Goal: Contribute content: Contribute content

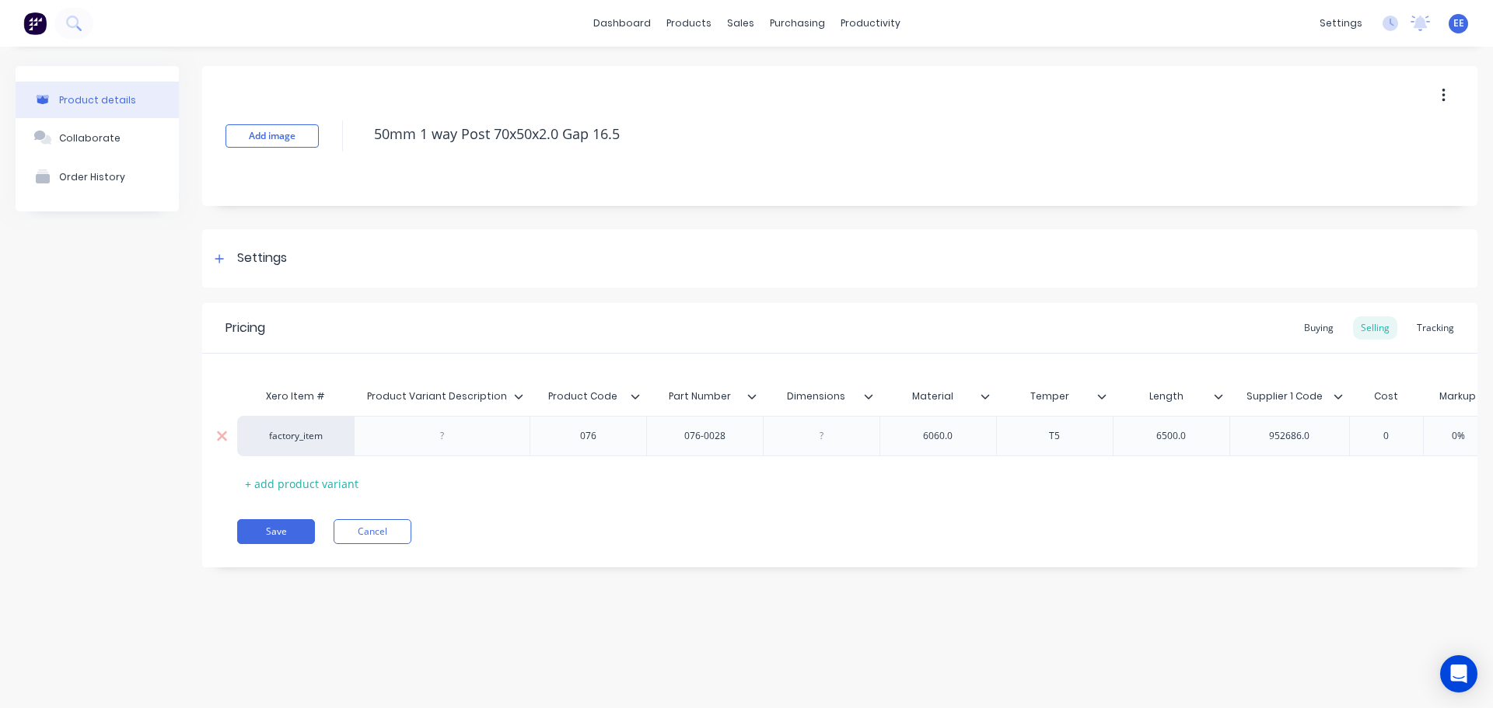
click at [963, 443] on div "6060.0" at bounding box center [938, 436] width 78 height 20
type textarea "x"
click at [1204, 439] on div "6500.0" at bounding box center [1171, 436] width 78 height 20
type textarea "x"
click at [1320, 436] on div "952686.0" at bounding box center [1289, 436] width 78 height 20
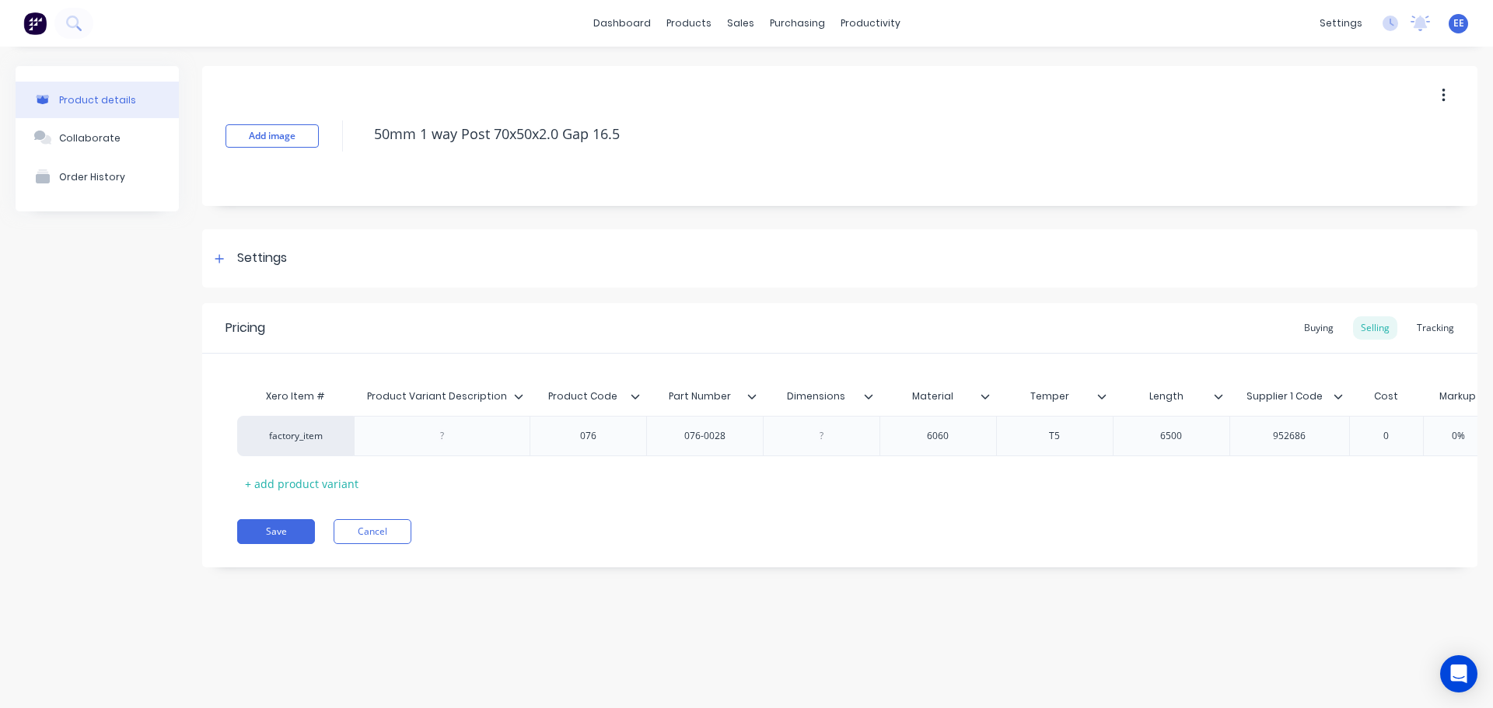
drag, startPoint x: 621, startPoint y: 131, endPoint x: 355, endPoint y: 156, distance: 267.9
click at [355, 156] on div "Add image 50mm 1 way Post 70x50x2.0 Gap 16.5" at bounding box center [839, 136] width 1275 height 140
click at [289, 541] on button "Save" at bounding box center [276, 531] width 78 height 25
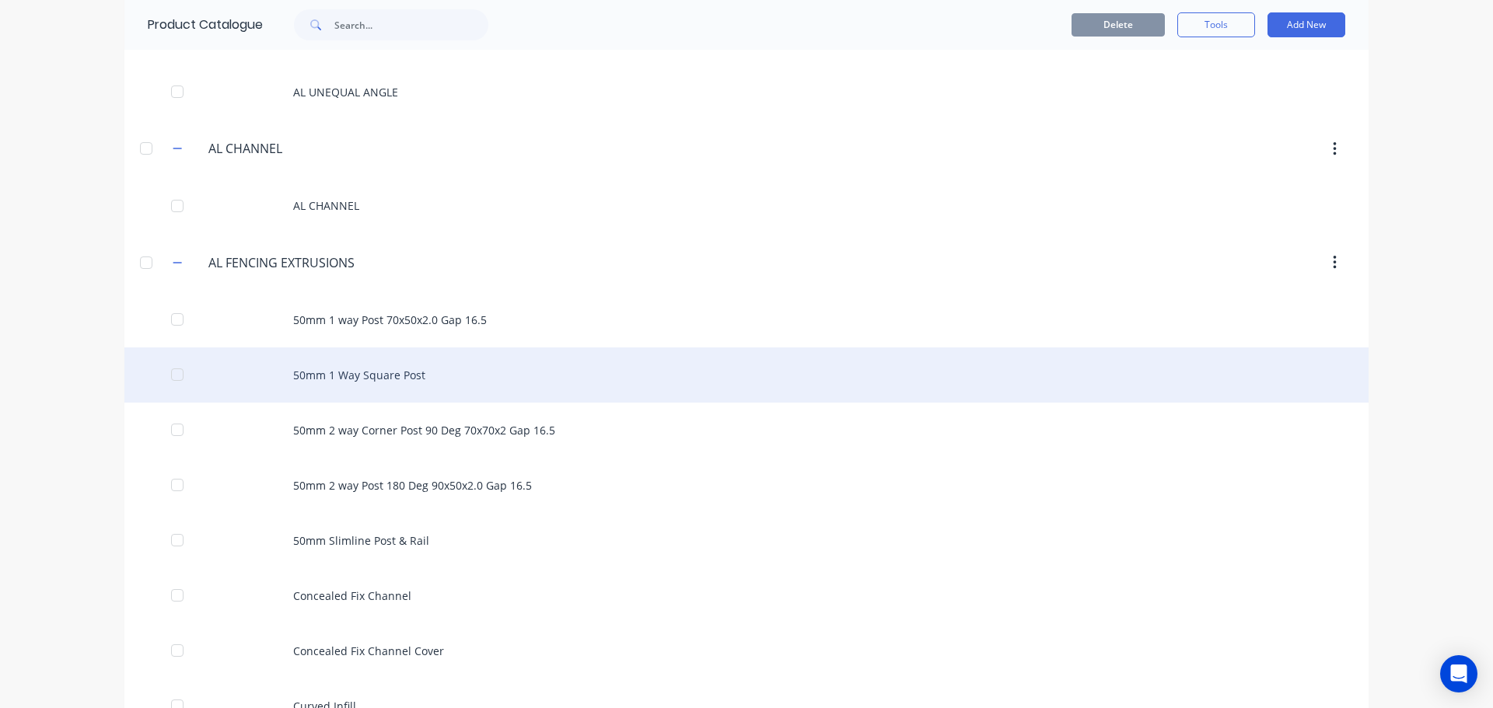
scroll to position [233, 0]
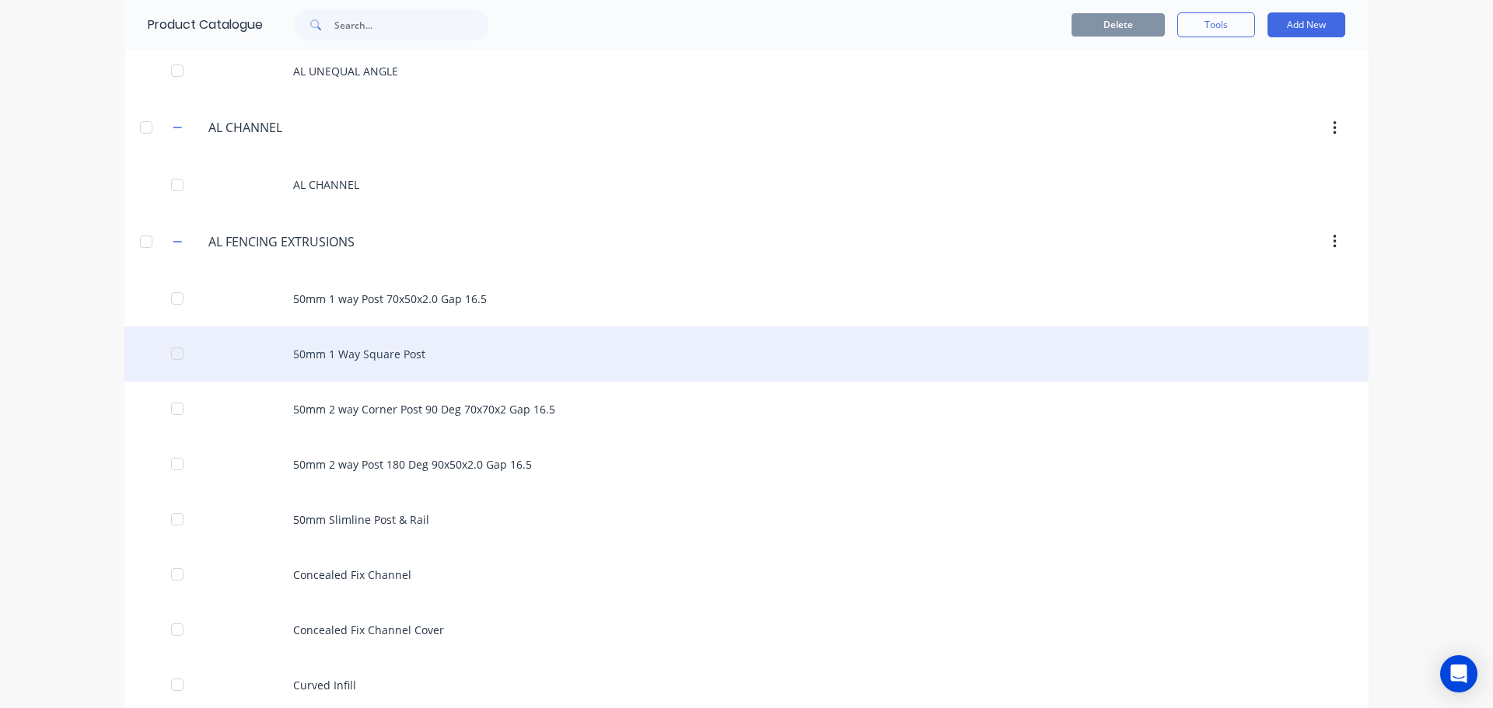
click at [334, 366] on div "50mm 1 Way Square Post" at bounding box center [746, 354] width 1244 height 55
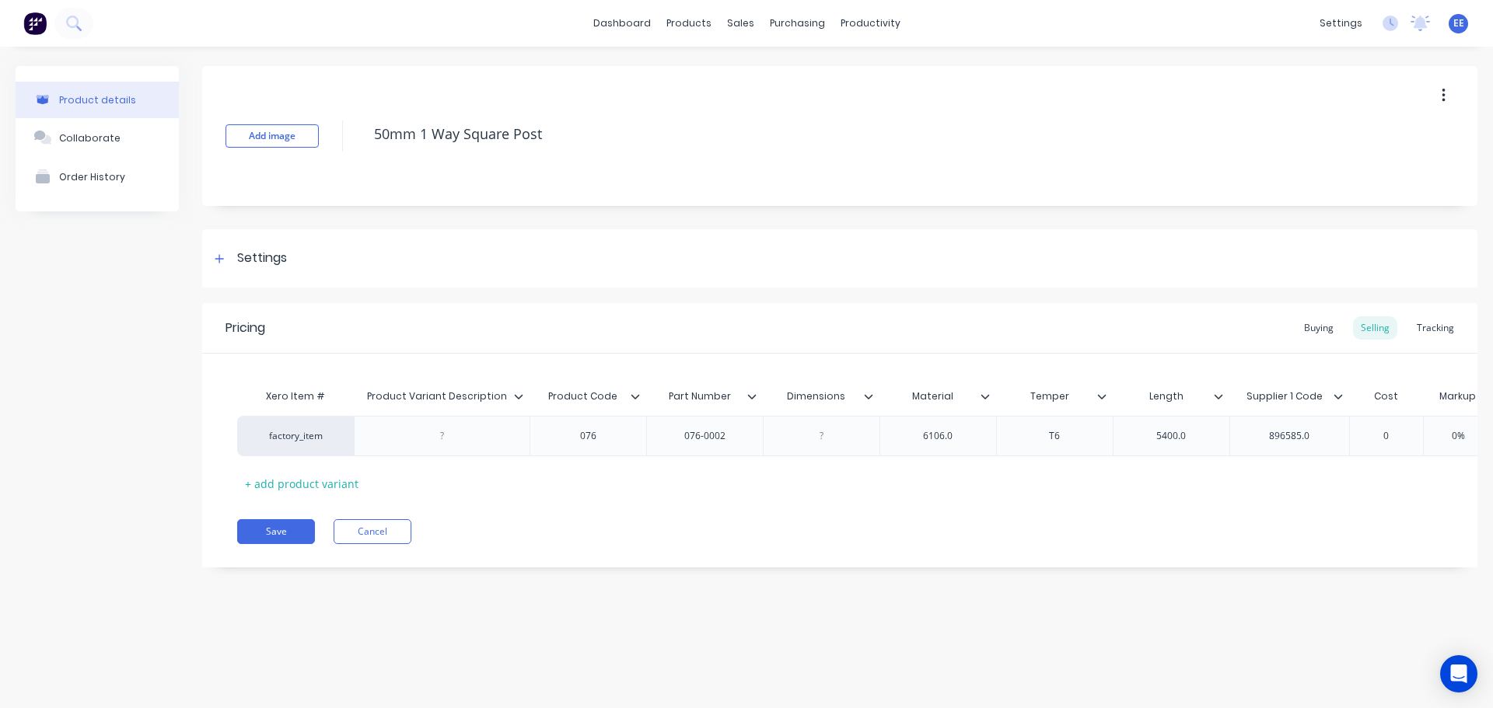
type textarea "x"
click at [960, 433] on div "6106.0" at bounding box center [938, 436] width 78 height 20
type textarea "x"
click at [1194, 438] on div "5400.0" at bounding box center [1171, 436] width 78 height 20
type textarea "x"
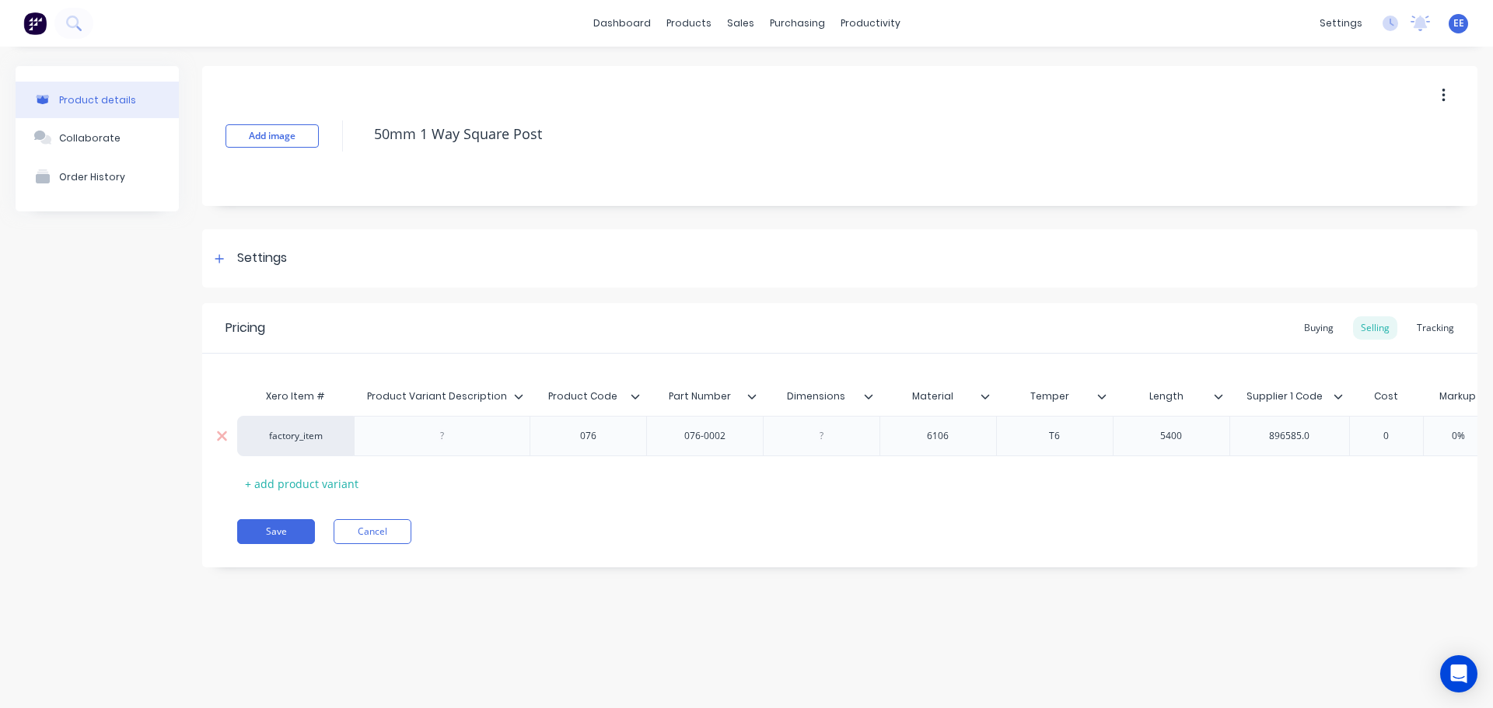
click at [1321, 436] on div "896585.0" at bounding box center [1289, 436] width 78 height 20
click at [259, 544] on button "Save" at bounding box center [276, 531] width 78 height 25
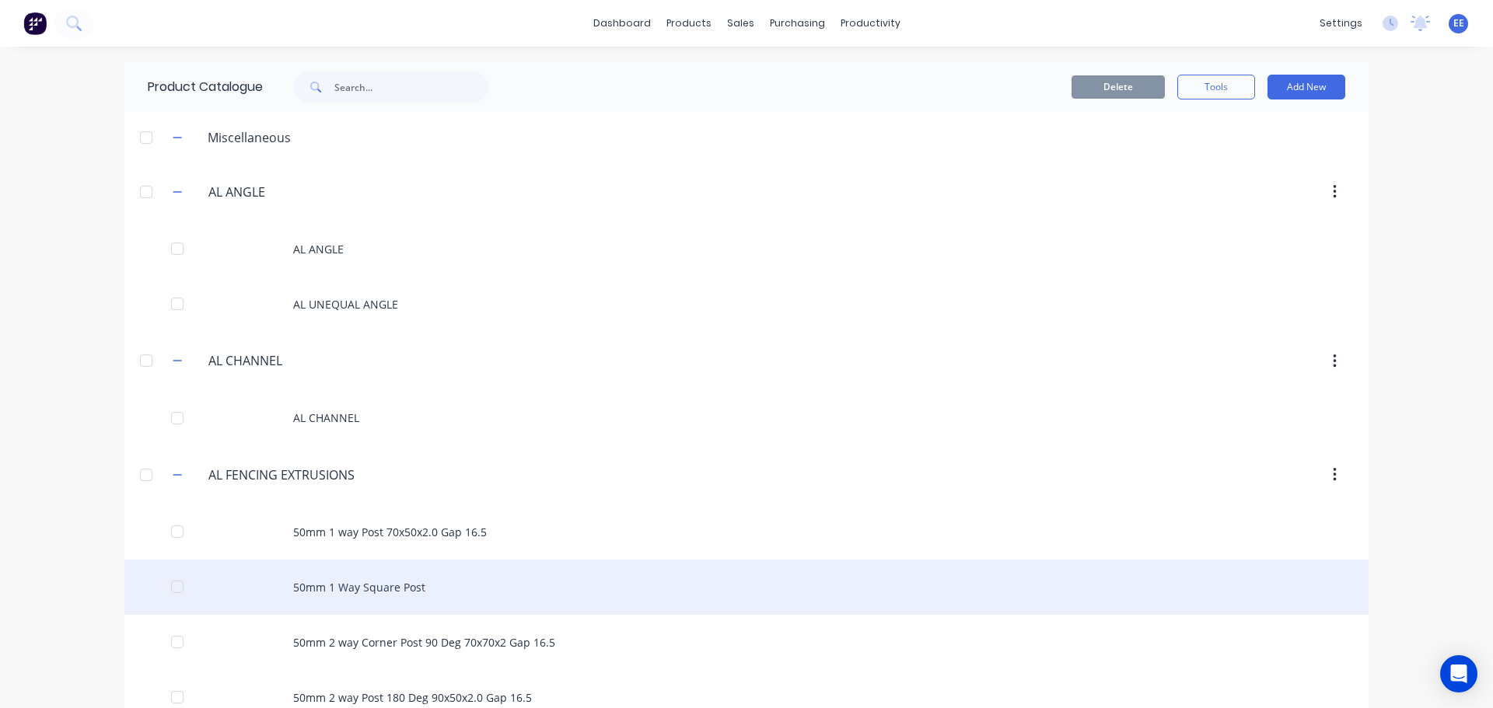
click at [390, 582] on div "50mm 1 Way Square Post" at bounding box center [746, 587] width 1244 height 55
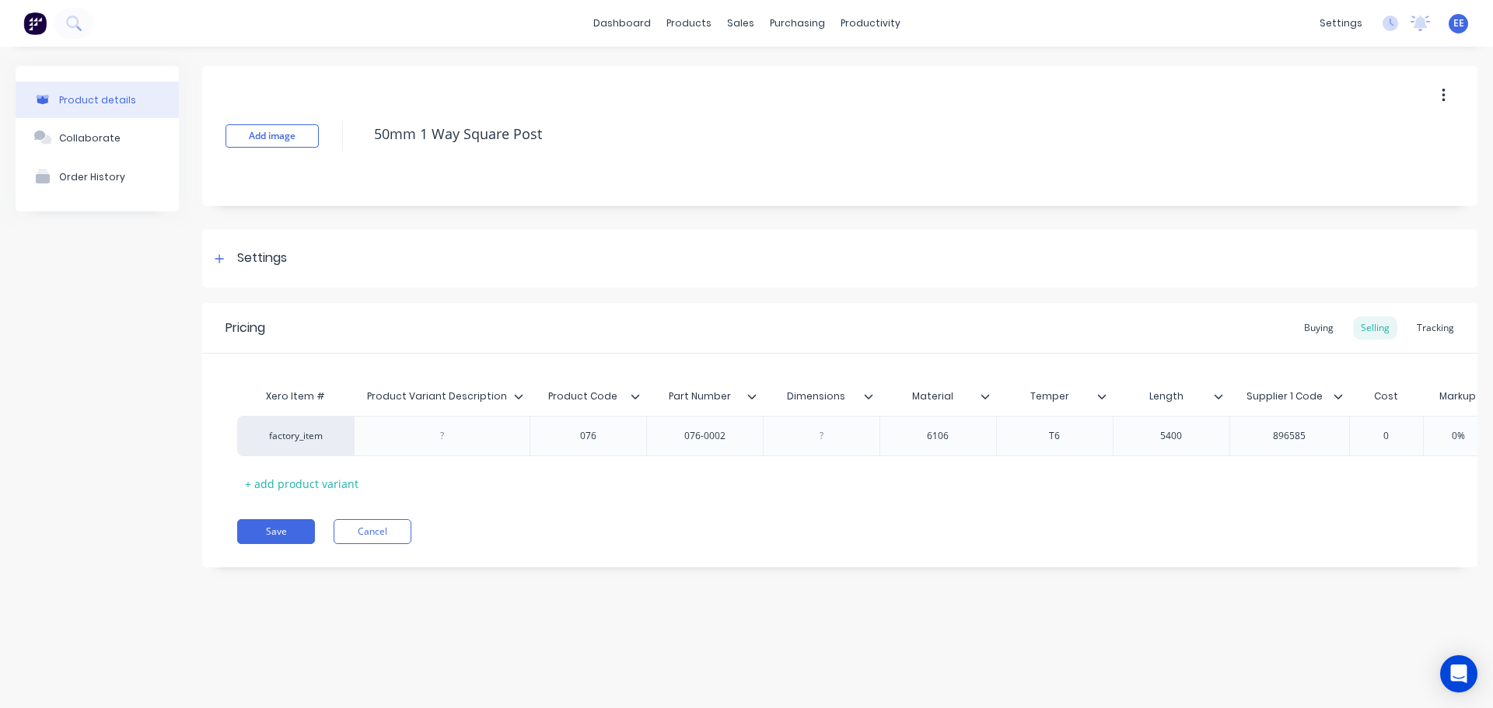
drag, startPoint x: 572, startPoint y: 126, endPoint x: 359, endPoint y: 142, distance: 214.5
click at [359, 142] on div "Add image 50mm 1 Way Square Post" at bounding box center [839, 136] width 1275 height 140
click at [285, 544] on button "Save" at bounding box center [276, 531] width 78 height 25
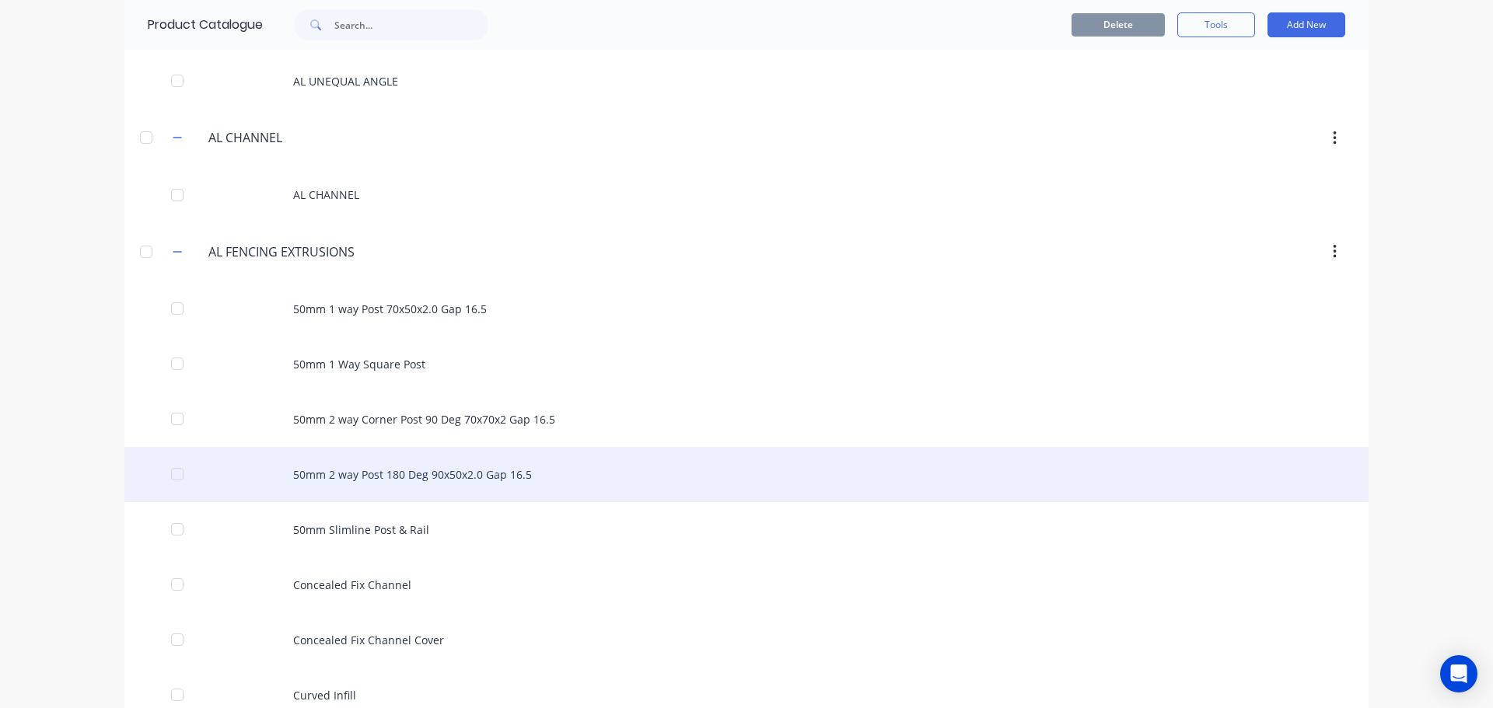
scroll to position [233, 0]
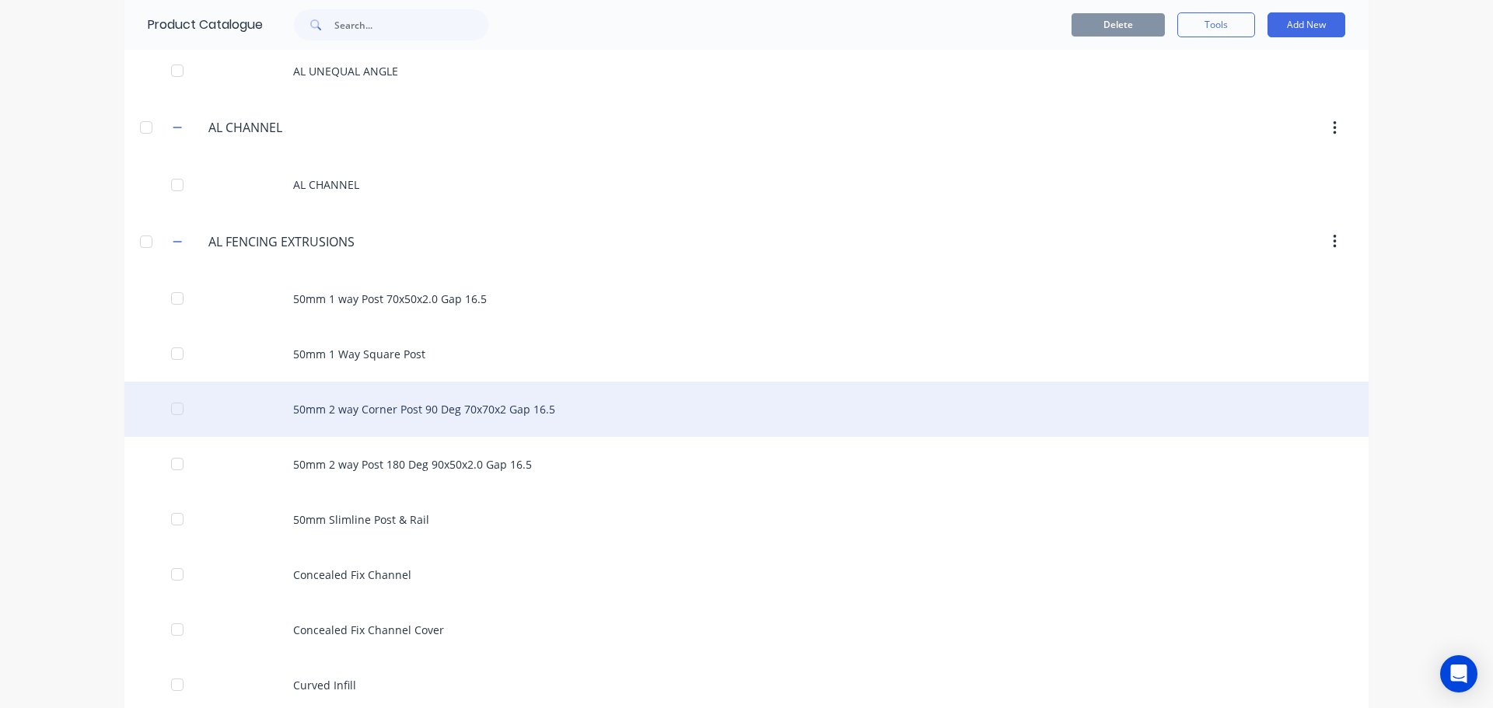
click at [372, 420] on div "50mm 2 way Corner Post 90 Deg 70x70x2 Gap 16.5" at bounding box center [746, 409] width 1244 height 55
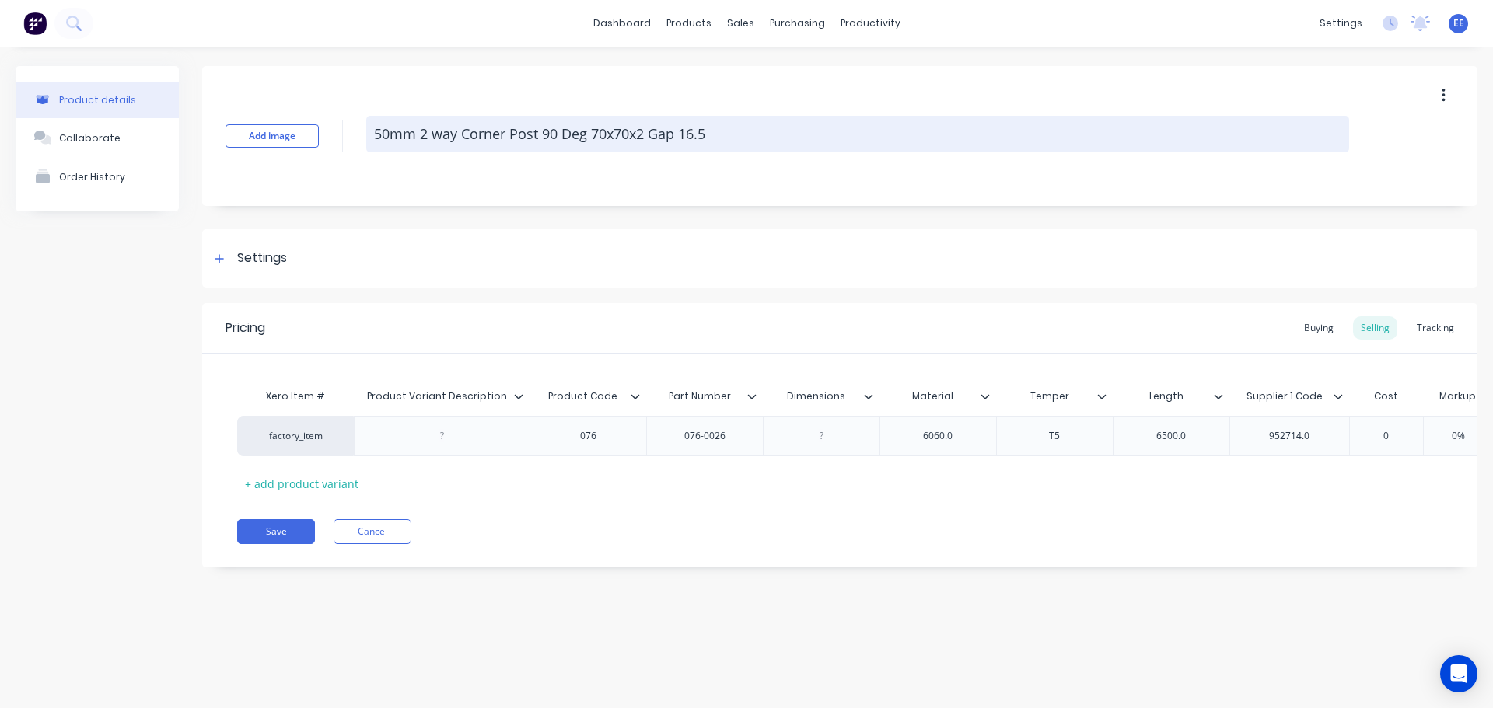
click at [729, 138] on textarea "50mm 2 way Corner Post 90 Deg 70x70x2 Gap 16.5" at bounding box center [857, 134] width 983 height 37
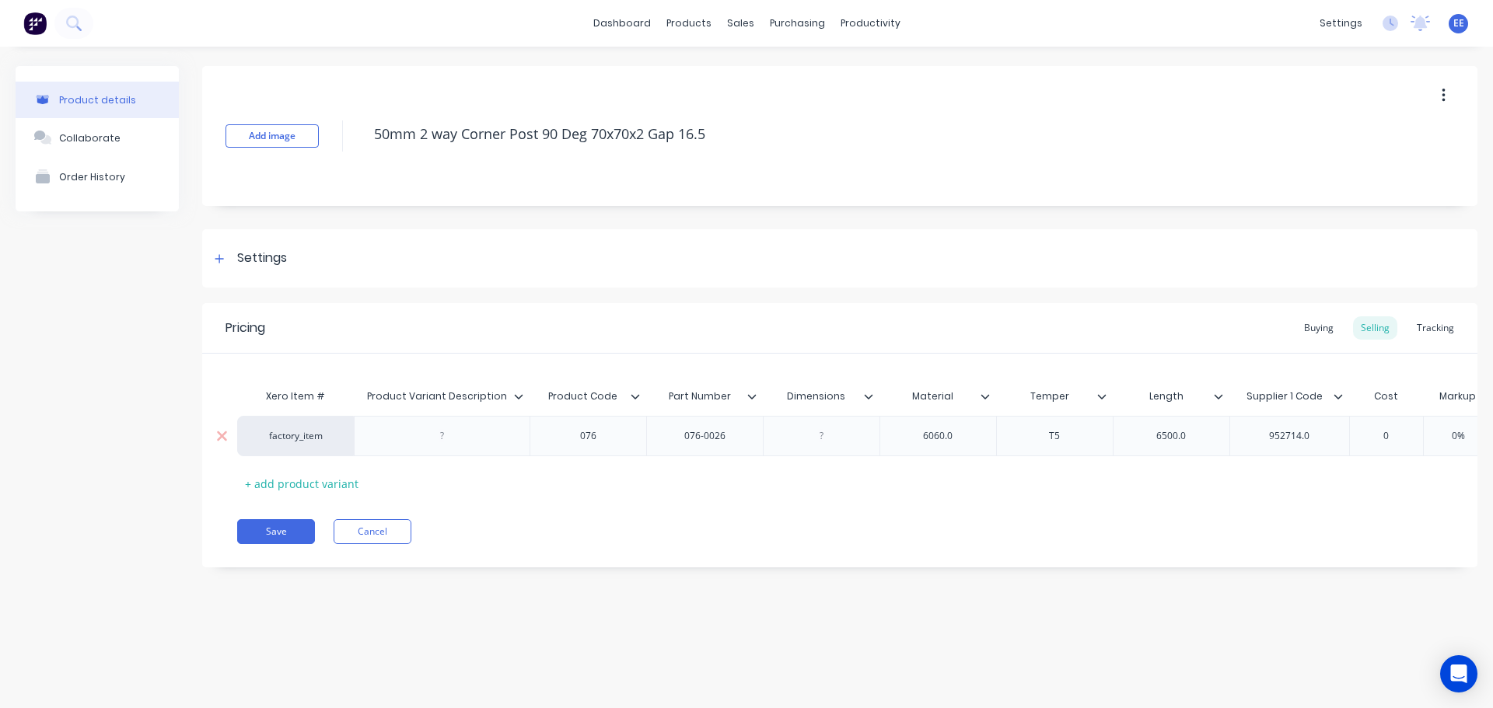
type textarea "x"
click at [966, 433] on div "6060.0" at bounding box center [938, 436] width 78 height 20
type textarea "x"
click at [1199, 432] on div "6500.0" at bounding box center [1171, 436] width 78 height 20
click at [1324, 438] on div "952714.0" at bounding box center [1289, 436] width 78 height 20
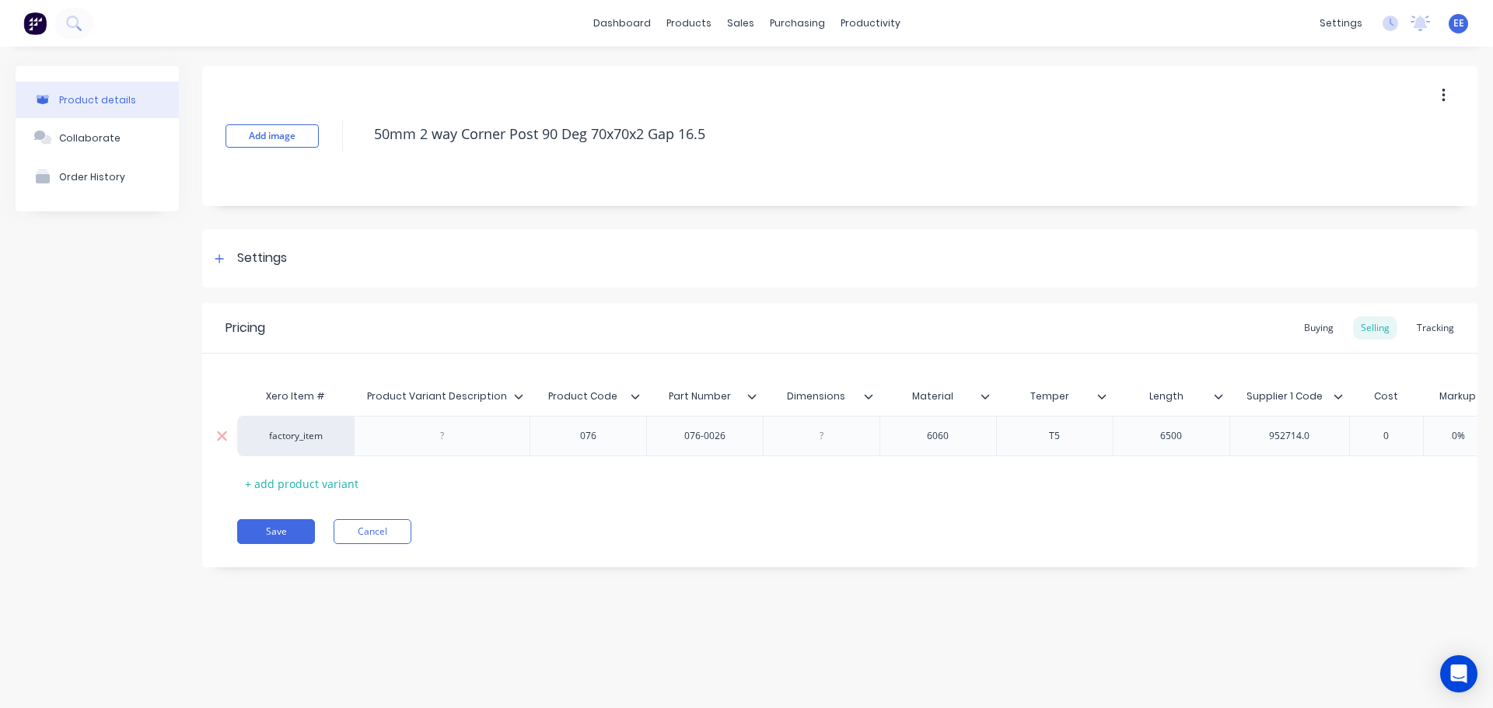
type textarea "x"
click at [278, 544] on button "Save" at bounding box center [276, 531] width 78 height 25
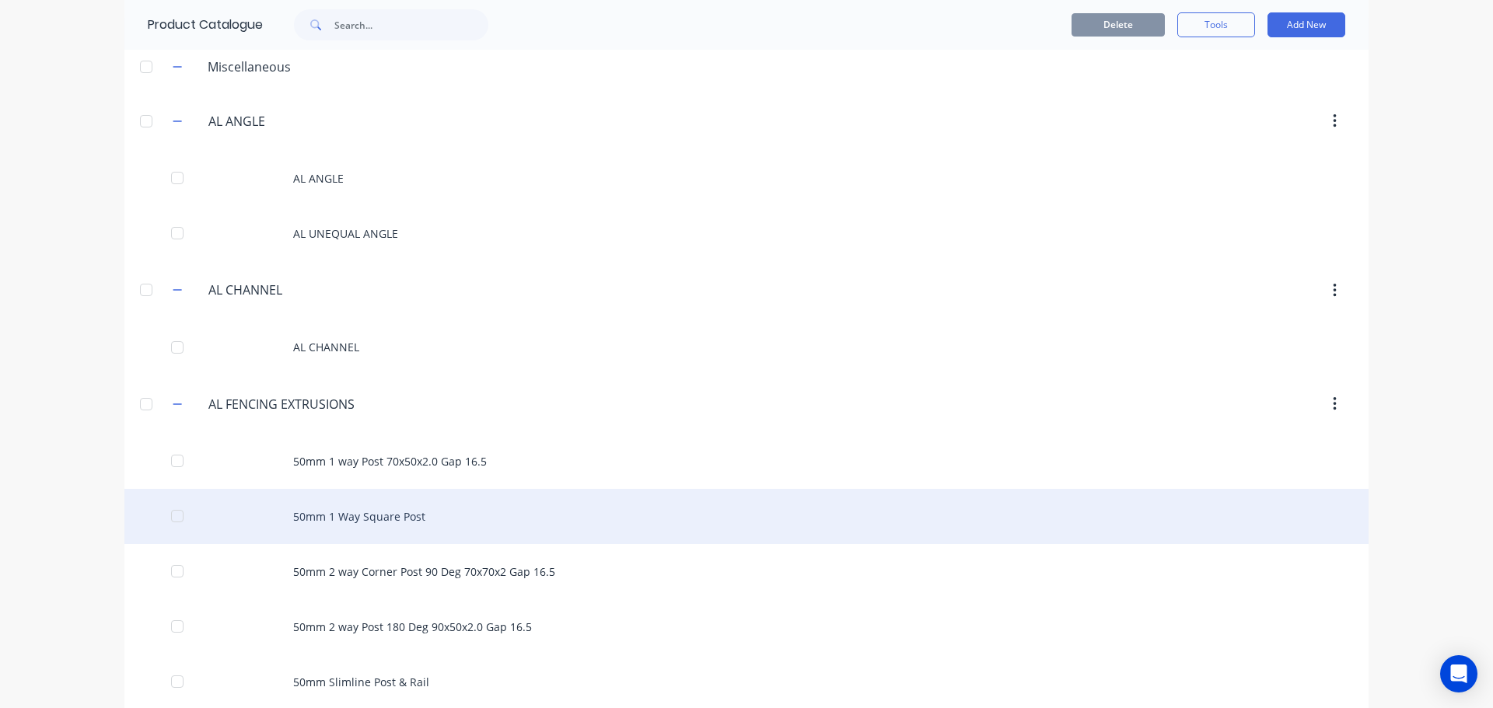
scroll to position [233, 0]
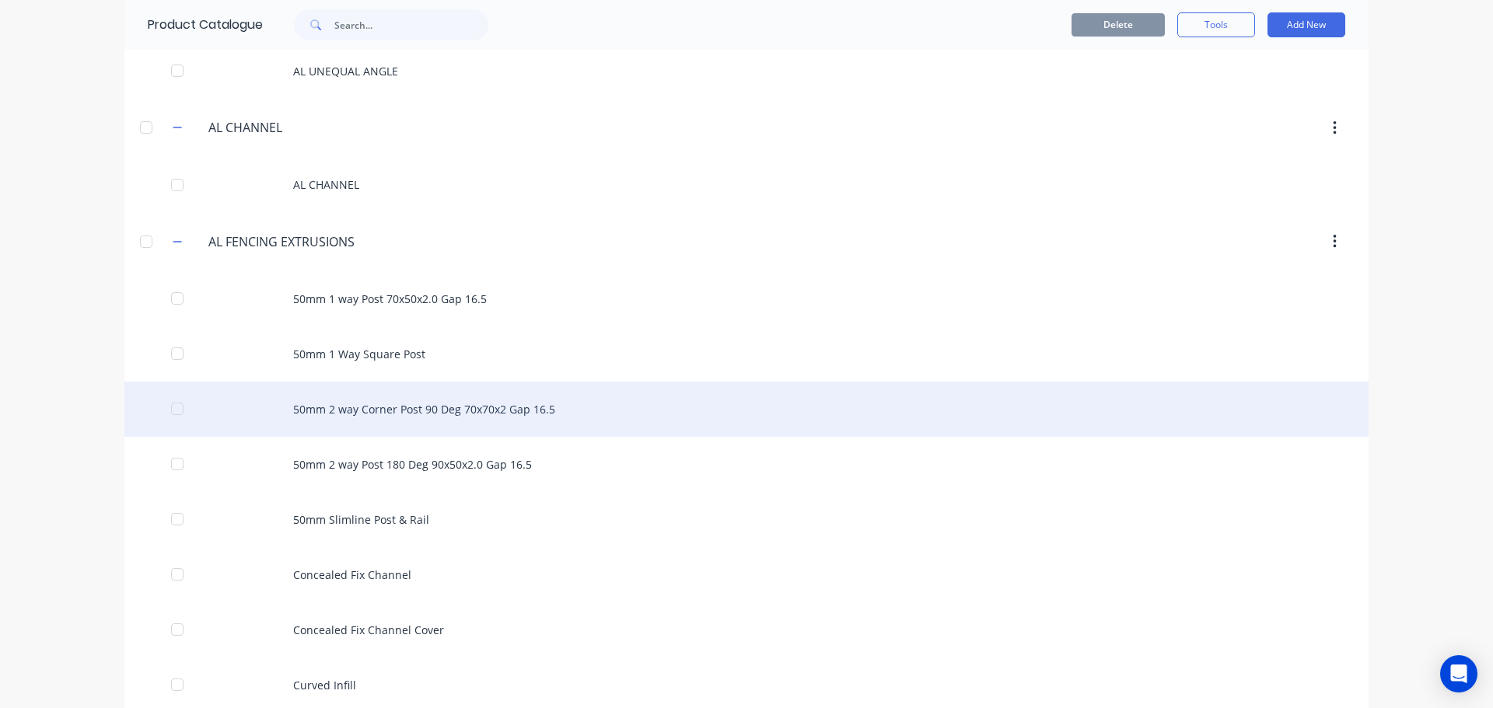
click at [408, 412] on div "50mm 2 way Corner Post 90 Deg 70x70x2 Gap 16.5" at bounding box center [746, 409] width 1244 height 55
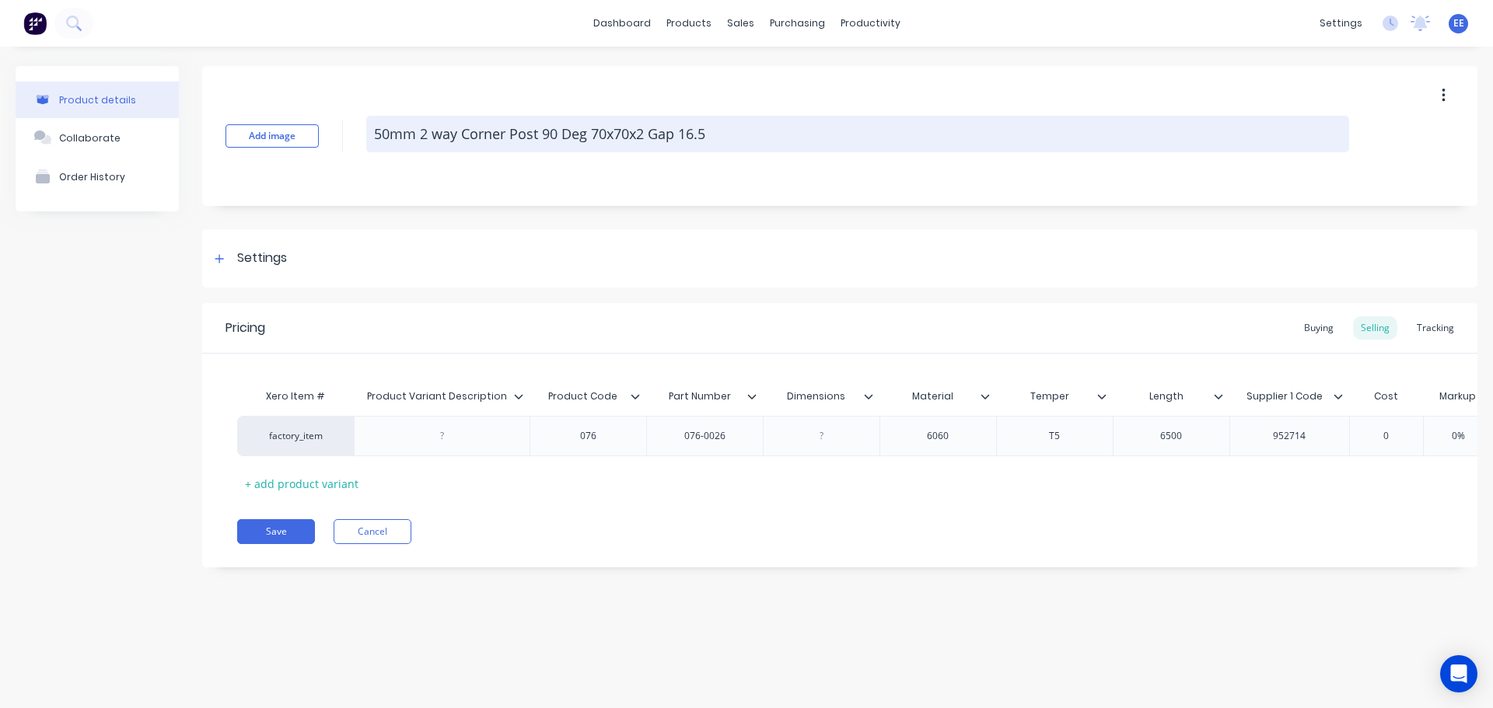
drag, startPoint x: 734, startPoint y: 133, endPoint x: 369, endPoint y: 135, distance: 364.7
click at [369, 135] on textarea "50mm 2 way Corner Post 90 Deg 70x70x2 Gap 16.5" at bounding box center [857, 134] width 983 height 37
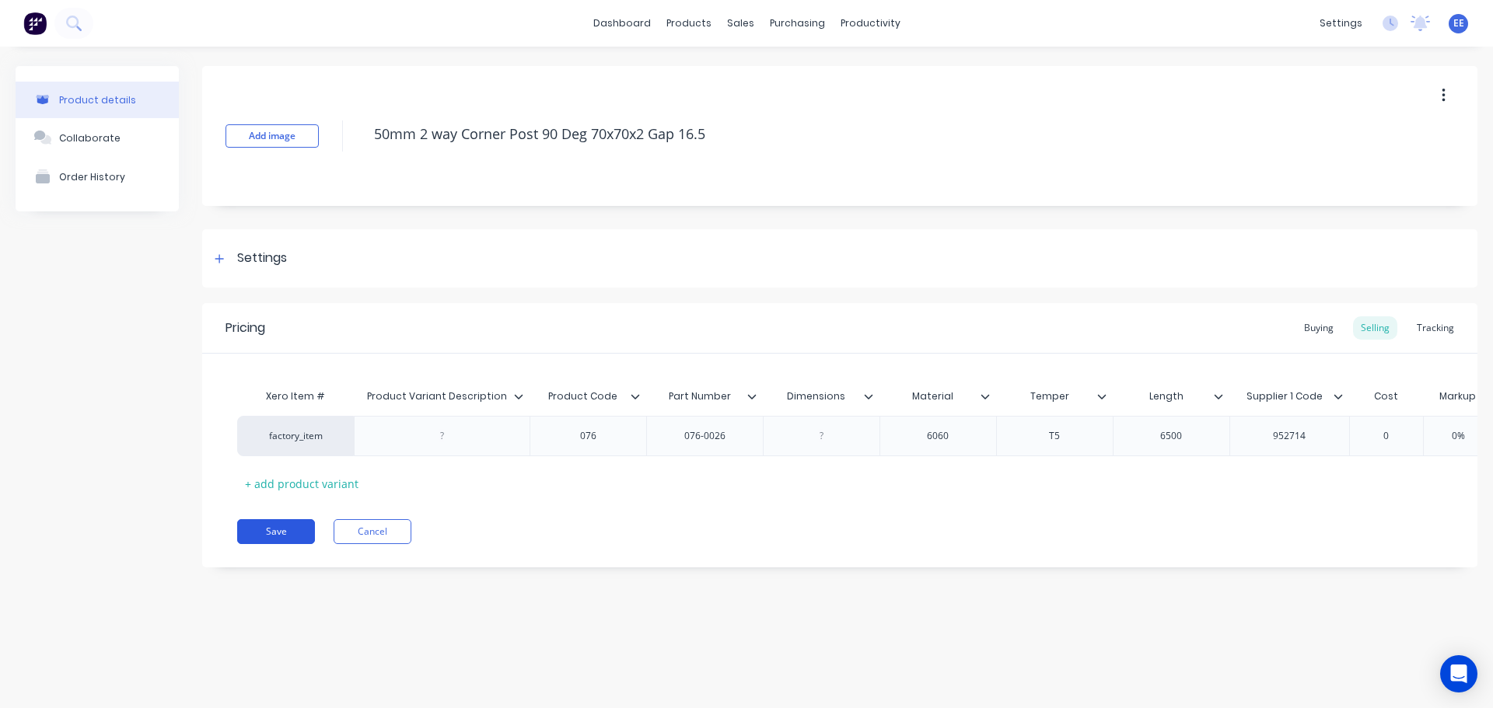
click at [276, 536] on button "Save" at bounding box center [276, 531] width 78 height 25
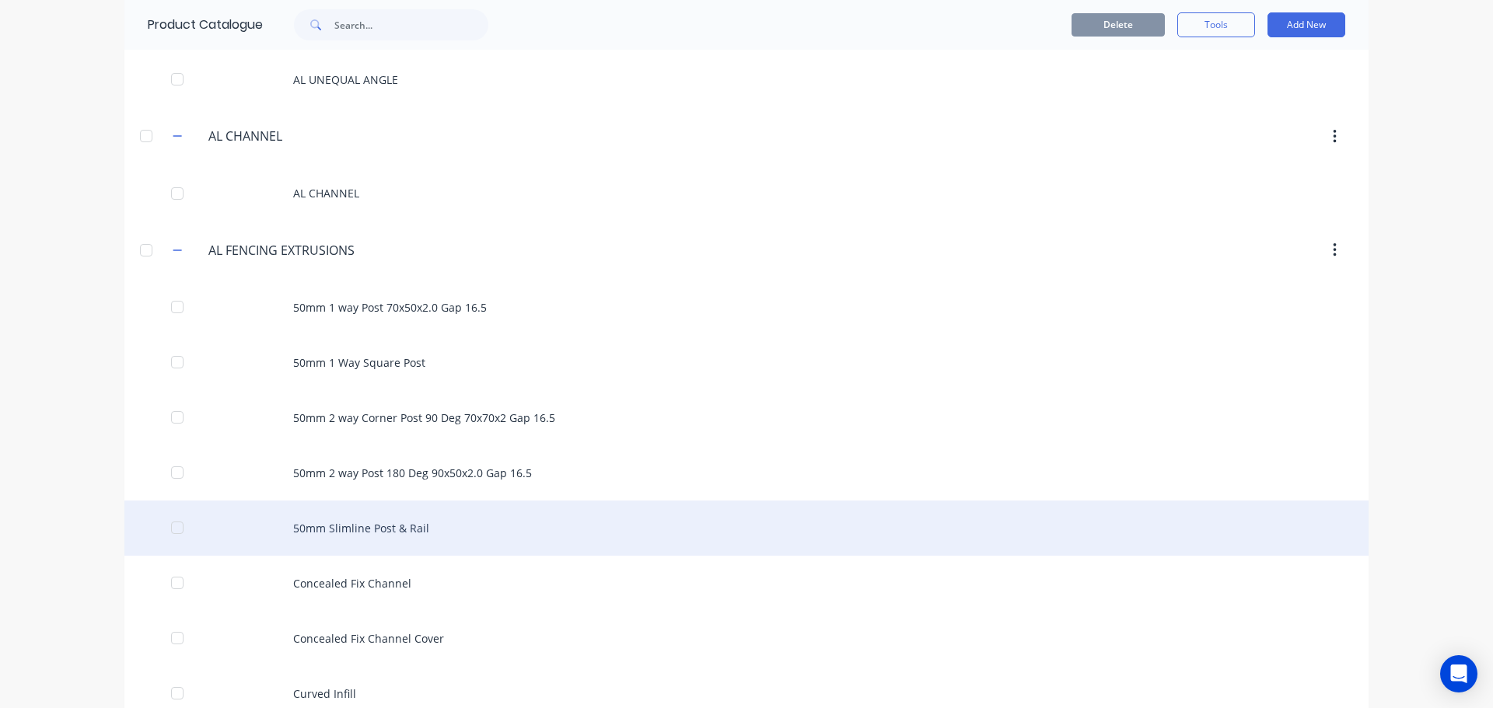
scroll to position [233, 0]
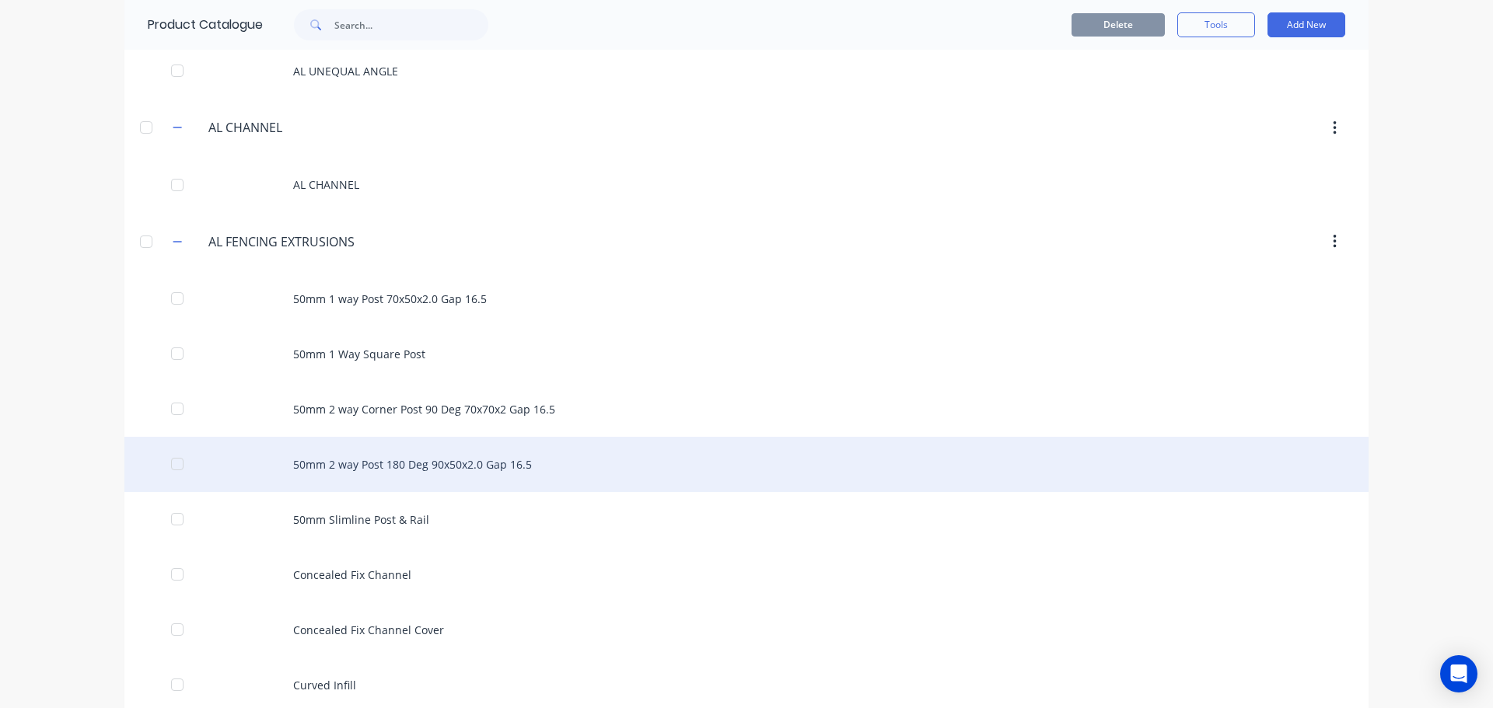
click at [375, 458] on div "50mm 2 way Post 180 Deg 90x50x2.0 Gap 16.5" at bounding box center [746, 464] width 1244 height 55
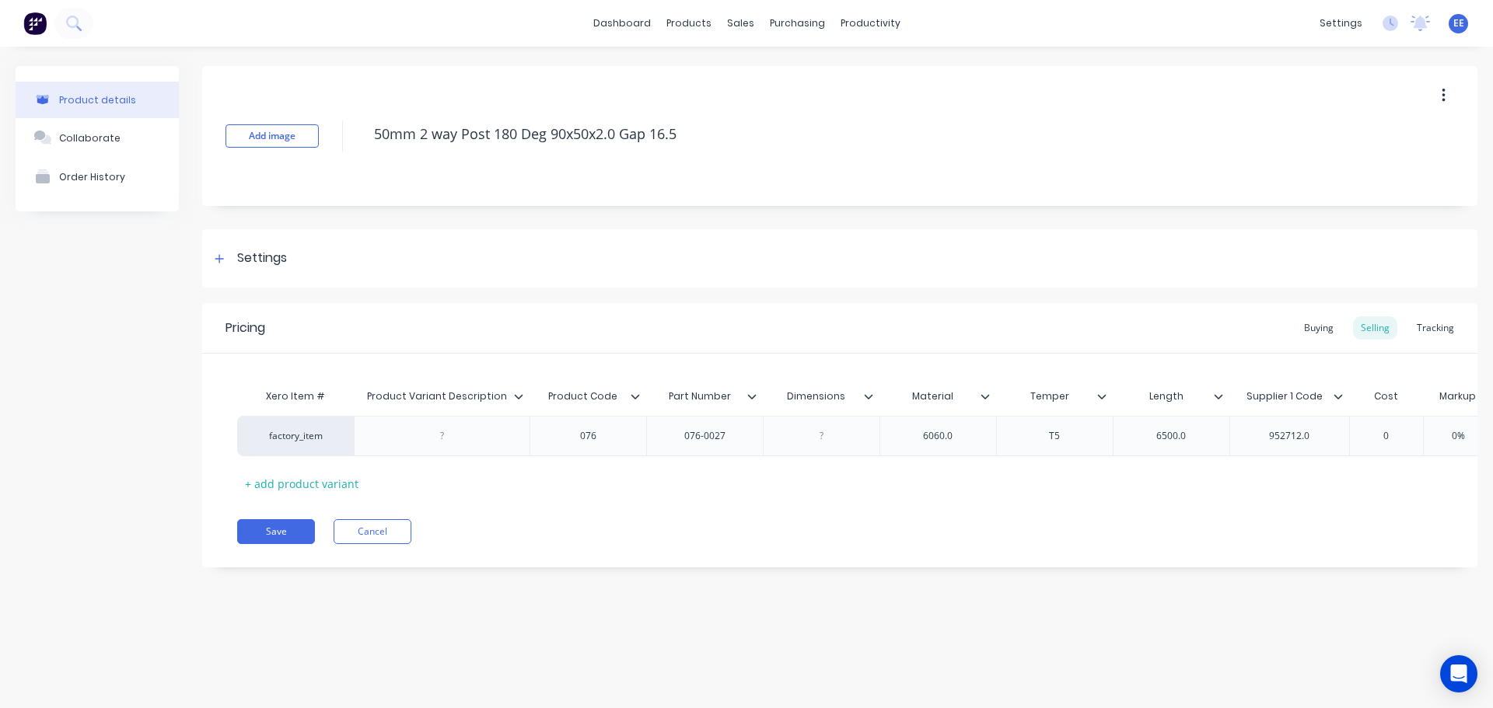
drag, startPoint x: 712, startPoint y: 138, endPoint x: 331, endPoint y: 128, distance: 381.2
click at [331, 128] on div "Add image 50mm 2 way Post 180 Deg 90x50x2.0 Gap 16.5" at bounding box center [839, 136] width 1275 height 140
click at [978, 436] on div "6060.0" at bounding box center [938, 436] width 117 height 40
type textarea "x"
click at [971, 435] on div "6060.0" at bounding box center [938, 436] width 78 height 20
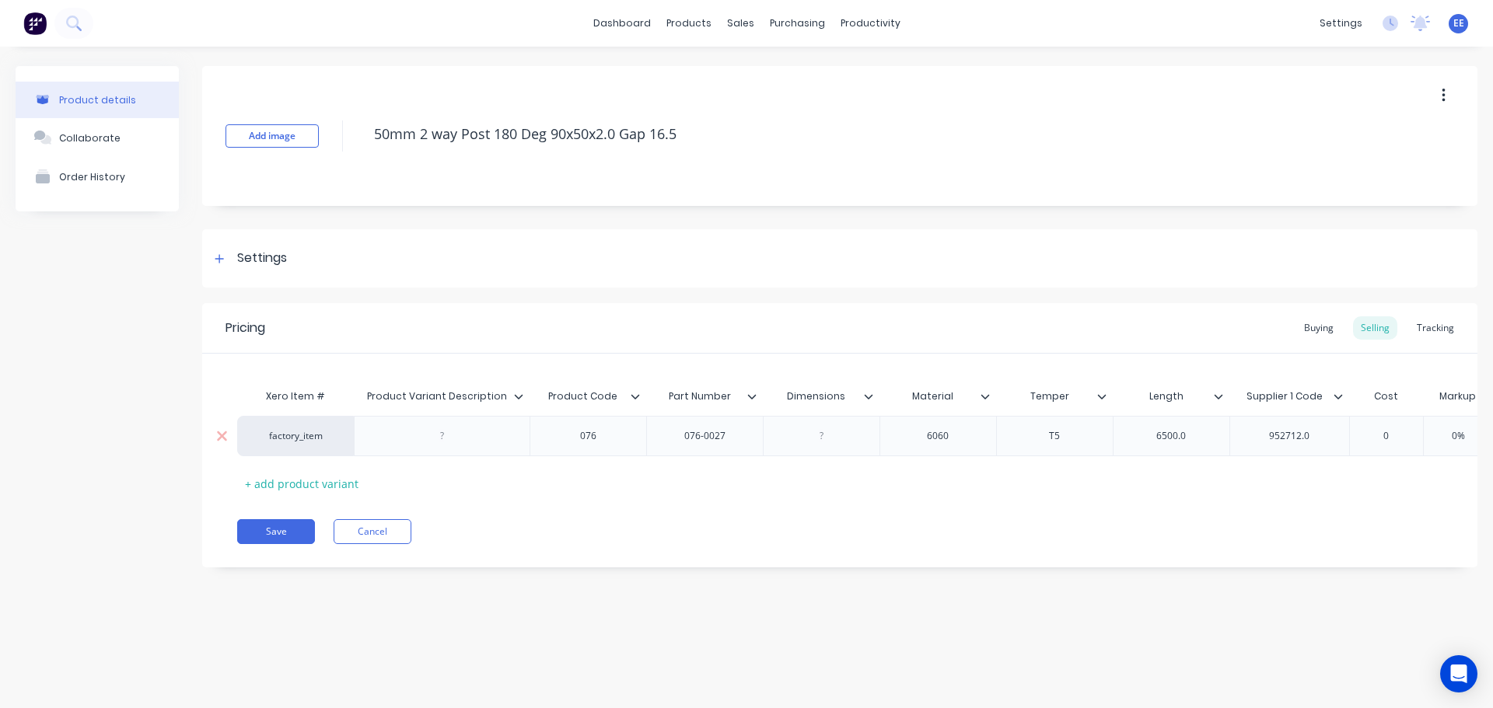
type textarea "x"
click at [1201, 439] on div "6500.0" at bounding box center [1171, 436] width 78 height 20
type textarea "x"
click at [1320, 438] on div "952712.0" at bounding box center [1289, 436] width 78 height 20
click at [278, 544] on button "Save" at bounding box center [276, 531] width 78 height 25
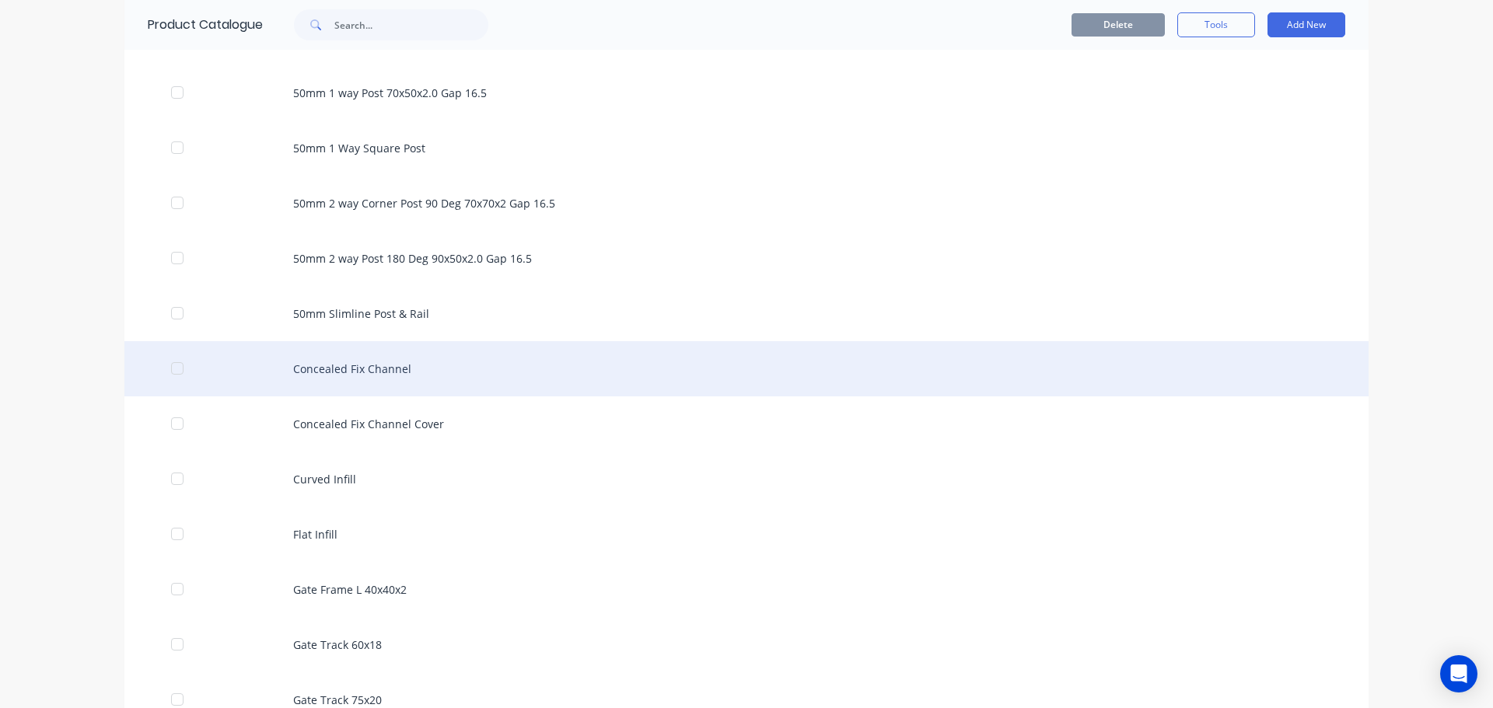
scroll to position [467, 0]
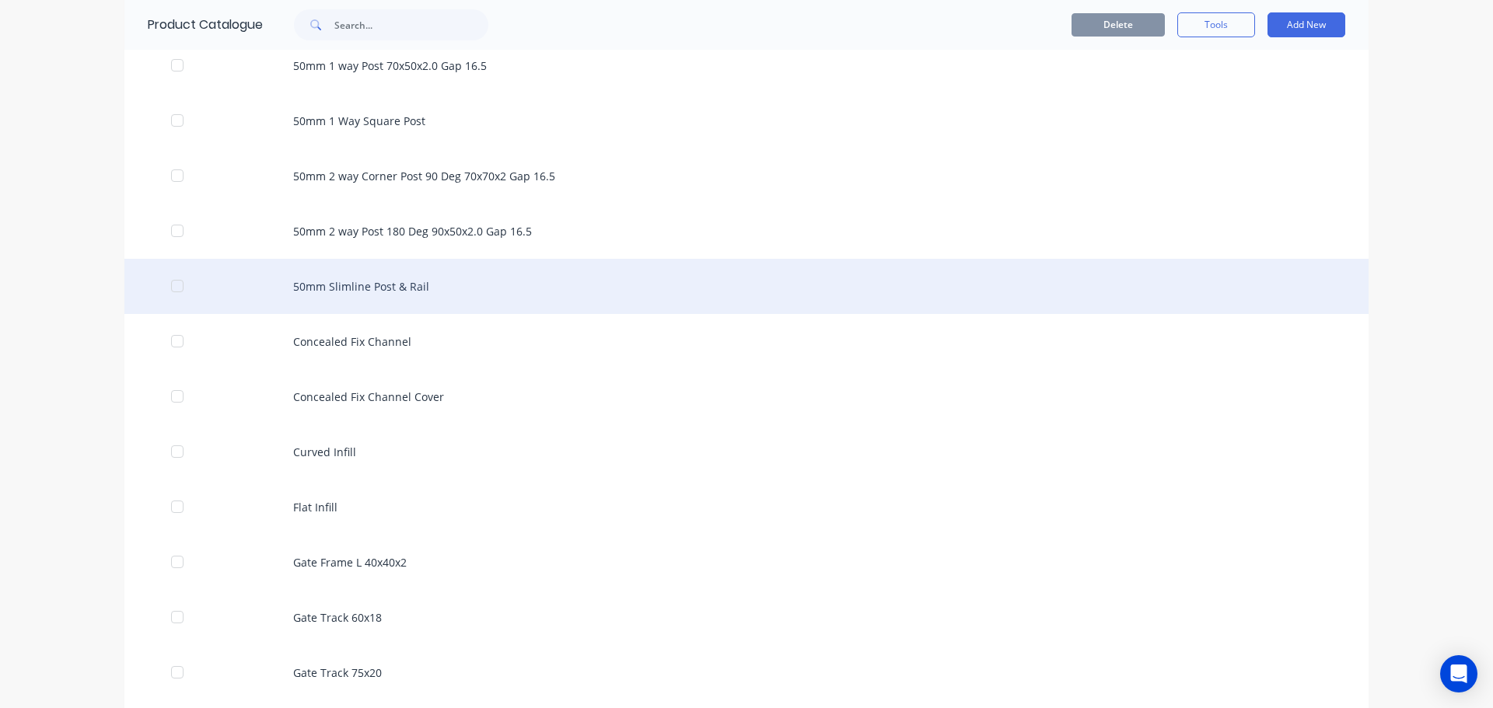
click at [355, 295] on div "50mm Slimline Post & Rail" at bounding box center [746, 286] width 1244 height 55
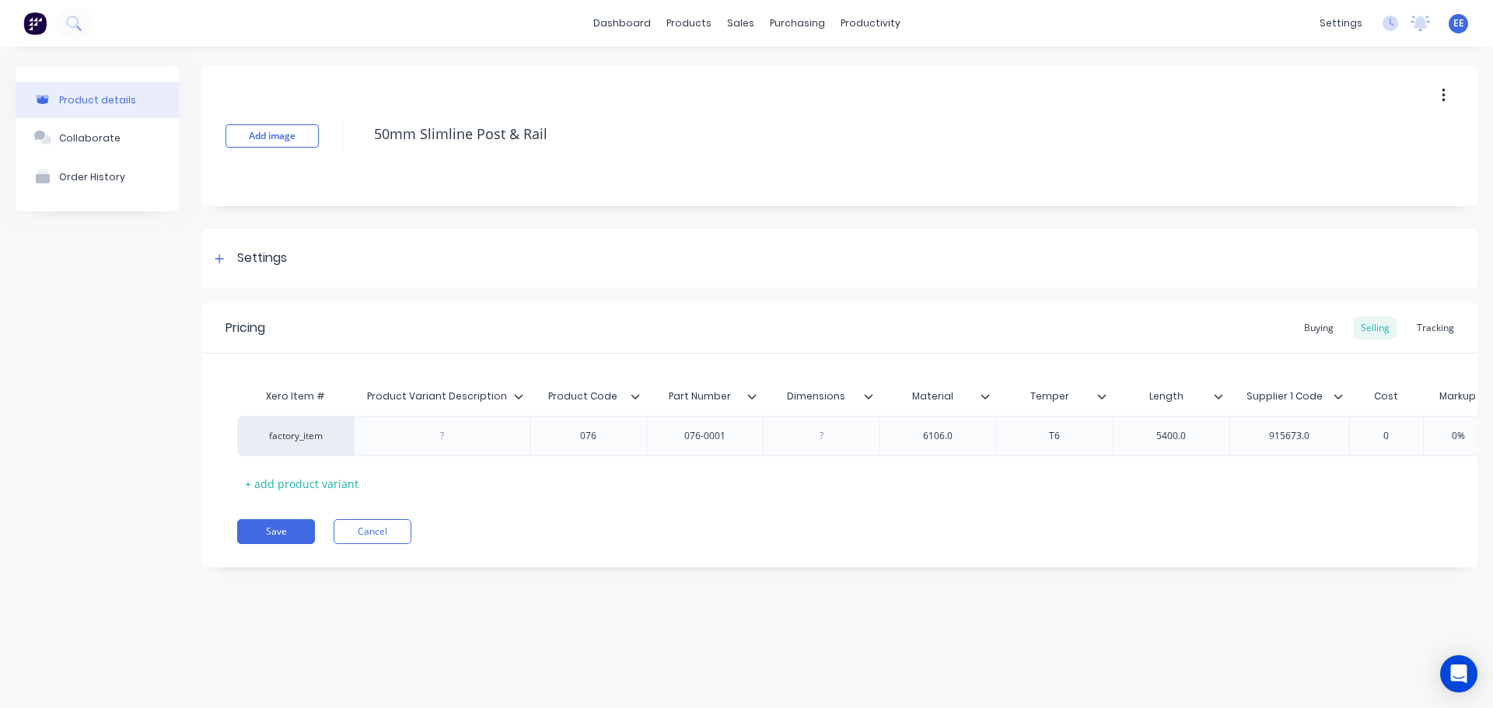
drag, startPoint x: 561, startPoint y: 130, endPoint x: 290, endPoint y: 154, distance: 271.7
click at [290, 154] on div "Add image 50mm Slimline Post & Rail" at bounding box center [839, 136] width 1275 height 140
type textarea "x"
click at [967, 432] on div "6106.0" at bounding box center [938, 436] width 78 height 20
type textarea "x"
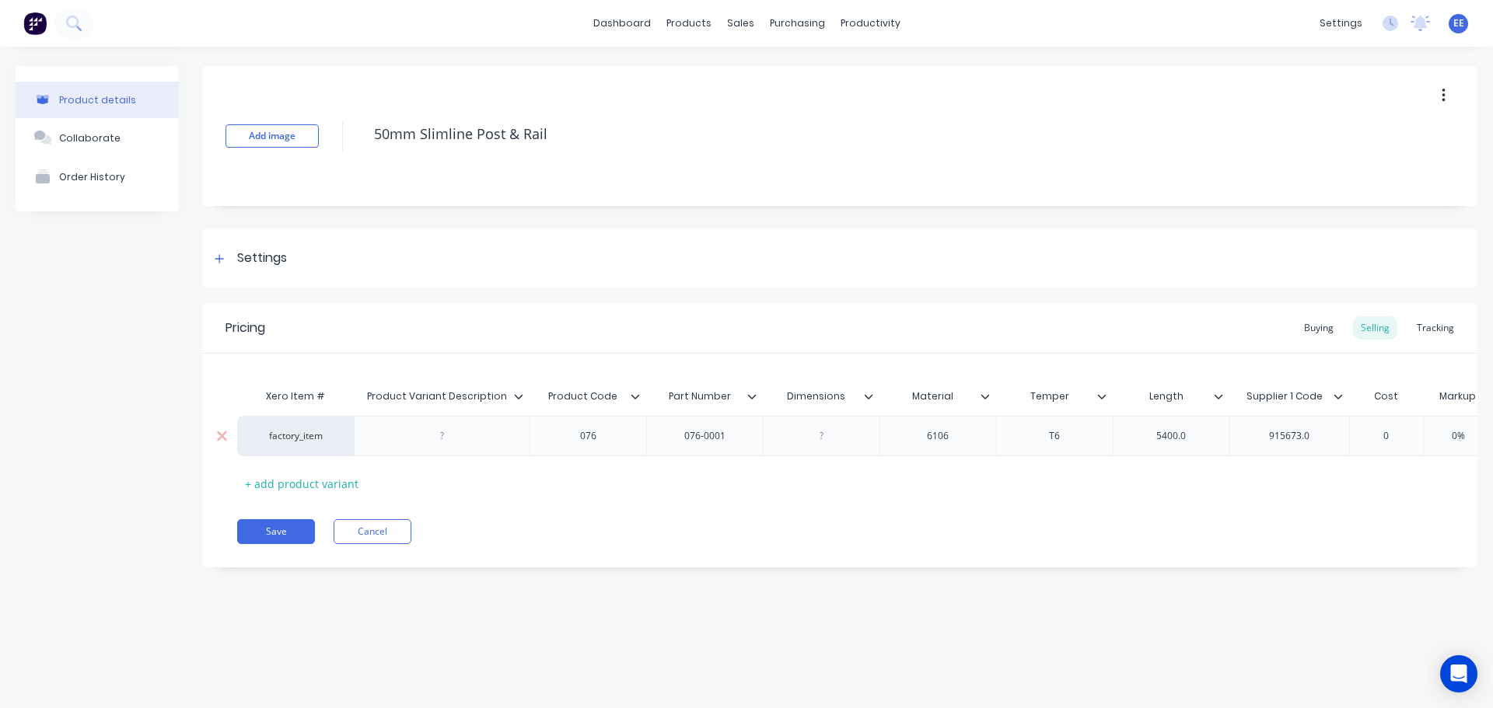
click at [1198, 435] on div "5400.0" at bounding box center [1171, 436] width 78 height 20
type textarea "x"
click at [1320, 434] on div "915673.0" at bounding box center [1289, 436] width 78 height 20
click at [255, 544] on button "Save" at bounding box center [276, 531] width 78 height 25
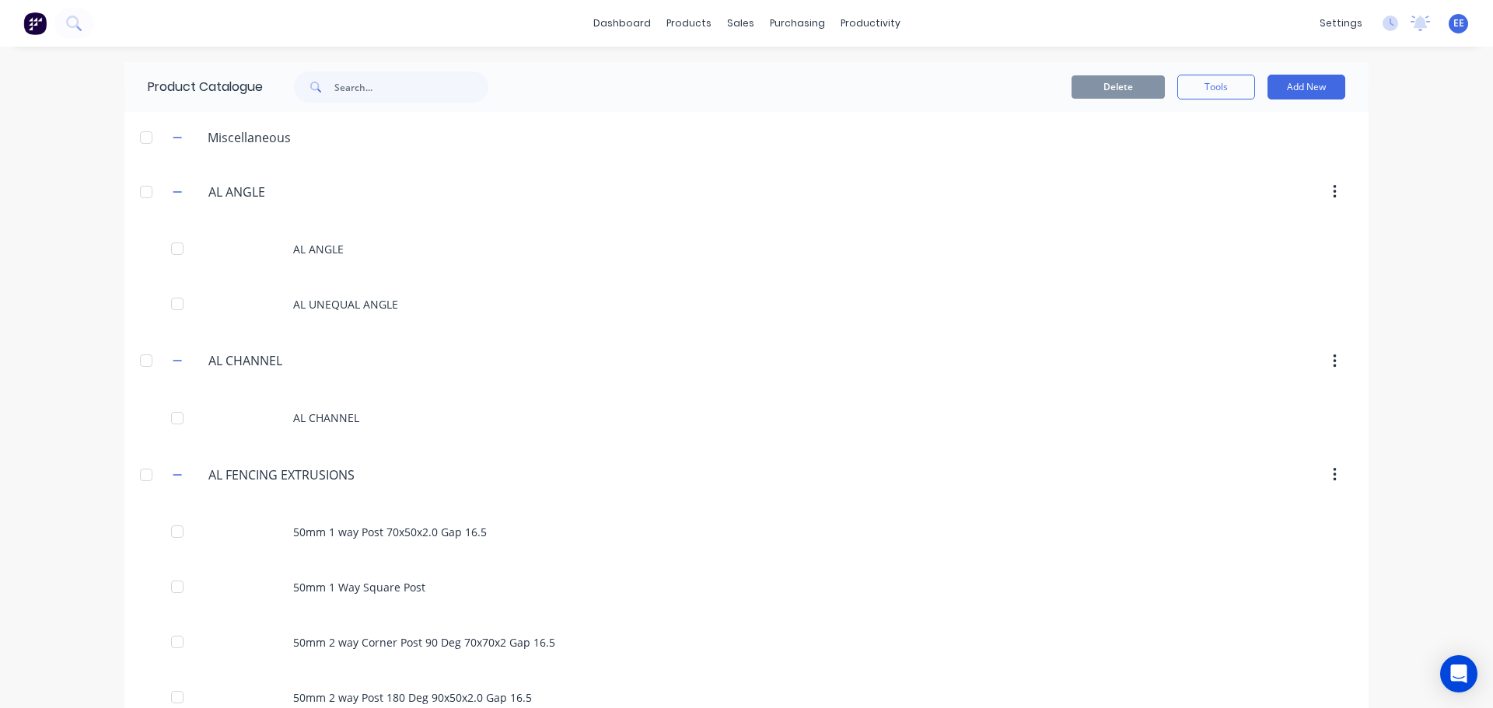
scroll to position [399, 0]
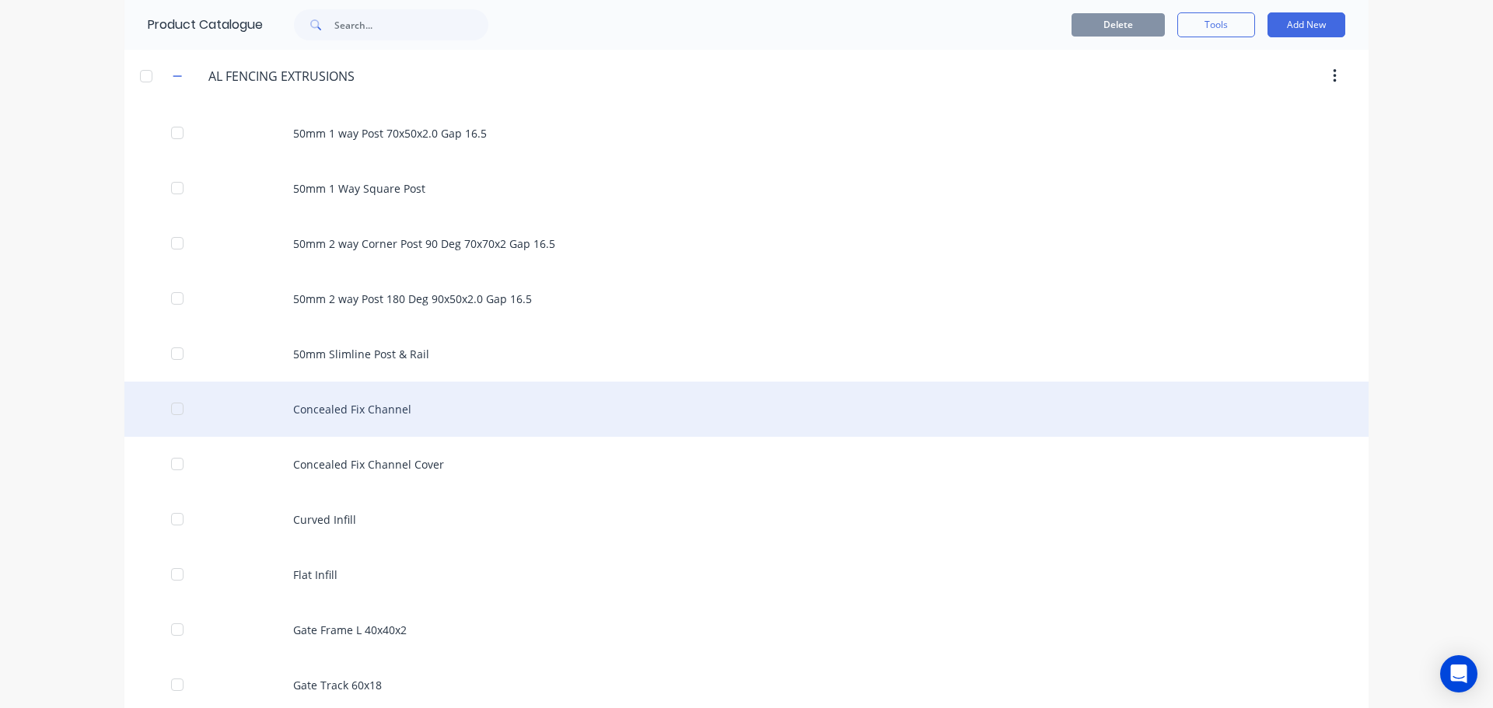
click at [495, 417] on div "Concealed Fix Channel" at bounding box center [746, 409] width 1244 height 55
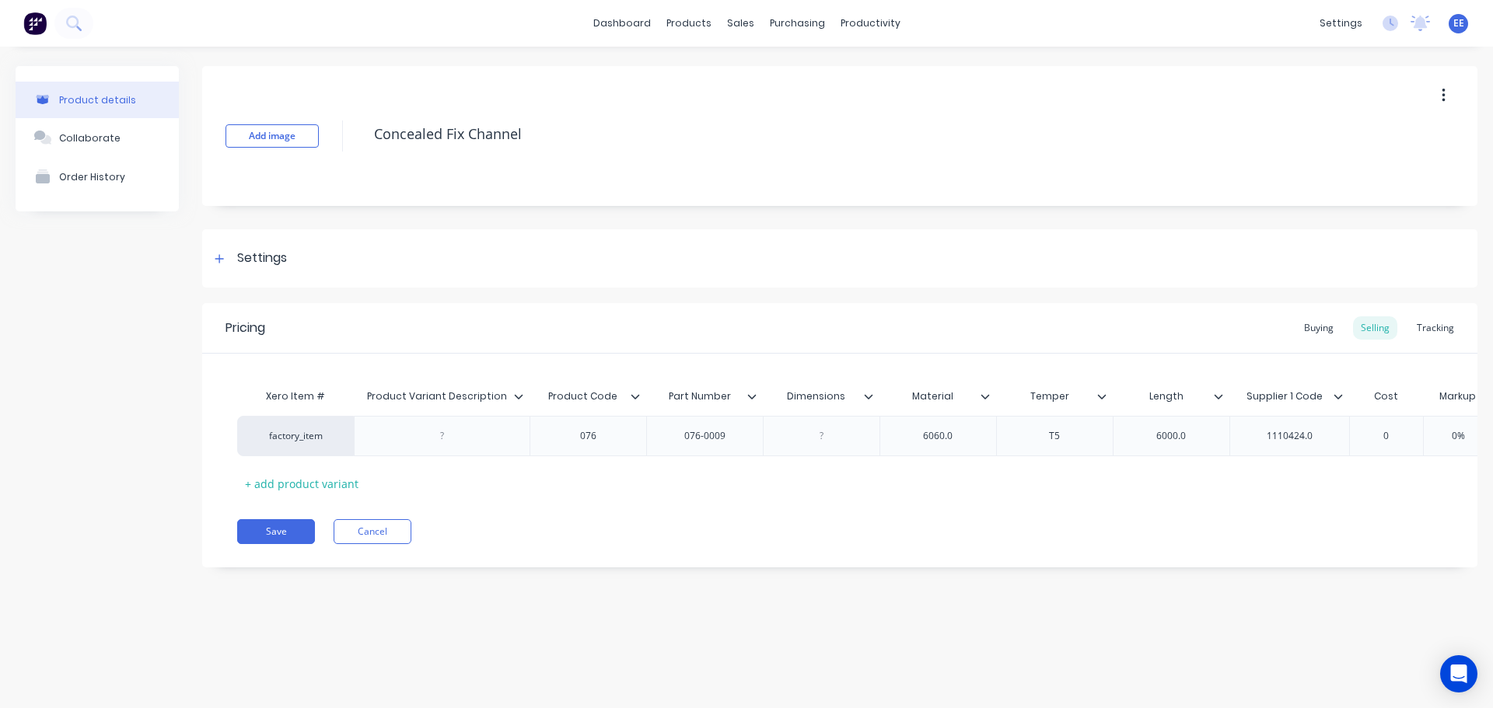
click at [869, 400] on icon at bounding box center [868, 396] width 9 height 9
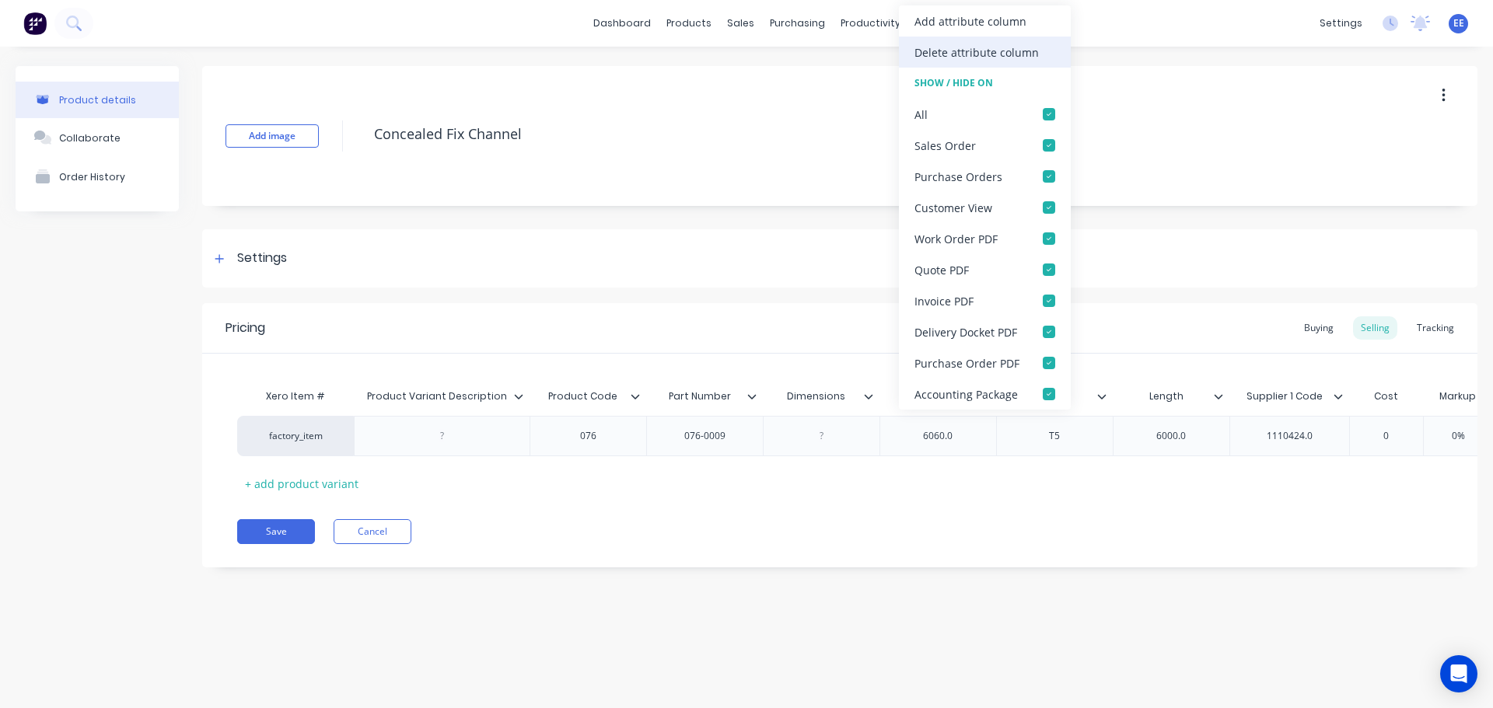
click at [953, 56] on div "Delete attribute column" at bounding box center [977, 52] width 124 height 16
type textarea "x"
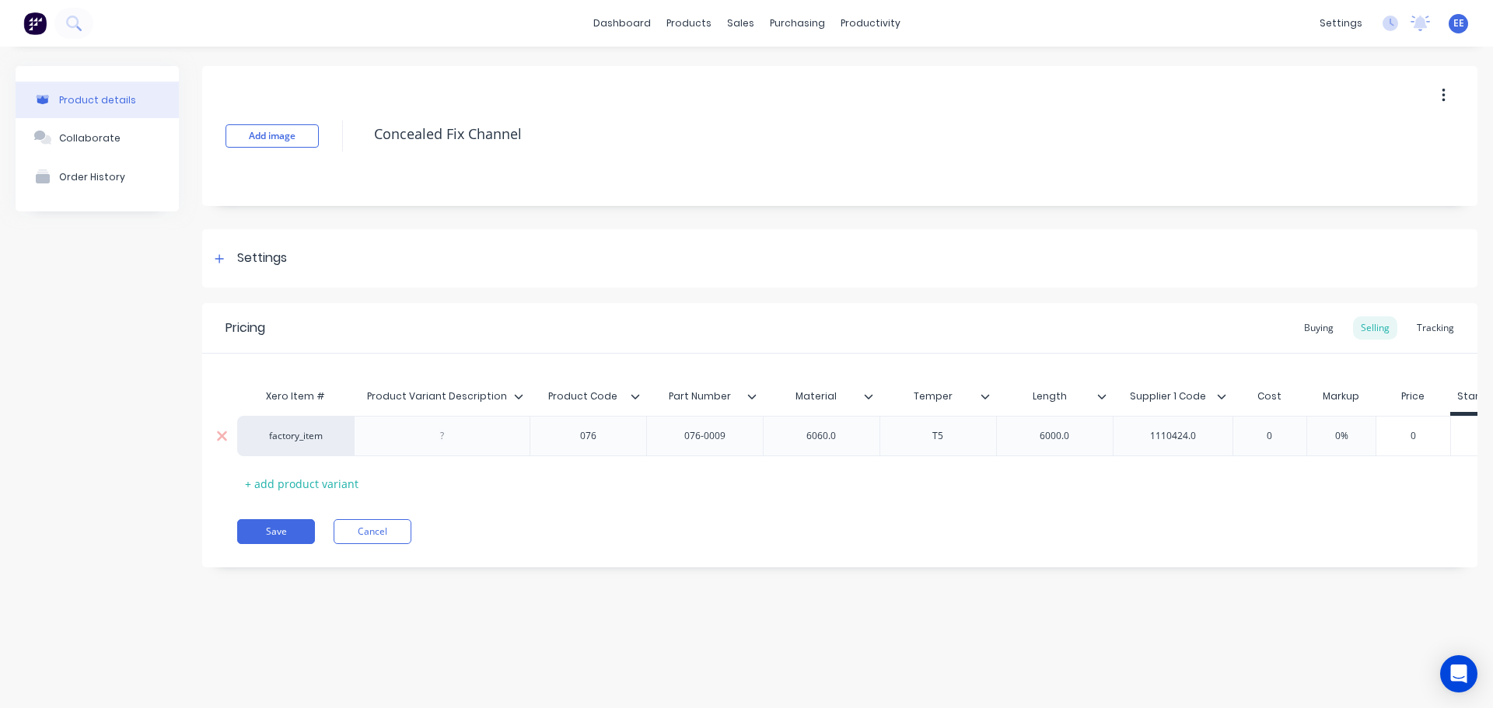
click at [845, 439] on div "6060.0" at bounding box center [821, 436] width 78 height 20
type textarea "x"
click at [1076, 432] on div "6000.0" at bounding box center [1055, 436] width 78 height 20
type textarea "x"
click at [1208, 438] on div "1110424.0" at bounding box center [1173, 436] width 78 height 20
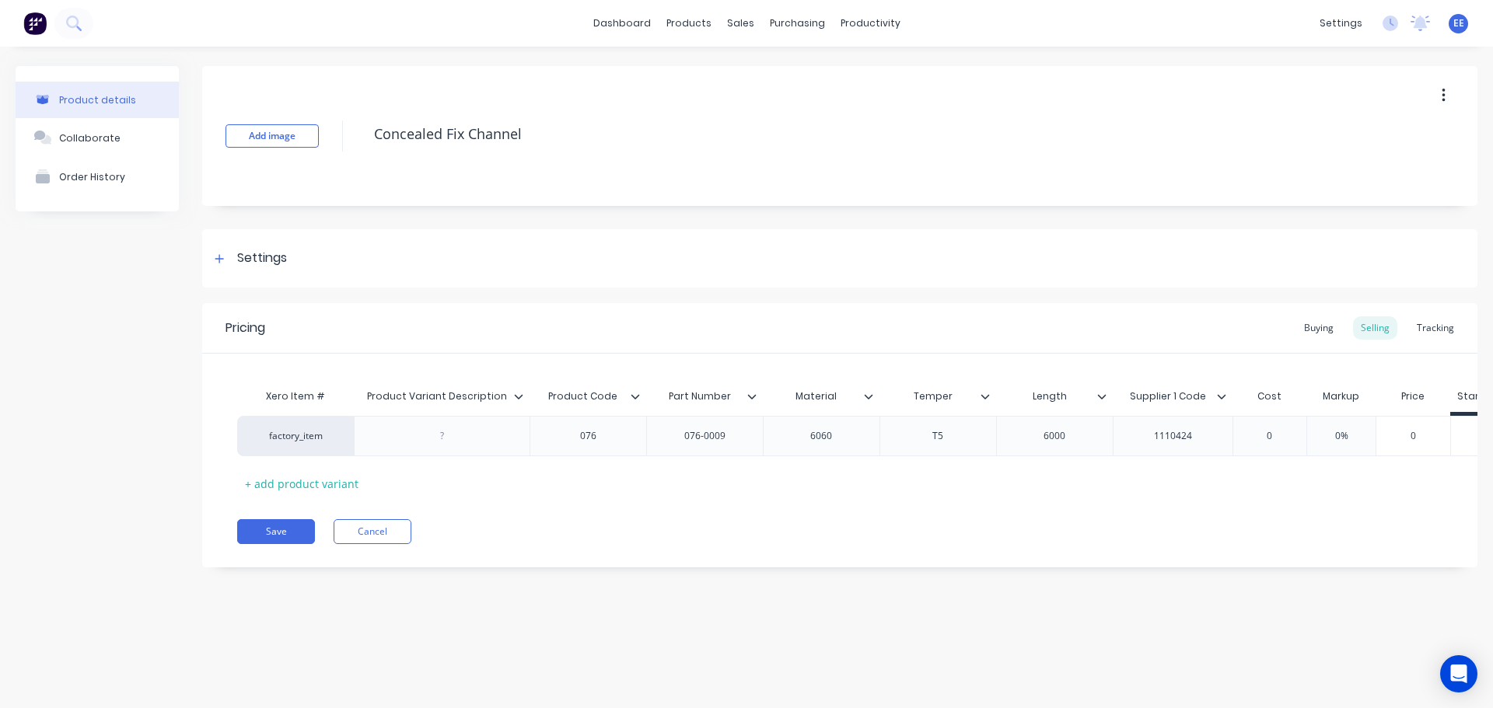
drag, startPoint x: 547, startPoint y: 128, endPoint x: 319, endPoint y: 144, distance: 229.2
click at [319, 144] on div "Add image Concealed Fix Channel" at bounding box center [839, 136] width 1275 height 140
click at [280, 544] on button "Save" at bounding box center [276, 531] width 78 height 25
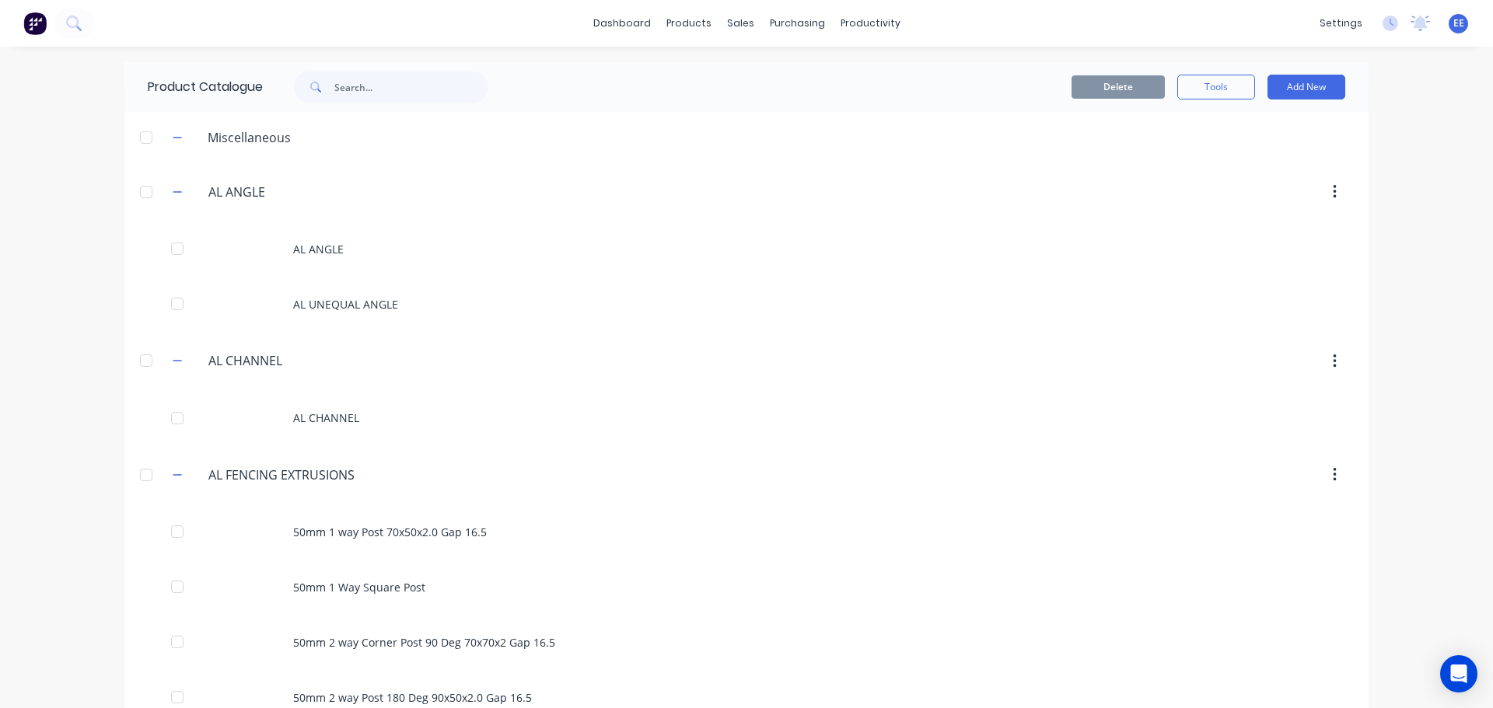
scroll to position [454, 0]
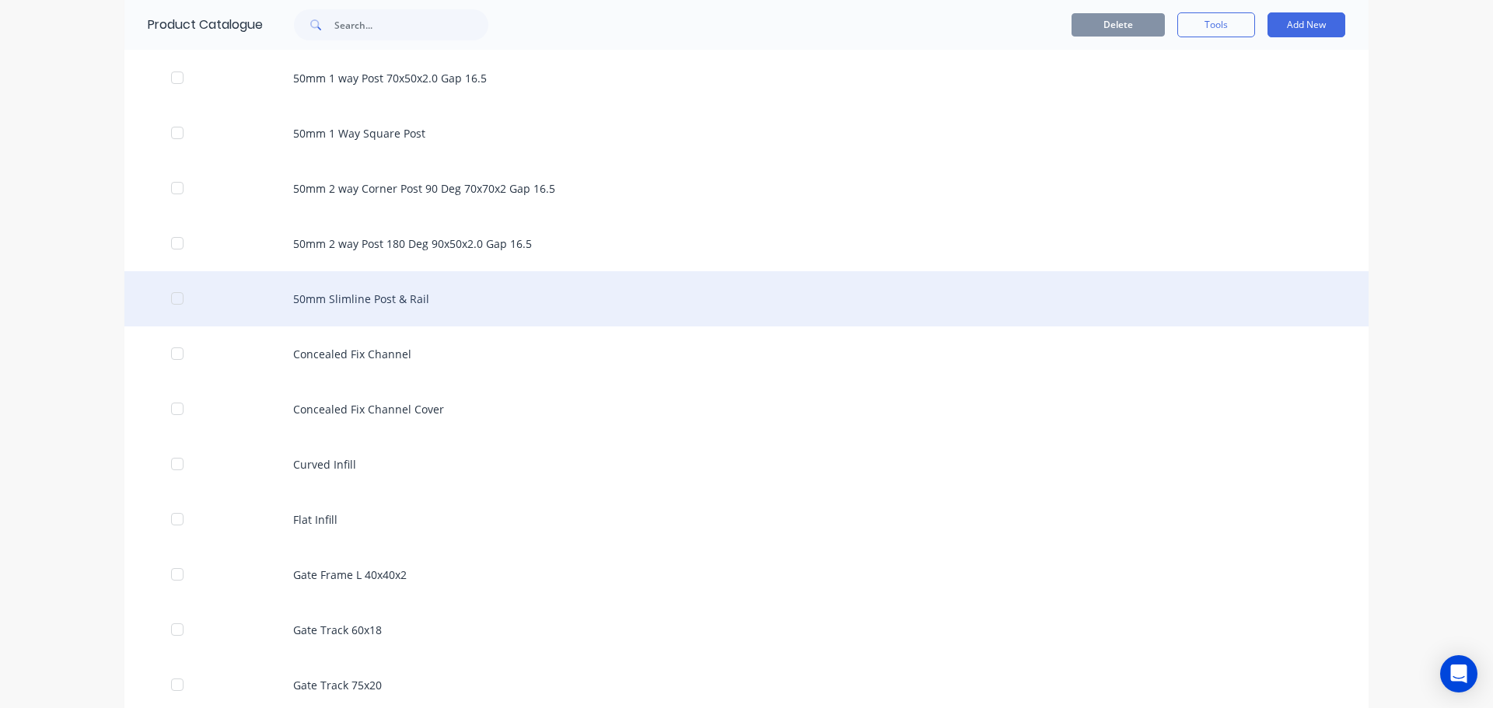
click at [384, 296] on div "50mm Slimline Post & Rail" at bounding box center [746, 298] width 1244 height 55
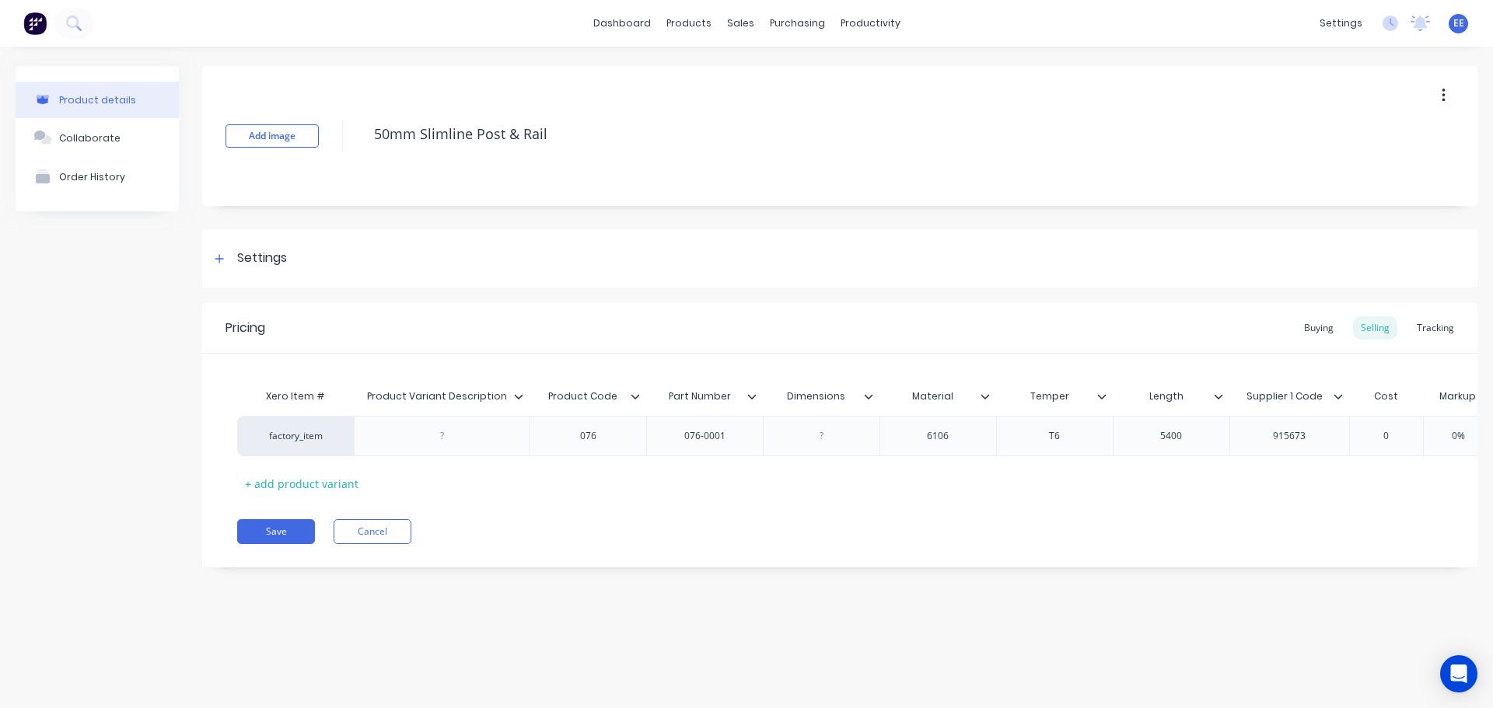
click at [866, 400] on icon at bounding box center [868, 396] width 9 height 9
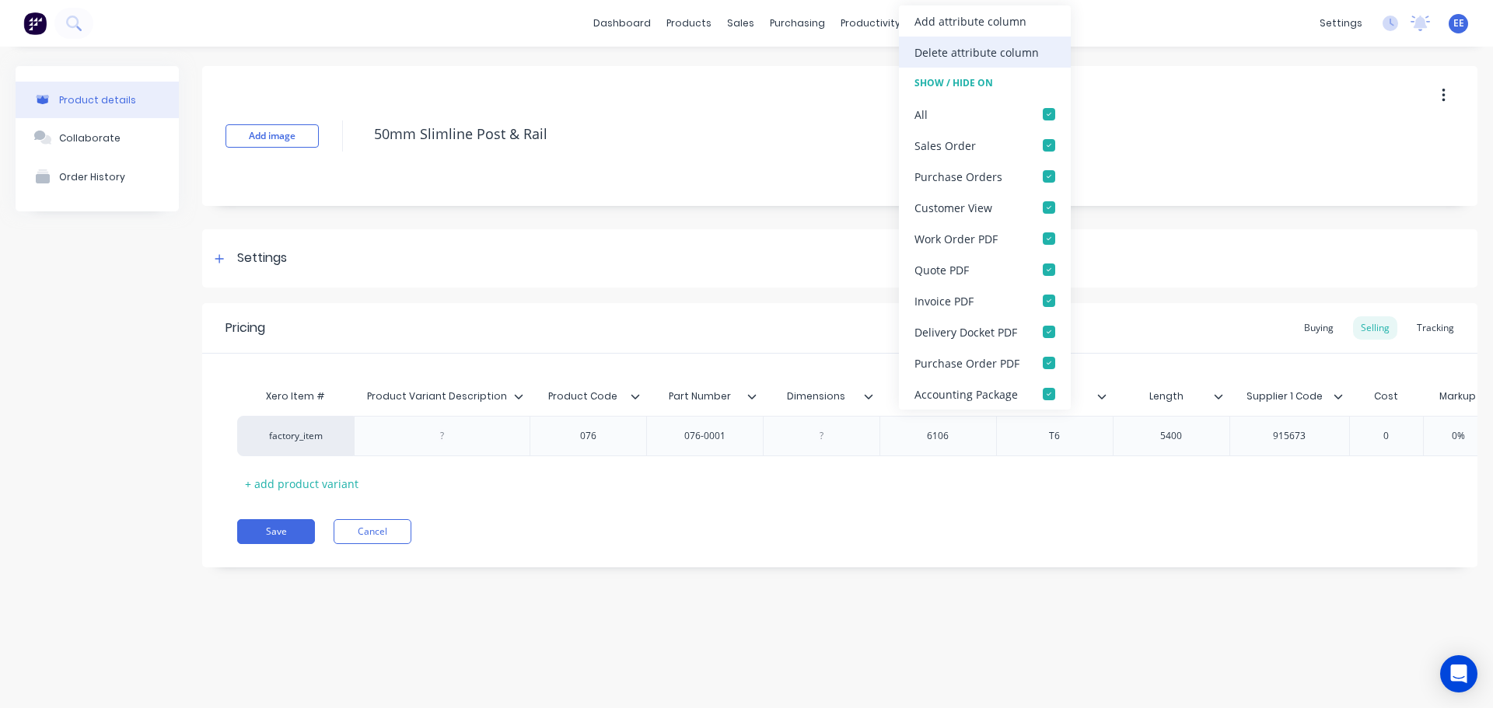
click at [963, 57] on div "Delete attribute column" at bounding box center [977, 52] width 124 height 16
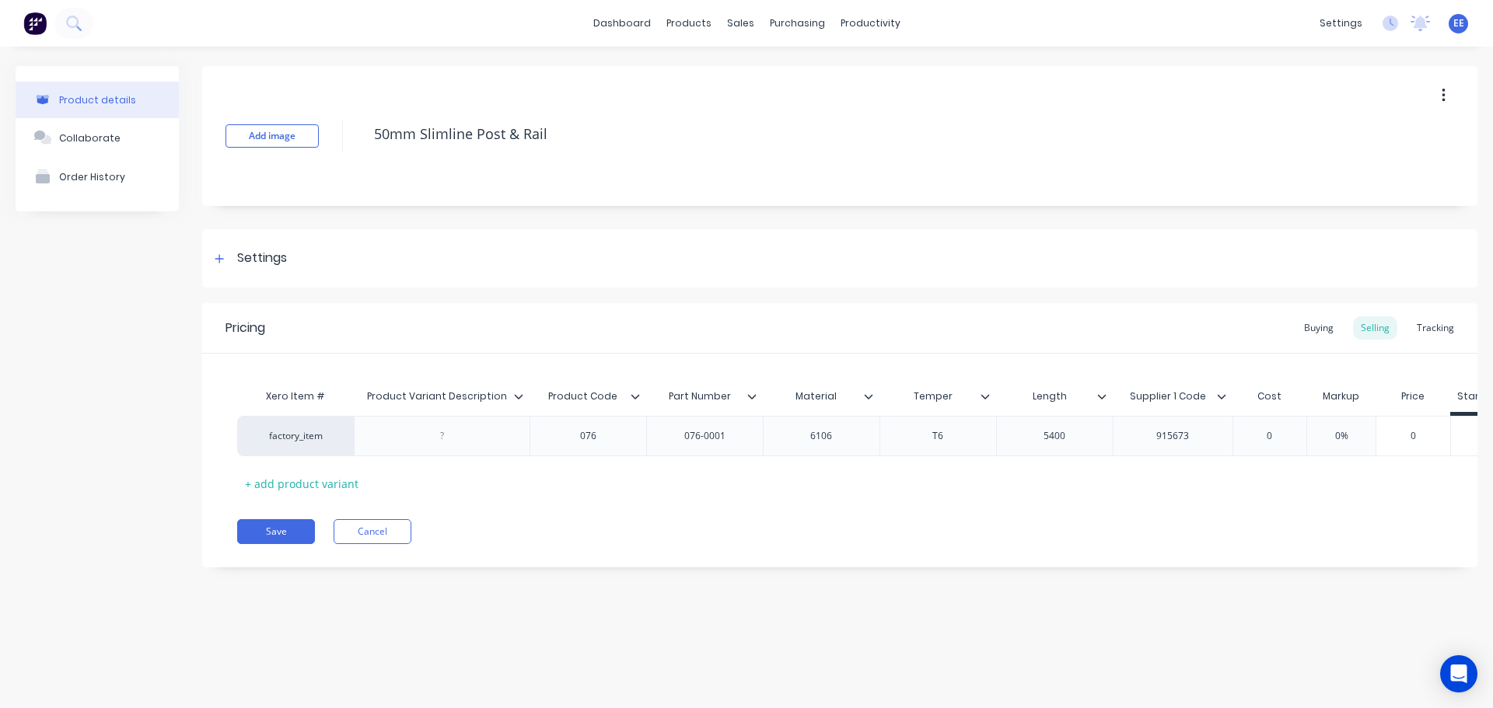
click at [519, 397] on icon at bounding box center [518, 396] width 9 height 5
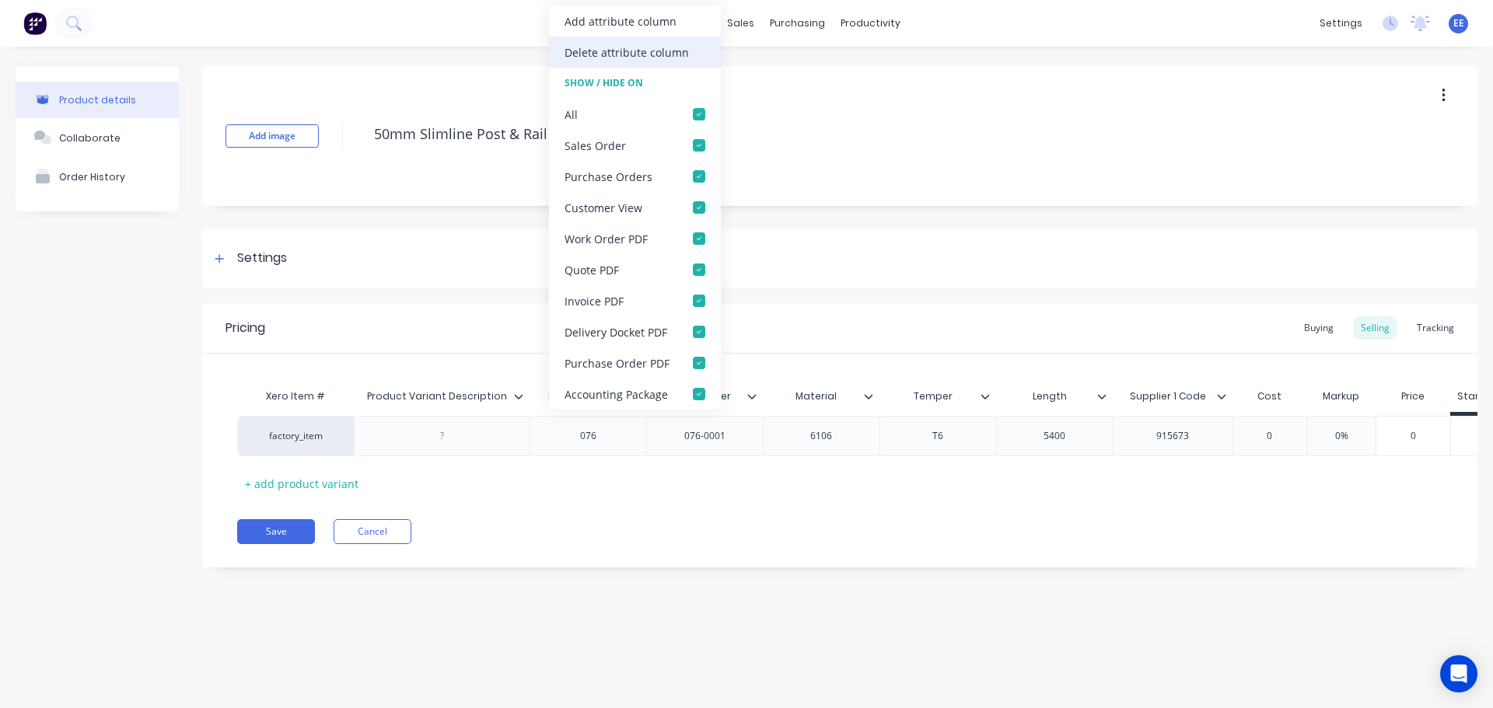
click at [631, 55] on div "Delete attribute column" at bounding box center [627, 52] width 124 height 16
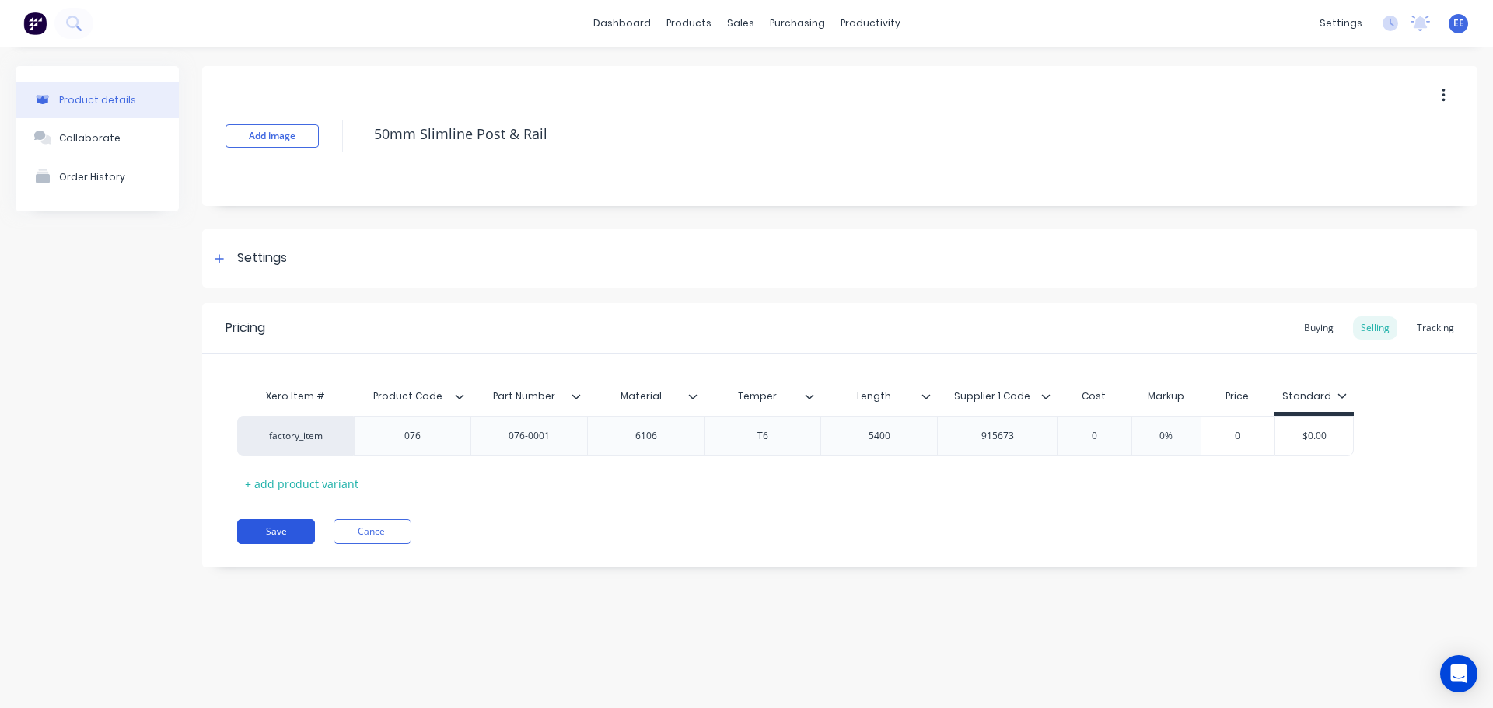
click at [275, 533] on button "Save" at bounding box center [276, 531] width 78 height 25
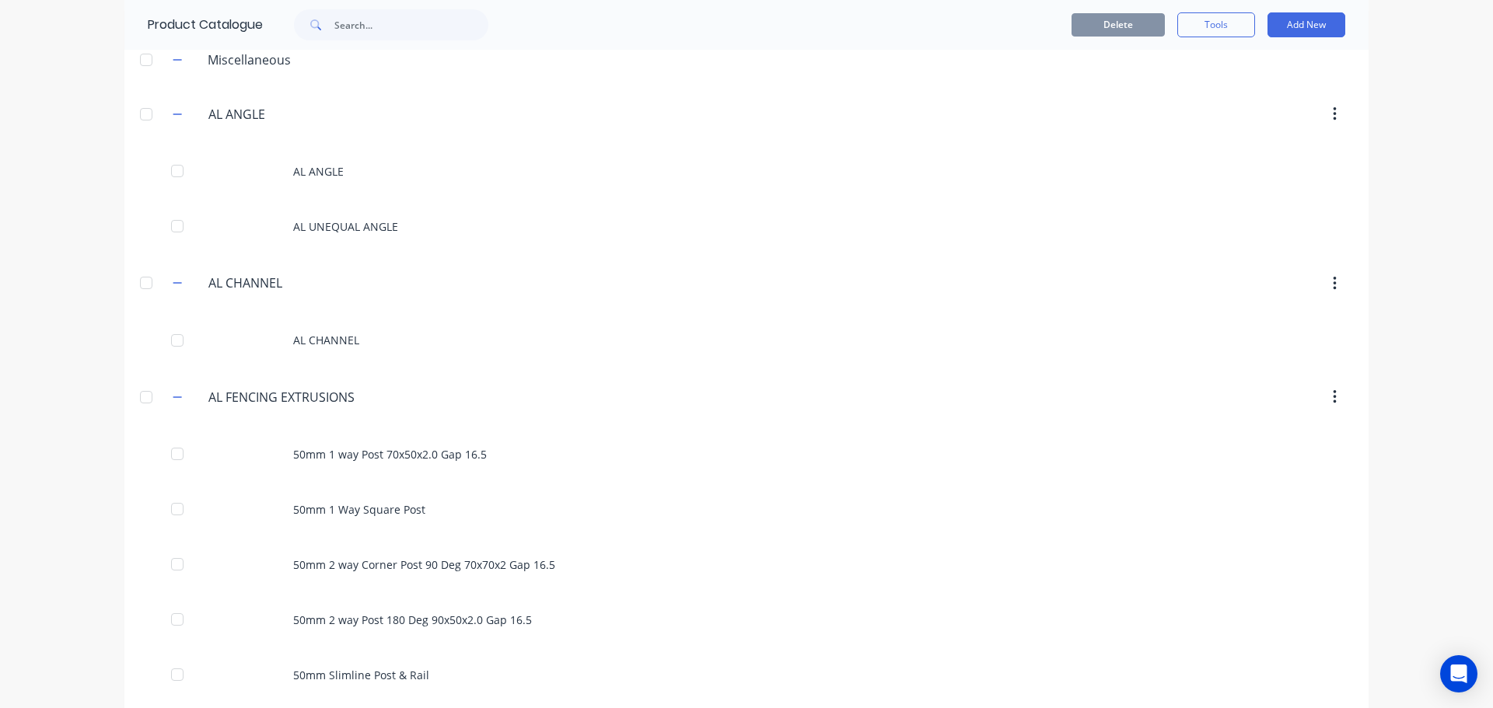
scroll to position [454, 0]
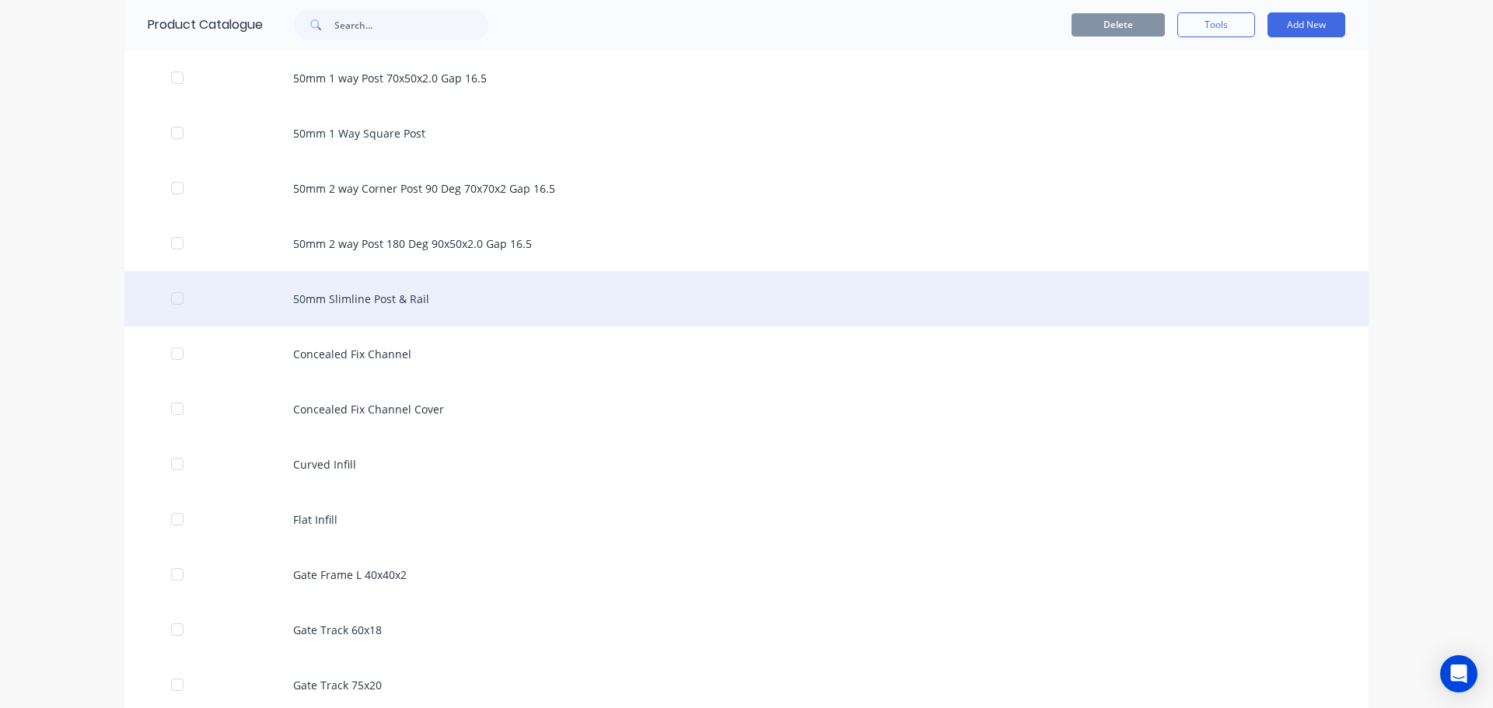
click at [384, 291] on div "50mm Slimline Post & Rail" at bounding box center [746, 298] width 1244 height 55
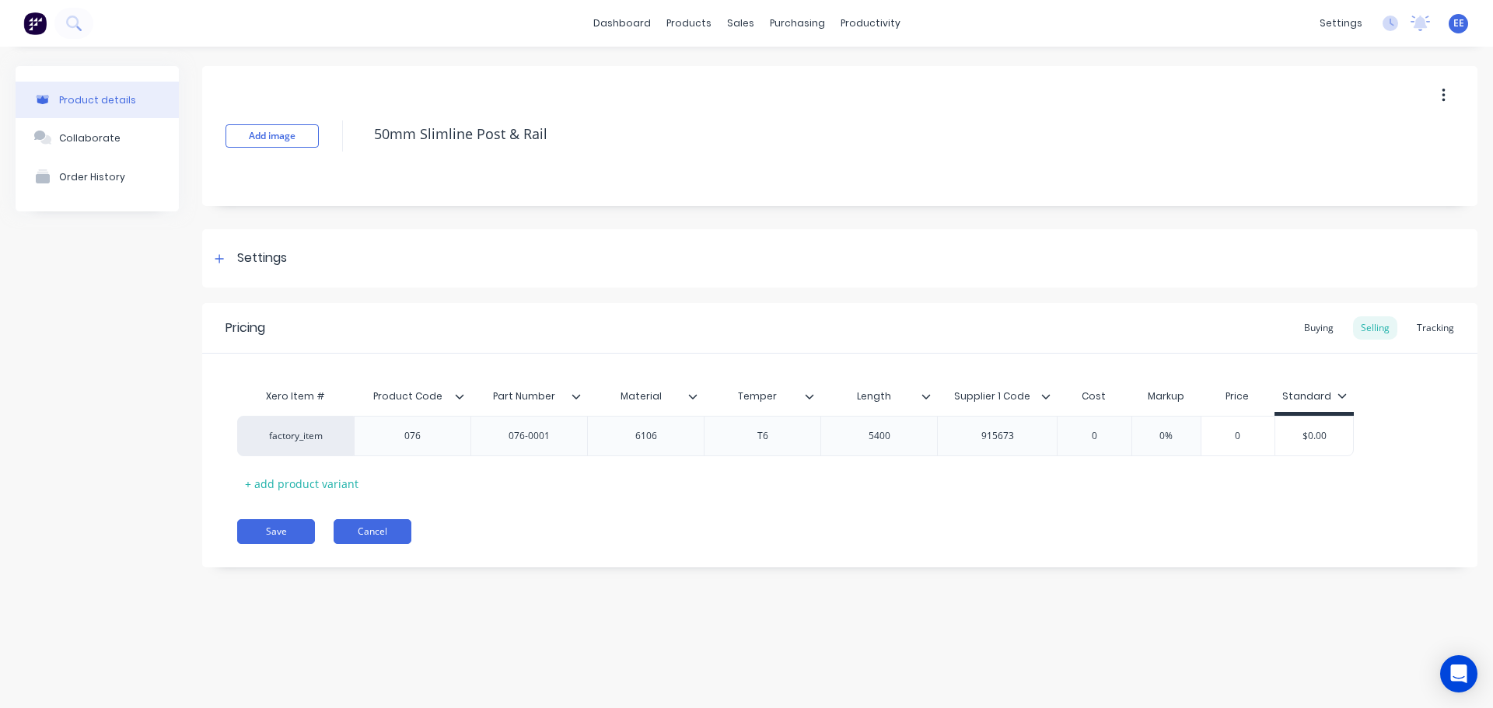
click at [390, 526] on button "Cancel" at bounding box center [373, 531] width 78 height 25
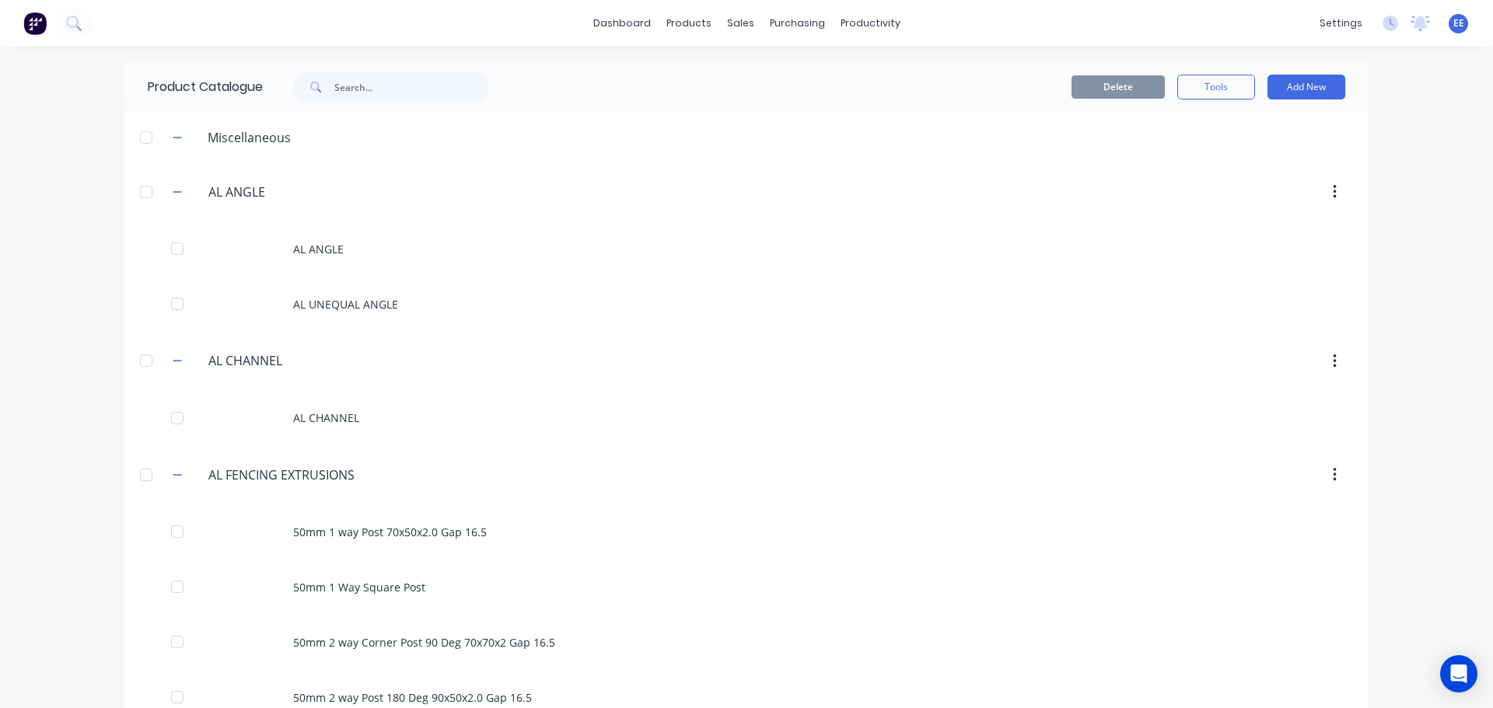
scroll to position [454, 0]
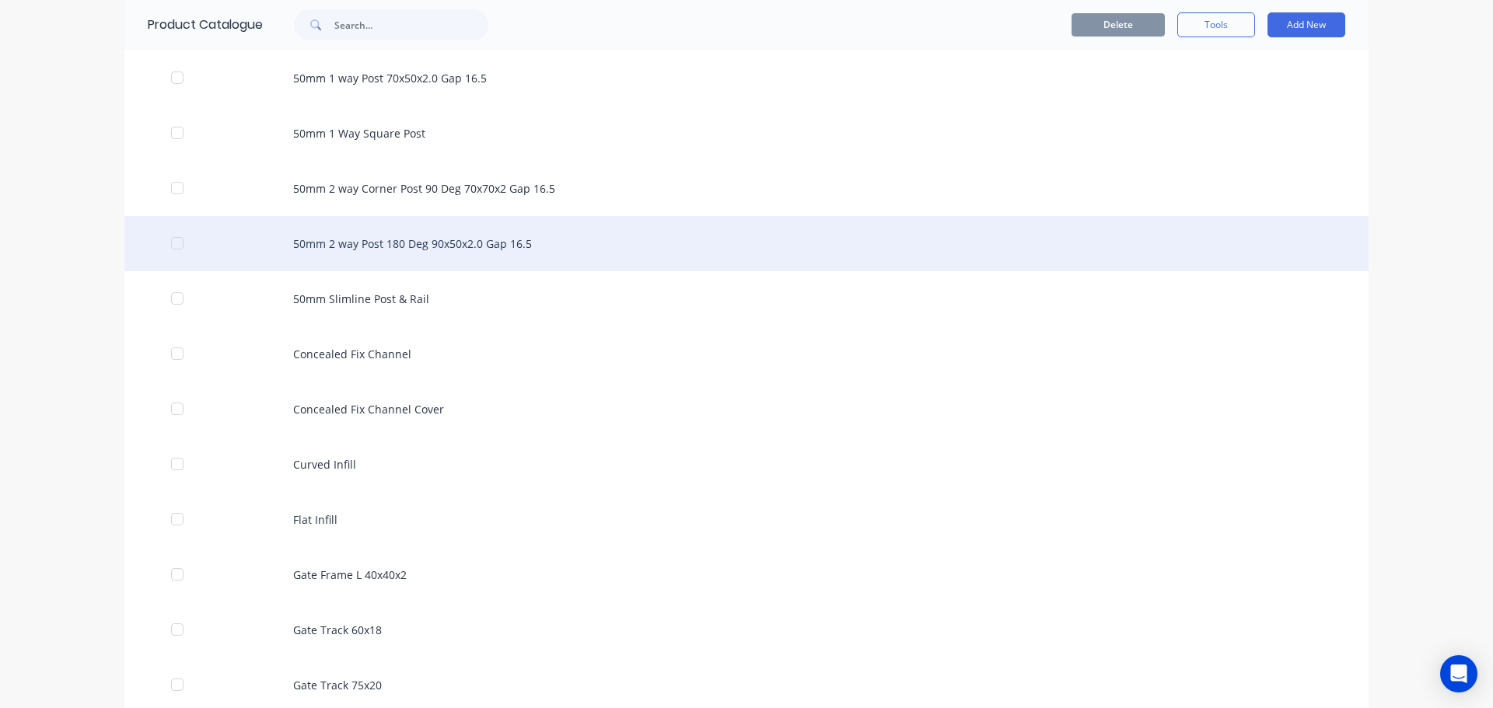
click at [458, 239] on div "50mm 2 way Post 180 Deg 90x50x2.0 Gap 16.5" at bounding box center [746, 243] width 1244 height 55
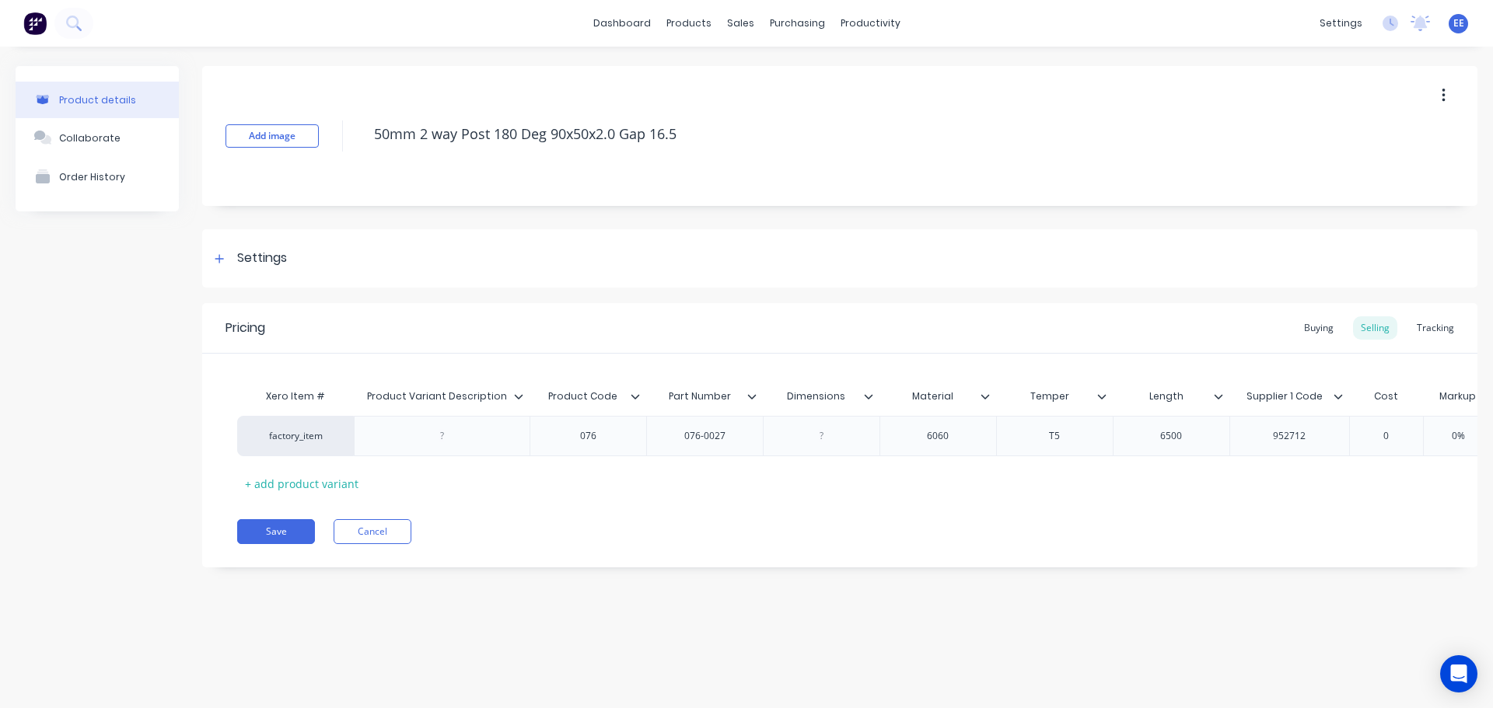
click at [514, 397] on icon at bounding box center [518, 396] width 9 height 9
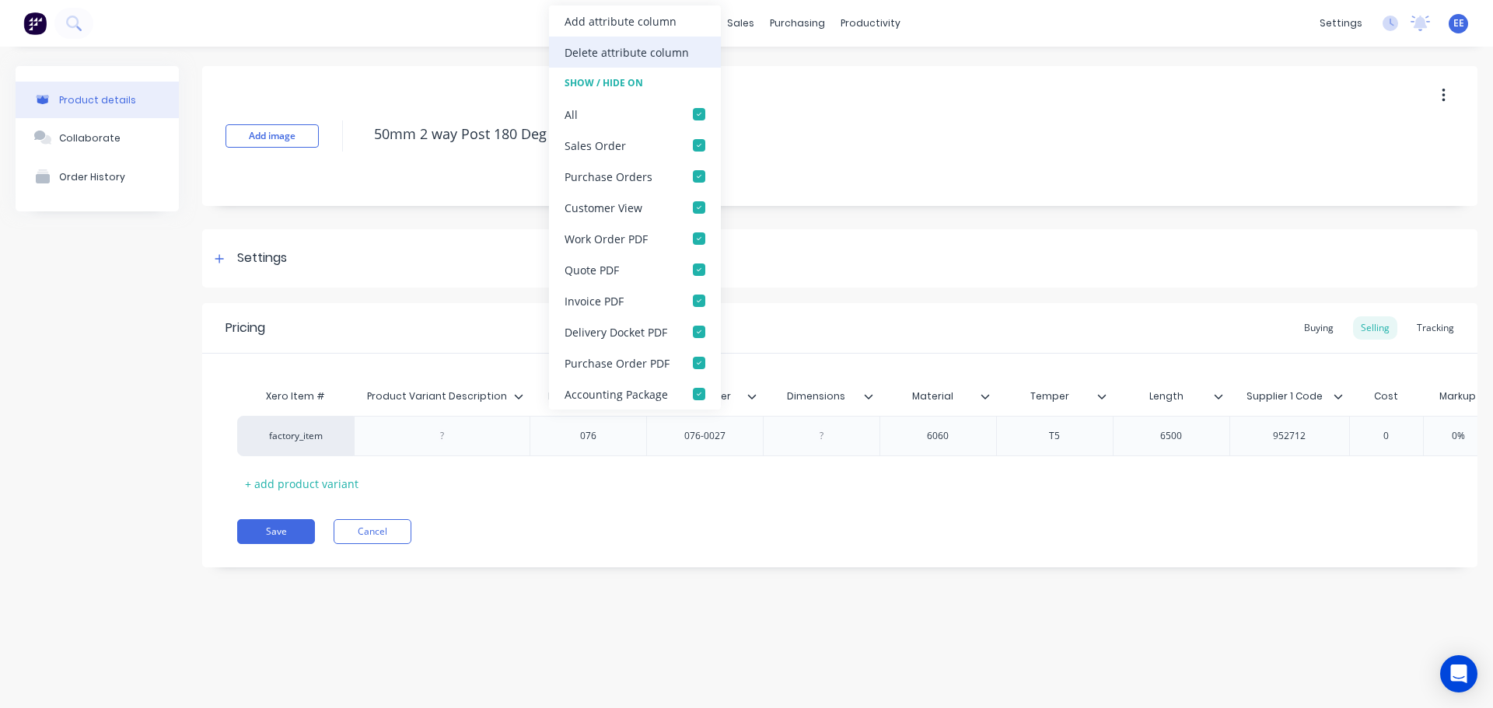
click at [612, 56] on div "Delete attribute column" at bounding box center [627, 52] width 124 height 16
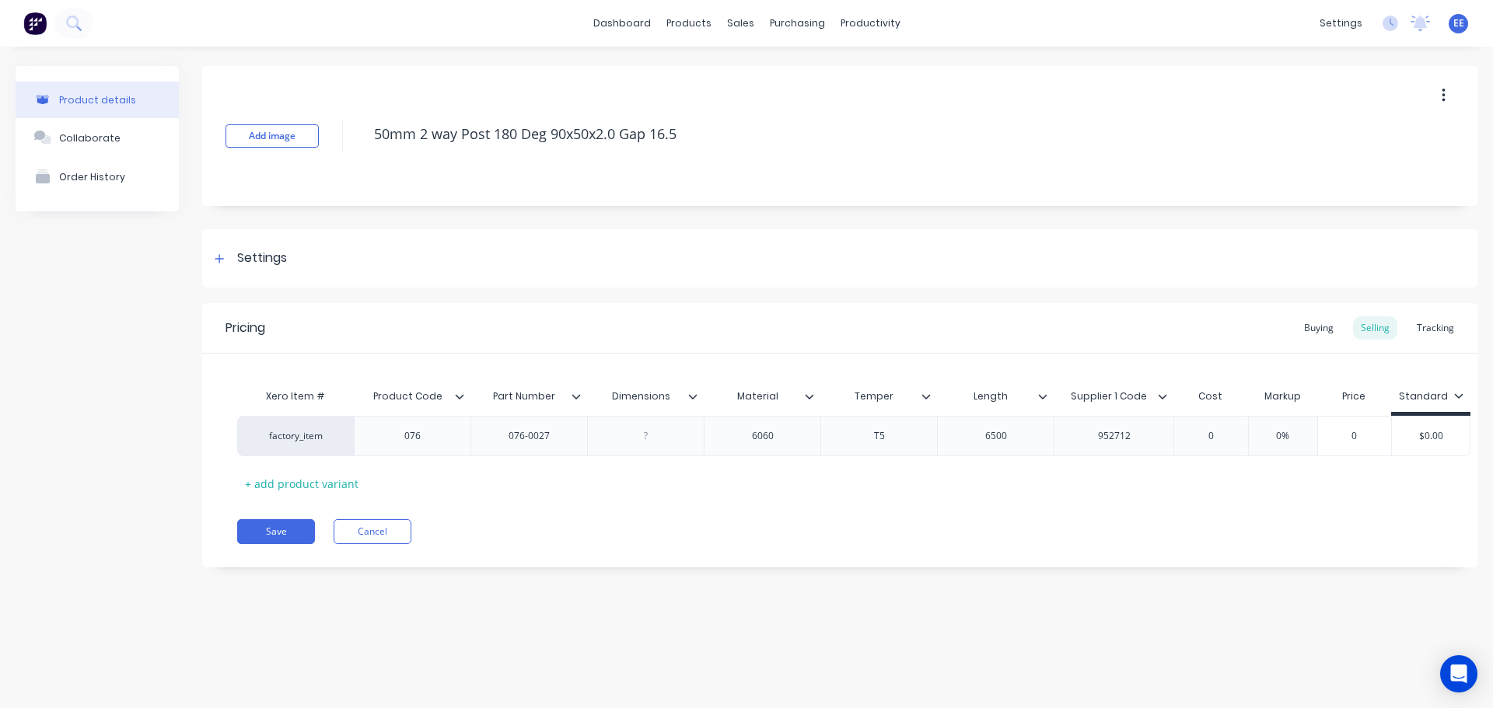
click at [693, 395] on icon at bounding box center [692, 396] width 9 height 9
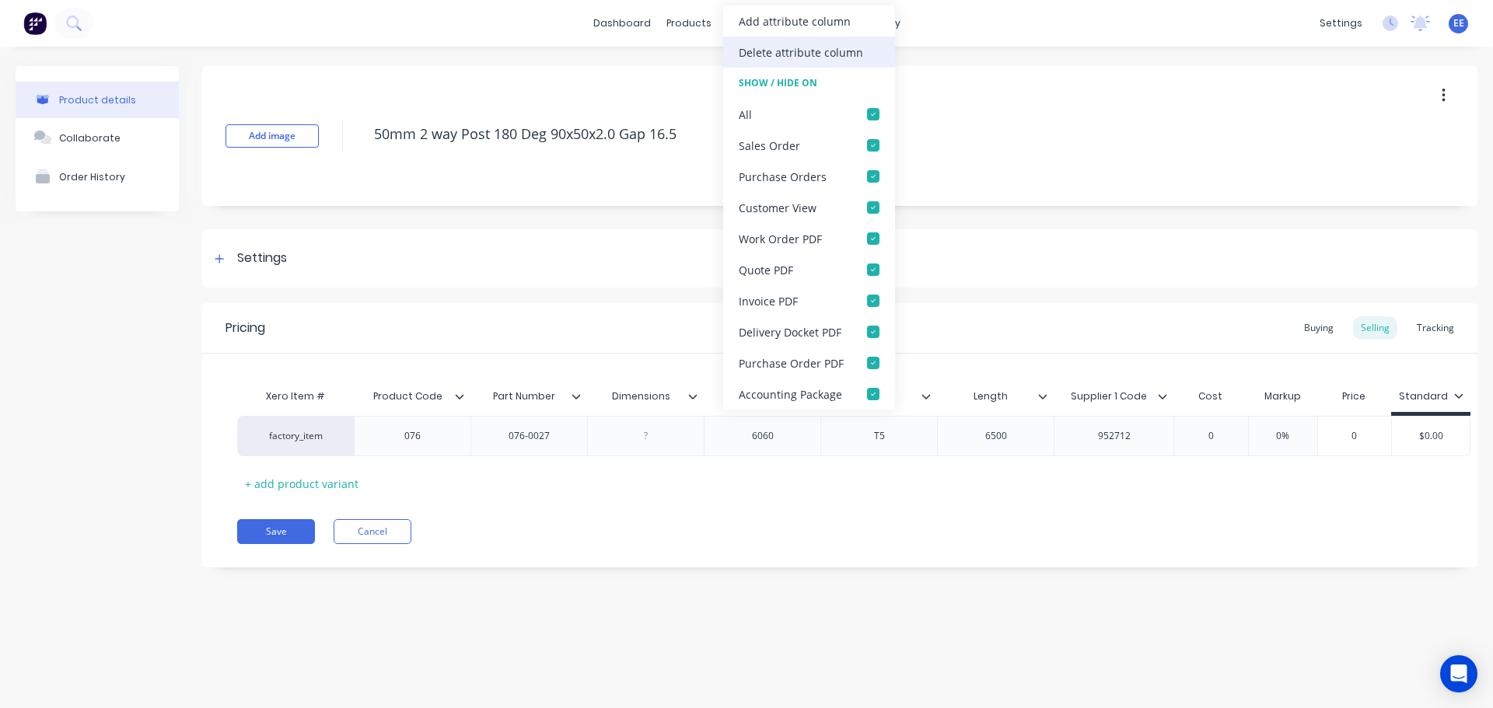
click at [764, 54] on div "Delete attribute column" at bounding box center [801, 52] width 124 height 16
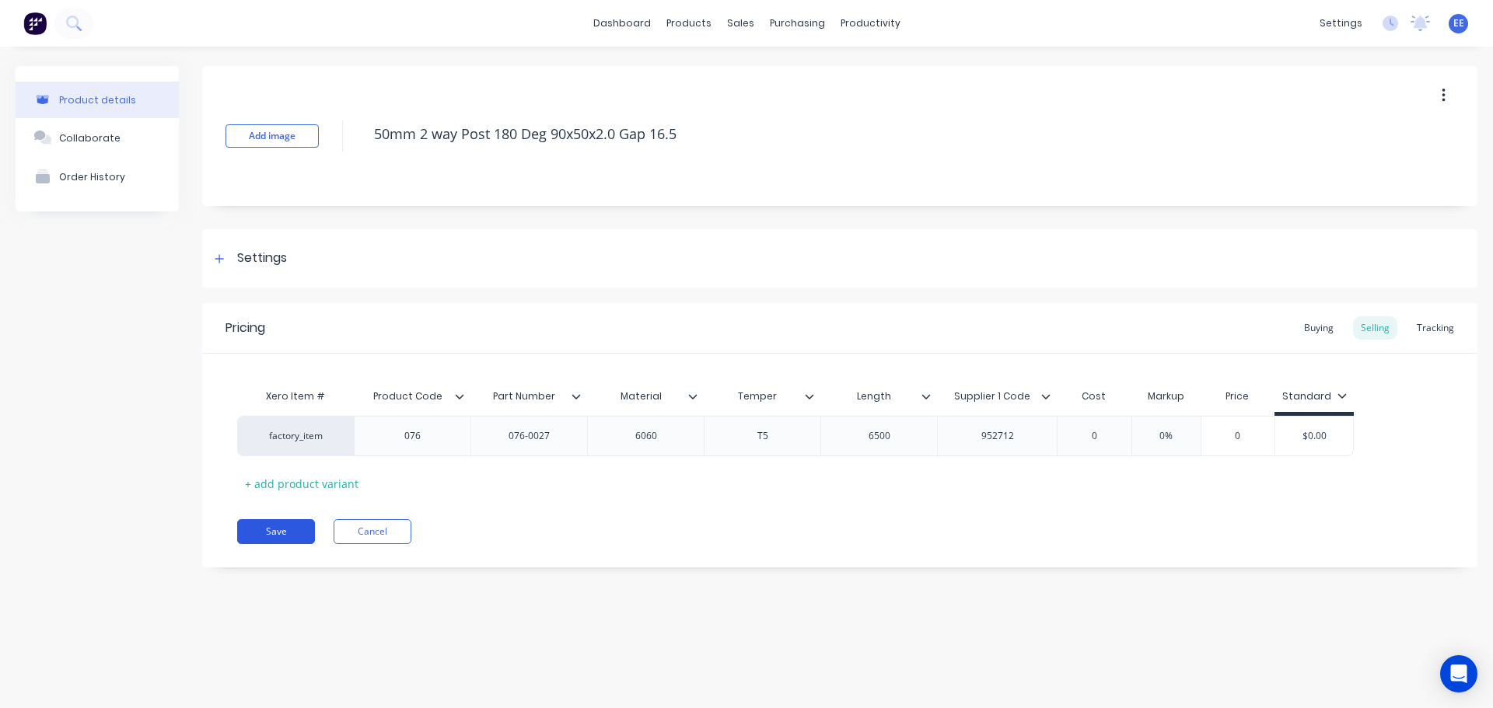
click at [285, 531] on button "Save" at bounding box center [276, 531] width 78 height 25
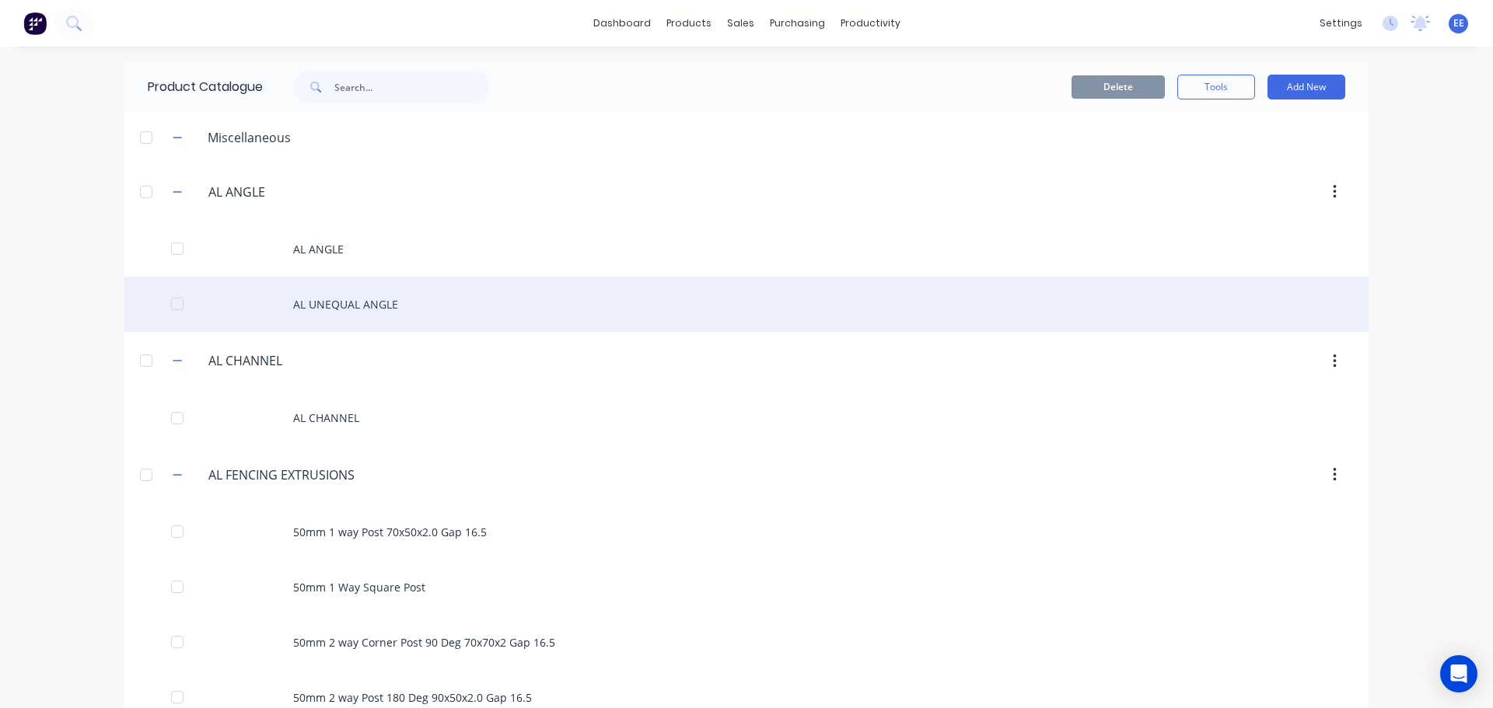
scroll to position [454, 0]
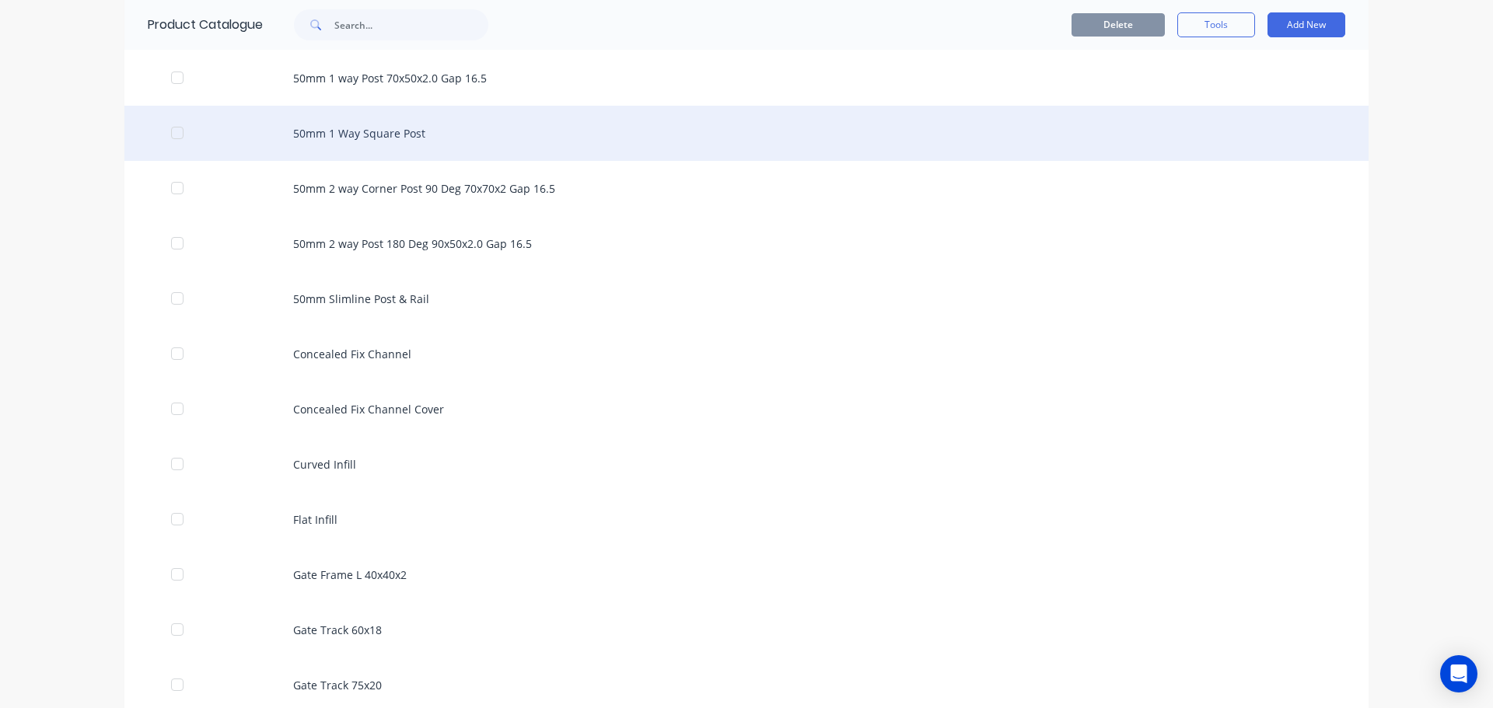
click at [421, 138] on div "50mm 1 Way Square Post" at bounding box center [746, 133] width 1244 height 55
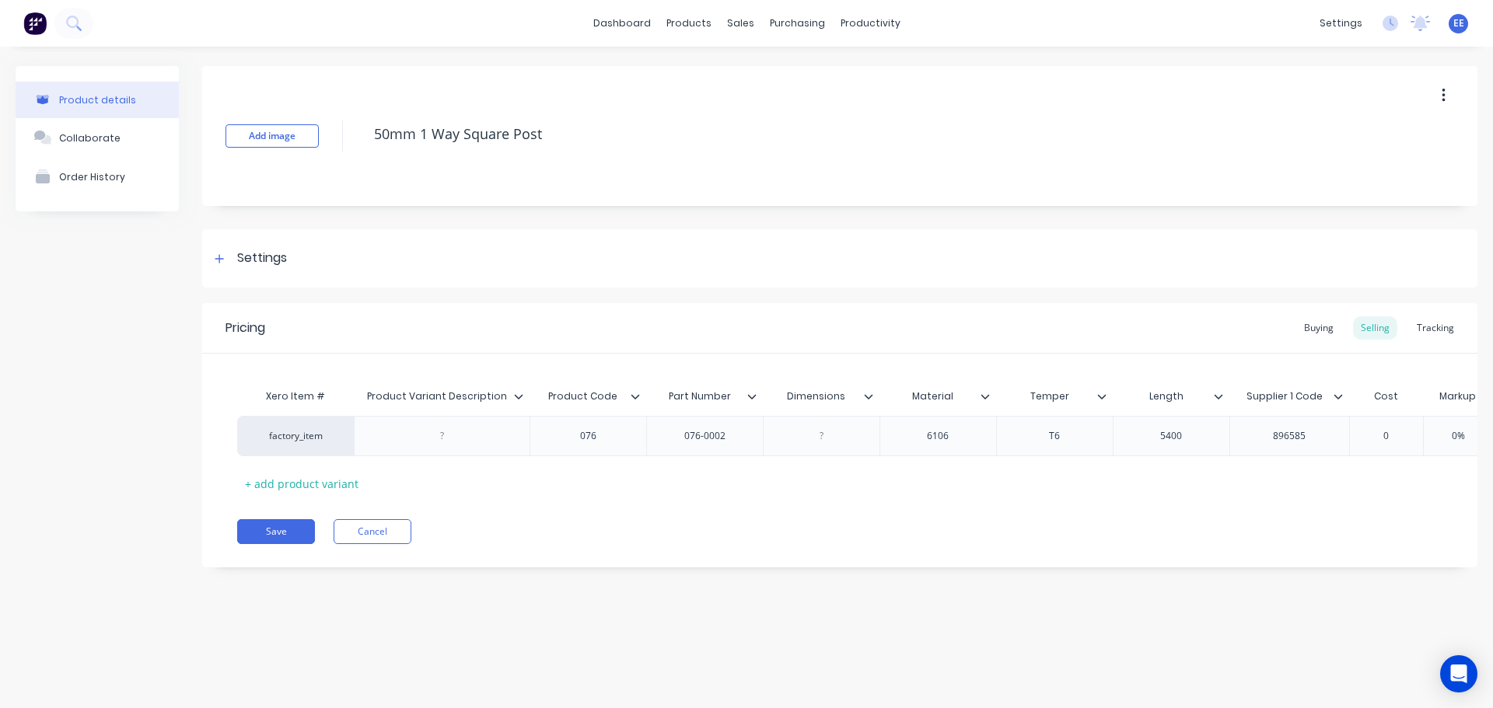
click at [521, 393] on icon at bounding box center [518, 396] width 9 height 9
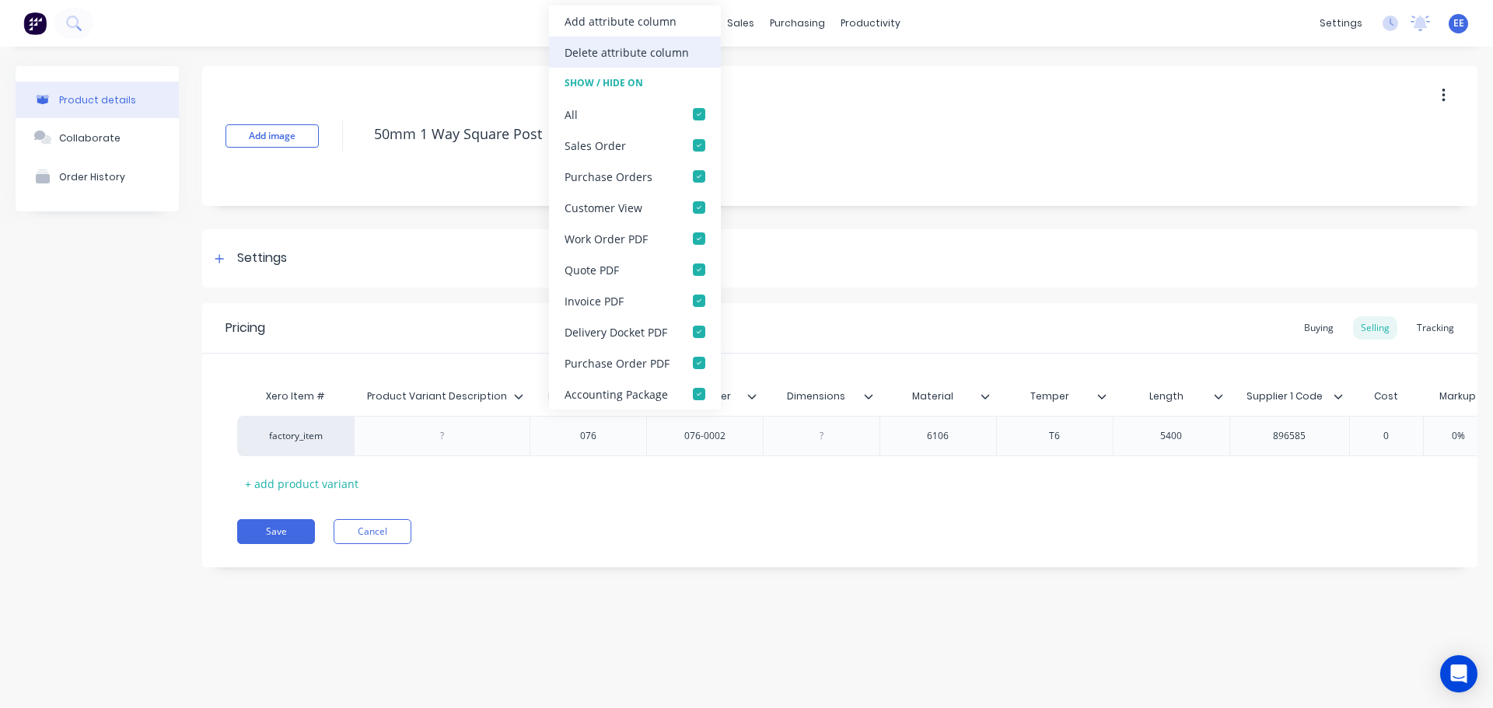
click at [621, 54] on div "Delete attribute column" at bounding box center [627, 52] width 124 height 16
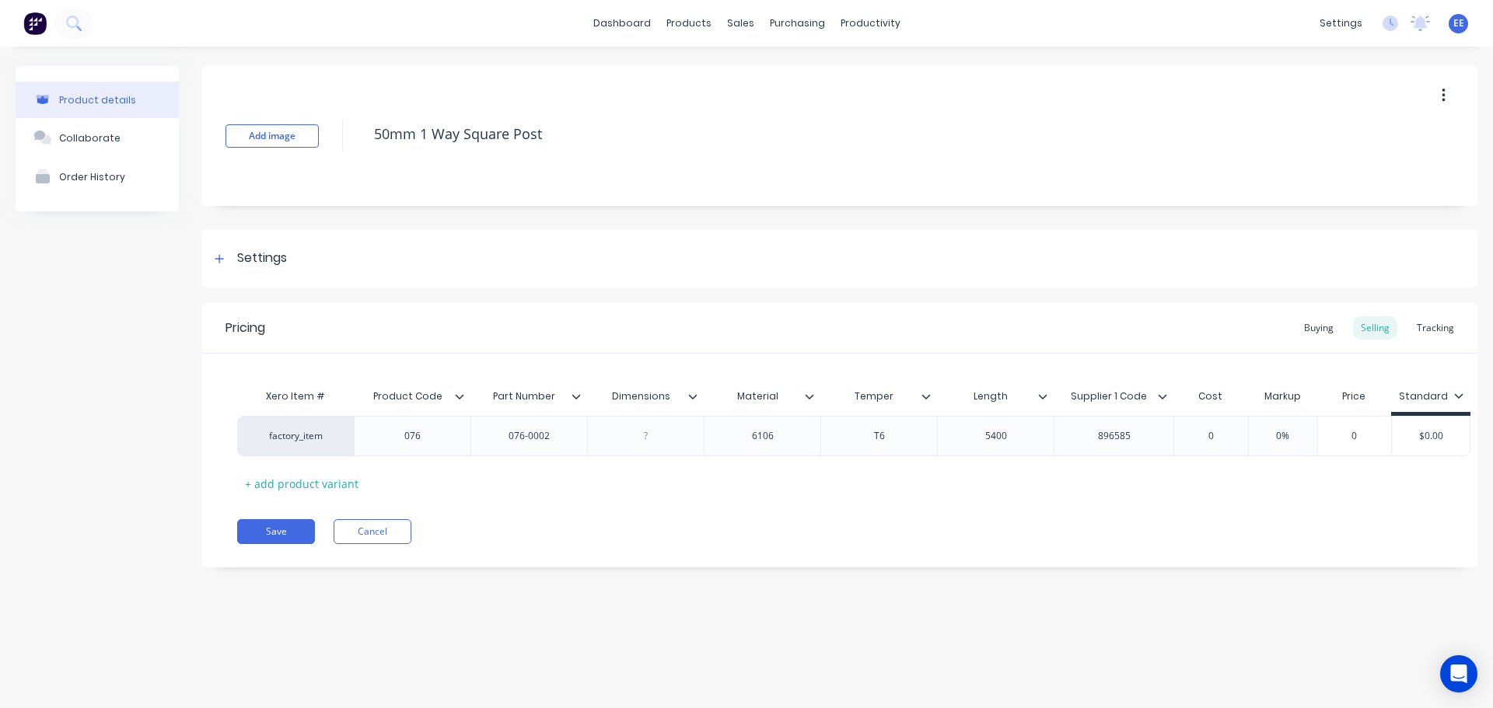
click at [692, 394] on icon at bounding box center [692, 396] width 9 height 9
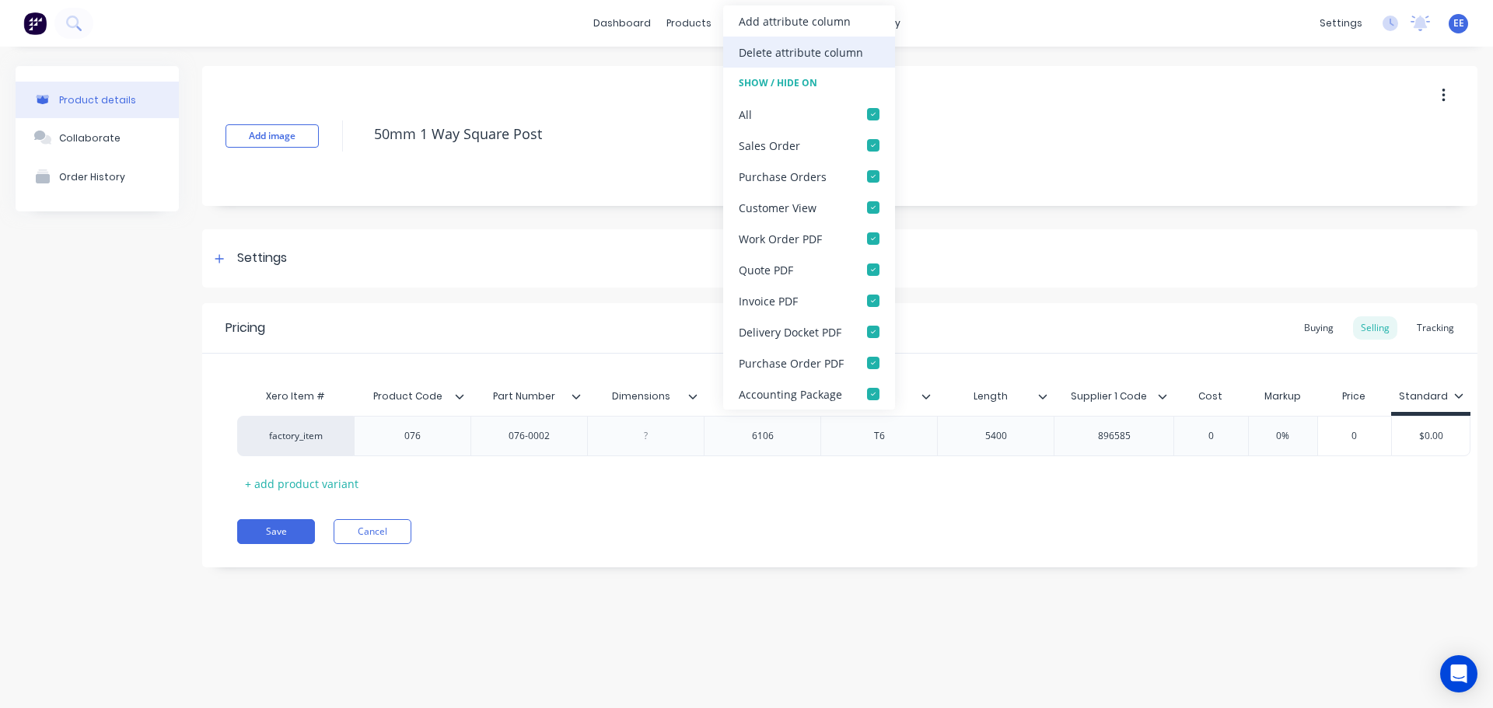
click at [758, 54] on div "Delete attribute column" at bounding box center [801, 52] width 124 height 16
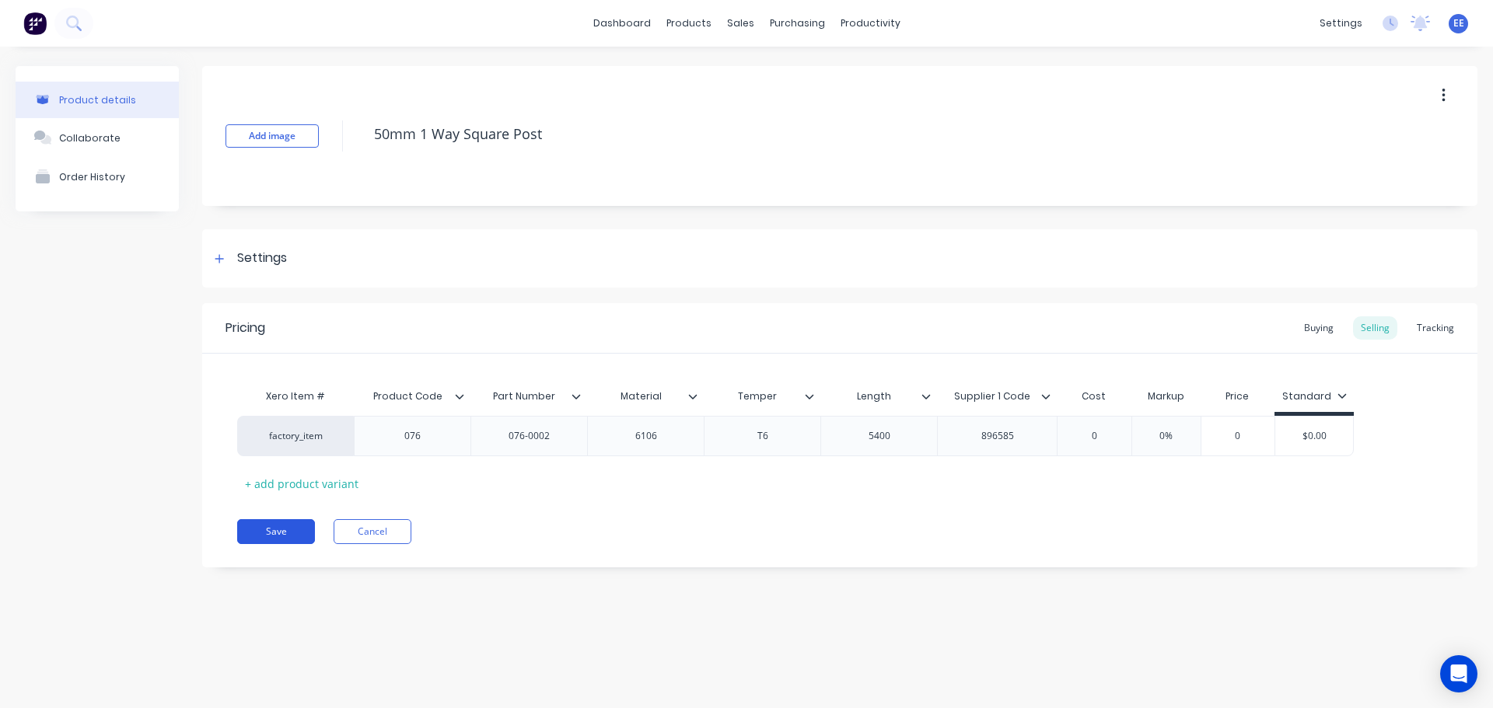
click at [272, 540] on button "Save" at bounding box center [276, 531] width 78 height 25
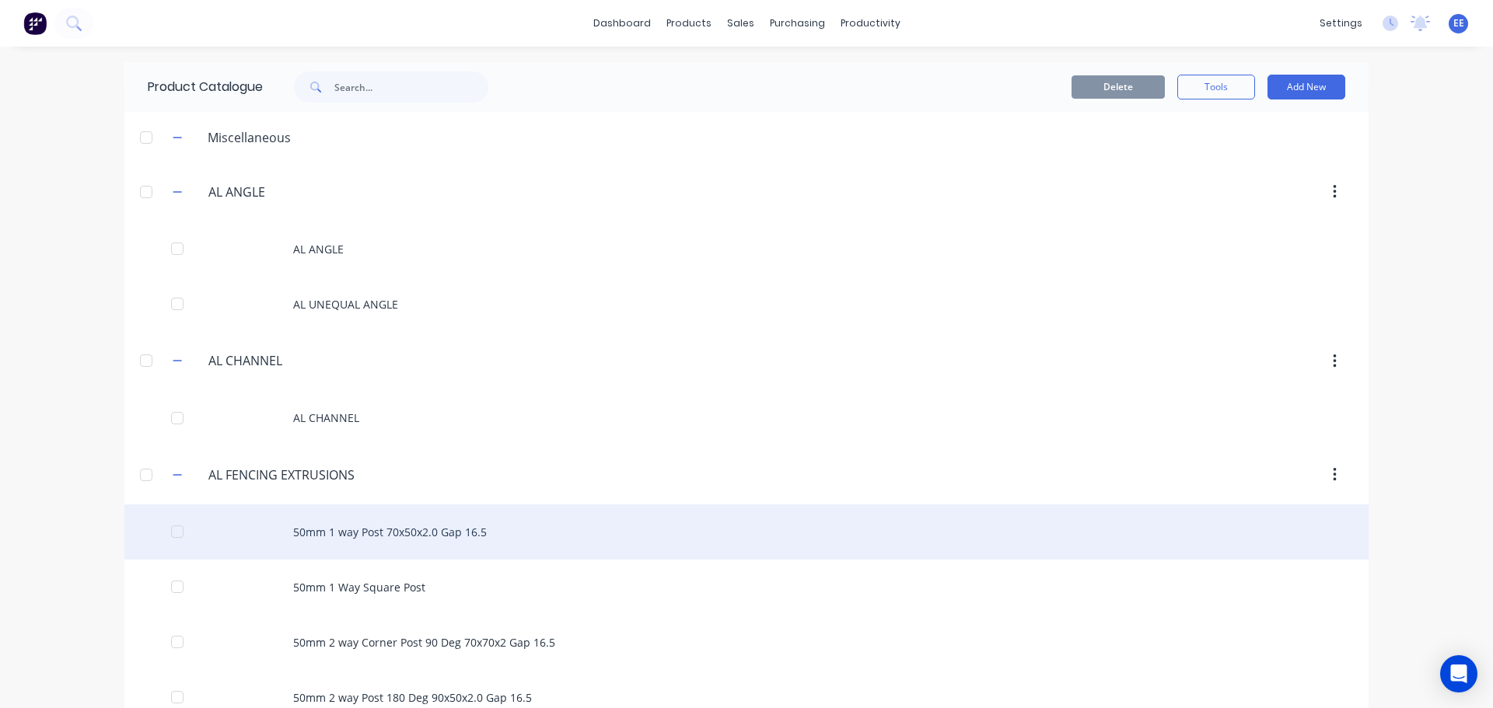
click at [406, 532] on div "50mm 1 way Post 70x50x2.0 Gap 16.5" at bounding box center [746, 532] width 1244 height 55
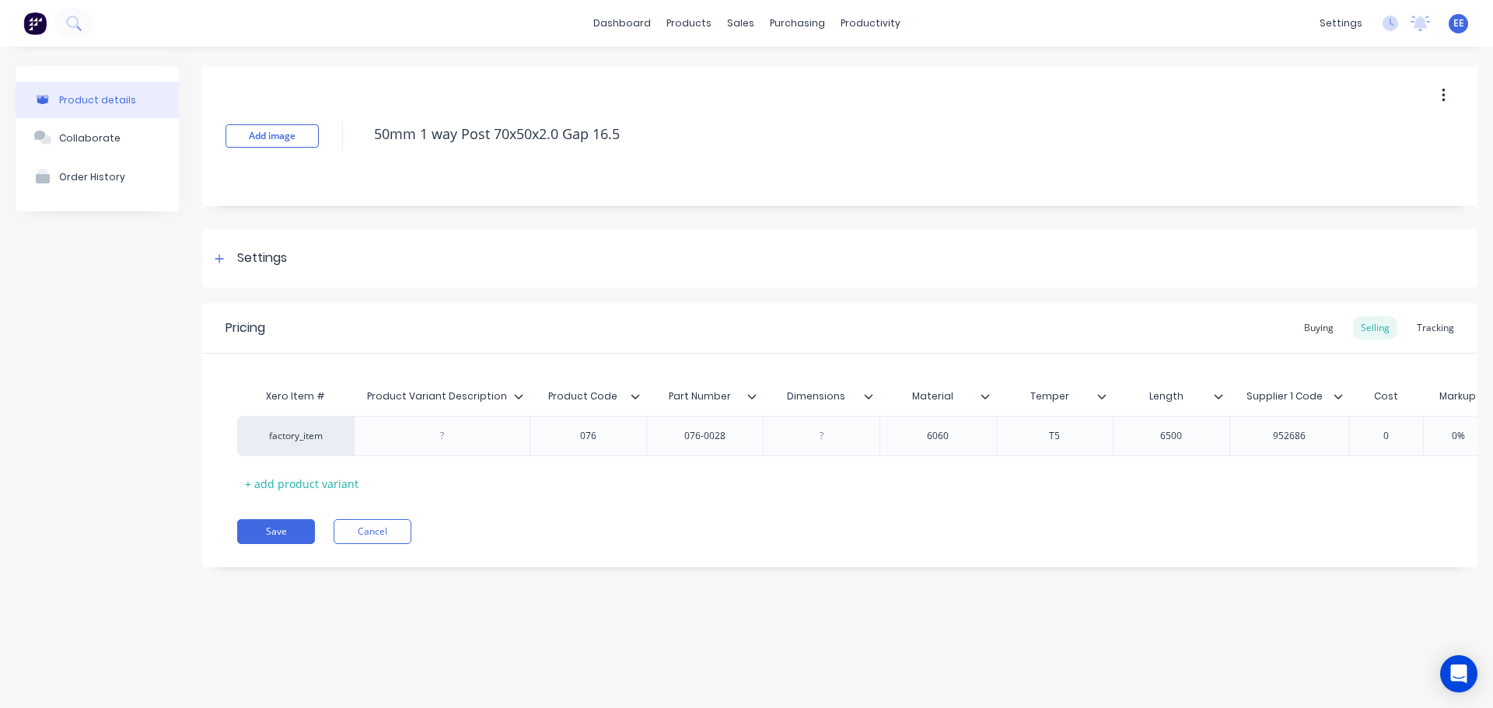
click at [519, 397] on icon at bounding box center [518, 396] width 9 height 5
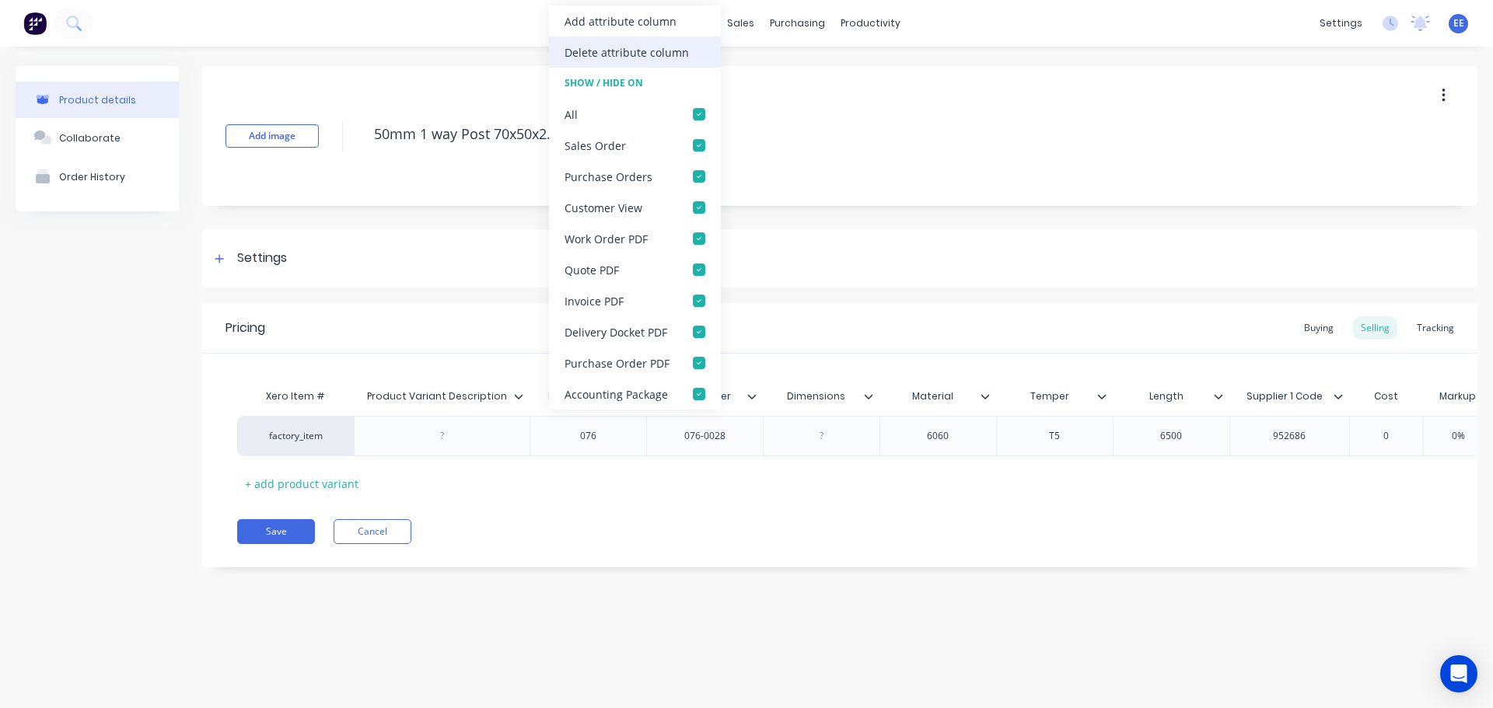
click at [645, 58] on div "Delete attribute column" at bounding box center [627, 52] width 124 height 16
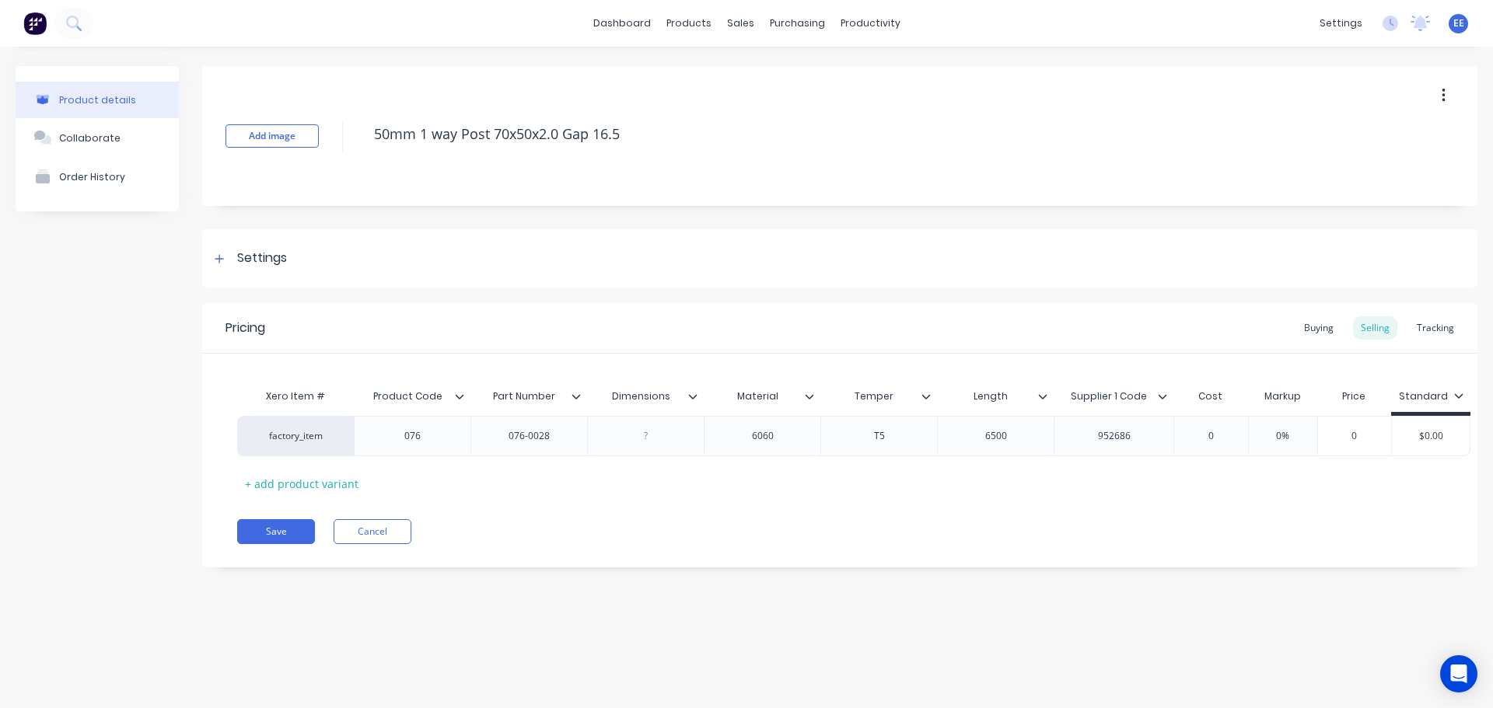
click at [691, 392] on icon at bounding box center [692, 396] width 9 height 9
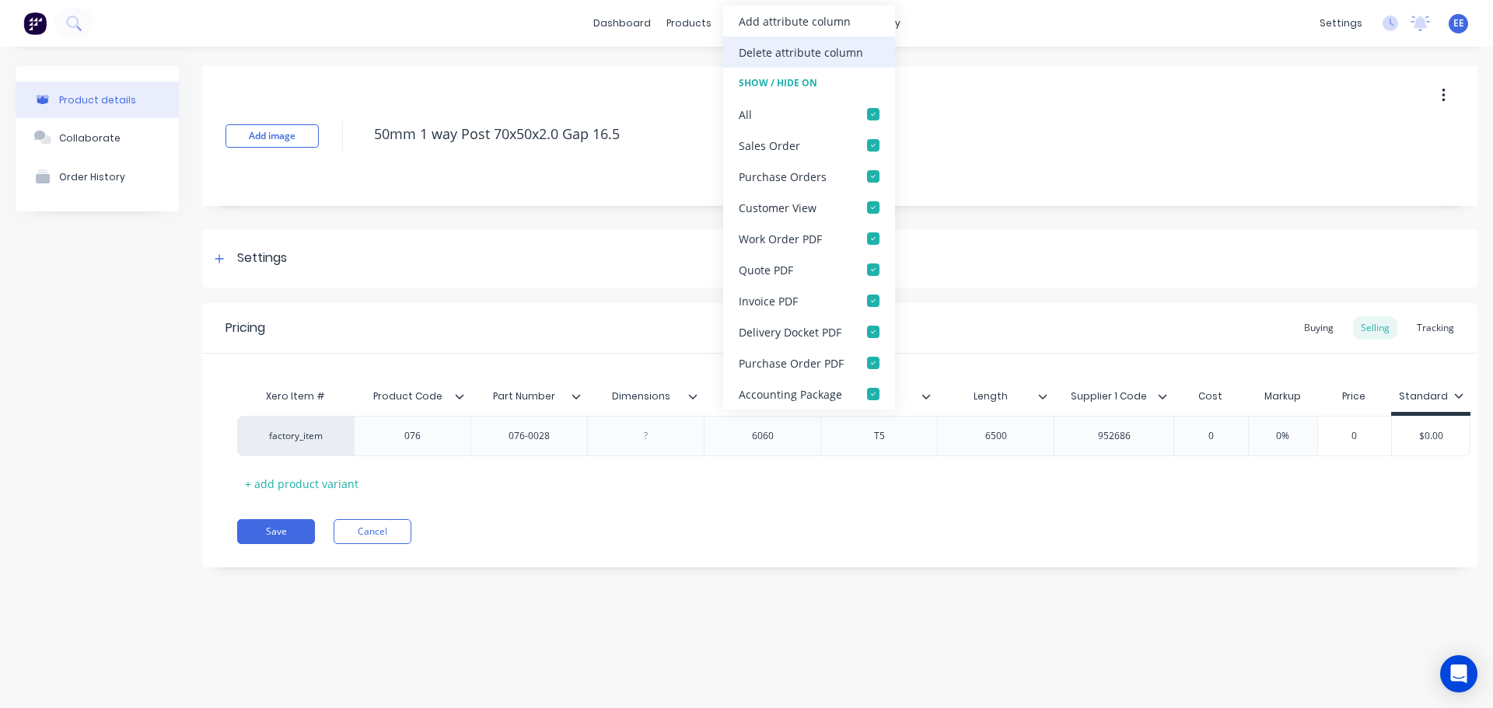
click at [758, 56] on div "Delete attribute column" at bounding box center [801, 52] width 124 height 16
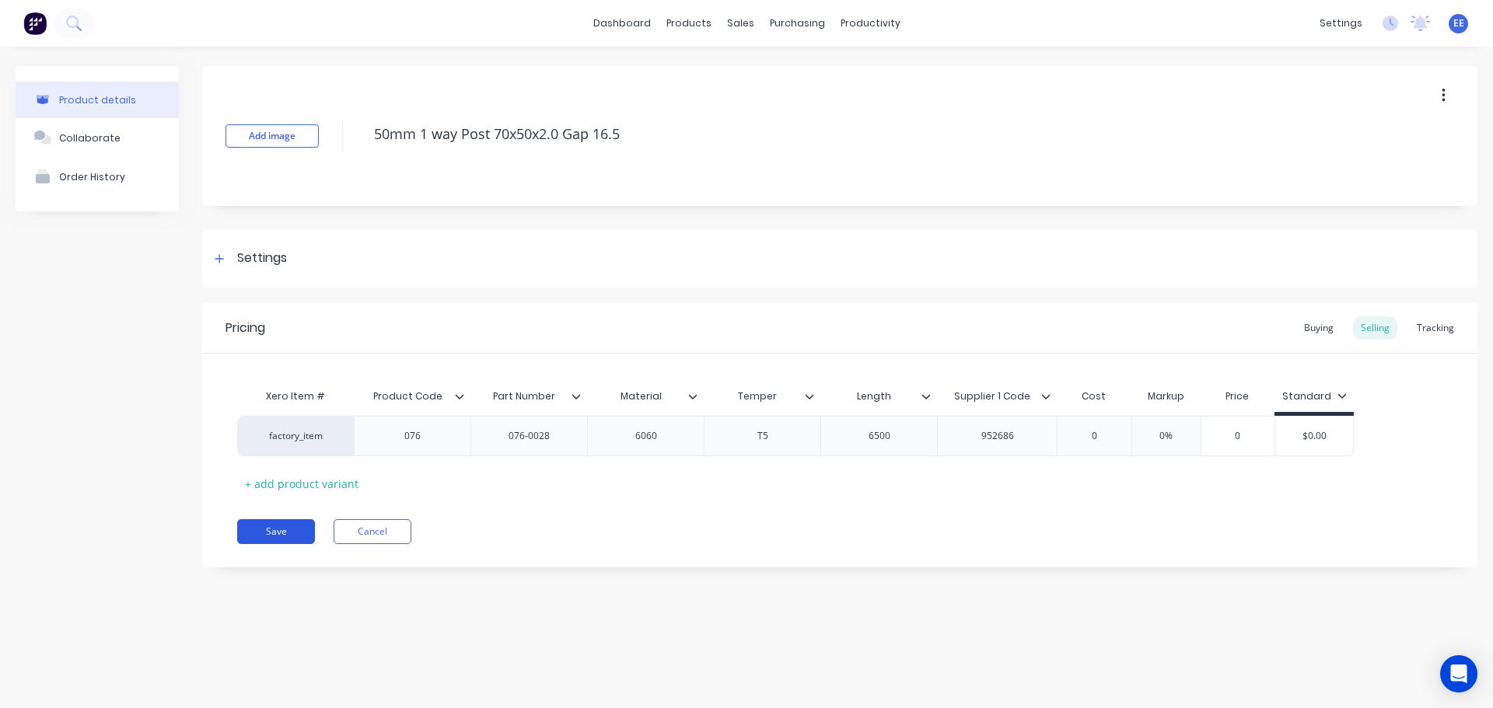
click at [261, 526] on button "Save" at bounding box center [276, 531] width 78 height 25
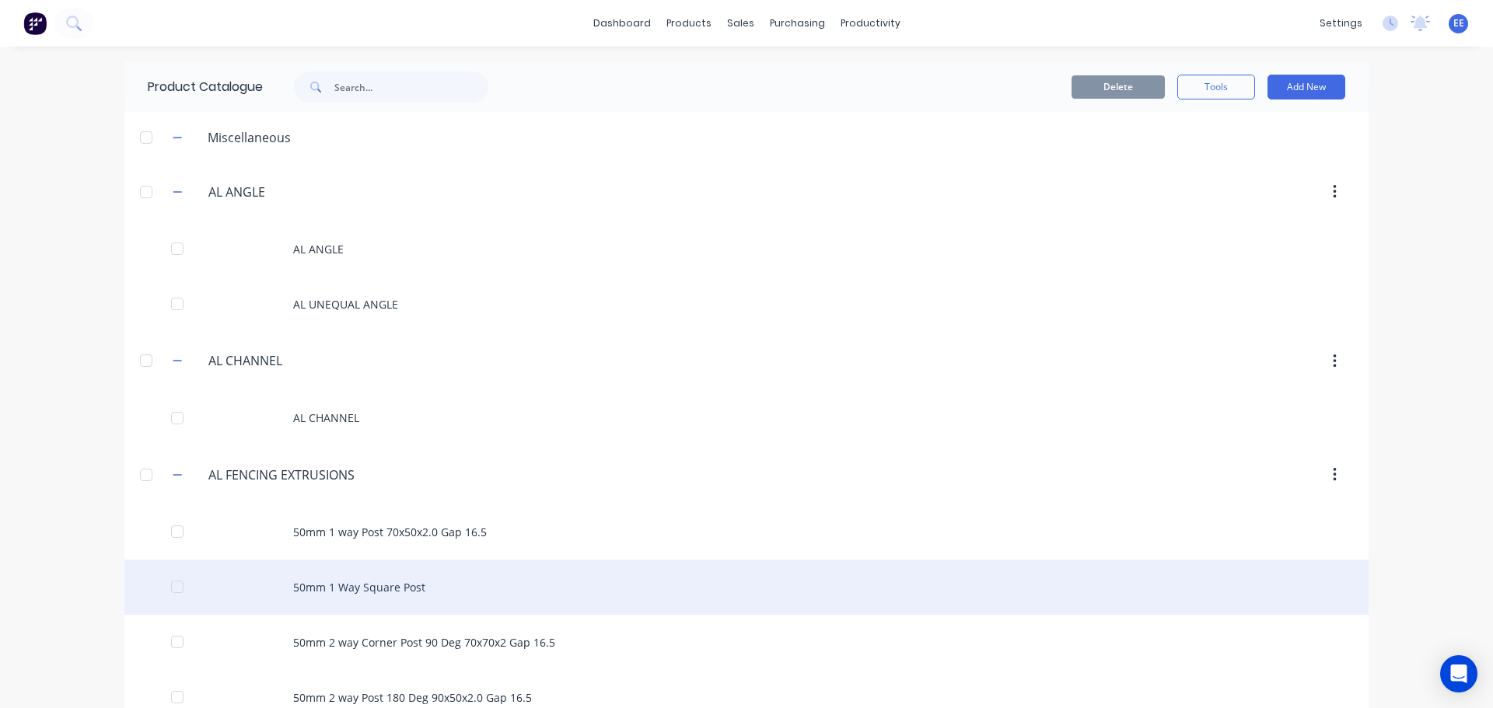
scroll to position [78, 0]
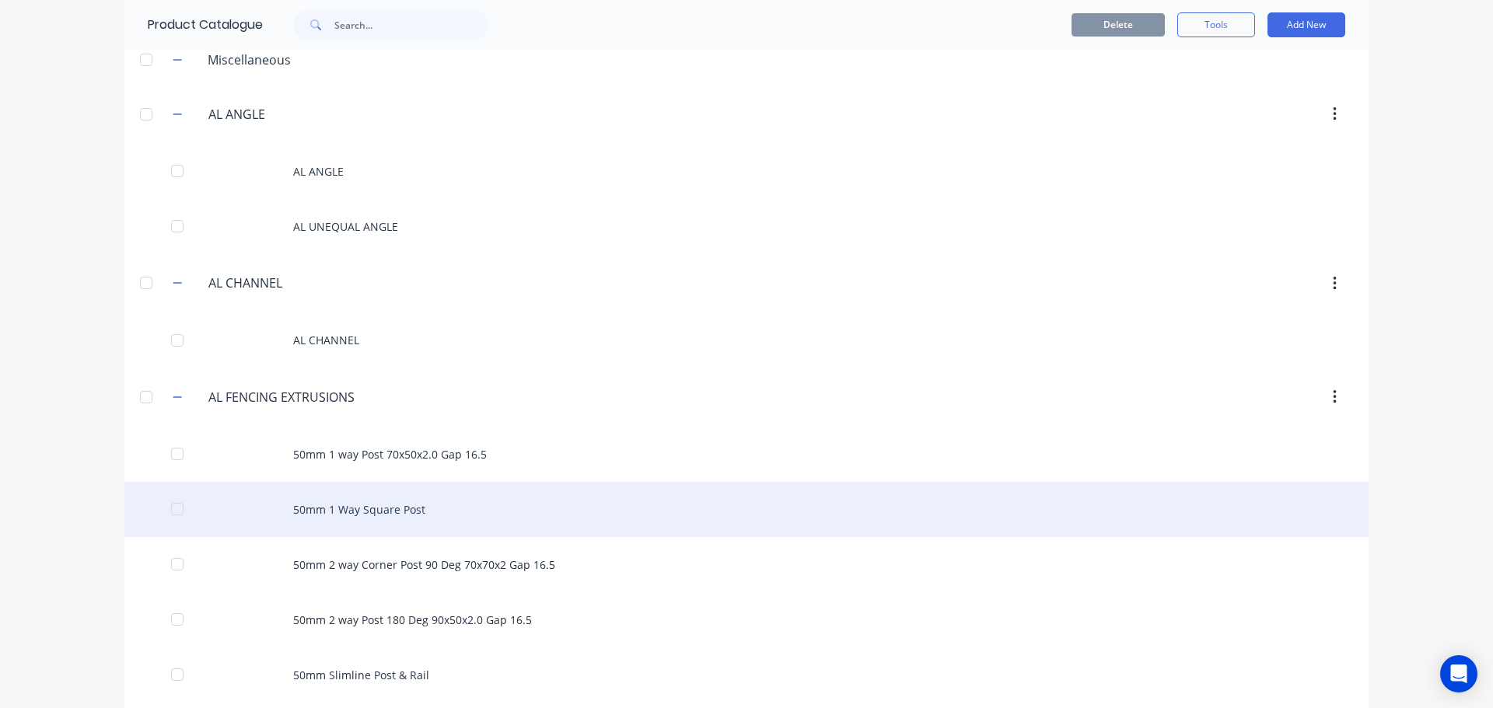
click at [380, 505] on div "50mm 1 Way Square Post" at bounding box center [746, 509] width 1244 height 55
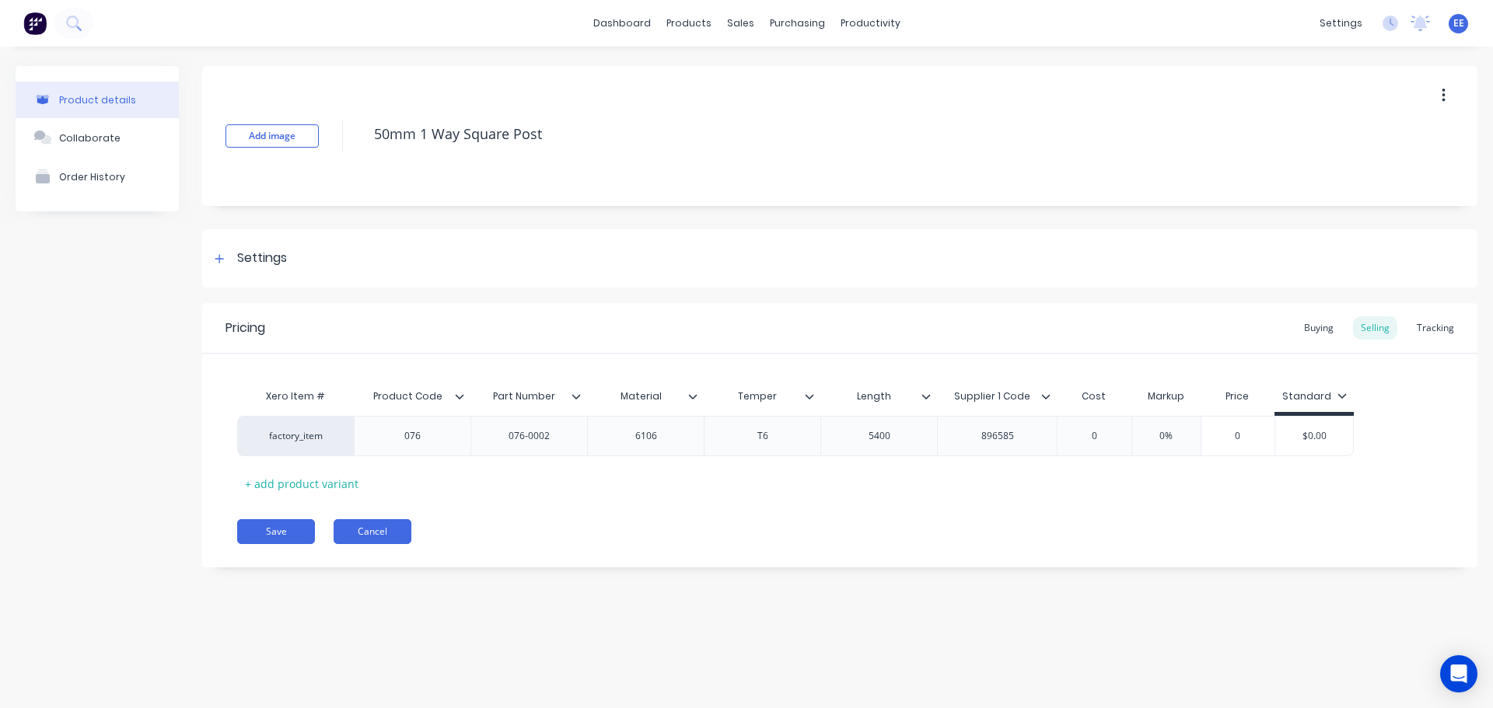
click at [377, 532] on button "Cancel" at bounding box center [373, 531] width 78 height 25
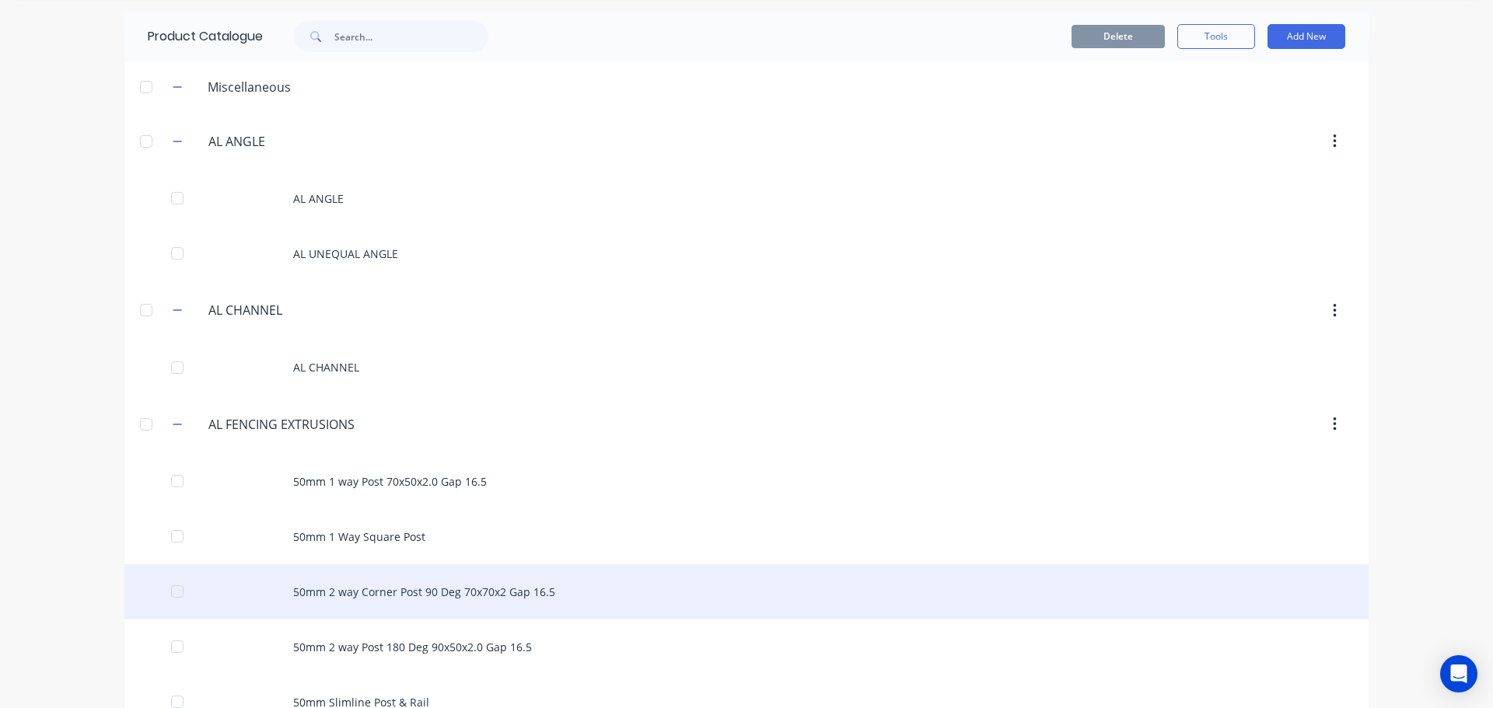
scroll to position [78, 0]
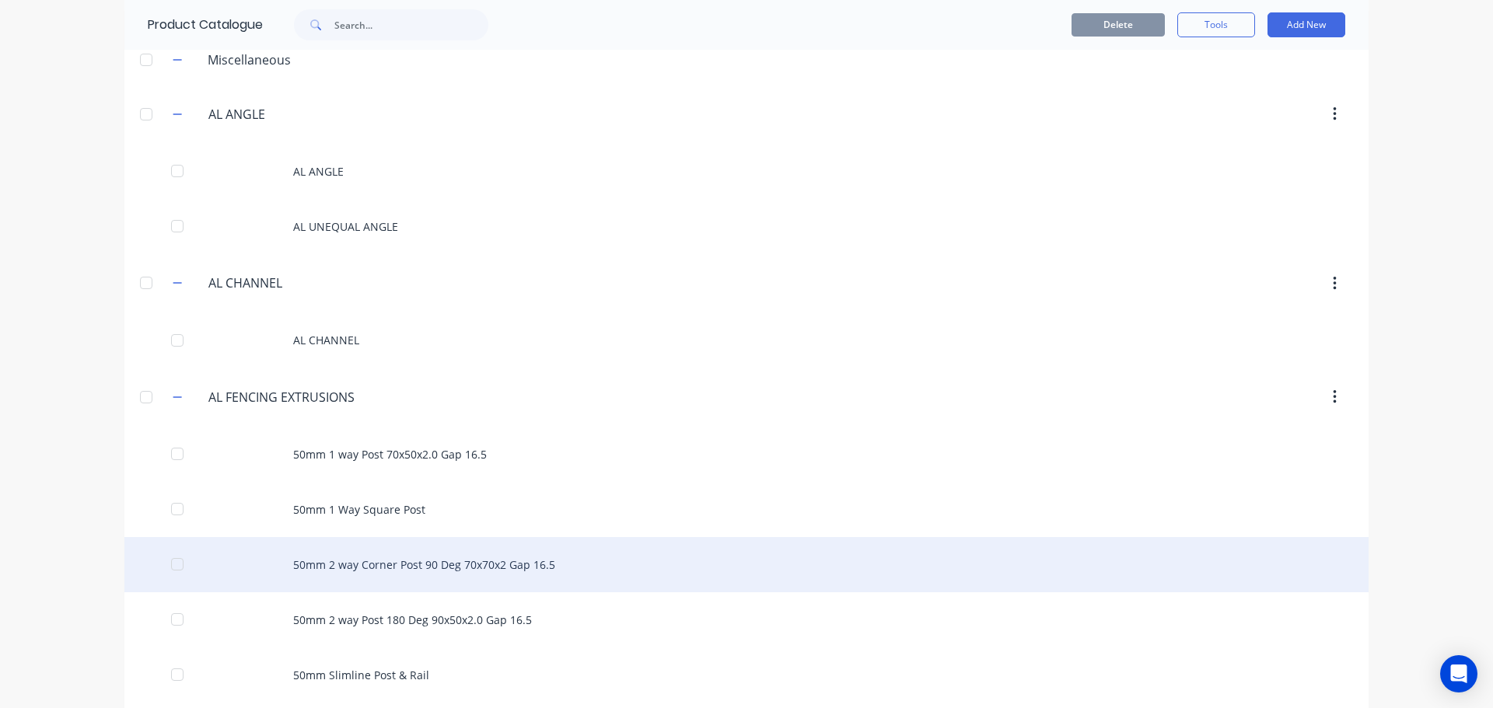
click at [370, 570] on div "50mm 2 way Corner Post 90 Deg 70x70x2 Gap 16.5" at bounding box center [746, 564] width 1244 height 55
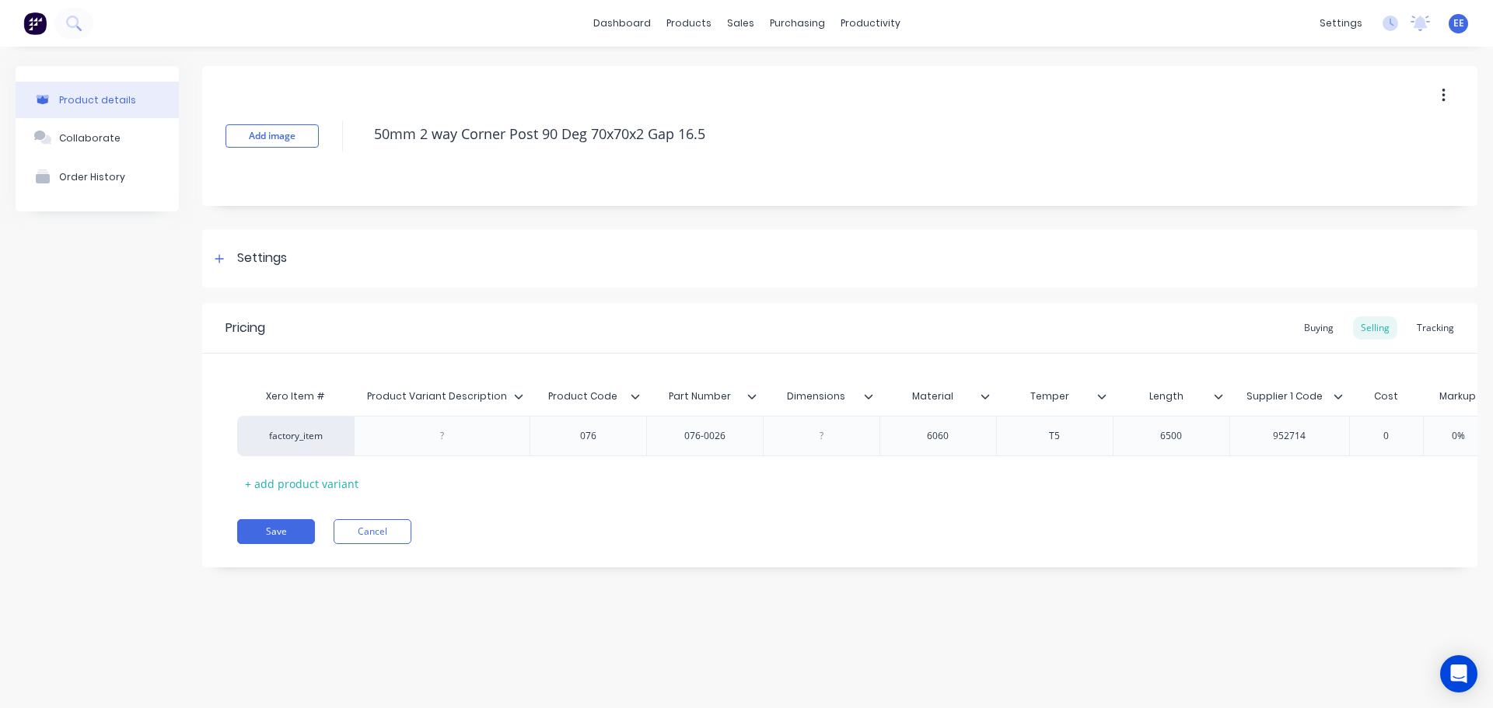
click at [517, 394] on icon at bounding box center [518, 396] width 9 height 9
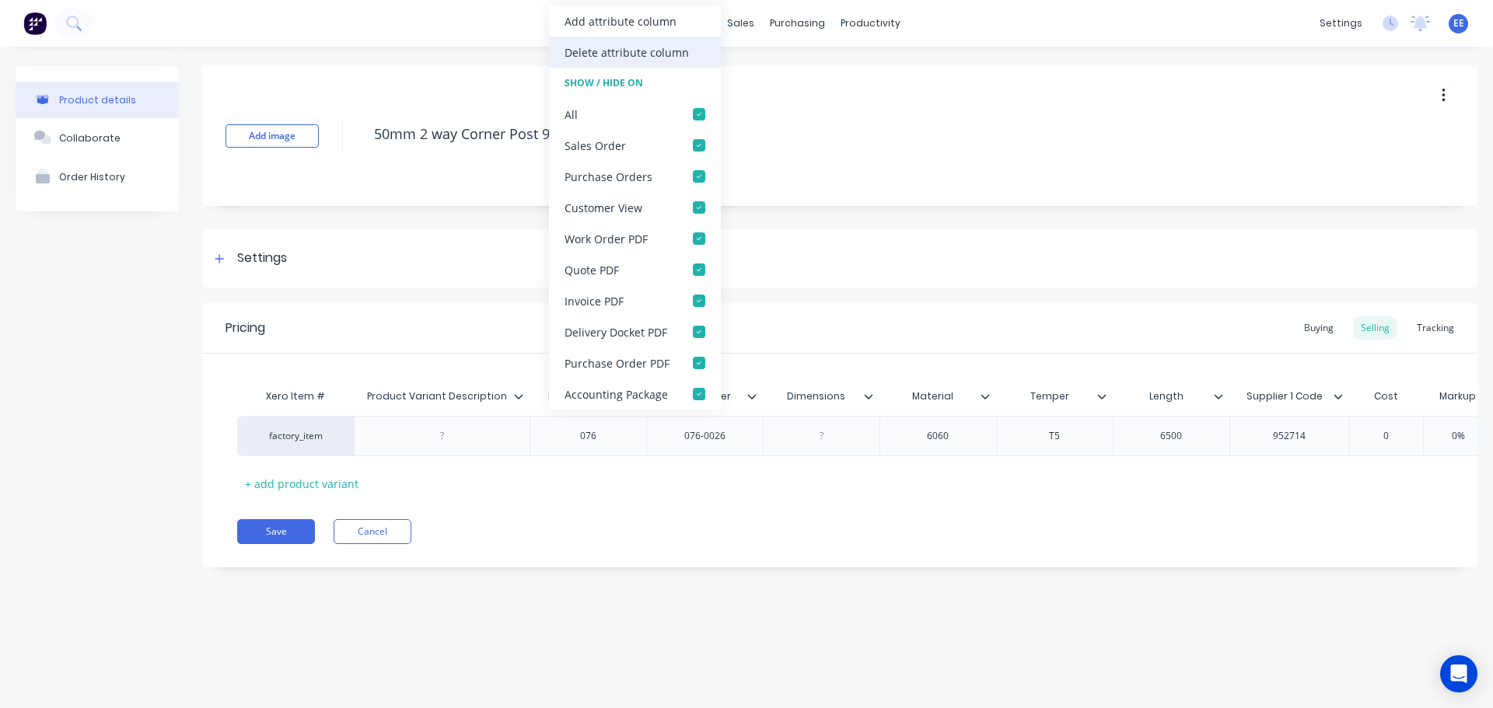
click at [640, 56] on div "Delete attribute column" at bounding box center [627, 52] width 124 height 16
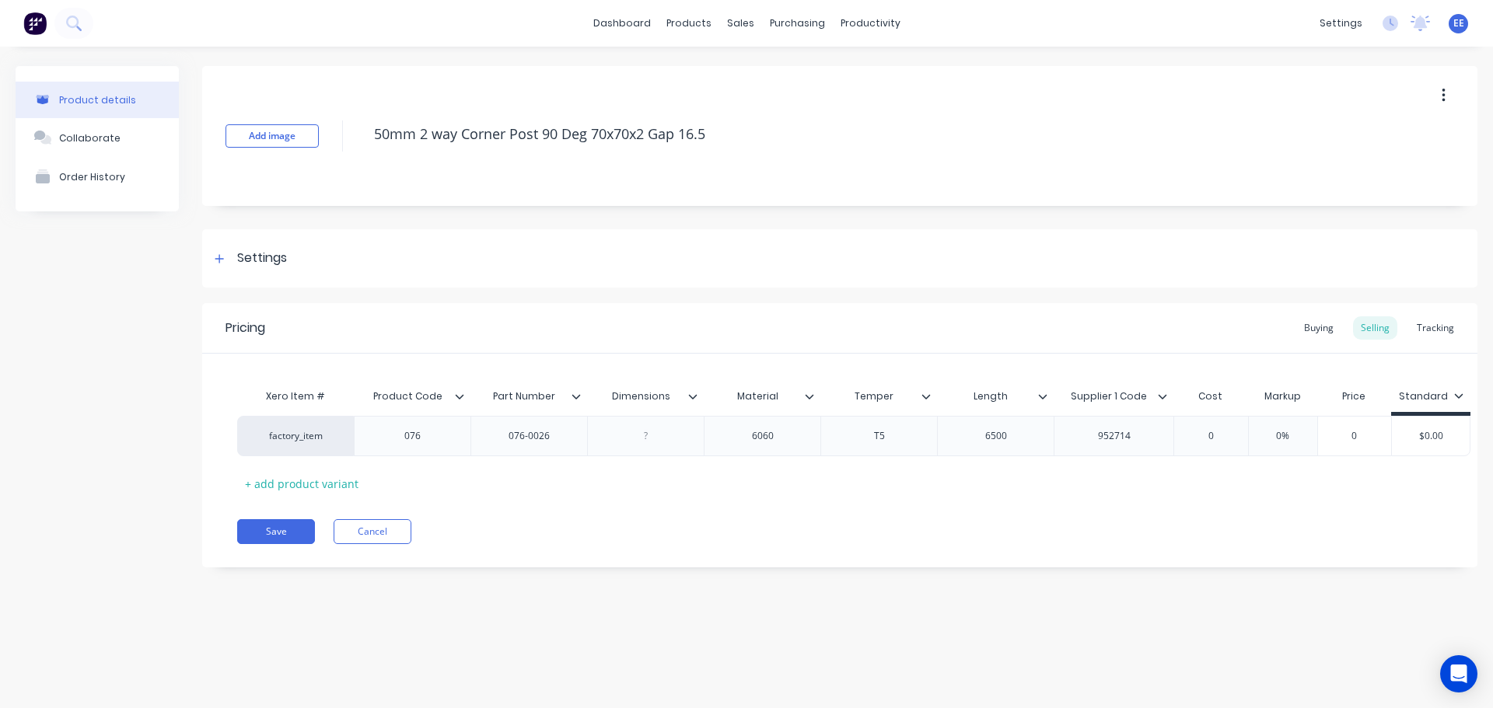
click at [694, 395] on icon at bounding box center [692, 396] width 9 height 9
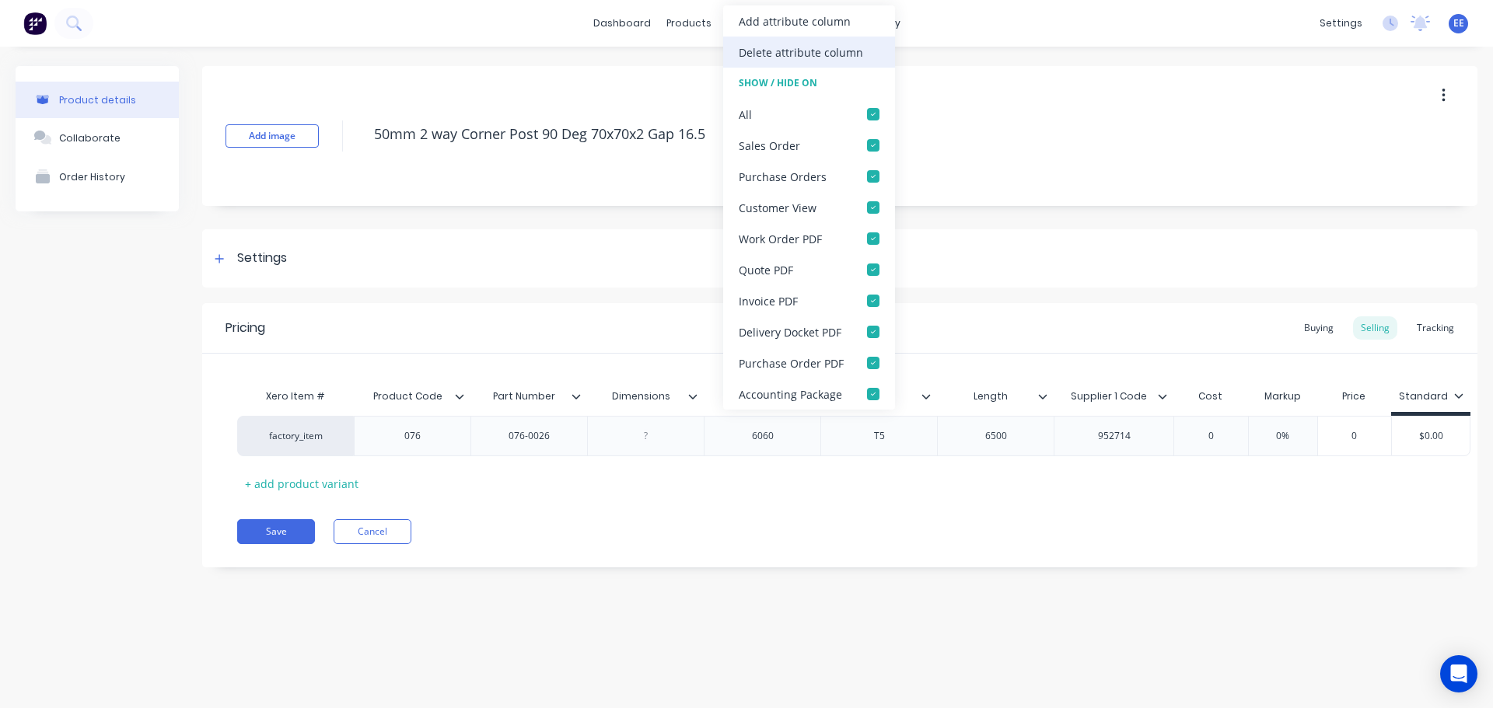
click at [766, 57] on div "Delete attribute column" at bounding box center [801, 52] width 124 height 16
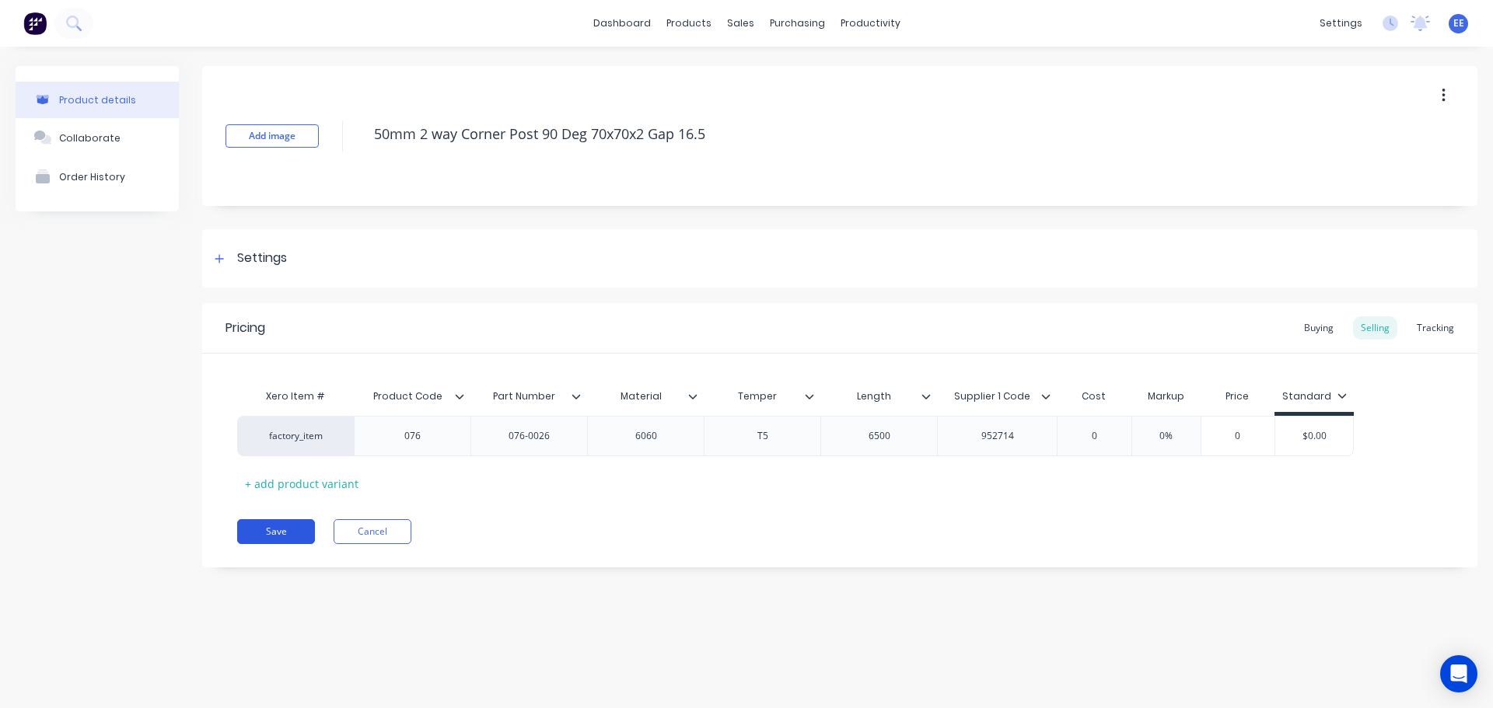
click at [283, 526] on button "Save" at bounding box center [276, 531] width 78 height 25
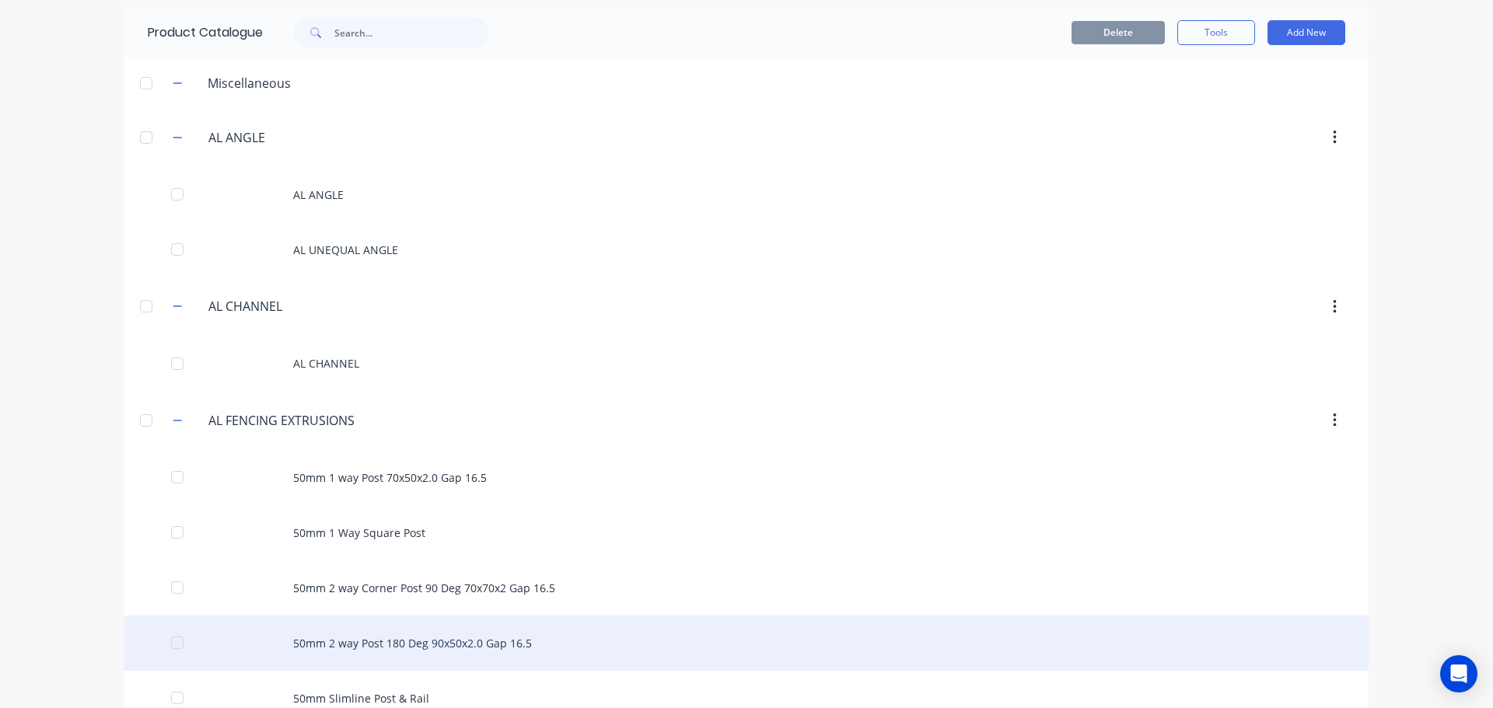
scroll to position [311, 0]
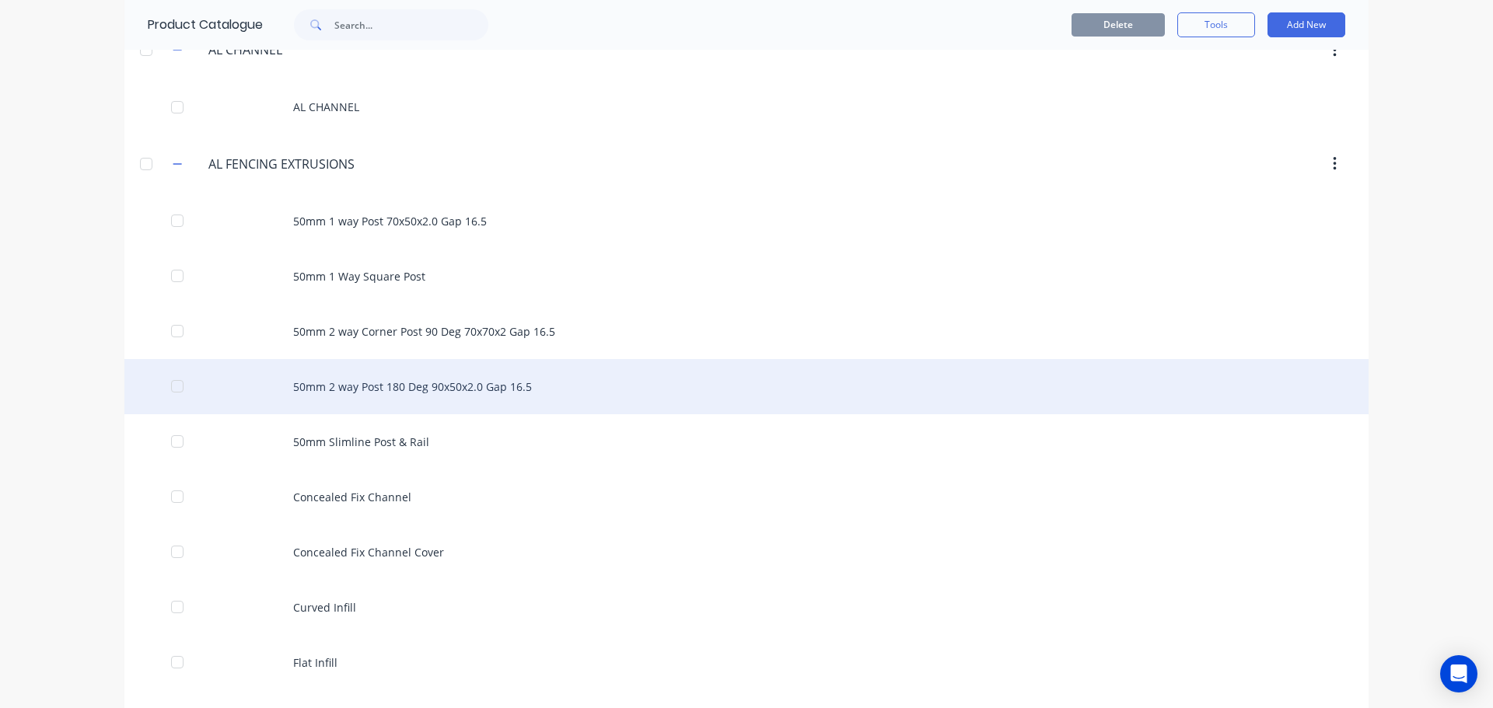
click at [416, 397] on div "50mm 2 way Post 180 Deg 90x50x2.0 Gap 16.5" at bounding box center [746, 386] width 1244 height 55
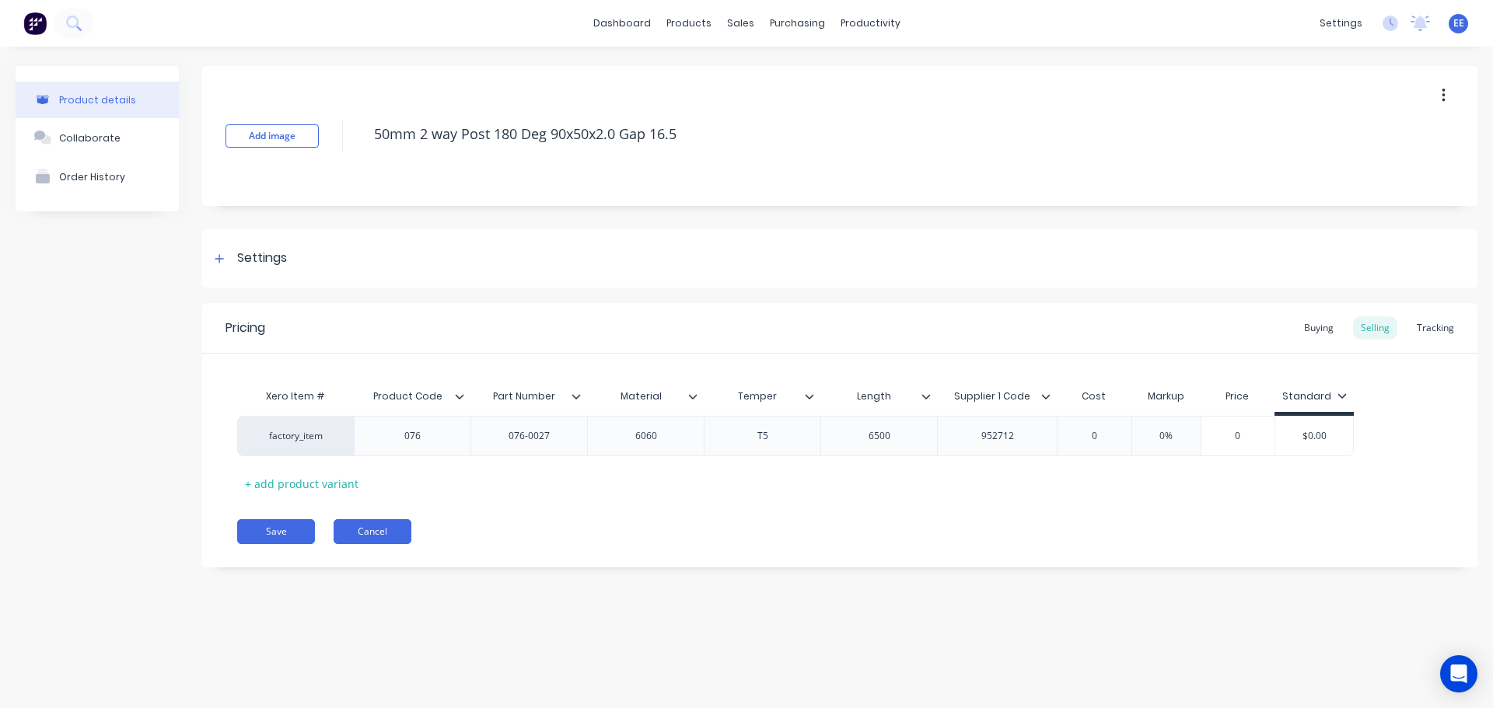
click at [397, 530] on button "Cancel" at bounding box center [373, 531] width 78 height 25
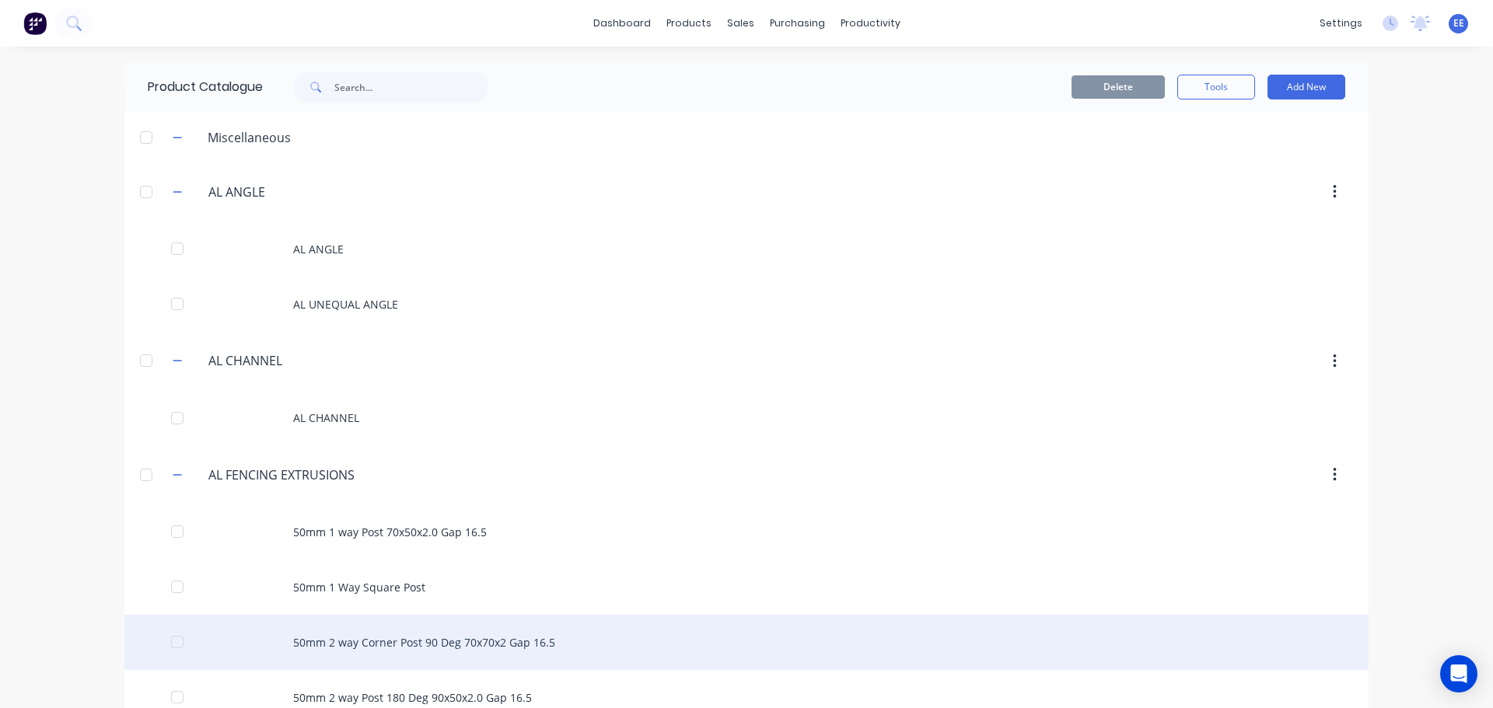
click at [367, 642] on div "50mm 2 way Corner Post 90 Deg 70x70x2 Gap 16.5" at bounding box center [746, 642] width 1244 height 55
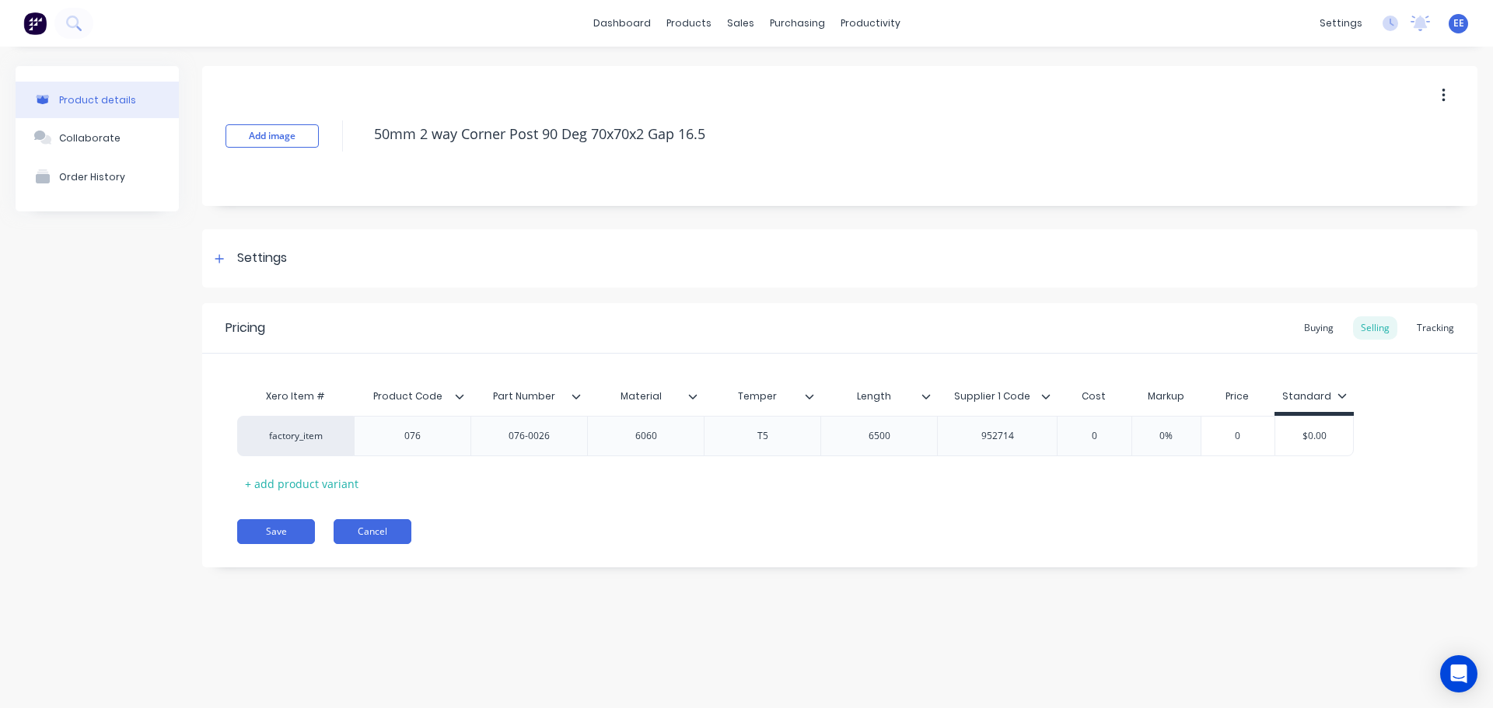
click at [397, 528] on button "Cancel" at bounding box center [373, 531] width 78 height 25
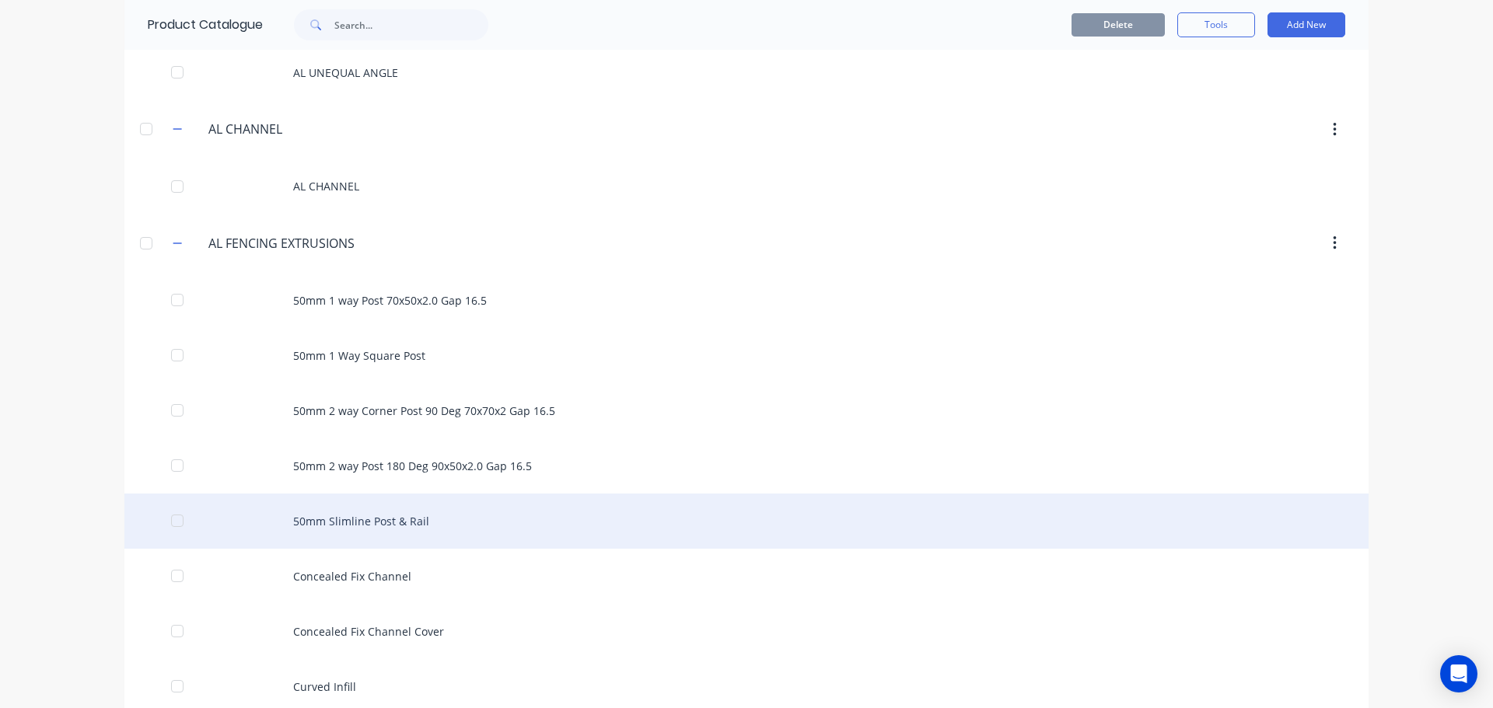
scroll to position [233, 0]
click at [379, 523] on div "50mm Slimline Post & Rail" at bounding box center [746, 519] width 1244 height 55
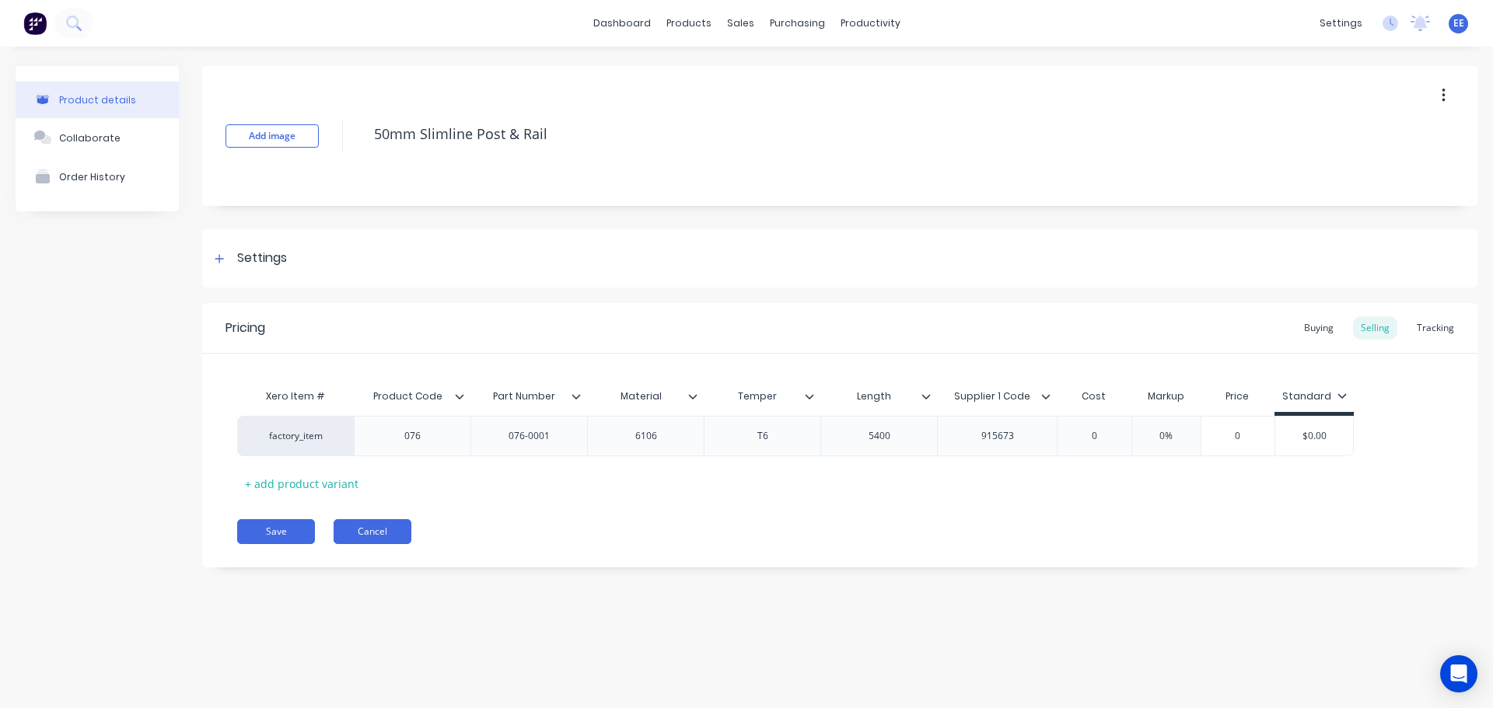
click at [394, 526] on button "Cancel" at bounding box center [373, 531] width 78 height 25
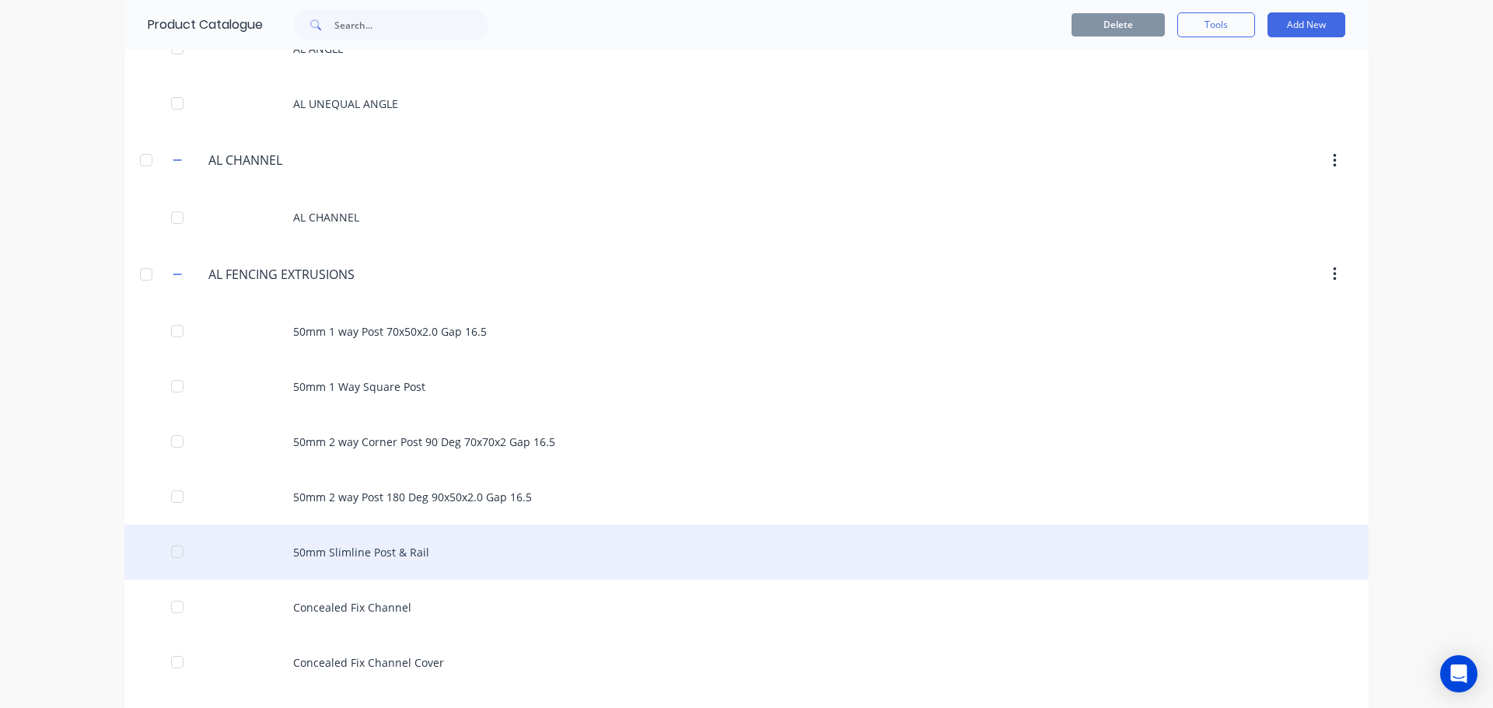
scroll to position [233, 0]
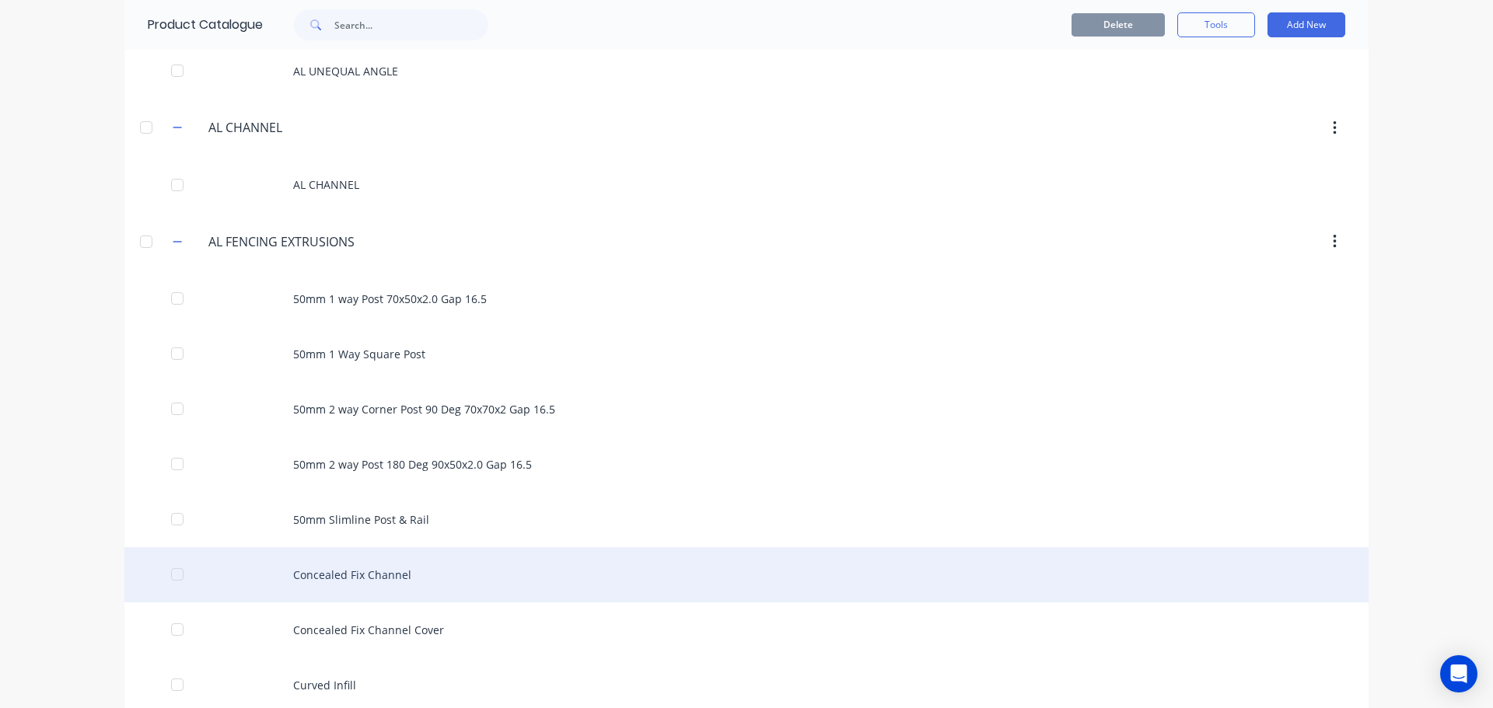
click at [381, 569] on div "Concealed Fix Channel" at bounding box center [746, 574] width 1244 height 55
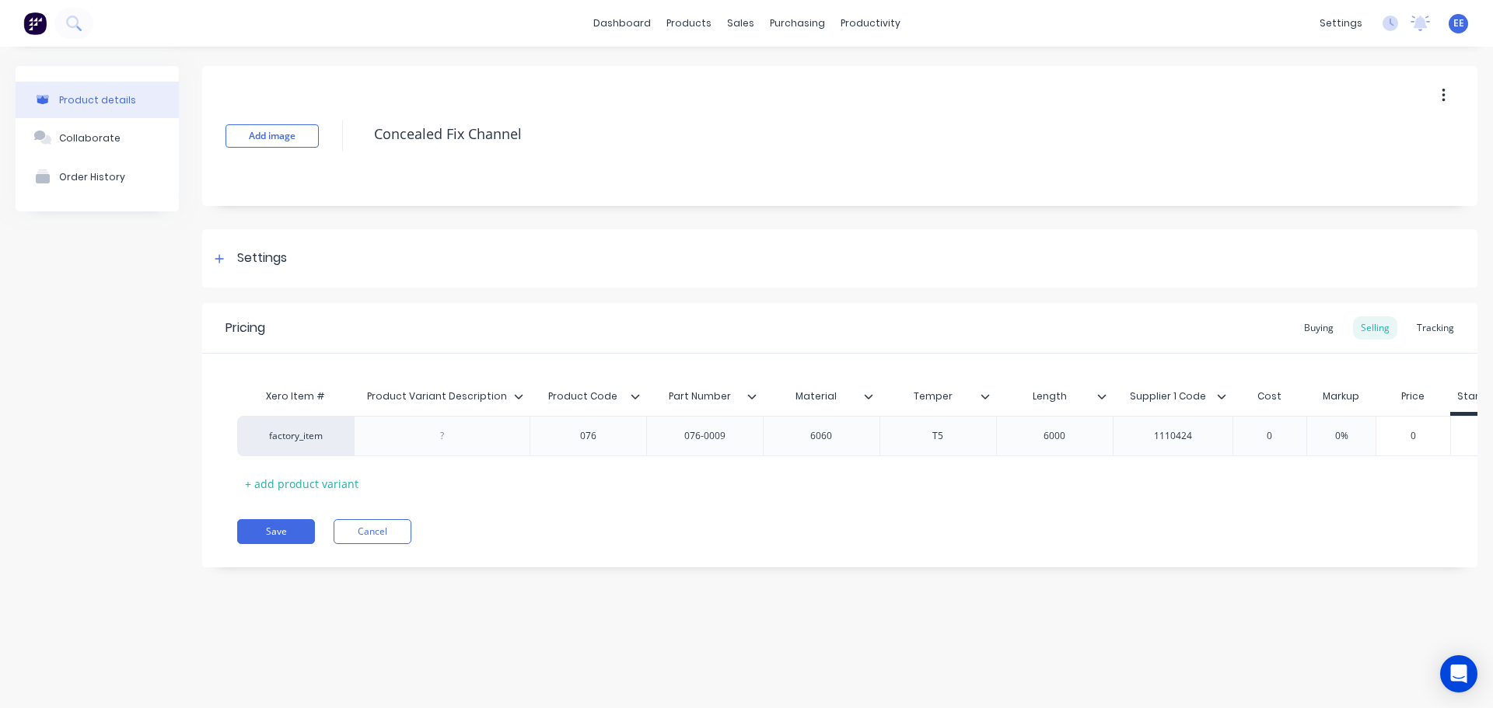
click at [520, 396] on icon at bounding box center [518, 396] width 9 height 5
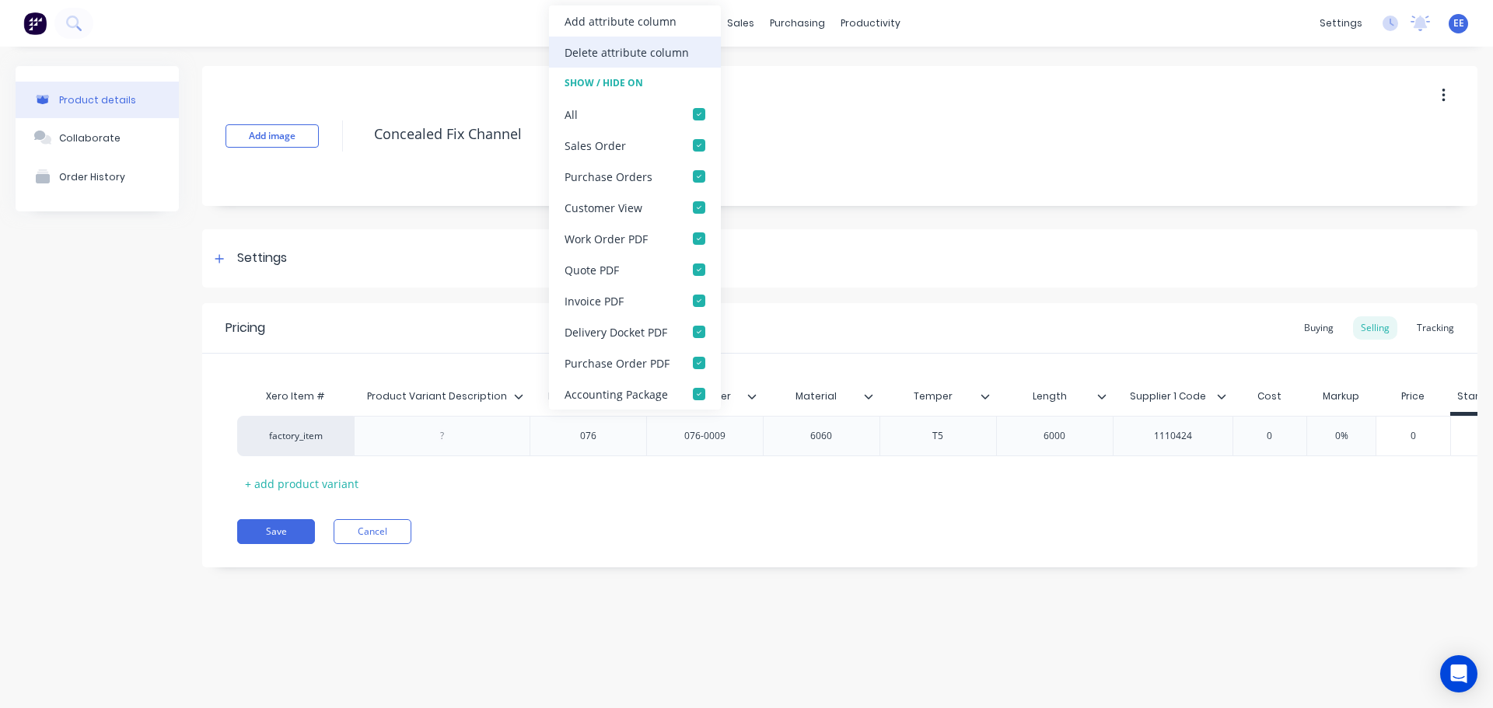
click at [641, 58] on div "Delete attribute column" at bounding box center [627, 52] width 124 height 16
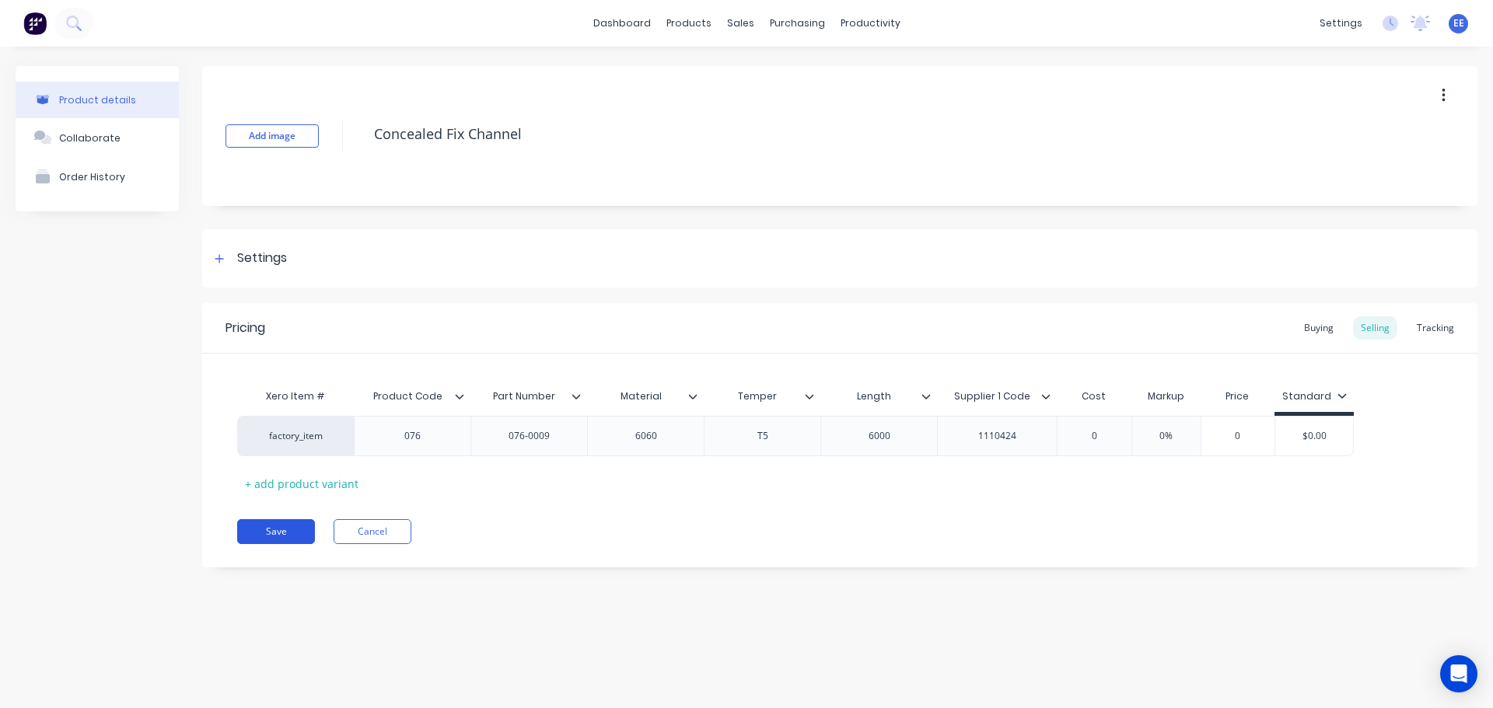
click at [277, 536] on button "Save" at bounding box center [276, 531] width 78 height 25
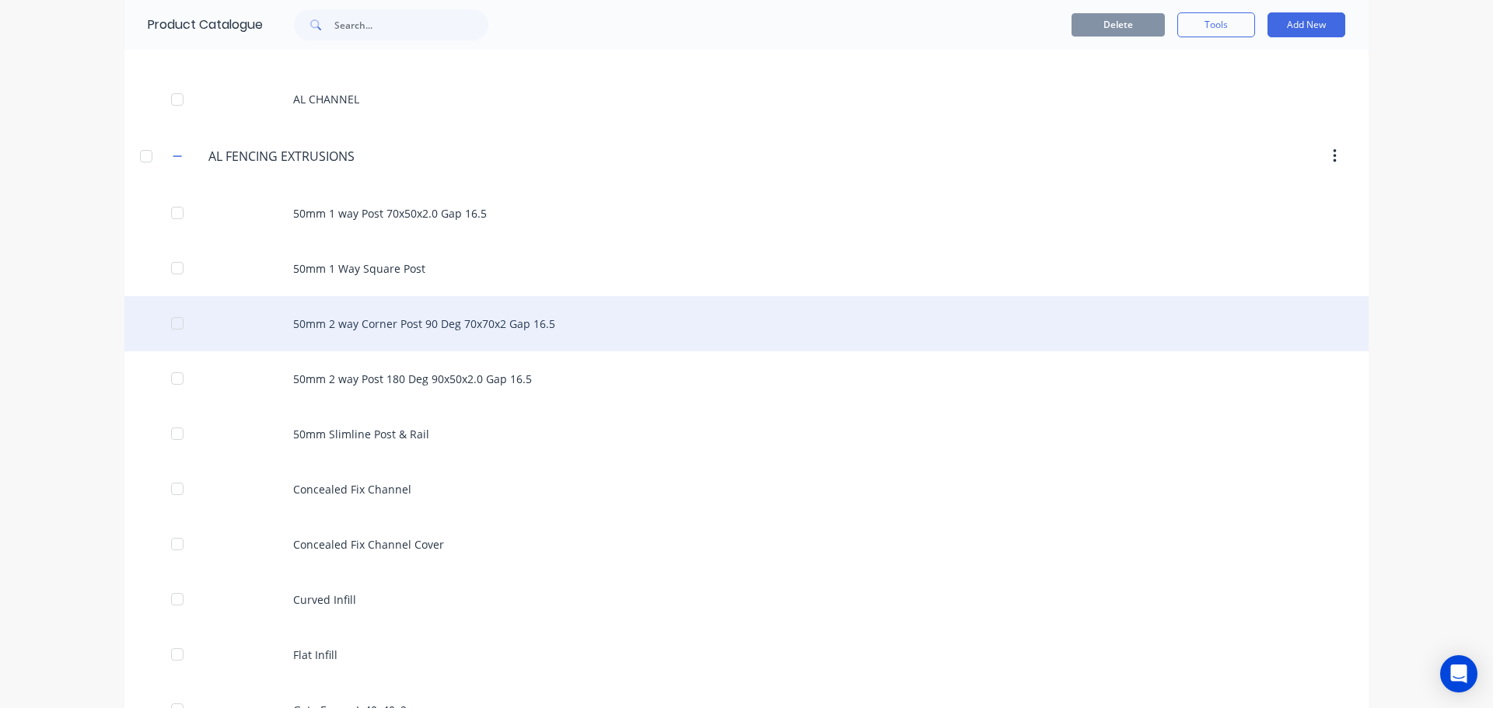
scroll to position [389, 0]
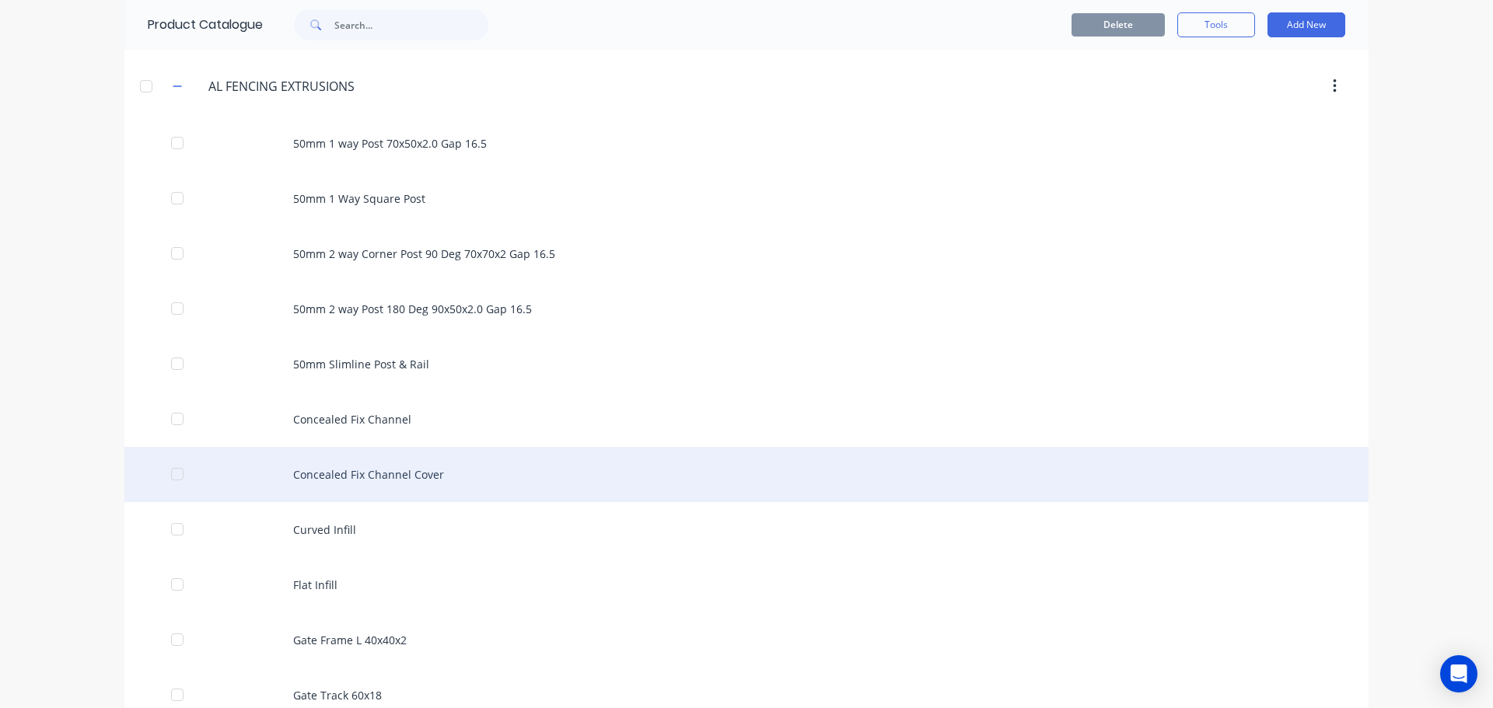
click at [451, 479] on div "Concealed Fix Channel Cover" at bounding box center [746, 474] width 1244 height 55
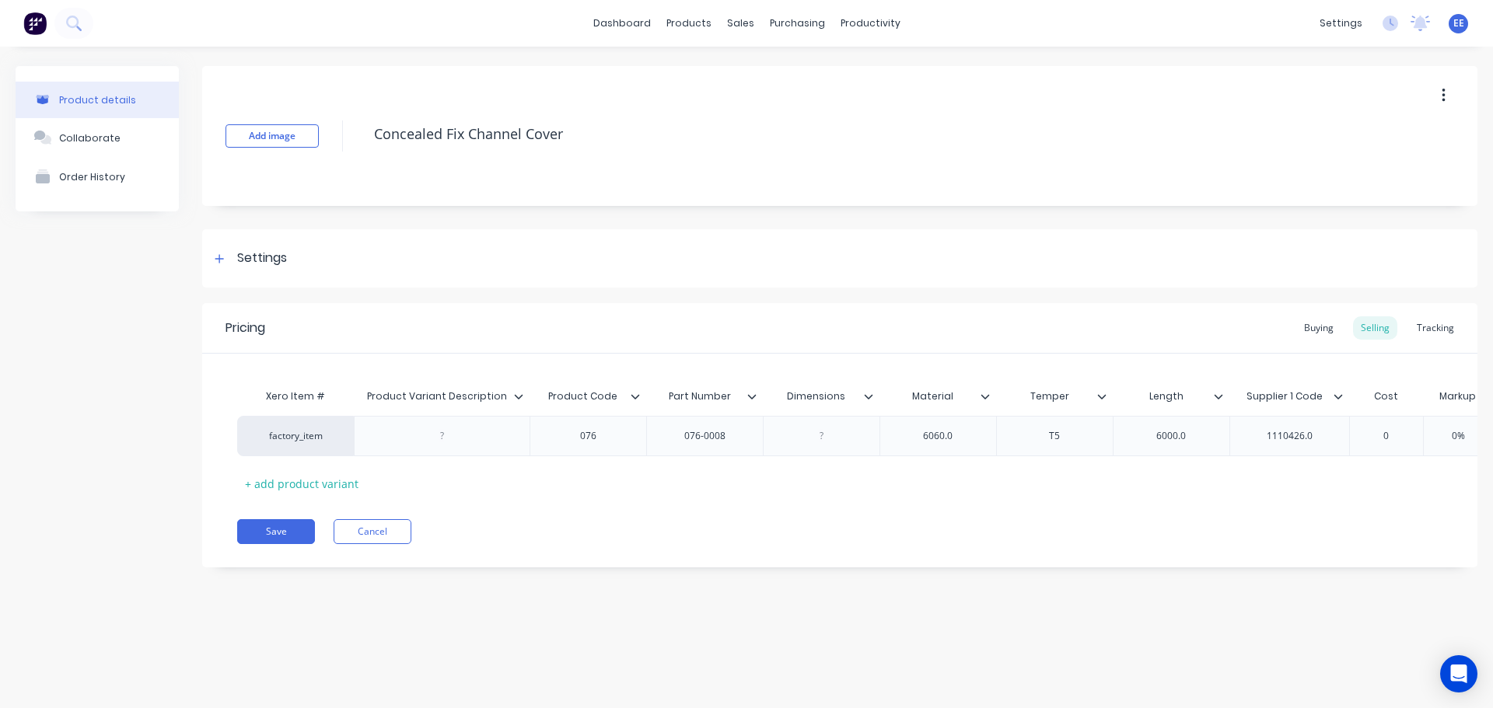
click at [524, 396] on div at bounding box center [524, 397] width 9 height 14
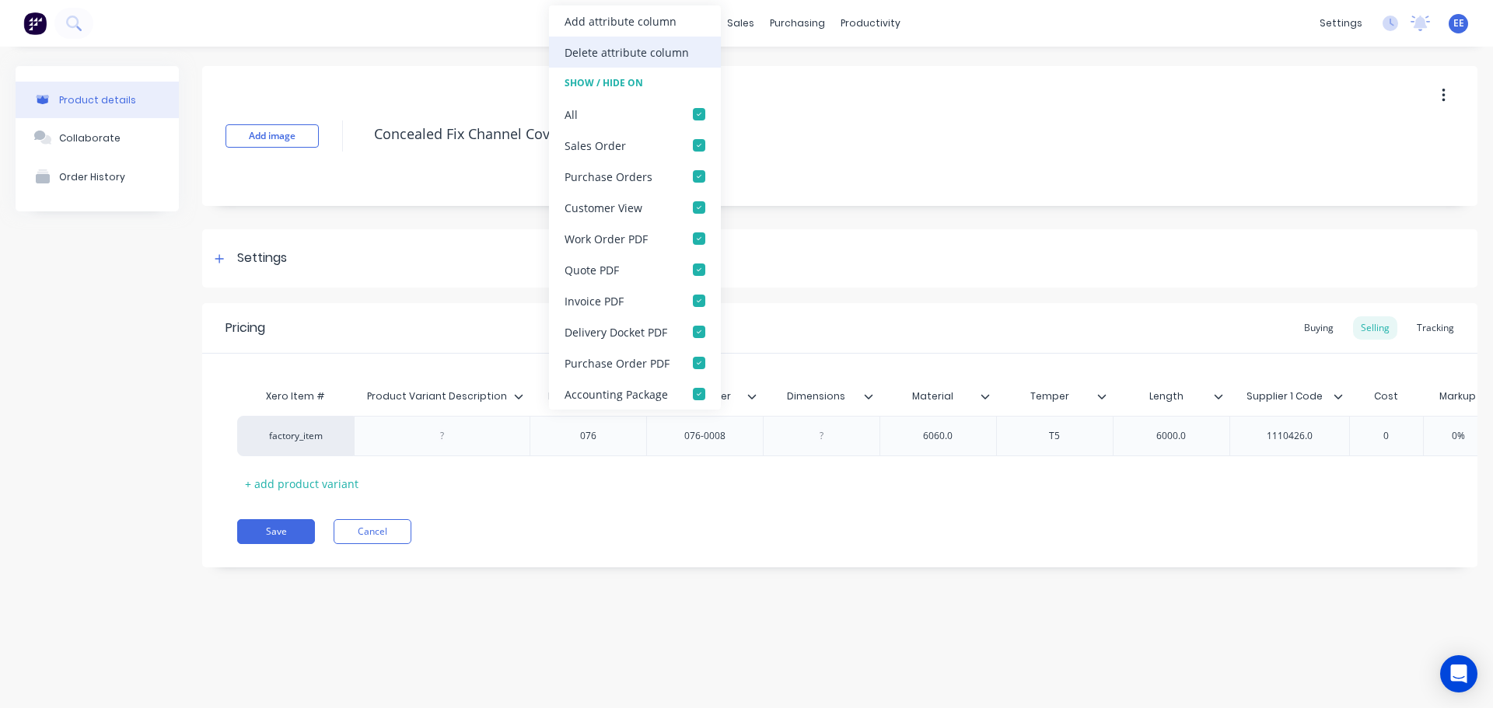
click at [622, 52] on div "Delete attribute column" at bounding box center [627, 52] width 124 height 16
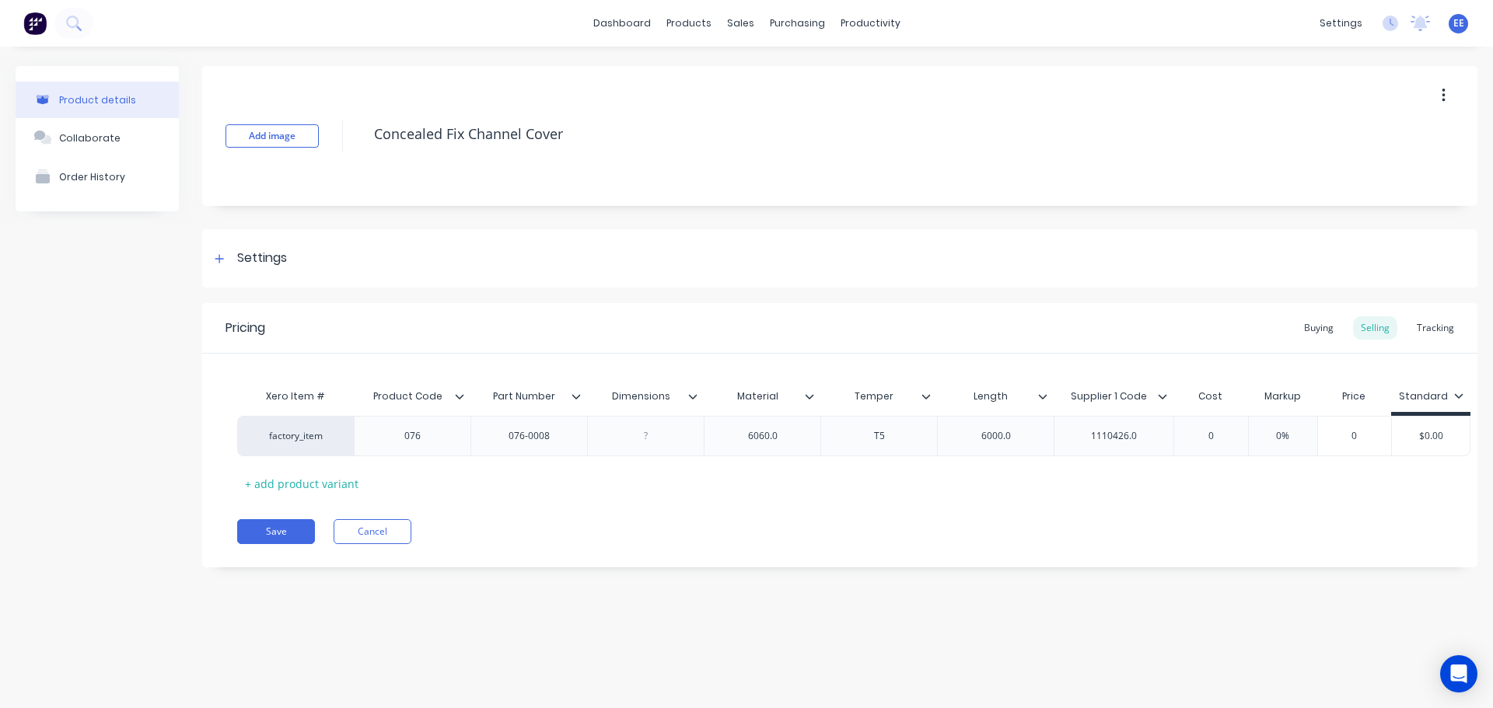
click at [691, 395] on icon at bounding box center [692, 396] width 9 height 9
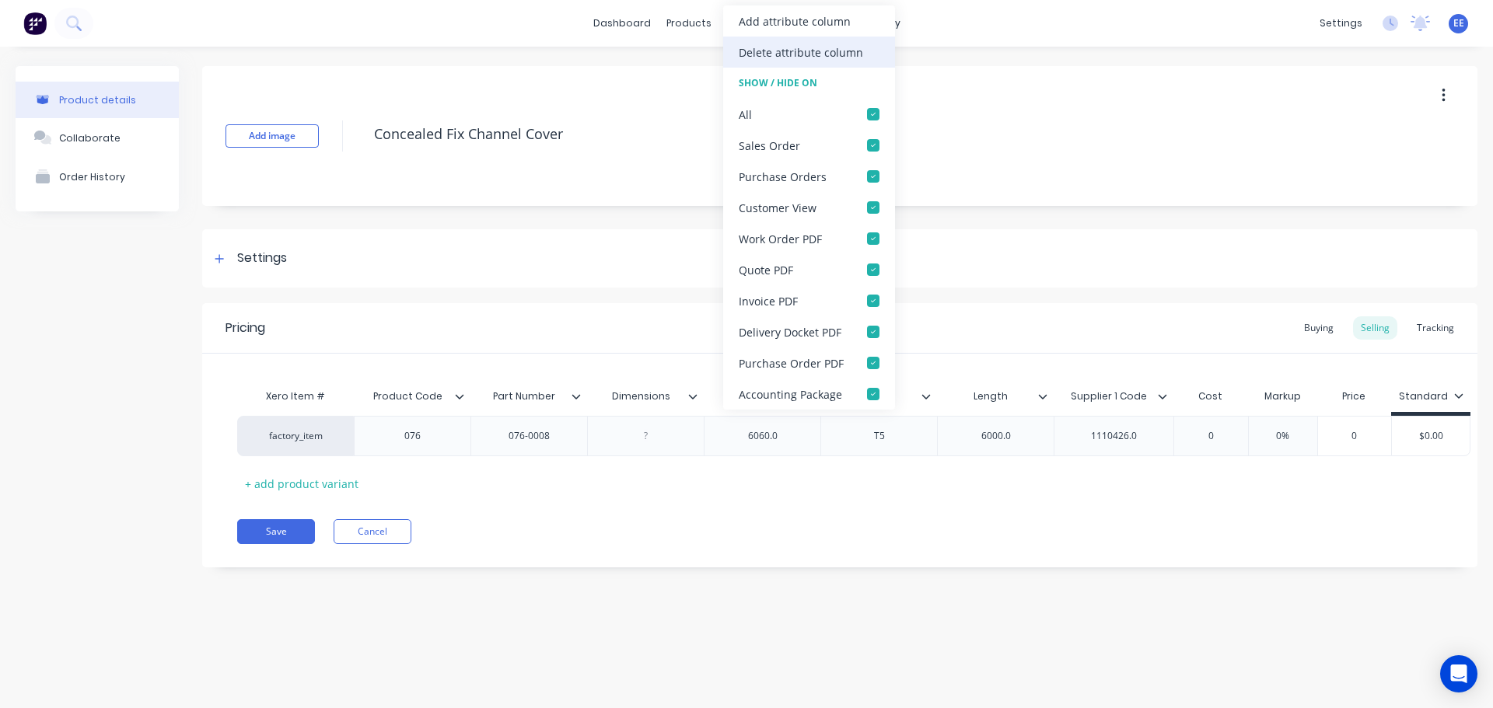
click at [795, 65] on div "Delete attribute column" at bounding box center [809, 52] width 172 height 31
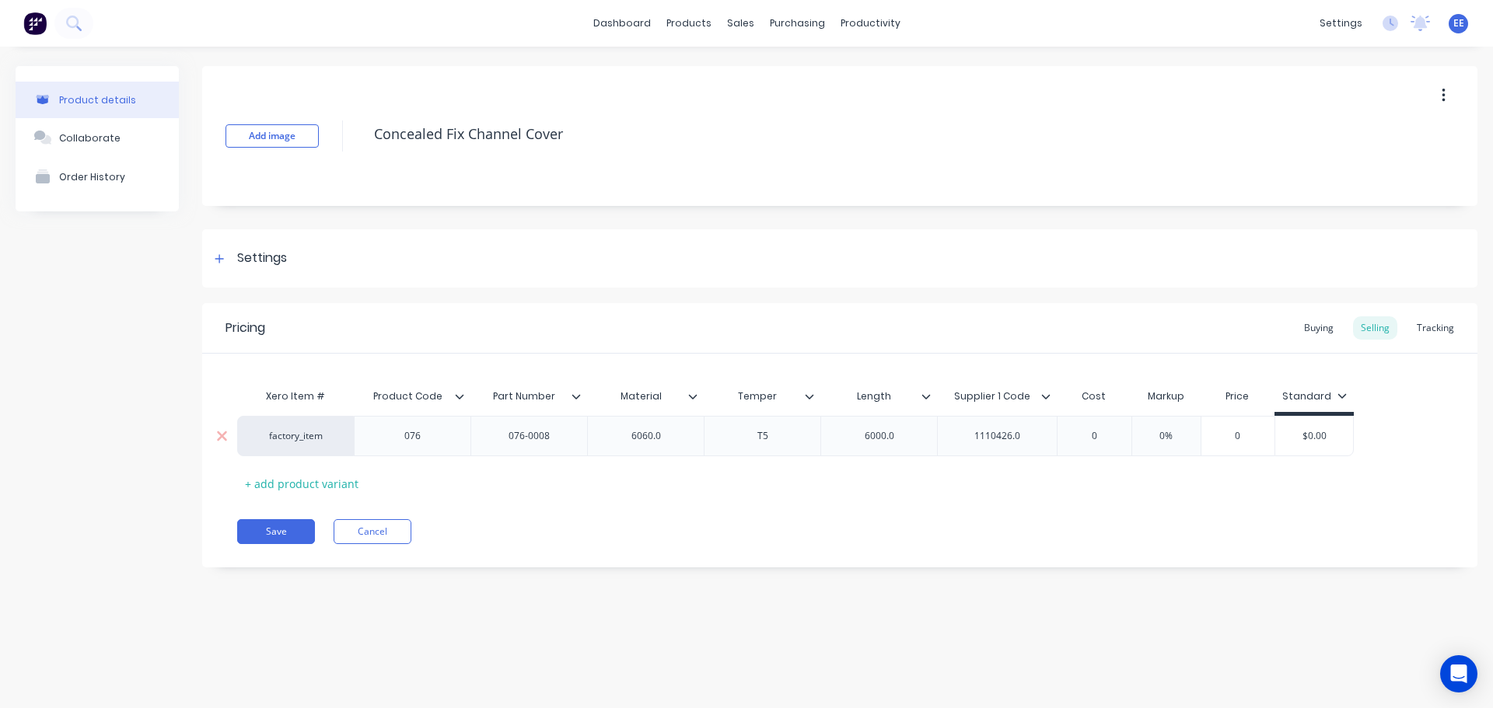
click at [909, 435] on div "6000.0" at bounding box center [880, 436] width 78 height 20
type textarea "x"
click at [663, 432] on div "6060.0" at bounding box center [646, 436] width 78 height 20
type textarea "x"
click at [911, 436] on div "6000.0" at bounding box center [880, 436] width 78 height 20
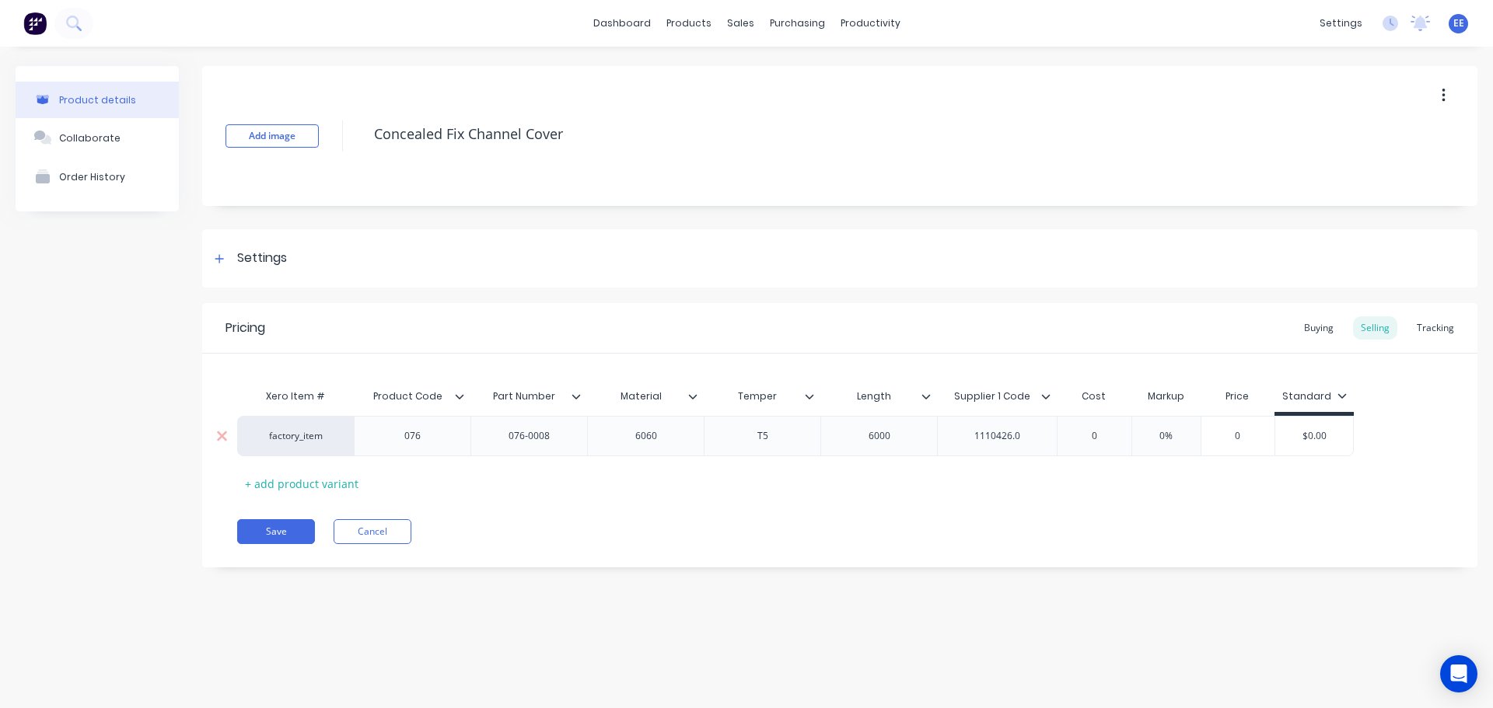
type textarea "x"
click at [1028, 438] on div "1110426.0" at bounding box center [998, 436] width 78 height 20
click at [283, 530] on button "Save" at bounding box center [276, 531] width 78 height 25
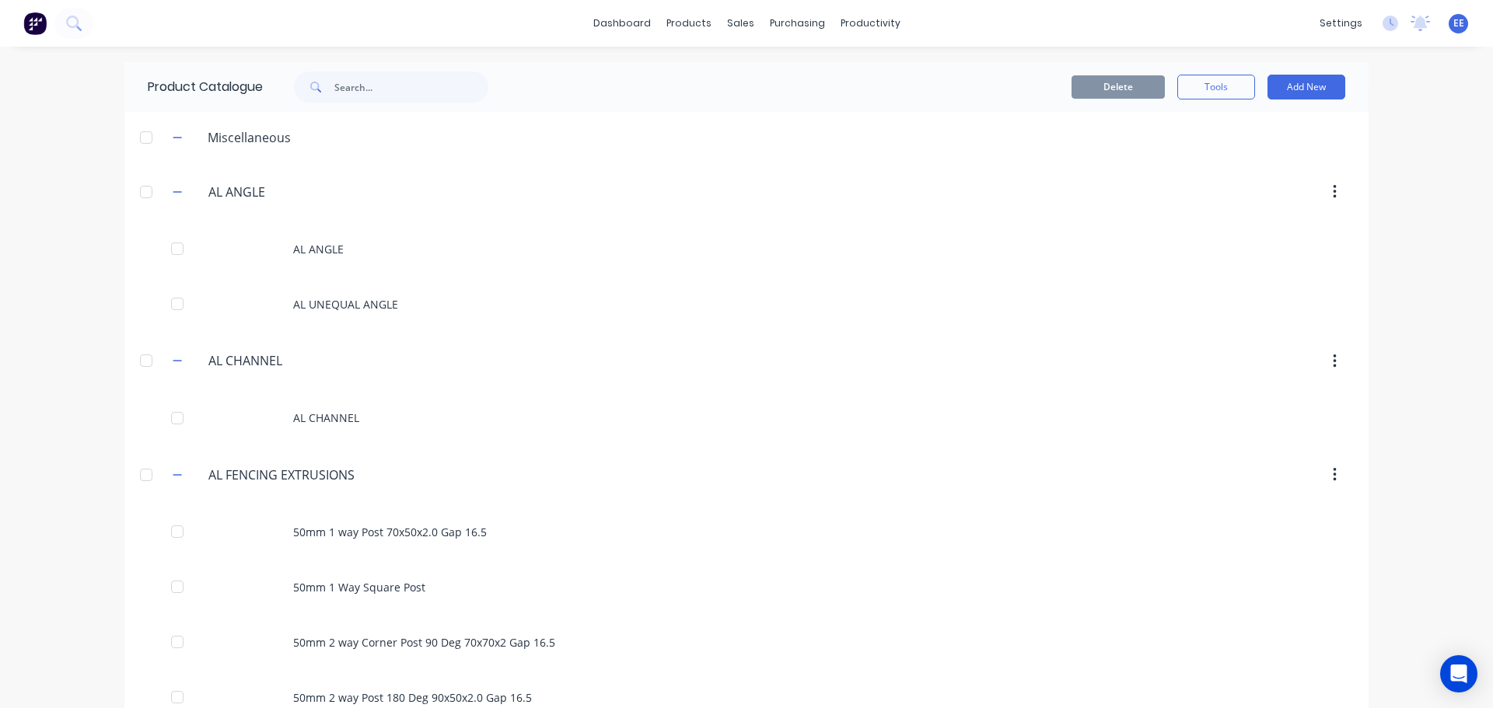
scroll to position [454, 0]
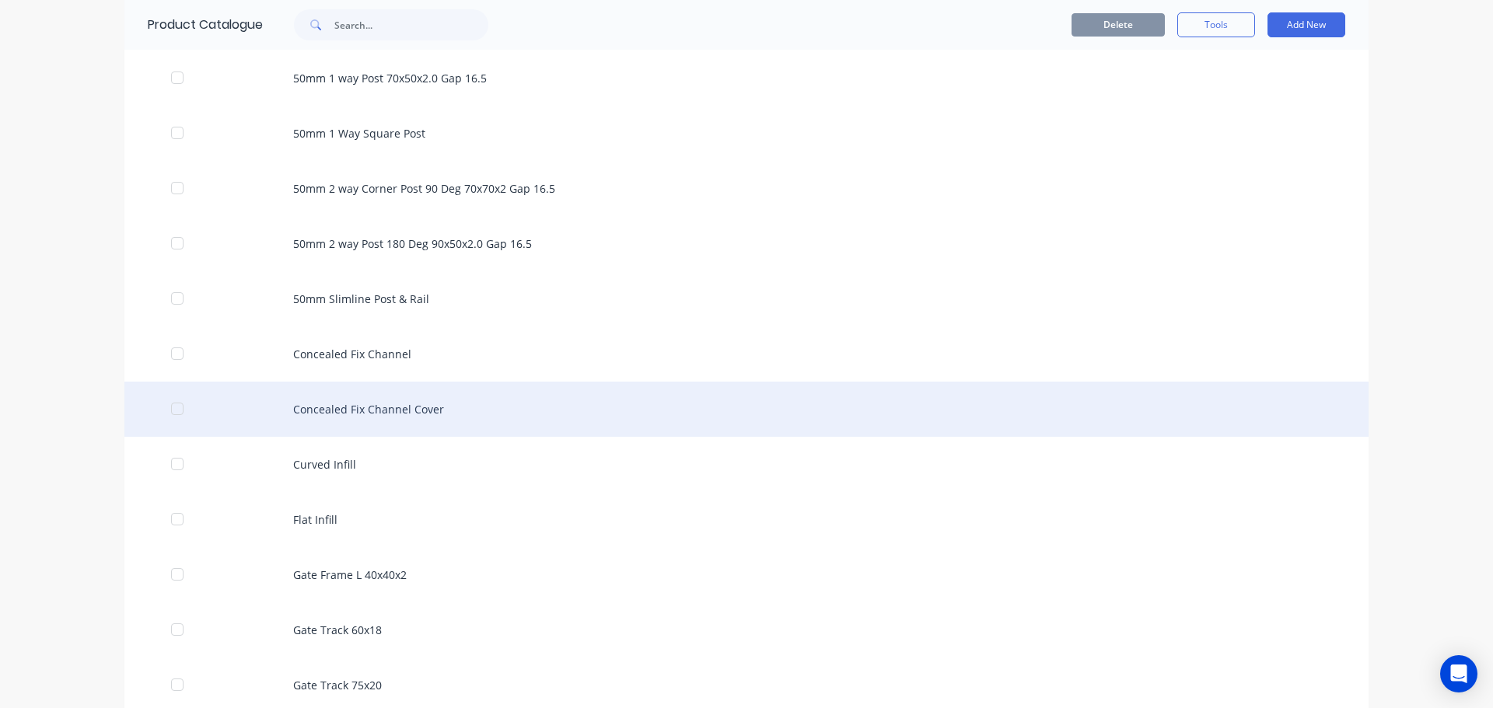
click at [389, 409] on div "Concealed Fix Channel Cover" at bounding box center [746, 409] width 1244 height 55
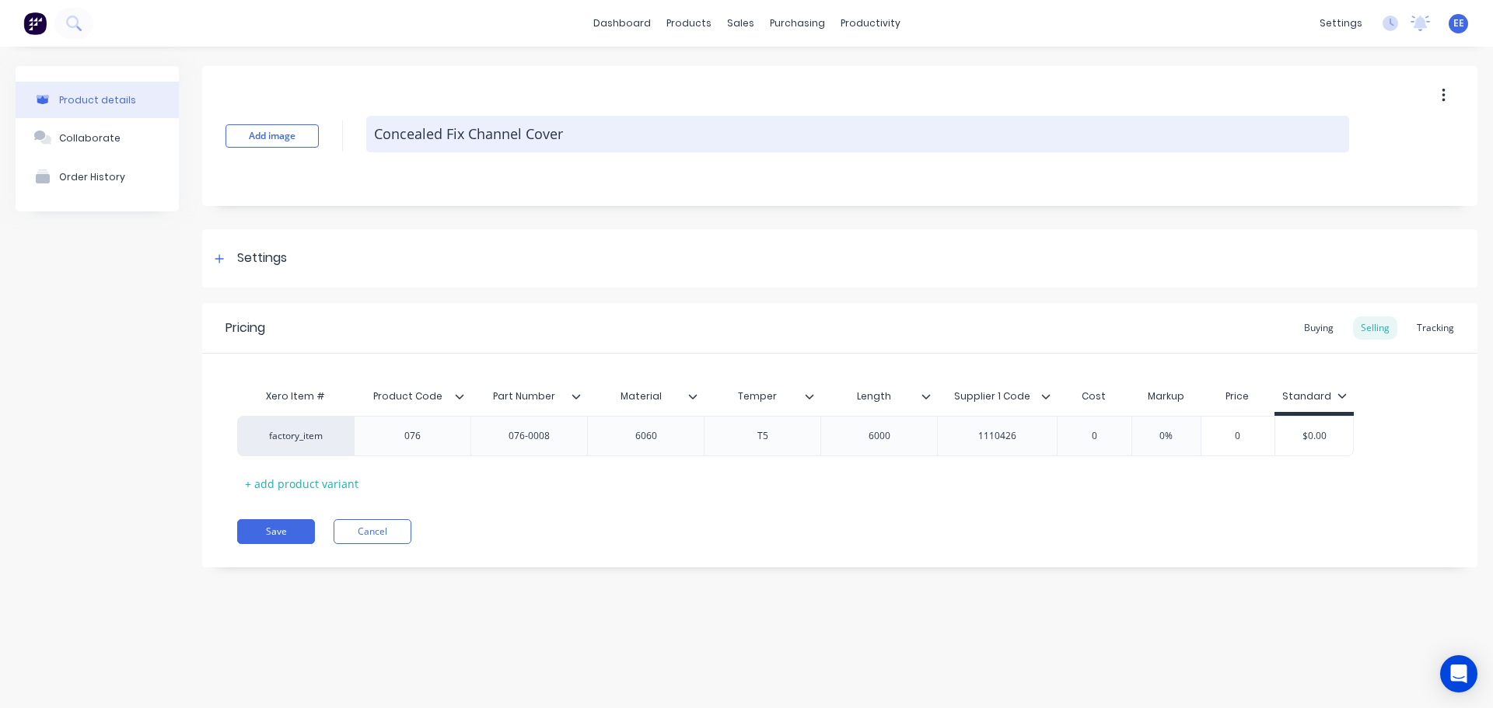
drag, startPoint x: 589, startPoint y: 142, endPoint x: 374, endPoint y: 147, distance: 214.7
click at [374, 147] on textarea "Concealed Fix Channel Cover" at bounding box center [857, 134] width 983 height 37
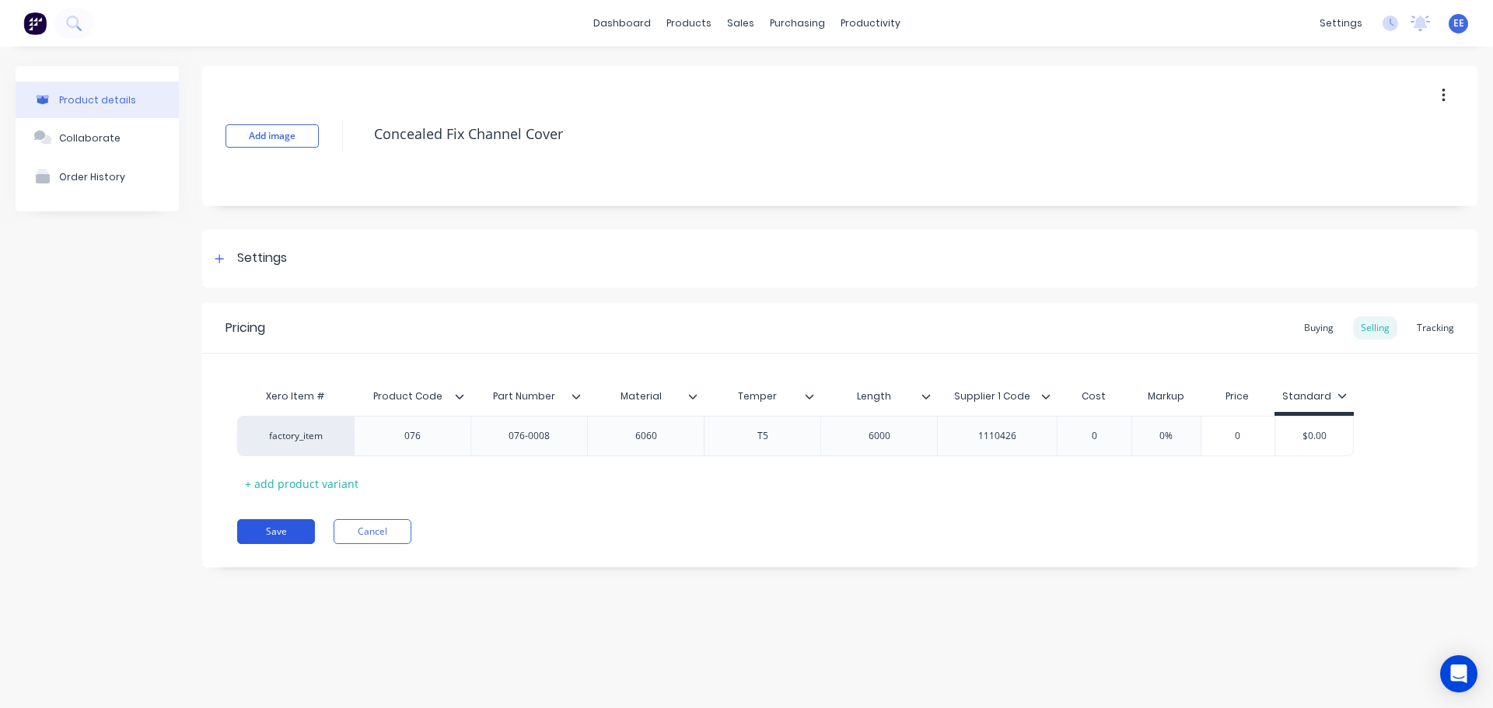
click at [267, 521] on button "Save" at bounding box center [276, 531] width 78 height 25
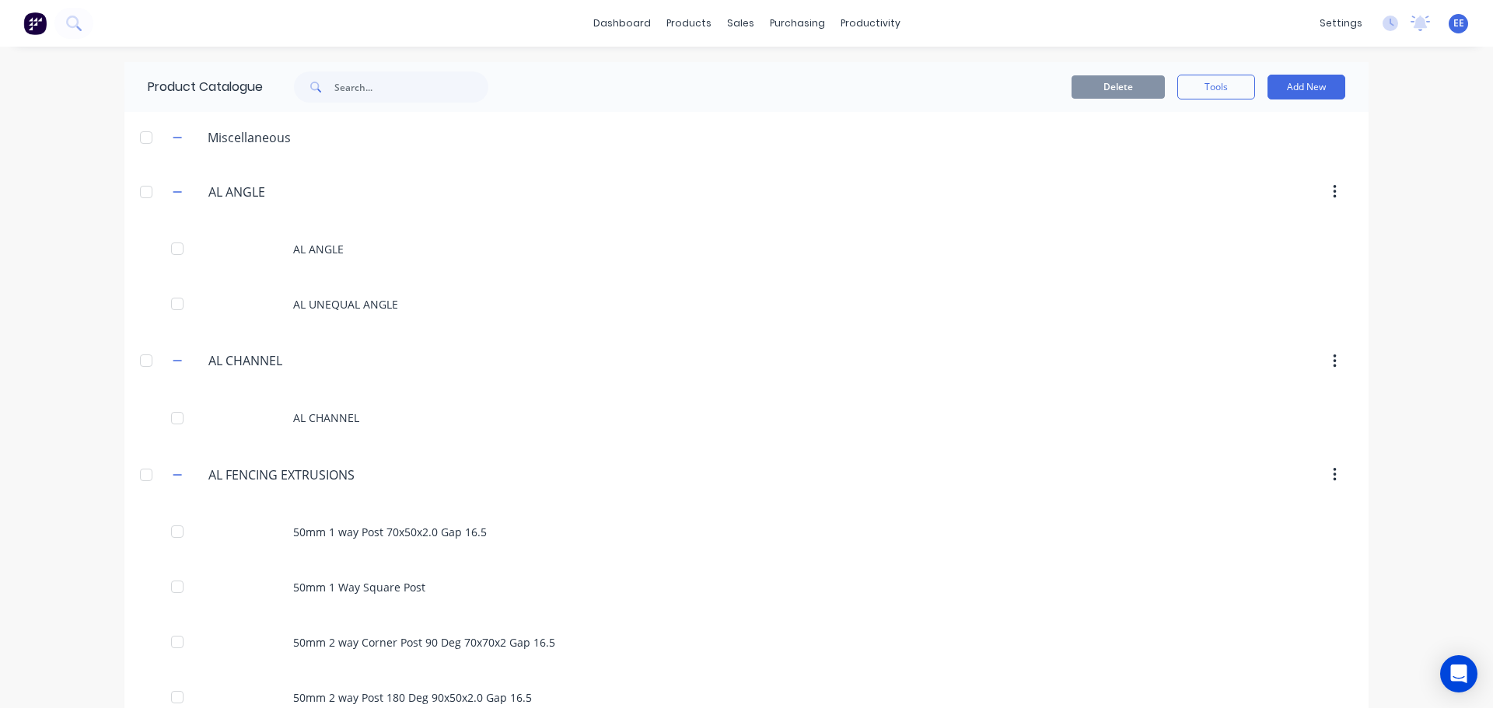
scroll to position [509, 0]
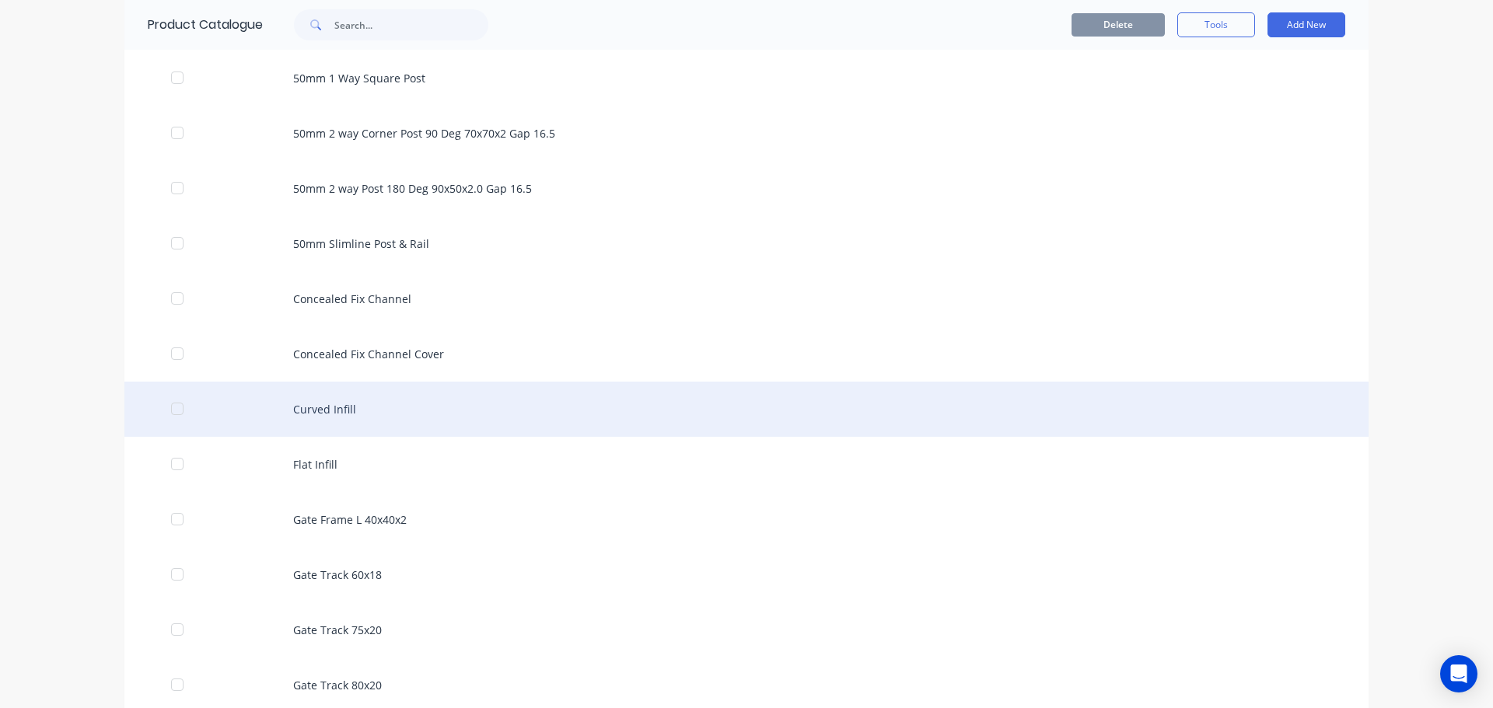
click at [370, 421] on div "Curved Infill" at bounding box center [746, 409] width 1244 height 55
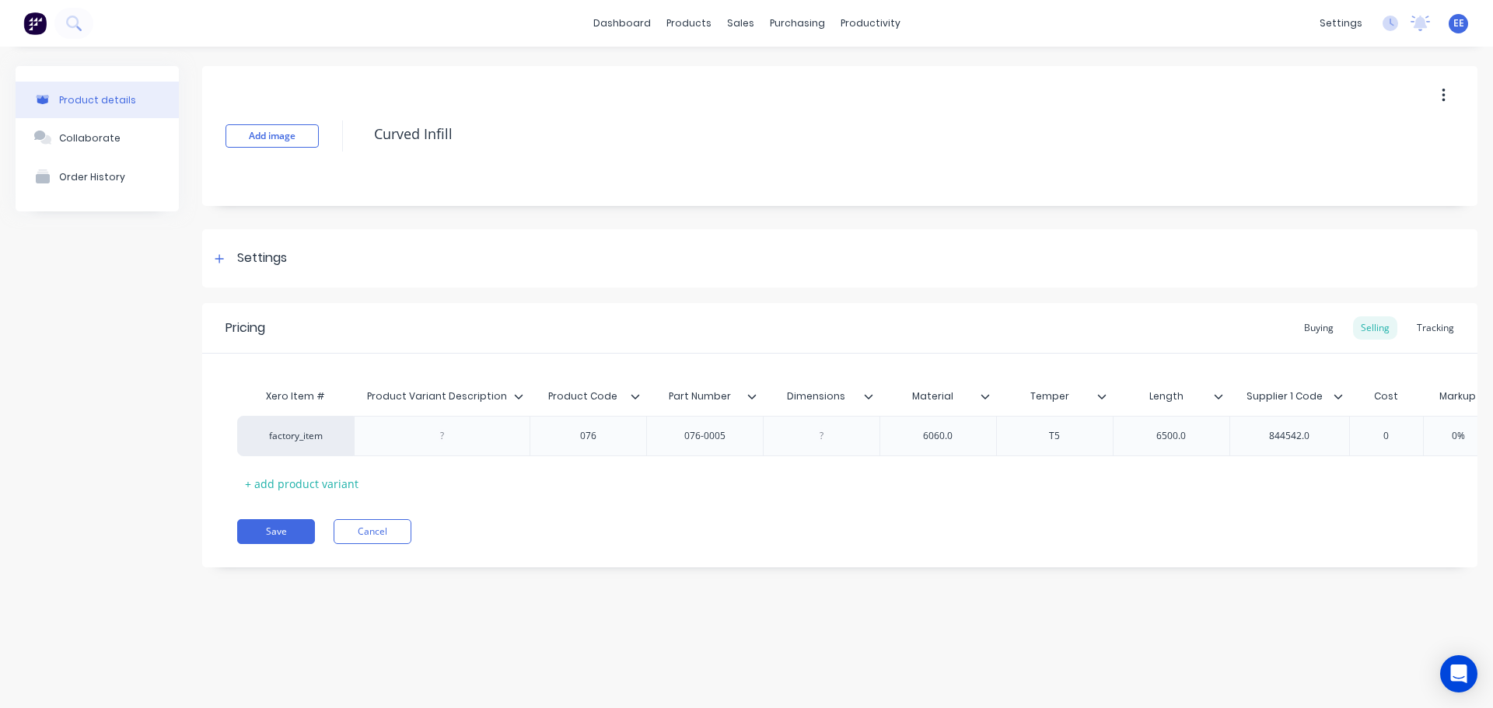
click at [521, 399] on icon at bounding box center [518, 396] width 9 height 9
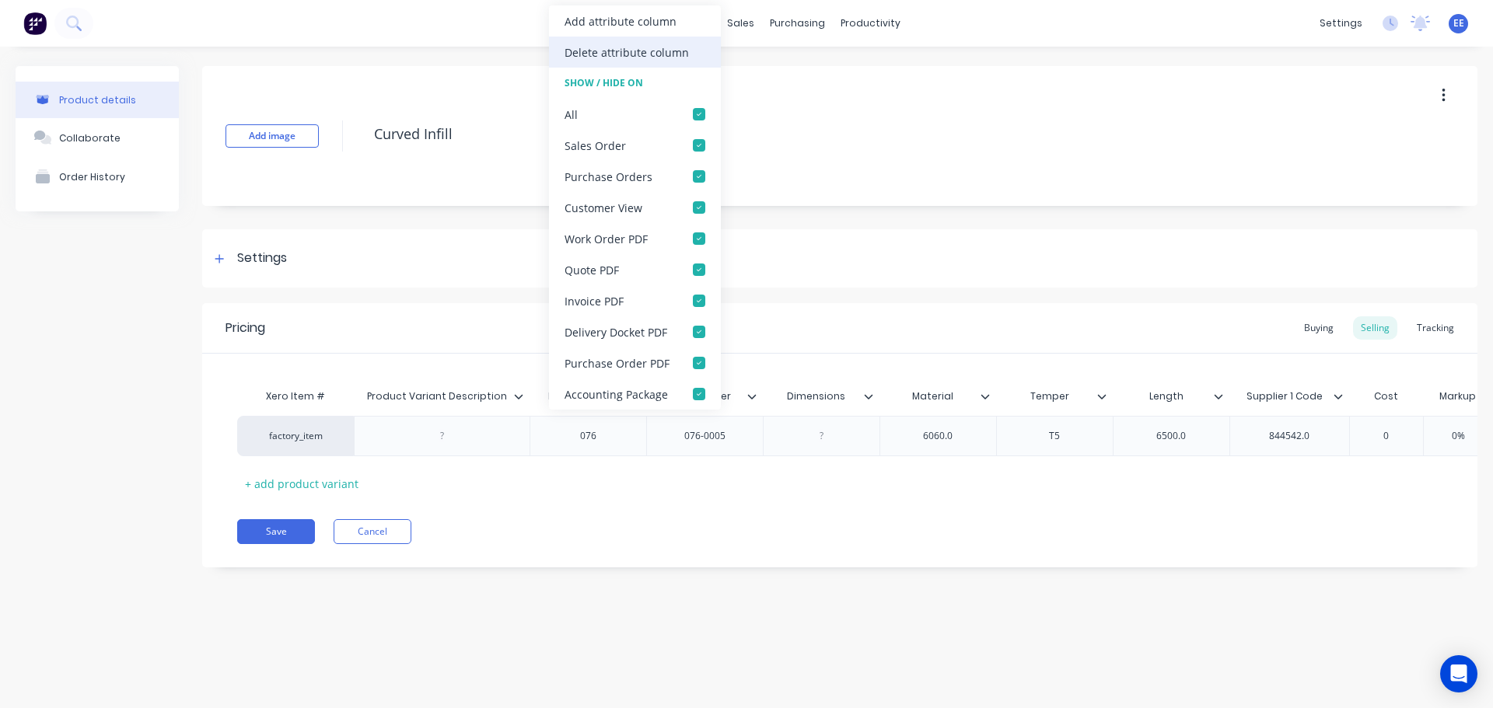
click at [607, 53] on div "Delete attribute column" at bounding box center [627, 52] width 124 height 16
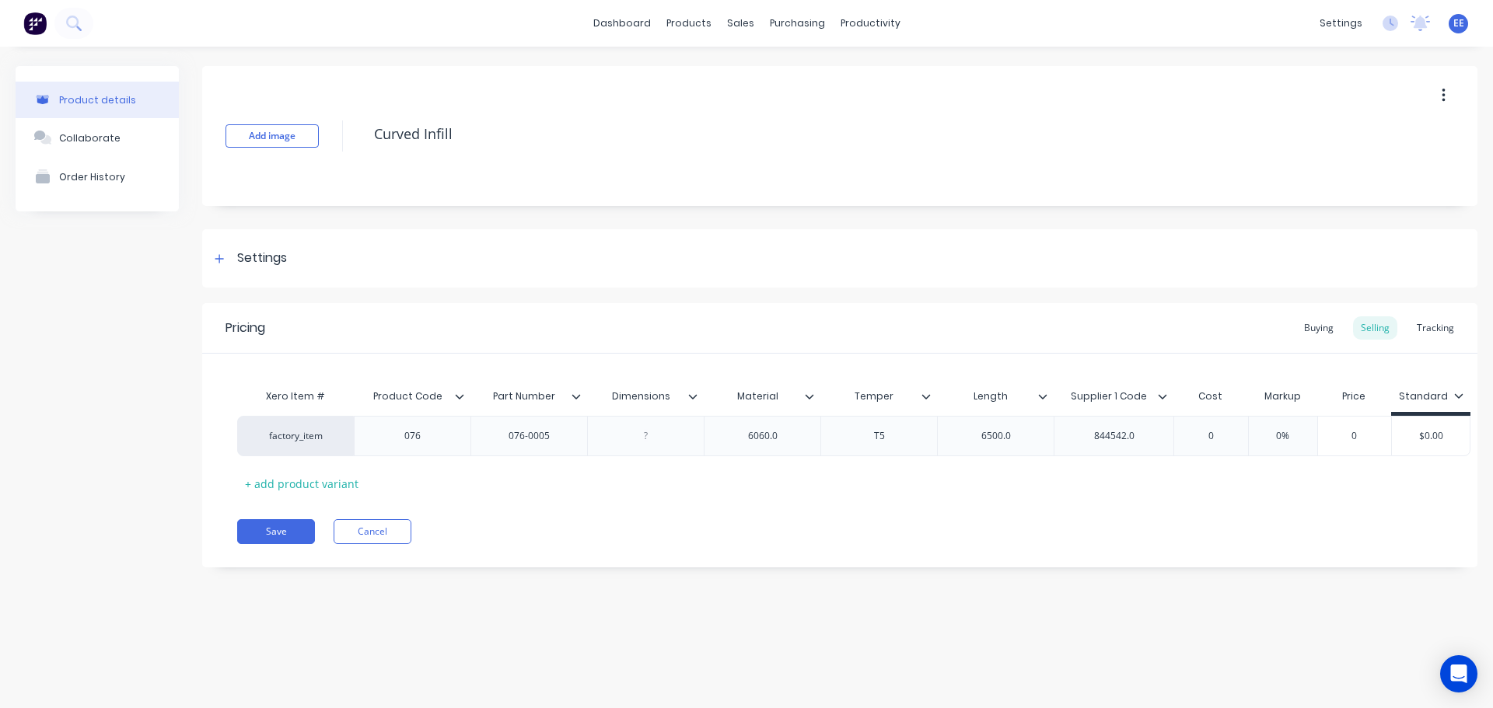
click at [694, 394] on icon at bounding box center [692, 396] width 9 height 9
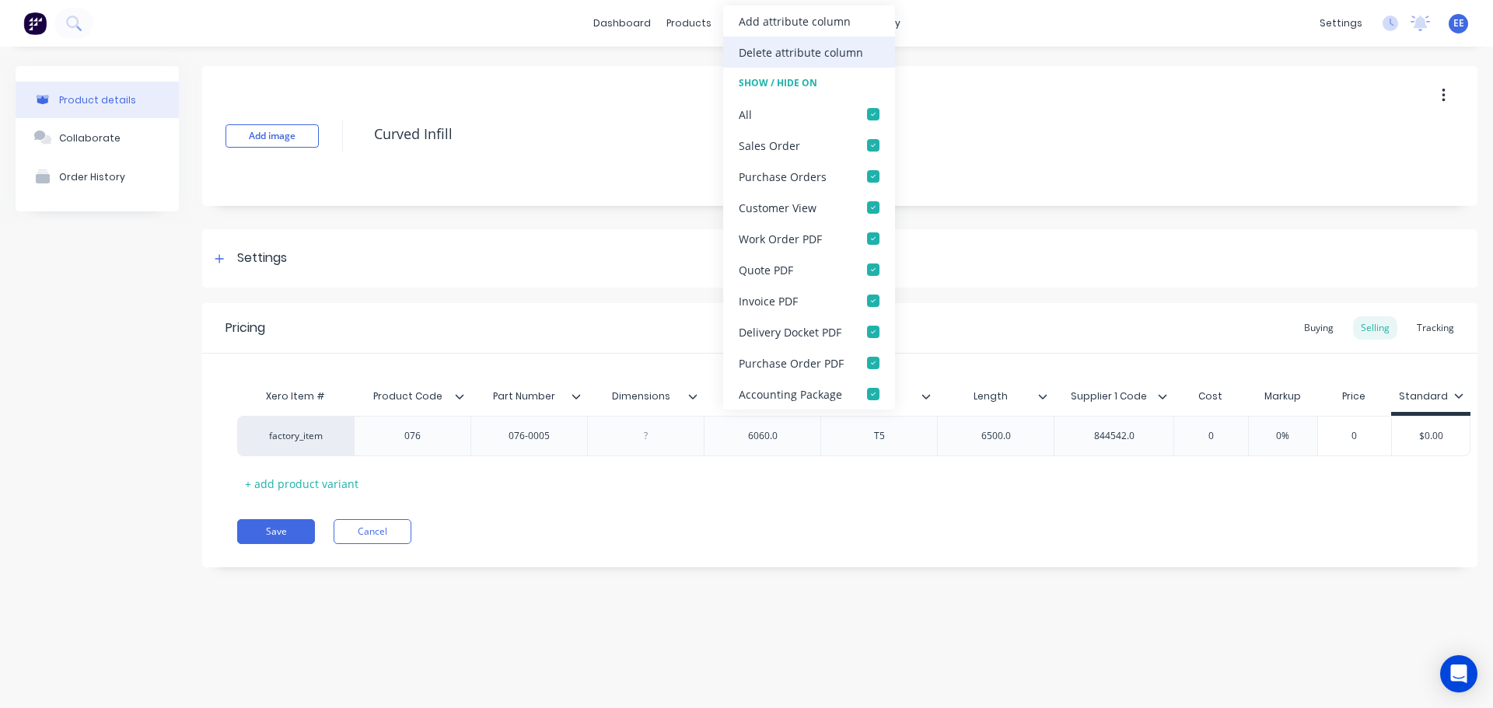
click at [795, 57] on div "Delete attribute column" at bounding box center [801, 52] width 124 height 16
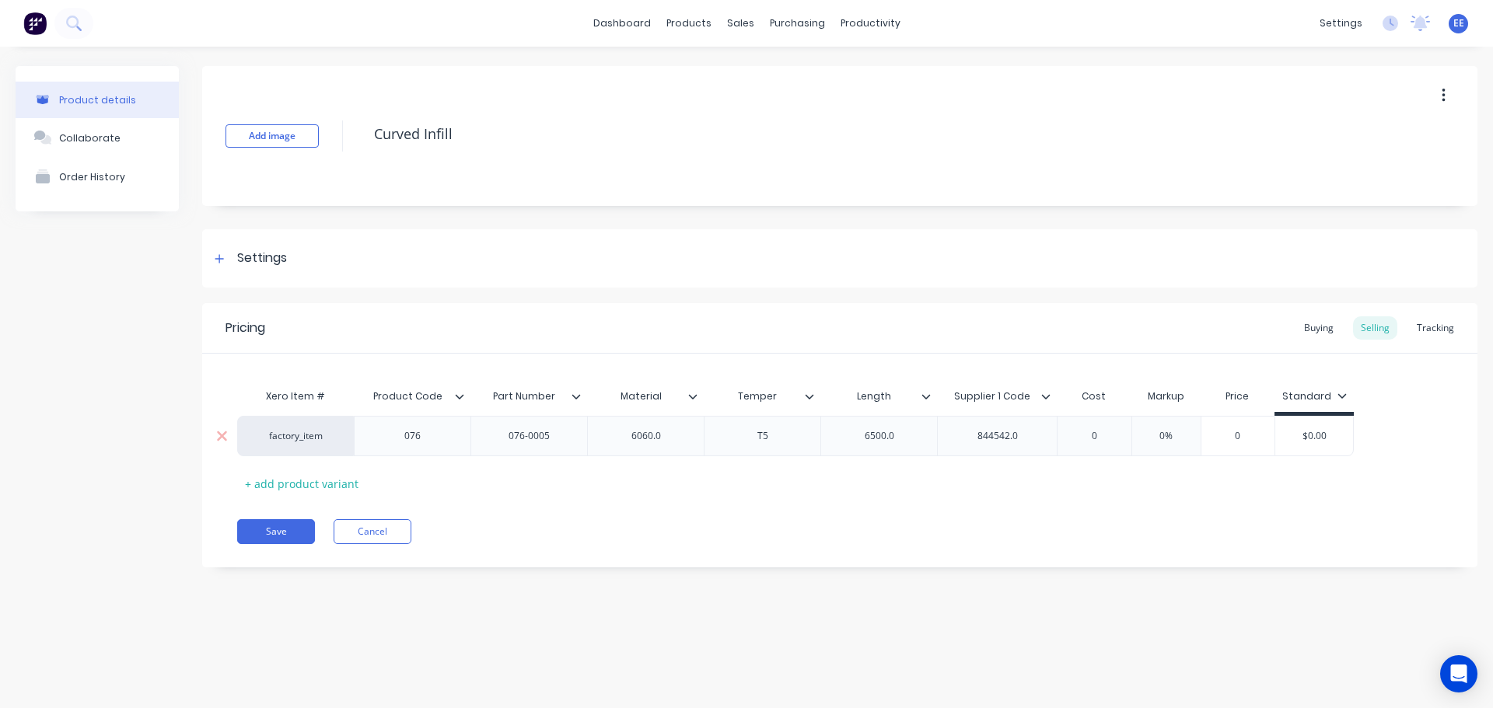
click at [913, 435] on div "6500.0" at bounding box center [880, 436] width 78 height 20
type textarea "x"
click at [669, 438] on div "6060.0" at bounding box center [646, 436] width 78 height 20
type textarea "x"
click at [902, 436] on div "6500.0" at bounding box center [880, 436] width 78 height 20
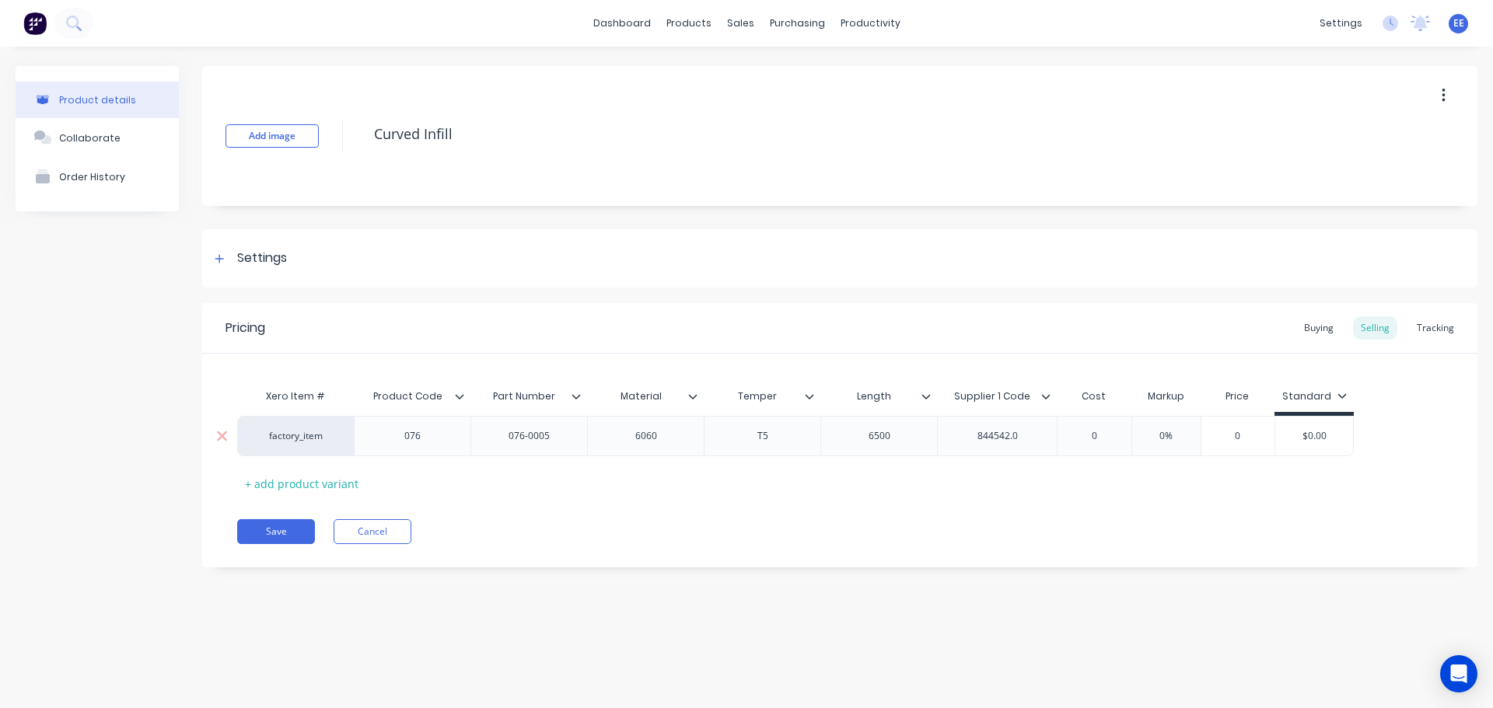
click at [1037, 437] on div "844542.0" at bounding box center [997, 436] width 120 height 40
type textarea "x"
click at [1028, 432] on div "844542.0" at bounding box center [998, 436] width 78 height 20
click at [288, 537] on button "Save" at bounding box center [276, 531] width 78 height 25
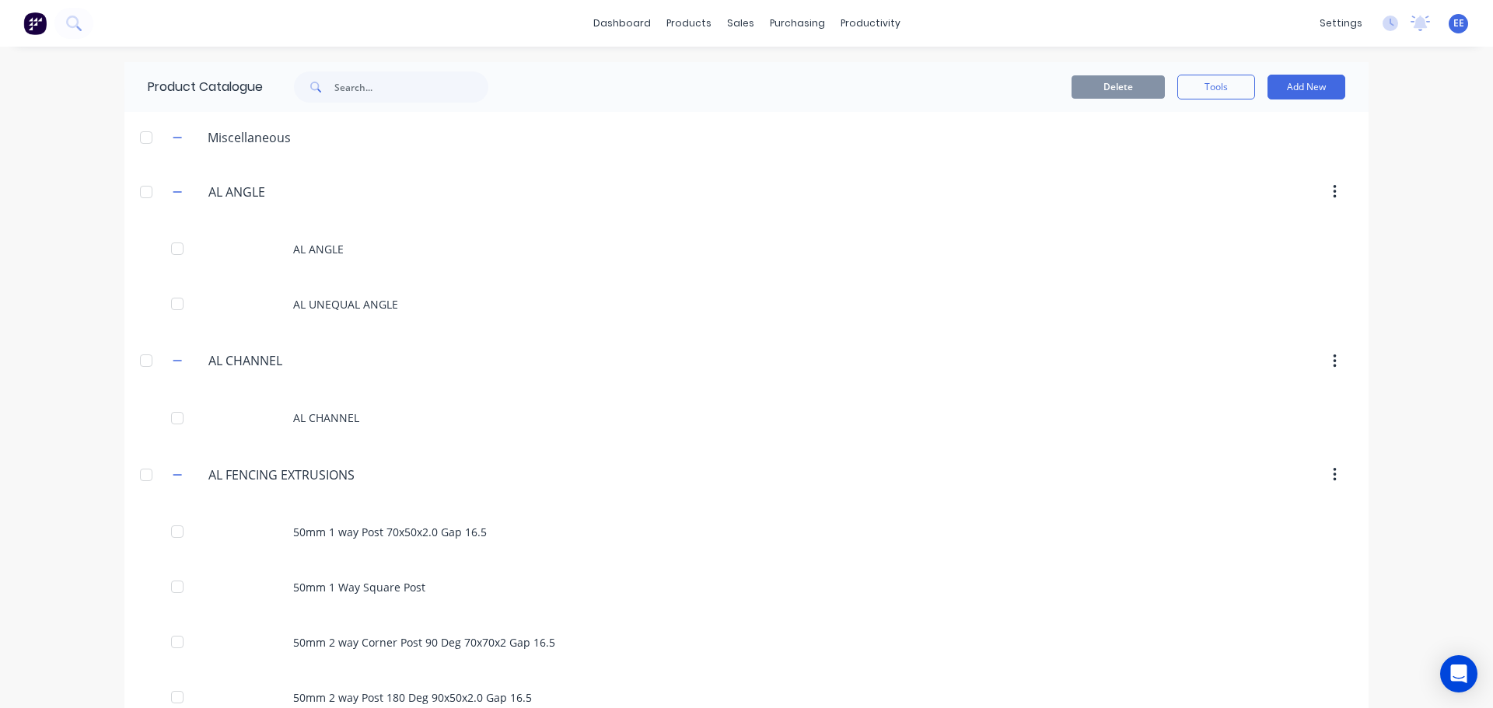
scroll to position [509, 0]
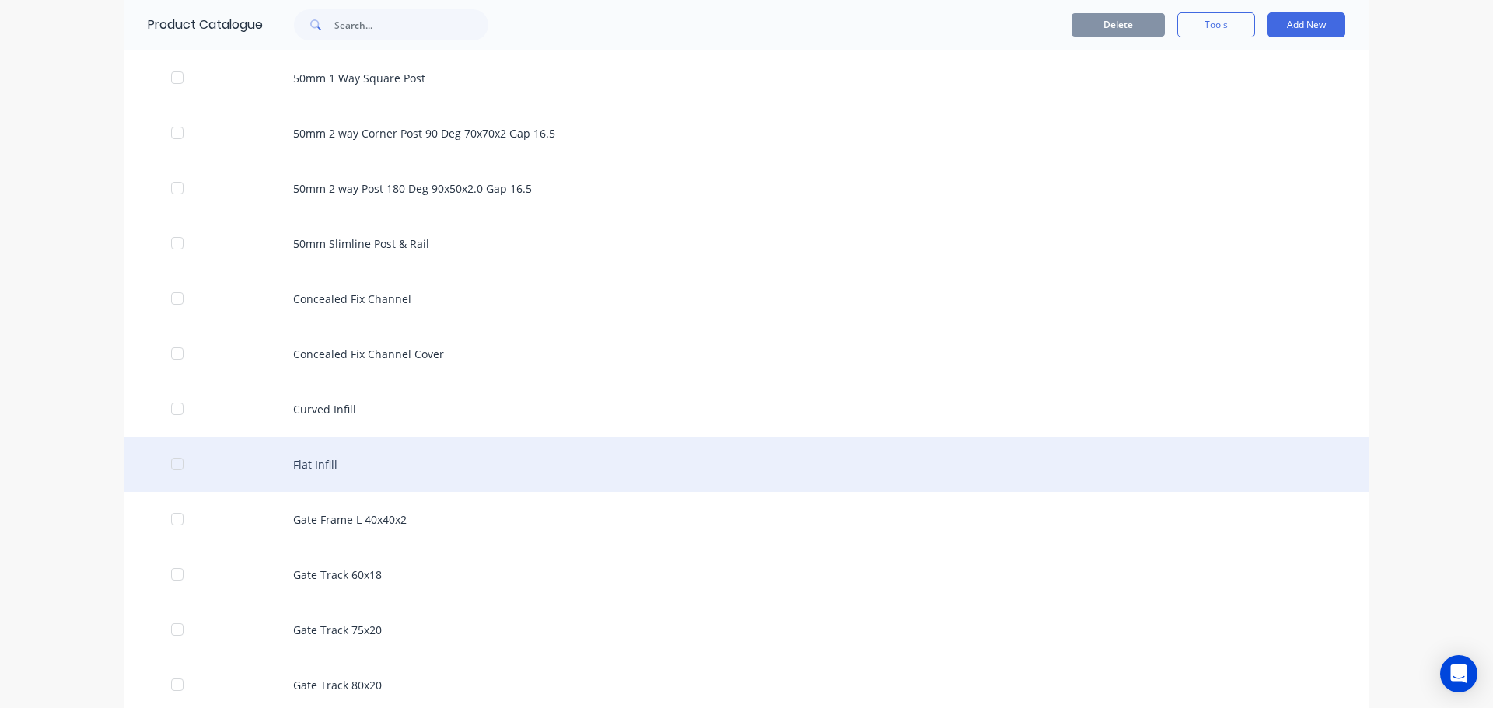
click at [347, 467] on div "Flat Infill" at bounding box center [746, 464] width 1244 height 55
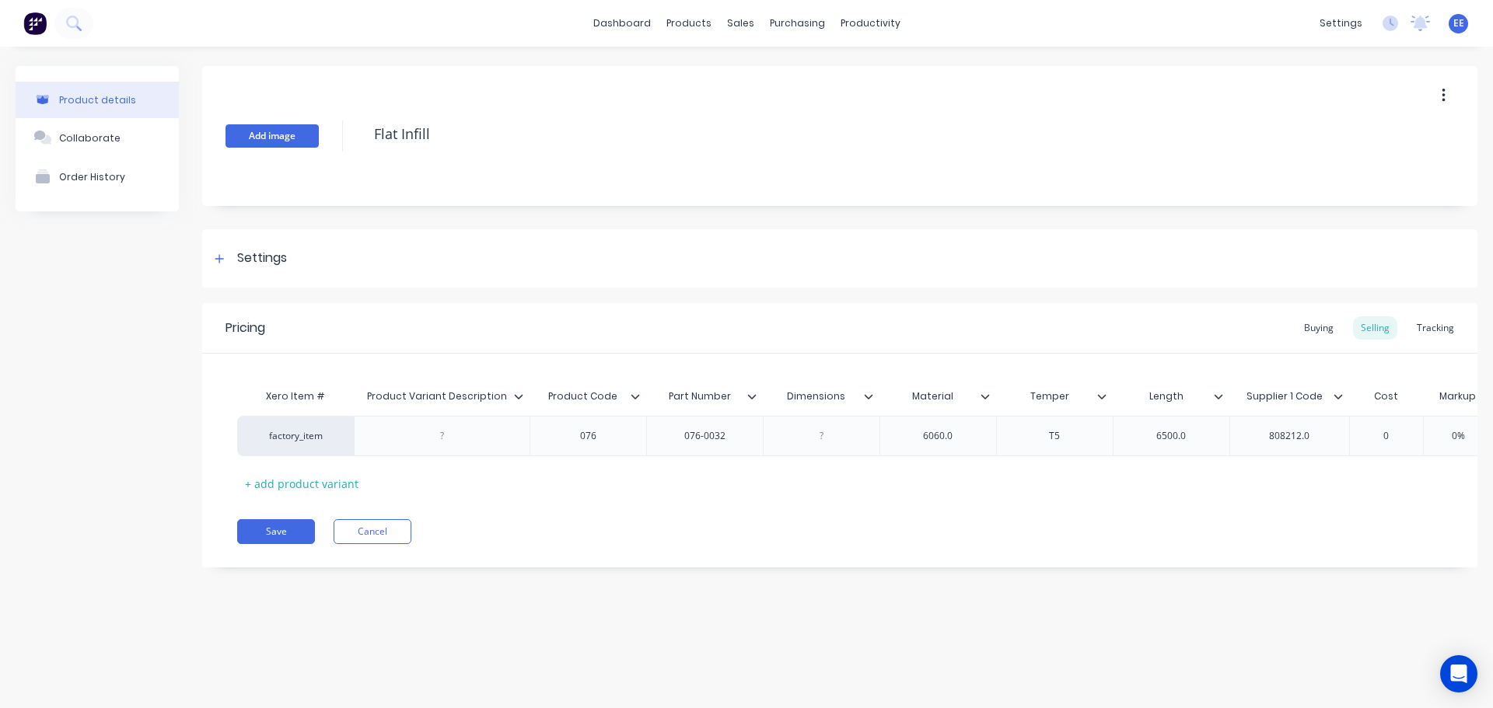
drag, startPoint x: 424, startPoint y: 136, endPoint x: 295, endPoint y: 139, distance: 129.1
click at [295, 139] on div "Add image Flat Infill" at bounding box center [839, 136] width 1275 height 140
click at [516, 393] on icon at bounding box center [518, 396] width 9 height 9
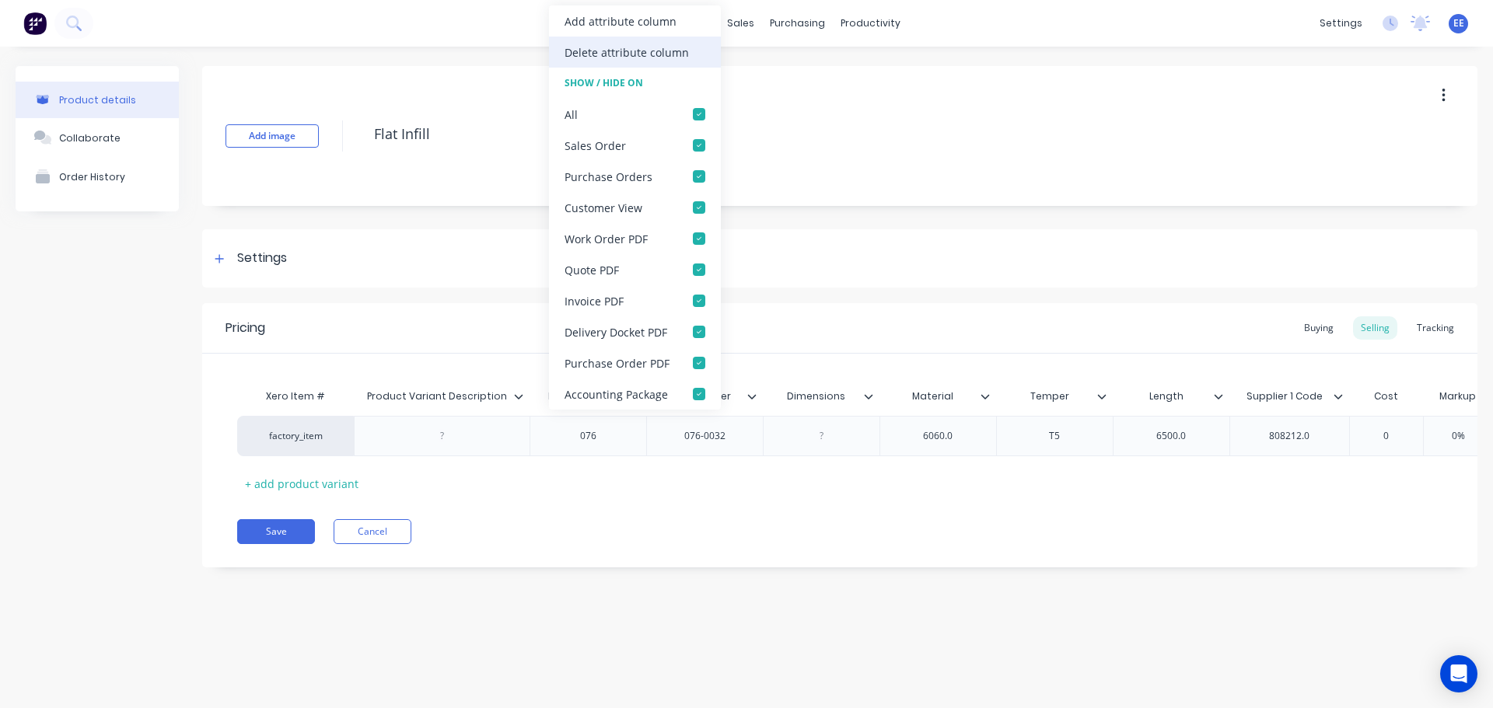
click at [587, 54] on div "Delete attribute column" at bounding box center [627, 52] width 124 height 16
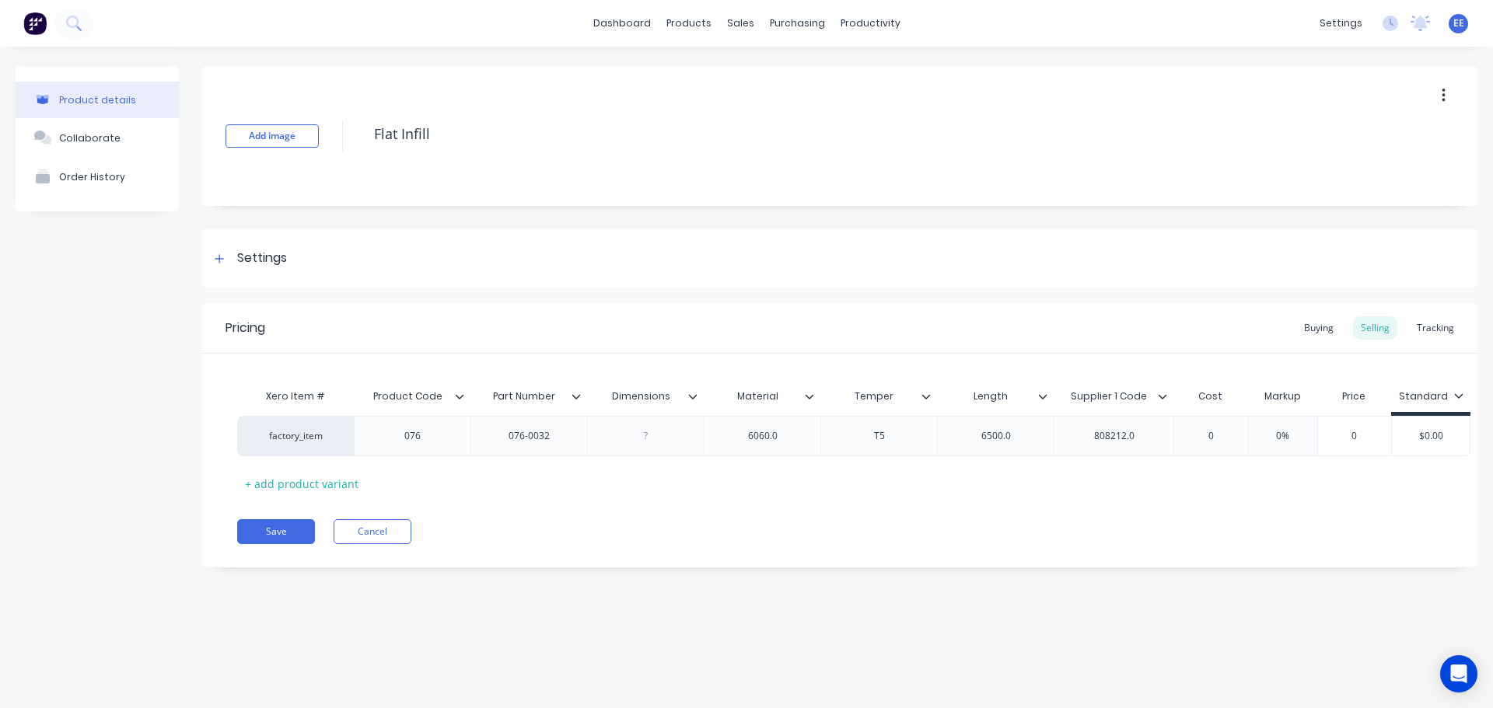
click at [693, 397] on icon at bounding box center [692, 396] width 9 height 9
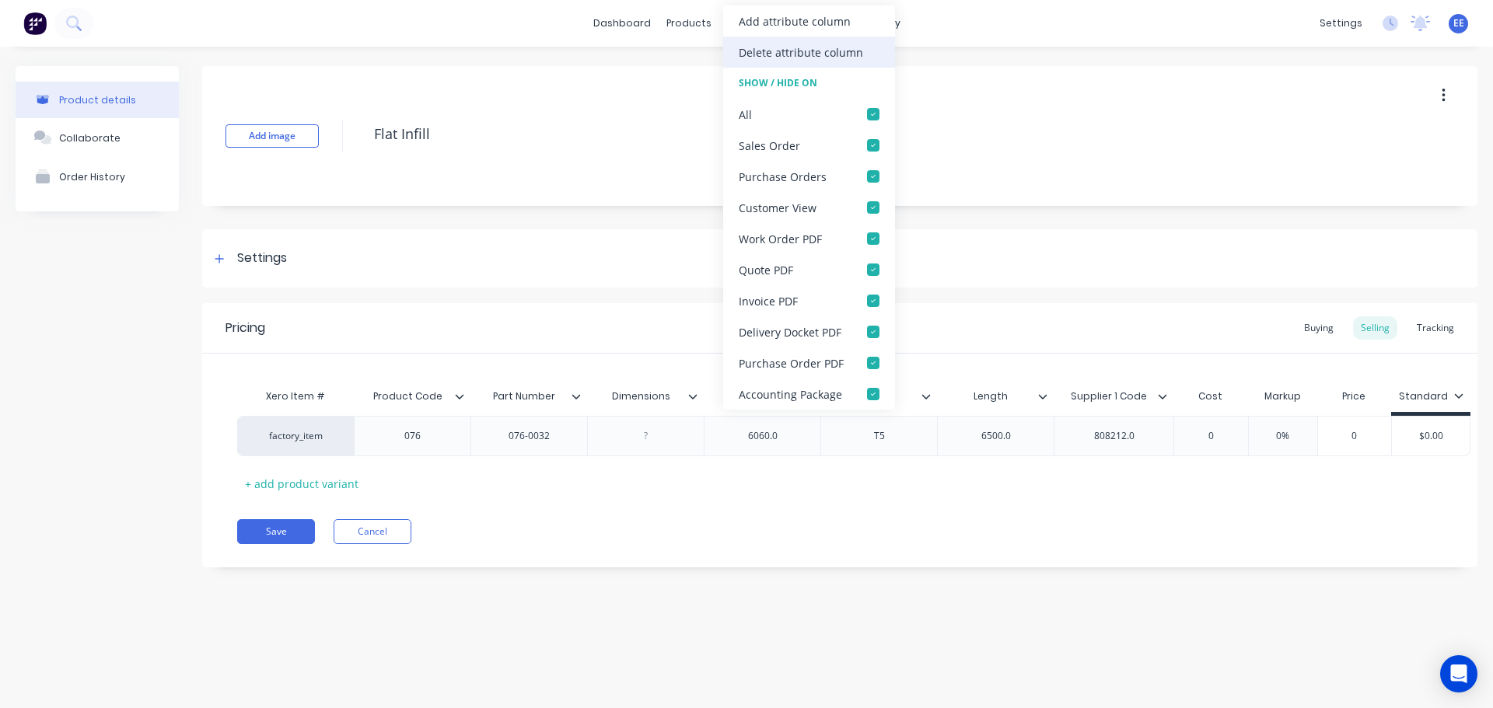
click at [803, 55] on div "Delete attribute column" at bounding box center [801, 52] width 124 height 16
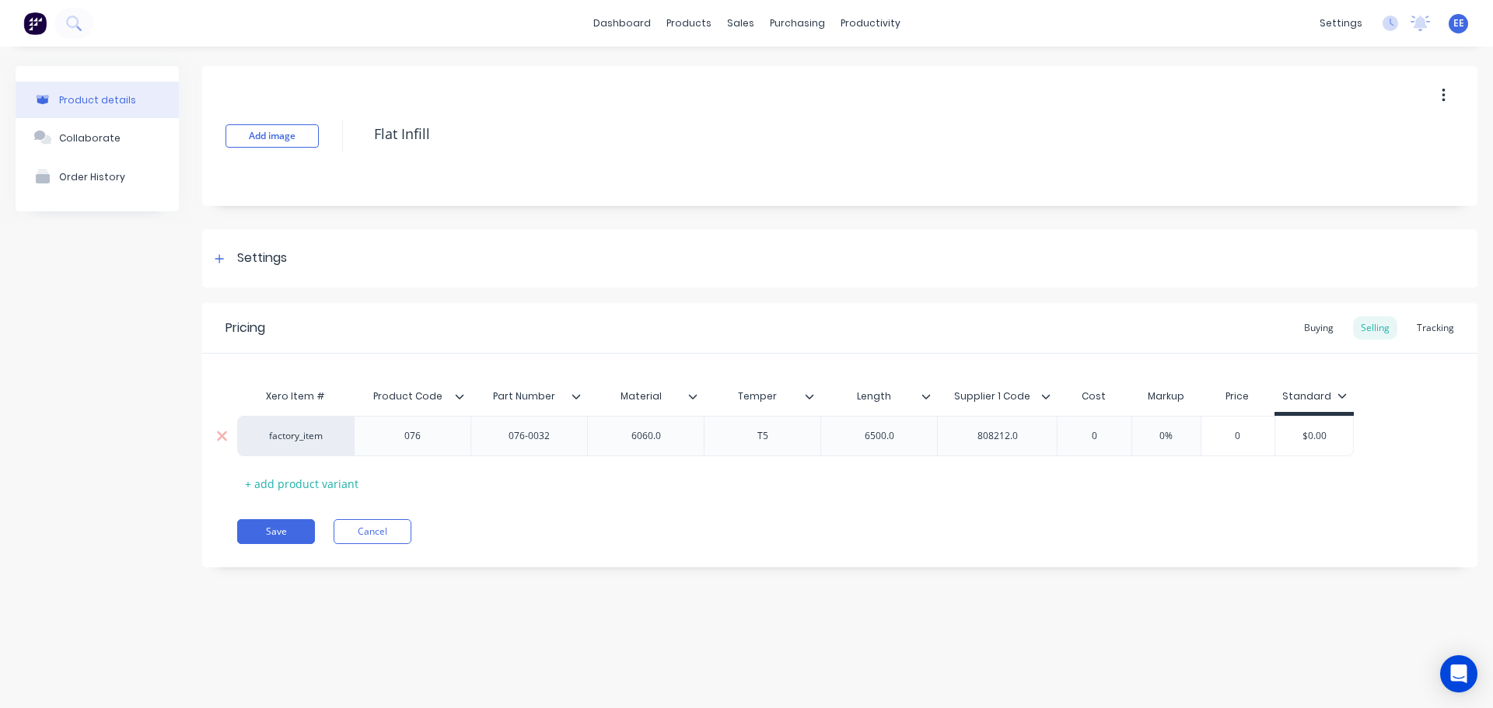
type textarea "x"
click at [681, 435] on div "6060.0" at bounding box center [646, 436] width 78 height 20
type textarea "x"
click at [903, 435] on div "6500.0" at bounding box center [880, 436] width 78 height 20
type textarea "x"
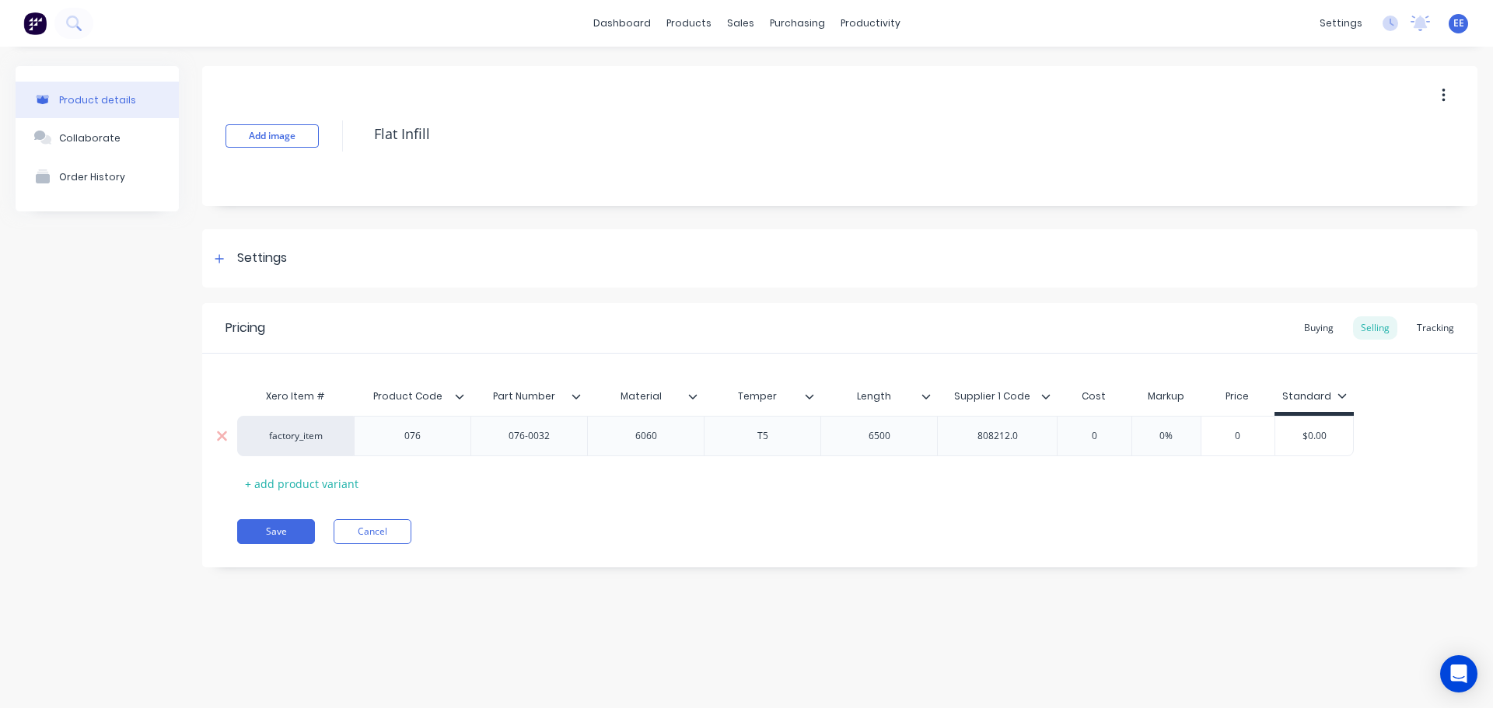
click at [1031, 437] on div "808212.0" at bounding box center [998, 436] width 78 height 20
click at [272, 526] on button "Save" at bounding box center [276, 531] width 78 height 25
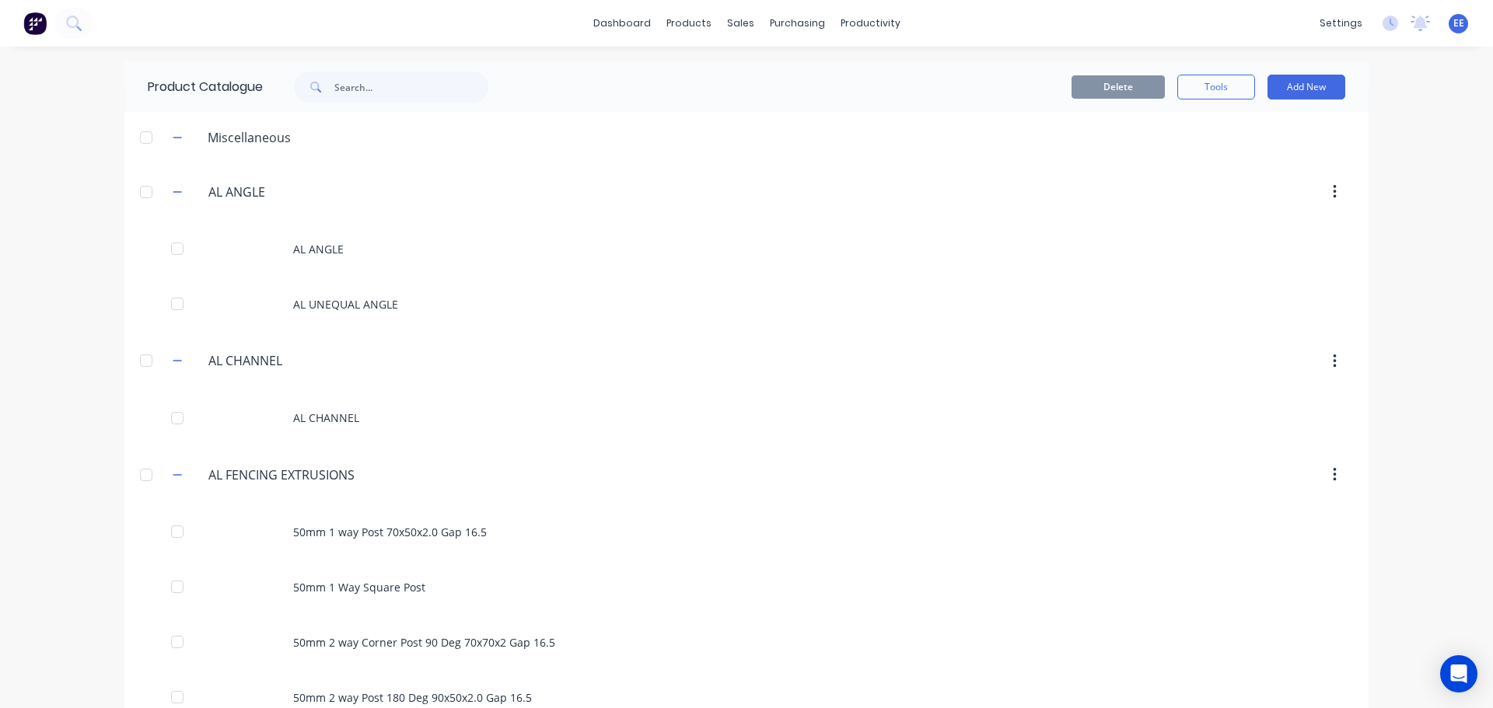
scroll to position [620, 0]
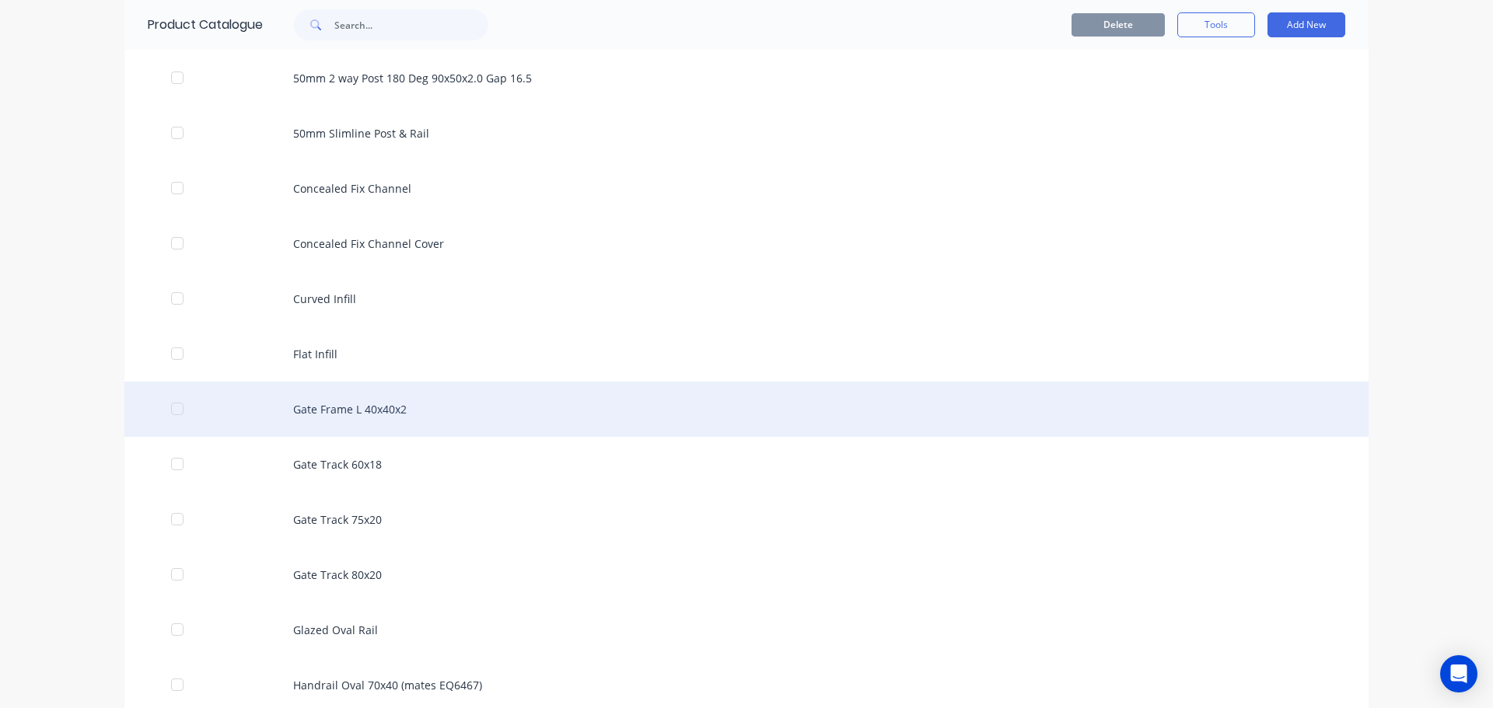
click at [308, 420] on div "Gate Frame L 40x40x2" at bounding box center [746, 409] width 1244 height 55
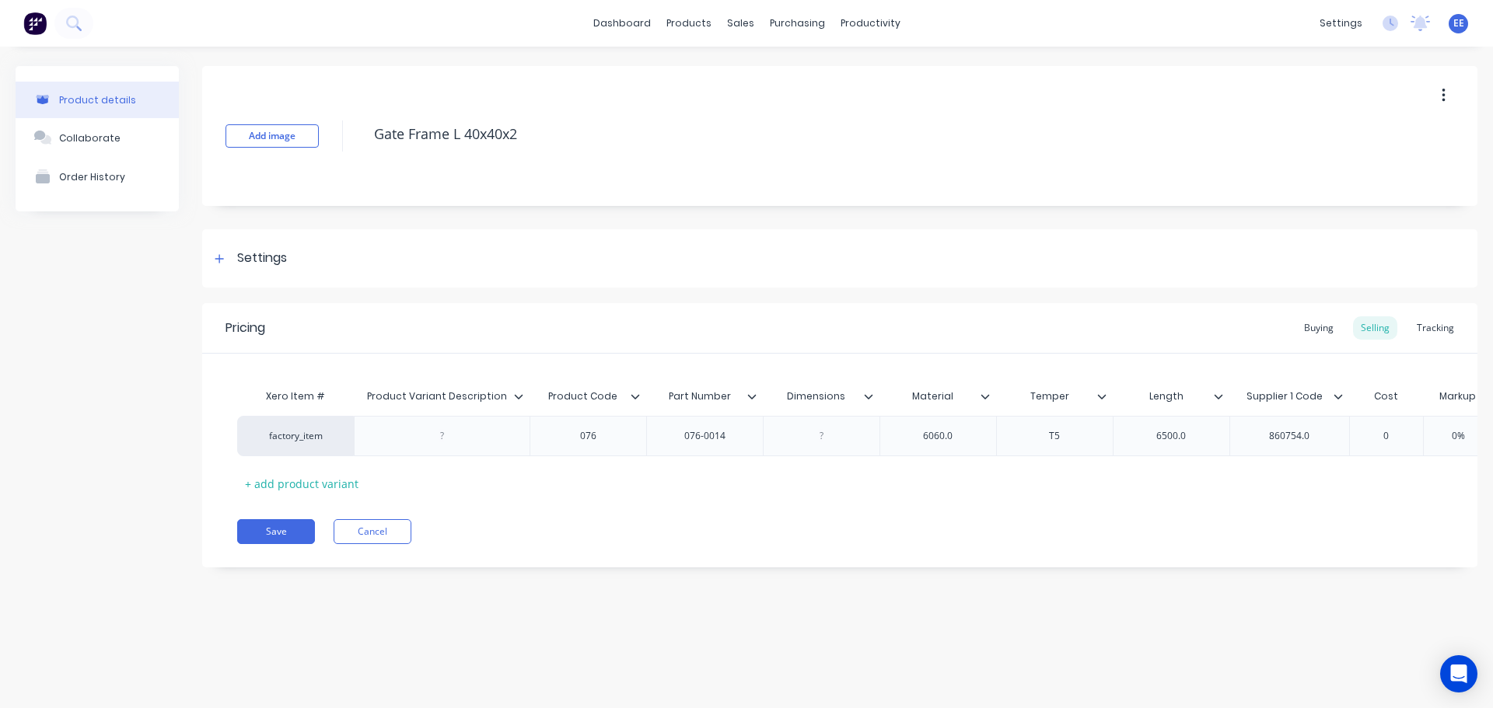
click at [521, 397] on icon at bounding box center [518, 396] width 9 height 5
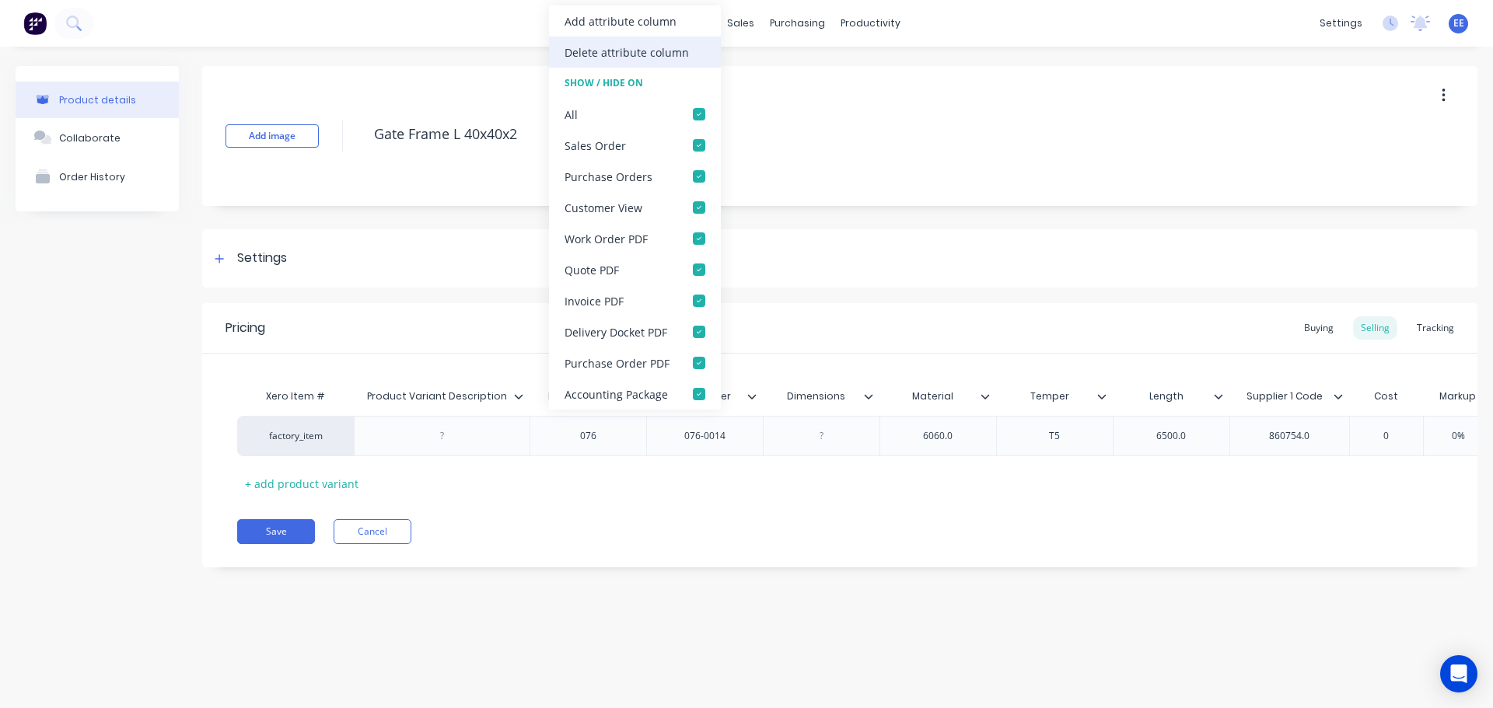
click at [621, 54] on div "Delete attribute column" at bounding box center [627, 52] width 124 height 16
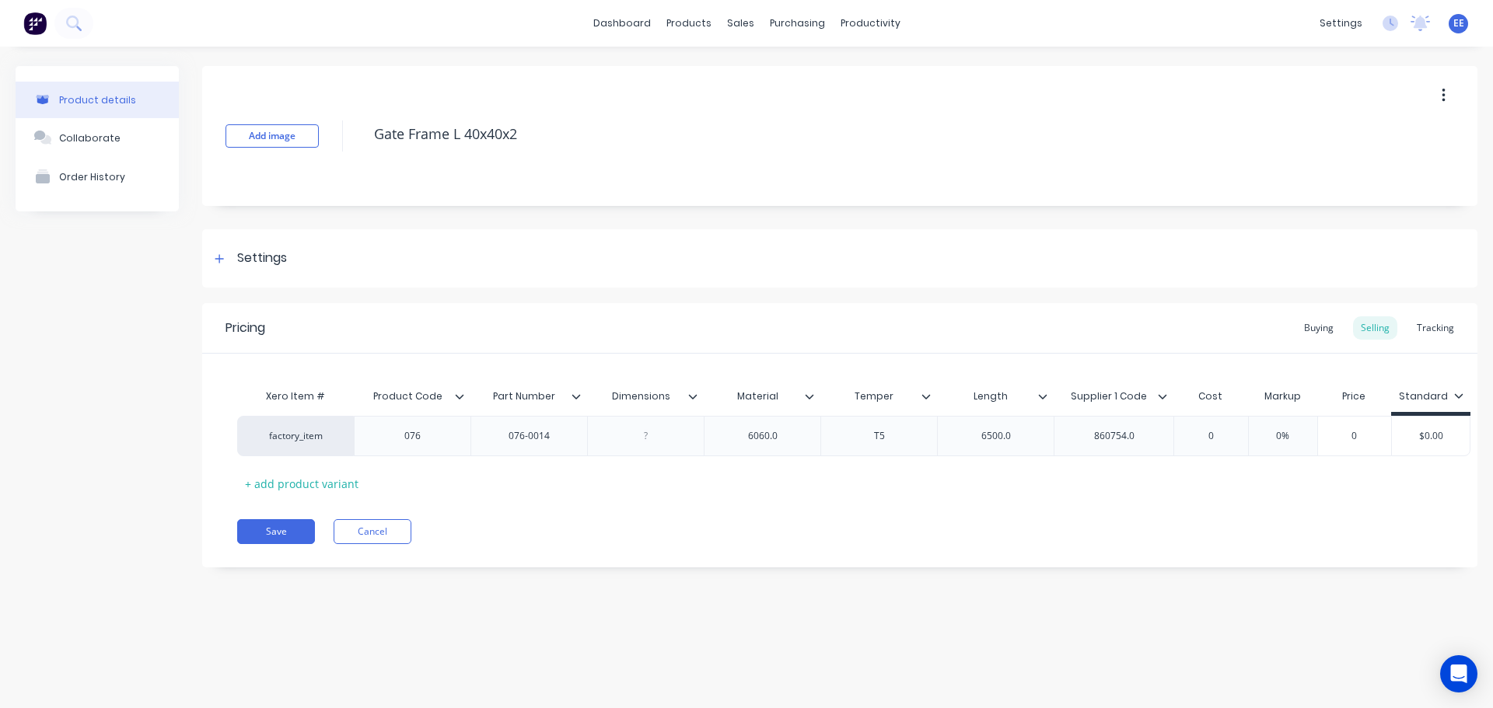
click at [696, 393] on icon at bounding box center [692, 396] width 9 height 9
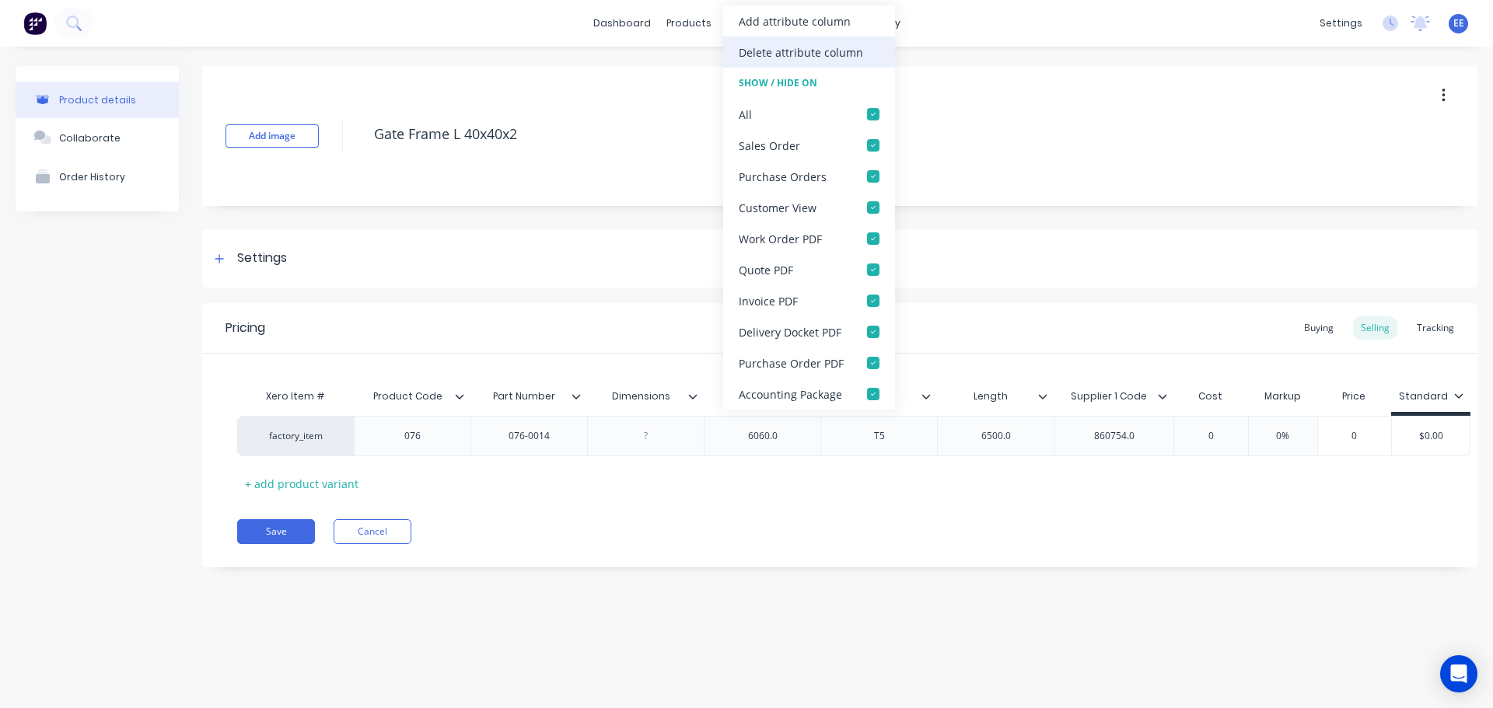
click at [787, 51] on div "Delete attribute column" at bounding box center [801, 52] width 124 height 16
type textarea "x"
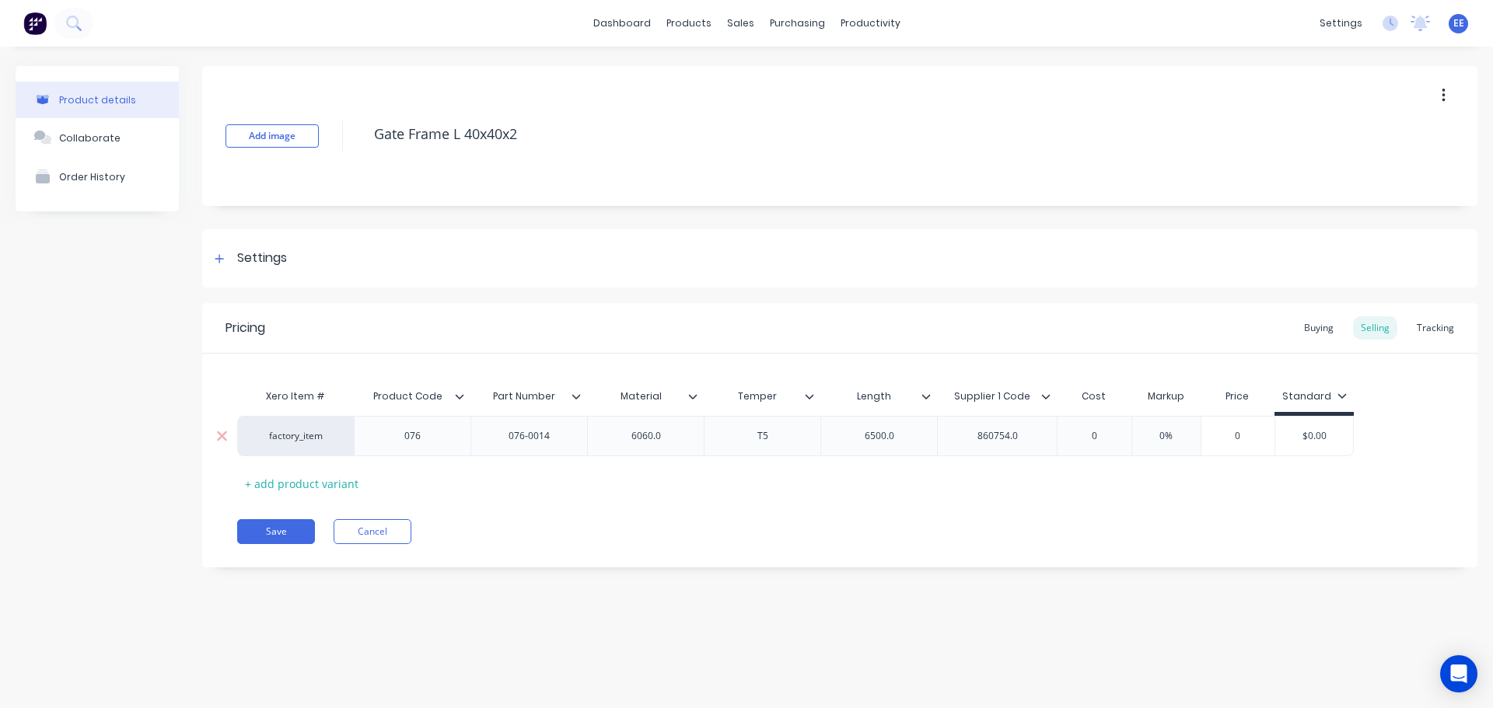
click at [684, 437] on div "6060.0" at bounding box center [646, 436] width 78 height 20
type textarea "x"
click at [911, 438] on div "6500.0" at bounding box center [880, 436] width 78 height 20
click at [1037, 435] on div "860754.0" at bounding box center [997, 436] width 120 height 40
click at [1040, 439] on div "860754.0" at bounding box center [997, 436] width 120 height 40
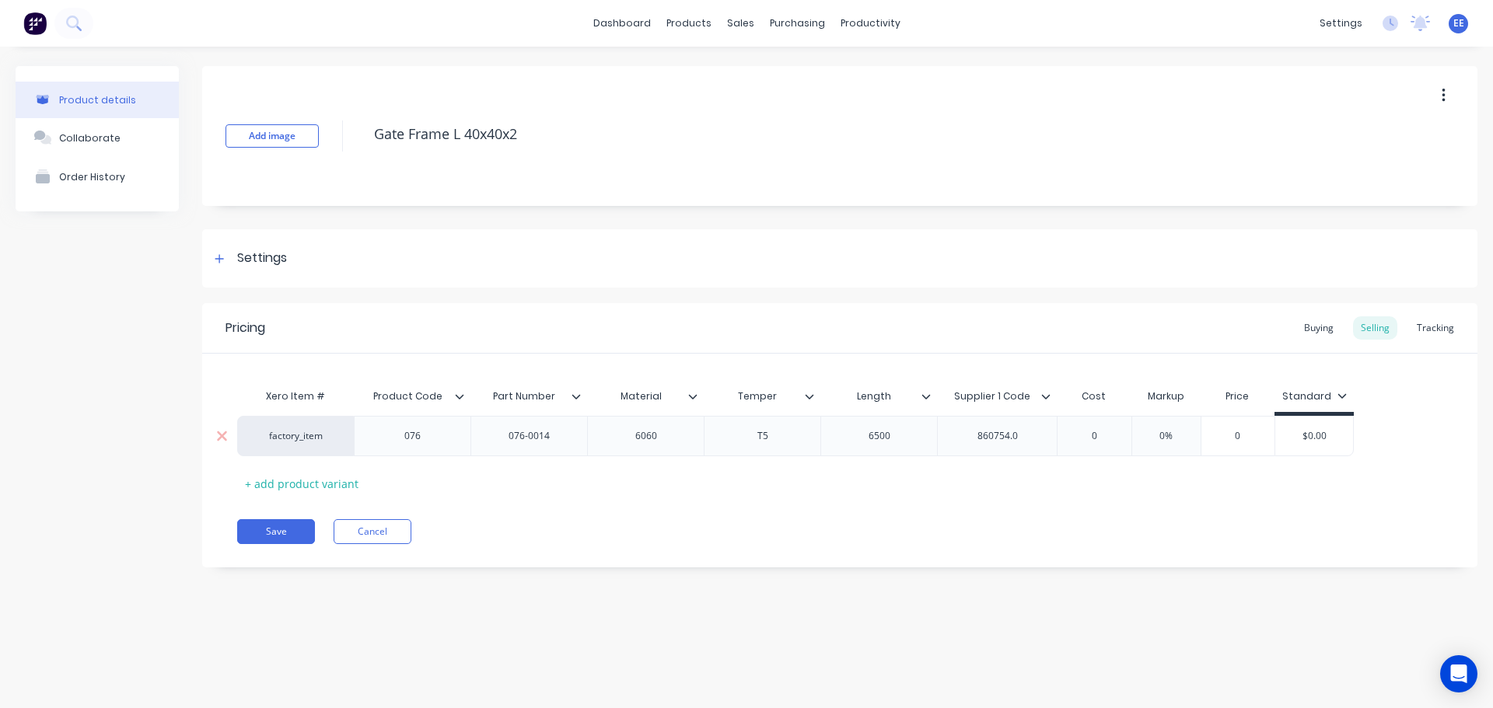
type textarea "x"
click at [1030, 436] on div "860754.0" at bounding box center [998, 436] width 78 height 20
drag, startPoint x: 547, startPoint y: 135, endPoint x: 322, endPoint y: 136, distance: 224.7
click at [322, 136] on div "Add image Gate Frame L 40x40x2" at bounding box center [839, 136] width 1275 height 140
drag, startPoint x: 268, startPoint y: 528, endPoint x: 259, endPoint y: 510, distance: 19.8
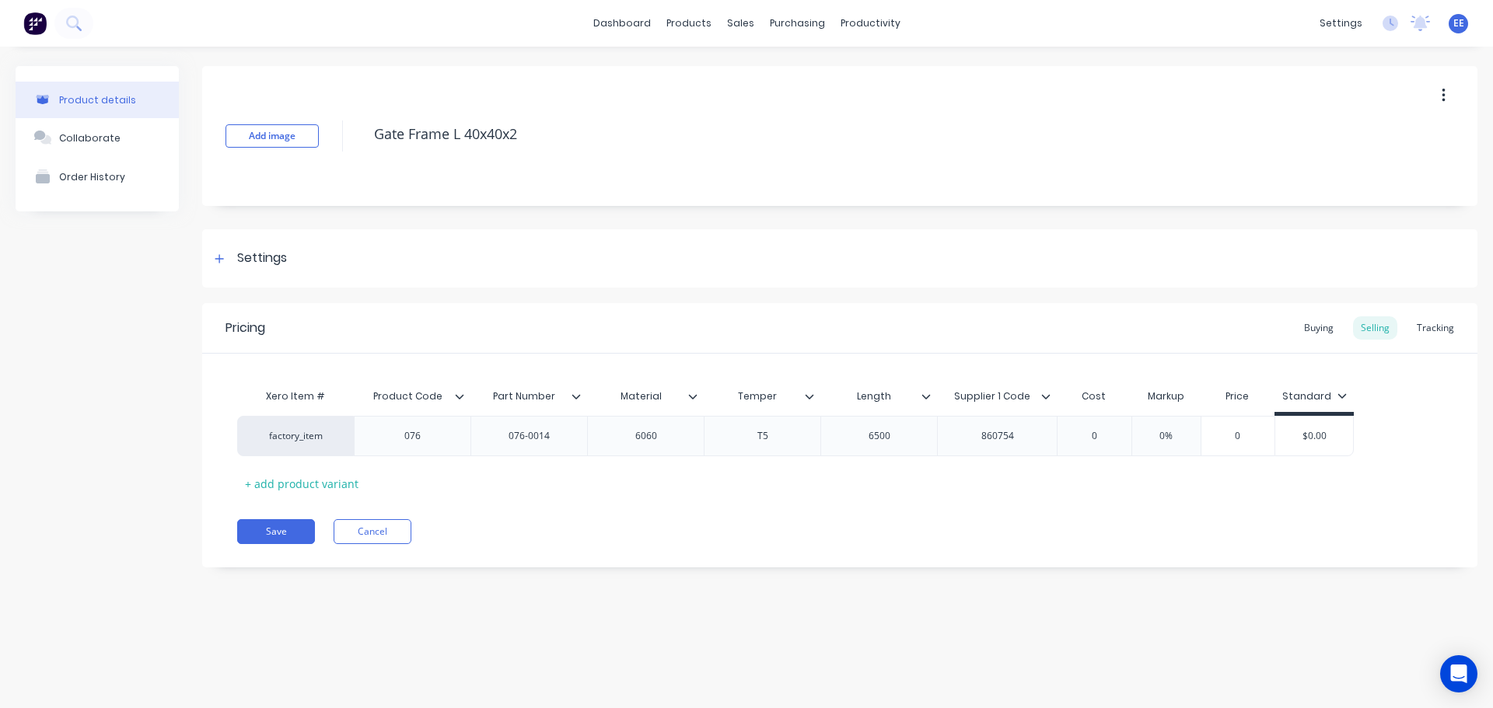
click at [268, 527] on button "Save" at bounding box center [276, 531] width 78 height 25
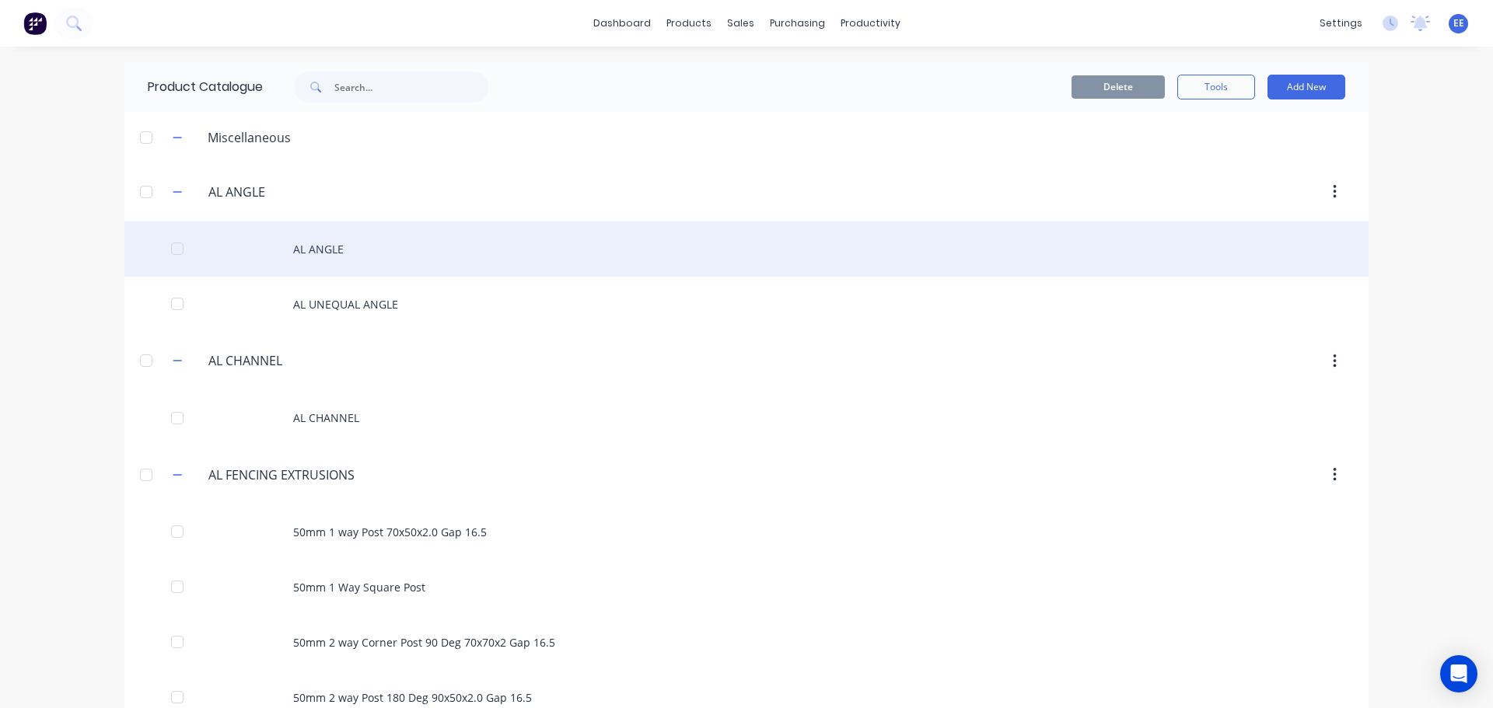
scroll to position [675, 0]
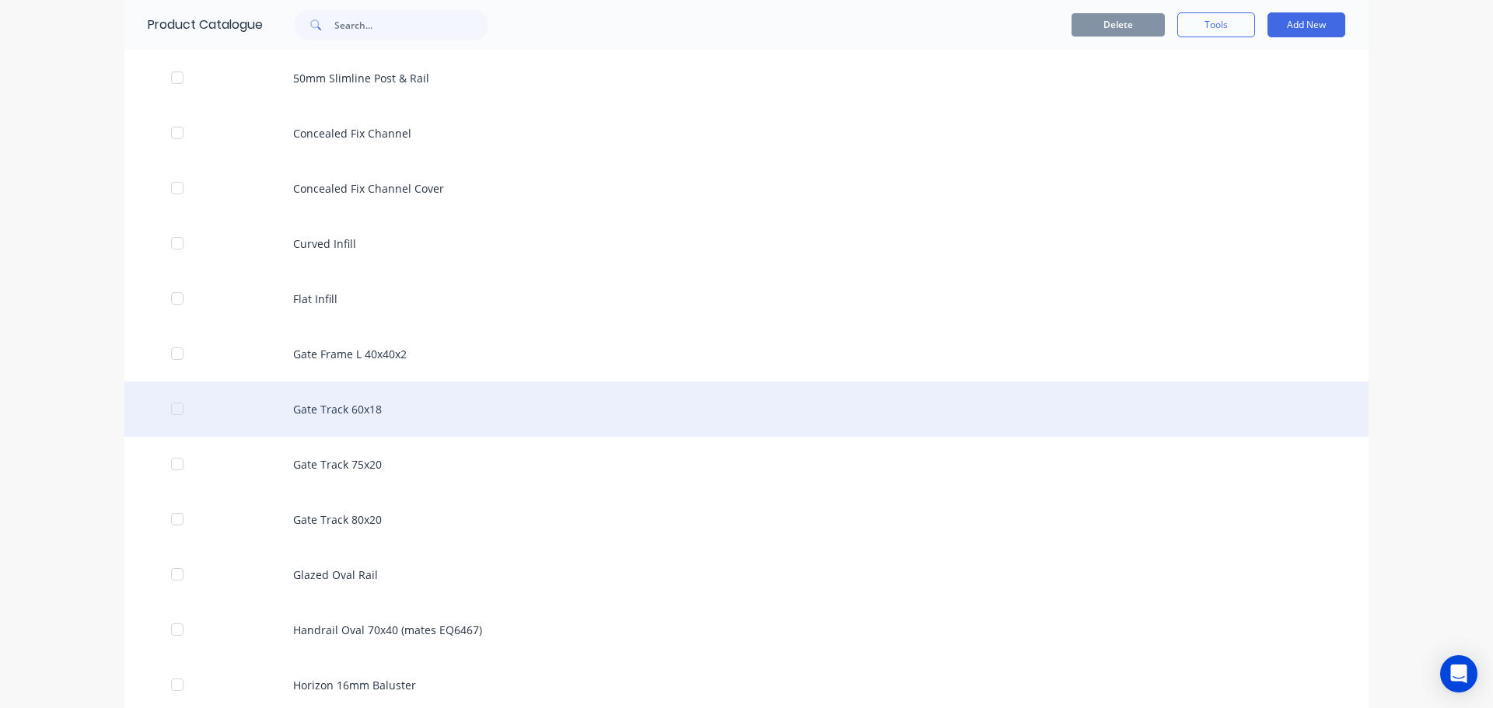
click at [326, 404] on div "Gate Track 60x18" at bounding box center [746, 409] width 1244 height 55
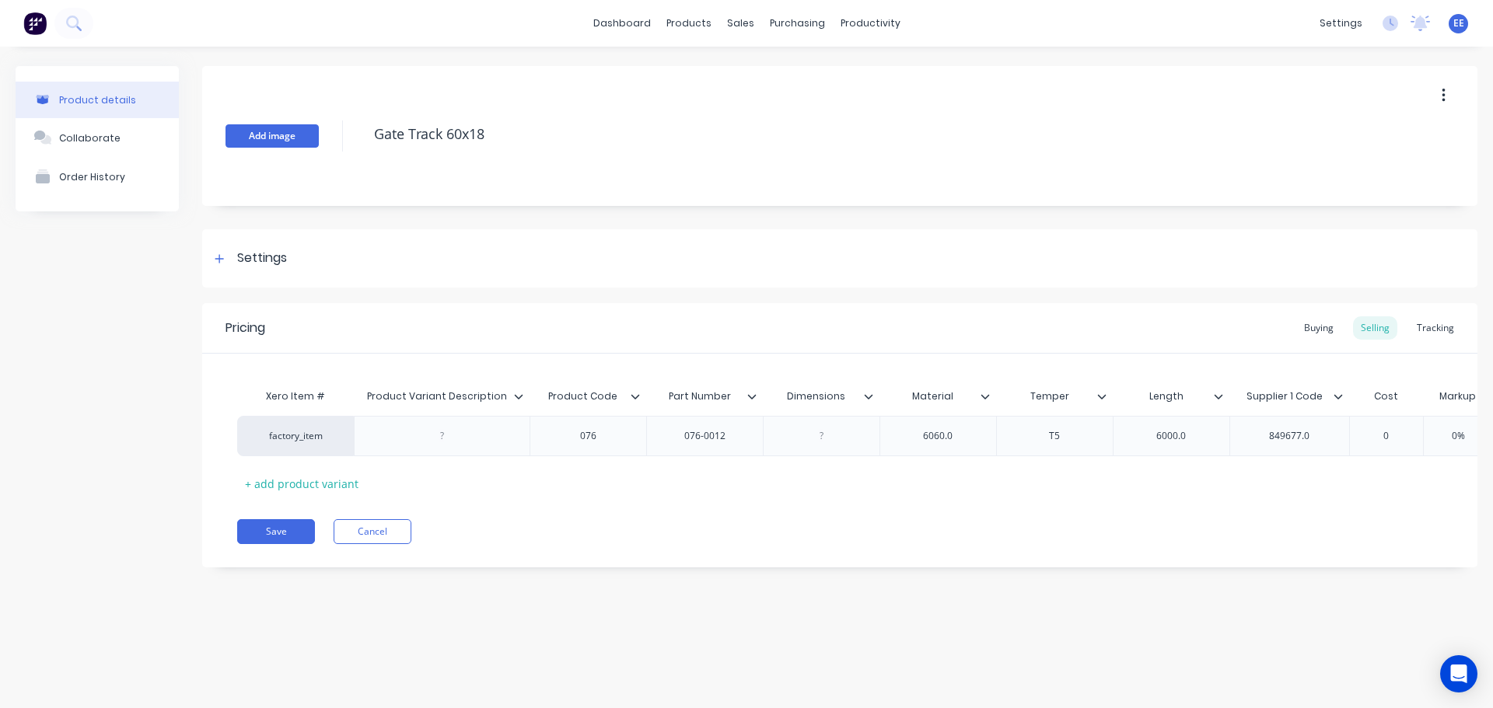
drag, startPoint x: 497, startPoint y: 136, endPoint x: 271, endPoint y: 137, distance: 226.3
click at [271, 137] on div "Add image Gate Track 60x18" at bounding box center [839, 136] width 1275 height 140
click at [516, 395] on icon at bounding box center [518, 396] width 9 height 5
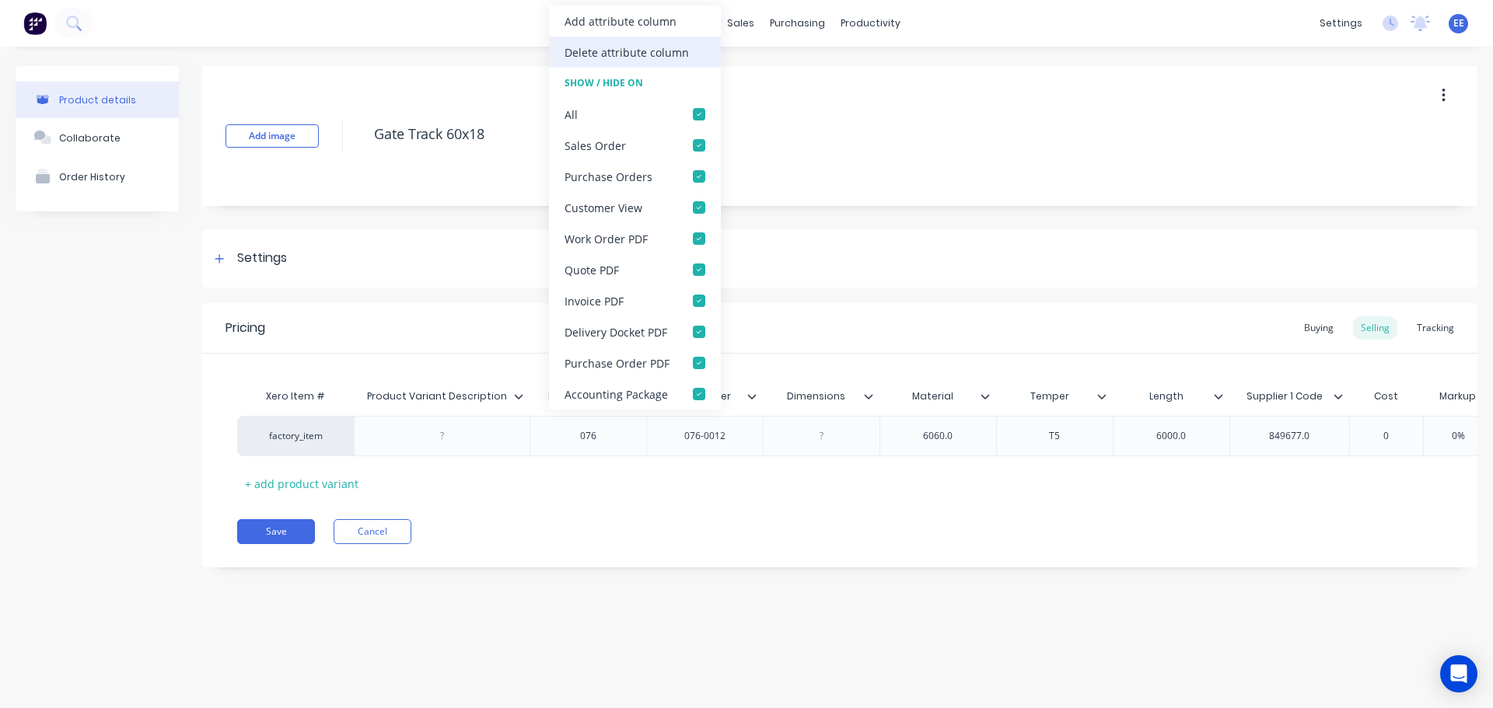
click at [633, 56] on div "Delete attribute column" at bounding box center [627, 52] width 124 height 16
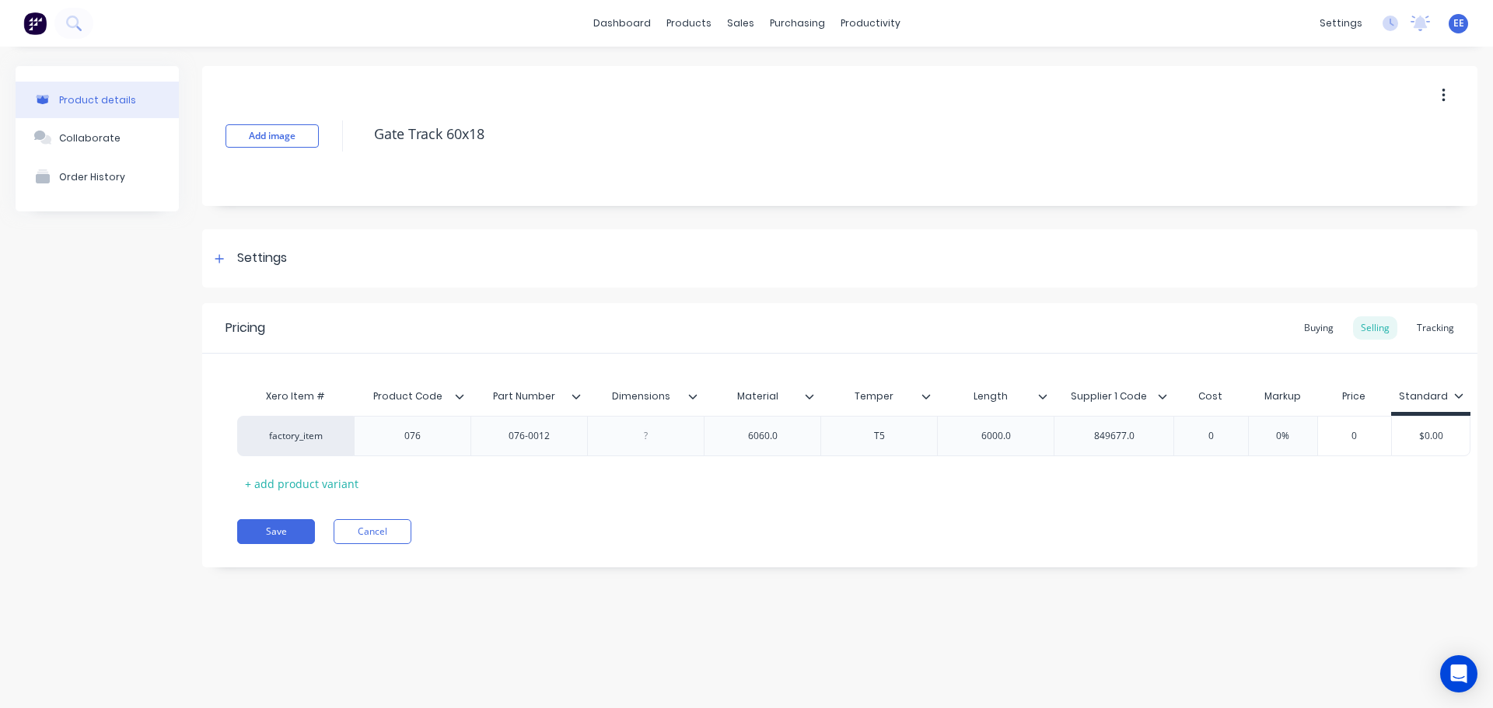
click at [695, 402] on div at bounding box center [698, 397] width 9 height 14
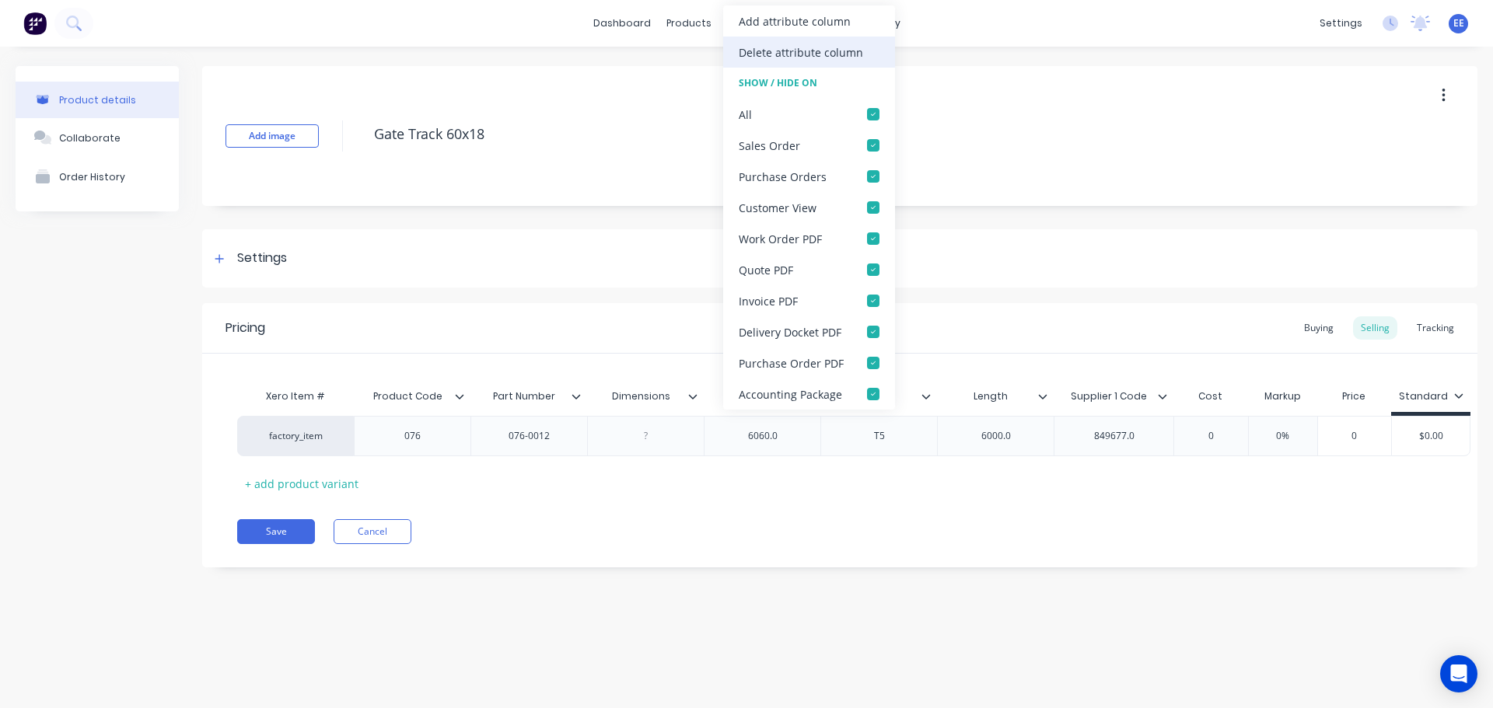
click at [776, 53] on div "Delete attribute column" at bounding box center [801, 52] width 124 height 16
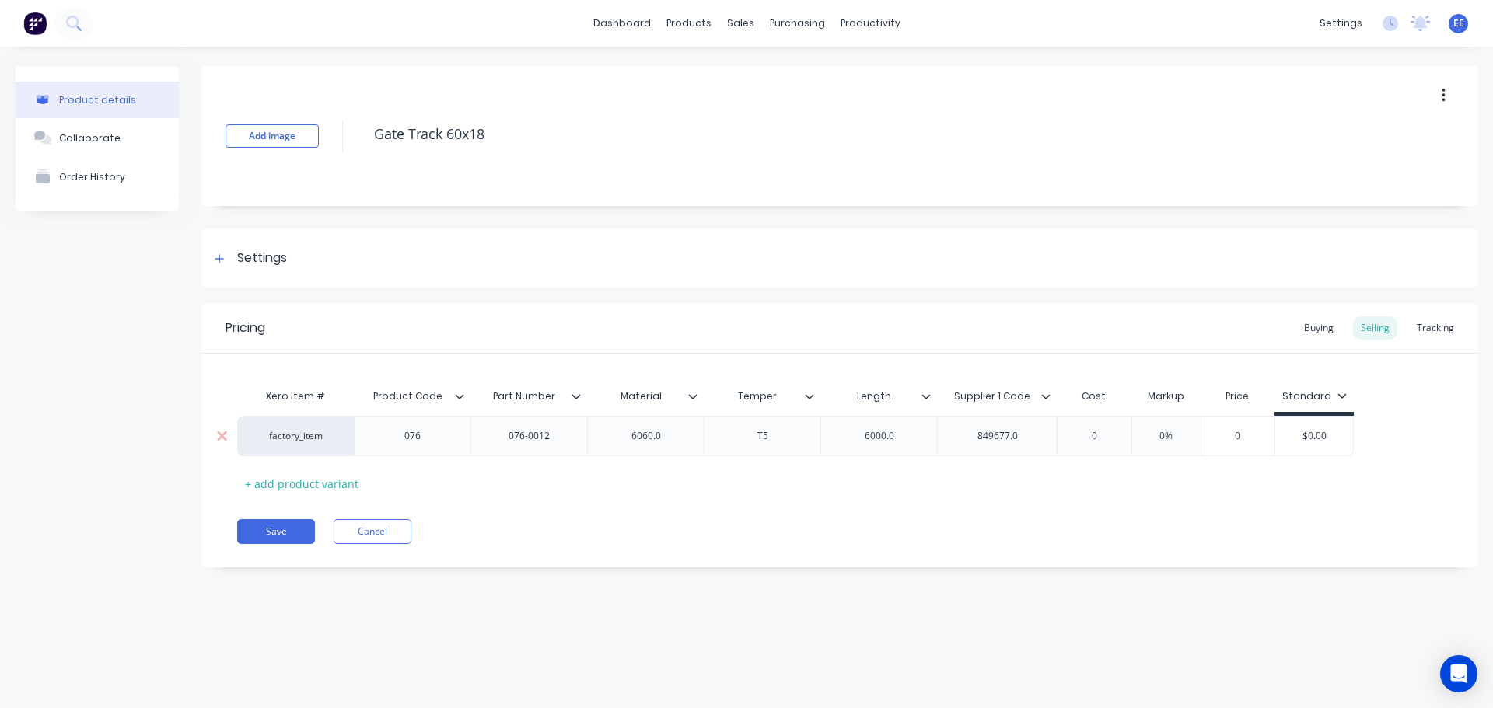
type textarea "x"
click at [677, 428] on div "6060.0" at bounding box center [646, 436] width 78 height 20
type textarea "x"
click at [908, 437] on div "6000.0" at bounding box center [880, 436] width 78 height 20
type textarea "x"
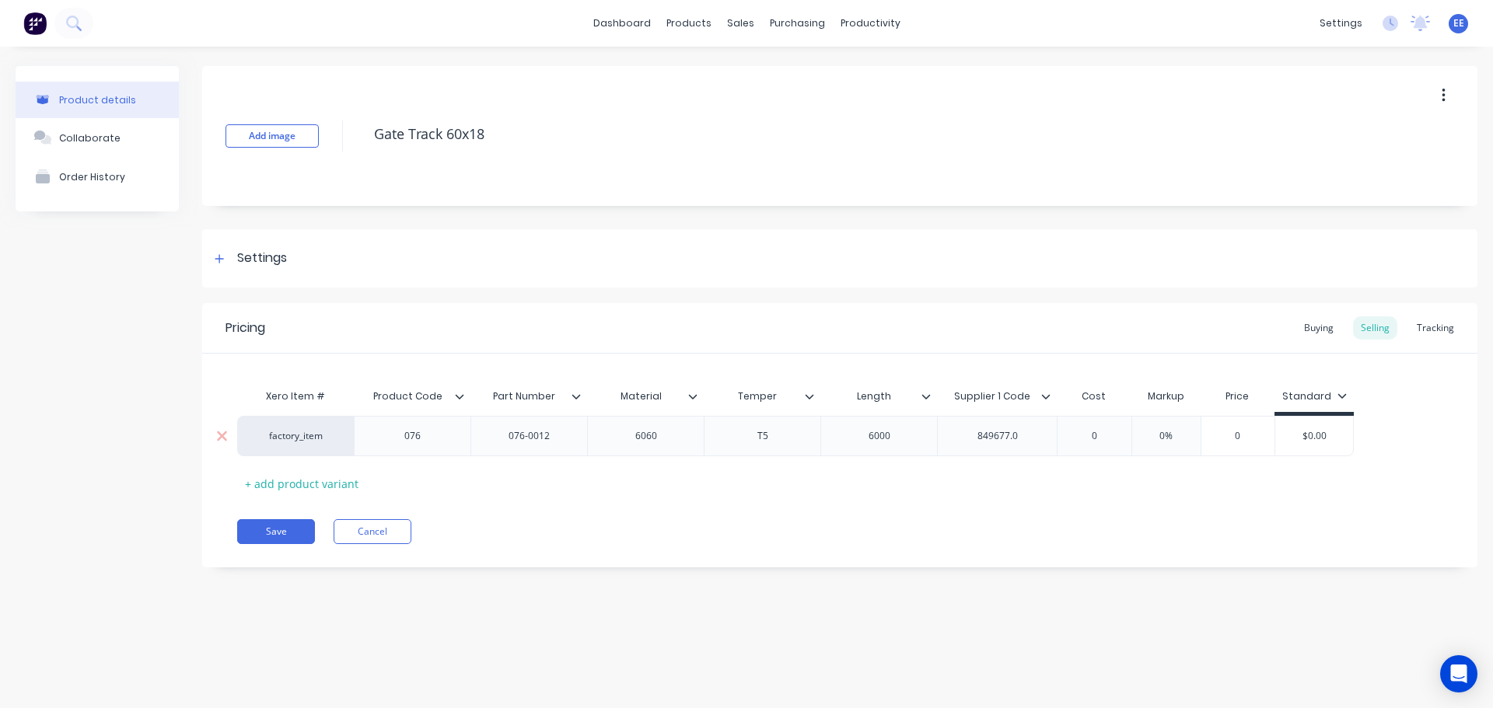
drag, startPoint x: 1027, startPoint y: 434, endPoint x: 1051, endPoint y: 448, distance: 28.6
click at [1027, 434] on div "849677.0" at bounding box center [998, 436] width 78 height 20
click at [292, 534] on button "Save" at bounding box center [276, 531] width 78 height 25
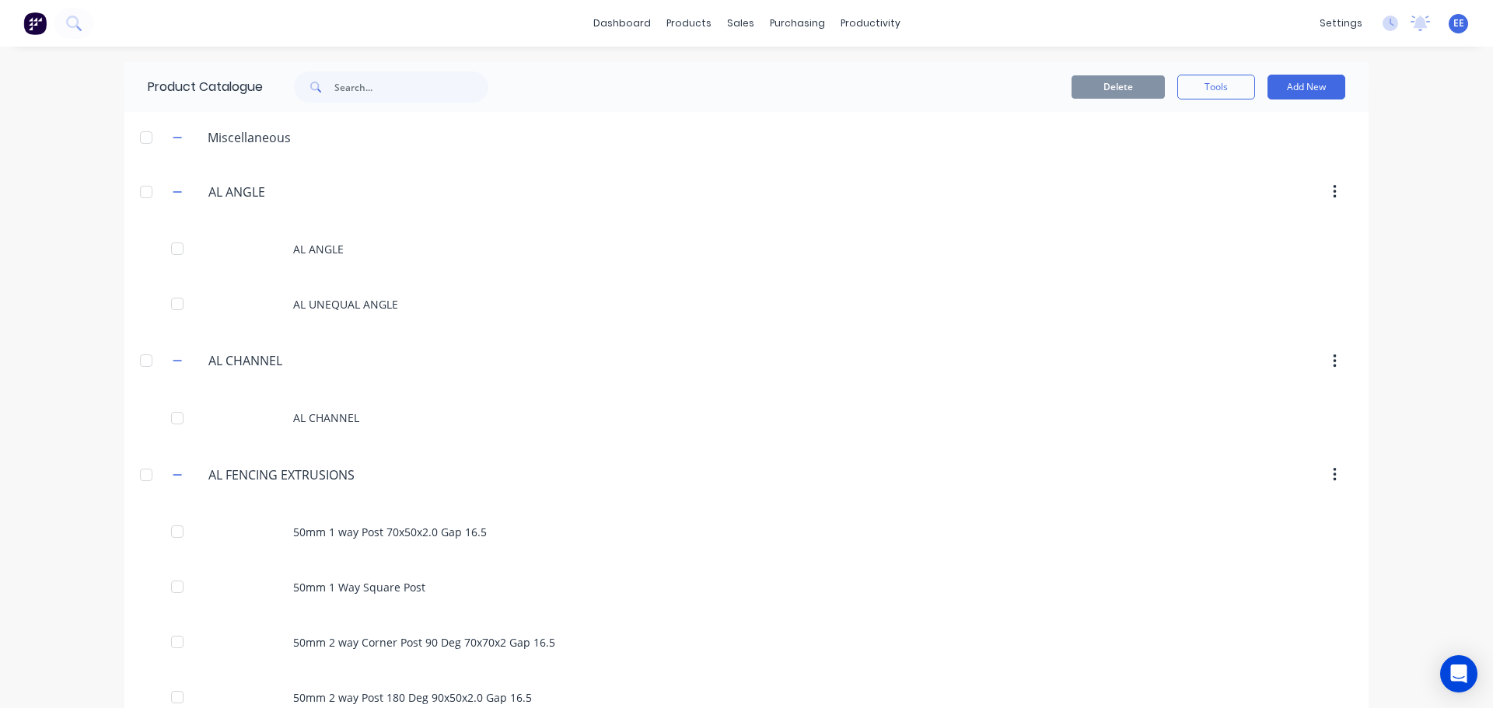
scroll to position [730, 0]
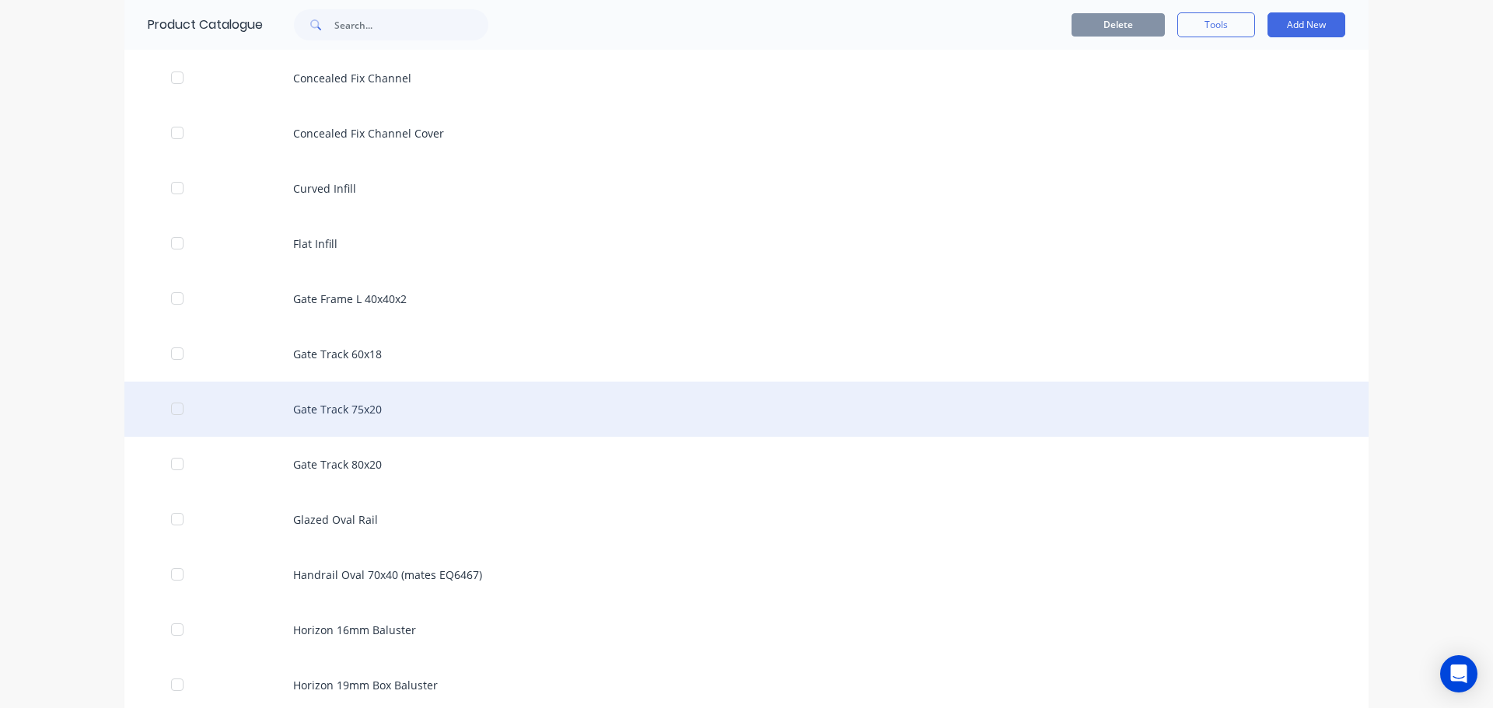
click at [356, 425] on div "Gate Track 75x20" at bounding box center [746, 409] width 1244 height 55
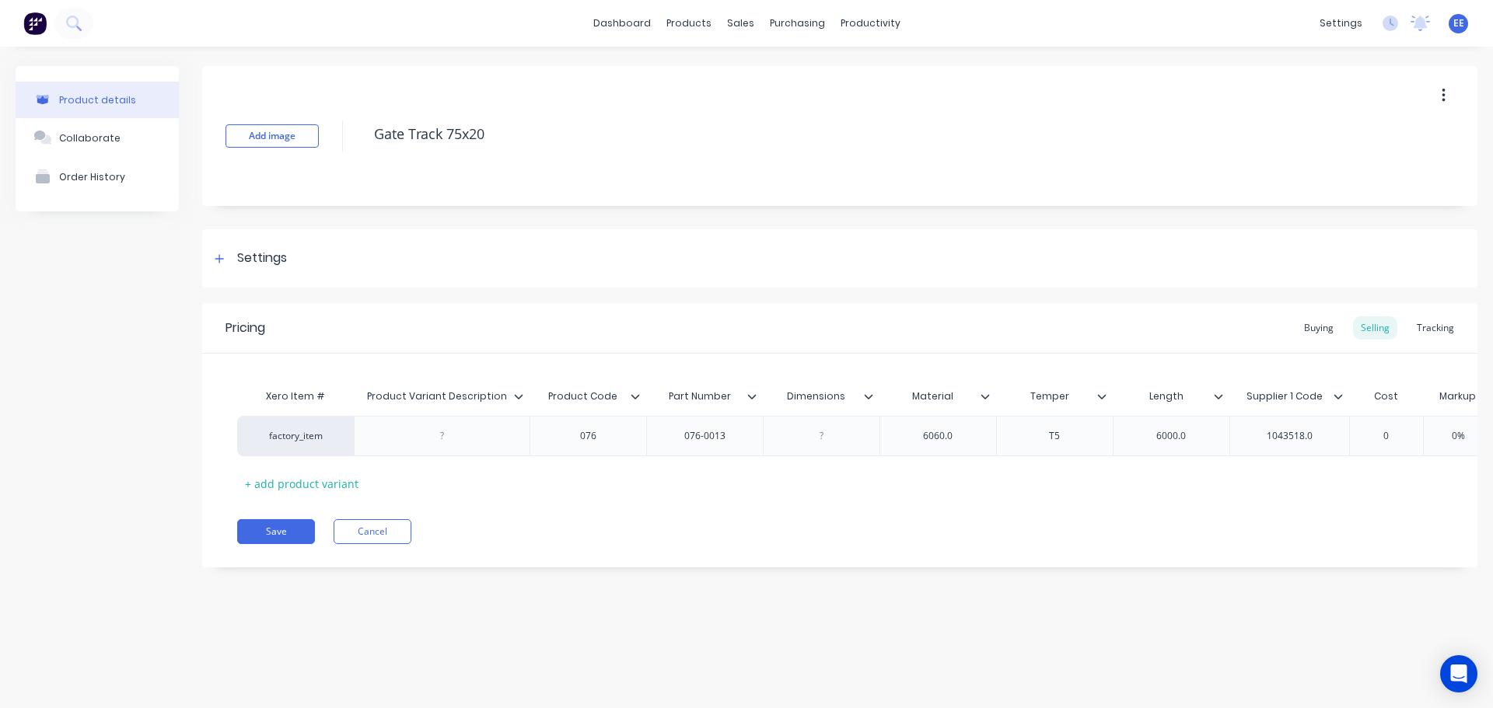
click at [523, 396] on icon at bounding box center [518, 396] width 9 height 9
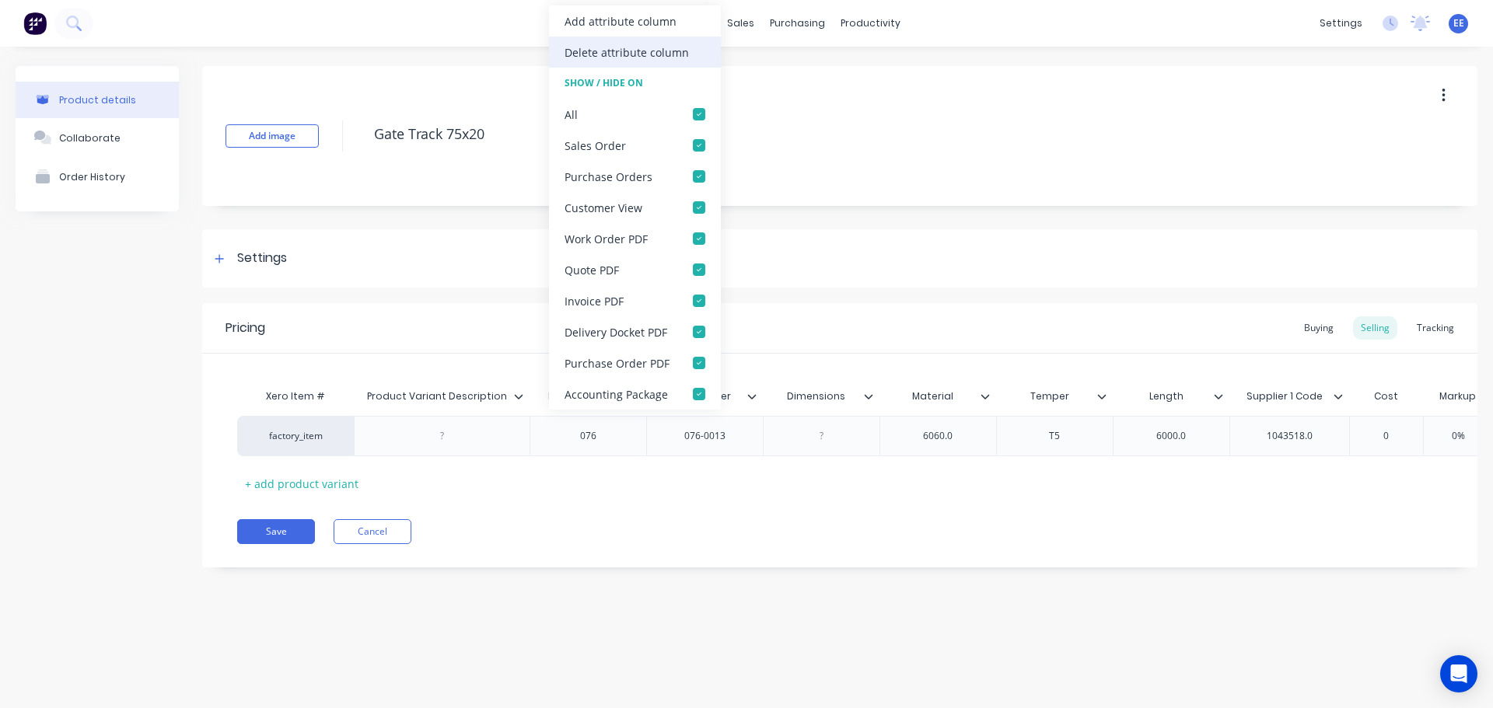
click at [642, 51] on div "Delete attribute column" at bounding box center [627, 52] width 124 height 16
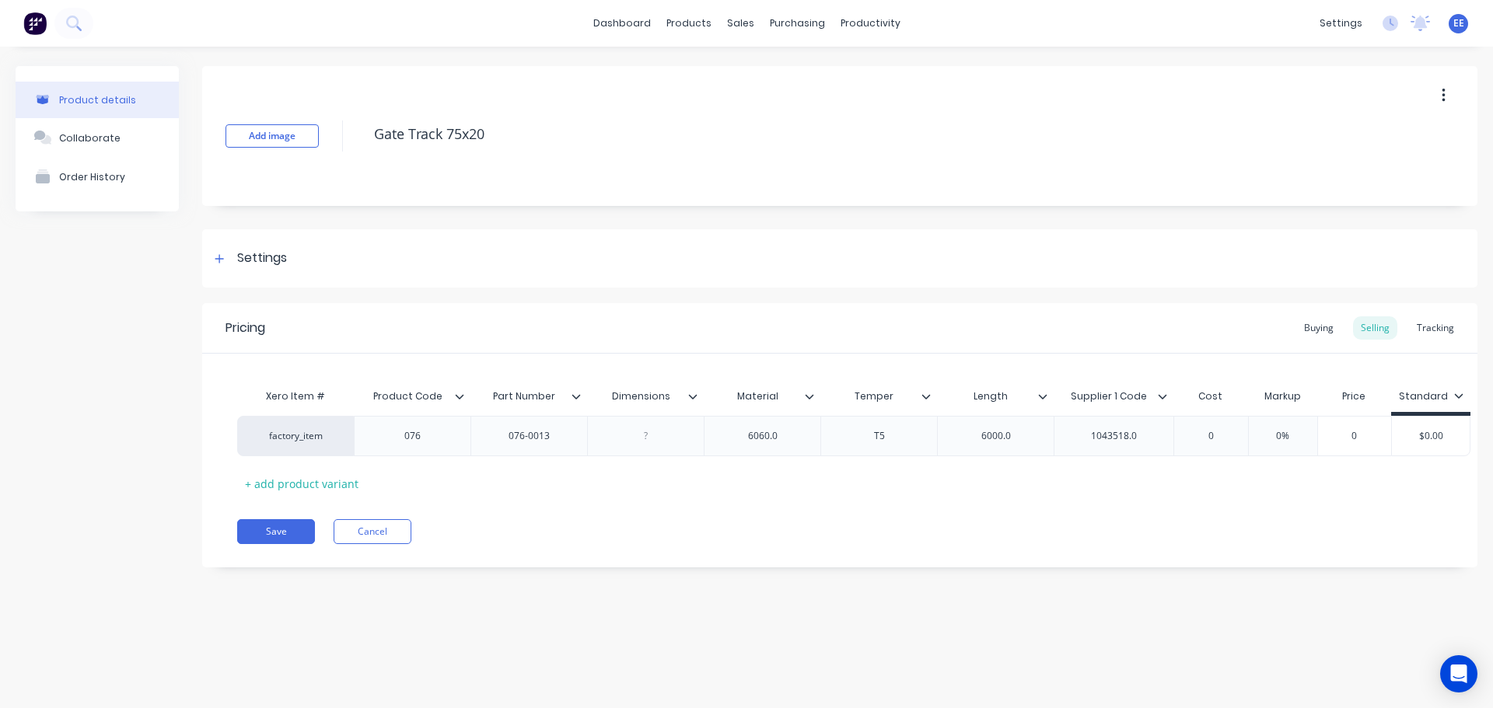
click at [694, 394] on icon at bounding box center [692, 396] width 9 height 9
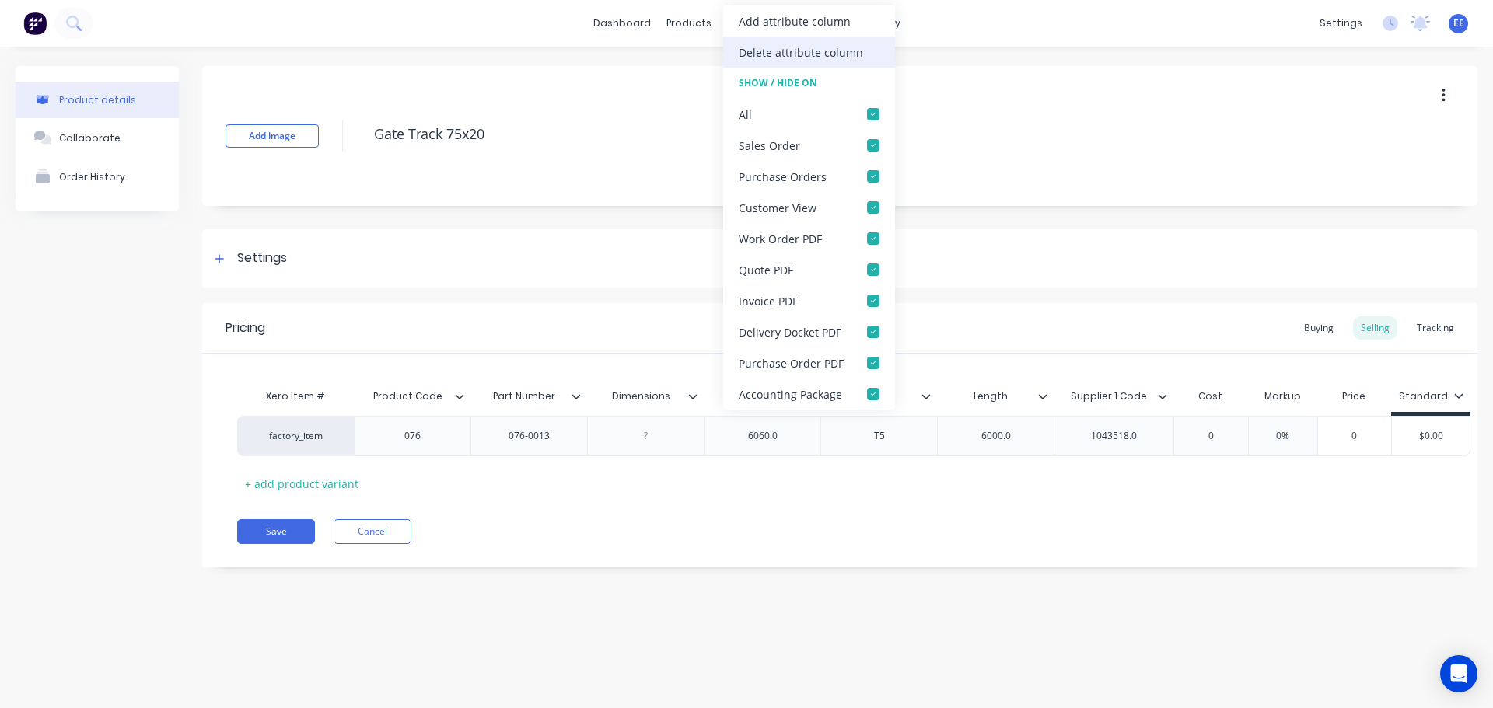
click at [771, 51] on div "Delete attribute column" at bounding box center [801, 52] width 124 height 16
type textarea "x"
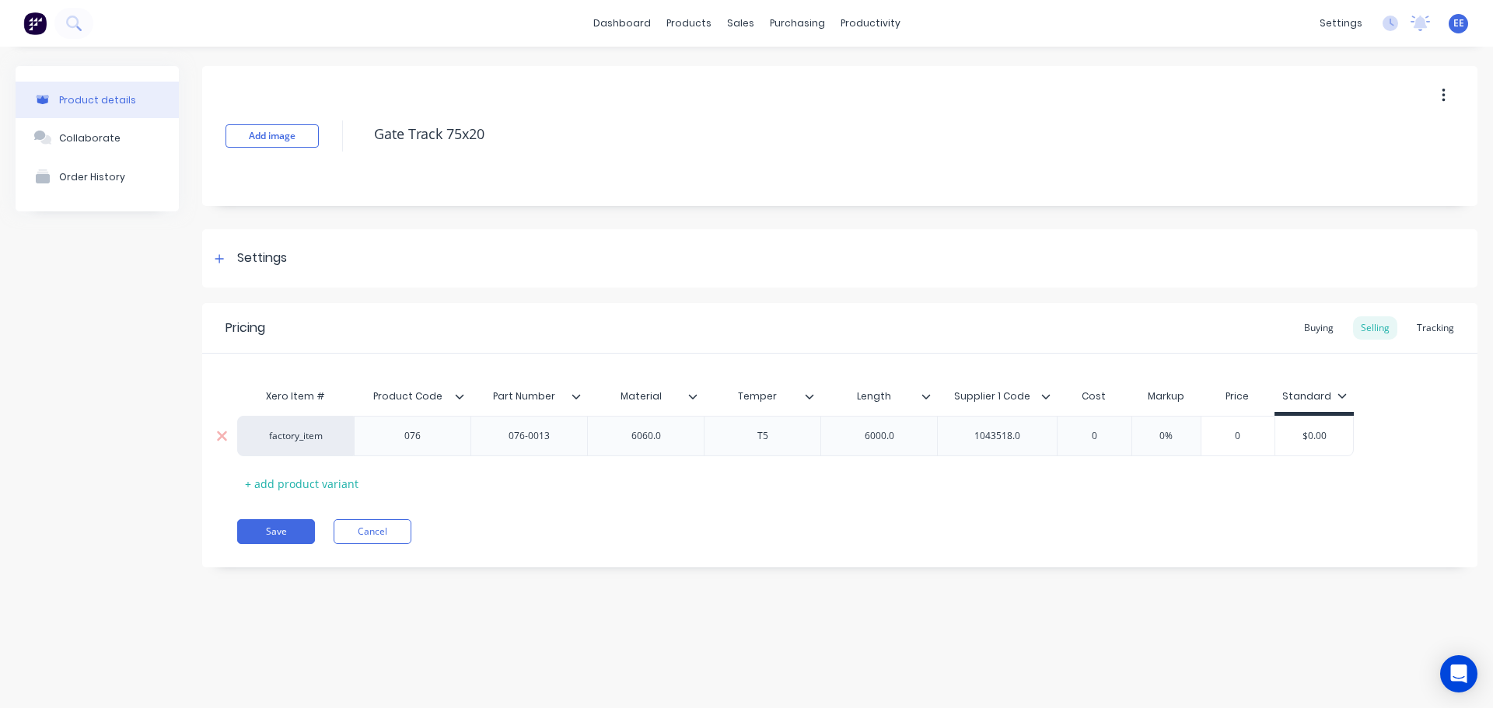
click at [672, 430] on div "6060.0" at bounding box center [646, 436] width 78 height 20
type textarea "x"
click at [902, 435] on div "6000.0" at bounding box center [880, 436] width 78 height 20
type textarea "x"
click at [1032, 439] on div "1043518.0" at bounding box center [998, 436] width 78 height 20
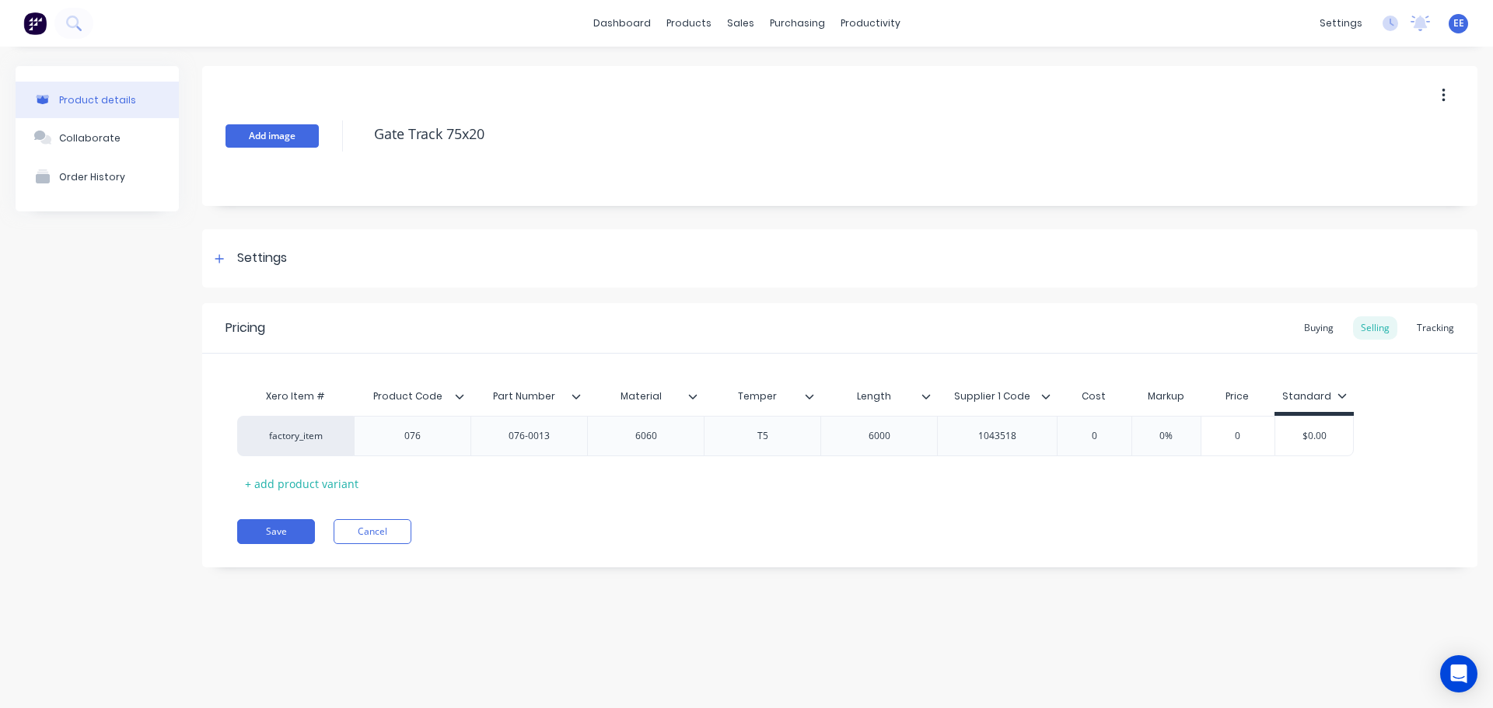
drag, startPoint x: 501, startPoint y: 133, endPoint x: 300, endPoint y: 137, distance: 200.7
click at [300, 137] on div "Add image Gate Track 75x20" at bounding box center [839, 136] width 1275 height 140
drag, startPoint x: 248, startPoint y: 534, endPoint x: 232, endPoint y: 522, distance: 20.5
click at [249, 534] on button "Save" at bounding box center [276, 531] width 78 height 25
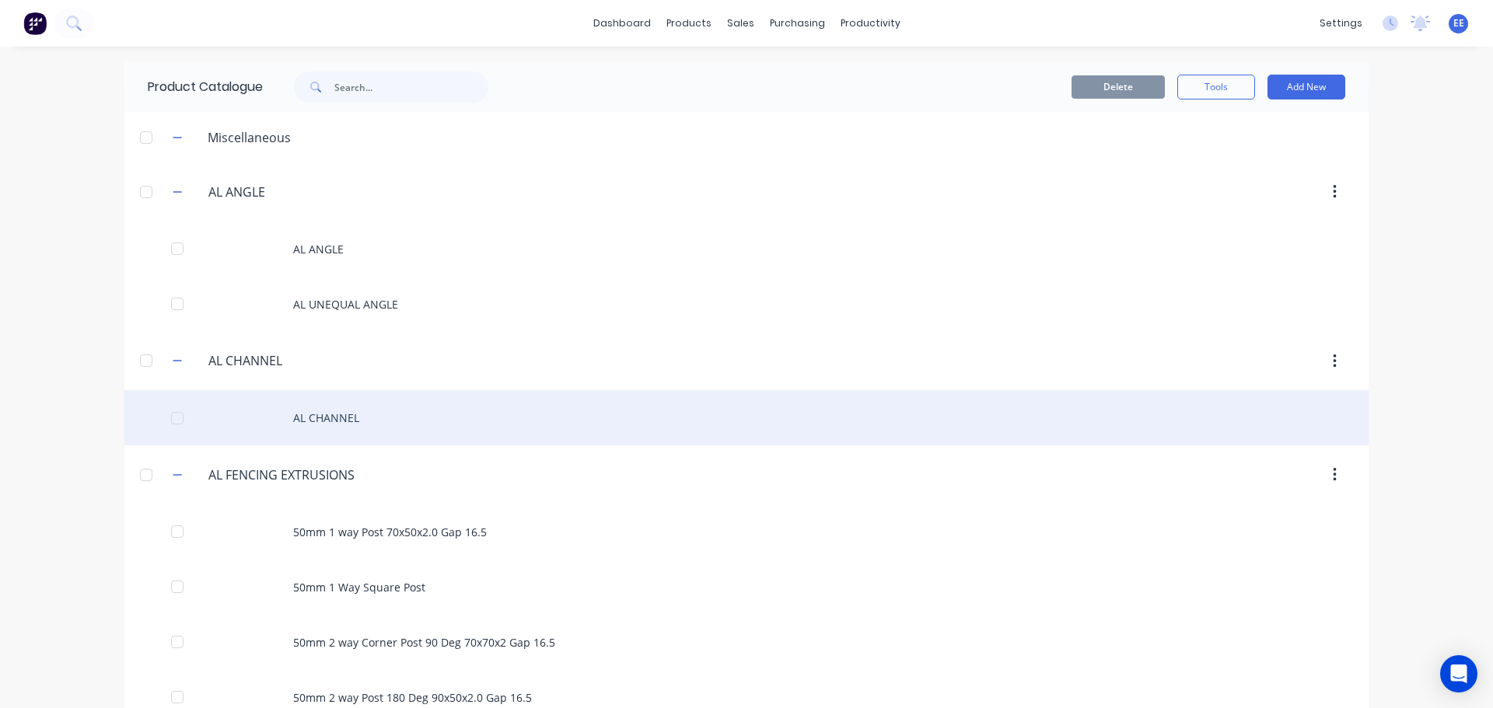
scroll to position [785, 0]
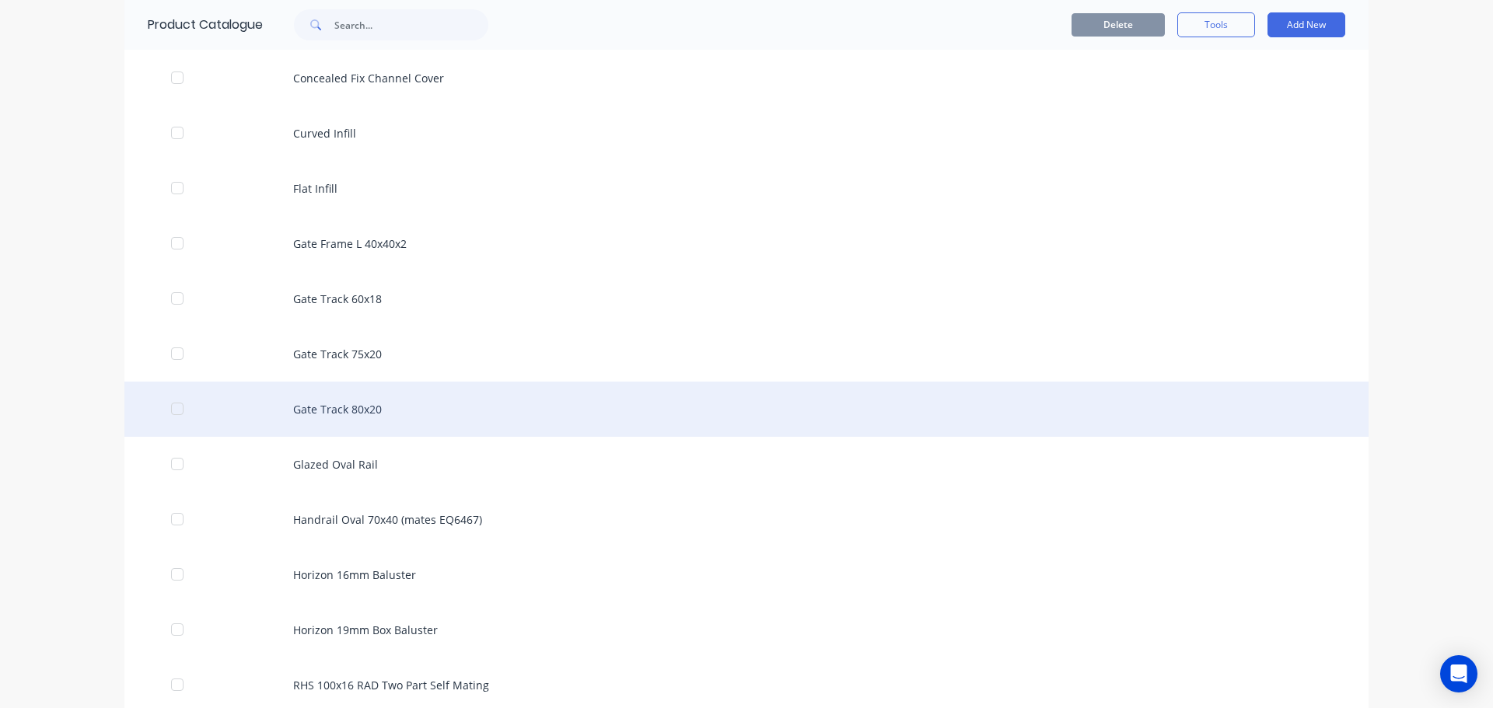
click at [373, 427] on div "Gate Track 80x20" at bounding box center [746, 409] width 1244 height 55
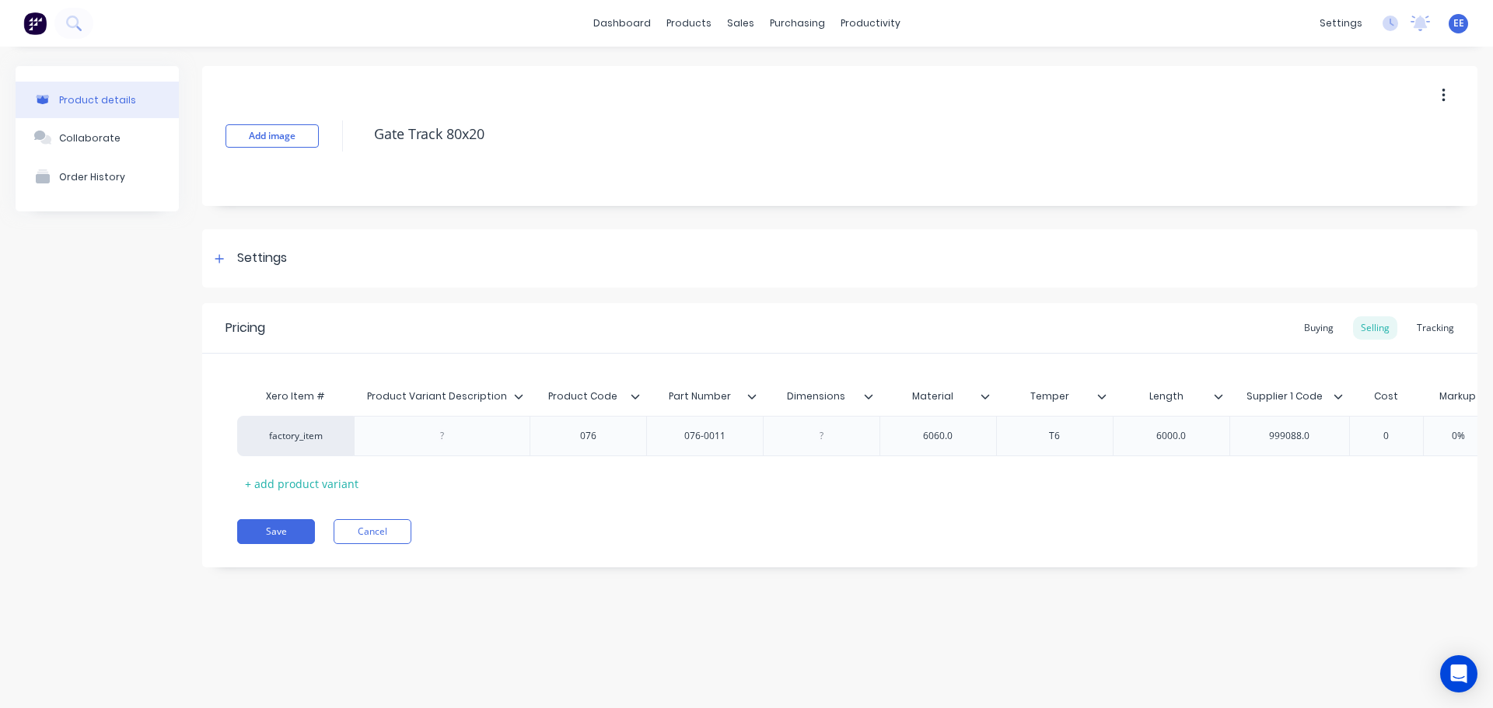
click at [518, 397] on icon at bounding box center [518, 396] width 9 height 9
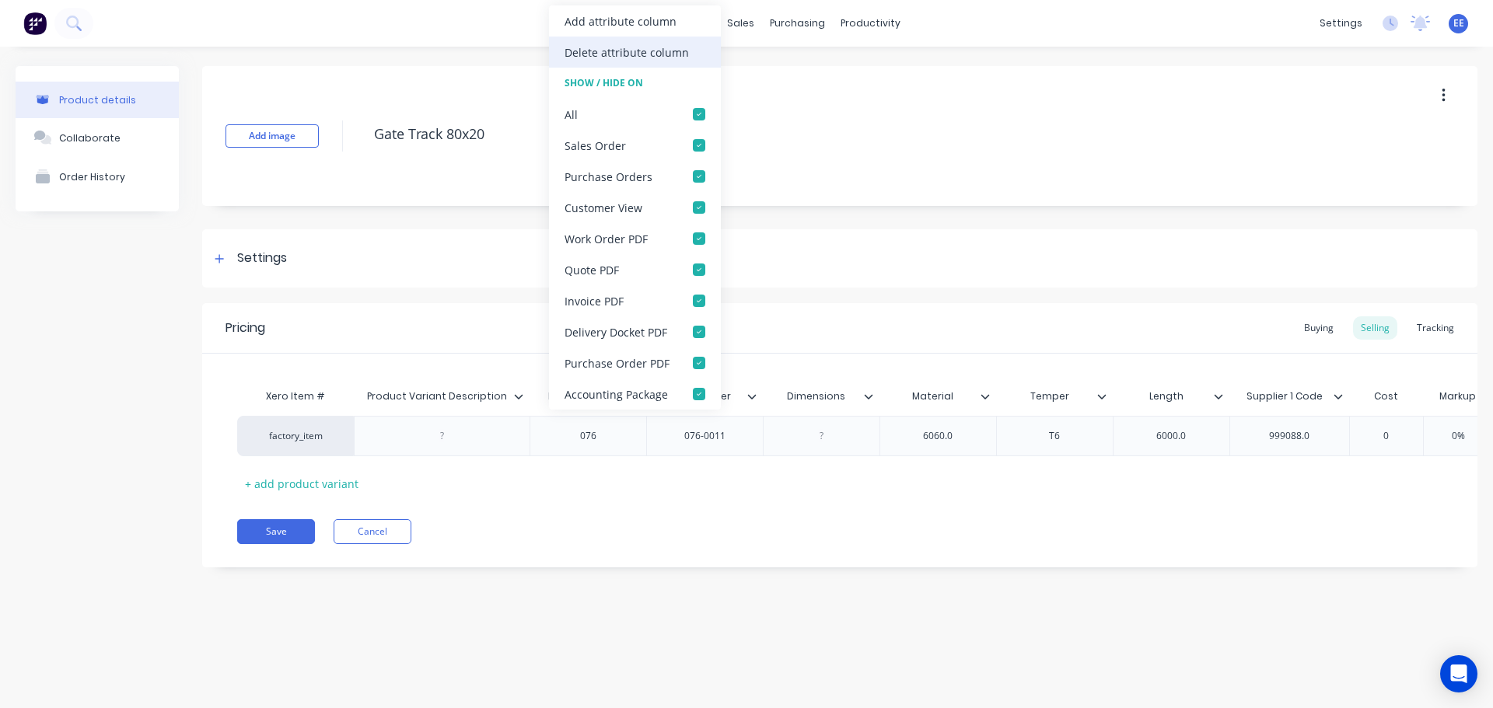
click at [584, 48] on div "Delete attribute column" at bounding box center [627, 52] width 124 height 16
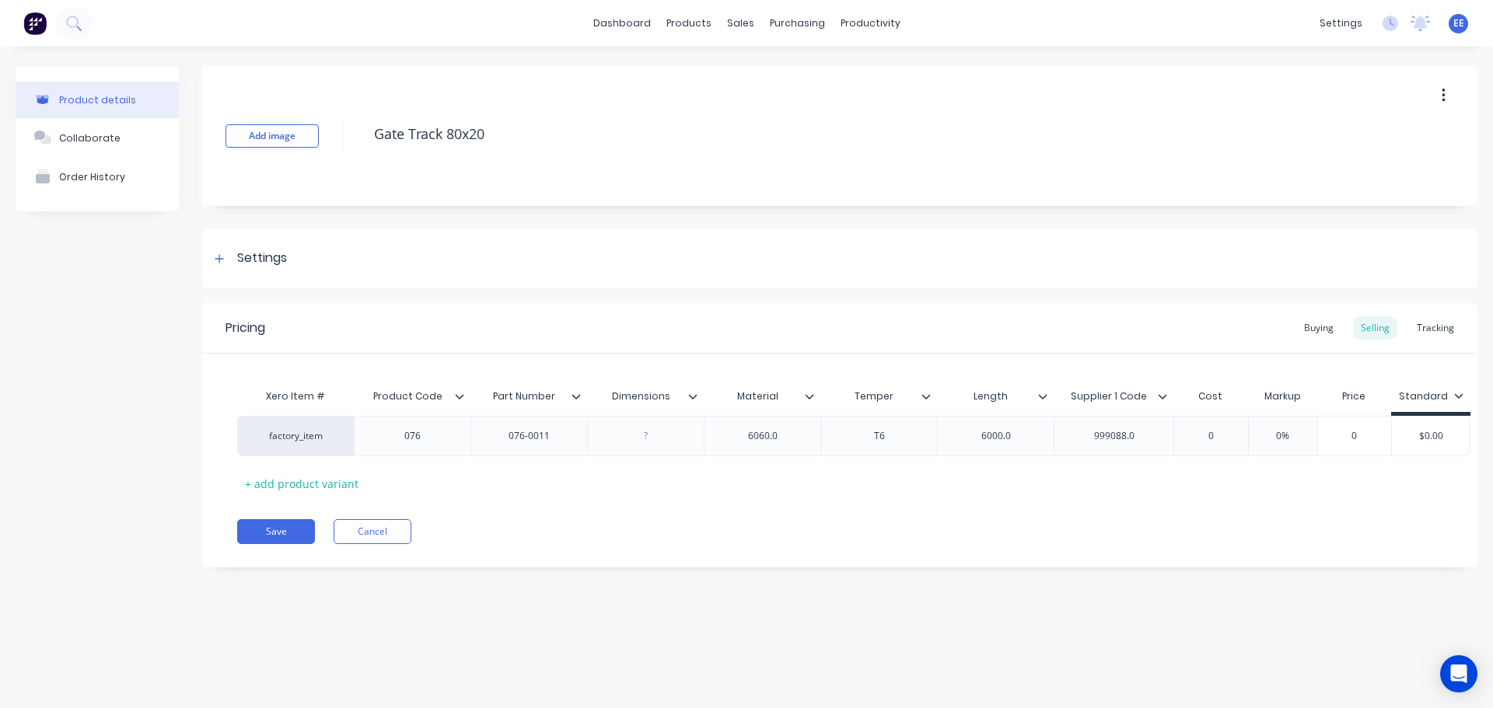
click at [694, 393] on icon at bounding box center [692, 396] width 9 height 9
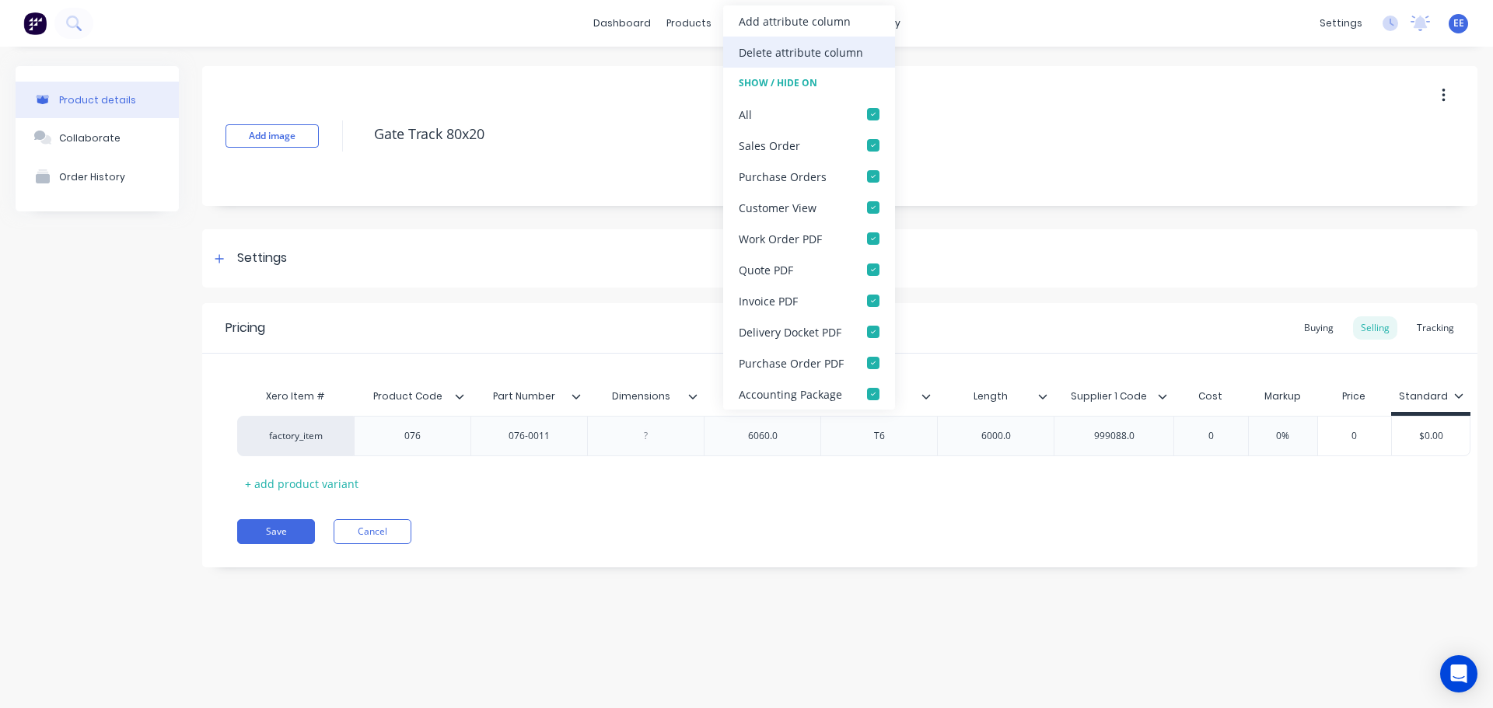
click at [757, 56] on div "Delete attribute column" at bounding box center [801, 52] width 124 height 16
type textarea "x"
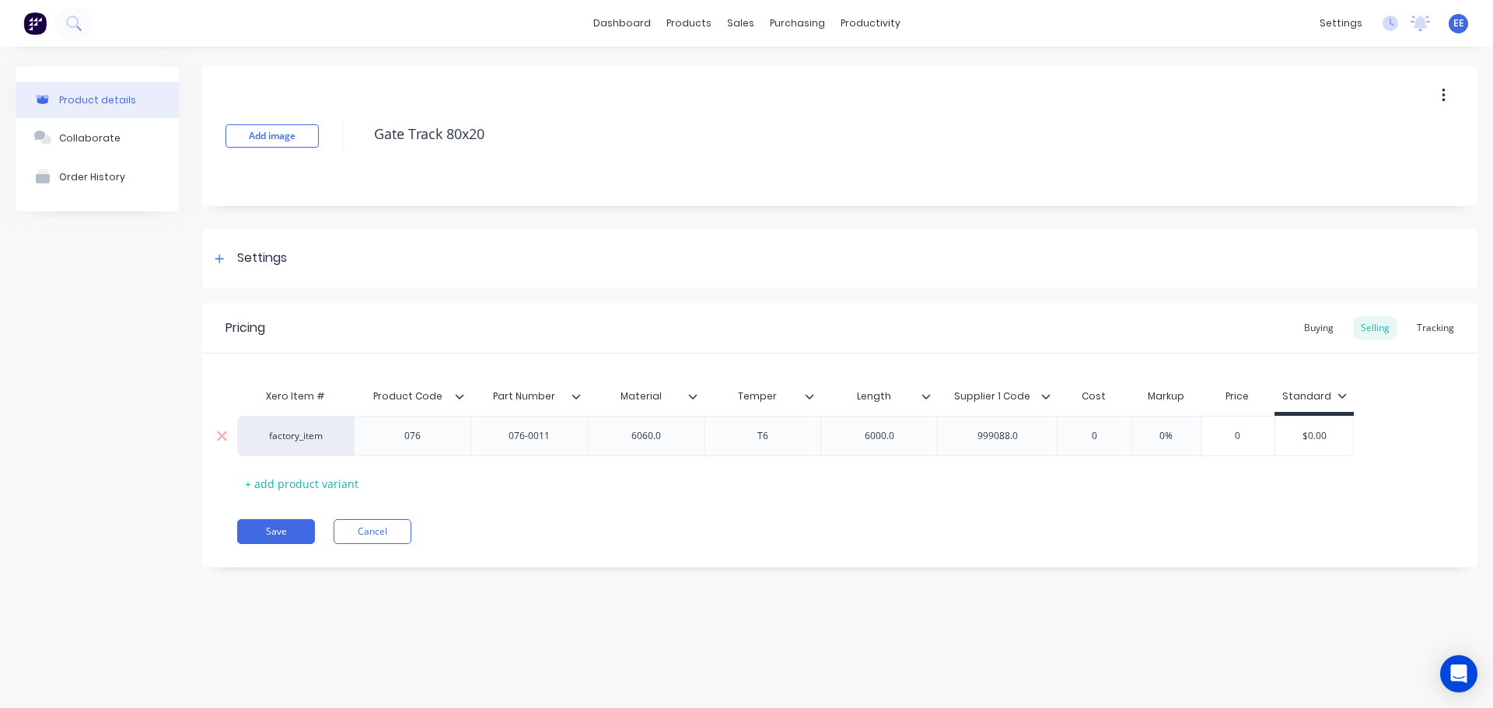
click at [677, 439] on div "6060.0" at bounding box center [646, 436] width 78 height 20
type textarea "x"
click at [911, 435] on div "6000.0" at bounding box center [880, 436] width 78 height 20
type textarea "x"
click at [1036, 439] on div "999088.0" at bounding box center [998, 436] width 78 height 20
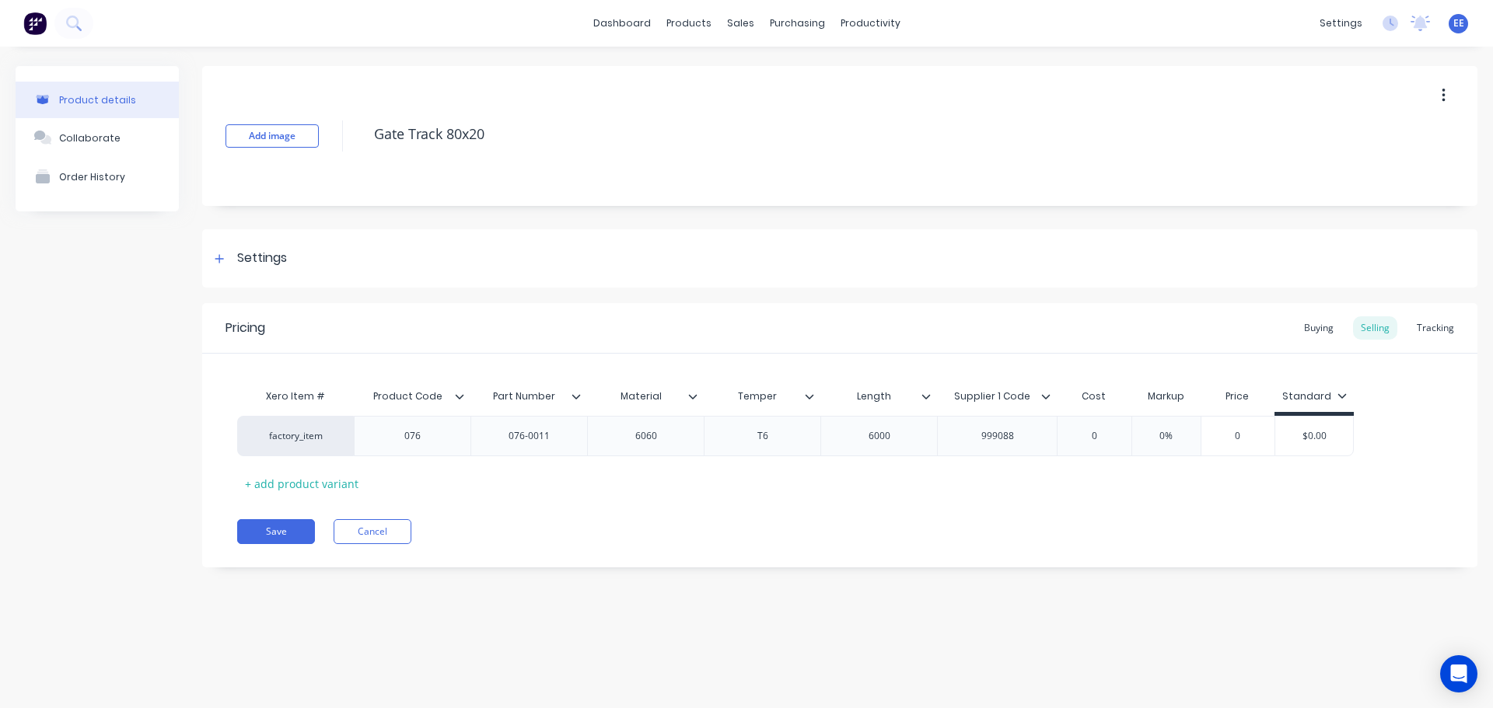
drag, startPoint x: 501, startPoint y: 140, endPoint x: 277, endPoint y: 151, distance: 224.2
click at [277, 151] on div "Add image Gate Track 80x20" at bounding box center [839, 136] width 1275 height 140
drag, startPoint x: 271, startPoint y: 526, endPoint x: 265, endPoint y: 499, distance: 27.8
click at [271, 526] on button "Save" at bounding box center [276, 531] width 78 height 25
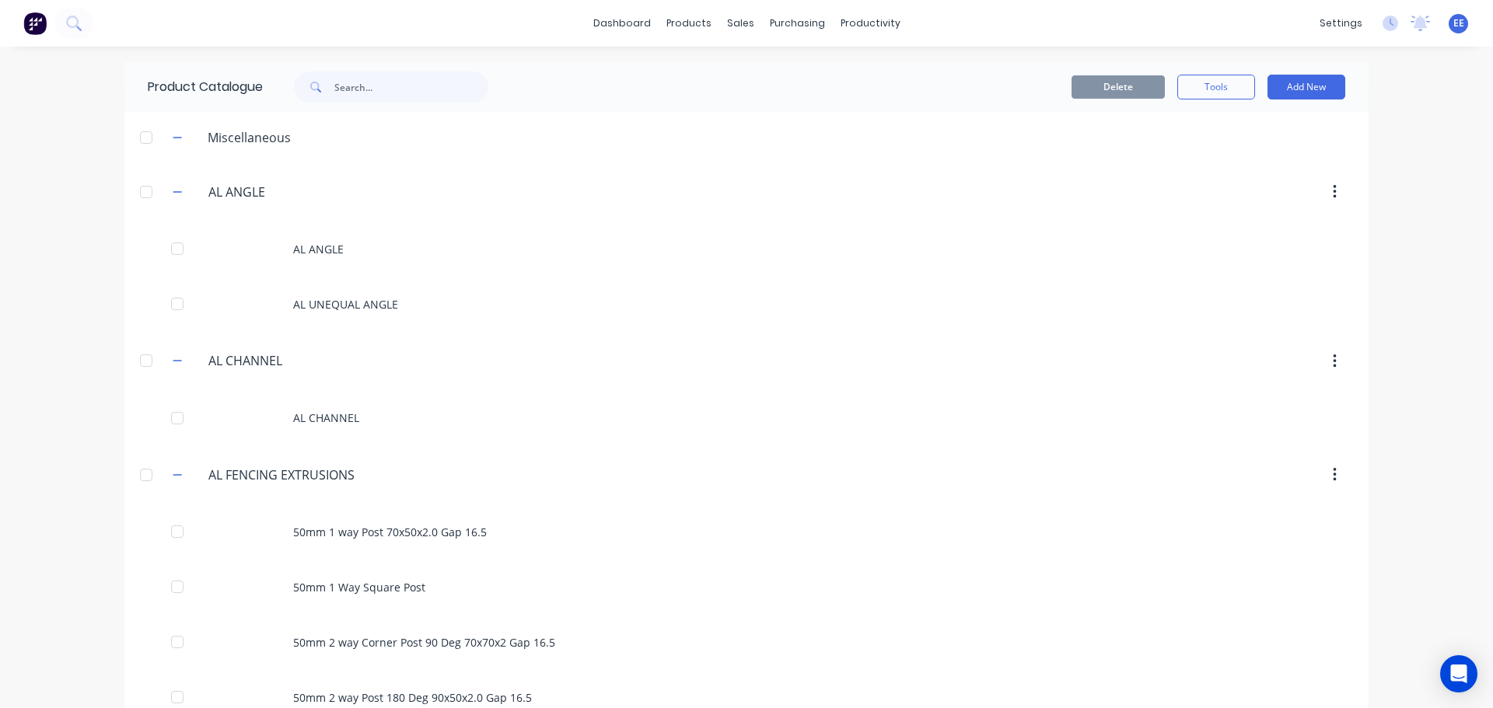
scroll to position [841, 0]
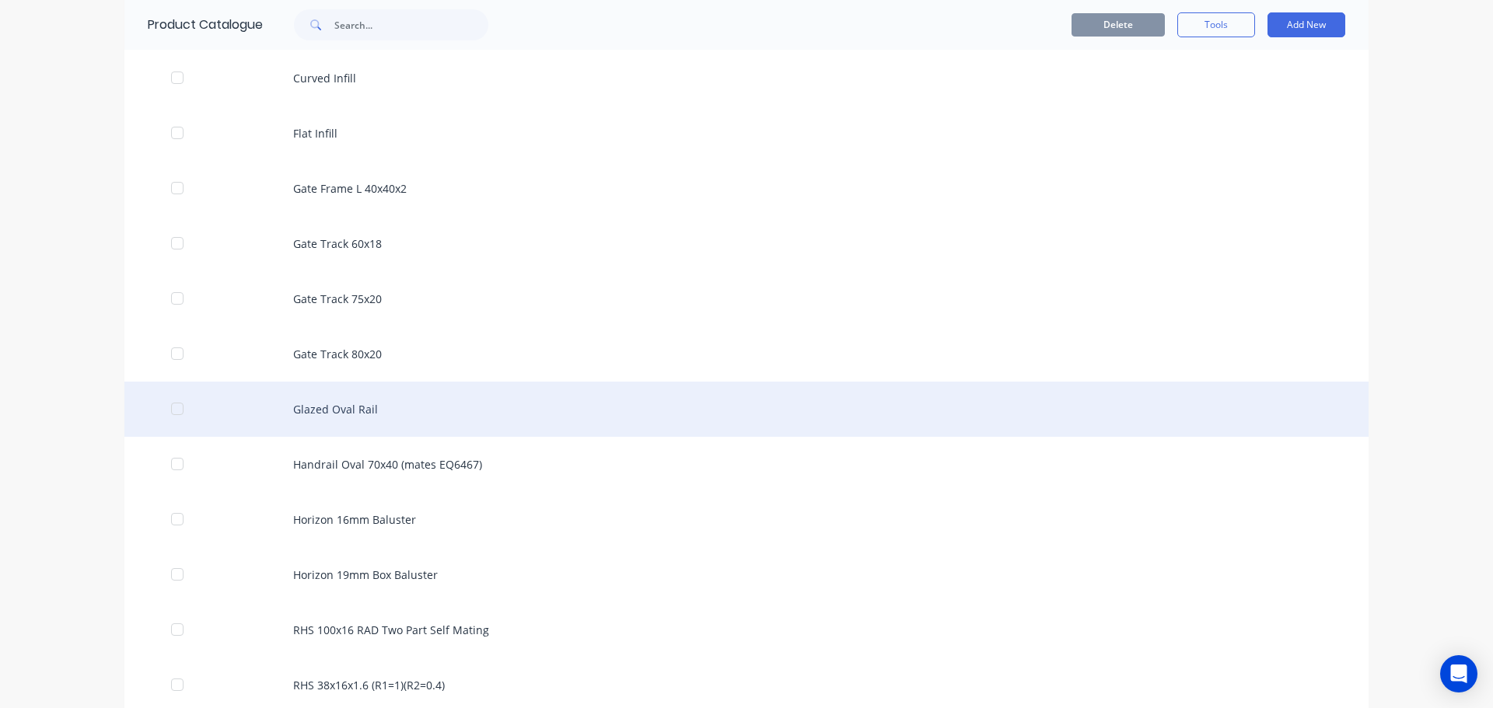
click at [411, 422] on div "Glazed Oval Rail" at bounding box center [746, 409] width 1244 height 55
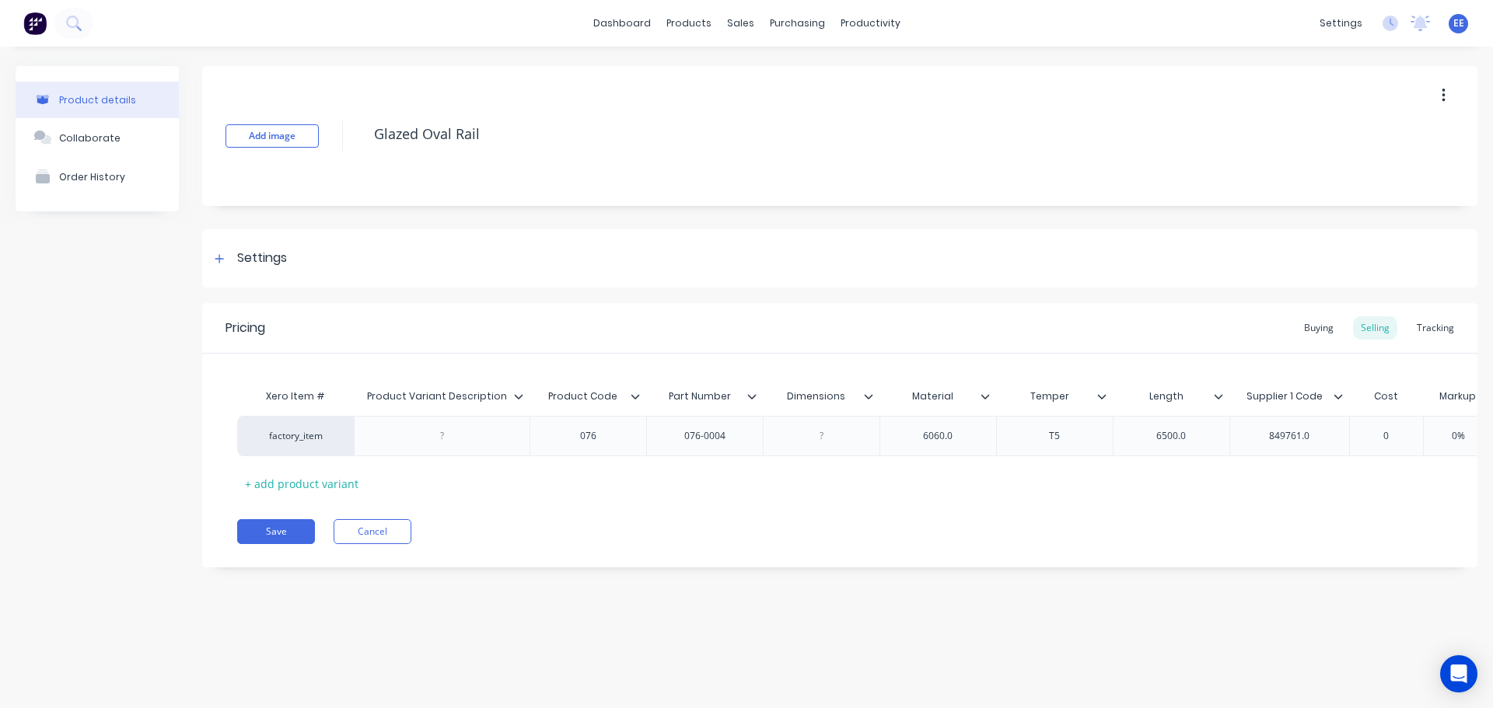
drag, startPoint x: 501, startPoint y: 130, endPoint x: 253, endPoint y: 166, distance: 250.6
click at [253, 166] on div "Add image Glazed Oval Rail" at bounding box center [839, 136] width 1275 height 140
click at [520, 392] on icon at bounding box center [518, 396] width 9 height 9
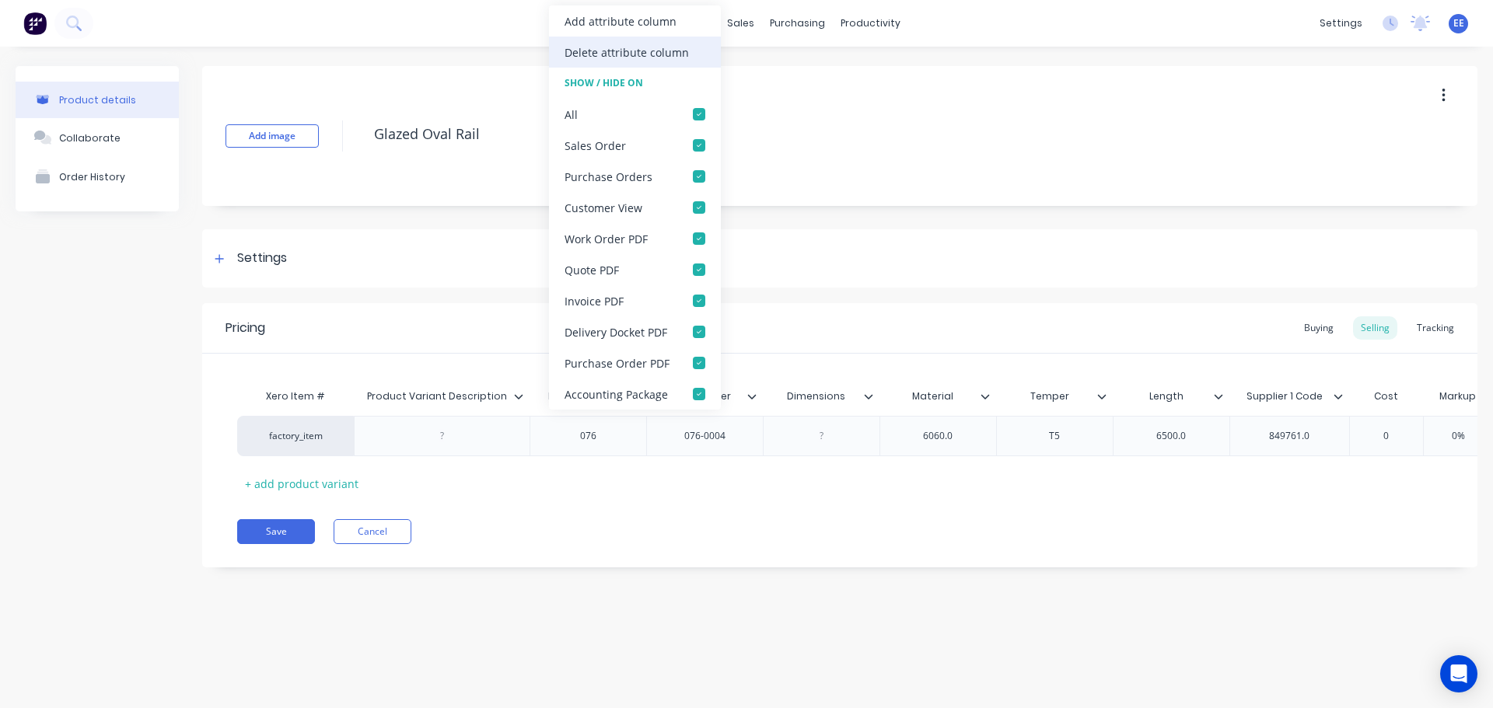
click at [649, 56] on div "Delete attribute column" at bounding box center [627, 52] width 124 height 16
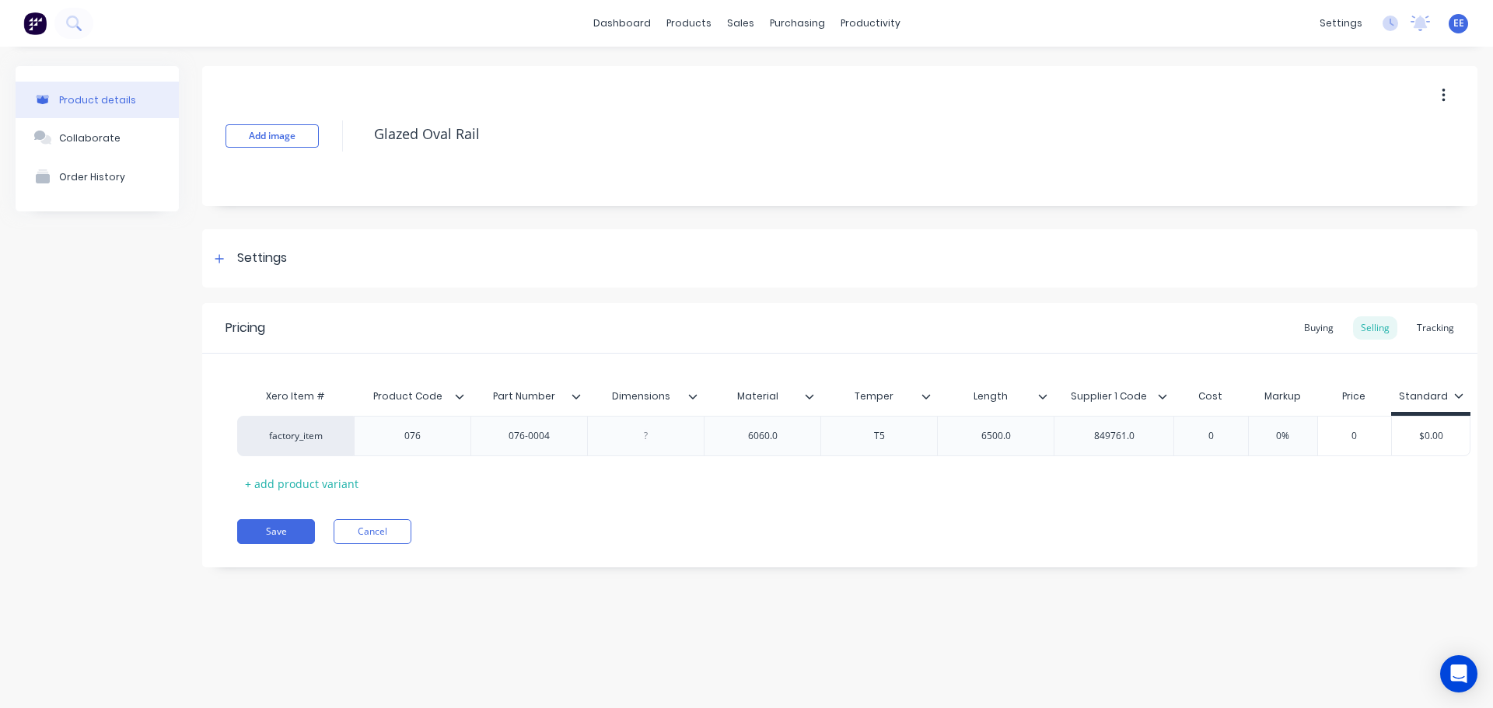
click at [691, 397] on icon at bounding box center [693, 396] width 9 height 5
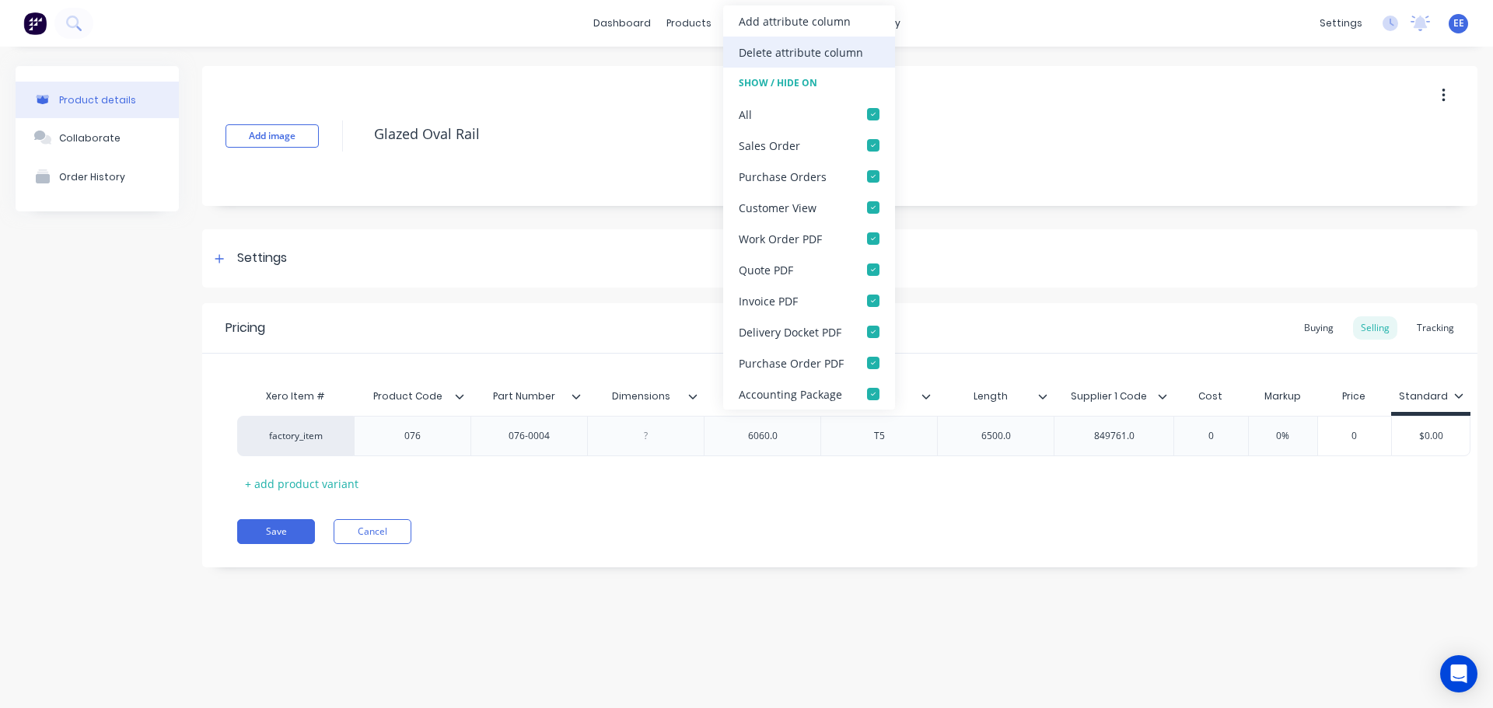
click at [809, 56] on div "Delete attribute column" at bounding box center [801, 52] width 124 height 16
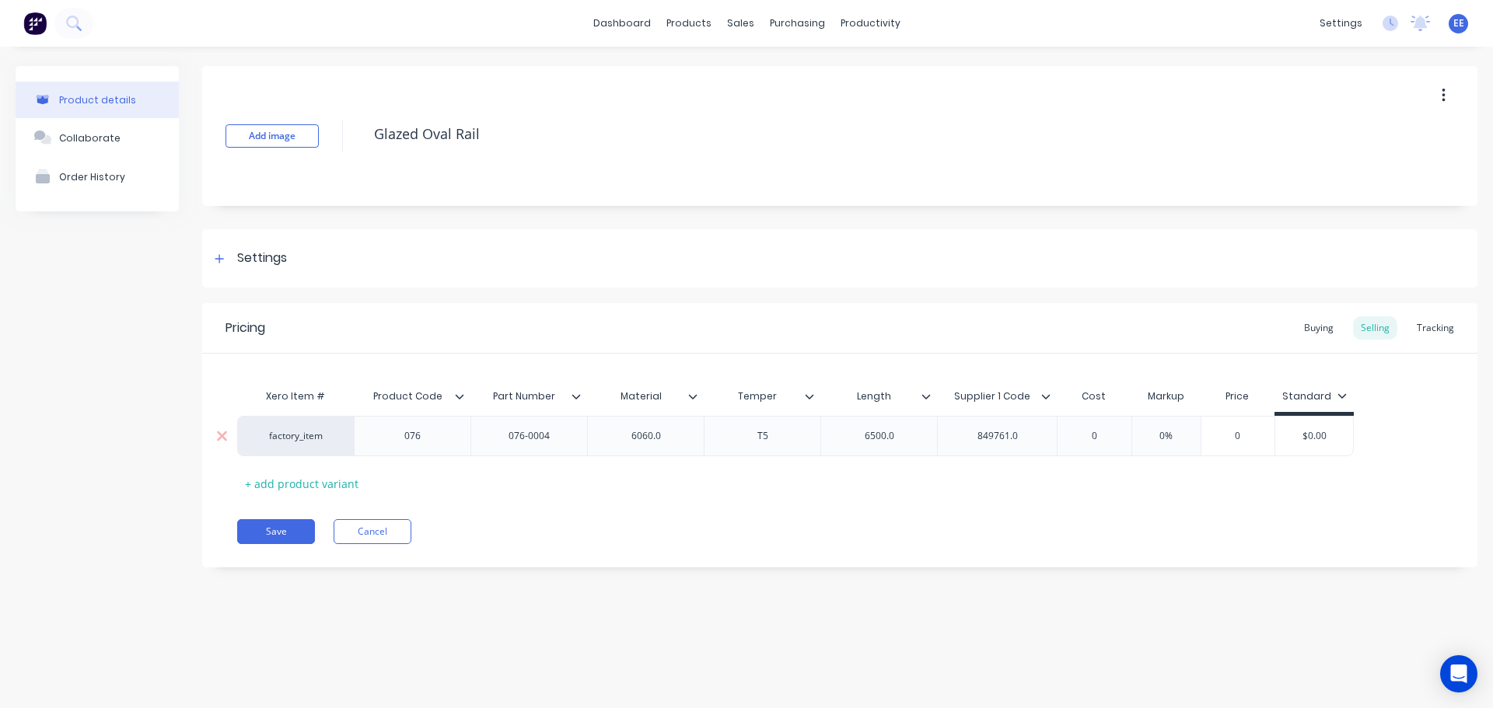
type textarea "x"
click at [680, 433] on div "6060.0" at bounding box center [646, 436] width 78 height 20
type textarea "x"
click at [917, 439] on div "6500.0" at bounding box center [880, 436] width 78 height 20
type textarea "x"
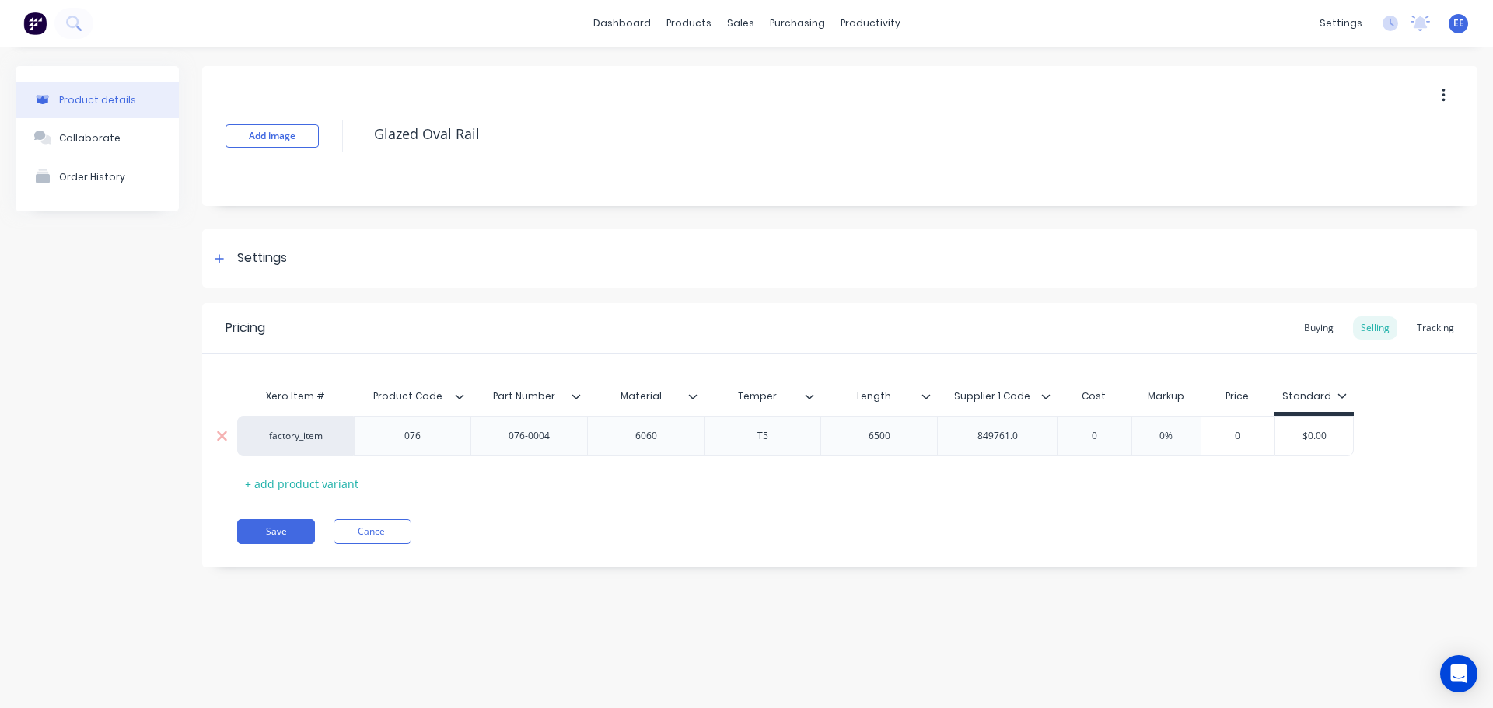
click at [1027, 435] on div "849761.0" at bounding box center [998, 436] width 78 height 20
click at [287, 538] on button "Save" at bounding box center [276, 531] width 78 height 25
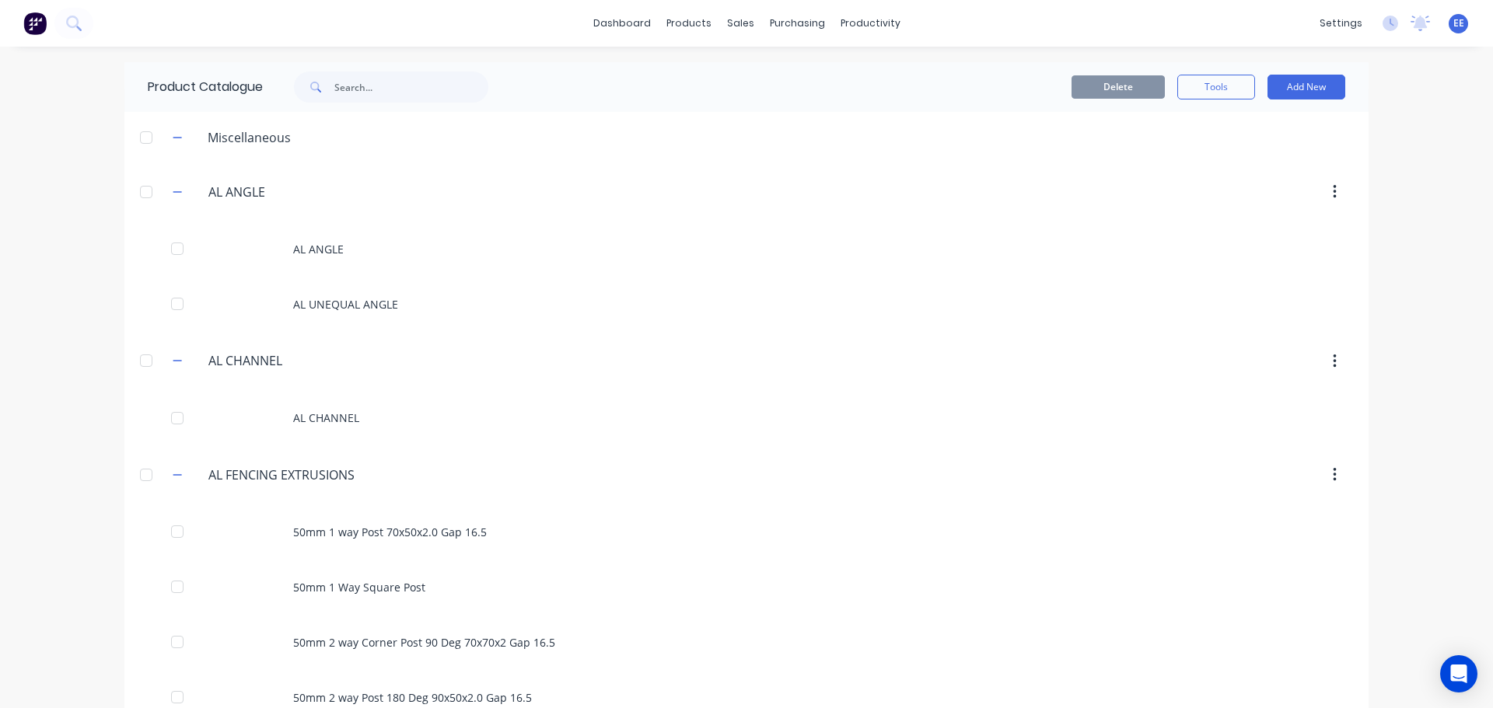
scroll to position [896, 0]
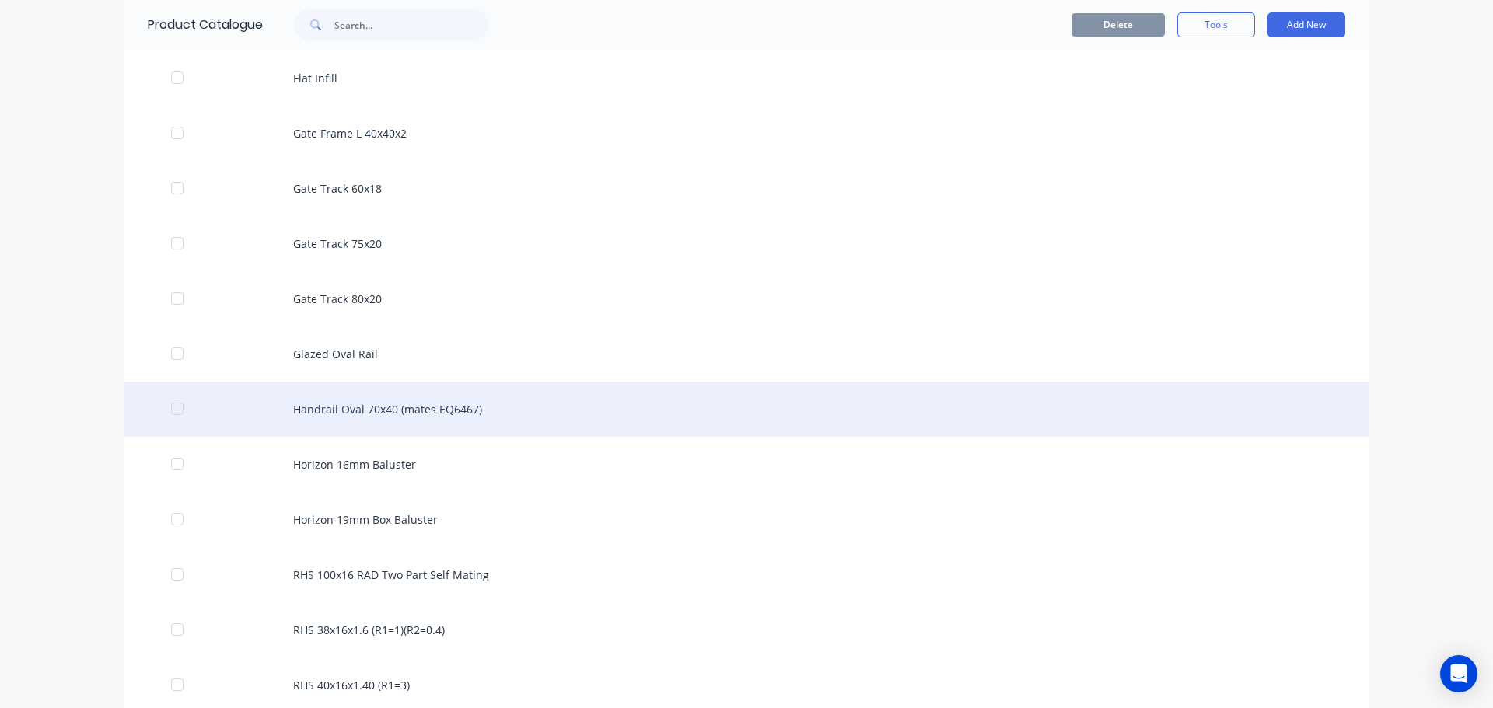
click at [384, 420] on div "Handrail Oval 70x40 (mates EQ6467)" at bounding box center [746, 409] width 1244 height 55
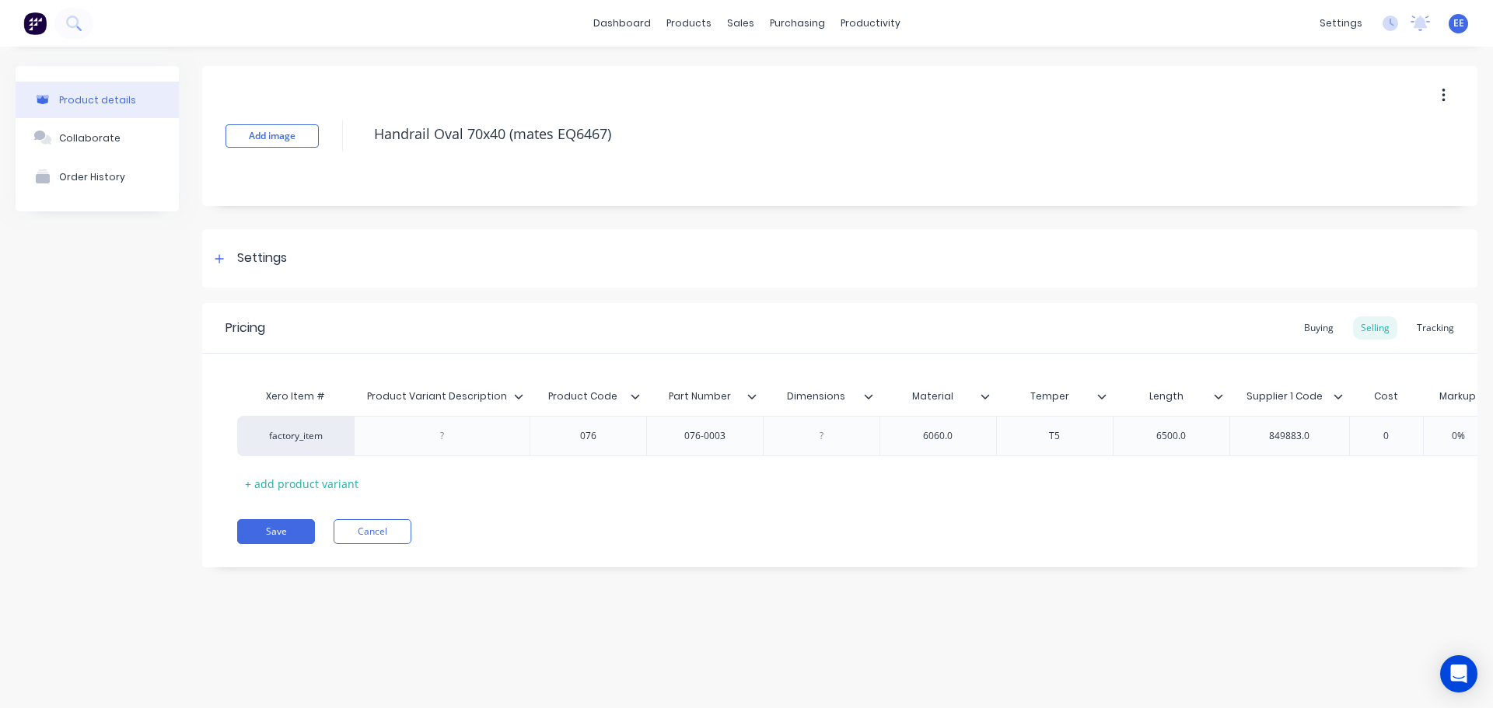
drag, startPoint x: 639, startPoint y: 137, endPoint x: 370, endPoint y: 153, distance: 269.6
click at [370, 153] on div "Handrail Oval 70x40 (mates EQ6467)" at bounding box center [857, 136] width 983 height 40
click at [515, 396] on icon at bounding box center [518, 396] width 9 height 5
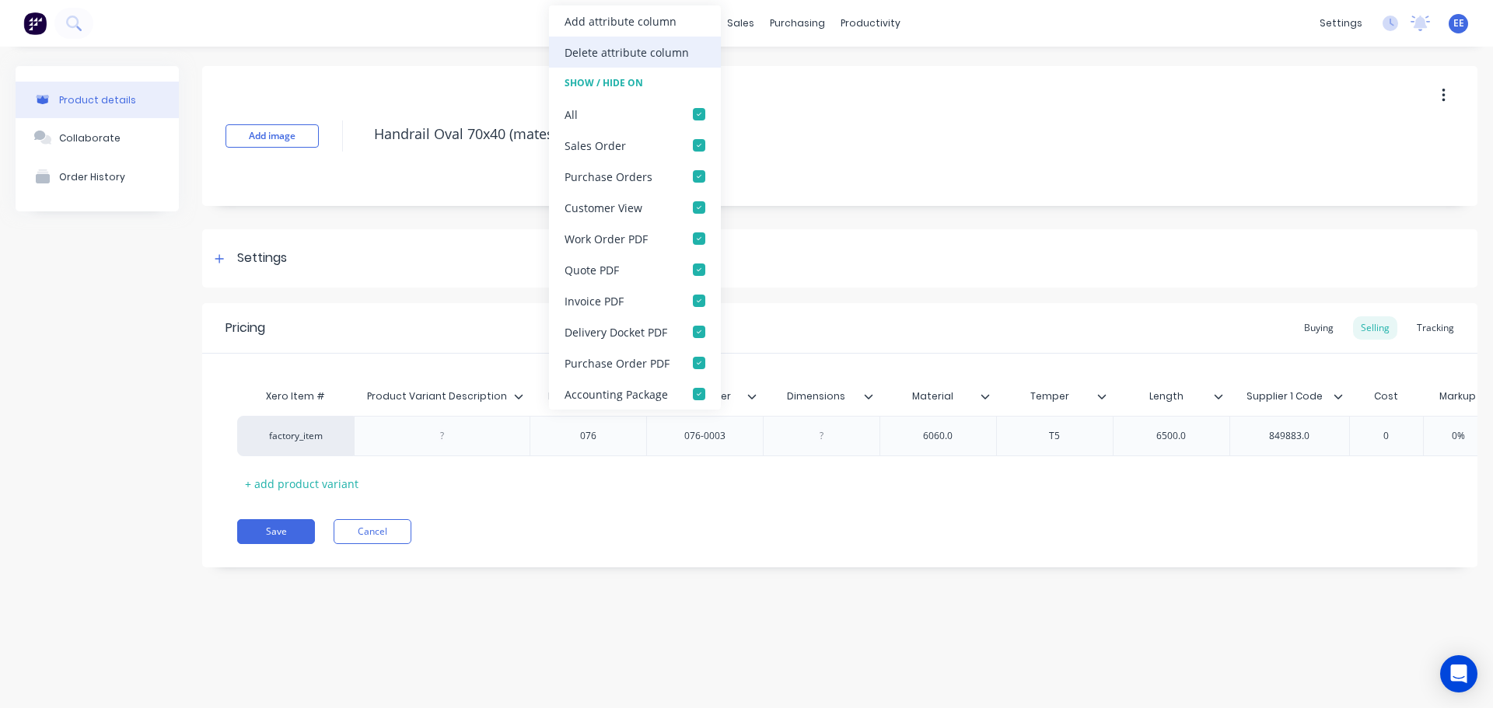
click at [634, 55] on div "Delete attribute column" at bounding box center [627, 52] width 124 height 16
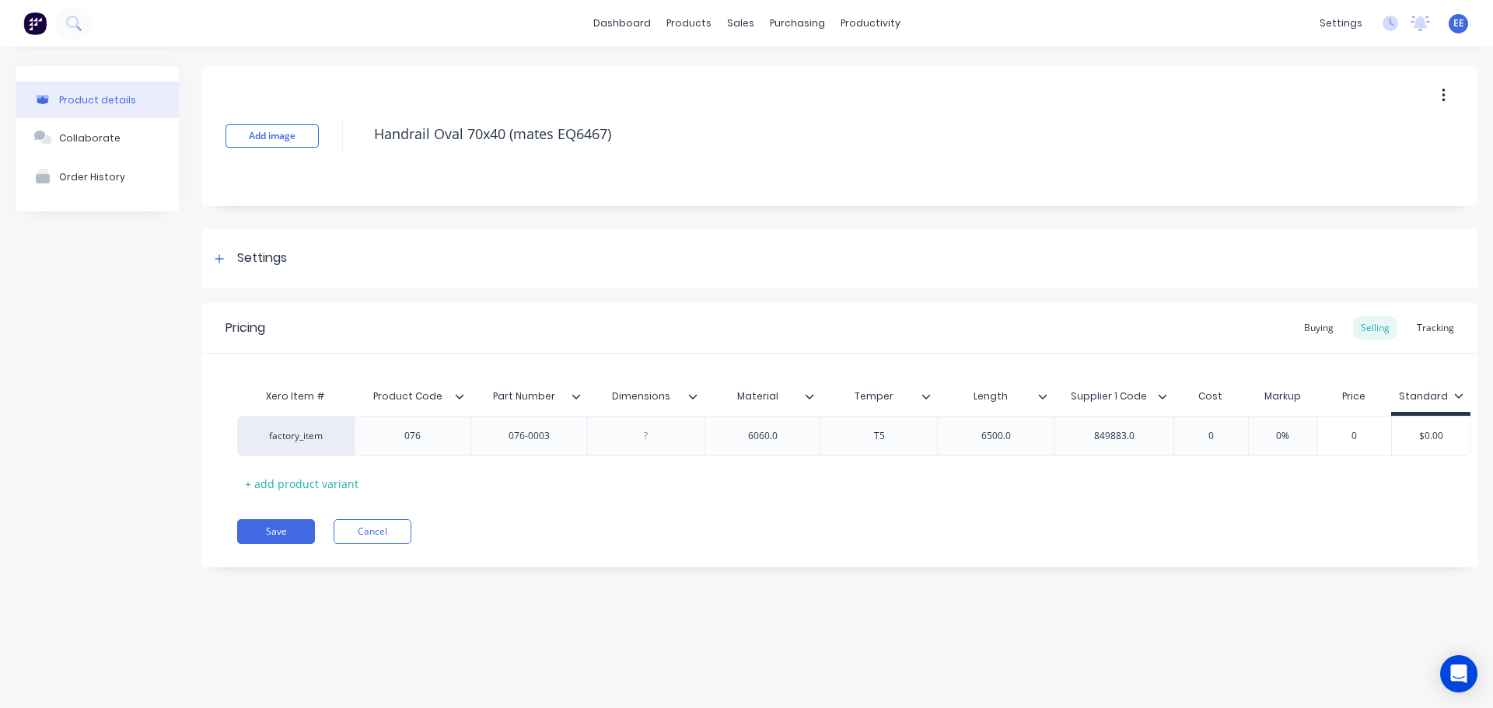
click at [693, 395] on icon at bounding box center [692, 396] width 9 height 9
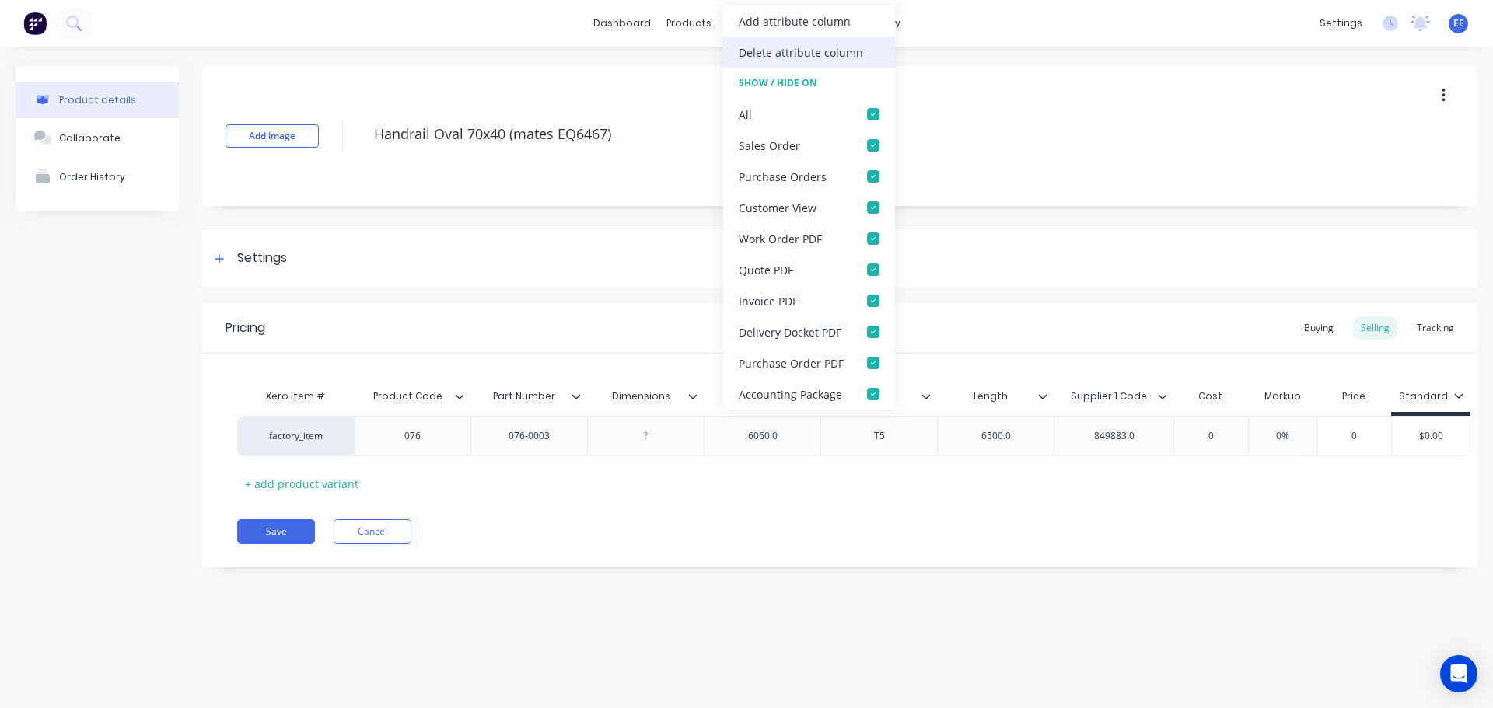
click at [812, 56] on div "Delete attribute column" at bounding box center [801, 52] width 124 height 16
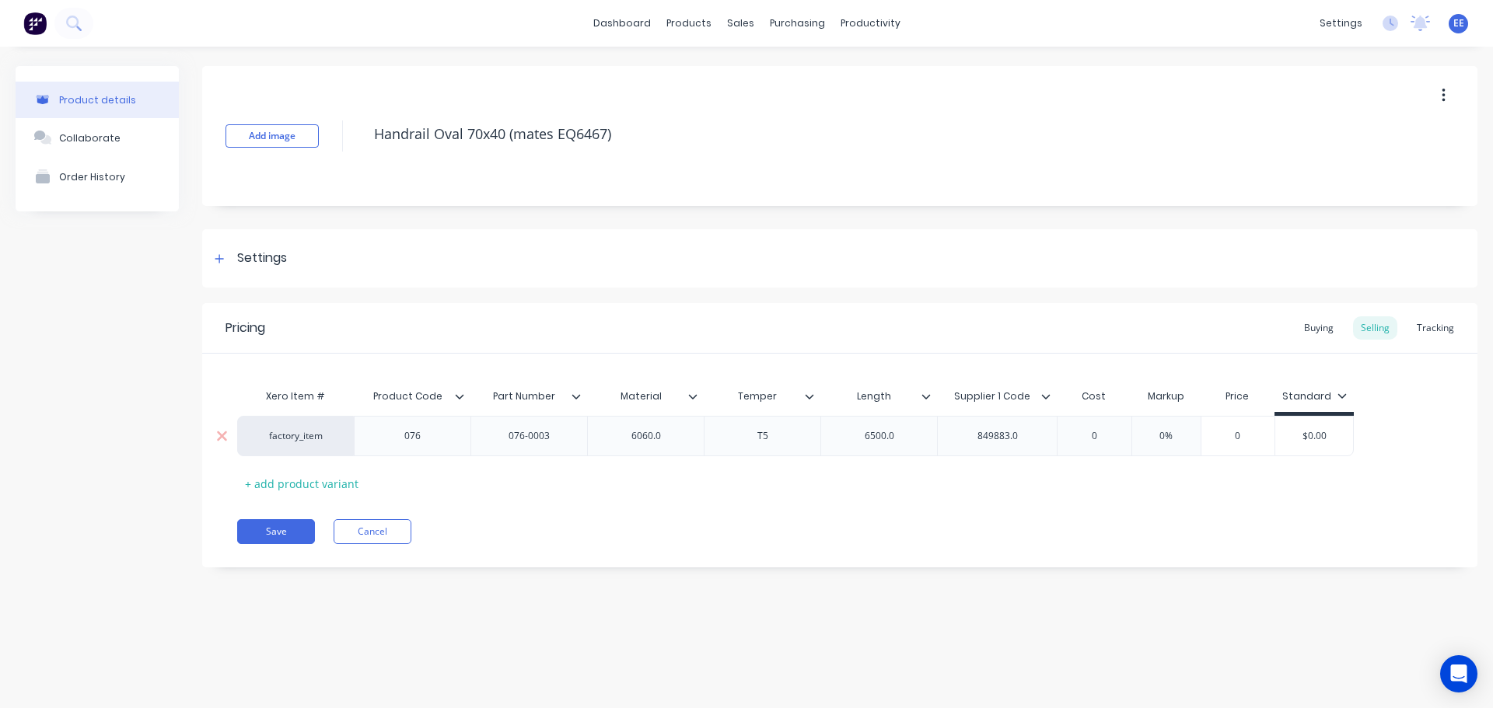
type textarea "x"
click at [679, 426] on div "6060.0" at bounding box center [646, 436] width 78 height 20
type textarea "x"
click at [906, 440] on div "6500.0" at bounding box center [880, 436] width 78 height 20
type textarea "x"
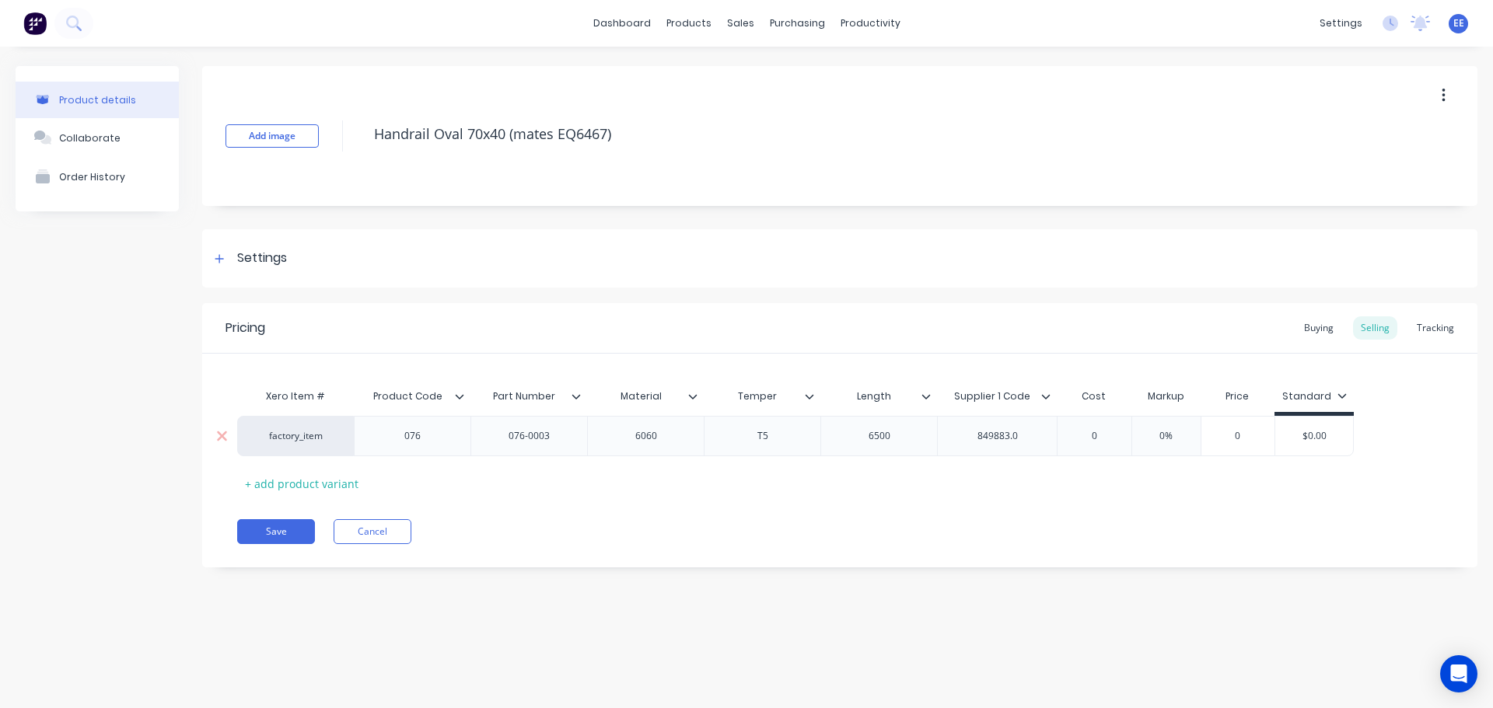
click at [1033, 439] on div "849883.0" at bounding box center [998, 436] width 78 height 20
click at [291, 537] on button "Save" at bounding box center [276, 531] width 78 height 25
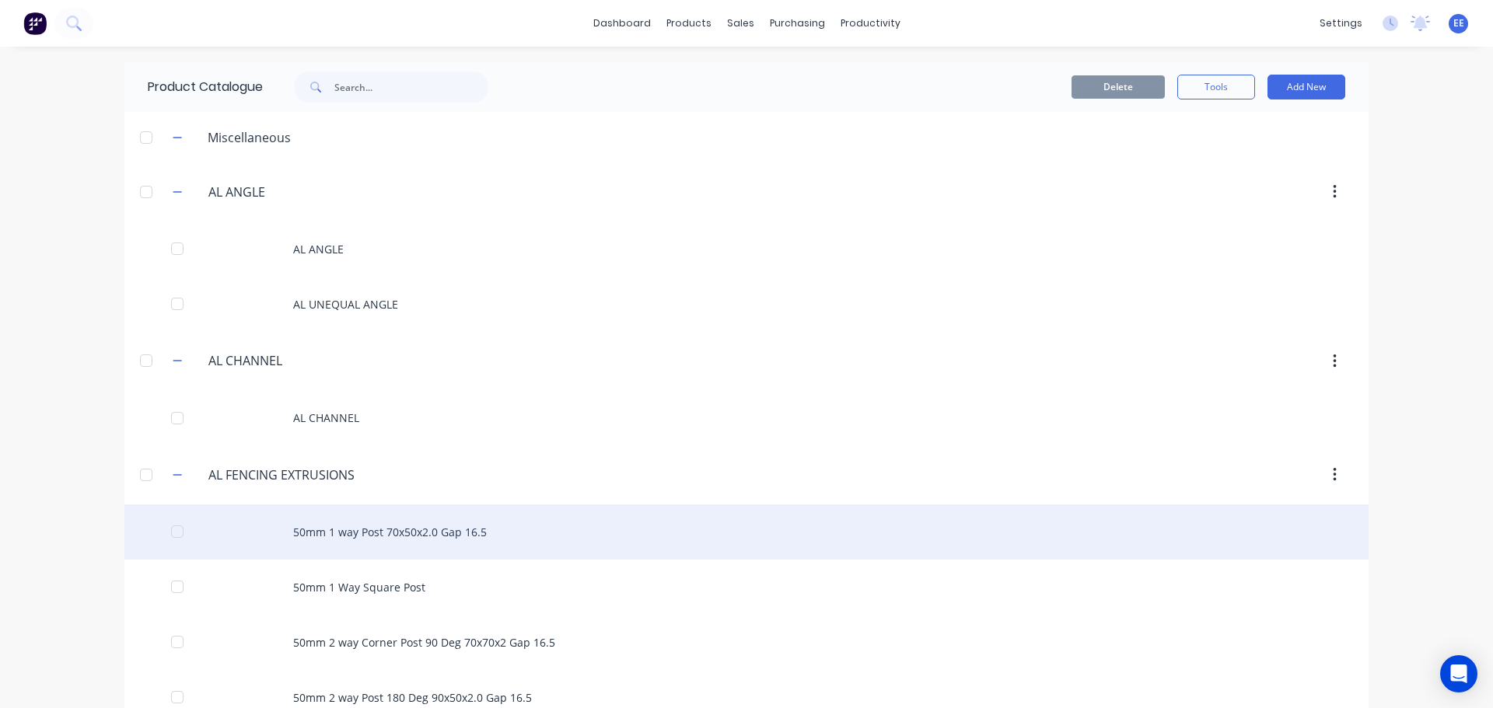
scroll to position [951, 0]
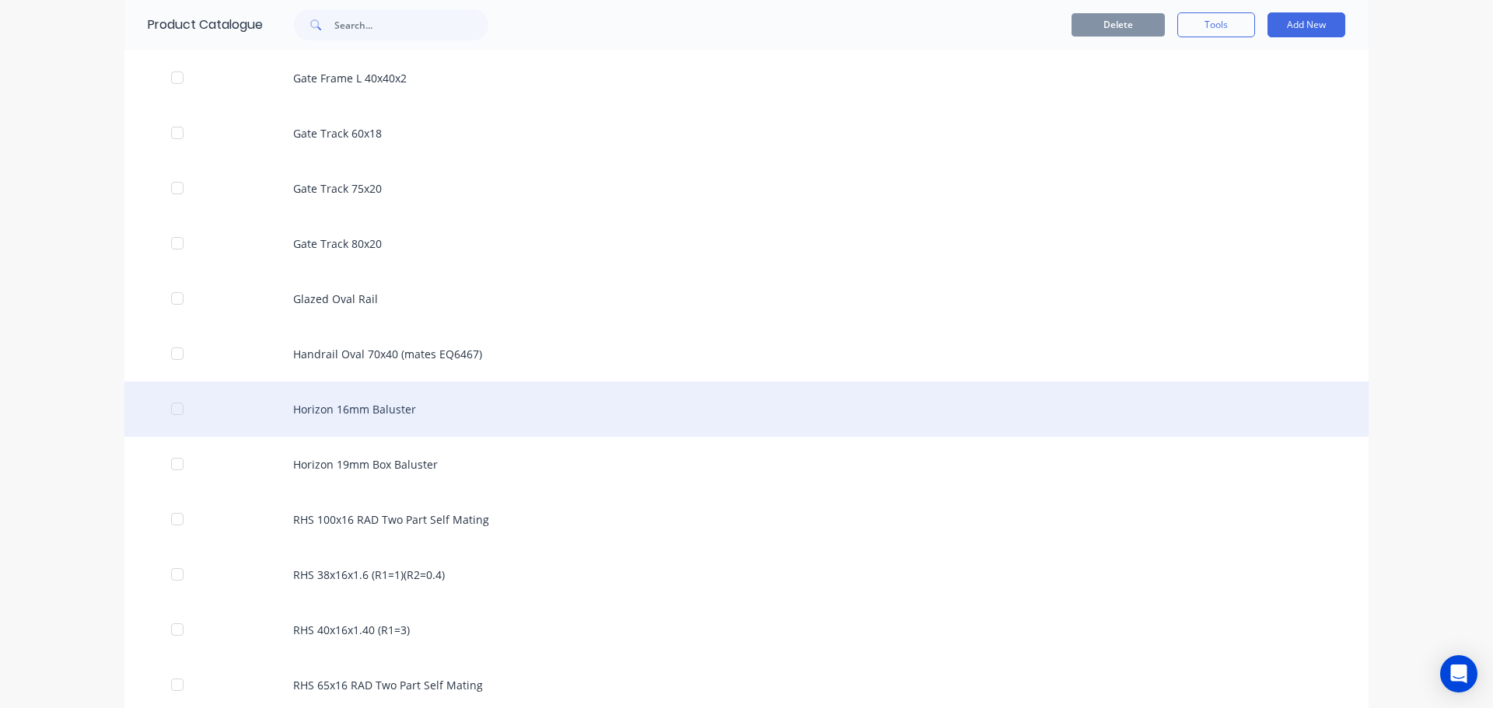
click at [395, 405] on div "Horizon 16mm Baluster" at bounding box center [746, 409] width 1244 height 55
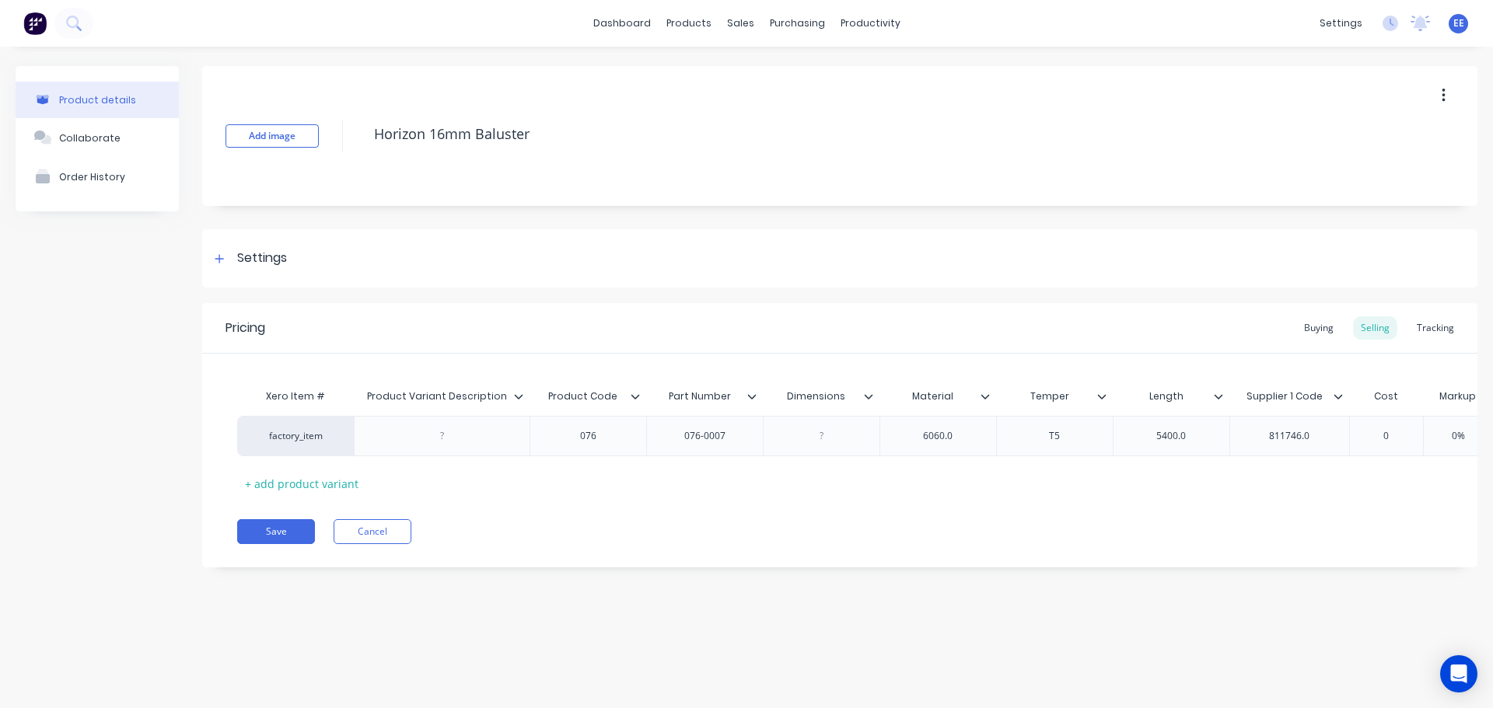
click at [516, 399] on icon at bounding box center [518, 396] width 9 height 9
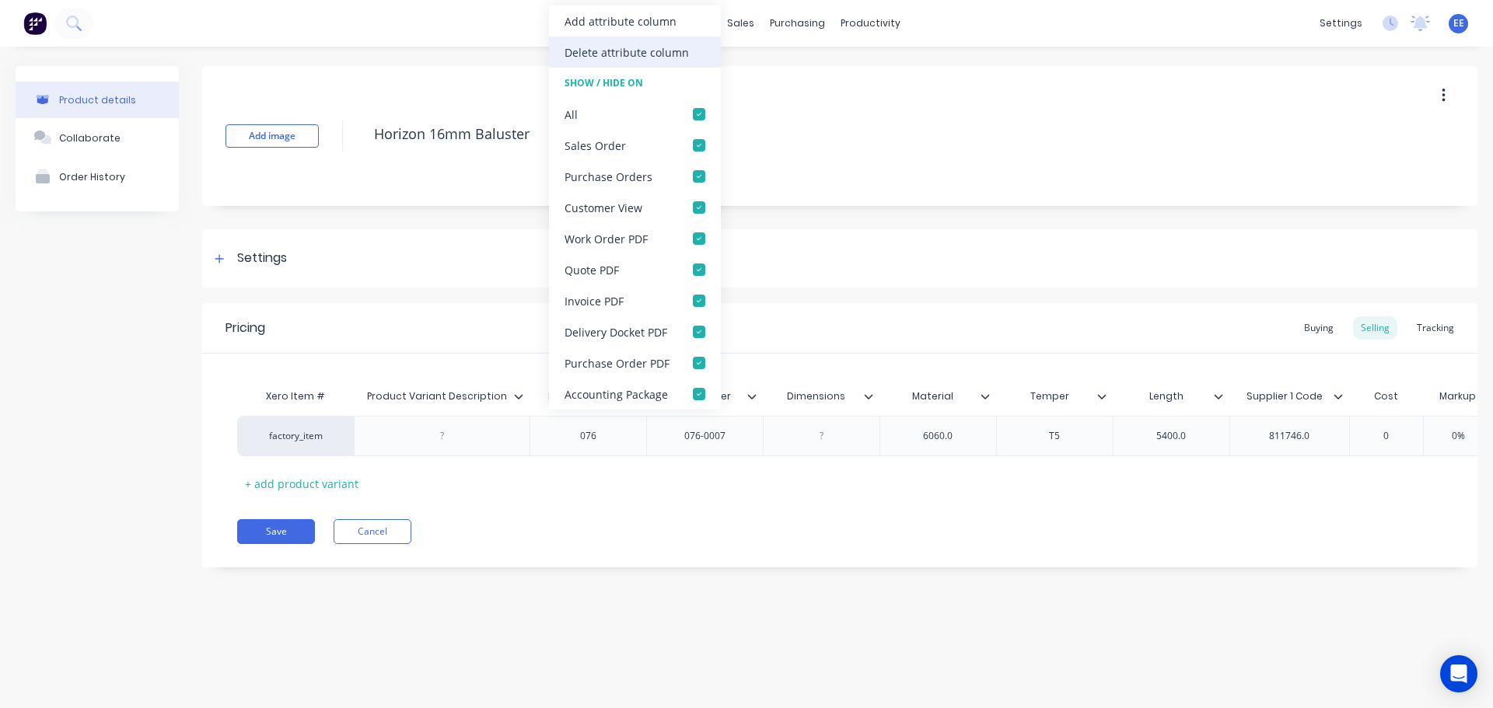
click at [596, 51] on div "Delete attribute column" at bounding box center [627, 52] width 124 height 16
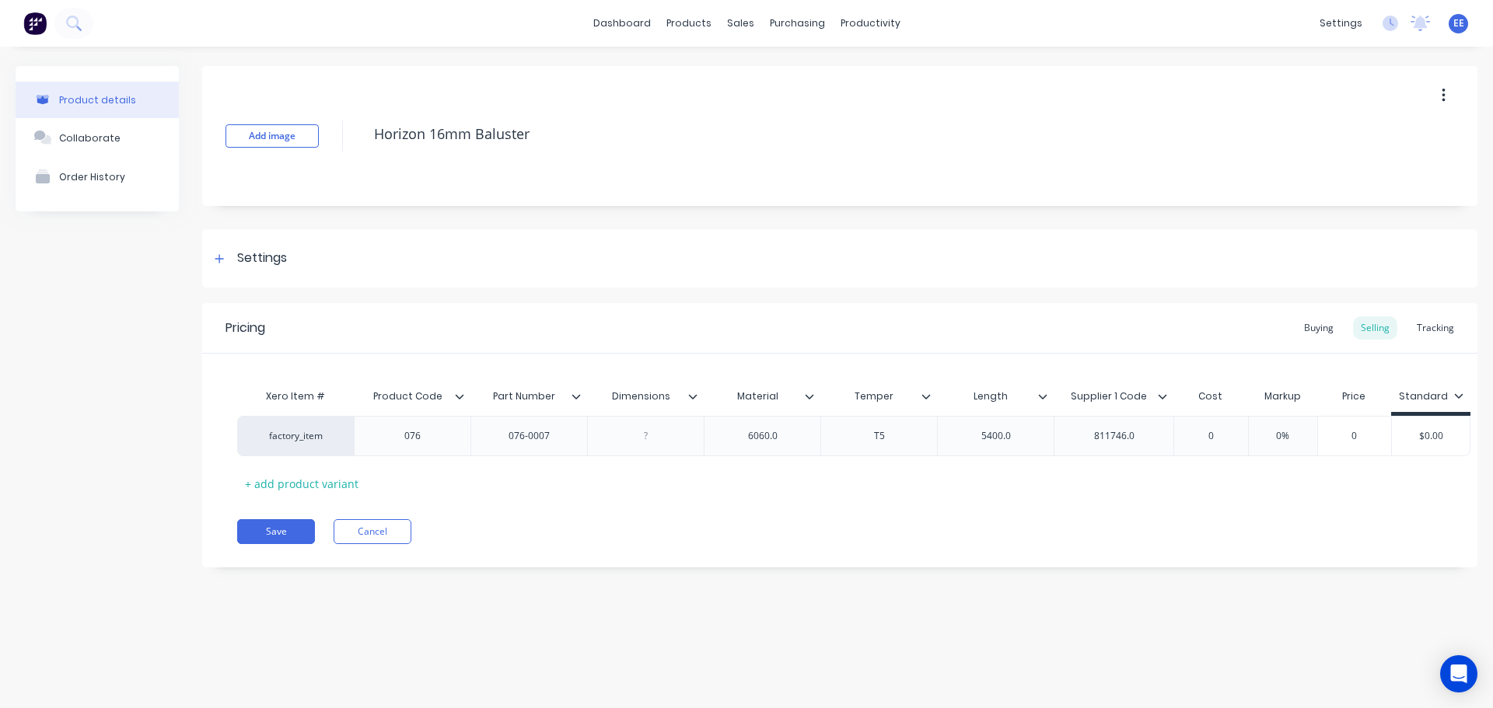
click at [692, 395] on icon at bounding box center [692, 396] width 9 height 9
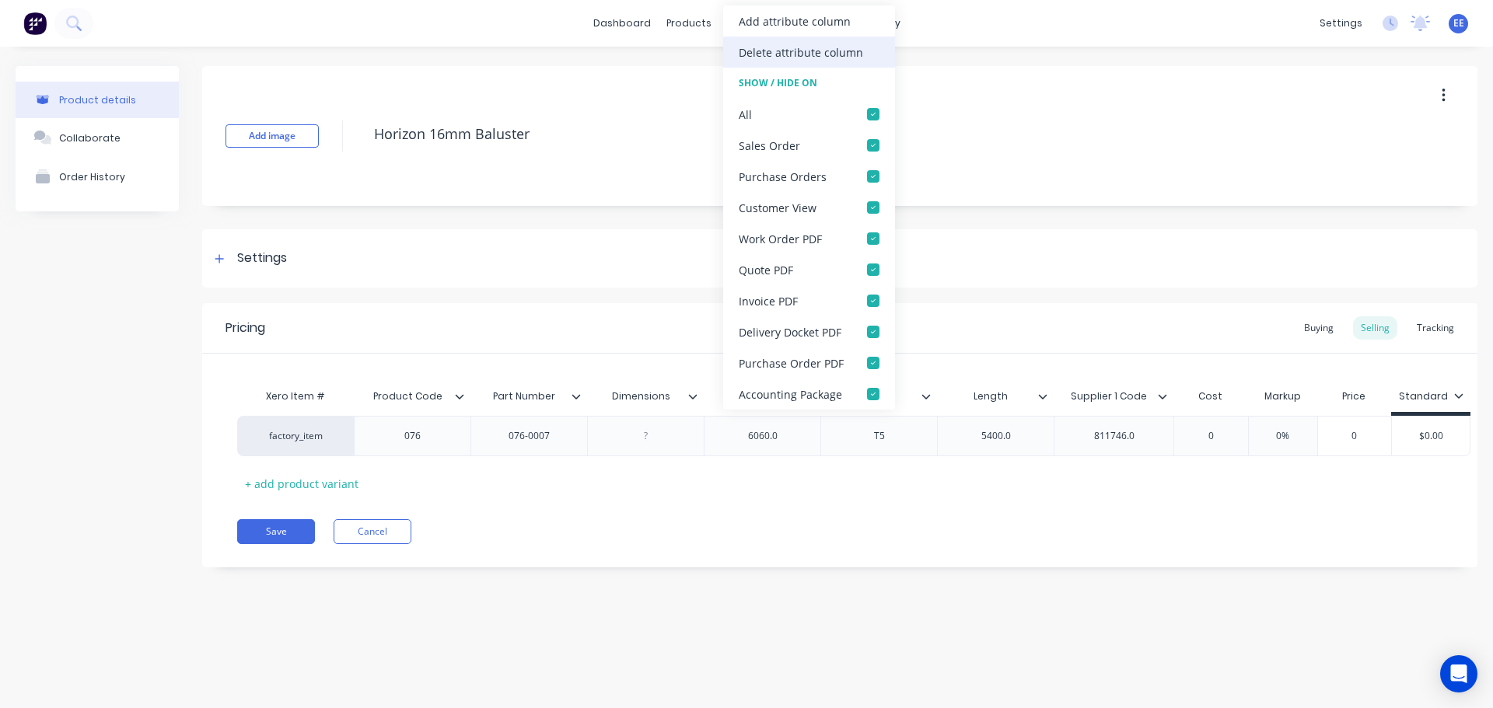
click at [760, 61] on div "Delete attribute column" at bounding box center [809, 52] width 172 height 31
type textarea "x"
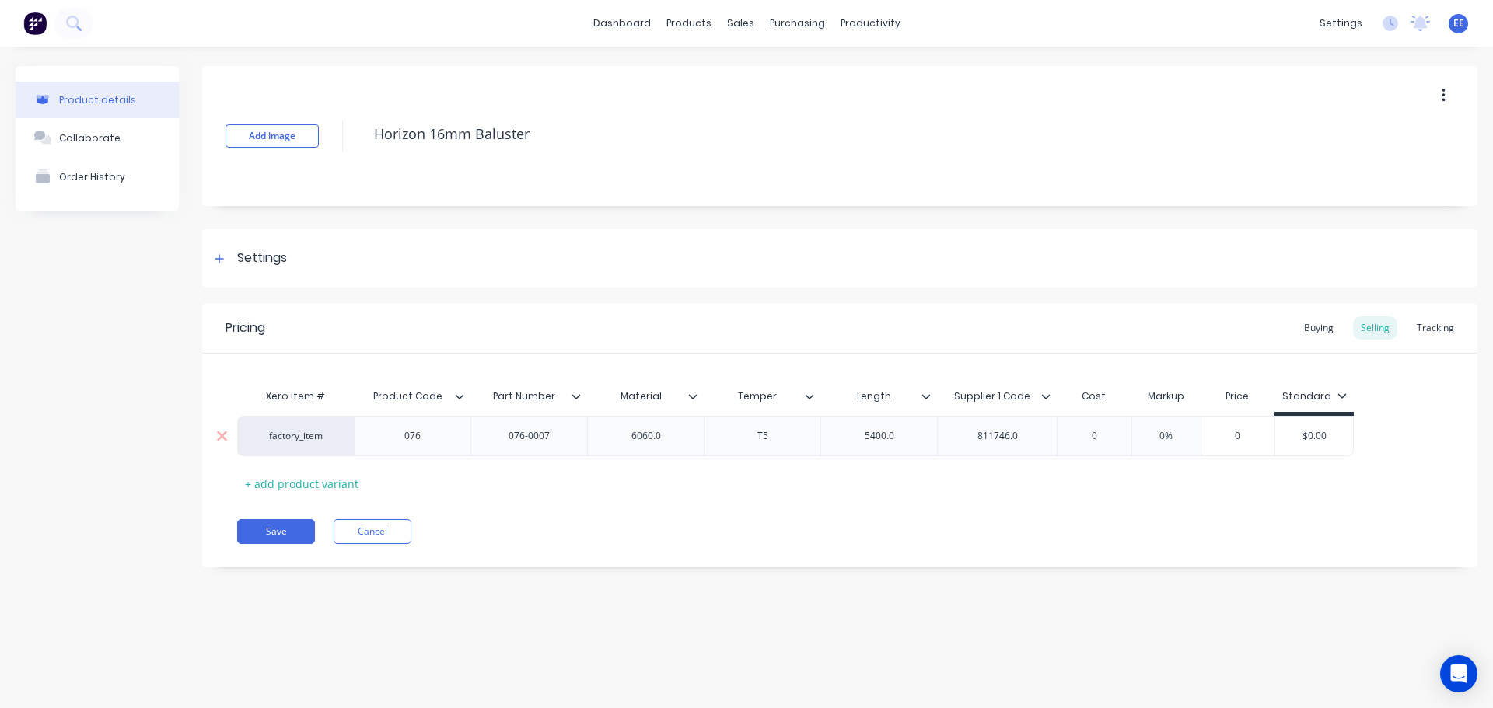
click at [675, 436] on div "6060.0" at bounding box center [646, 436] width 78 height 20
type textarea "x"
click at [907, 438] on div "5400.0" at bounding box center [880, 436] width 78 height 20
type textarea "x"
click at [1034, 441] on div "811746.0" at bounding box center [998, 436] width 78 height 20
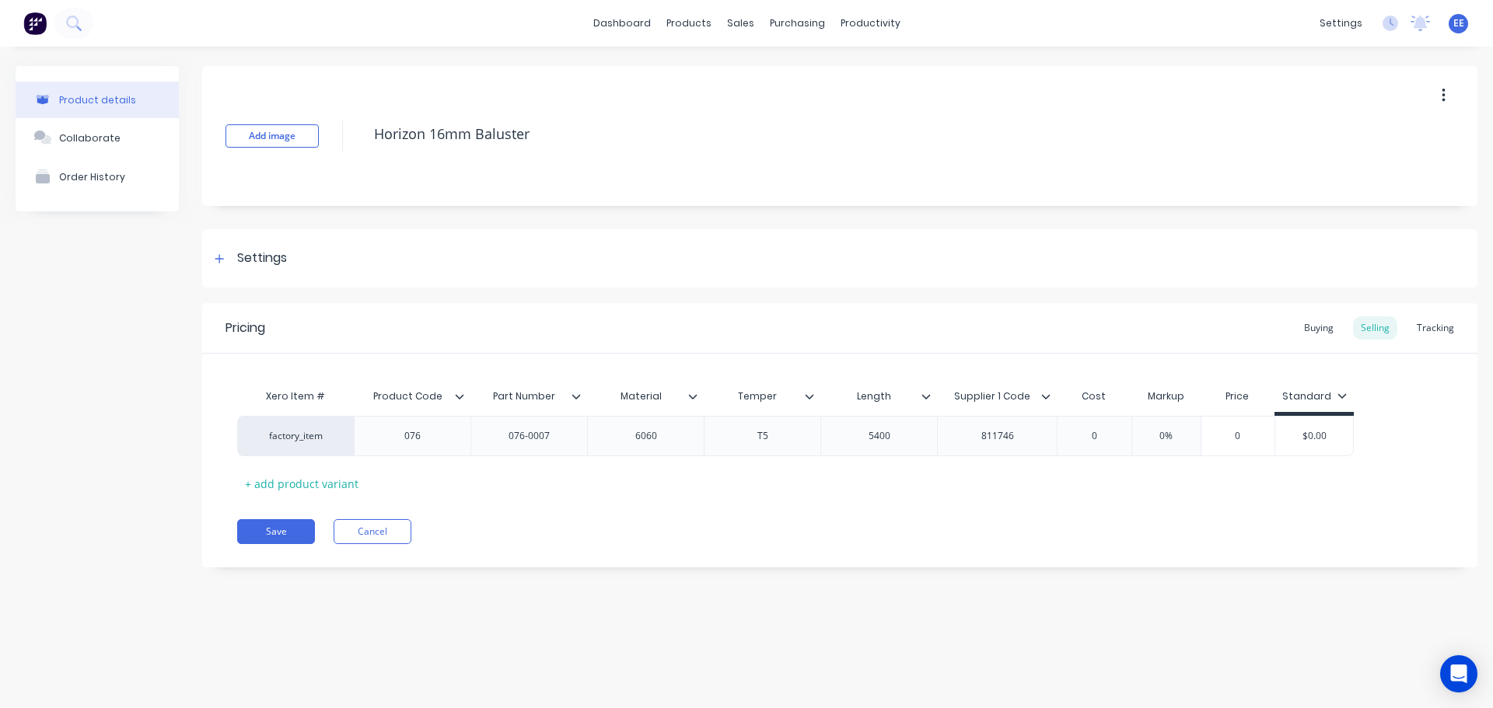
drag, startPoint x: 551, startPoint y: 140, endPoint x: 300, endPoint y: 153, distance: 251.5
click at [300, 153] on div "Add image Horizon 16mm Baluster" at bounding box center [839, 136] width 1275 height 140
click at [275, 530] on button "Save" at bounding box center [276, 531] width 78 height 25
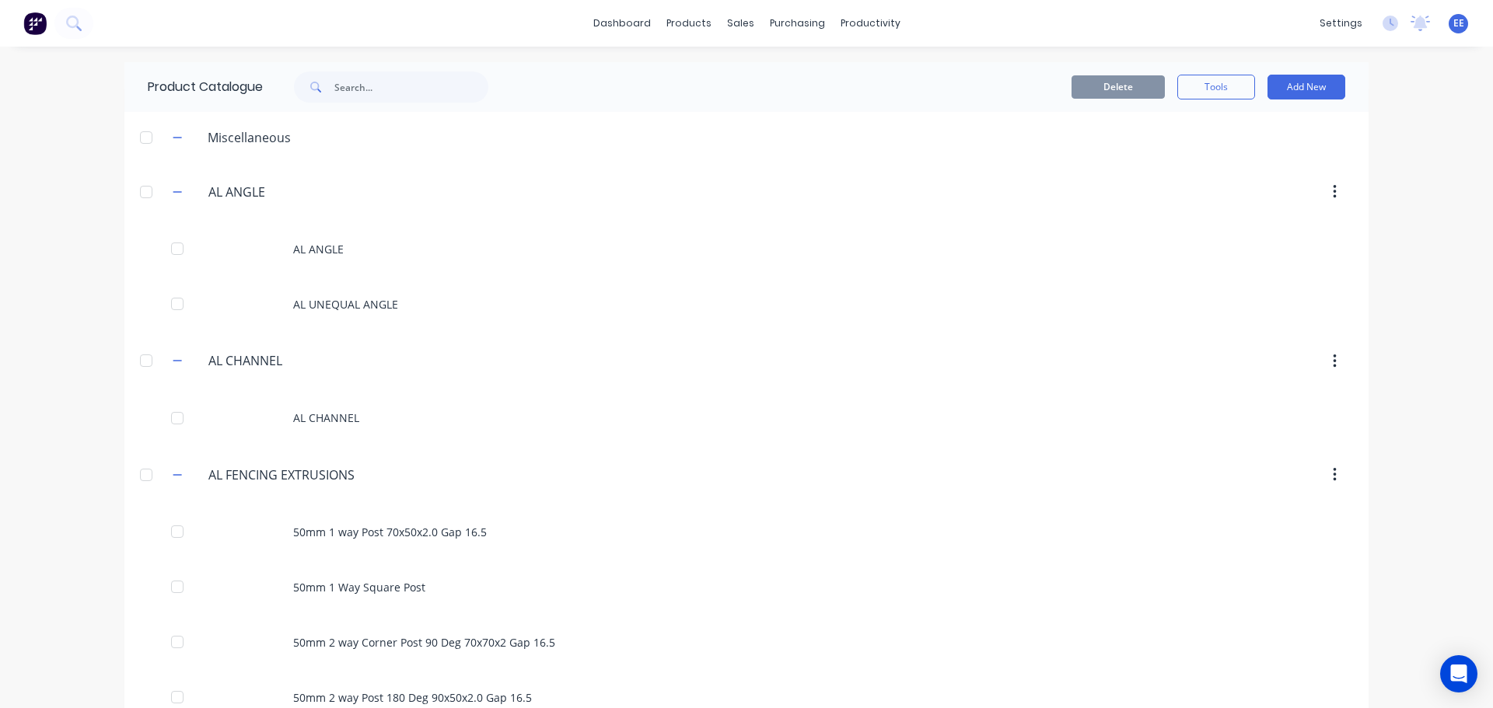
scroll to position [1006, 0]
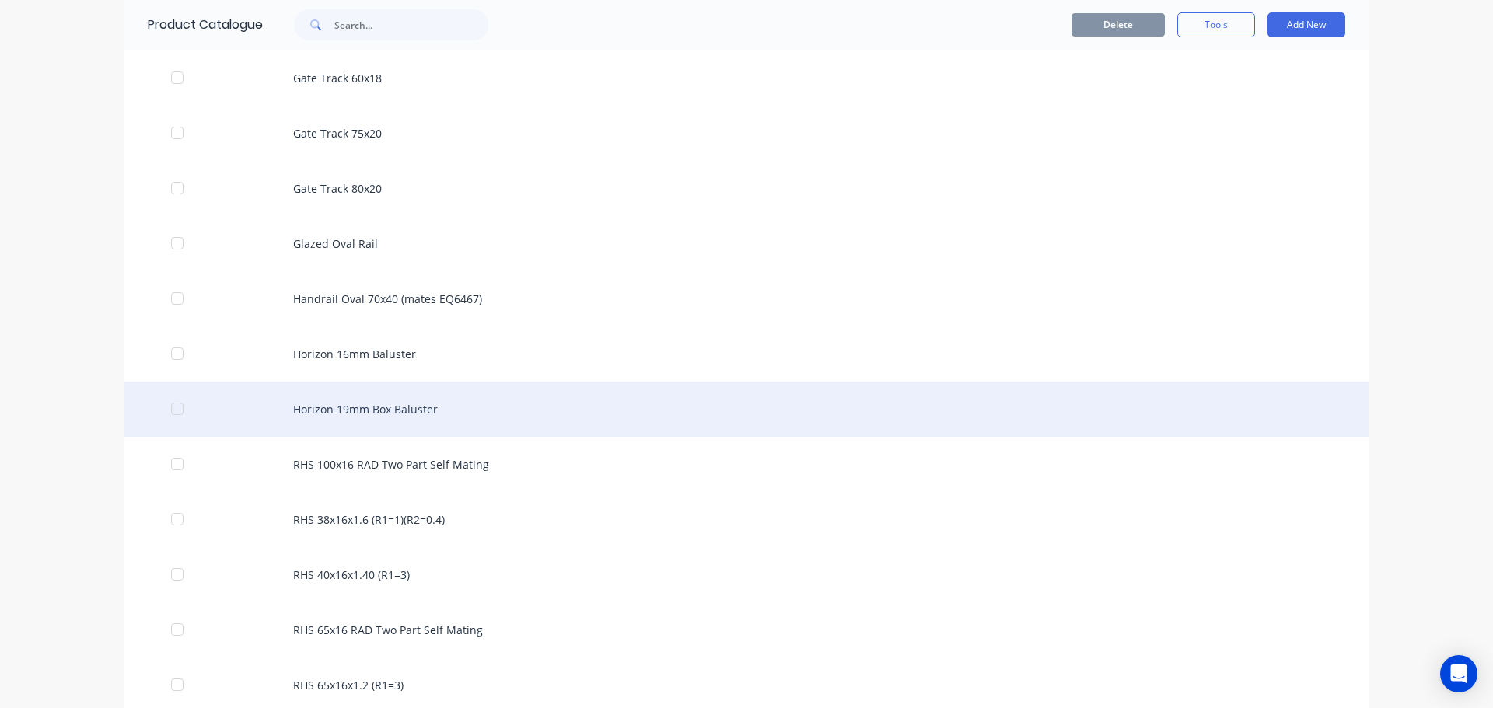
click at [392, 421] on div "Horizon 19mm Box Baluster" at bounding box center [746, 409] width 1244 height 55
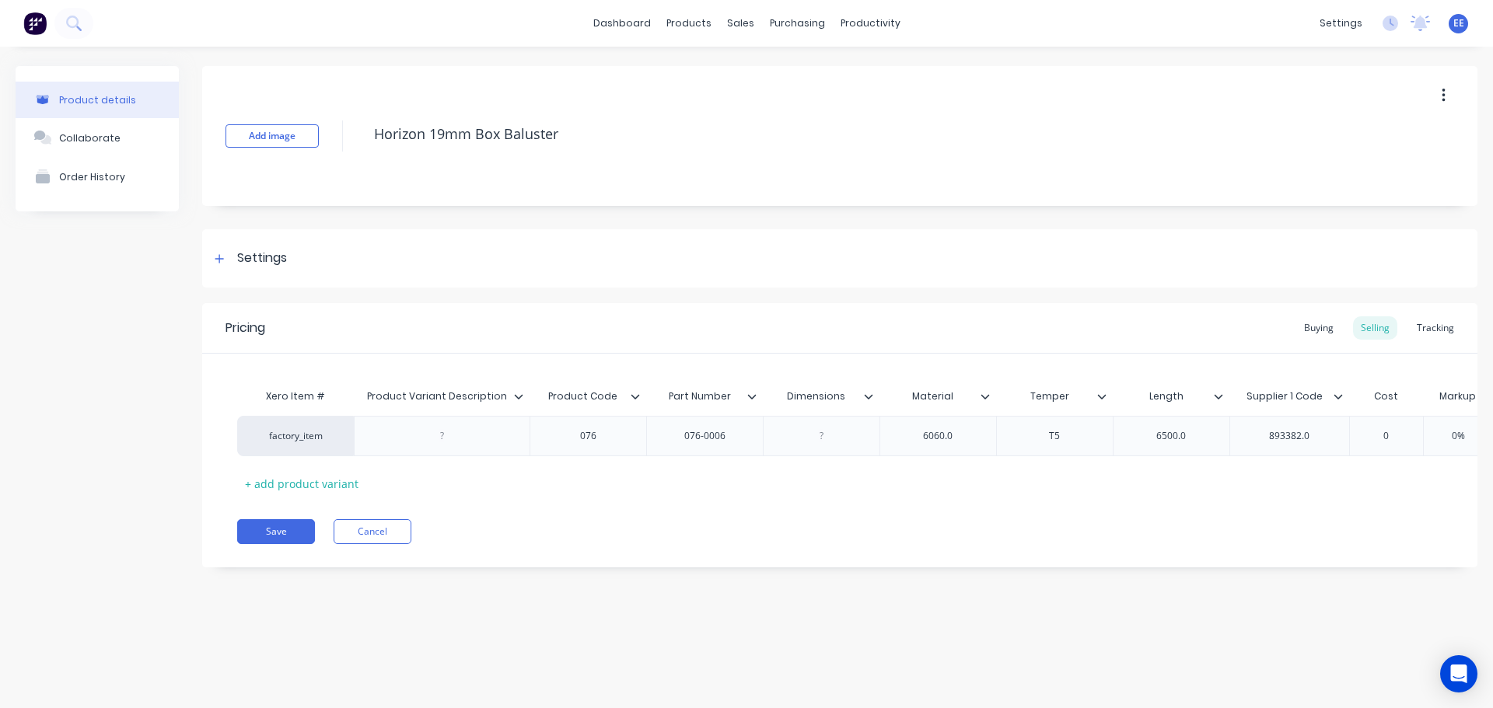
drag, startPoint x: 581, startPoint y: 127, endPoint x: 249, endPoint y: 157, distance: 333.4
click at [249, 157] on div "Add image Horizon 19mm Box Baluster" at bounding box center [839, 136] width 1275 height 140
click at [517, 397] on icon at bounding box center [518, 396] width 9 height 5
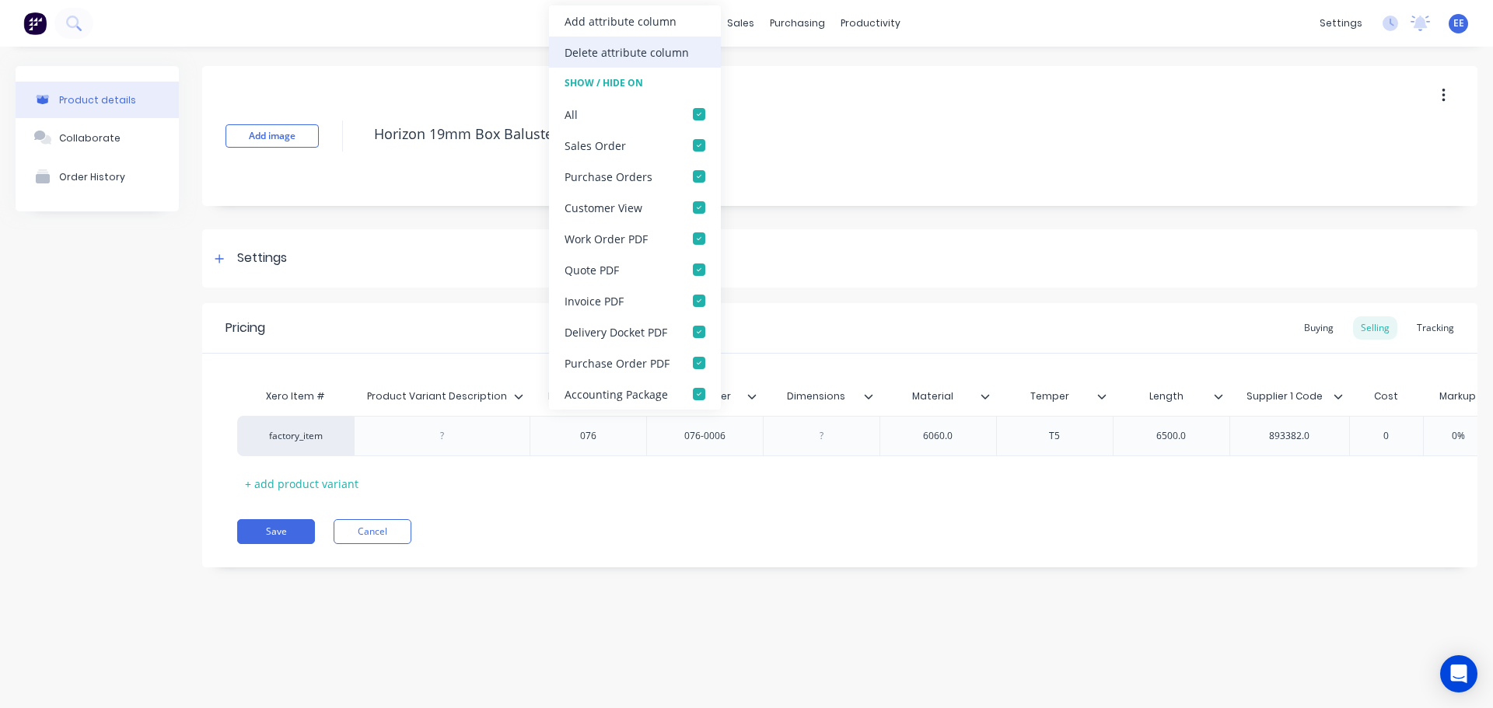
click at [649, 54] on div "Delete attribute column" at bounding box center [627, 52] width 124 height 16
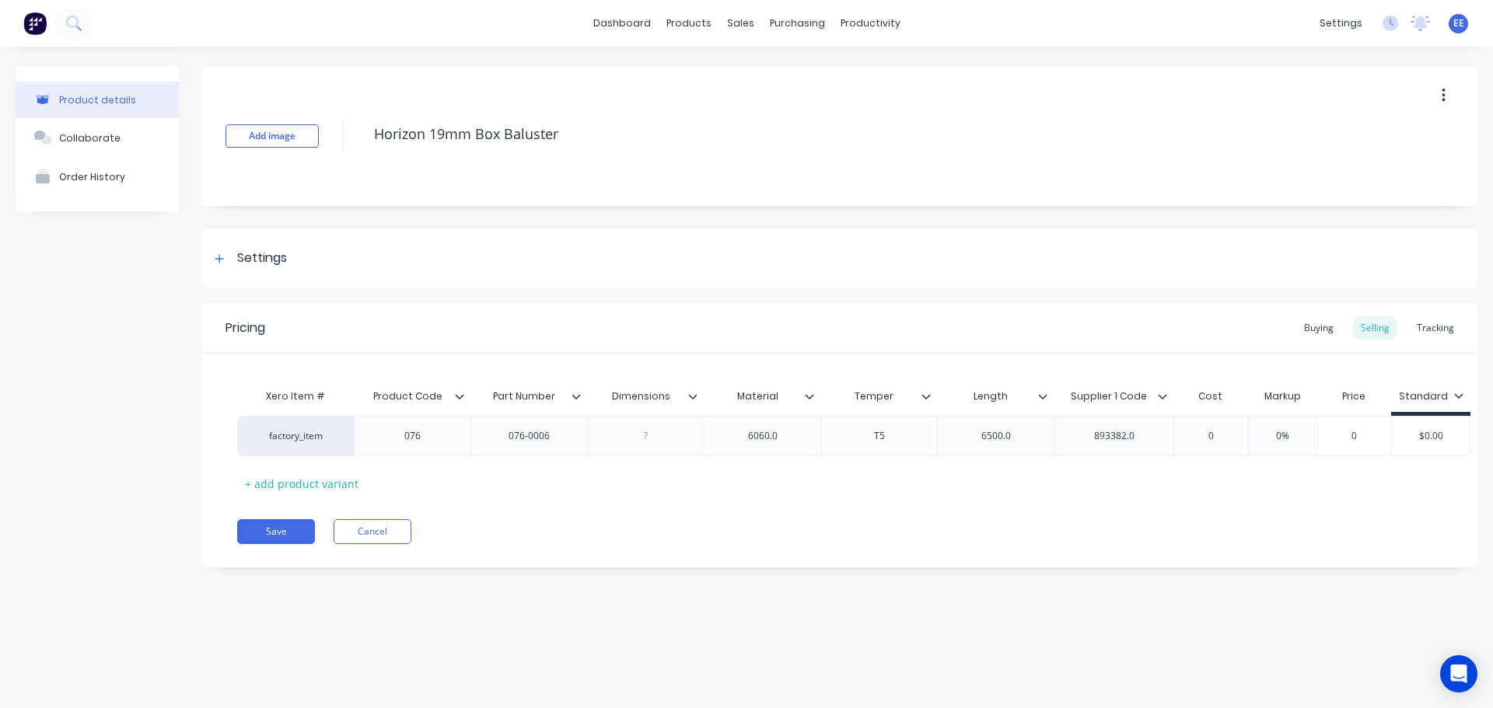
click at [694, 397] on icon at bounding box center [692, 396] width 9 height 9
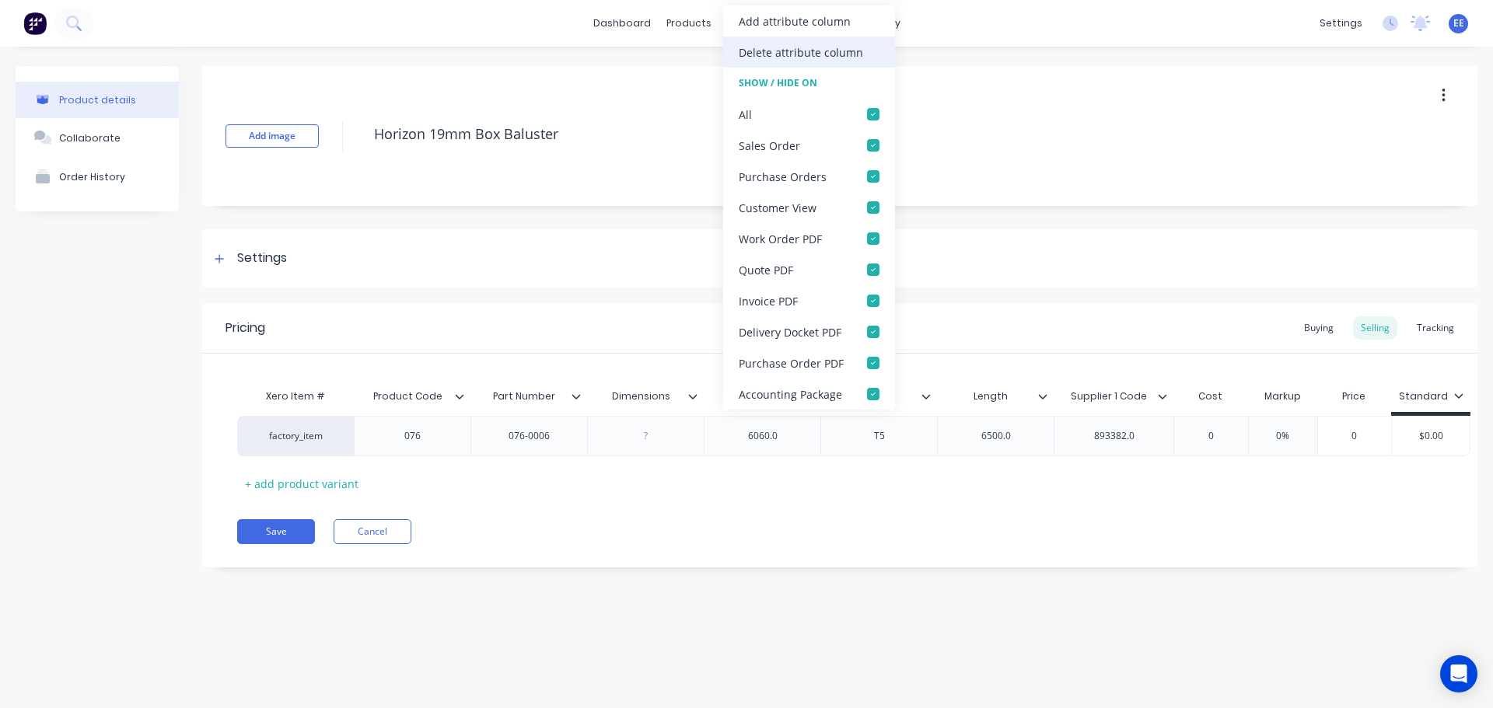
click at [787, 58] on div "Delete attribute column" at bounding box center [801, 52] width 124 height 16
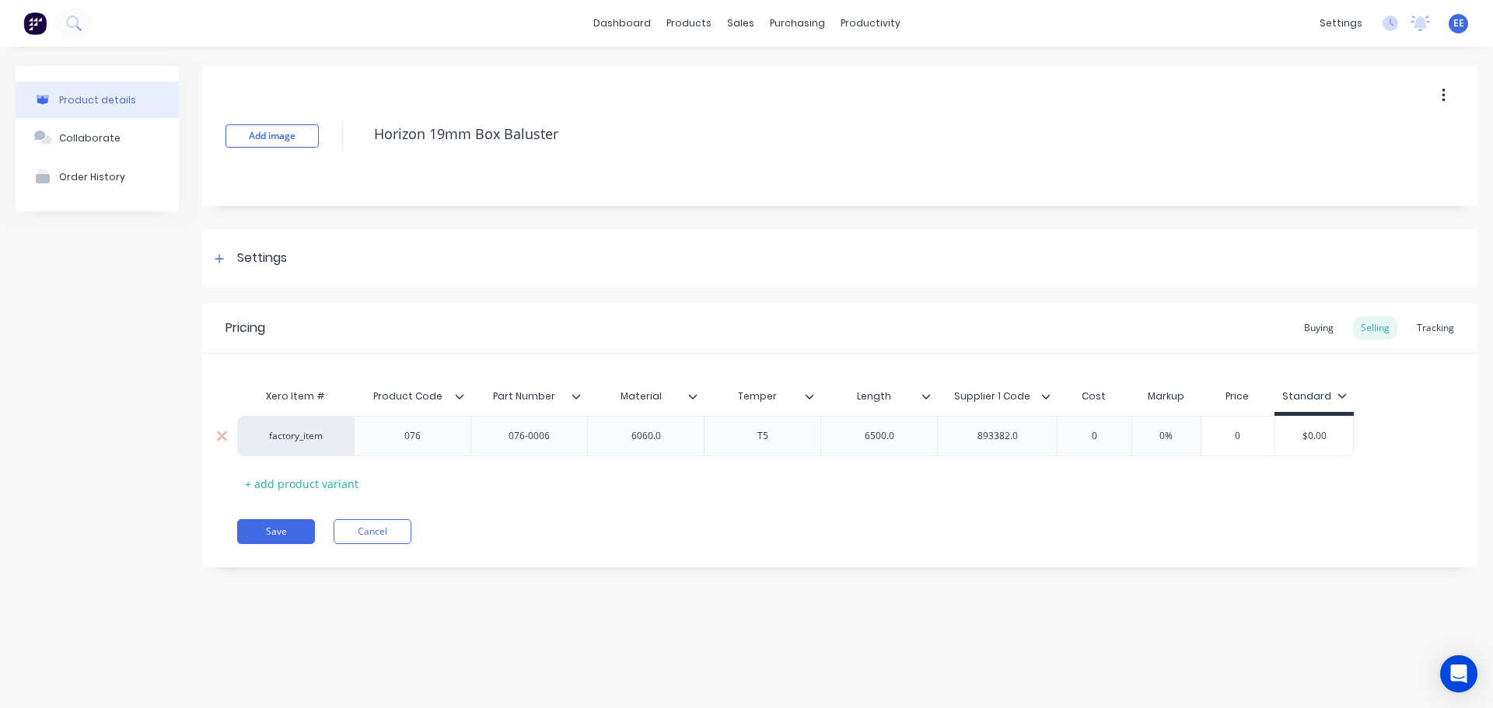
click at [673, 422] on div "6060.0" at bounding box center [645, 436] width 117 height 40
type textarea "x"
click at [673, 431] on div "6060.0" at bounding box center [646, 436] width 78 height 20
type textarea "x"
click at [905, 434] on div "6500.0" at bounding box center [880, 436] width 78 height 20
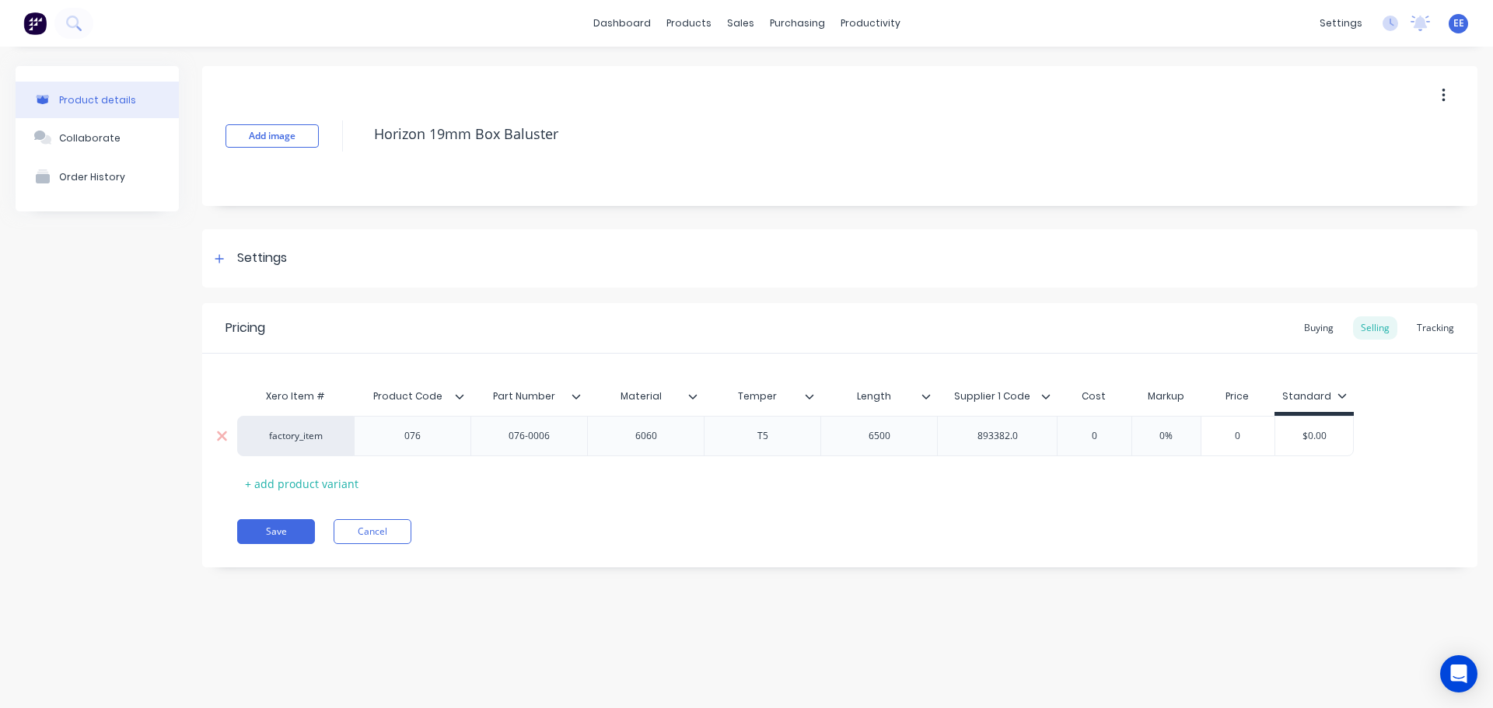
type textarea "x"
click at [1028, 438] on div "893382.0" at bounding box center [998, 436] width 78 height 20
drag, startPoint x: 267, startPoint y: 533, endPoint x: 275, endPoint y: 522, distance: 13.4
click at [268, 533] on button "Save" at bounding box center [276, 531] width 78 height 25
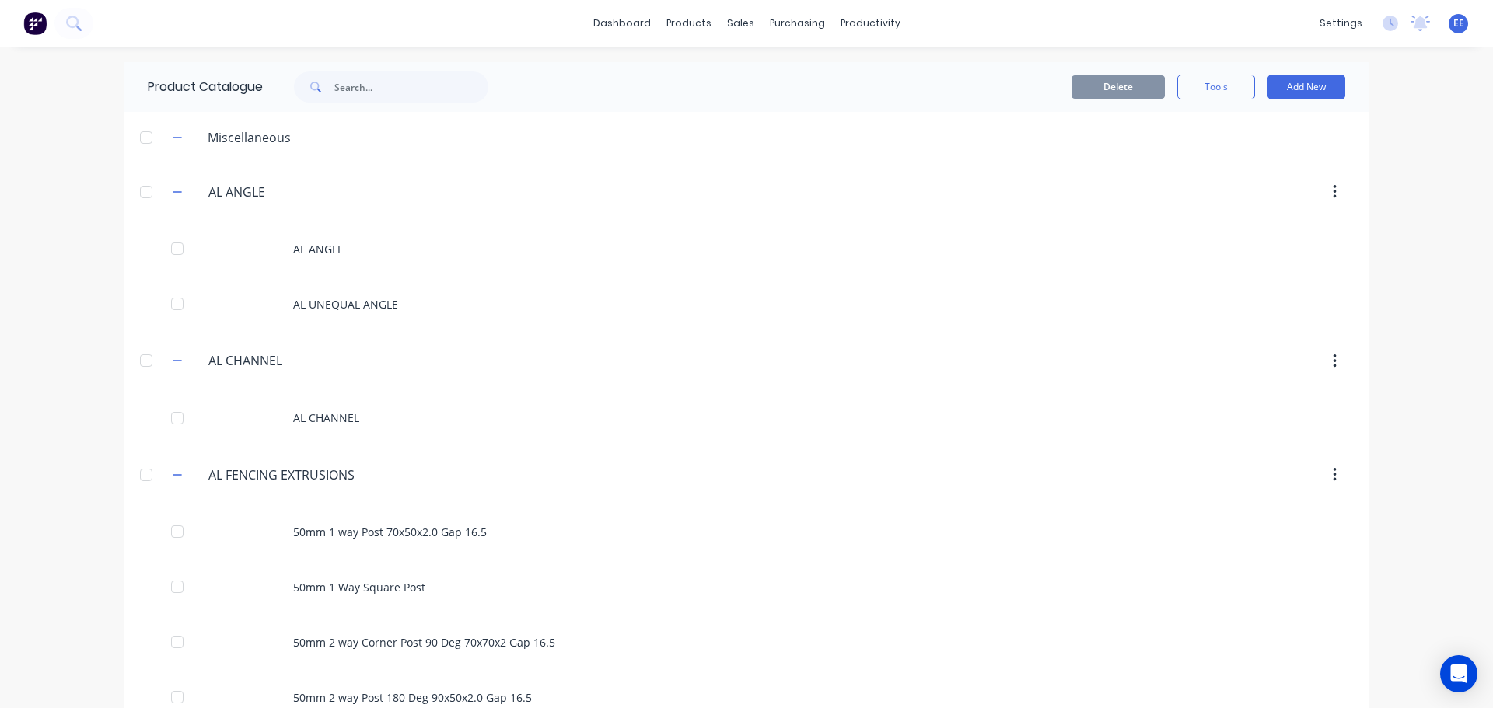
scroll to position [1062, 0]
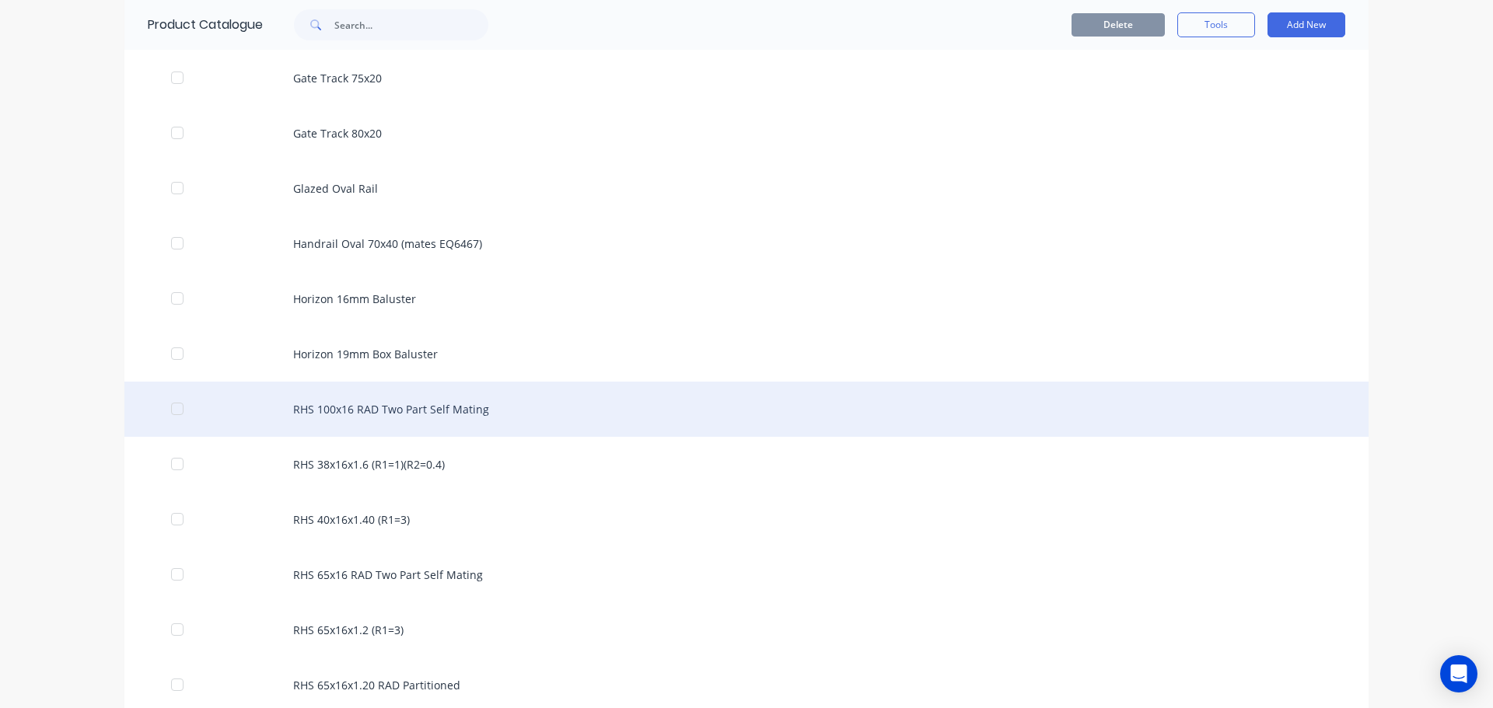
click at [418, 408] on div "RHS 100x16 RAD Two Part Self Mating" at bounding box center [746, 409] width 1244 height 55
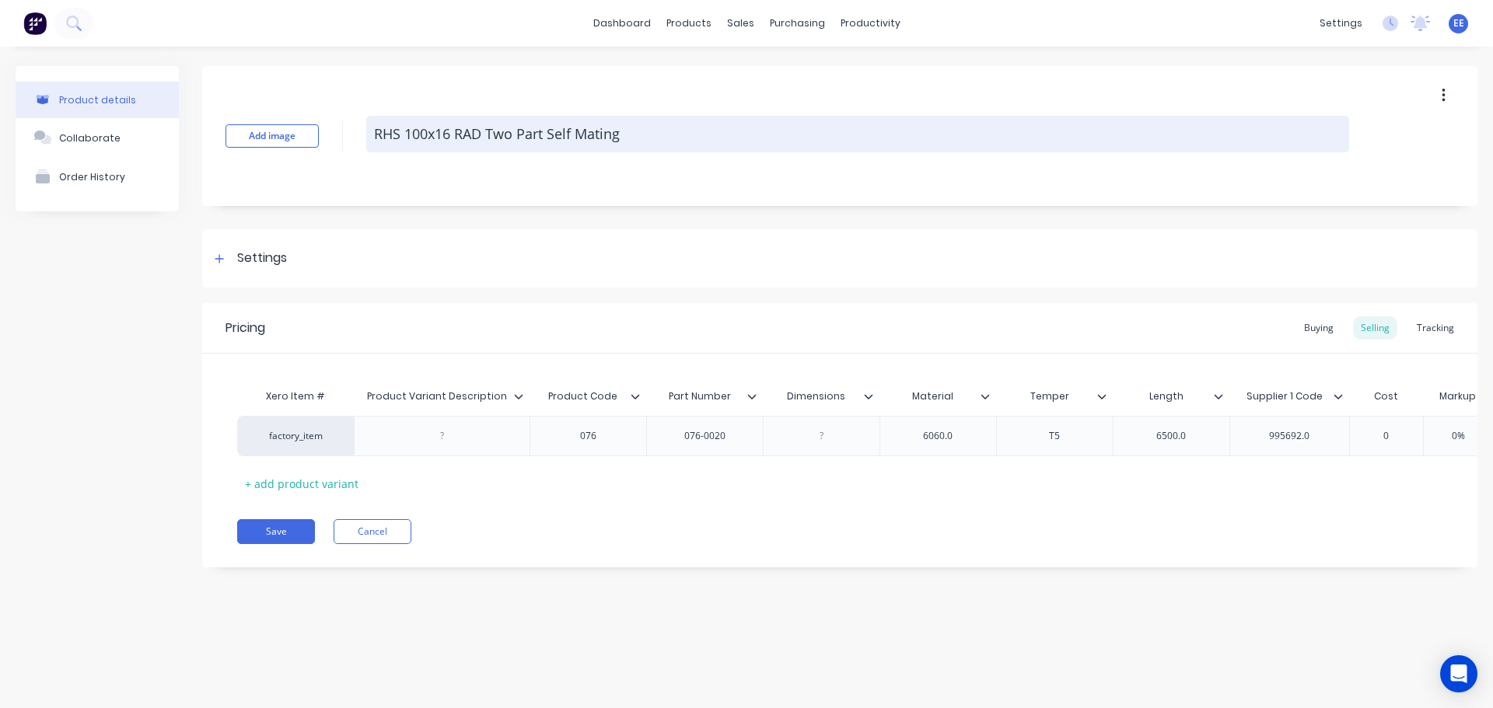
drag, startPoint x: 645, startPoint y: 131, endPoint x: 367, endPoint y: 142, distance: 277.9
click at [369, 144] on textarea "RHS 100x16 RAD Two Part Self Mating" at bounding box center [857, 134] width 983 height 37
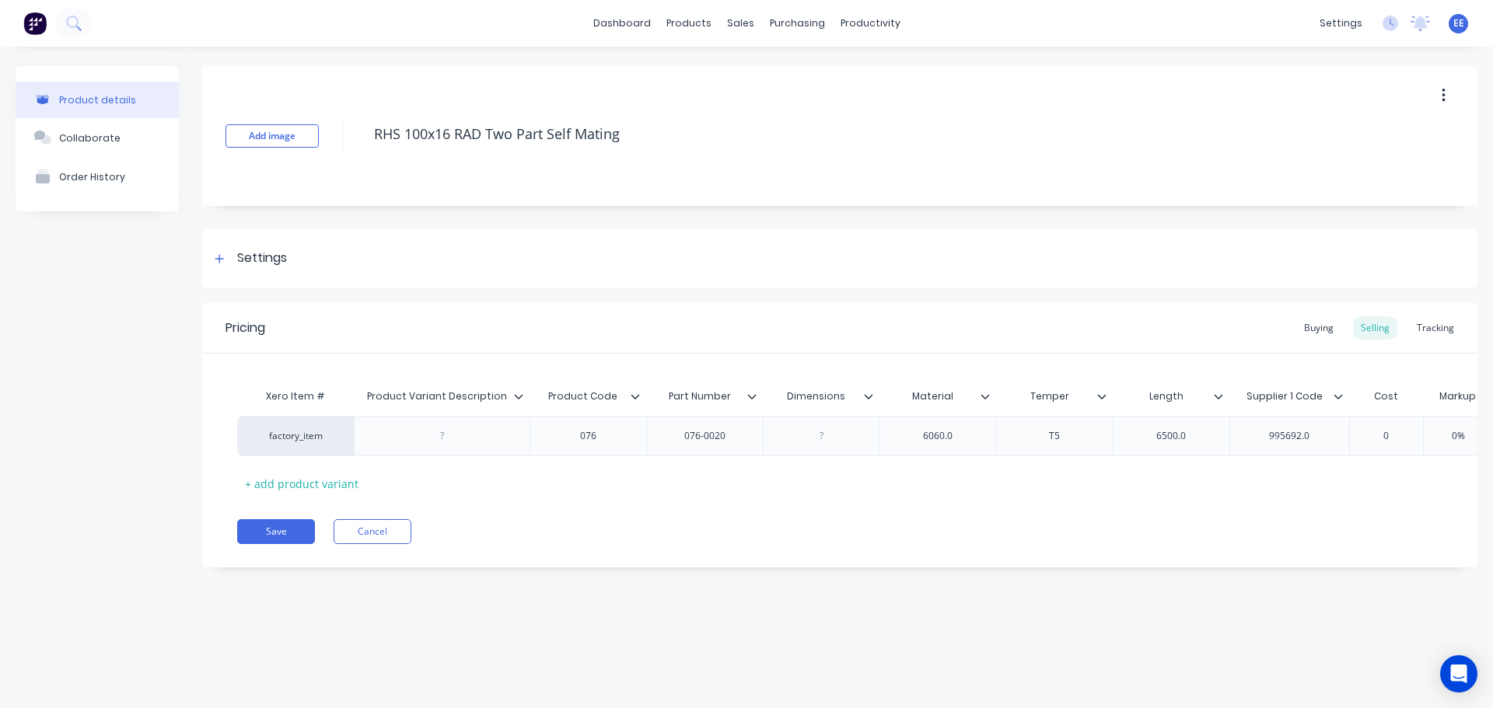
click at [522, 400] on icon at bounding box center [518, 396] width 9 height 9
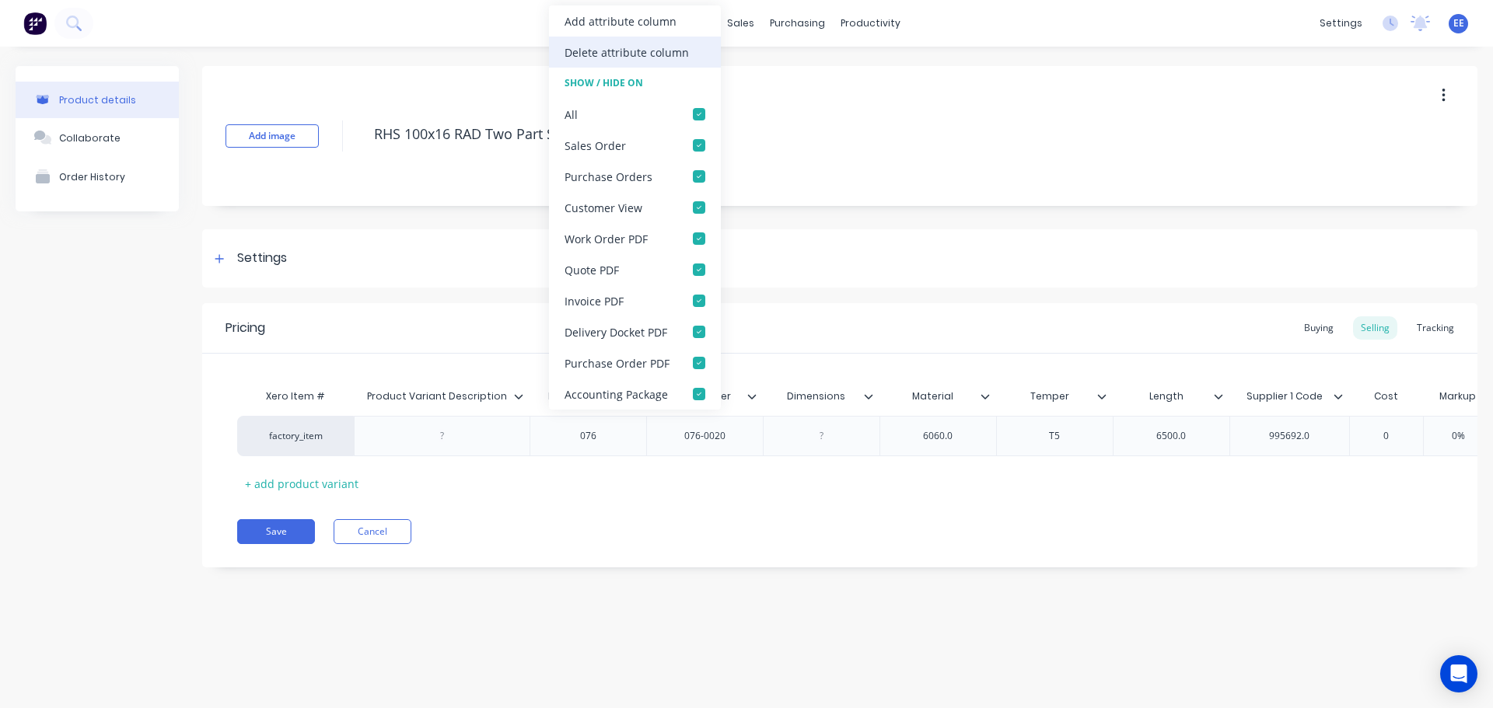
click at [636, 56] on div "Delete attribute column" at bounding box center [627, 52] width 124 height 16
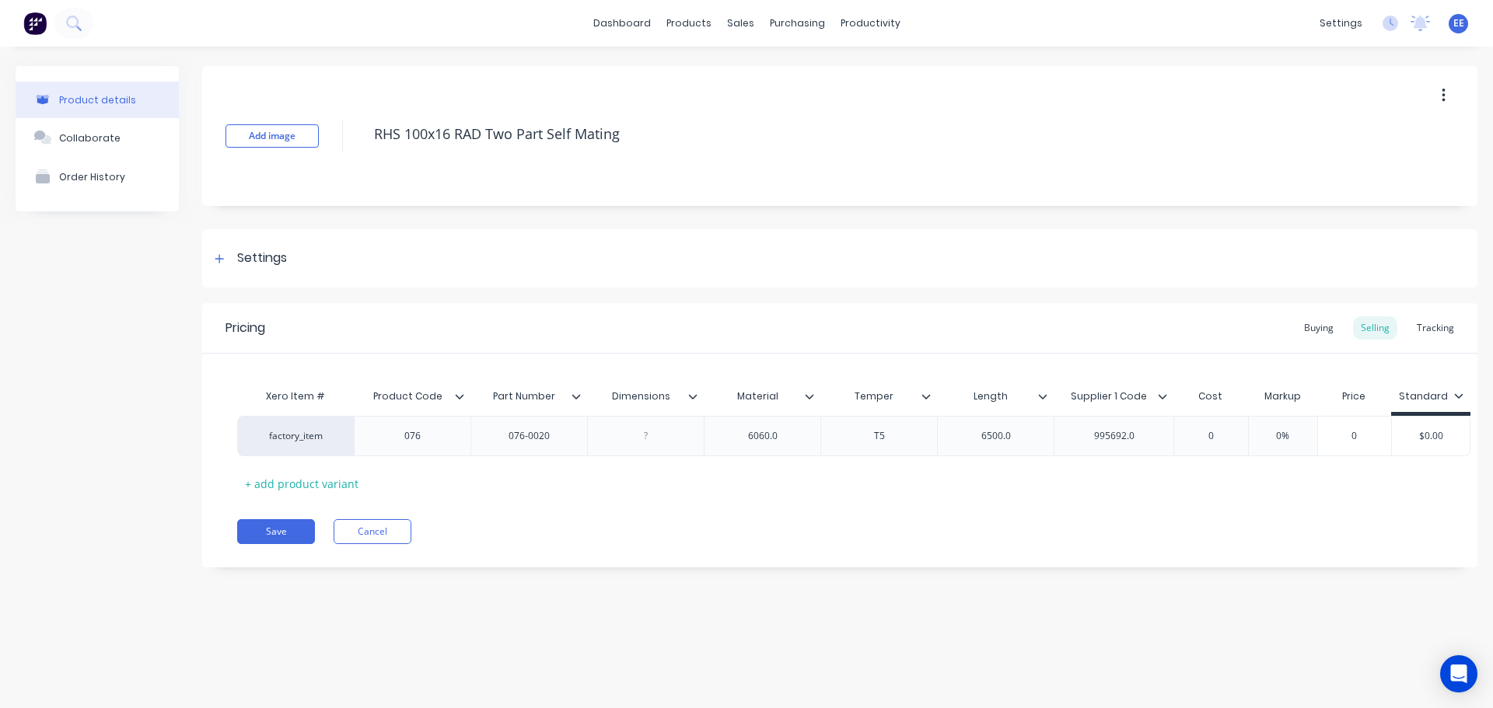
click at [694, 401] on div at bounding box center [698, 397] width 9 height 14
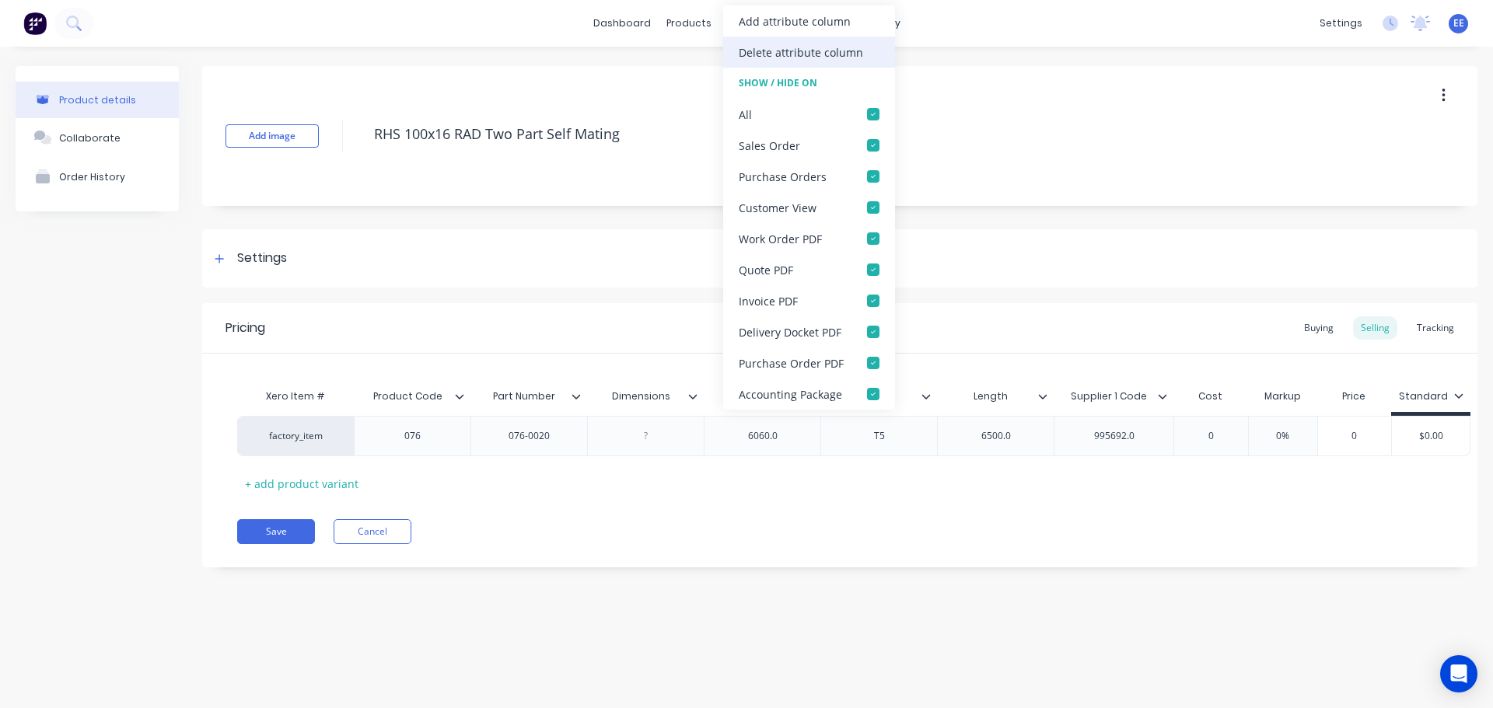
click at [777, 52] on div "Delete attribute column" at bounding box center [801, 52] width 124 height 16
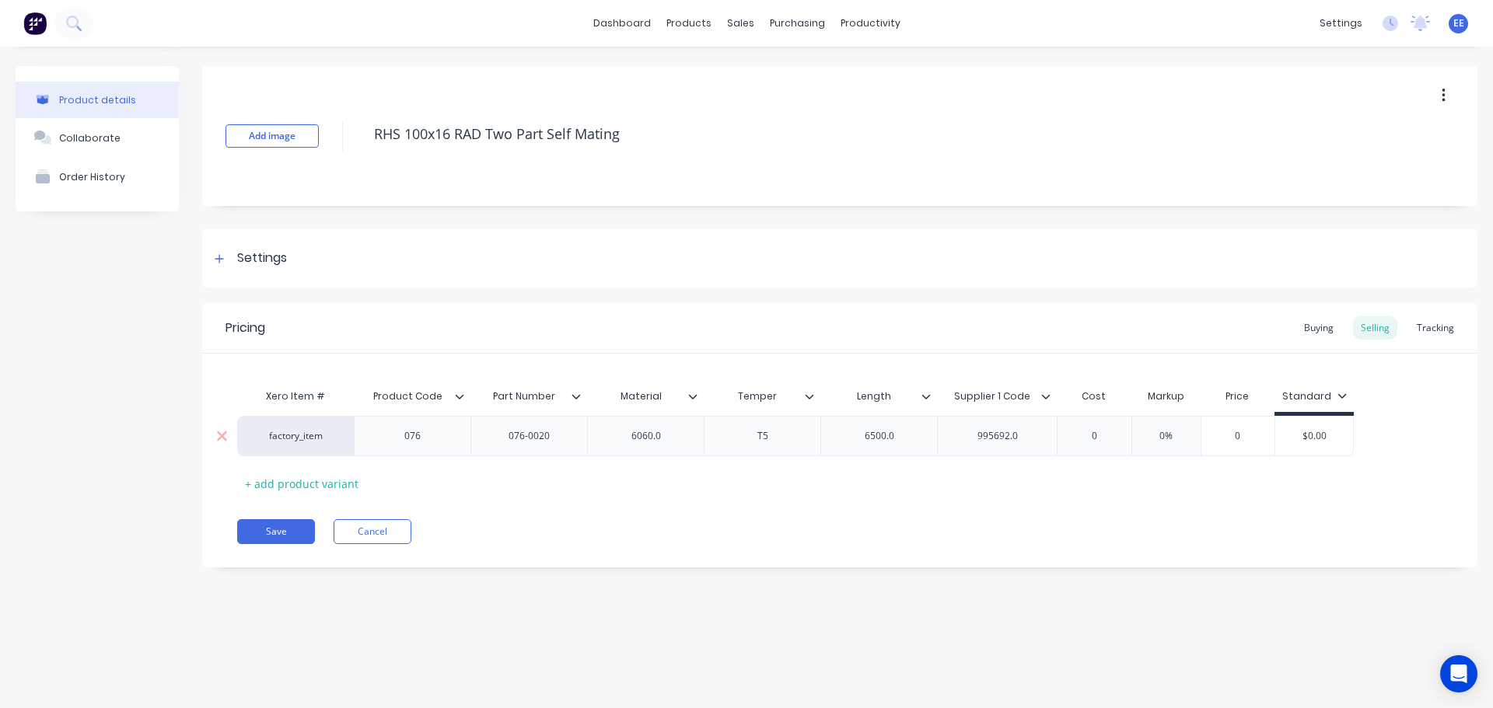
type textarea "x"
click at [679, 439] on div "6060.0" at bounding box center [646, 436] width 78 height 20
click at [926, 430] on div "6500.0" at bounding box center [878, 436] width 117 height 40
click at [922, 434] on div "6500.0" at bounding box center [878, 436] width 117 height 40
type textarea "x"
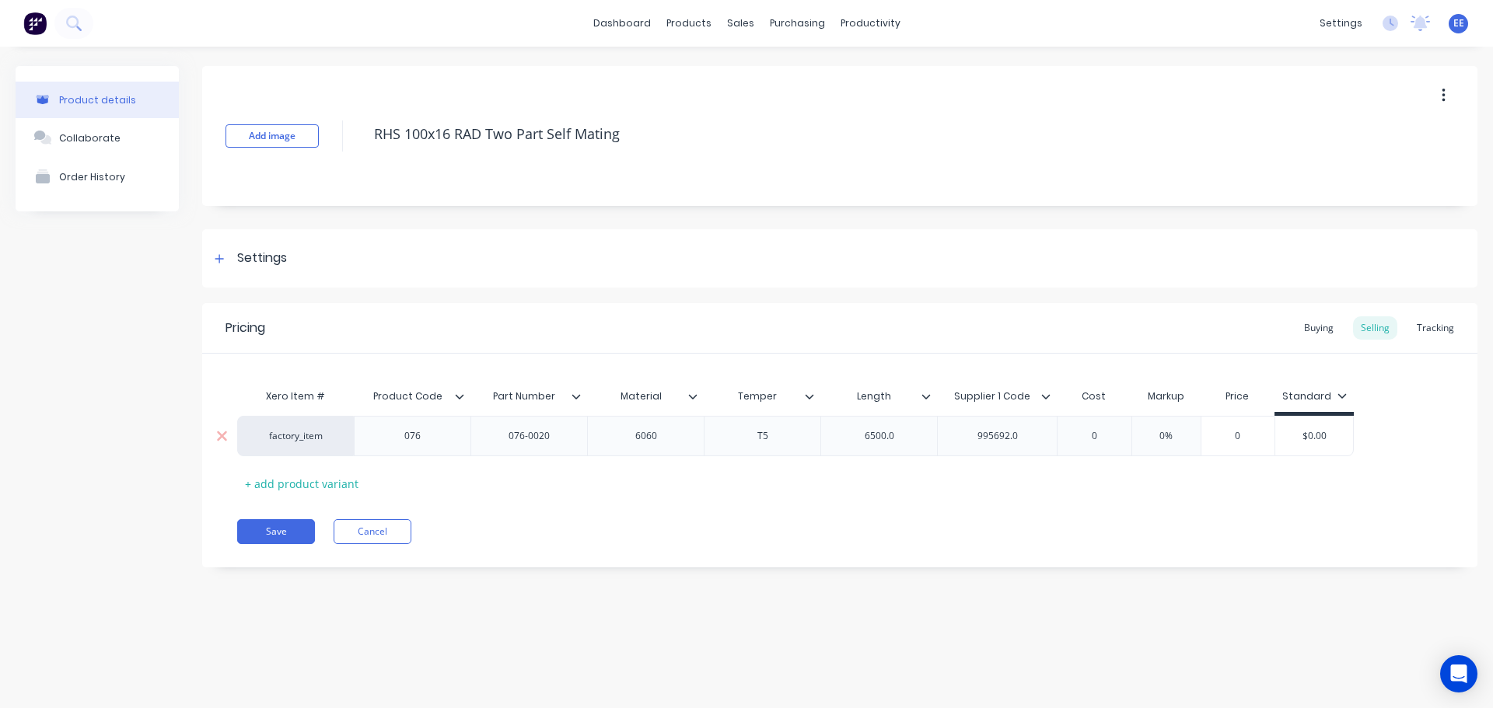
click at [909, 436] on div "6500.0" at bounding box center [880, 436] width 78 height 20
type textarea "x"
click at [1029, 439] on div "995692.0" at bounding box center [998, 436] width 78 height 20
drag, startPoint x: 637, startPoint y: 129, endPoint x: 342, endPoint y: 173, distance: 297.9
click at [342, 173] on div "Add image RHS 100x16 RAD Two Part Self Mating" at bounding box center [839, 136] width 1275 height 140
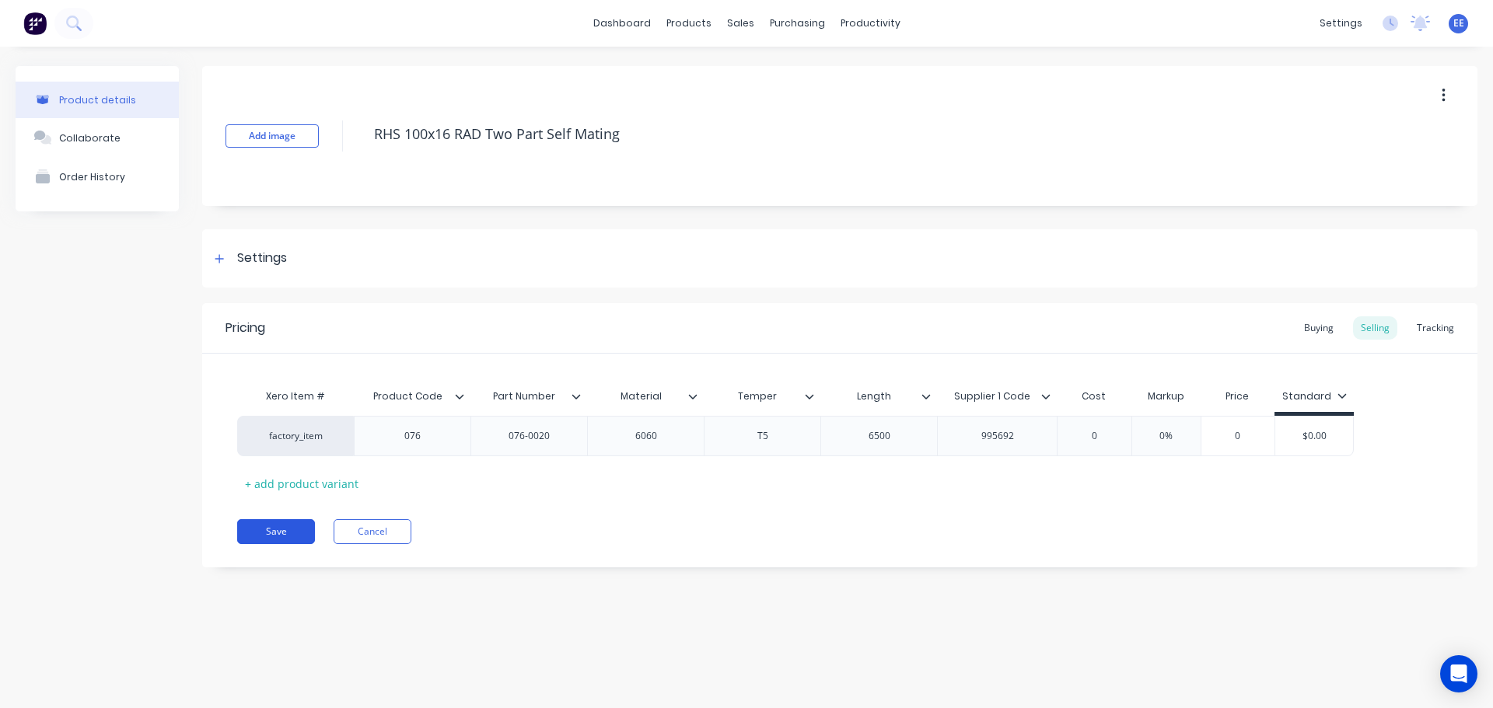
click at [283, 525] on button "Save" at bounding box center [276, 531] width 78 height 25
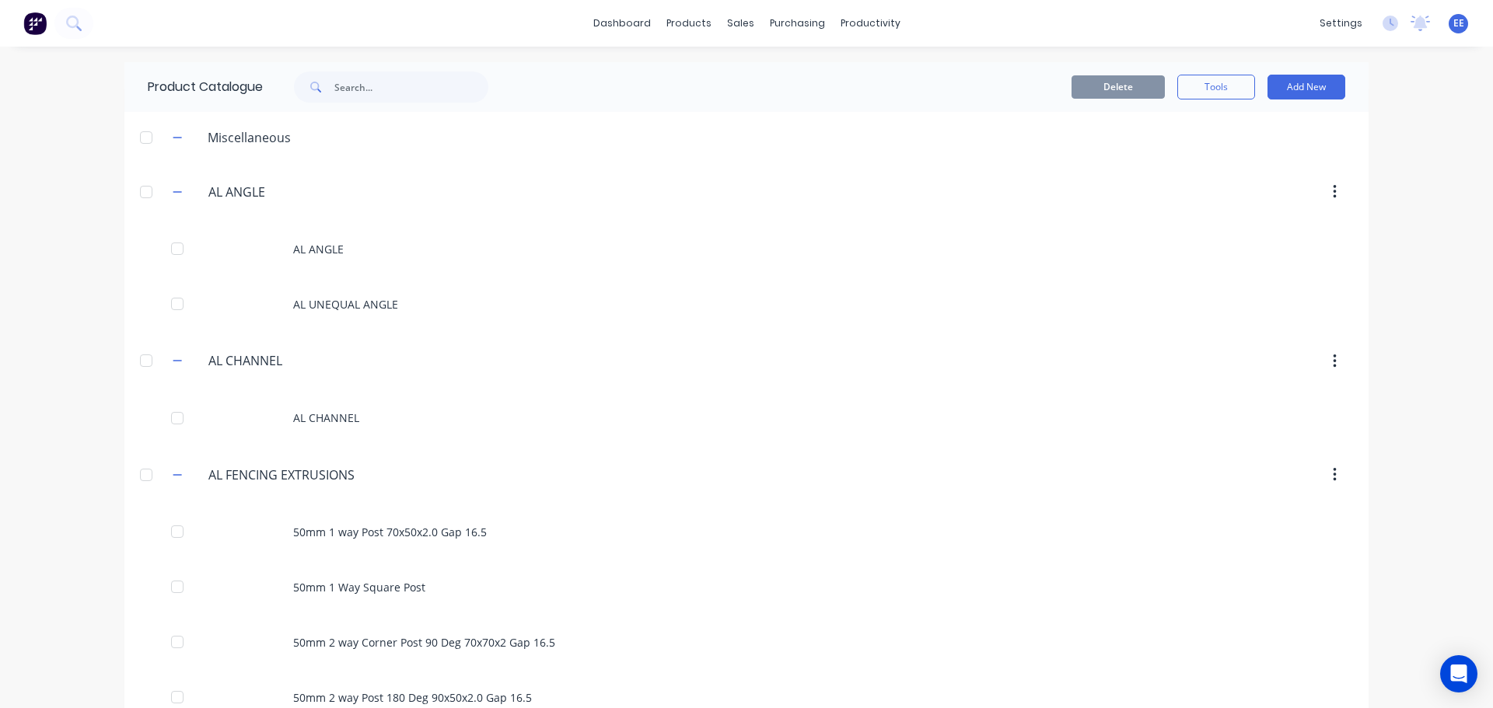
scroll to position [1117, 0]
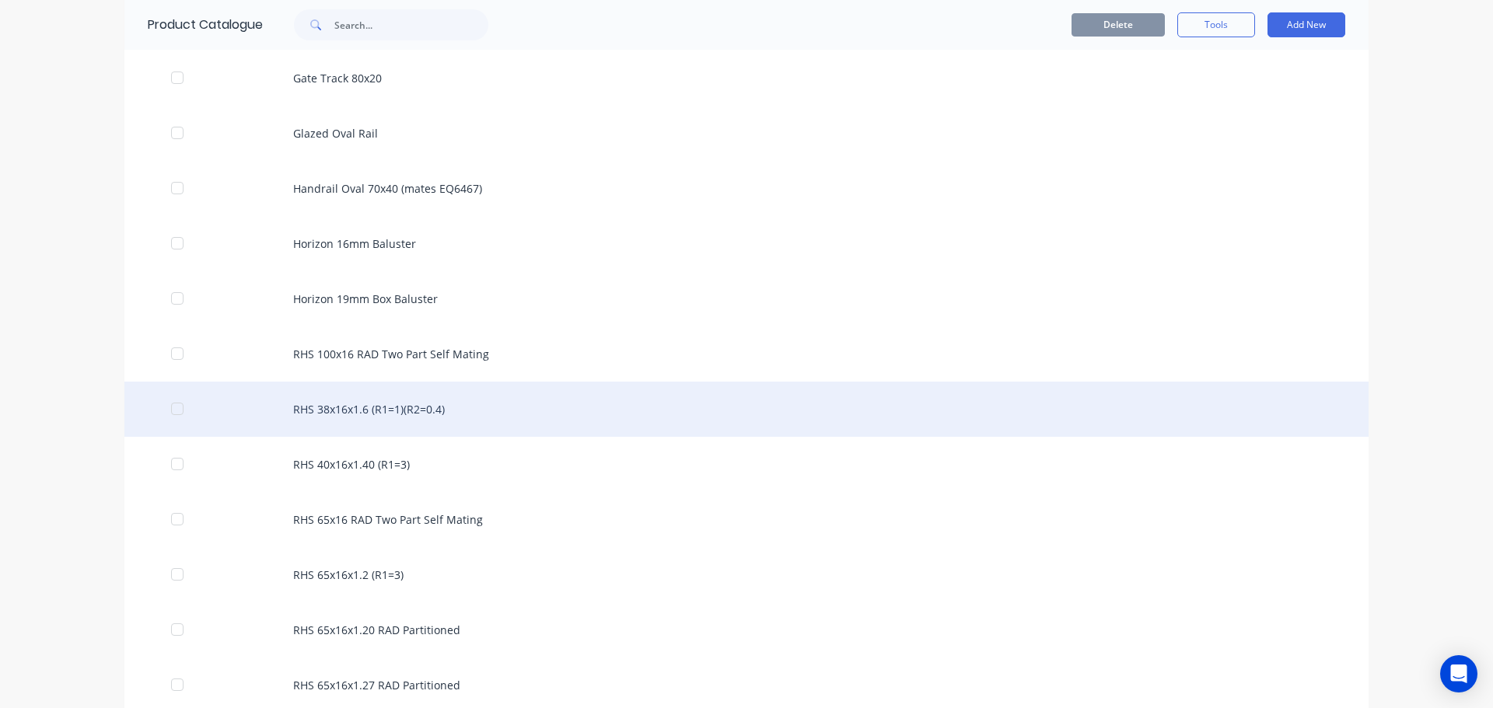
click at [437, 421] on div "RHS 38x16x1.6 (R1=1)(R2=0.4)" at bounding box center [746, 409] width 1244 height 55
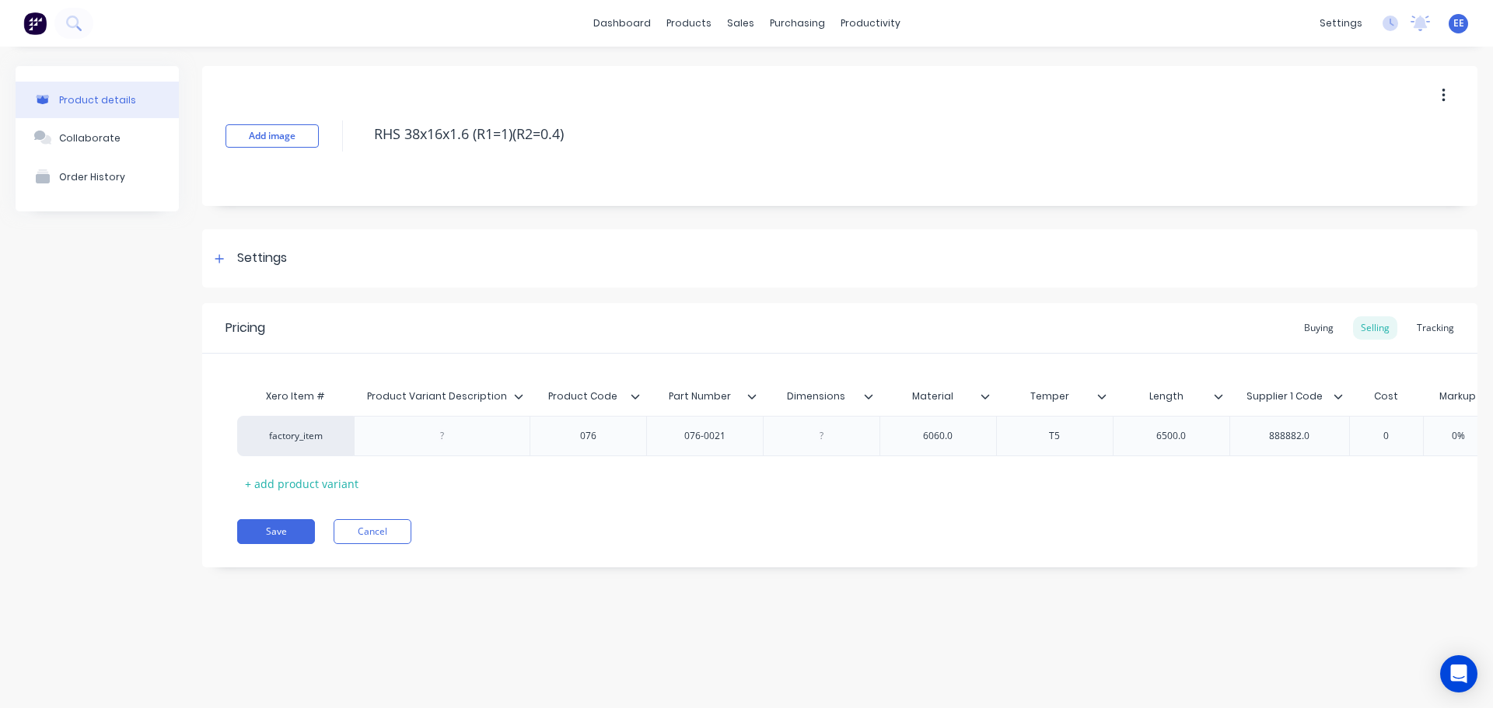
click at [518, 397] on icon at bounding box center [518, 396] width 9 height 5
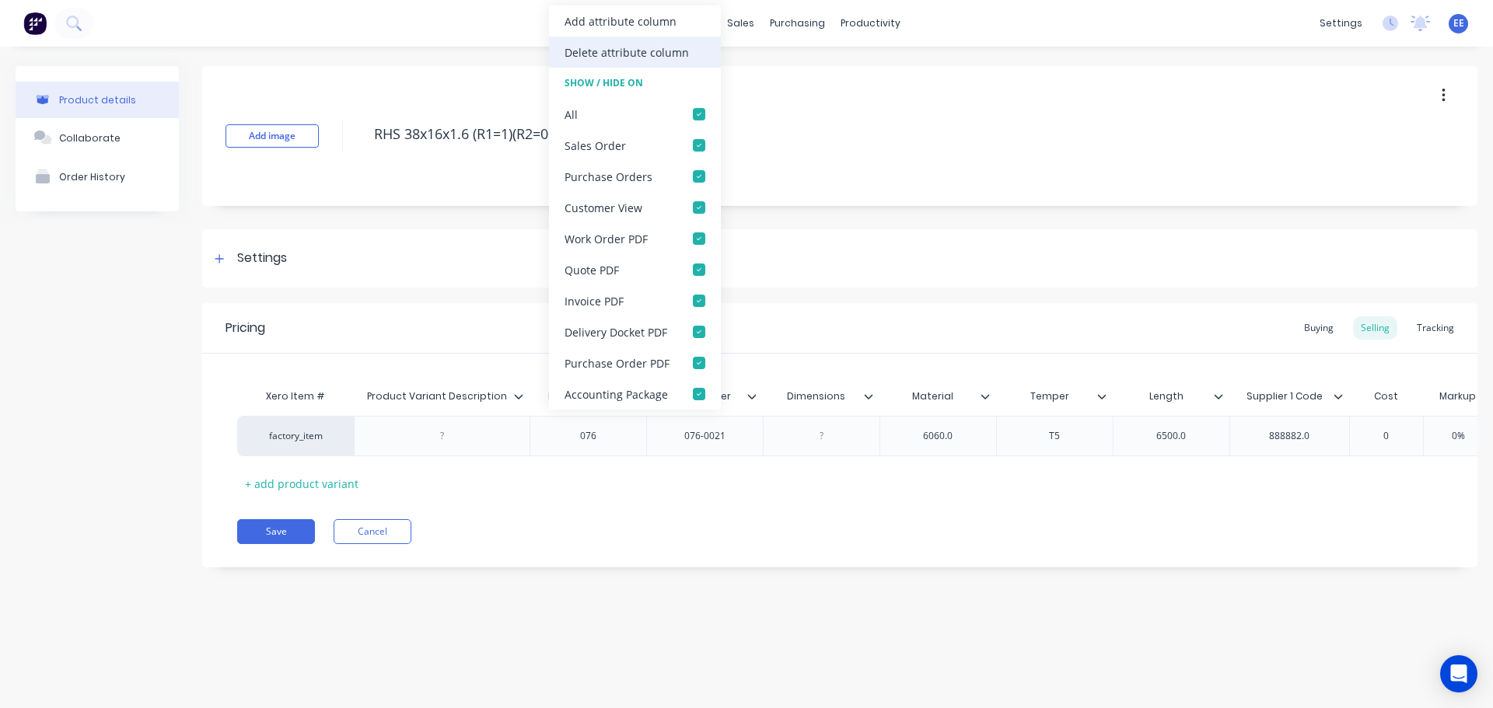
click at [653, 56] on div "Delete attribute column" at bounding box center [627, 52] width 124 height 16
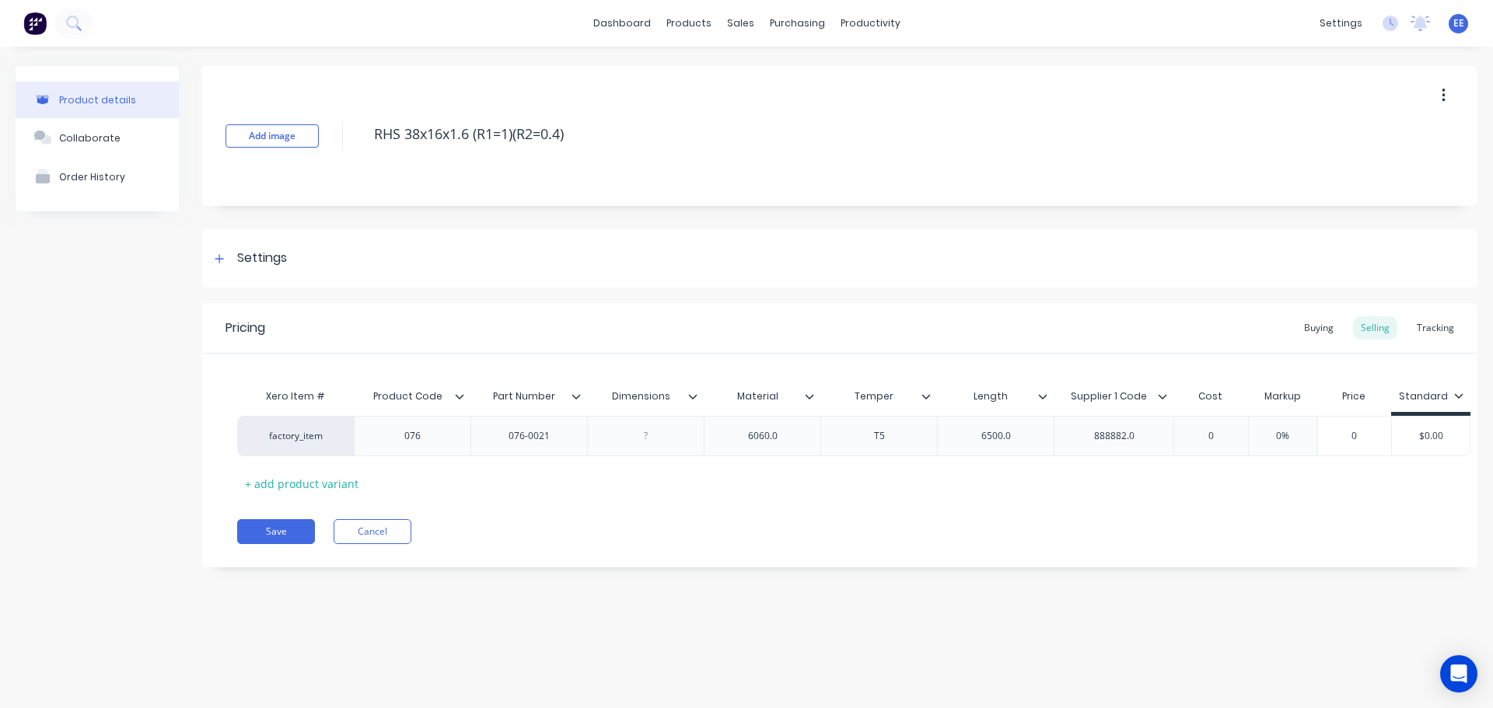
click at [697, 395] on icon at bounding box center [693, 396] width 9 height 5
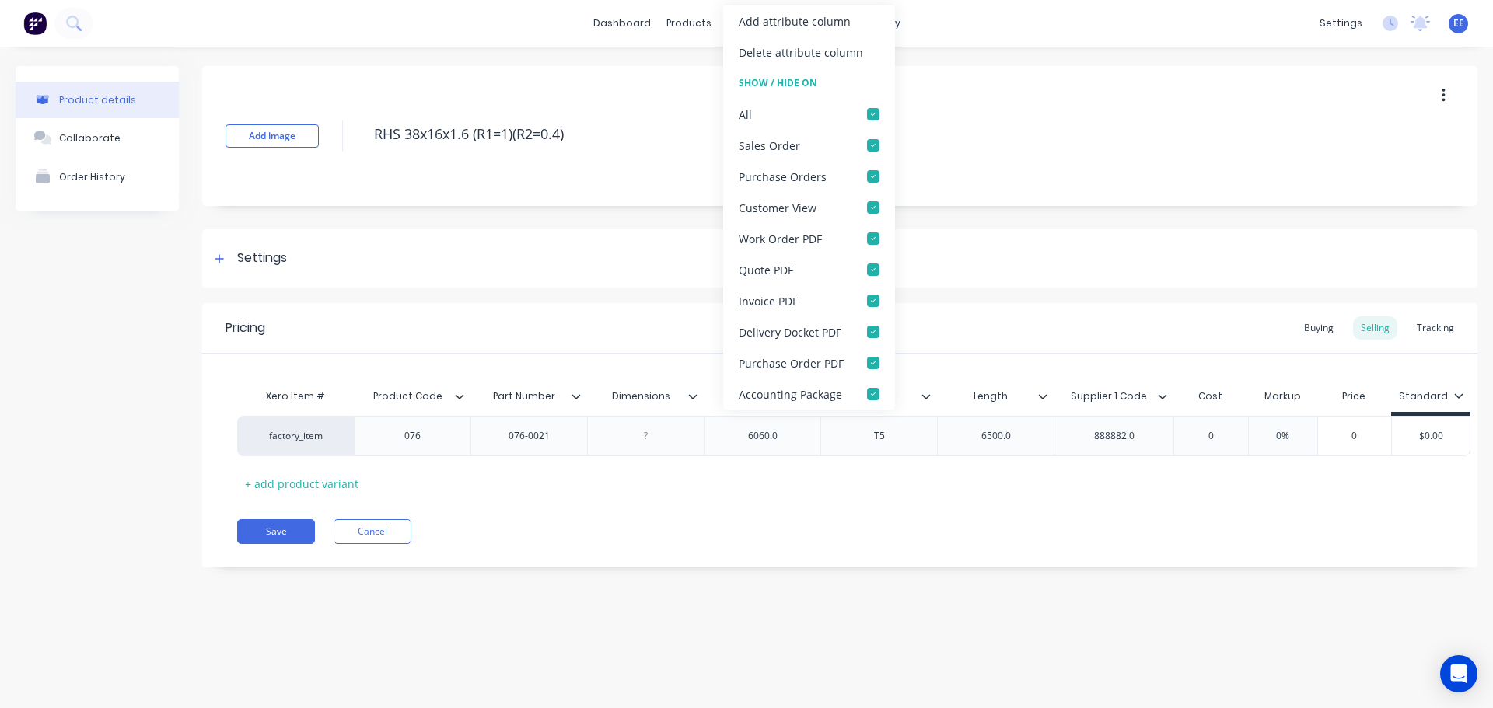
click at [829, 48] on div "Delete attribute column" at bounding box center [801, 52] width 124 height 16
type textarea "x"
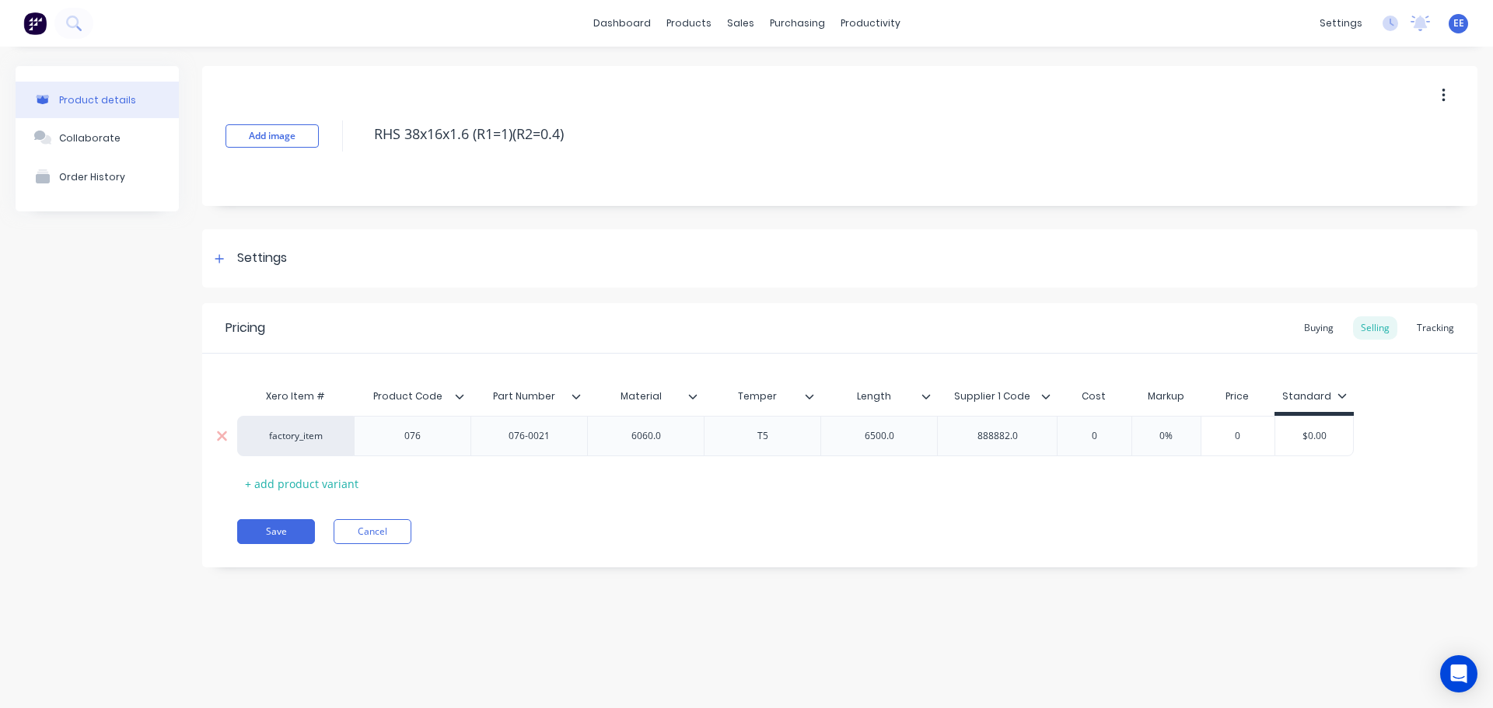
click at [678, 438] on div "6060.0" at bounding box center [646, 436] width 78 height 20
type textarea "x"
click at [908, 438] on div "6500.0" at bounding box center [880, 436] width 78 height 20
type textarea "x"
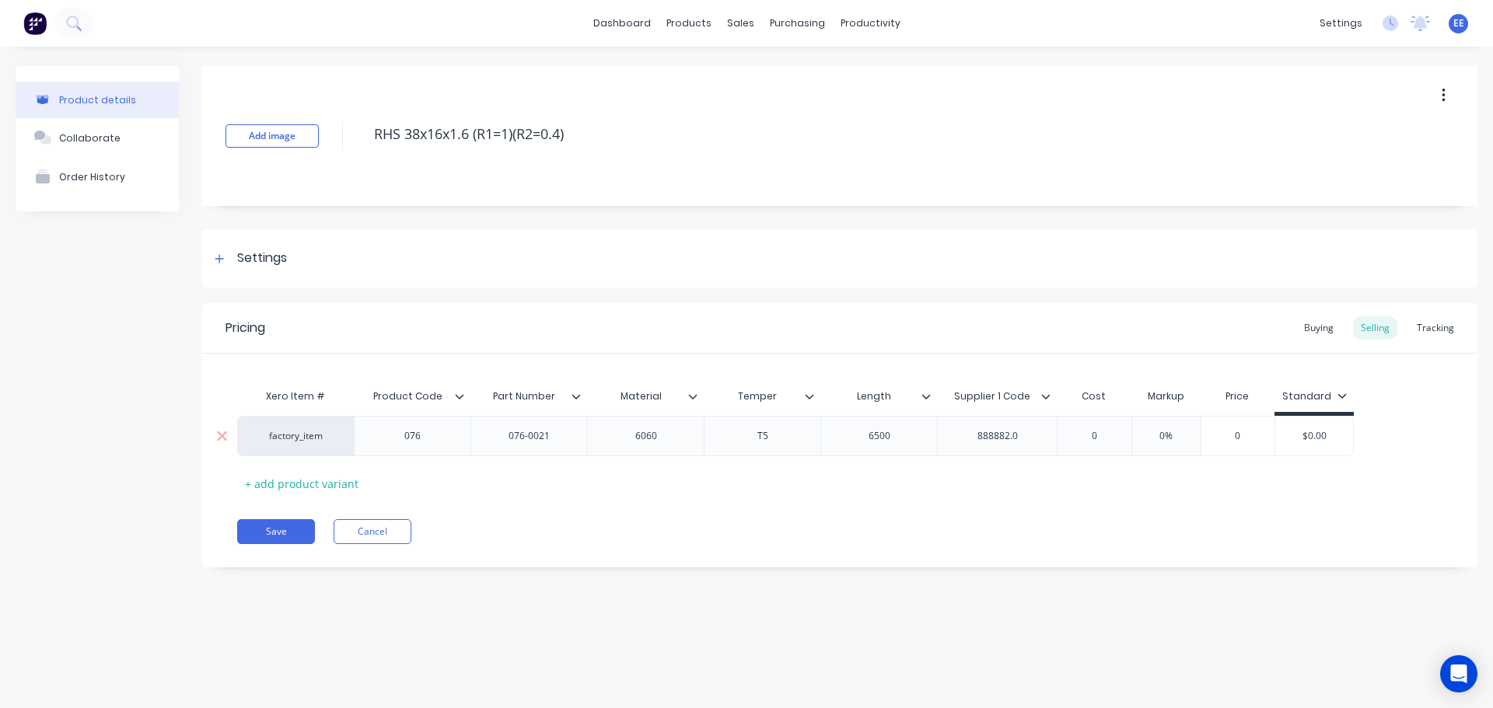
click at [1027, 435] on div "888882.0" at bounding box center [998, 436] width 78 height 20
click at [890, 536] on div "Save Cancel" at bounding box center [857, 531] width 1240 height 25
drag, startPoint x: 534, startPoint y: 141, endPoint x: 344, endPoint y: 141, distance: 190.5
click at [344, 141] on div "Add image RHS 38x16x1.6 (R1=1)(R2=0.4)" at bounding box center [839, 136] width 1275 height 140
drag, startPoint x: 274, startPoint y: 533, endPoint x: 259, endPoint y: 518, distance: 21.5
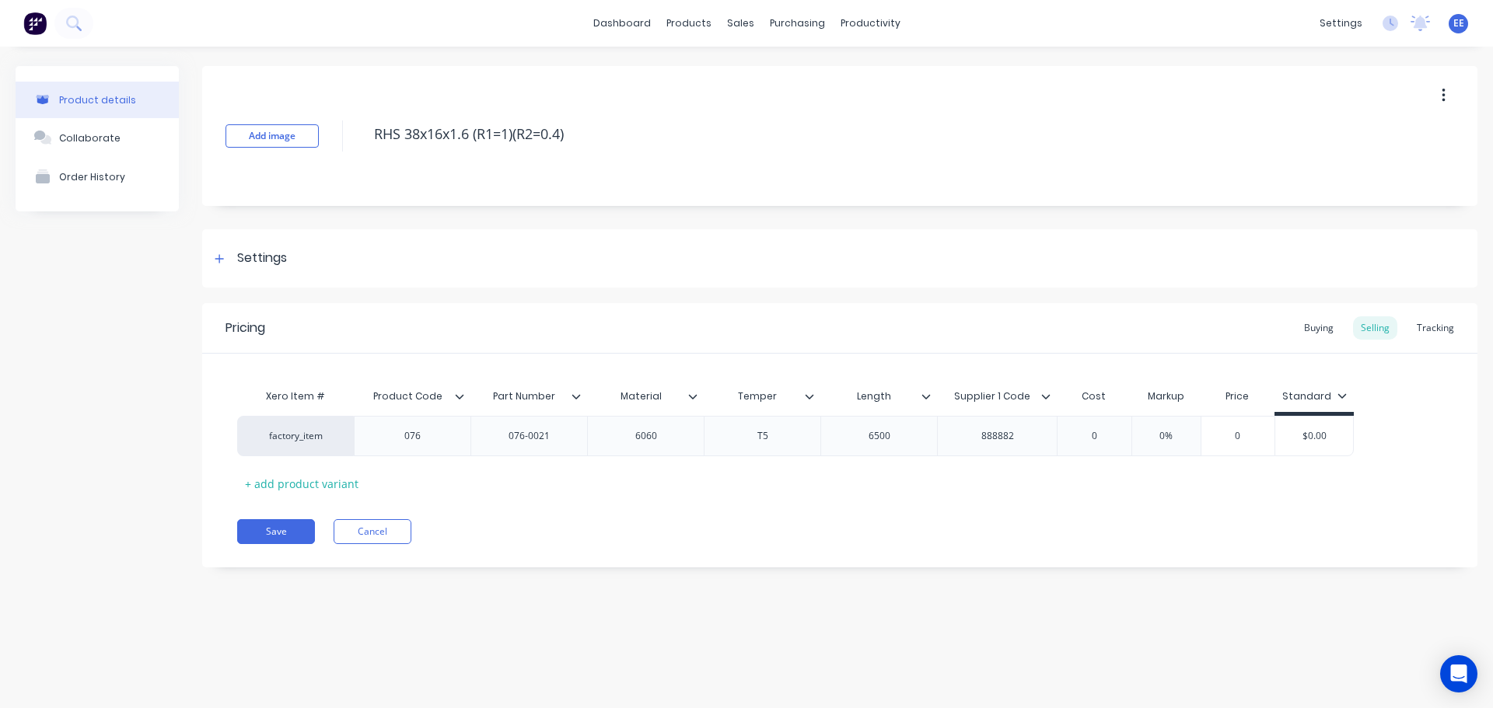
click at [273, 533] on button "Save" at bounding box center [276, 531] width 78 height 25
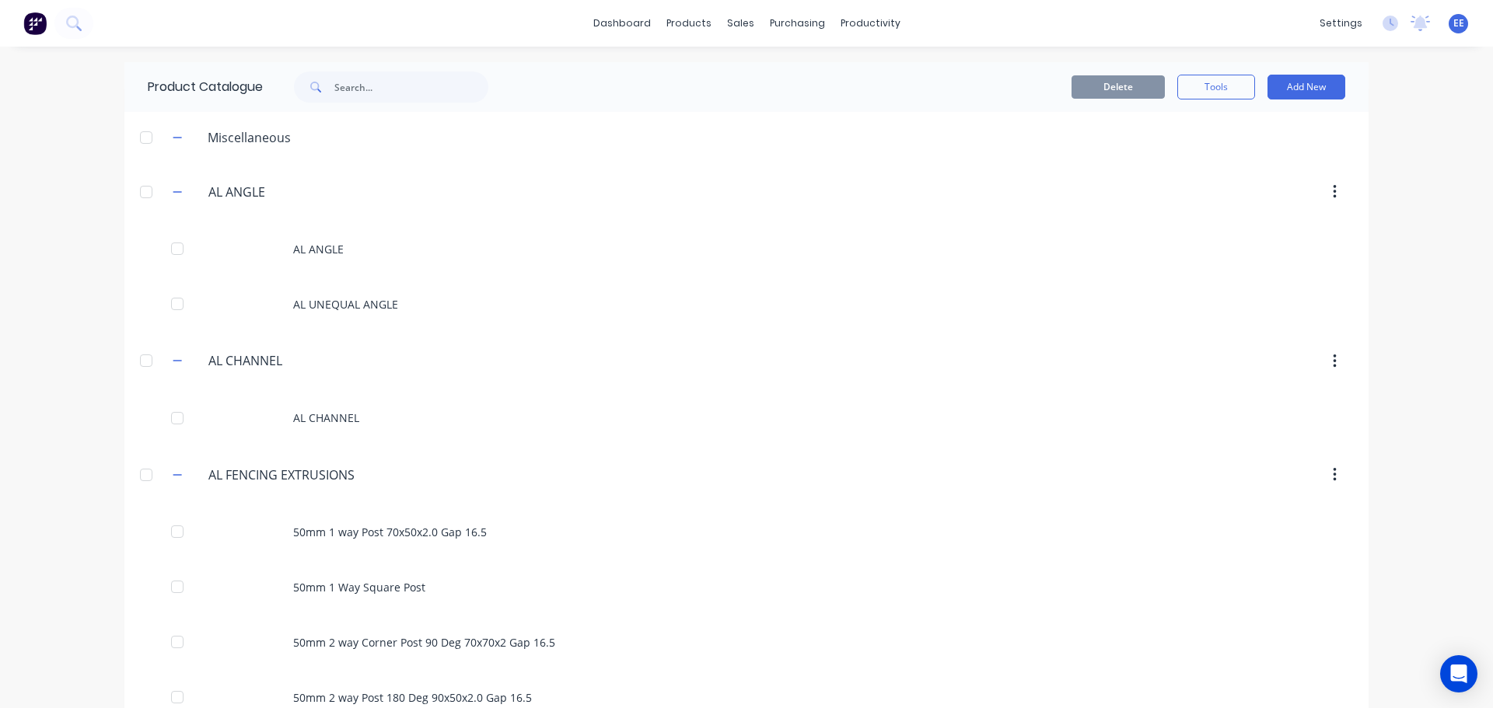
scroll to position [1172, 0]
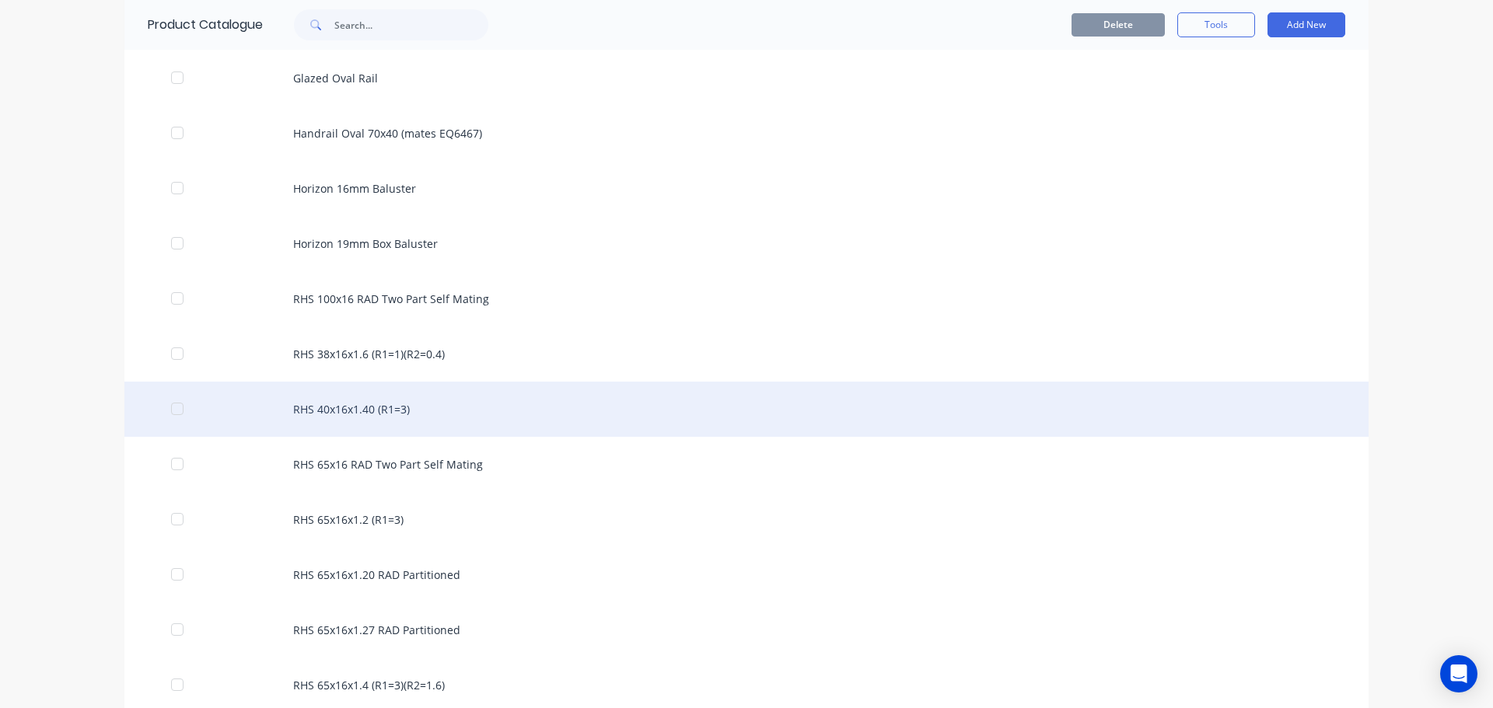
click at [382, 418] on div "RHS 40x16x1.40 (R1=3)" at bounding box center [746, 409] width 1244 height 55
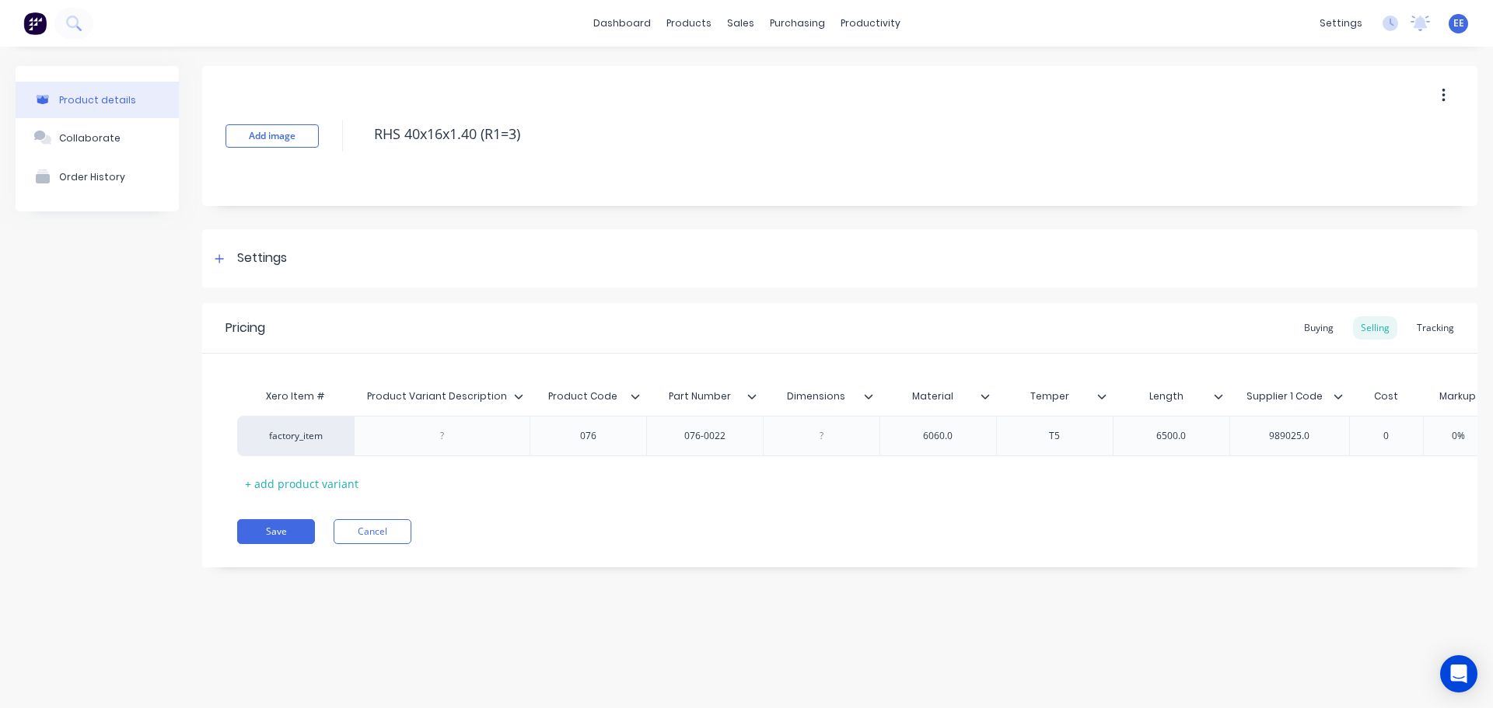
drag, startPoint x: 532, startPoint y: 134, endPoint x: 348, endPoint y: 152, distance: 184.5
click at [348, 152] on div "Add image RHS 40x16x1.40 (R1=3)" at bounding box center [839, 136] width 1275 height 140
click at [516, 393] on icon at bounding box center [518, 396] width 9 height 9
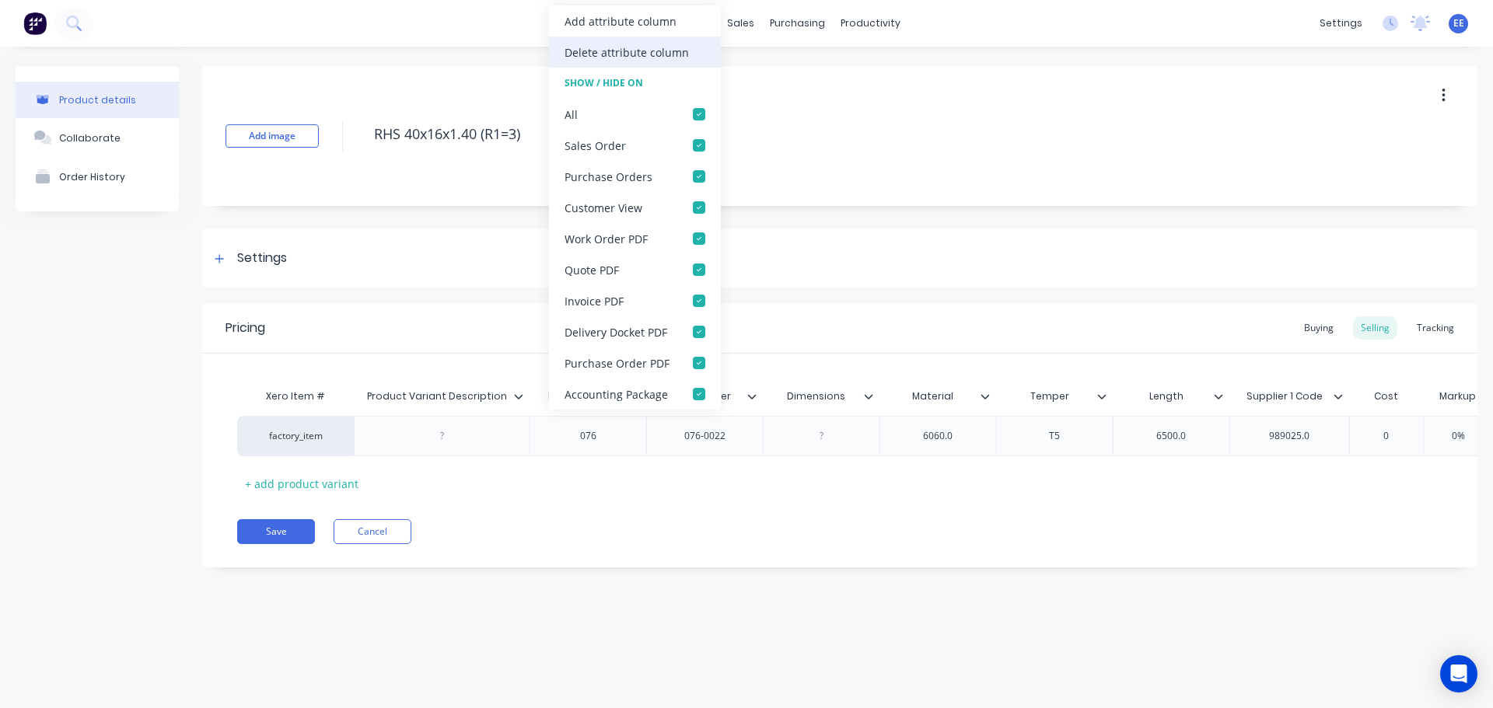
click at [628, 44] on div "Delete attribute column" at bounding box center [627, 52] width 124 height 16
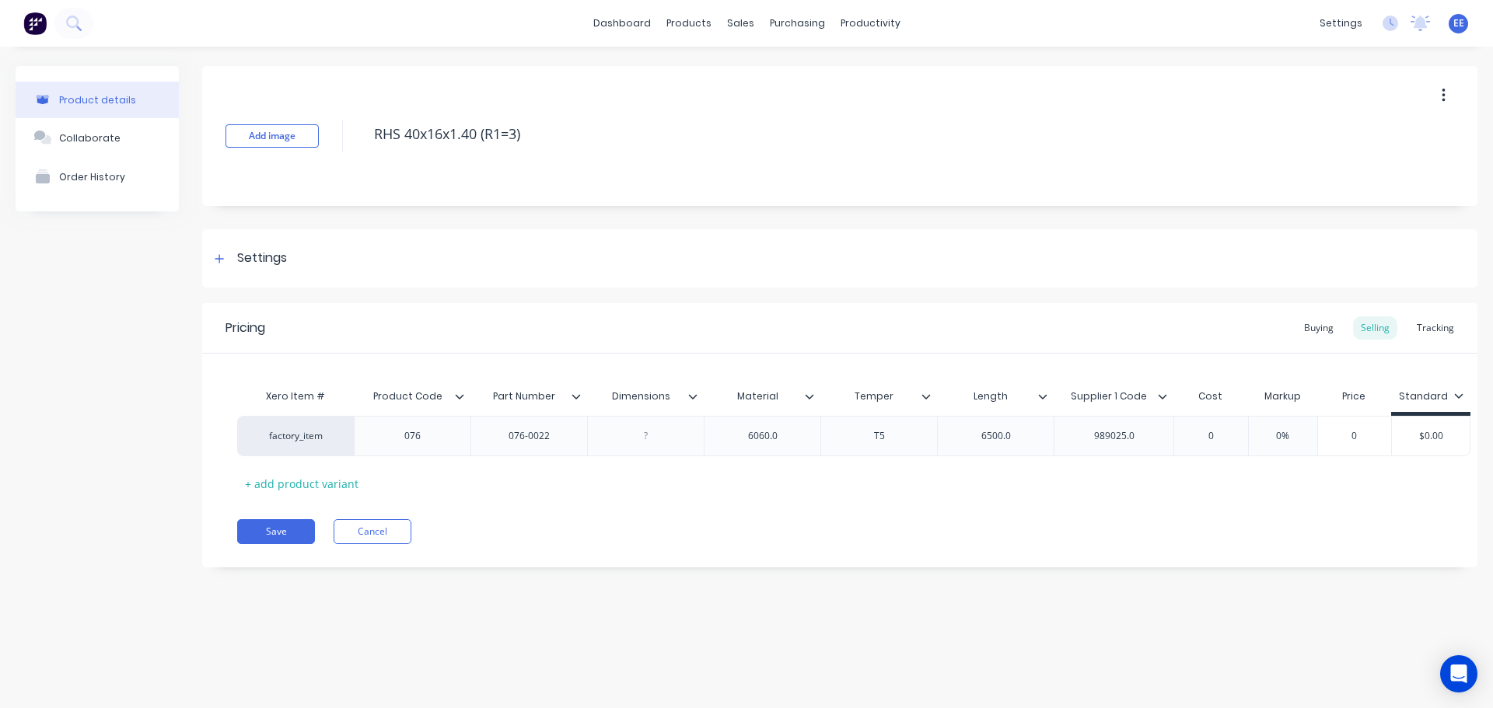
click at [694, 396] on icon at bounding box center [692, 396] width 9 height 9
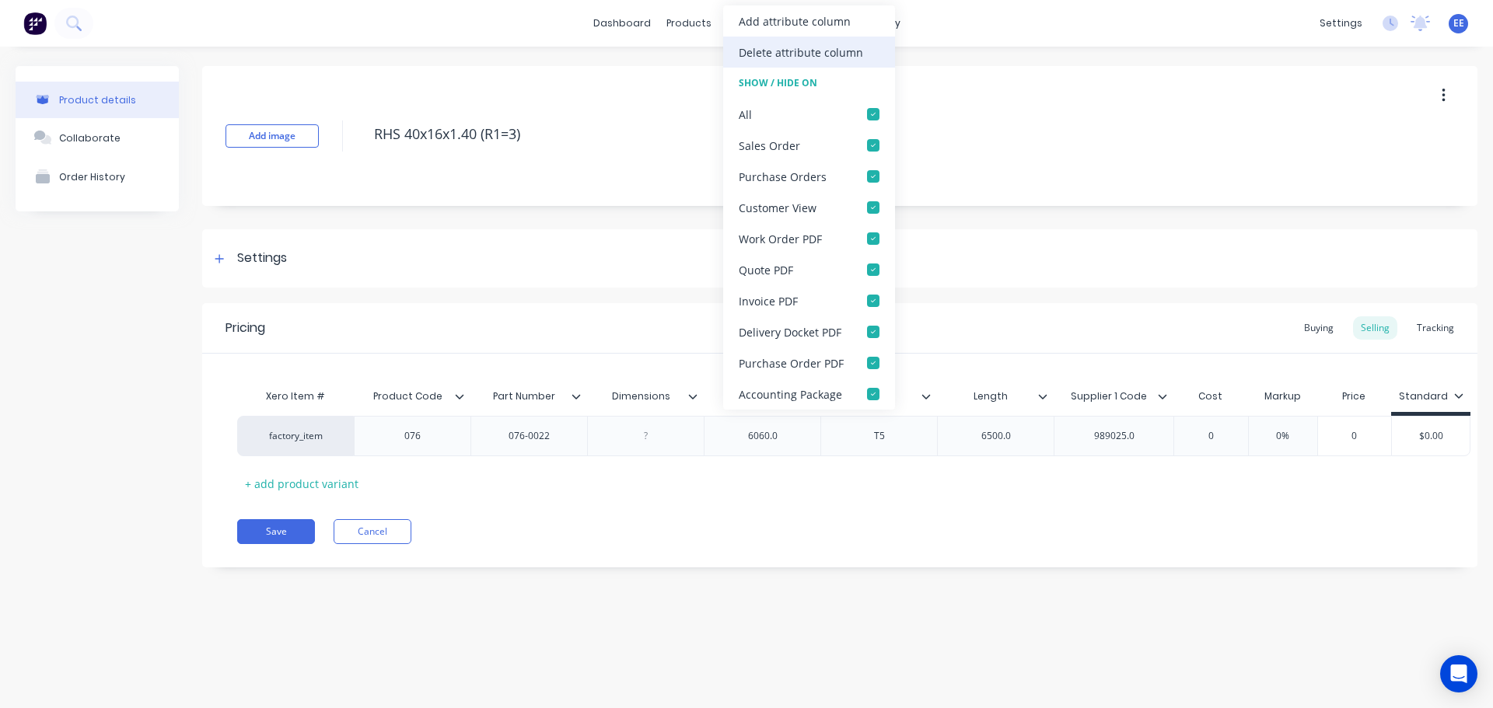
click at [766, 54] on div "Delete attribute column" at bounding box center [801, 52] width 124 height 16
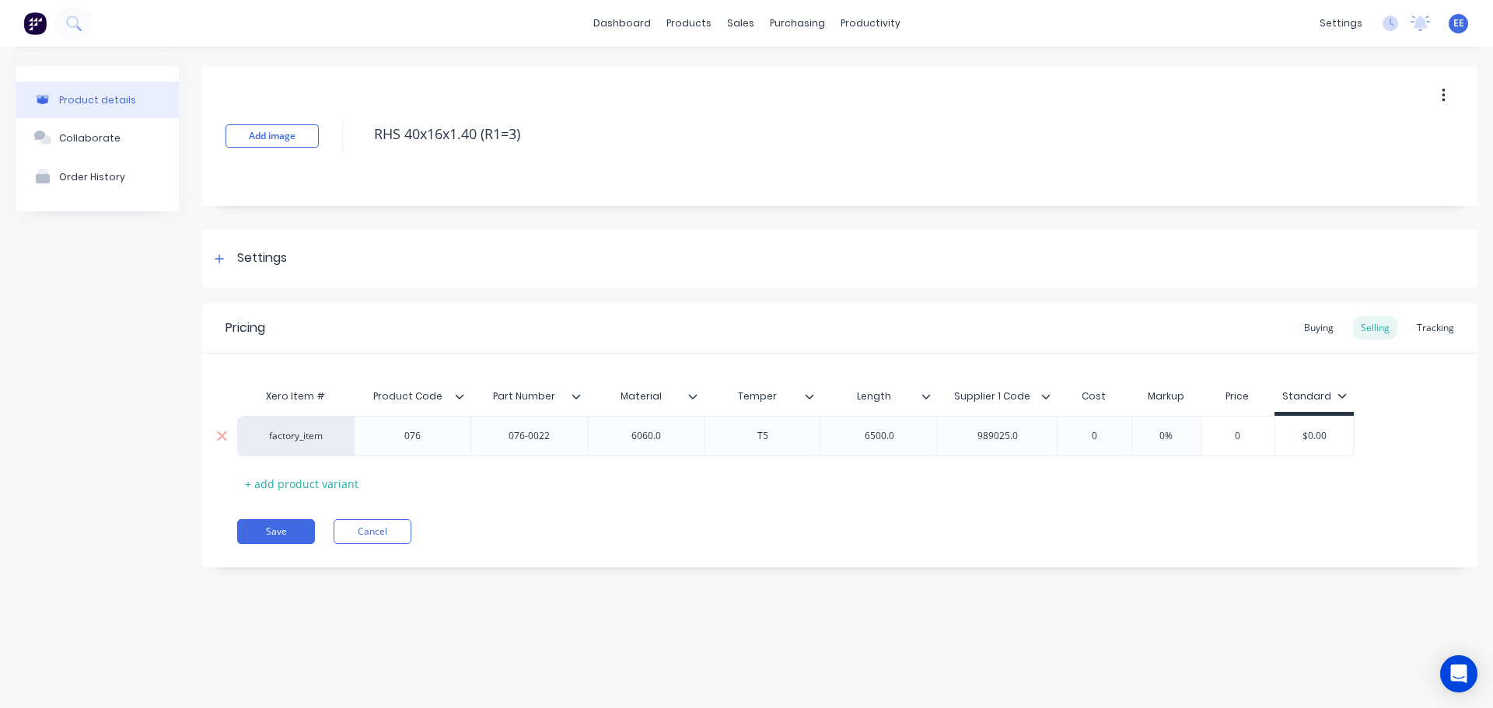
type textarea "x"
click at [677, 432] on div "6060.0" at bounding box center [646, 436] width 78 height 20
type textarea "x"
click at [908, 438] on div "6500.0" at bounding box center [880, 436] width 78 height 20
type textarea "x"
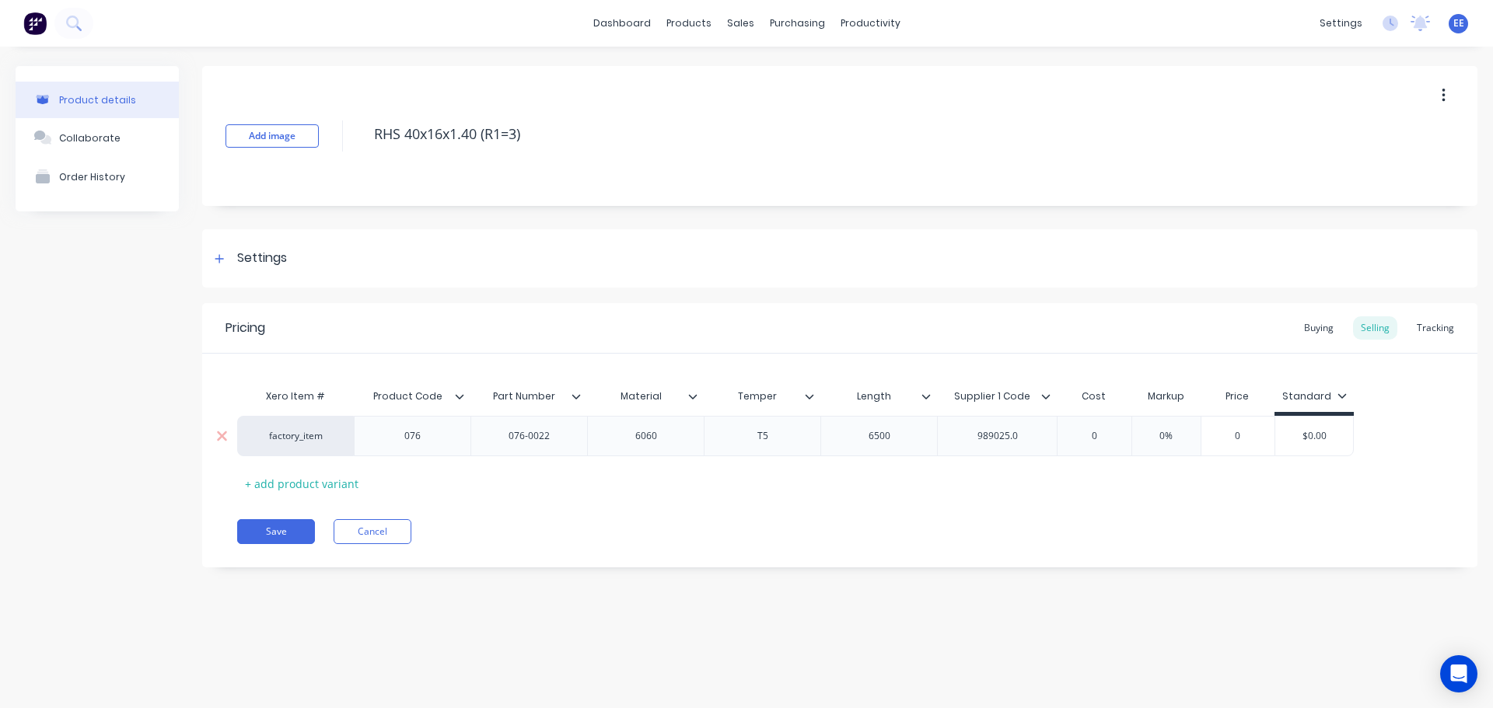
click at [1024, 436] on div "989025.0" at bounding box center [998, 436] width 78 height 20
click at [276, 537] on button "Save" at bounding box center [276, 531] width 78 height 25
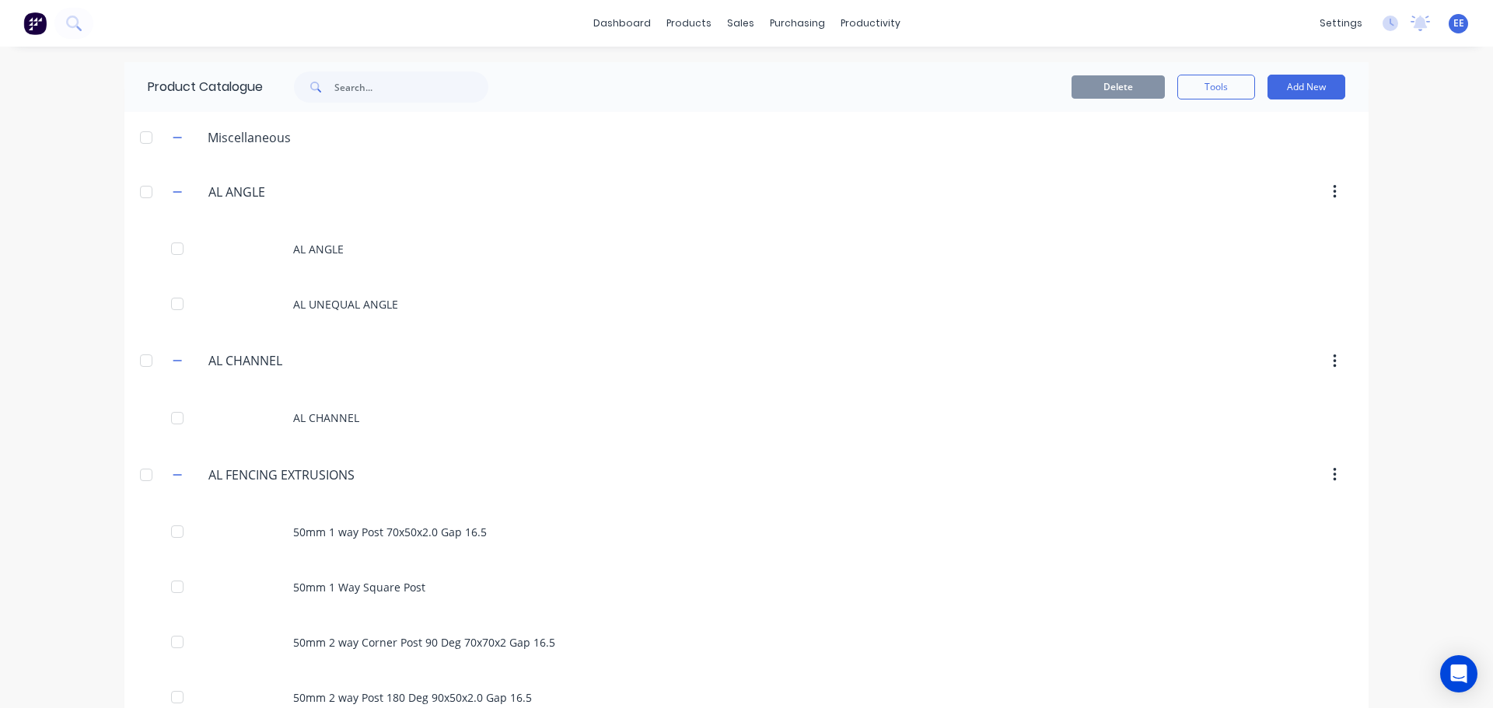
scroll to position [1227, 0]
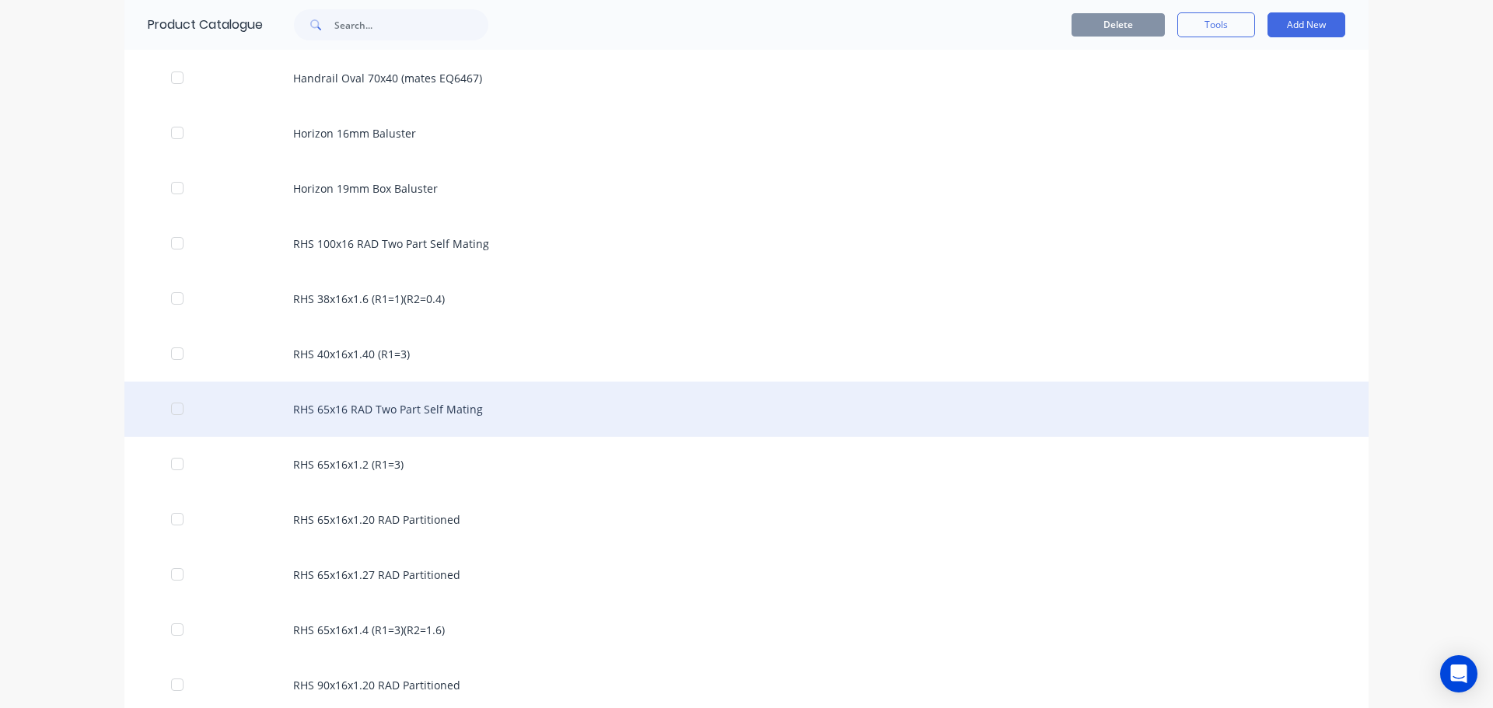
click at [472, 422] on div "RHS 65x16 RAD Two Part Self Mating" at bounding box center [746, 409] width 1244 height 55
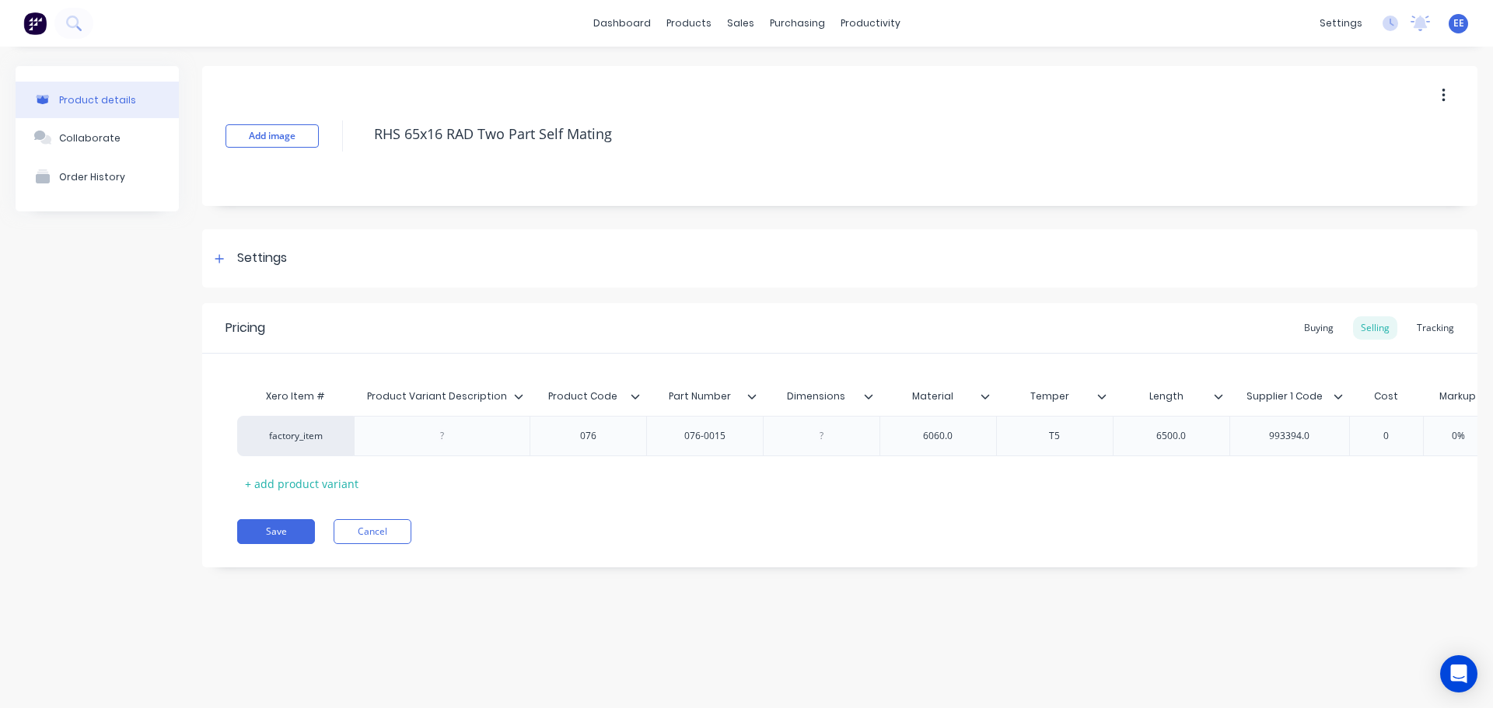
drag, startPoint x: 634, startPoint y: 135, endPoint x: 306, endPoint y: 149, distance: 327.7
click at [310, 149] on div "Add image RHS 65x16 RAD Two Part Self Mating" at bounding box center [839, 136] width 1275 height 140
click at [517, 395] on icon at bounding box center [518, 396] width 9 height 9
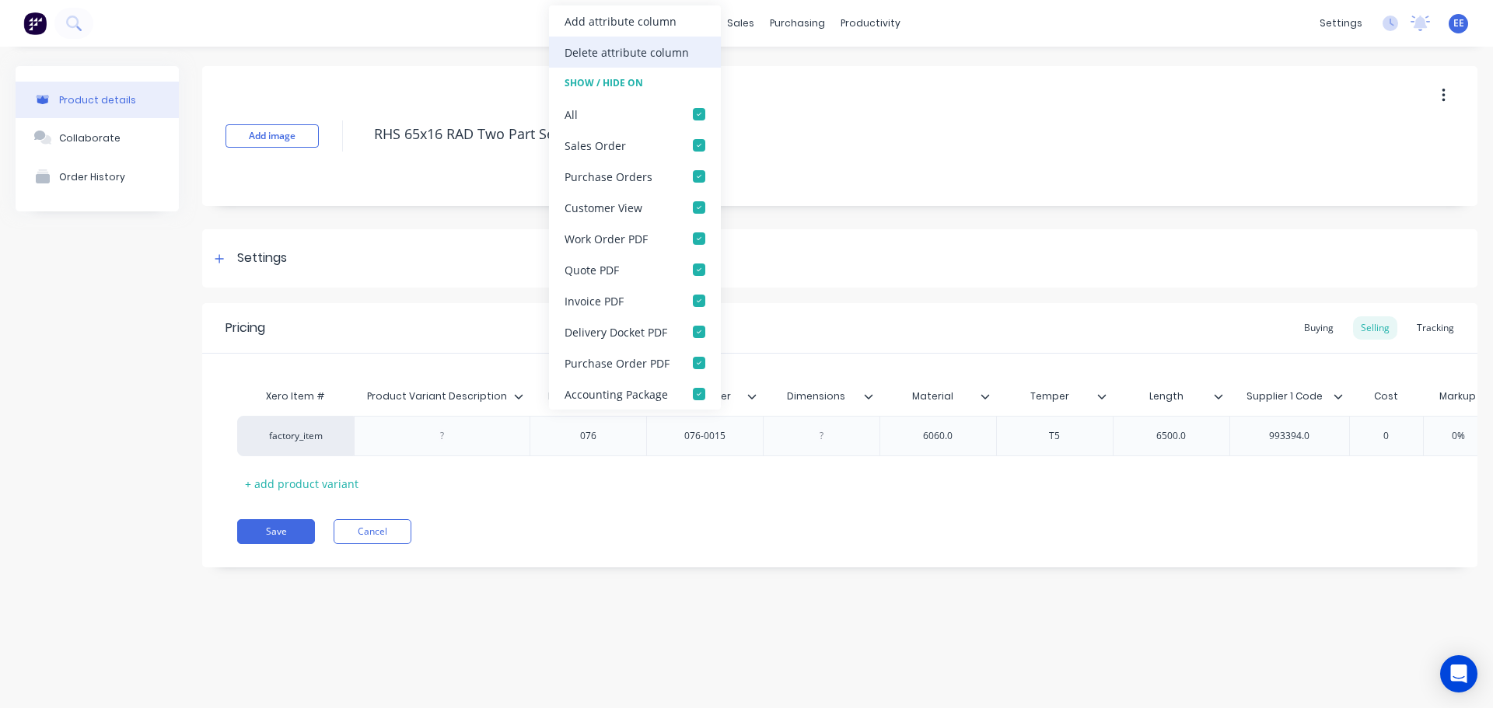
click at [603, 52] on div "Delete attribute column" at bounding box center [627, 52] width 124 height 16
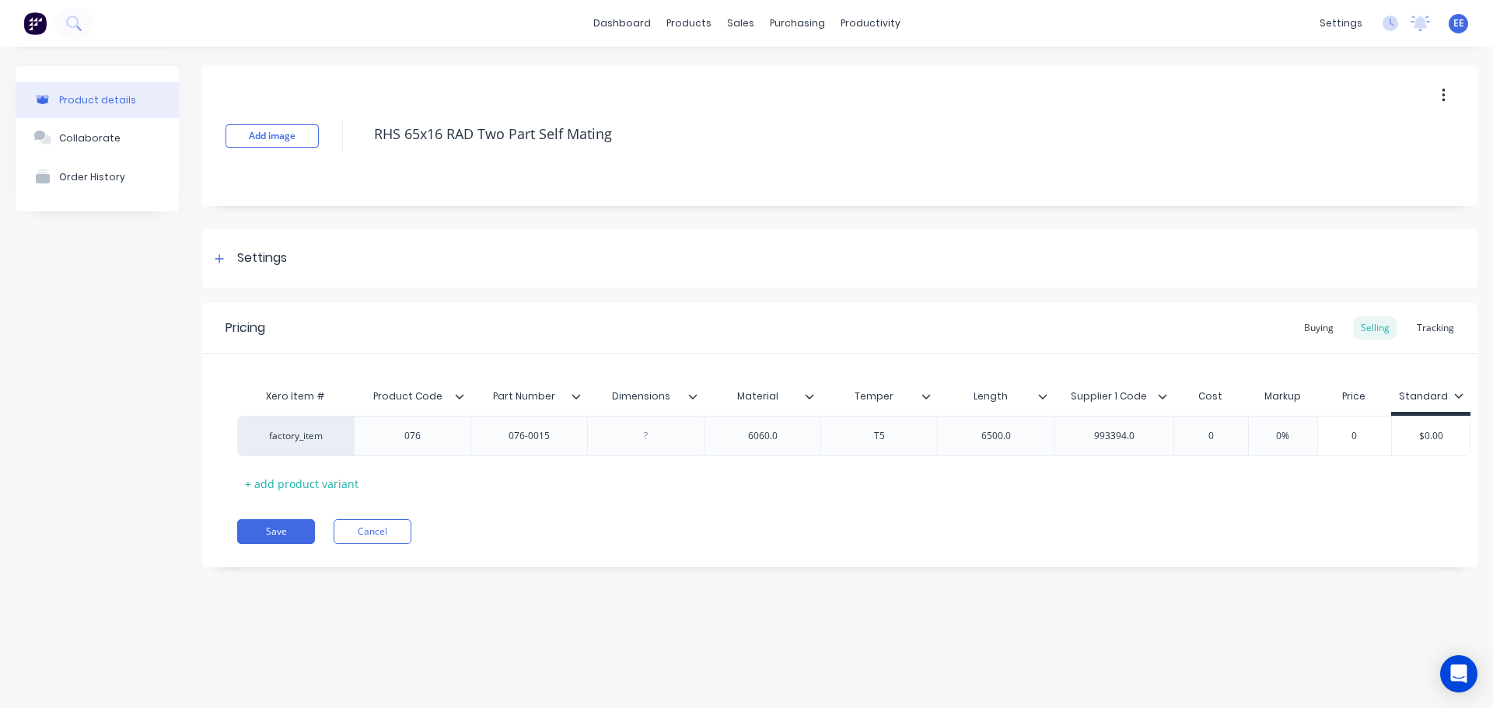
click at [692, 399] on icon at bounding box center [692, 396] width 9 height 9
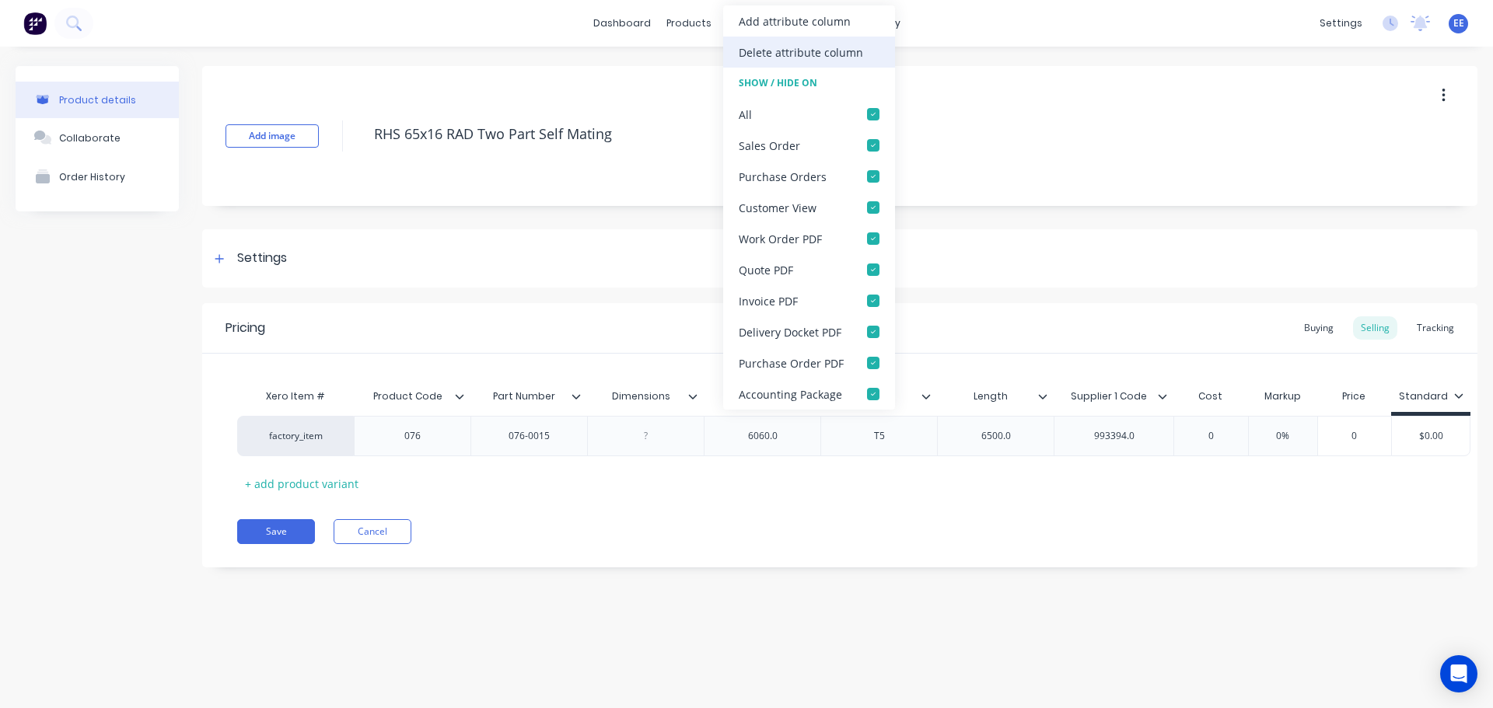
click at [799, 52] on div "Delete attribute column" at bounding box center [801, 52] width 124 height 16
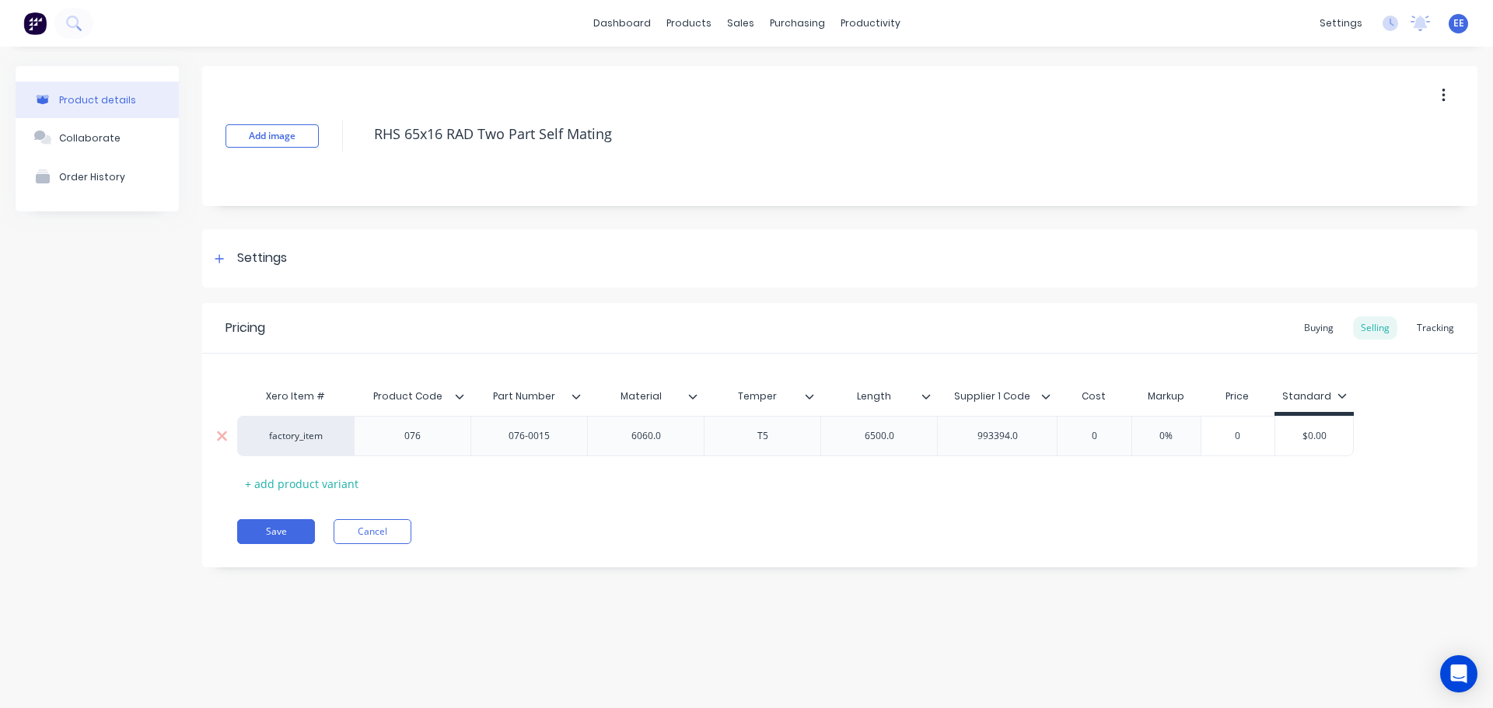
type textarea "x"
click at [674, 435] on div "6060.0" at bounding box center [646, 436] width 78 height 20
type textarea "x"
click at [907, 432] on div "6500.0" at bounding box center [880, 436] width 78 height 20
type textarea "x"
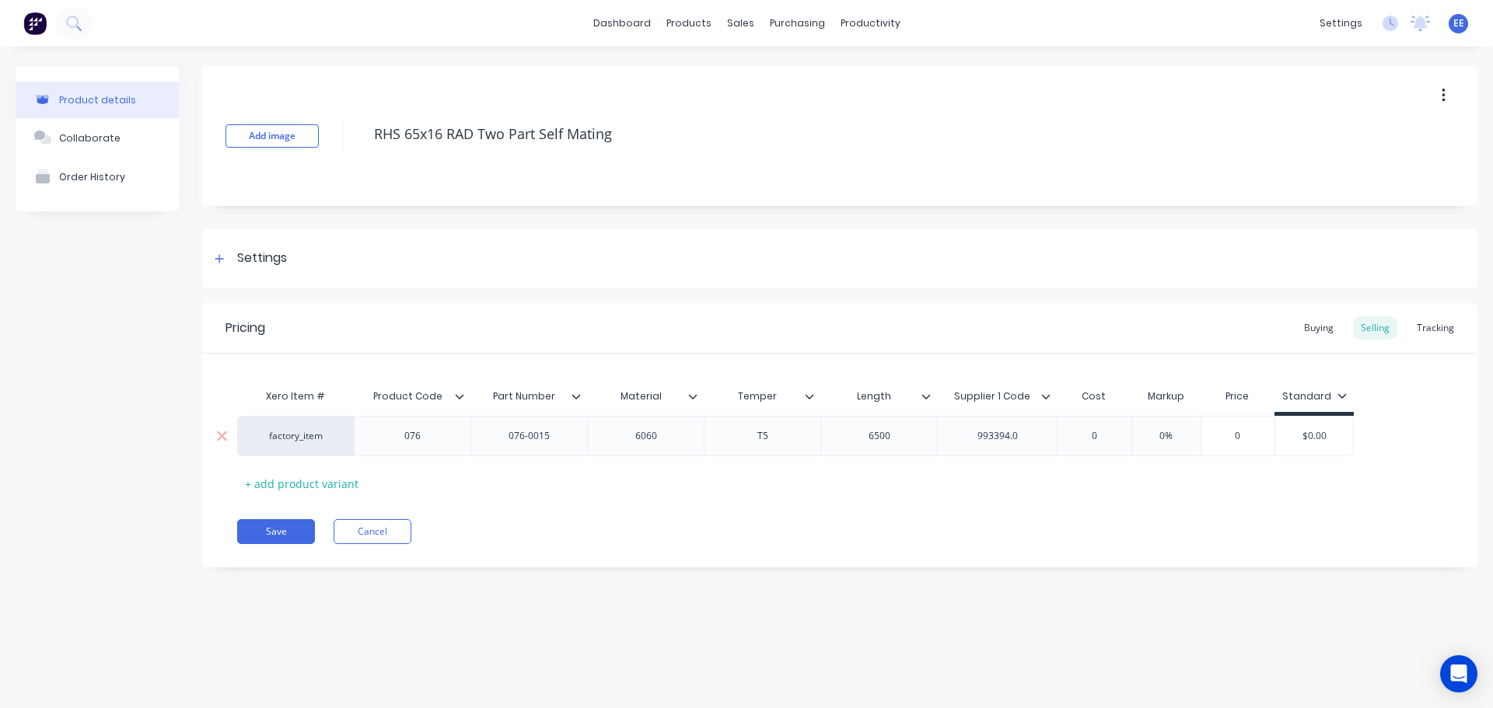
click at [1030, 434] on div "993394.0" at bounding box center [998, 436] width 78 height 20
click at [263, 530] on button "Save" at bounding box center [276, 531] width 78 height 25
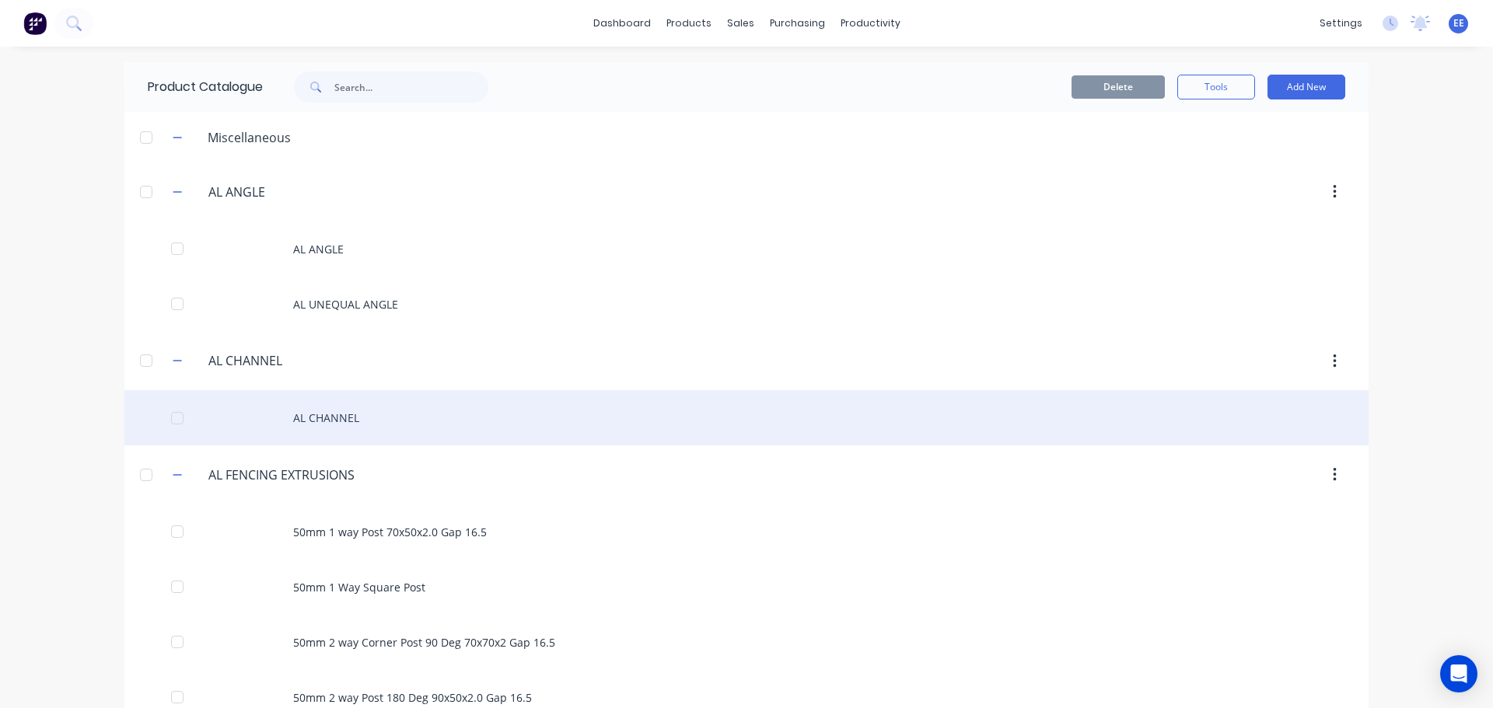
scroll to position [1282, 0]
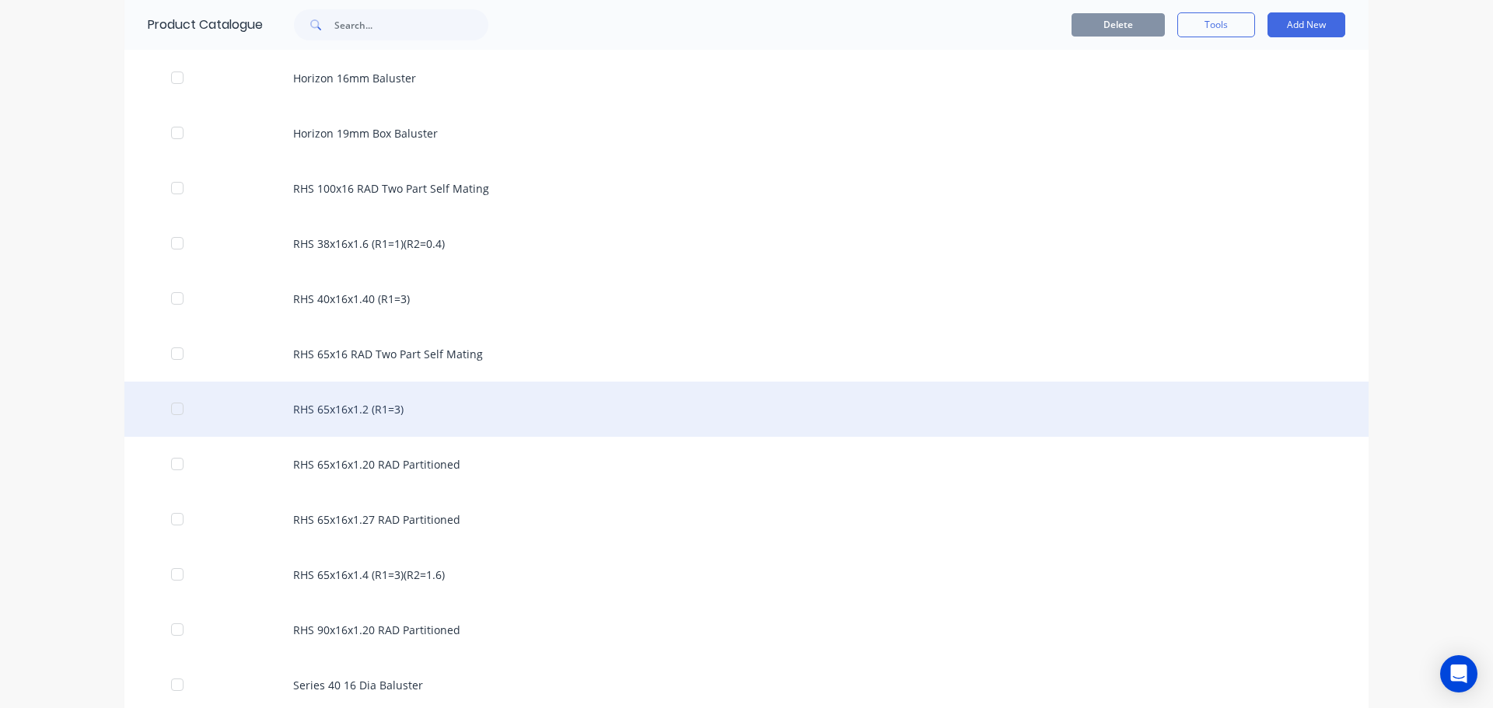
click at [348, 414] on div "RHS 65x16x1.2 (R1=3)" at bounding box center [746, 409] width 1244 height 55
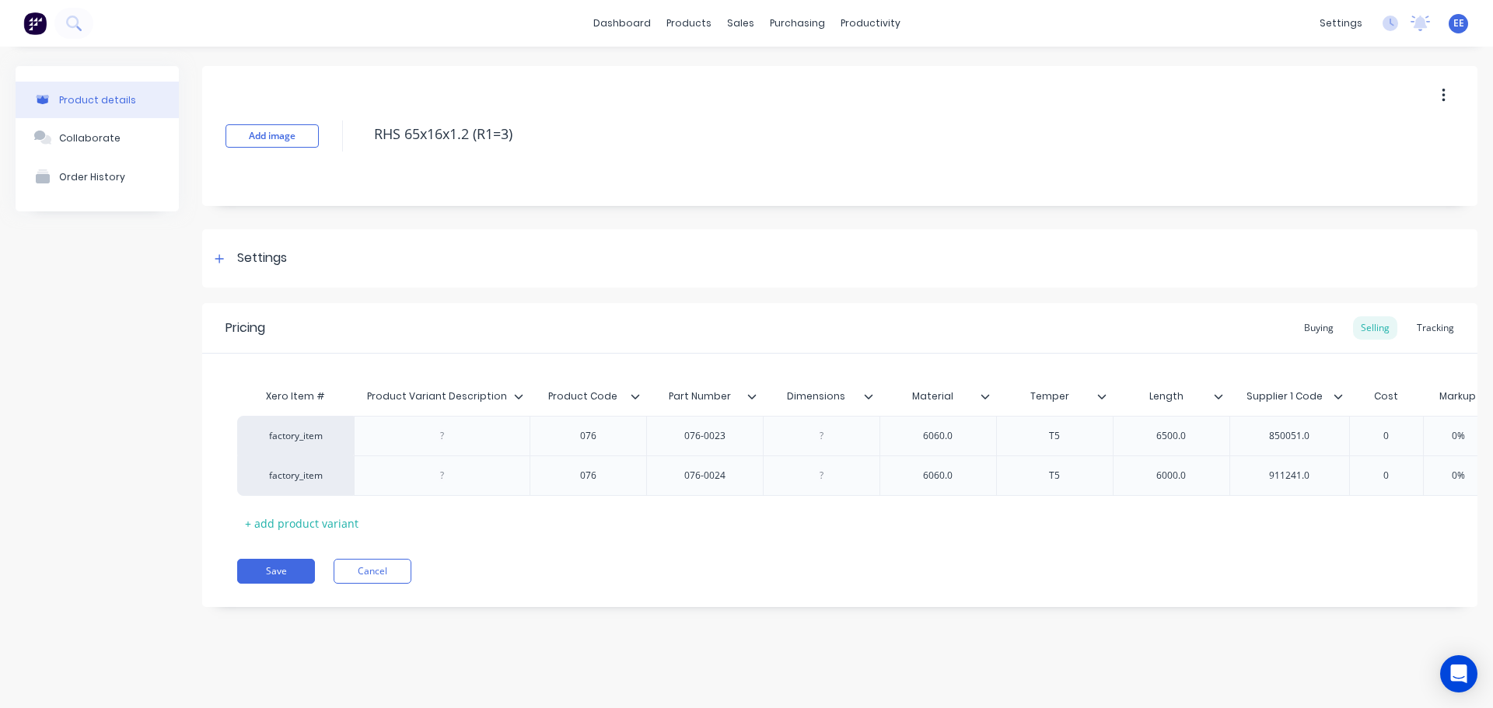
drag, startPoint x: 523, startPoint y: 130, endPoint x: 345, endPoint y: 145, distance: 178.0
click at [345, 145] on div "Add image RHS 65x16x1.2 (R1=3)" at bounding box center [839, 136] width 1275 height 140
click at [526, 397] on div at bounding box center [524, 397] width 9 height 14
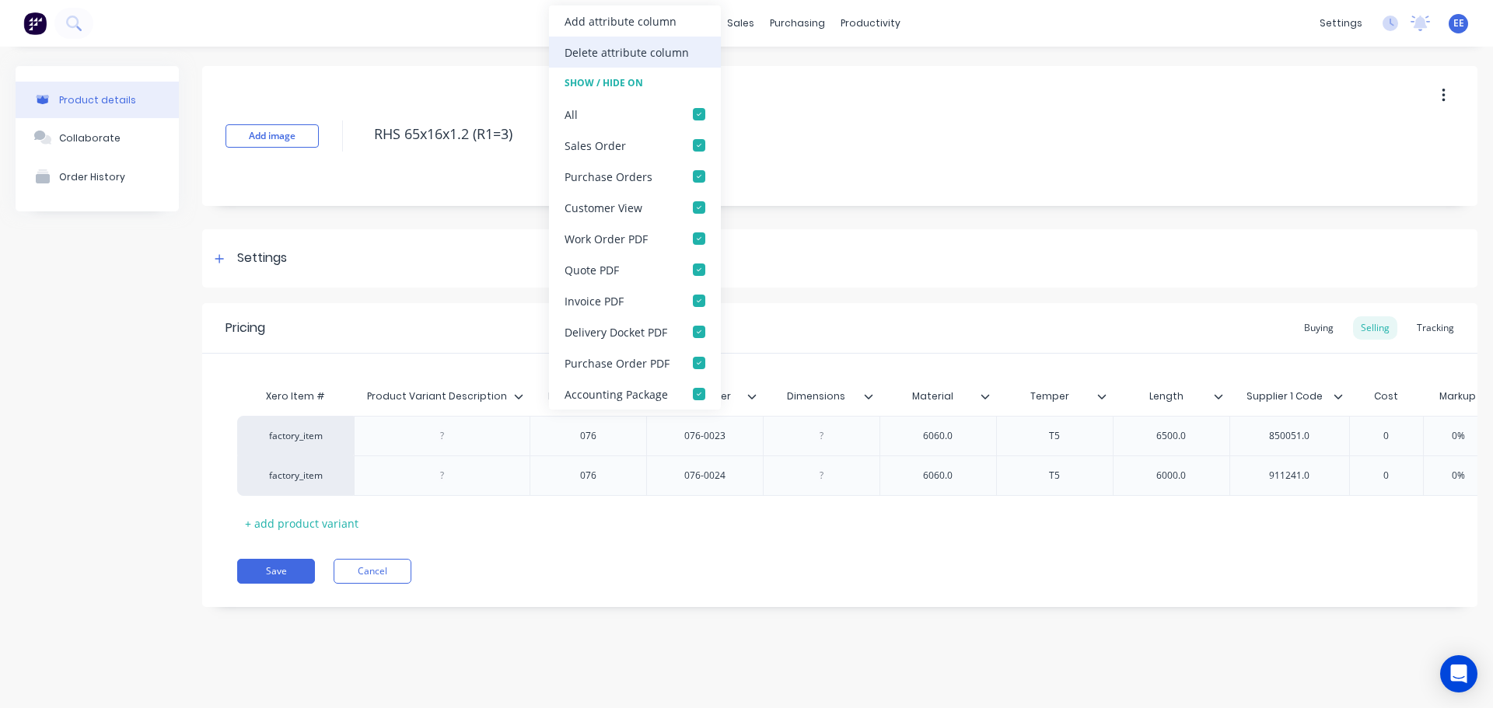
click at [612, 57] on div "Delete attribute column" at bounding box center [627, 52] width 124 height 16
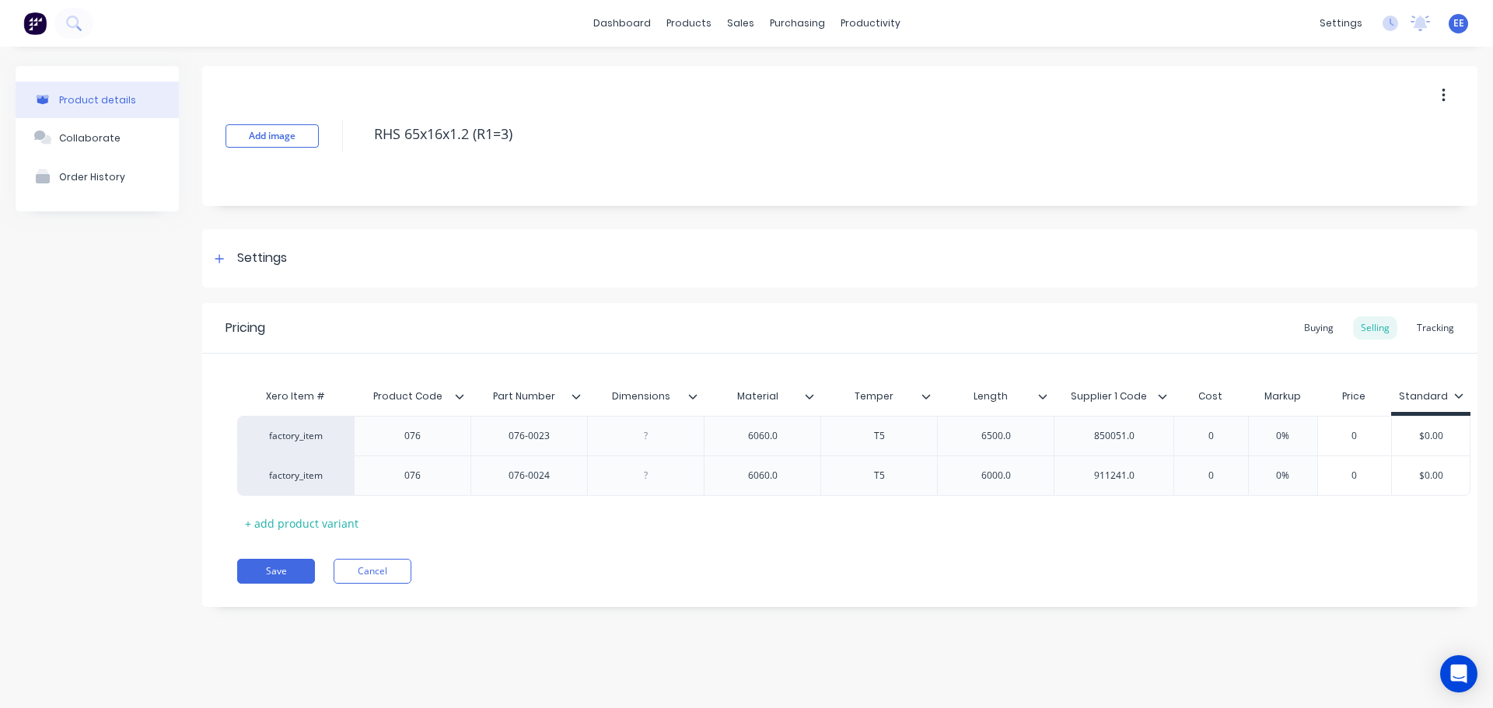
click at [691, 397] on icon at bounding box center [693, 396] width 9 height 5
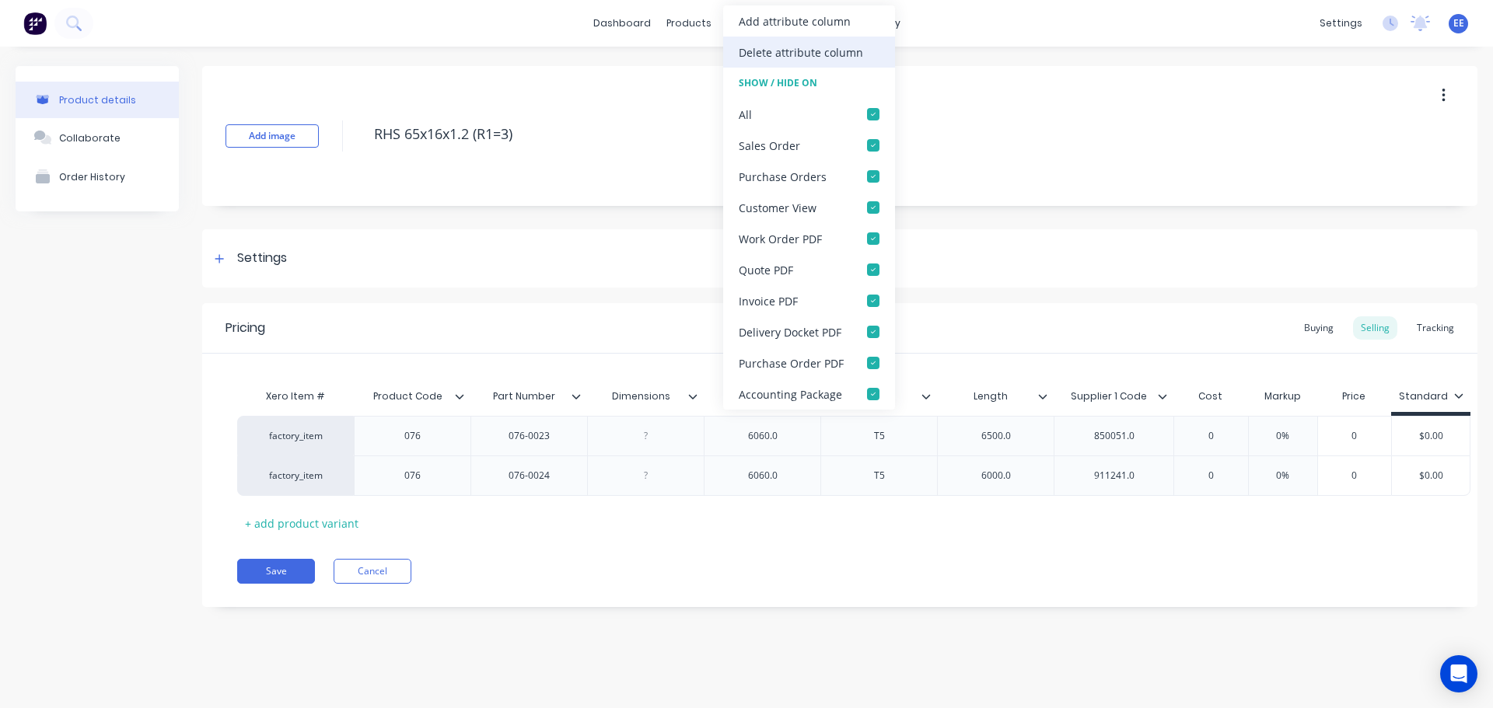
click at [773, 55] on div "Delete attribute column" at bounding box center [801, 52] width 124 height 16
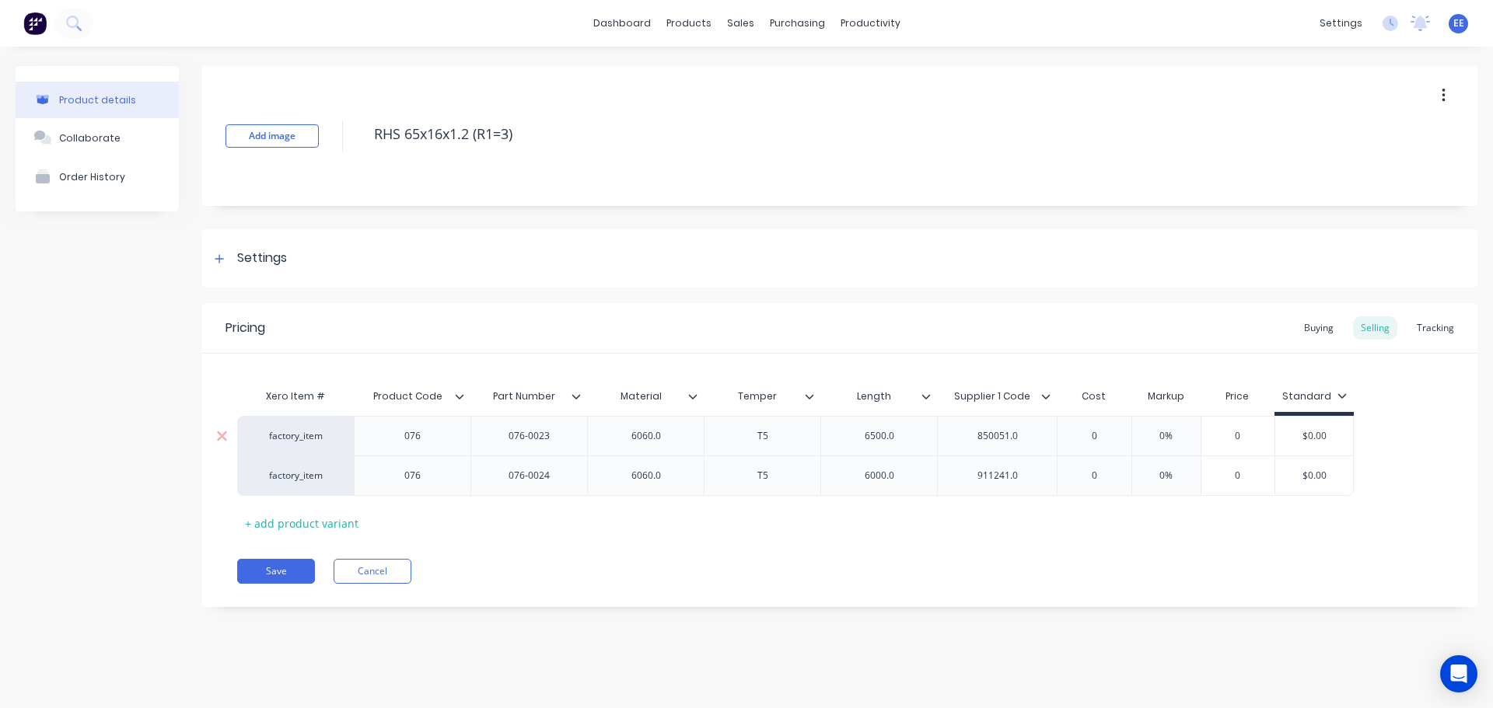
type textarea "x"
click at [672, 441] on div "6060.0" at bounding box center [646, 436] width 78 height 20
click at [687, 481] on div "6060.0" at bounding box center [645, 476] width 117 height 40
type textarea "x"
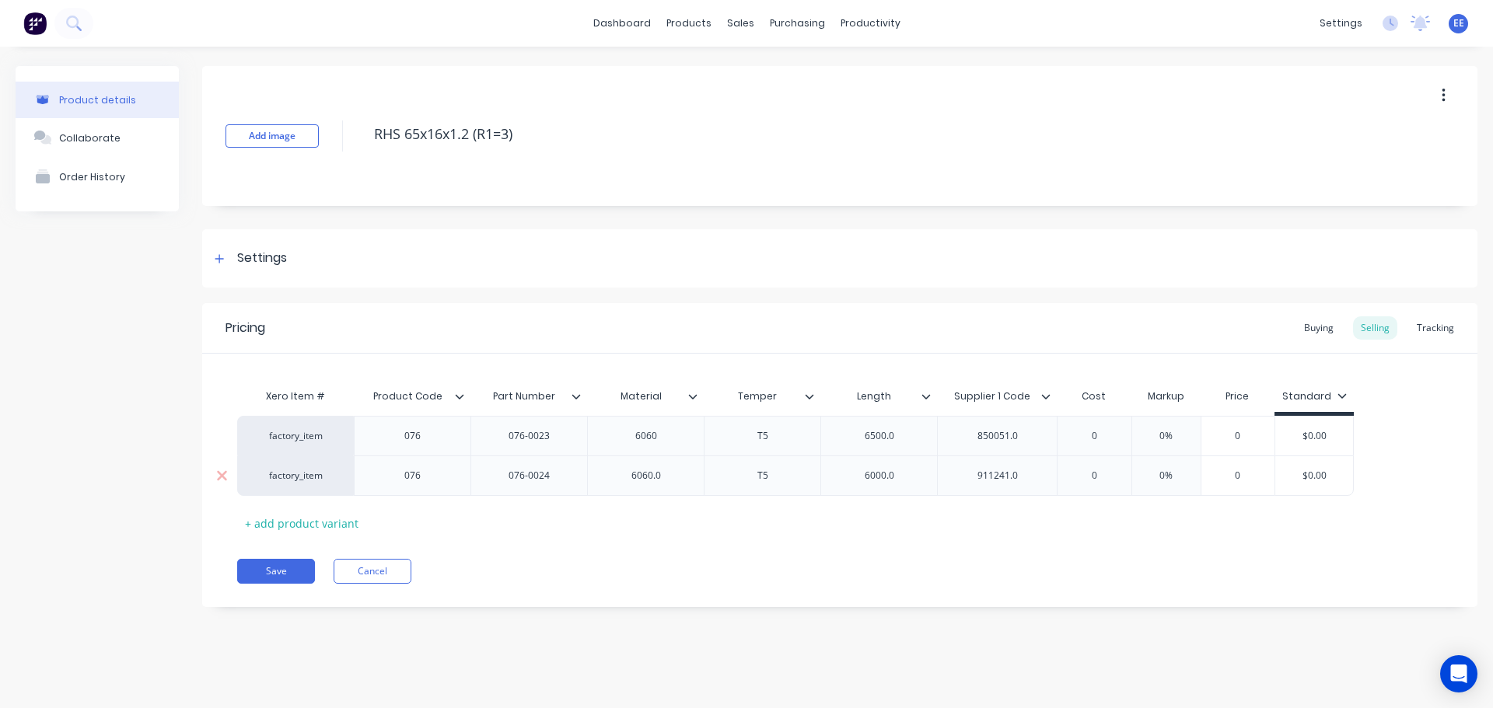
click at [678, 476] on div "6060.0" at bounding box center [646, 476] width 78 height 20
type textarea "x"
click at [898, 436] on div "6500.0" at bounding box center [880, 436] width 78 height 20
type textarea "x"
click at [911, 480] on div "6000.0" at bounding box center [880, 476] width 78 height 20
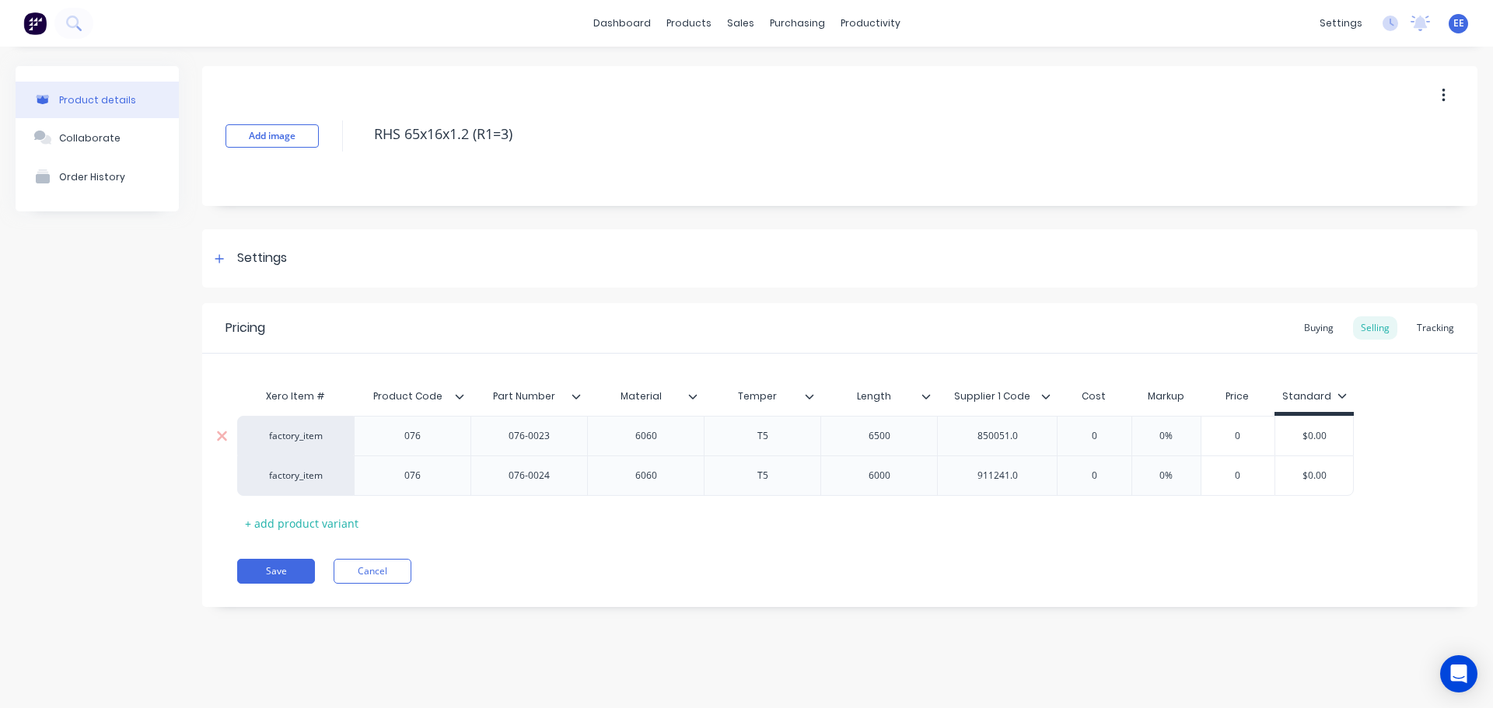
type textarea "x"
click at [1027, 435] on div "850051.0" at bounding box center [998, 436] width 78 height 20
type textarea "x"
click at [1034, 481] on div "911241.0" at bounding box center [998, 476] width 78 height 20
click at [268, 568] on button "Save" at bounding box center [276, 571] width 78 height 25
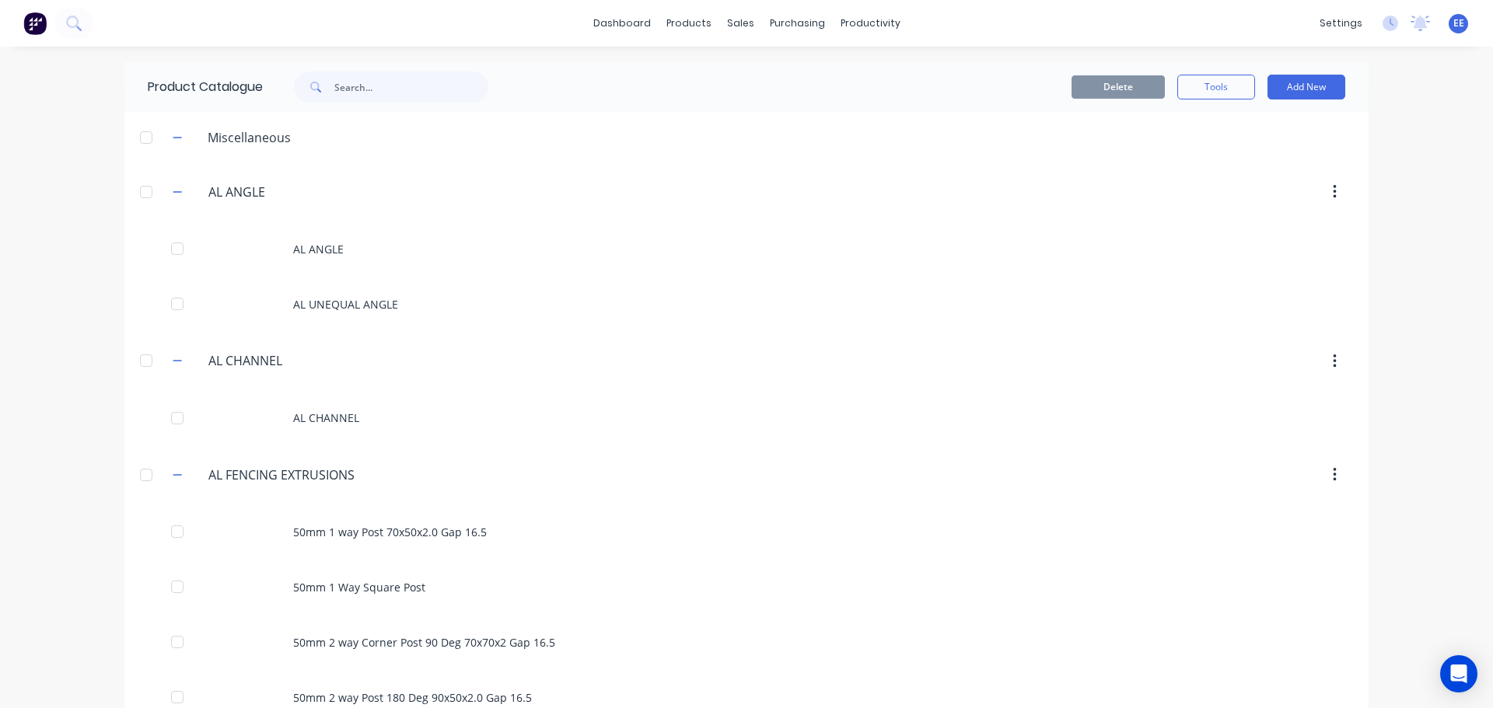
scroll to position [1338, 0]
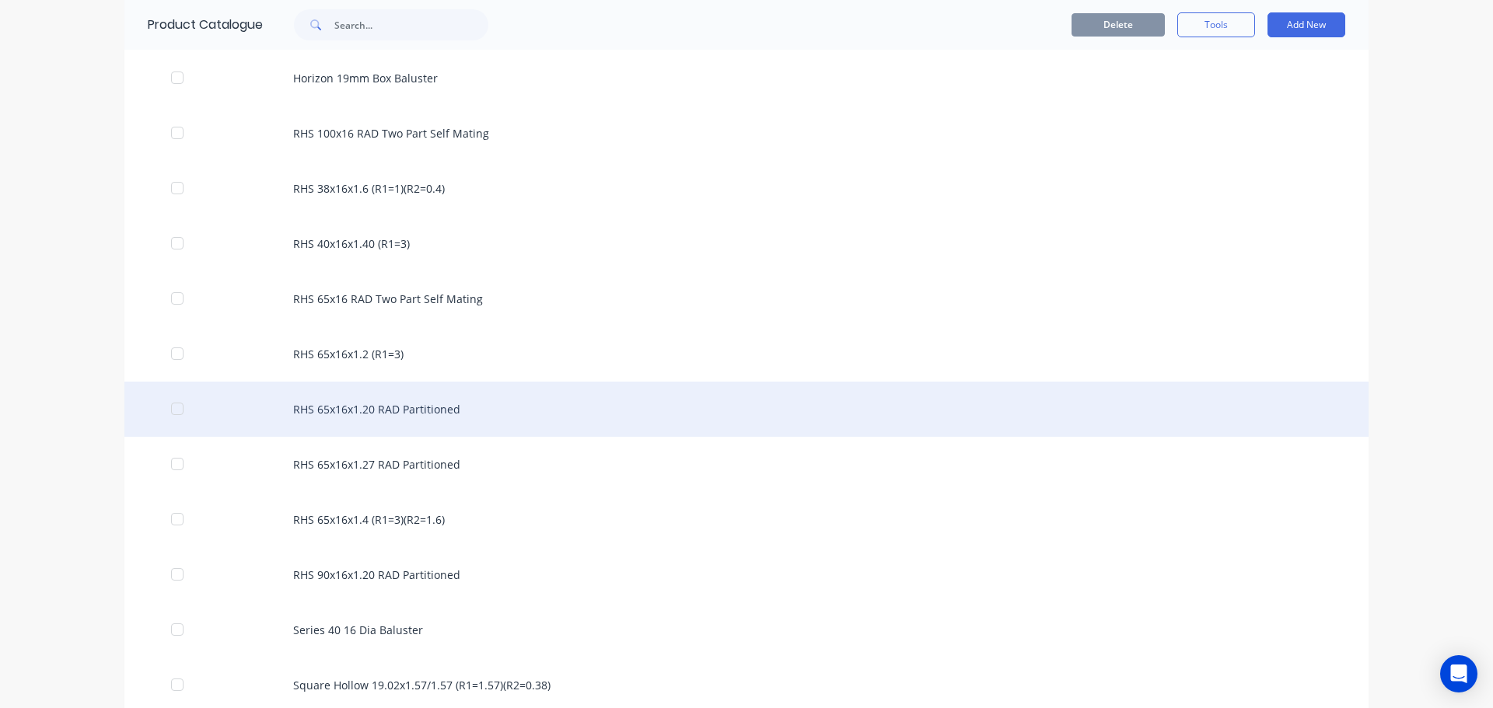
click at [404, 420] on div "RHS 65x16x1.20 RAD Partitioned" at bounding box center [746, 409] width 1244 height 55
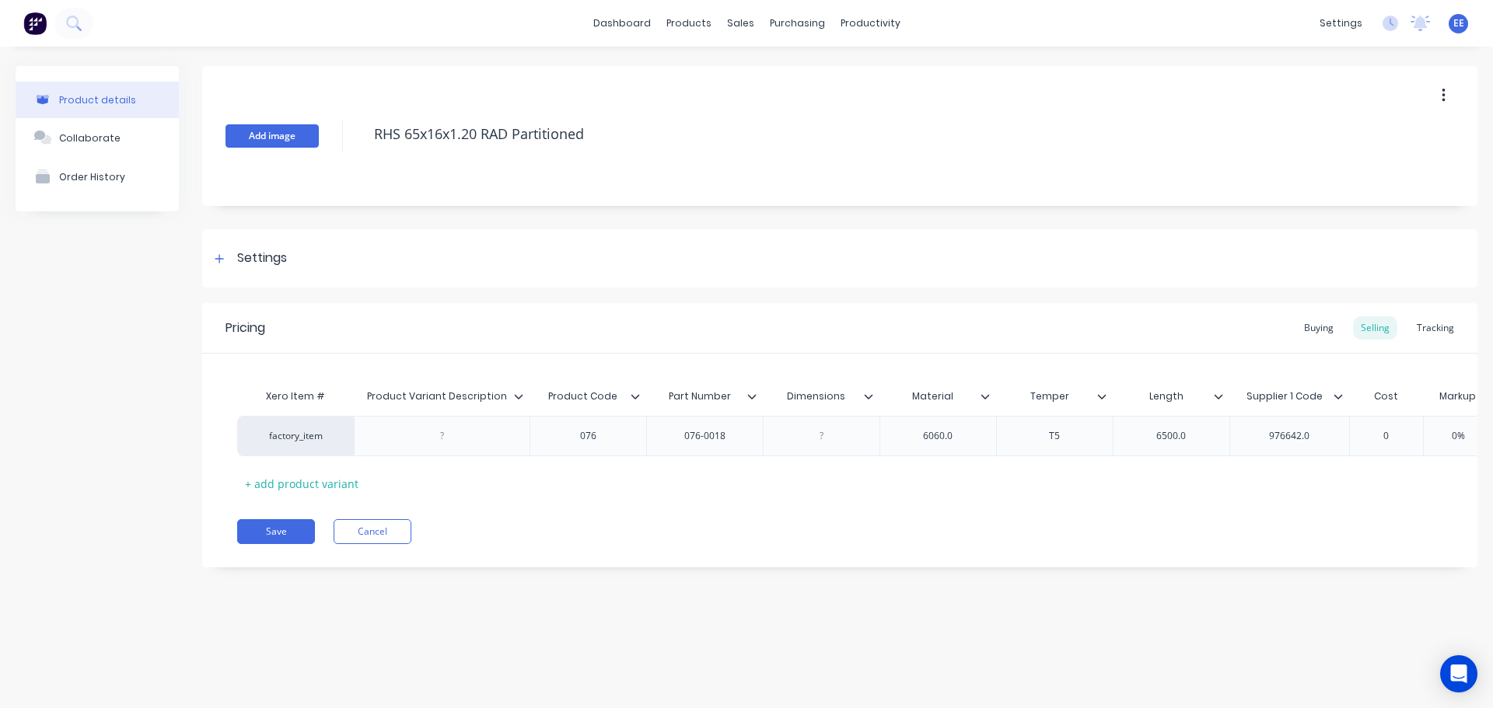
drag, startPoint x: 604, startPoint y: 136, endPoint x: 314, endPoint y: 136, distance: 290.1
click at [314, 136] on div "Add image RHS 65x16x1.20 RAD Partitioned" at bounding box center [839, 136] width 1275 height 140
type textarea "x"
type input "Product Variant Description"
click at [519, 401] on input "Product Variant Description" at bounding box center [437, 397] width 166 height 14
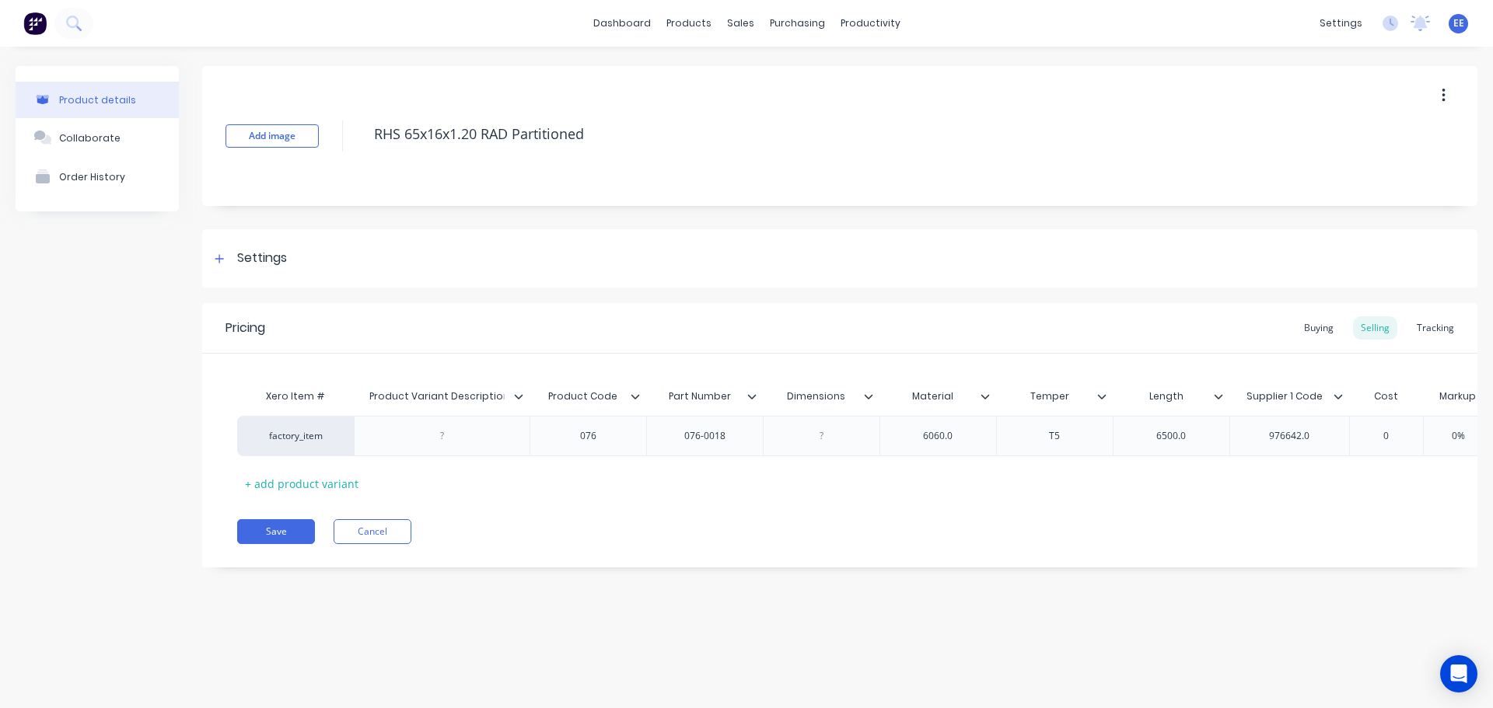
click at [516, 397] on icon at bounding box center [518, 396] width 9 height 9
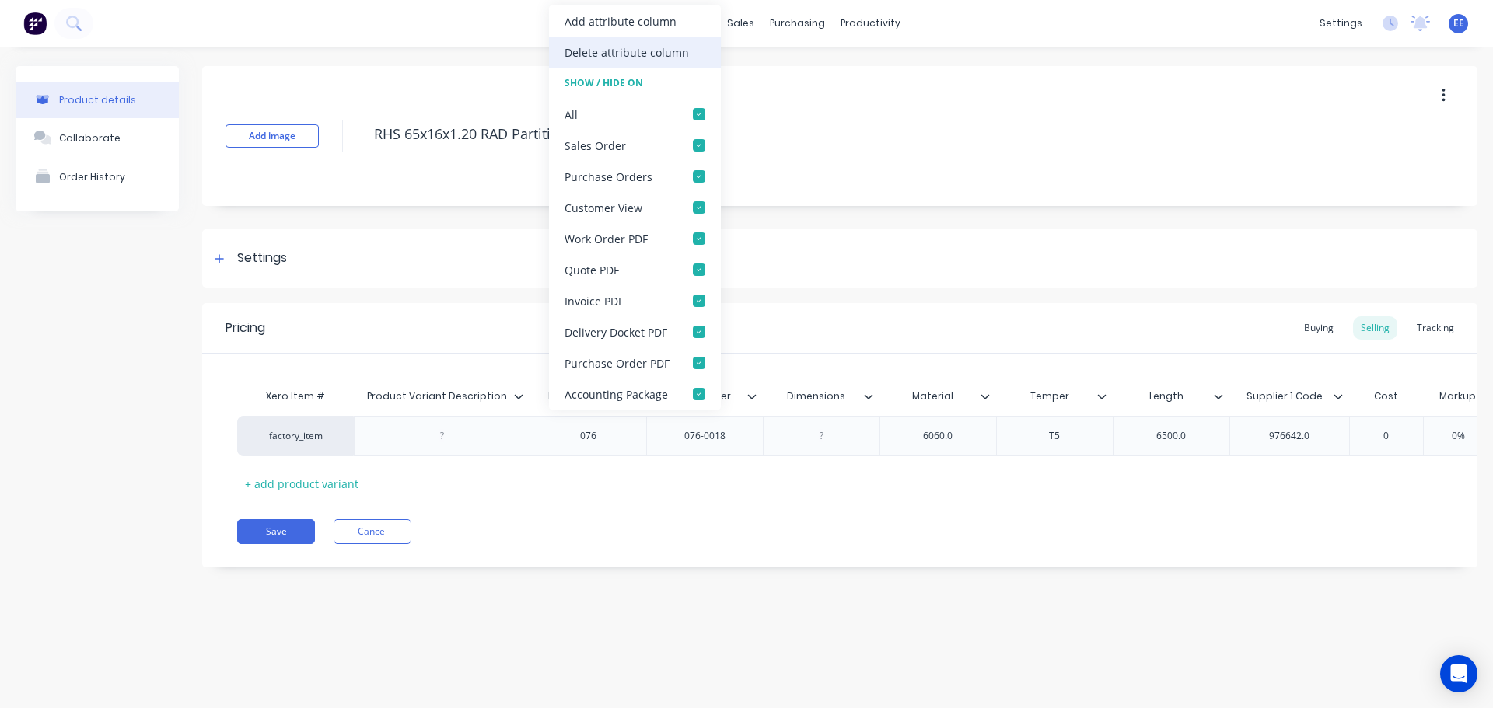
click at [592, 54] on div "Delete attribute column" at bounding box center [627, 52] width 124 height 16
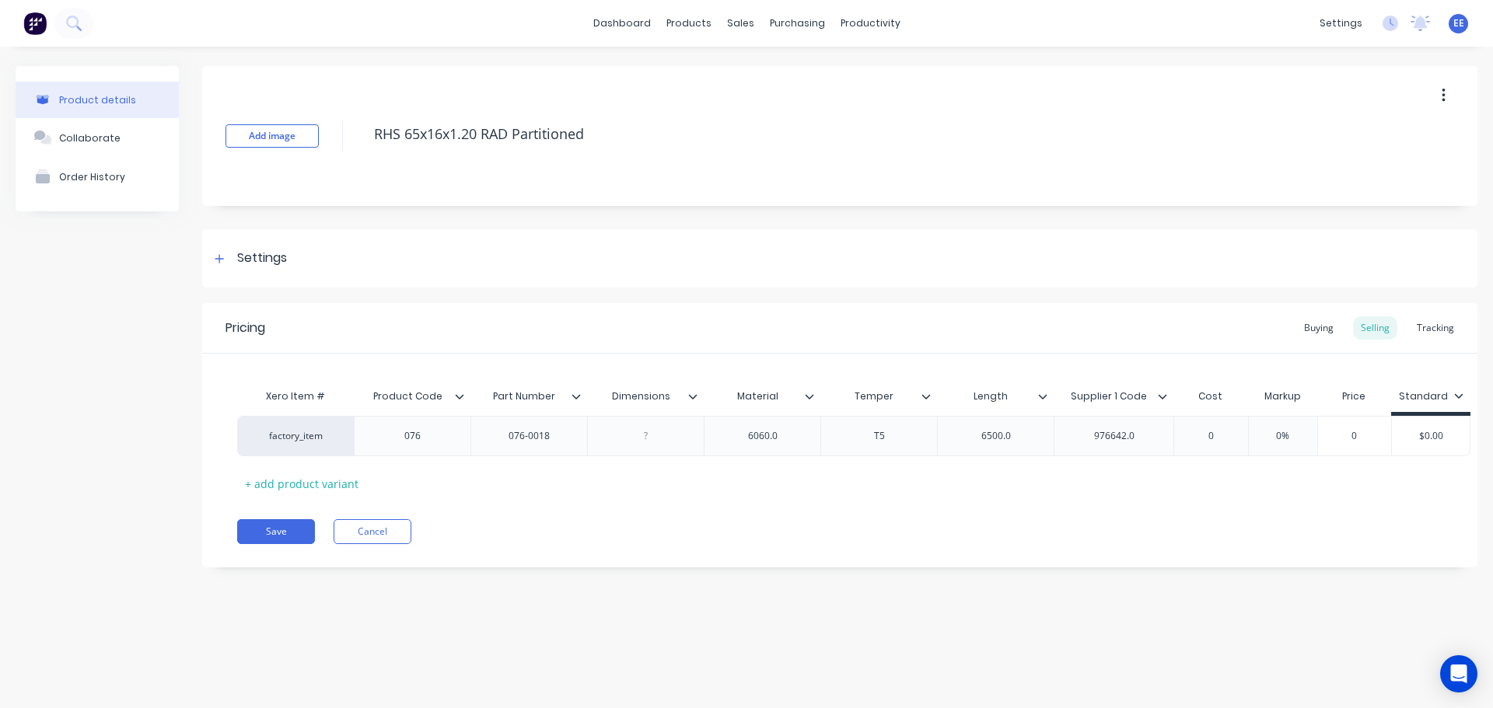
click at [692, 396] on icon at bounding box center [692, 396] width 9 height 9
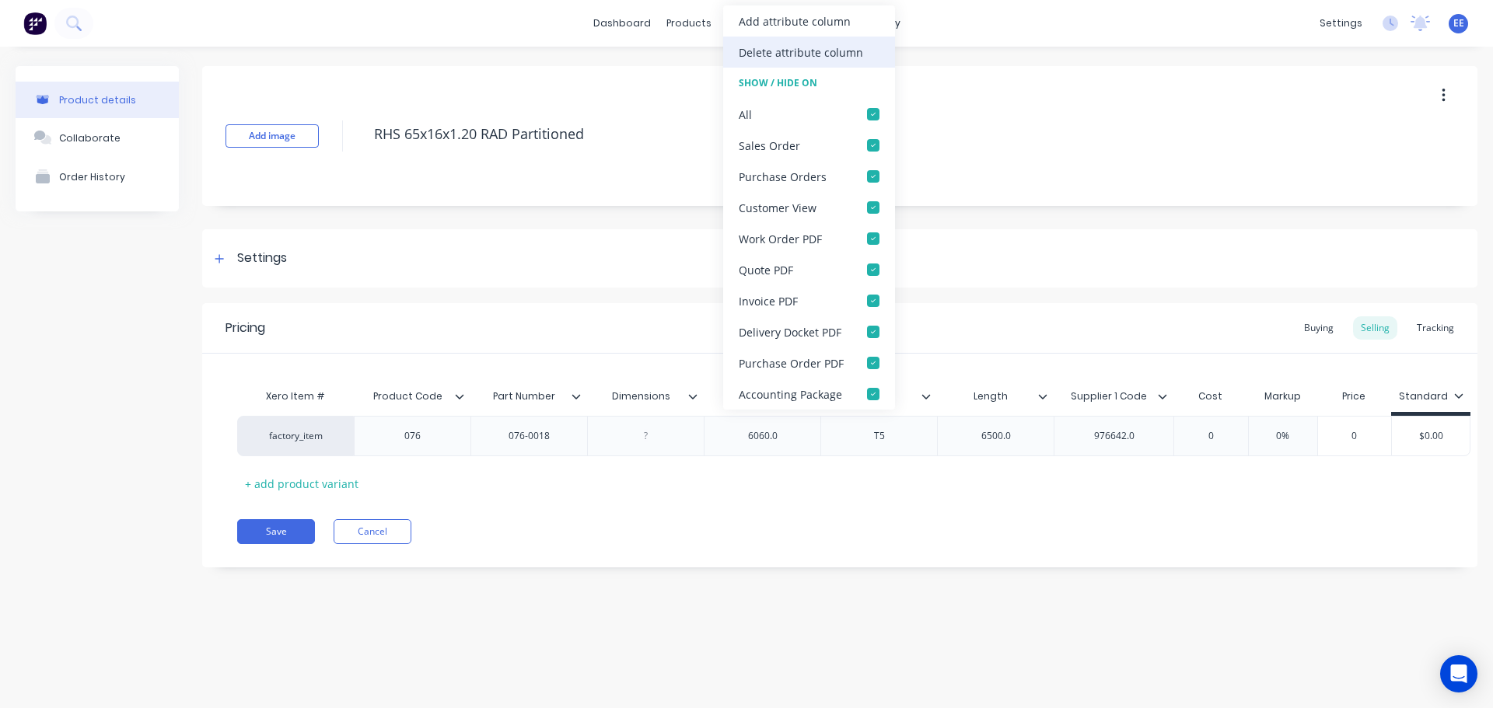
click at [817, 54] on div "Delete attribute column" at bounding box center [801, 52] width 124 height 16
type textarea "x"
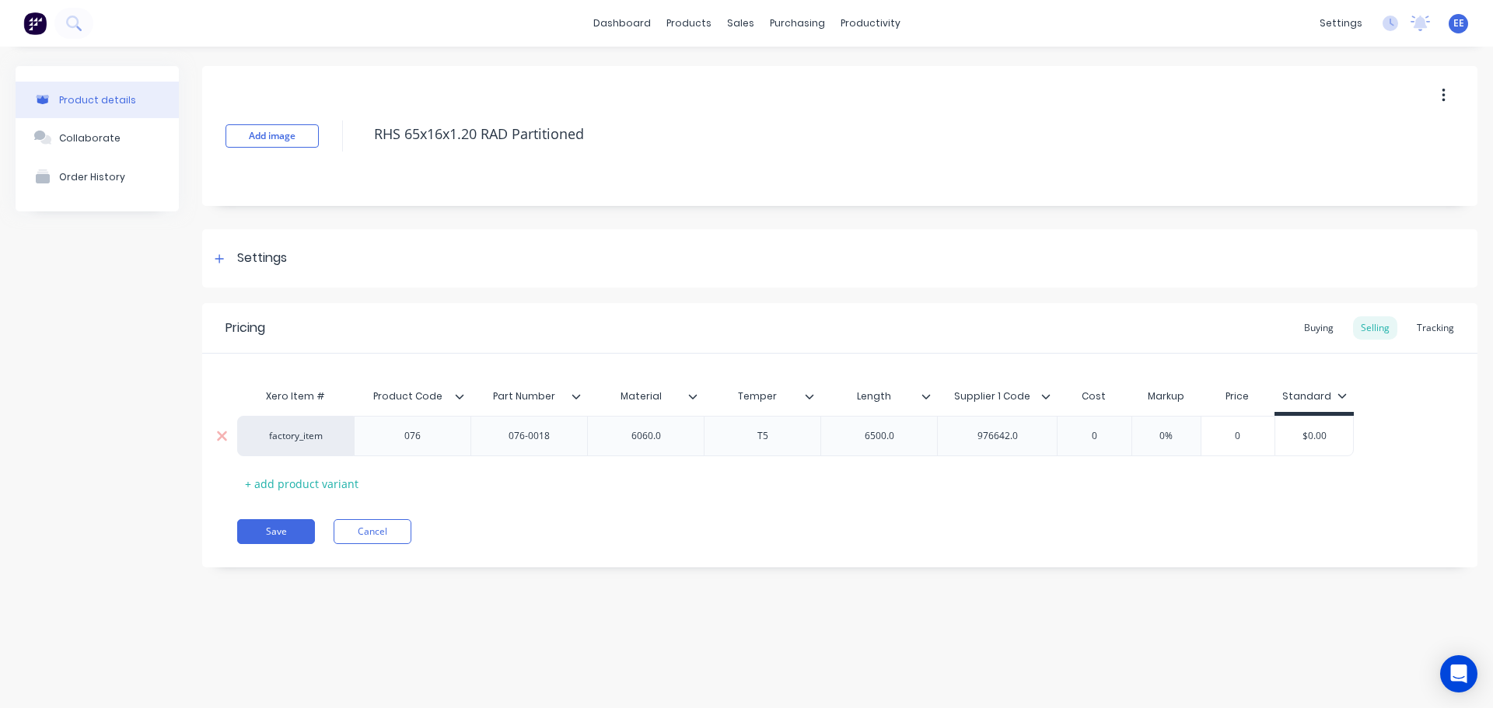
click at [673, 441] on div "6060.0" at bounding box center [646, 436] width 78 height 20
type textarea "x"
click at [904, 435] on div "6500.0" at bounding box center [880, 436] width 78 height 20
type textarea "x"
click at [1025, 437] on div "976642.0" at bounding box center [998, 436] width 78 height 20
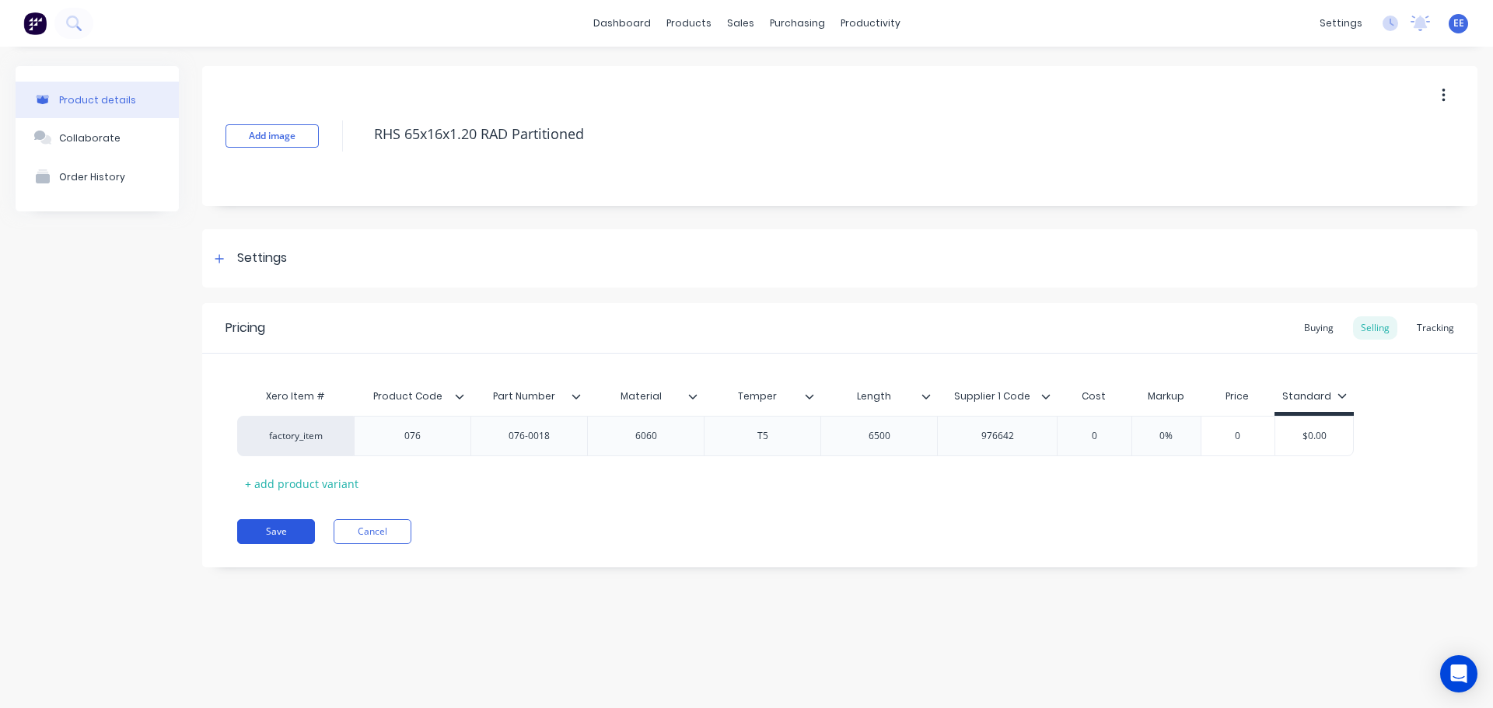
click at [281, 536] on button "Save" at bounding box center [276, 531] width 78 height 25
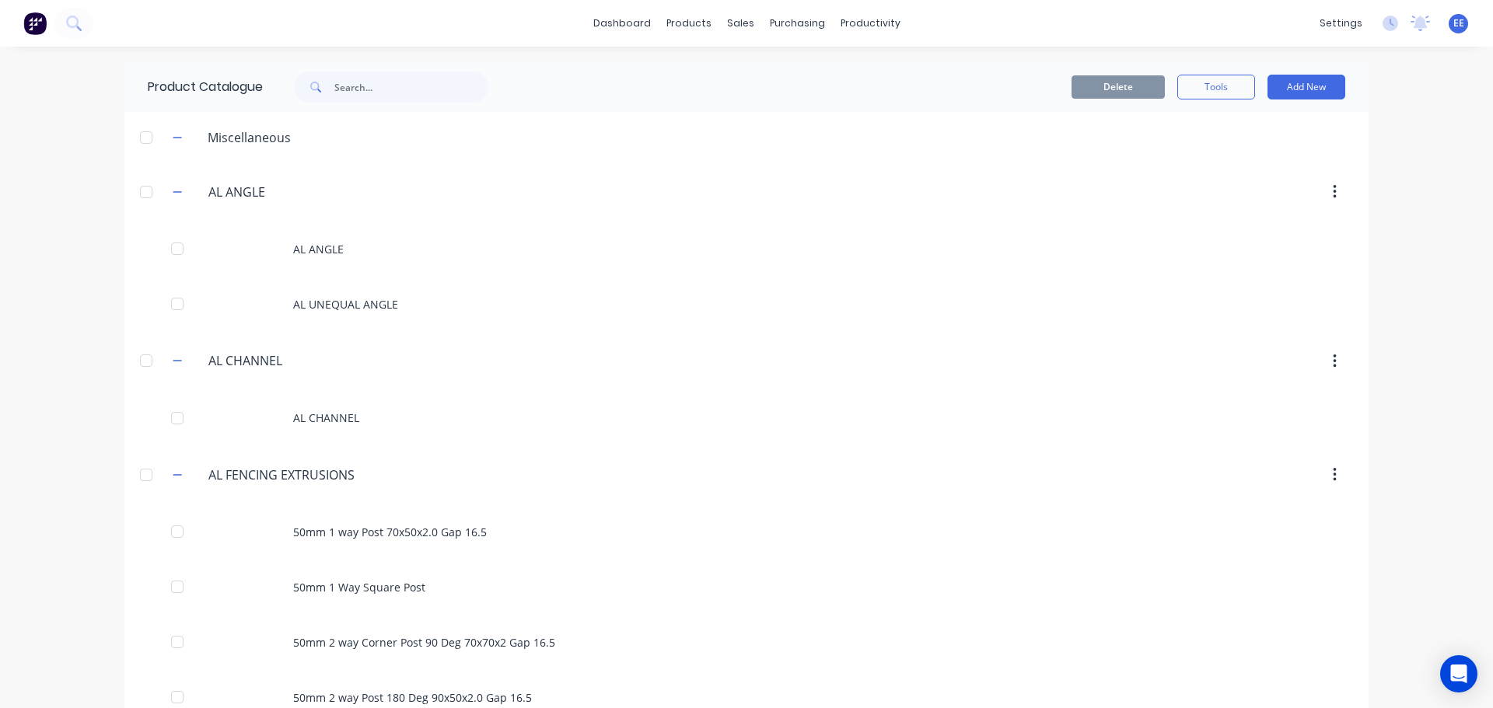
scroll to position [1393, 0]
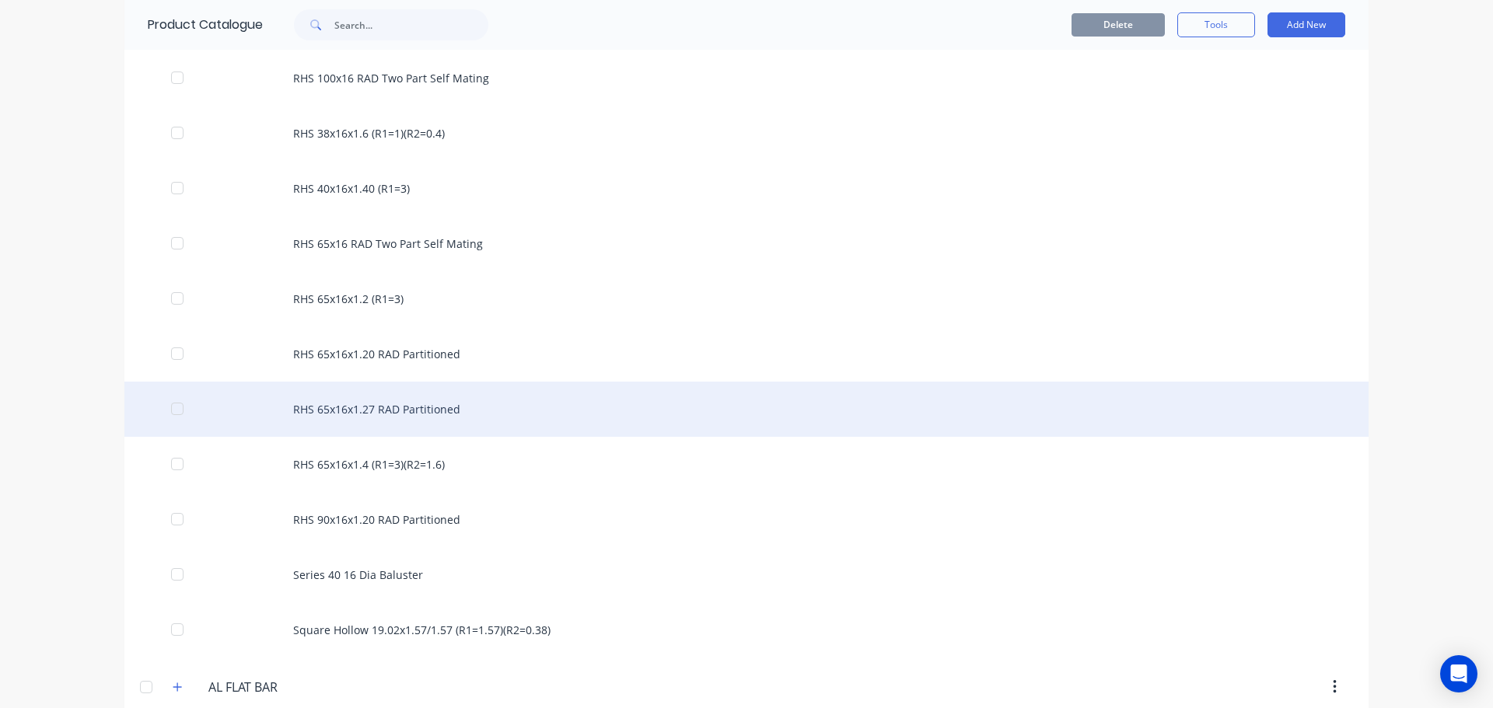
click at [431, 421] on div "RHS 65x16x1.27 RAD Partitioned" at bounding box center [746, 409] width 1244 height 55
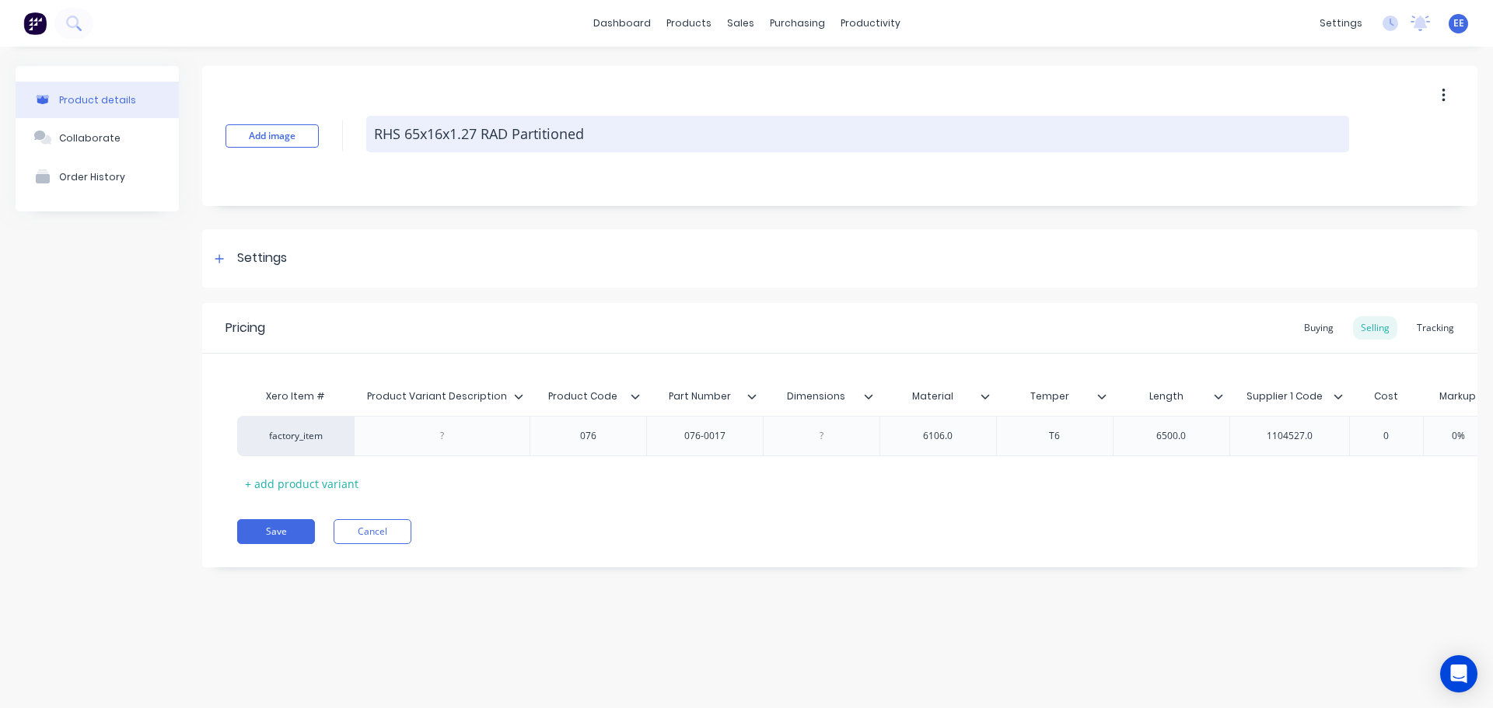
drag, startPoint x: 600, startPoint y: 138, endPoint x: 371, endPoint y: 135, distance: 228.7
click at [371, 135] on textarea "RHS 65x16x1.27 RAD Partitioned" at bounding box center [857, 134] width 983 height 37
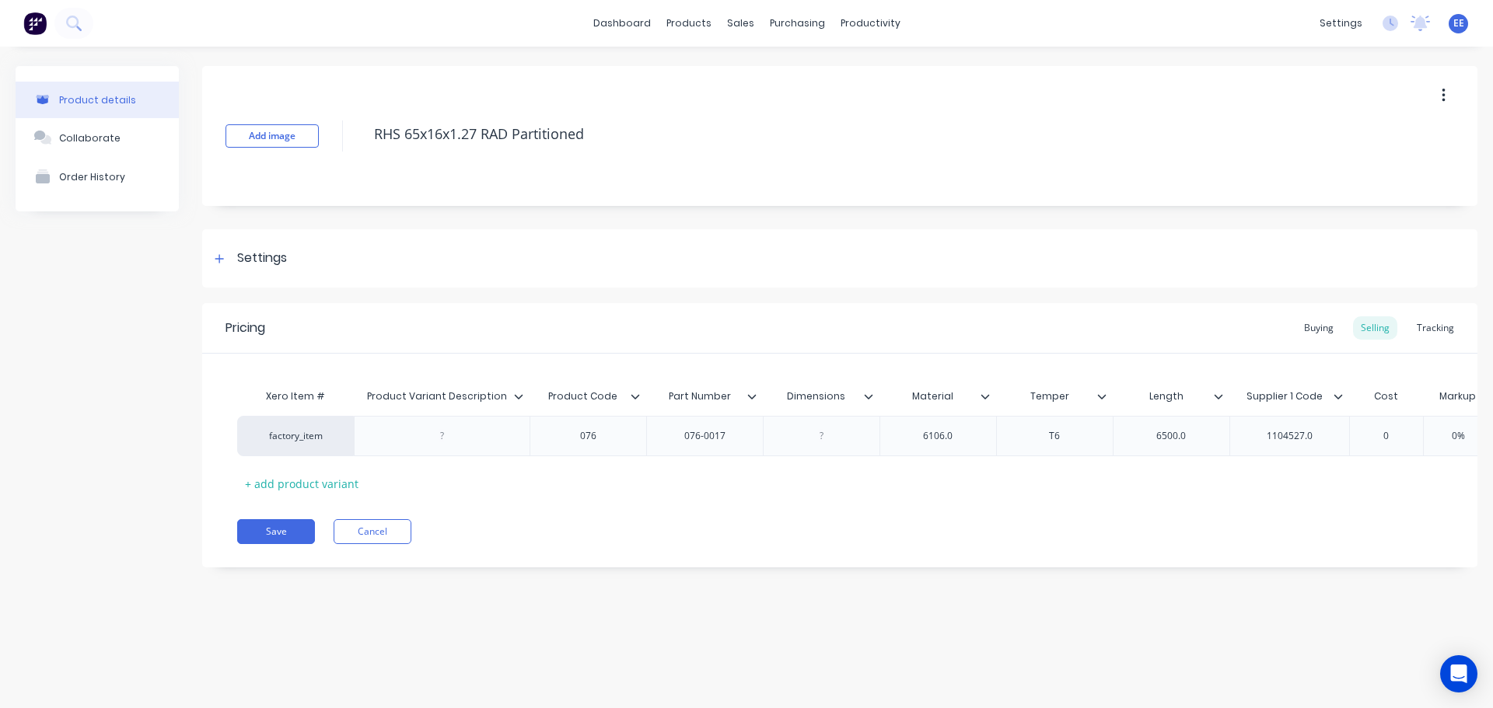
click at [520, 393] on icon at bounding box center [518, 396] width 9 height 9
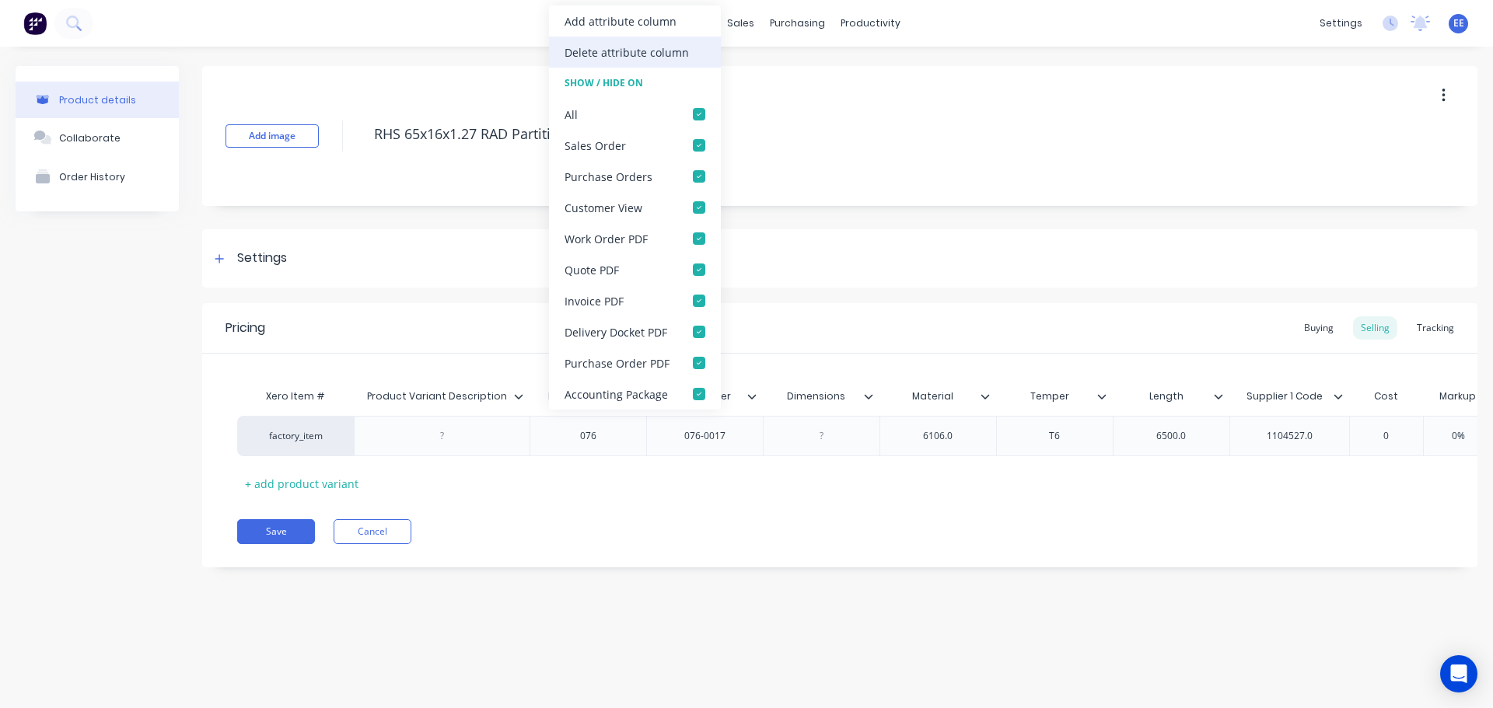
click at [587, 60] on div "Delete attribute column" at bounding box center [627, 52] width 124 height 16
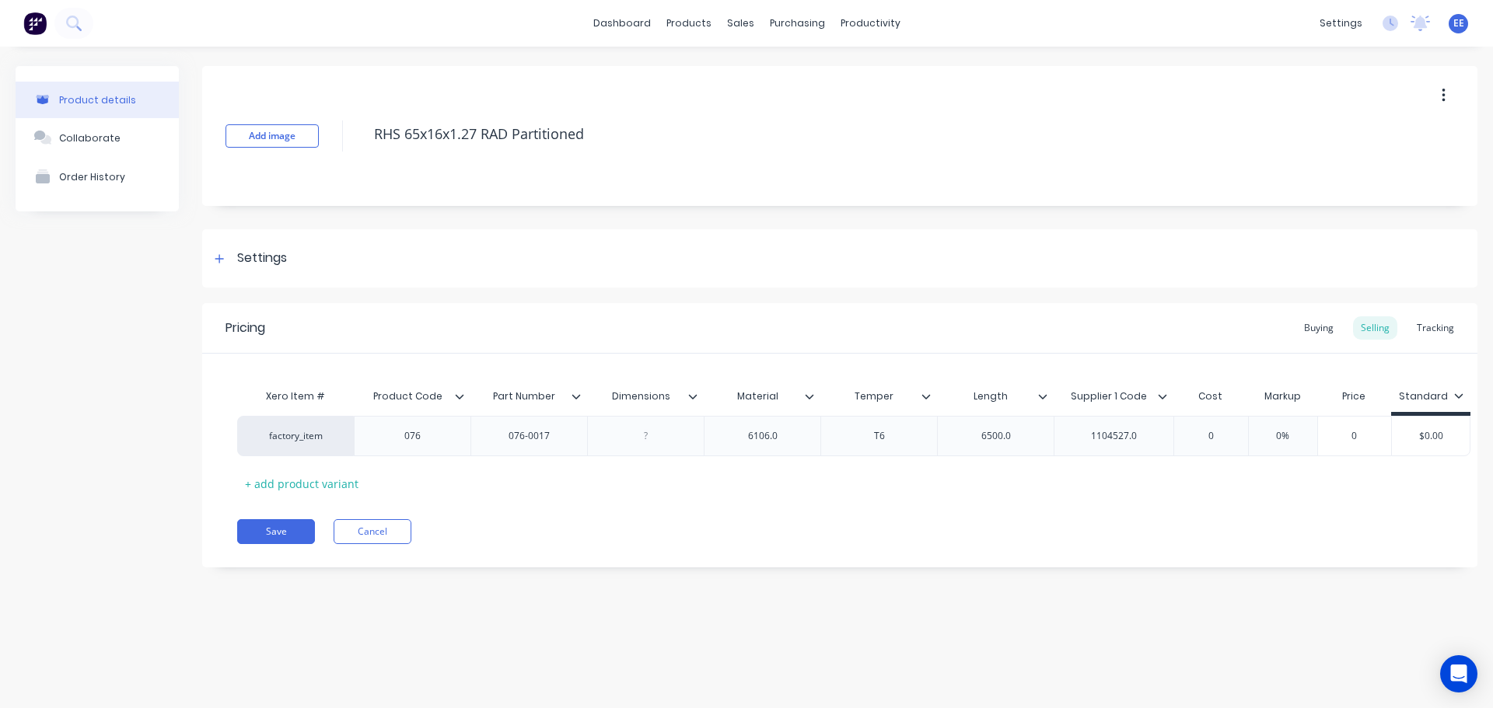
click at [694, 395] on icon at bounding box center [692, 396] width 9 height 9
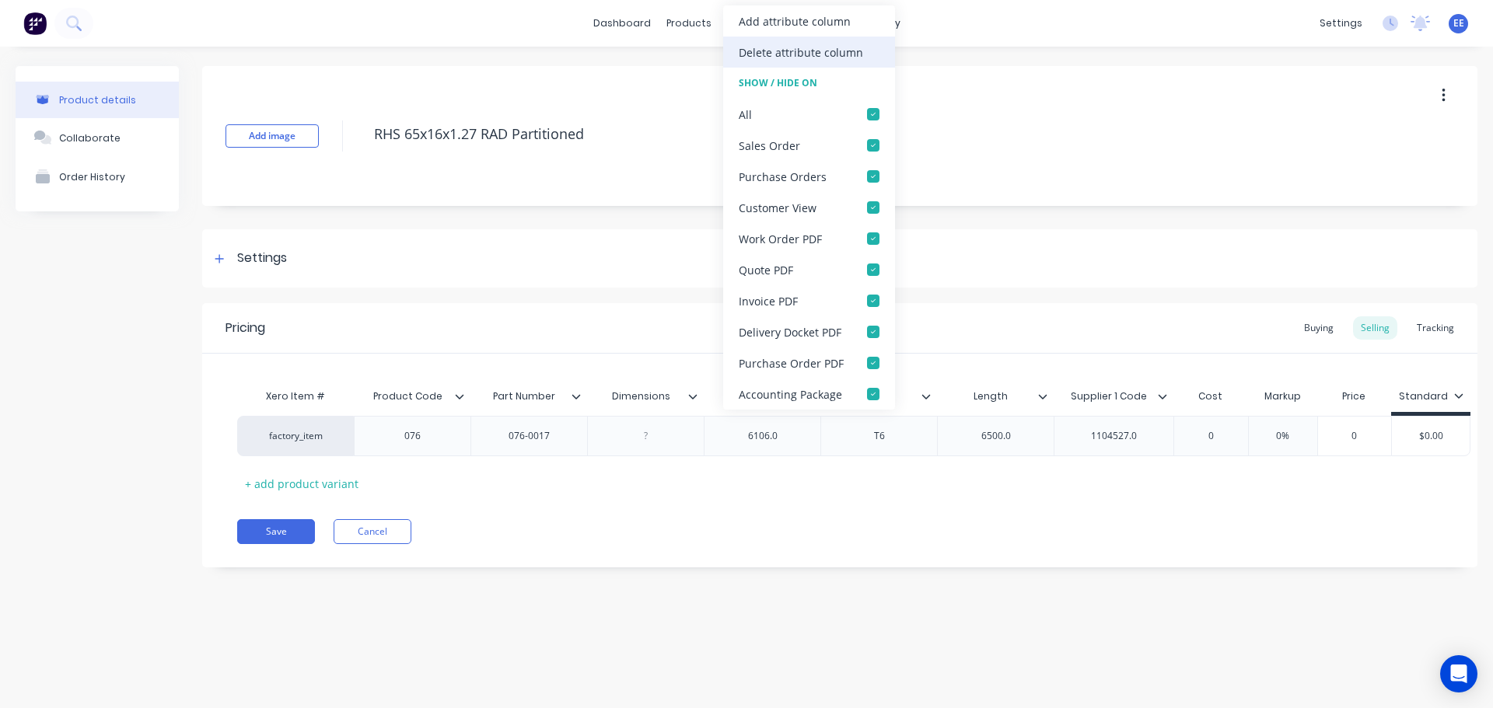
click at [758, 50] on div "Delete attribute column" at bounding box center [801, 52] width 124 height 16
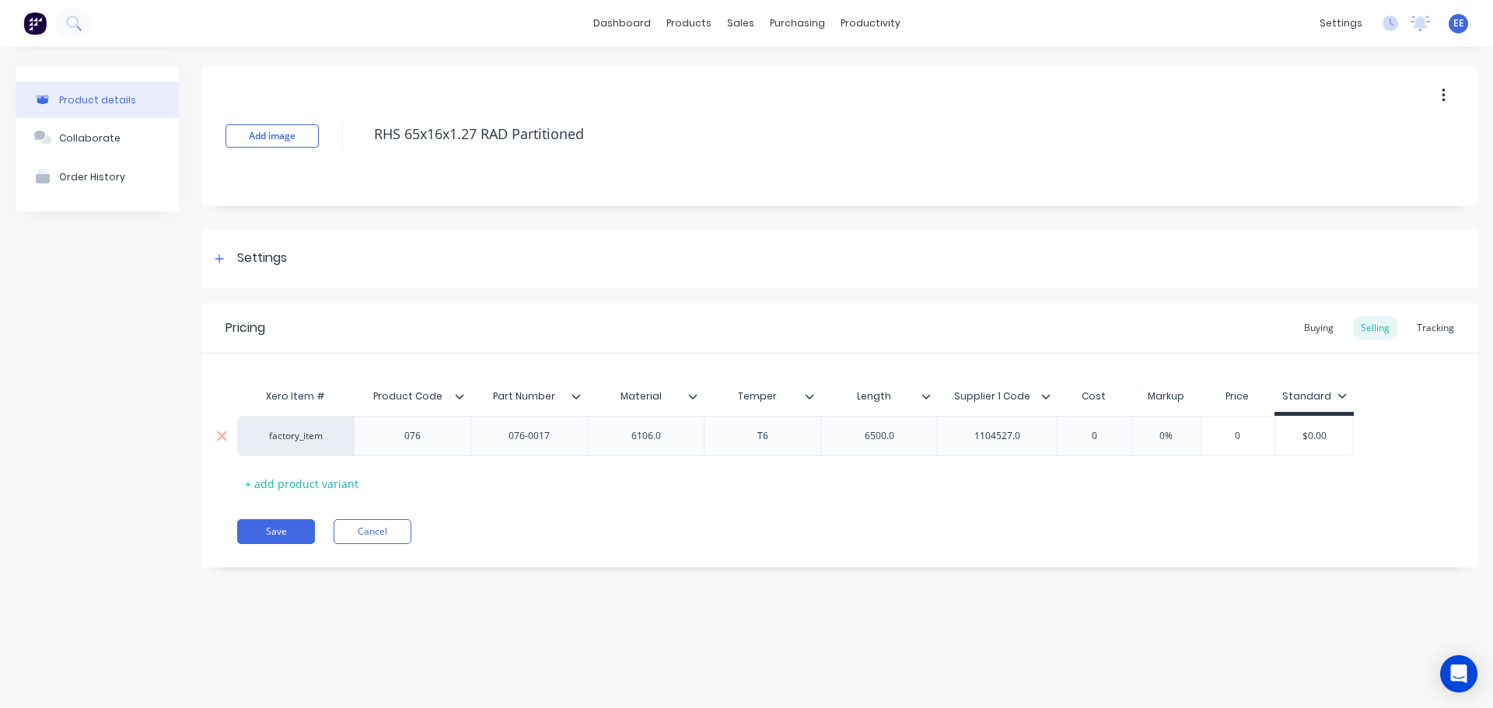
type textarea "x"
click at [679, 435] on div "6106.0" at bounding box center [646, 436] width 78 height 20
type textarea "x"
click at [904, 428] on div "6500.0" at bounding box center [880, 436] width 78 height 20
click at [1038, 435] on div "1104527.0" at bounding box center [997, 436] width 120 height 40
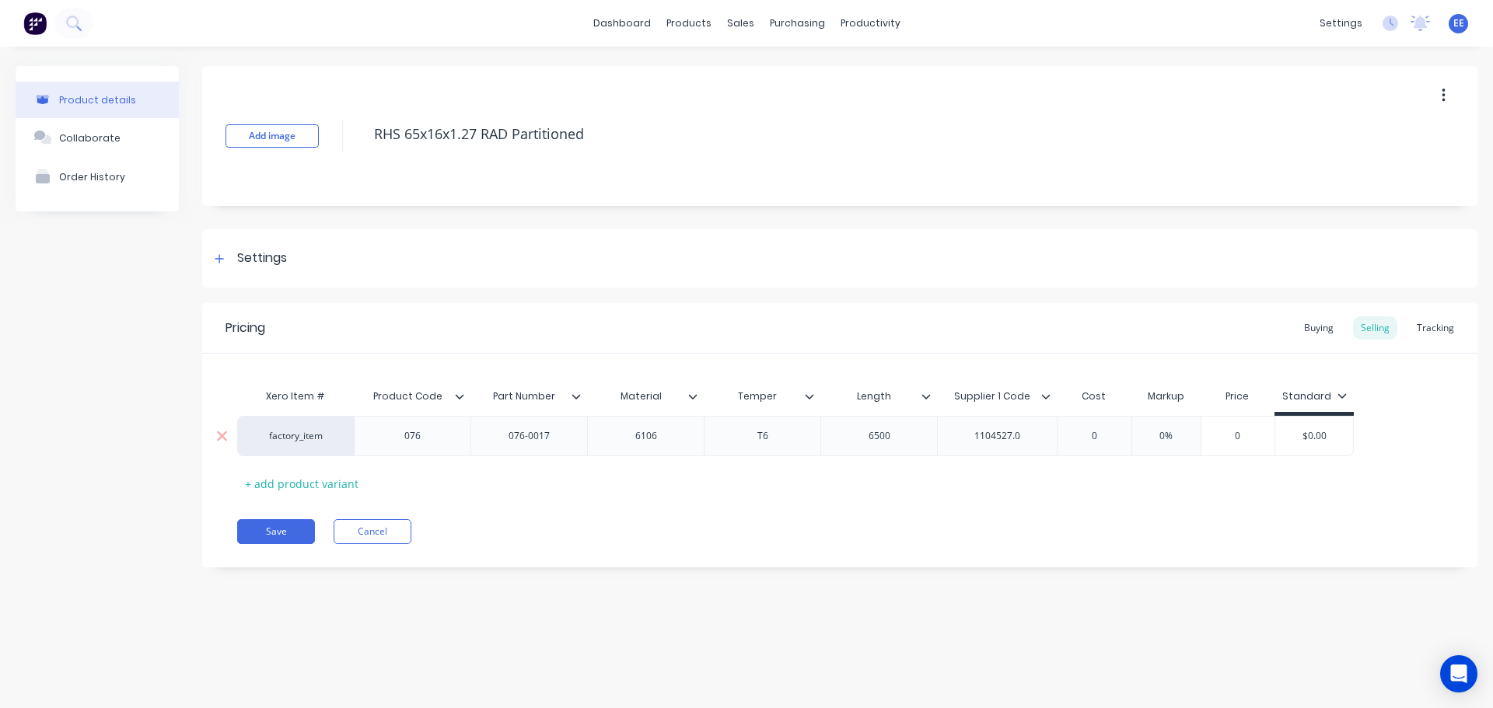
type textarea "x"
click at [1024, 435] on div "1104527.0" at bounding box center [998, 436] width 78 height 20
click at [282, 529] on button "Save" at bounding box center [276, 531] width 78 height 25
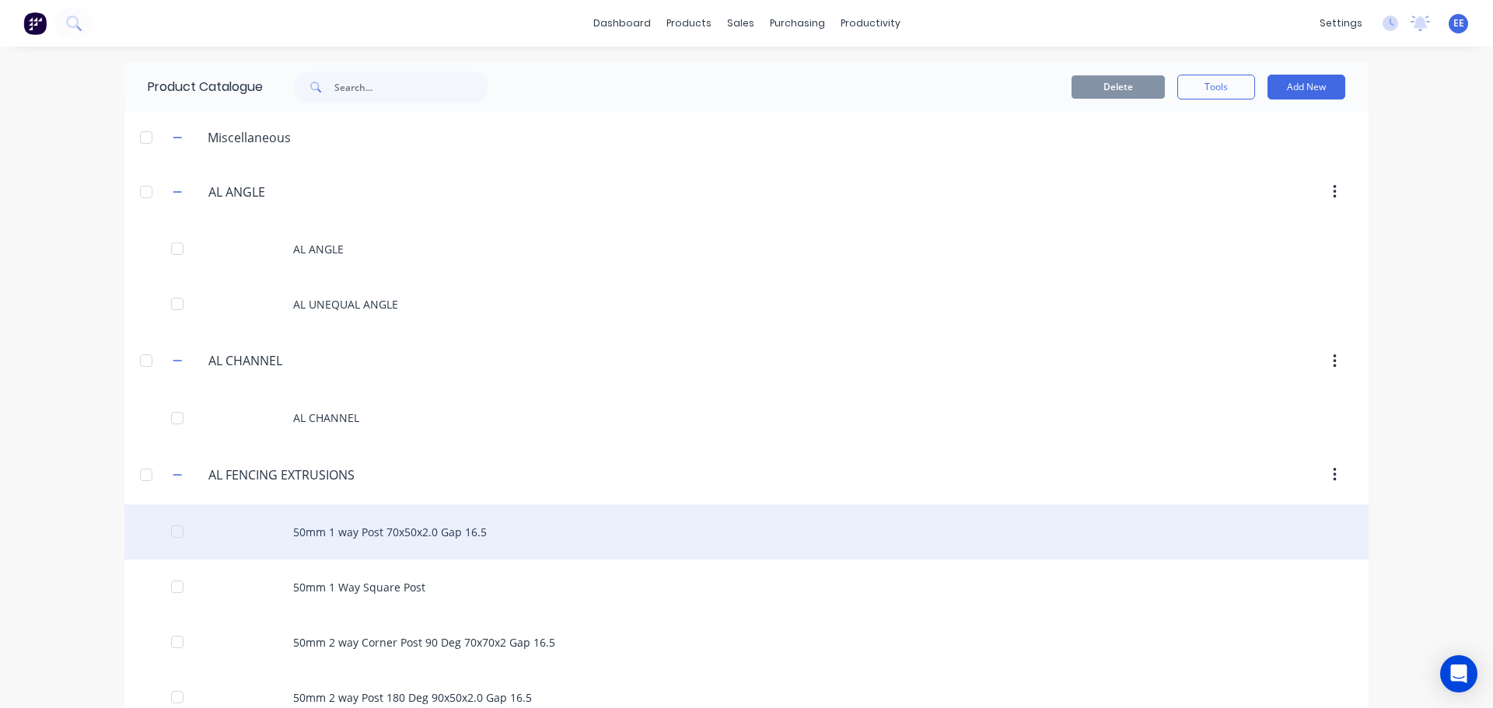
scroll to position [1448, 0]
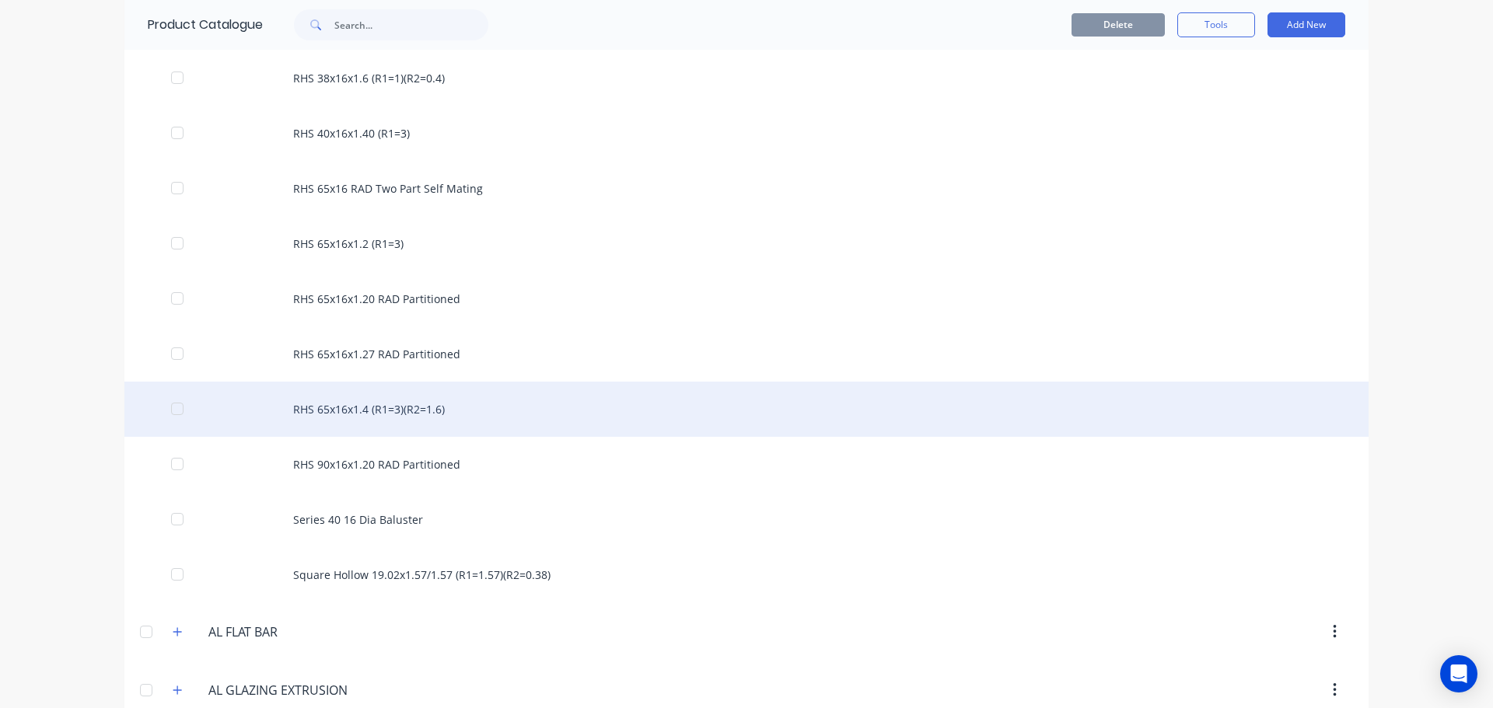
click at [369, 420] on div "RHS 65x16x1.4 (R1=3)(R2=1.6)" at bounding box center [746, 409] width 1244 height 55
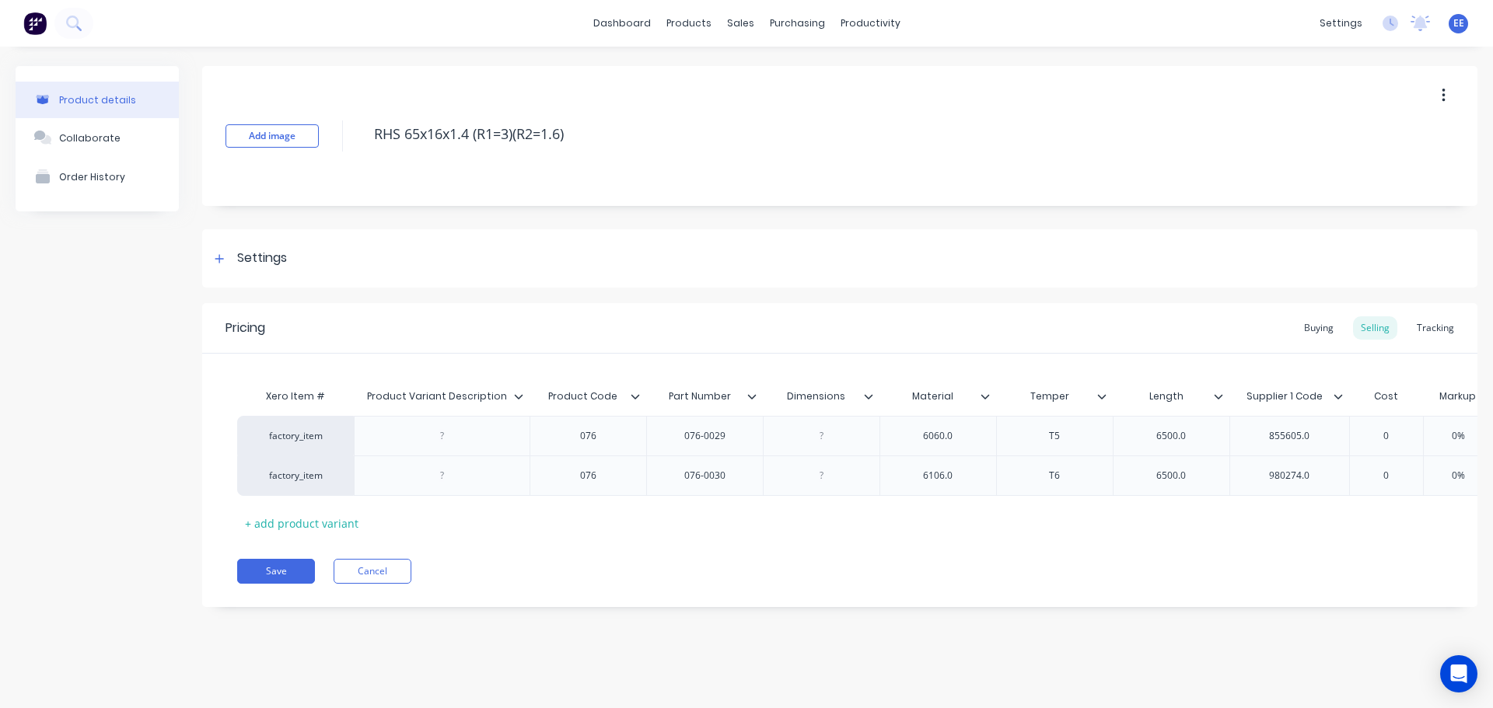
drag, startPoint x: 592, startPoint y: 138, endPoint x: 356, endPoint y: 141, distance: 235.7
click at [356, 141] on div "Add image RHS 65x16x1.4 (R1=3)(R2=1.6)" at bounding box center [839, 136] width 1275 height 140
click at [523, 396] on icon at bounding box center [518, 396] width 9 height 9
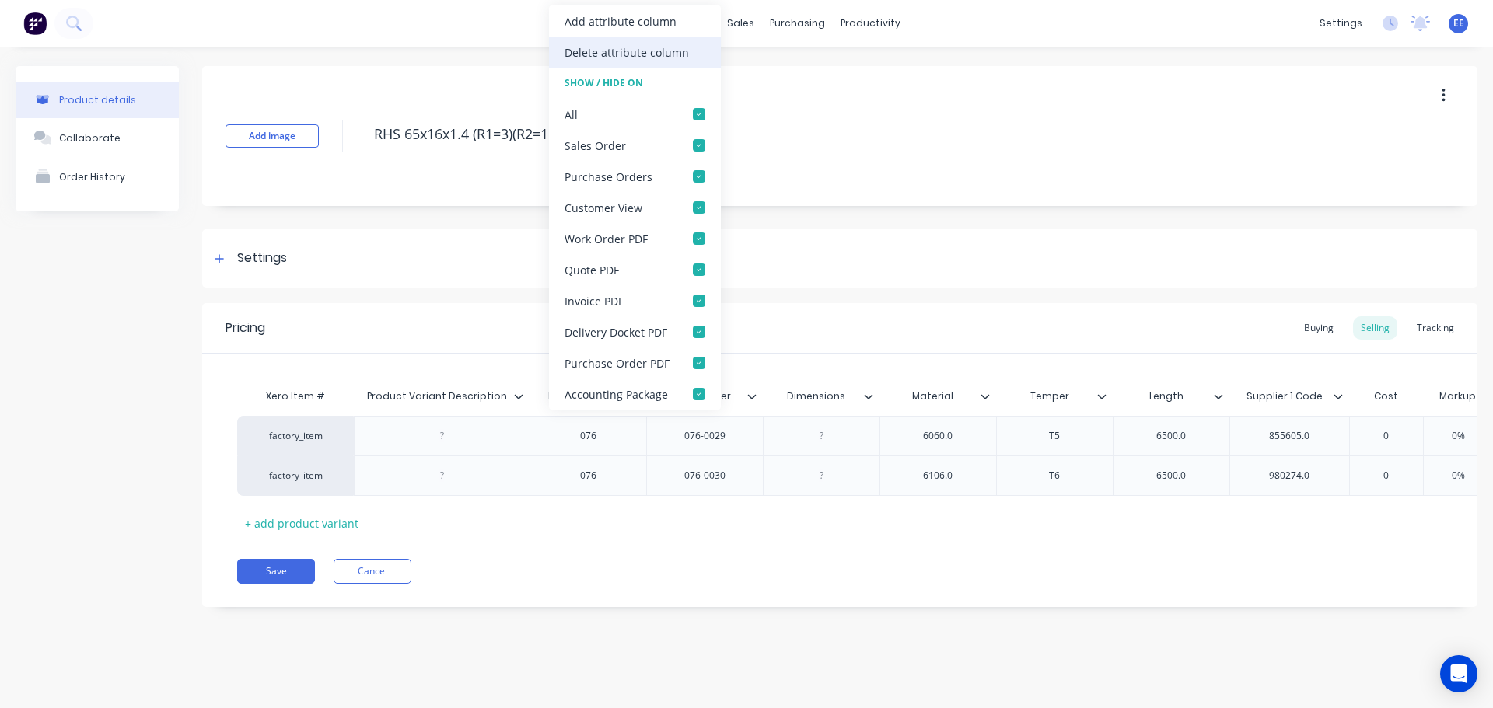
click at [610, 54] on div "Delete attribute column" at bounding box center [627, 52] width 124 height 16
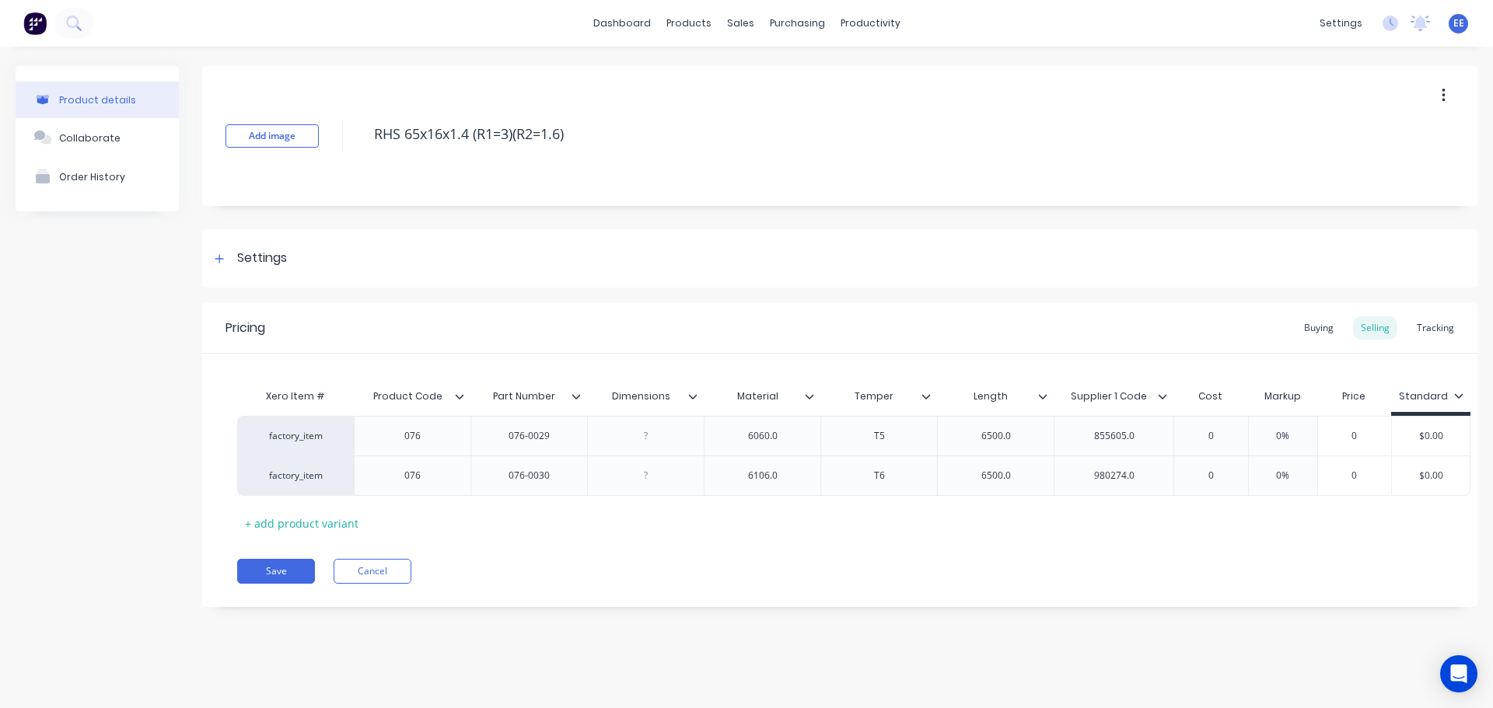
click at [694, 395] on icon at bounding box center [692, 396] width 9 height 9
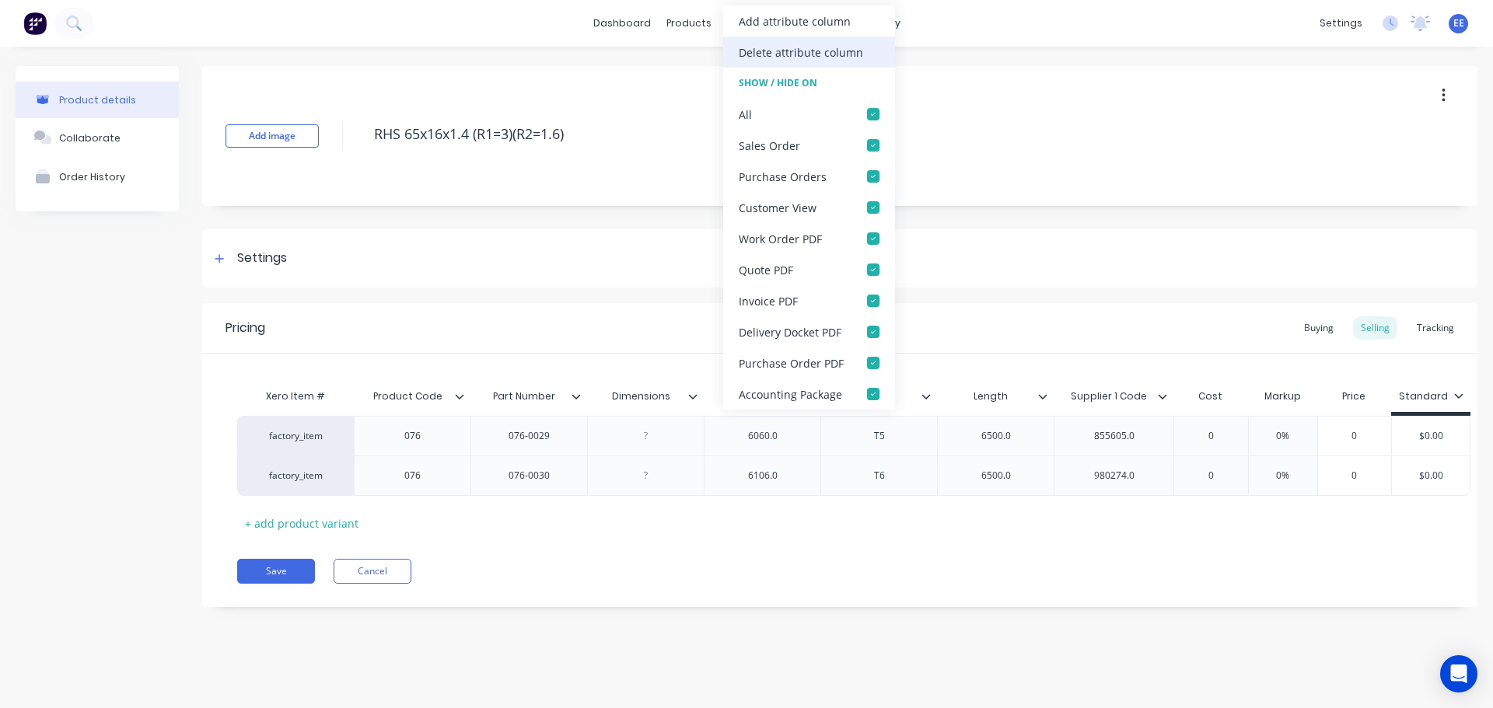
click at [788, 51] on div "Delete attribute column" at bounding box center [801, 52] width 124 height 16
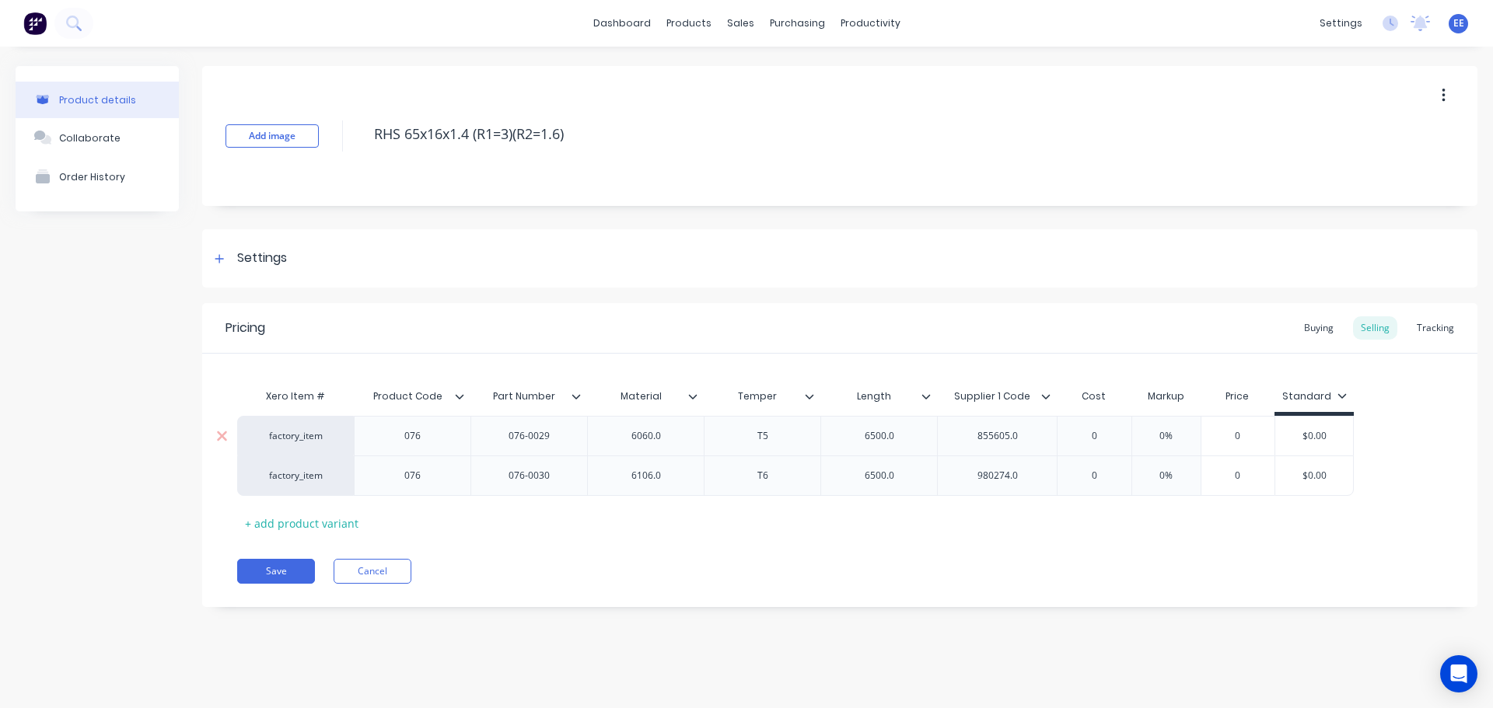
type textarea "x"
click at [673, 435] on div "6060.0" at bounding box center [646, 436] width 78 height 20
type textarea "x"
click at [680, 474] on div "6106.0" at bounding box center [646, 476] width 78 height 20
click at [922, 438] on div "6500.0" at bounding box center [878, 436] width 117 height 40
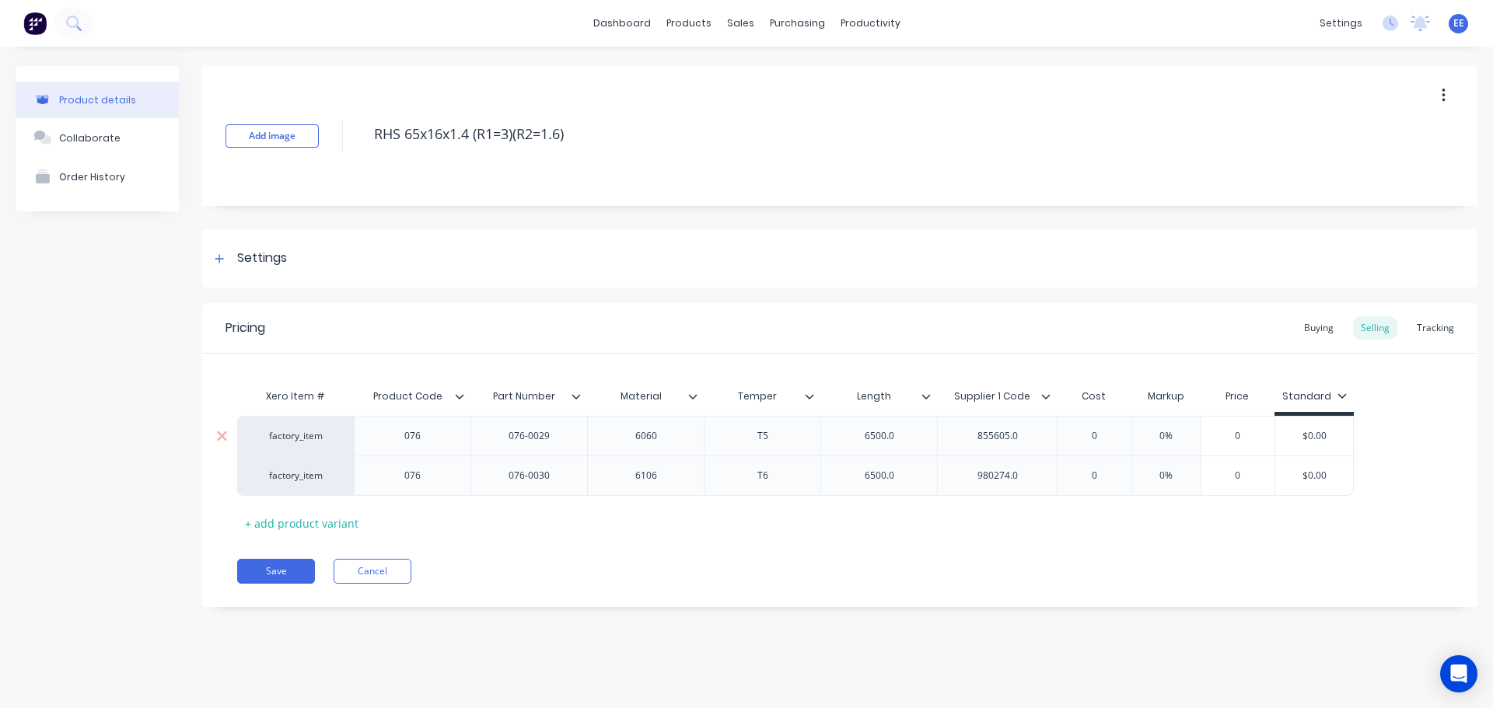
type textarea "x"
click at [910, 435] on div "6500.0" at bounding box center [880, 436] width 78 height 20
type textarea "x"
click at [908, 477] on div "6500.0" at bounding box center [880, 476] width 78 height 20
type textarea "x"
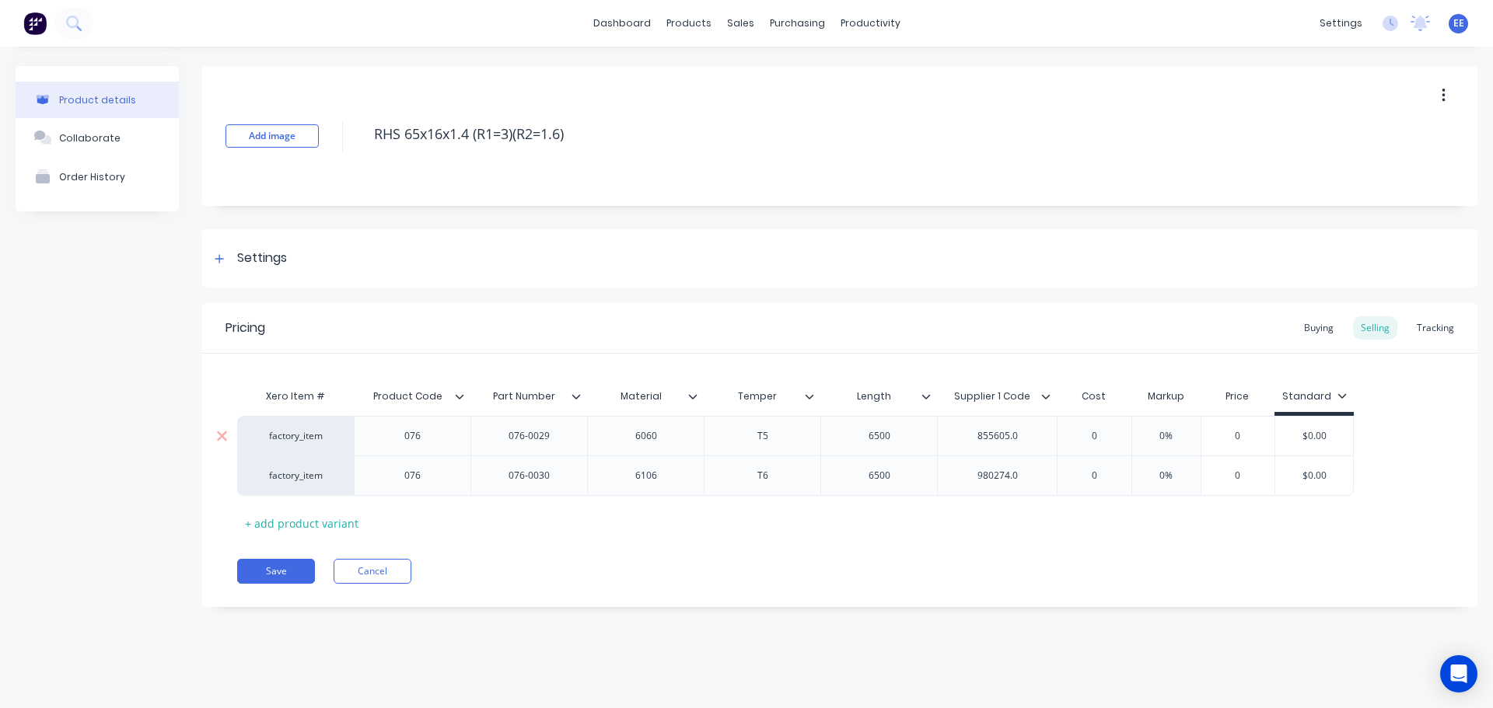
click at [1032, 435] on div "855605.0" at bounding box center [998, 436] width 78 height 20
type textarea "x"
click at [1031, 474] on div "980274.0" at bounding box center [998, 476] width 78 height 20
click at [912, 545] on div "Pricing Buying Selling Tracking Xero Item # Product Code Part Number Material T…" at bounding box center [839, 455] width 1275 height 304
drag, startPoint x: 564, startPoint y: 139, endPoint x: 352, endPoint y: 136, distance: 211.5
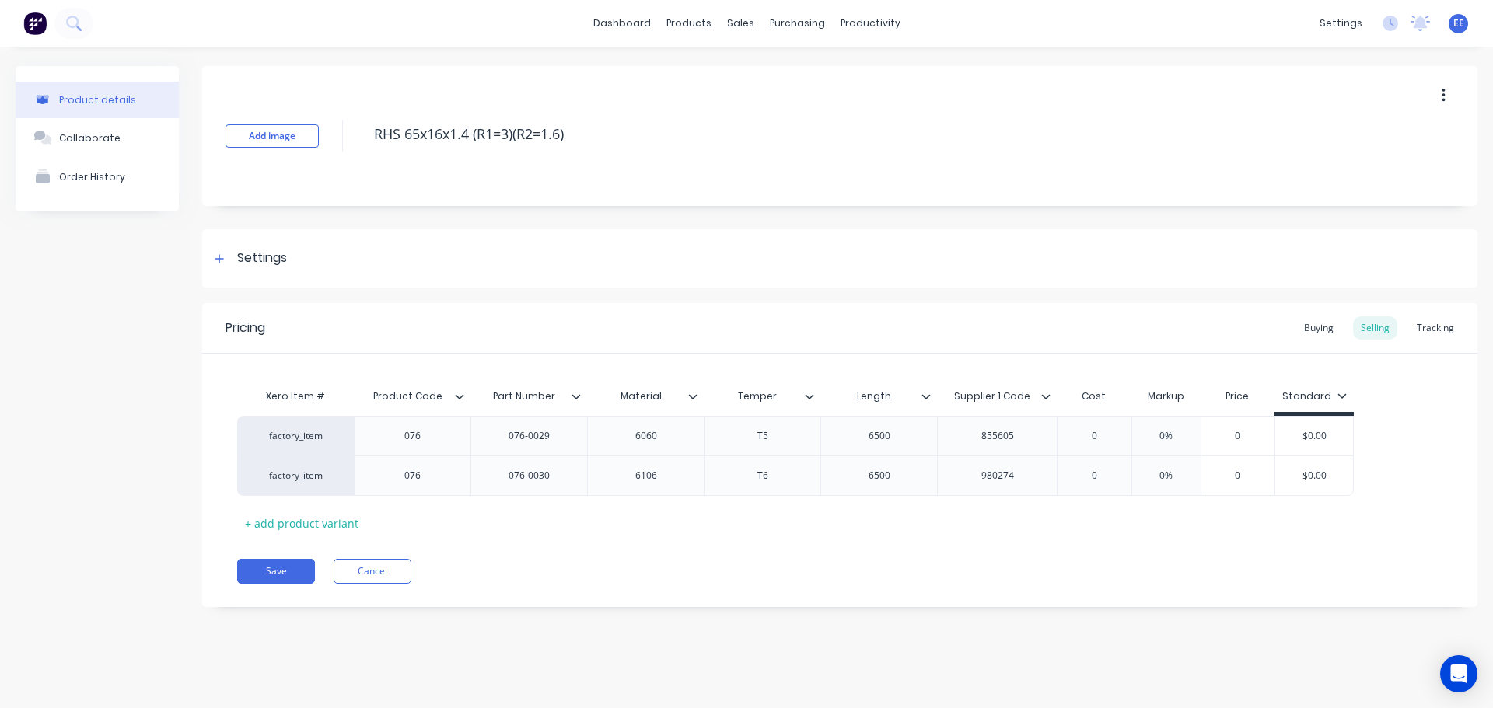
click at [352, 136] on div "Add image RHS 65x16x1.4 (R1=3)(R2=1.6)" at bounding box center [839, 136] width 1275 height 140
click at [266, 563] on button "Save" at bounding box center [276, 571] width 78 height 25
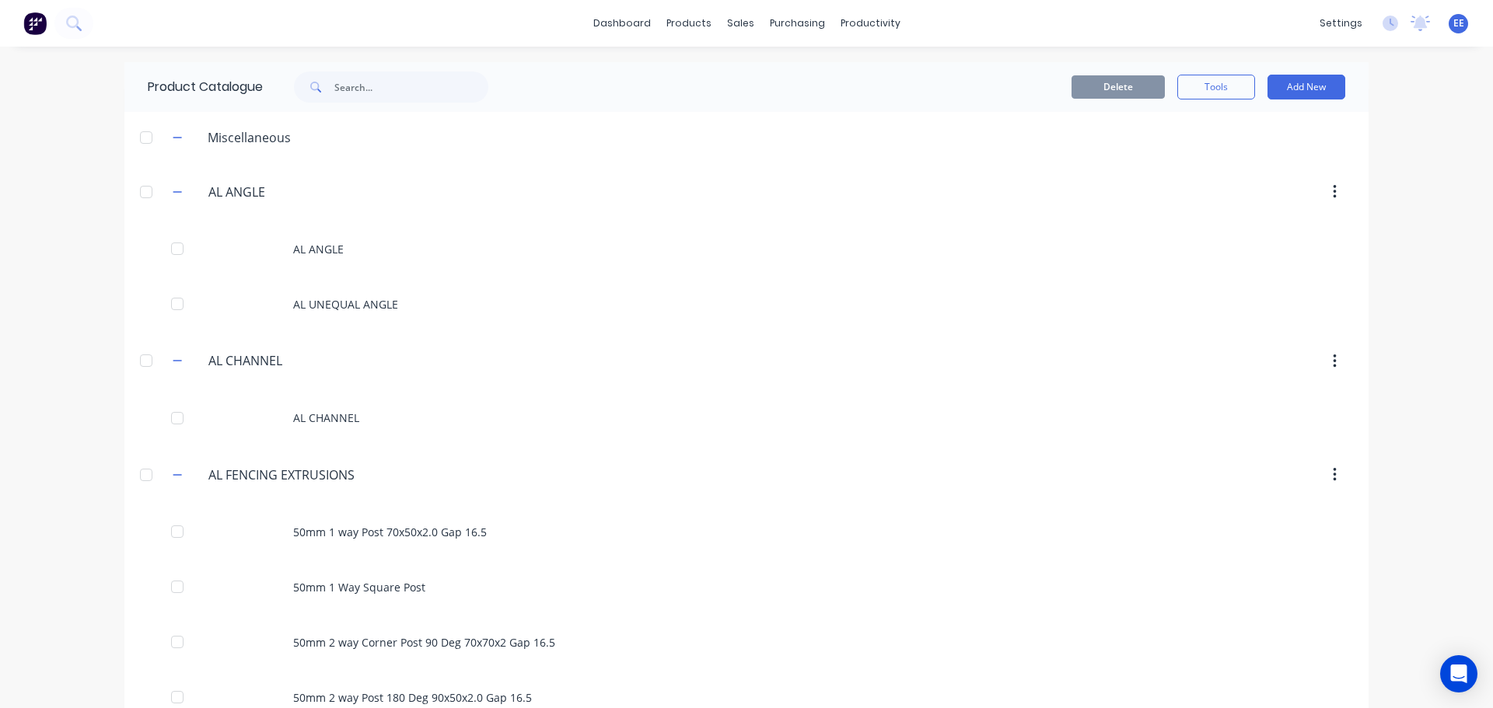
scroll to position [1503, 0]
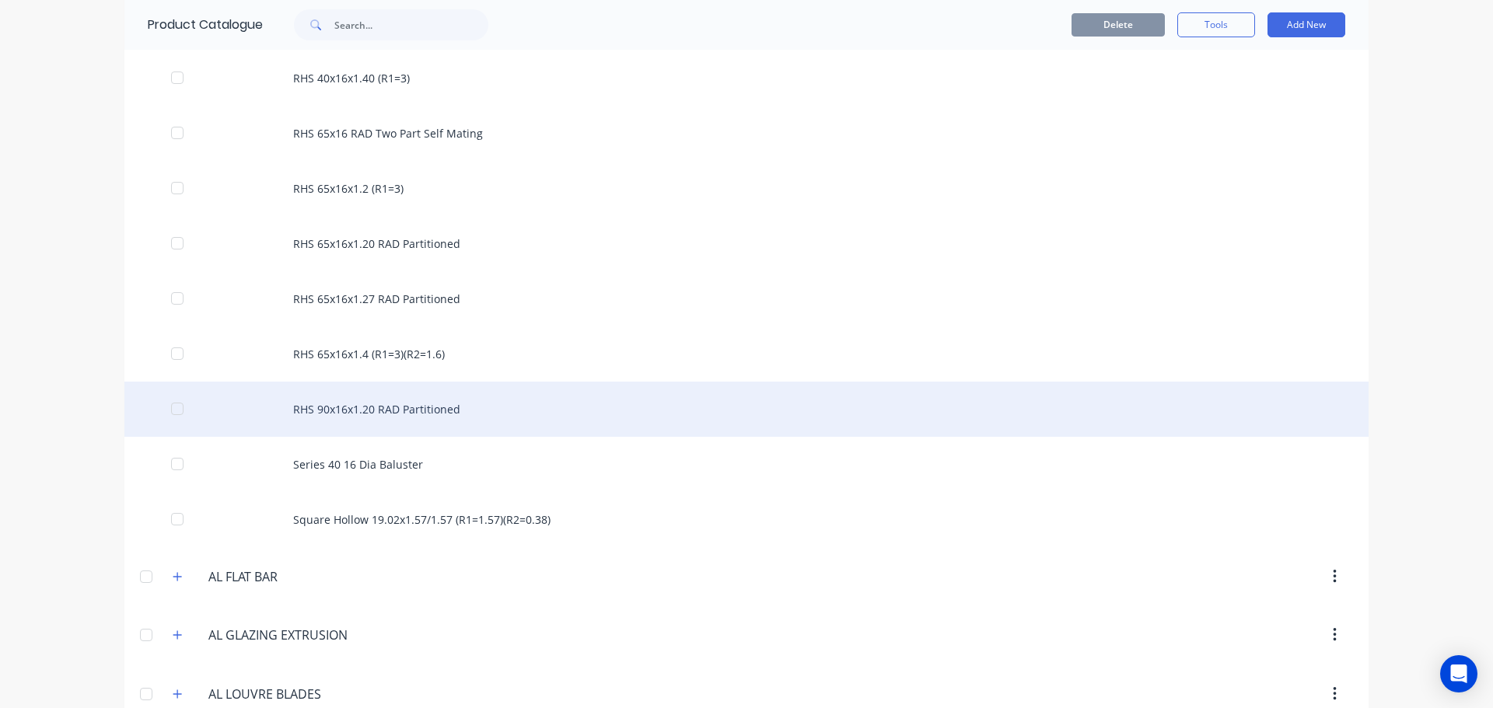
click at [465, 413] on div "RHS 90x16x1.20 RAD Partitioned" at bounding box center [746, 409] width 1244 height 55
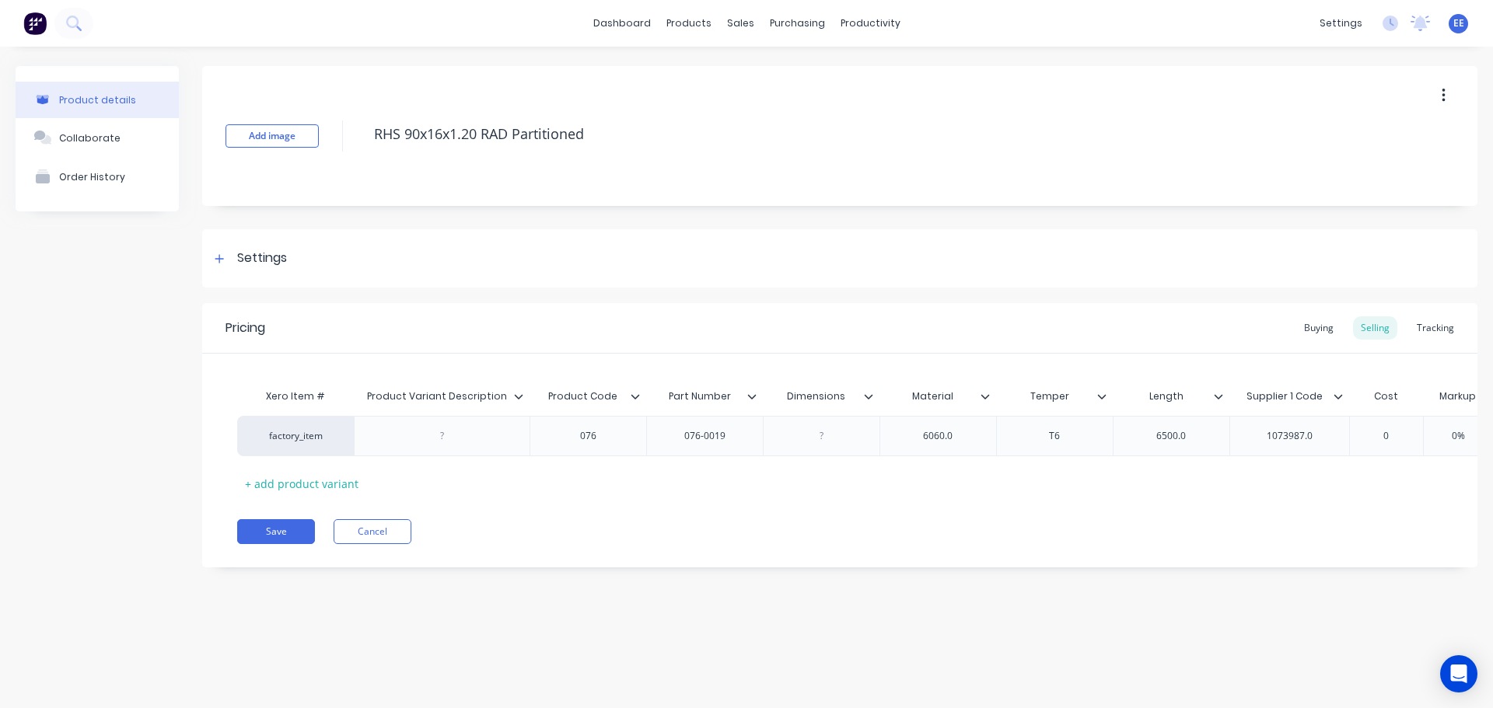
click at [515, 399] on icon at bounding box center [518, 396] width 9 height 9
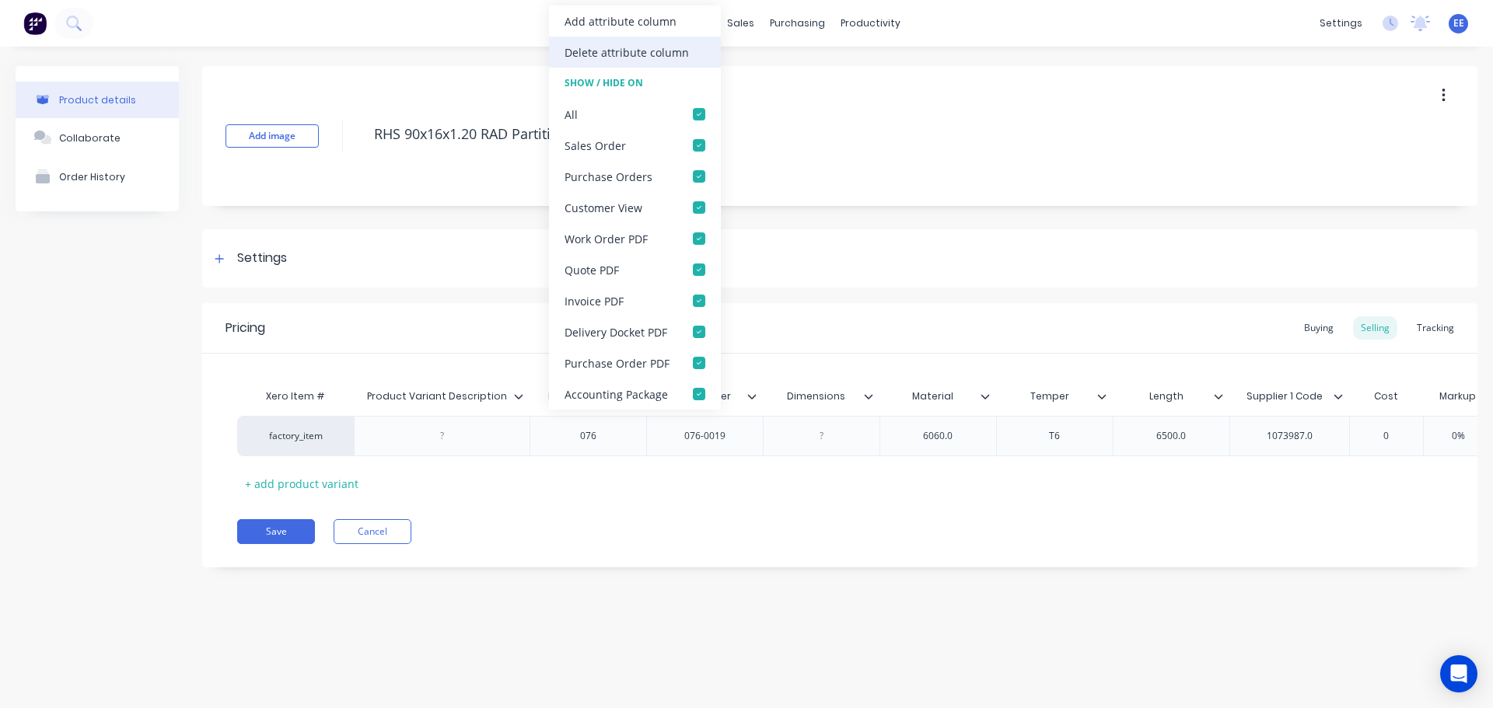
click at [629, 58] on div "Delete attribute column" at bounding box center [627, 52] width 124 height 16
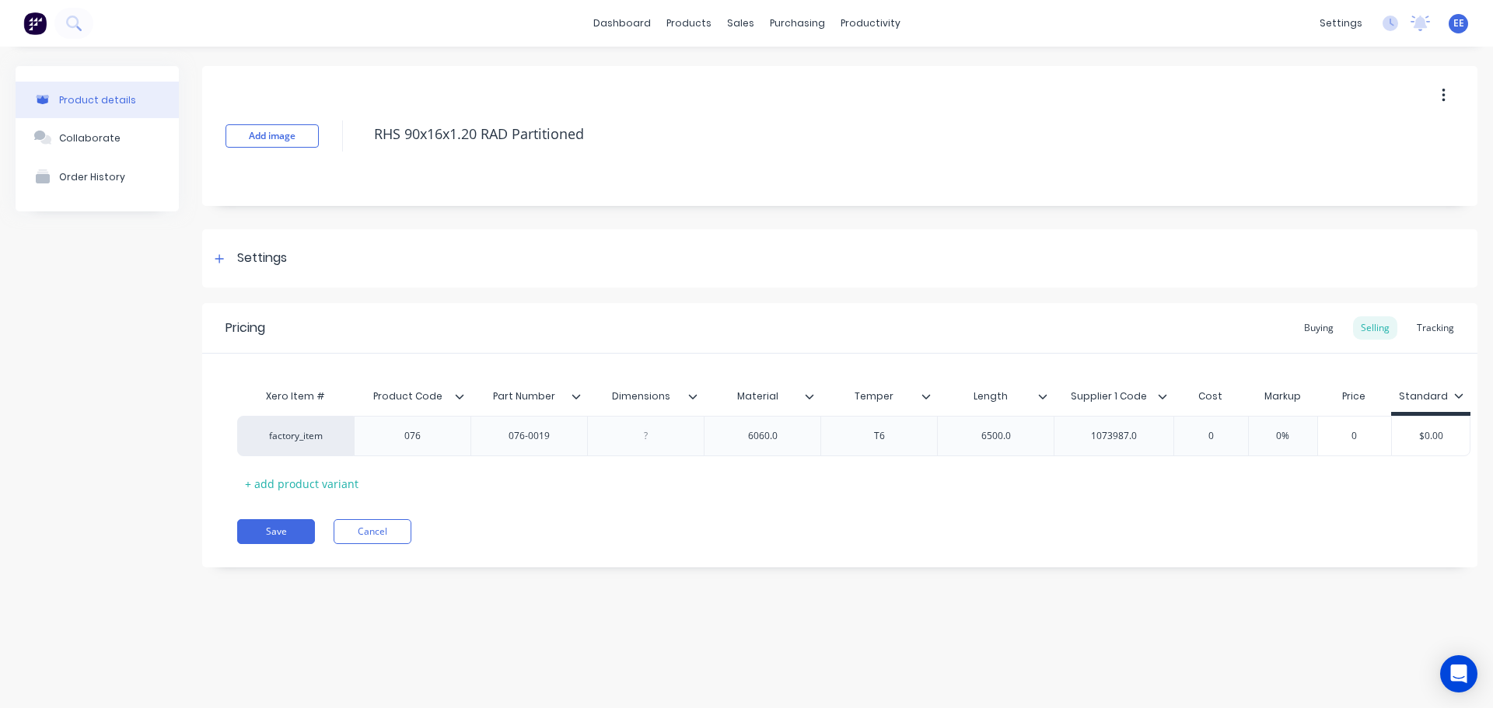
click at [697, 400] on icon at bounding box center [692, 396] width 9 height 9
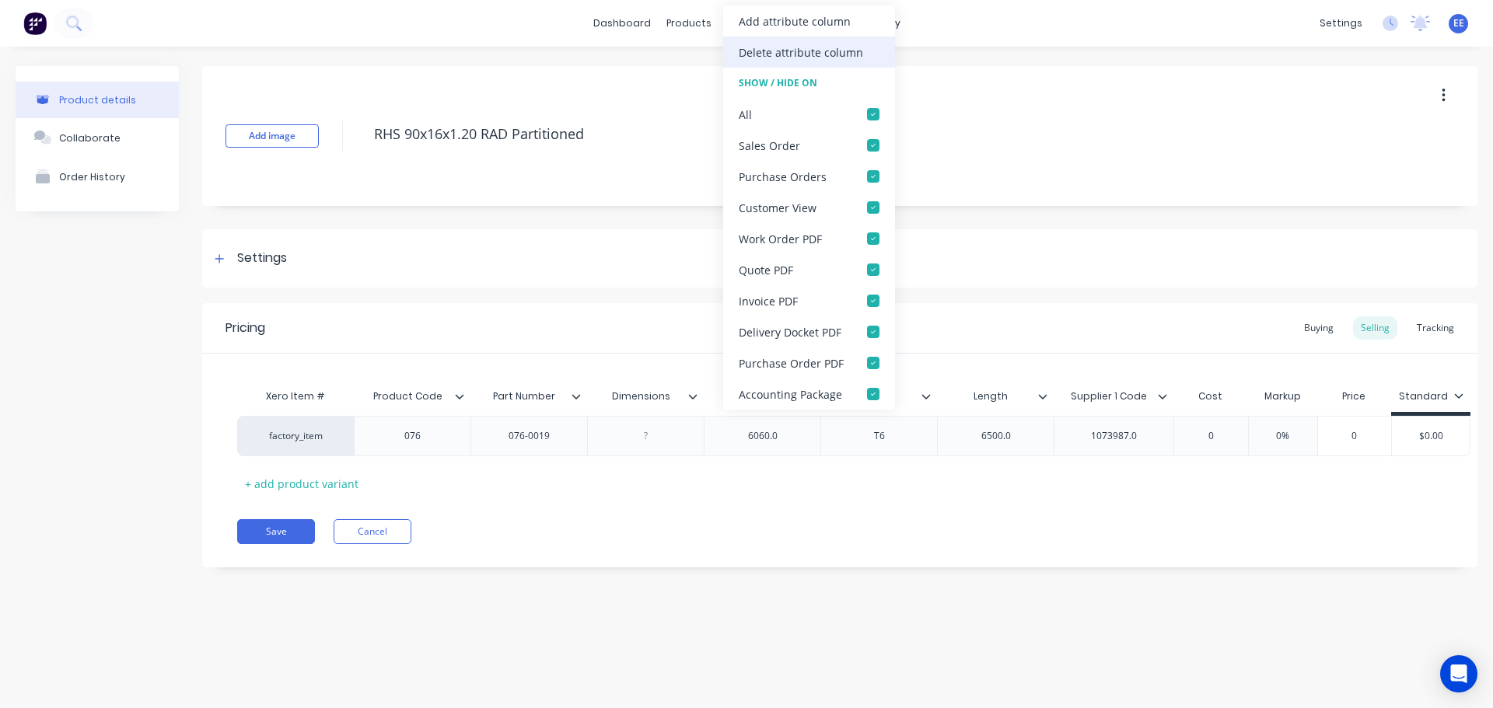
click at [761, 53] on div "Delete attribute column" at bounding box center [801, 52] width 124 height 16
type textarea "x"
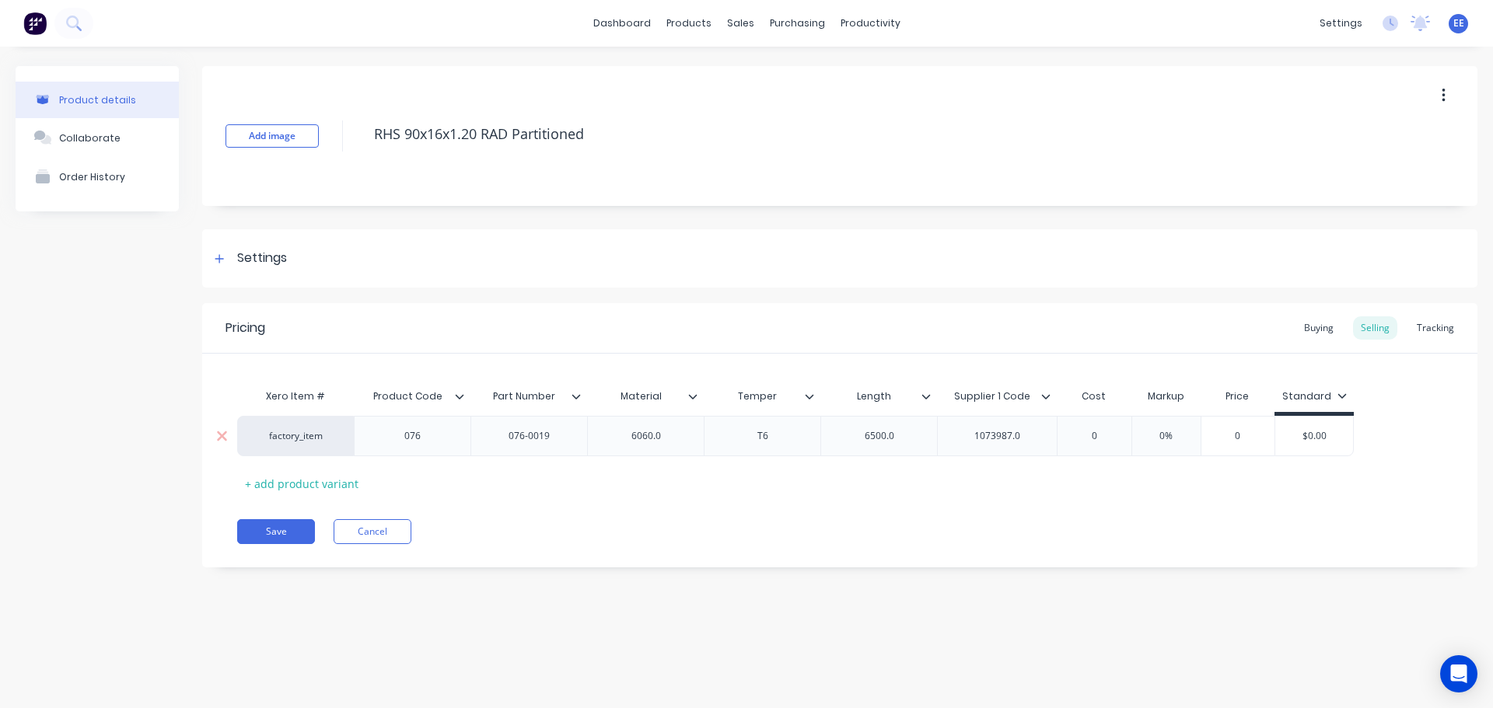
click at [670, 435] on div "6060.0" at bounding box center [646, 436] width 78 height 20
click at [922, 433] on div "6500.0" at bounding box center [878, 436] width 117 height 40
type textarea "x"
click at [908, 435] on div "6500.0" at bounding box center [880, 436] width 78 height 20
type textarea "x"
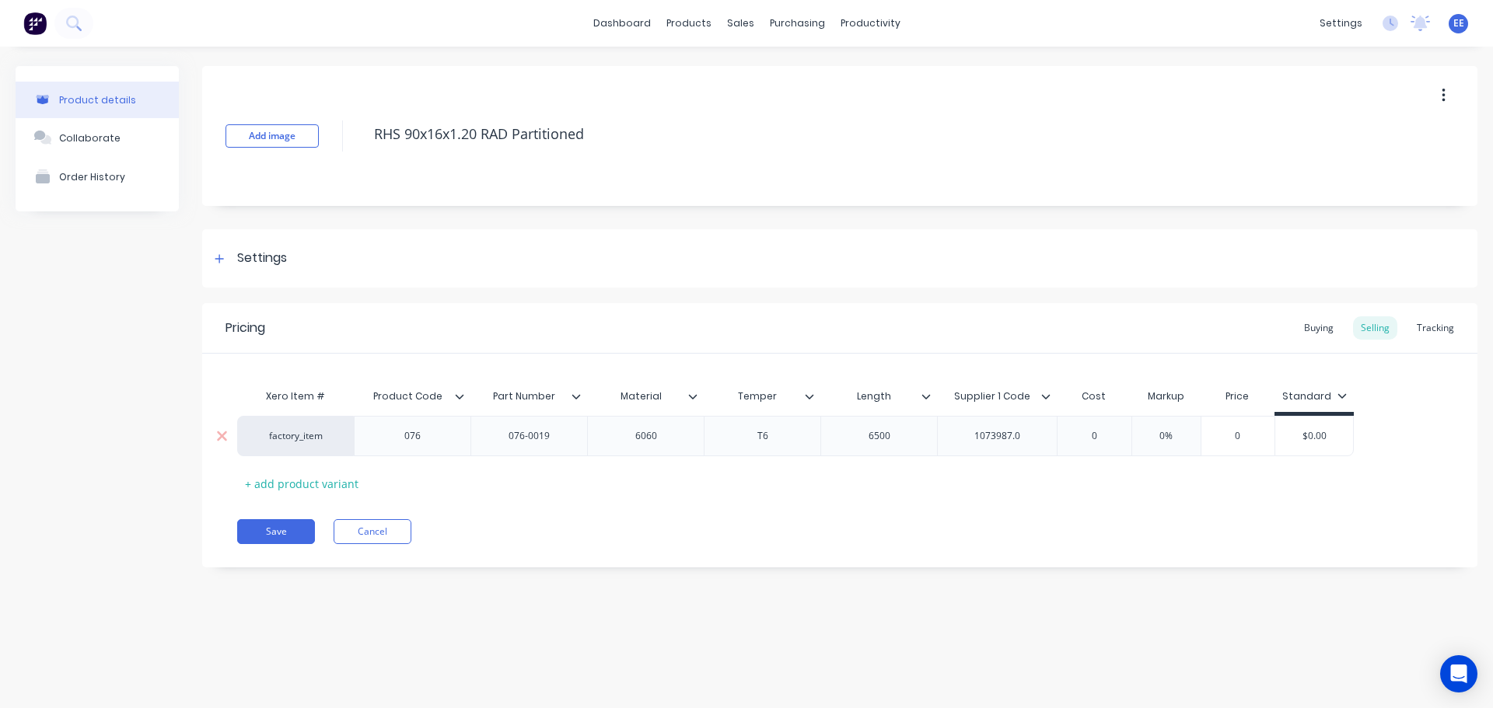
click at [1031, 438] on div "1073987.0" at bounding box center [998, 436] width 78 height 20
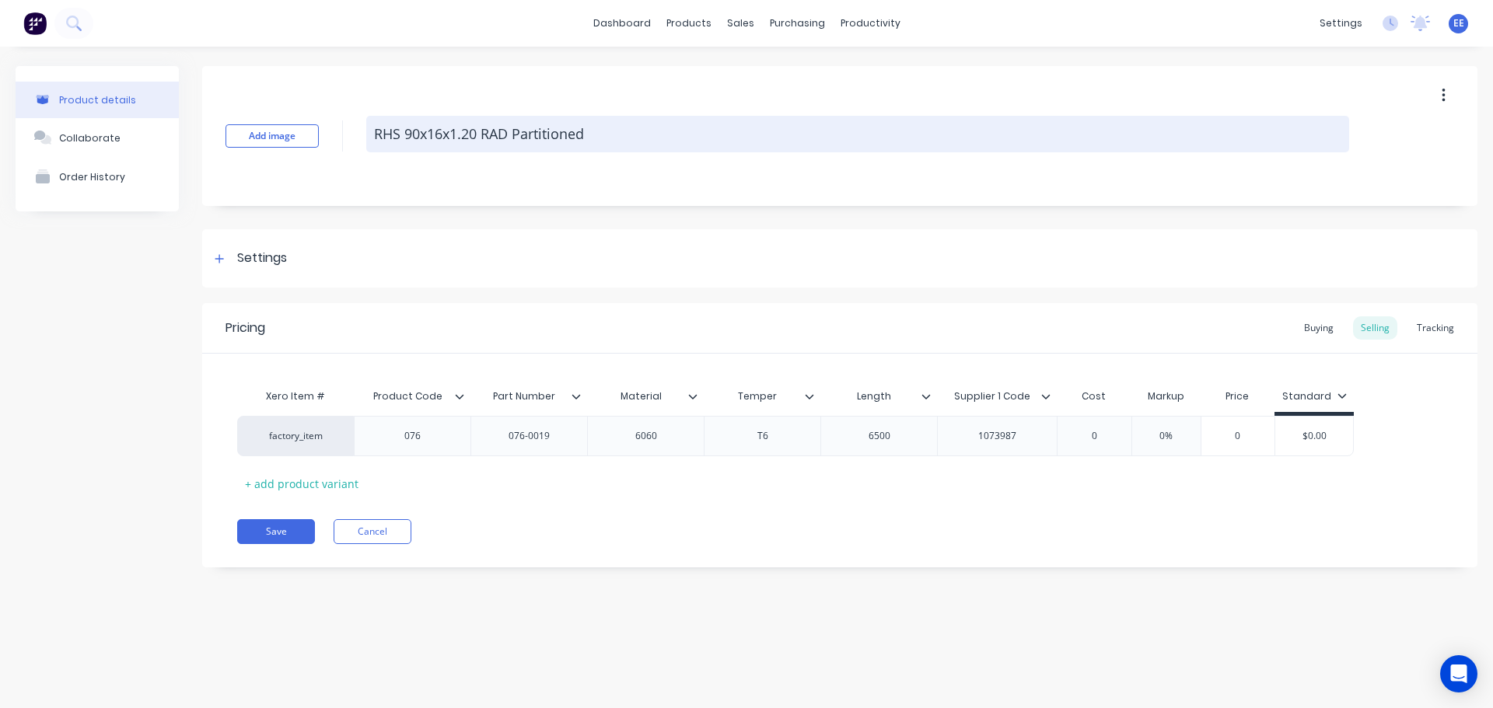
drag, startPoint x: 600, startPoint y: 139, endPoint x: 380, endPoint y: 141, distance: 219.3
click at [380, 141] on textarea "RHS 90x16x1.20 RAD Partitioned" at bounding box center [857, 134] width 983 height 37
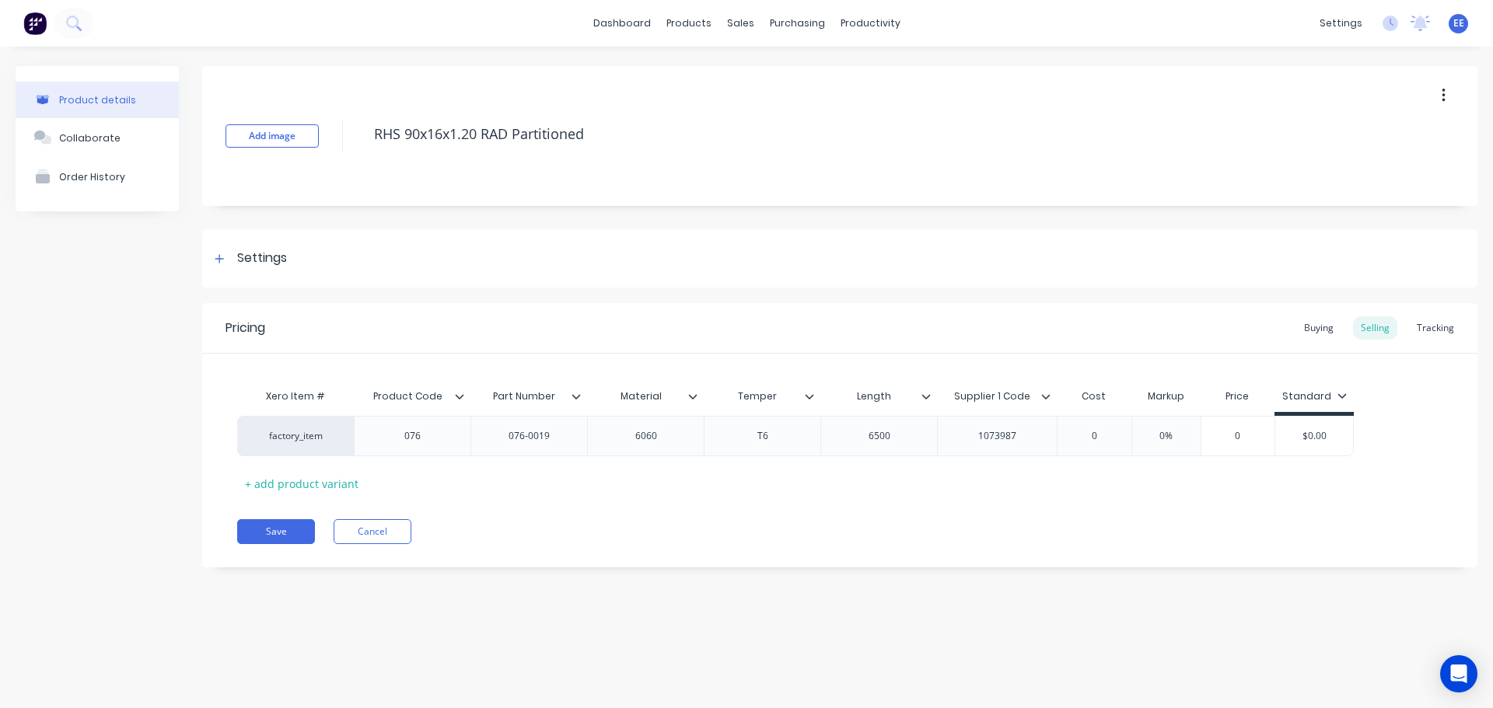
click at [496, 168] on div "Add image RHS 90x16x1.20 RAD Partitioned" at bounding box center [839, 136] width 1275 height 140
drag, startPoint x: 600, startPoint y: 135, endPoint x: 279, endPoint y: 144, distance: 321.3
click at [279, 144] on div "Add image RHS 90x16x1.20 RAD Partitioned" at bounding box center [839, 136] width 1275 height 140
click at [302, 526] on button "Save" at bounding box center [276, 531] width 78 height 25
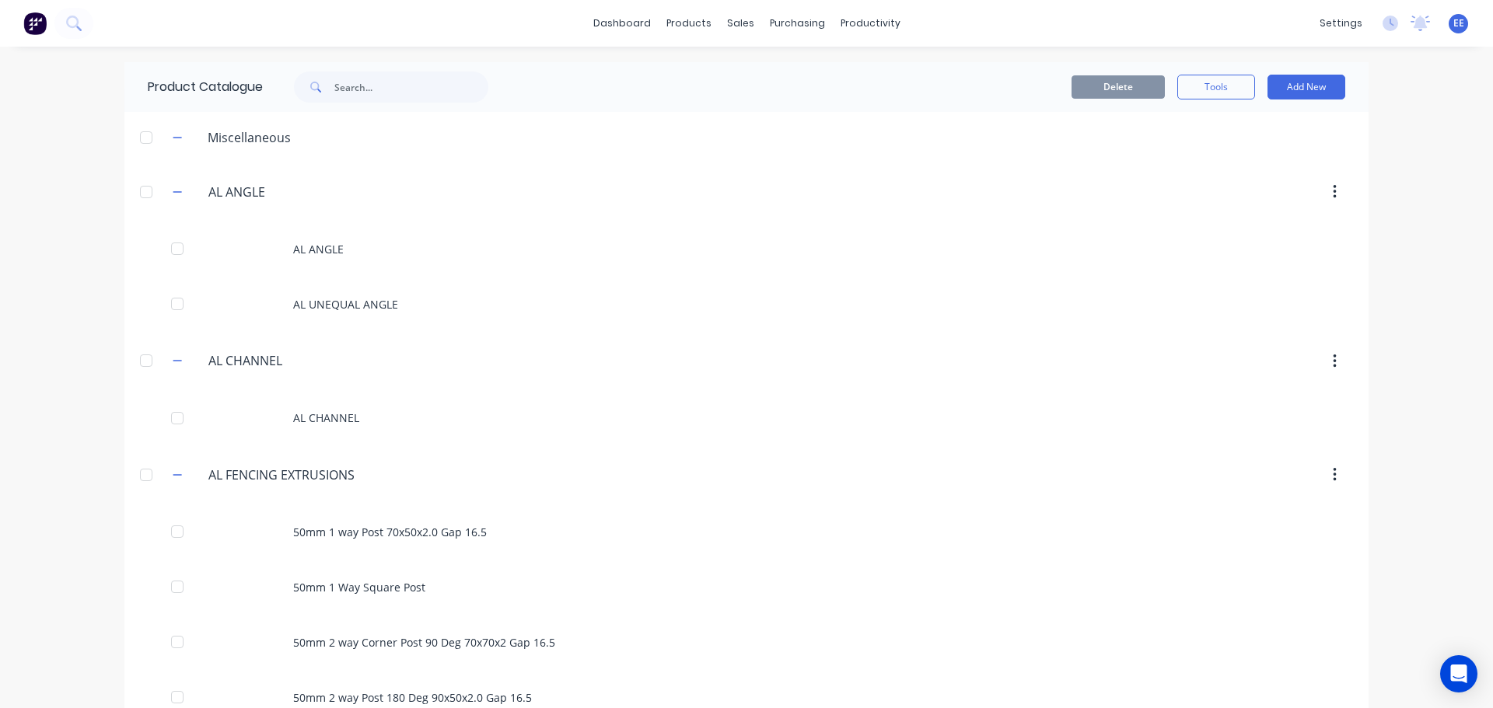
scroll to position [1558, 0]
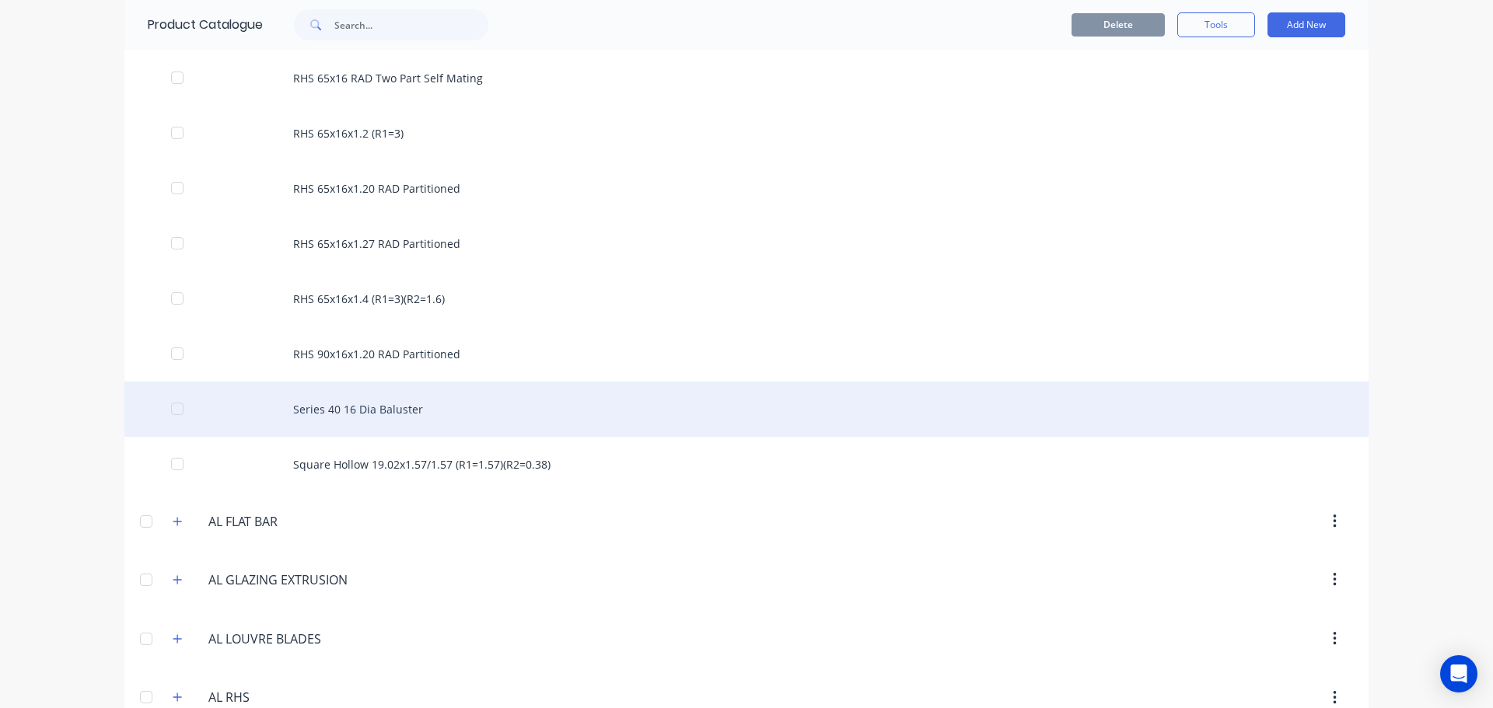
click at [461, 416] on div "Series 40 16 Dia Baluster" at bounding box center [746, 409] width 1244 height 55
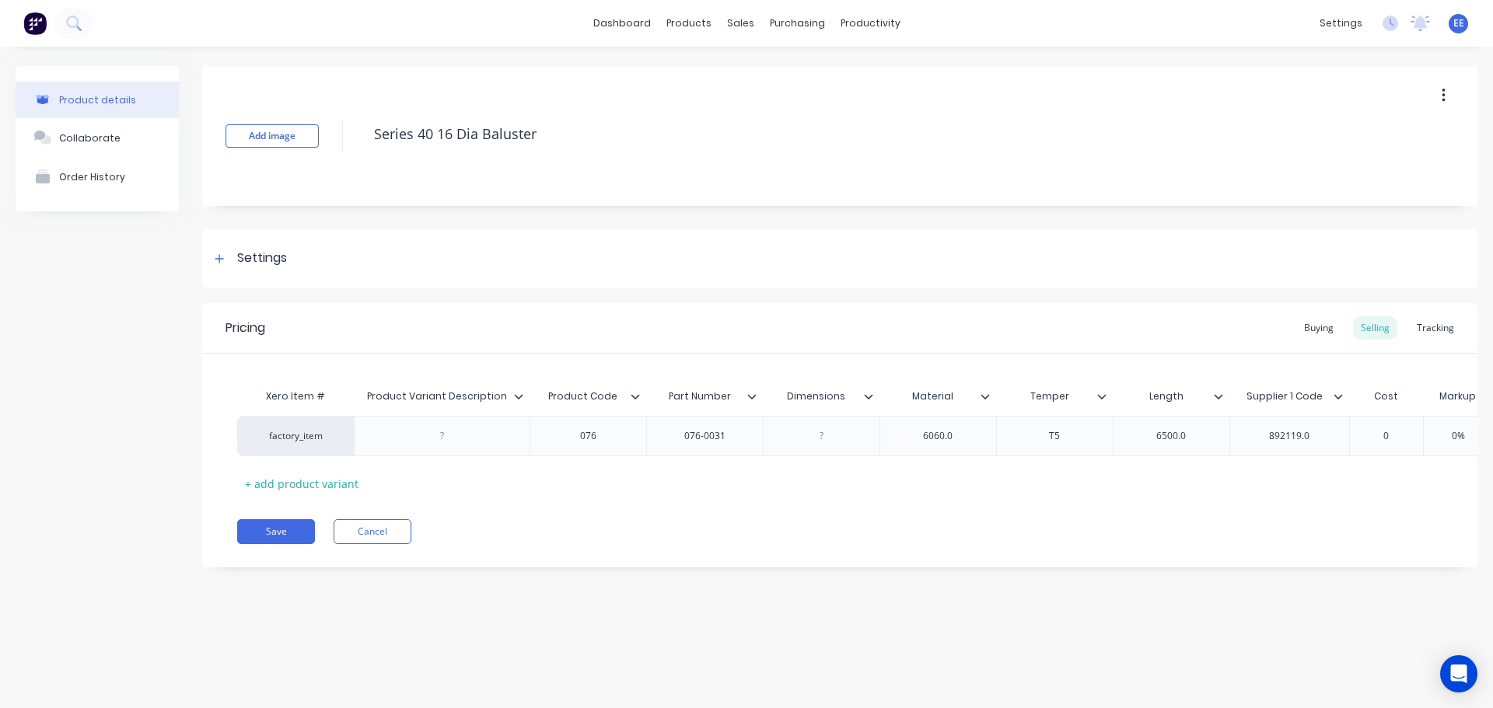
click at [519, 394] on icon at bounding box center [518, 396] width 9 height 9
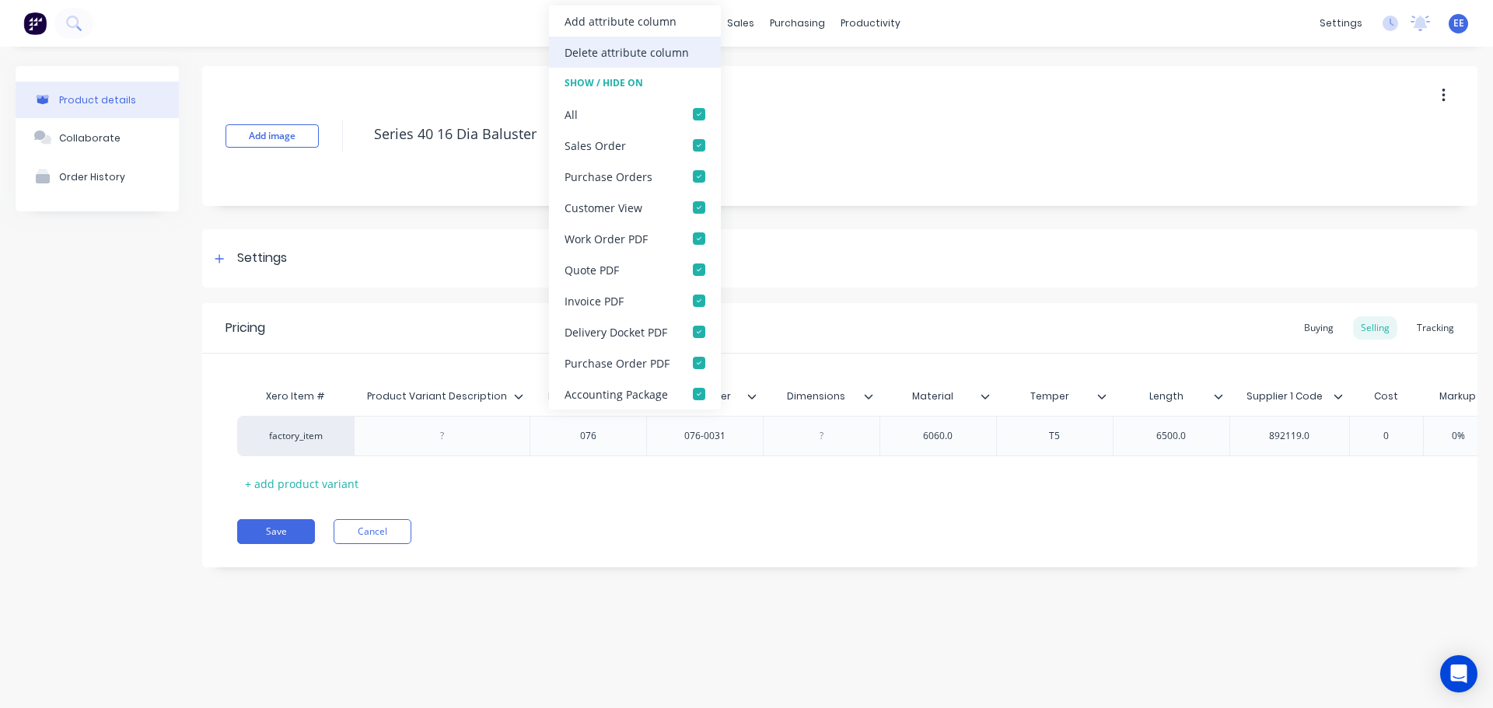
click at [601, 60] on div "Delete attribute column" at bounding box center [627, 52] width 124 height 16
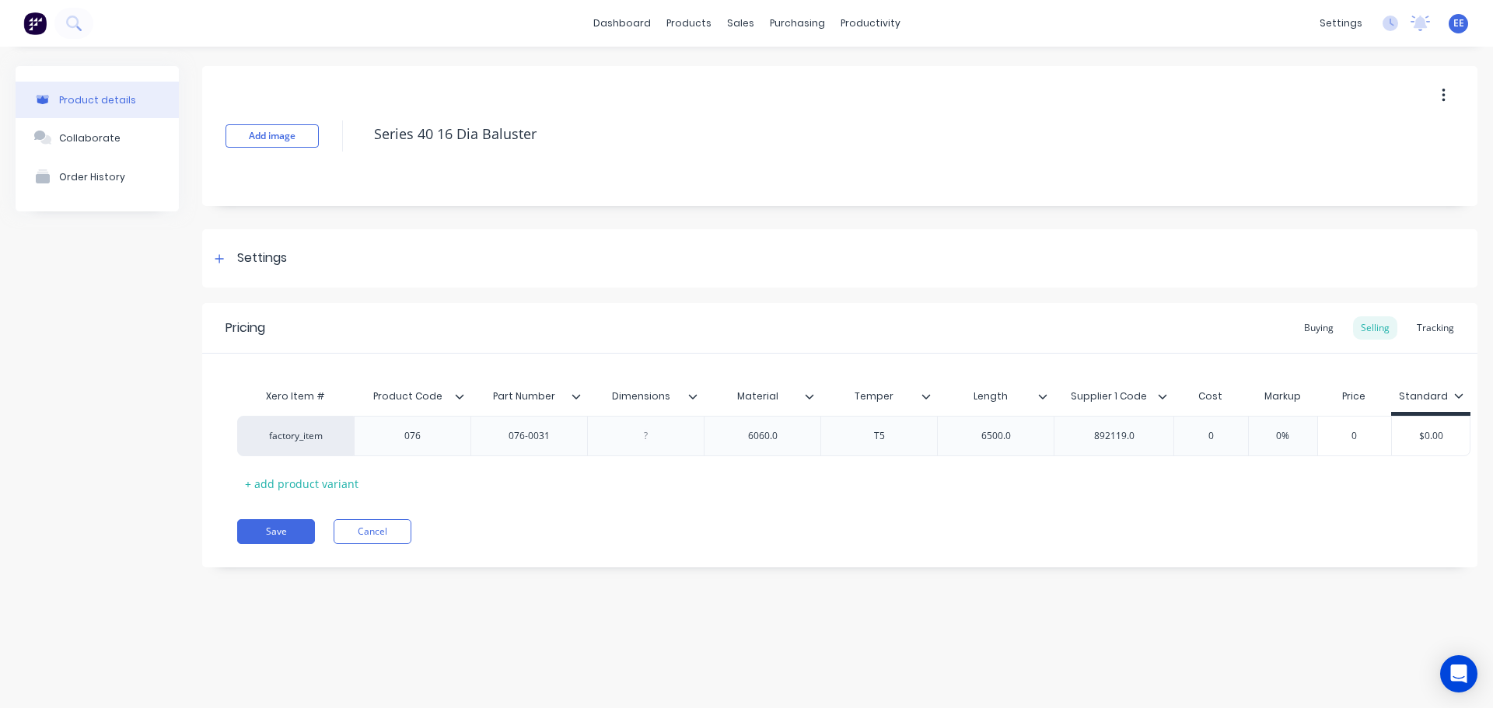
drag, startPoint x: 547, startPoint y: 127, endPoint x: 343, endPoint y: 131, distance: 203.8
click at [343, 131] on div "Add image Series 40 16 Dia Baluster" at bounding box center [839, 136] width 1275 height 140
click at [689, 392] on icon at bounding box center [692, 396] width 9 height 9
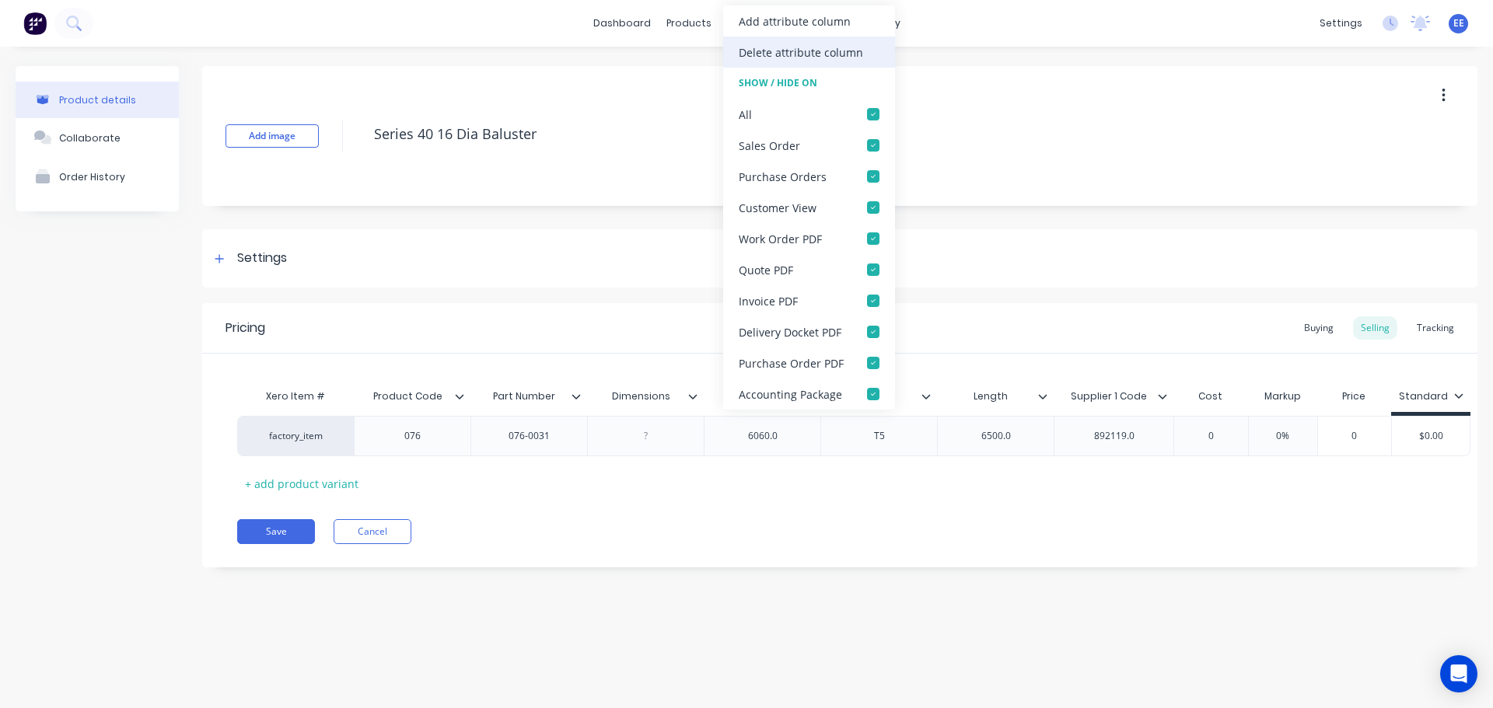
click at [783, 51] on div "Delete attribute column" at bounding box center [801, 52] width 124 height 16
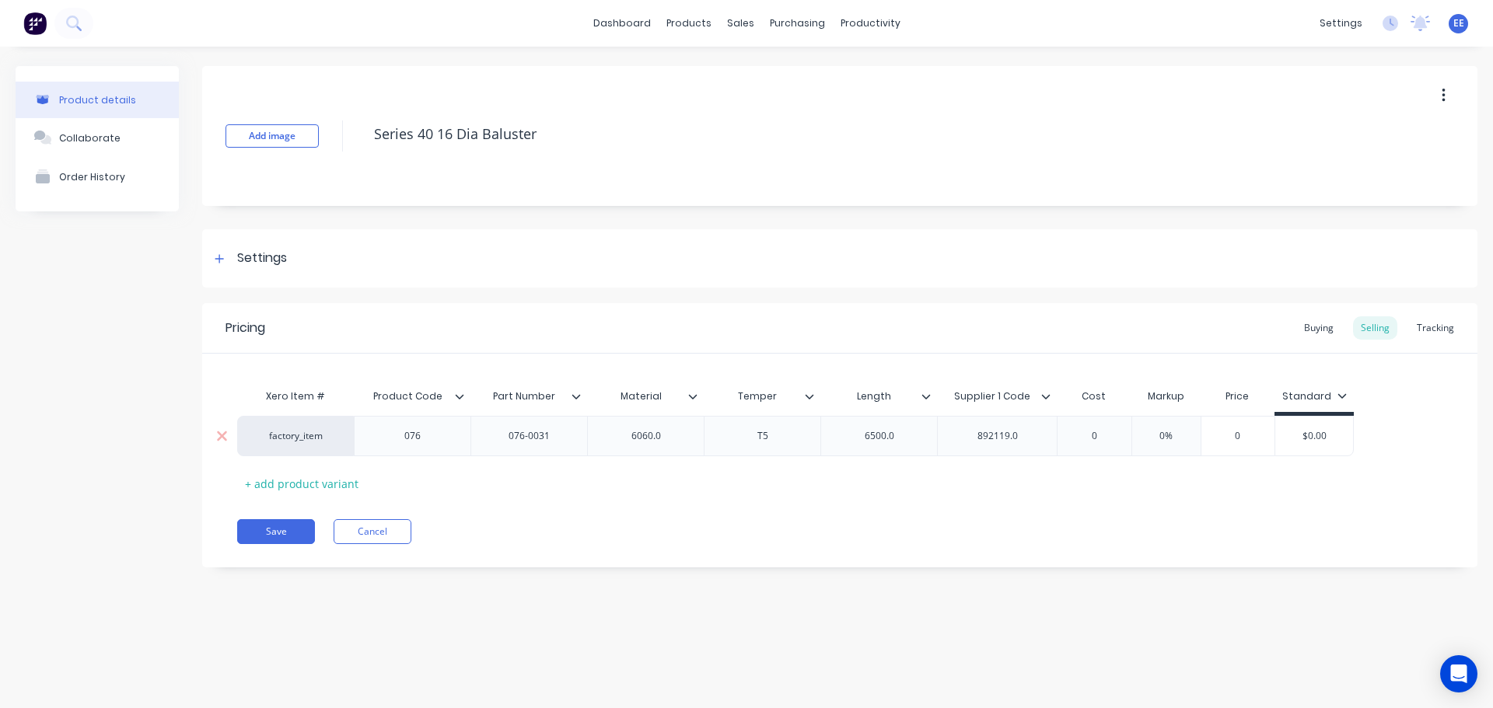
type textarea "x"
click at [673, 436] on div "6060.0" at bounding box center [646, 436] width 78 height 20
click at [673, 435] on div "6060.0" at bounding box center [646, 436] width 78 height 20
type textarea "x"
click at [903, 437] on div "6500.0" at bounding box center [880, 436] width 78 height 20
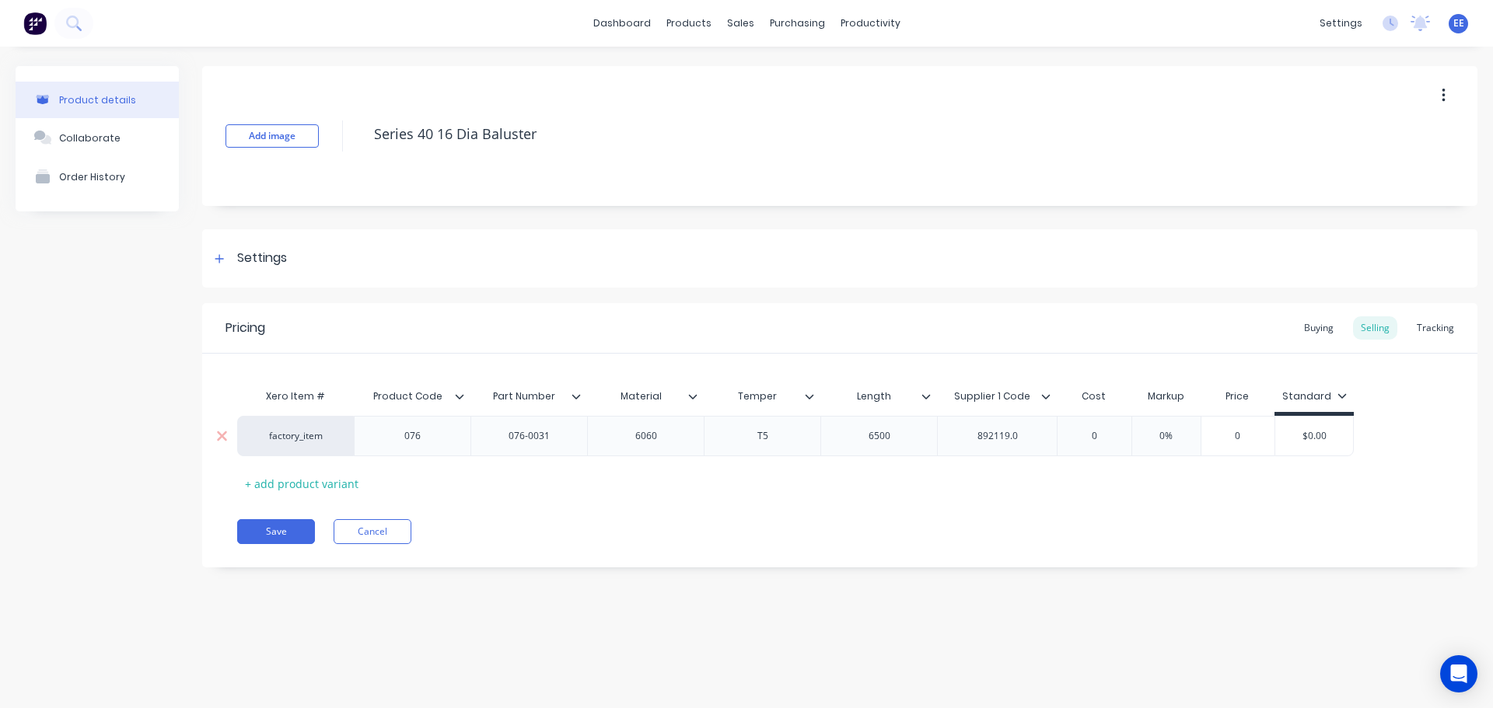
type textarea "x"
click at [1030, 435] on div "892119.0" at bounding box center [998, 436] width 78 height 20
click at [289, 539] on button "Save" at bounding box center [276, 531] width 78 height 25
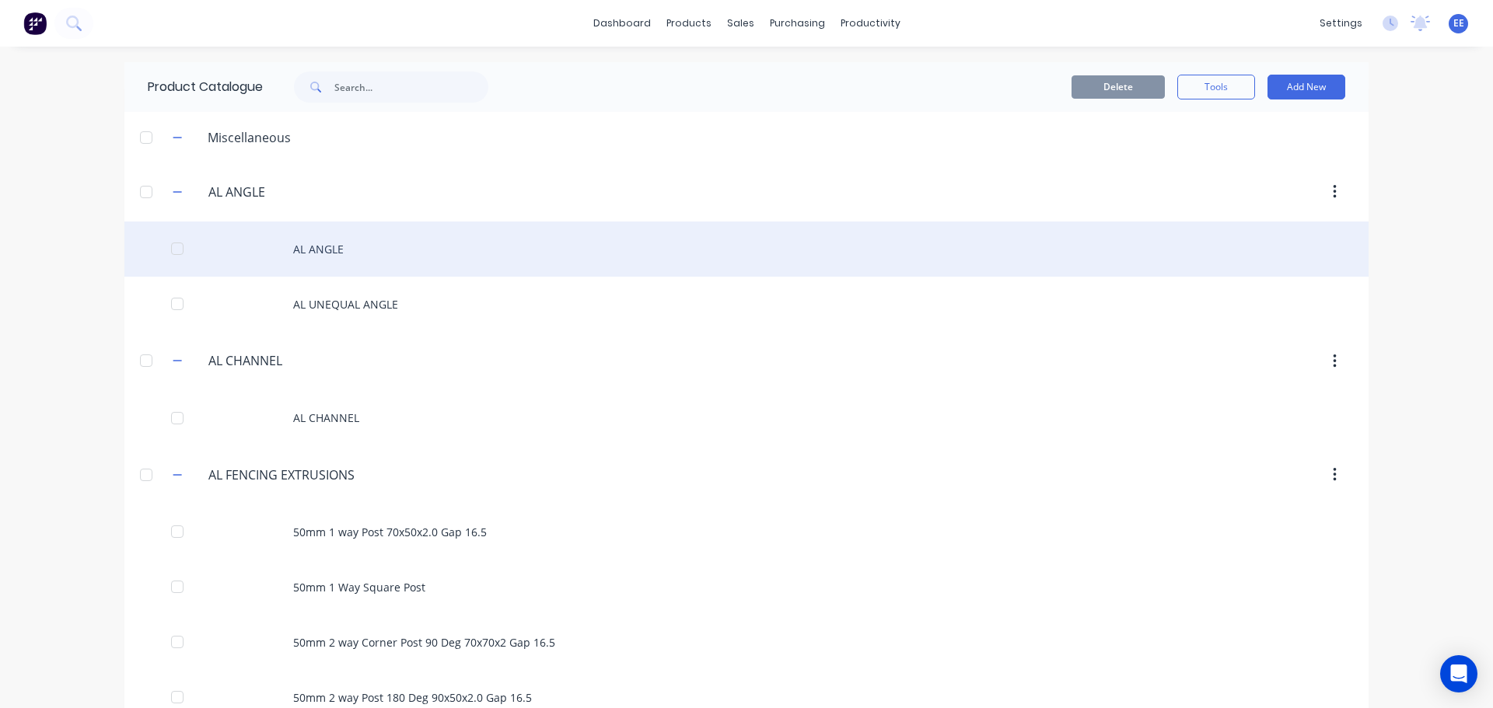
scroll to position [1614, 0]
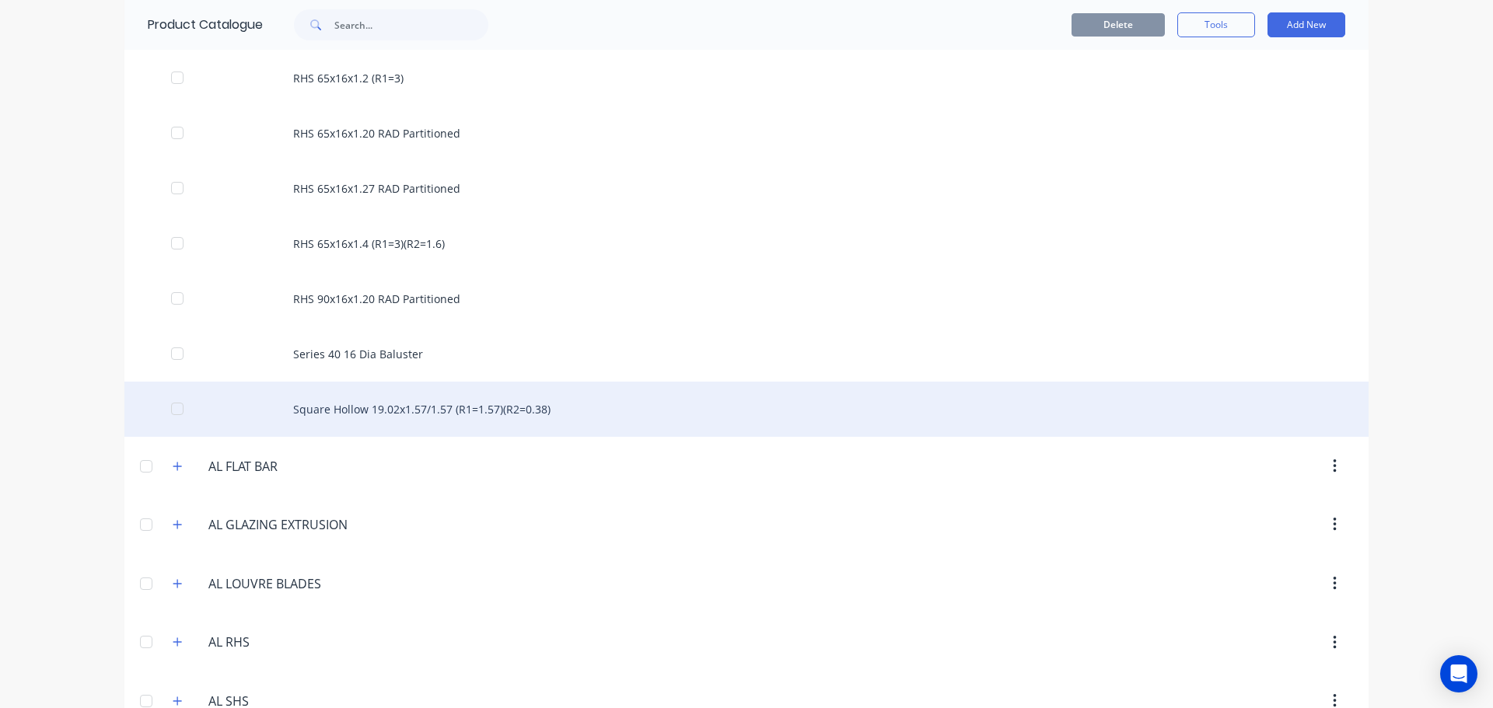
click at [460, 414] on div "Square Hollow 19.02x1.57/1.57 (R1=1.57)(R2=0.38)" at bounding box center [746, 409] width 1244 height 55
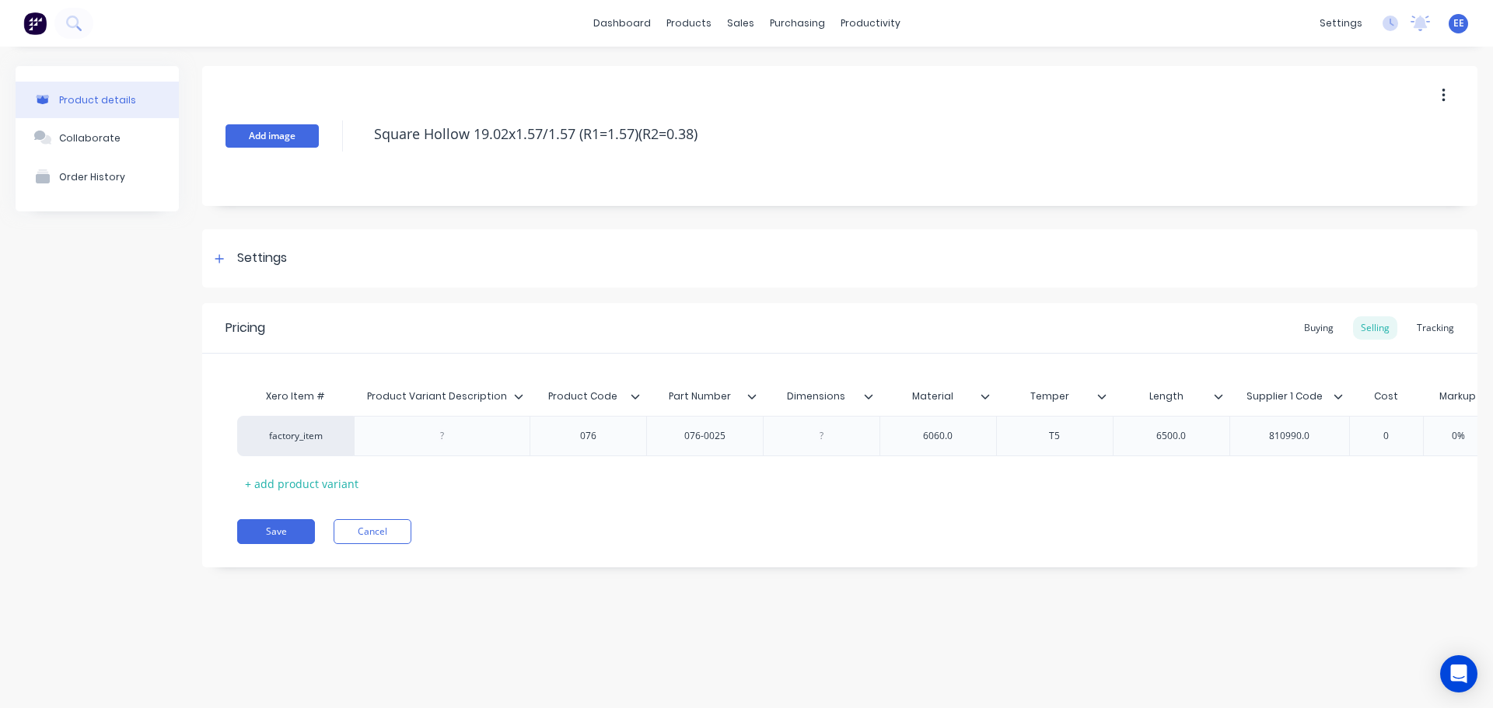
drag, startPoint x: 713, startPoint y: 135, endPoint x: 313, endPoint y: 144, distance: 400.6
click at [313, 144] on div "Add image Square Hollow 19.02x1.57/1.57 (R1=1.57)(R2=0.38)" at bounding box center [839, 136] width 1275 height 140
click at [516, 393] on icon at bounding box center [518, 396] width 9 height 9
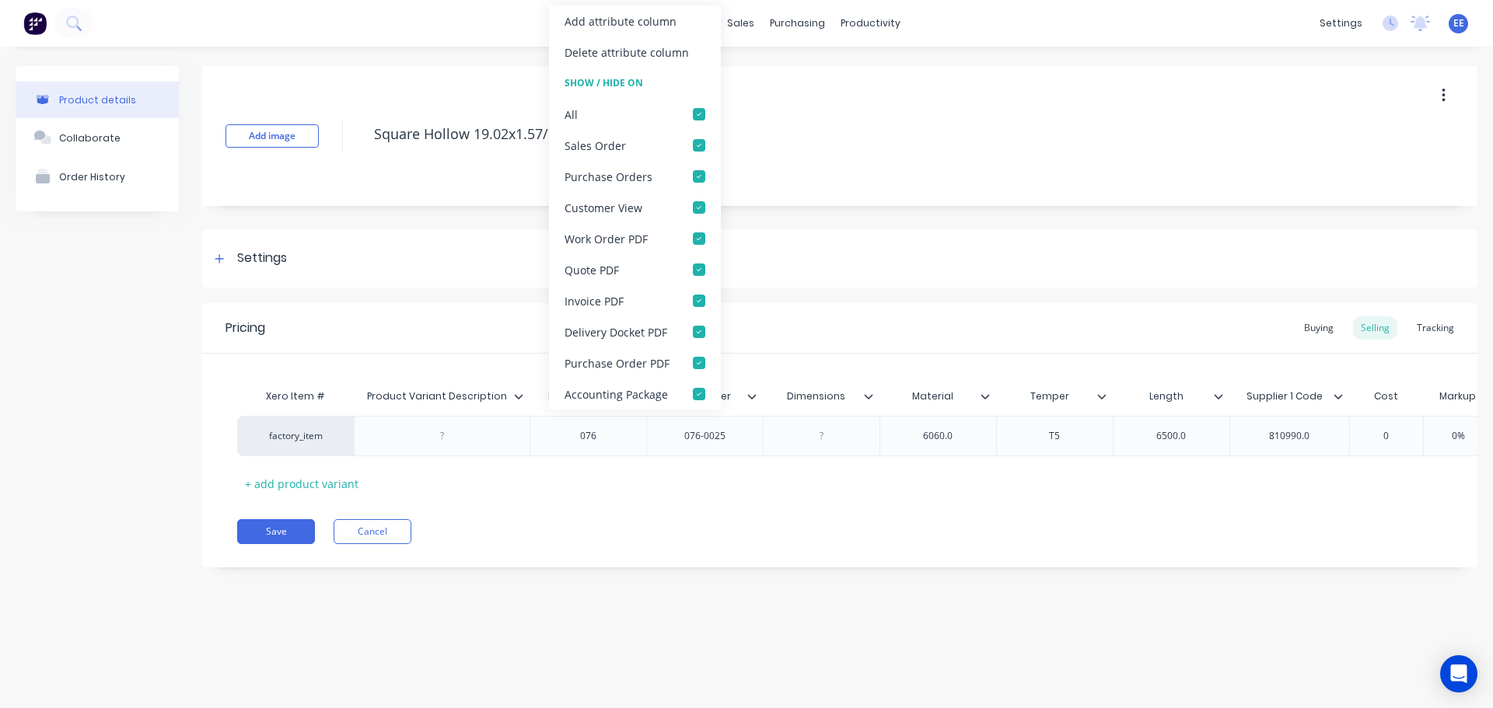
click at [579, 47] on div "Delete attribute column" at bounding box center [627, 52] width 124 height 16
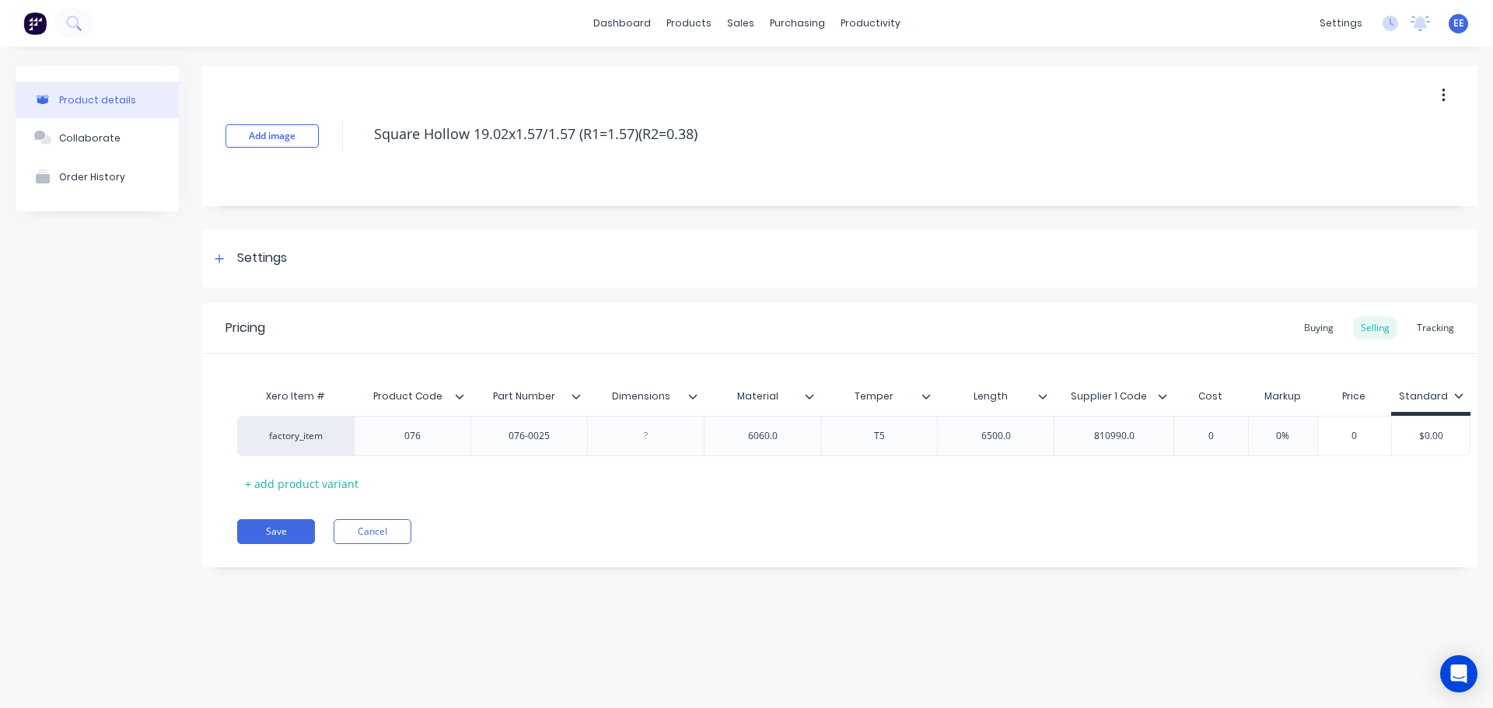
click at [691, 392] on icon at bounding box center [692, 396] width 9 height 9
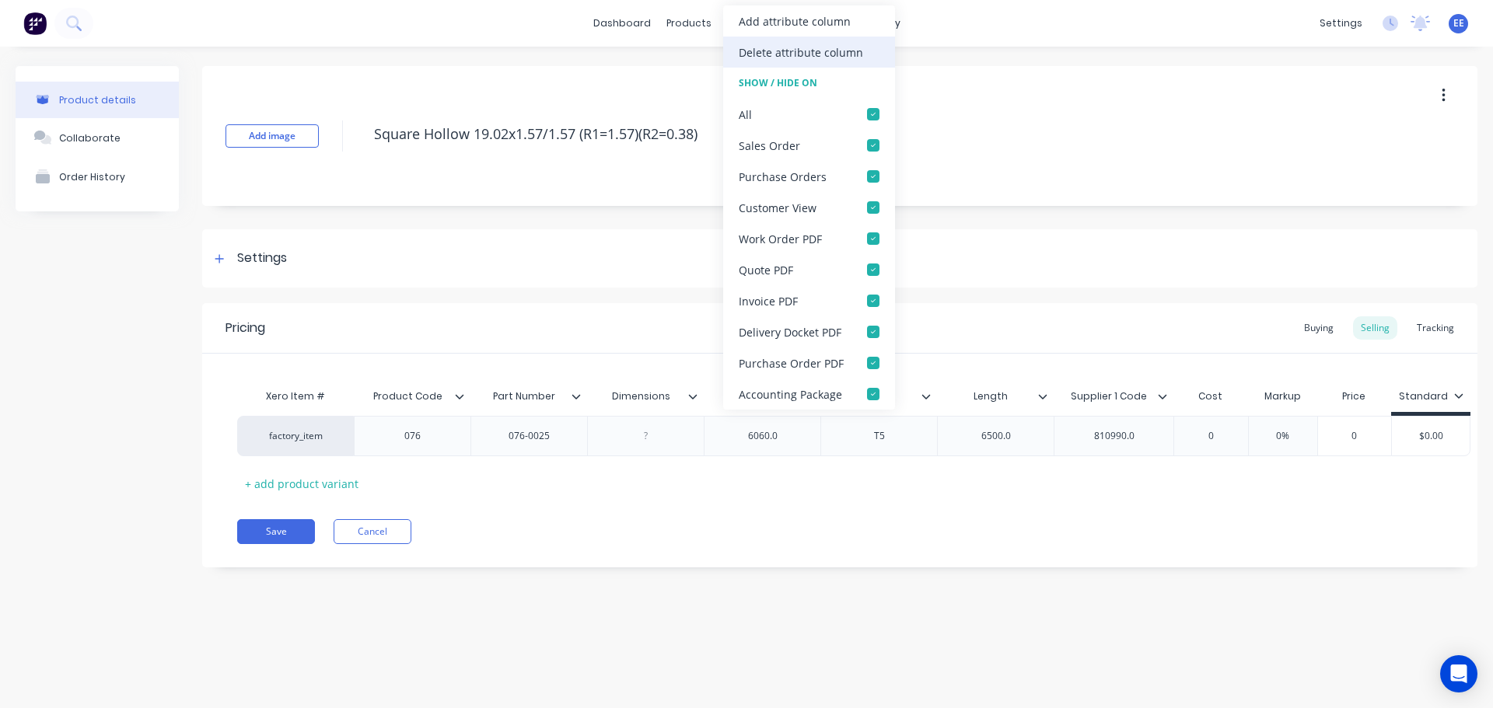
click at [802, 63] on div "Delete attribute column" at bounding box center [809, 52] width 172 height 31
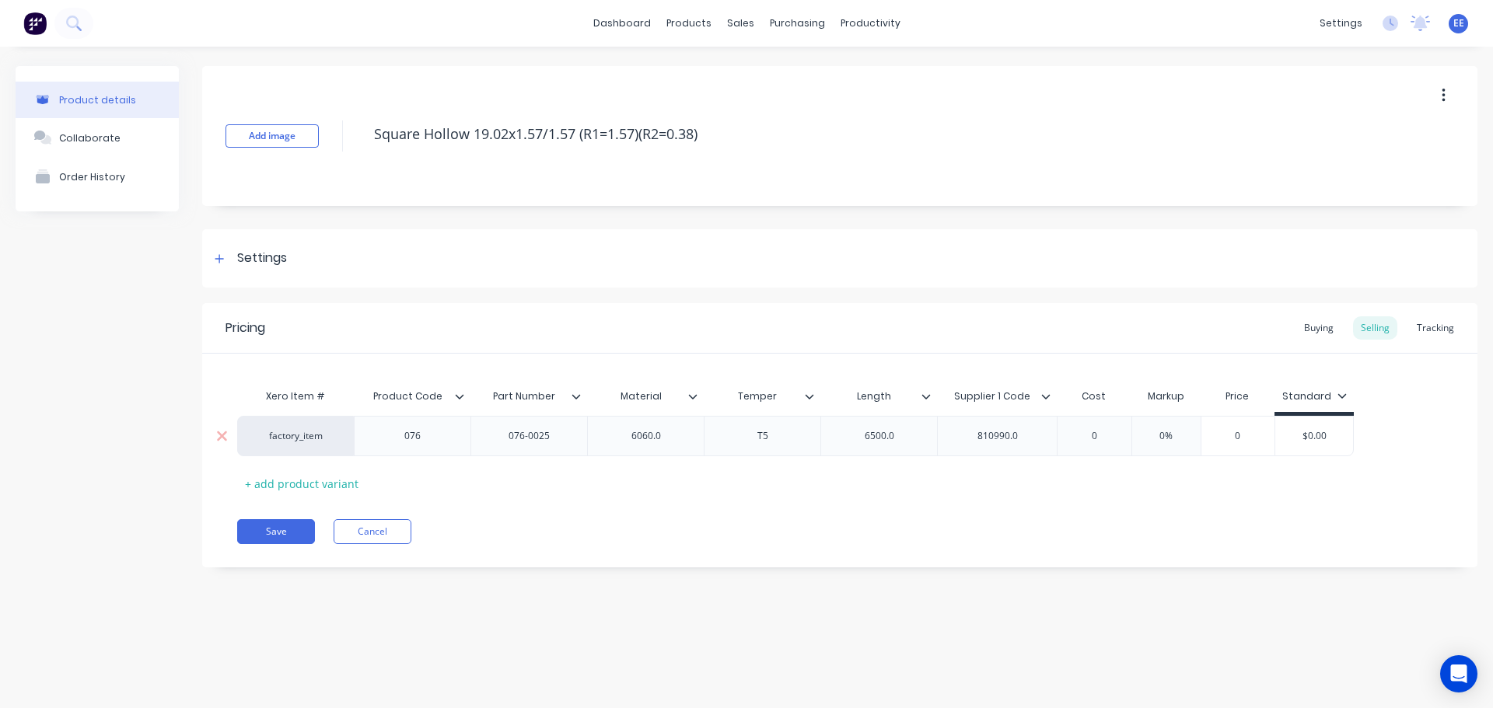
type textarea "x"
click at [679, 433] on div "6060.0" at bounding box center [646, 436] width 78 height 20
type textarea "x"
click at [904, 435] on div "6500.0" at bounding box center [880, 436] width 78 height 20
type textarea "x"
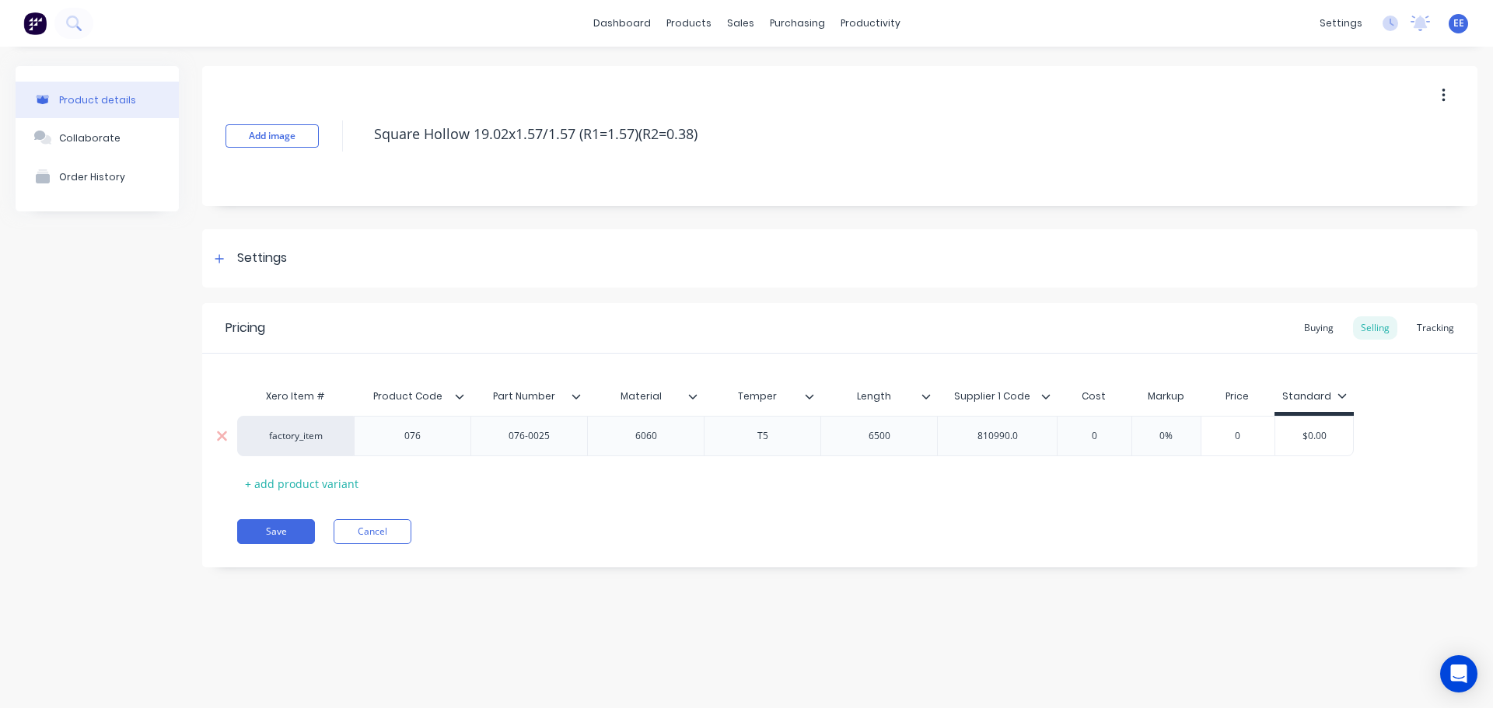
click at [1034, 432] on div "810990.0" at bounding box center [998, 436] width 78 height 20
drag, startPoint x: 715, startPoint y: 135, endPoint x: 372, endPoint y: 158, distance: 344.5
click at [372, 158] on div "Add image Square Hollow 19.02x1.57/1.57 (R1=1.57)(R2=0.38)" at bounding box center [839, 136] width 1275 height 140
click at [292, 535] on button "Save" at bounding box center [276, 531] width 78 height 25
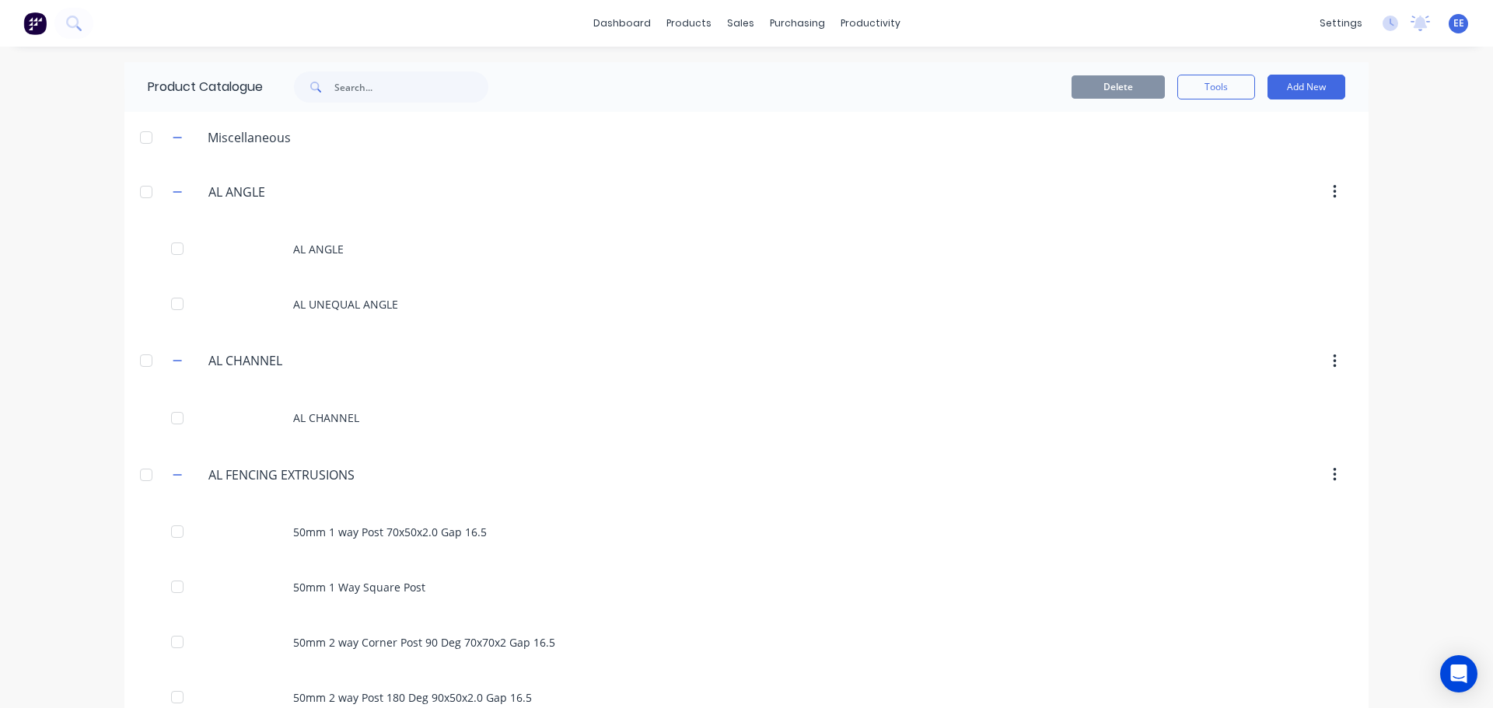
scroll to position [1669, 0]
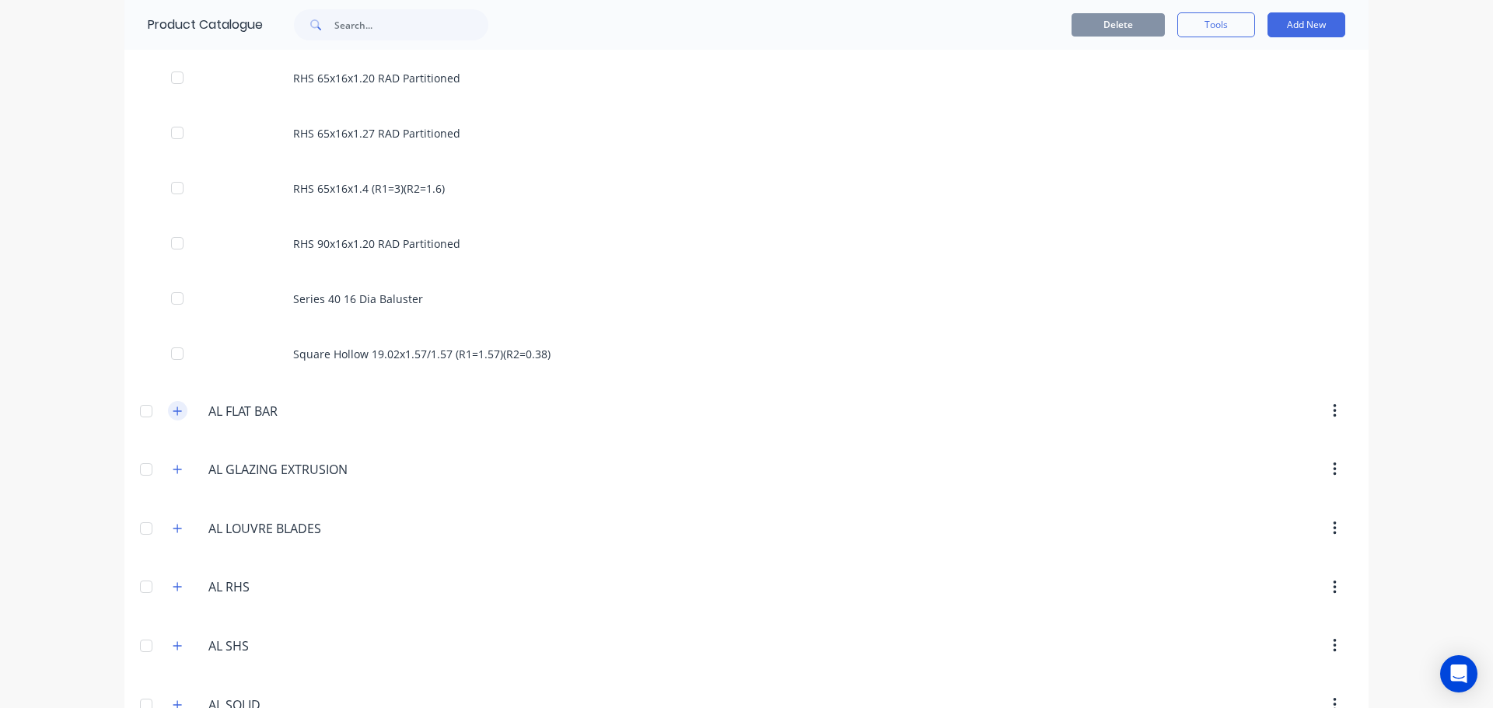
click at [173, 409] on icon "button" at bounding box center [177, 411] width 9 height 11
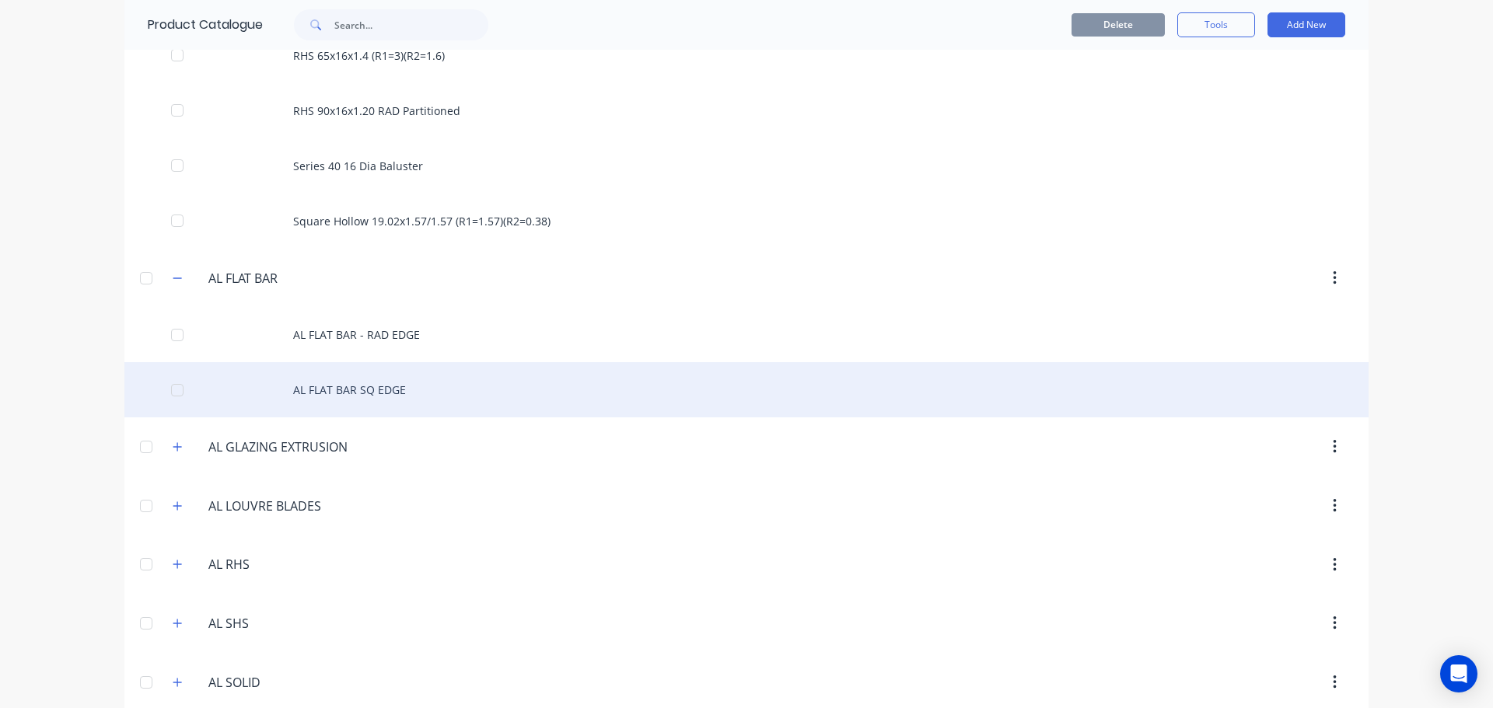
scroll to position [1824, 0]
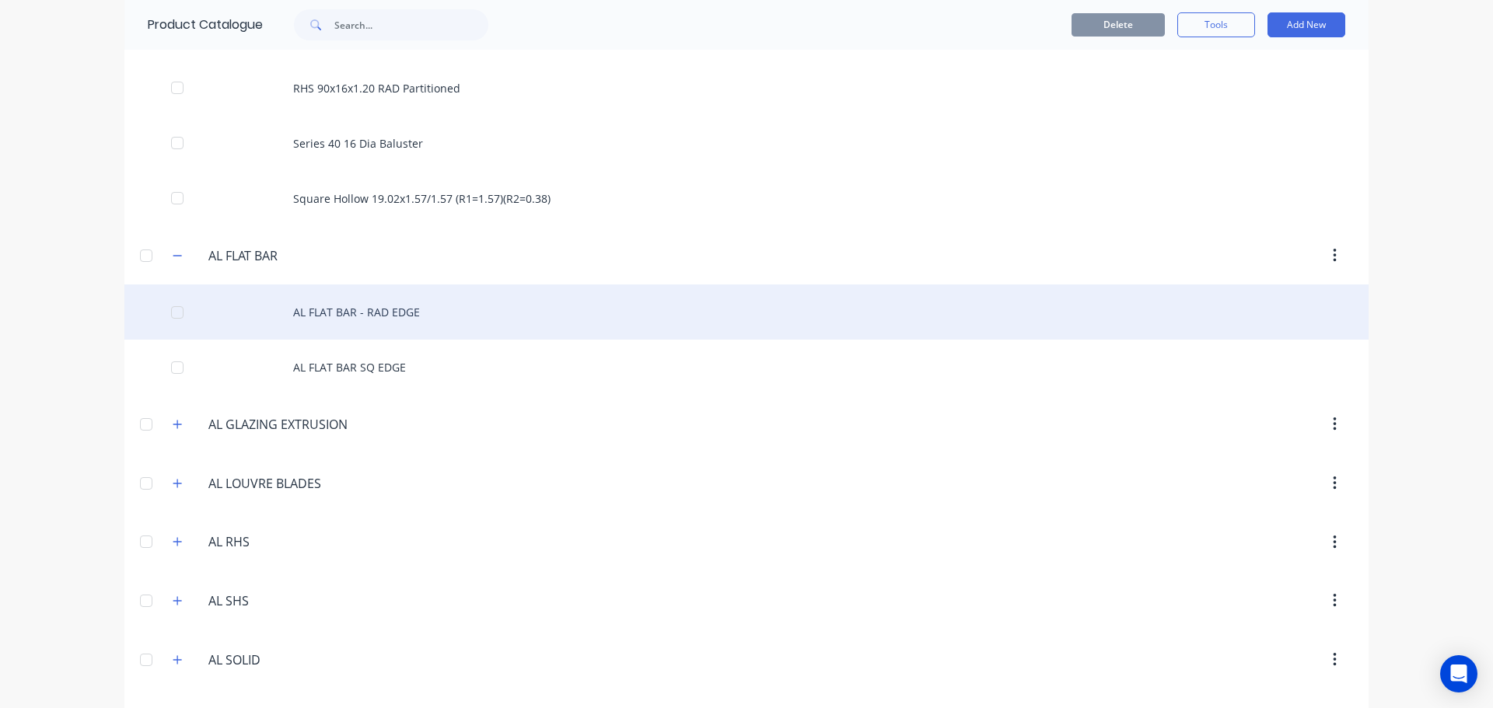
click at [455, 319] on div "AL FLAT BAR - RAD EDGE" at bounding box center [746, 312] width 1244 height 55
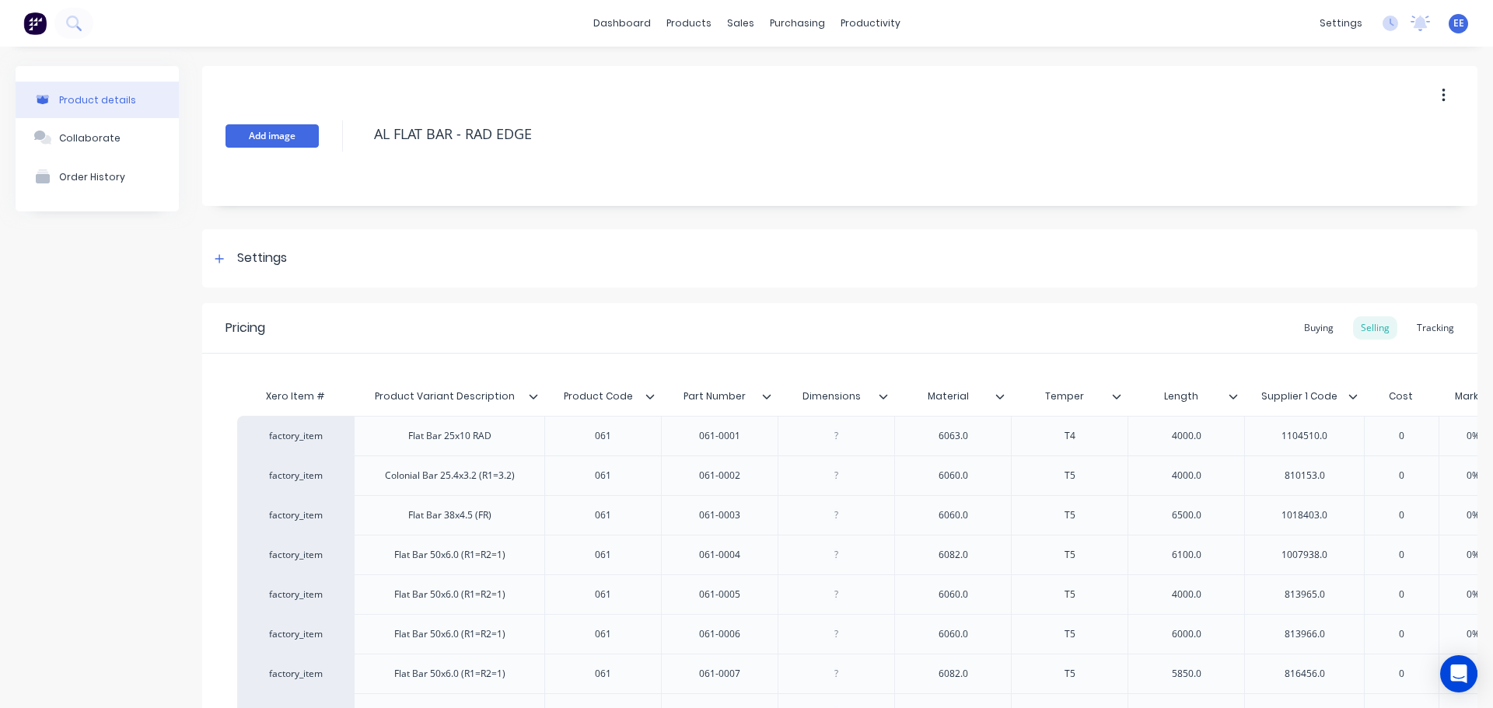
drag, startPoint x: 540, startPoint y: 137, endPoint x: 270, endPoint y: 136, distance: 270.6
click at [270, 136] on div "Add image AL FLAT BAR - RAD EDGE" at bounding box center [839, 136] width 1275 height 140
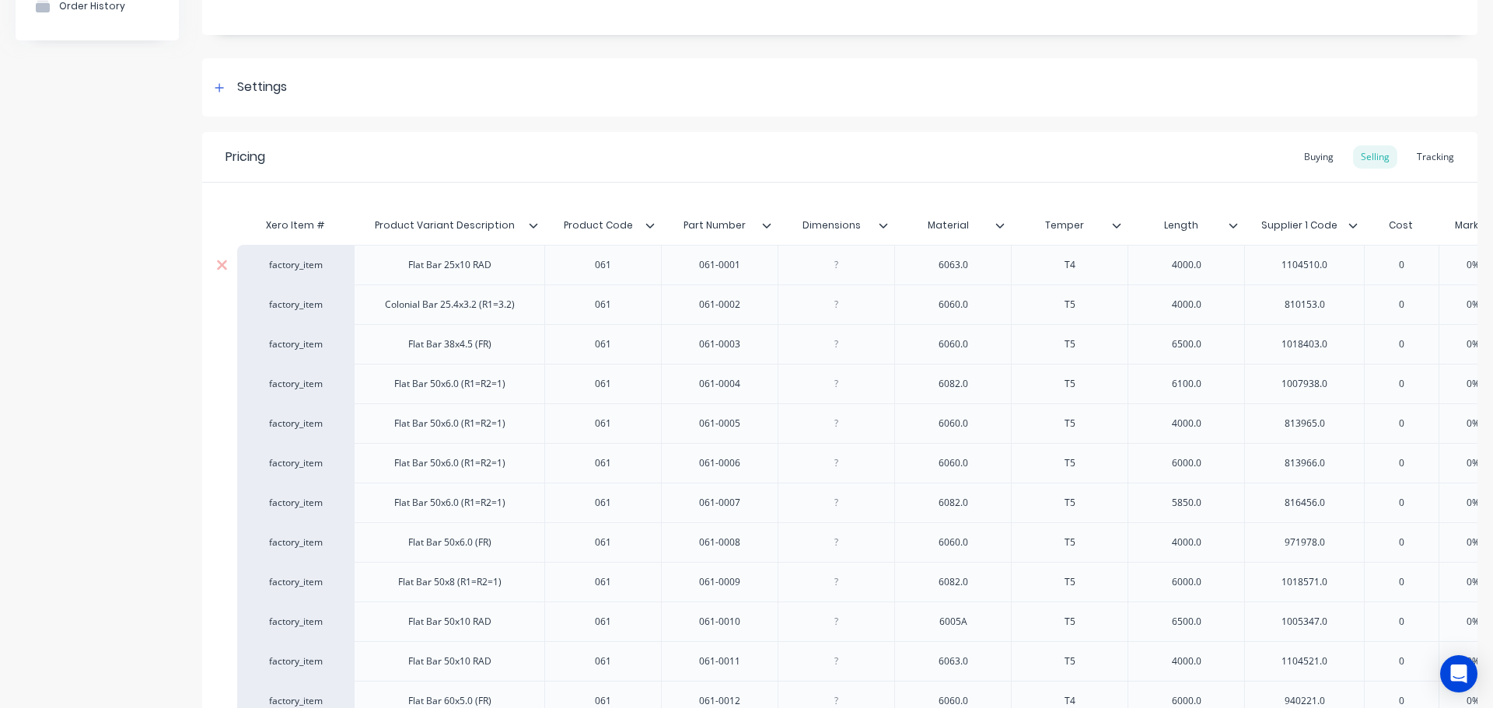
scroll to position [167, 0]
click at [881, 225] on icon at bounding box center [883, 229] width 9 height 9
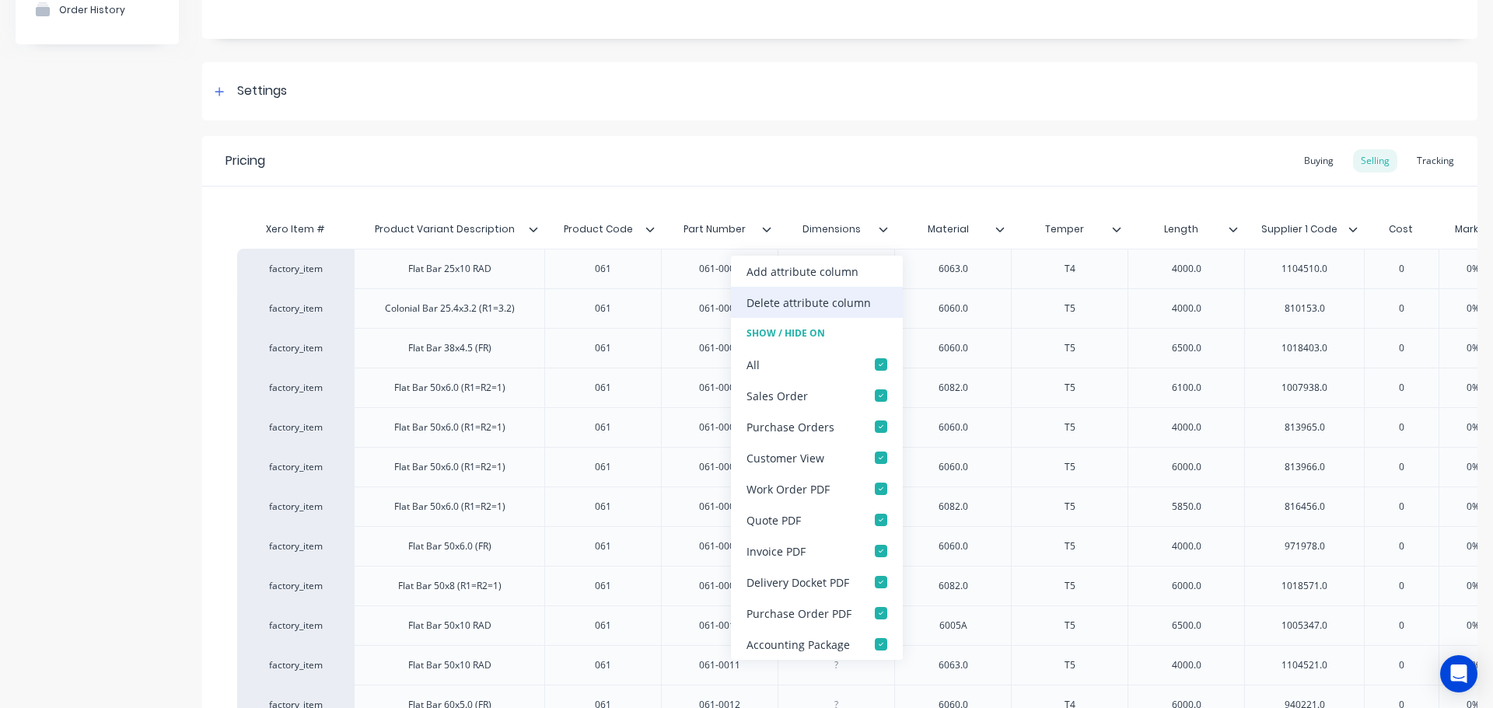
click at [847, 305] on div "Delete attribute column" at bounding box center [809, 303] width 124 height 16
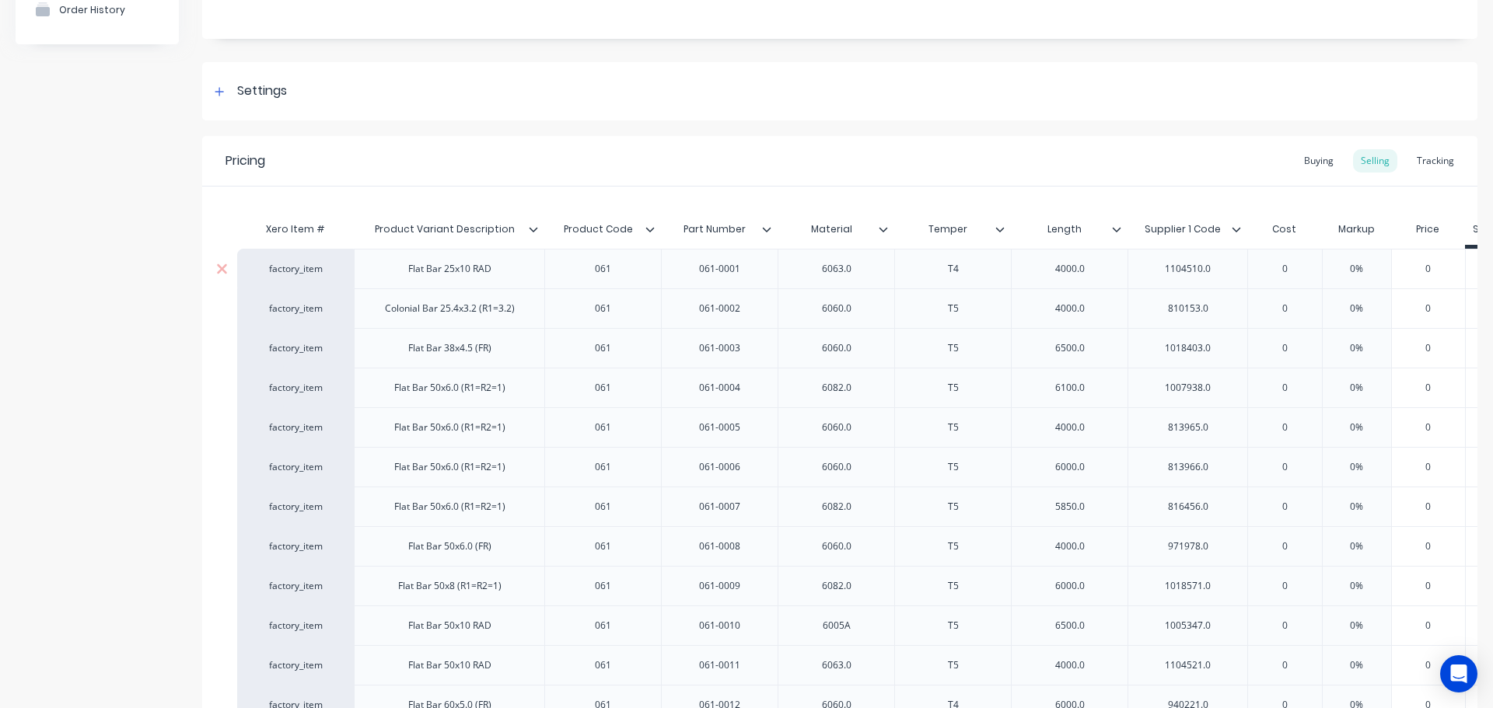
click at [885, 274] on div "6063.0" at bounding box center [836, 269] width 117 height 40
type textarea "x"
click at [872, 271] on div "6063.0" at bounding box center [837, 269] width 78 height 20
click at [864, 311] on div "6060.0" at bounding box center [837, 309] width 78 height 20
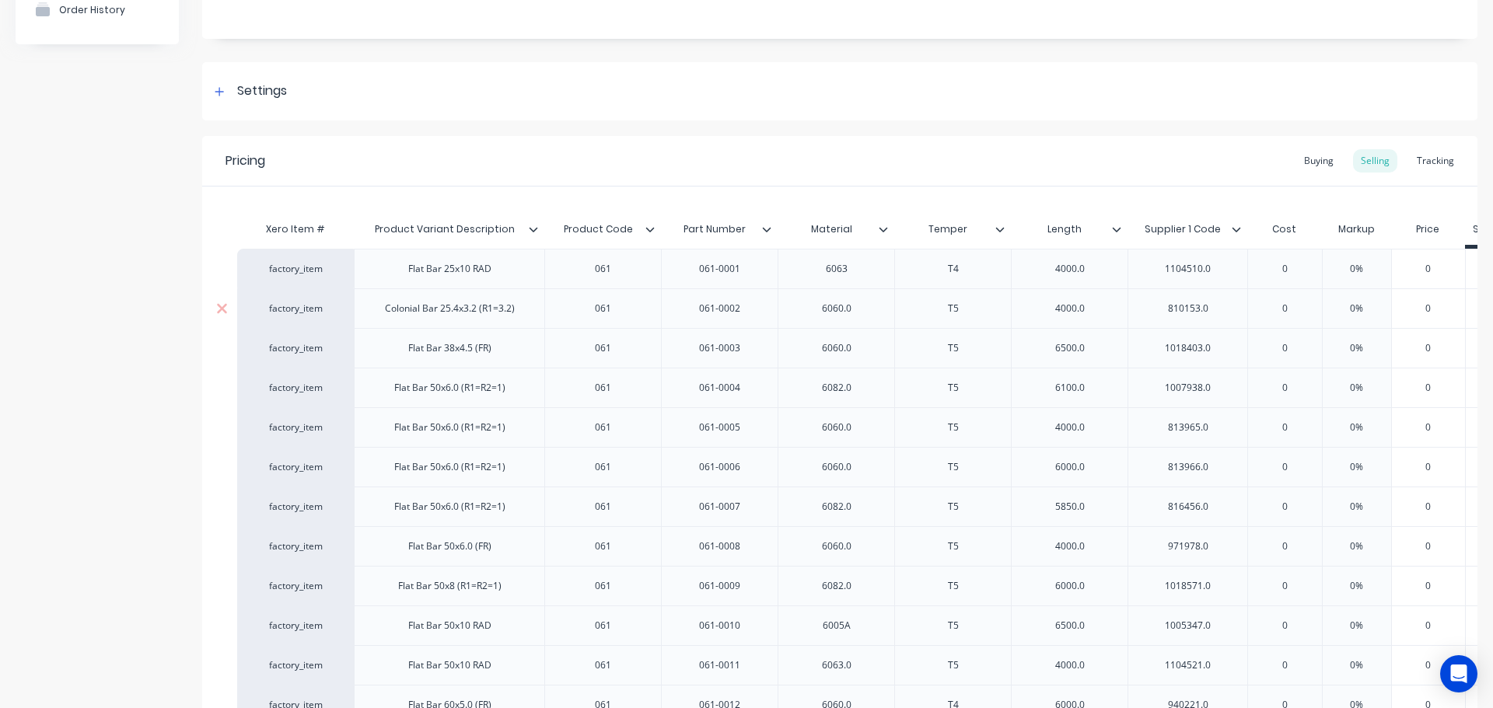
type textarea "x"
click at [867, 346] on div "6060.0" at bounding box center [837, 348] width 78 height 20
type textarea "x"
click at [866, 385] on div "6082.0" at bounding box center [837, 388] width 78 height 20
type textarea "x"
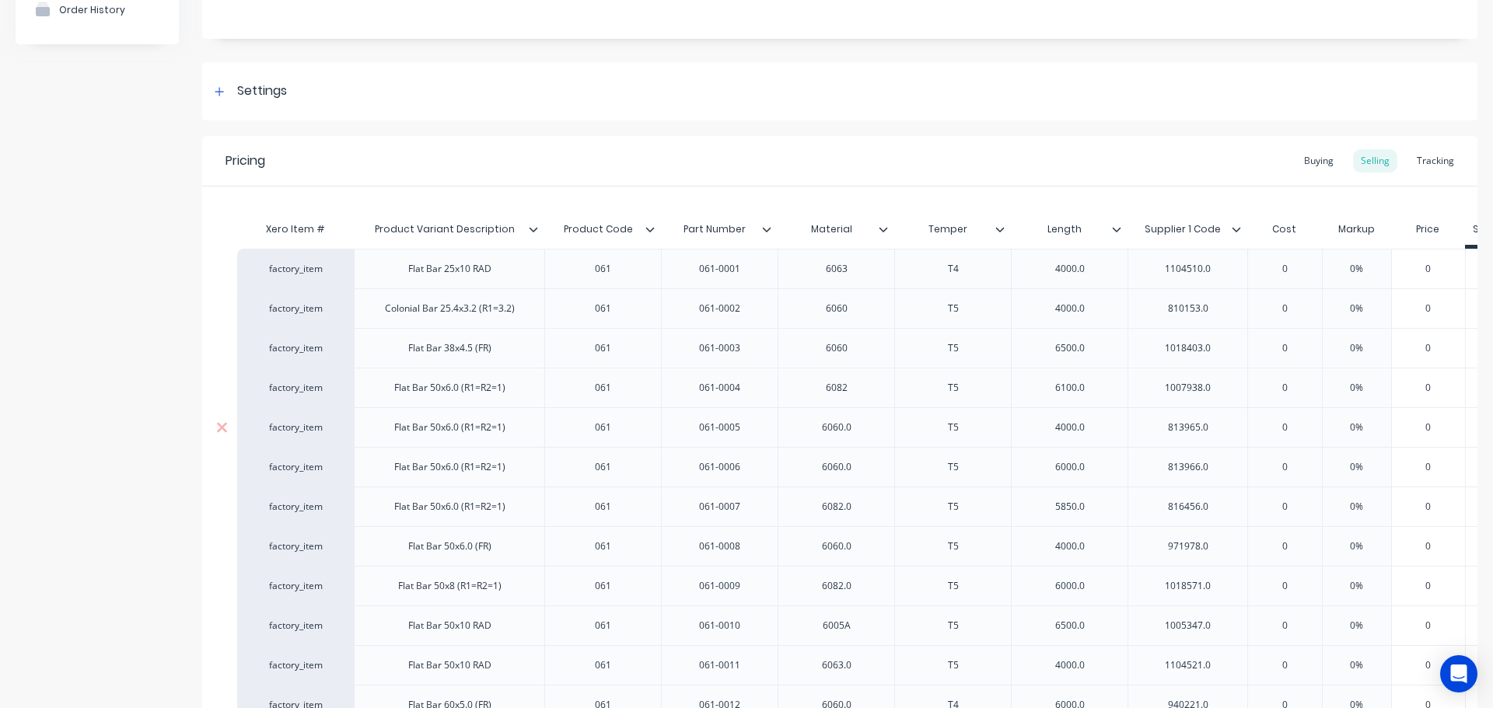
click at [867, 425] on div "6060.0" at bounding box center [837, 428] width 78 height 20
type textarea "x"
click at [862, 462] on div "6060.0" at bounding box center [837, 467] width 78 height 20
type textarea "x"
click at [861, 510] on div "6082.0" at bounding box center [837, 507] width 78 height 20
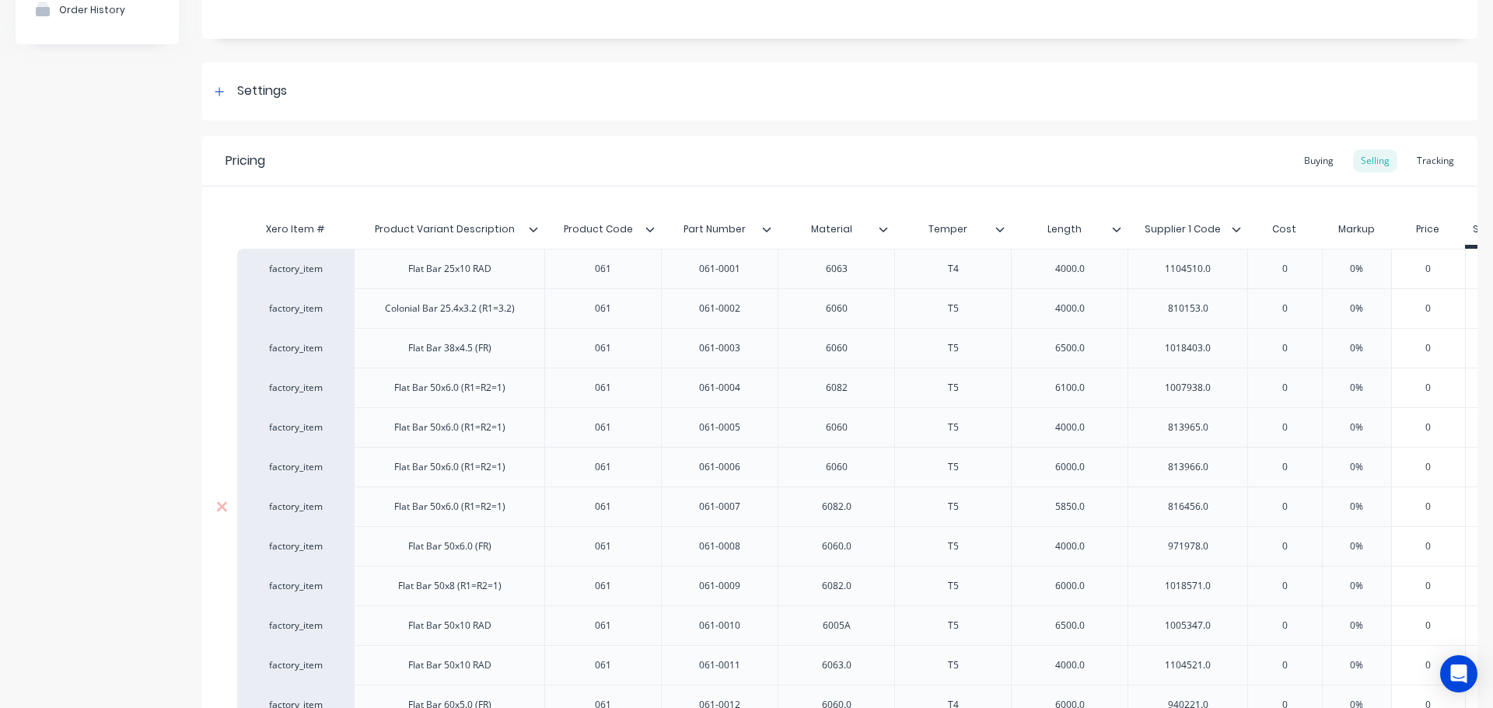
type textarea "x"
click at [862, 546] on div "6060.0" at bounding box center [837, 547] width 78 height 20
type textarea "x"
click at [865, 589] on div "6082.0" at bounding box center [837, 586] width 78 height 20
type textarea "x"
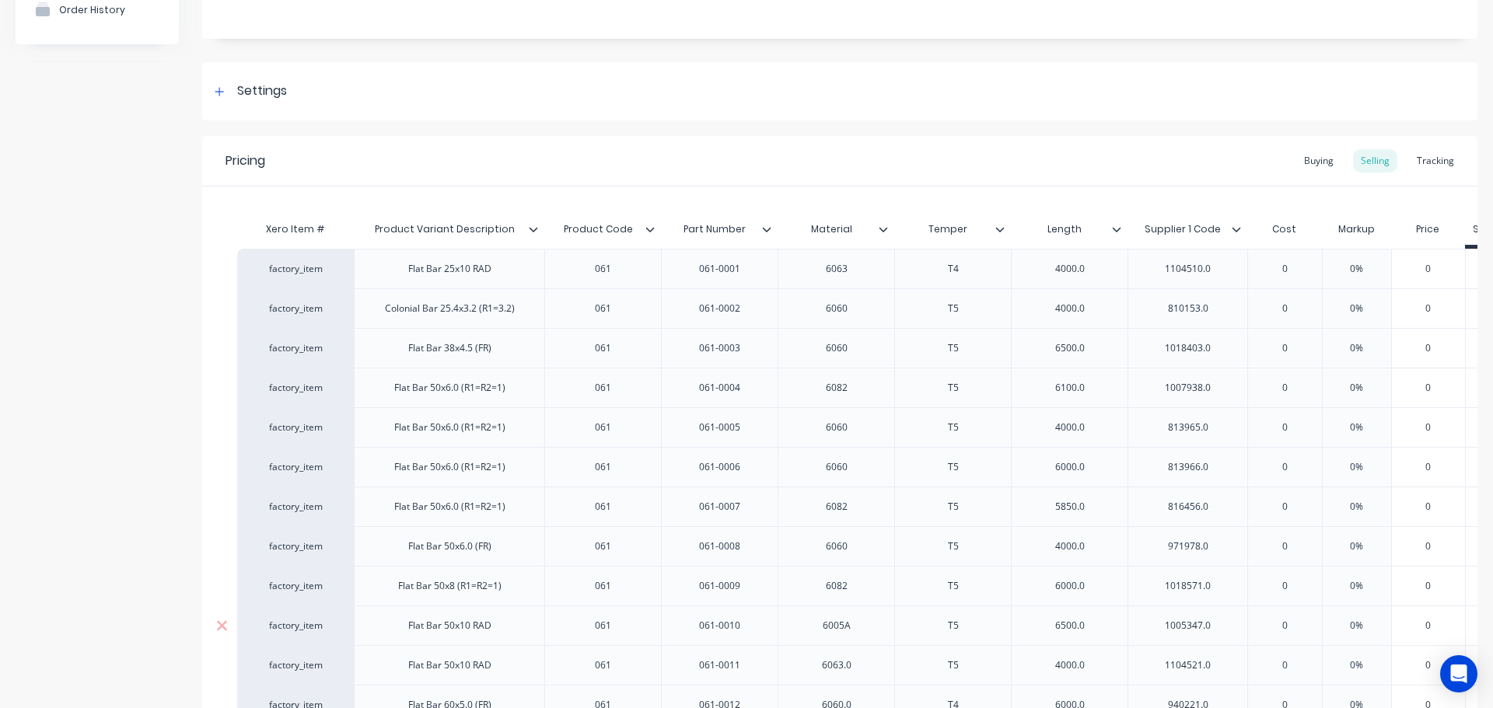
click at [869, 625] on div "6005A" at bounding box center [837, 626] width 78 height 20
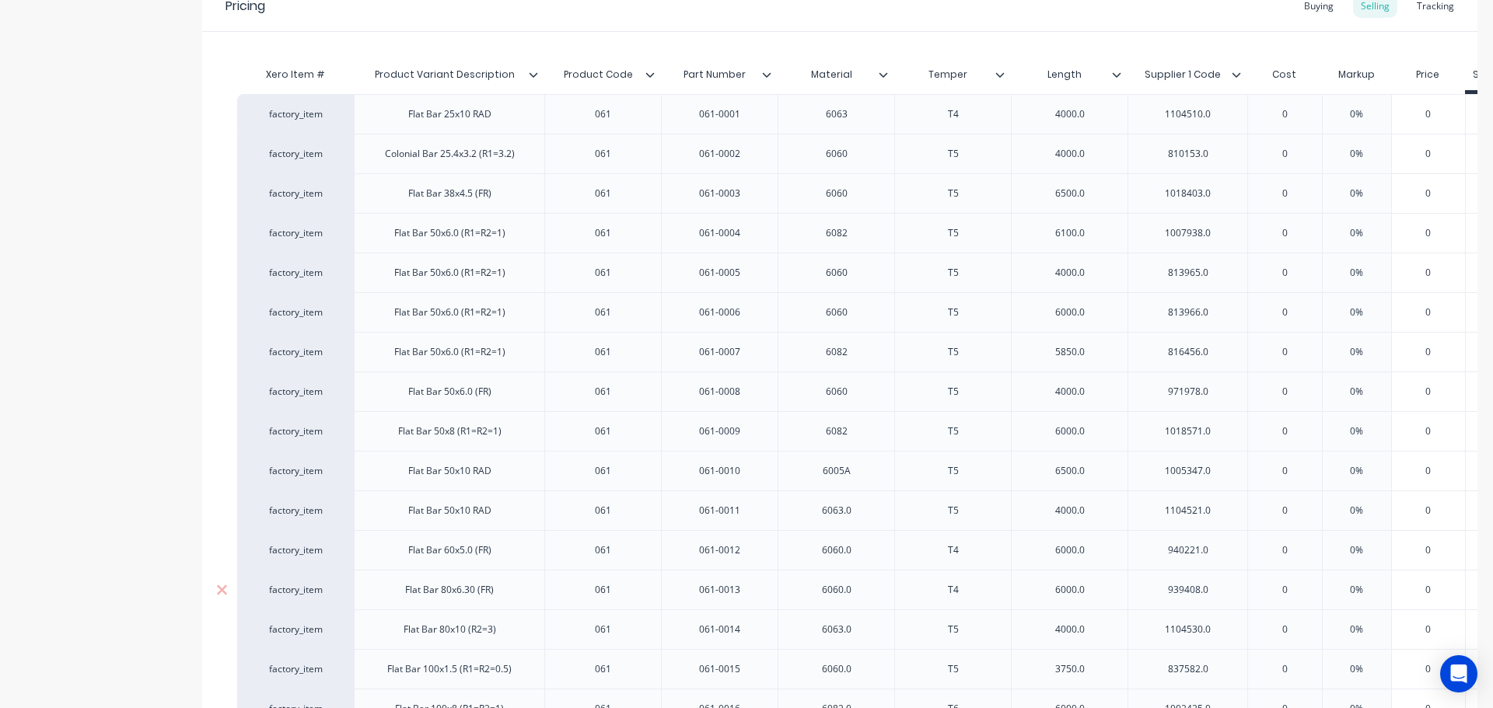
scroll to position [323, 0]
click at [866, 512] on div "6063.0" at bounding box center [837, 510] width 78 height 20
type textarea "x"
click at [869, 547] on div "6060.0" at bounding box center [837, 550] width 78 height 20
click at [864, 591] on div "6060.0" at bounding box center [837, 589] width 78 height 20
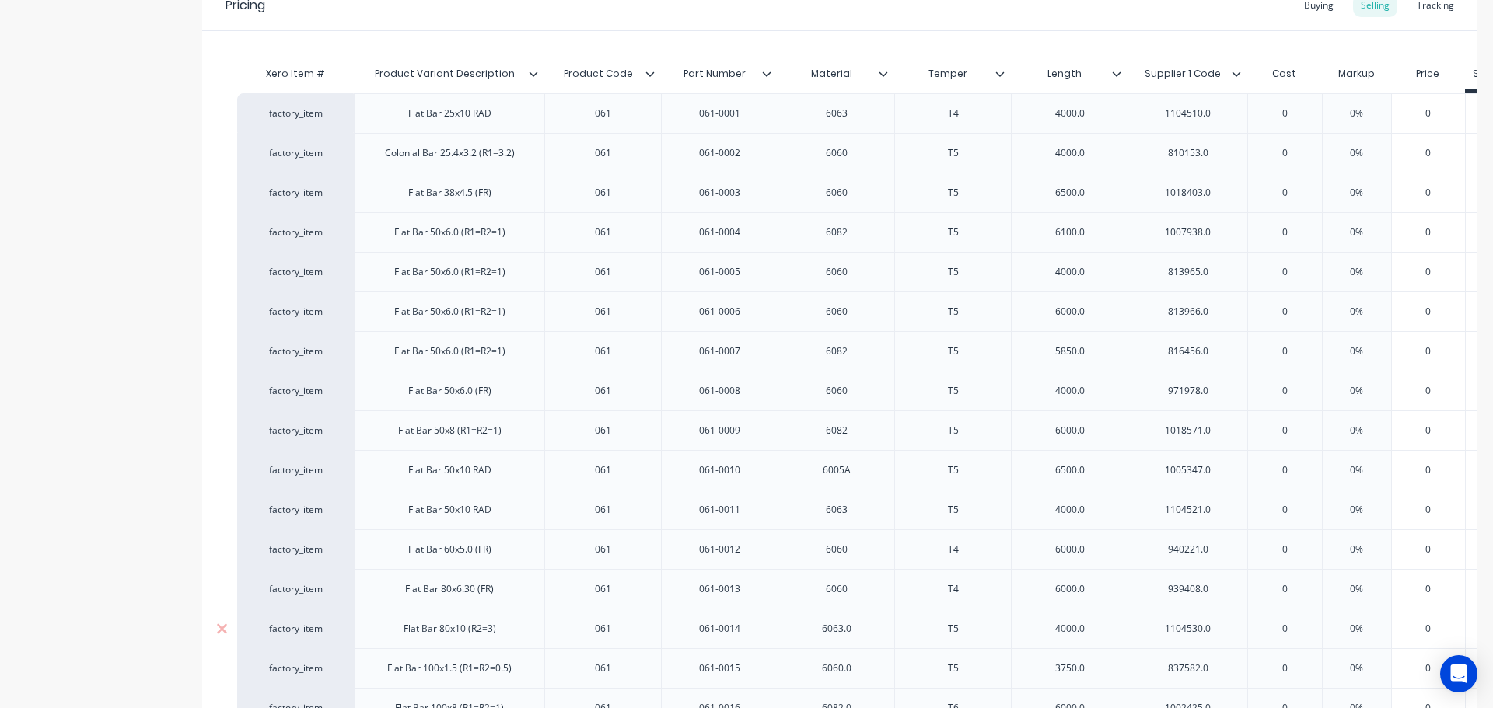
click at [858, 623] on div "6063.0" at bounding box center [837, 629] width 78 height 20
click at [862, 667] on div "6060.0" at bounding box center [837, 669] width 78 height 20
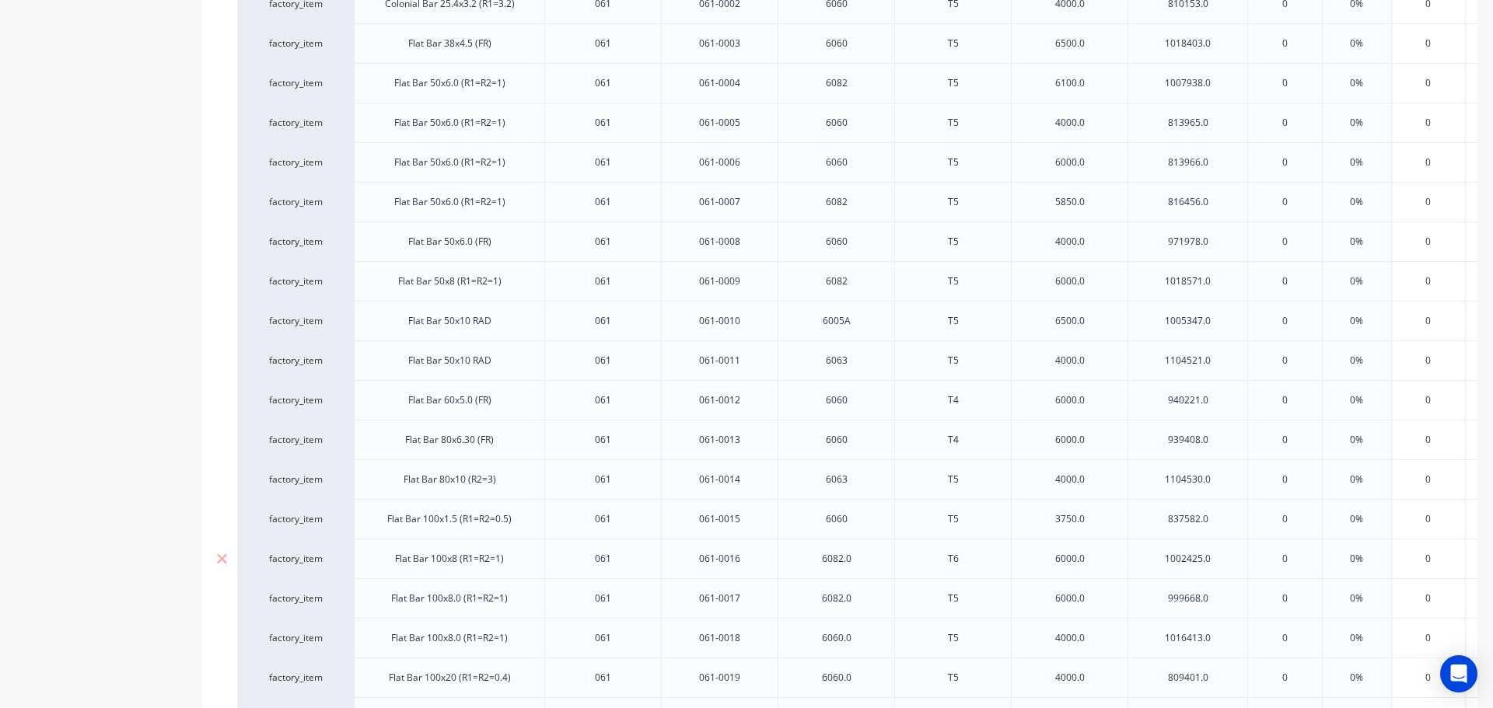
scroll to position [478, 0]
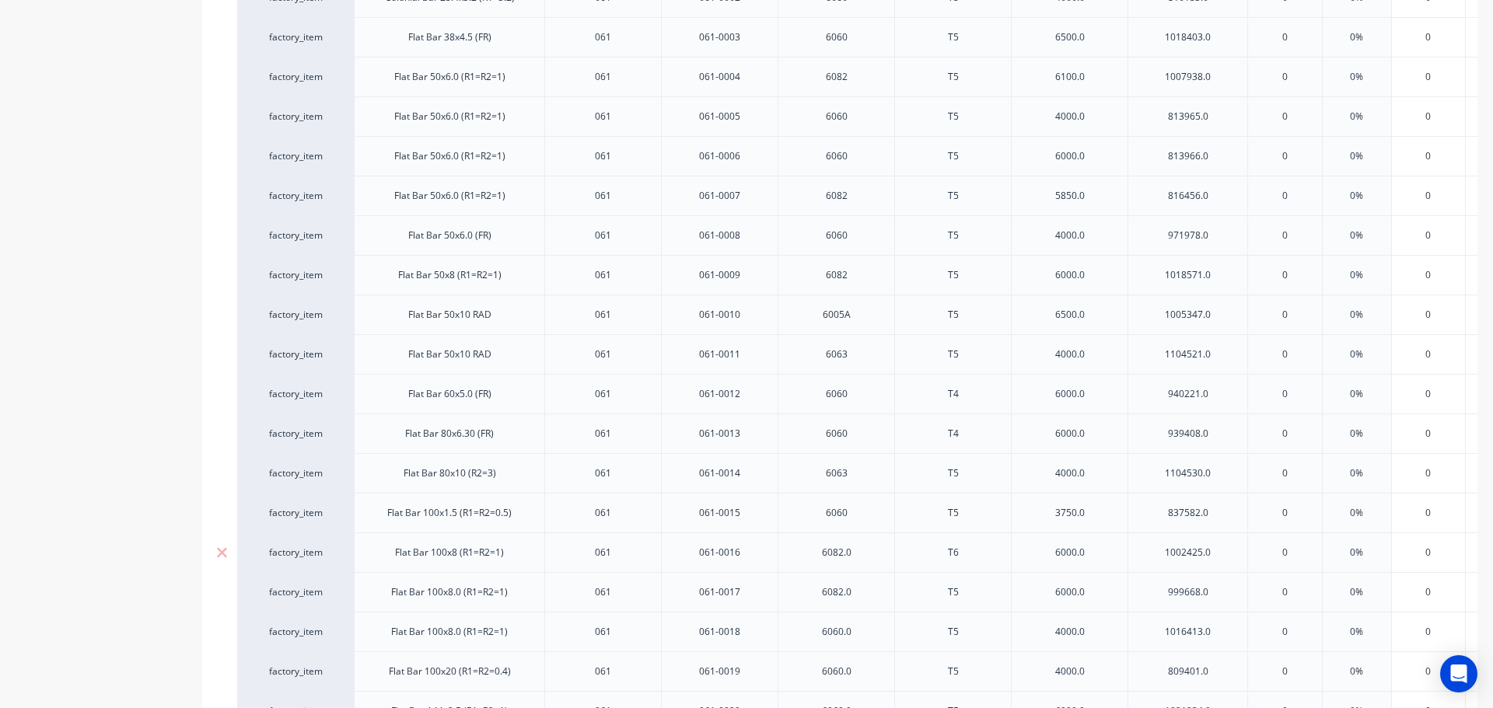
click at [865, 553] on div "6082.0" at bounding box center [837, 553] width 78 height 20
click at [863, 591] on div "6082.0" at bounding box center [837, 592] width 78 height 20
click at [864, 634] on div "6060.0" at bounding box center [837, 632] width 78 height 20
click at [867, 672] on div "6060.0" at bounding box center [837, 672] width 78 height 20
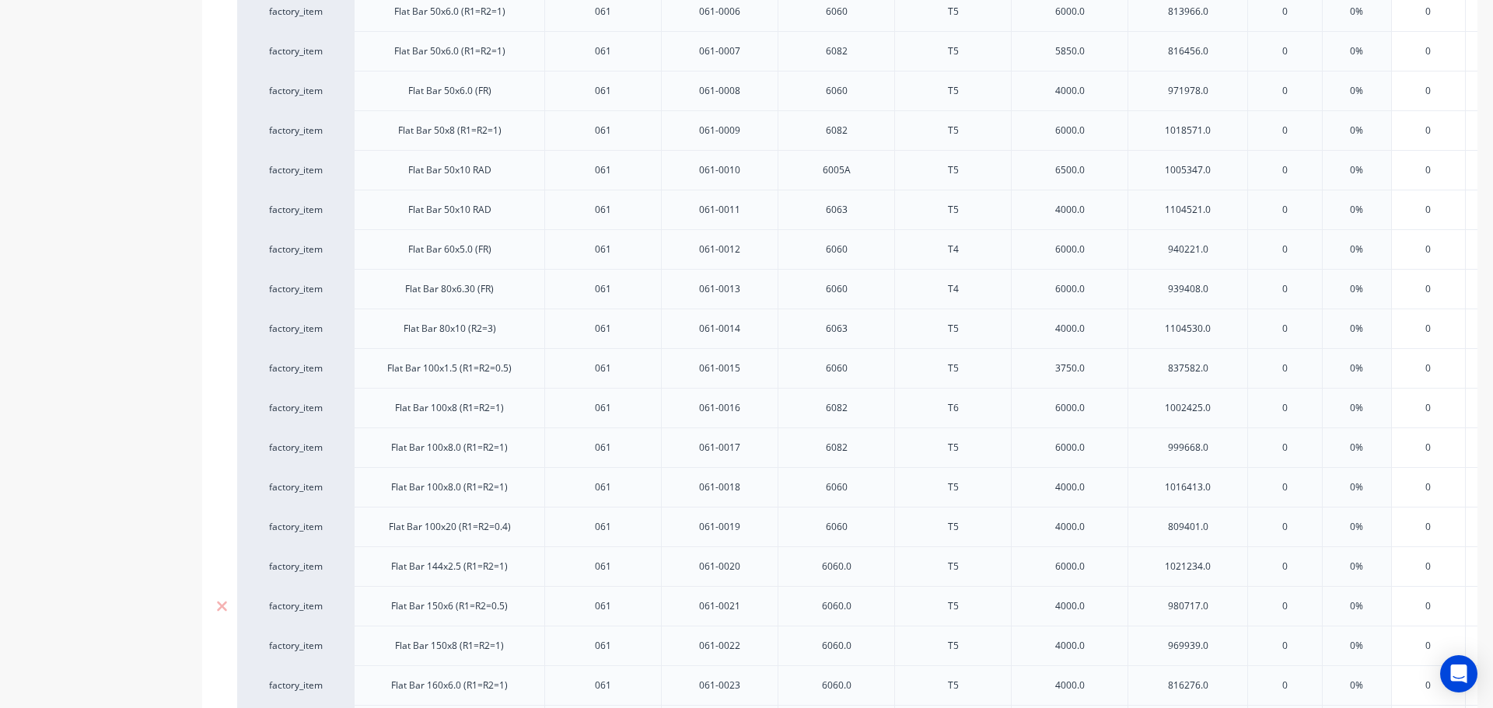
scroll to position [634, 0]
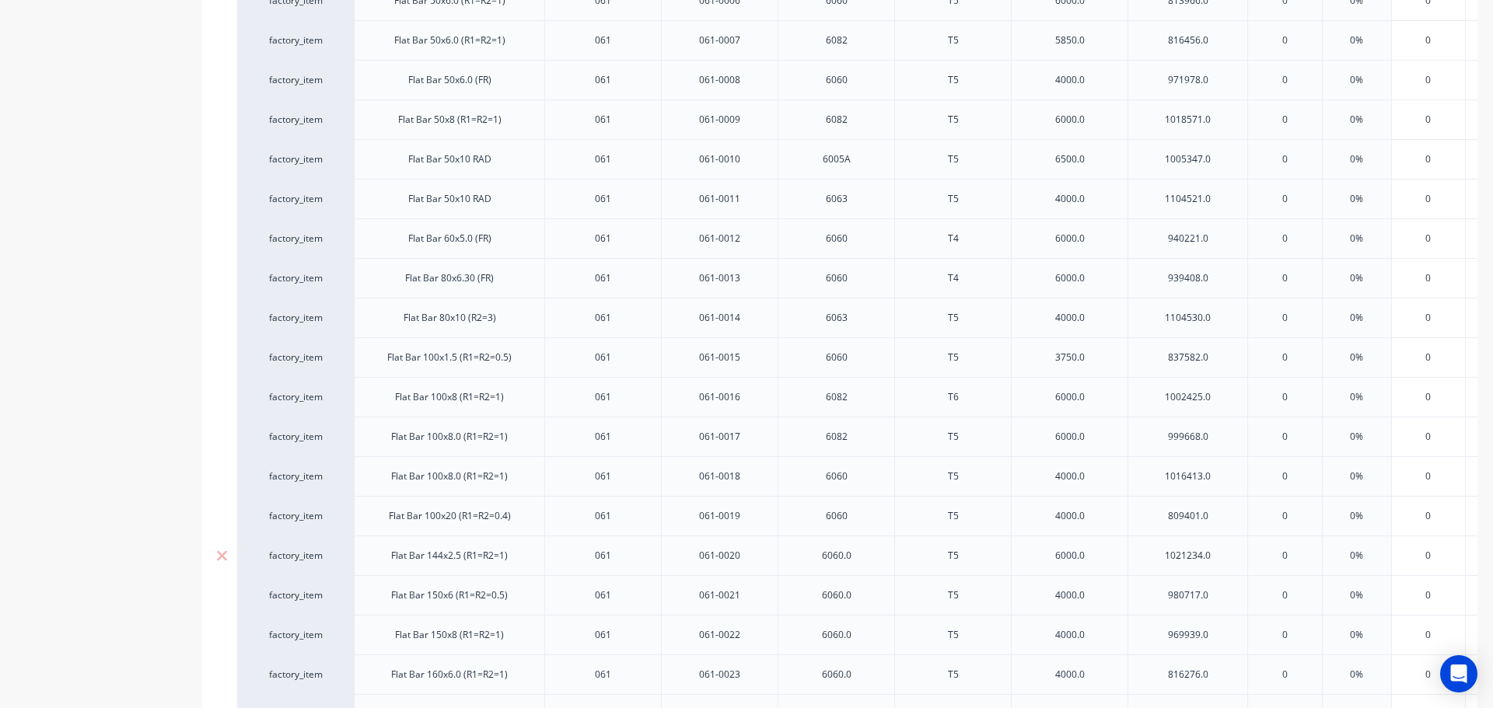
click at [867, 554] on div "6060.0" at bounding box center [837, 556] width 78 height 20
click at [865, 597] on div "6060.0" at bounding box center [837, 596] width 78 height 20
click at [865, 638] on div "6060.0" at bounding box center [837, 635] width 78 height 20
click at [869, 681] on div "6060.0" at bounding box center [837, 675] width 78 height 20
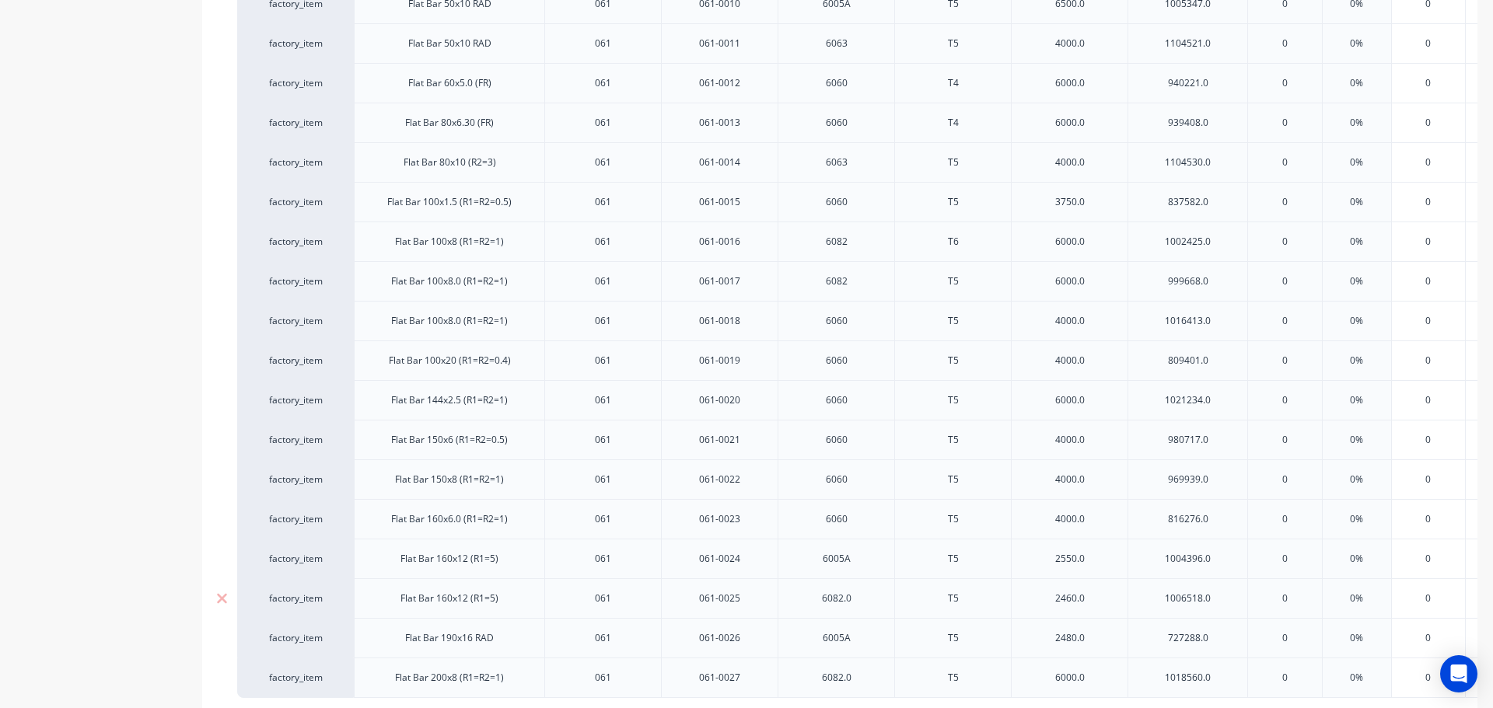
click at [864, 597] on div "6082.0" at bounding box center [837, 599] width 78 height 20
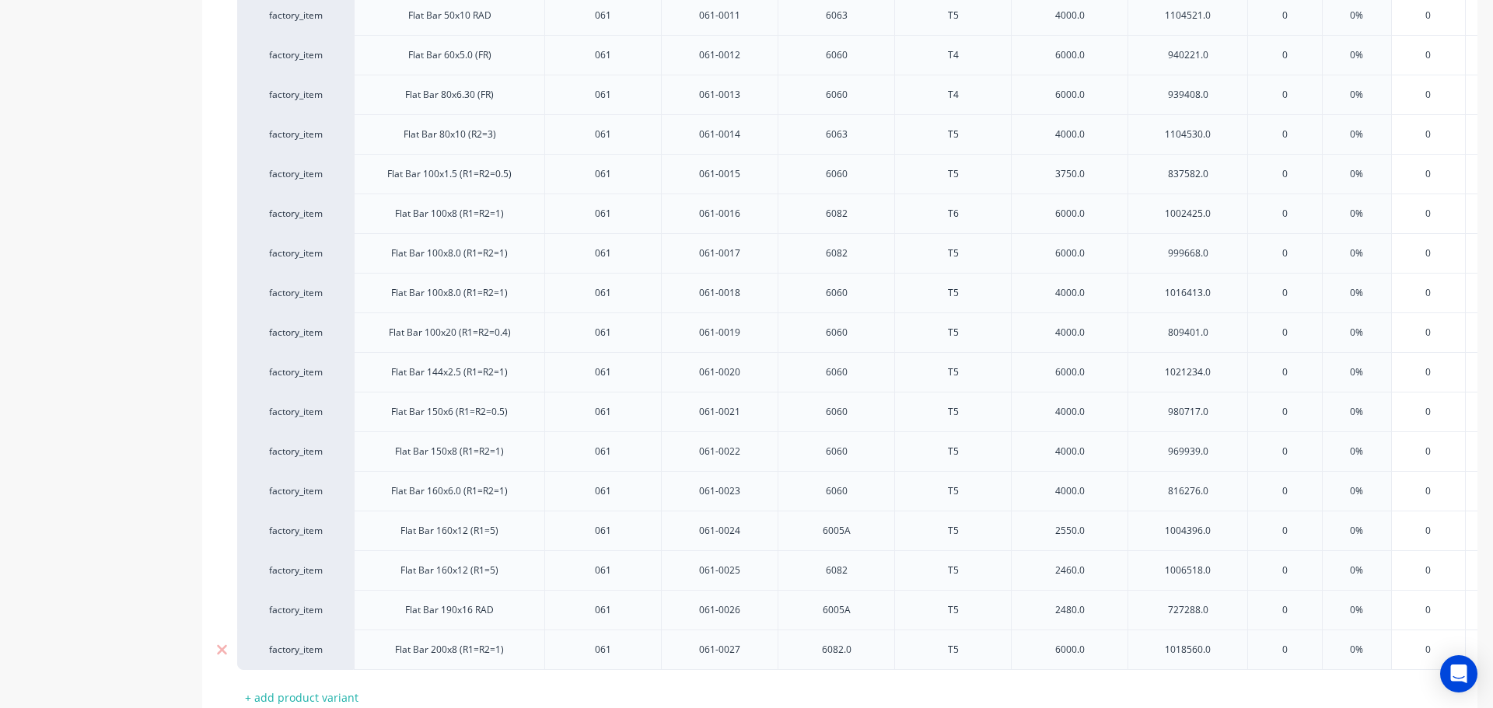
scroll to position [867, 0]
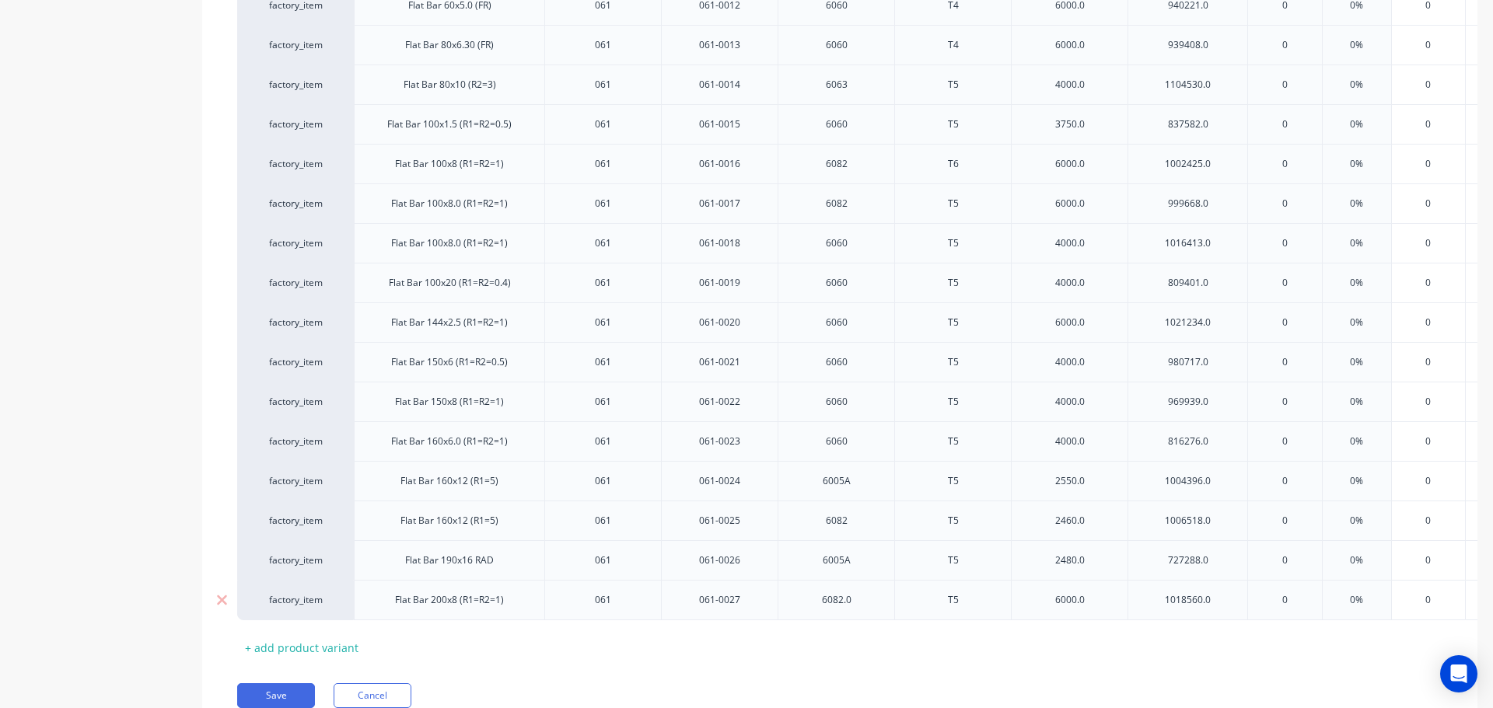
click at [864, 603] on div "6082.0" at bounding box center [837, 600] width 78 height 20
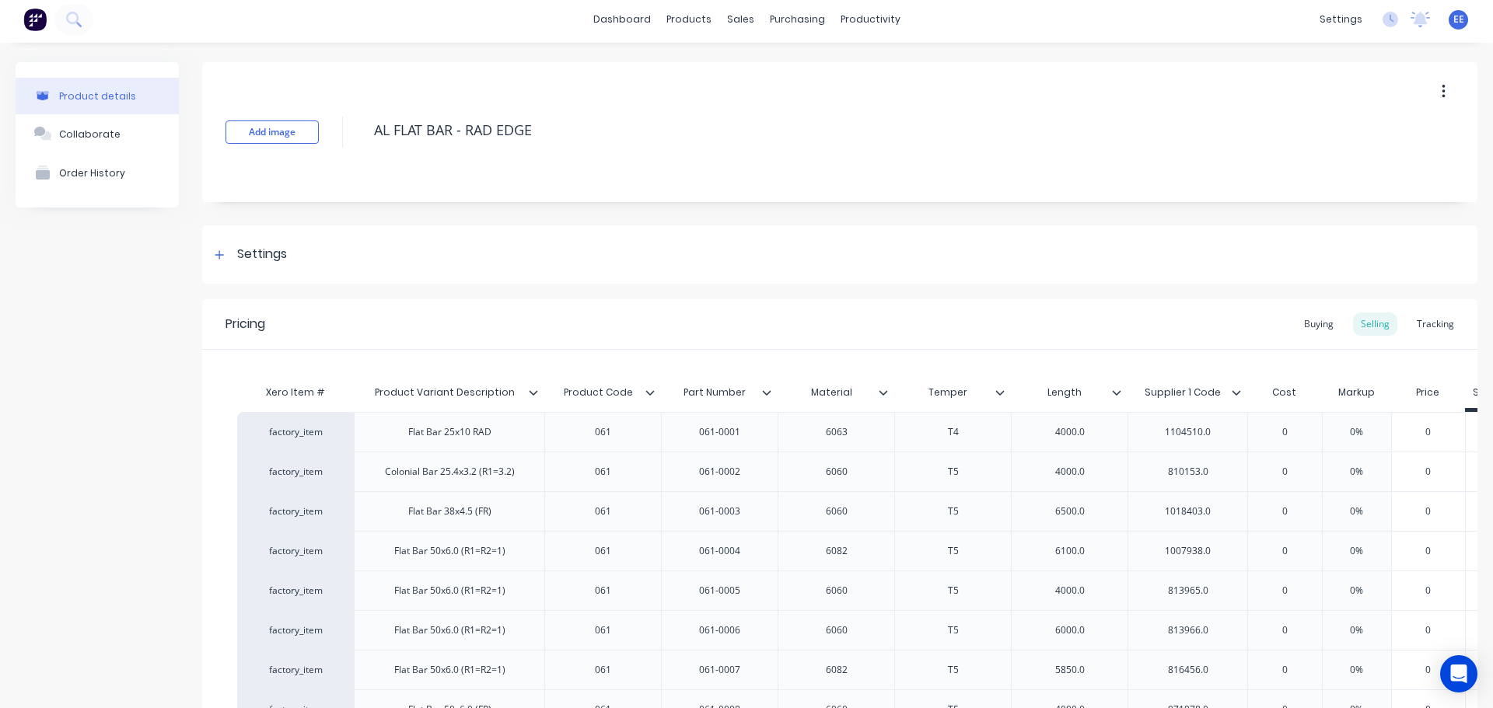
scroll to position [0, 0]
click at [1094, 435] on div "4000.0" at bounding box center [1070, 436] width 78 height 20
click at [1096, 470] on div "4000.0" at bounding box center [1070, 476] width 78 height 20
click at [1100, 517] on div "6500.0" at bounding box center [1070, 515] width 78 height 20
click at [1095, 554] on div "6100.0" at bounding box center [1070, 555] width 78 height 20
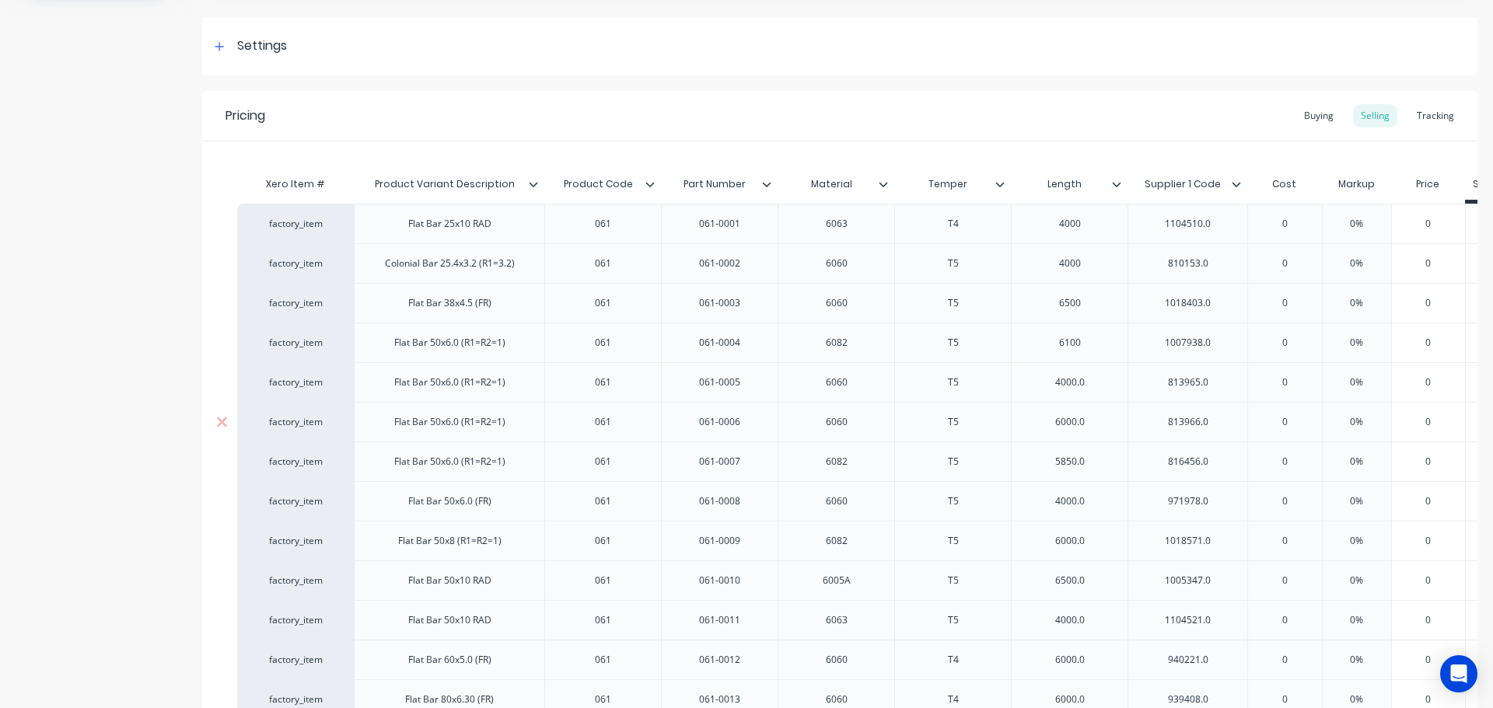
scroll to position [233, 0]
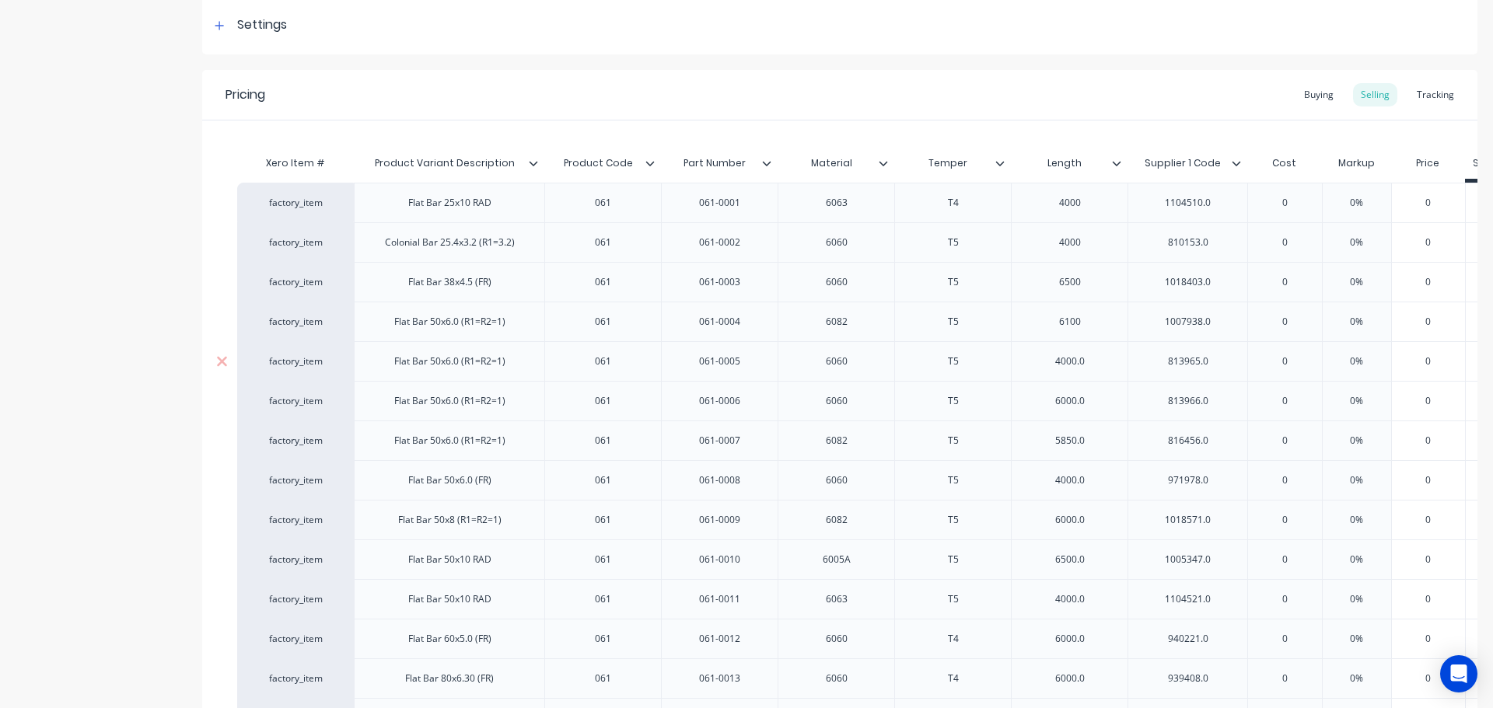
click at [1096, 371] on div "4000.0" at bounding box center [1070, 362] width 78 height 20
click at [1096, 397] on div "6000.0" at bounding box center [1070, 401] width 78 height 20
click at [1098, 442] on div "5850.0" at bounding box center [1070, 441] width 78 height 20
click at [1104, 486] on div "4000.0" at bounding box center [1070, 480] width 78 height 20
click at [1096, 522] on div "6000.0" at bounding box center [1070, 520] width 78 height 20
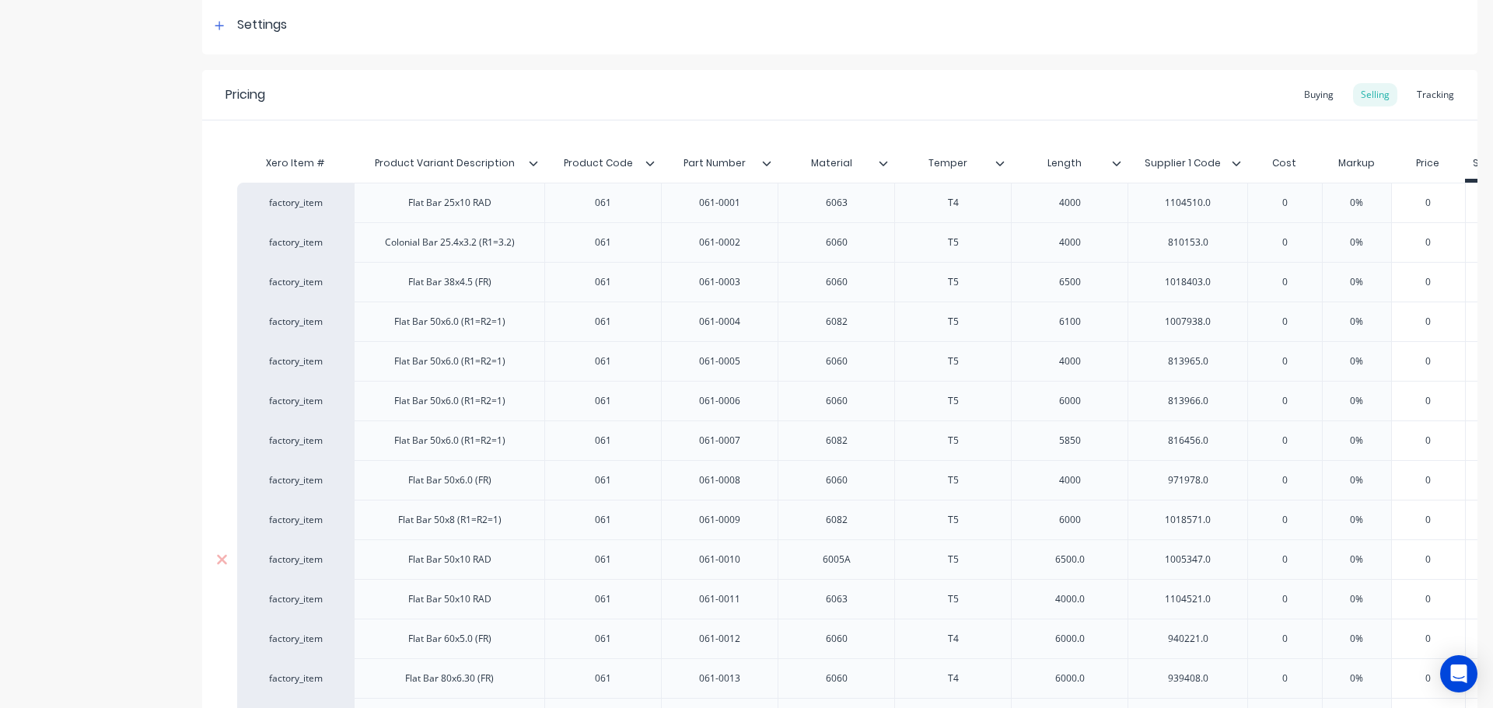
click at [1090, 558] on div "6500.0" at bounding box center [1070, 560] width 78 height 20
click at [1093, 594] on div "4000.0" at bounding box center [1070, 599] width 78 height 20
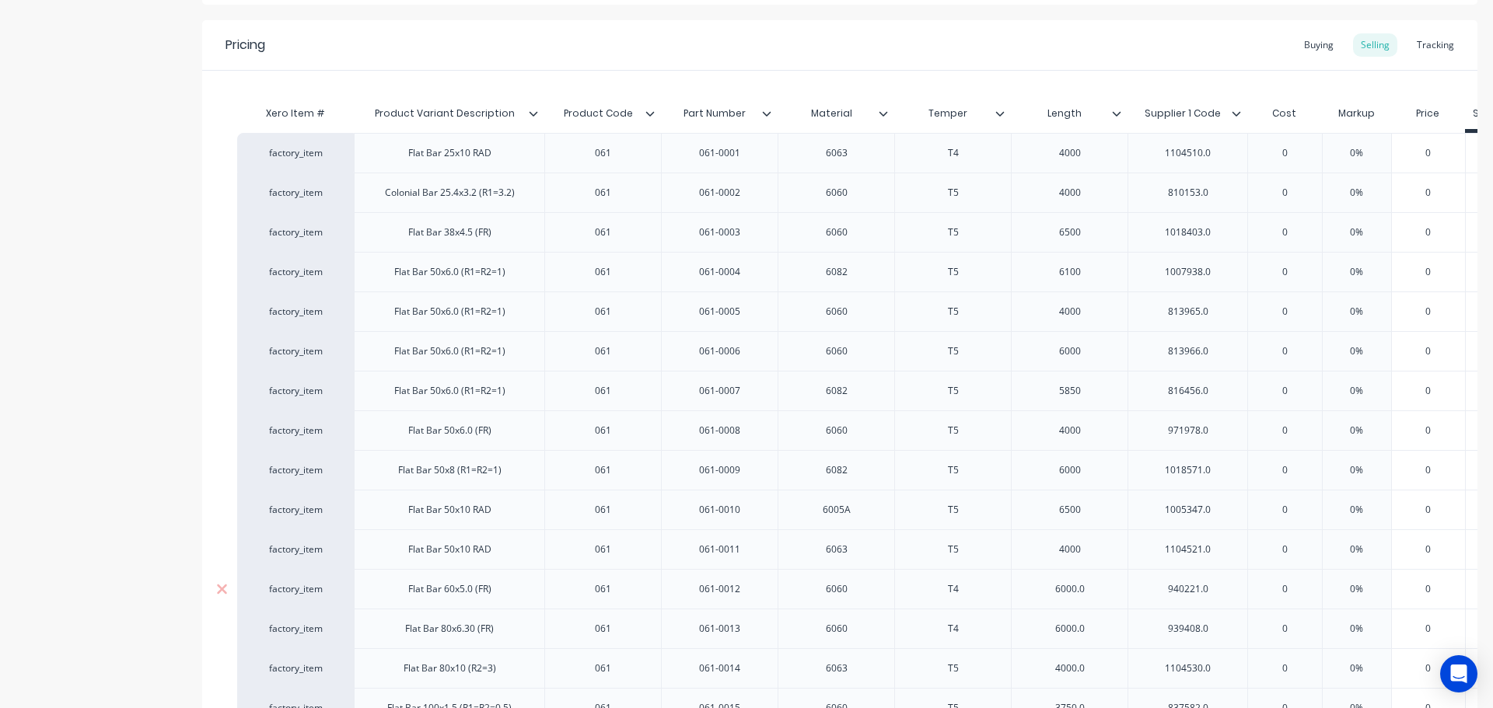
scroll to position [311, 0]
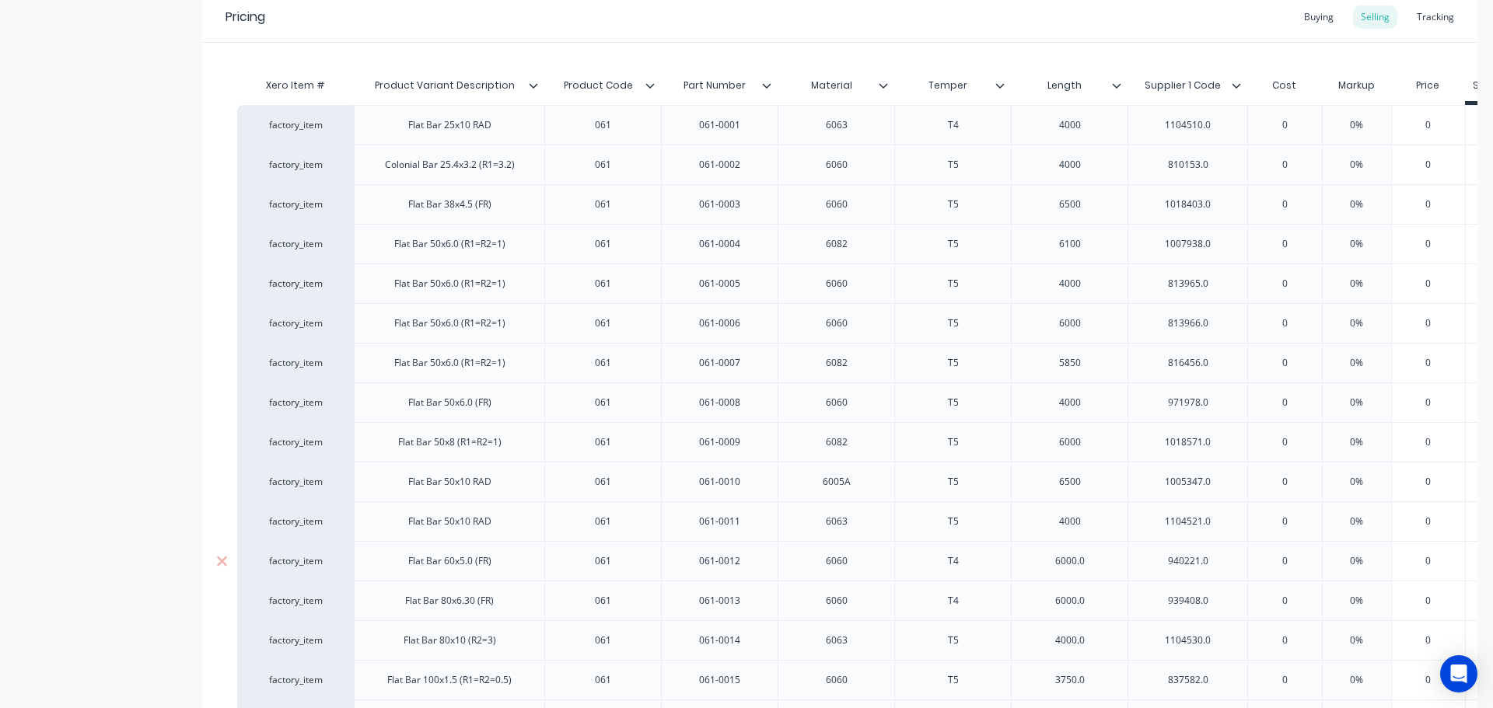
click at [1100, 562] on div "6000.0" at bounding box center [1070, 561] width 78 height 20
click at [1093, 603] on div "6000.0" at bounding box center [1070, 601] width 78 height 20
click at [1092, 631] on div "4000.0" at bounding box center [1070, 641] width 78 height 20
click at [1097, 674] on div "3750.0" at bounding box center [1070, 680] width 78 height 20
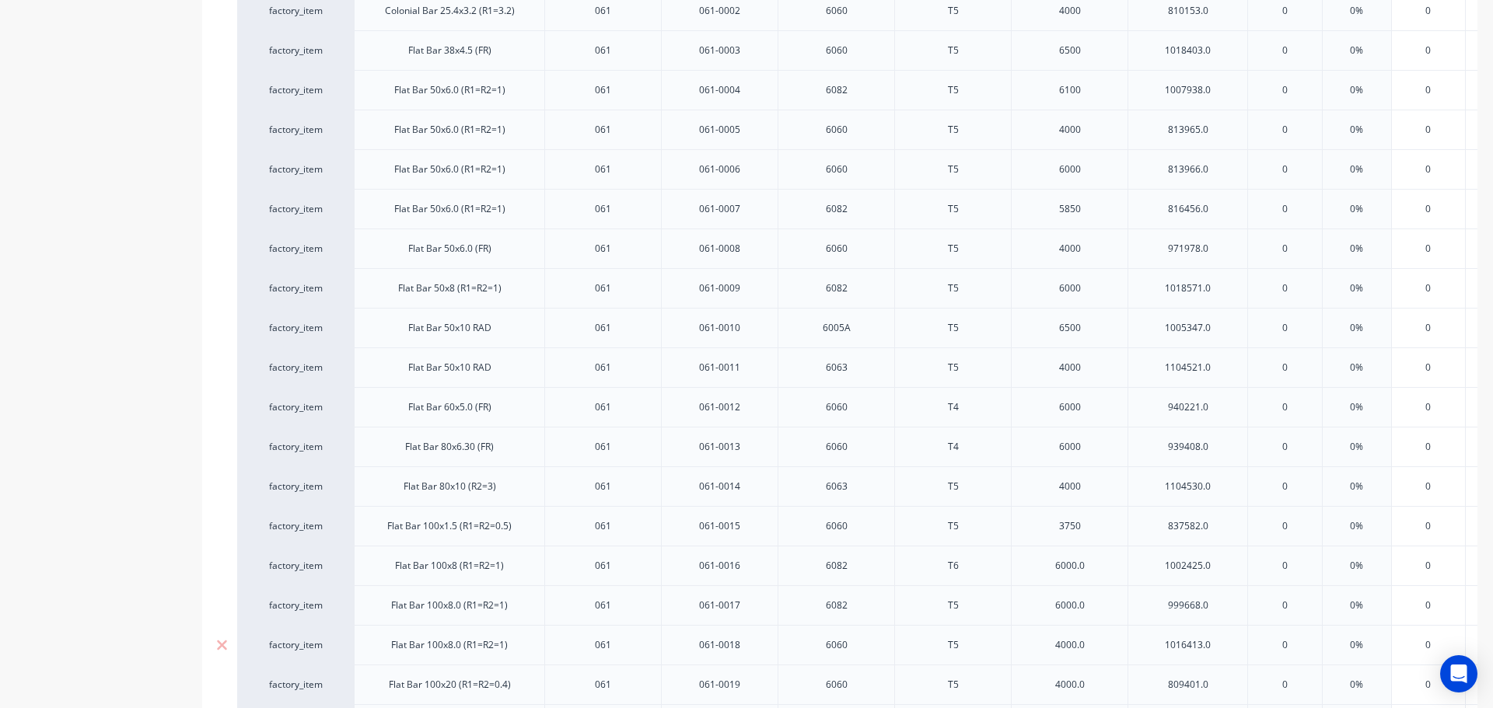
scroll to position [467, 0]
click at [1100, 558] on div "6000.0" at bounding box center [1070, 564] width 78 height 20
click at [1101, 598] on div "6000.0" at bounding box center [1070, 604] width 78 height 20
click at [1093, 640] on div "4000.0" at bounding box center [1070, 644] width 78 height 20
click at [1101, 686] on div "4000.0" at bounding box center [1070, 683] width 78 height 20
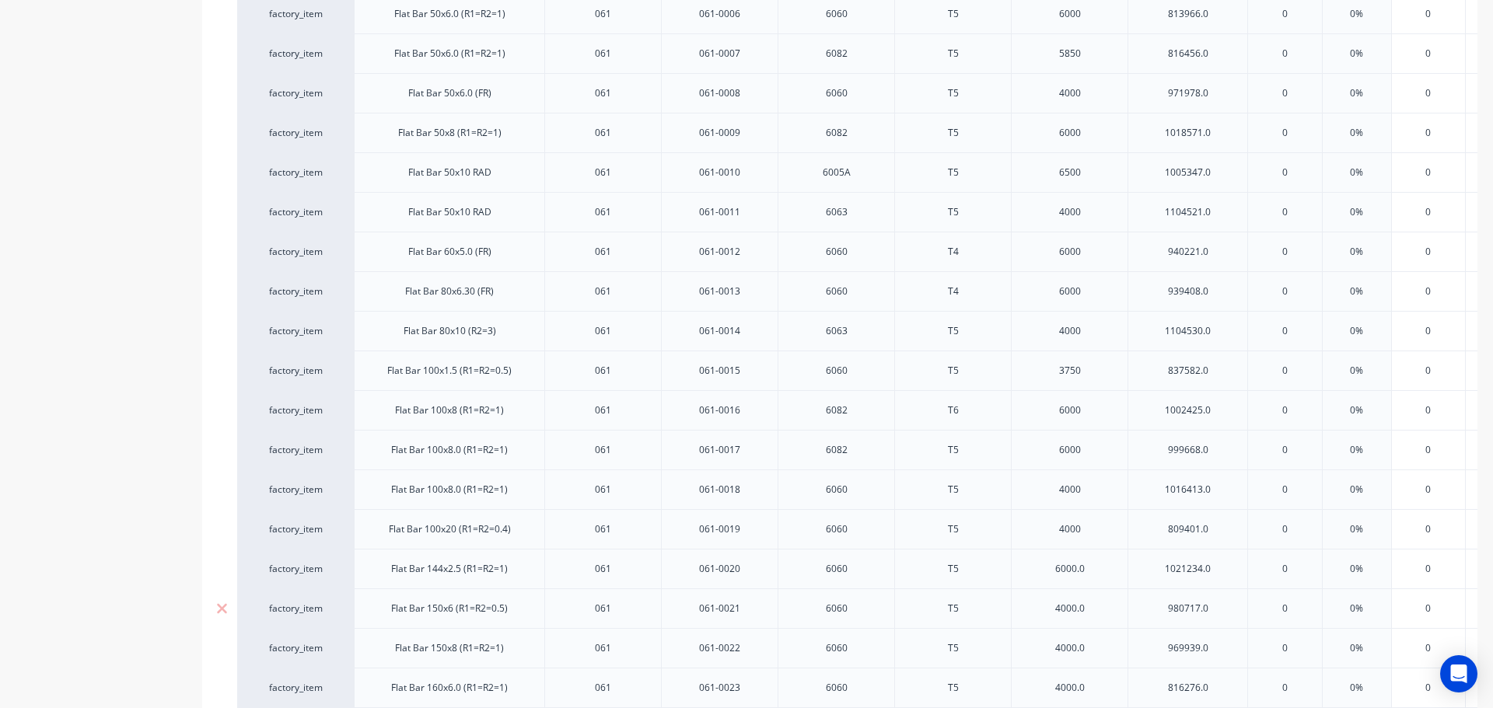
scroll to position [622, 0]
click at [1103, 568] on div "6000.0" at bounding box center [1070, 568] width 78 height 20
click at [1099, 609] on div "4000.0" at bounding box center [1070, 607] width 78 height 20
click at [1106, 651] on div "4000.0" at bounding box center [1070, 647] width 78 height 20
click at [1095, 687] on div "4000.0" at bounding box center [1070, 687] width 78 height 20
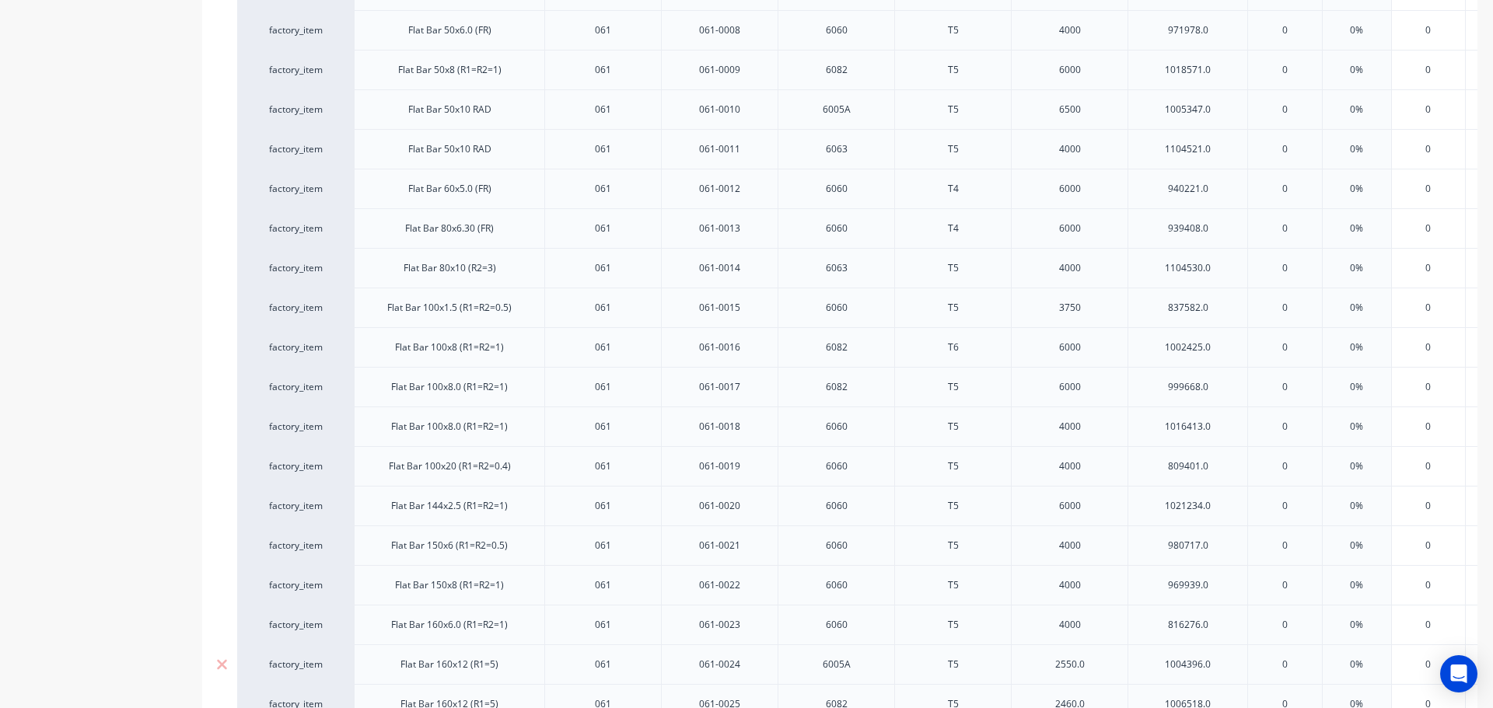
scroll to position [778, 0]
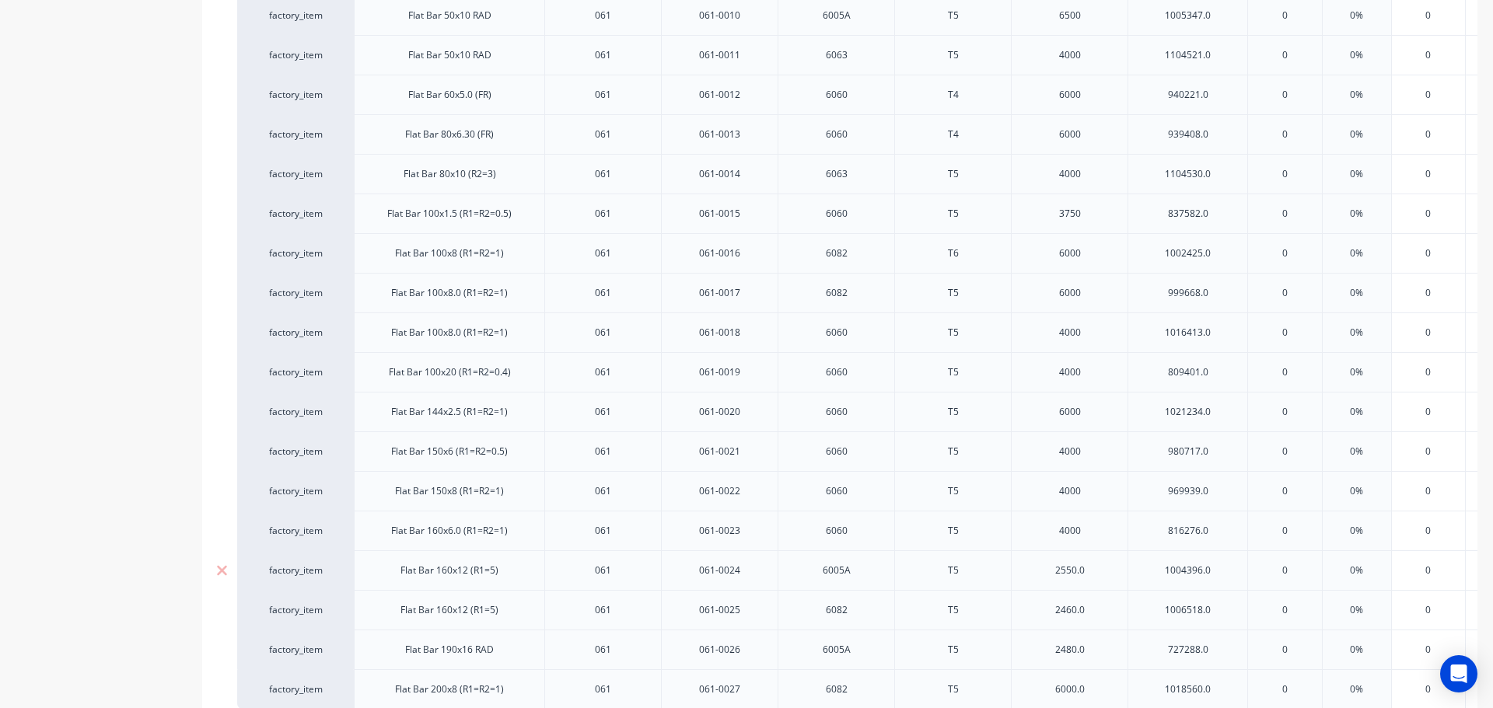
click at [1103, 561] on div "2550.0" at bounding box center [1070, 571] width 78 height 20
click at [1093, 613] on div "2460.0" at bounding box center [1070, 610] width 78 height 20
click at [1098, 654] on div "2480.0" at bounding box center [1070, 650] width 78 height 20
click at [1100, 693] on div "6000.0" at bounding box center [1070, 690] width 78 height 20
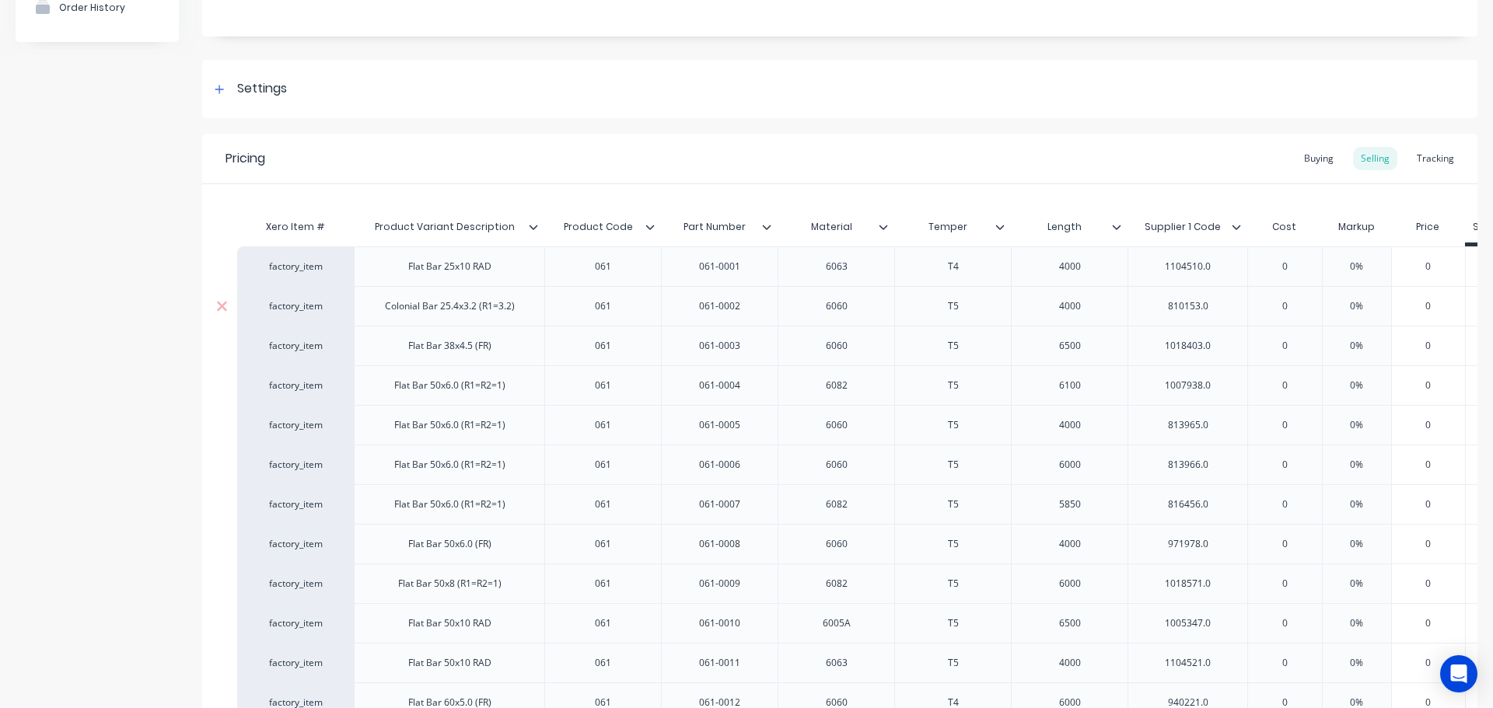
scroll to position [156, 0]
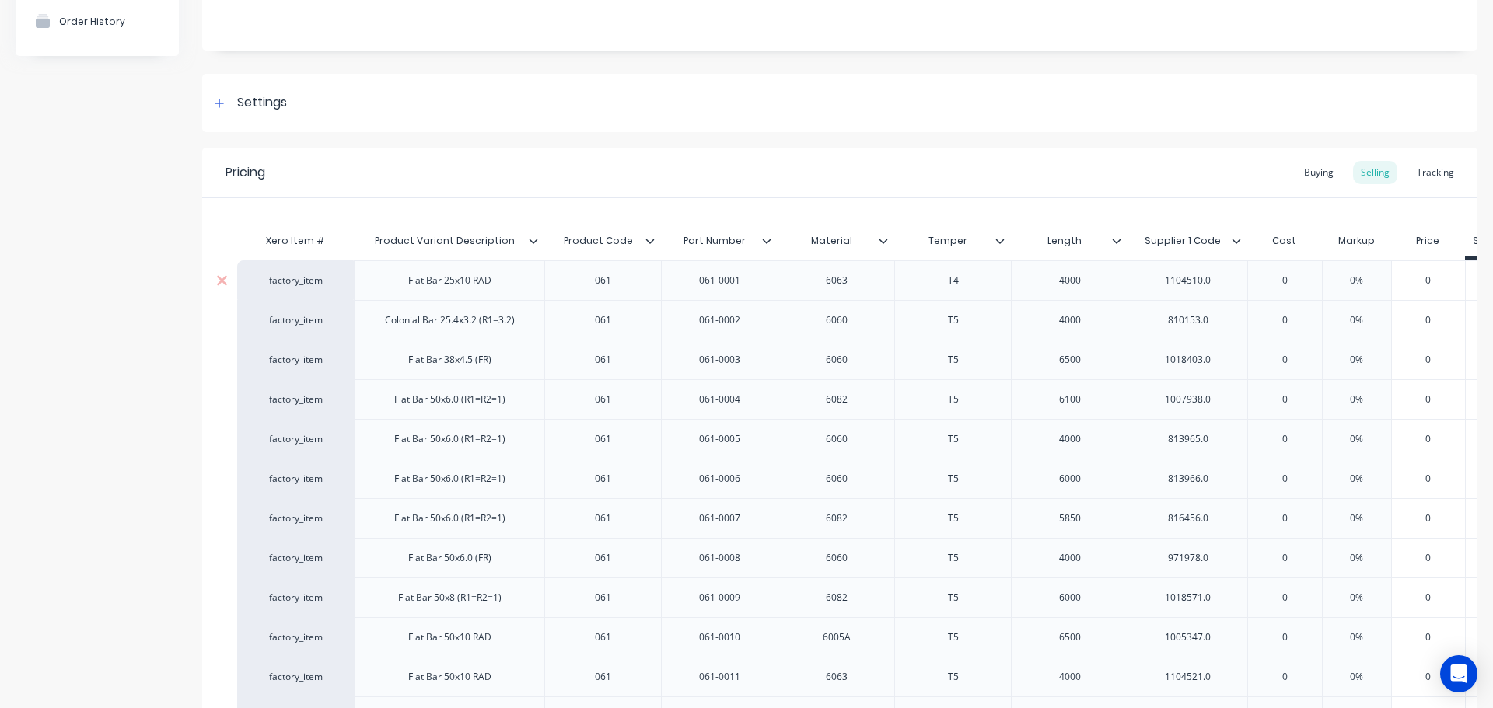
click at [1219, 285] on div "1104510.0" at bounding box center [1188, 281] width 78 height 20
click at [1211, 317] on div "810153.0" at bounding box center [1188, 320] width 78 height 20
click at [1222, 359] on div "1018403.0" at bounding box center [1188, 360] width 78 height 20
click at [1220, 403] on div "1007938.0" at bounding box center [1188, 400] width 78 height 20
click at [1226, 437] on div "813965.0" at bounding box center [1188, 439] width 78 height 20
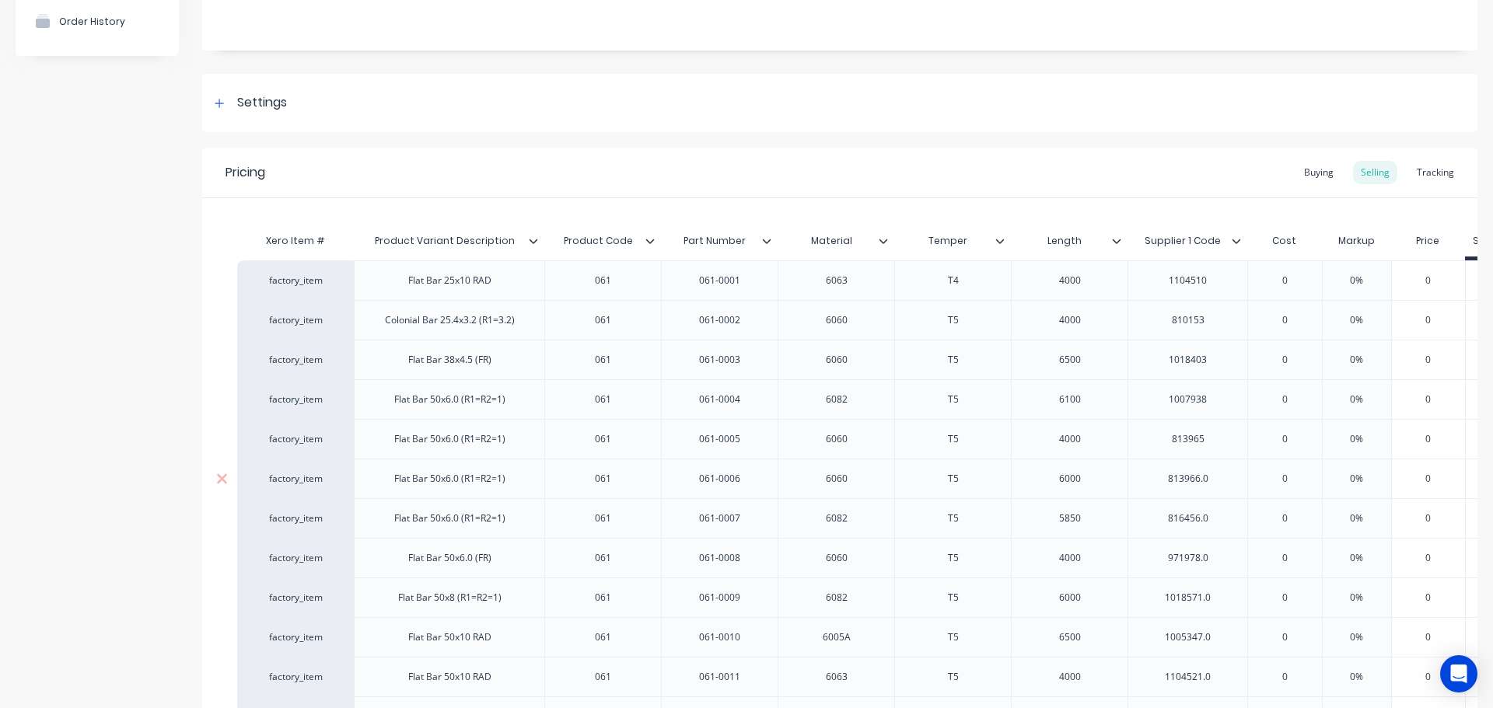
click at [1220, 481] on div "813966.0" at bounding box center [1188, 479] width 78 height 20
click at [1221, 516] on div "816456.0" at bounding box center [1188, 519] width 78 height 20
click at [1219, 552] on div "971978.0" at bounding box center [1188, 558] width 78 height 20
click at [1223, 596] on div "1018571.0" at bounding box center [1188, 598] width 78 height 20
click at [1222, 639] on div "1005347.0" at bounding box center [1188, 638] width 78 height 20
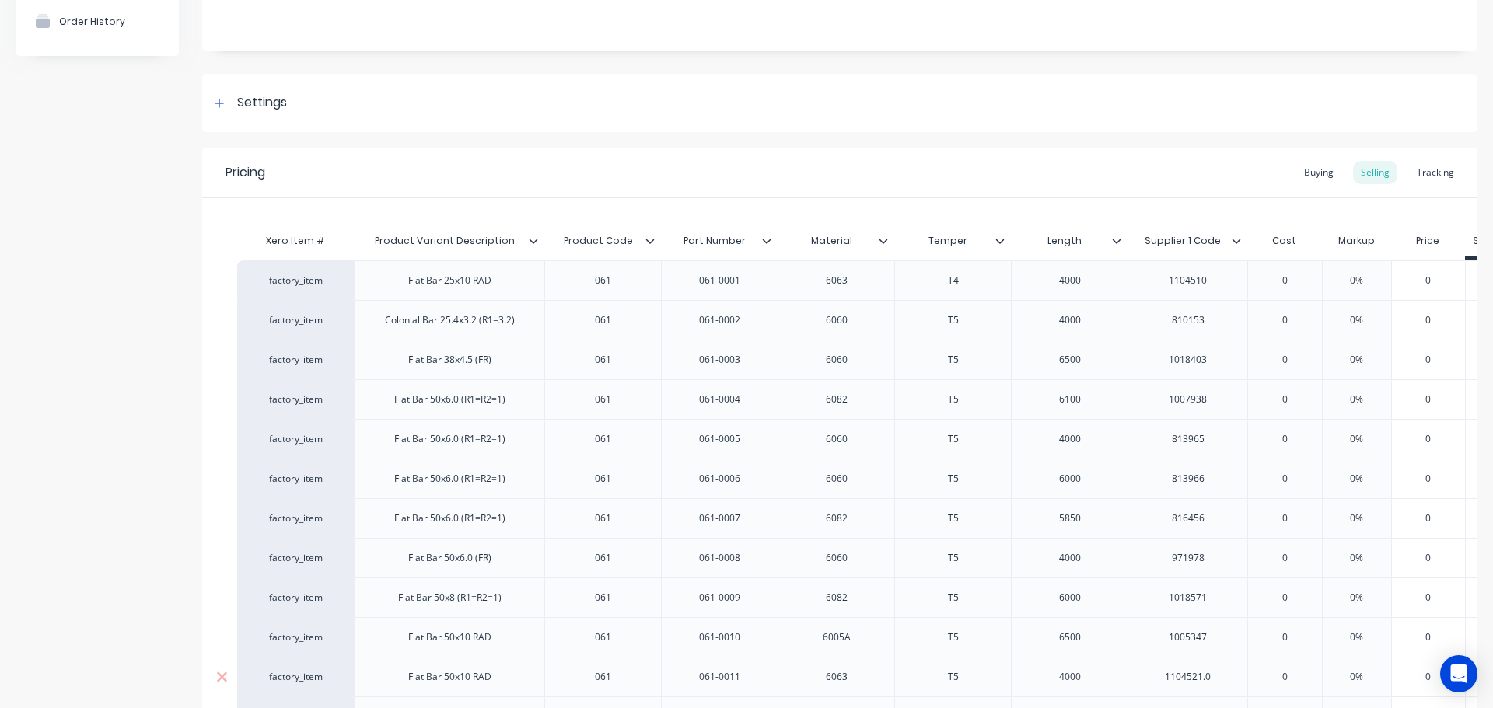
click at [1225, 678] on div "1104521.0" at bounding box center [1188, 677] width 78 height 20
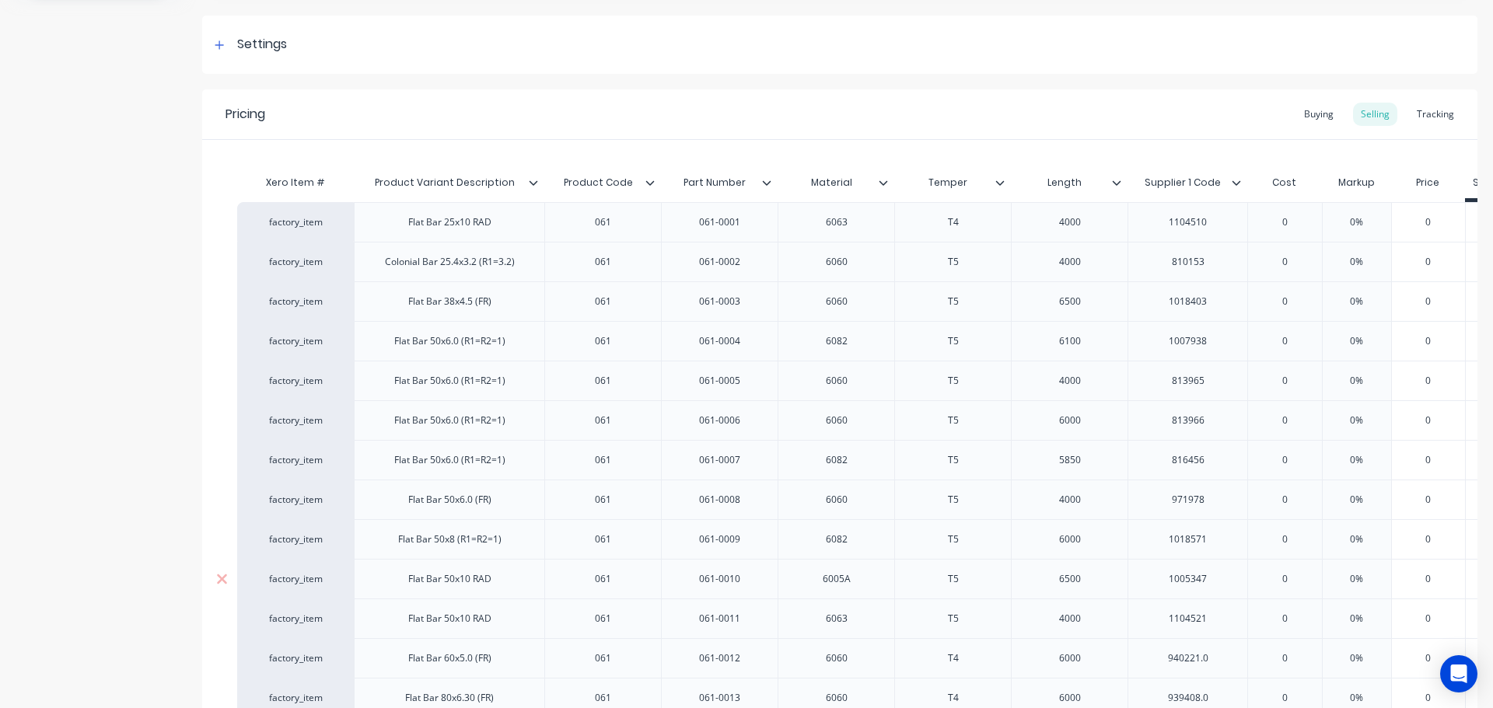
scroll to position [311, 0]
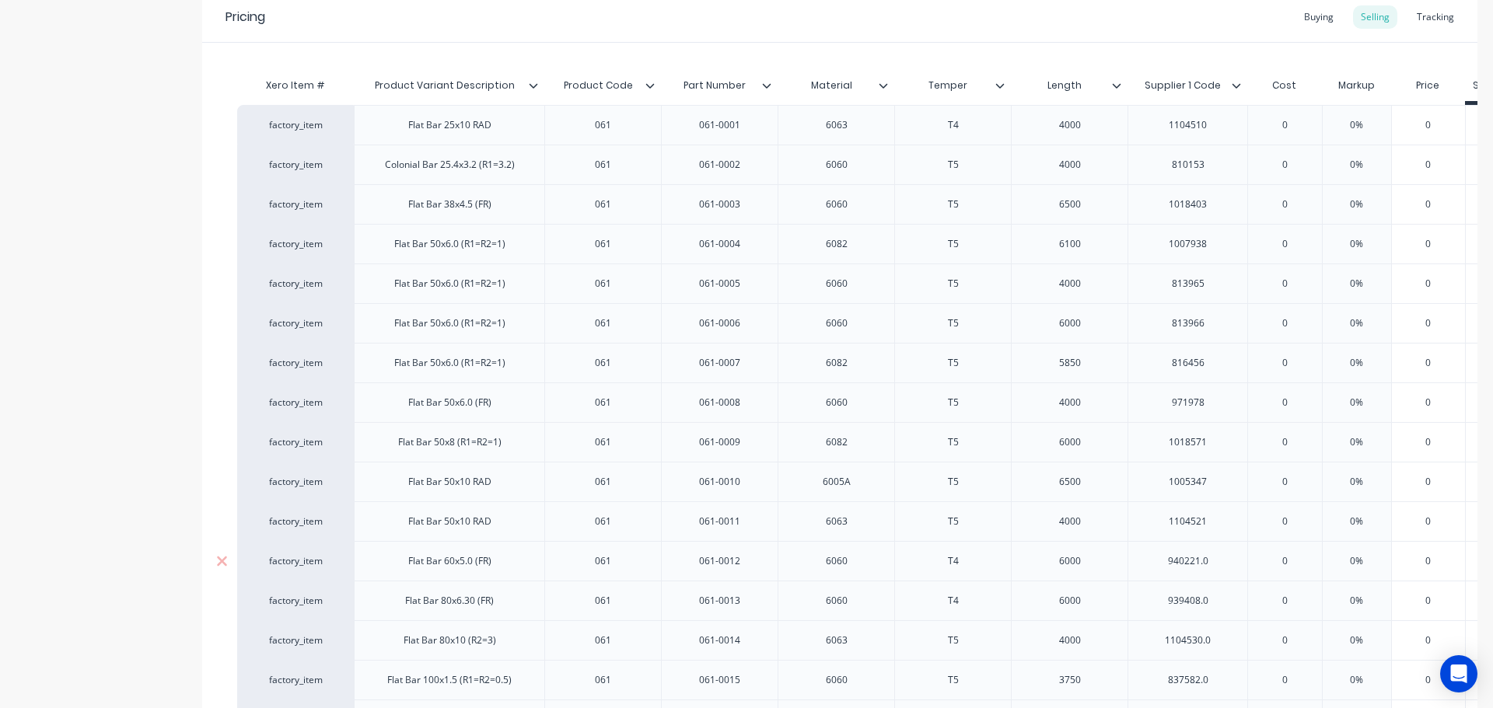
click at [1227, 551] on div "factory_item Flat Bar 25x10 RAD 061 061-0001 6063 T4 4000 1104510 0 0% 0 $0.00 …" at bounding box center [839, 641] width 1205 height 1072
click at [1224, 561] on div "940221.0" at bounding box center [1188, 561] width 78 height 20
click at [1223, 597] on div "939408.0" at bounding box center [1188, 601] width 78 height 20
click at [1219, 639] on div "1104530.0" at bounding box center [1188, 641] width 78 height 20
click at [1223, 678] on div "837582.0" at bounding box center [1188, 680] width 78 height 20
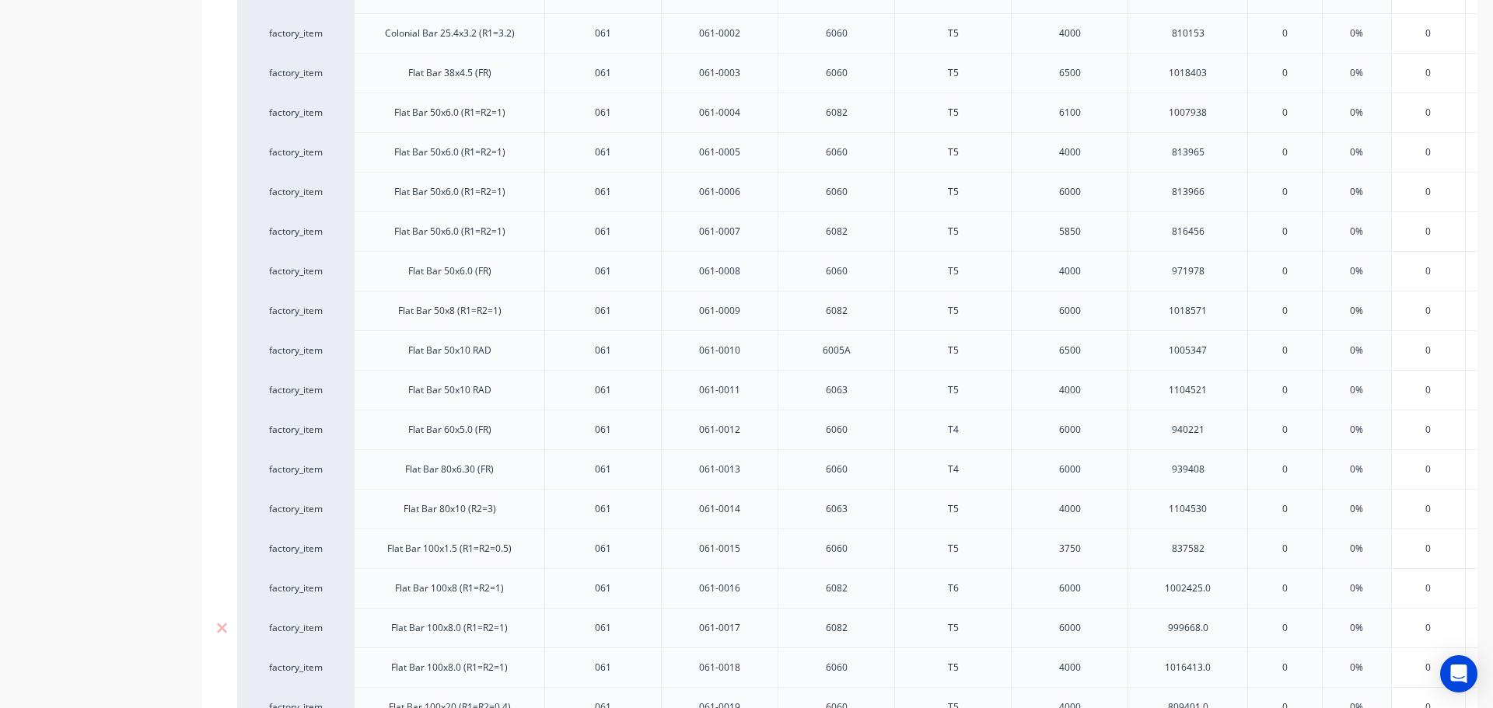
scroll to position [467, 0]
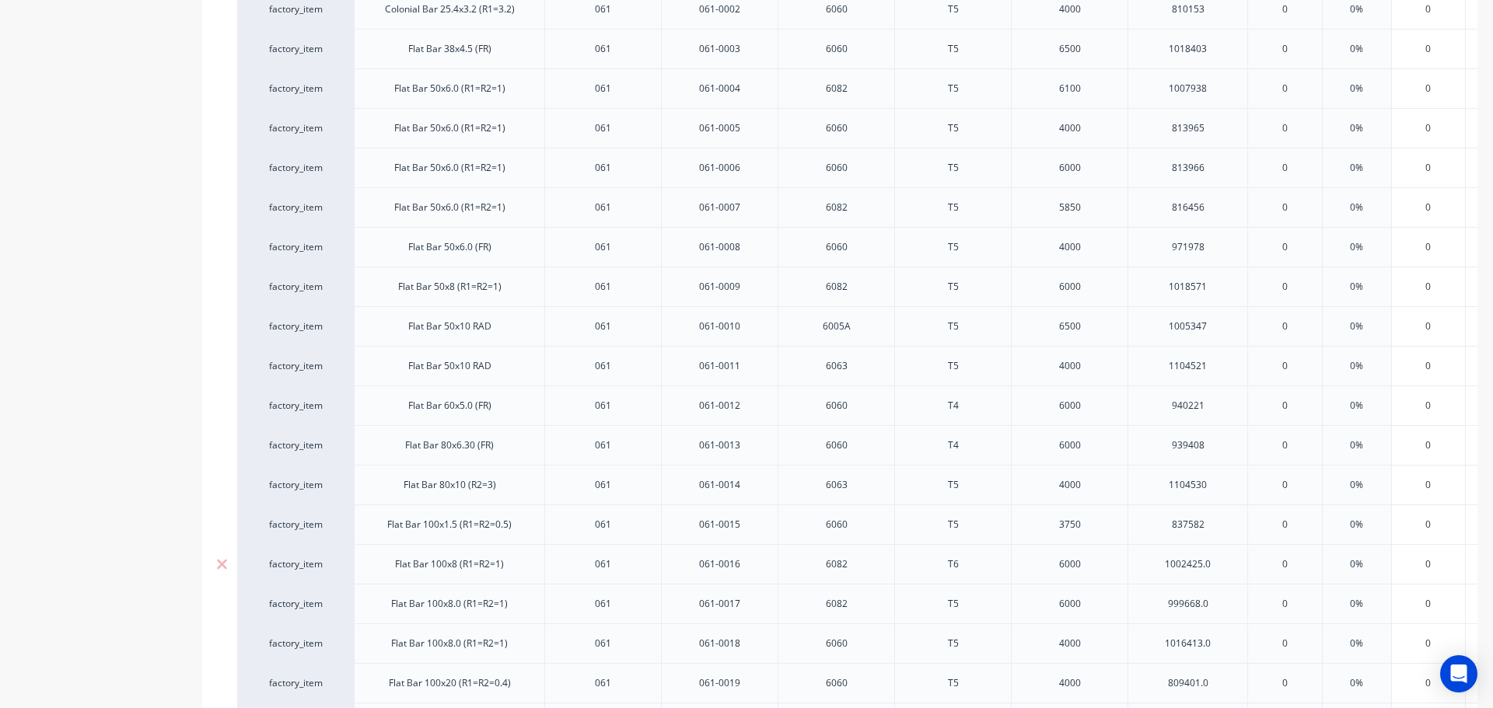
click at [1223, 568] on div "1002425.0" at bounding box center [1188, 564] width 78 height 20
click at [1222, 608] on div "999668.0" at bounding box center [1188, 604] width 78 height 20
click at [1224, 647] on div "1016413.0" at bounding box center [1188, 644] width 78 height 20
click at [1221, 684] on div "809401.0" at bounding box center [1188, 683] width 78 height 20
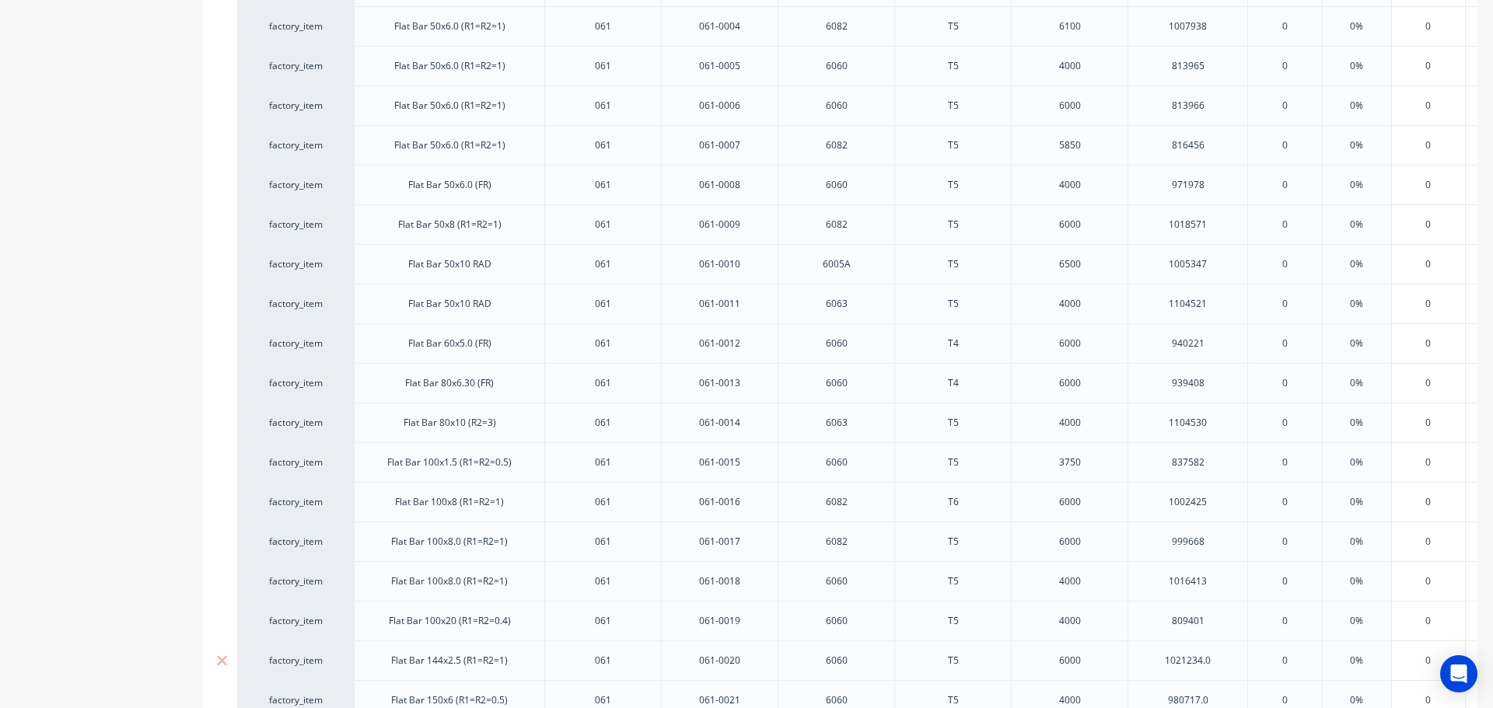
scroll to position [622, 0]
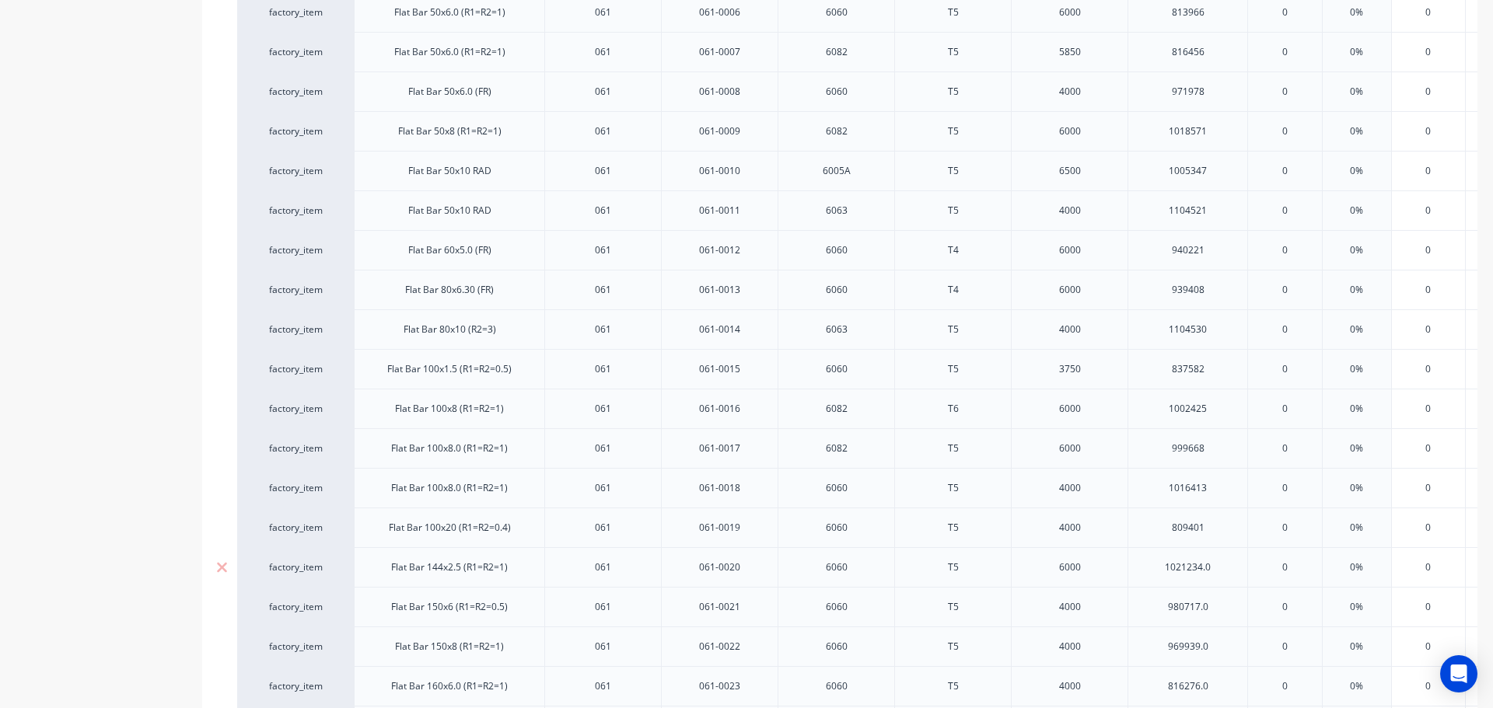
click at [1221, 568] on div "1021234.0" at bounding box center [1188, 568] width 78 height 20
click at [1221, 610] on div "980717.0" at bounding box center [1188, 607] width 78 height 20
click at [1222, 651] on div "969939.0" at bounding box center [1188, 647] width 78 height 20
click at [1222, 683] on div "816276.0" at bounding box center [1188, 687] width 78 height 20
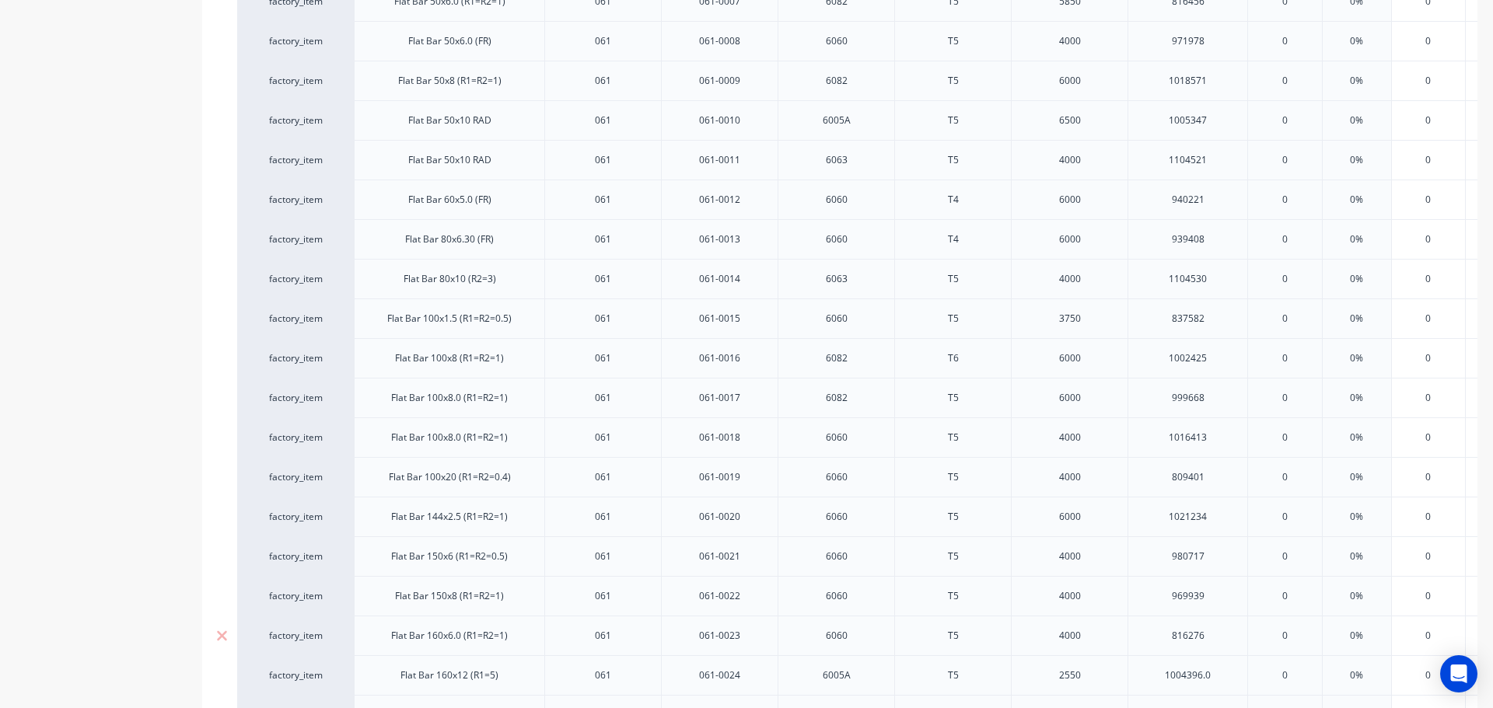
scroll to position [700, 0]
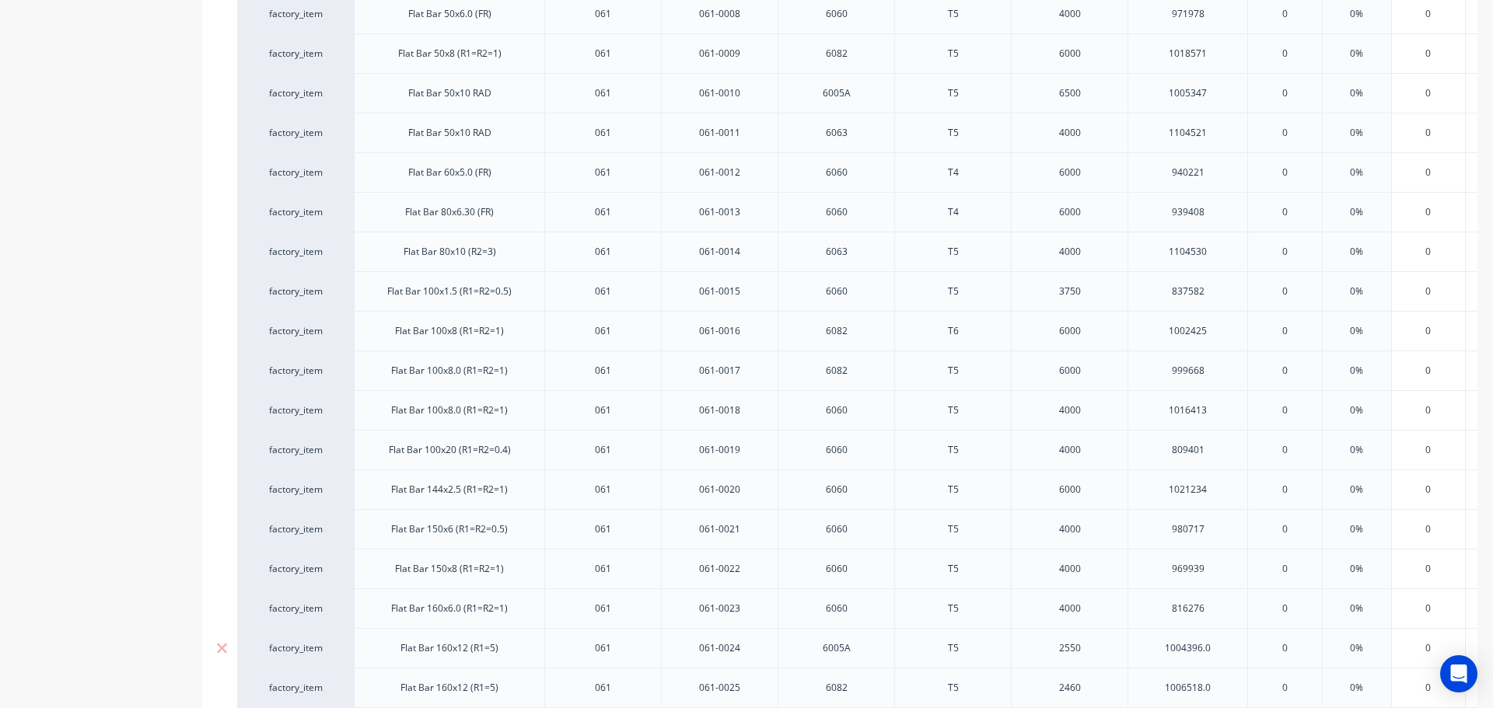
click at [1222, 647] on div "1004396.0" at bounding box center [1188, 648] width 78 height 20
click at [1224, 689] on div "1006518.0" at bounding box center [1188, 688] width 78 height 20
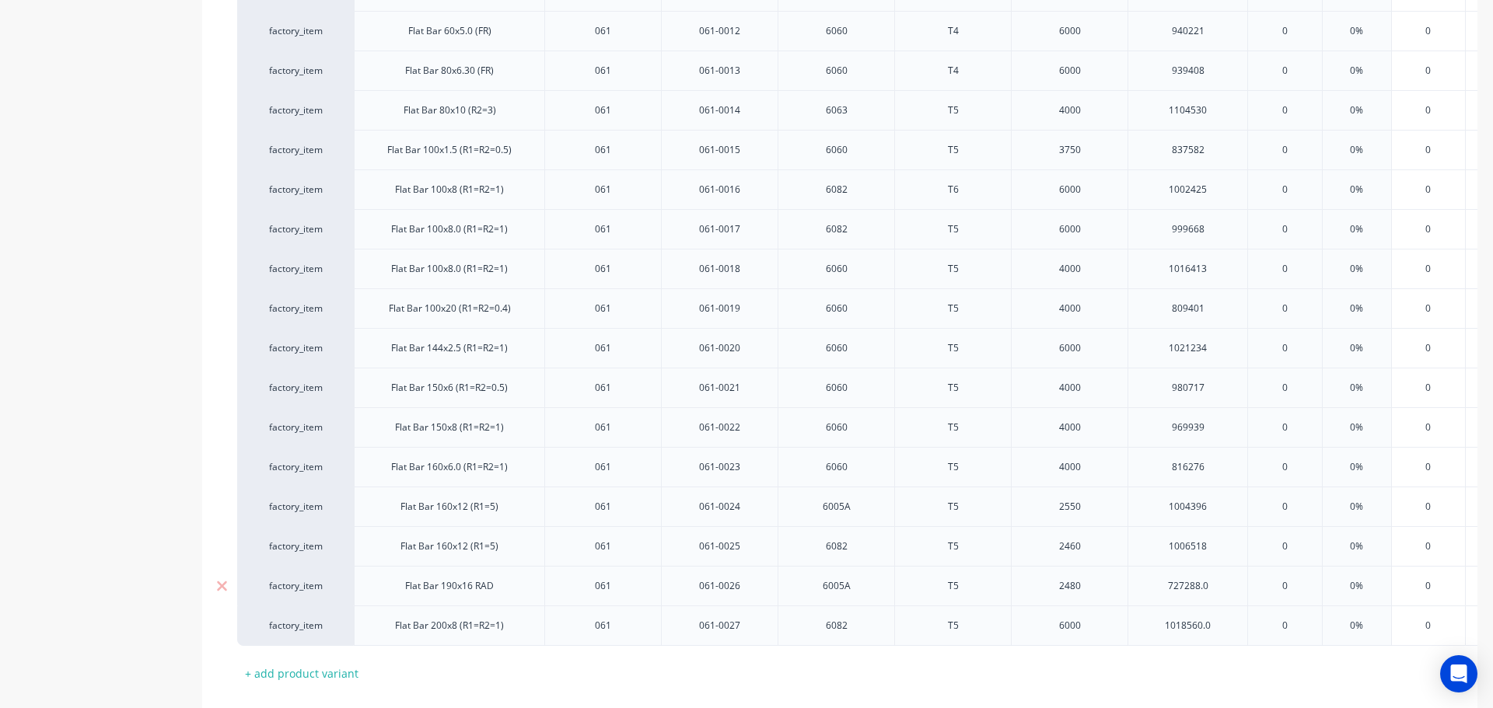
scroll to position [855, 0]
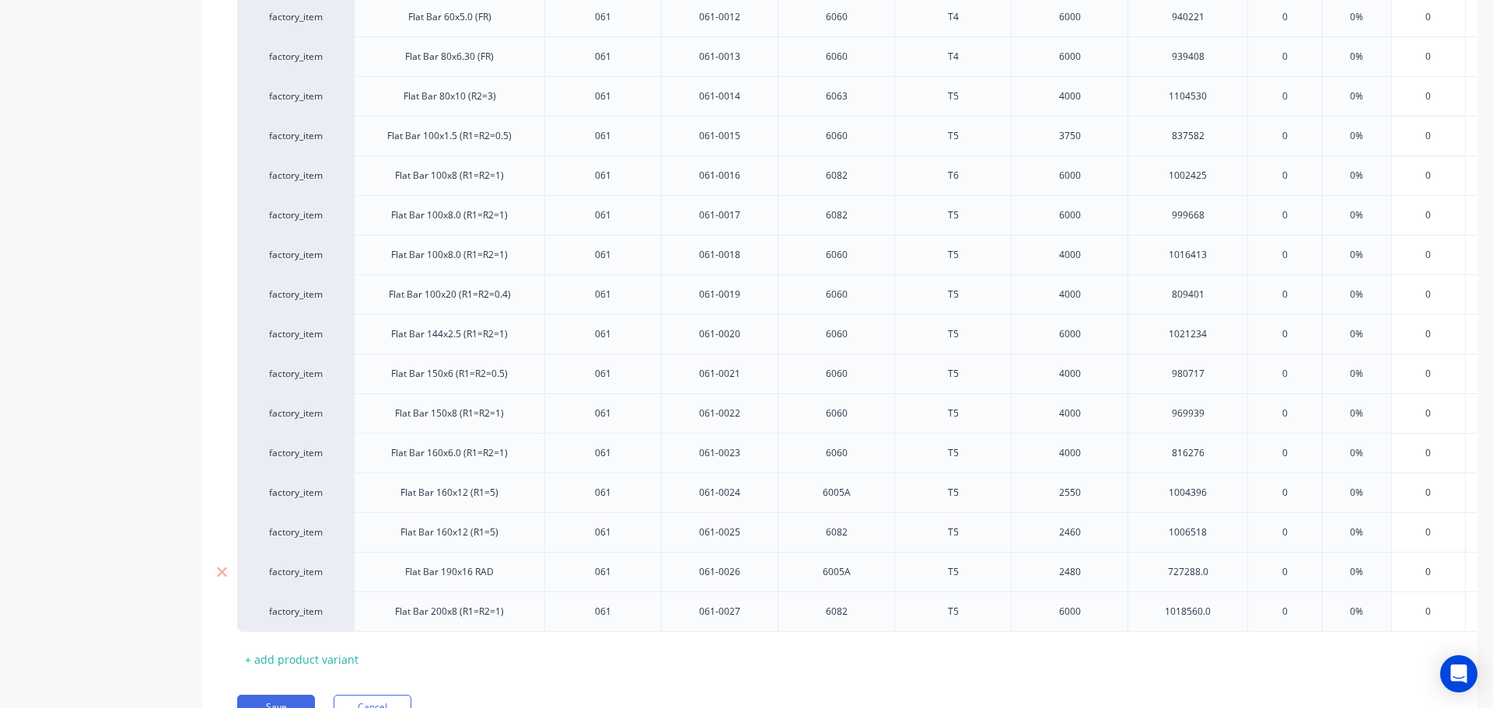
click at [1221, 572] on div "727288.0" at bounding box center [1188, 572] width 78 height 20
click at [1225, 610] on div "1018560.0" at bounding box center [1188, 612] width 78 height 20
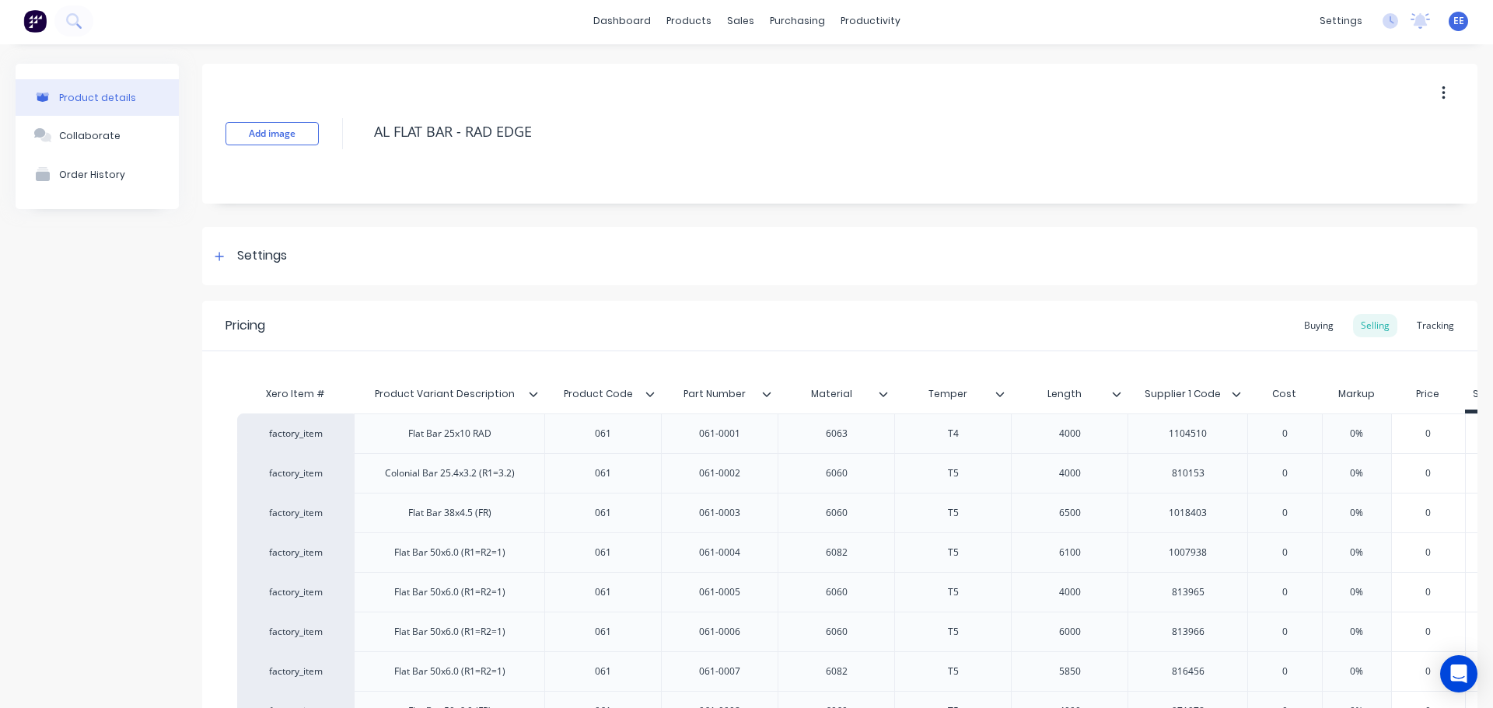
scroll to position [0, 0]
drag, startPoint x: 536, startPoint y: 131, endPoint x: 340, endPoint y: 129, distance: 196.0
click at [345, 125] on div "Add image AL FLAT BAR - RAD EDGE" at bounding box center [839, 136] width 1275 height 140
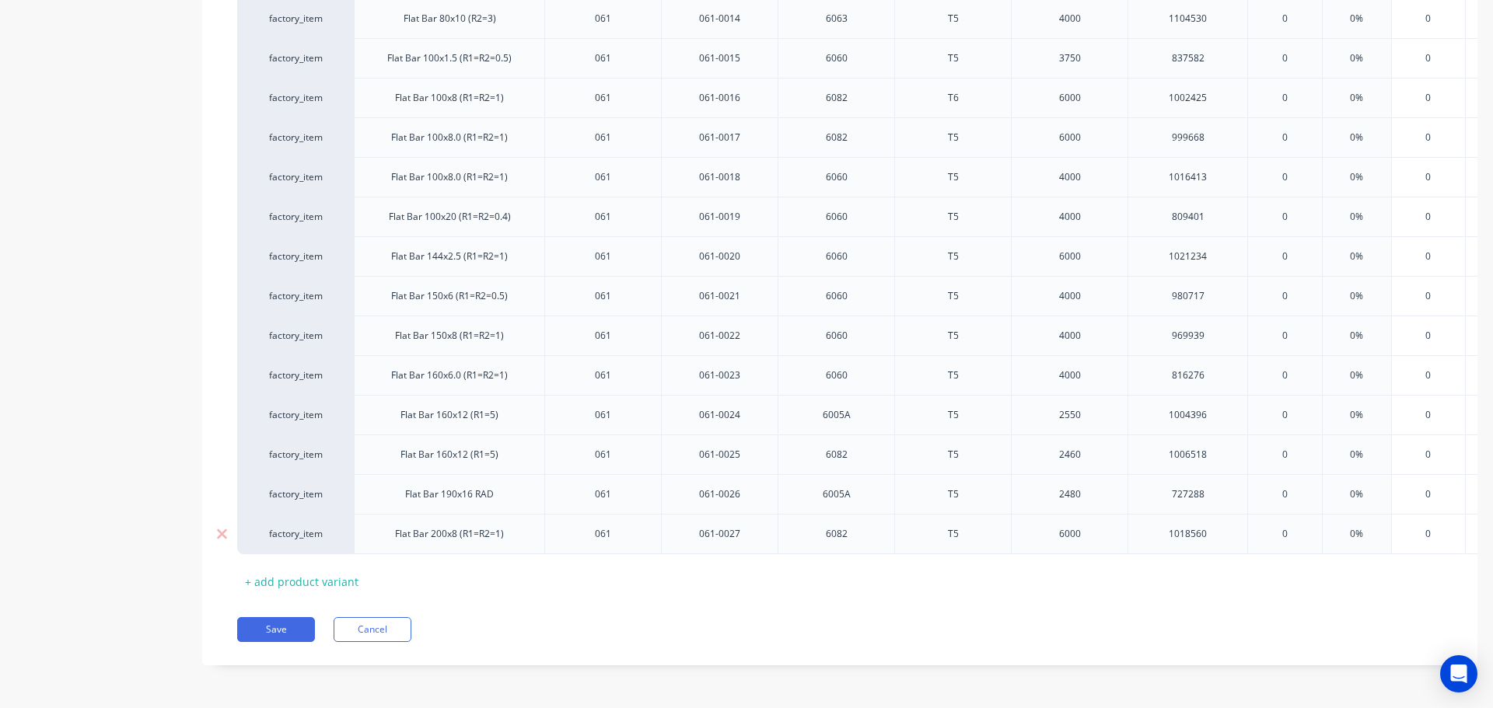
scroll to position [945, 0]
drag, startPoint x: 289, startPoint y: 633, endPoint x: 280, endPoint y: 623, distance: 13.2
click at [289, 634] on button "Save" at bounding box center [276, 629] width 78 height 25
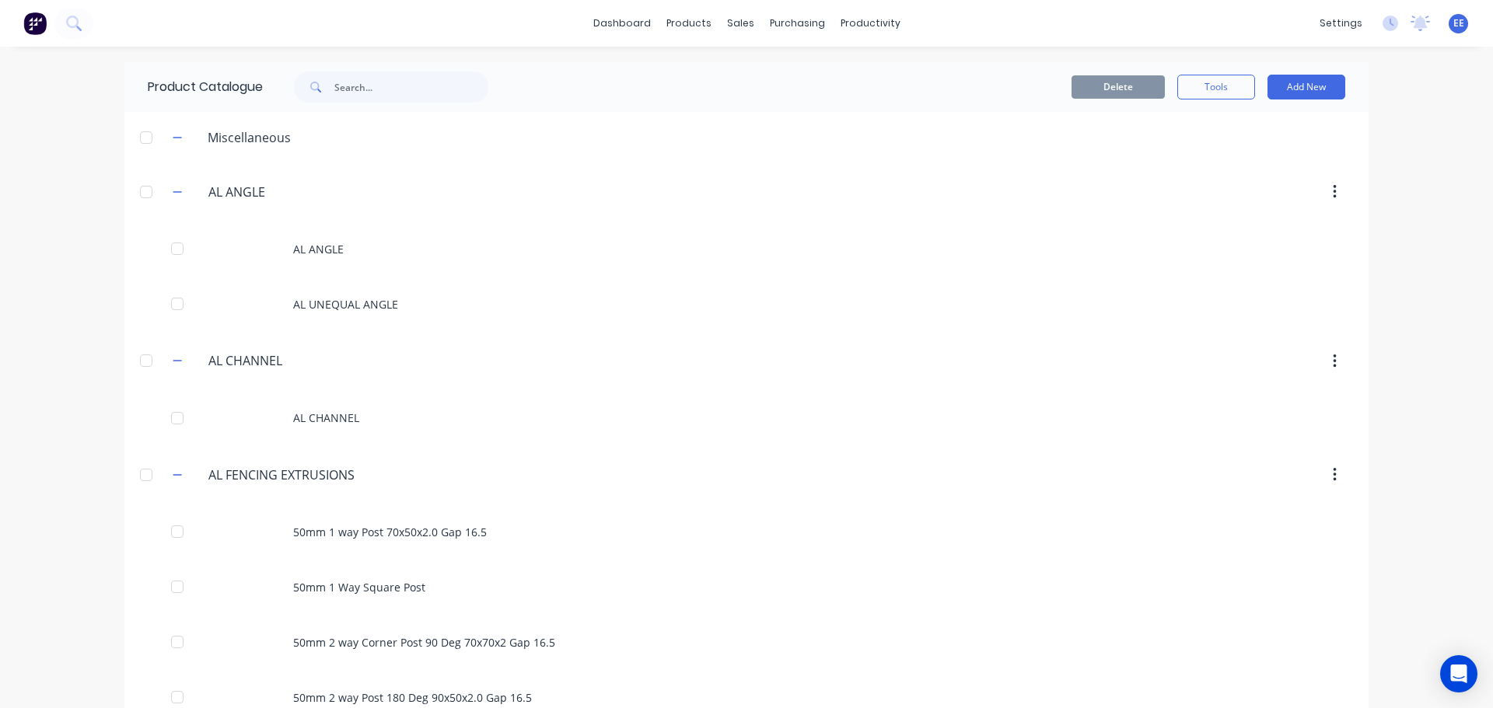
scroll to position [1783, 0]
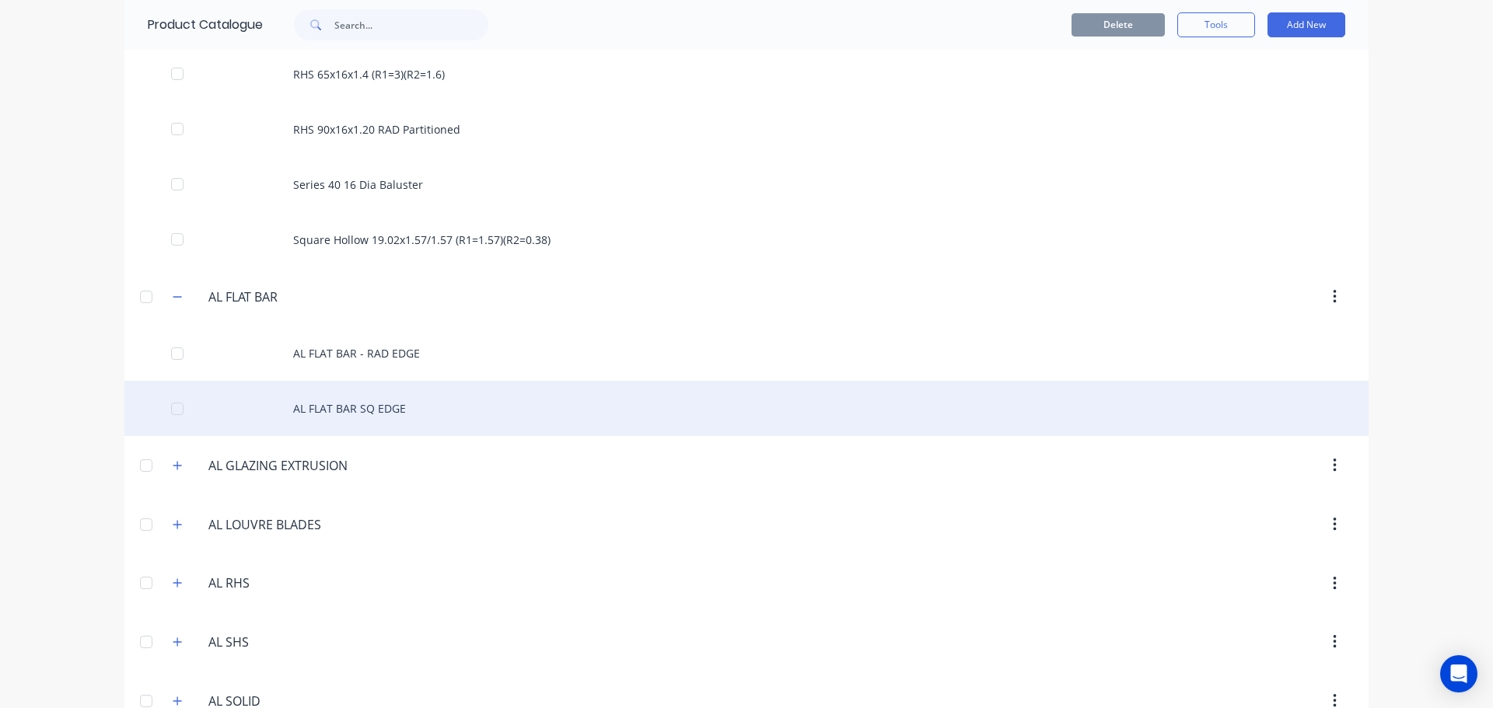
click at [313, 413] on div "AL FLAT BAR SQ EDGE" at bounding box center [746, 408] width 1244 height 55
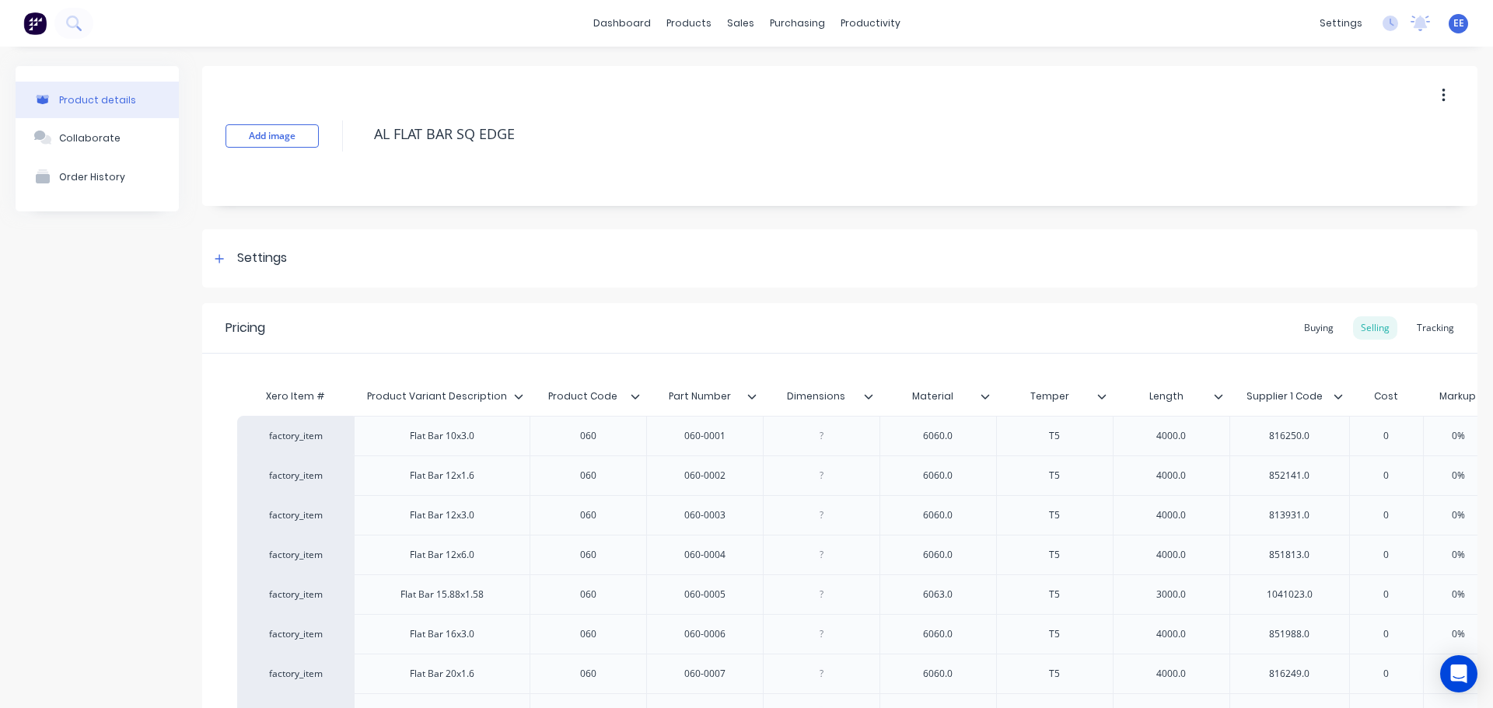
drag, startPoint x: 522, startPoint y: 137, endPoint x: 349, endPoint y: 145, distance: 172.8
click at [349, 145] on div "Add image AL FLAT BAR SQ EDGE" at bounding box center [839, 136] width 1275 height 140
click at [868, 394] on icon at bounding box center [868, 396] width 9 height 9
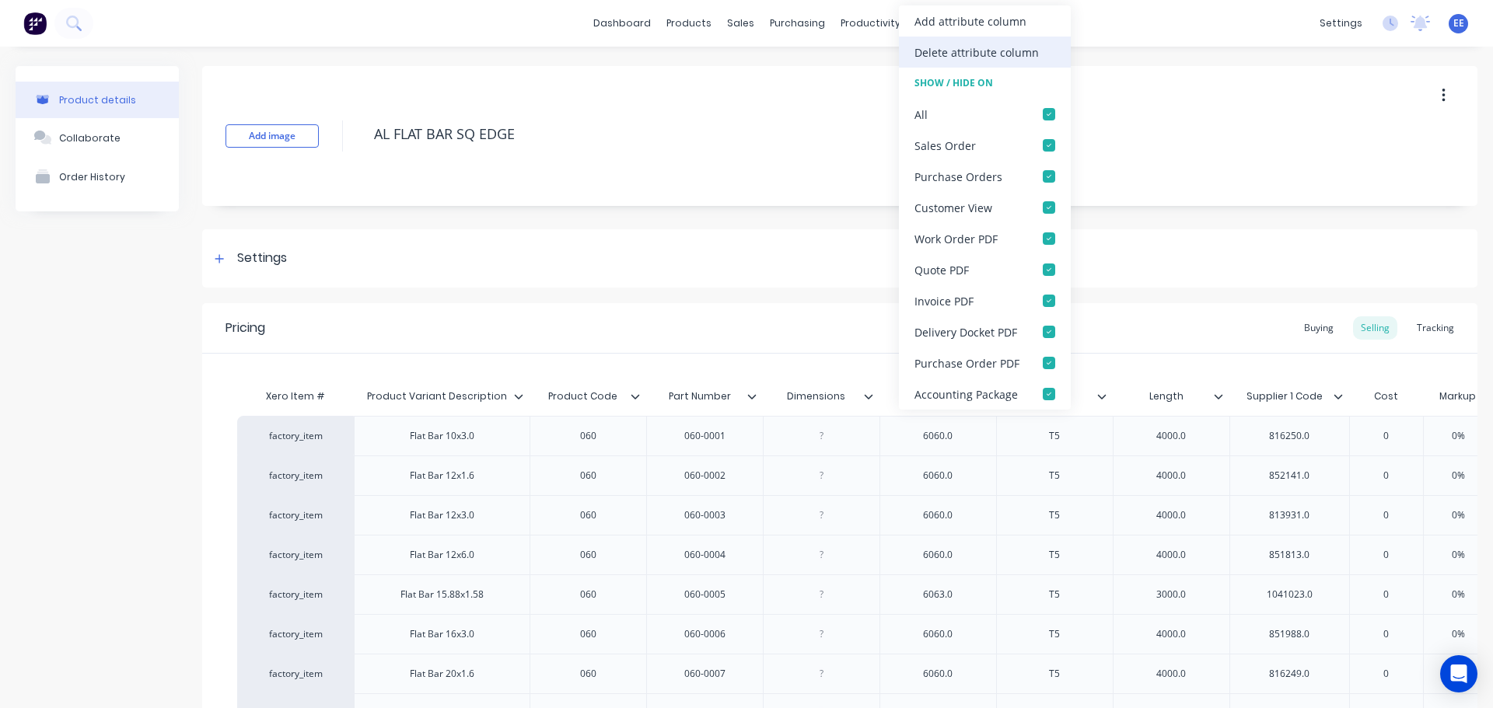
click at [939, 50] on div "Delete attribute column" at bounding box center [977, 52] width 124 height 16
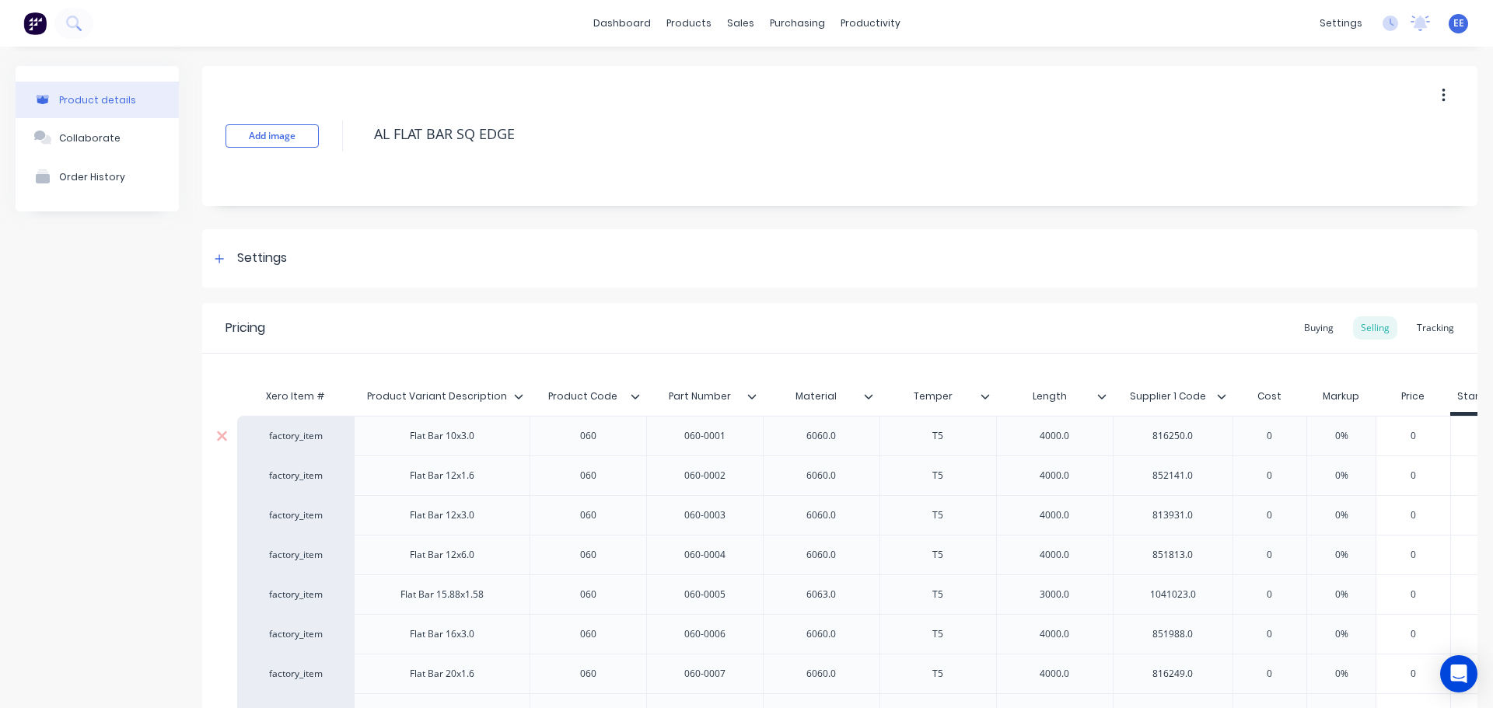
click at [856, 439] on div "6060.0" at bounding box center [821, 436] width 78 height 20
click at [854, 474] on div "6060.0" at bounding box center [821, 476] width 78 height 20
click at [859, 516] on div "6060.0" at bounding box center [821, 515] width 78 height 20
click at [859, 558] on div "6060.0" at bounding box center [821, 555] width 78 height 20
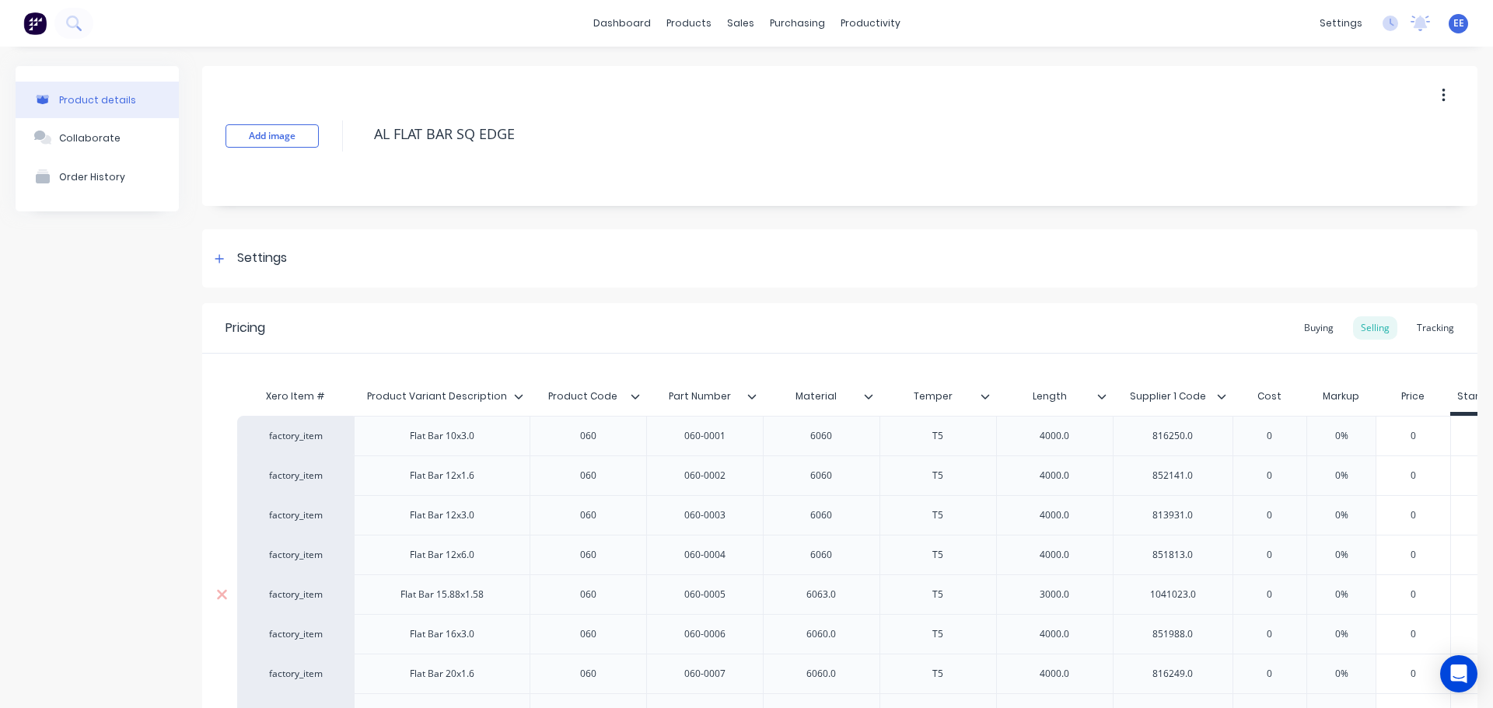
click at [860, 598] on div "6063.0" at bounding box center [821, 595] width 117 height 40
click at [859, 601] on div "6063.0" at bounding box center [821, 595] width 78 height 20
click at [853, 551] on div "6060.0" at bounding box center [821, 555] width 78 height 20
click at [852, 584] on div "6063.0" at bounding box center [821, 595] width 117 height 40
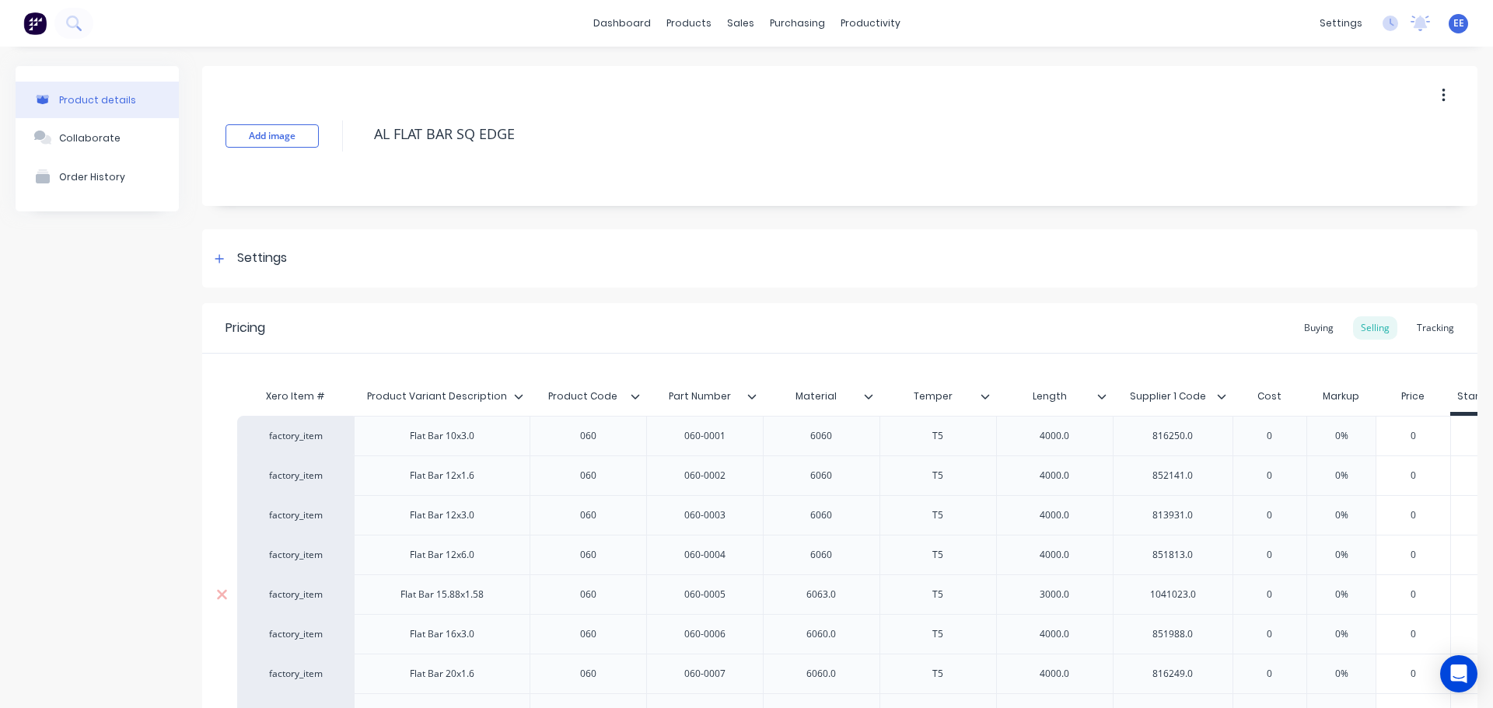
click at [848, 598] on div "6063.0" at bounding box center [821, 595] width 78 height 20
click at [854, 631] on div "6060.0" at bounding box center [821, 634] width 78 height 20
click at [847, 673] on div "6060.0" at bounding box center [821, 674] width 78 height 20
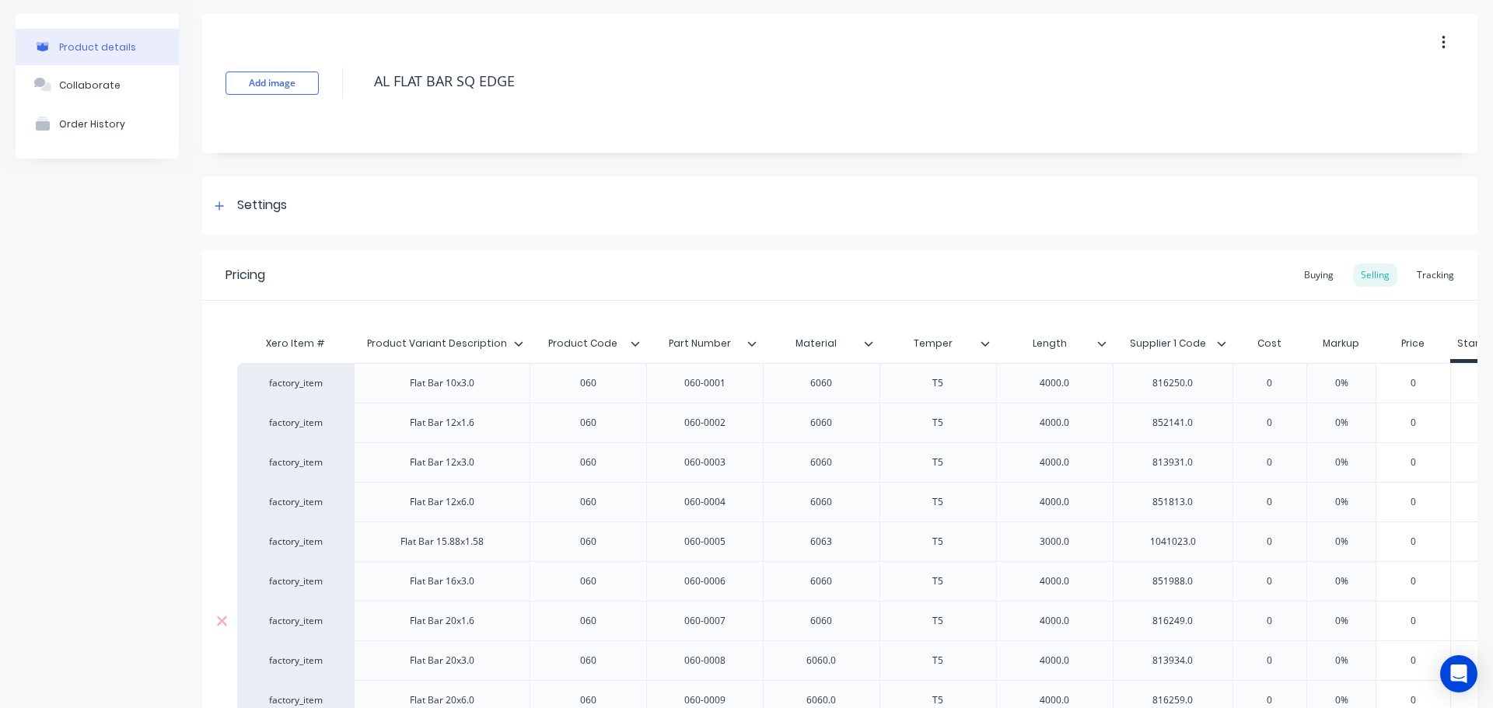
scroll to position [156, 0]
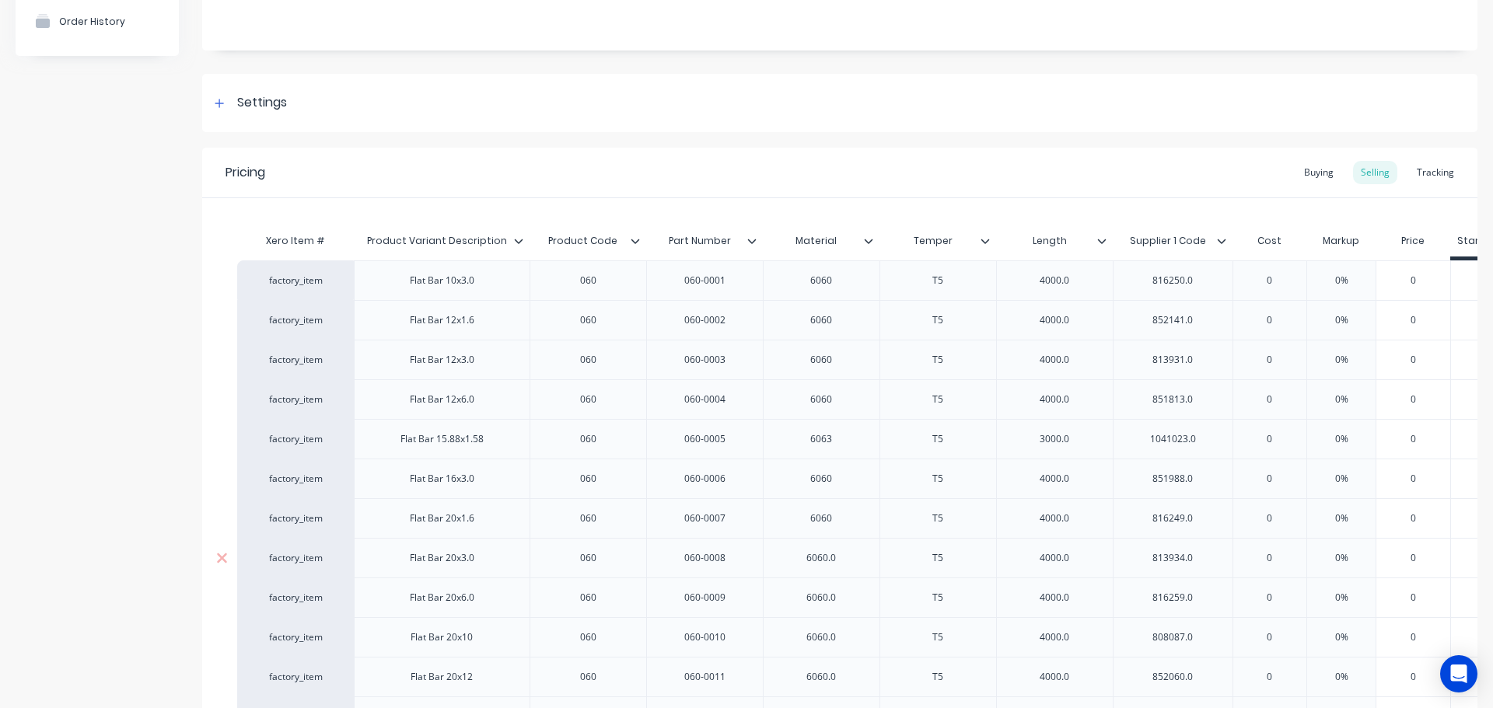
click at [847, 563] on div "6060.0" at bounding box center [821, 558] width 78 height 20
click at [848, 601] on div "6060.0" at bounding box center [821, 598] width 78 height 20
click at [842, 636] on div "6060.0" at bounding box center [821, 638] width 78 height 20
click at [848, 680] on div "6060.0" at bounding box center [821, 677] width 78 height 20
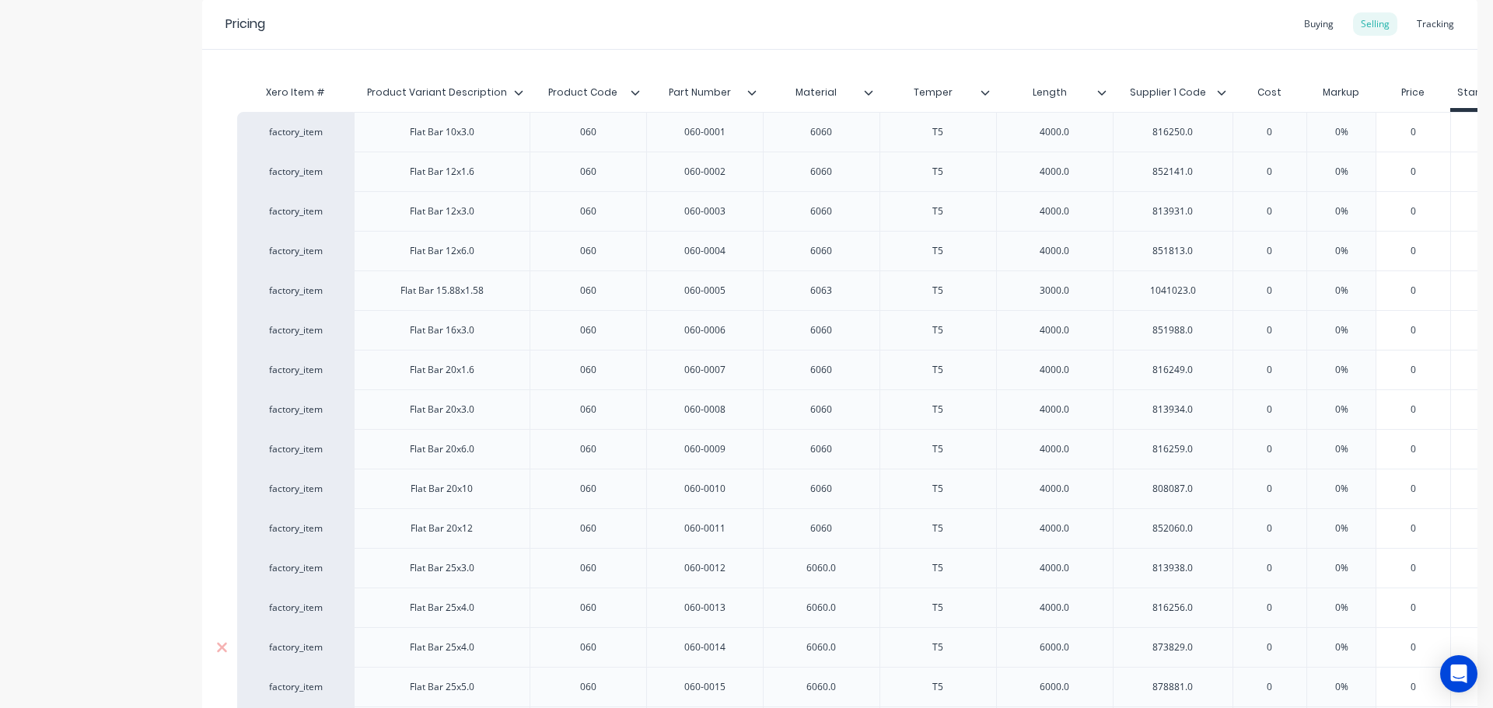
scroll to position [311, 0]
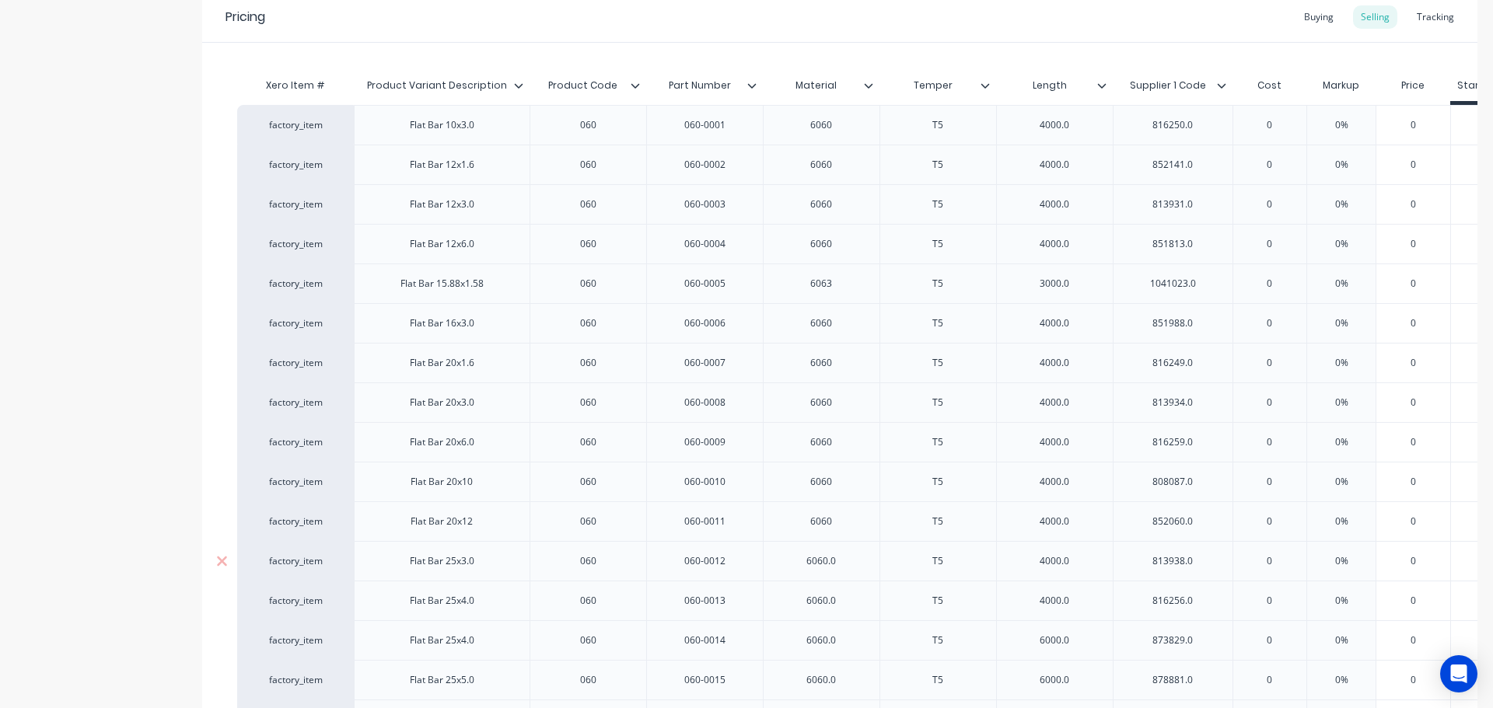
click at [854, 560] on div "6060.0" at bounding box center [821, 561] width 78 height 20
click at [848, 602] on div "6060.0" at bounding box center [821, 601] width 78 height 20
click at [847, 645] on div "6060.0" at bounding box center [821, 641] width 78 height 20
click at [850, 682] on div "6060.0" at bounding box center [821, 680] width 78 height 20
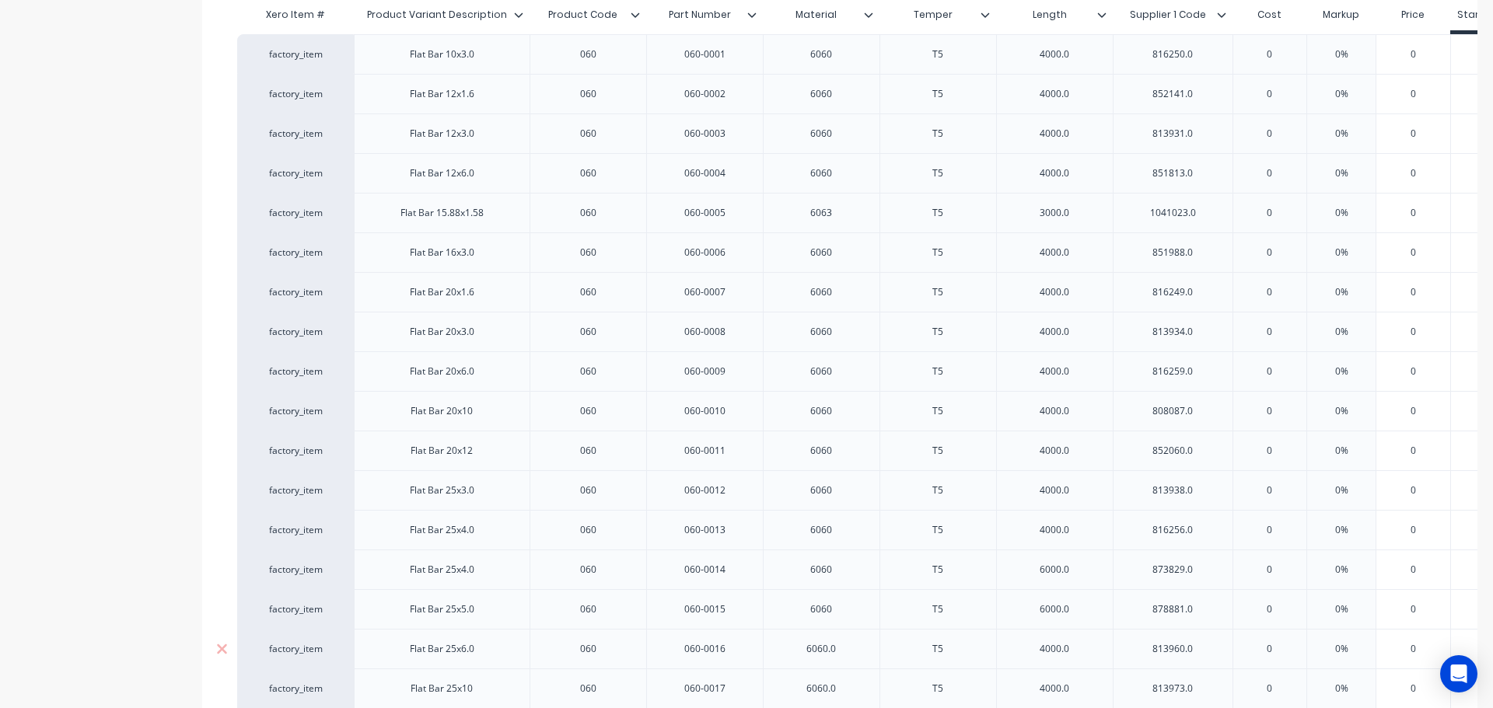
scroll to position [544, 0]
click at [850, 483] on div "6060.0" at bounding box center [821, 487] width 78 height 20
click at [846, 530] on div "6060.0" at bounding box center [821, 526] width 78 height 20
click at [848, 567] on div "6060.0" at bounding box center [821, 566] width 78 height 20
click at [852, 606] on div "6060.0" at bounding box center [821, 606] width 78 height 20
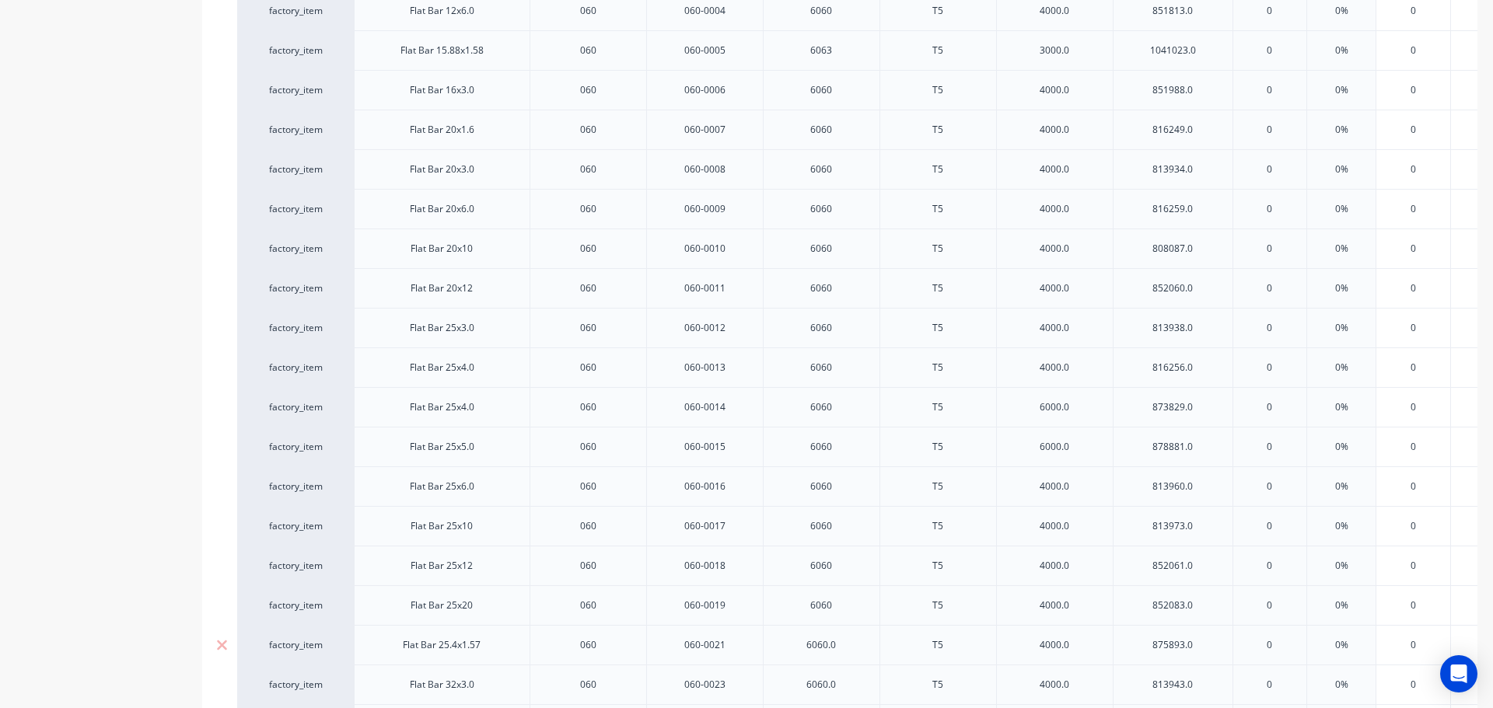
click at [853, 638] on div "6060.0" at bounding box center [821, 645] width 78 height 20
click at [855, 685] on div "6060.0" at bounding box center [821, 685] width 78 height 20
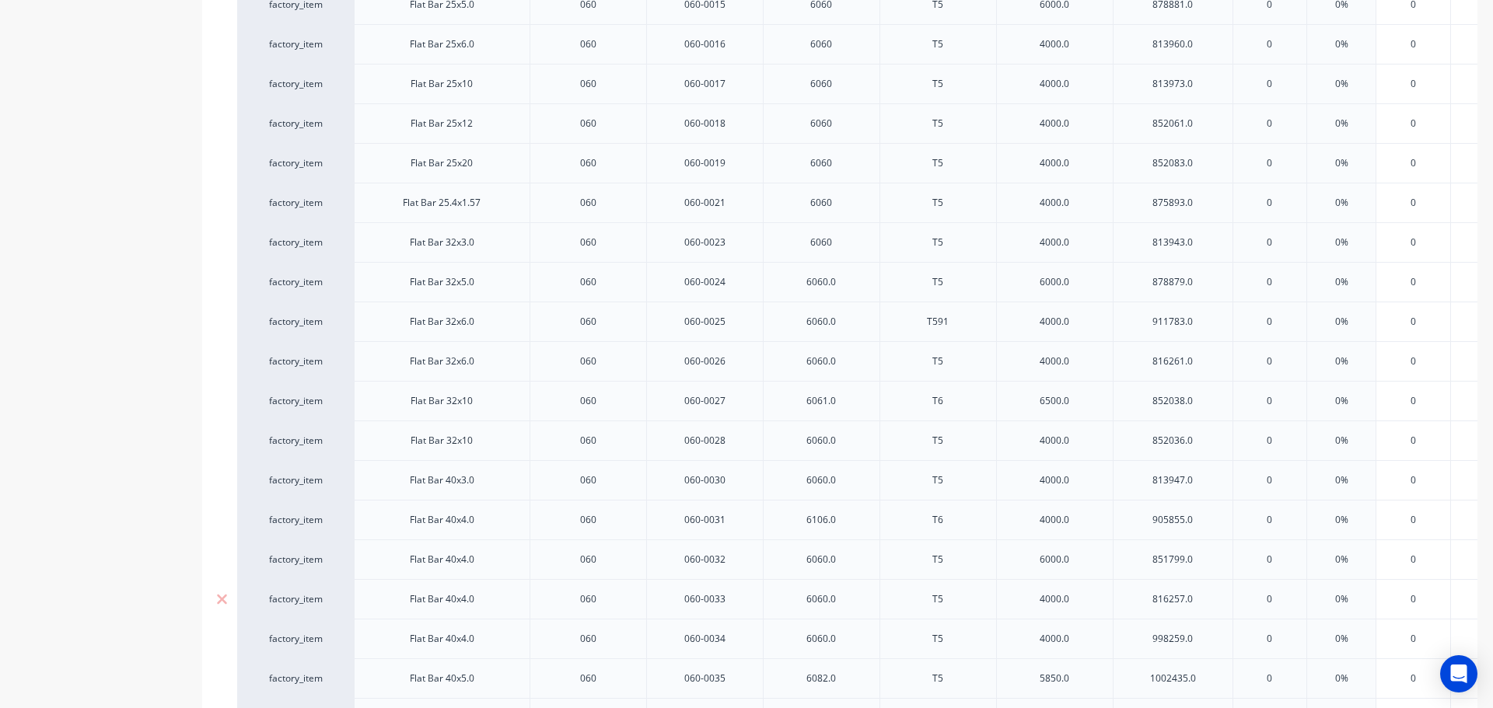
scroll to position [1011, 0]
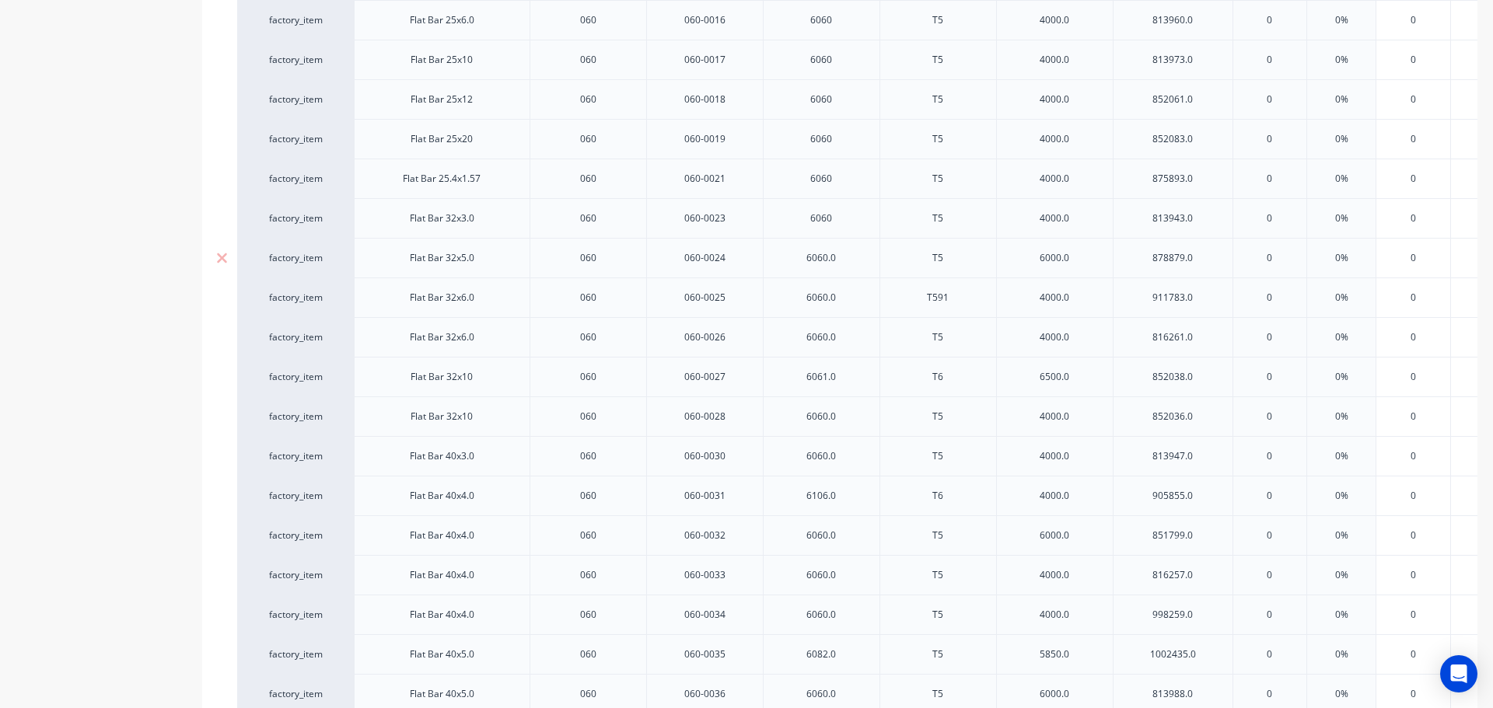
click at [855, 257] on div "6060.0" at bounding box center [821, 258] width 78 height 20
click at [845, 299] on div "6060.0" at bounding box center [821, 298] width 78 height 20
click at [849, 341] on div "6060.0" at bounding box center [821, 337] width 78 height 20
click at [846, 379] on div "6061.0" at bounding box center [821, 377] width 78 height 20
click at [852, 412] on div "6060.0" at bounding box center [821, 417] width 78 height 20
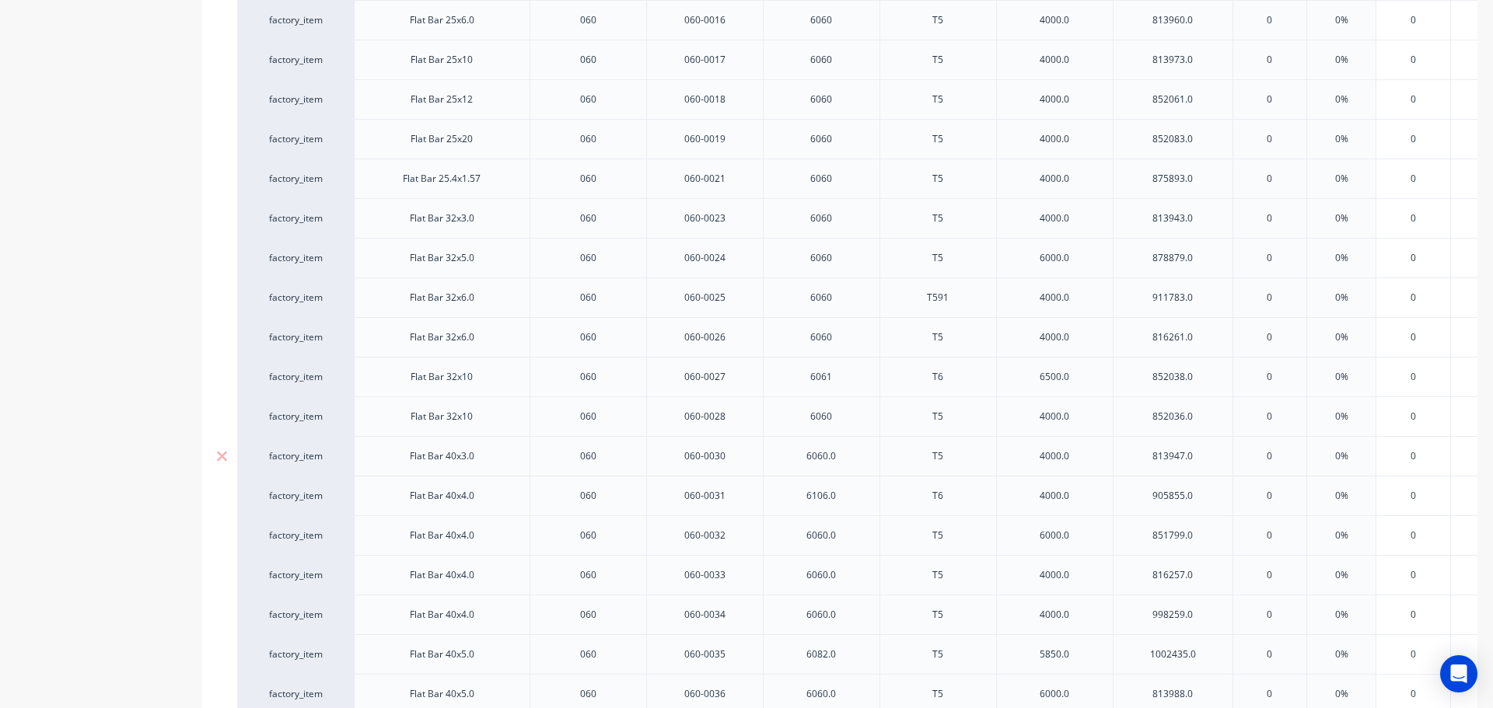
click at [845, 459] on div "6060.0" at bounding box center [821, 456] width 78 height 20
click at [852, 493] on div "6106.0" at bounding box center [821, 496] width 78 height 20
click at [847, 537] on div "6060.0" at bounding box center [821, 536] width 78 height 20
click at [848, 575] on div "6060.0" at bounding box center [821, 575] width 78 height 20
click at [852, 617] on div "6060.0" at bounding box center [821, 615] width 78 height 20
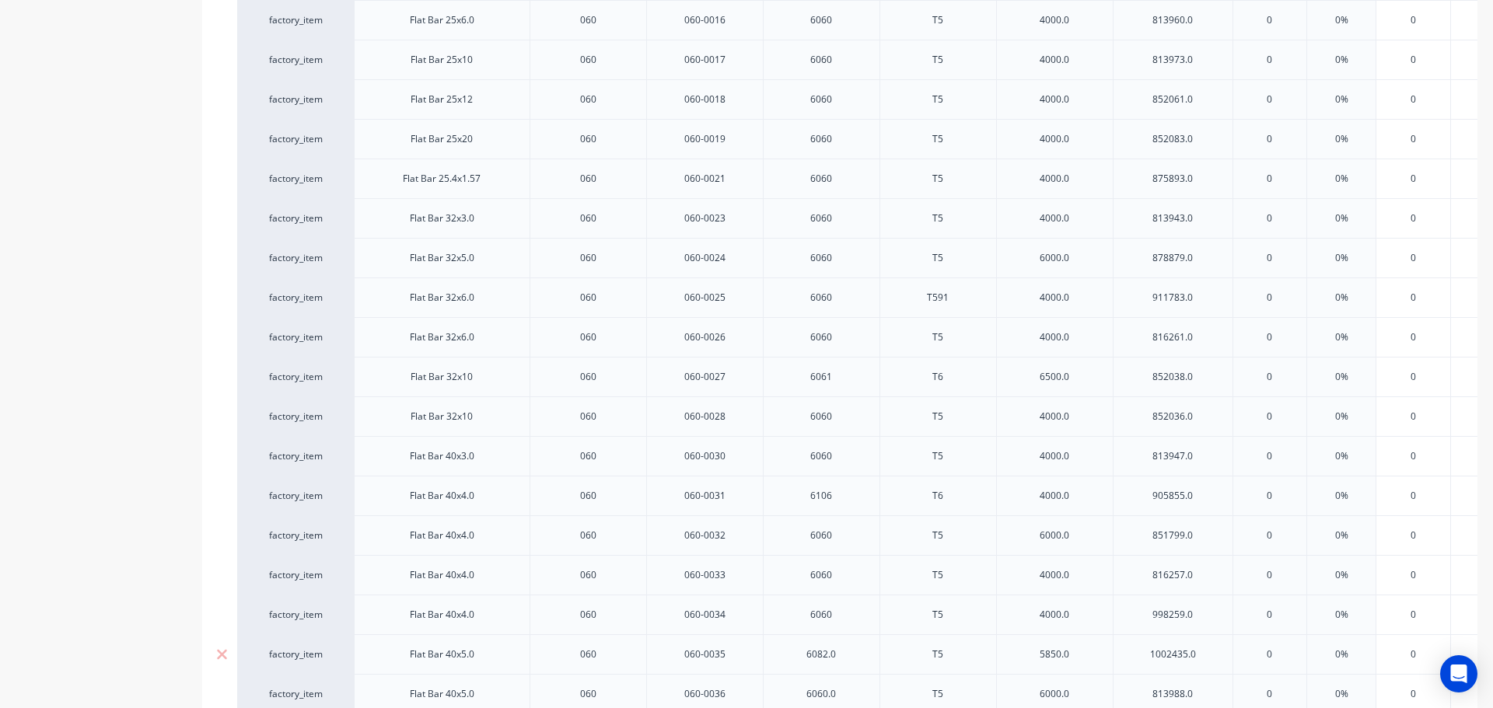
click at [851, 658] on div "6082.0" at bounding box center [821, 655] width 78 height 20
click at [849, 690] on div "6060.0" at bounding box center [821, 694] width 78 height 20
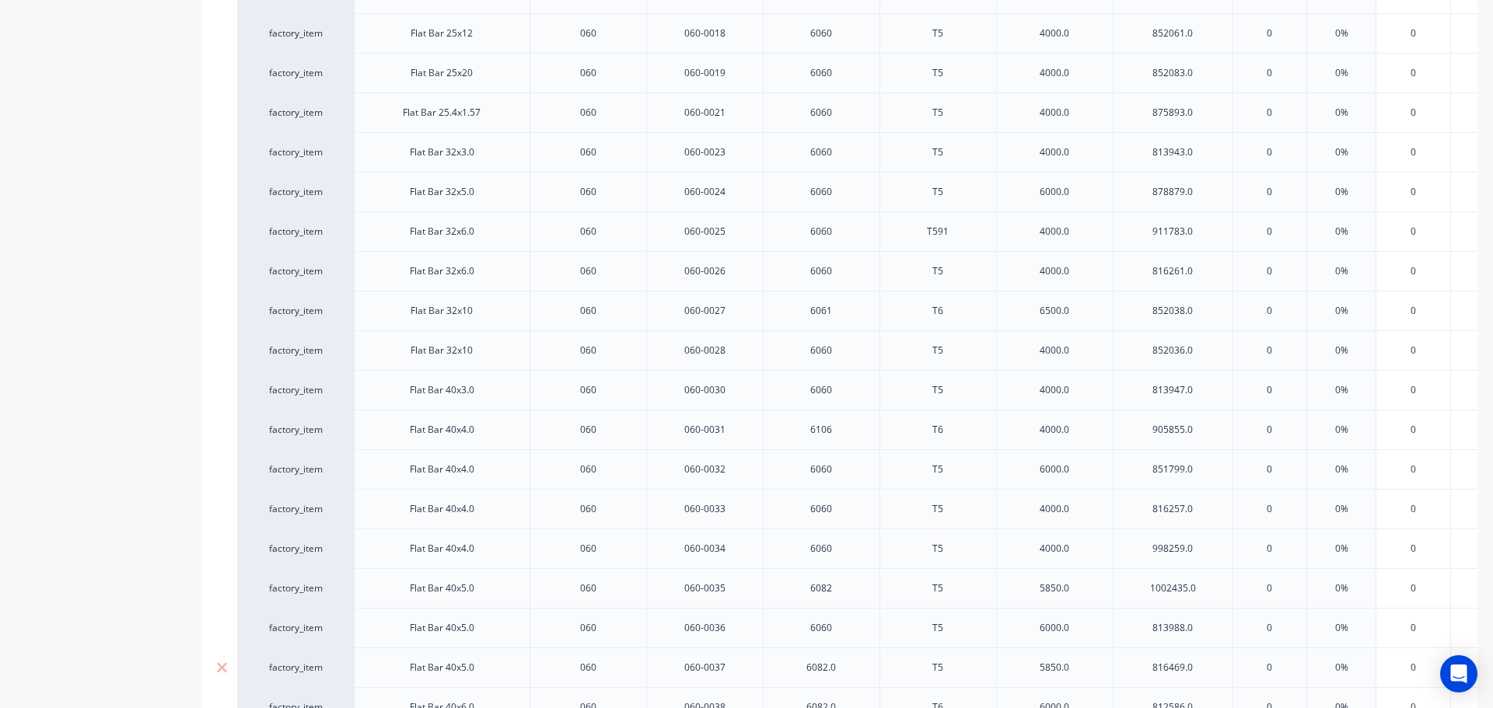
scroll to position [1166, 0]
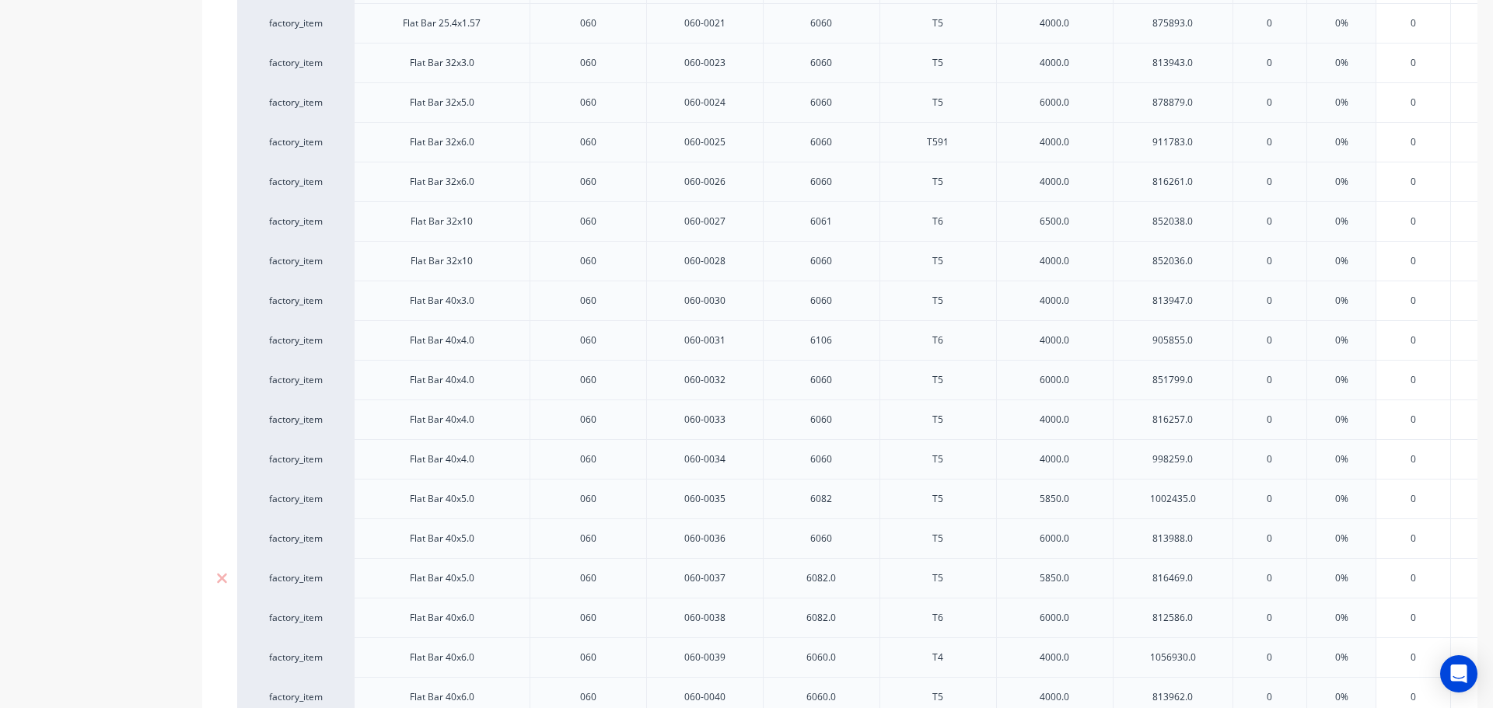
click at [860, 580] on div "6082.0" at bounding box center [821, 578] width 117 height 40
click at [848, 581] on div "6082.0" at bounding box center [821, 578] width 78 height 20
click at [843, 614] on div "6082.0" at bounding box center [821, 618] width 78 height 20
click at [845, 651] on div "6060.0" at bounding box center [821, 658] width 78 height 20
click at [848, 689] on div "6060.0" at bounding box center [821, 697] width 78 height 20
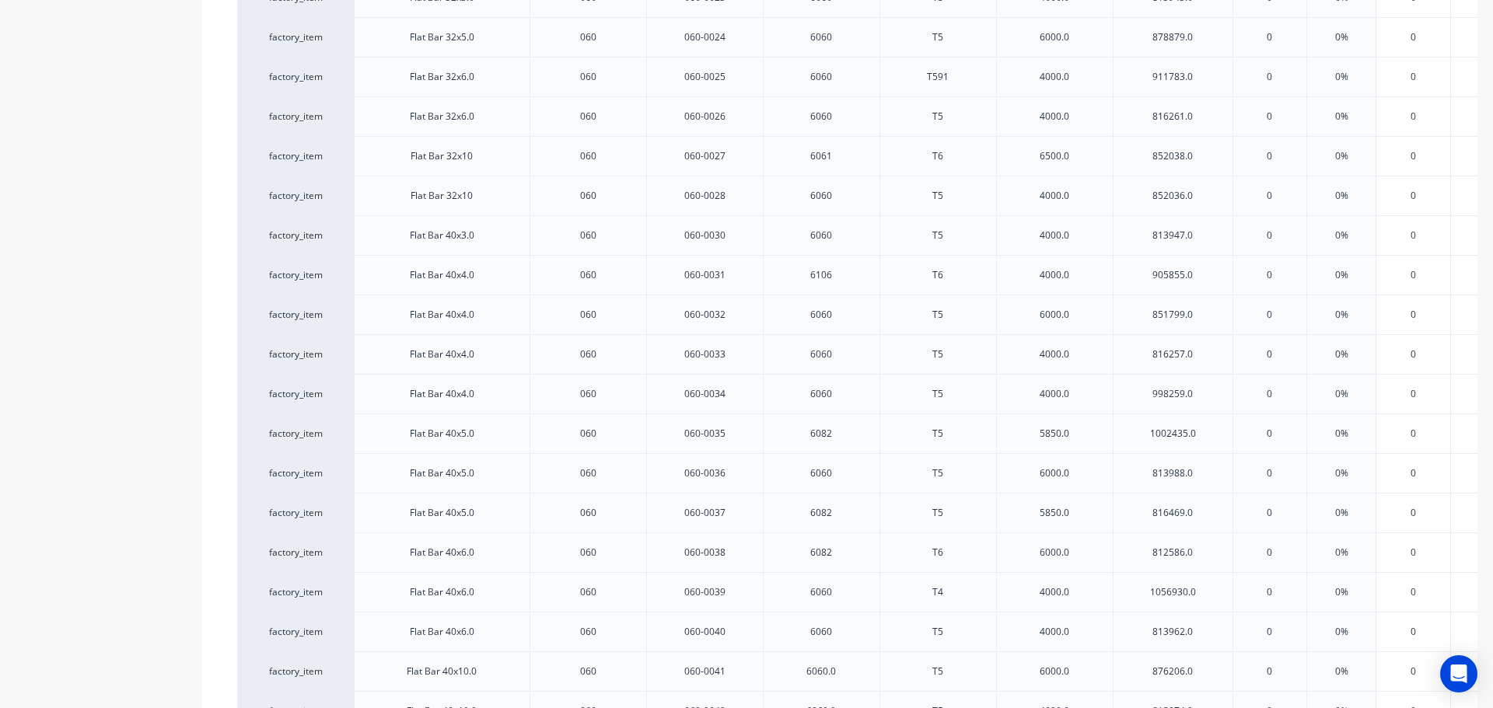
scroll to position [1322, 0]
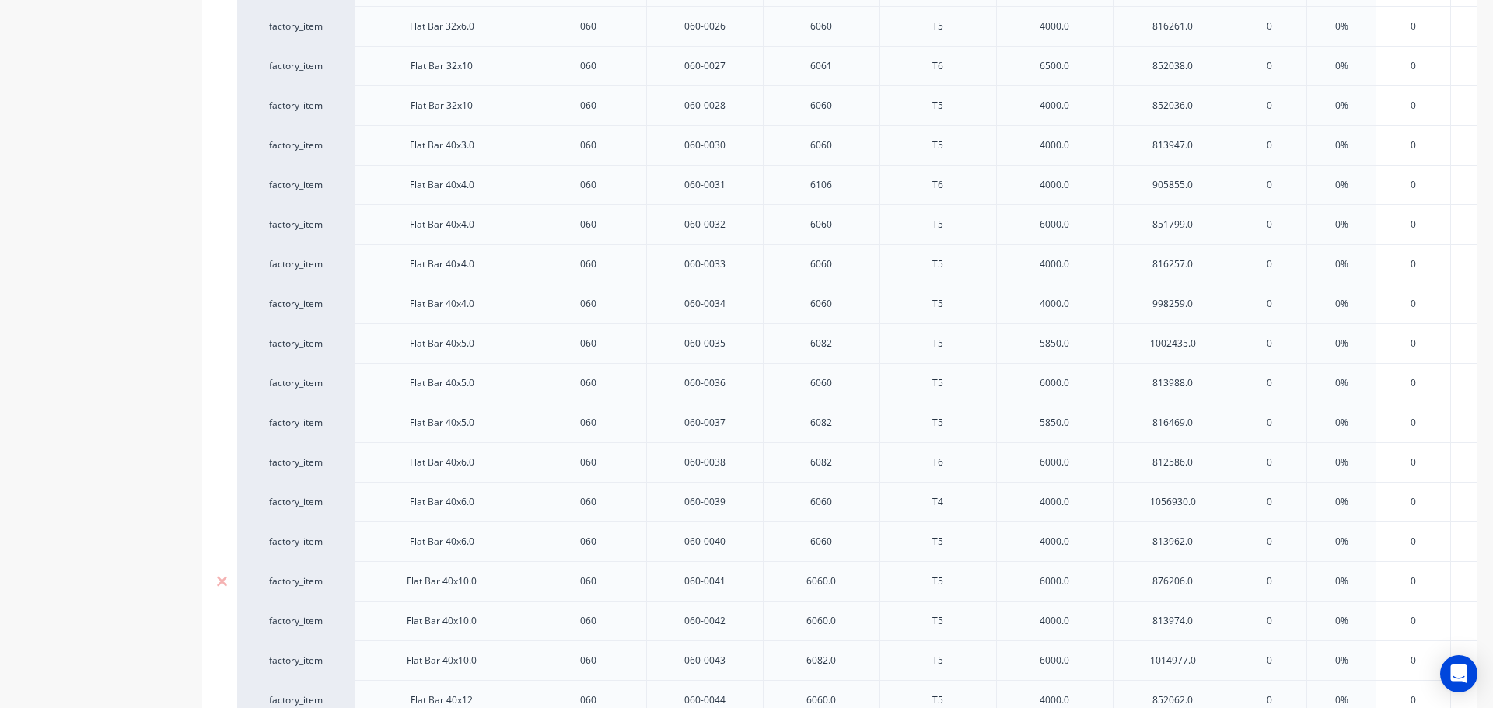
click at [839, 582] on div "6060.0" at bounding box center [821, 582] width 78 height 20
click at [845, 618] on div "6060.0" at bounding box center [821, 621] width 78 height 20
click at [848, 663] on div "6082.0" at bounding box center [821, 661] width 78 height 20
click at [848, 691] on div "6060.0" at bounding box center [821, 701] width 78 height 20
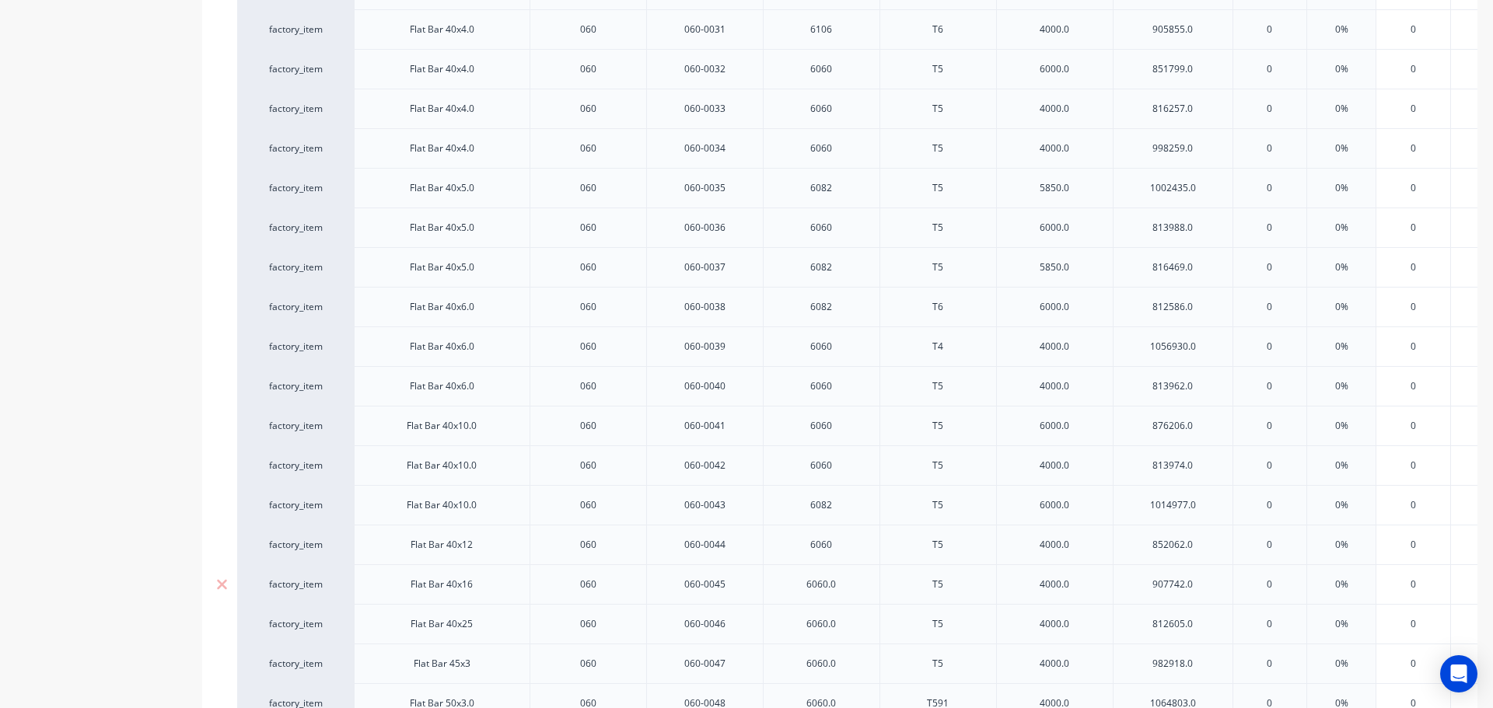
click at [850, 583] on div "6060.0" at bounding box center [821, 585] width 78 height 20
click at [847, 628] on div "6060.0" at bounding box center [821, 624] width 78 height 20
click at [848, 664] on div "6060.0" at bounding box center [821, 664] width 78 height 20
click at [845, 705] on div "6060.0" at bounding box center [821, 704] width 78 height 20
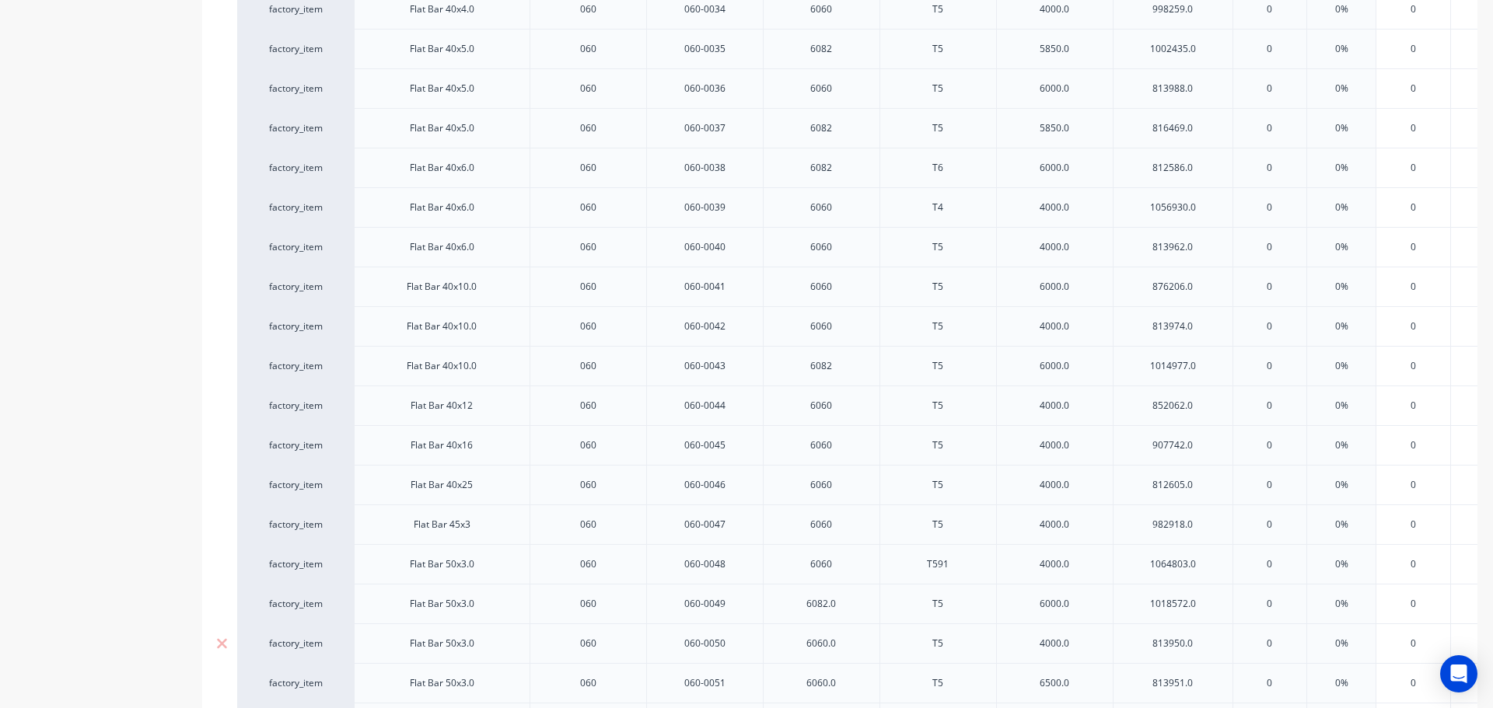
scroll to position [1635, 0]
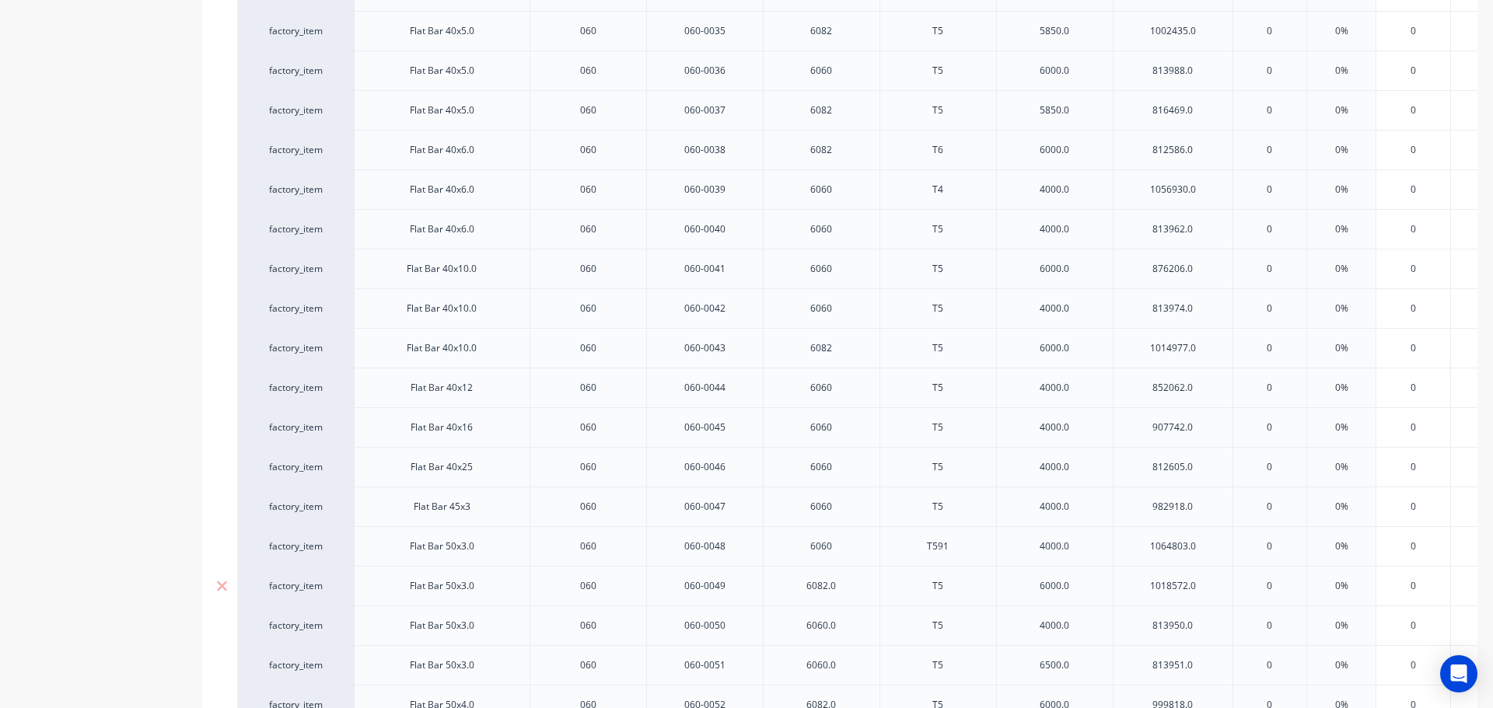
click at [852, 589] on div "6082.0" at bounding box center [821, 586] width 78 height 20
click at [850, 628] on div "6060.0" at bounding box center [821, 626] width 78 height 20
click at [852, 667] on div "6060.0" at bounding box center [821, 666] width 78 height 20
click at [845, 702] on div "6082.0" at bounding box center [821, 705] width 78 height 20
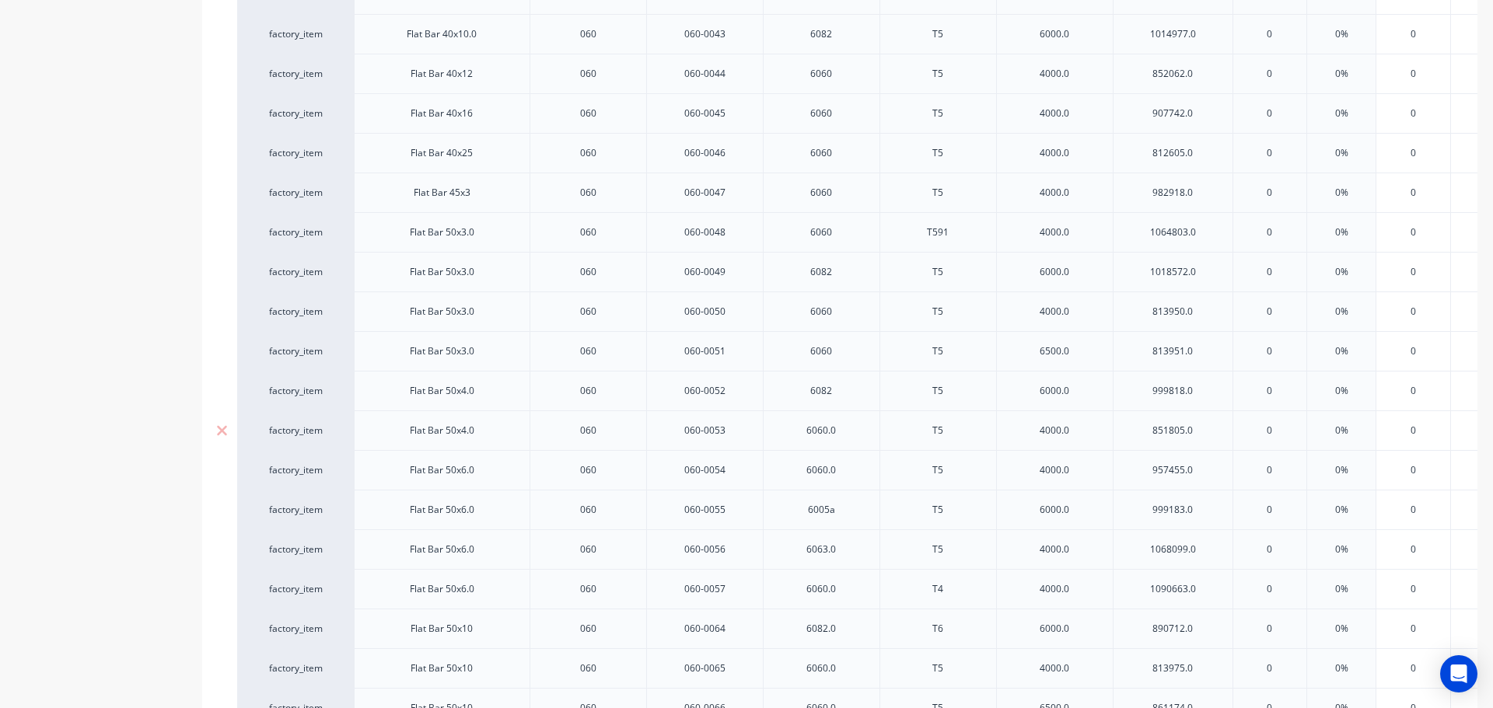
click at [847, 425] on div "6060.0" at bounding box center [821, 431] width 78 height 20
click at [846, 468] on div "6060.0" at bounding box center [821, 470] width 78 height 20
click at [857, 551] on div "6063.0" at bounding box center [821, 550] width 78 height 20
click at [850, 587] on div "6060.0" at bounding box center [821, 589] width 78 height 20
click at [847, 628] on div "6082.0" at bounding box center [821, 629] width 78 height 20
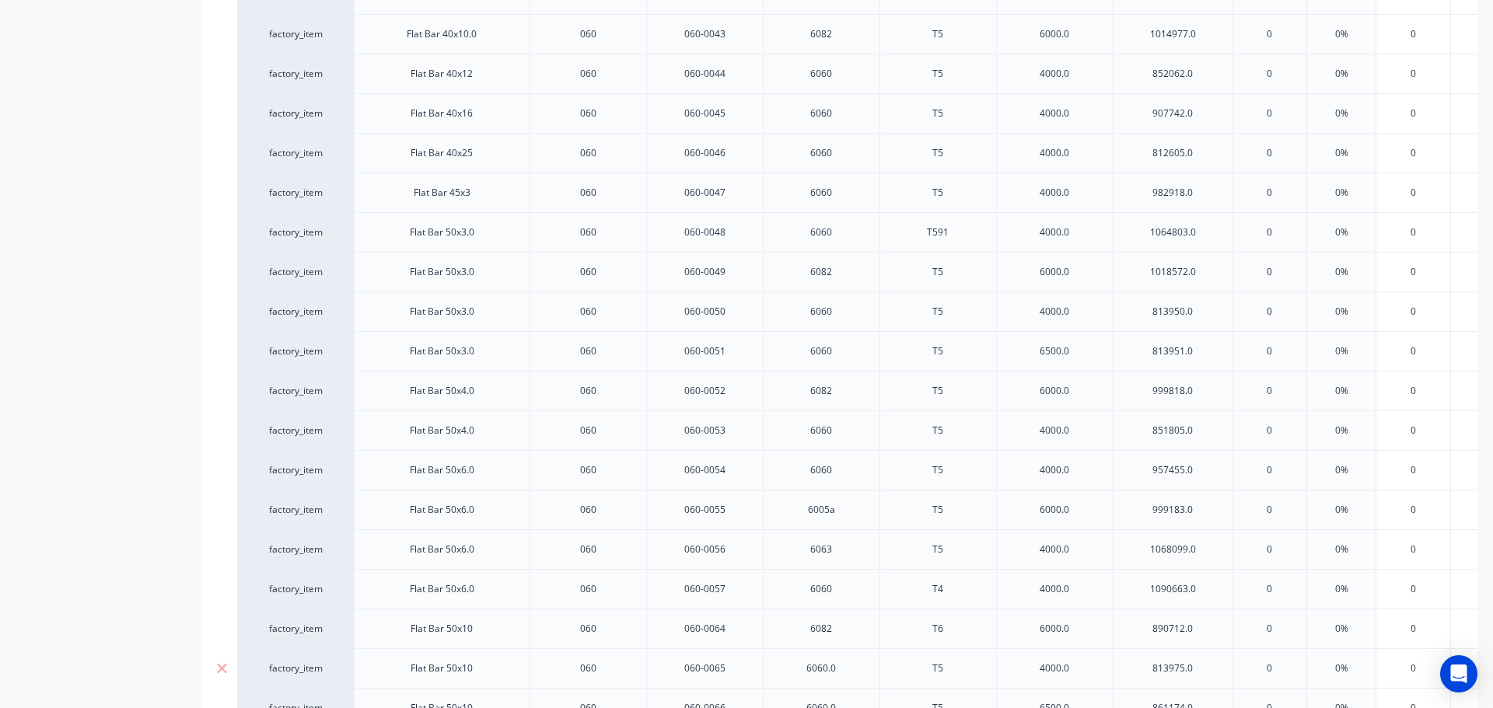
click at [852, 673] on div "6060.0" at bounding box center [821, 669] width 78 height 20
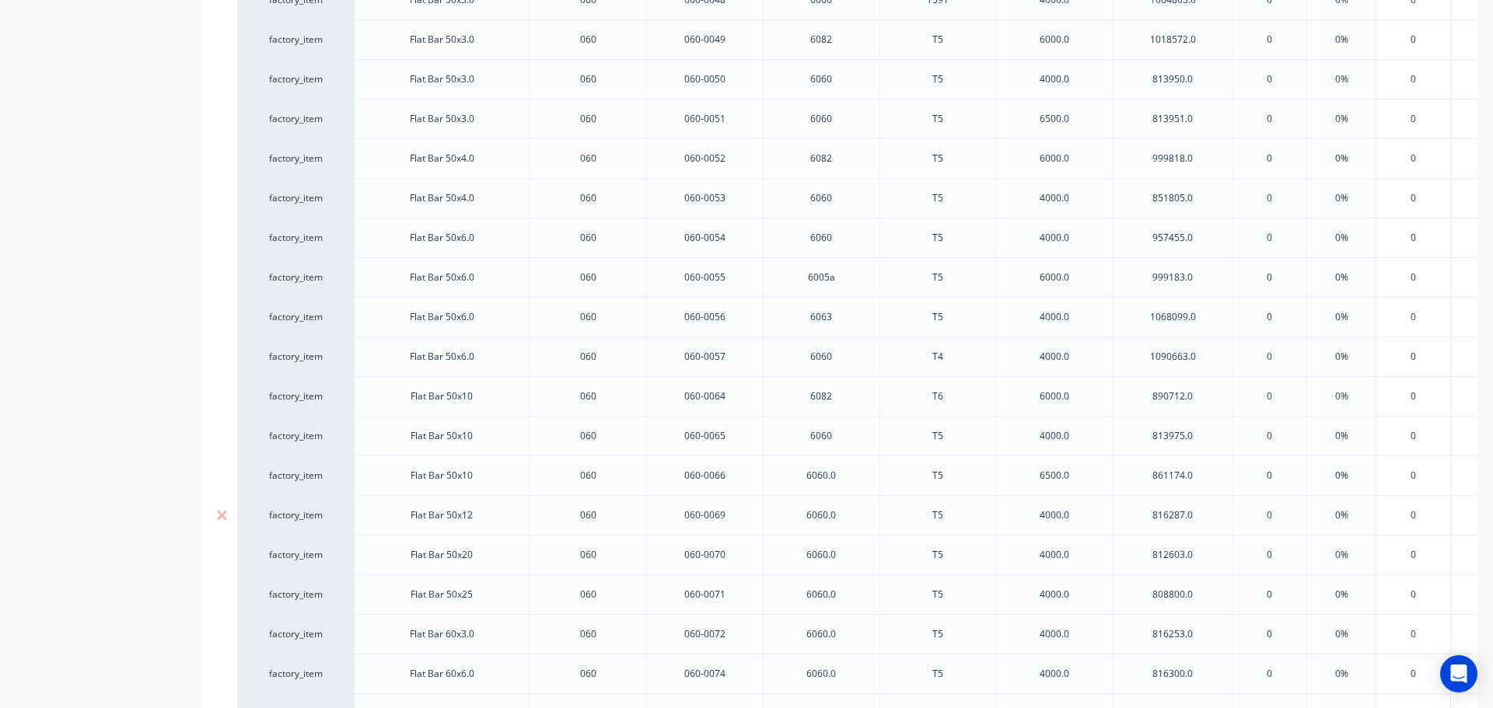
scroll to position [2260, 0]
click at [853, 399] on div "6060.0" at bounding box center [821, 397] width 78 height 20
drag, startPoint x: 845, startPoint y: 432, endPoint x: 855, endPoint y: 475, distance: 44.1
click at [845, 432] on div "6060.0" at bounding box center [821, 437] width 78 height 20
click at [853, 473] on div "6060.0" at bounding box center [821, 477] width 78 height 20
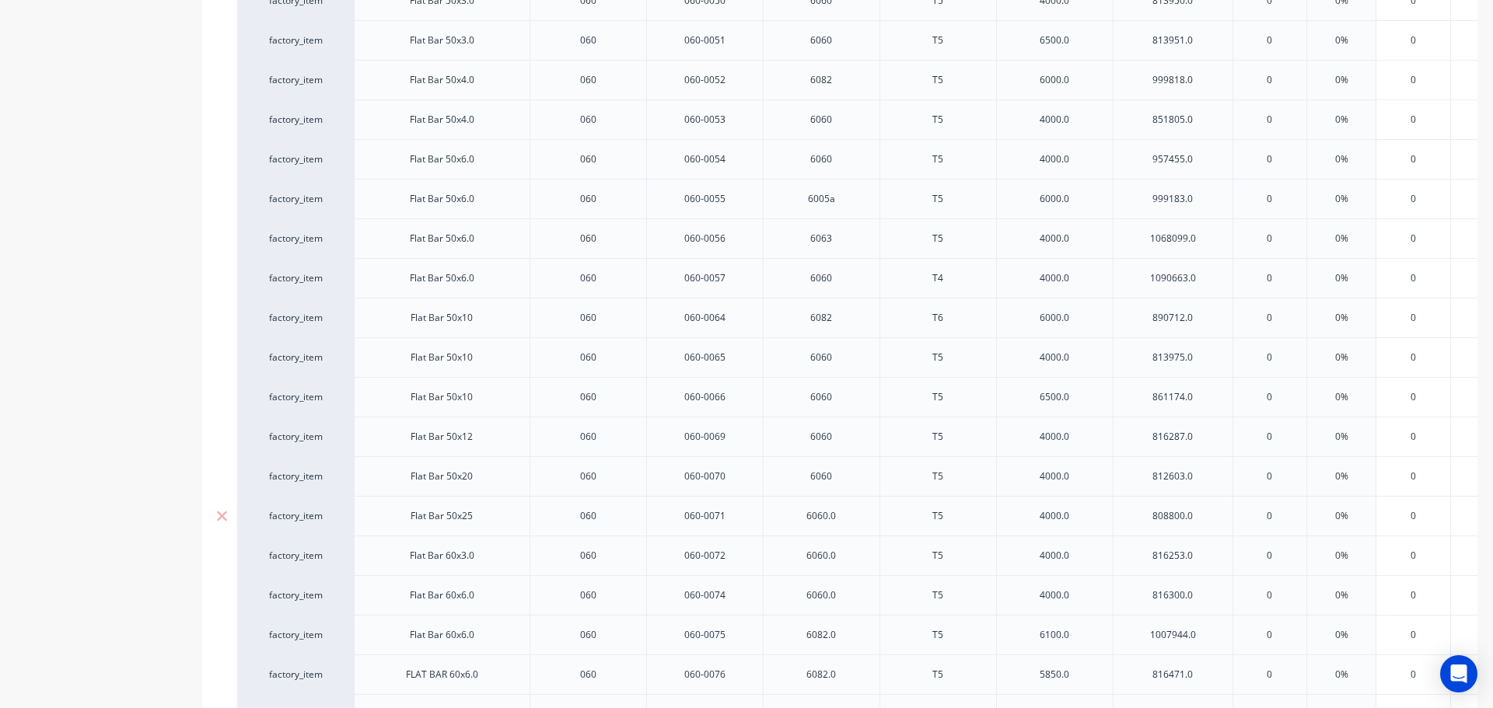
click at [851, 523] on div "6060.0" at bounding box center [821, 516] width 78 height 20
click at [849, 562] on div "6060.0" at bounding box center [821, 556] width 78 height 20
click at [851, 600] on div "6060.0" at bounding box center [821, 596] width 78 height 20
click at [851, 645] on div "6082.0" at bounding box center [821, 635] width 78 height 20
click at [849, 675] on div "6082.0" at bounding box center [821, 675] width 78 height 20
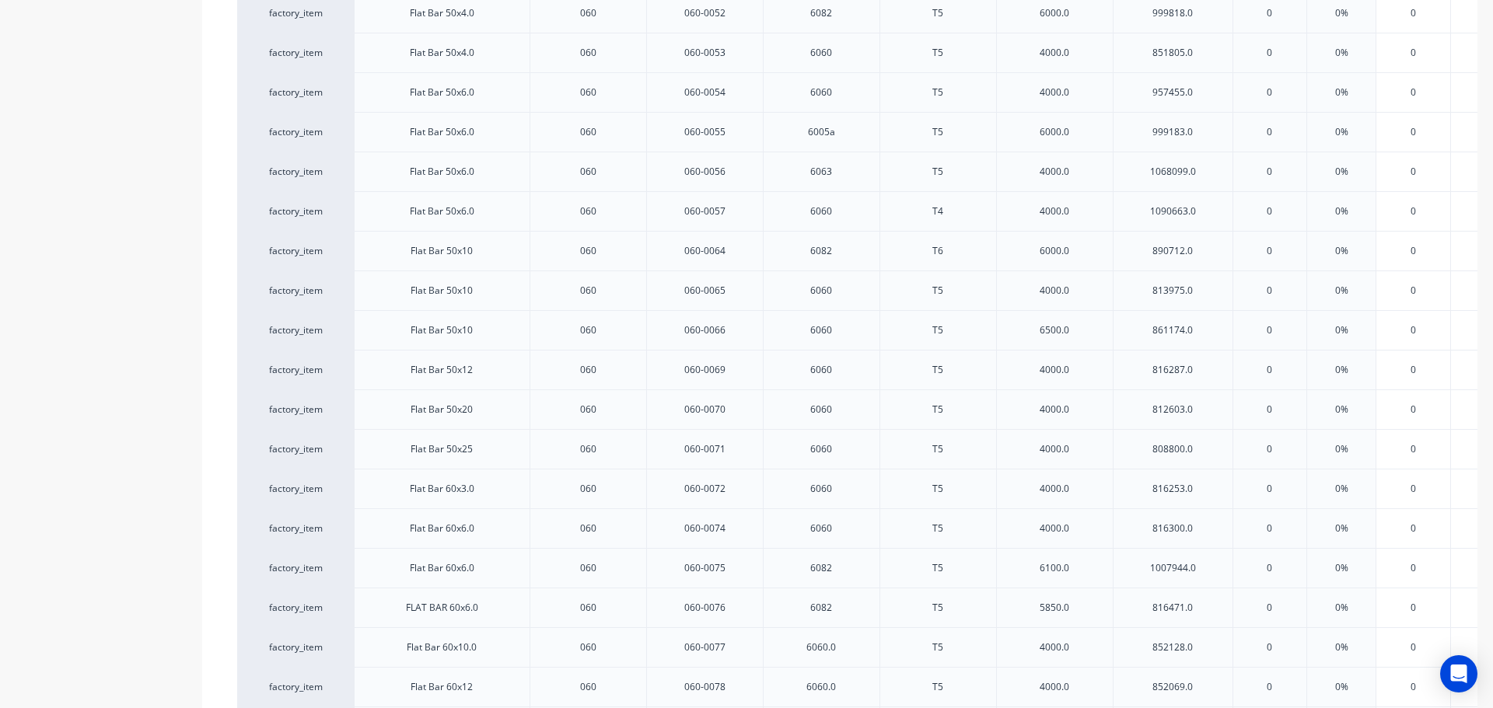
scroll to position [2493, 0]
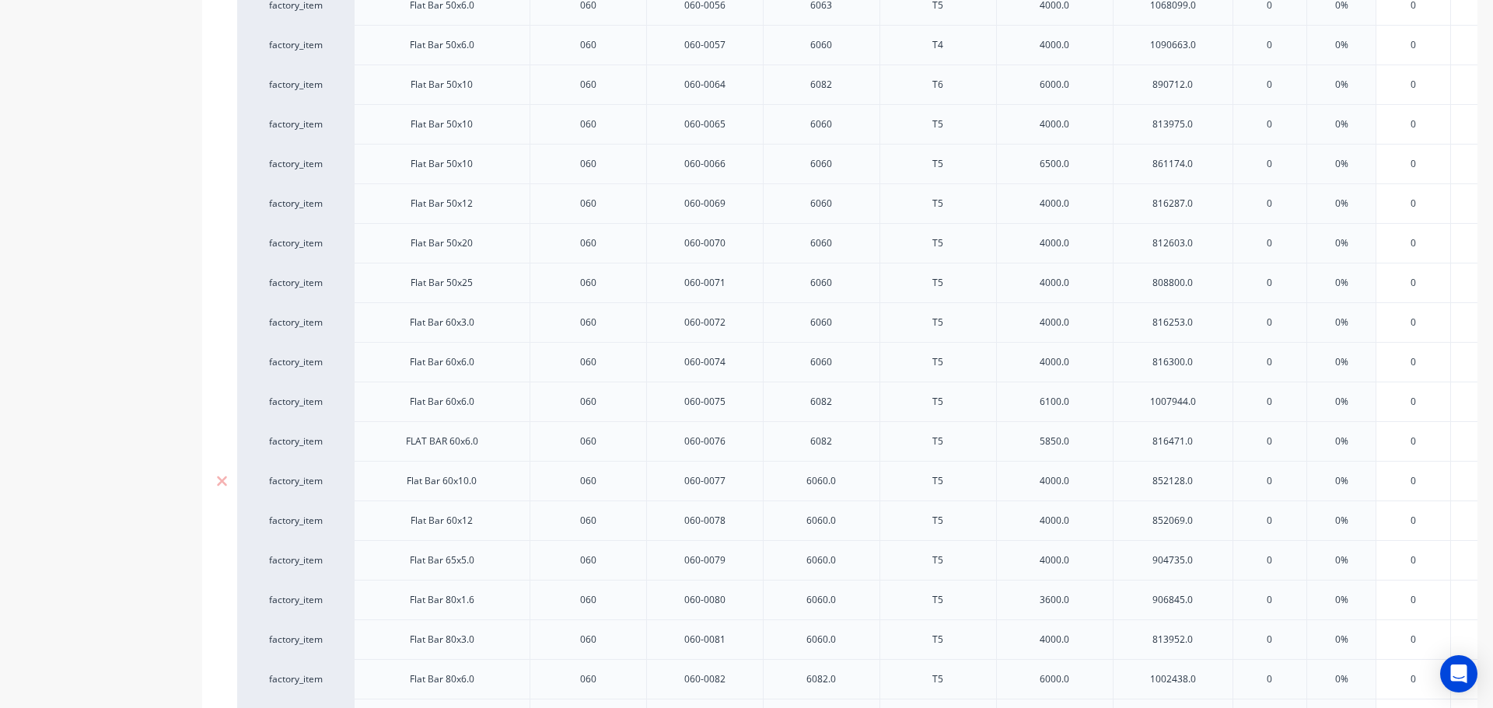
click at [851, 491] on div "6060.0" at bounding box center [821, 481] width 117 height 40
click at [849, 480] on div "6060.0" at bounding box center [821, 481] width 78 height 20
click at [848, 512] on div "6060.0" at bounding box center [821, 521] width 78 height 20
click at [848, 564] on div "6060.0" at bounding box center [821, 561] width 78 height 20
click at [845, 601] on div "6060.0" at bounding box center [821, 600] width 78 height 20
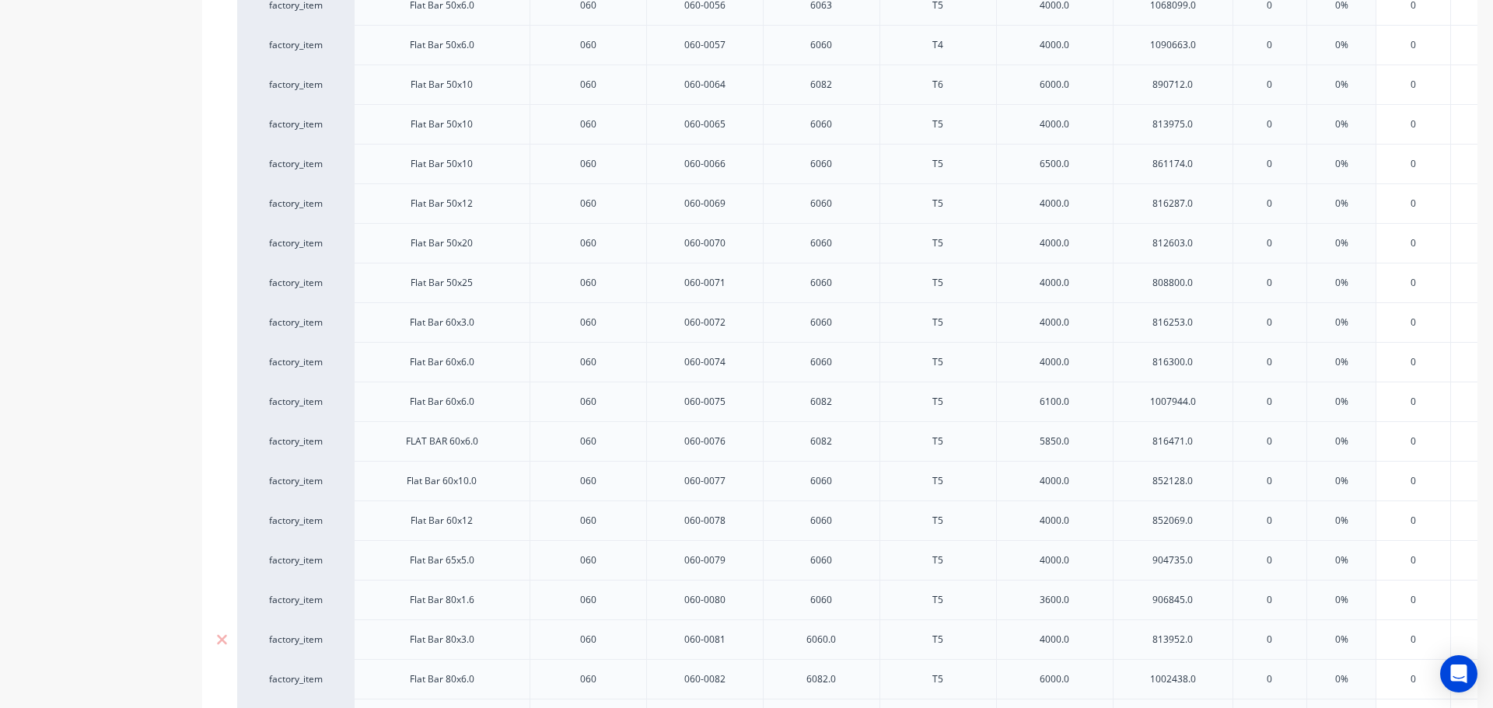
click at [844, 639] on div "6060.0" at bounding box center [821, 640] width 78 height 20
click at [846, 683] on div "6082.0" at bounding box center [821, 680] width 78 height 20
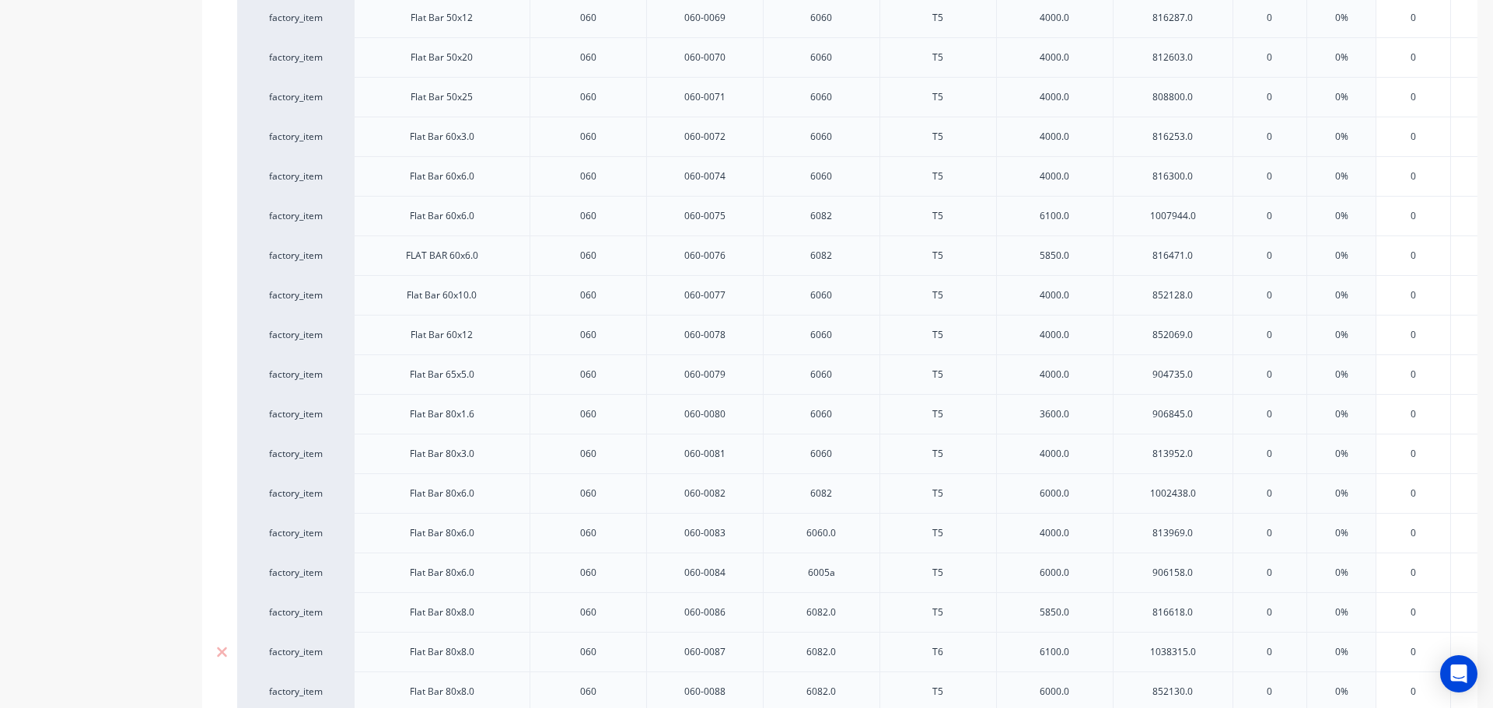
scroll to position [2726, 0]
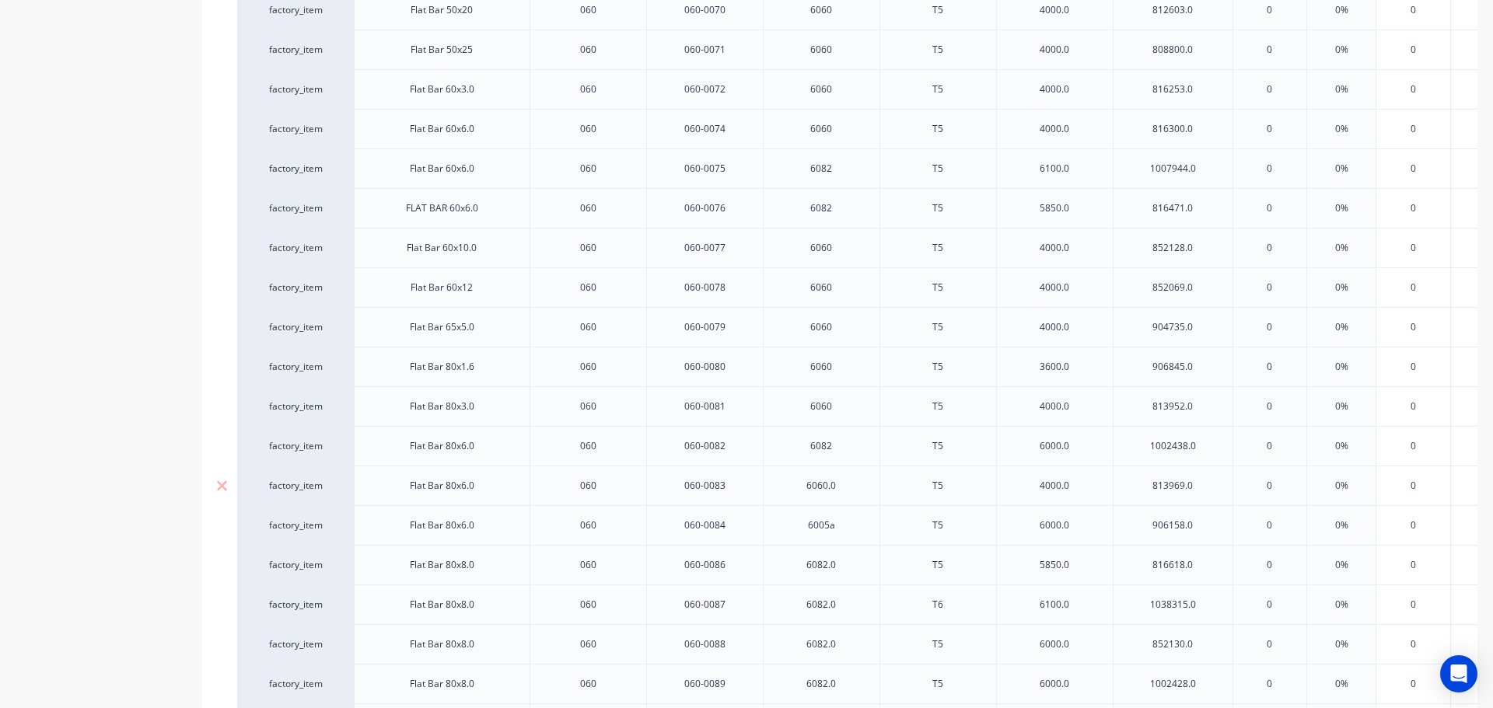
click at [857, 485] on div "6060.0" at bounding box center [821, 486] width 78 height 20
click at [847, 566] on div "6082.0" at bounding box center [821, 565] width 78 height 20
click at [840, 602] on div "6082.0" at bounding box center [821, 605] width 78 height 20
click at [845, 647] on div "6082.0" at bounding box center [821, 645] width 78 height 20
click at [846, 688] on div "6082.0" at bounding box center [821, 684] width 78 height 20
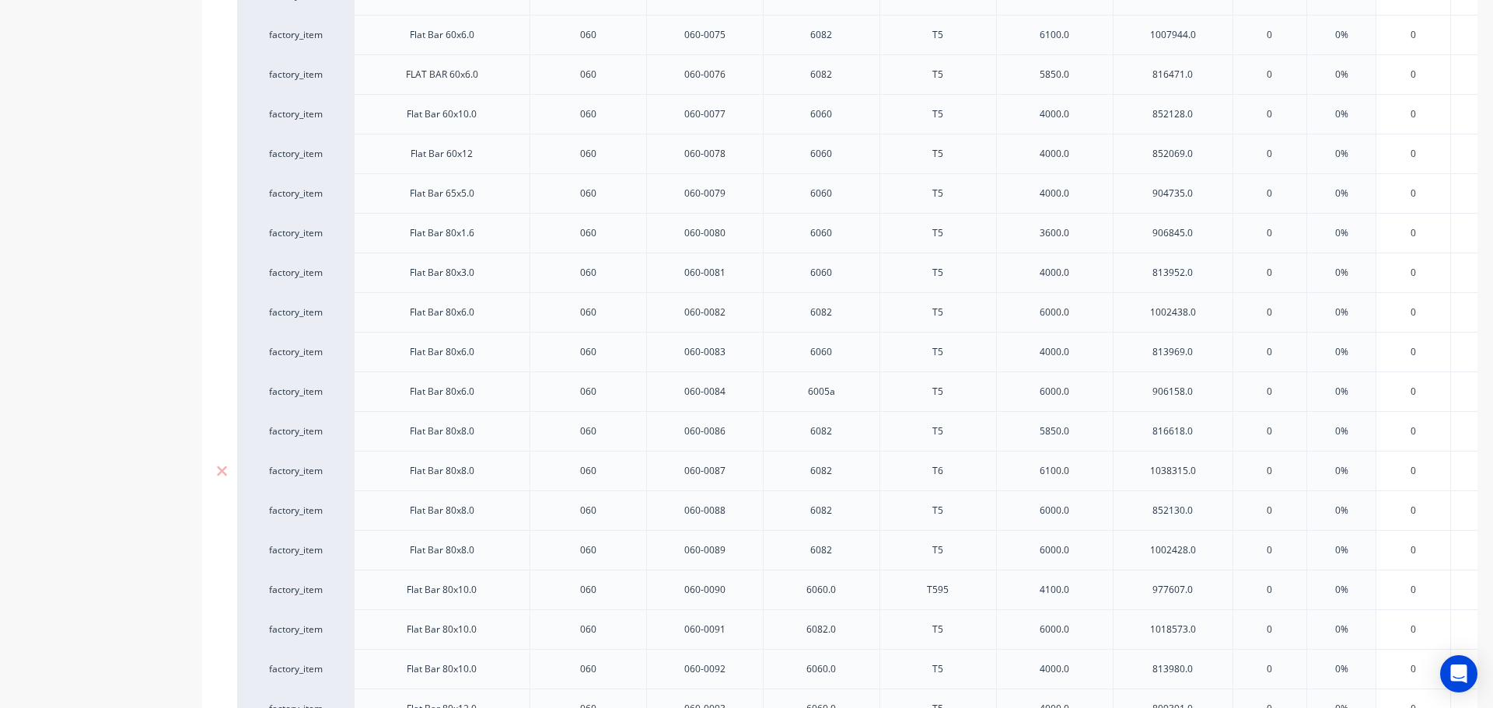
scroll to position [2882, 0]
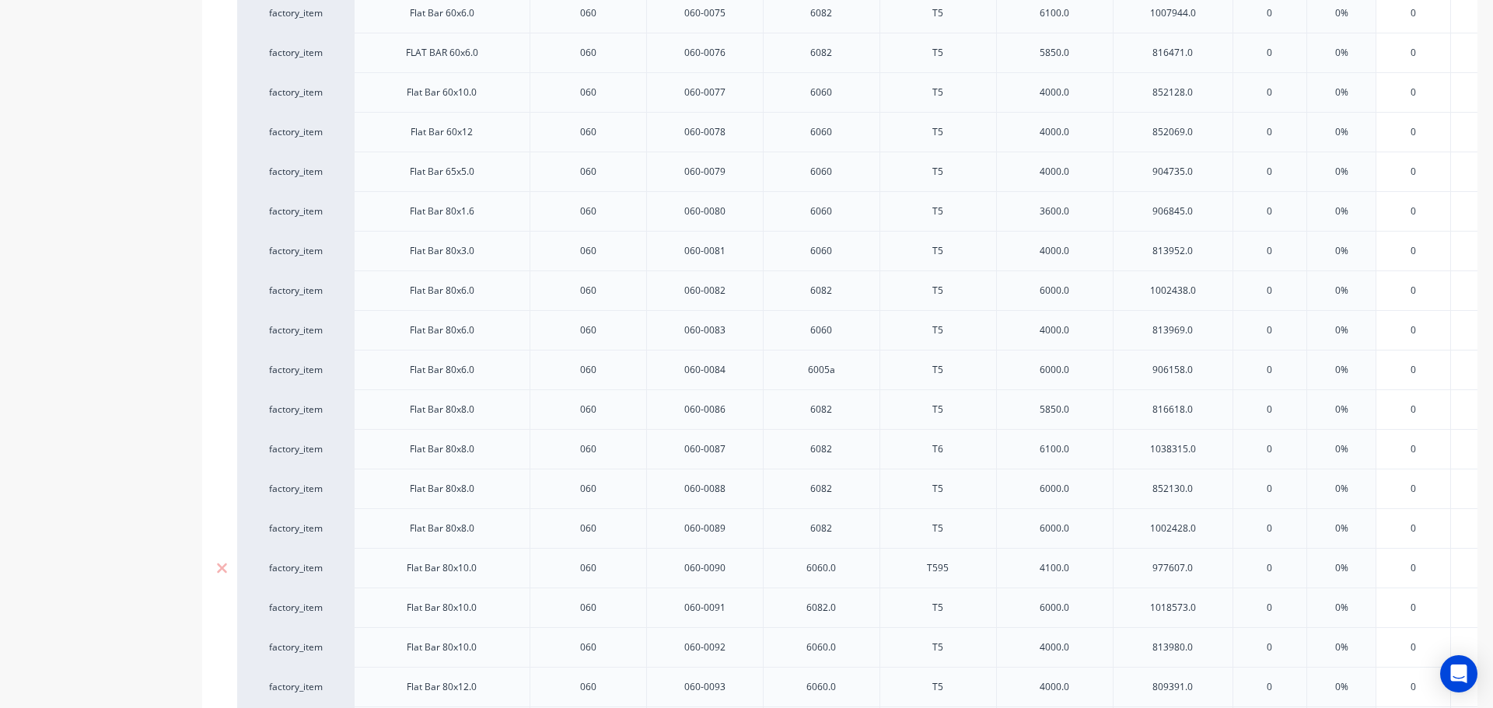
click at [852, 570] on div "6060.0" at bounding box center [821, 568] width 78 height 20
click at [849, 612] on div "6082.0" at bounding box center [821, 608] width 78 height 20
click at [845, 645] on div "6060.0" at bounding box center [821, 648] width 78 height 20
click at [852, 693] on div "6060.0" at bounding box center [821, 687] width 78 height 20
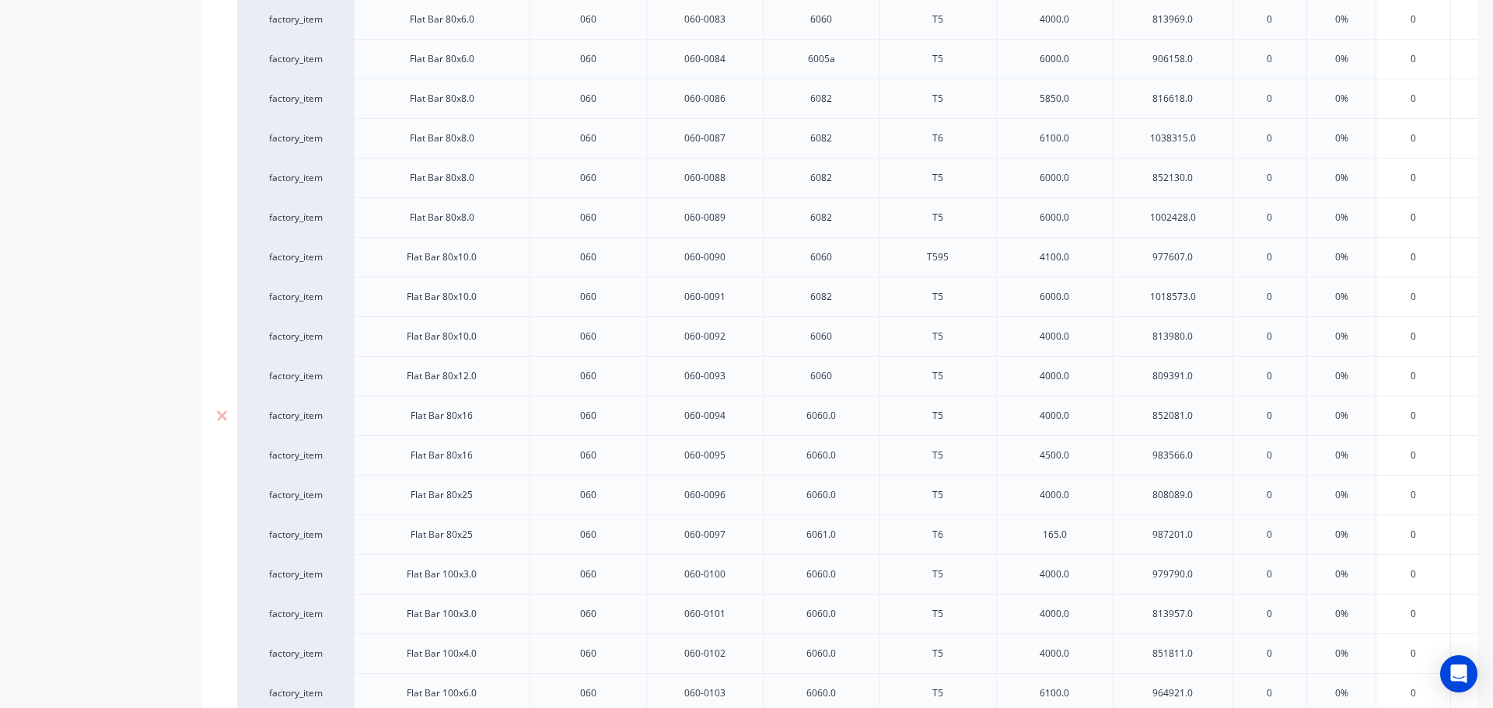
click at [846, 423] on div "6060.0" at bounding box center [821, 416] width 78 height 20
click at [852, 447] on div "6060.0" at bounding box center [821, 456] width 78 height 20
click at [854, 487] on div "6060.0" at bounding box center [821, 495] width 78 height 20
click at [848, 541] on div "6061.0" at bounding box center [821, 535] width 78 height 20
click at [846, 575] on div "6060.0" at bounding box center [821, 575] width 78 height 20
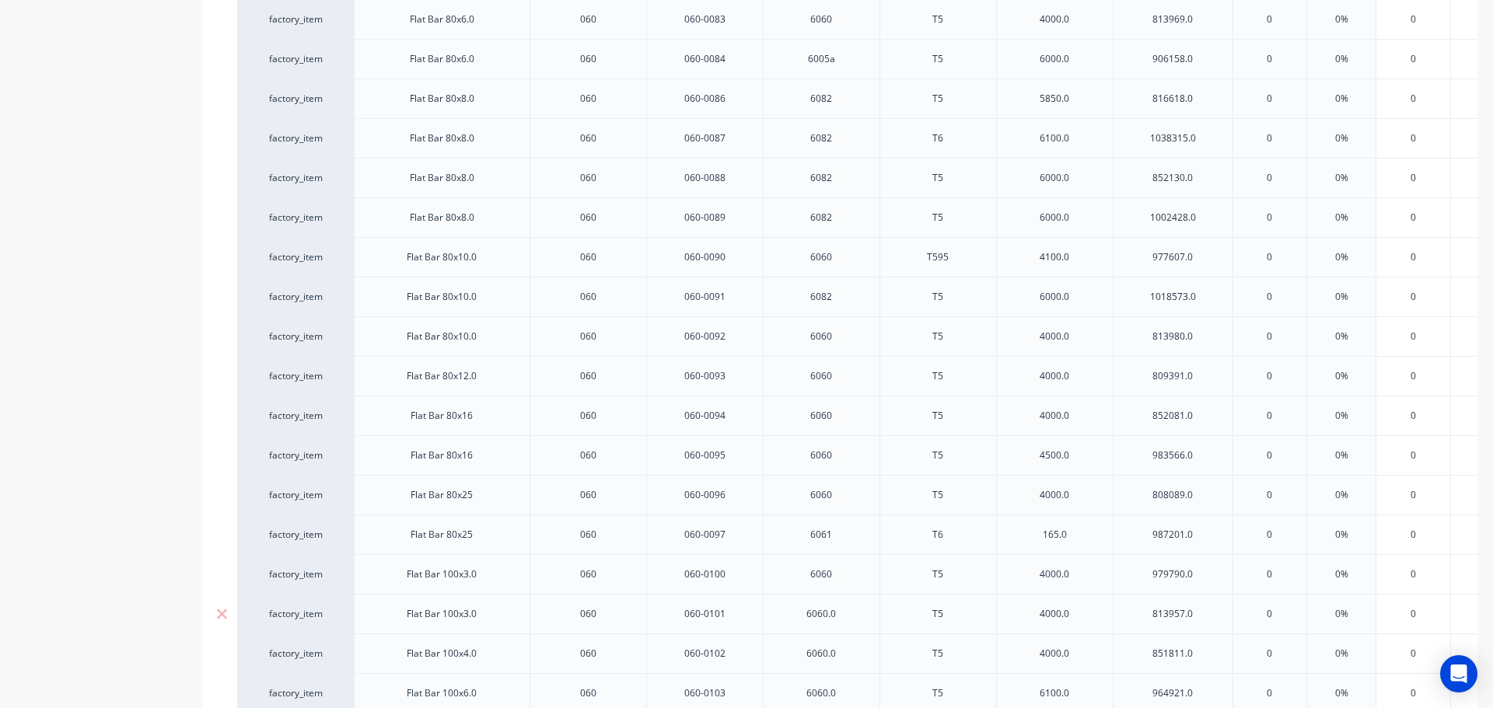
click at [847, 618] on div "6060.0" at bounding box center [821, 614] width 78 height 20
click at [851, 656] on div "6060.0" at bounding box center [821, 654] width 78 height 20
drag, startPoint x: 846, startPoint y: 697, endPoint x: 863, endPoint y: 690, distance: 18.5
click at [847, 697] on div "6060.0" at bounding box center [821, 694] width 78 height 20
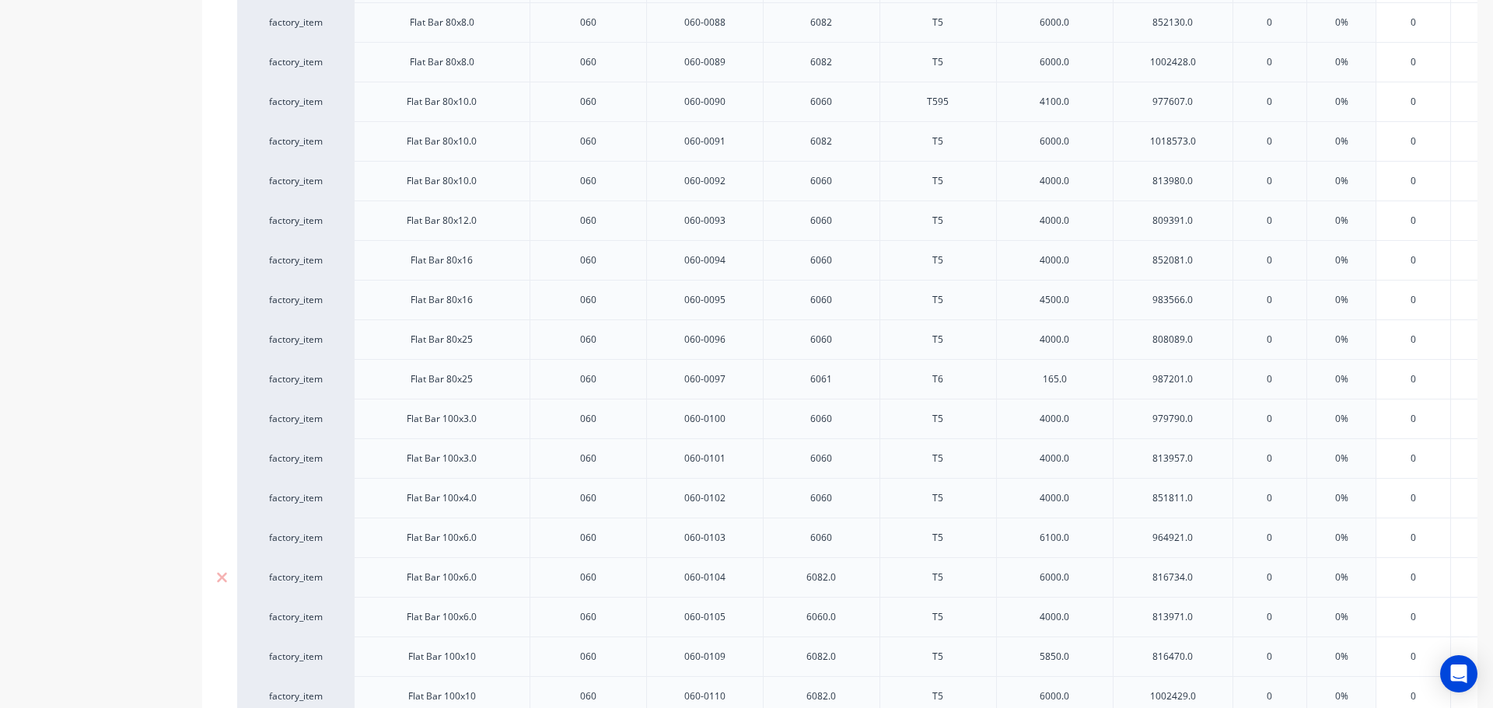
click at [855, 581] on div "6082.0" at bounding box center [821, 578] width 78 height 20
click at [852, 614] on div "6060.0" at bounding box center [821, 617] width 78 height 20
click at [852, 656] on div "6082.0" at bounding box center [821, 657] width 78 height 20
click at [844, 698] on div "6082.0" at bounding box center [821, 697] width 78 height 20
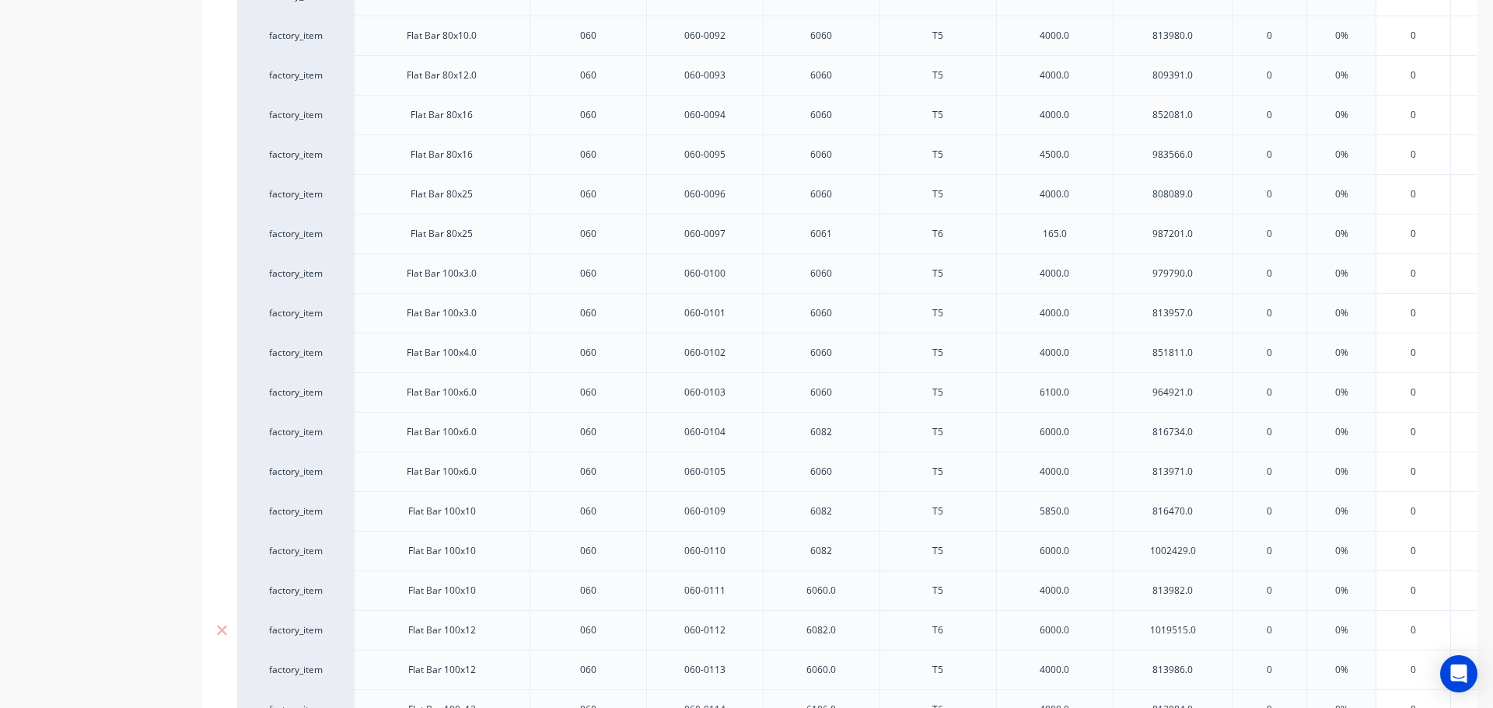
scroll to position [3504, 0]
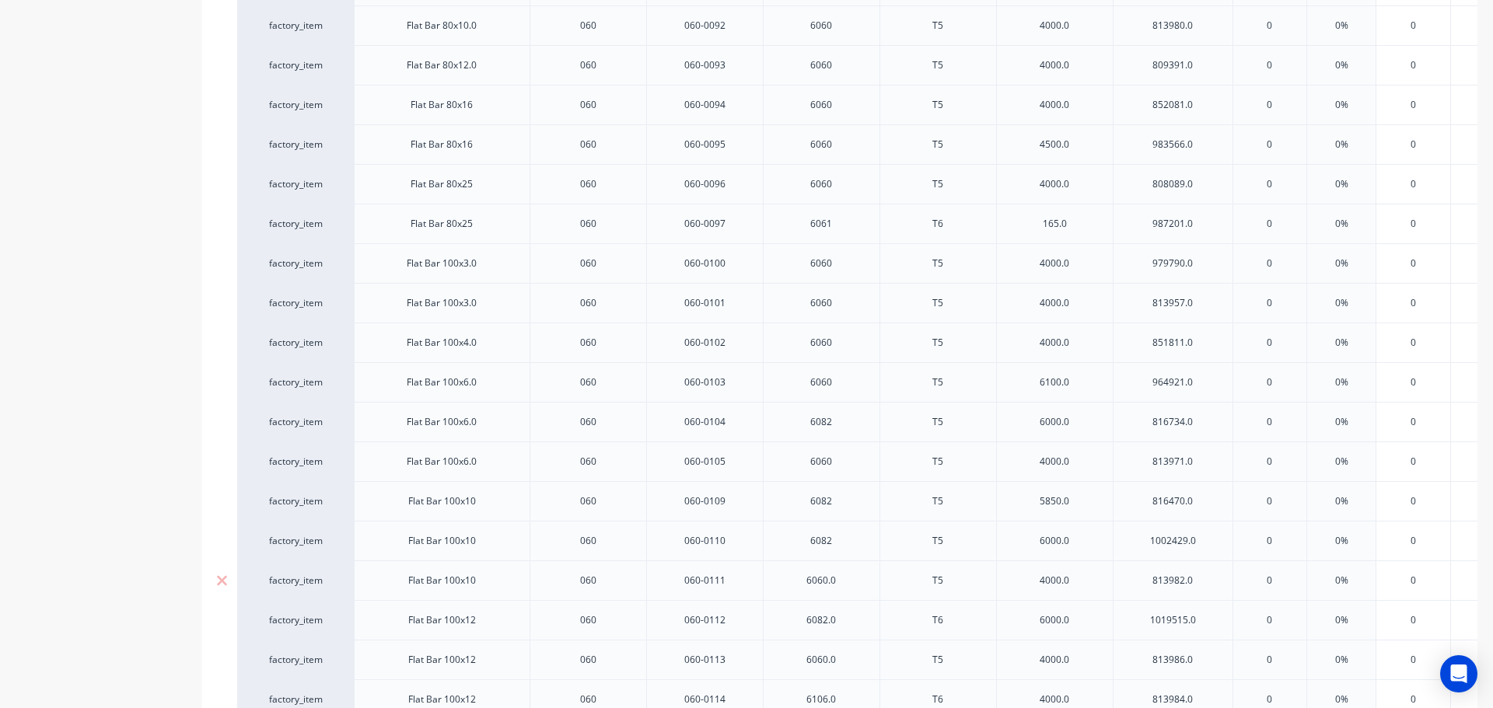
click at [859, 585] on div "6060.0" at bounding box center [821, 581] width 78 height 20
click at [856, 624] on div "6082.0" at bounding box center [821, 620] width 78 height 20
click at [852, 661] on div "6060.0" at bounding box center [821, 660] width 78 height 20
click at [847, 692] on div "6106.0" at bounding box center [821, 700] width 78 height 20
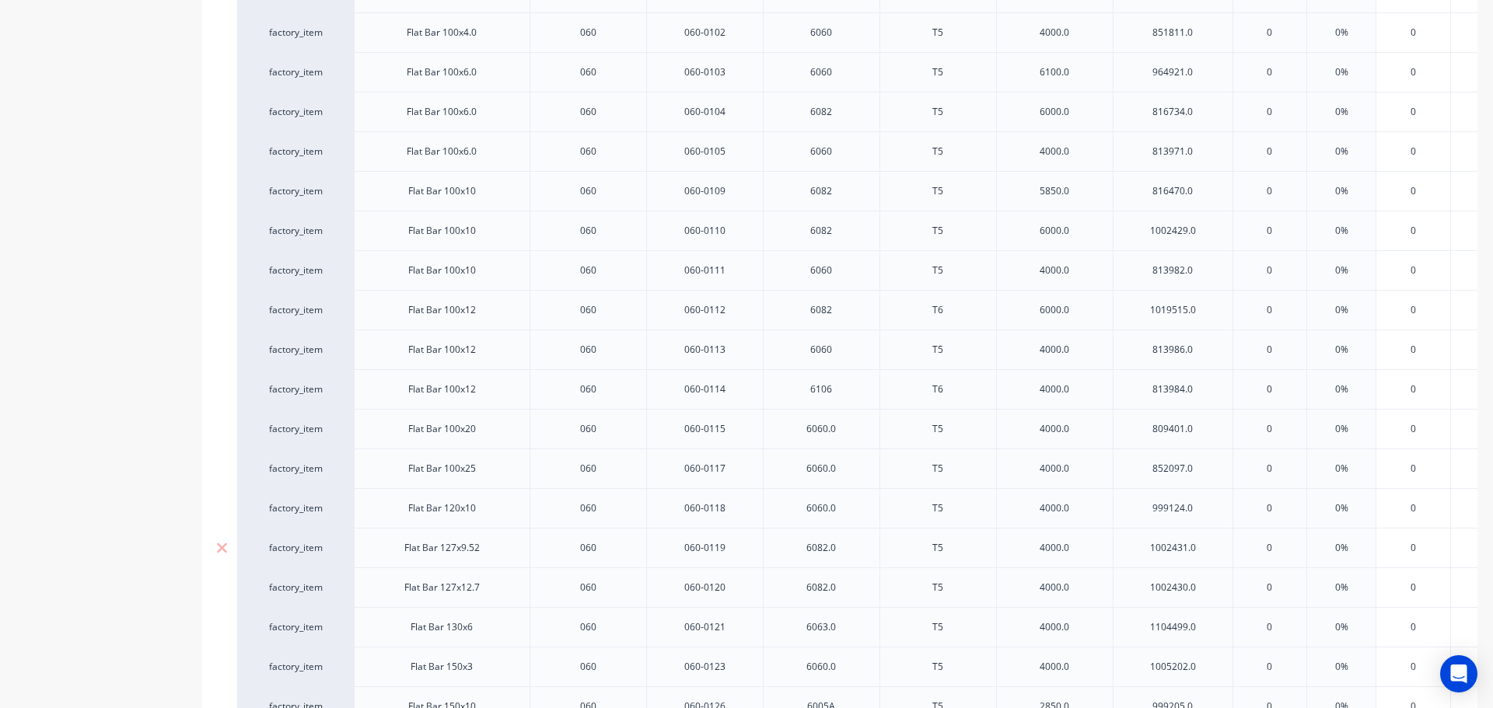
scroll to position [3815, 0]
click at [855, 428] on div "6060.0" at bounding box center [821, 428] width 78 height 20
click at [859, 469] on div "6060.0" at bounding box center [821, 468] width 78 height 20
click at [852, 509] on div "6060.0" at bounding box center [821, 508] width 78 height 20
click at [851, 548] on div "6082.0" at bounding box center [821, 547] width 78 height 20
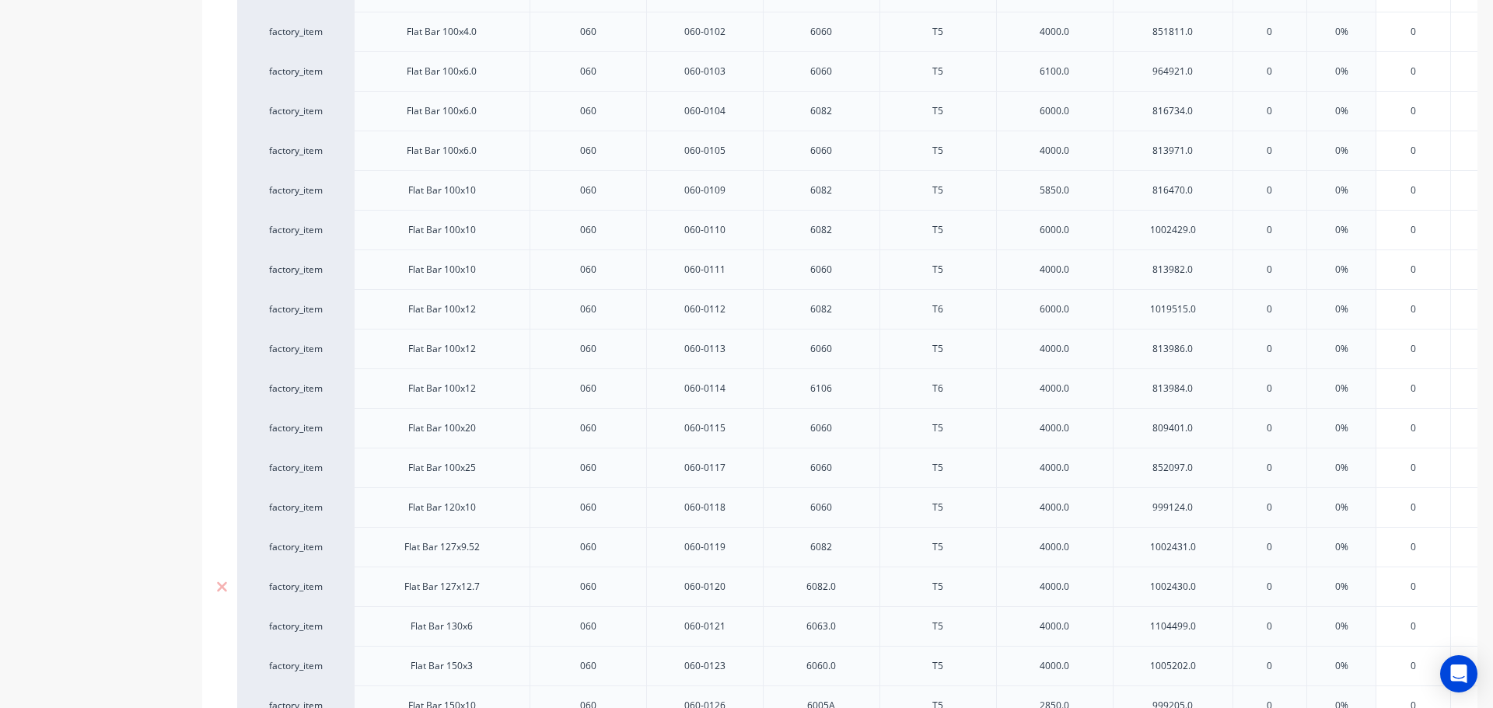
click at [845, 589] on div "6082.0" at bounding box center [821, 587] width 78 height 20
click at [850, 626] on div "6063.0" at bounding box center [821, 627] width 78 height 20
click at [852, 656] on div "6060.0" at bounding box center [821, 666] width 117 height 40
click at [848, 666] on div "6060.0" at bounding box center [821, 666] width 78 height 20
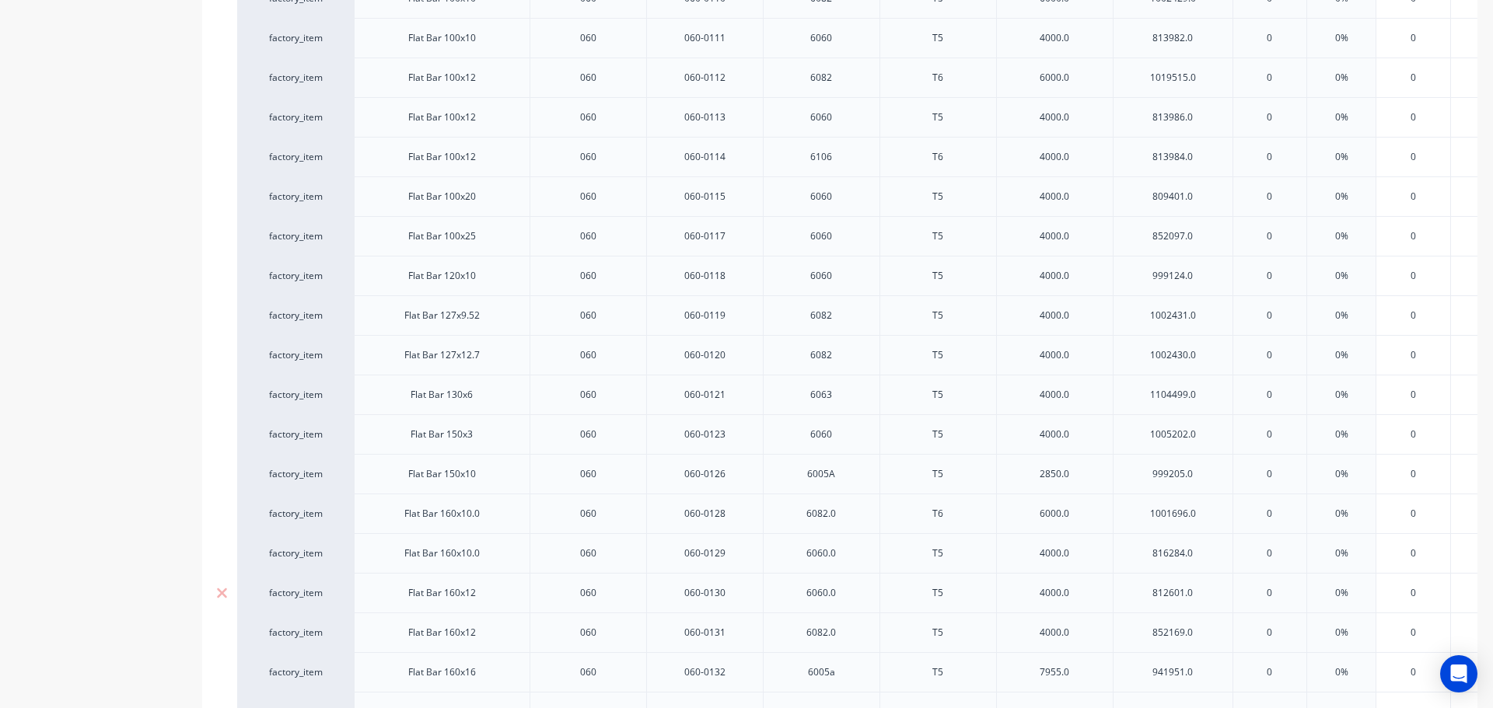
scroll to position [4048, 0]
click at [855, 514] on div "6082.0" at bounding box center [821, 512] width 78 height 20
click at [845, 554] on div "6060.0" at bounding box center [821, 552] width 78 height 20
click at [848, 592] on div "6060.0" at bounding box center [821, 592] width 78 height 20
click at [852, 628] on div "6082.0" at bounding box center [821, 631] width 78 height 20
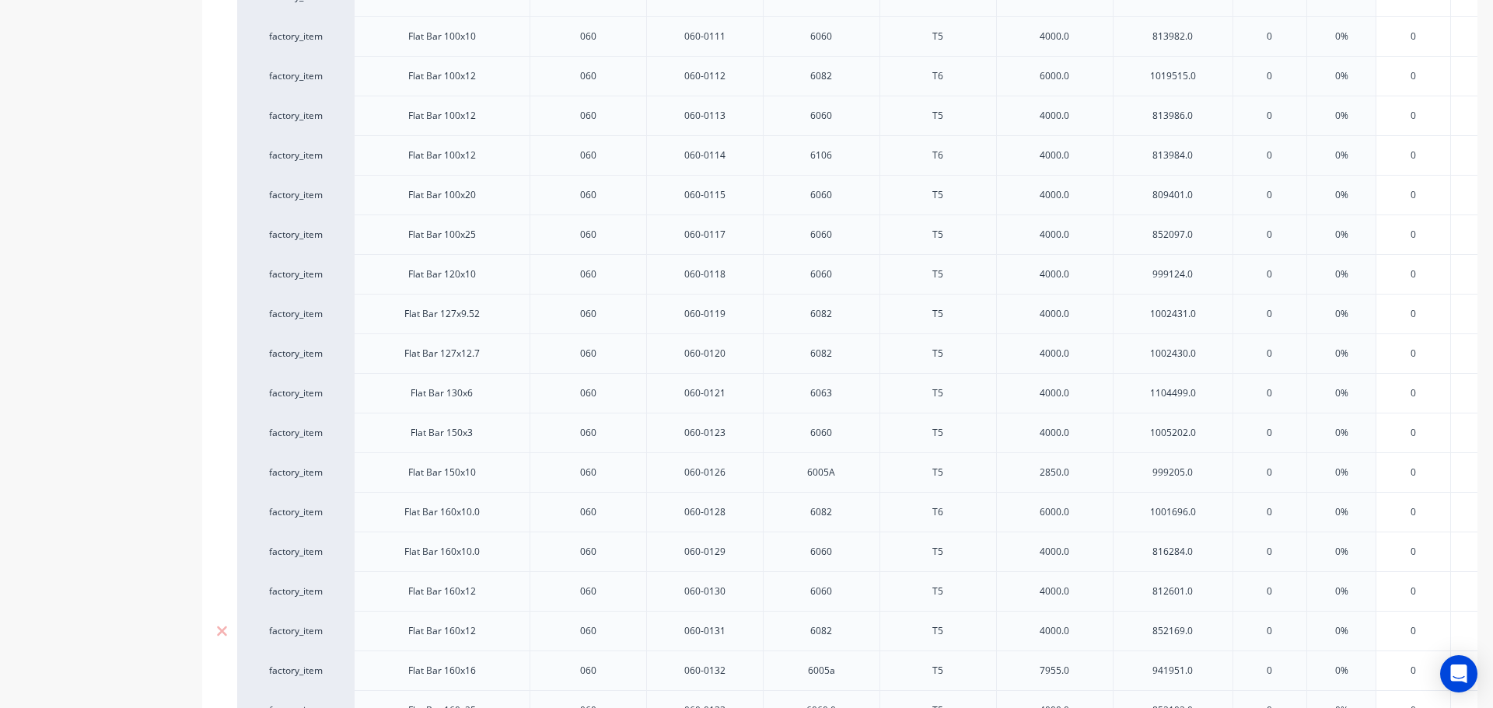
click at [848, 675] on div "6005a" at bounding box center [821, 671] width 78 height 20
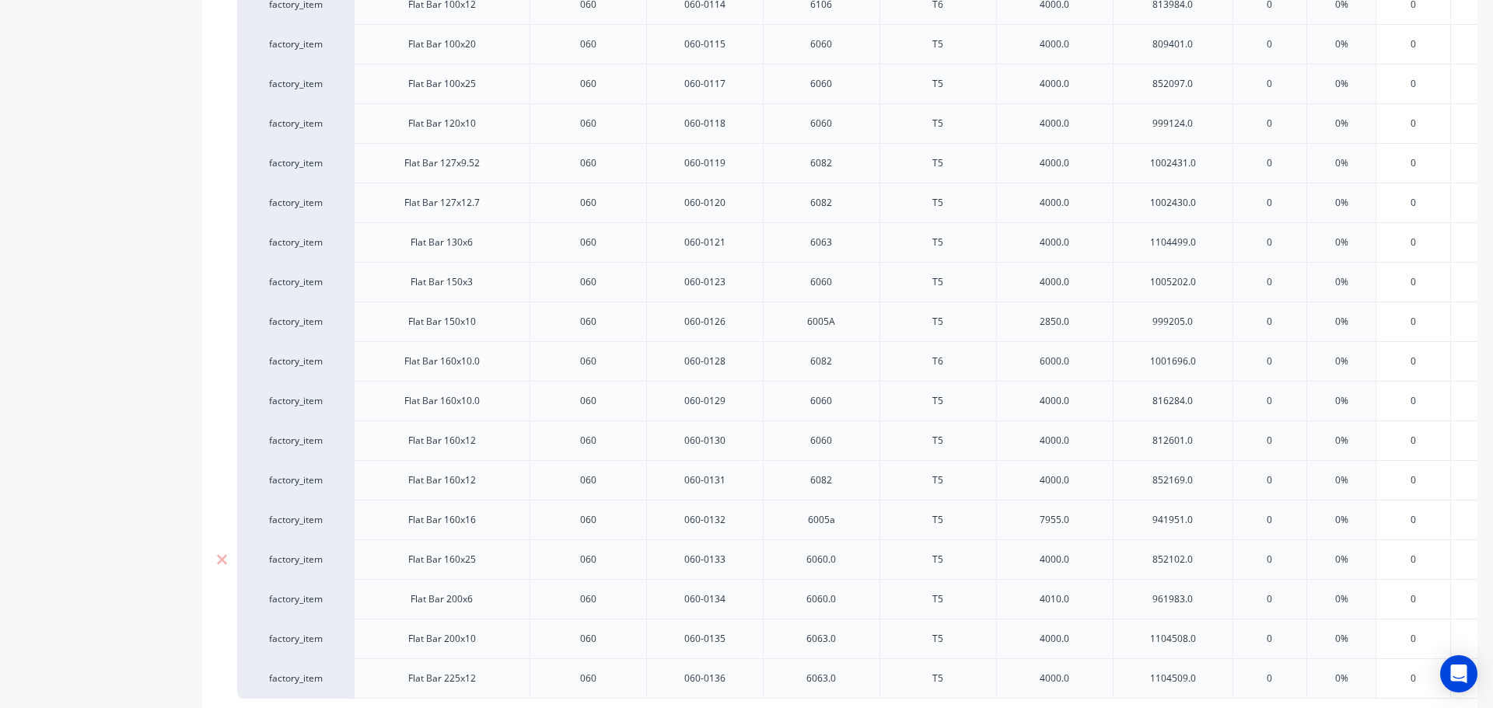
scroll to position [4204, 0]
click at [847, 558] on div "6060.0" at bounding box center [821, 555] width 78 height 20
click at [848, 597] on div "6060.0" at bounding box center [821, 595] width 78 height 20
click at [847, 632] on div "6063.0" at bounding box center [821, 634] width 78 height 20
click at [849, 679] on div "6063.0" at bounding box center [821, 674] width 78 height 20
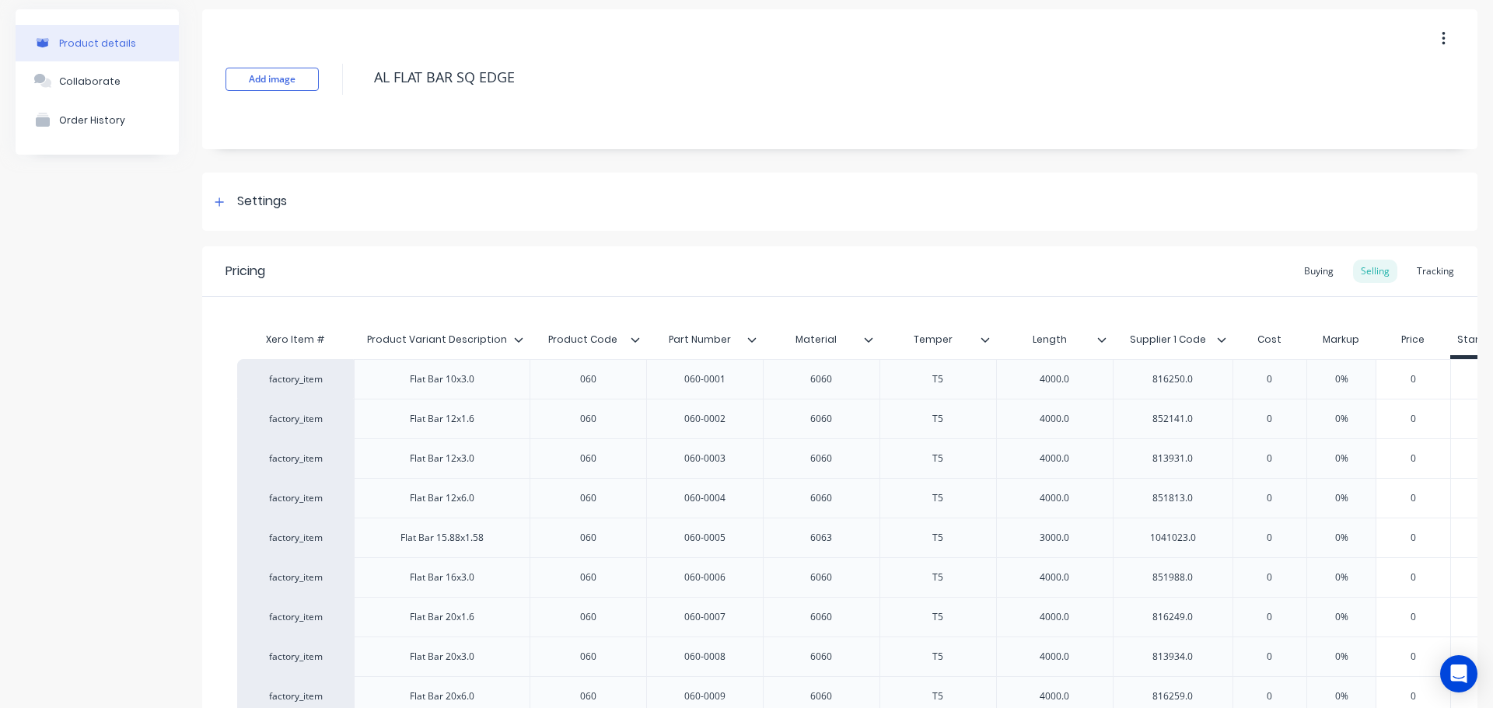
scroll to position [0, 0]
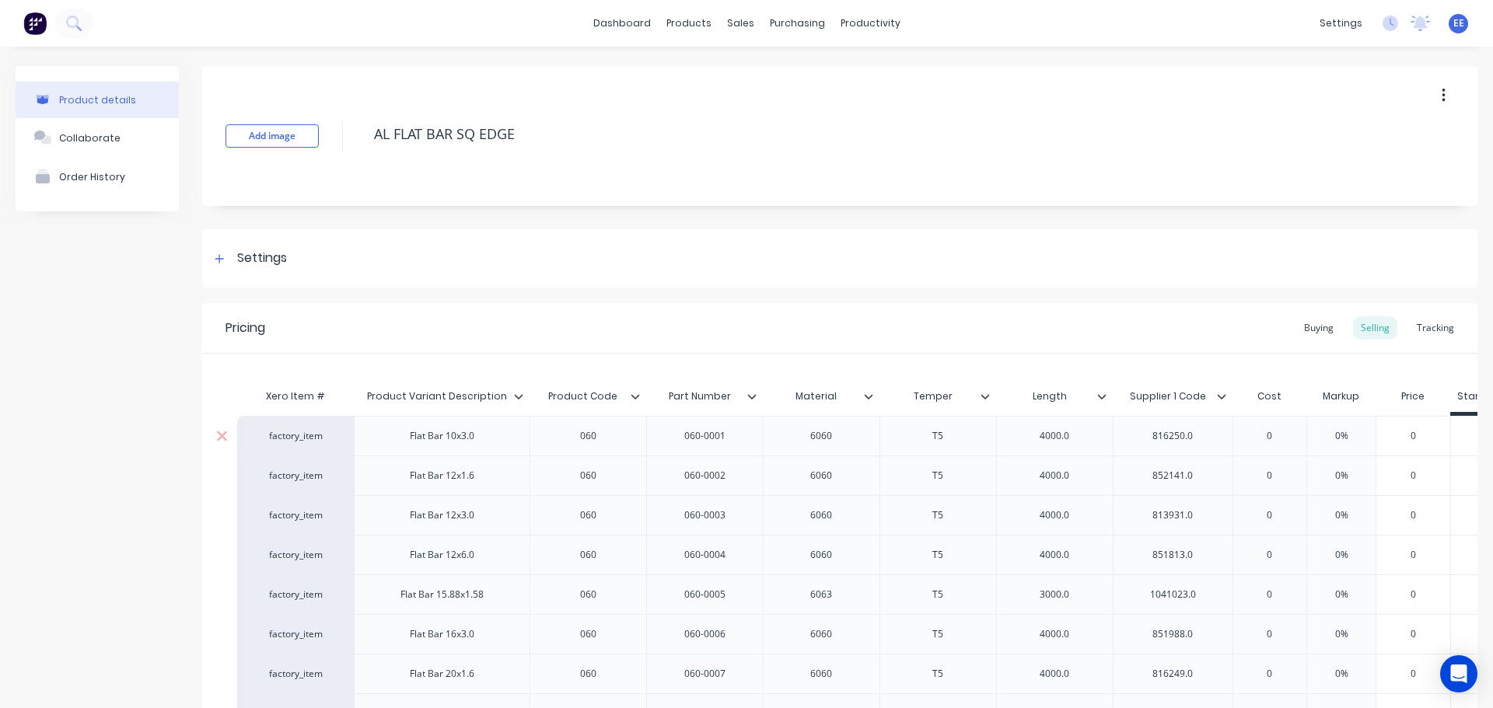
click at [1083, 436] on div "4000.0" at bounding box center [1055, 436] width 78 height 20
click at [1091, 478] on div "4000.0" at bounding box center [1055, 476] width 78 height 20
click at [1088, 518] on div "4000.0" at bounding box center [1055, 515] width 78 height 20
click at [1090, 555] on div "4000.0" at bounding box center [1055, 555] width 78 height 20
click at [1089, 593] on div "3000.0" at bounding box center [1055, 595] width 78 height 20
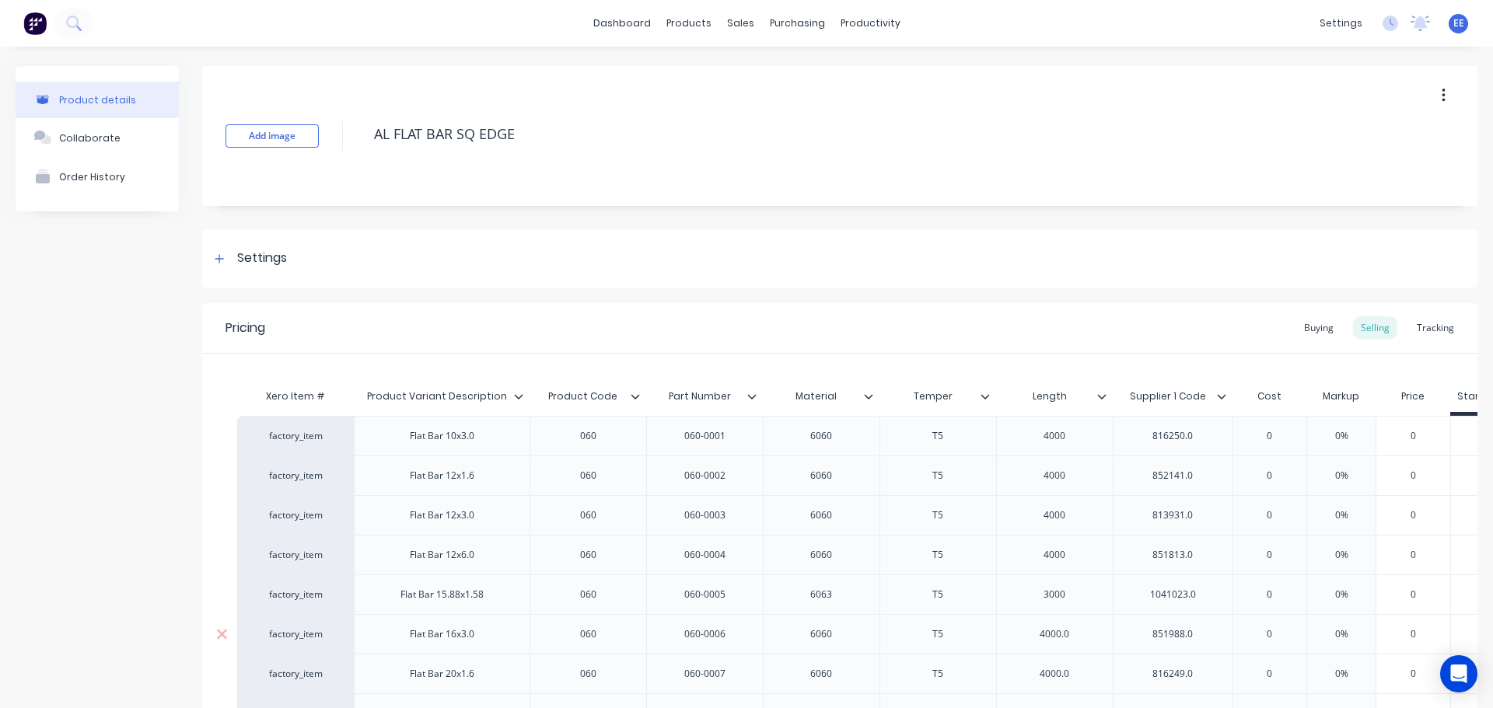
click at [1085, 629] on div "4000.0" at bounding box center [1055, 634] width 78 height 20
click at [1086, 677] on div "4000.0" at bounding box center [1055, 674] width 78 height 20
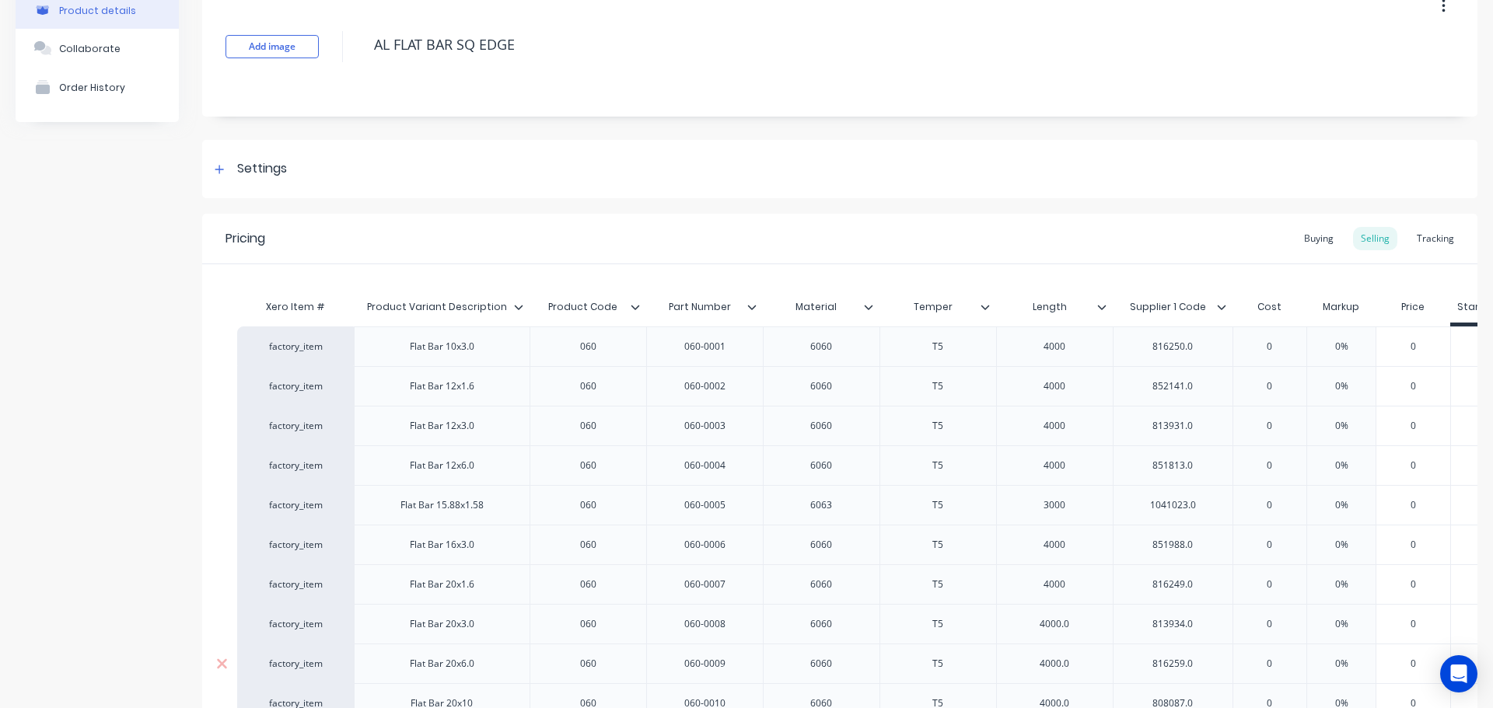
scroll to position [156, 0]
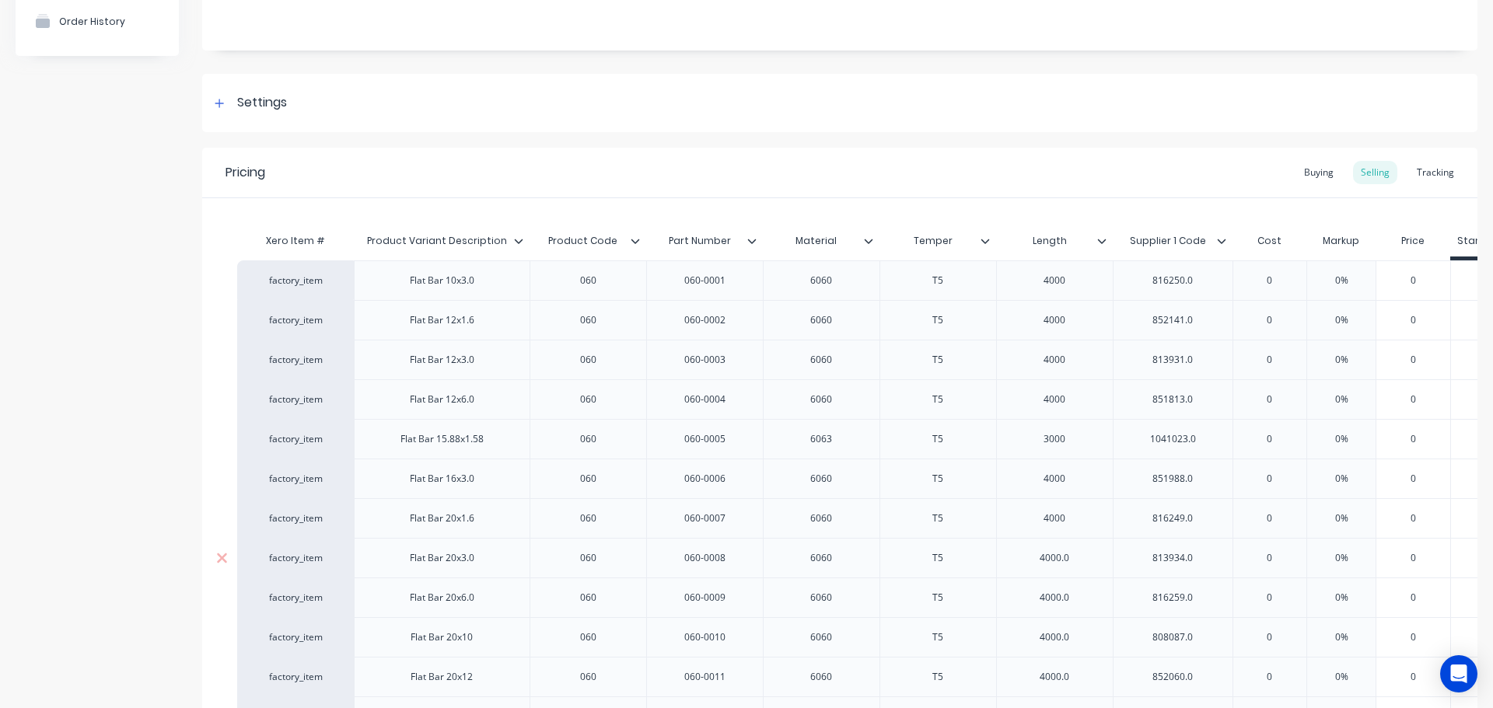
click at [1080, 561] on div "4000.0" at bounding box center [1055, 558] width 78 height 20
click at [1082, 599] on div "4000.0" at bounding box center [1055, 598] width 78 height 20
click at [1084, 638] on div "4000.0" at bounding box center [1055, 638] width 78 height 20
click at [1076, 674] on div "4000.0" at bounding box center [1055, 677] width 78 height 20
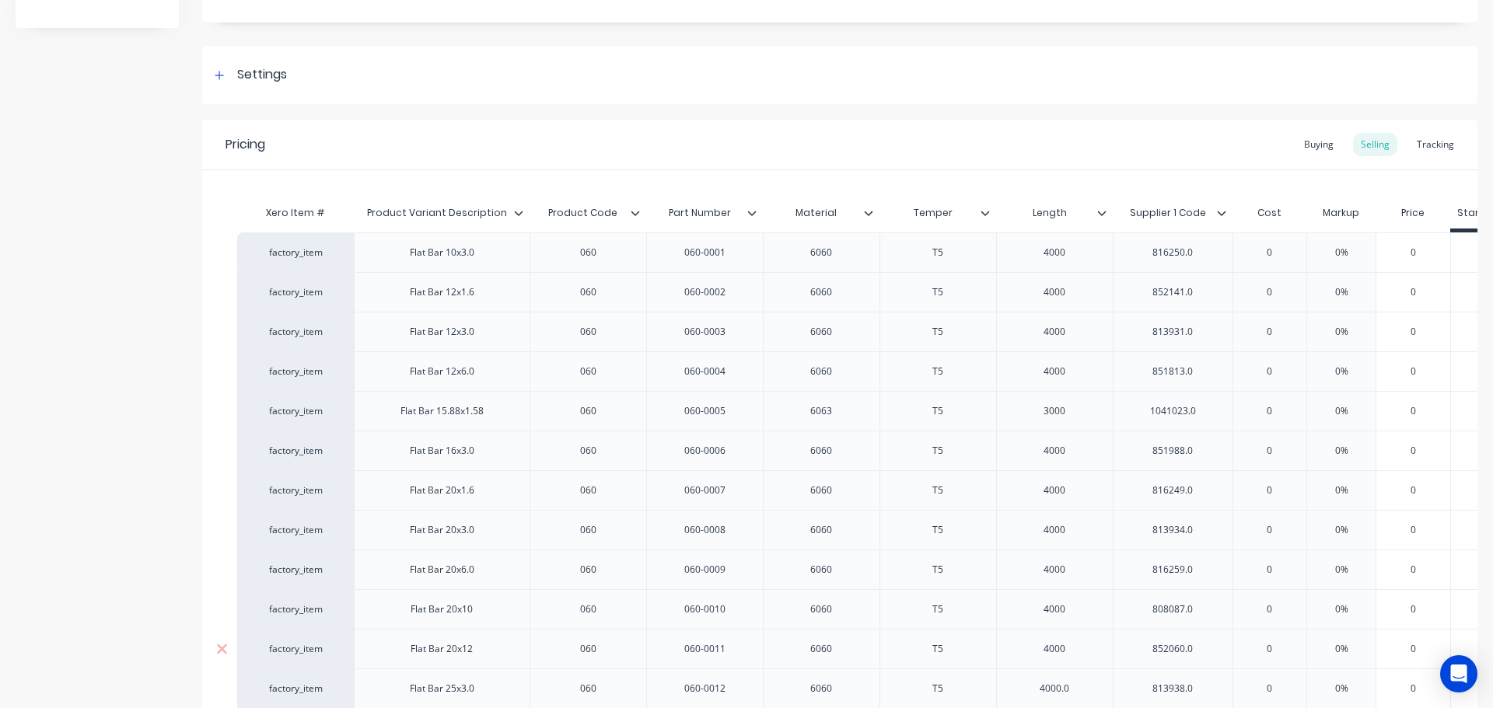
scroll to position [233, 0]
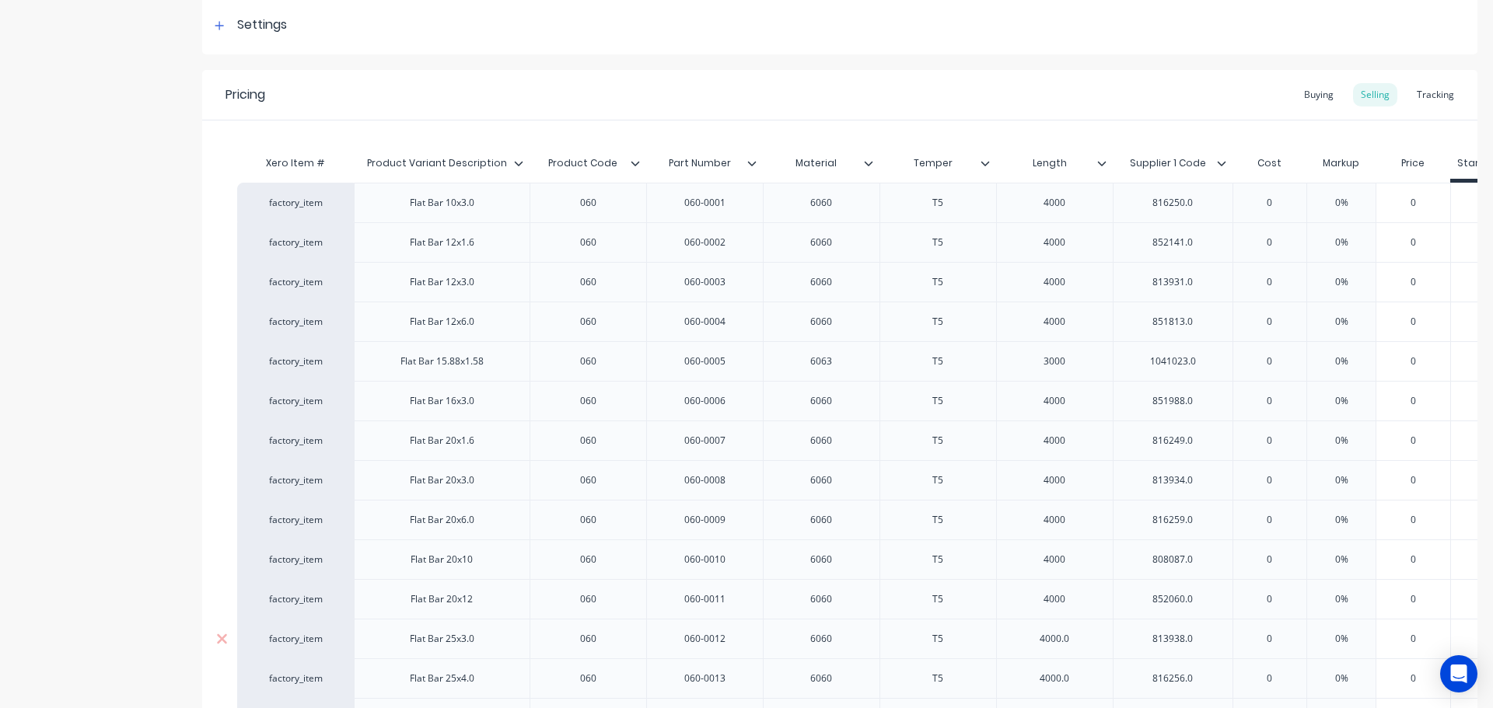
click at [1089, 641] on div "4000.0" at bounding box center [1055, 639] width 78 height 20
click at [1080, 673] on div "4000.0" at bounding box center [1055, 679] width 78 height 20
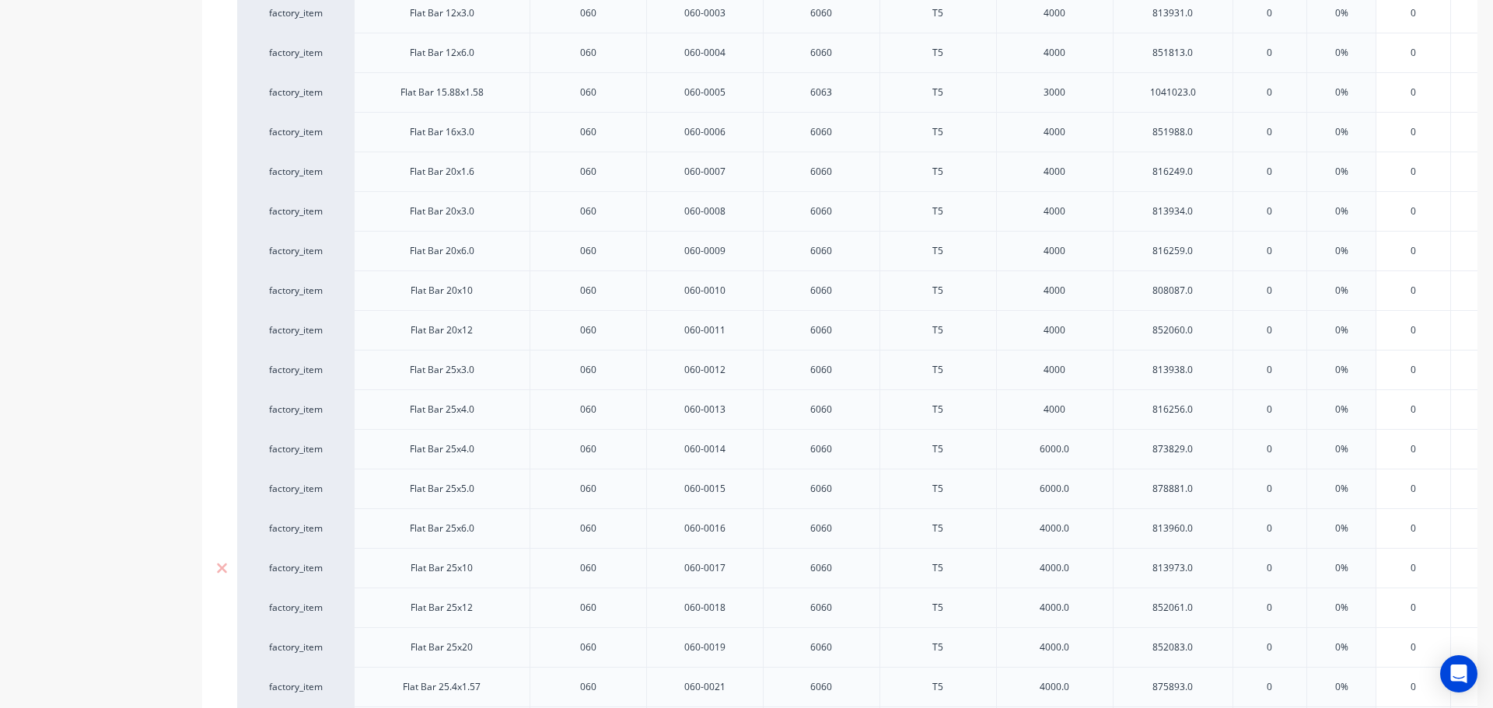
scroll to position [544, 0]
click at [1084, 407] on div "6000.0" at bounding box center [1055, 407] width 78 height 20
click at [1086, 448] on div "6000.0" at bounding box center [1055, 447] width 78 height 20
click at [1086, 492] on div "4000.0" at bounding box center [1055, 487] width 78 height 20
click at [1083, 533] on div "4000.0" at bounding box center [1055, 526] width 78 height 20
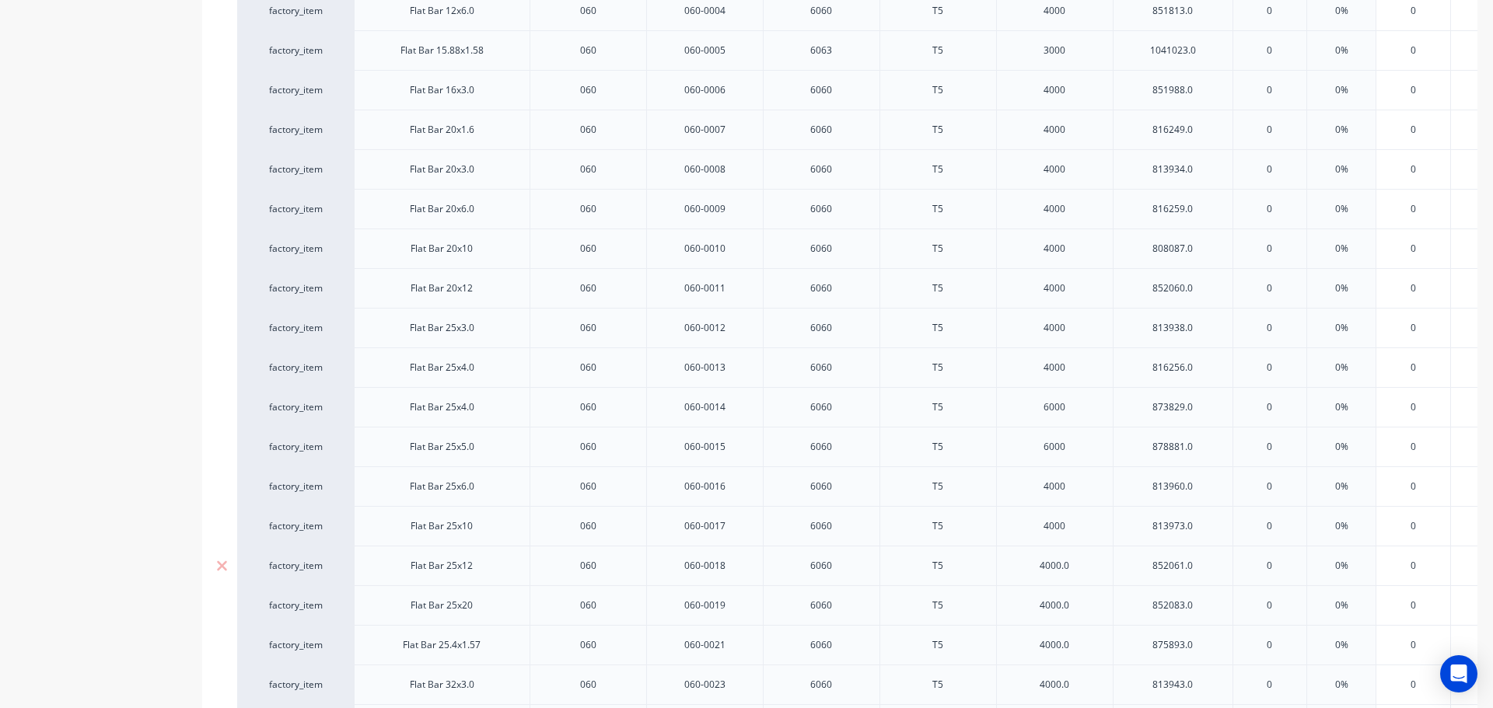
click at [1087, 573] on div "4000.0" at bounding box center [1055, 566] width 78 height 20
click at [1083, 602] on div "4000.0" at bounding box center [1055, 606] width 78 height 20
click at [1077, 649] on div "4000.0" at bounding box center [1055, 645] width 78 height 20
click at [1082, 690] on div "4000.0" at bounding box center [1055, 685] width 78 height 20
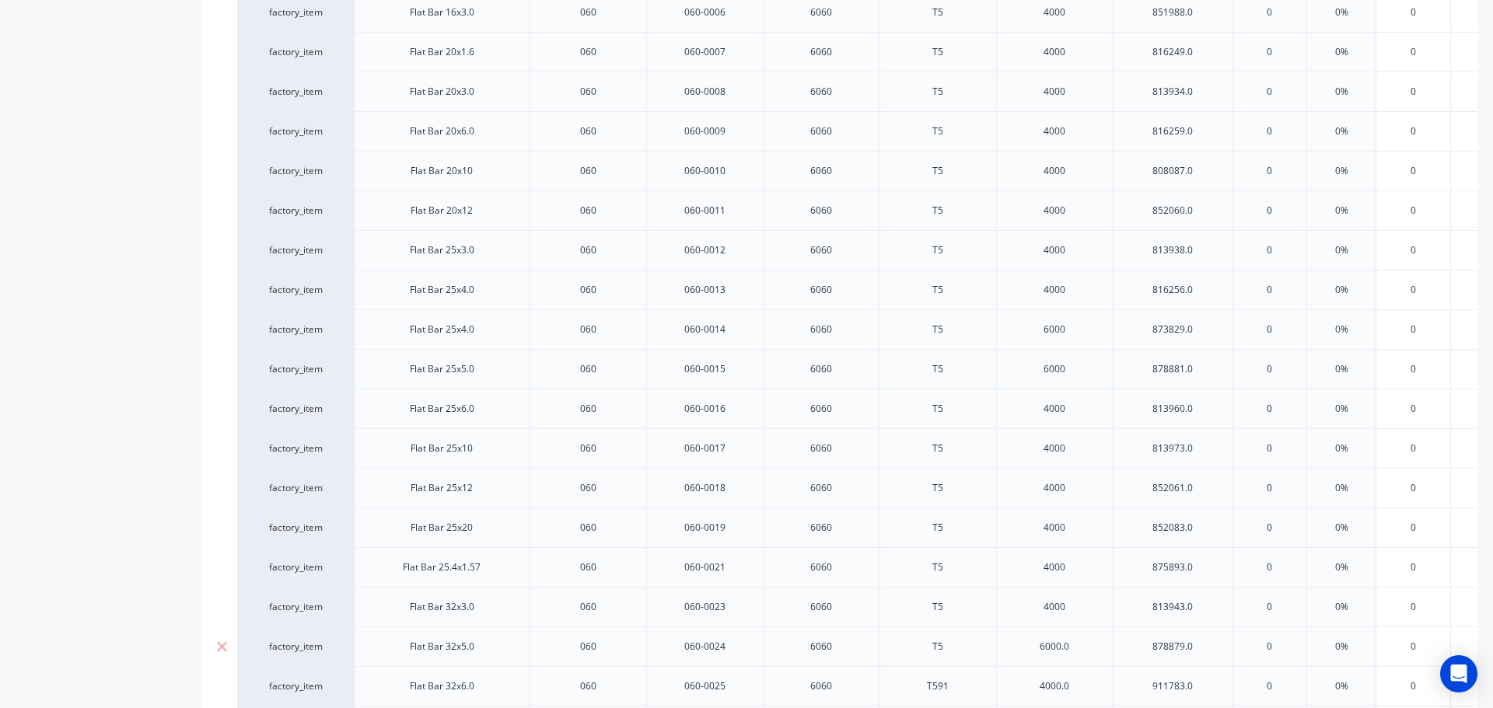
click at [1079, 646] on div "6000.0" at bounding box center [1055, 647] width 78 height 20
click at [1082, 687] on div "4000.0" at bounding box center [1055, 687] width 78 height 20
click at [1080, 570] on div "4000.0" at bounding box center [1055, 571] width 78 height 20
click at [1078, 612] on div "6500.0" at bounding box center [1055, 610] width 78 height 20
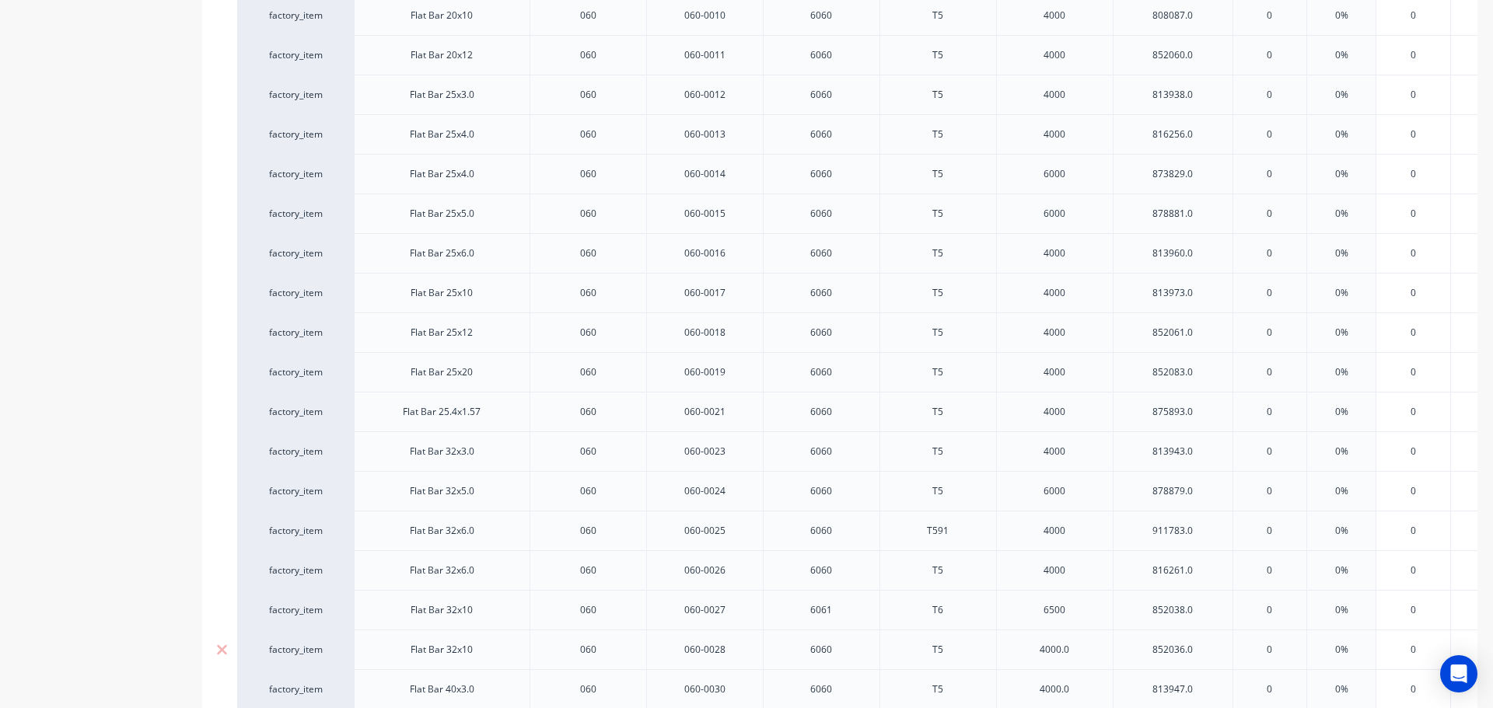
click at [1080, 646] on div "4000.0" at bounding box center [1055, 650] width 78 height 20
click at [1079, 686] on div "4000.0" at bounding box center [1055, 690] width 78 height 20
click at [1085, 575] on div "4000.0" at bounding box center [1055, 574] width 78 height 20
click at [1083, 614] on div "6000.0" at bounding box center [1055, 613] width 78 height 20
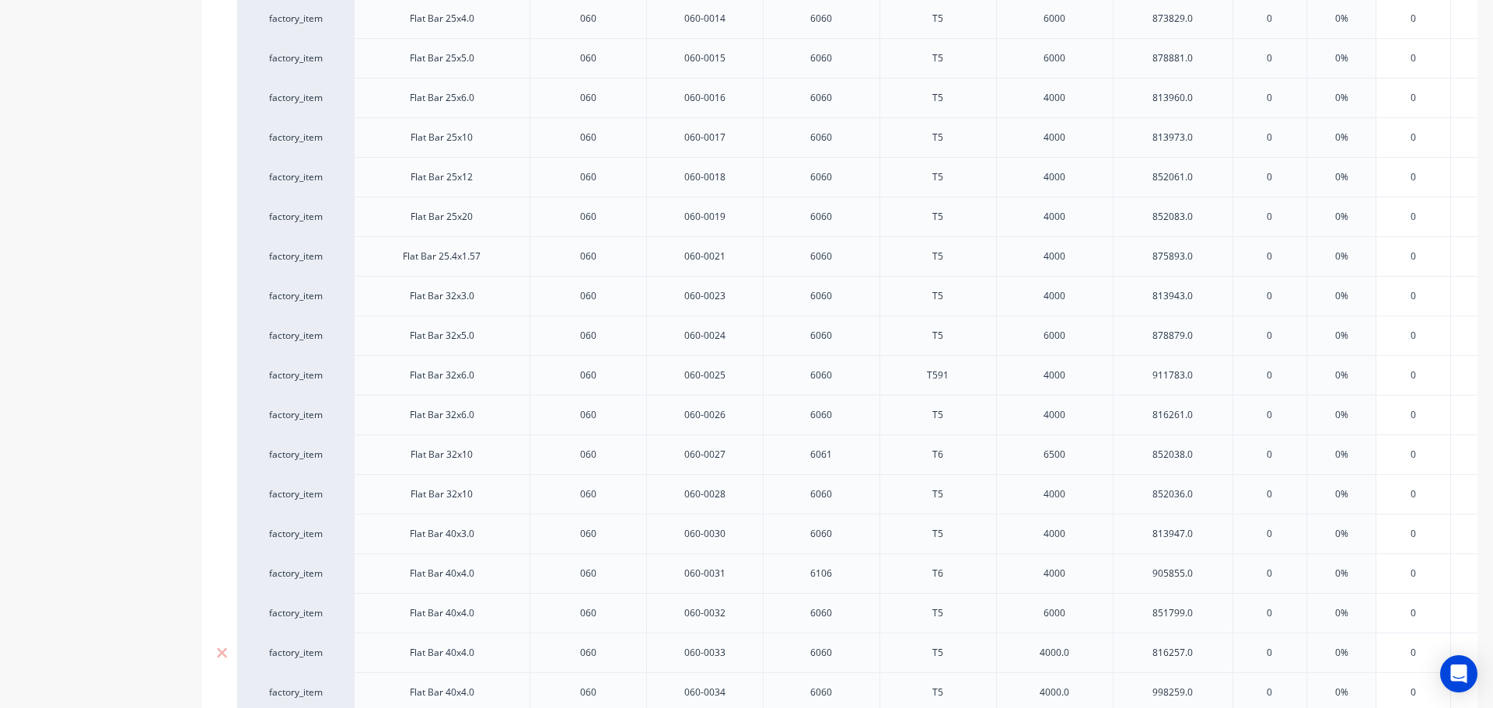
click at [1080, 653] on div "4000.0" at bounding box center [1055, 653] width 78 height 20
click at [1085, 691] on div "4000.0" at bounding box center [1055, 693] width 78 height 20
click at [1082, 577] on div "5850.0" at bounding box center [1055, 577] width 78 height 20
click at [1083, 618] on div "6000.0" at bounding box center [1055, 617] width 78 height 20
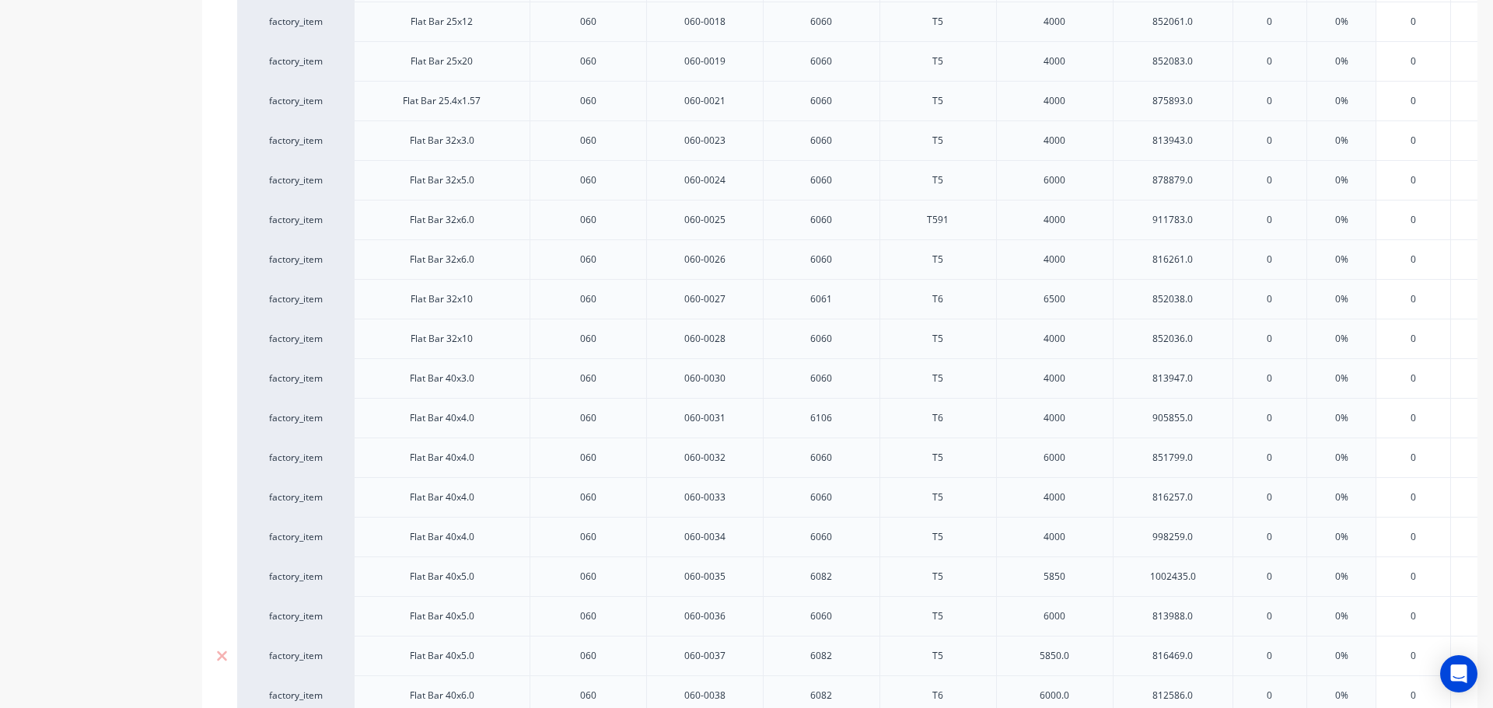
click at [1078, 659] on div "5850.0" at bounding box center [1055, 656] width 78 height 20
click at [1080, 696] on div "6000.0" at bounding box center [1055, 696] width 78 height 20
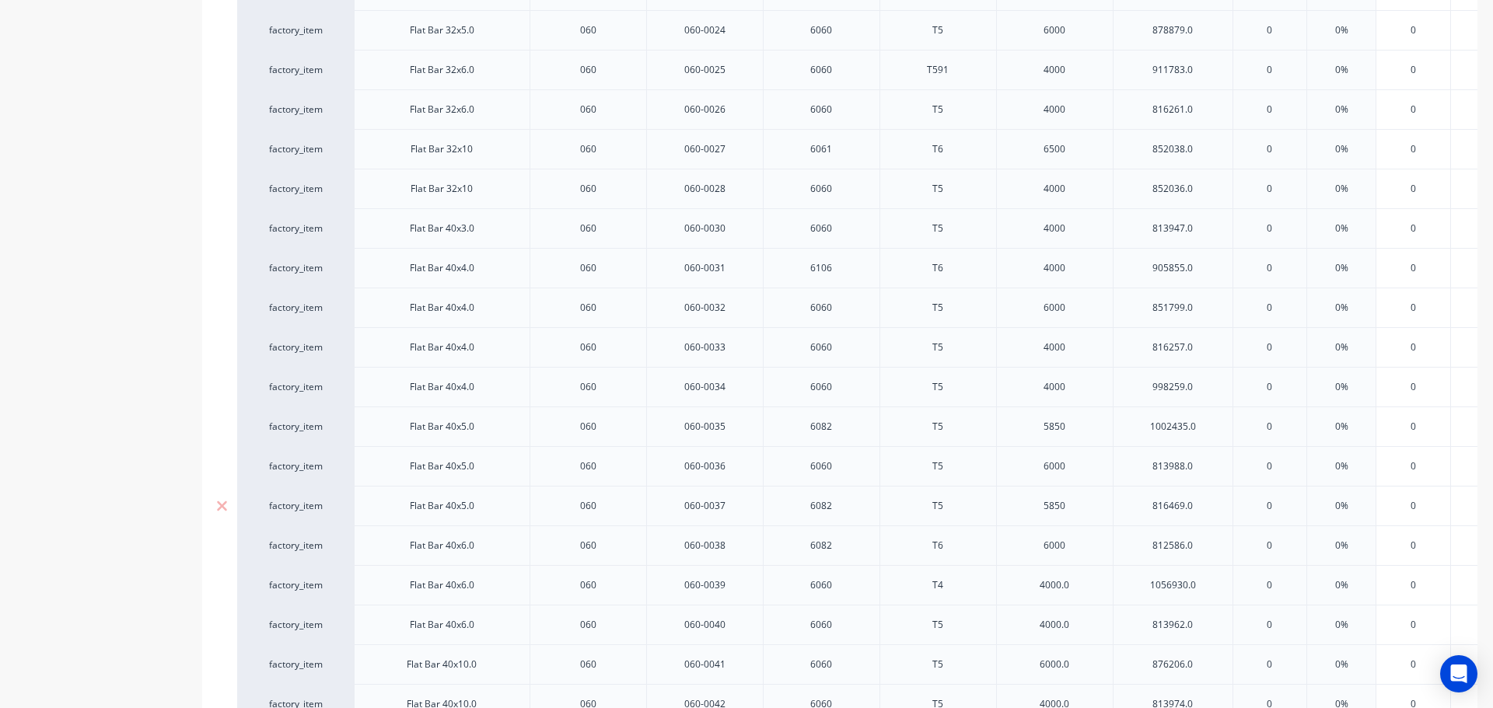
scroll to position [1244, 0]
click at [1086, 582] on div "4000.0" at bounding box center [1055, 580] width 78 height 20
click at [1083, 618] on div "4000.0" at bounding box center [1055, 620] width 78 height 20
click at [1081, 657] on div "6000.0" at bounding box center [1055, 659] width 78 height 20
click at [1078, 701] on div "4000.0" at bounding box center [1055, 699] width 78 height 20
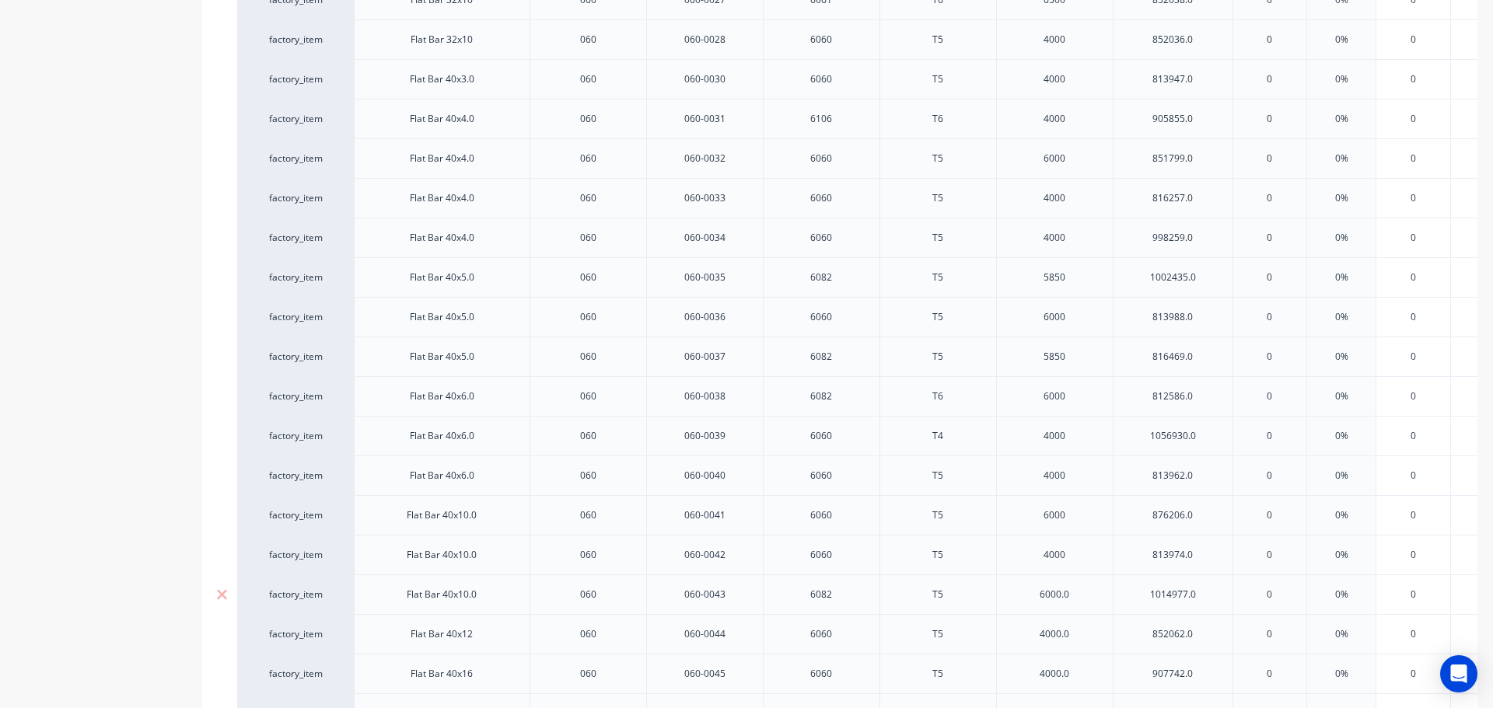
scroll to position [1400, 0]
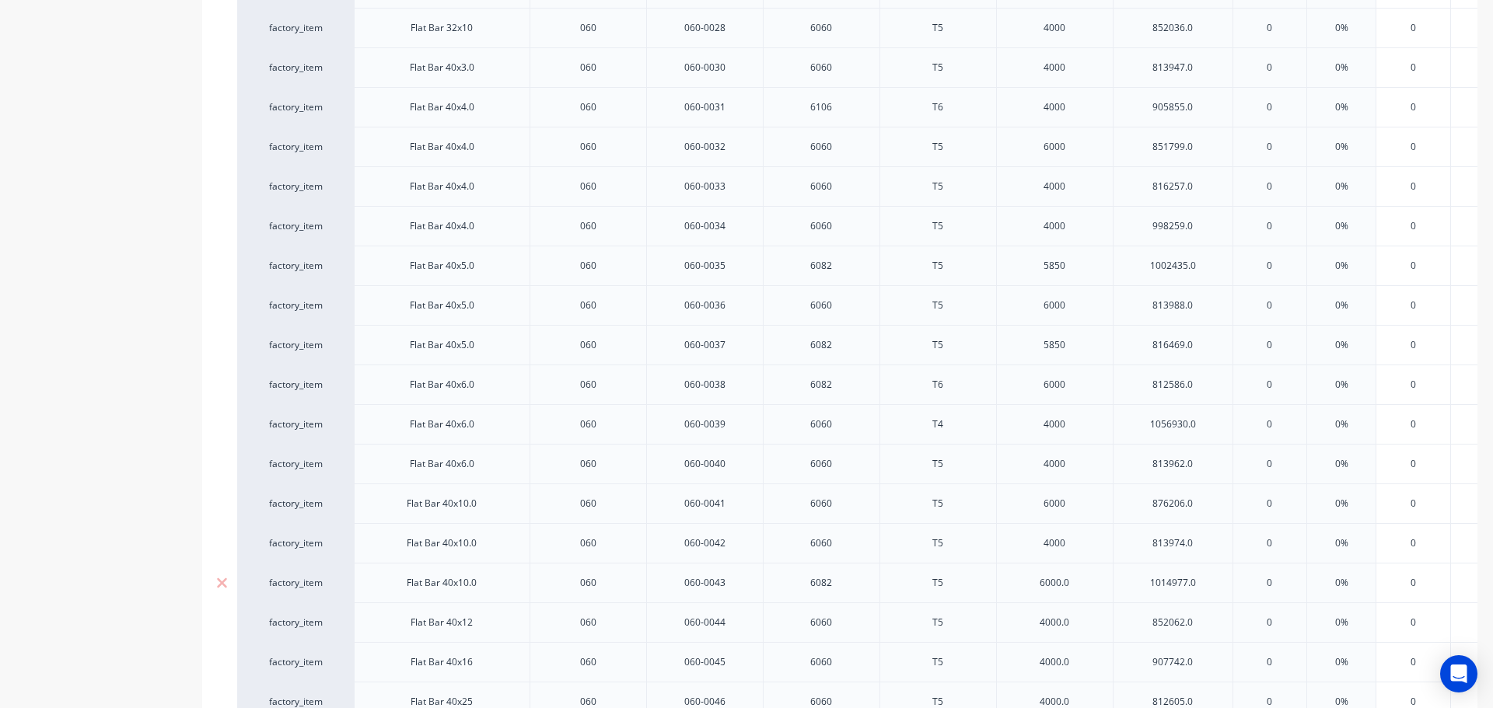
click at [1083, 589] on div "6000.0" at bounding box center [1055, 583] width 78 height 20
click at [1081, 624] on div "4000.0" at bounding box center [1055, 623] width 78 height 20
click at [1076, 668] on div "4000.0" at bounding box center [1055, 662] width 78 height 20
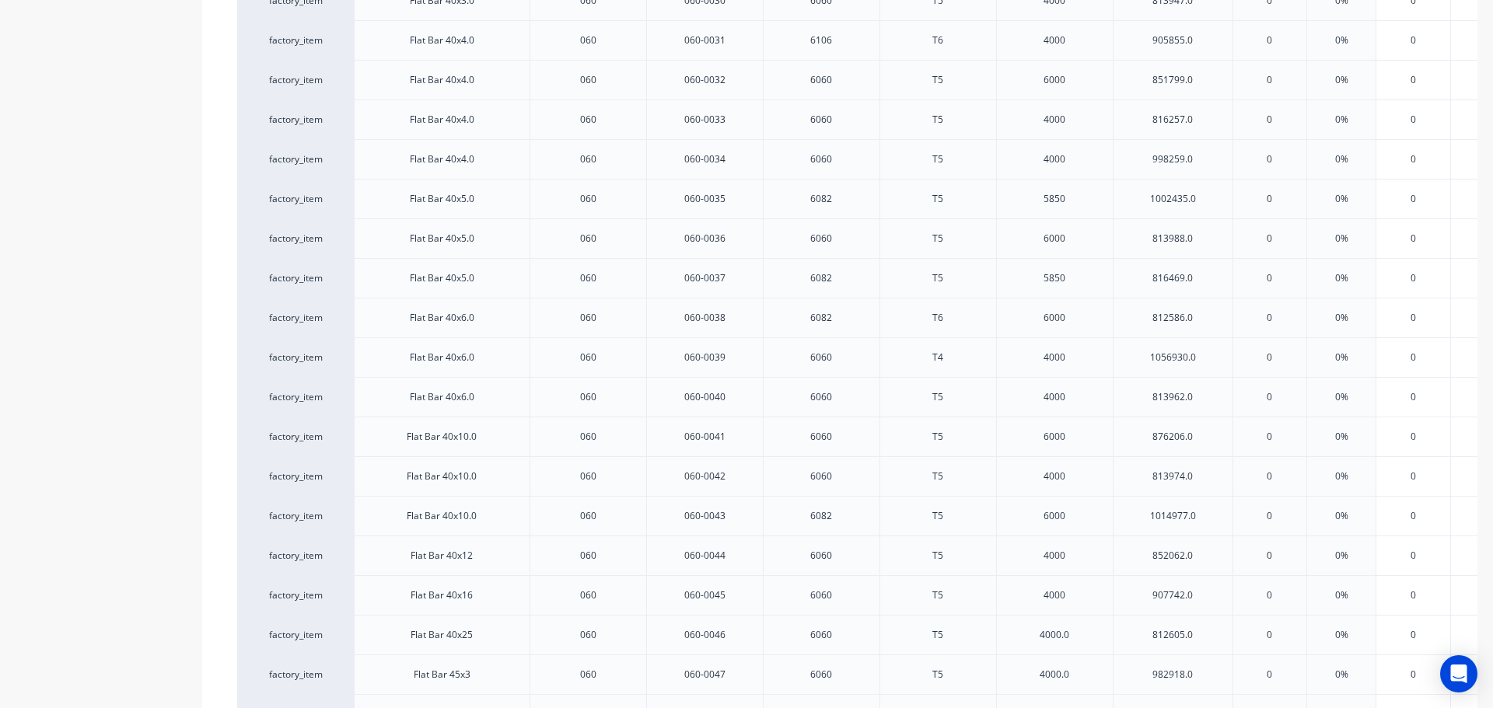
scroll to position [1555, 0]
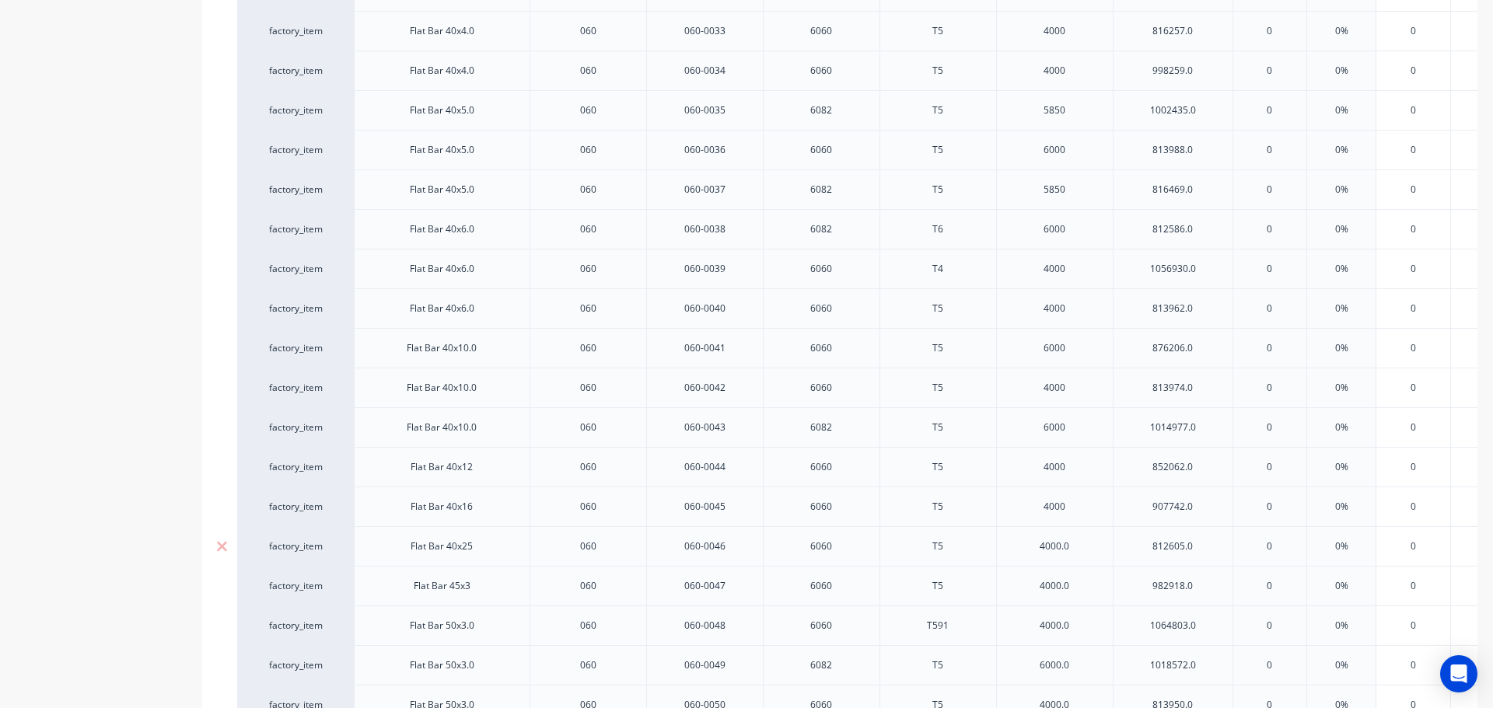
click at [1083, 549] on div "4000.0" at bounding box center [1055, 547] width 78 height 20
click at [1085, 586] on div "4000.0" at bounding box center [1055, 586] width 78 height 20
click at [1080, 628] on div "4000.0" at bounding box center [1055, 626] width 78 height 20
click at [1079, 666] on div "6000.0" at bounding box center [1055, 666] width 78 height 20
click at [1086, 700] on div "4000.0" at bounding box center [1055, 705] width 78 height 20
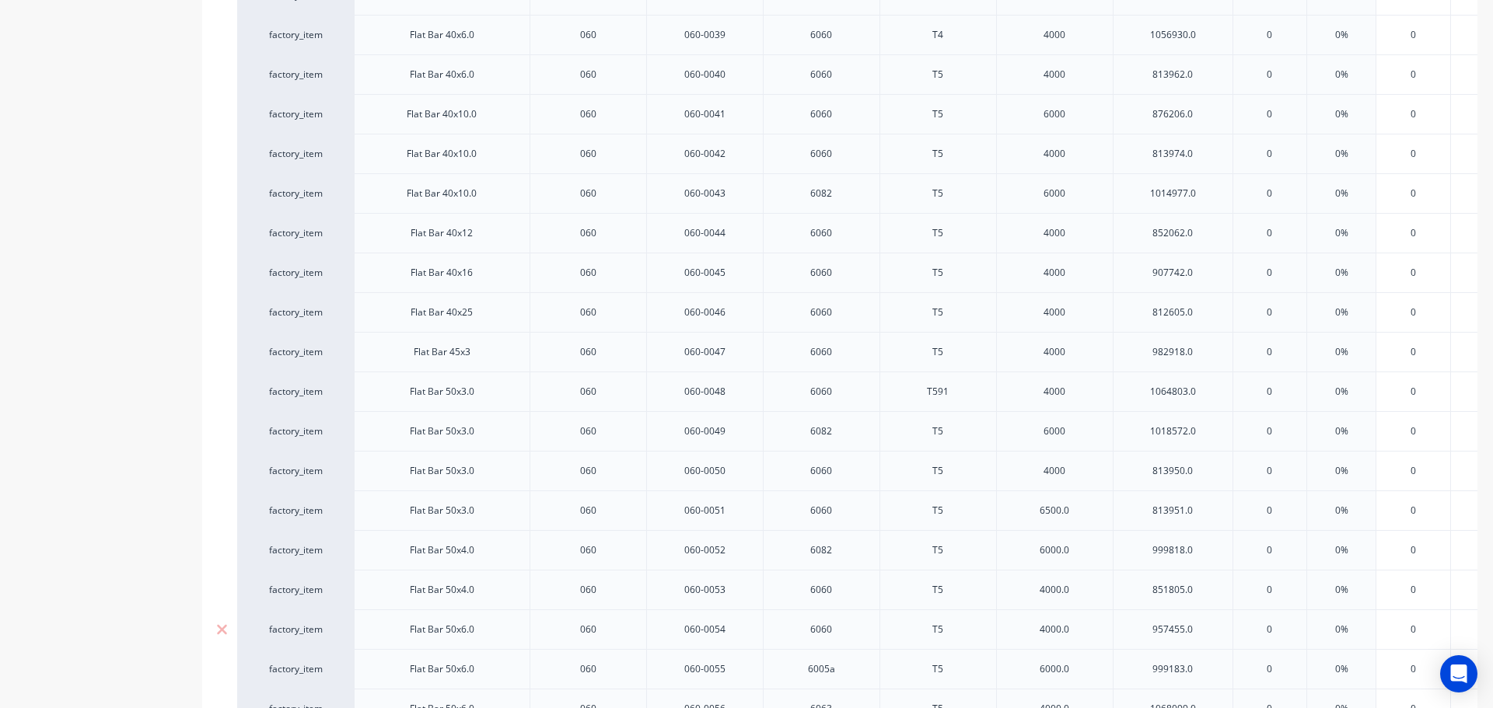
scroll to position [1792, 0]
click at [1078, 513] on div "6500.0" at bounding box center [1055, 508] width 78 height 20
click at [1082, 541] on div "6000.0" at bounding box center [1055, 548] width 78 height 20
click at [1079, 589] on div "4000.0" at bounding box center [1055, 588] width 78 height 20
click at [1083, 634] on div "4000.0" at bounding box center [1055, 627] width 78 height 20
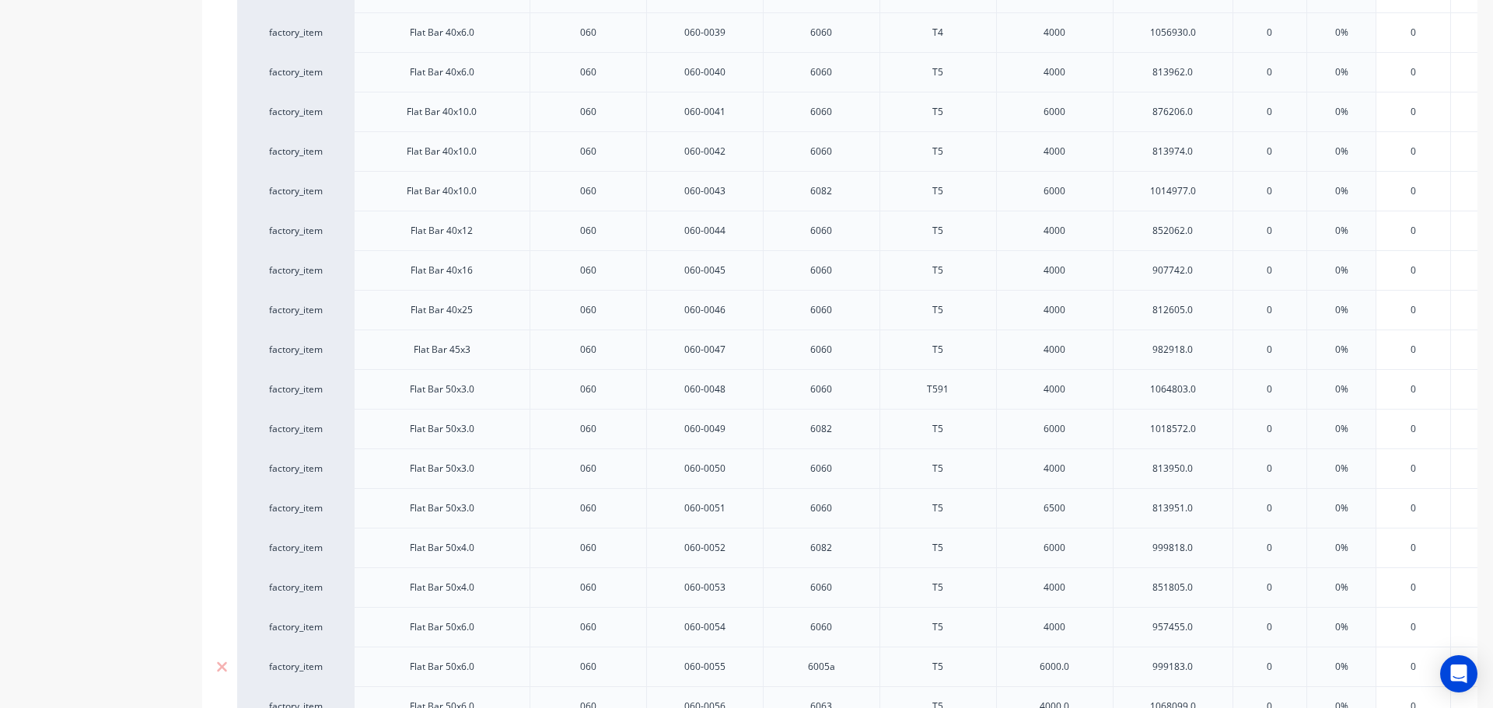
click at [1078, 673] on div "6000.0" at bounding box center [1055, 667] width 78 height 20
click at [1083, 698] on div "4000.0" at bounding box center [1055, 707] width 78 height 20
click at [1090, 584] on div "4000.0" at bounding box center [1055, 586] width 78 height 20
click at [1086, 631] on div "6000.0" at bounding box center [1055, 626] width 78 height 20
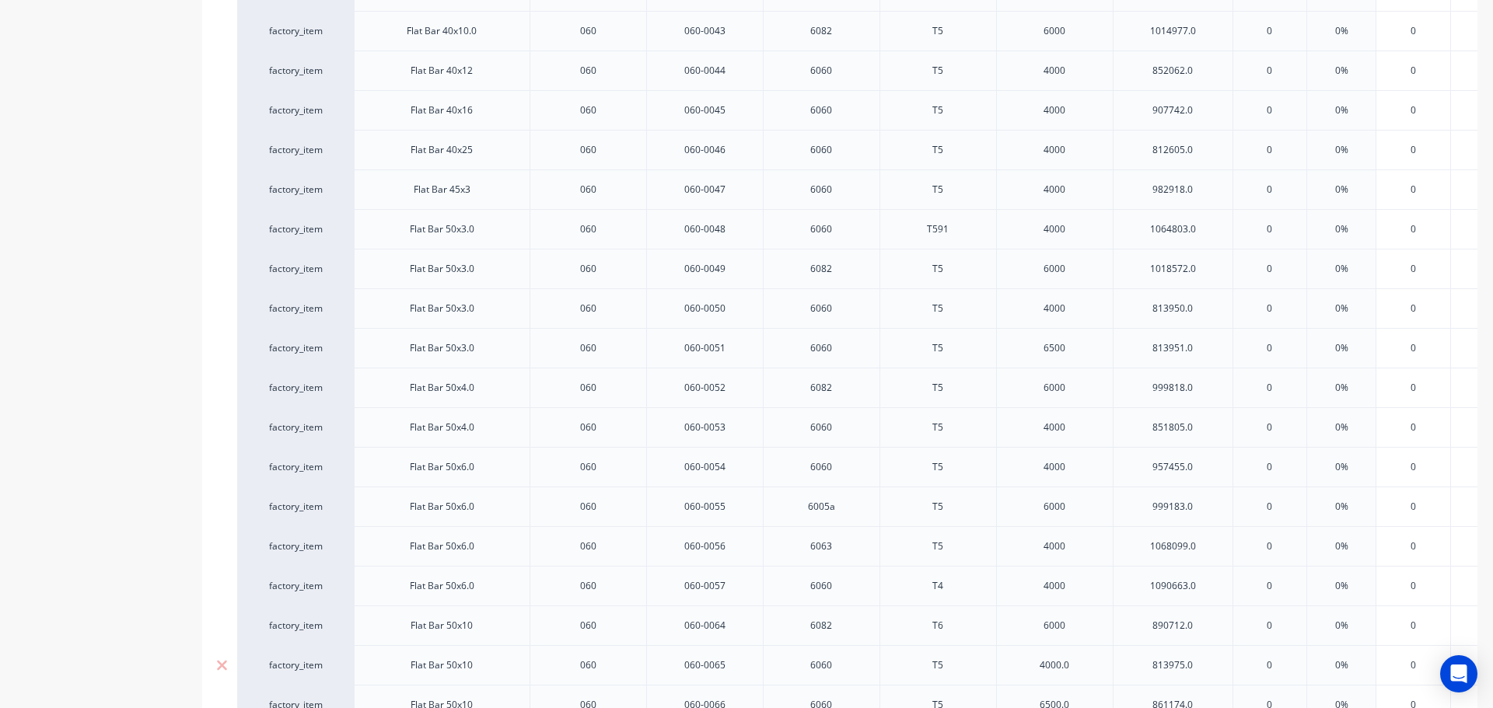
click at [1079, 664] on div "4000.0" at bounding box center [1055, 666] width 78 height 20
click at [1083, 704] on div "6500.0" at bounding box center [1055, 705] width 78 height 20
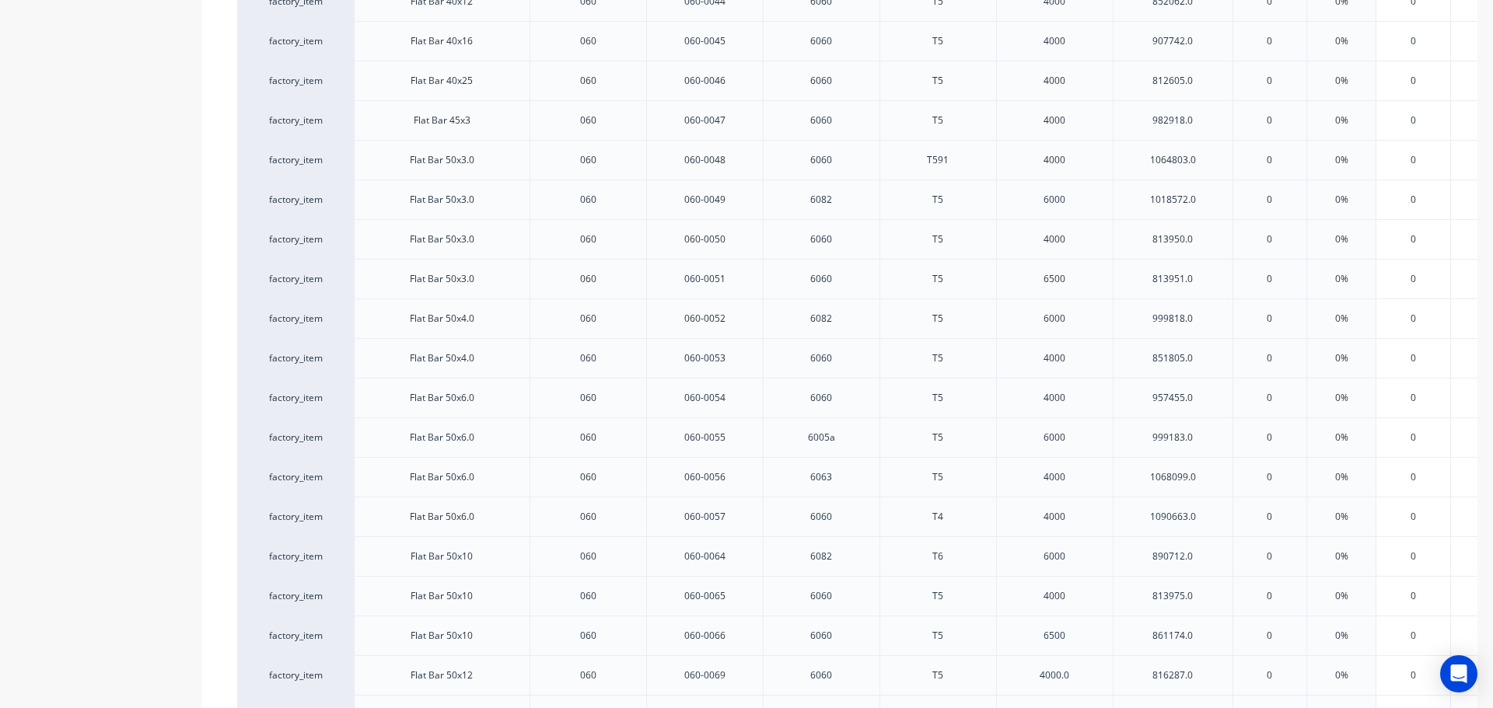
scroll to position [2111, 0]
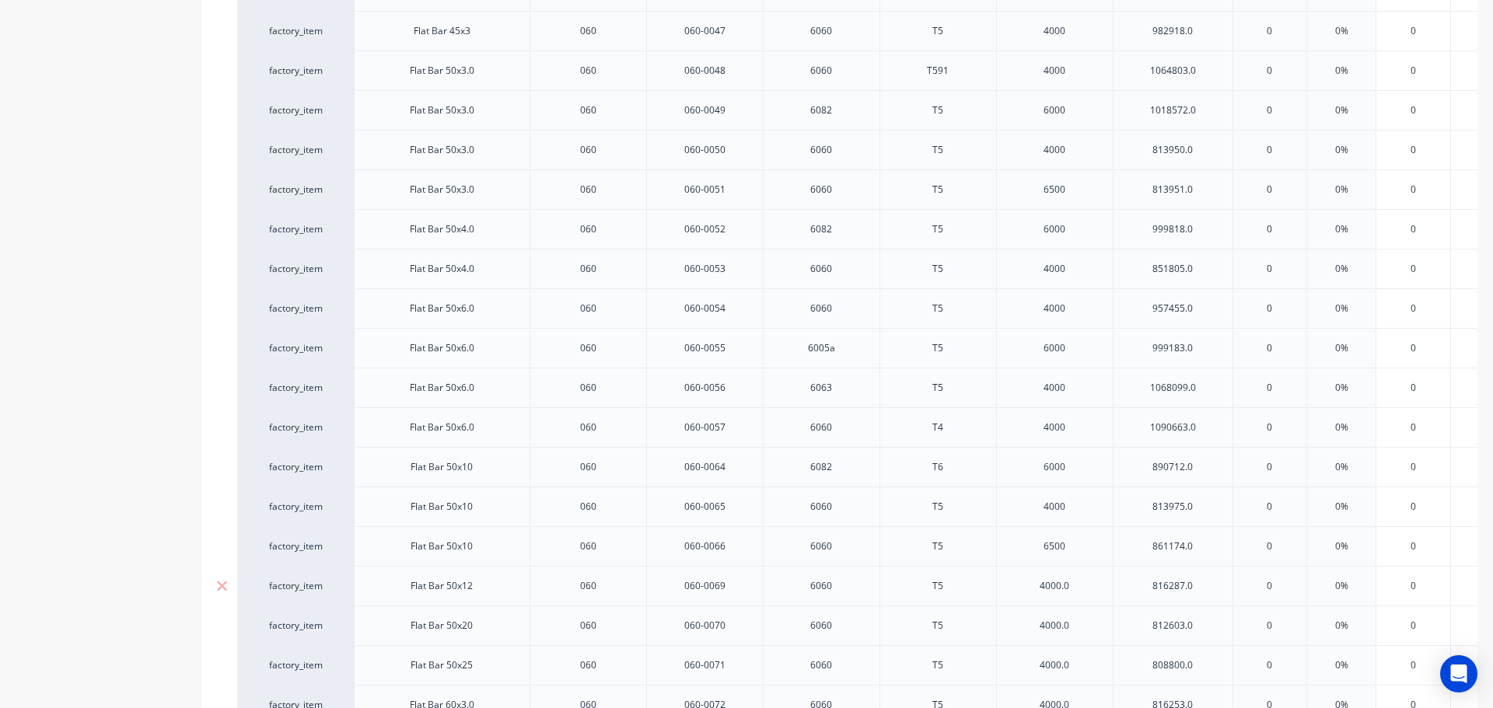
click at [1079, 594] on div "4000.0" at bounding box center [1055, 586] width 78 height 20
click at [1090, 631] on div "4000.0" at bounding box center [1055, 626] width 78 height 20
click at [1084, 670] on div "4000.0" at bounding box center [1055, 666] width 78 height 20
click at [1076, 695] on div "4000.0" at bounding box center [1054, 705] width 117 height 40
click at [1081, 705] on div "4000.0" at bounding box center [1055, 705] width 78 height 20
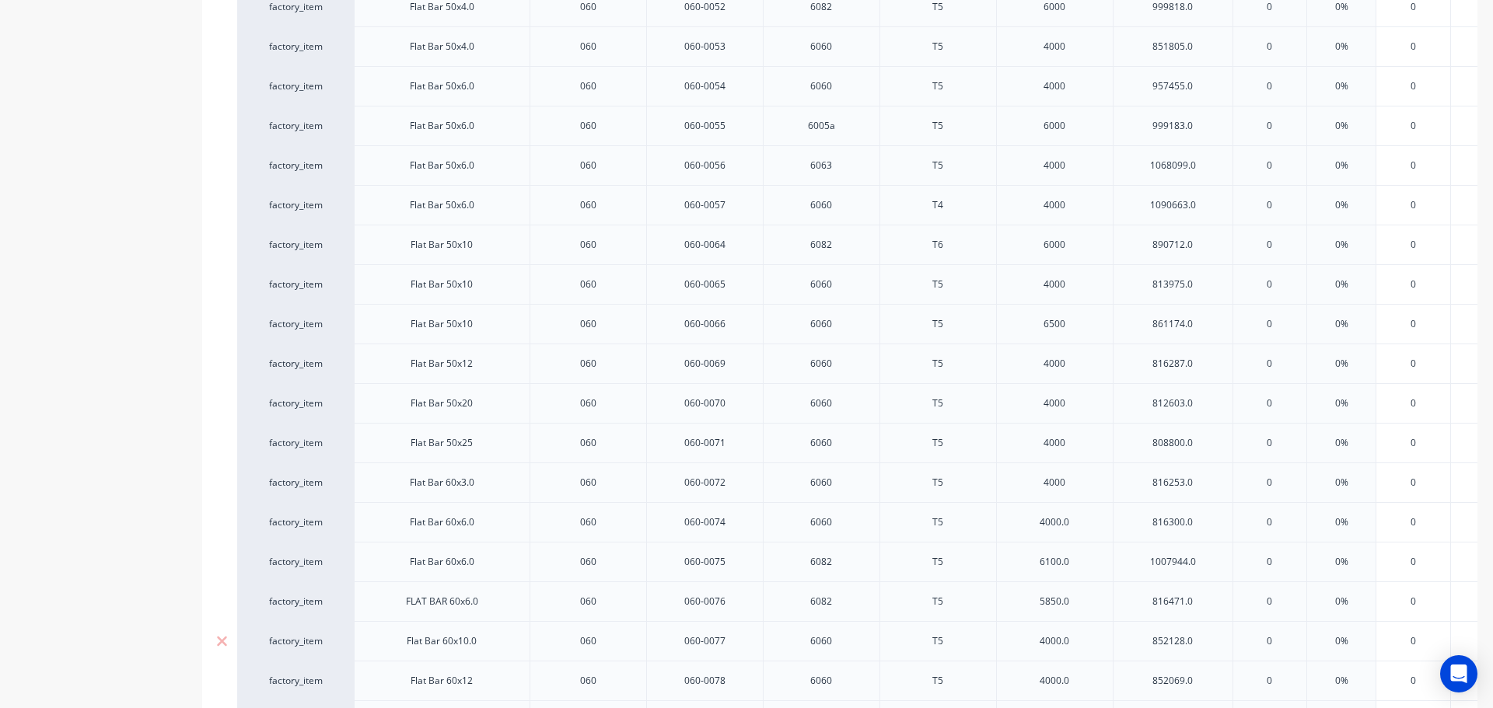
scroll to position [2347, 0]
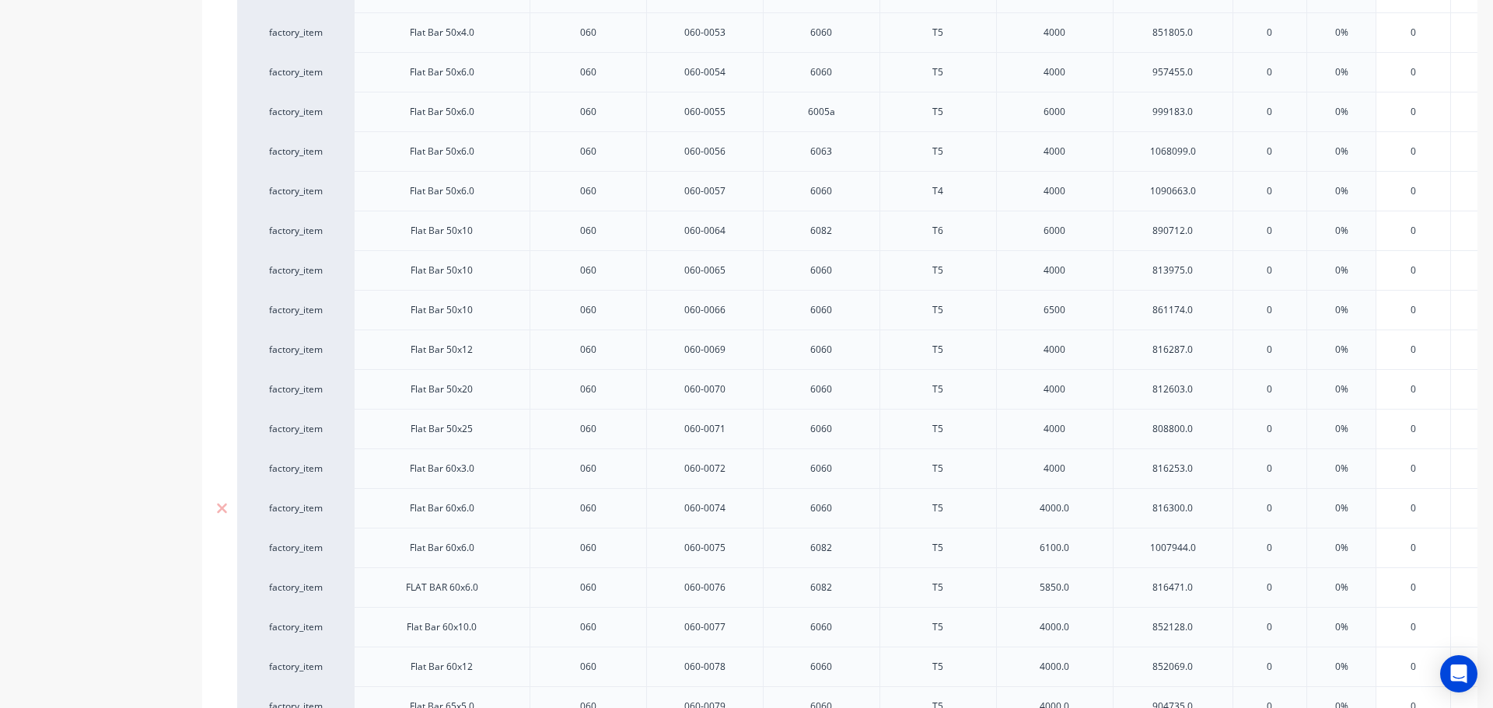
click at [1085, 510] on div "4000.0" at bounding box center [1055, 508] width 78 height 20
click at [1083, 535] on div "6100.0" at bounding box center [1054, 548] width 117 height 40
click at [1079, 551] on div "6100.0" at bounding box center [1055, 548] width 78 height 20
click at [1079, 589] on div "5850.0" at bounding box center [1055, 588] width 78 height 20
click at [1083, 631] on div "4000.0" at bounding box center [1055, 627] width 78 height 20
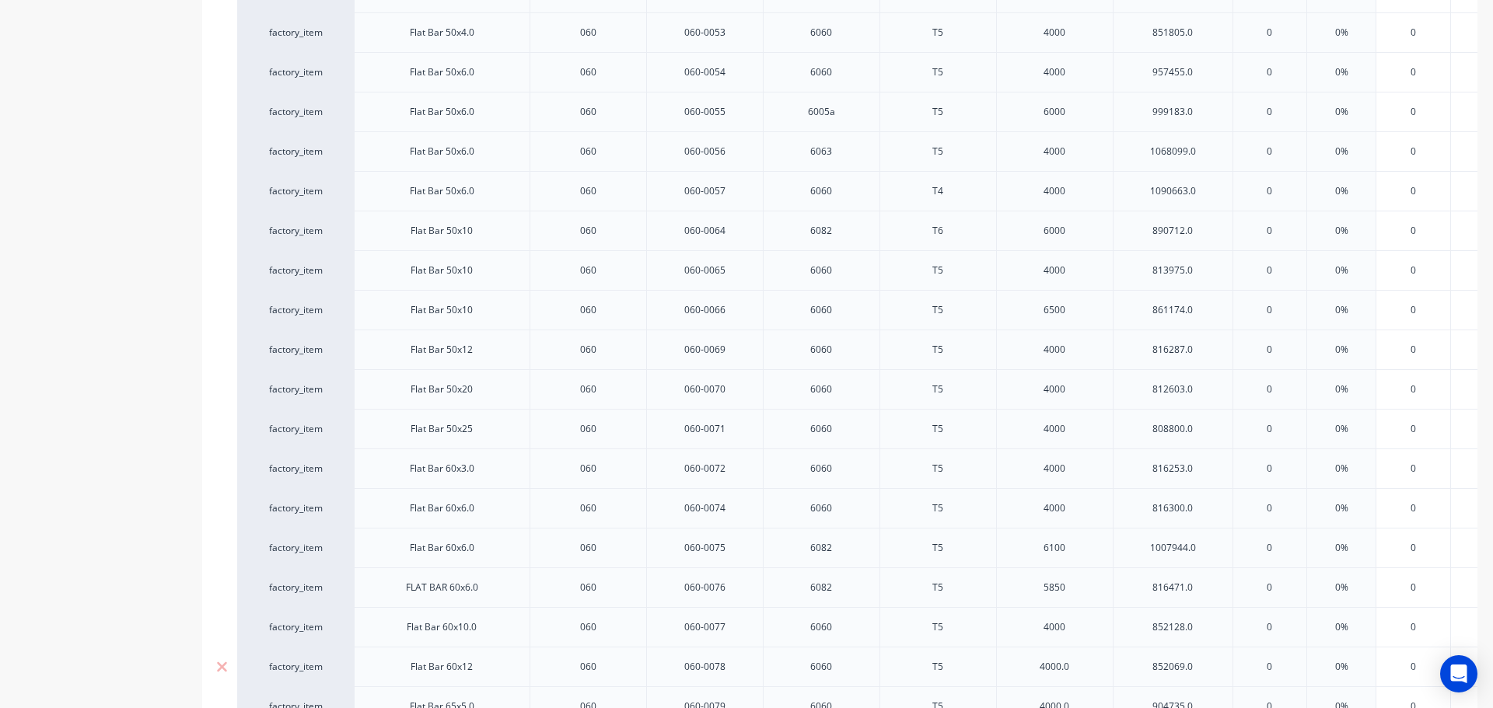
click at [1079, 674] on div "4000.0" at bounding box center [1055, 667] width 78 height 20
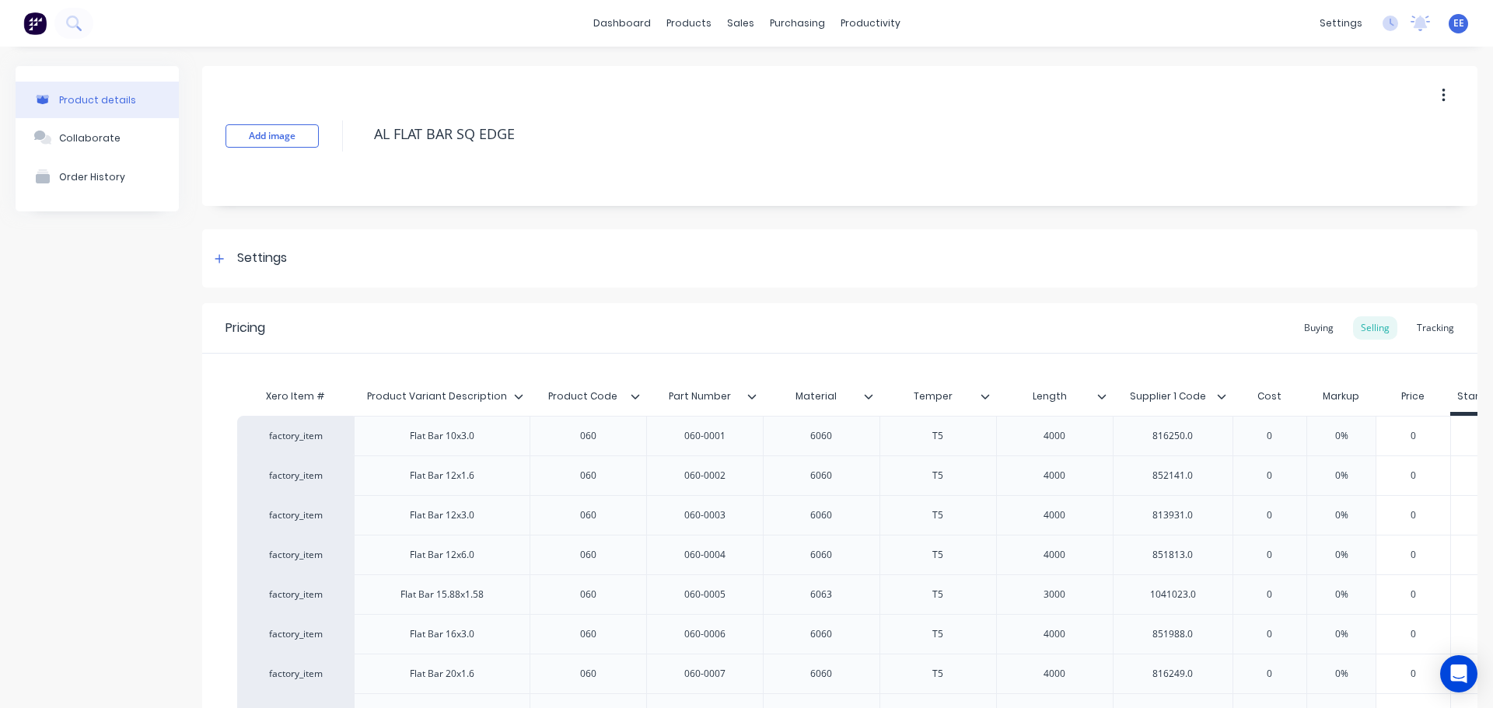
scroll to position [2503, 0]
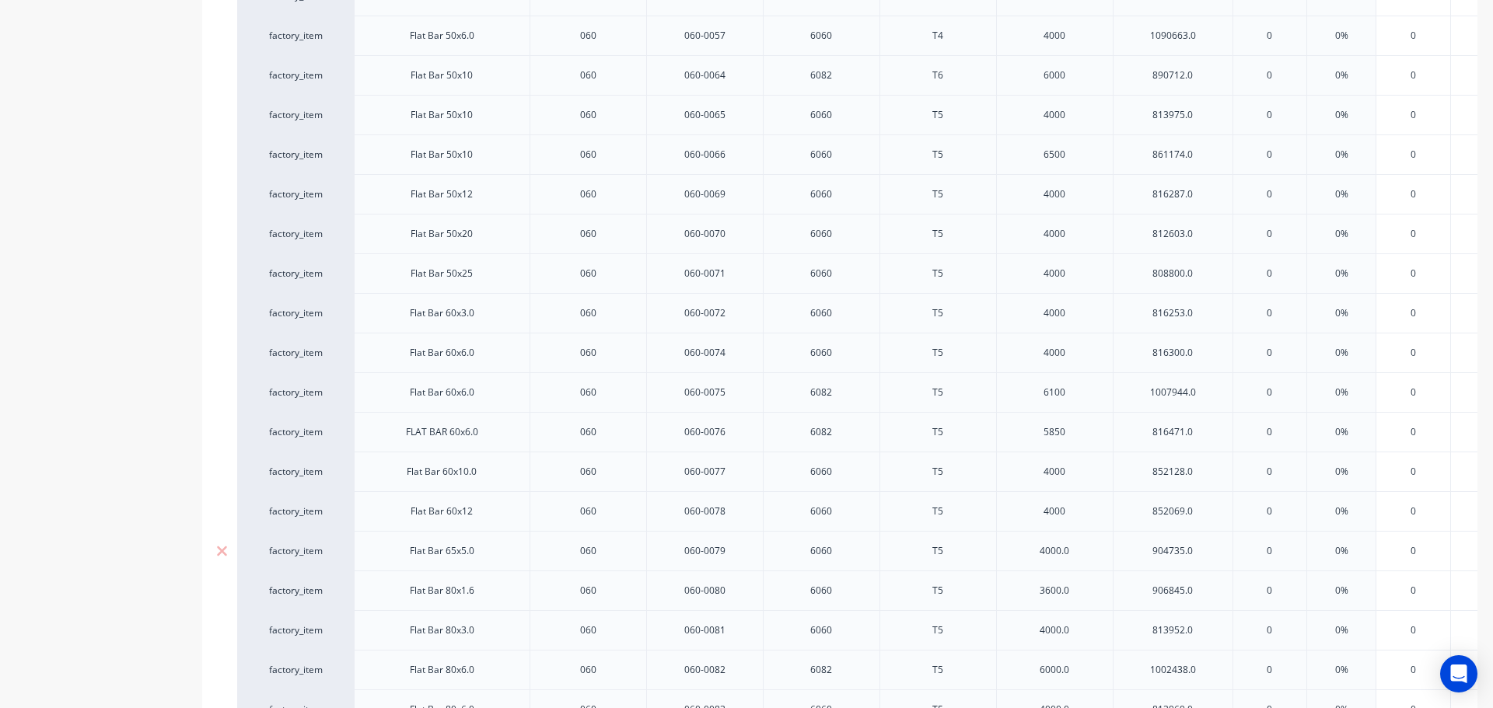
click at [1084, 558] on div "4000.0" at bounding box center [1055, 551] width 78 height 20
type textarea "x"
click at [1085, 591] on div "3600.0" at bounding box center [1055, 591] width 78 height 20
type textarea "x"
click at [1081, 638] on div "4000.0" at bounding box center [1055, 631] width 78 height 20
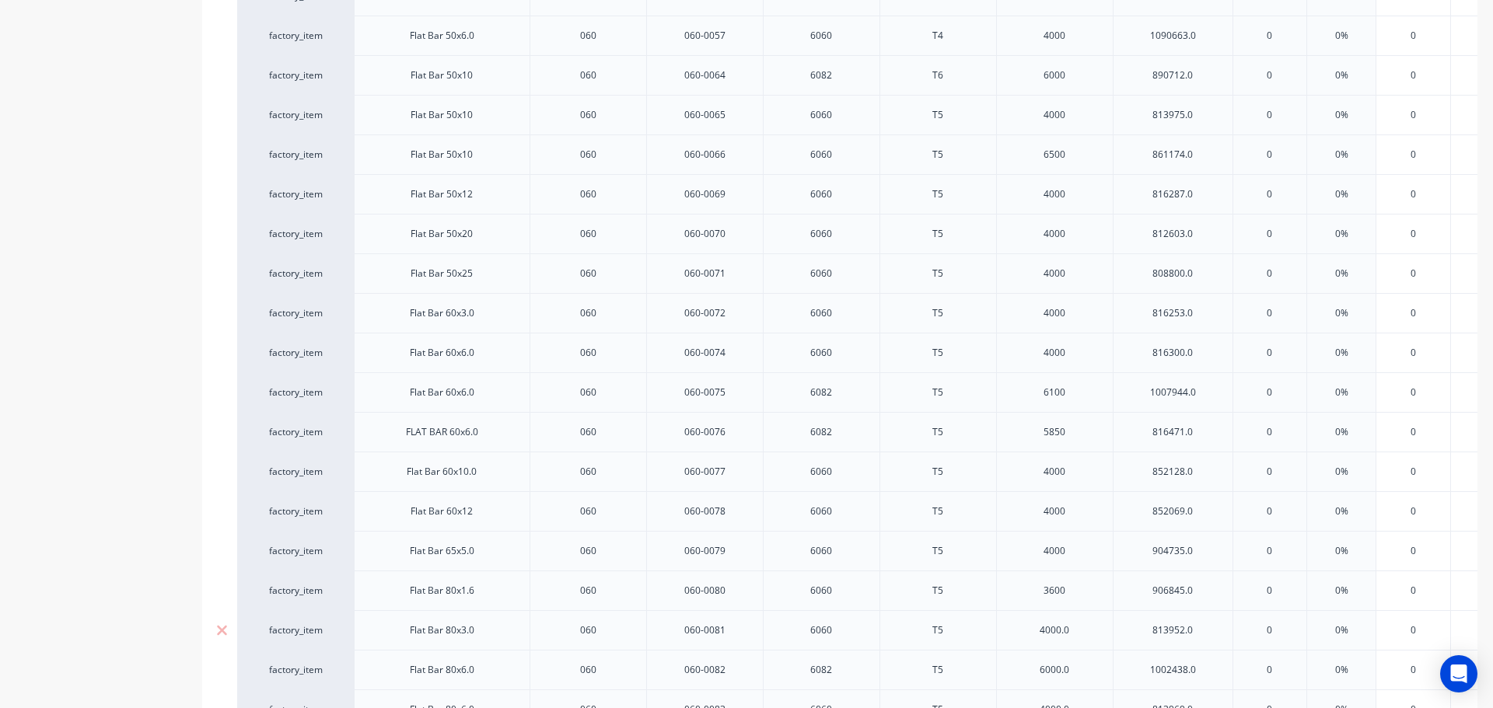
type textarea "x"
click at [1086, 684] on div "6000.0" at bounding box center [1054, 670] width 117 height 40
click at [1086, 673] on div "6000.0" at bounding box center [1055, 670] width 78 height 20
type textarea "x"
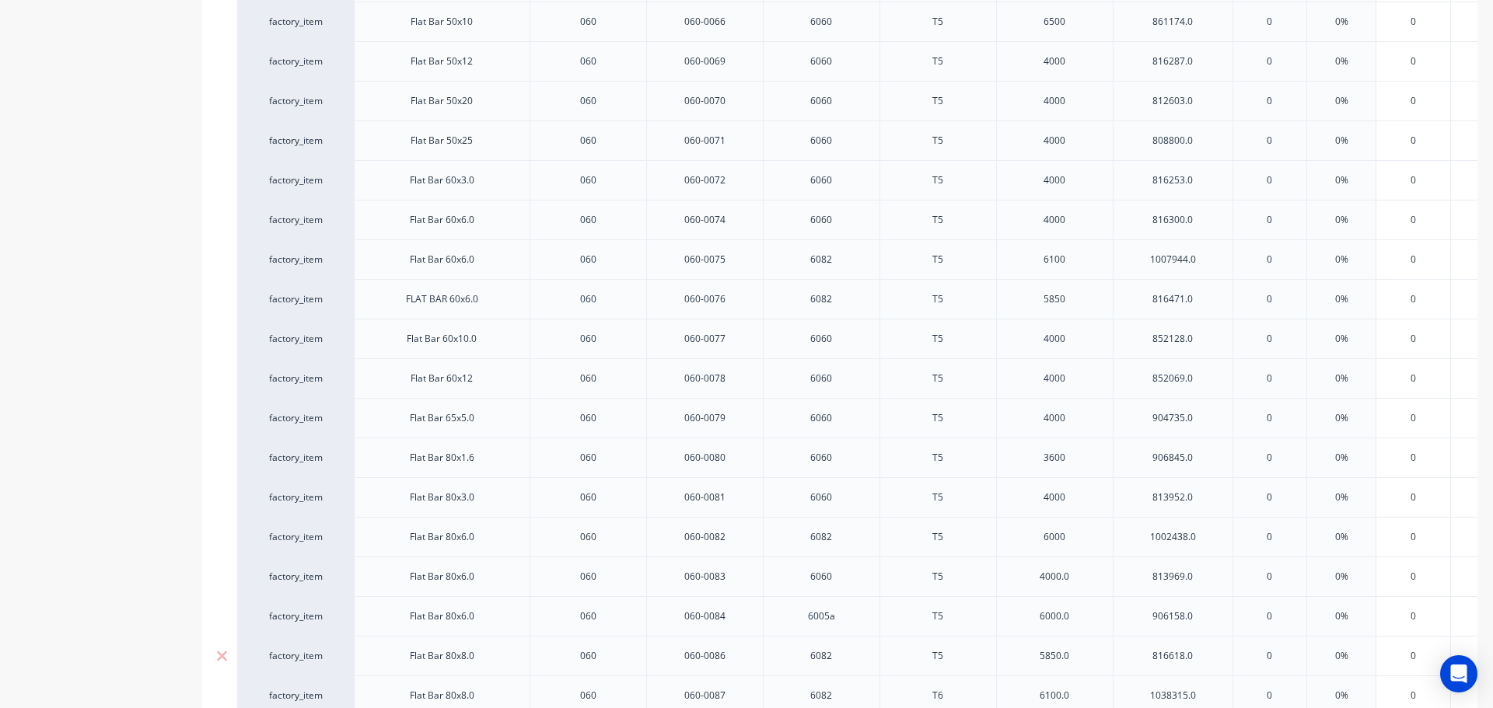
scroll to position [2658, 0]
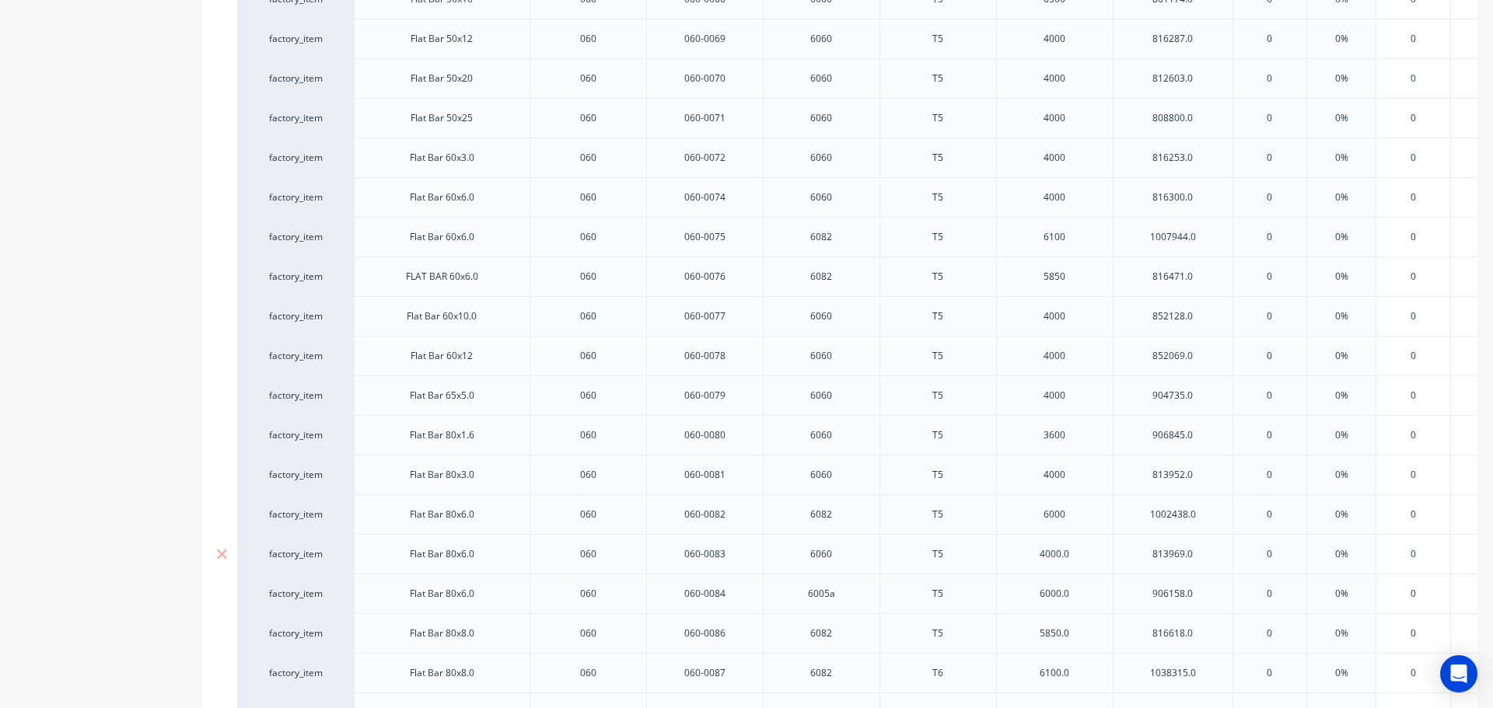
click at [1084, 547] on div "4000.0" at bounding box center [1055, 554] width 78 height 20
type textarea "x"
click at [1081, 593] on div "6000.0" at bounding box center [1055, 594] width 78 height 20
type textarea "x"
click at [1081, 635] on div "5850.0" at bounding box center [1055, 634] width 78 height 20
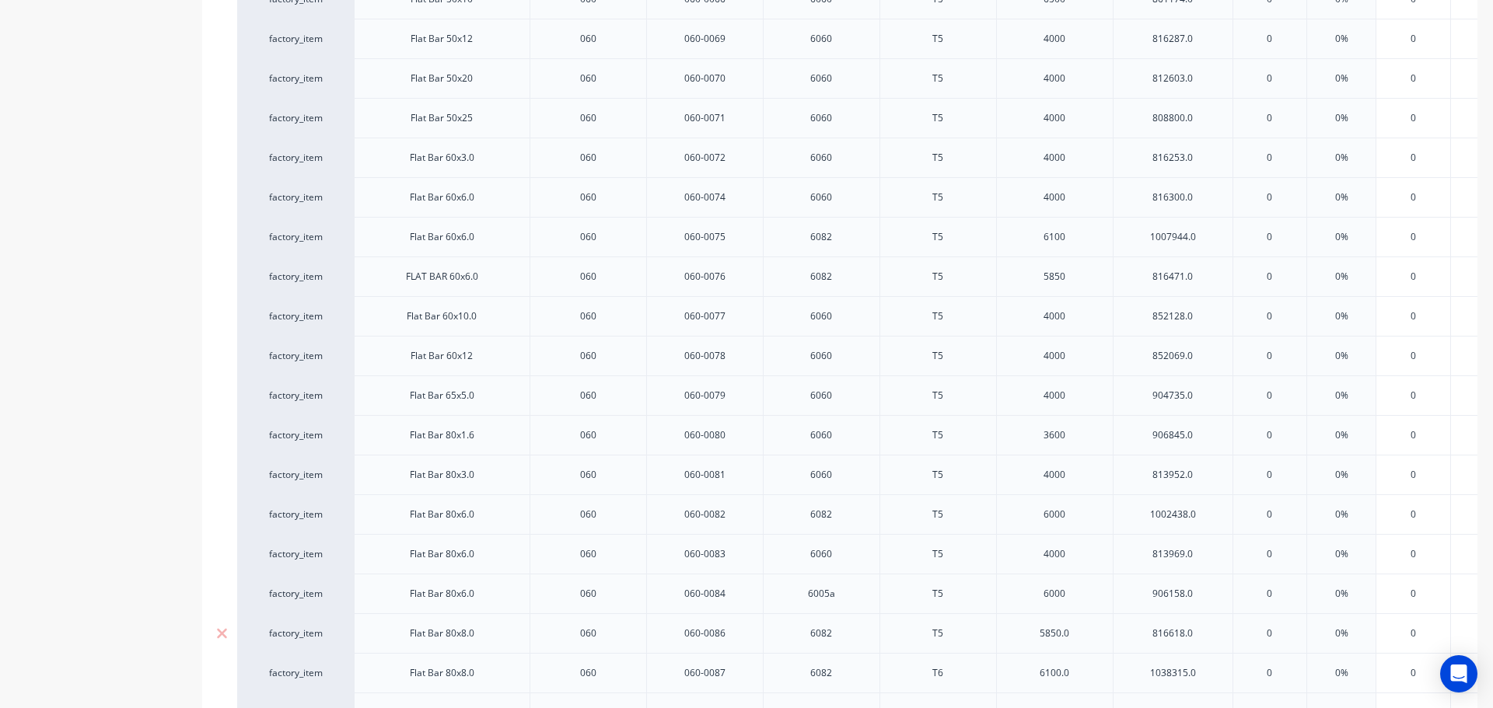
type textarea "x"
click at [1081, 677] on div "6100.0" at bounding box center [1055, 673] width 78 height 20
type textarea "x"
click at [1074, 558] on div "6000.0" at bounding box center [1055, 557] width 78 height 20
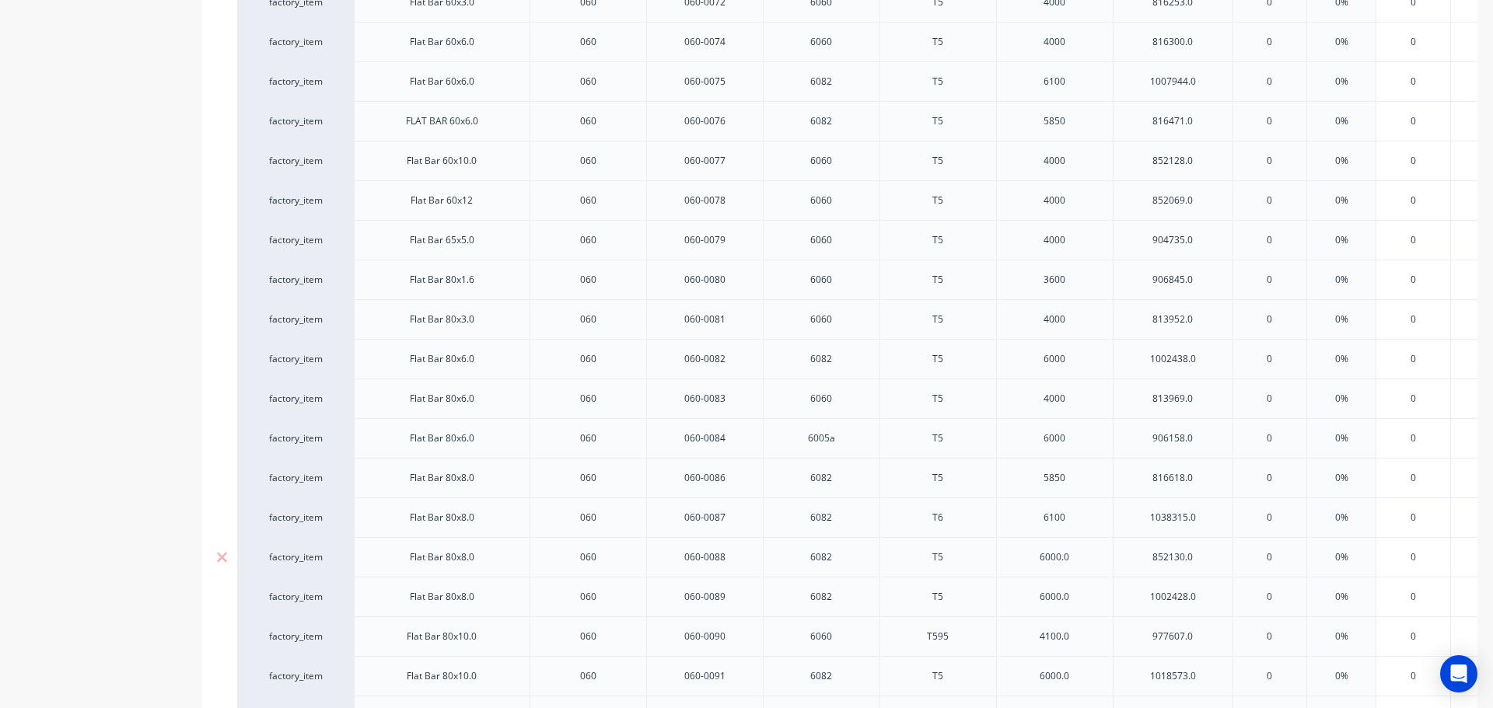
type textarea "x"
click at [1078, 596] on div "6000.0" at bounding box center [1055, 597] width 78 height 20
type textarea "x"
click at [1079, 635] on div "4100.0" at bounding box center [1055, 637] width 78 height 20
type textarea "x"
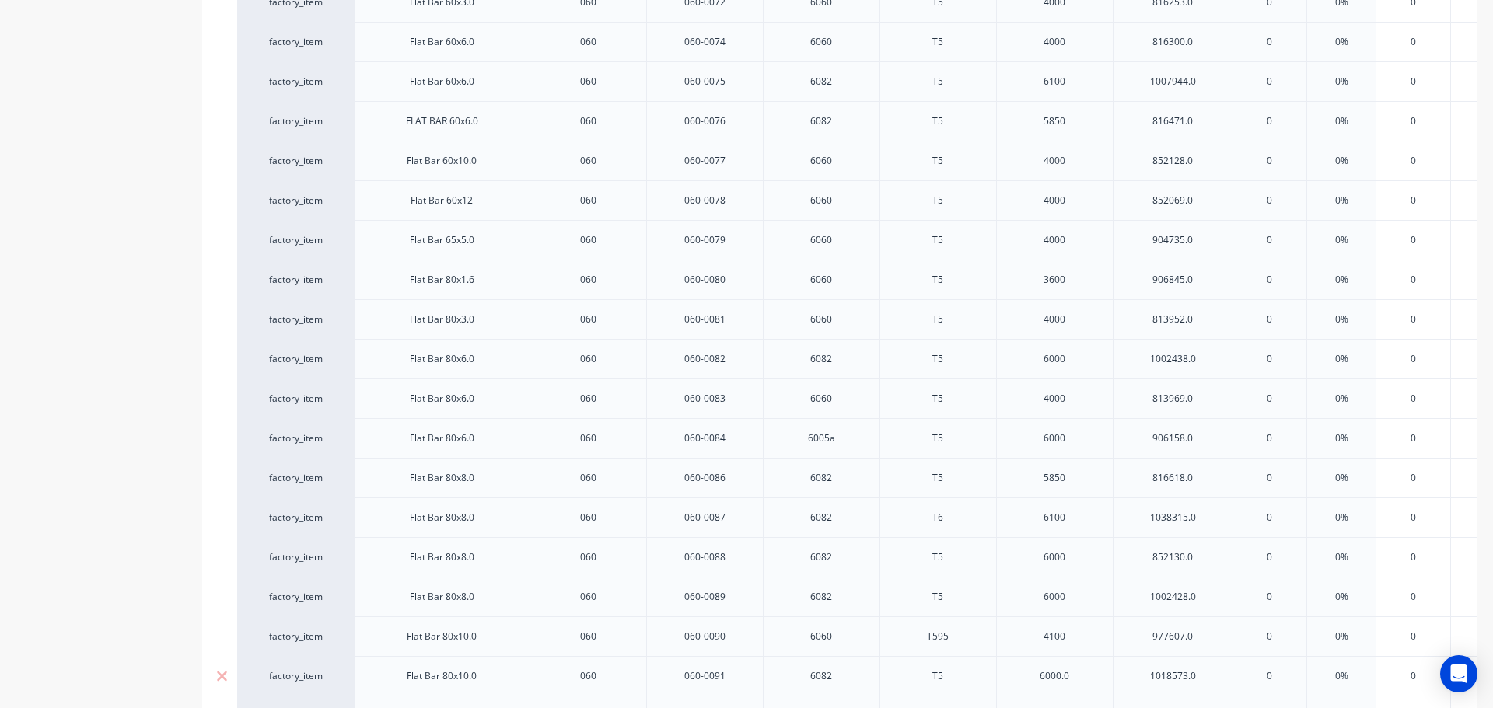
click at [1083, 673] on div "6000.0" at bounding box center [1055, 676] width 78 height 20
type textarea "x"
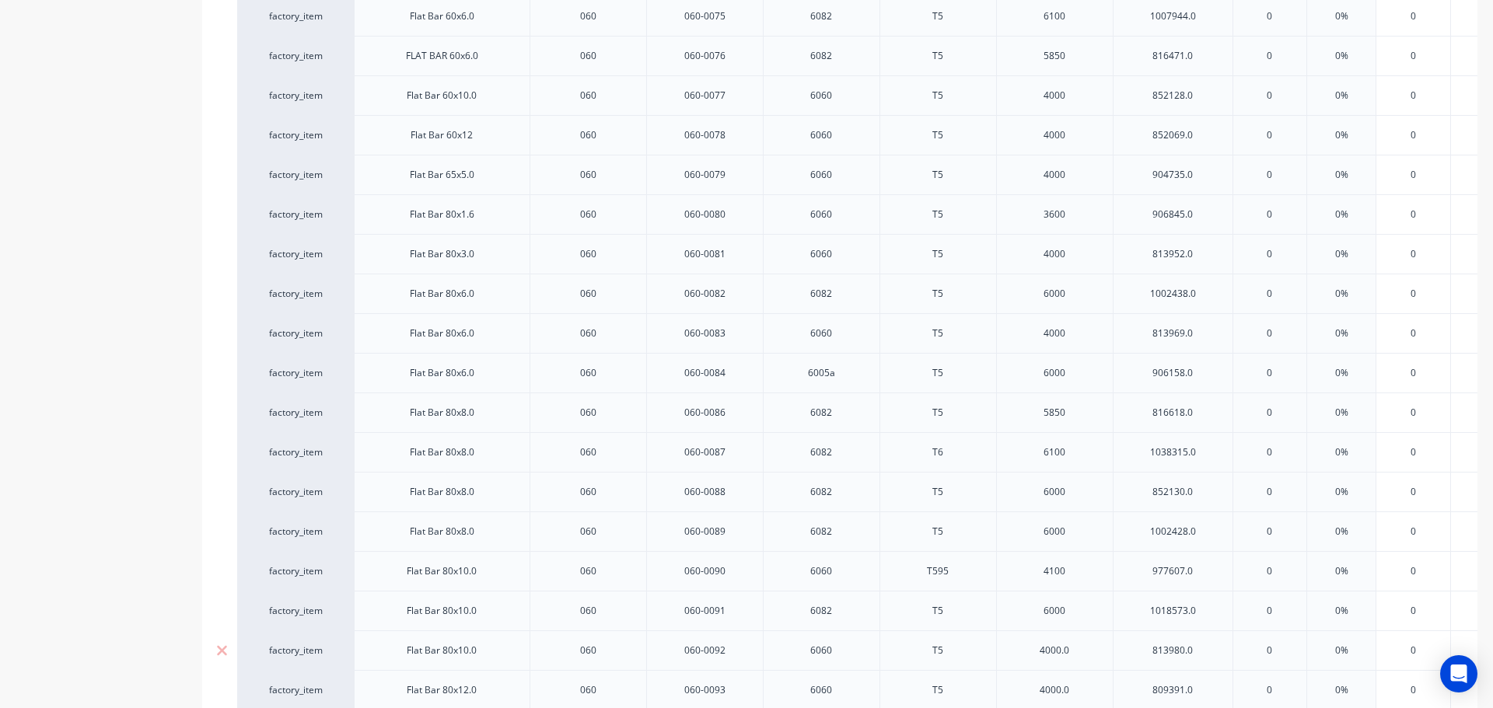
scroll to position [2969, 0]
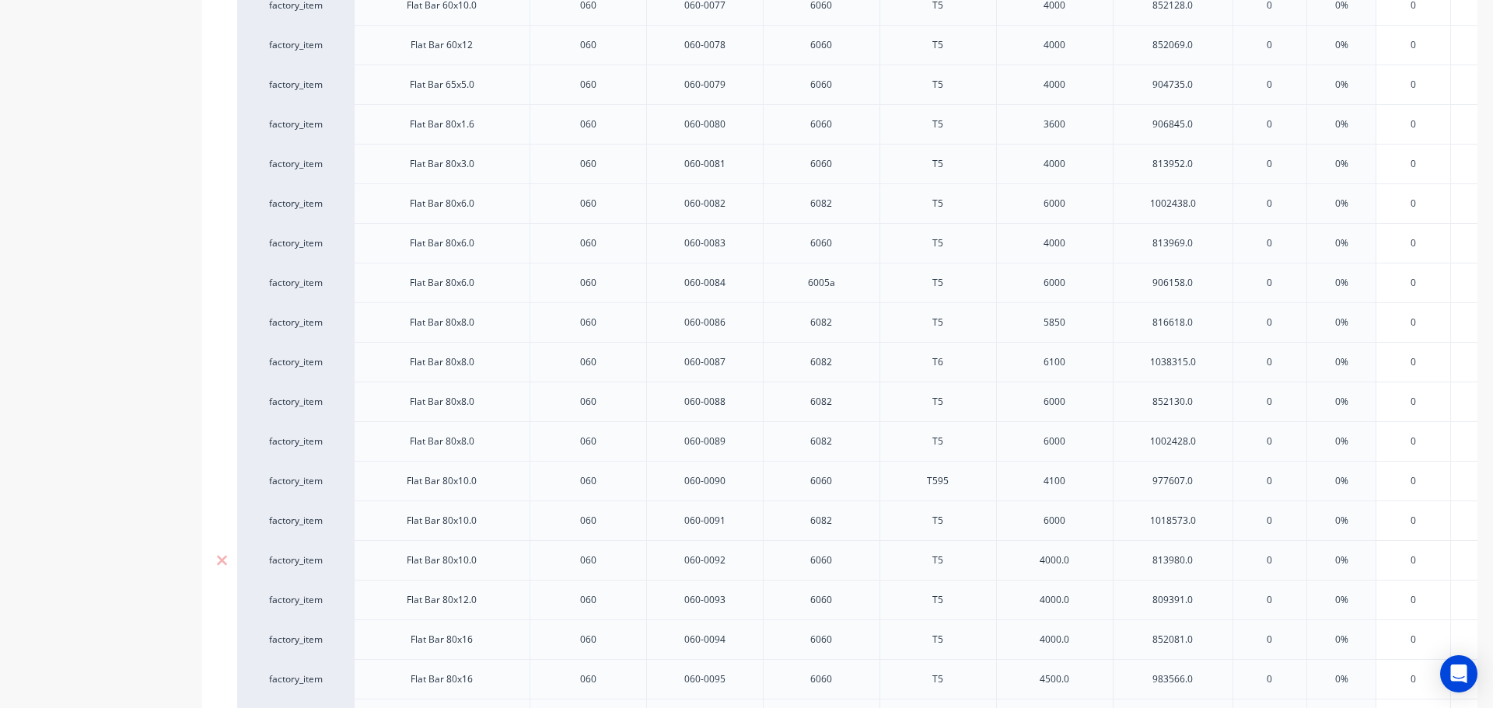
click at [1083, 561] on div "4000.0" at bounding box center [1055, 561] width 78 height 20
type textarea "x"
click at [1081, 602] on div "4000.0" at bounding box center [1055, 600] width 78 height 20
type textarea "x"
click at [1081, 647] on div "4000.0" at bounding box center [1055, 640] width 78 height 20
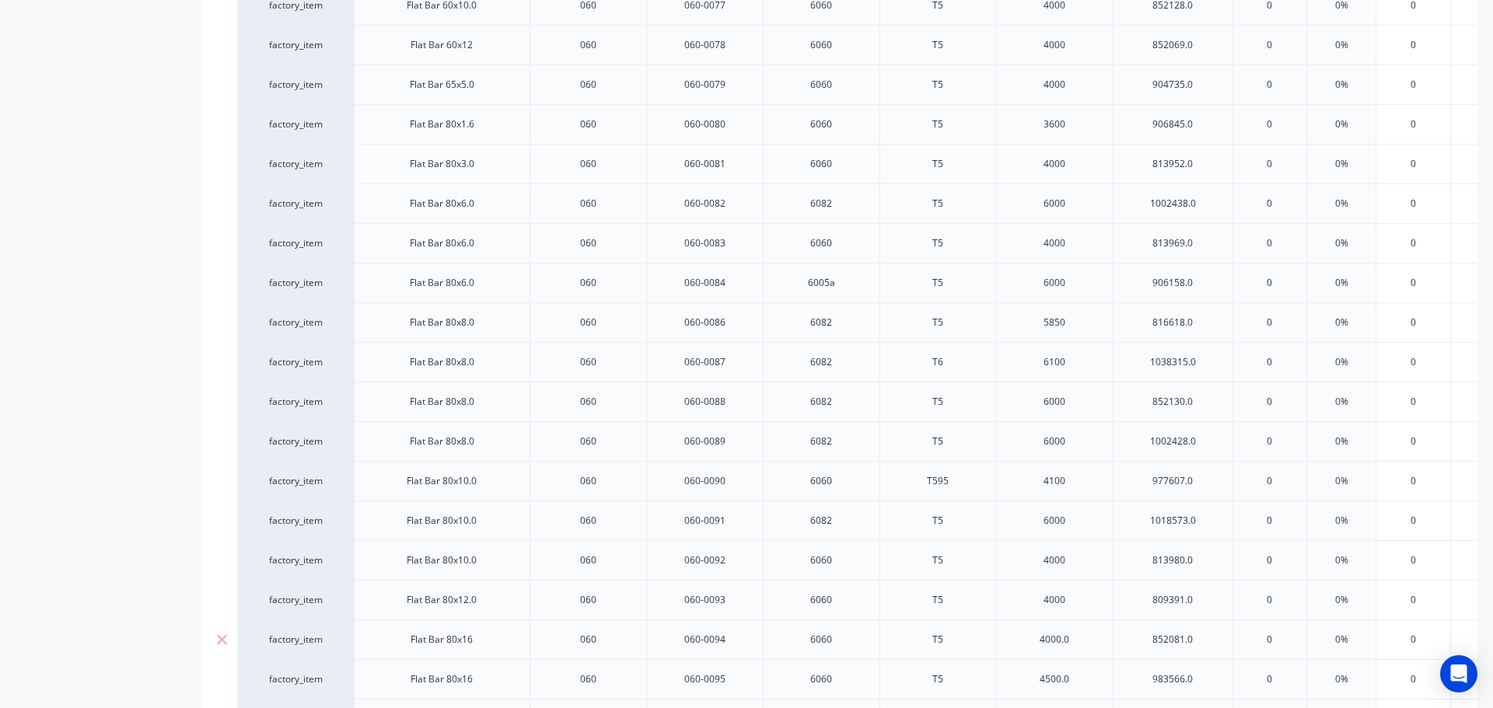
type textarea "x"
click at [1079, 693] on div "4500.0" at bounding box center [1054, 679] width 117 height 40
click at [1078, 680] on div "4500.0" at bounding box center [1055, 680] width 78 height 20
type textarea "x"
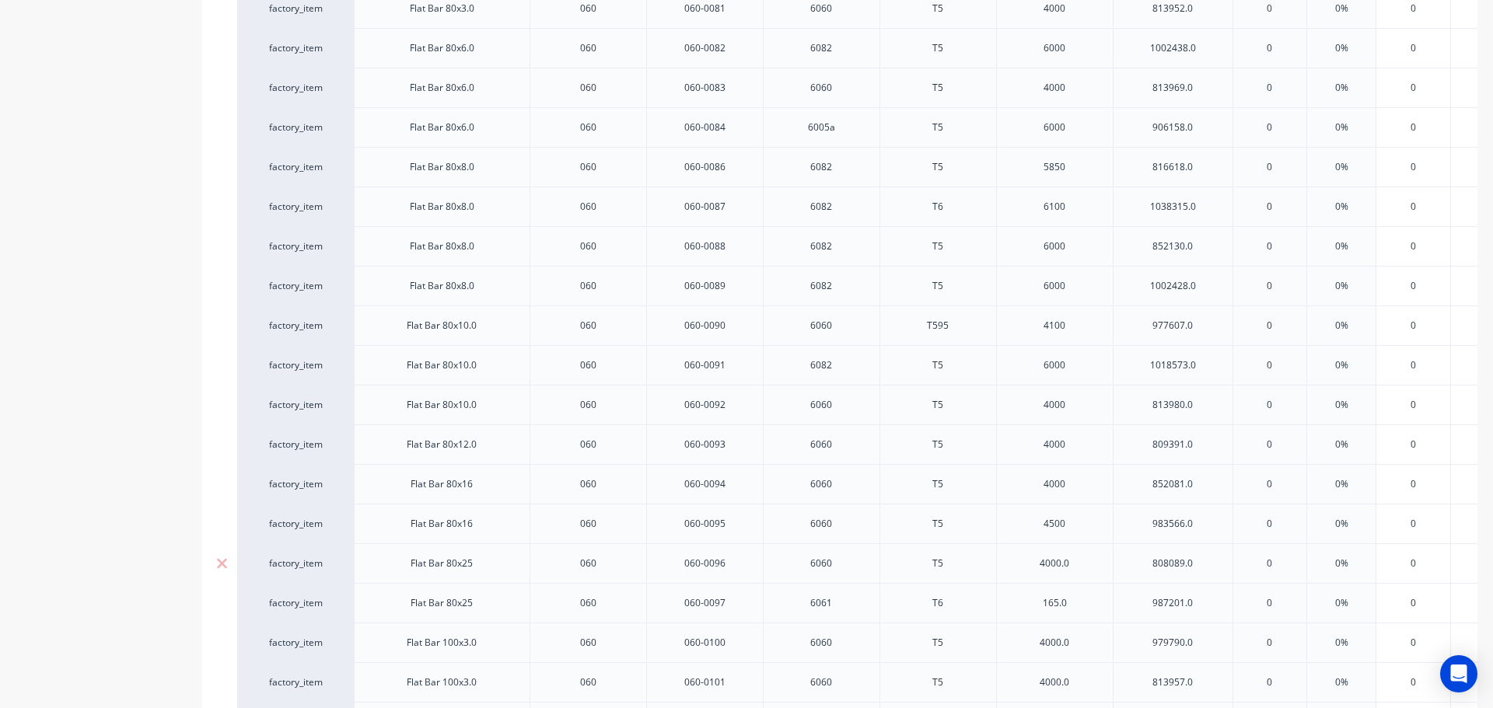
click at [1081, 565] on div "4000.0" at bounding box center [1055, 564] width 78 height 20
type textarea "x"
click at [1081, 603] on div "165.0" at bounding box center [1055, 603] width 78 height 20
type textarea "x"
click at [1083, 644] on div "4000.0" at bounding box center [1055, 643] width 78 height 20
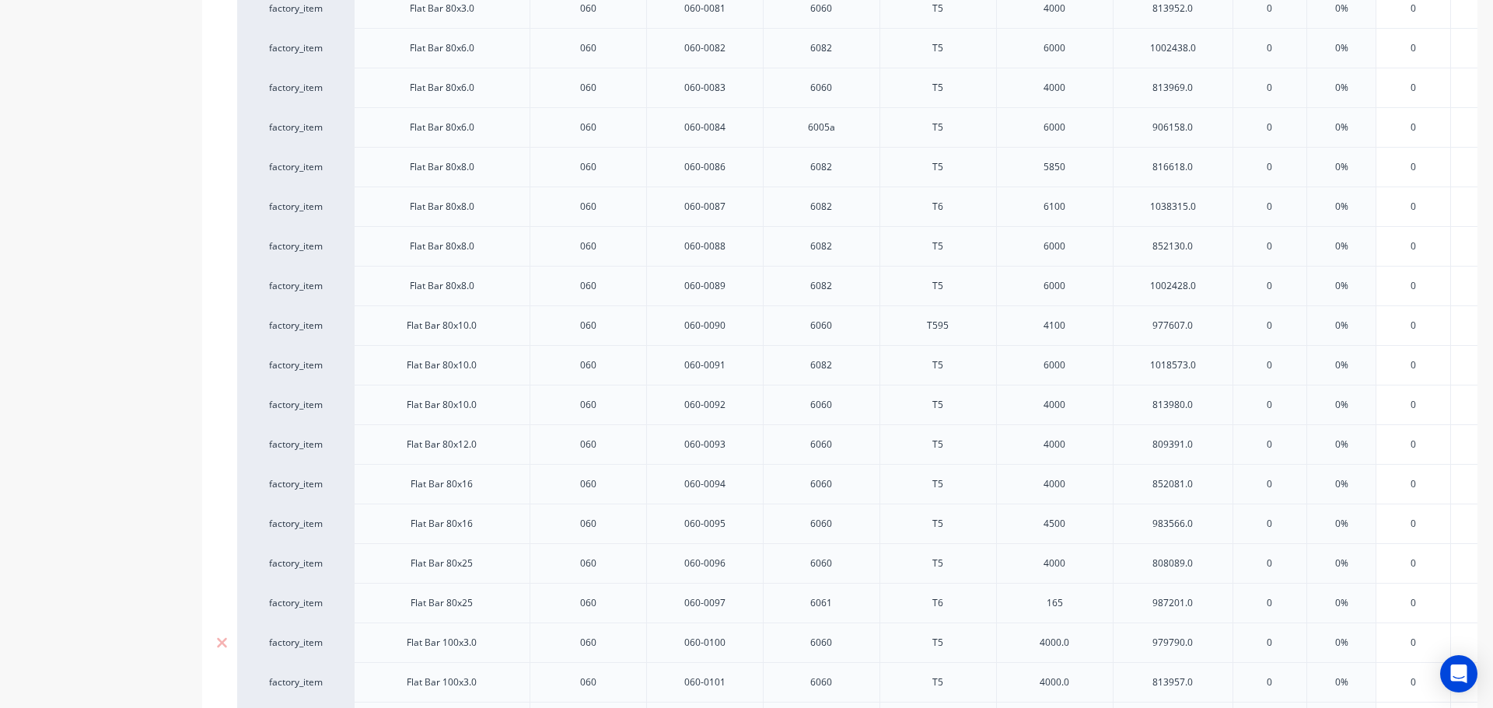
type textarea "x"
click at [1080, 684] on div "4000.0" at bounding box center [1055, 683] width 78 height 20
type textarea "x"
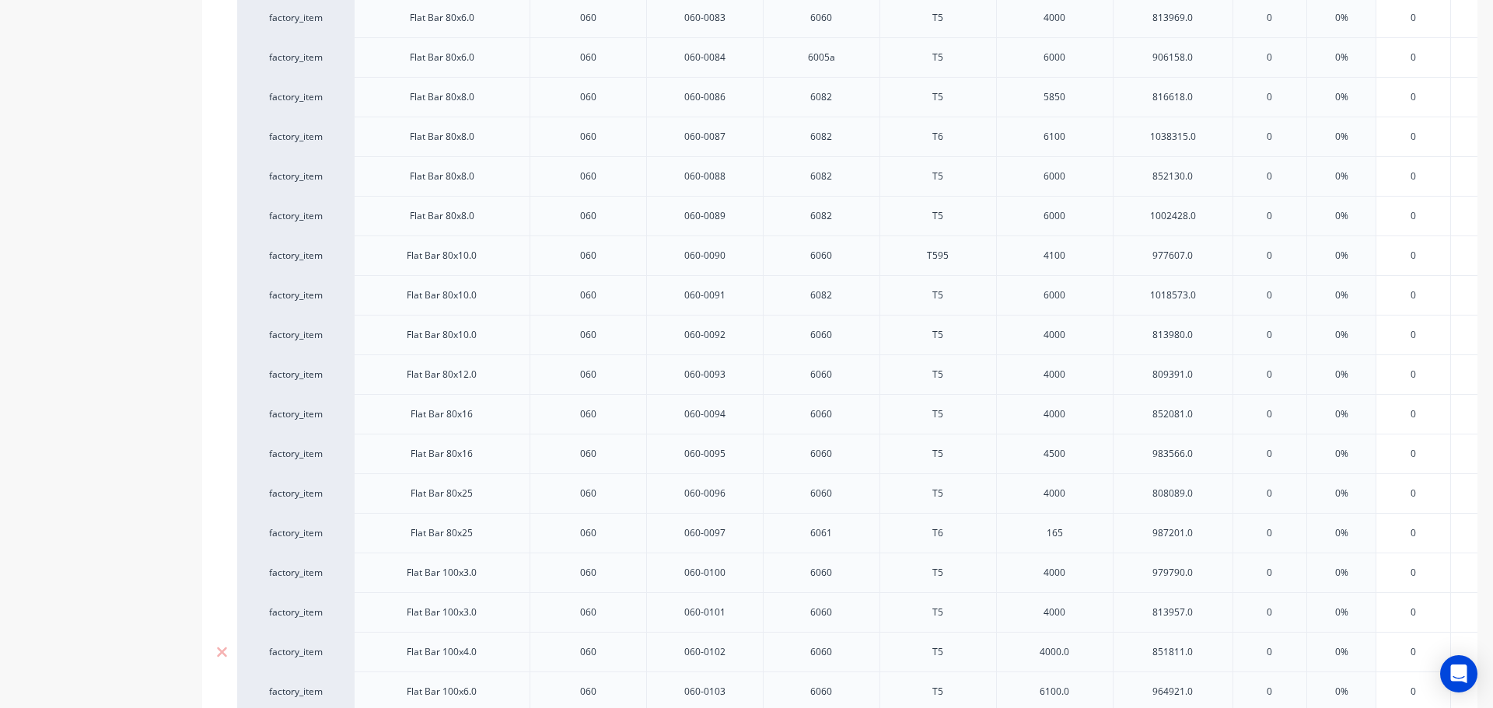
scroll to position [3358, 0]
click at [1080, 487] on div "4000.0" at bounding box center [1055, 489] width 78 height 20
type textarea "x"
click at [1081, 521] on div "6100.0" at bounding box center [1055, 529] width 78 height 20
type textarea "x"
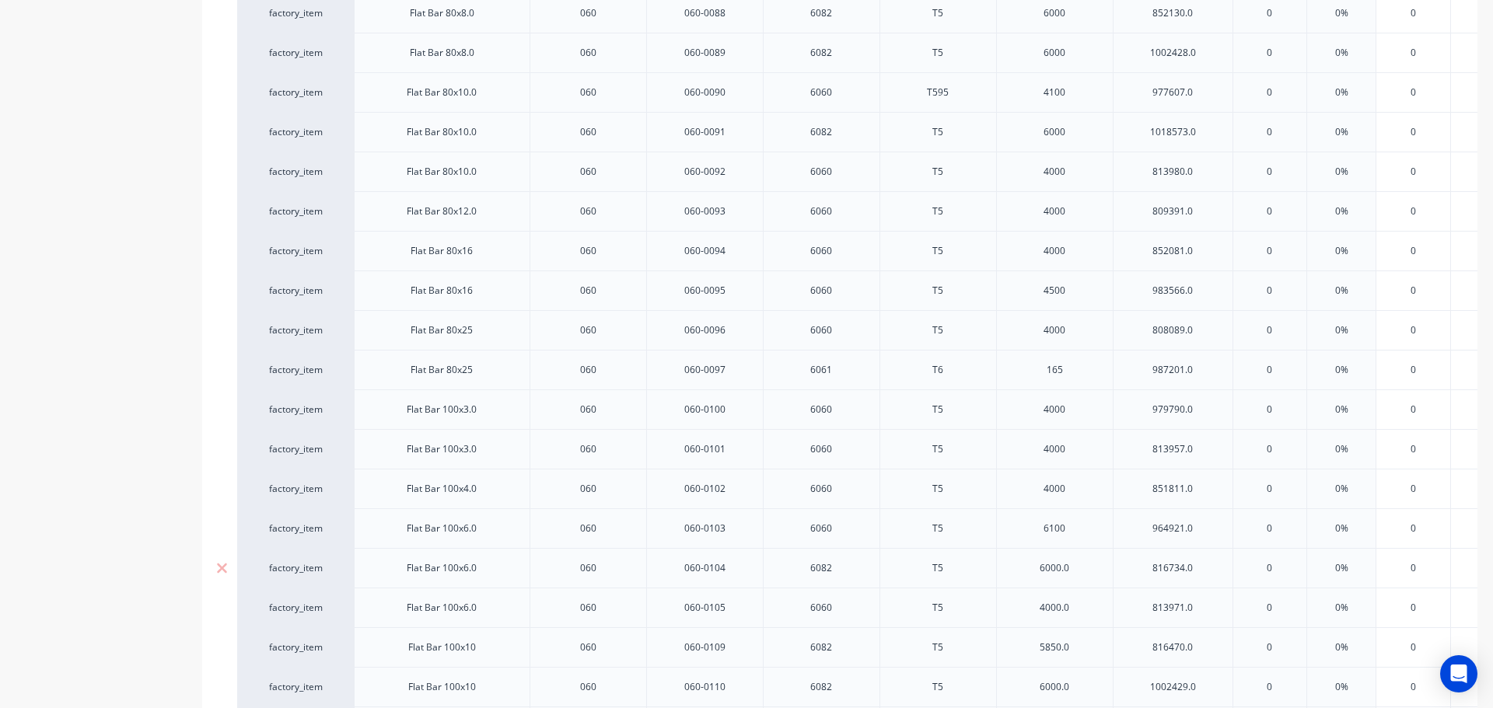
click at [1077, 568] on div "6000.0" at bounding box center [1055, 568] width 78 height 20
type textarea "x"
click at [1083, 606] on div "4000.0" at bounding box center [1055, 608] width 78 height 20
type textarea "x"
click at [1079, 648] on div "5850.0" at bounding box center [1055, 648] width 78 height 20
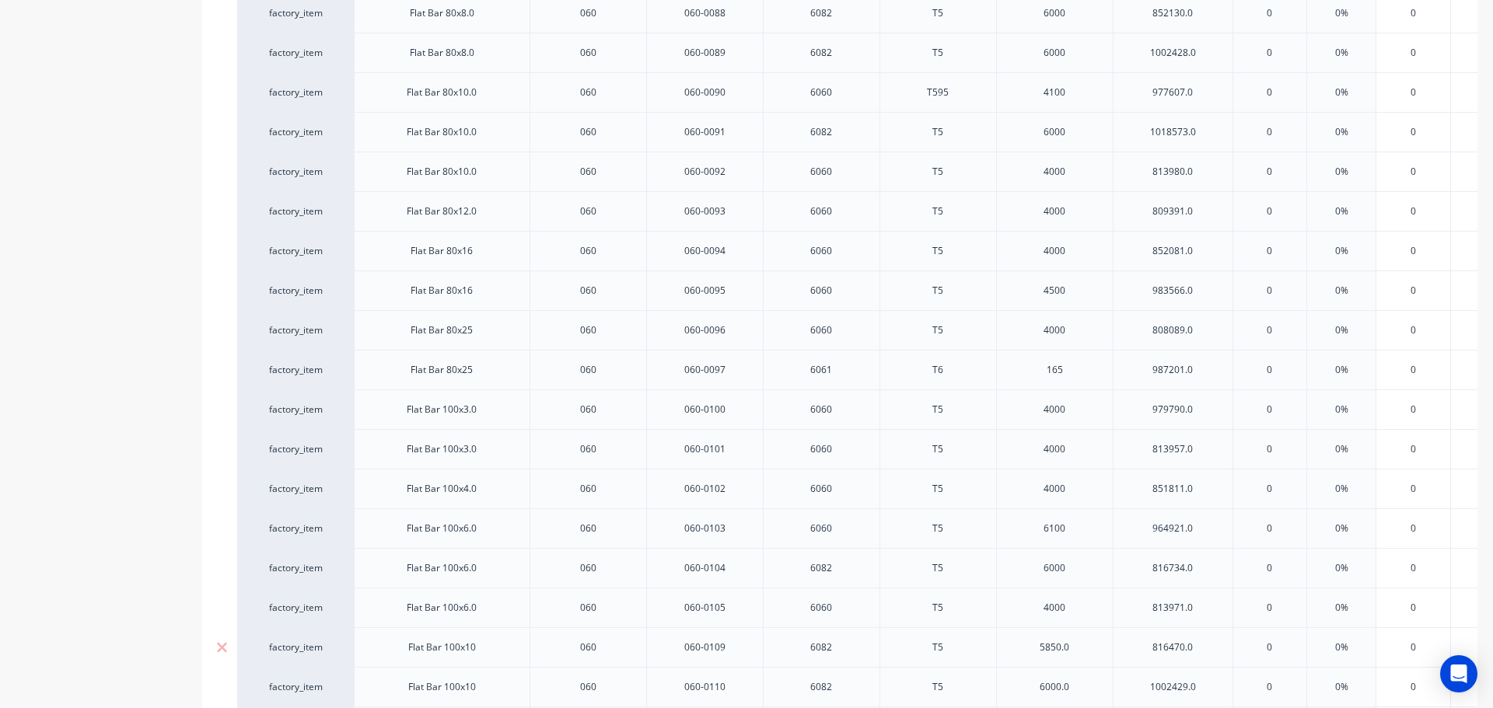
type textarea "x"
click at [1082, 691] on div "6000.0" at bounding box center [1055, 687] width 78 height 20
type textarea "x"
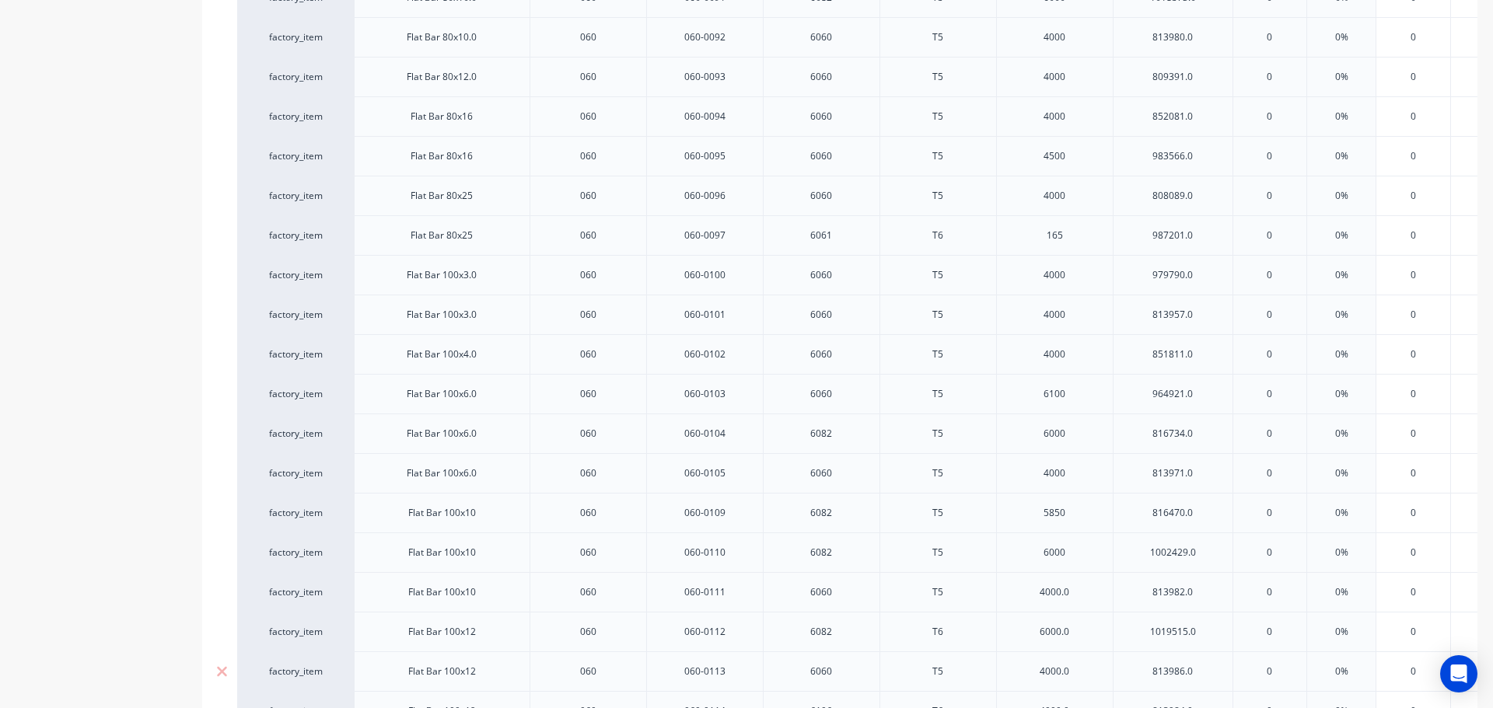
scroll to position [3513, 0]
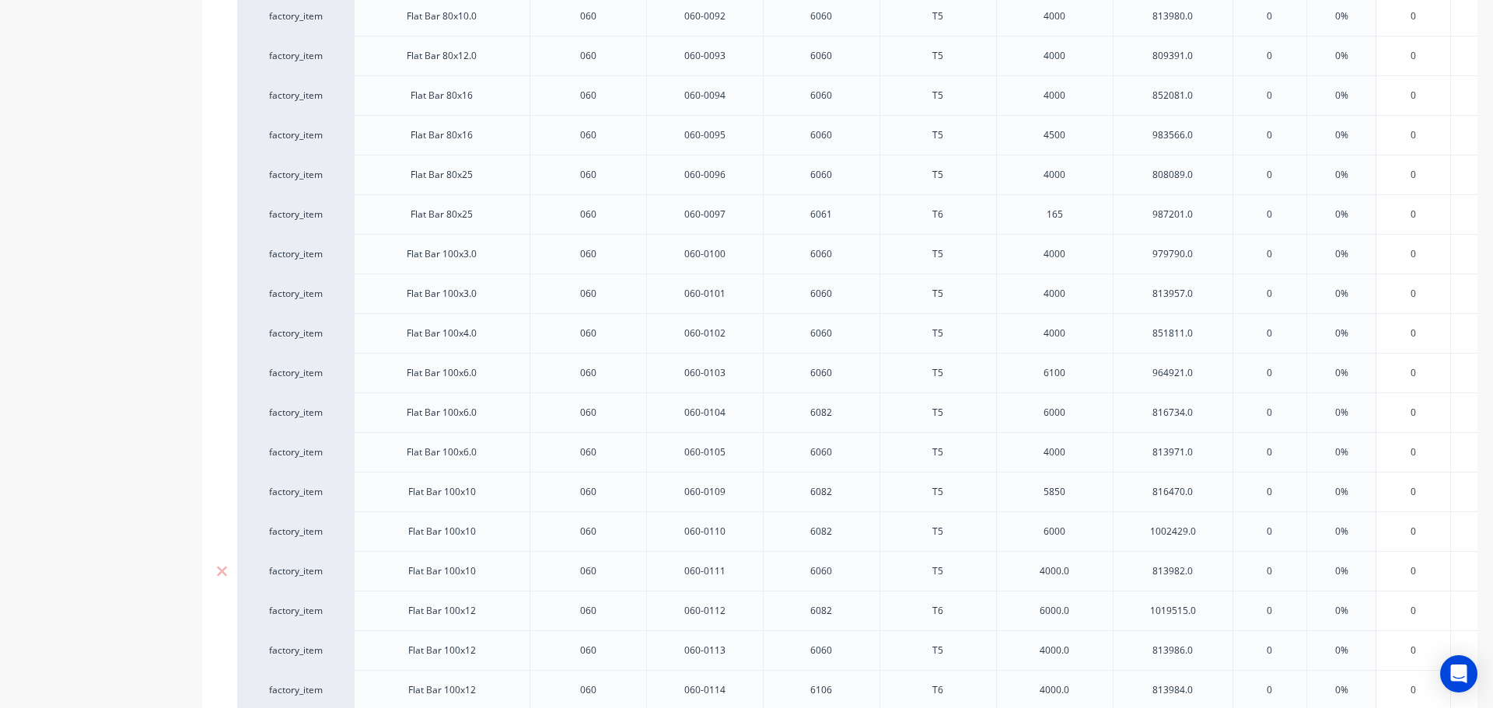
click at [1075, 568] on div "4000.0" at bounding box center [1055, 571] width 78 height 20
type textarea "x"
click at [1087, 613] on div "6000.0" at bounding box center [1055, 611] width 78 height 20
type textarea "x"
click at [1078, 652] on div "4000.0" at bounding box center [1055, 651] width 78 height 20
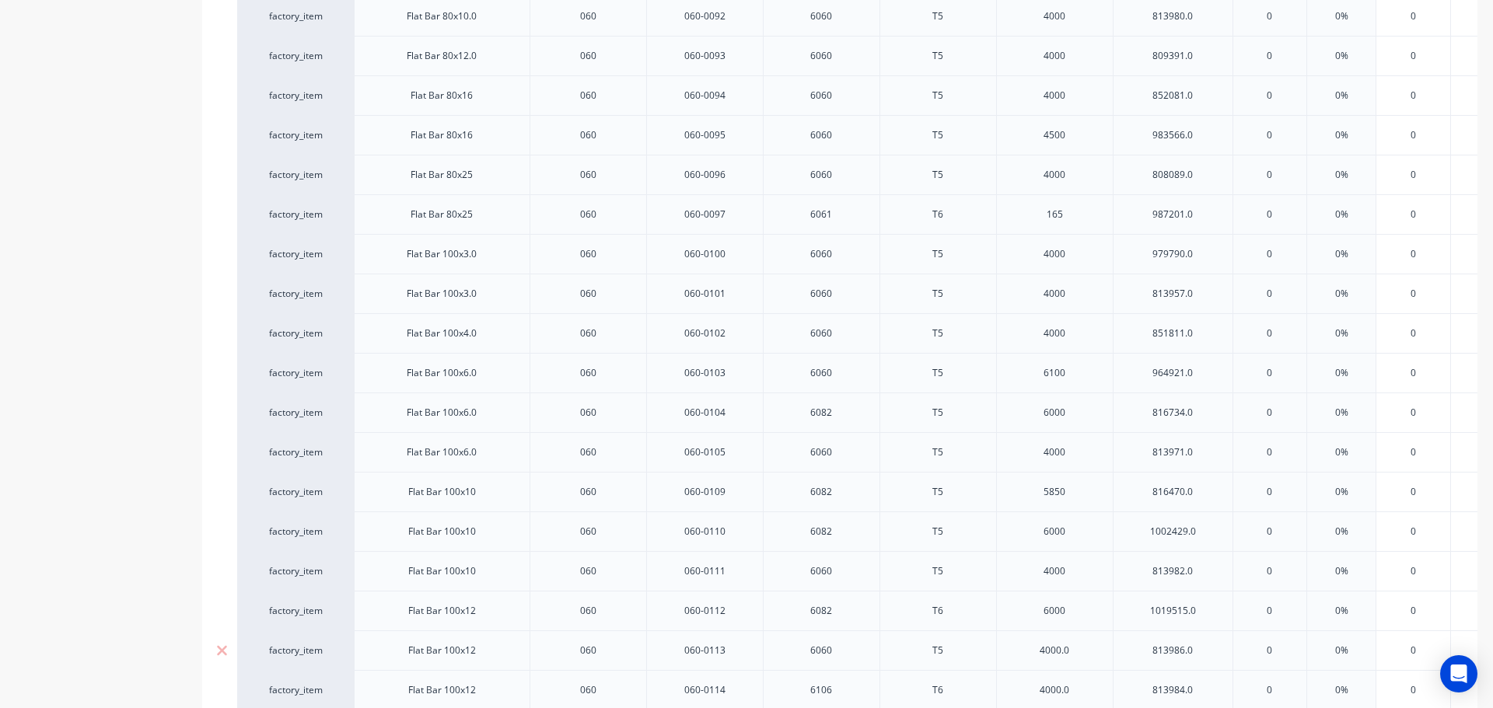
type textarea "x"
click at [1082, 693] on div "4000.0" at bounding box center [1055, 690] width 78 height 20
type textarea "x"
click at [1081, 650] on div "4000.0" at bounding box center [1055, 652] width 78 height 20
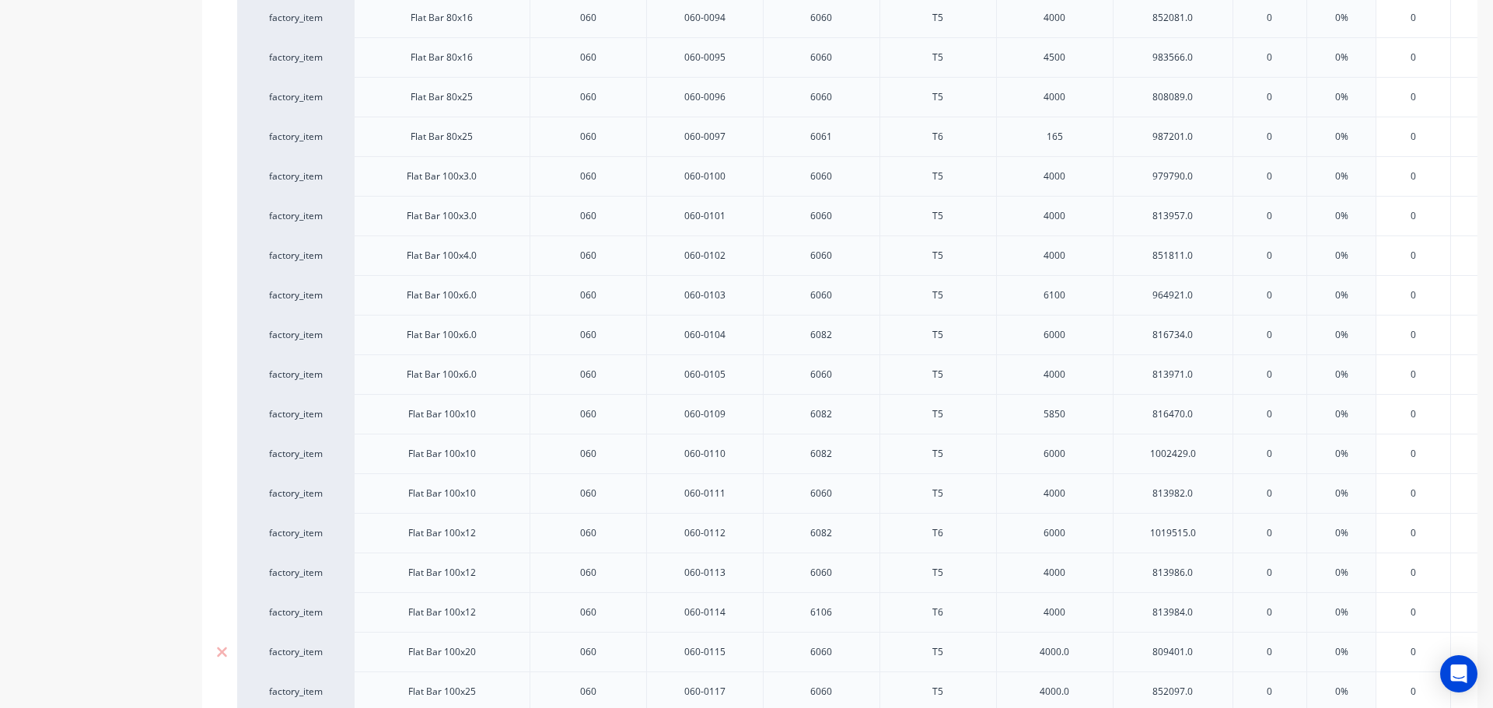
type textarea "x"
click at [1077, 696] on div "4000.0" at bounding box center [1055, 692] width 78 height 20
type textarea "x"
click at [1076, 652] on div "4000.0" at bounding box center [1055, 654] width 78 height 20
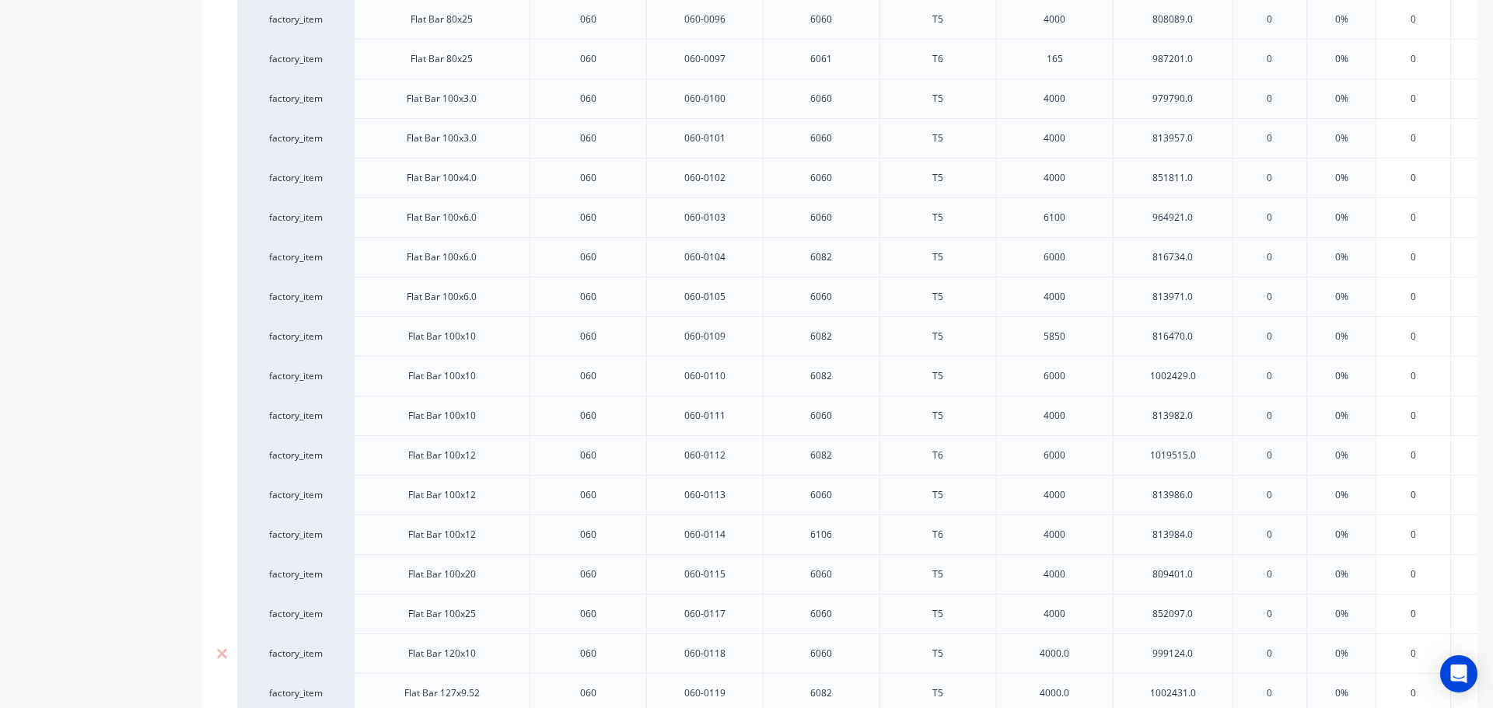
type textarea "x"
click at [1082, 695] on div "4000.0" at bounding box center [1055, 694] width 78 height 20
type textarea "x"
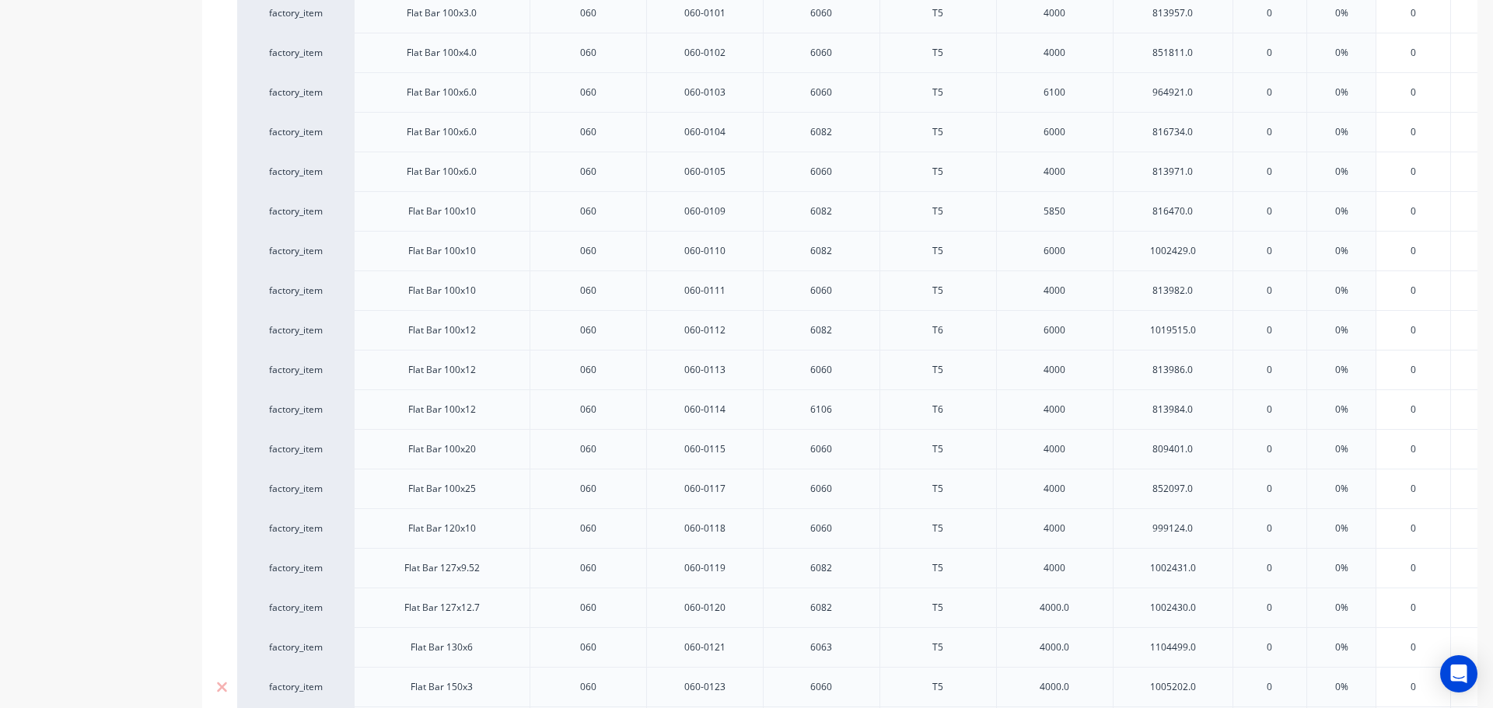
scroll to position [3825, 0]
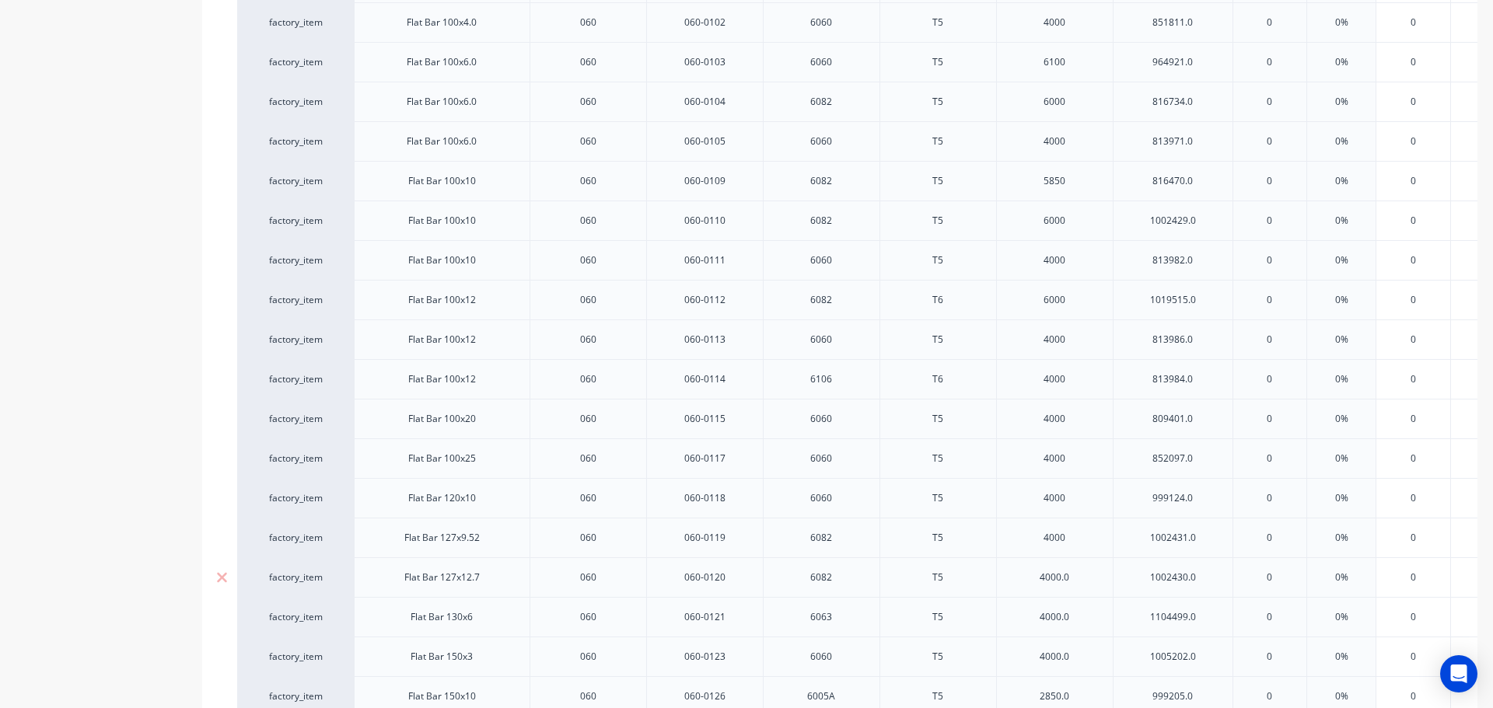
click at [1082, 577] on div "4000.0" at bounding box center [1055, 578] width 78 height 20
click at [1085, 616] on div "4000.0" at bounding box center [1055, 617] width 78 height 20
type textarea "x"
click at [1078, 649] on div "4000.0" at bounding box center [1055, 657] width 78 height 20
type textarea "x"
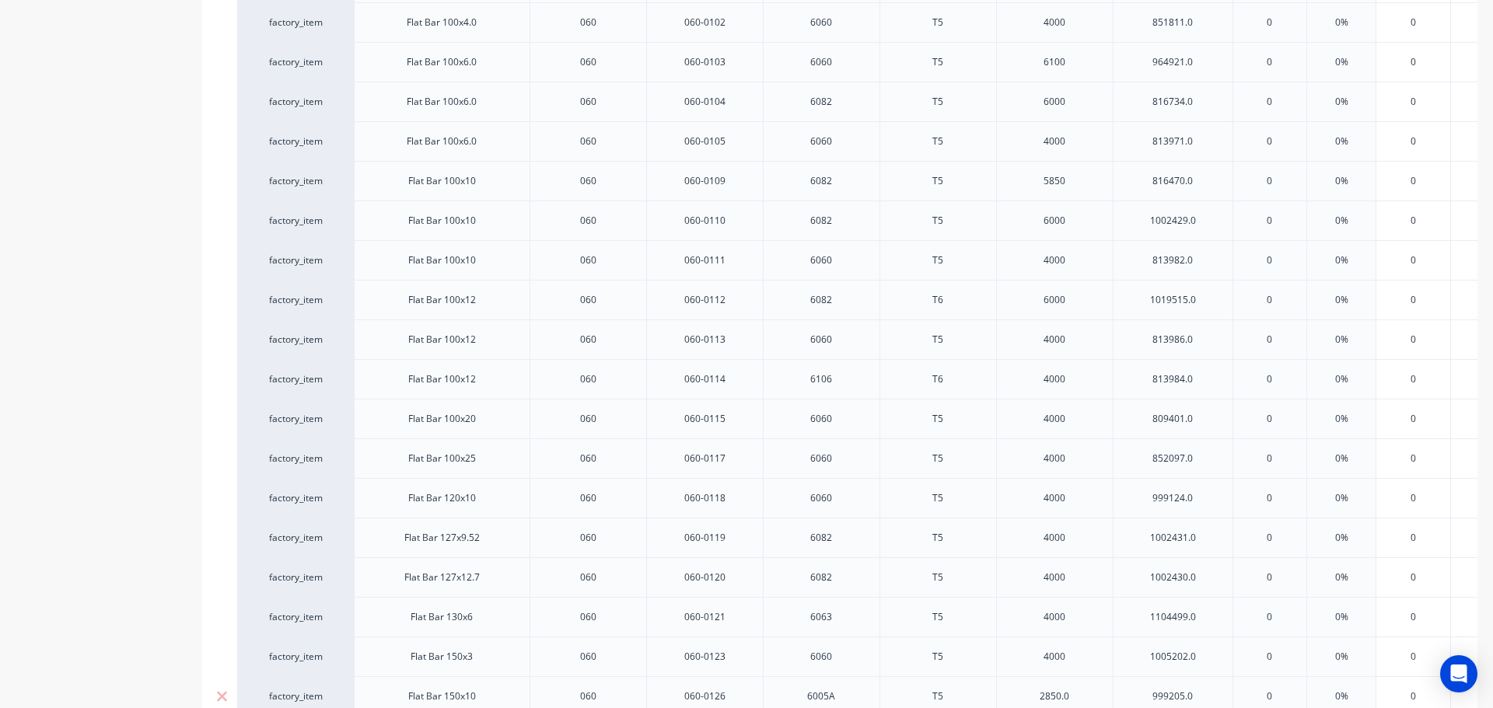
click at [1084, 694] on div "2850.0" at bounding box center [1055, 697] width 78 height 20
type textarea "x"
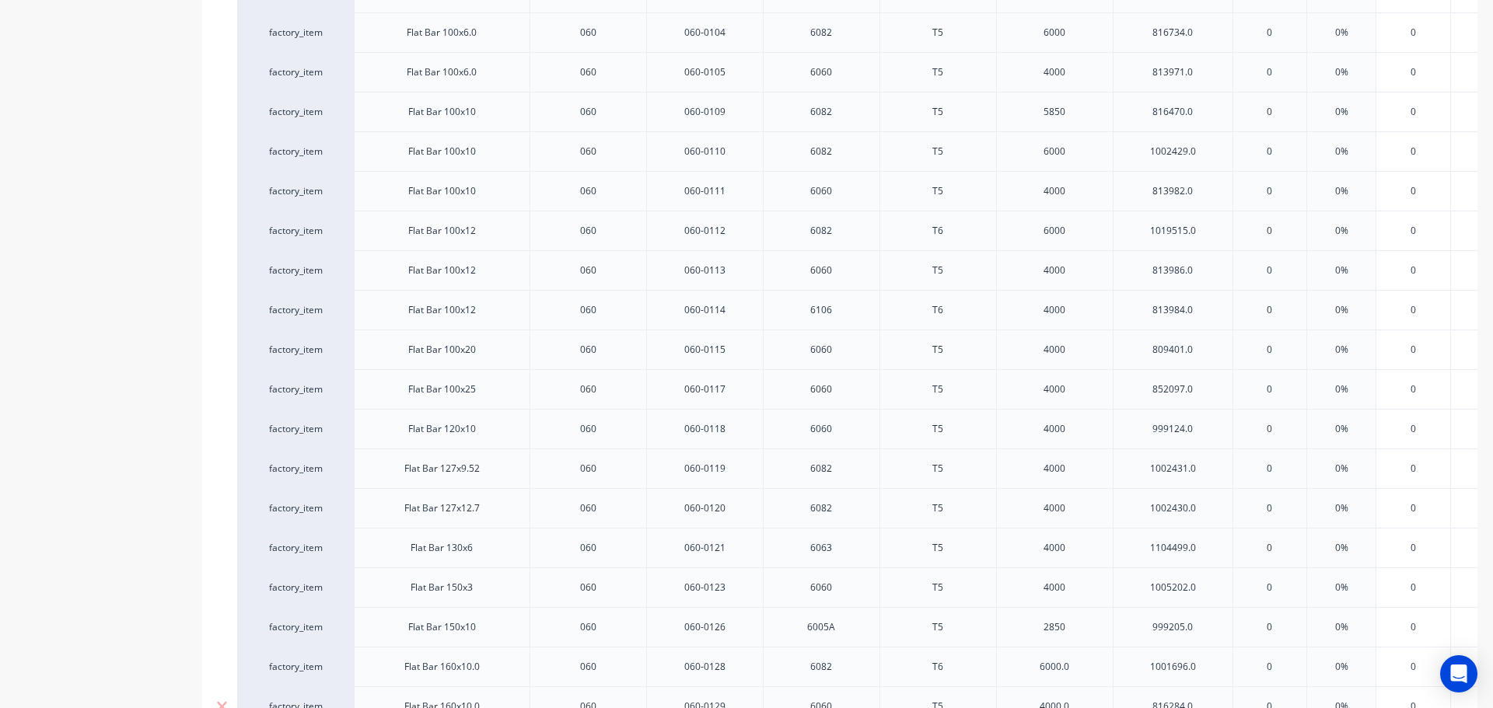
scroll to position [3980, 0]
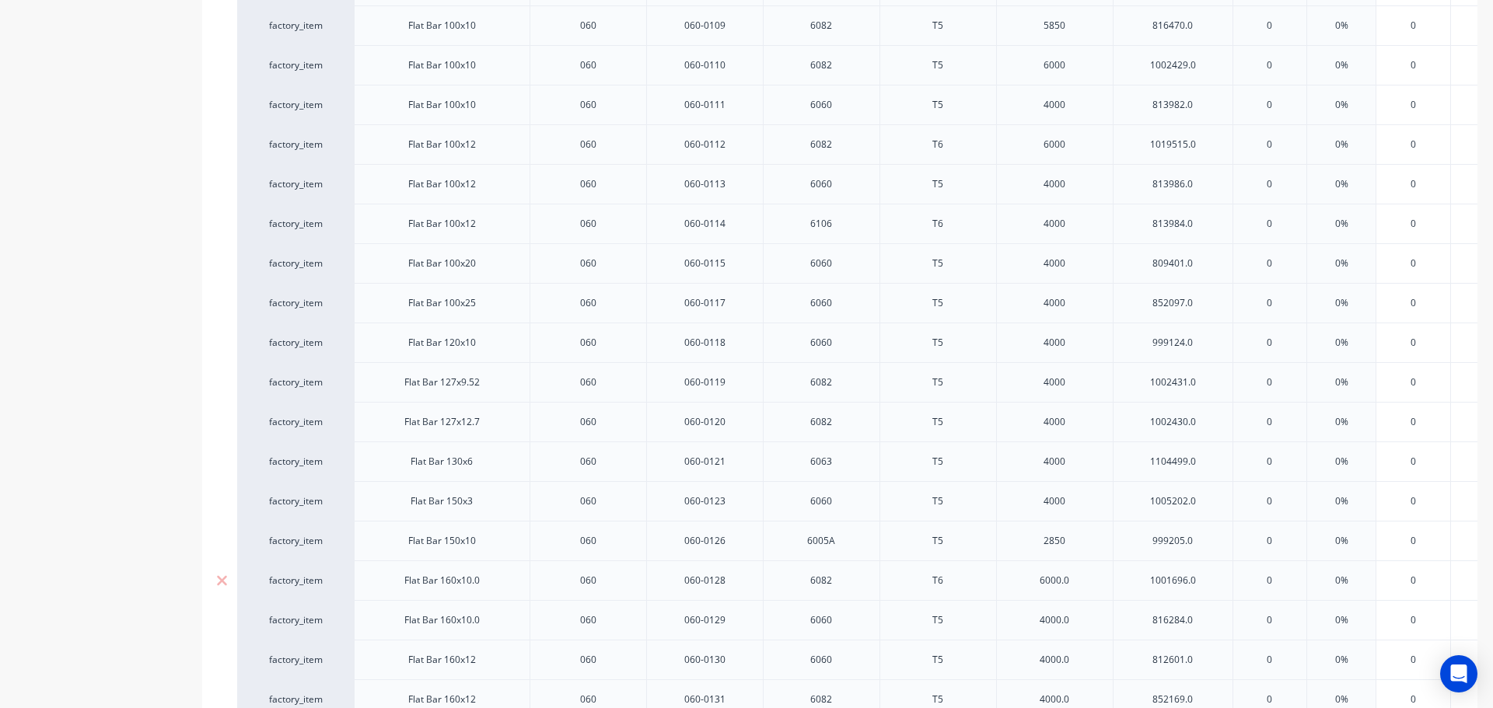
click at [1075, 580] on div "6000.0" at bounding box center [1055, 581] width 78 height 20
type textarea "x"
click at [1079, 618] on div "4000.0" at bounding box center [1055, 620] width 78 height 20
click at [1082, 664] on div "4000.0" at bounding box center [1055, 660] width 78 height 20
type textarea "x"
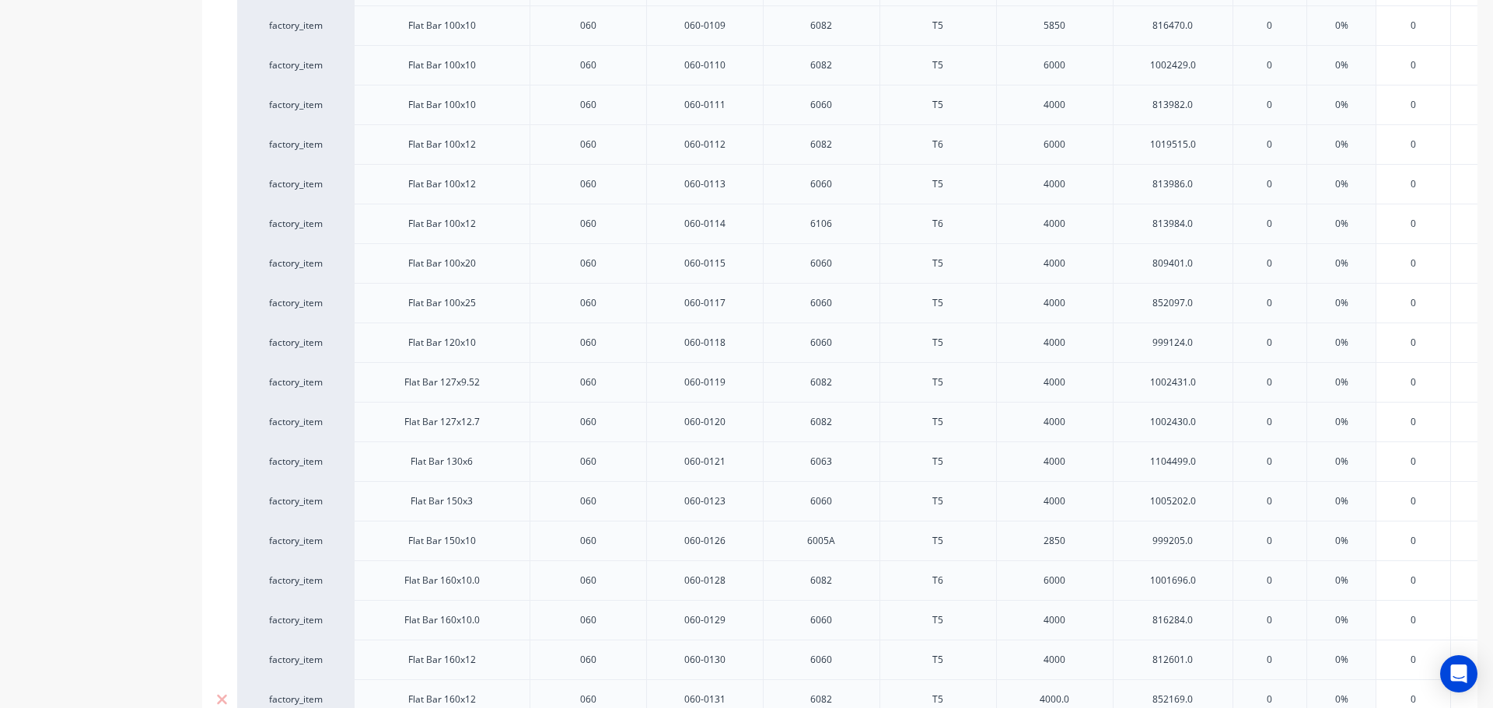
click at [1082, 697] on div "4000.0" at bounding box center [1055, 700] width 78 height 20
type textarea "x"
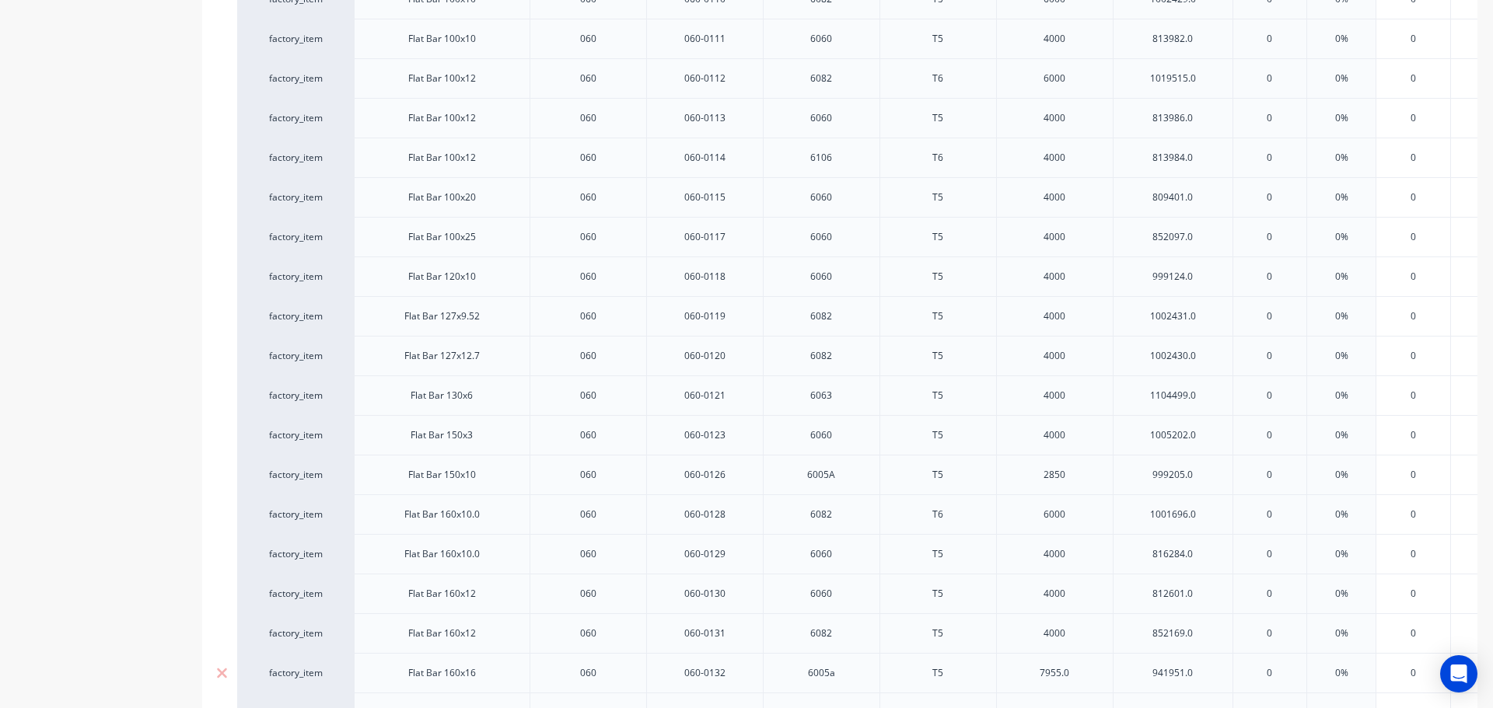
scroll to position [4136, 0]
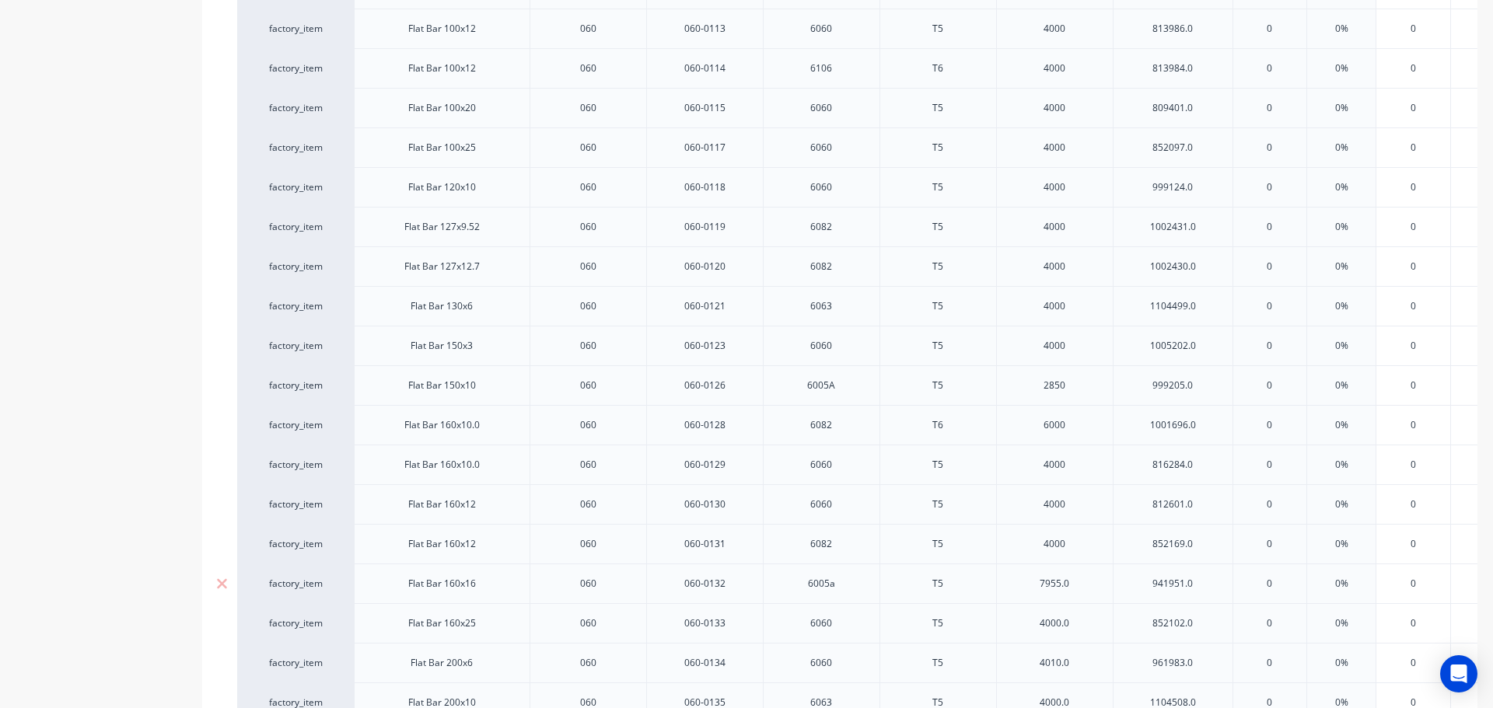
click at [1083, 586] on div "7955.0" at bounding box center [1055, 584] width 78 height 20
type textarea "x"
click at [1079, 628] on div "4000.0" at bounding box center [1055, 624] width 78 height 20
type textarea "x"
click at [1081, 665] on div "4010.0" at bounding box center [1055, 663] width 78 height 20
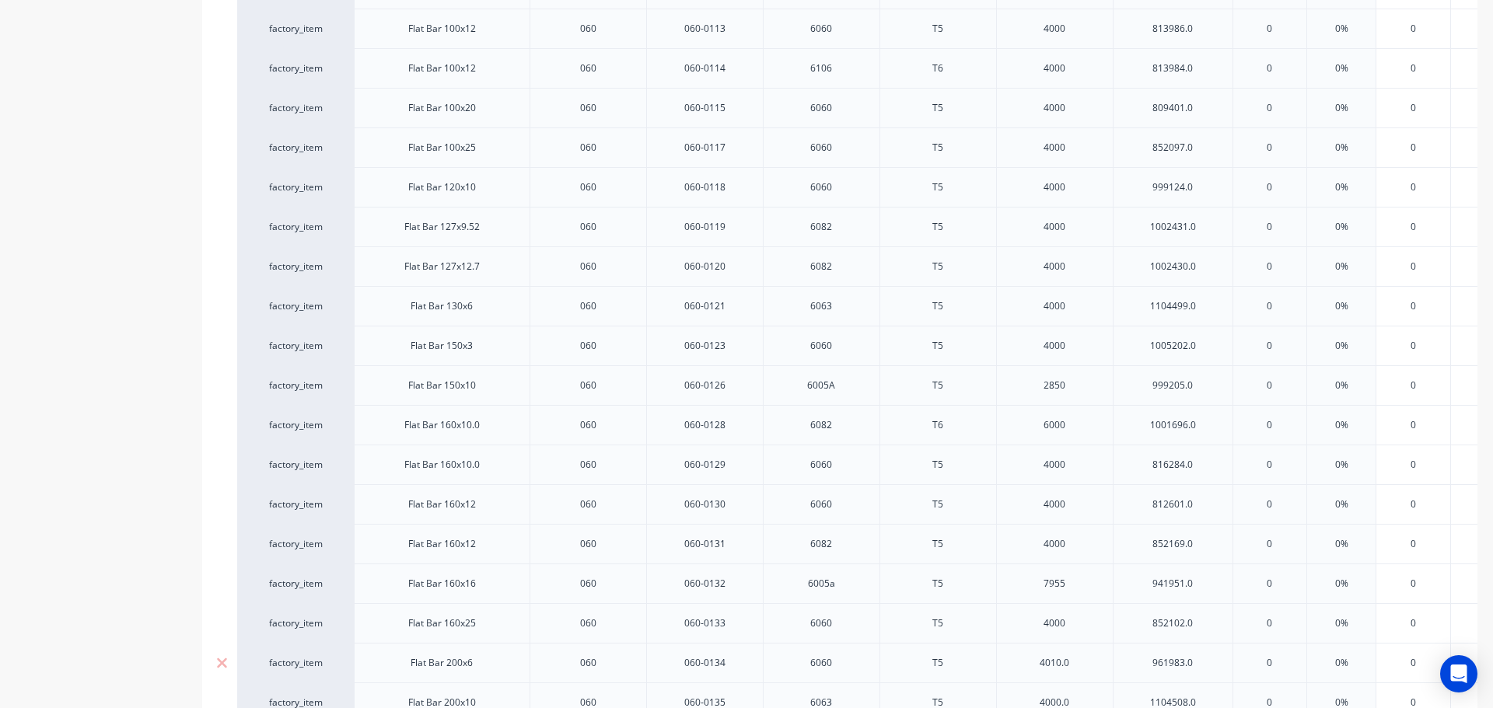
type textarea "x"
click at [1083, 698] on div "4000.0" at bounding box center [1055, 703] width 78 height 20
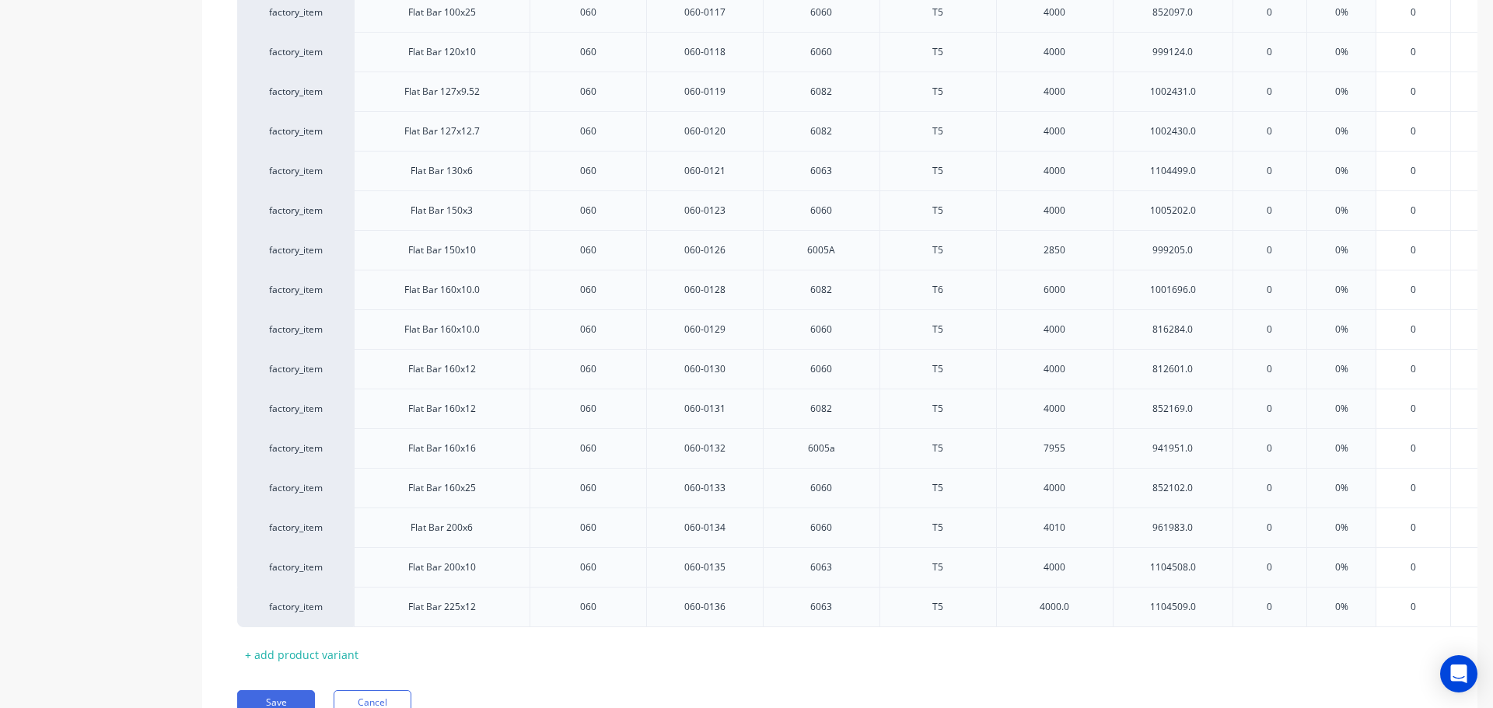
scroll to position [4292, 0]
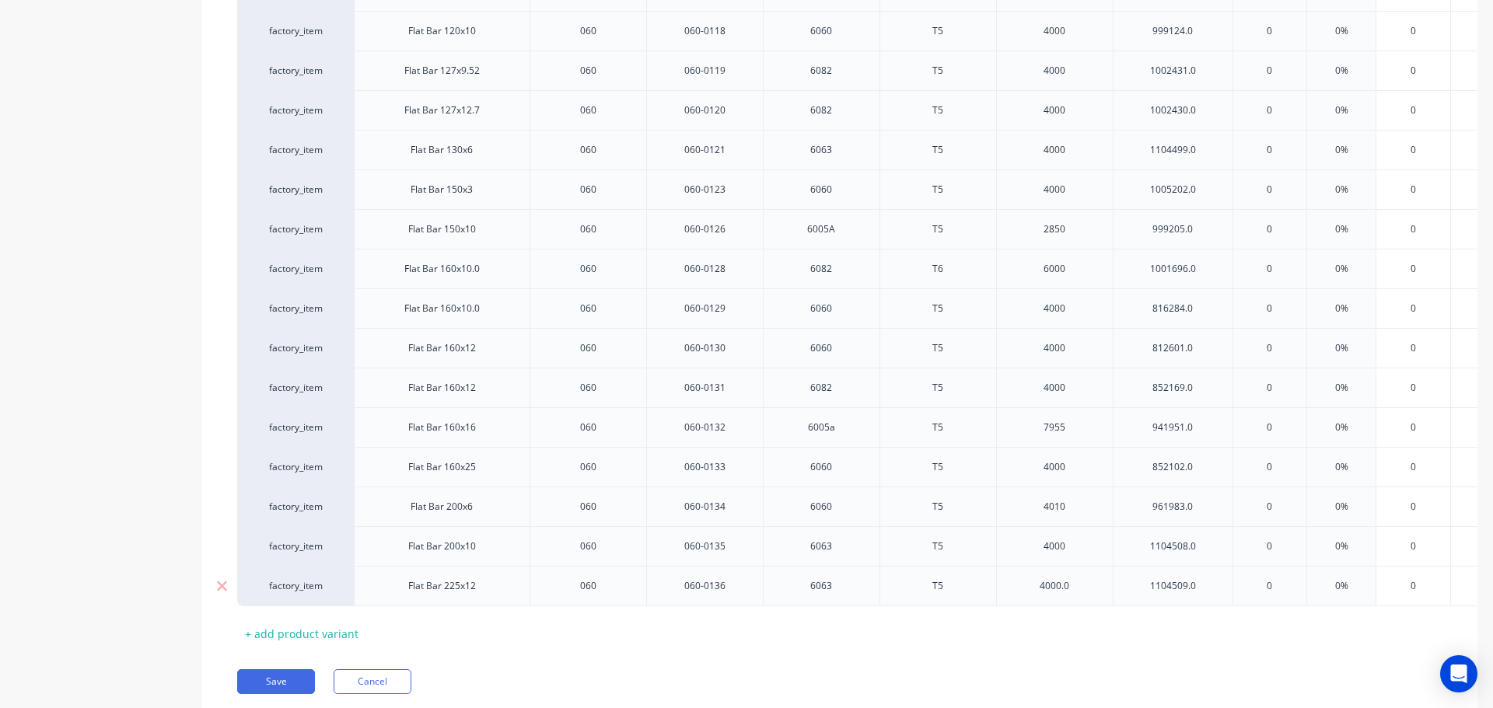
click at [1073, 581] on div "4000.0" at bounding box center [1055, 586] width 78 height 20
type textarea "x"
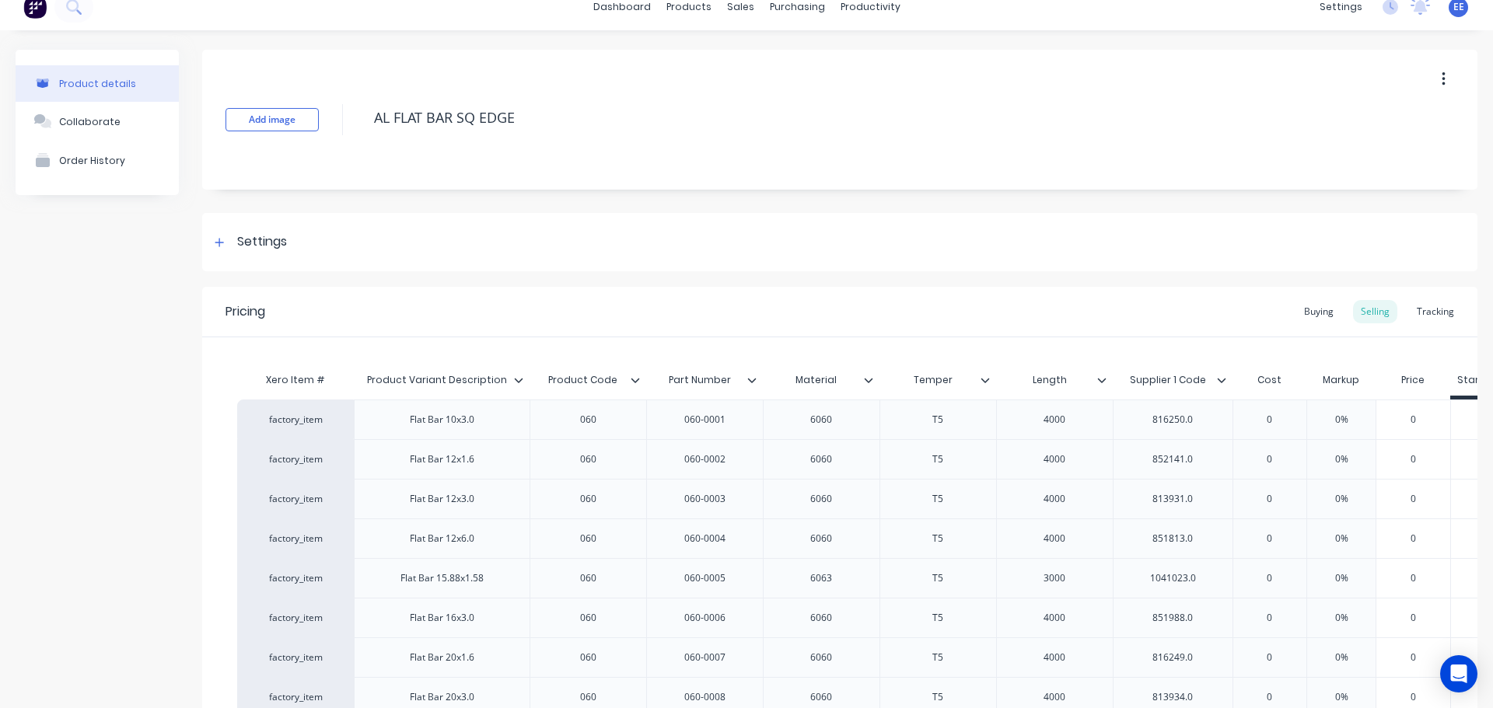
scroll to position [0, 0]
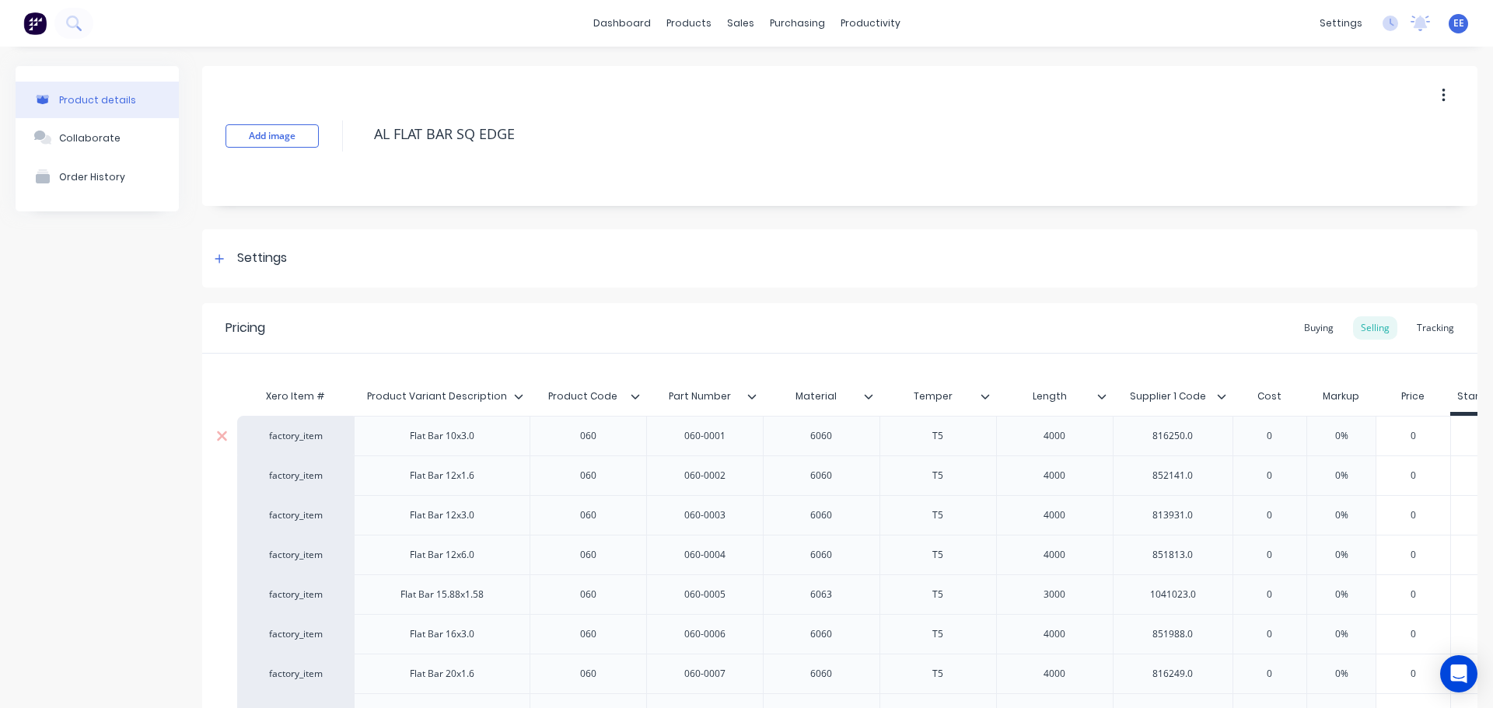
click at [1208, 445] on div "816250.0" at bounding box center [1173, 436] width 120 height 40
click at [1208, 433] on div "816250.0" at bounding box center [1173, 436] width 78 height 20
type textarea "x"
click at [1208, 477] on div "852141.0" at bounding box center [1173, 476] width 78 height 20
type textarea "x"
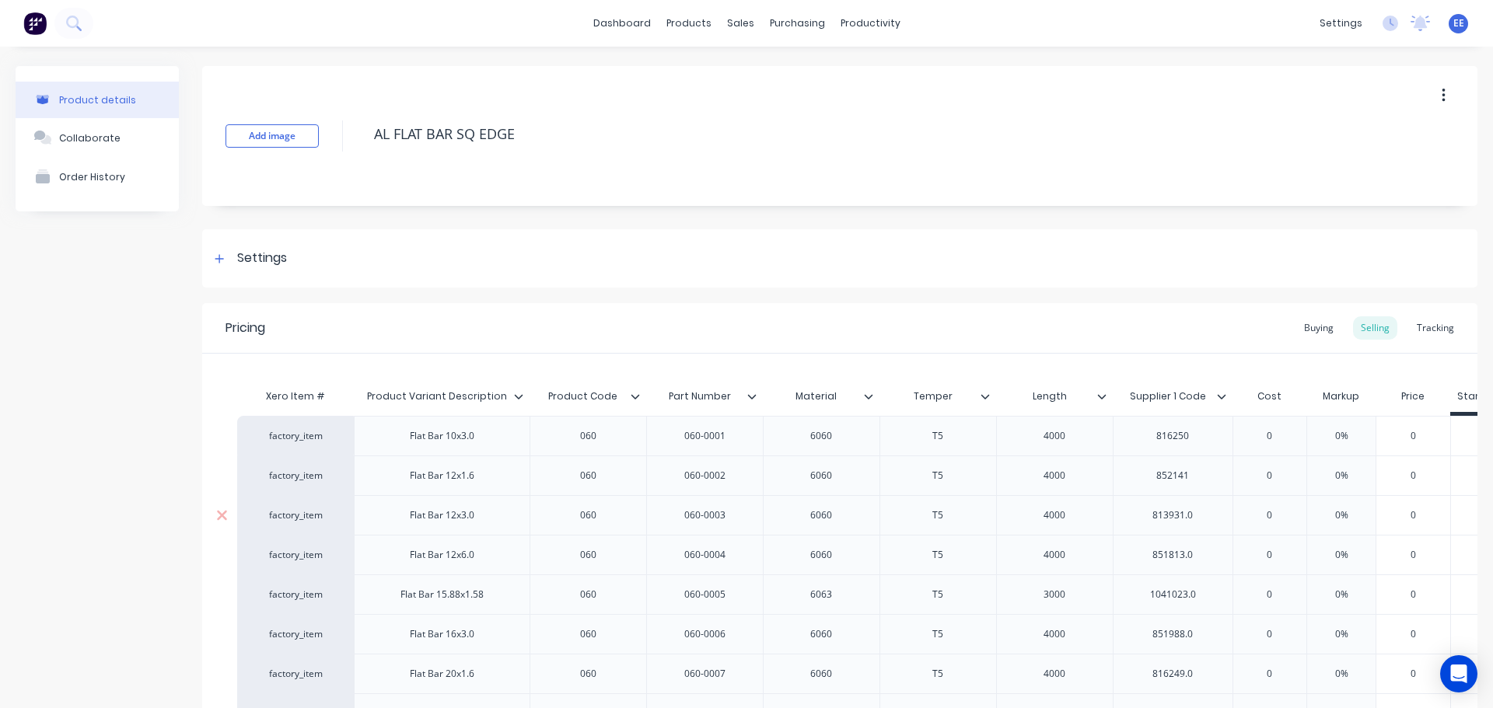
click at [1207, 502] on div "813931.0" at bounding box center [1173, 515] width 120 height 40
drag, startPoint x: 1203, startPoint y: 515, endPoint x: 1212, endPoint y: 521, distance: 10.6
click at [1203, 516] on div "813931.0" at bounding box center [1173, 515] width 78 height 20
click at [1206, 549] on div "851813.0" at bounding box center [1173, 555] width 78 height 20
type textarea "x"
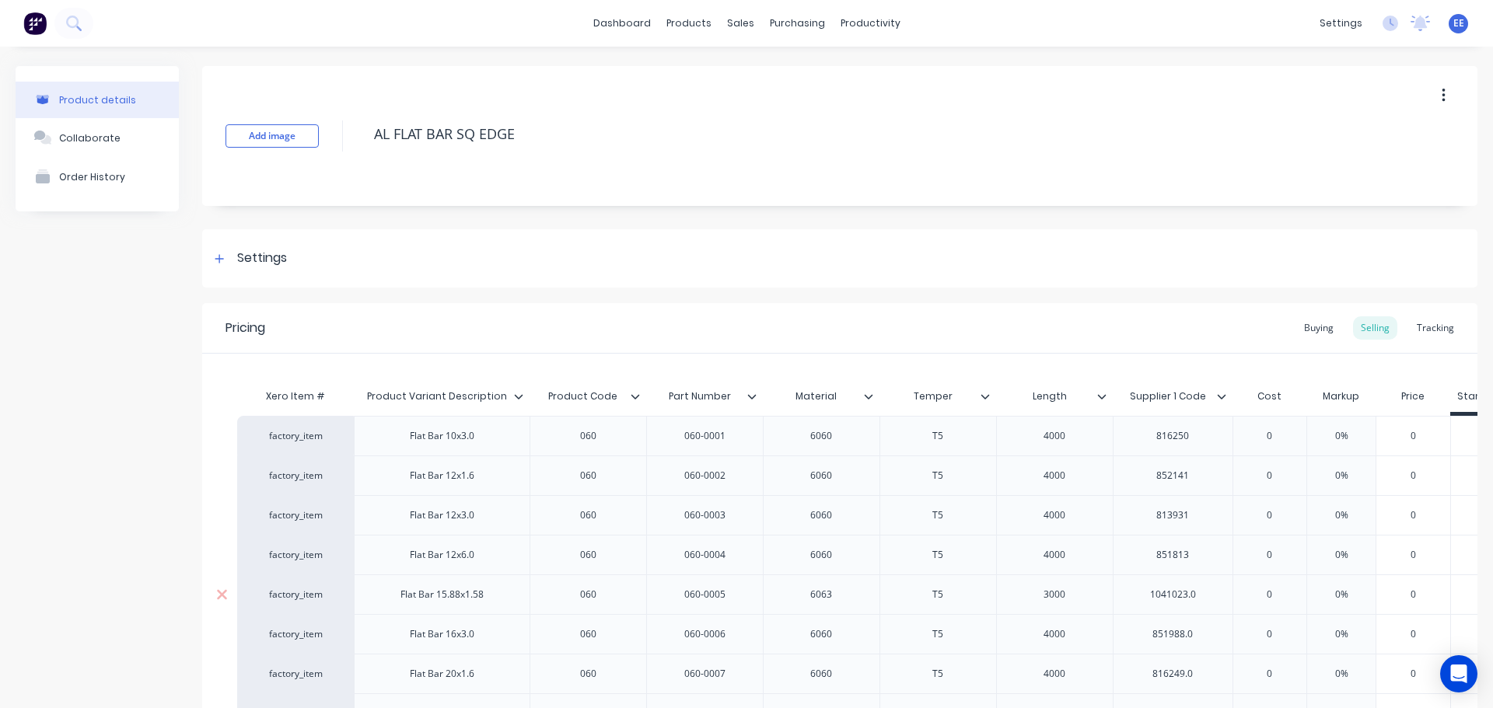
click at [1205, 586] on div "1041023.0" at bounding box center [1173, 595] width 78 height 20
type textarea "x"
click at [1205, 636] on div "851988.0" at bounding box center [1173, 634] width 78 height 20
click at [1206, 673] on div "816249.0" at bounding box center [1173, 674] width 78 height 20
click at [1210, 599] on div "1041023" at bounding box center [1173, 595] width 78 height 20
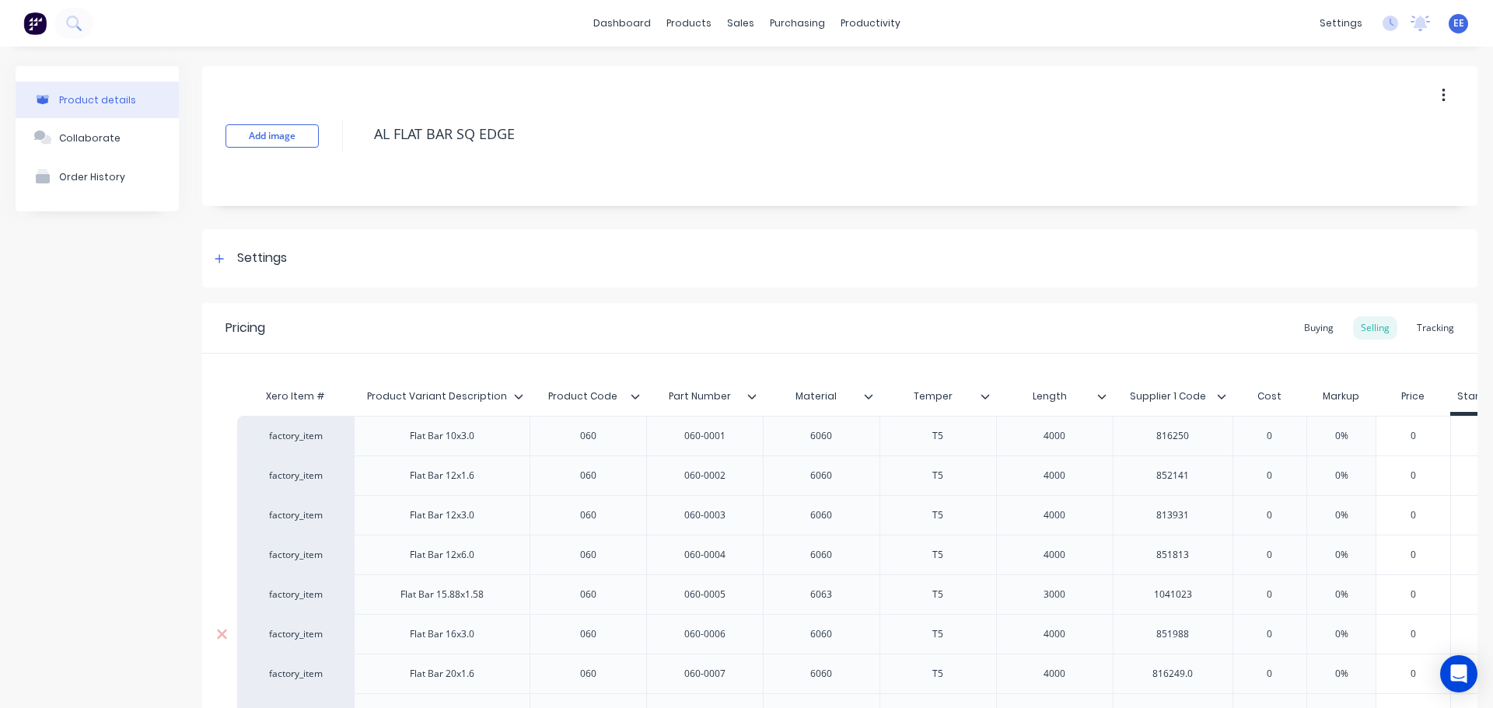
click at [1215, 632] on div "851988" at bounding box center [1173, 634] width 120 height 40
click at [1204, 640] on div "851988" at bounding box center [1173, 634] width 78 height 20
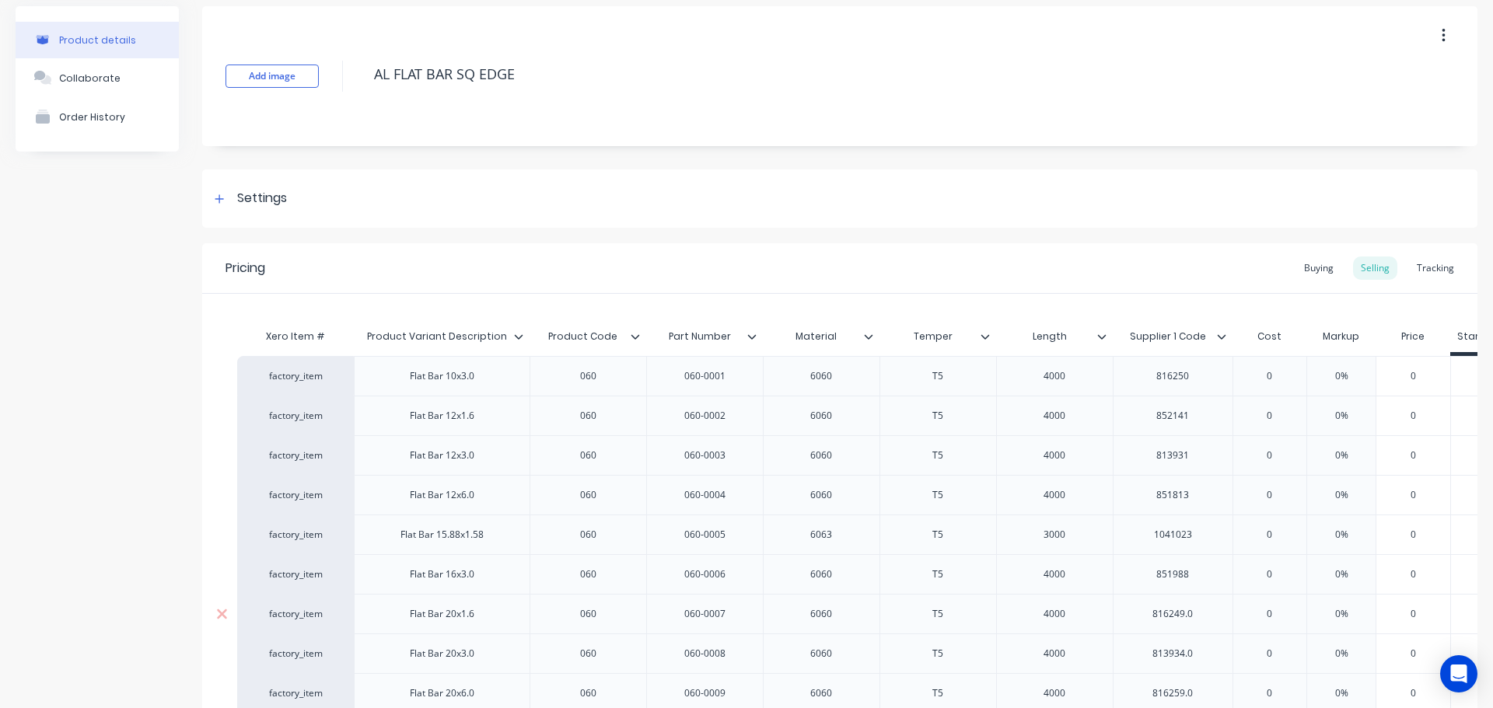
scroll to position [78, 0]
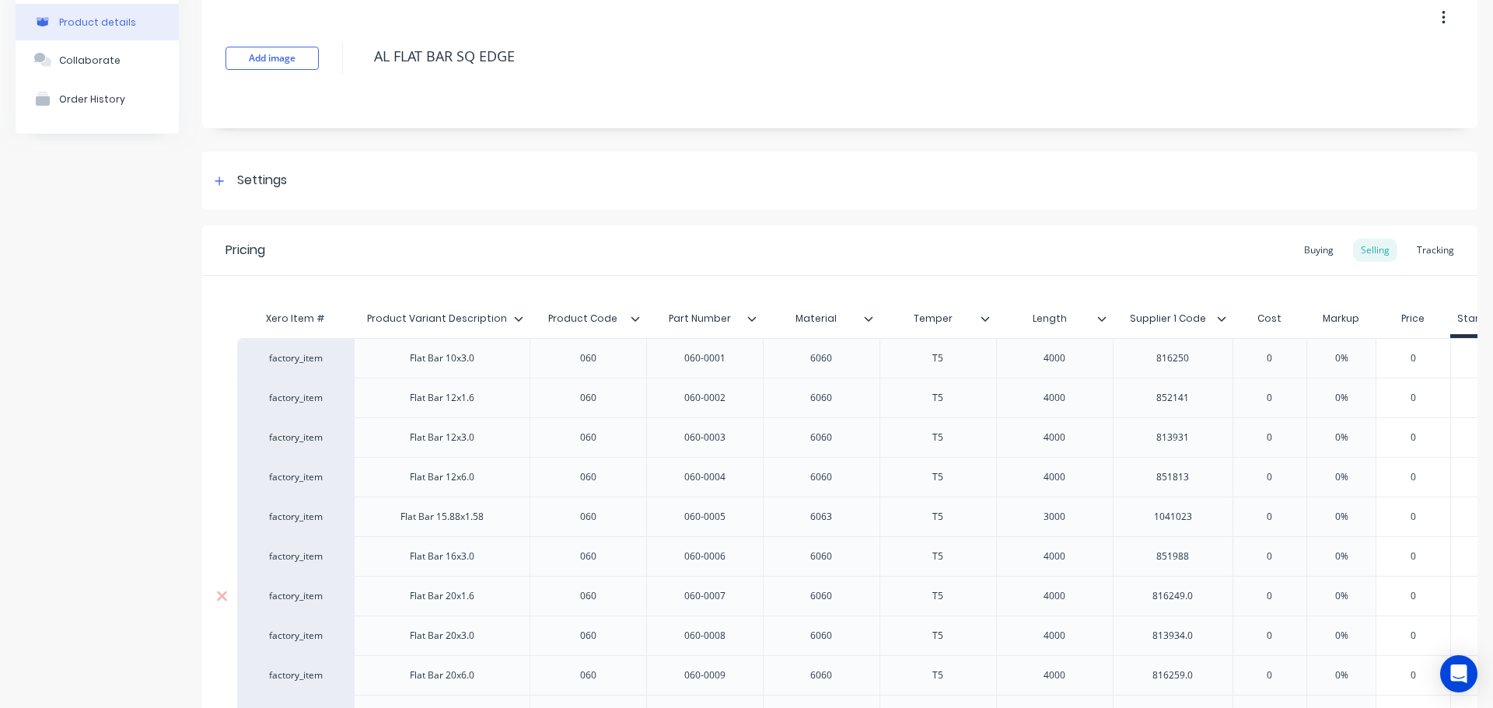
click at [1198, 595] on div "816249.0" at bounding box center [1173, 596] width 78 height 20
type textarea "x"
click at [1206, 638] on div "813934.0" at bounding box center [1173, 636] width 78 height 20
type textarea "x"
click at [1206, 677] on div "816259.0" at bounding box center [1173, 676] width 78 height 20
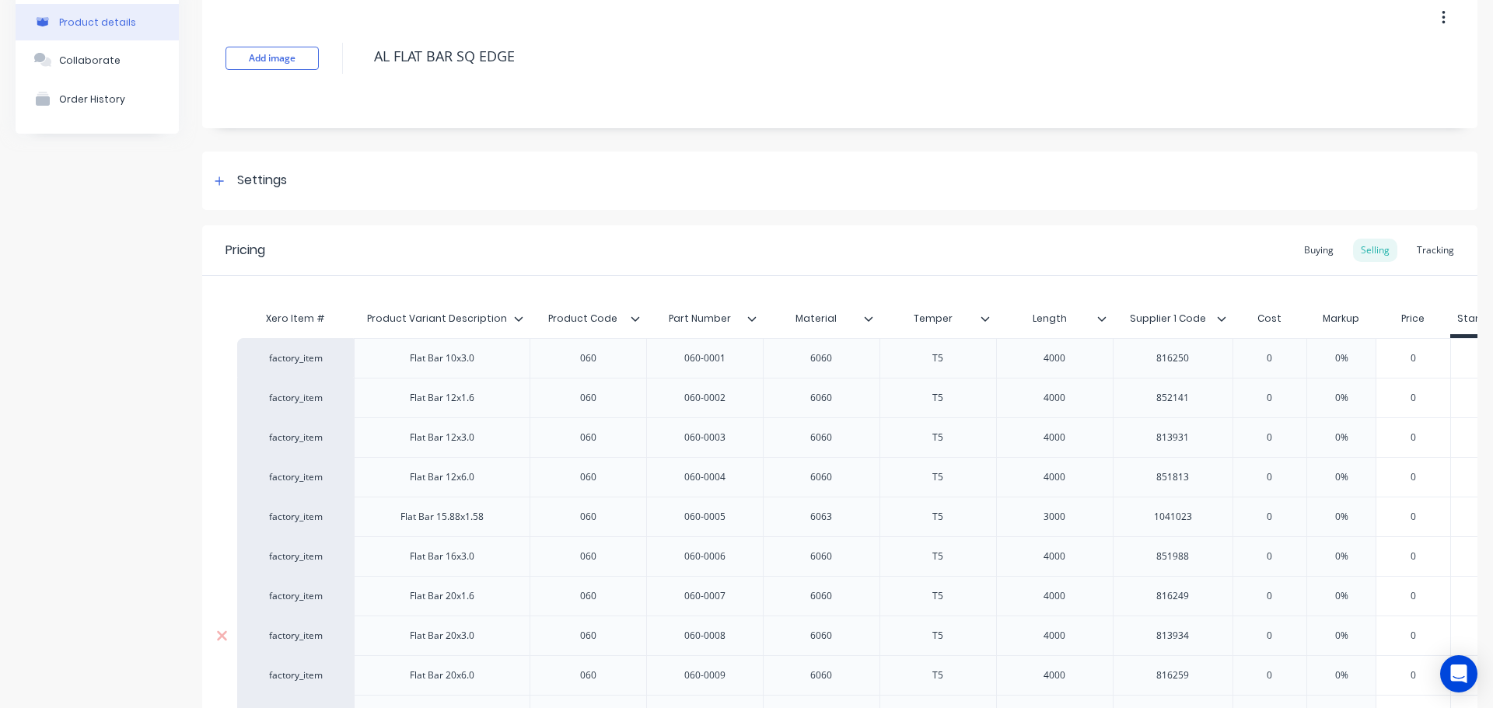
scroll to position [311, 0]
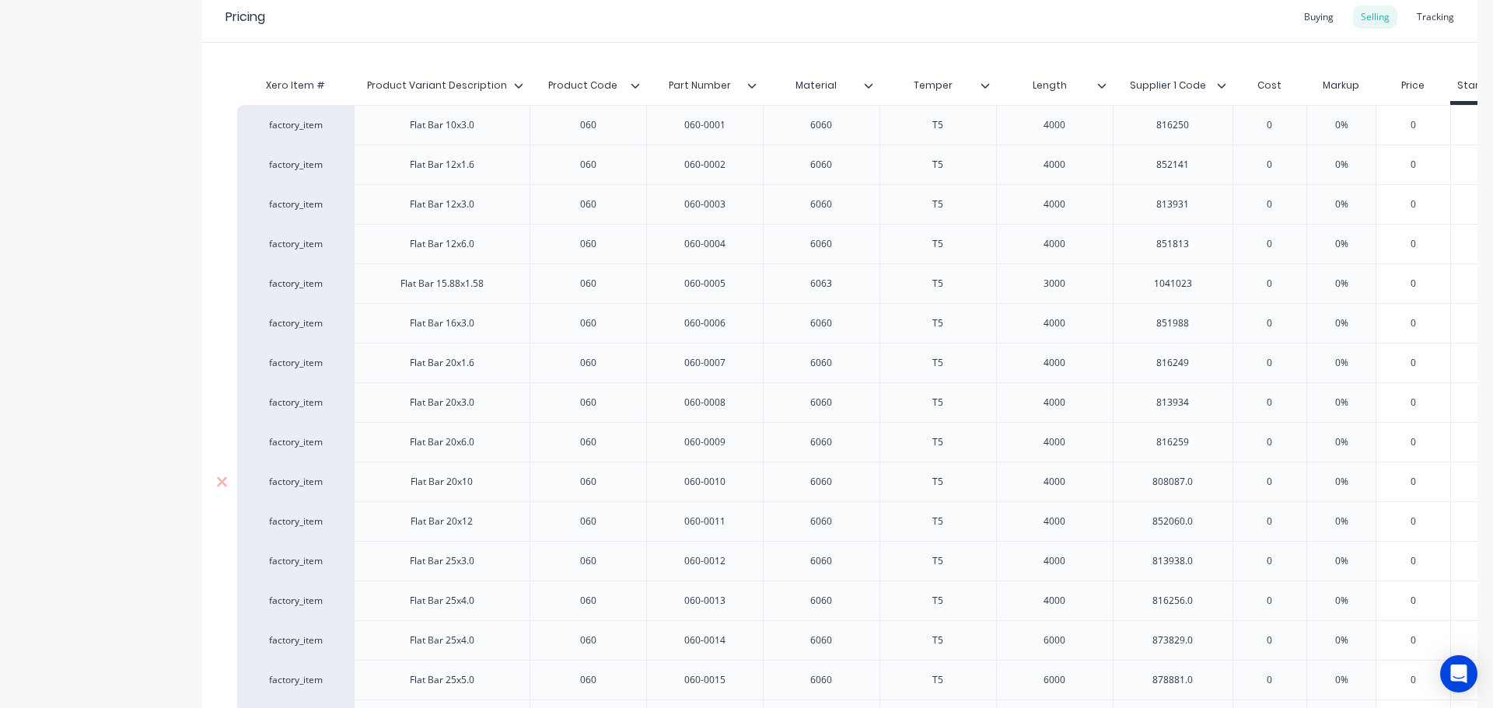
click at [1201, 487] on div "808087.0" at bounding box center [1173, 482] width 78 height 20
type textarea "x"
click at [1202, 518] on div "852060.0" at bounding box center [1173, 522] width 78 height 20
type textarea "x"
click at [1205, 558] on div "813938.0" at bounding box center [1173, 561] width 78 height 20
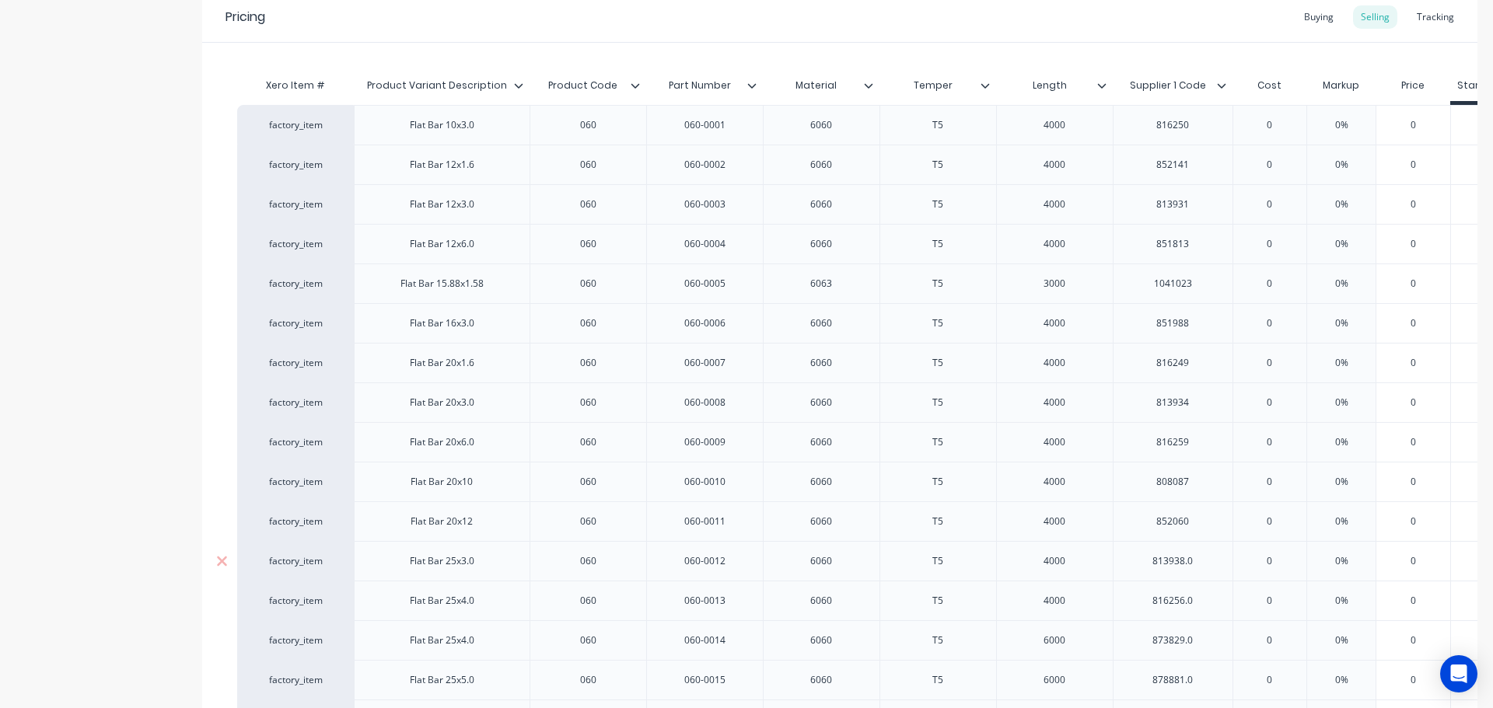
type textarea "x"
click at [1206, 595] on div "816256.0" at bounding box center [1173, 601] width 78 height 20
type textarea "x"
click at [1205, 635] on div "873829.0" at bounding box center [1173, 641] width 78 height 20
type textarea "x"
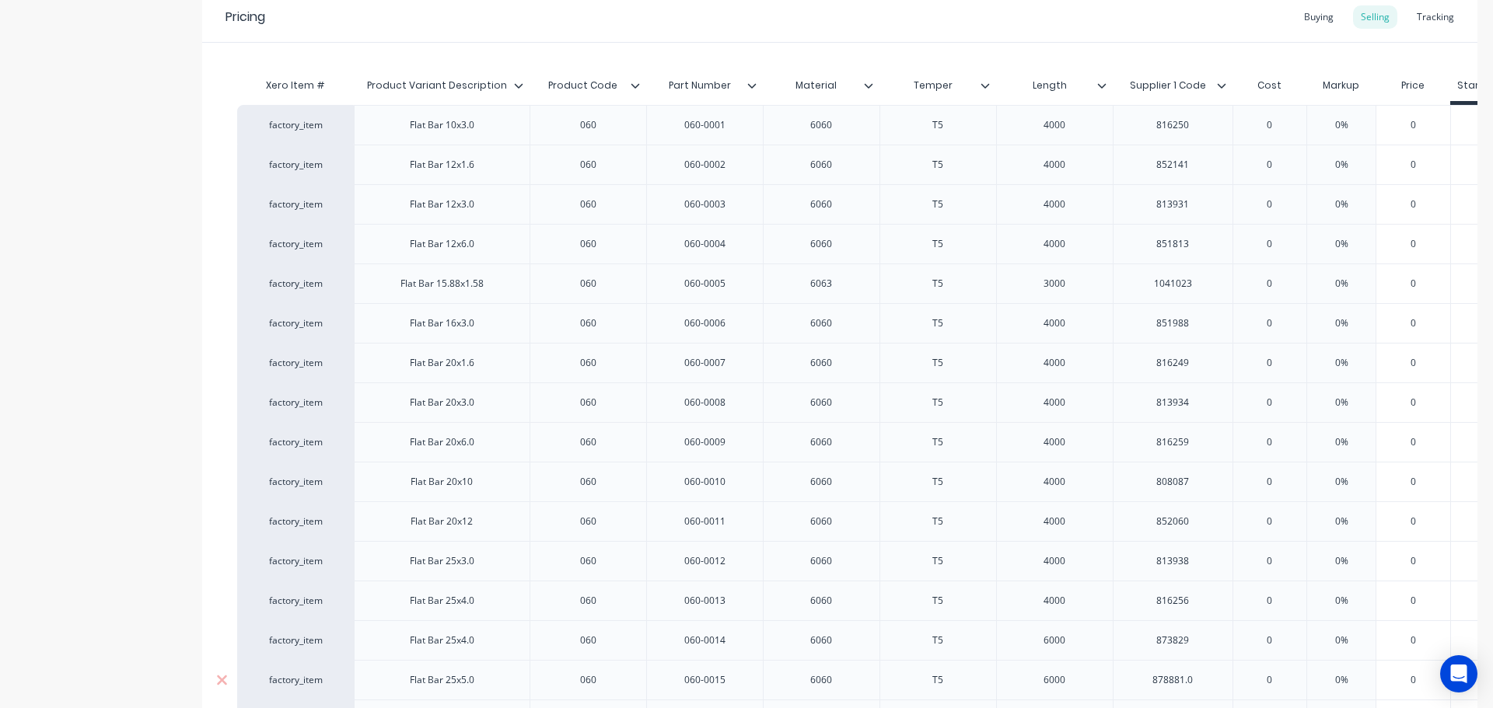
click at [1206, 682] on div "878881.0" at bounding box center [1173, 680] width 78 height 20
type textarea "x"
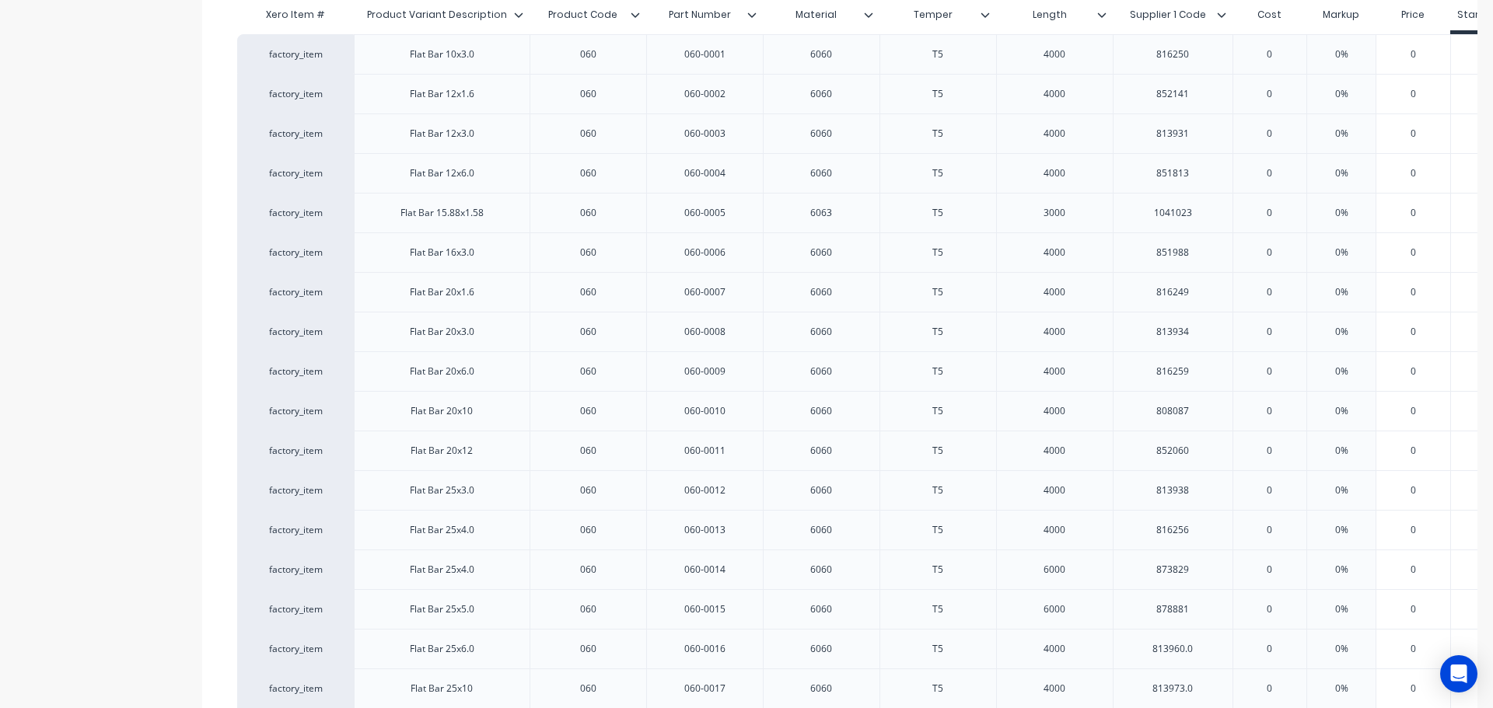
scroll to position [544, 0]
click at [1197, 484] on div "813960.0" at bounding box center [1173, 487] width 78 height 20
type textarea "x"
click at [1201, 528] on div "813973.0" at bounding box center [1173, 526] width 78 height 20
type textarea "x"
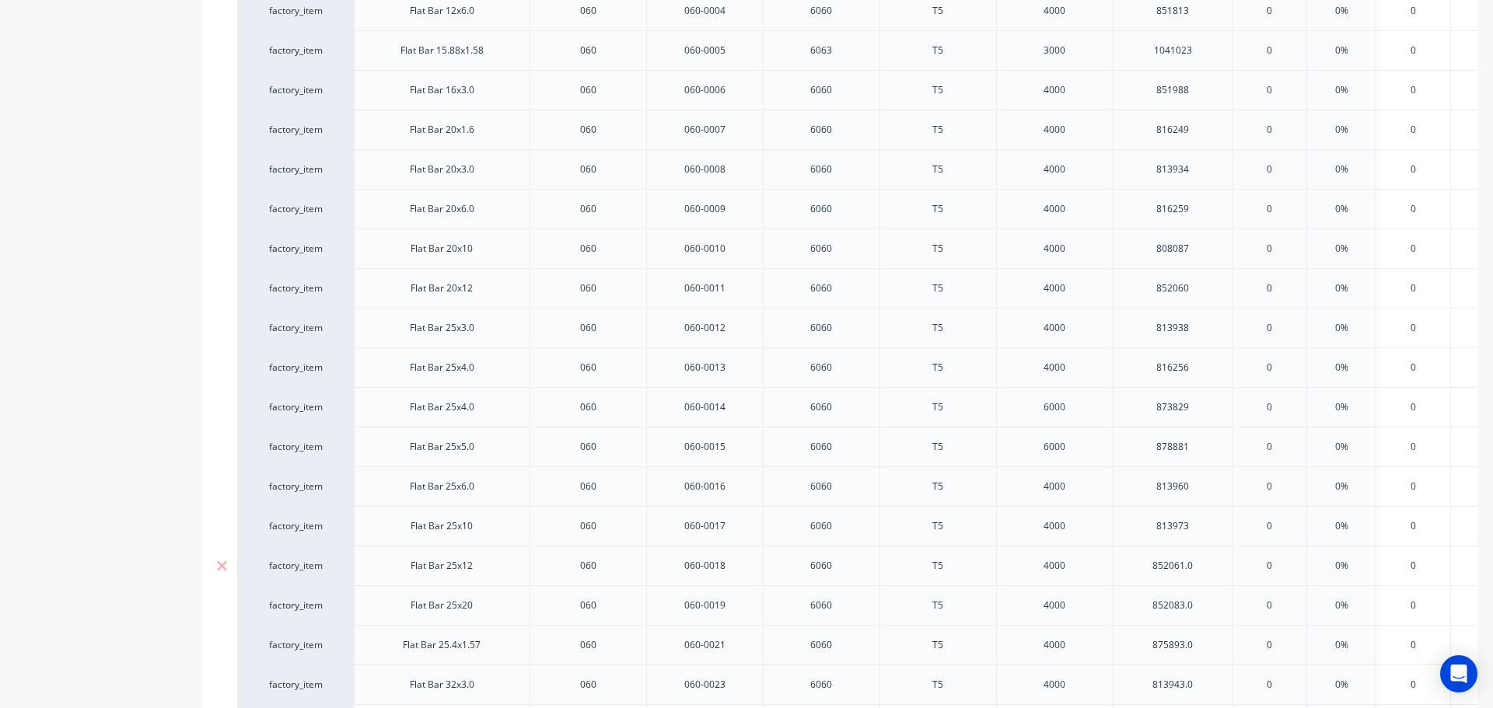
click at [1202, 564] on div "852061.0" at bounding box center [1173, 566] width 78 height 20
type textarea "x"
click at [1210, 615] on div "852083.0" at bounding box center [1173, 606] width 78 height 20
type textarea "x"
click at [1206, 650] on div "875893.0" at bounding box center [1173, 645] width 78 height 20
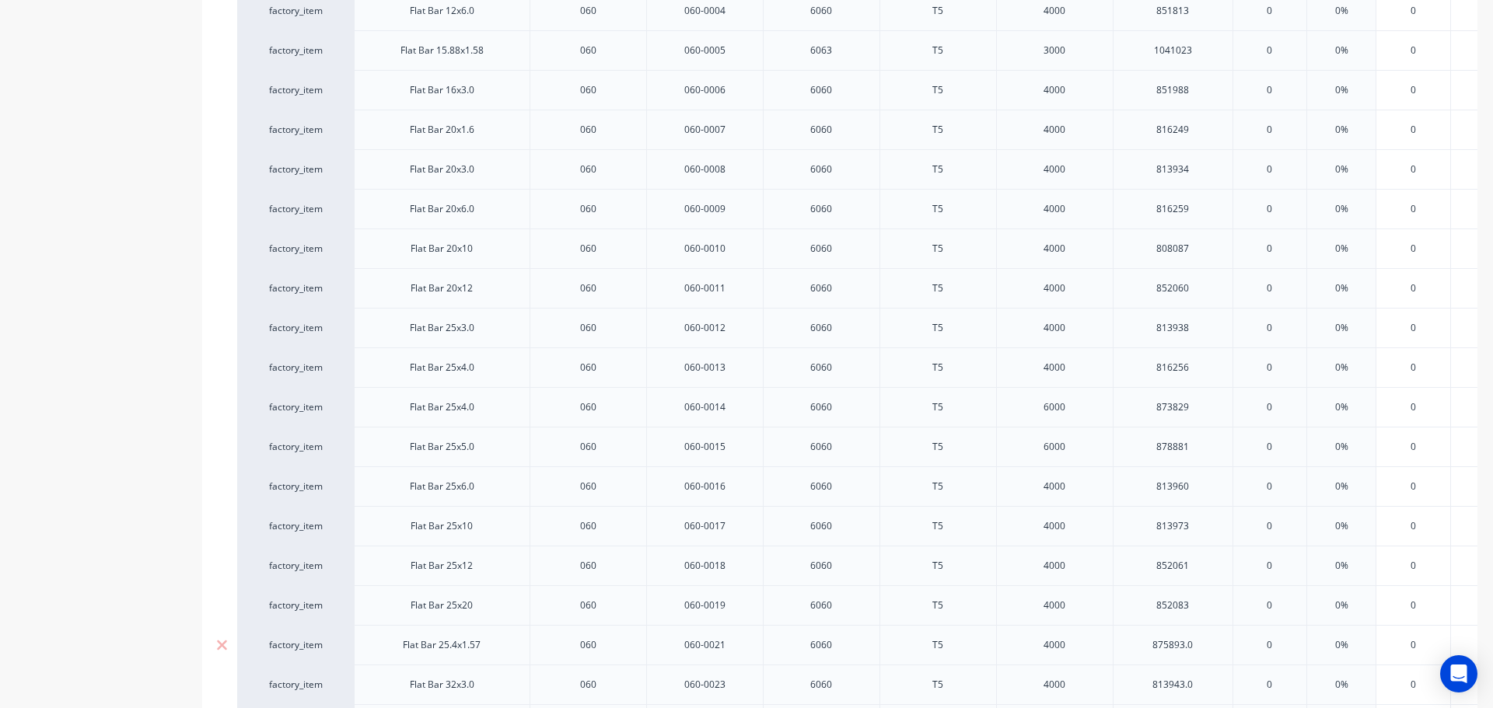
type textarea "x"
click at [1206, 670] on div "813943.0" at bounding box center [1173, 685] width 120 height 40
click at [1212, 693] on div "813943.0" at bounding box center [1173, 685] width 120 height 40
click at [1195, 687] on div "813943.0" at bounding box center [1173, 685] width 78 height 20
type textarea "x"
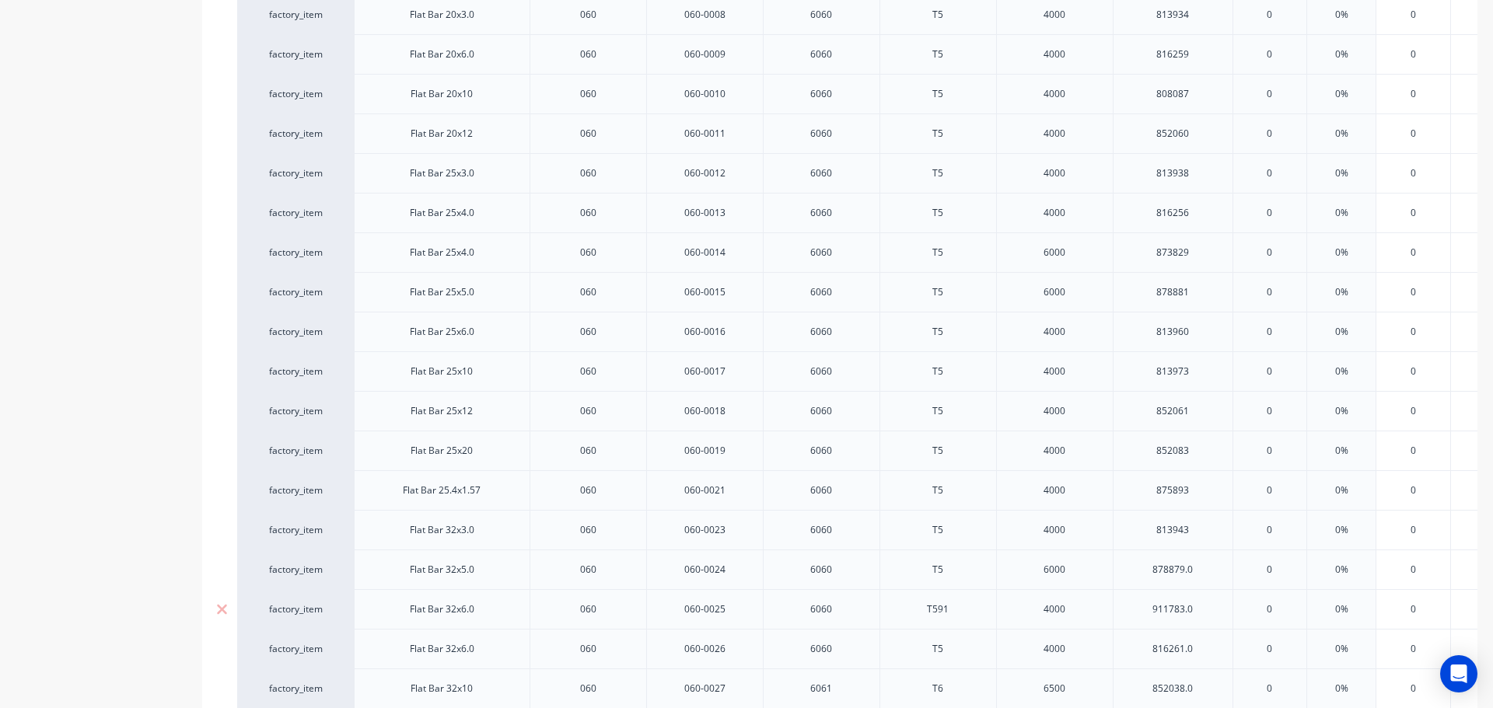
scroll to position [700, 0]
click at [1210, 570] on div "878879.0" at bounding box center [1173, 569] width 78 height 20
type textarea "x"
click at [1204, 605] on div "911783.0" at bounding box center [1173, 609] width 78 height 20
type textarea "x"
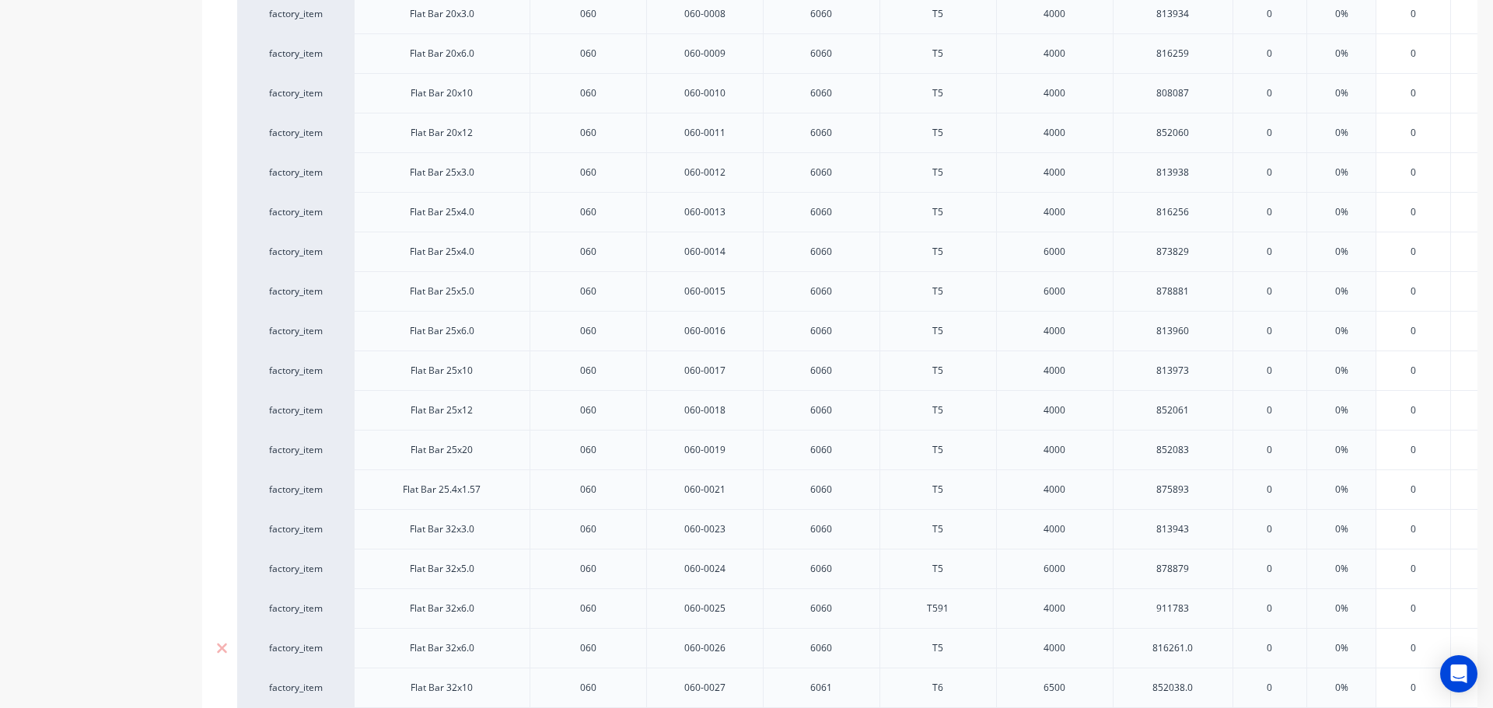
click at [1205, 645] on div "816261.0" at bounding box center [1173, 648] width 78 height 20
type textarea "x"
click at [1208, 692] on div "852038.0" at bounding box center [1173, 688] width 78 height 20
type textarea "x"
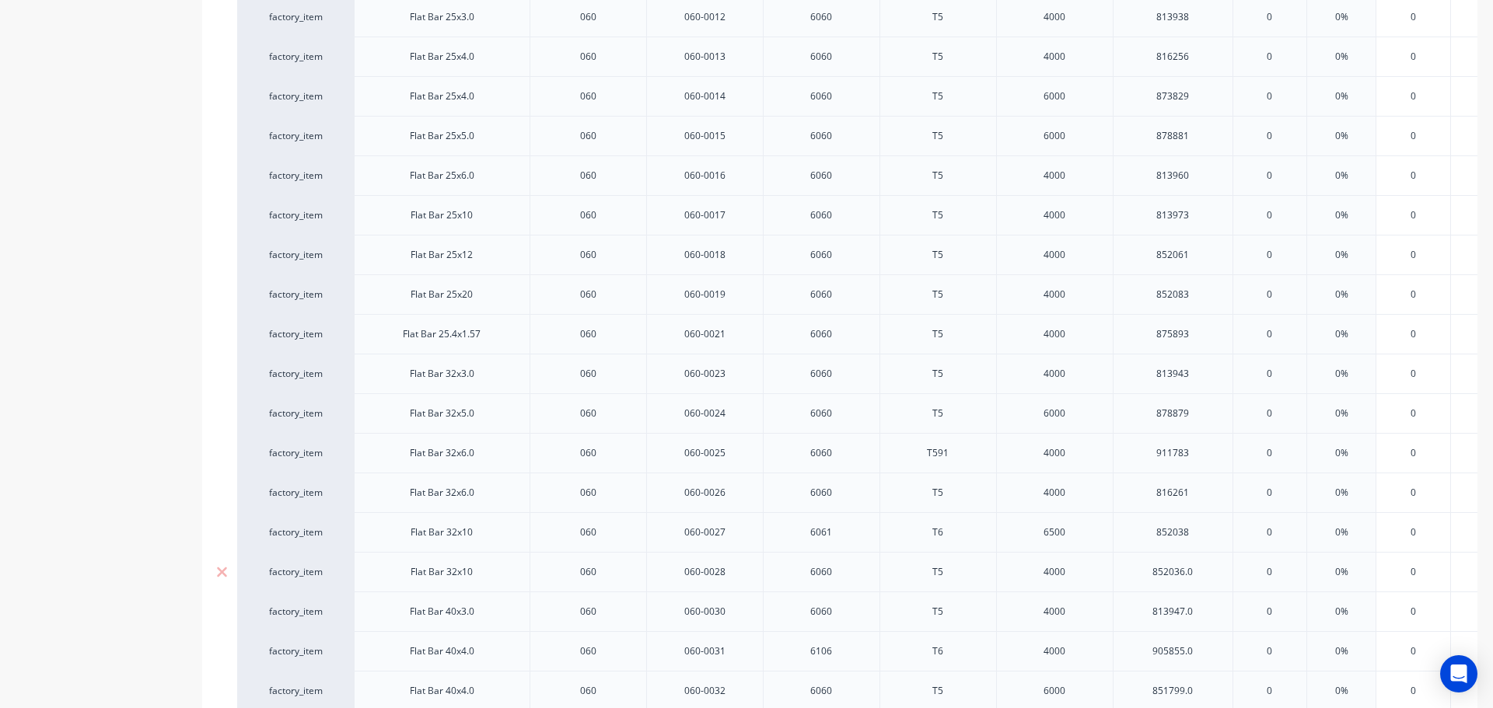
click at [1206, 568] on div "852036.0" at bounding box center [1173, 572] width 78 height 20
type textarea "x"
click at [1208, 612] on div "813947.0" at bounding box center [1173, 612] width 78 height 20
type textarea "x"
click at [1199, 651] on div "905855.0" at bounding box center [1173, 652] width 78 height 20
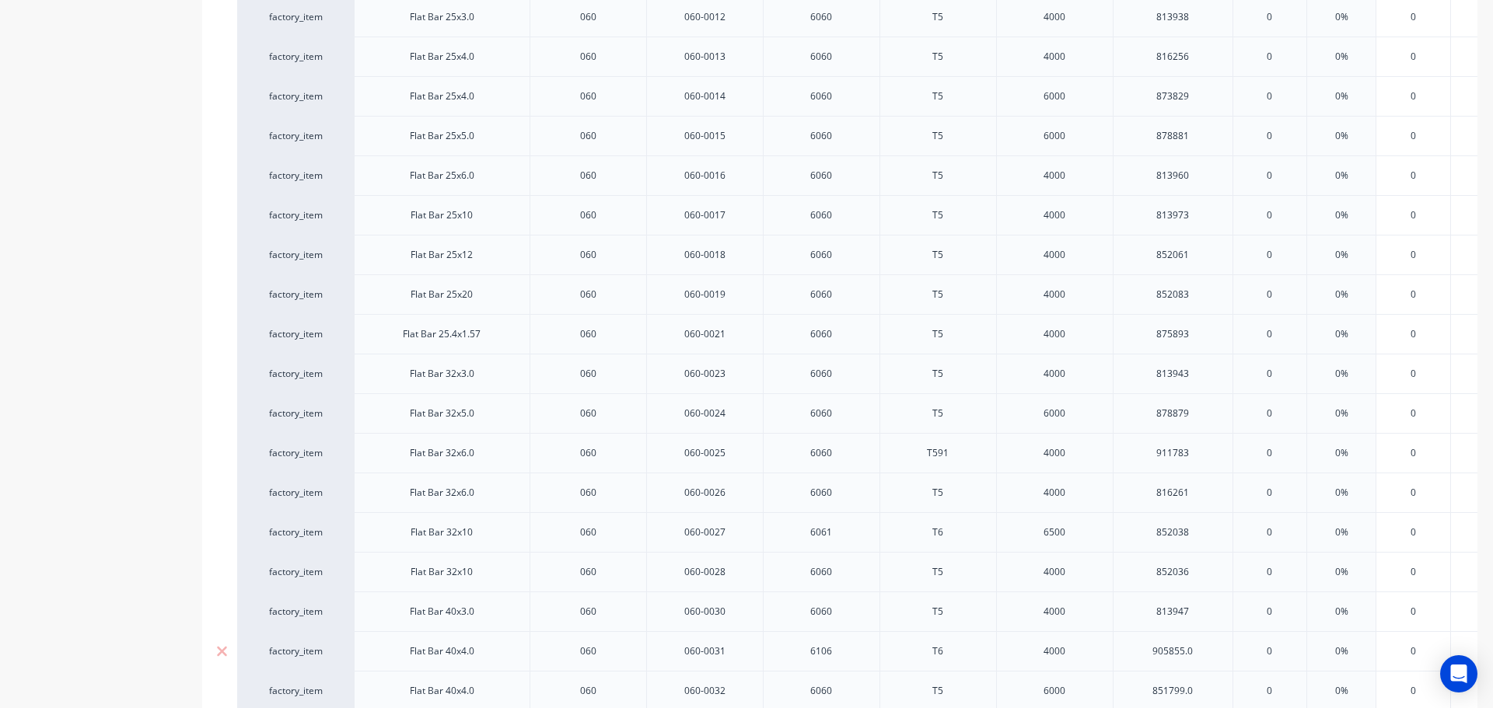
type textarea "x"
click at [1208, 694] on div "851799.0" at bounding box center [1173, 691] width 78 height 20
type textarea "x"
click at [1206, 574] on div "816257.0" at bounding box center [1173, 575] width 78 height 20
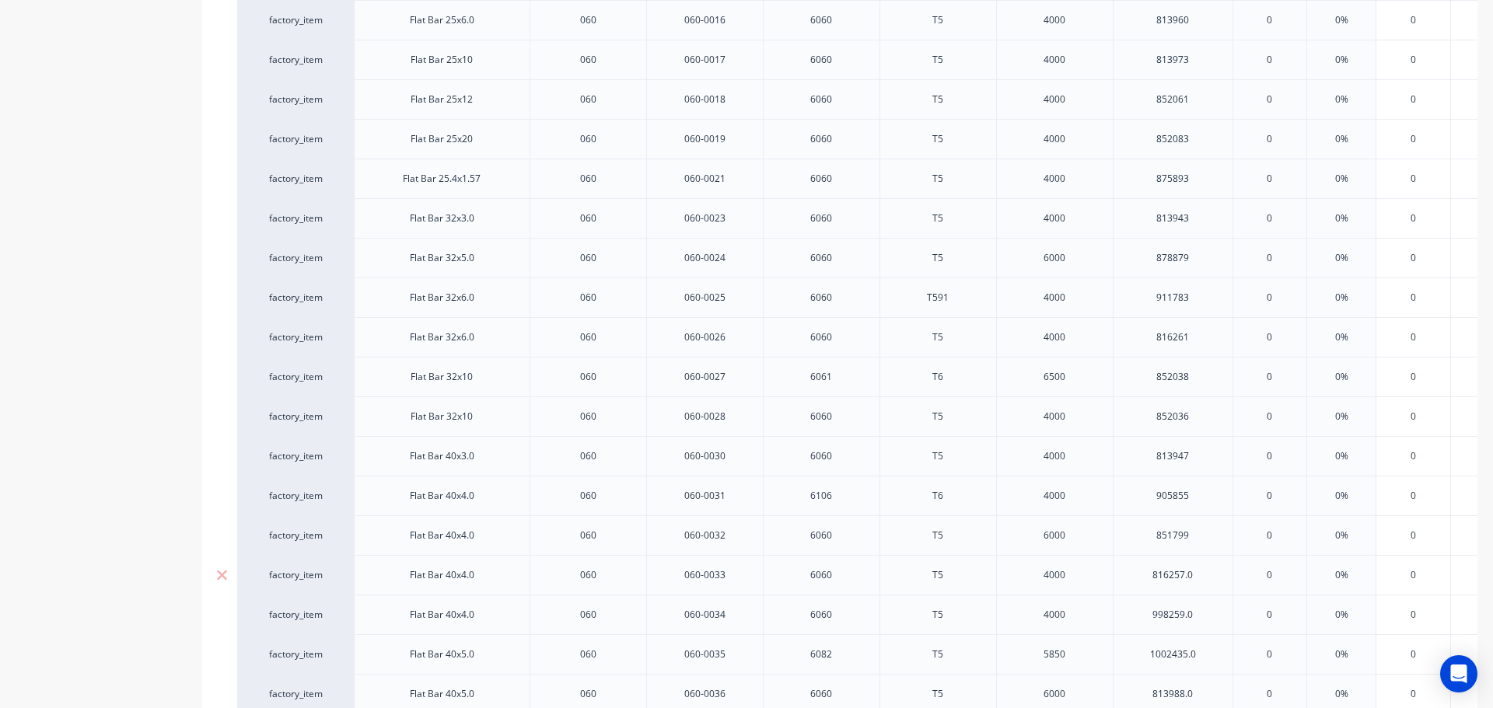
type textarea "x"
click at [1201, 622] on div "998259.0" at bounding box center [1173, 615] width 78 height 20
type textarea "x"
click at [1205, 661] on div "1002435.0" at bounding box center [1173, 655] width 78 height 20
click at [1208, 698] on div "813988.0" at bounding box center [1173, 694] width 78 height 20
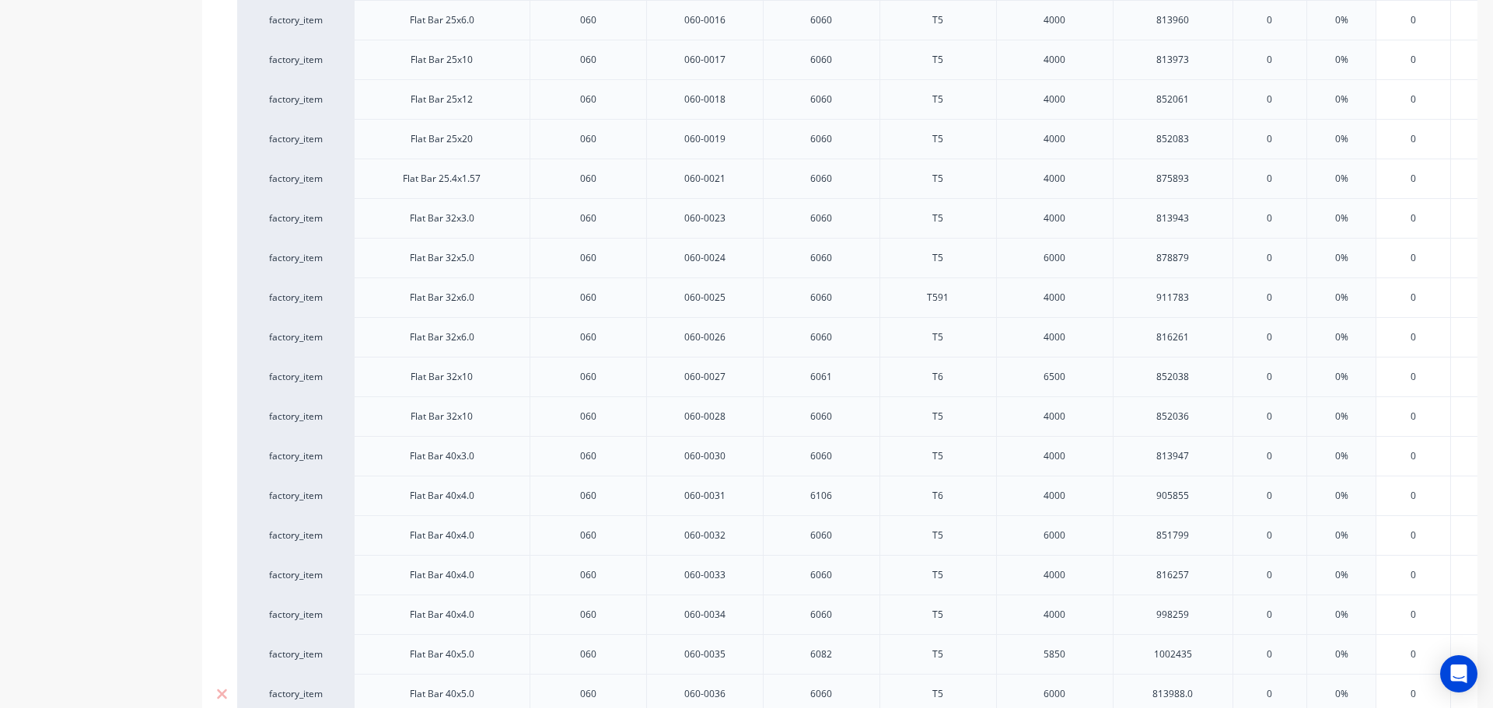
type textarea "x"
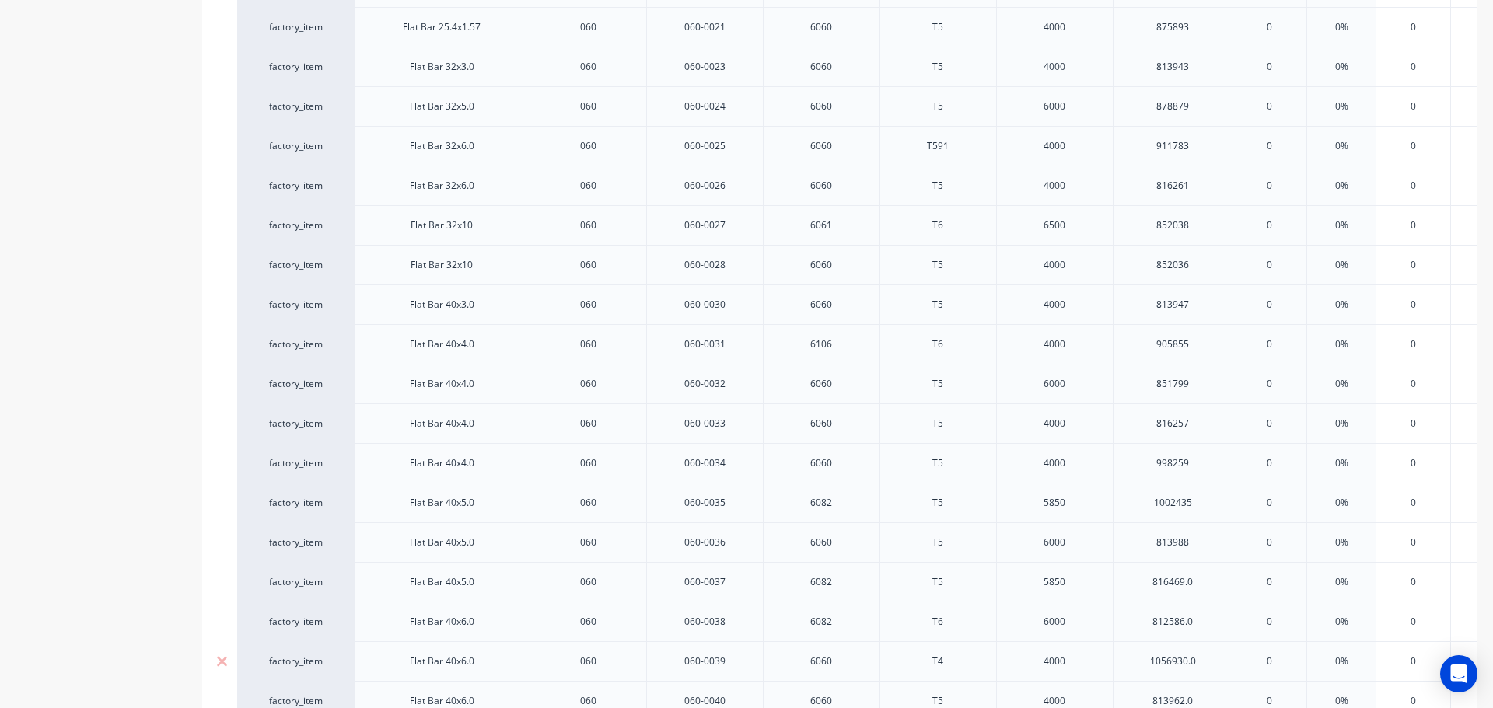
scroll to position [1166, 0]
click at [1205, 579] on div "816469.0" at bounding box center [1173, 578] width 78 height 20
type textarea "x"
click at [1212, 624] on div "812586.0" at bounding box center [1173, 618] width 120 height 40
click at [1203, 620] on div "812586.0" at bounding box center [1173, 618] width 78 height 20
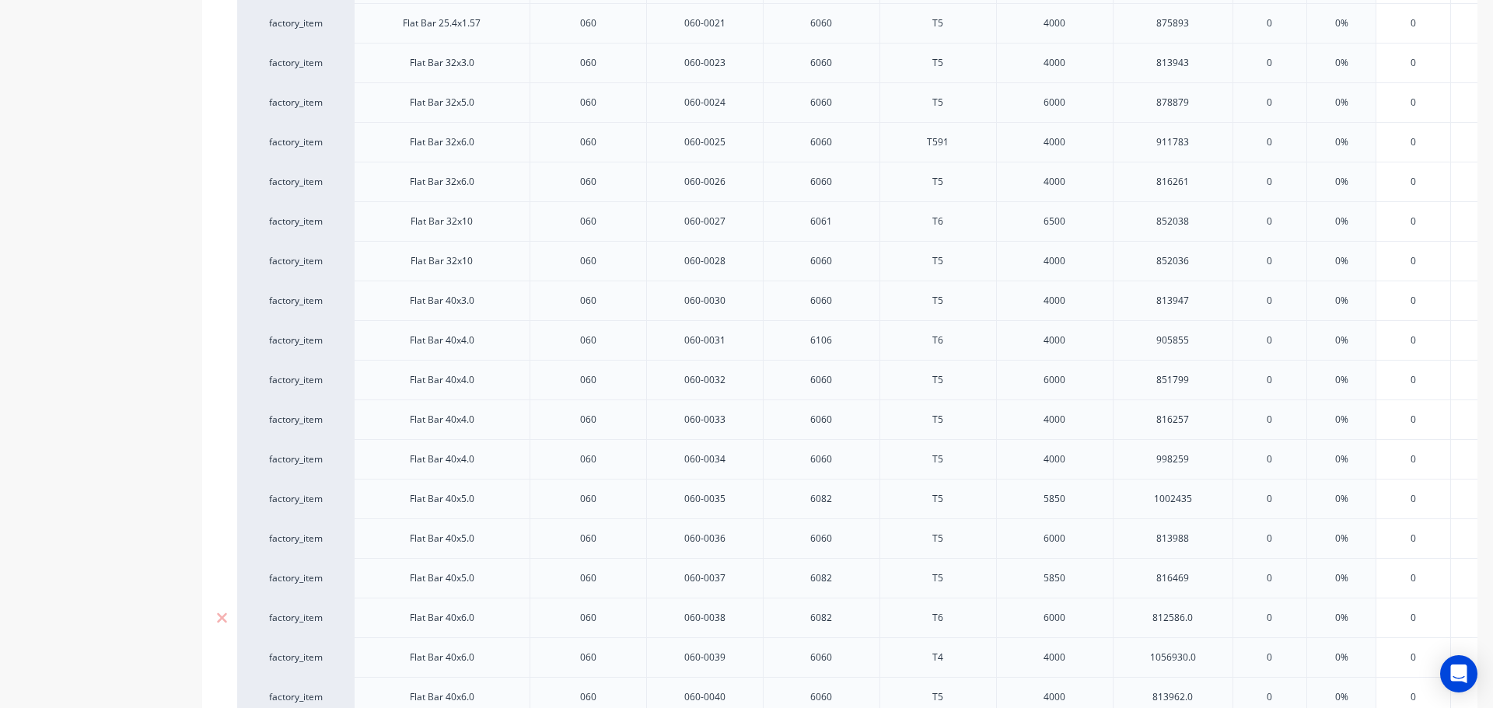
type textarea "x"
click at [1204, 656] on div "1056930.0" at bounding box center [1173, 658] width 78 height 20
type textarea "x"
click at [1205, 691] on div "813962.0" at bounding box center [1173, 697] width 78 height 20
type textarea "x"
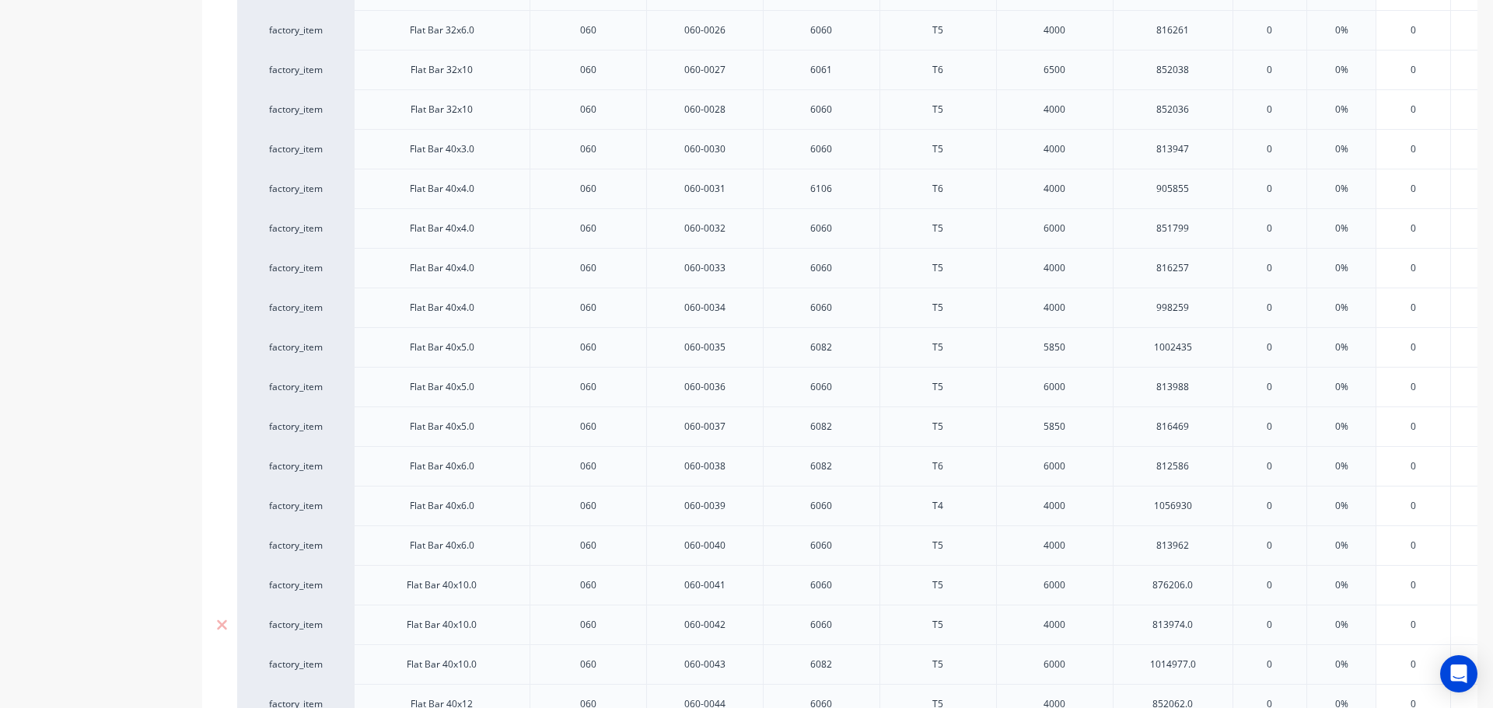
scroll to position [1322, 0]
click at [1212, 584] on div "876206.0" at bounding box center [1173, 581] width 120 height 40
click at [1206, 582] on div "876206.0" at bounding box center [1173, 582] width 78 height 20
click at [1211, 542] on div "813962.0" at bounding box center [1173, 542] width 78 height 20
click at [1208, 579] on div "876206.0" at bounding box center [1173, 582] width 78 height 20
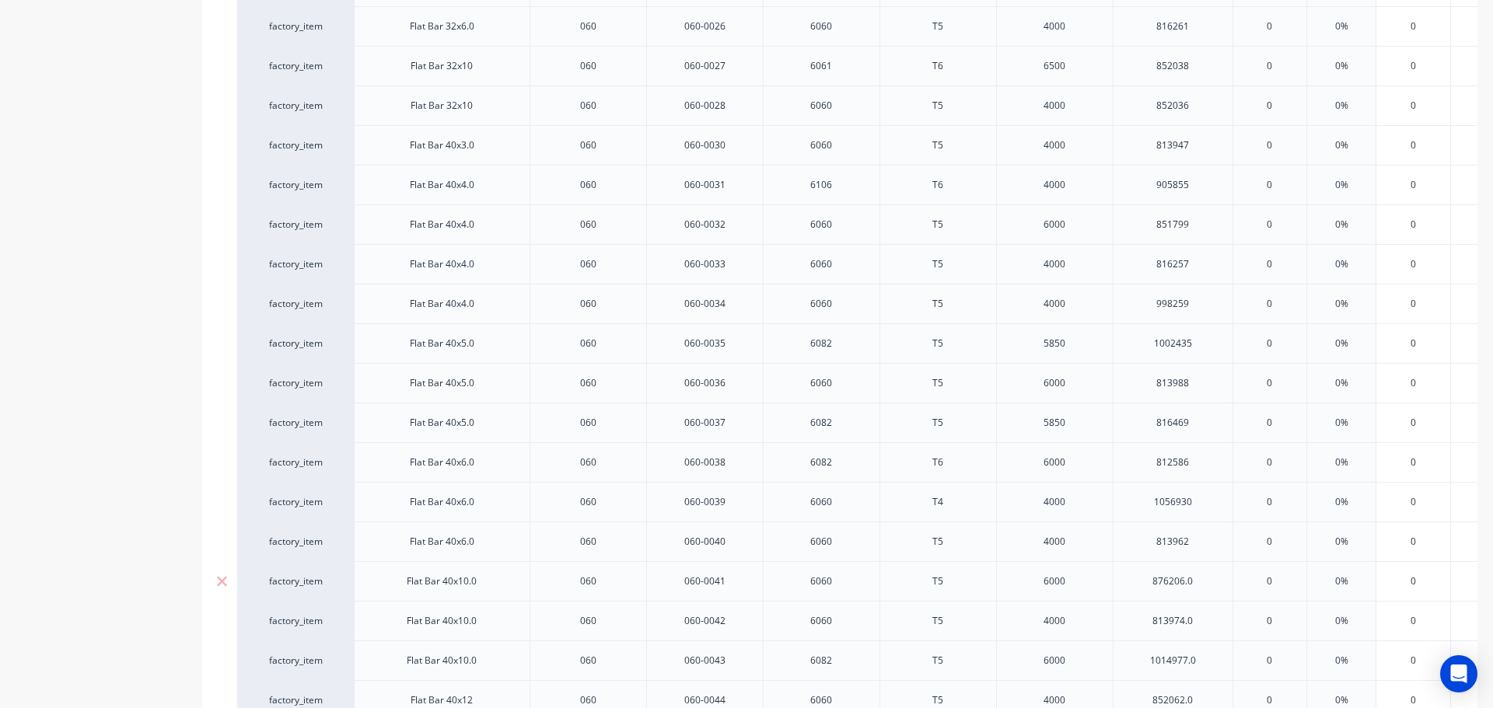
type textarea "x"
click at [1207, 618] on div "813974.0" at bounding box center [1173, 621] width 78 height 20
type textarea "x"
click at [1209, 659] on div "1014977.0" at bounding box center [1173, 661] width 78 height 20
type textarea "x"
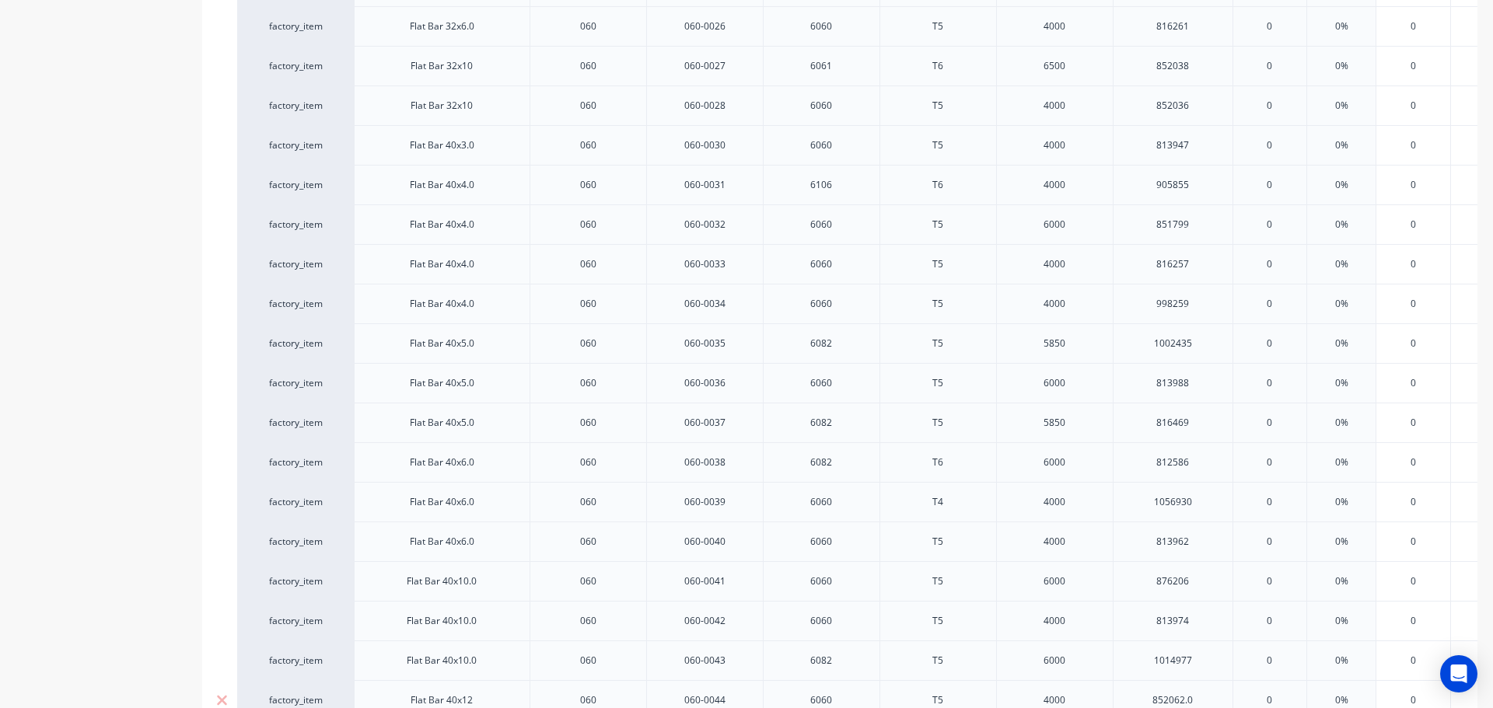
click at [1197, 693] on div "852062.0" at bounding box center [1173, 701] width 78 height 20
type textarea "x"
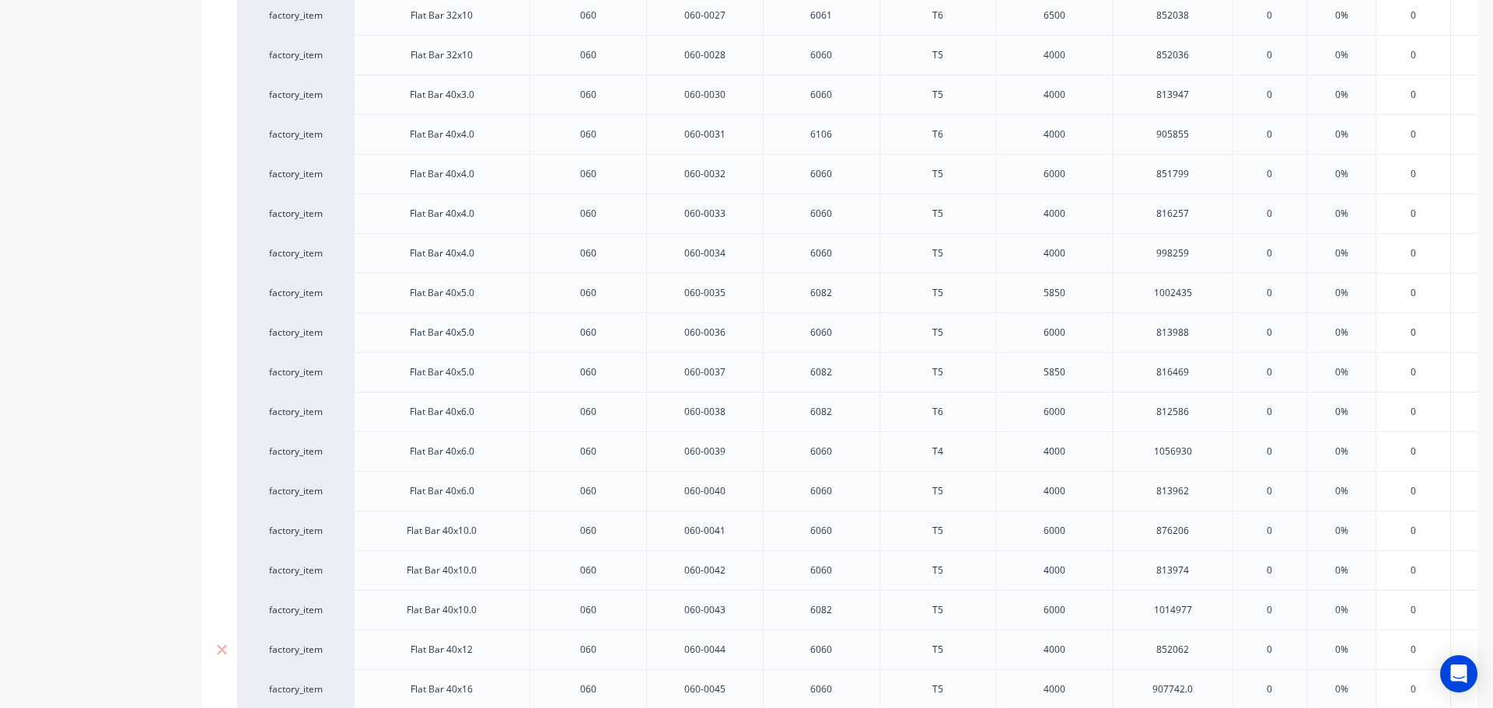
scroll to position [1400, 0]
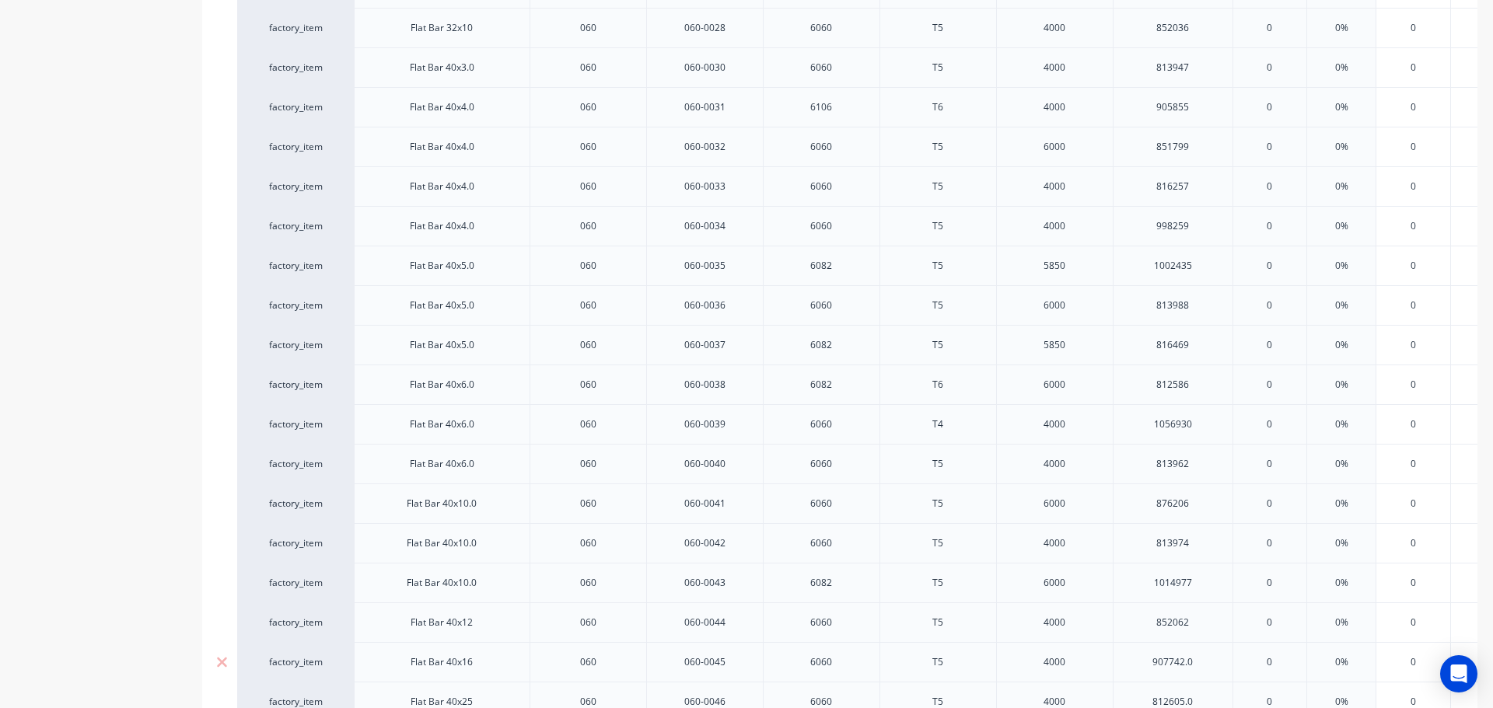
click at [1211, 656] on div "907742.0" at bounding box center [1173, 662] width 78 height 20
type textarea "x"
click at [1207, 707] on div "812605.0" at bounding box center [1173, 702] width 78 height 20
type textarea "x"
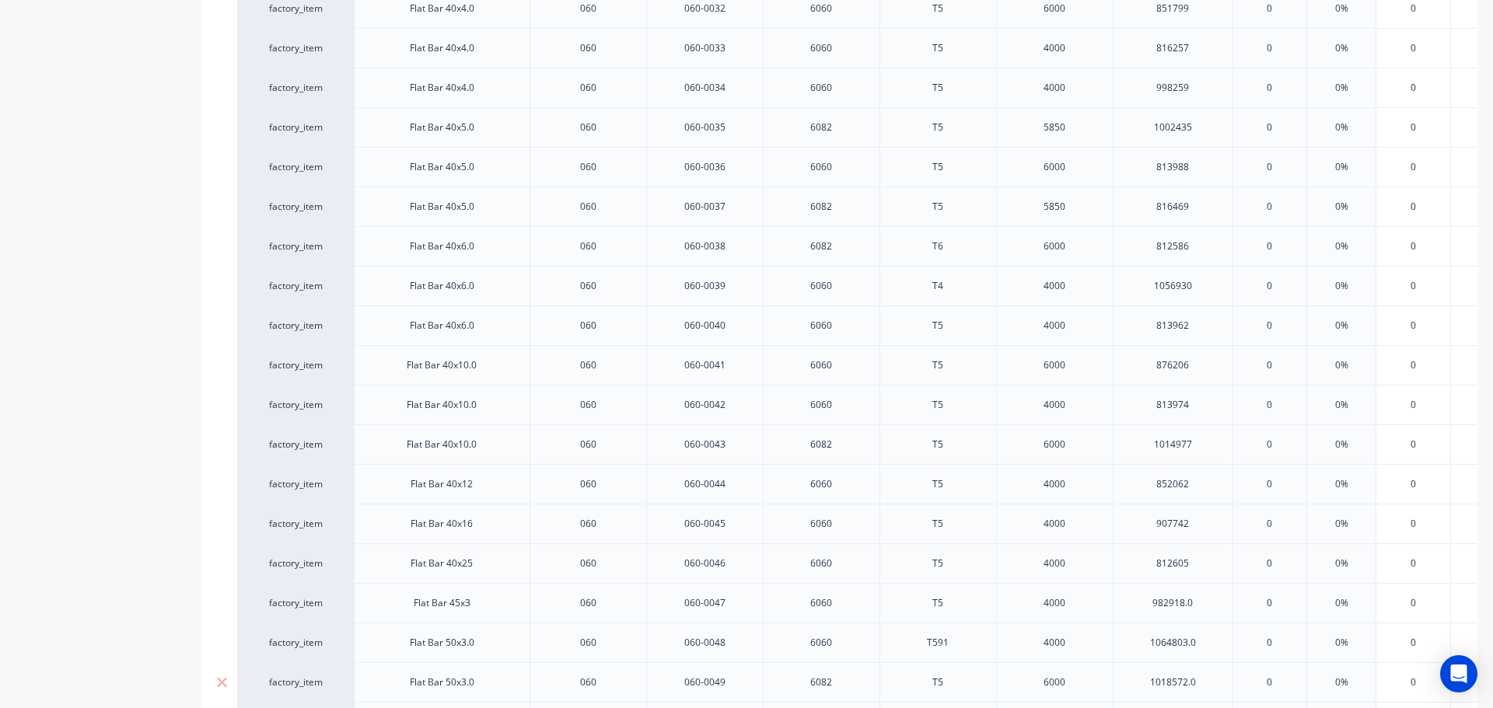
scroll to position [1555, 0]
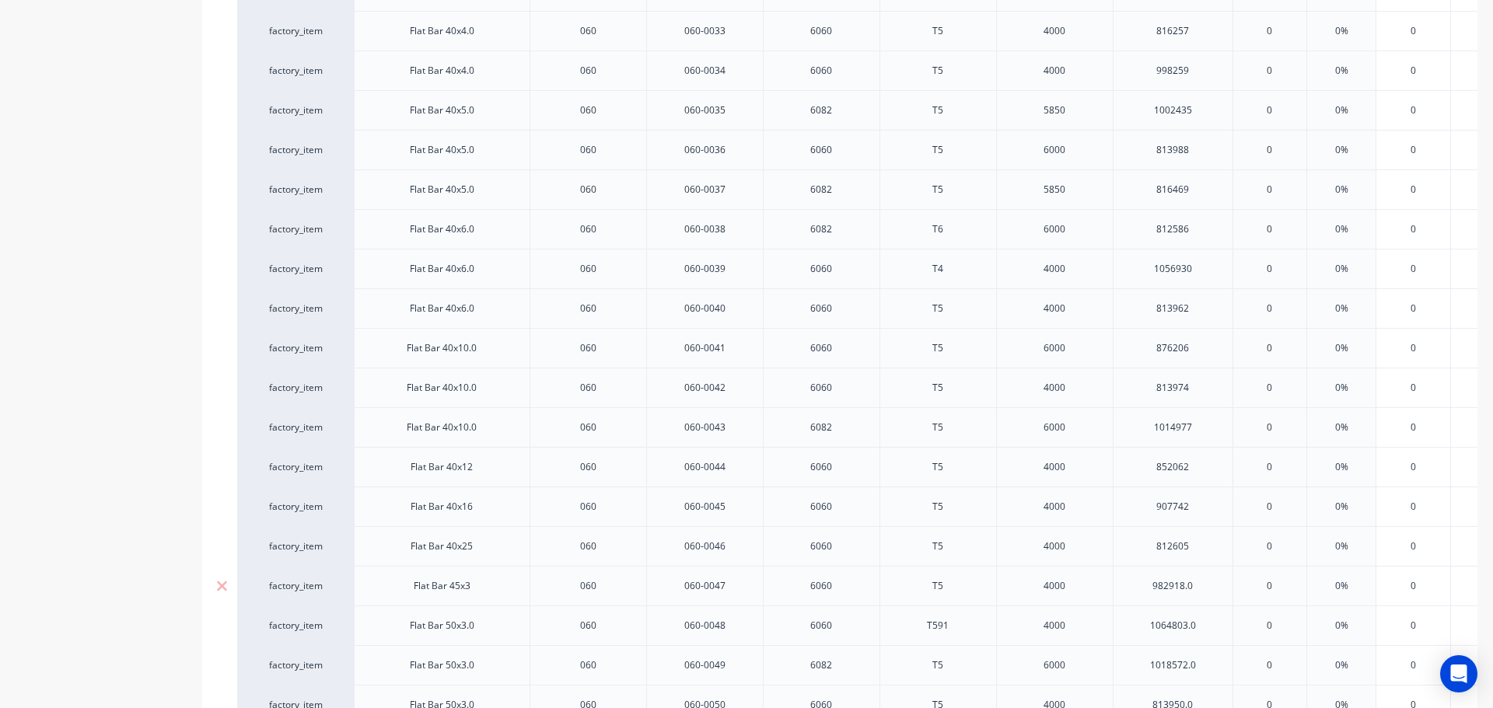
click at [1198, 588] on div "982918.0" at bounding box center [1173, 586] width 78 height 20
type textarea "x"
click at [1210, 621] on div "1064803.0" at bounding box center [1173, 626] width 78 height 20
type textarea "x"
click at [1207, 666] on div "1018572.0" at bounding box center [1173, 666] width 78 height 20
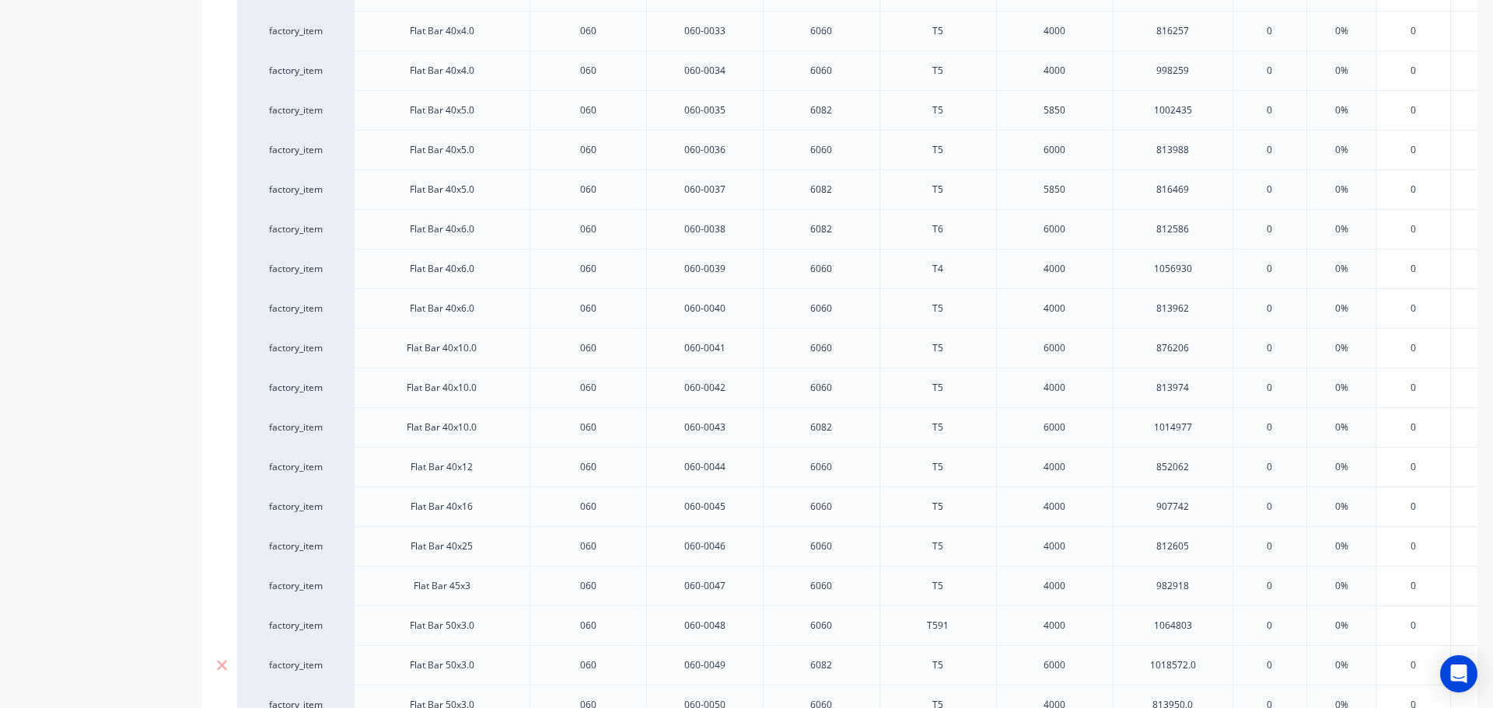
type textarea "x"
click at [1207, 704] on div "813950.0" at bounding box center [1173, 705] width 78 height 20
type textarea "x"
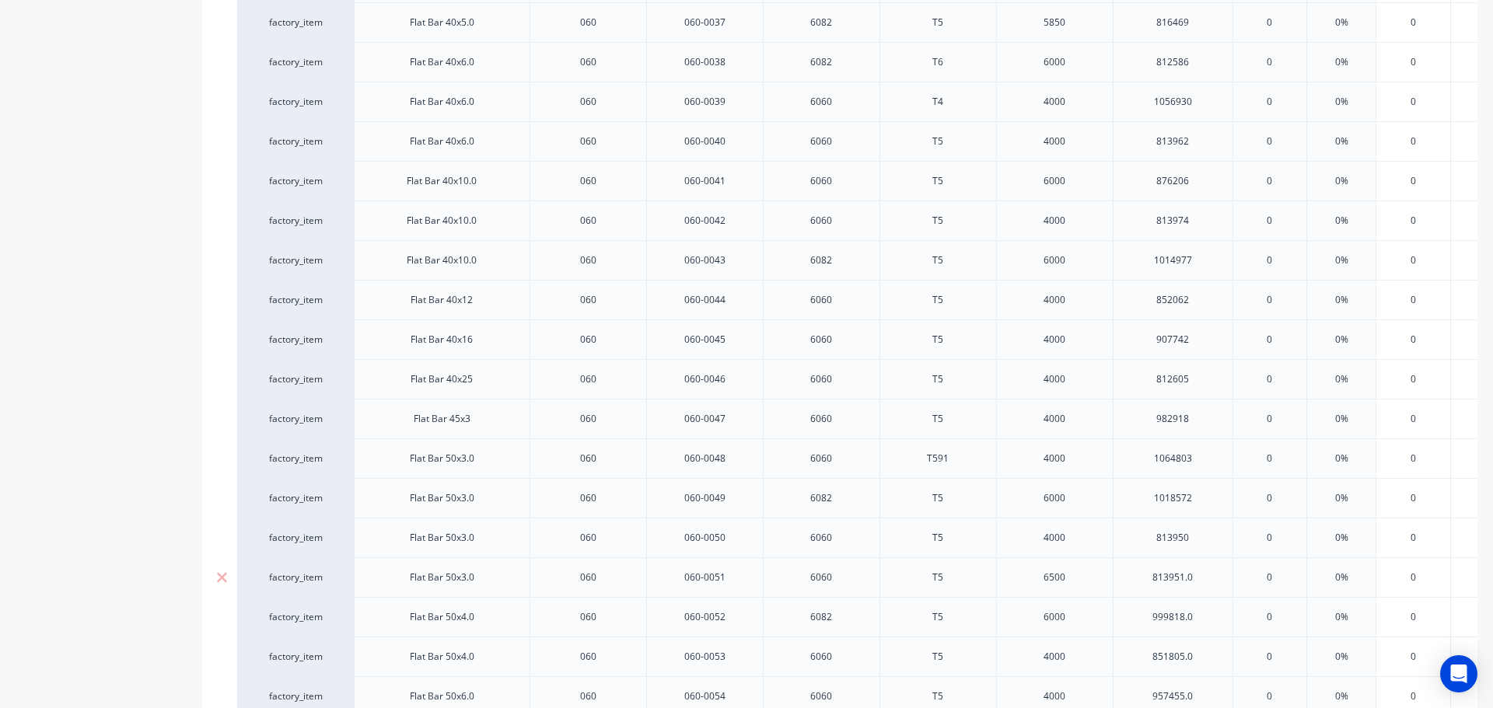
scroll to position [1792, 0]
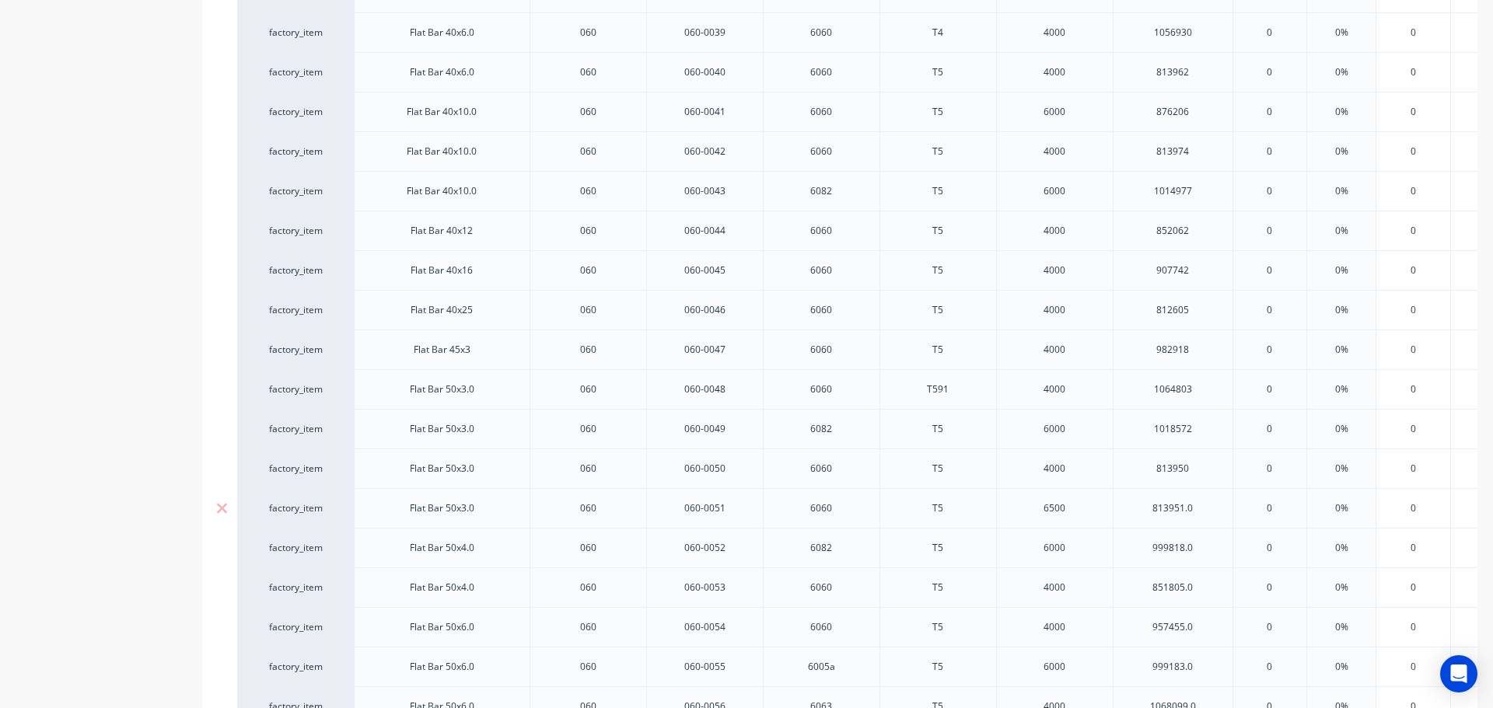
click at [1208, 510] on div "813951.0" at bounding box center [1173, 508] width 78 height 20
type textarea "x"
click at [1200, 555] on div "999818.0" at bounding box center [1173, 548] width 78 height 20
type textarea "x"
click at [1203, 592] on div "851805.0" at bounding box center [1173, 588] width 78 height 20
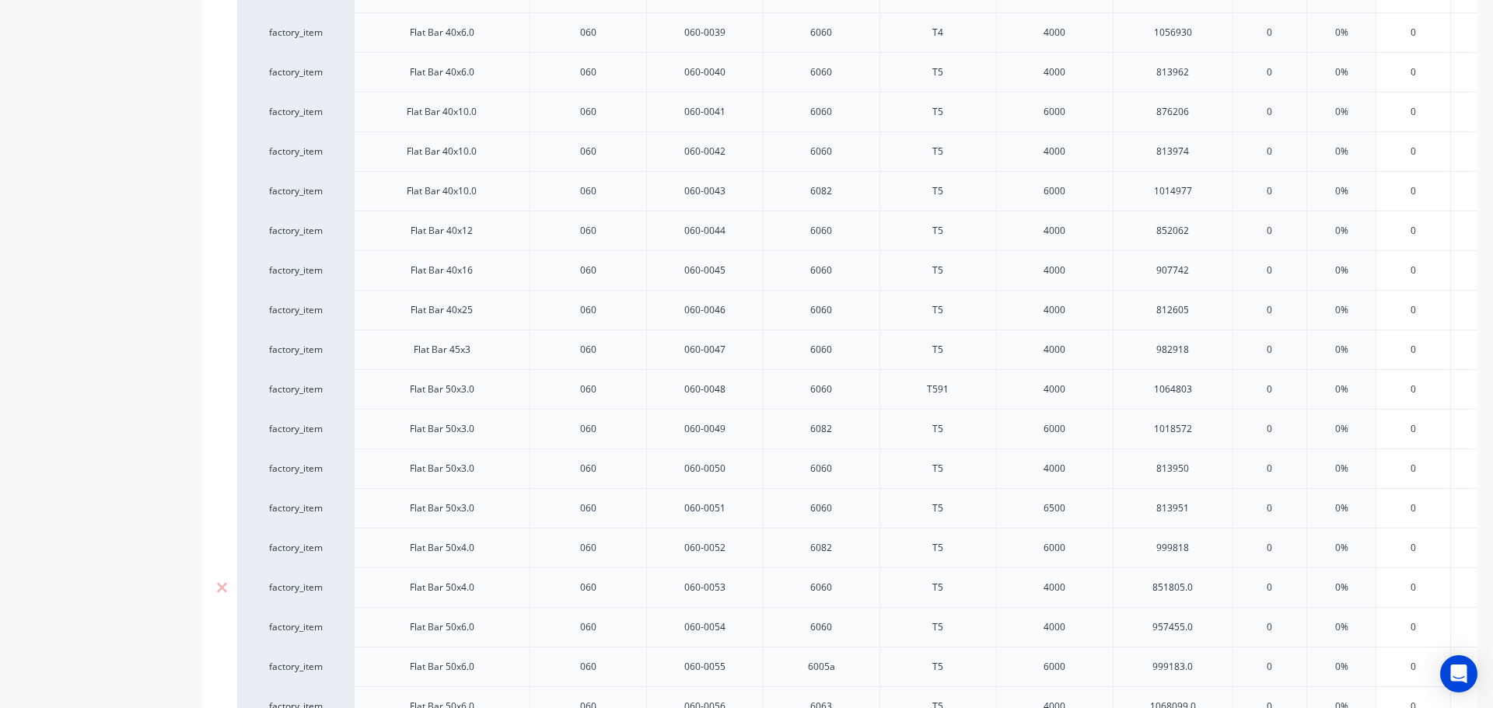
type textarea "x"
click at [1212, 627] on div "957455.0" at bounding box center [1173, 627] width 120 height 40
click at [1207, 631] on div "957455.0" at bounding box center [1173, 627] width 78 height 20
type textarea "x"
click at [1207, 671] on div "999183.0" at bounding box center [1173, 667] width 78 height 20
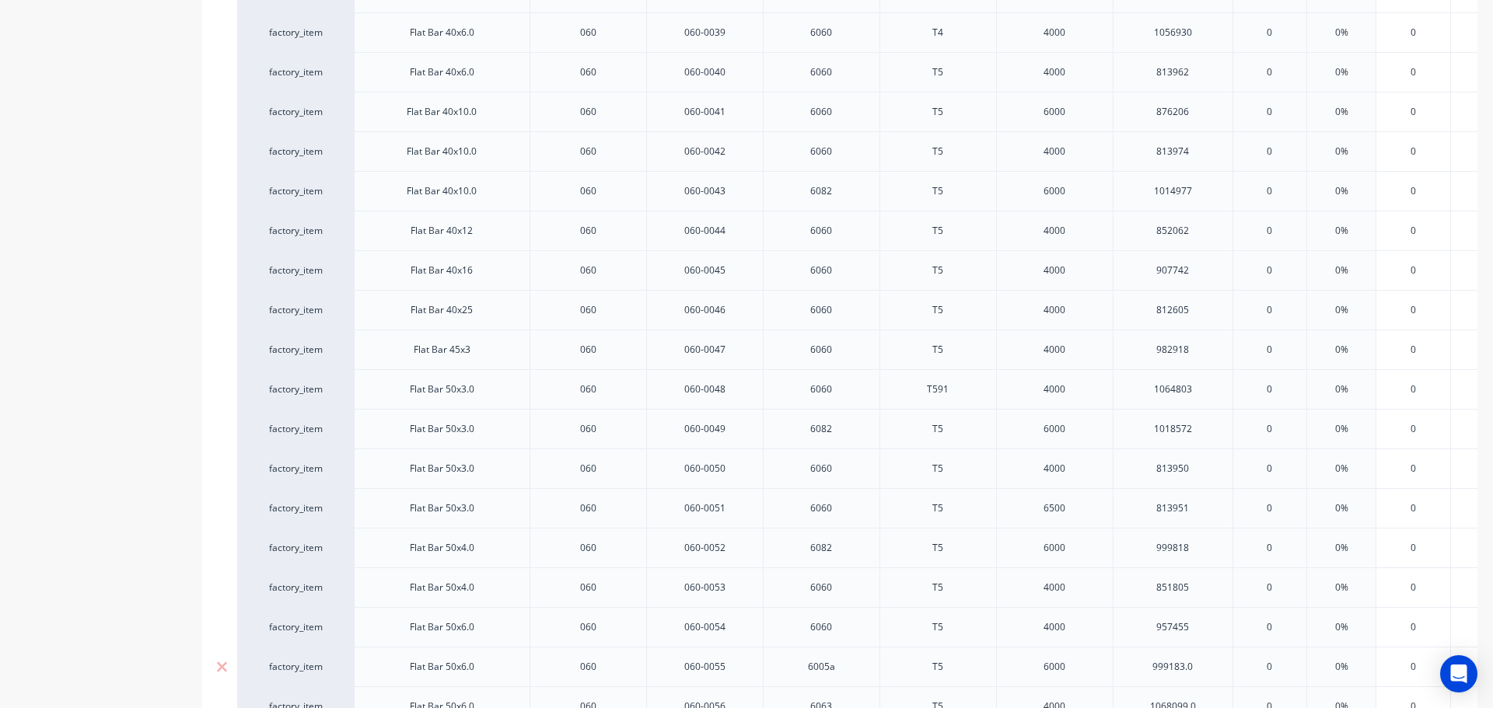
type textarea "x"
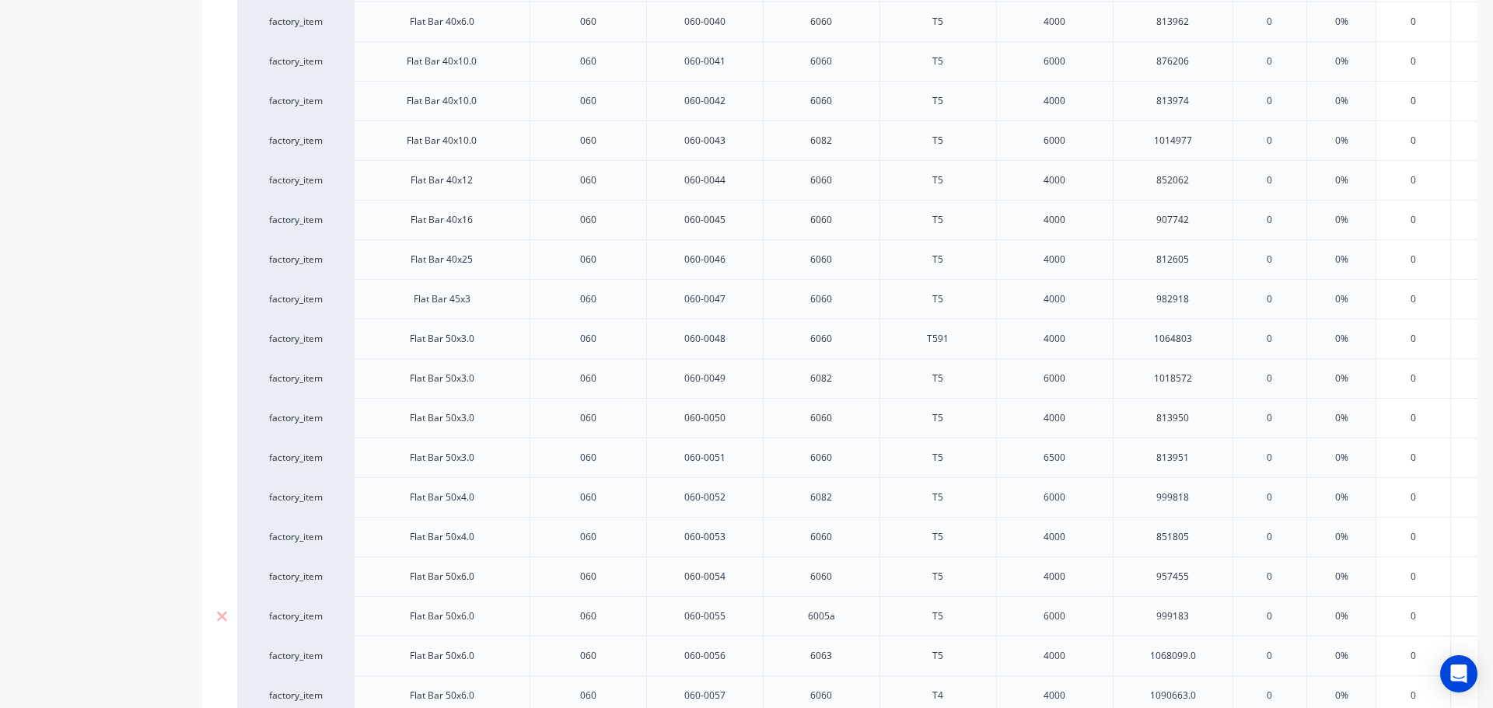
scroll to position [1947, 0]
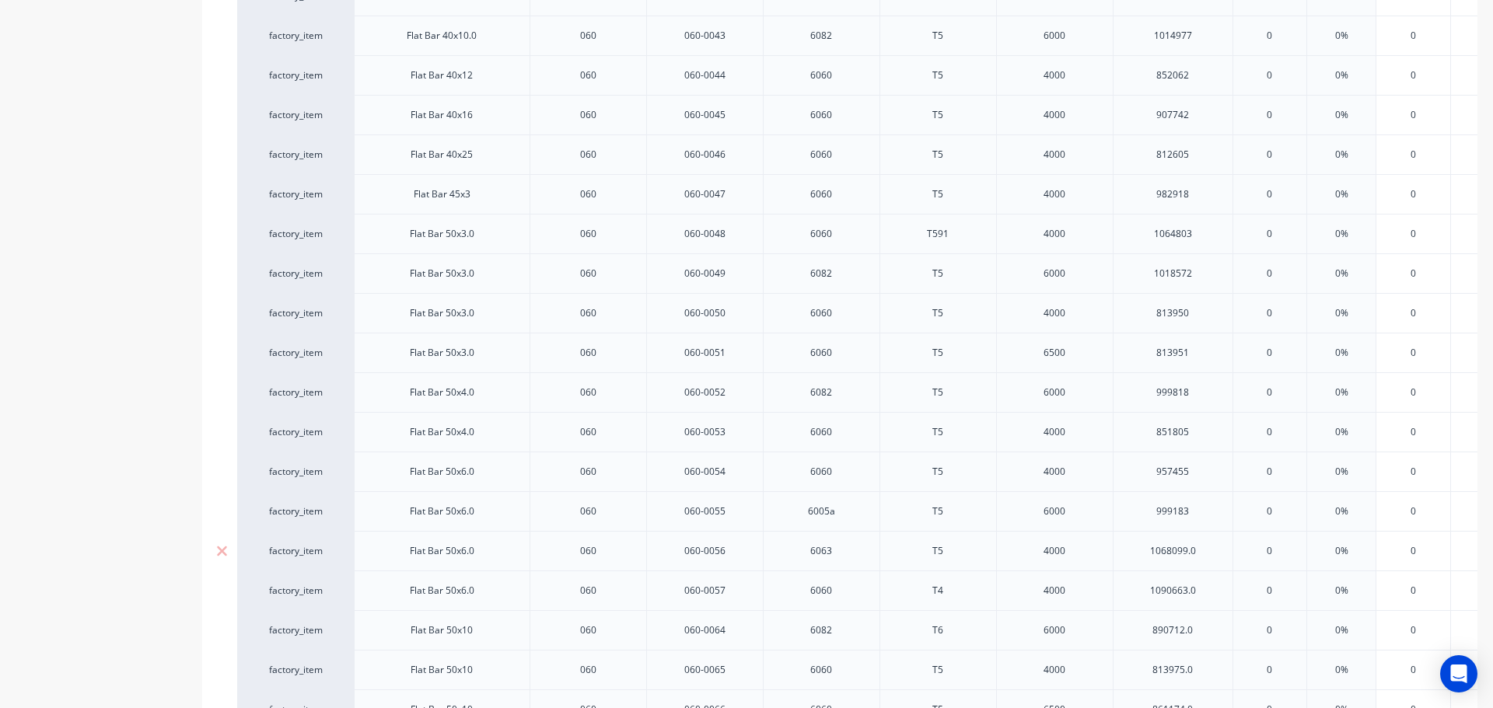
click at [1201, 554] on div "1068099.0" at bounding box center [1173, 551] width 78 height 20
type textarea "x"
click at [1207, 590] on div "1090663.0" at bounding box center [1173, 591] width 78 height 20
type textarea "x"
click at [1205, 631] on div "890712.0" at bounding box center [1173, 631] width 78 height 20
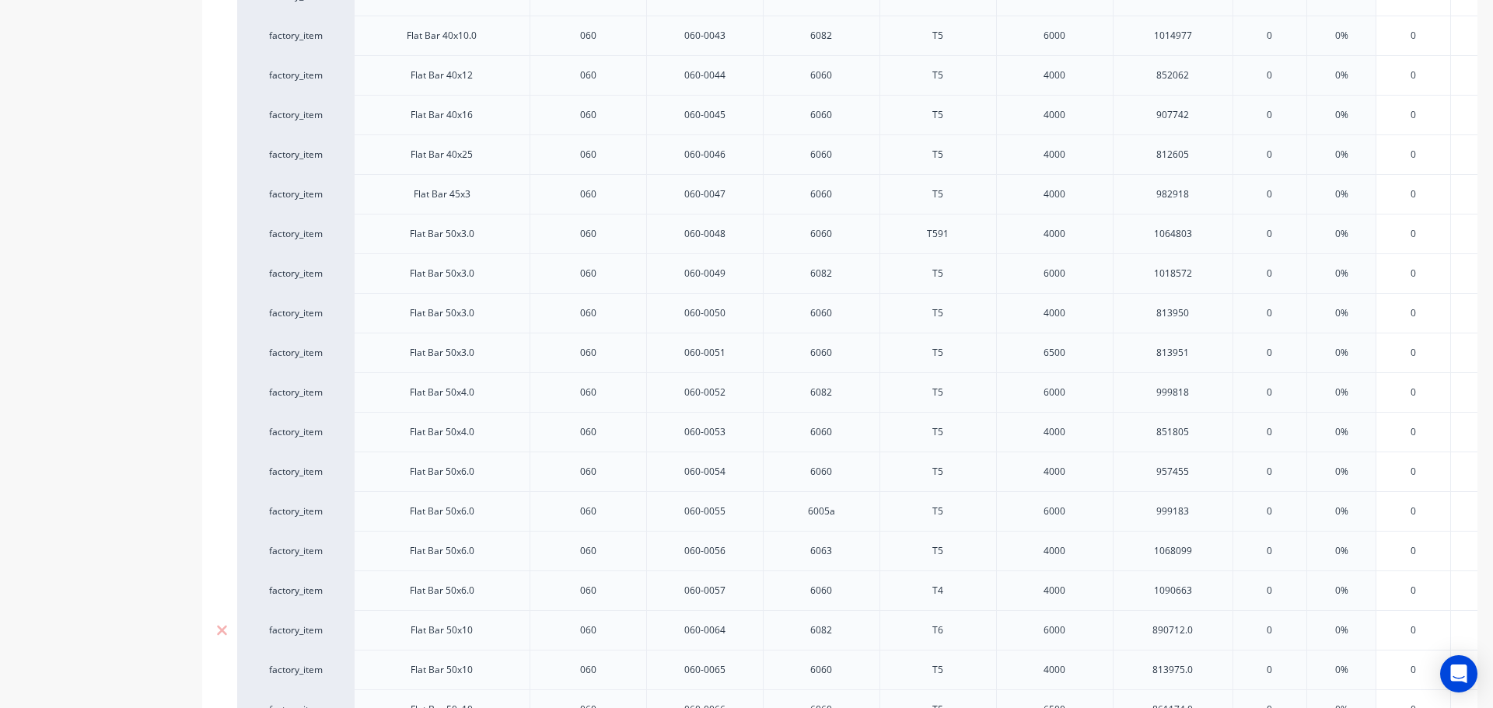
type textarea "x"
click at [1201, 671] on div "813975.0" at bounding box center [1173, 670] width 78 height 20
type textarea "x"
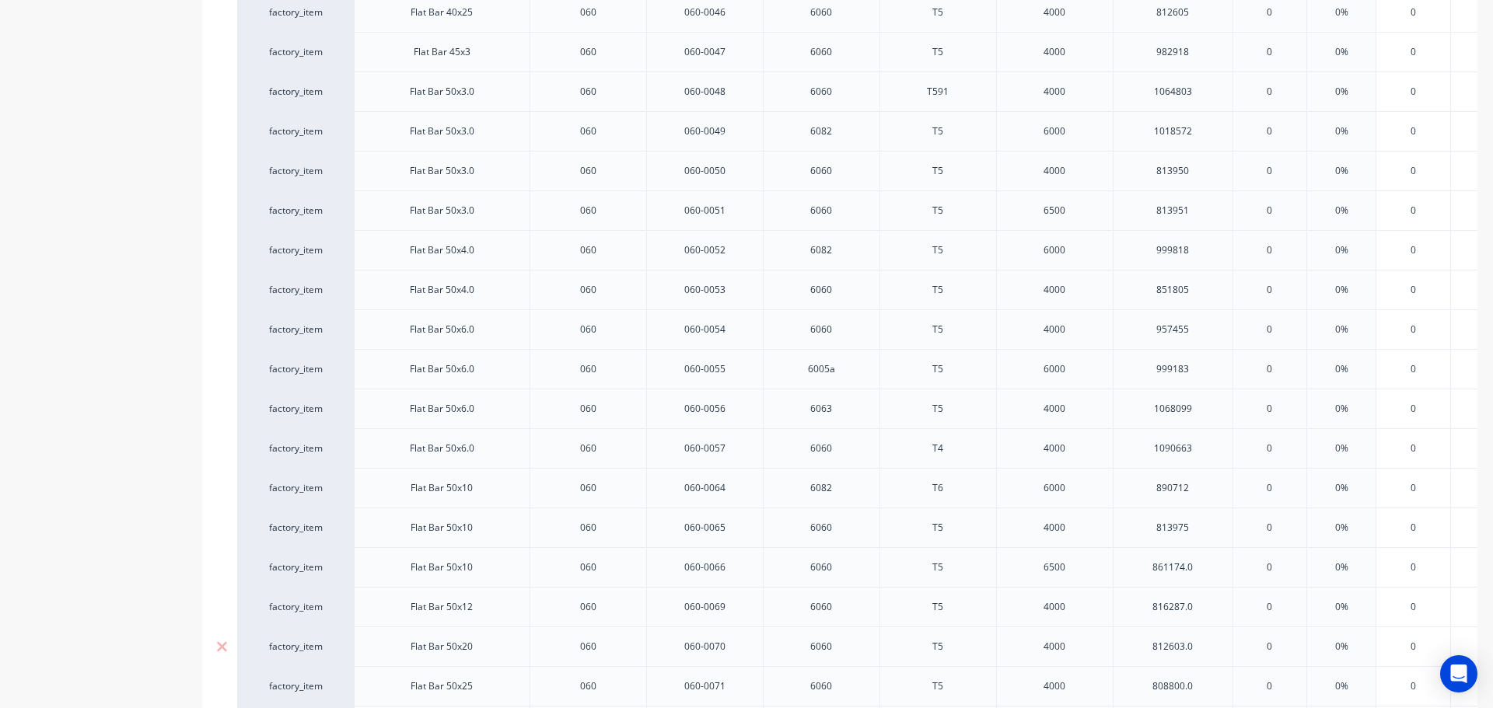
scroll to position [2103, 0]
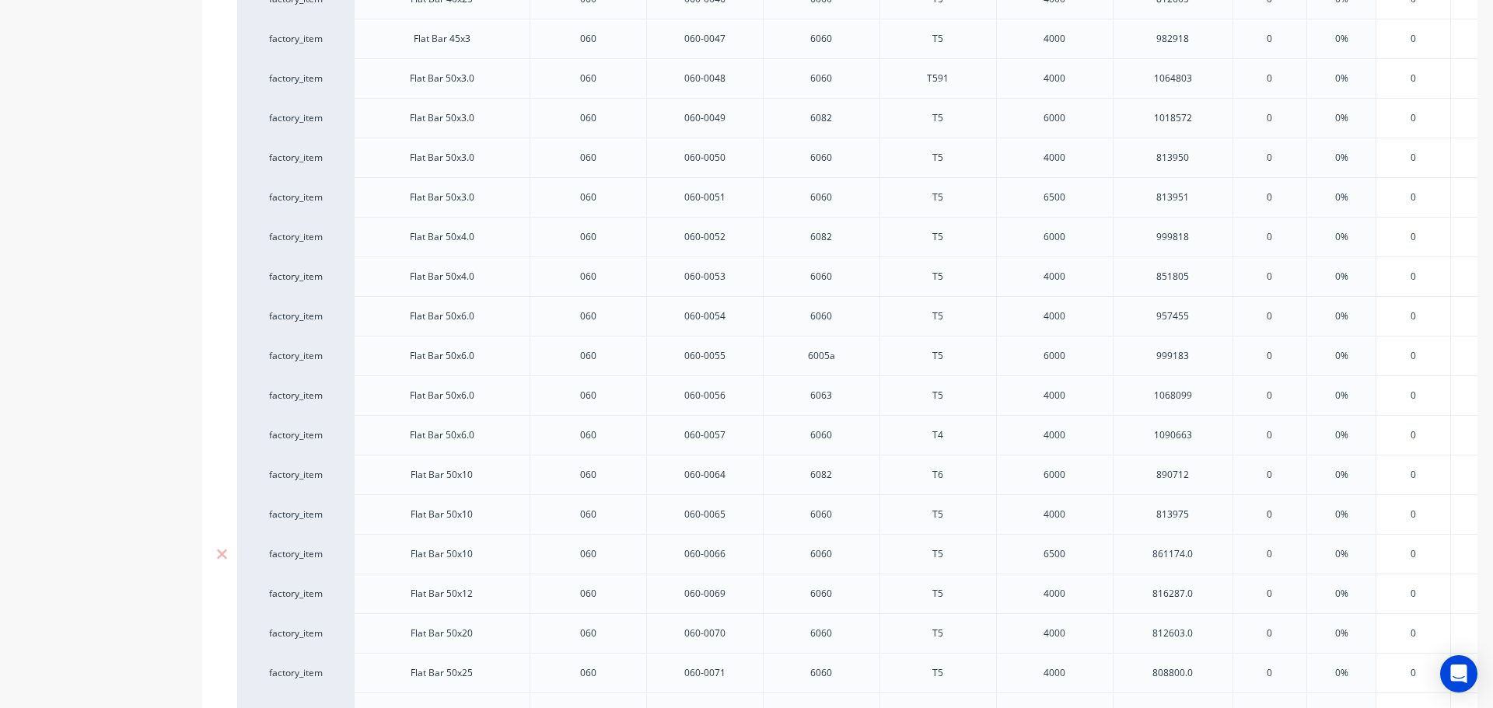
click at [1196, 554] on div "861174.0" at bounding box center [1173, 554] width 78 height 20
type textarea "x"
click at [1205, 593] on div "816287.0" at bounding box center [1173, 594] width 78 height 20
click at [1205, 636] on div "812603.0" at bounding box center [1173, 634] width 78 height 20
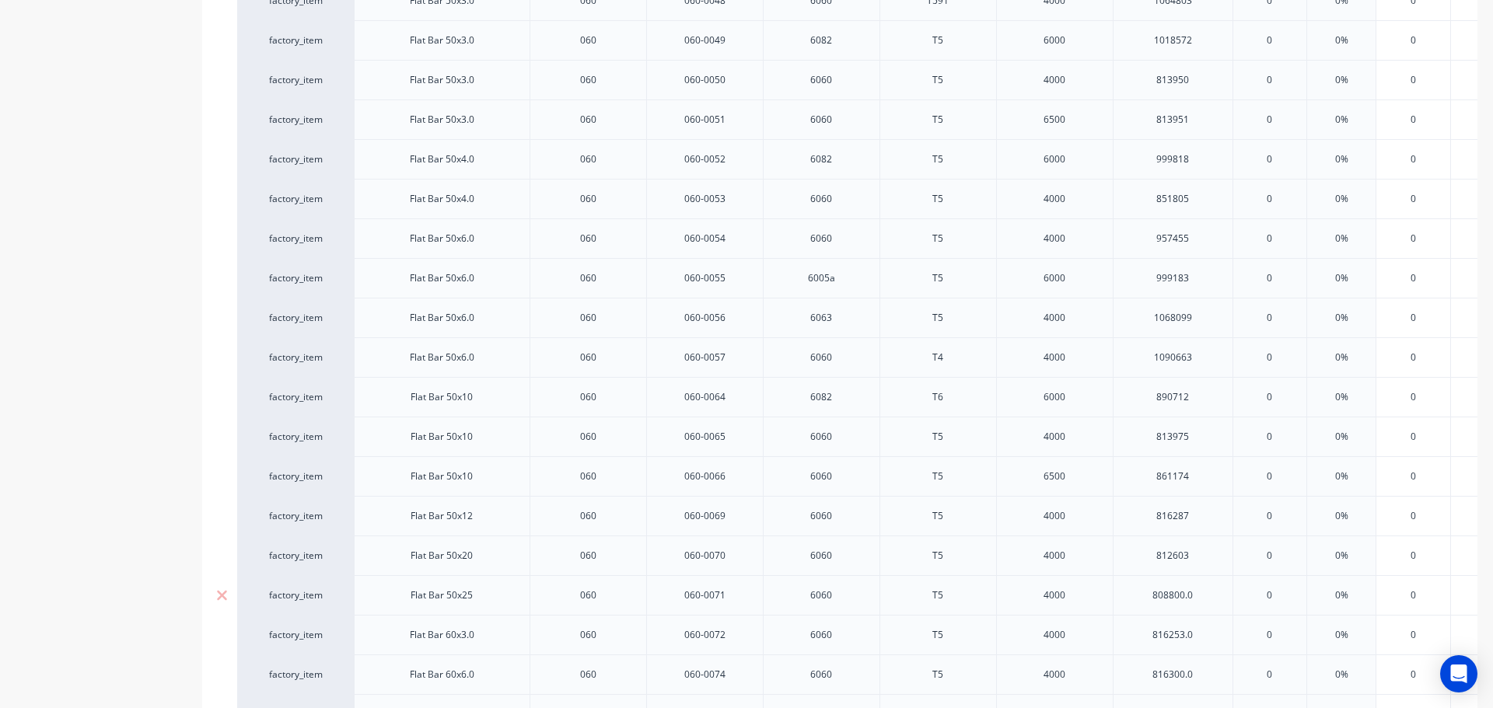
click at [1201, 596] on div "808800.0" at bounding box center [1173, 596] width 78 height 20
click at [1205, 630] on div "816253.0" at bounding box center [1173, 635] width 78 height 20
click at [1205, 681] on div "816300.0" at bounding box center [1173, 675] width 78 height 20
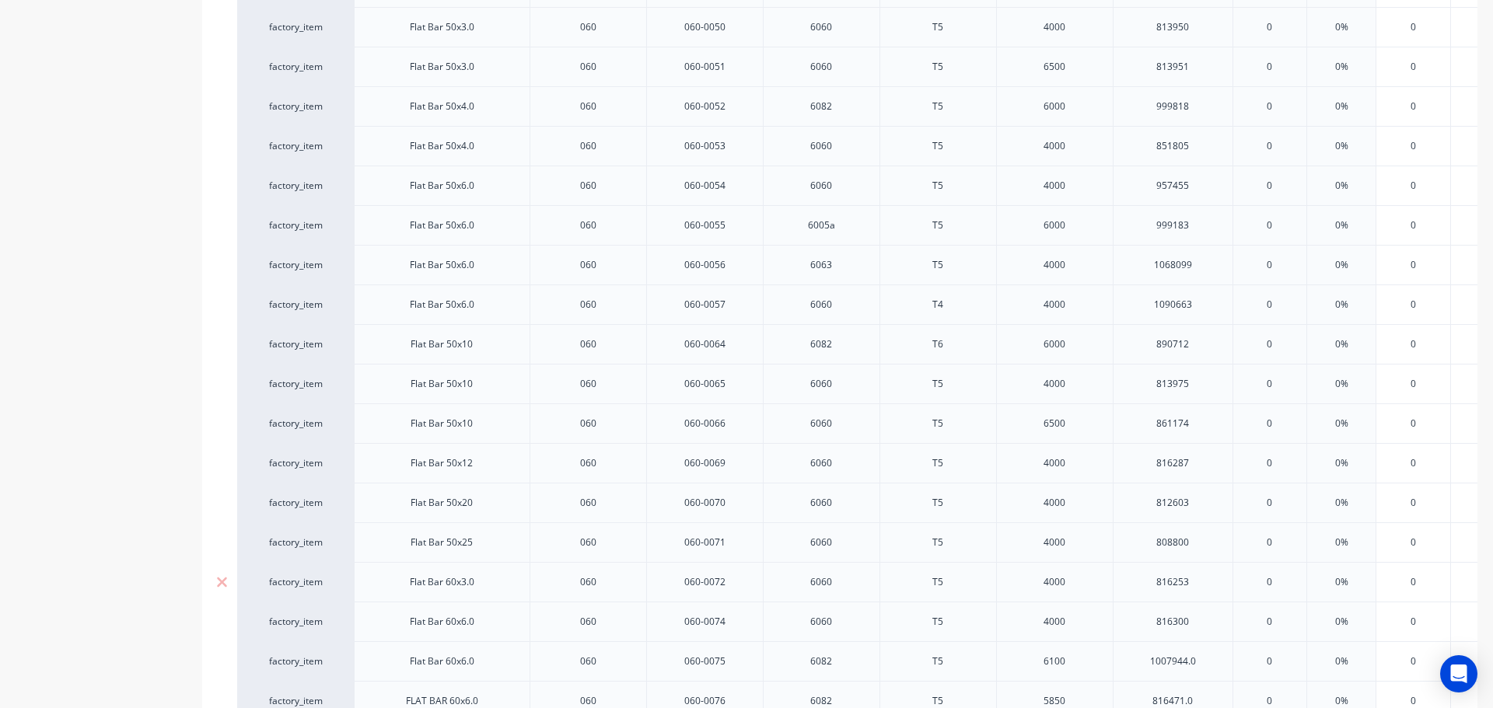
scroll to position [2336, 0]
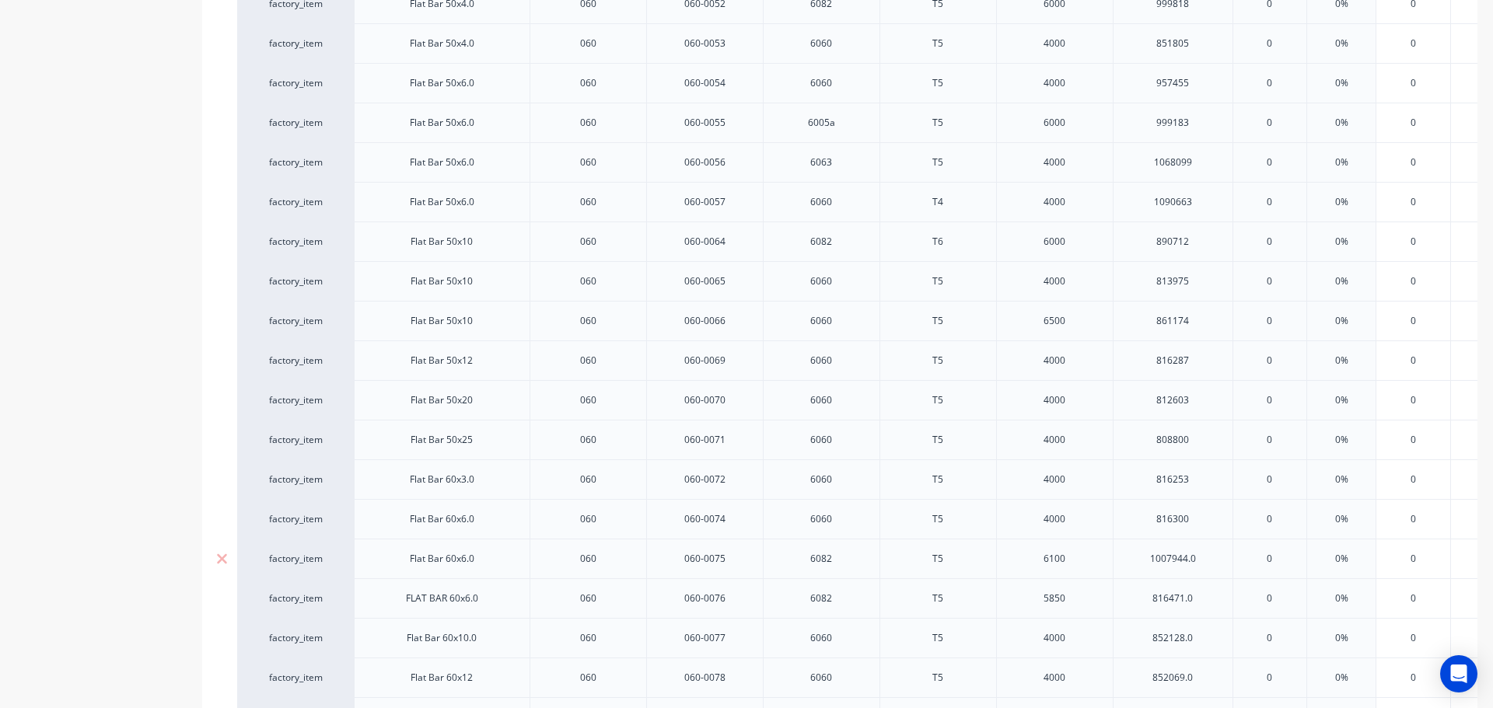
click at [1209, 565] on div "1007944.0" at bounding box center [1173, 559] width 78 height 20
click at [1205, 596] on div "816471.0" at bounding box center [1173, 599] width 78 height 20
click at [1198, 641] on div "852128.0" at bounding box center [1173, 638] width 78 height 20
click at [1207, 680] on div "852069.0" at bounding box center [1173, 678] width 78 height 20
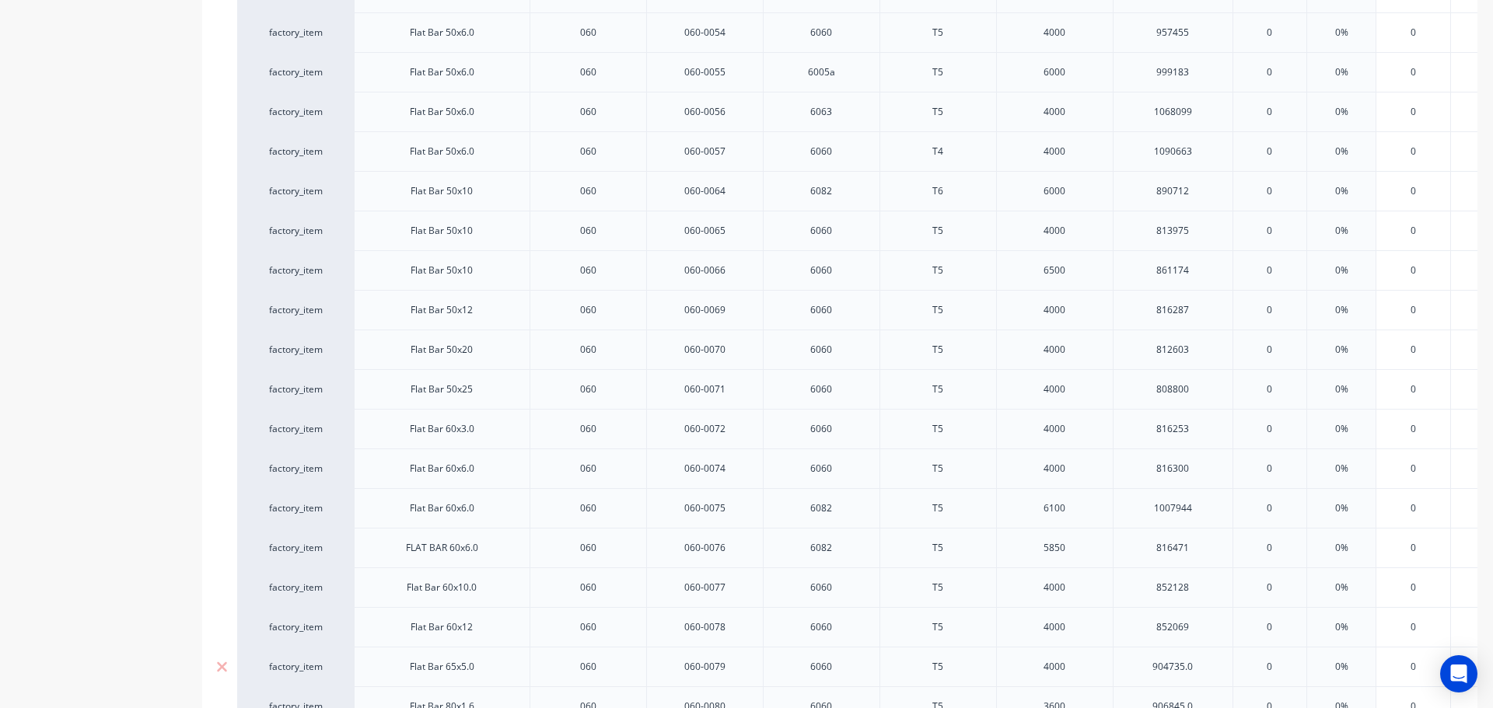
scroll to position [2492, 0]
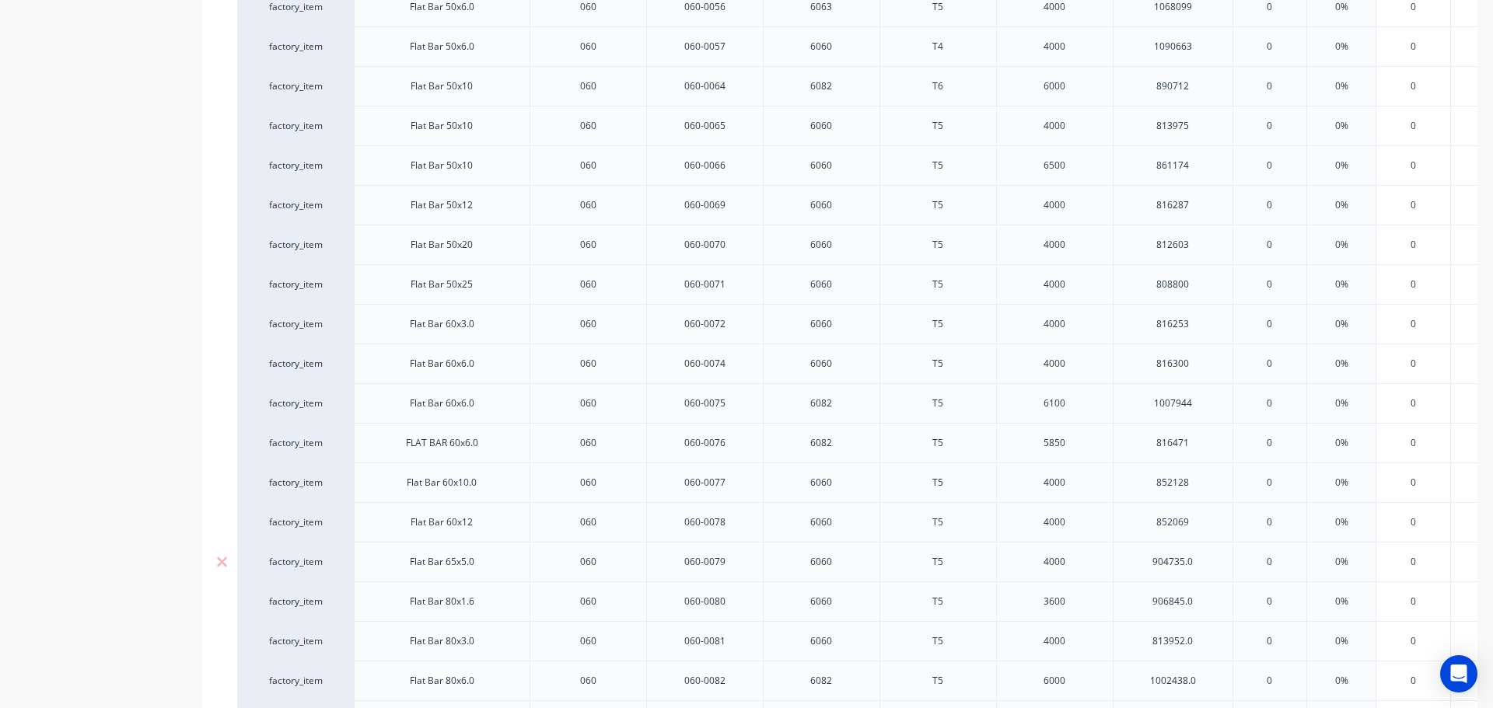
click at [1205, 562] on div "904735.0" at bounding box center [1173, 562] width 78 height 20
click at [1208, 602] on div "906845.0" at bounding box center [1173, 602] width 78 height 20
click at [1205, 642] on div "813952.0" at bounding box center [1173, 641] width 78 height 20
click at [1204, 680] on div "1002438.0" at bounding box center [1173, 681] width 78 height 20
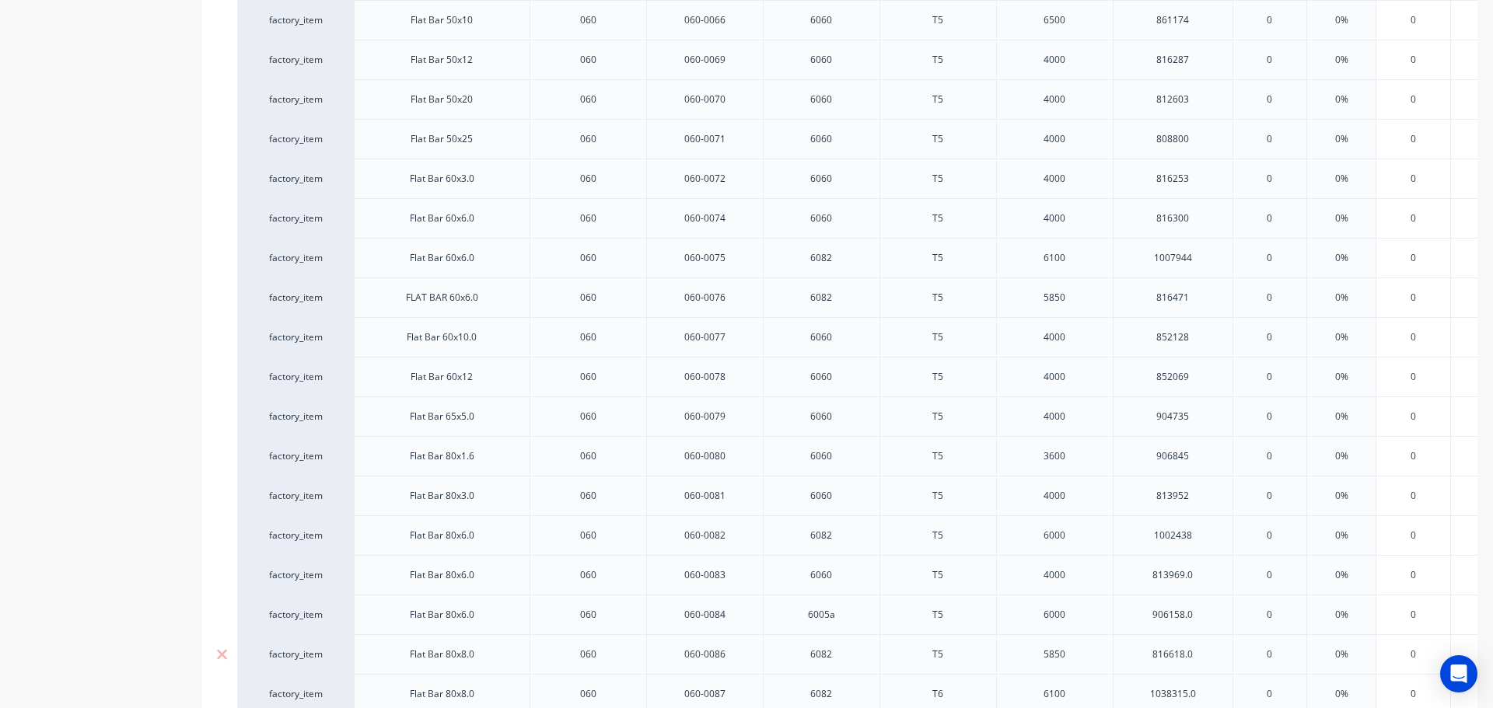
scroll to position [2647, 0]
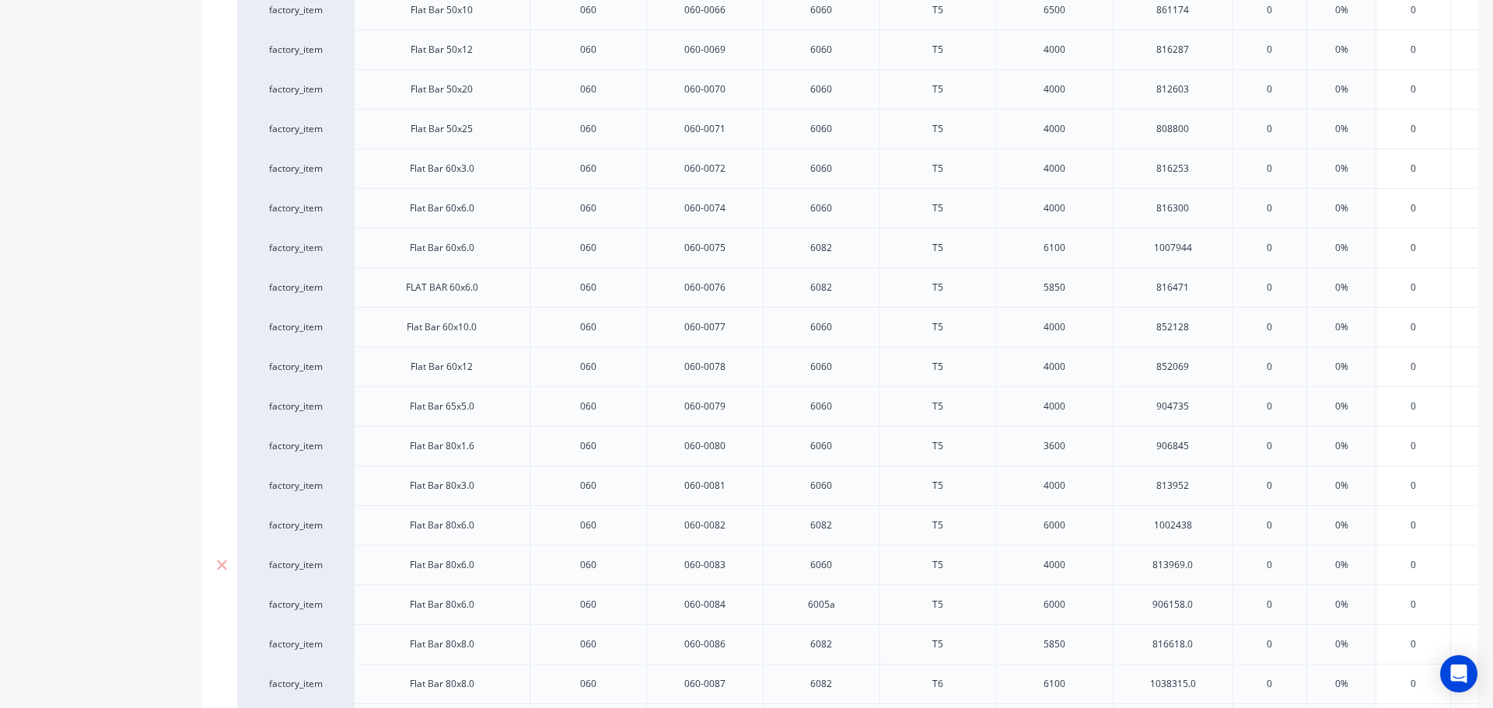
click at [1205, 566] on div "813969.0" at bounding box center [1173, 565] width 78 height 20
click at [1211, 606] on div "906158.0" at bounding box center [1173, 605] width 78 height 20
click at [1209, 651] on div "816618.0" at bounding box center [1173, 645] width 78 height 20
click at [1205, 684] on div "1038315.0" at bounding box center [1173, 684] width 78 height 20
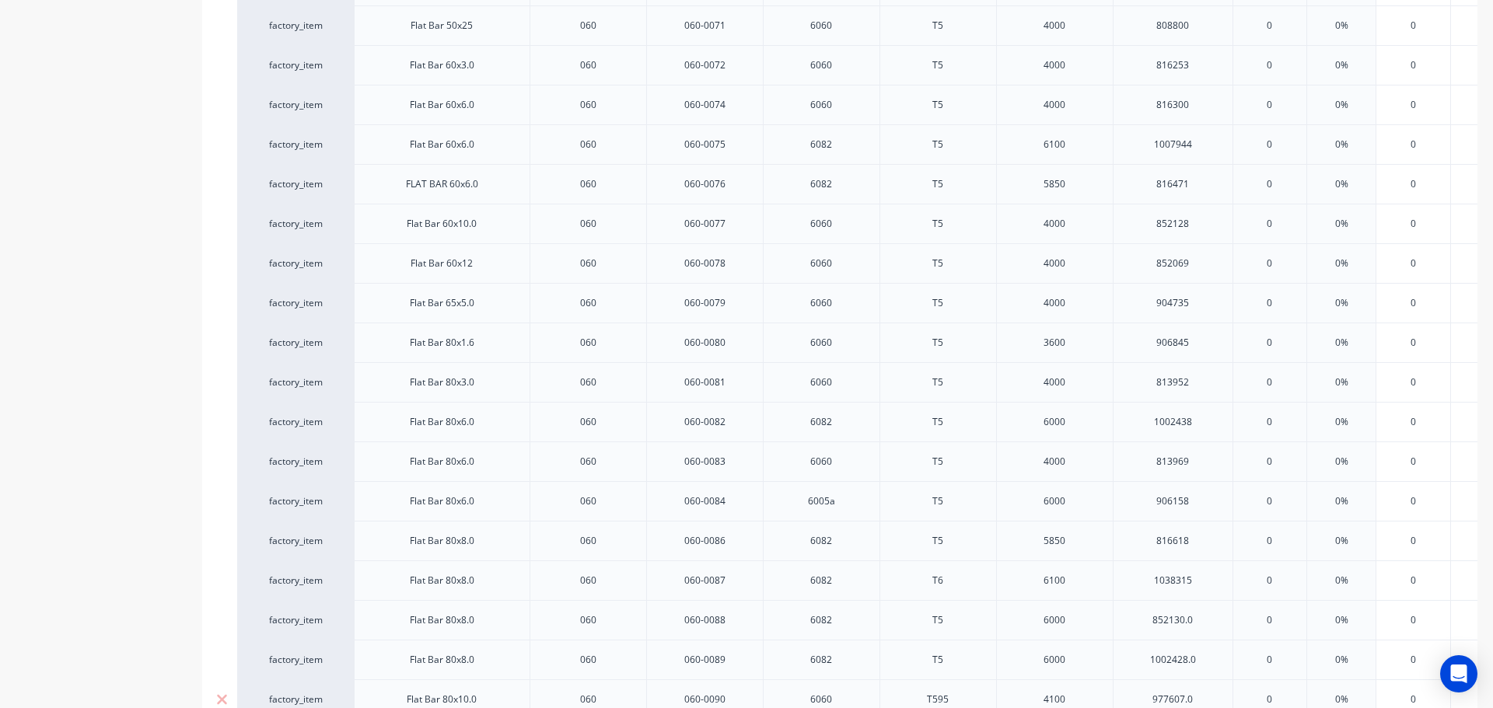
scroll to position [2880, 0]
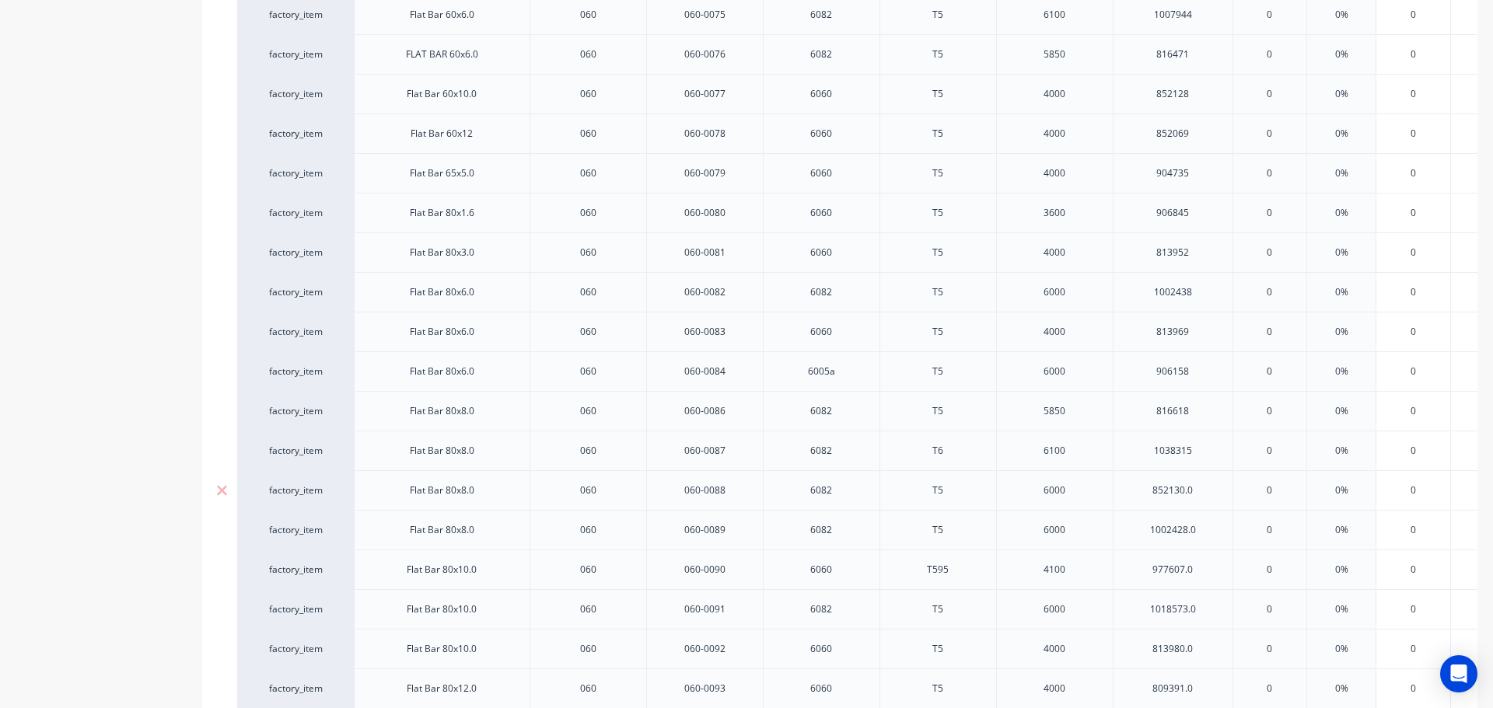
click at [1209, 497] on div "852130.0" at bounding box center [1173, 491] width 78 height 20
click at [1205, 529] on div "1002428.0" at bounding box center [1173, 530] width 78 height 20
click at [1208, 579] on div "977607.0" at bounding box center [1173, 570] width 78 height 20
click at [1201, 617] on div "1018573.0" at bounding box center [1173, 610] width 78 height 20
click at [1203, 649] on div "813980.0" at bounding box center [1173, 649] width 78 height 20
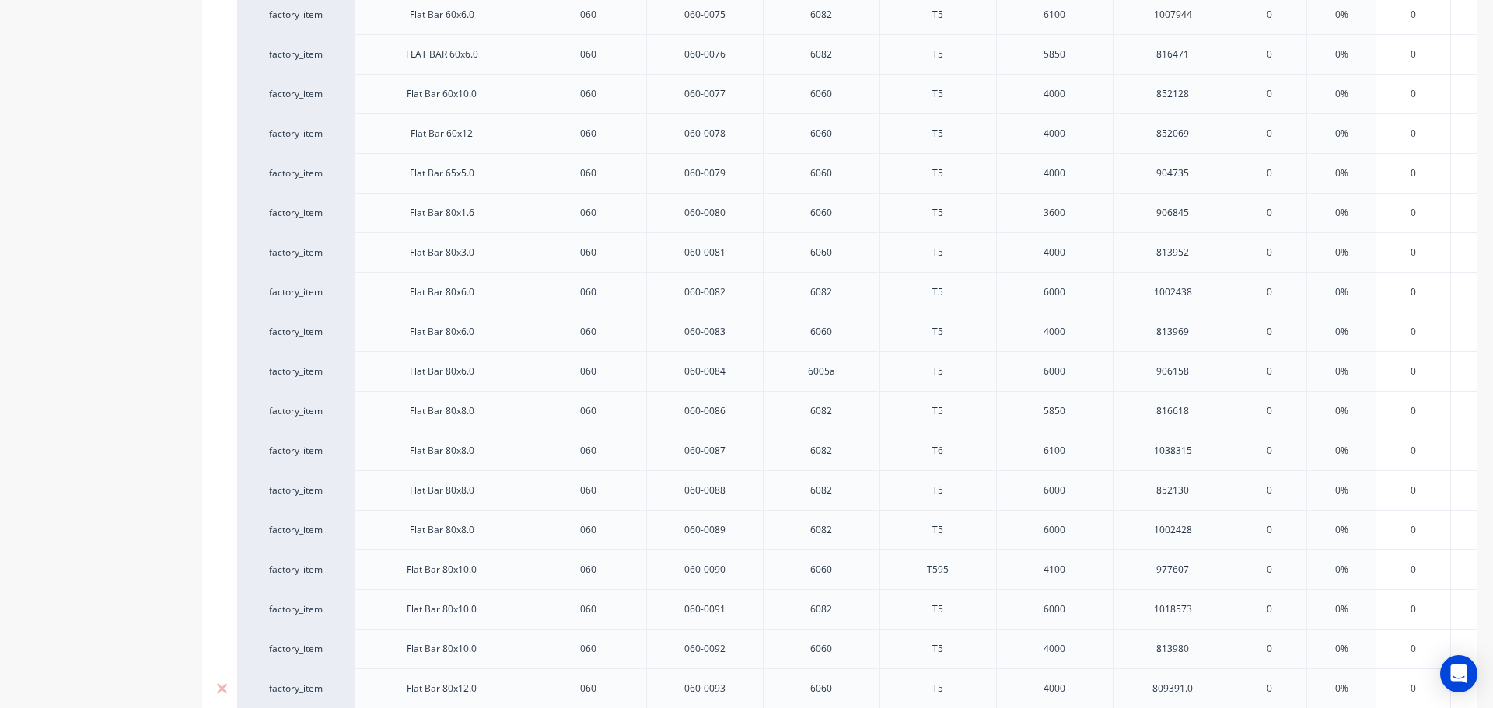
click at [1202, 694] on div "809391.0" at bounding box center [1173, 689] width 78 height 20
click at [1205, 574] on div "852081.0" at bounding box center [1173, 573] width 78 height 20
click at [1205, 610] on div "983566.0" at bounding box center [1173, 613] width 78 height 20
click at [1206, 650] on div "808089.0" at bounding box center [1173, 652] width 78 height 20
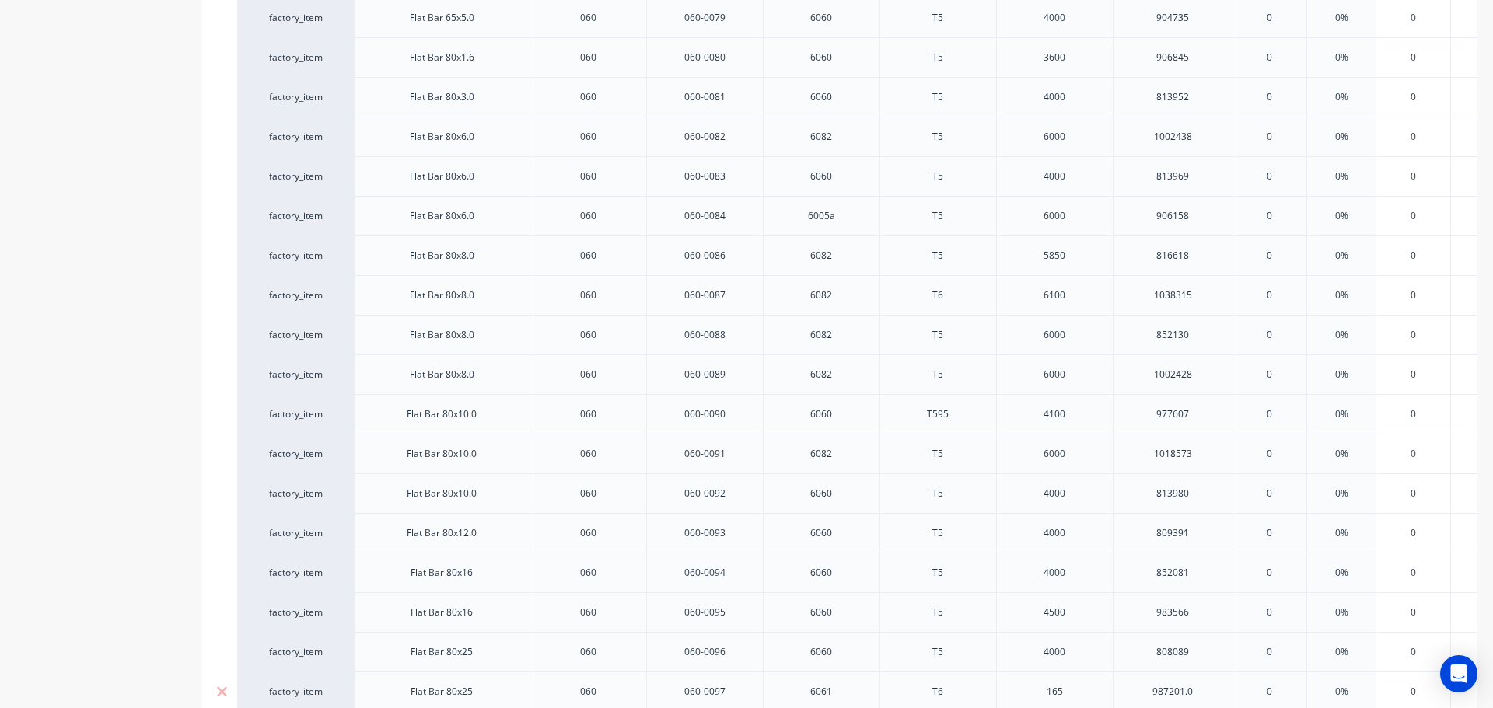
click at [1208, 688] on div "987201.0" at bounding box center [1173, 692] width 78 height 20
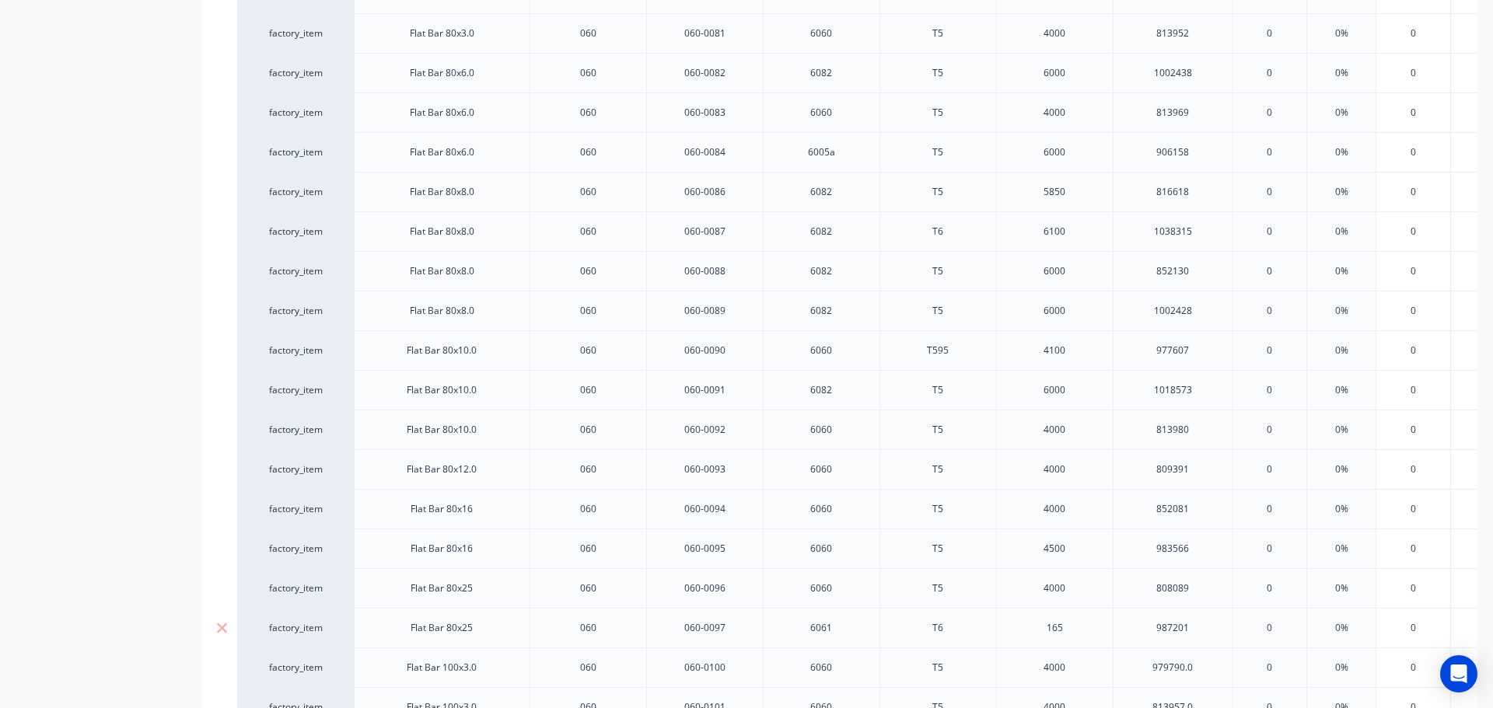
scroll to position [3269, 0]
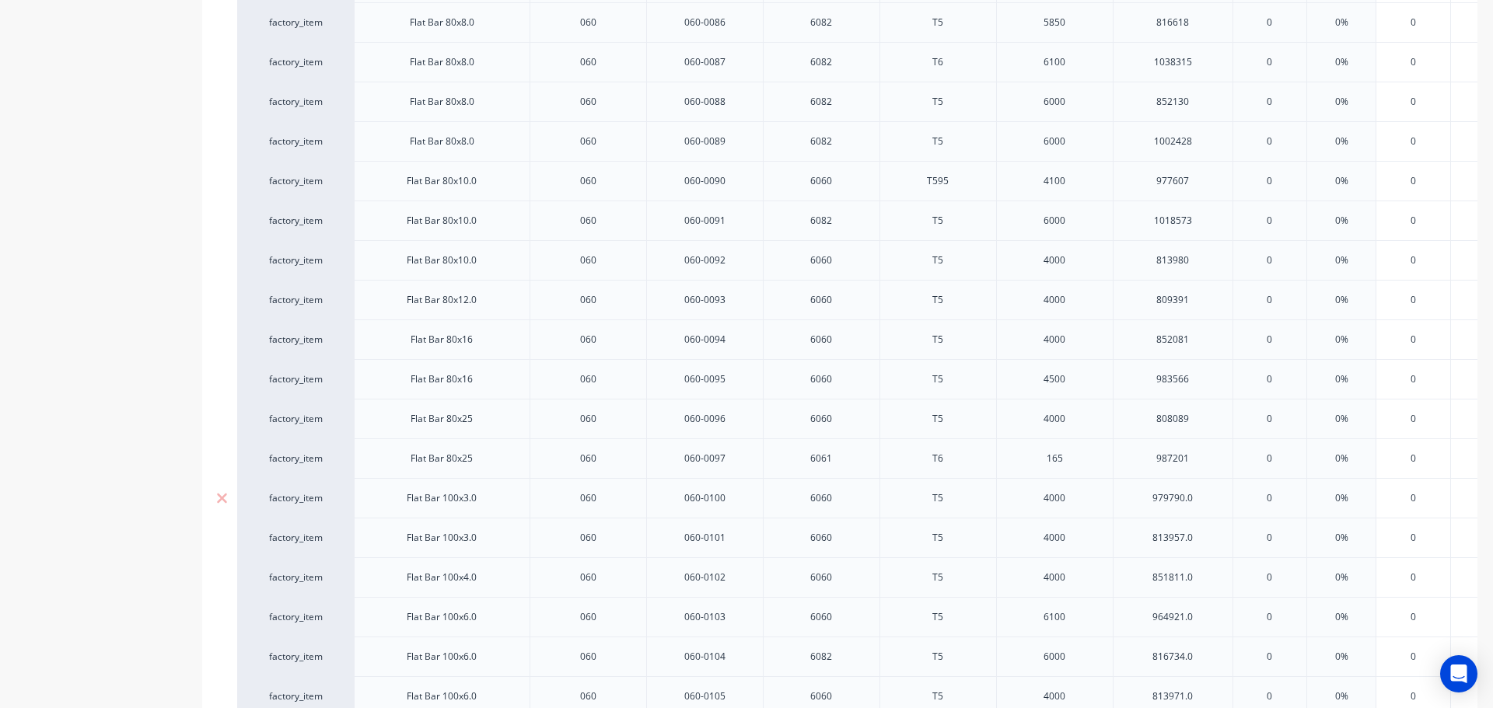
click at [1199, 498] on div "979790.0" at bounding box center [1173, 498] width 78 height 20
click at [1213, 541] on div "813957.0" at bounding box center [1173, 538] width 120 height 40
click at [1212, 543] on div "813957.0" at bounding box center [1173, 538] width 120 height 40
click at [1207, 537] on div "813957.0" at bounding box center [1173, 538] width 78 height 20
click at [1201, 573] on div "851811.0" at bounding box center [1173, 578] width 78 height 20
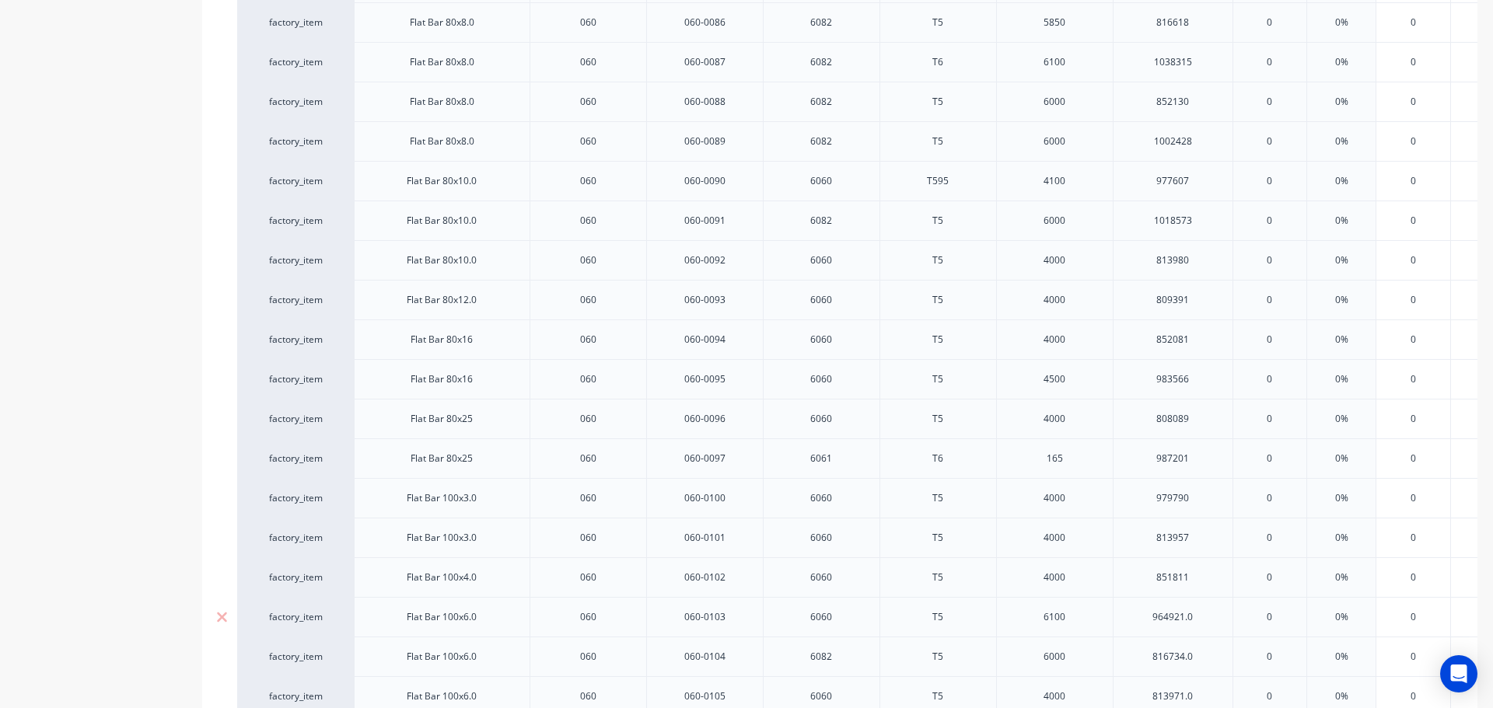
click at [1205, 610] on div "964921.0" at bounding box center [1173, 617] width 78 height 20
click at [1201, 652] on div "816734.0" at bounding box center [1173, 657] width 78 height 20
click at [1200, 691] on div "813971.0" at bounding box center [1173, 697] width 78 height 20
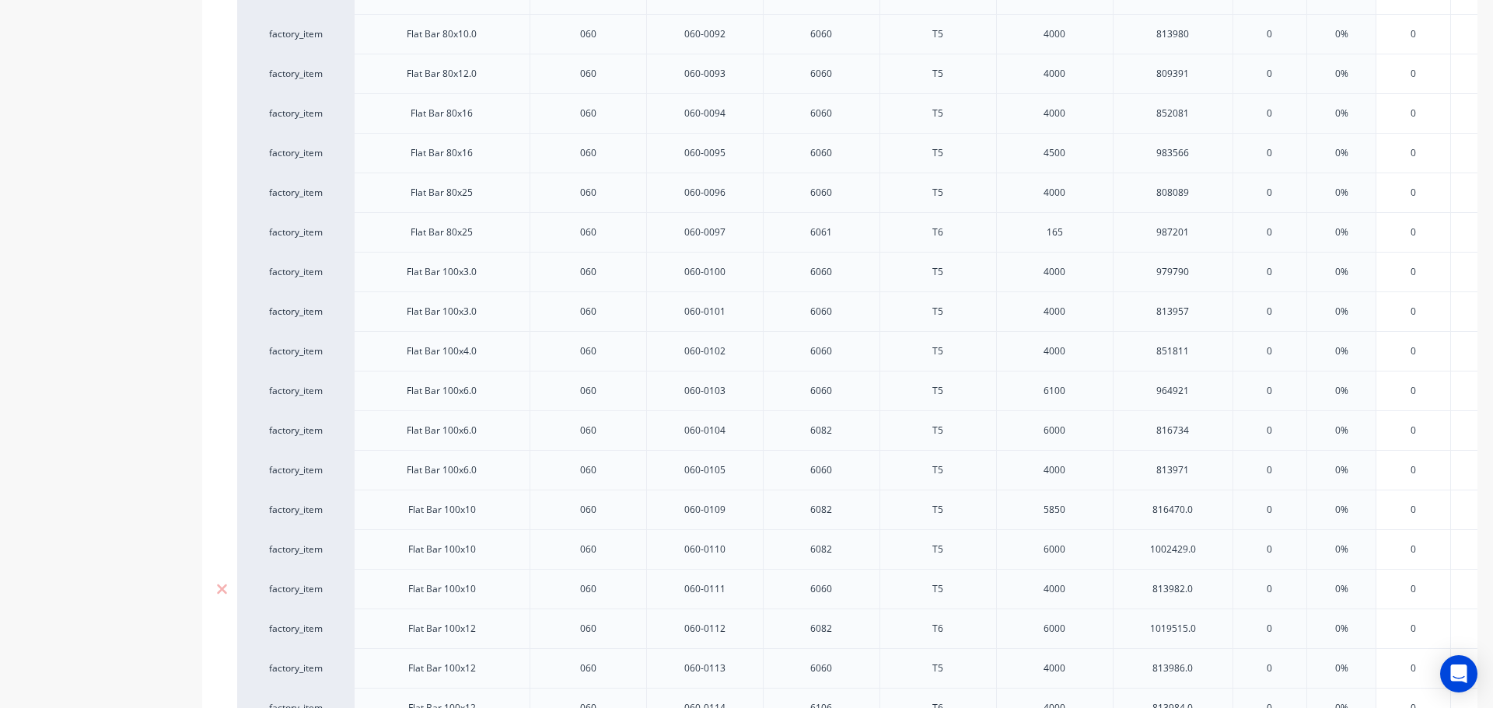
scroll to position [3503, 0]
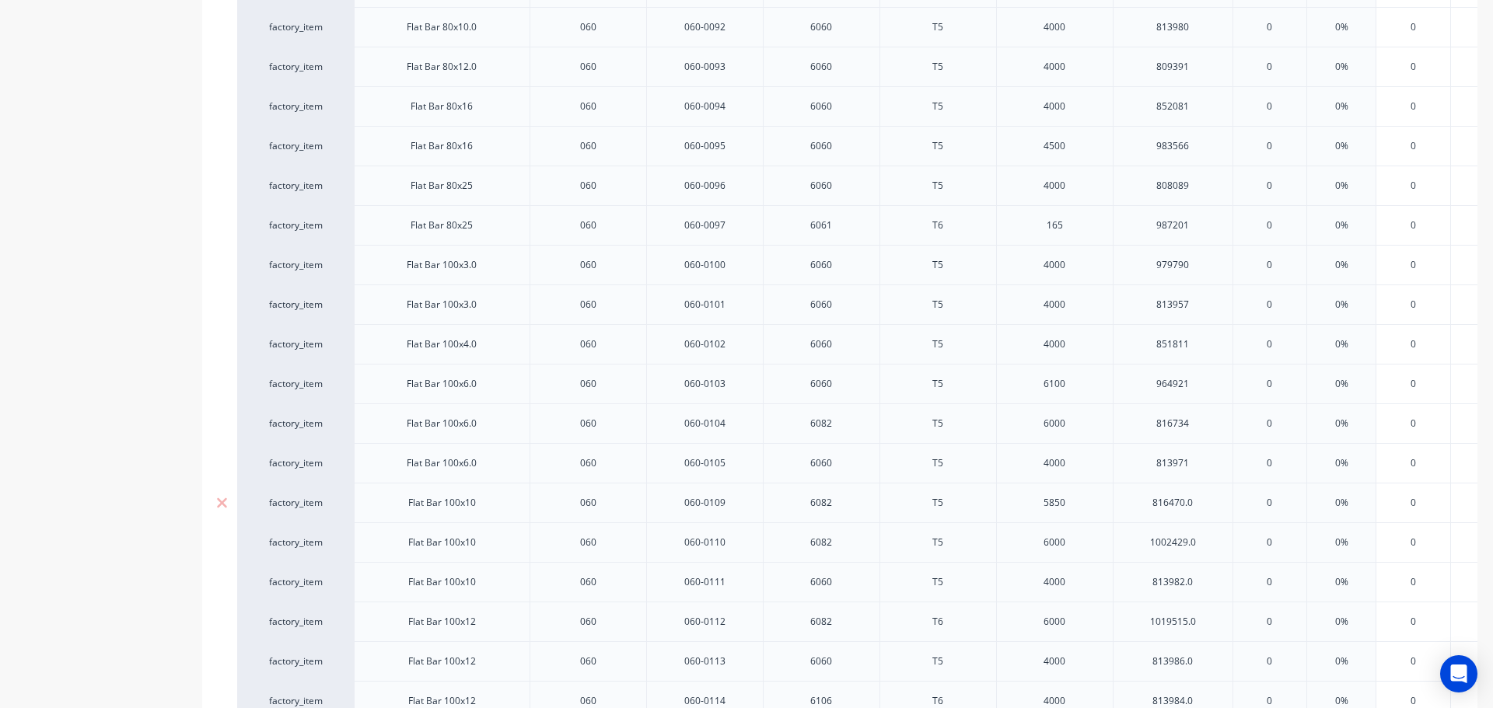
click at [1200, 504] on div "816470.0" at bounding box center [1173, 503] width 78 height 20
click at [1210, 543] on div "1002429.0" at bounding box center [1173, 543] width 78 height 20
click at [1206, 579] on div "813982.0" at bounding box center [1173, 582] width 78 height 20
click at [1210, 622] on div "1019515.0" at bounding box center [1173, 622] width 78 height 20
click at [1201, 652] on div "813986.0" at bounding box center [1173, 662] width 78 height 20
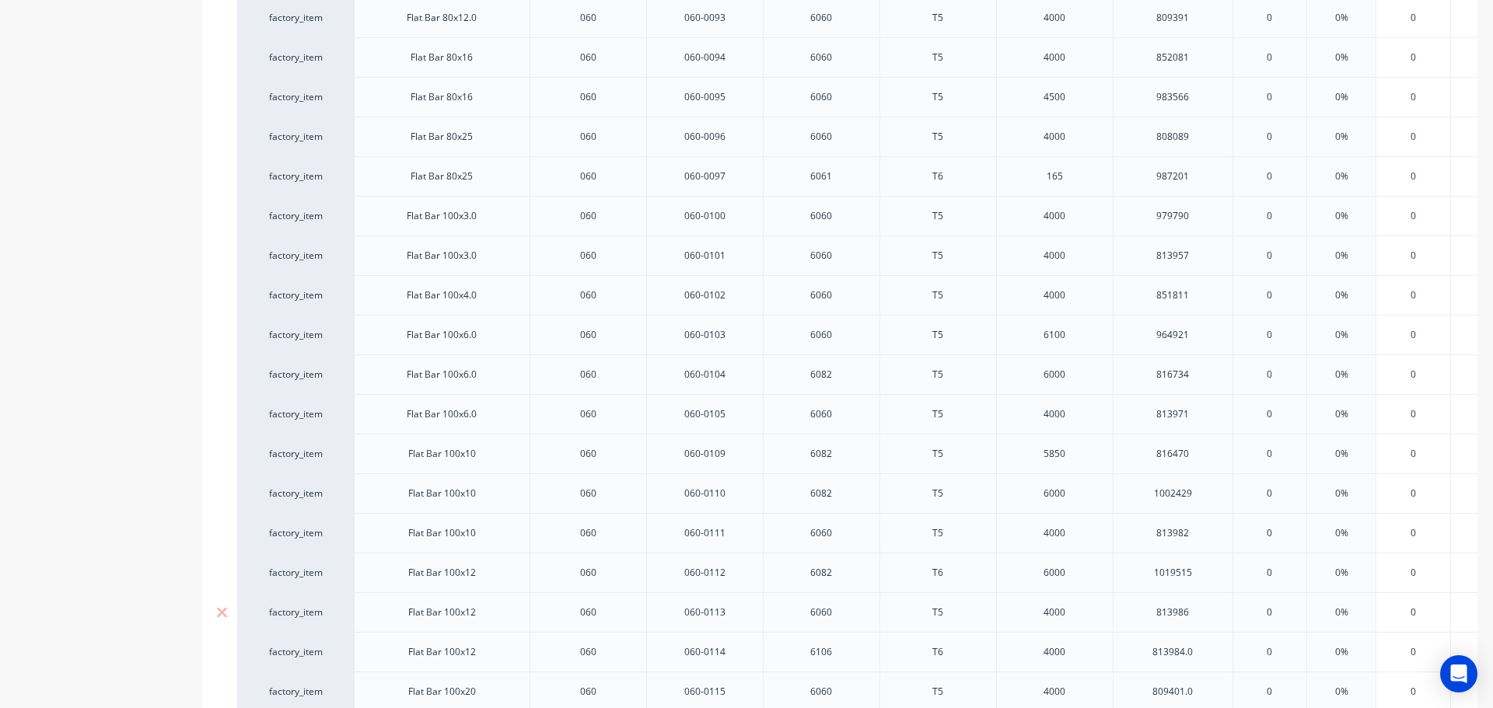
scroll to position [3736, 0]
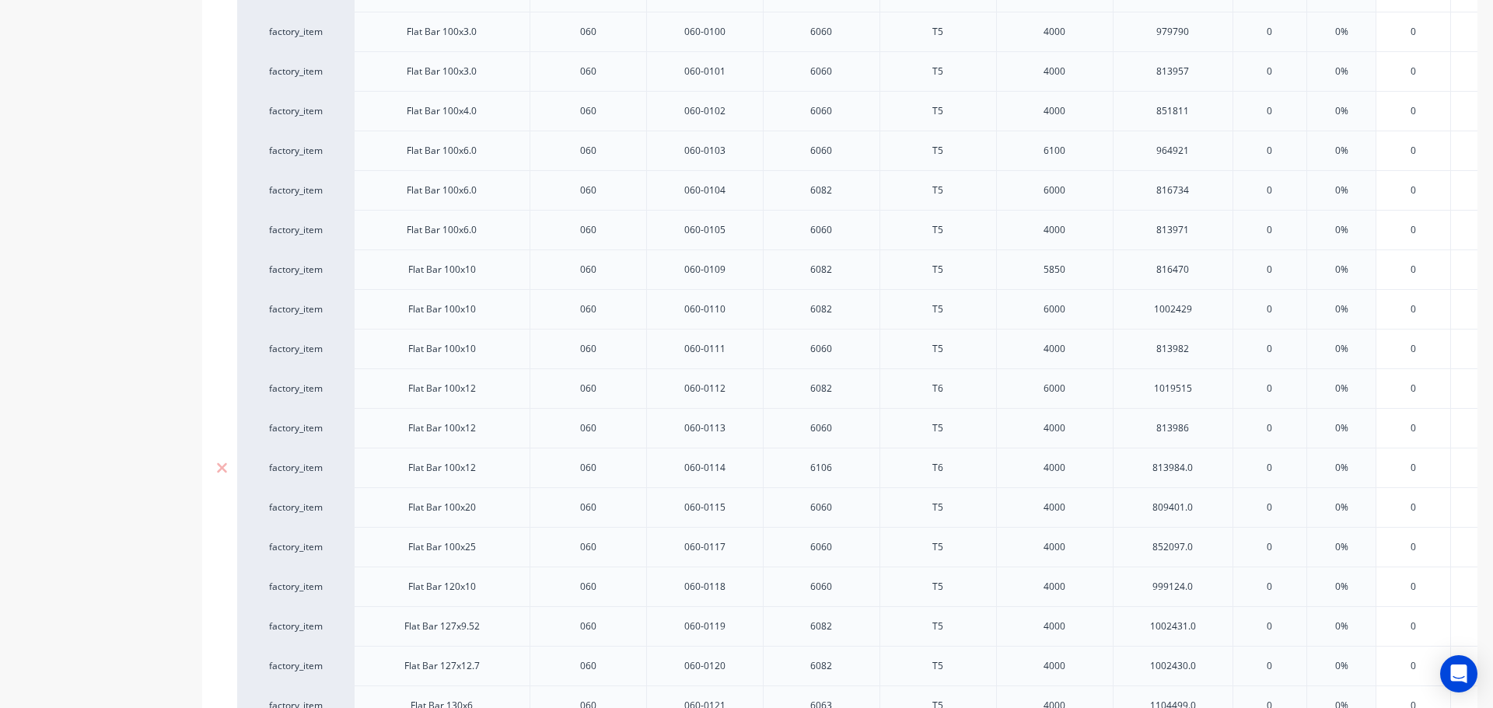
click at [1200, 473] on div "813984.0" at bounding box center [1173, 468] width 78 height 20
click at [1208, 512] on div "809401.0" at bounding box center [1173, 508] width 78 height 20
click at [1208, 547] on div "852097.0" at bounding box center [1173, 547] width 78 height 20
click at [1202, 589] on div "999124.0" at bounding box center [1173, 587] width 78 height 20
click at [1207, 628] on div "1002431.0" at bounding box center [1173, 627] width 78 height 20
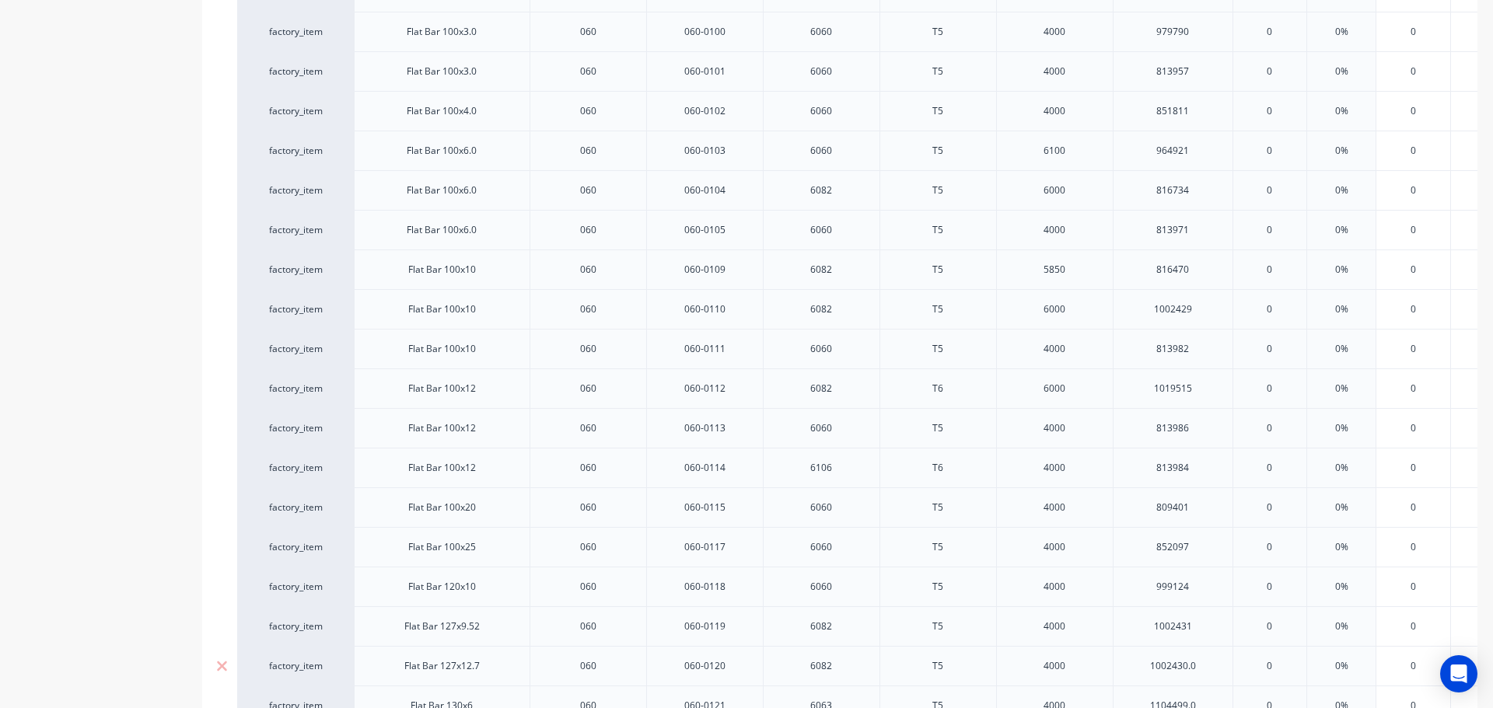
click at [1207, 666] on div "1002430.0" at bounding box center [1173, 666] width 78 height 20
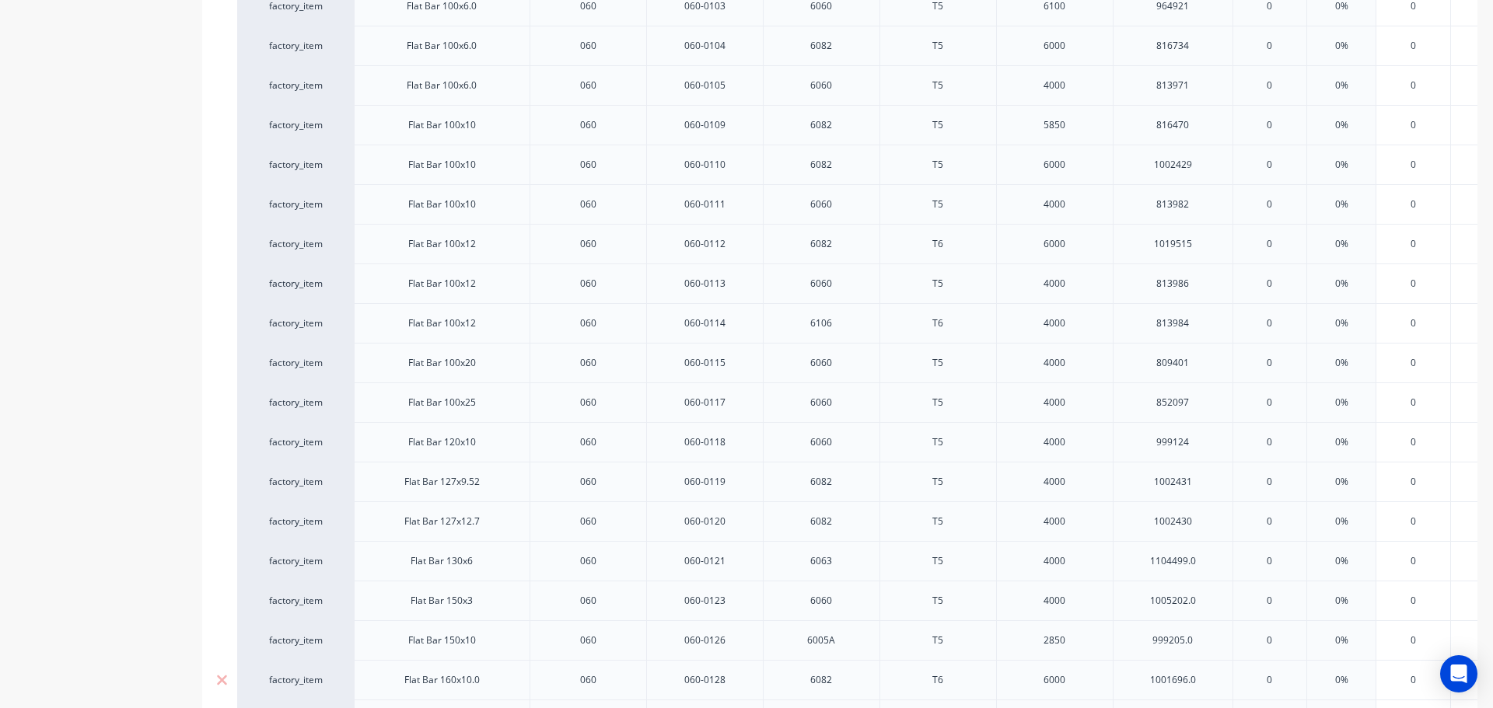
scroll to position [3969, 0]
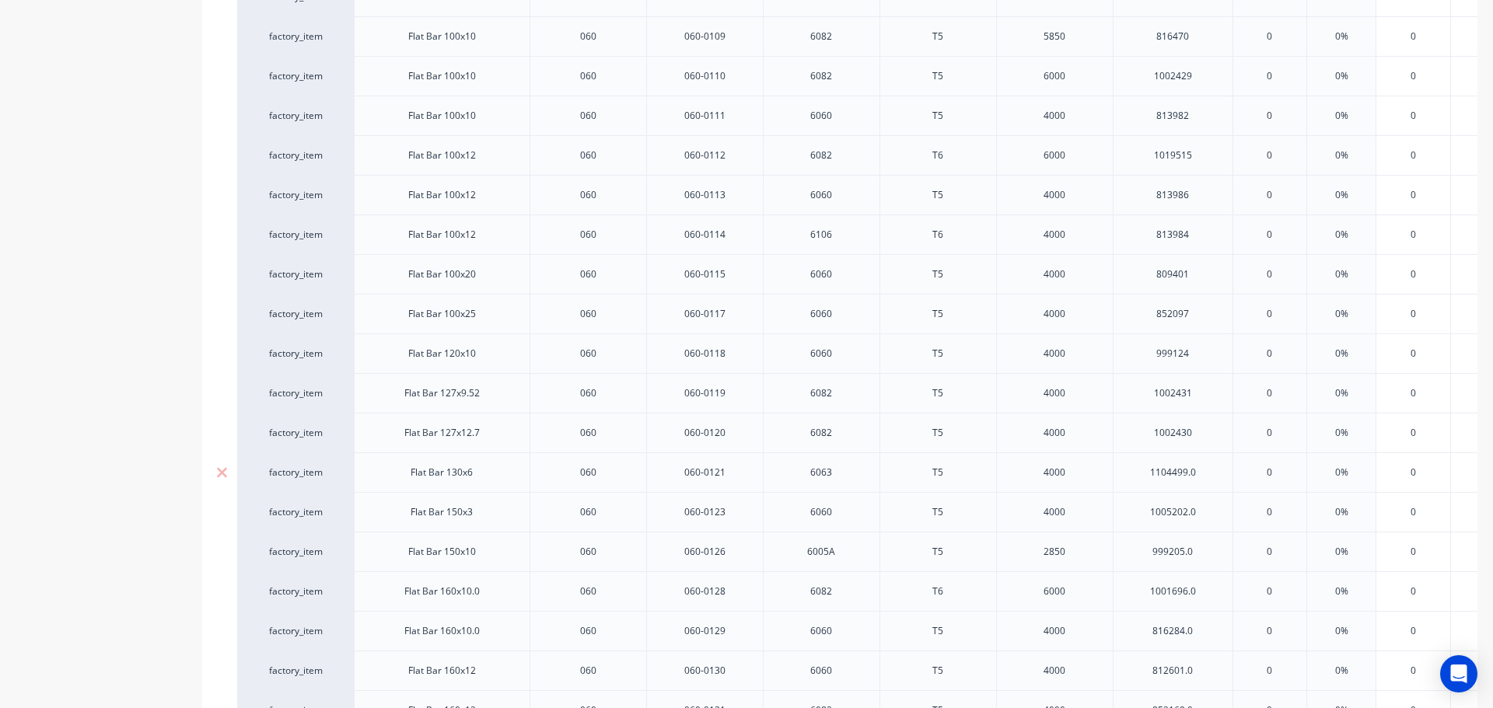
click at [1201, 467] on div "1104499.0" at bounding box center [1173, 473] width 78 height 20
click at [1204, 512] on div "1005202.0" at bounding box center [1173, 512] width 78 height 20
click at [1203, 556] on div "999205.0" at bounding box center [1173, 552] width 78 height 20
click at [1205, 593] on div "1001696.0" at bounding box center [1173, 592] width 78 height 20
click at [1205, 628] on div "816284.0" at bounding box center [1173, 631] width 78 height 20
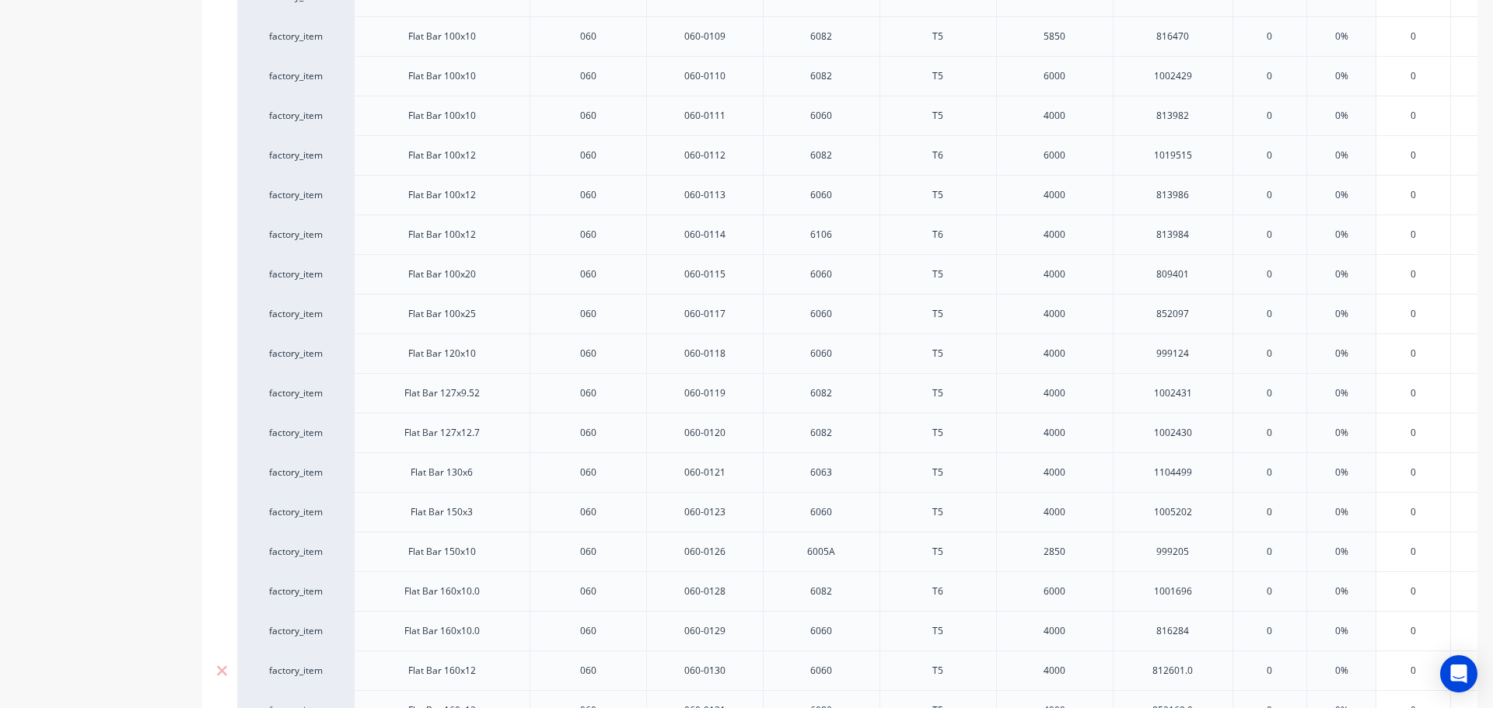
click at [1202, 670] on div "812601.0" at bounding box center [1173, 671] width 78 height 20
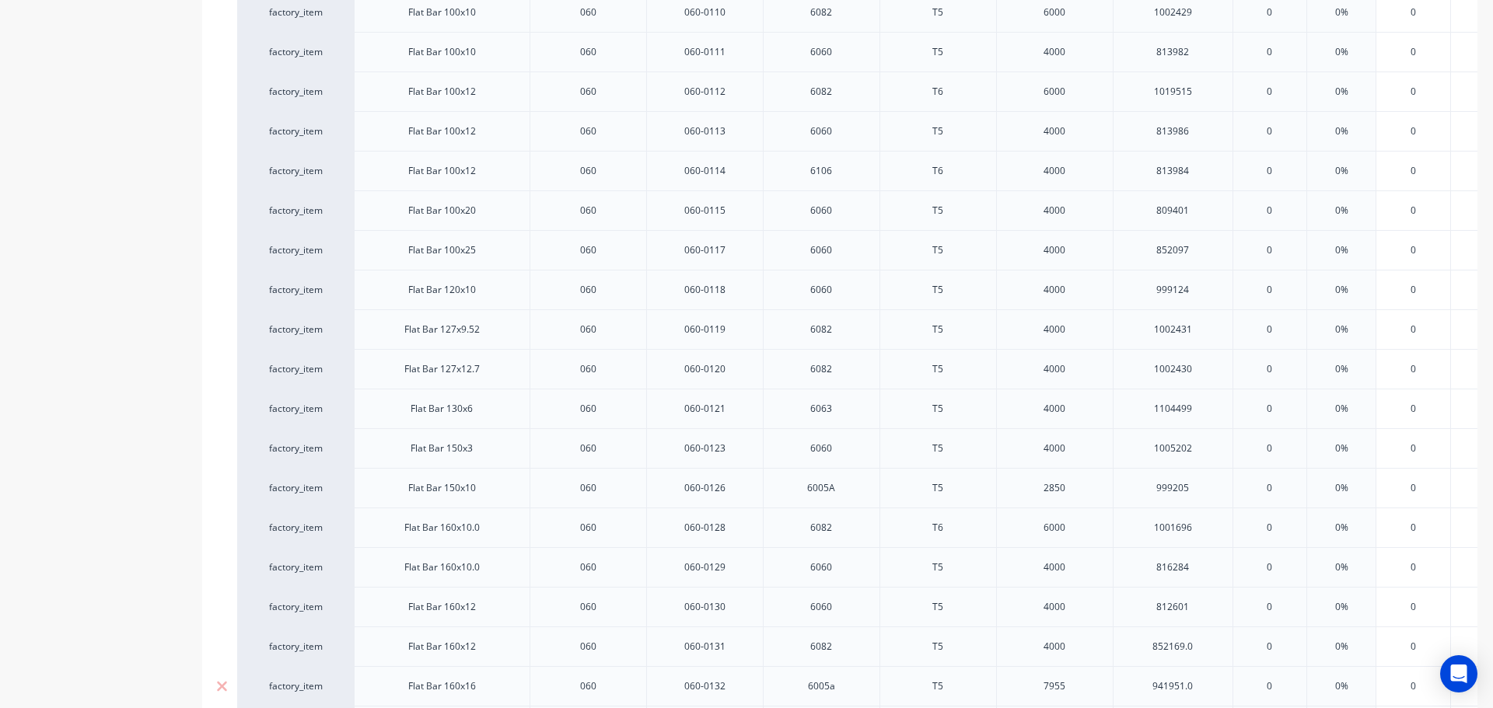
scroll to position [4125, 0]
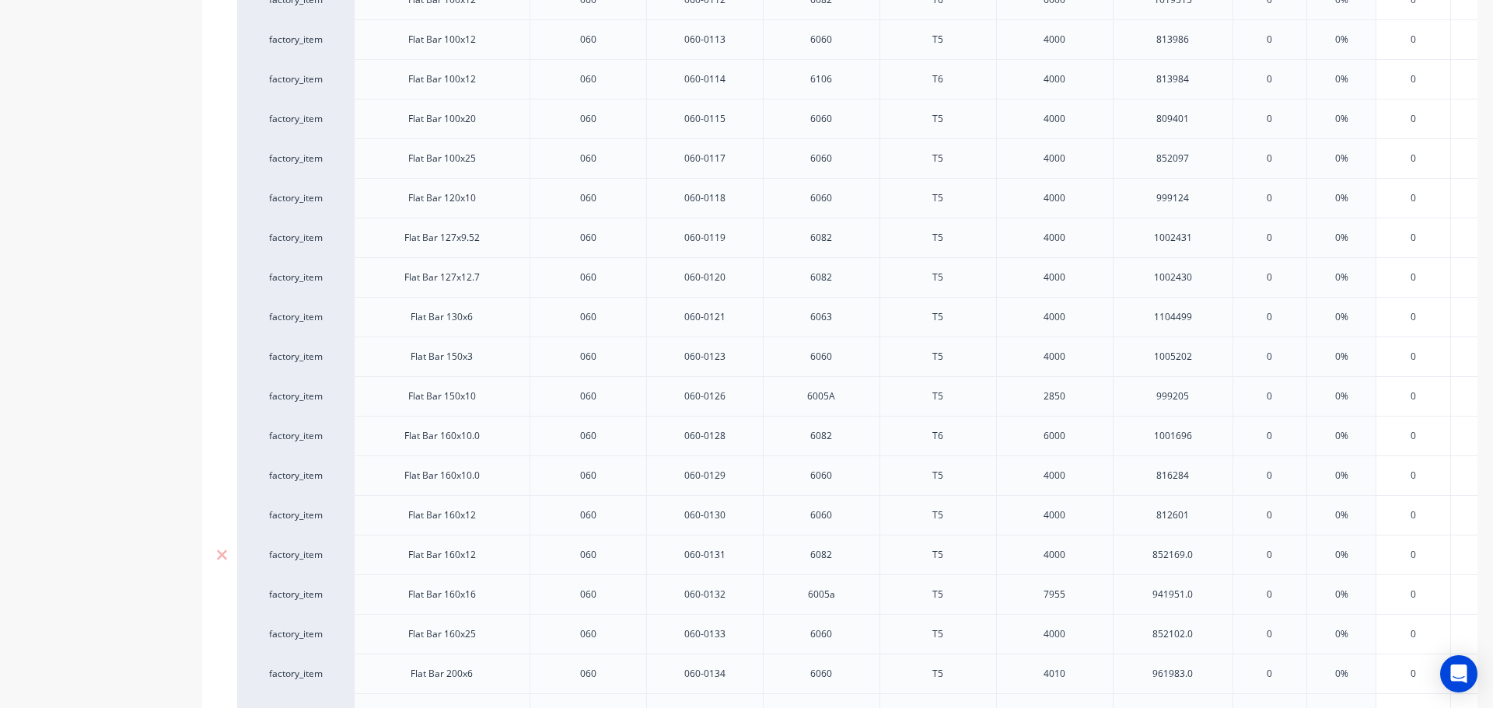
click at [1205, 560] on div "852169.0" at bounding box center [1173, 555] width 78 height 20
click at [1201, 594] on div "941951.0" at bounding box center [1173, 595] width 78 height 20
click at [1201, 636] on div "852102.0" at bounding box center [1173, 634] width 78 height 20
click at [1204, 675] on div "961983.0" at bounding box center [1173, 674] width 78 height 20
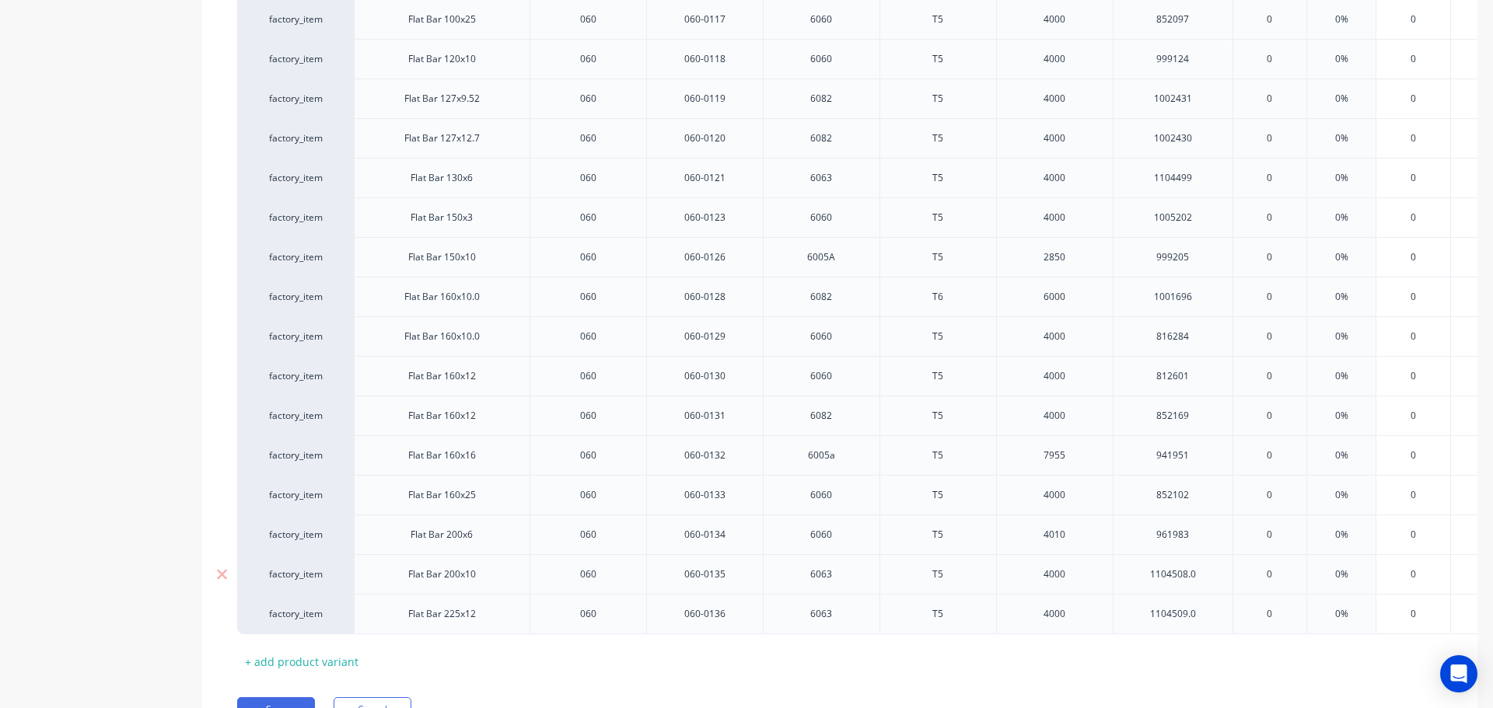
scroll to position [4280, 0]
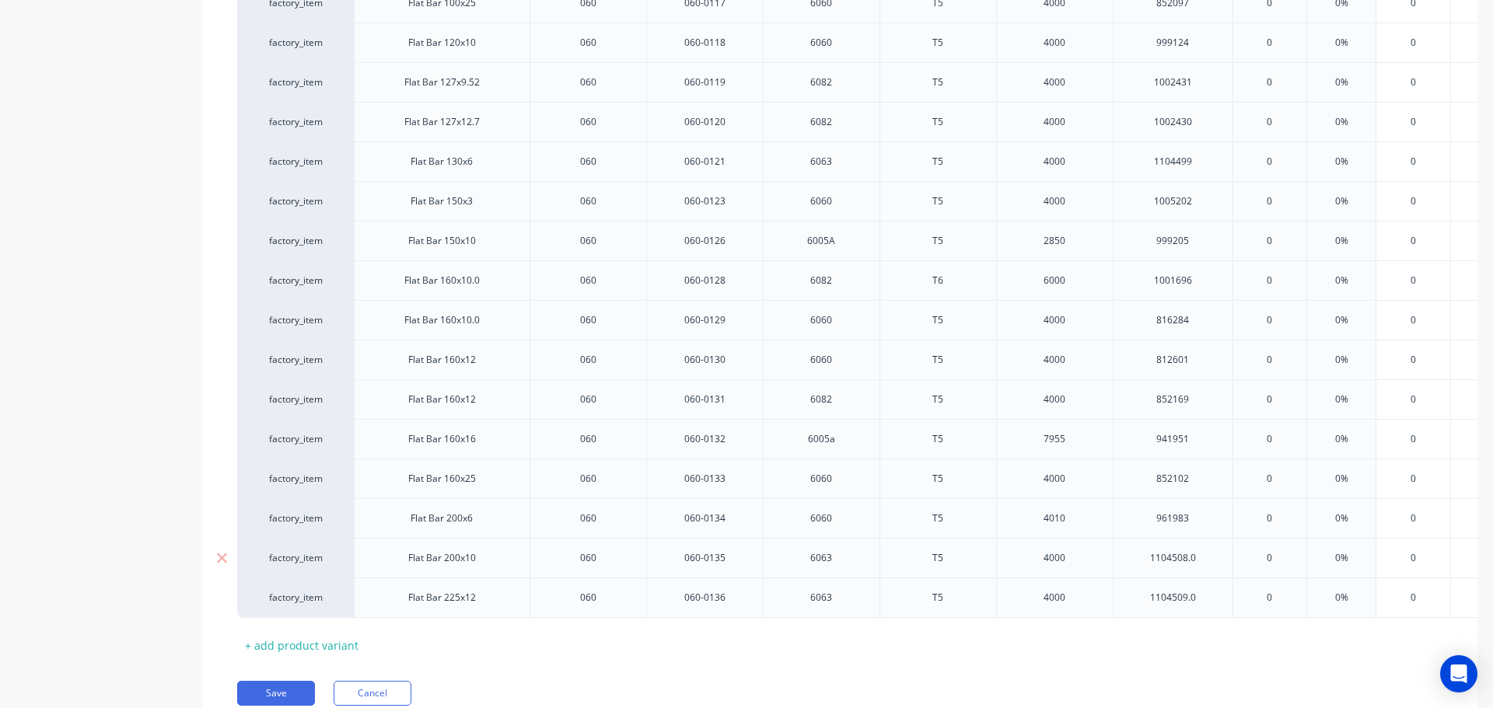
click at [1208, 554] on div "1104508.0" at bounding box center [1173, 558] width 78 height 20
click at [1210, 600] on div "1104509.0" at bounding box center [1173, 598] width 78 height 20
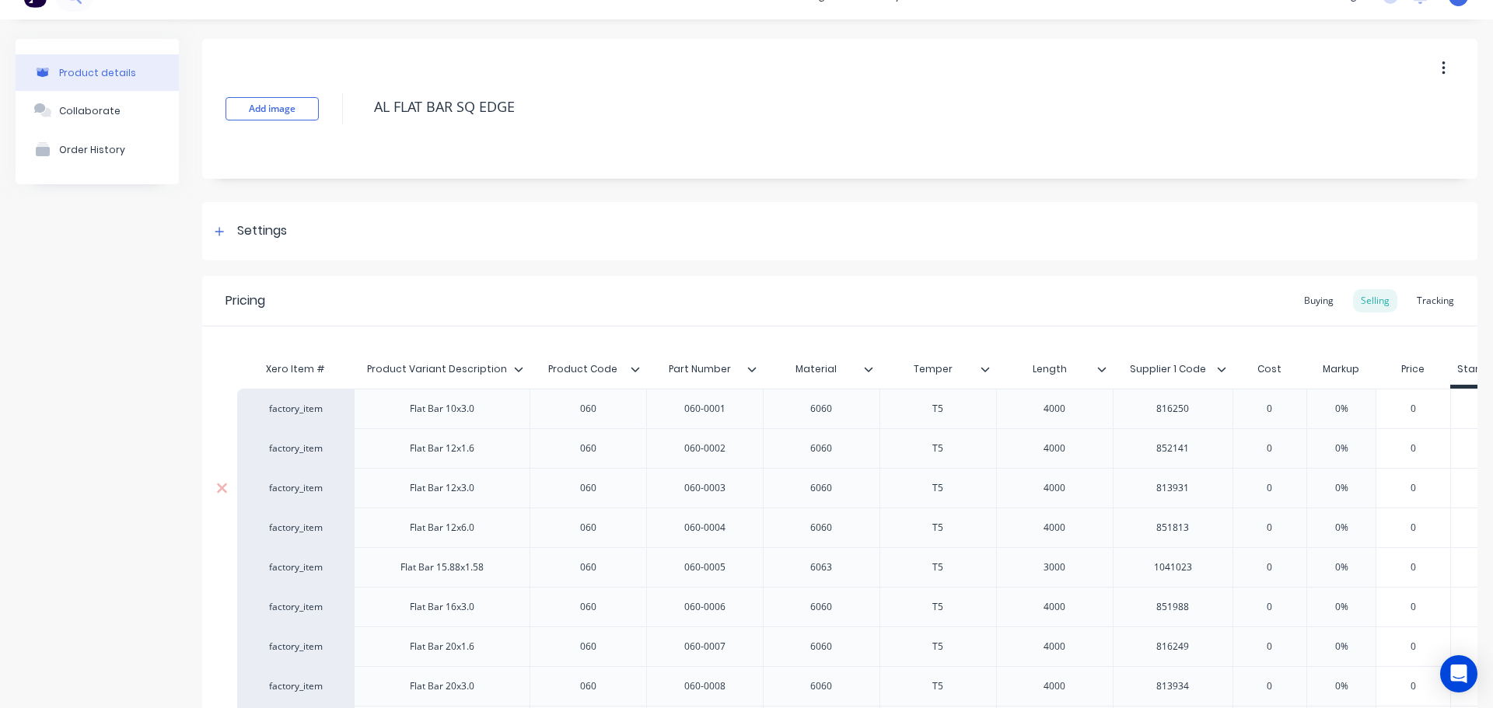
scroll to position [0, 0]
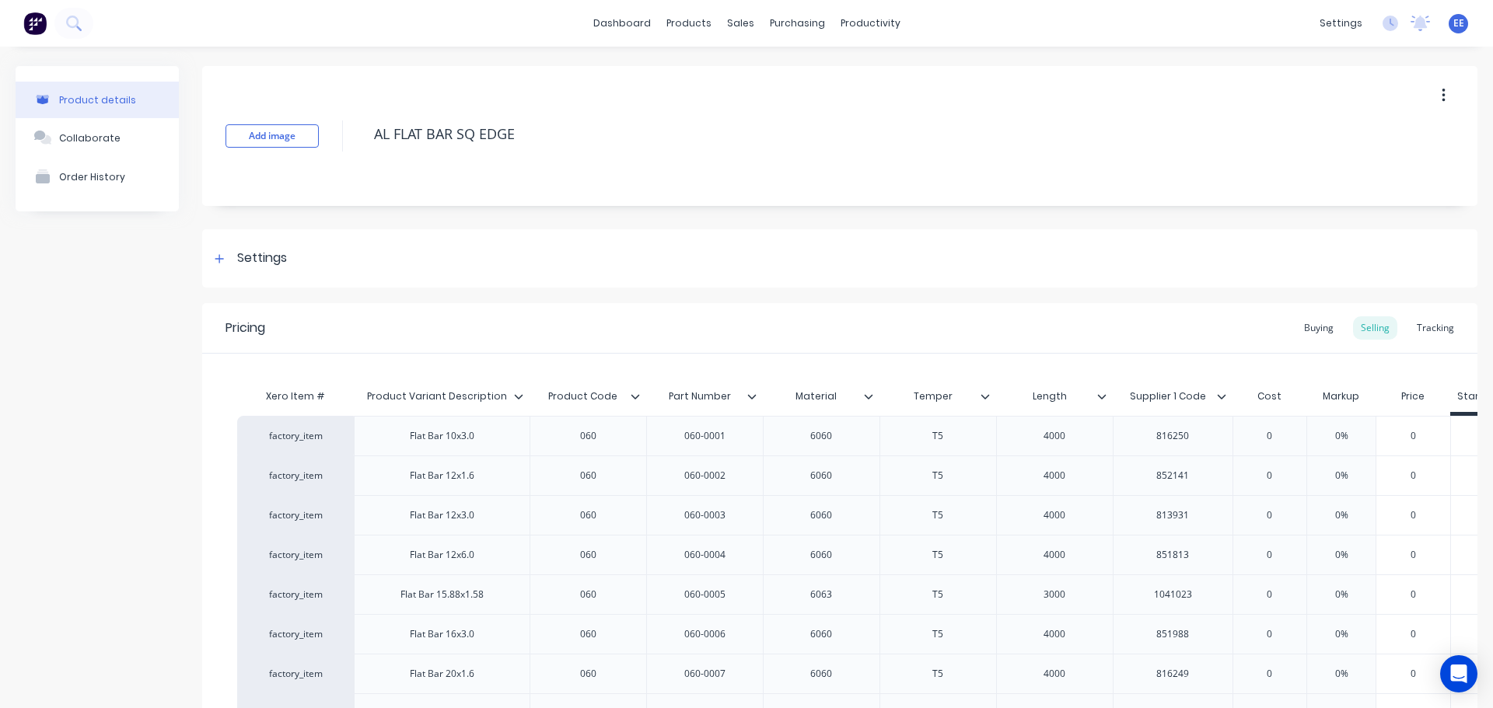
drag, startPoint x: 531, startPoint y: 135, endPoint x: 358, endPoint y: 125, distance: 173.7
click at [358, 125] on div "Add image AL FLAT BAR SQ EDGE" at bounding box center [839, 136] width 1275 height 140
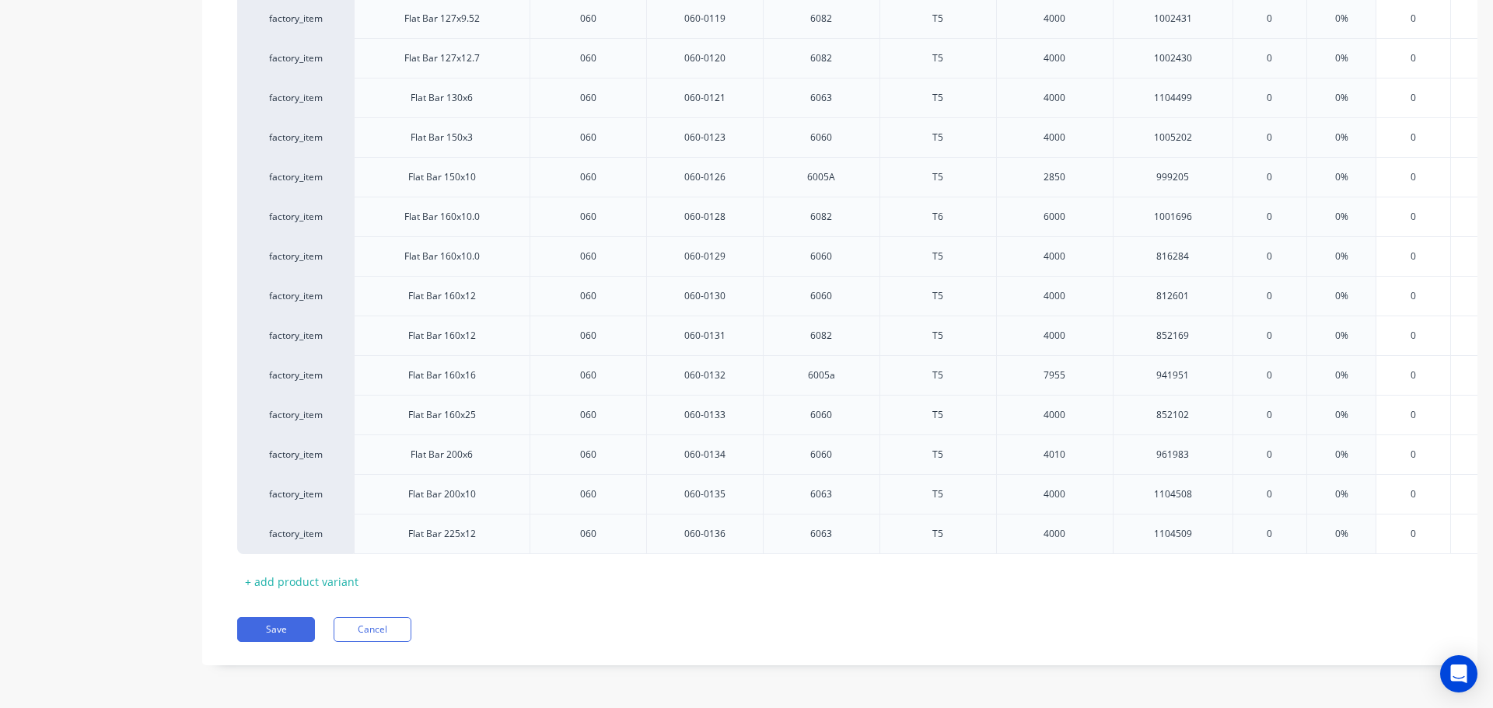
scroll to position [4356, 0]
click at [262, 628] on button "Save" at bounding box center [276, 629] width 78 height 25
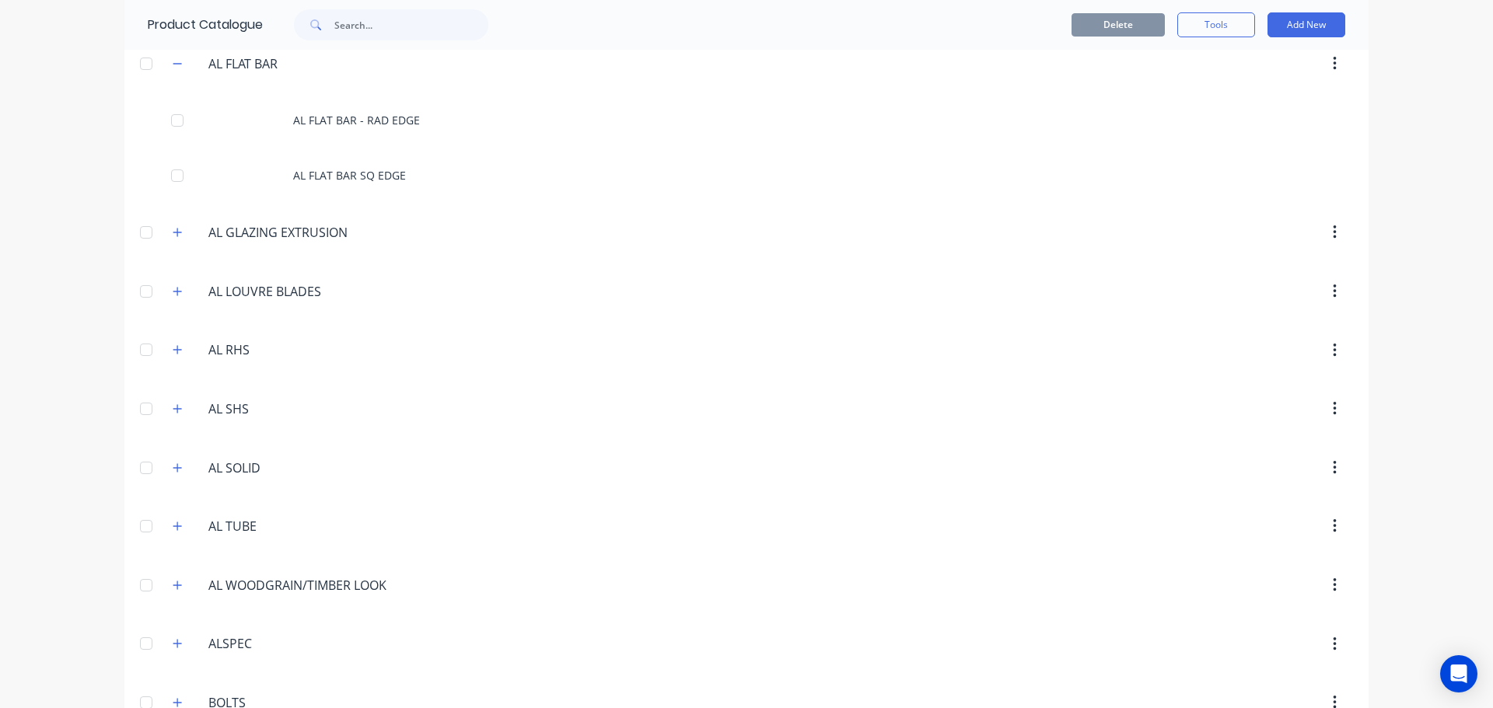
scroll to position [1911, 0]
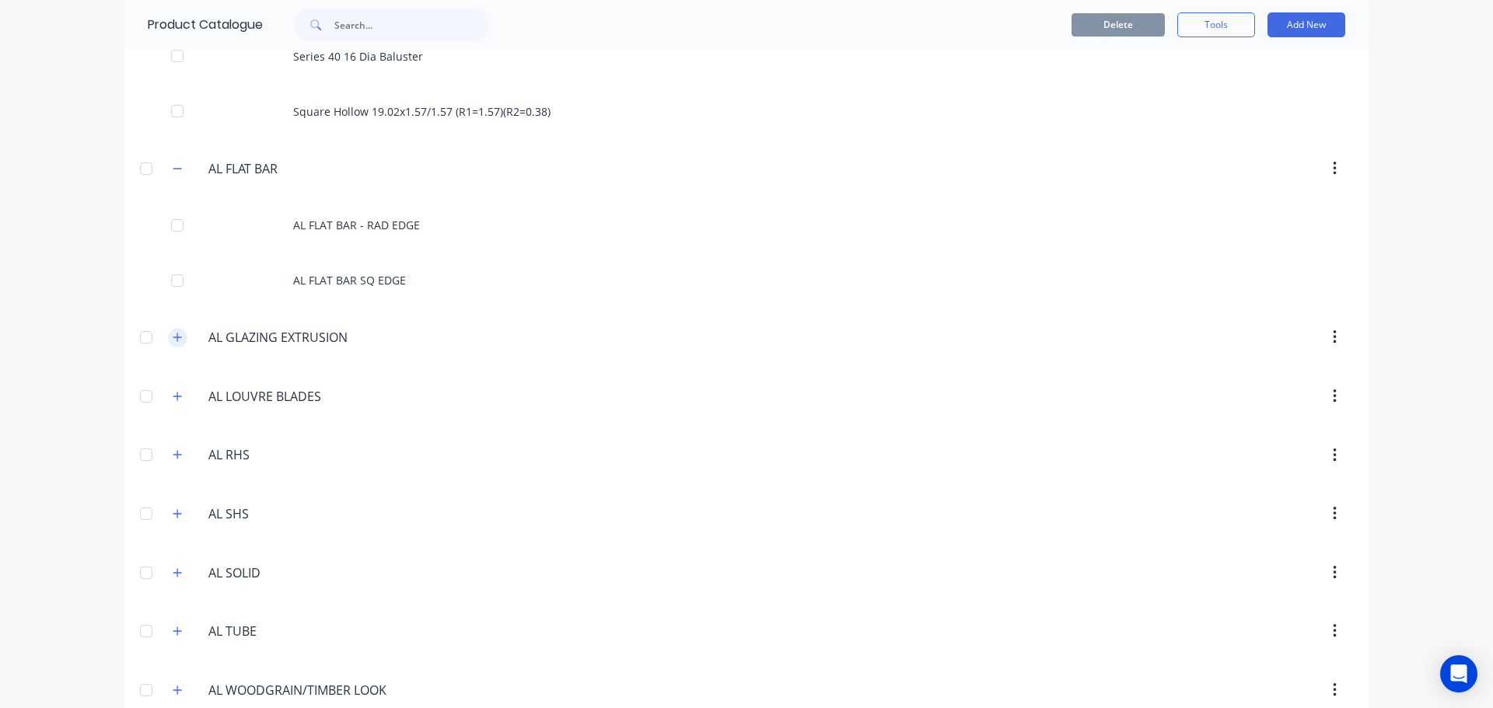
click at [173, 337] on icon "button" at bounding box center [177, 337] width 9 height 11
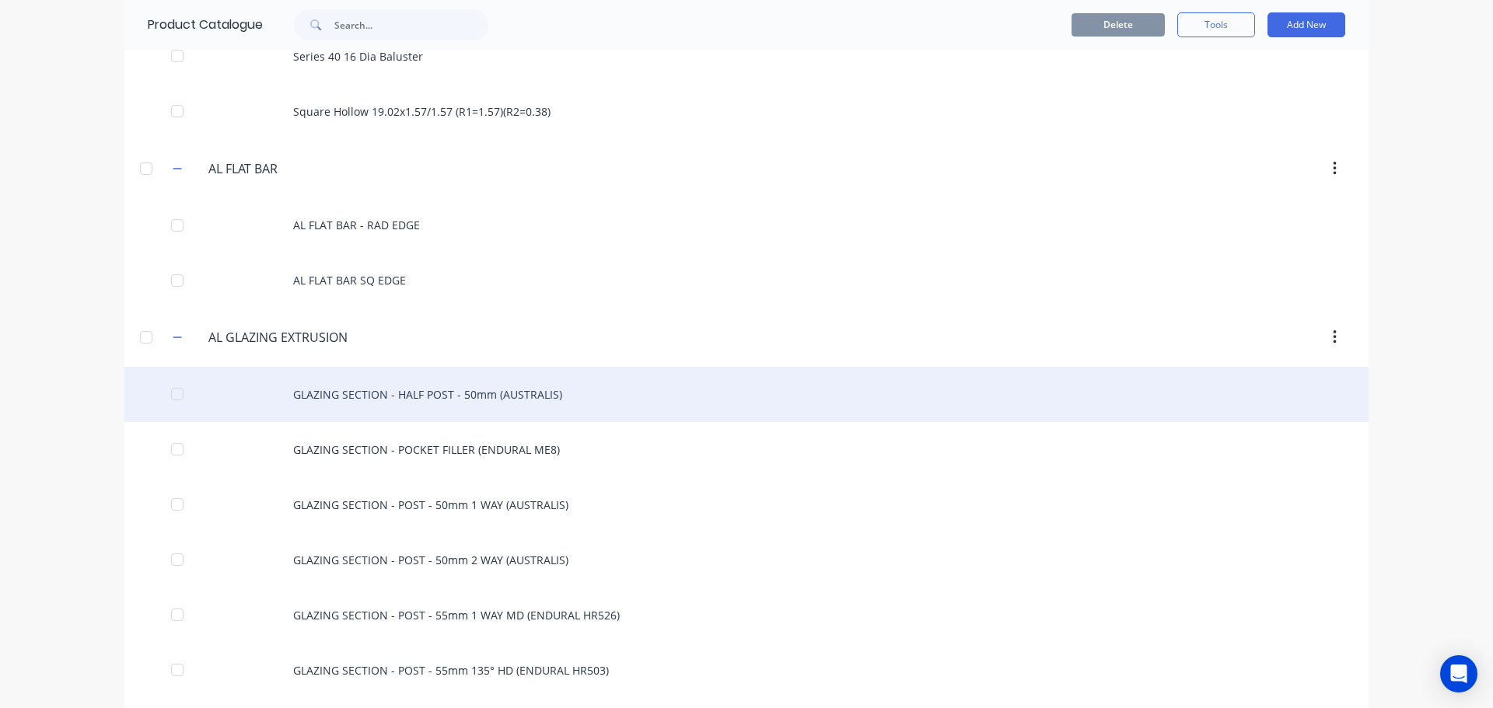
click at [297, 394] on div "GLAZING SECTION - HALF POST - 50mm (AUSTRALIS)" at bounding box center [746, 394] width 1244 height 55
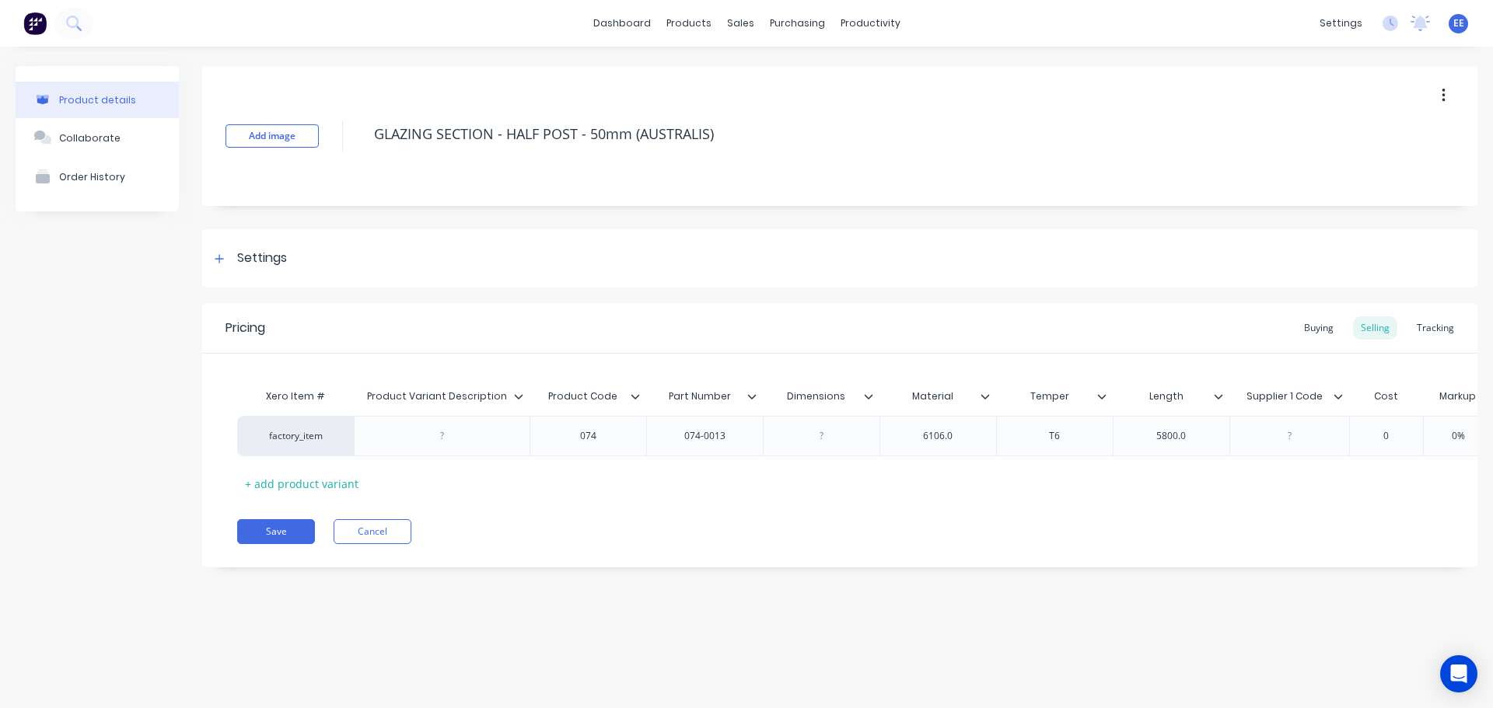
drag, startPoint x: 728, startPoint y: 129, endPoint x: 351, endPoint y: 152, distance: 377.8
click at [351, 152] on div "Add image GLAZING SECTION - HALF POST - 50mm (AUSTRALIS)" at bounding box center [839, 136] width 1275 height 140
click at [519, 393] on icon at bounding box center [518, 396] width 9 height 9
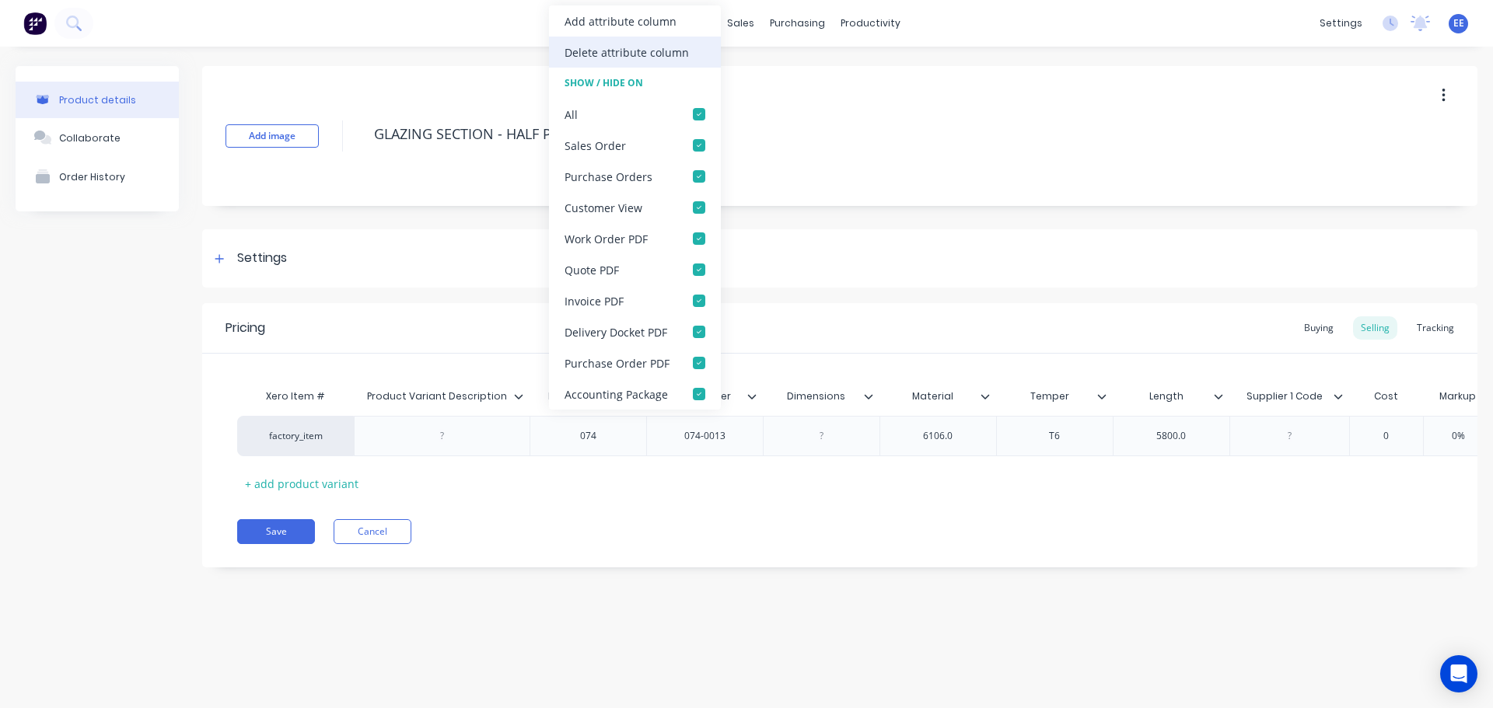
click at [634, 55] on div "Delete attribute column" at bounding box center [627, 52] width 124 height 16
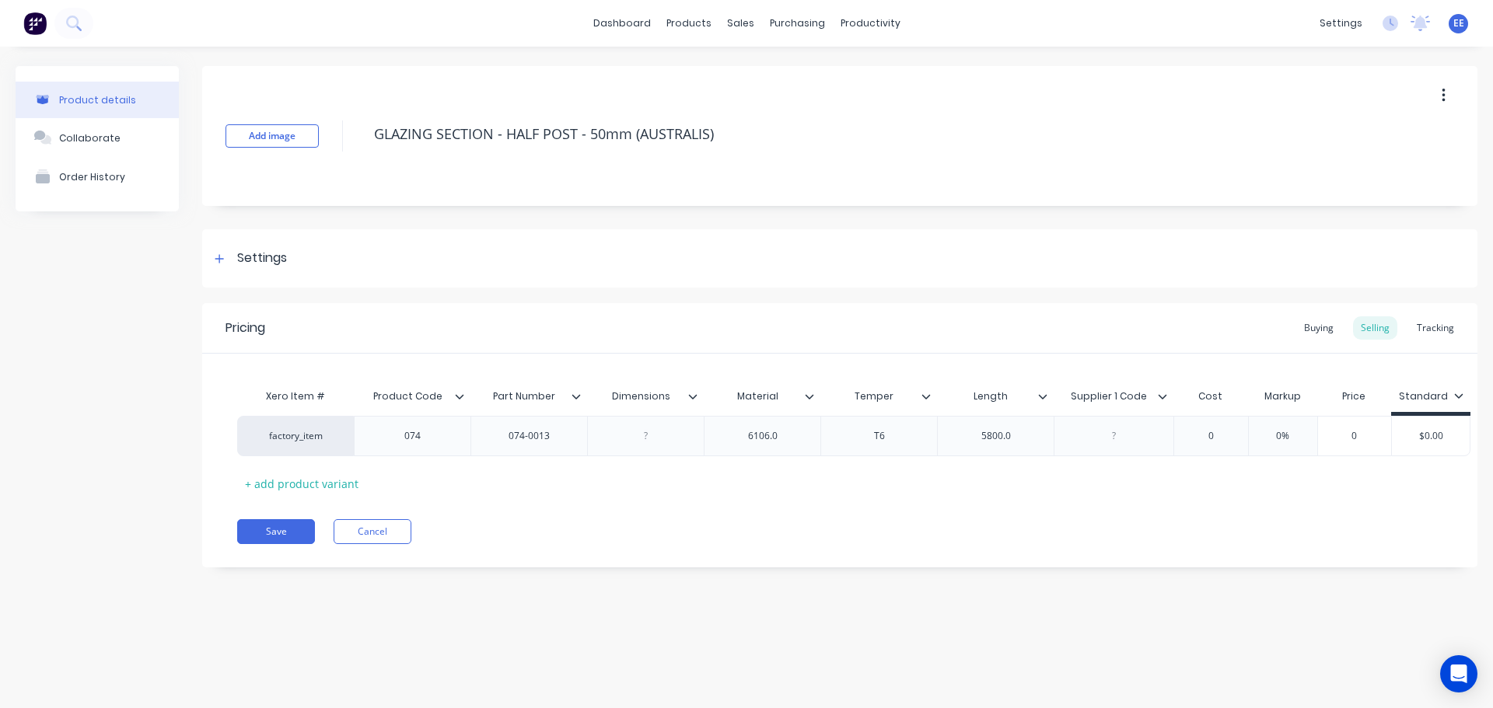
click at [693, 398] on icon at bounding box center [693, 396] width 9 height 5
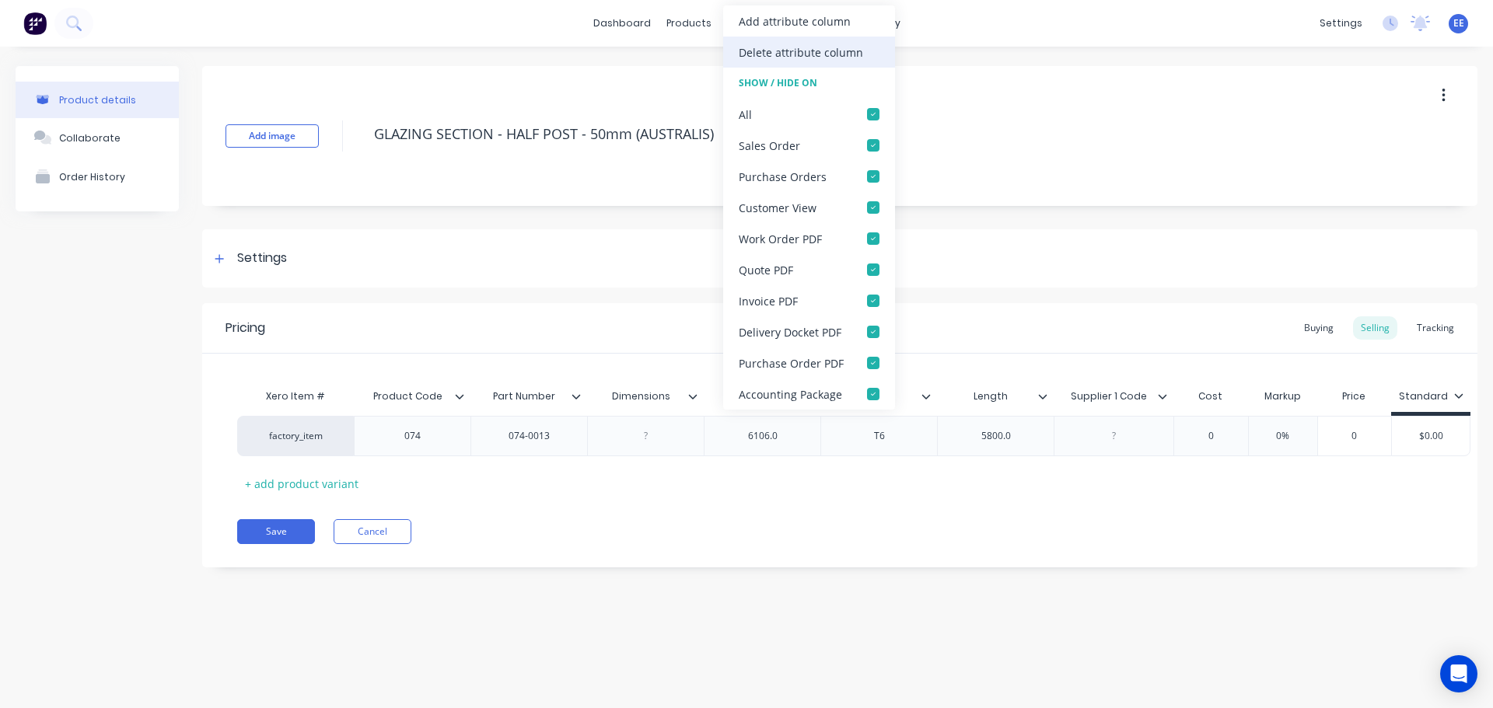
click at [740, 46] on div "Delete attribute column" at bounding box center [801, 52] width 124 height 16
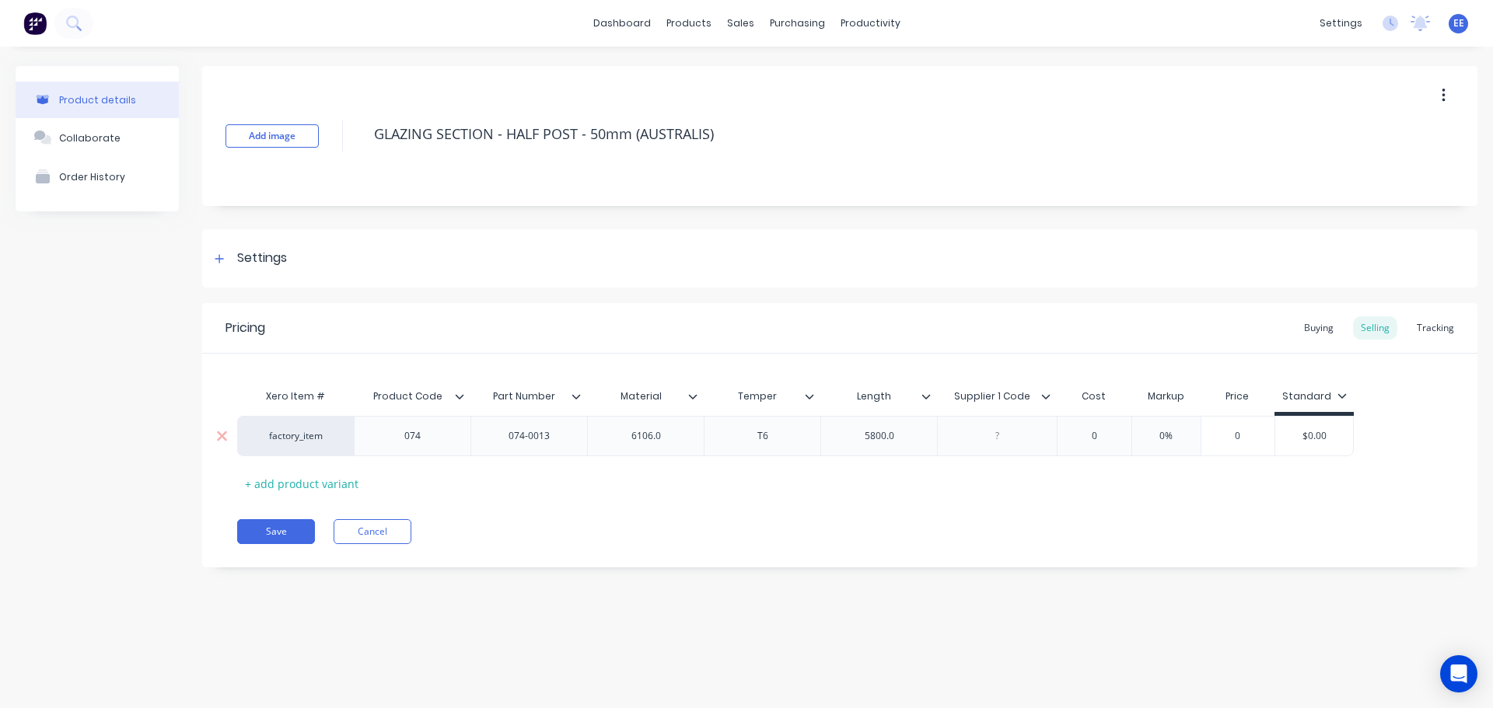
click at [673, 435] on div "6106.0" at bounding box center [646, 436] width 78 height 20
click at [910, 437] on div "5800.0" at bounding box center [880, 436] width 78 height 20
click at [1046, 396] on icon at bounding box center [1045, 396] width 9 height 9
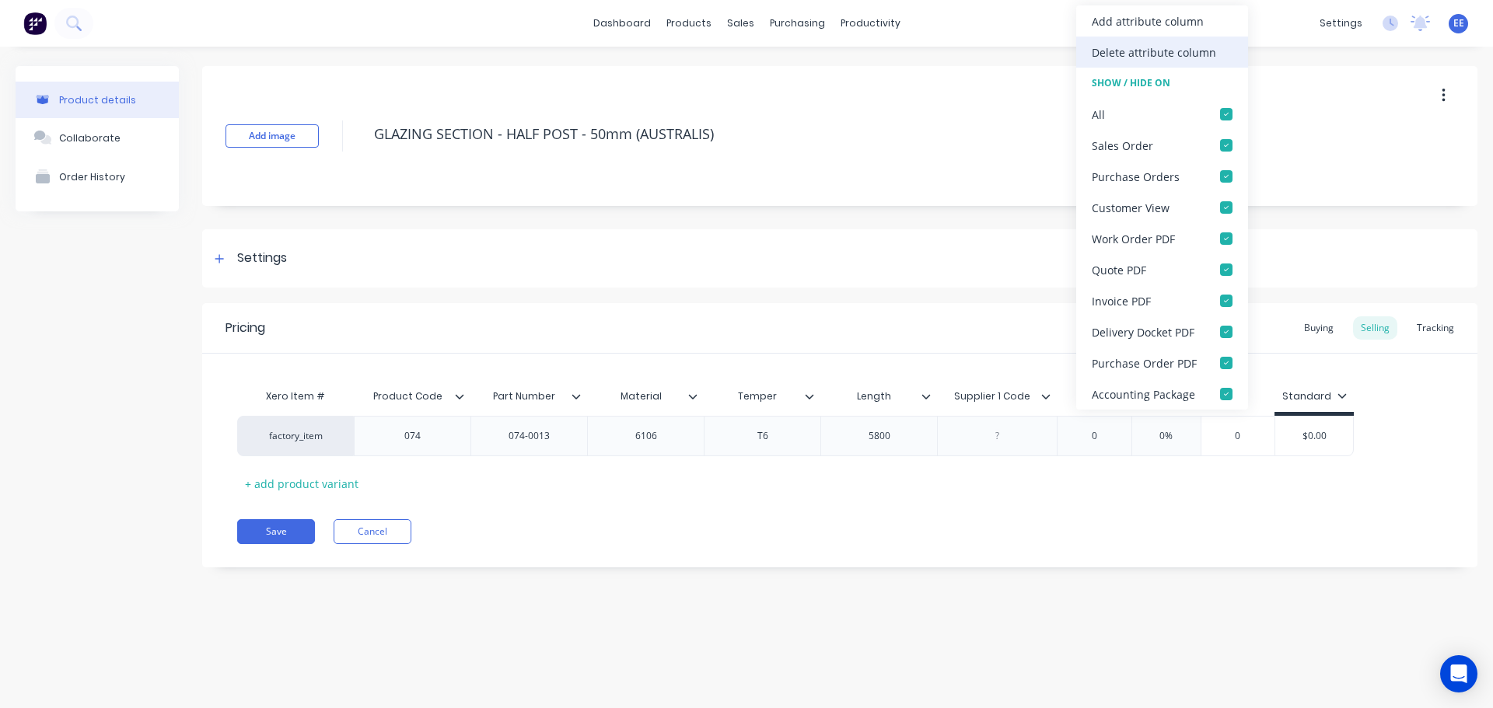
click at [1132, 53] on div "Delete attribute column" at bounding box center [1154, 52] width 124 height 16
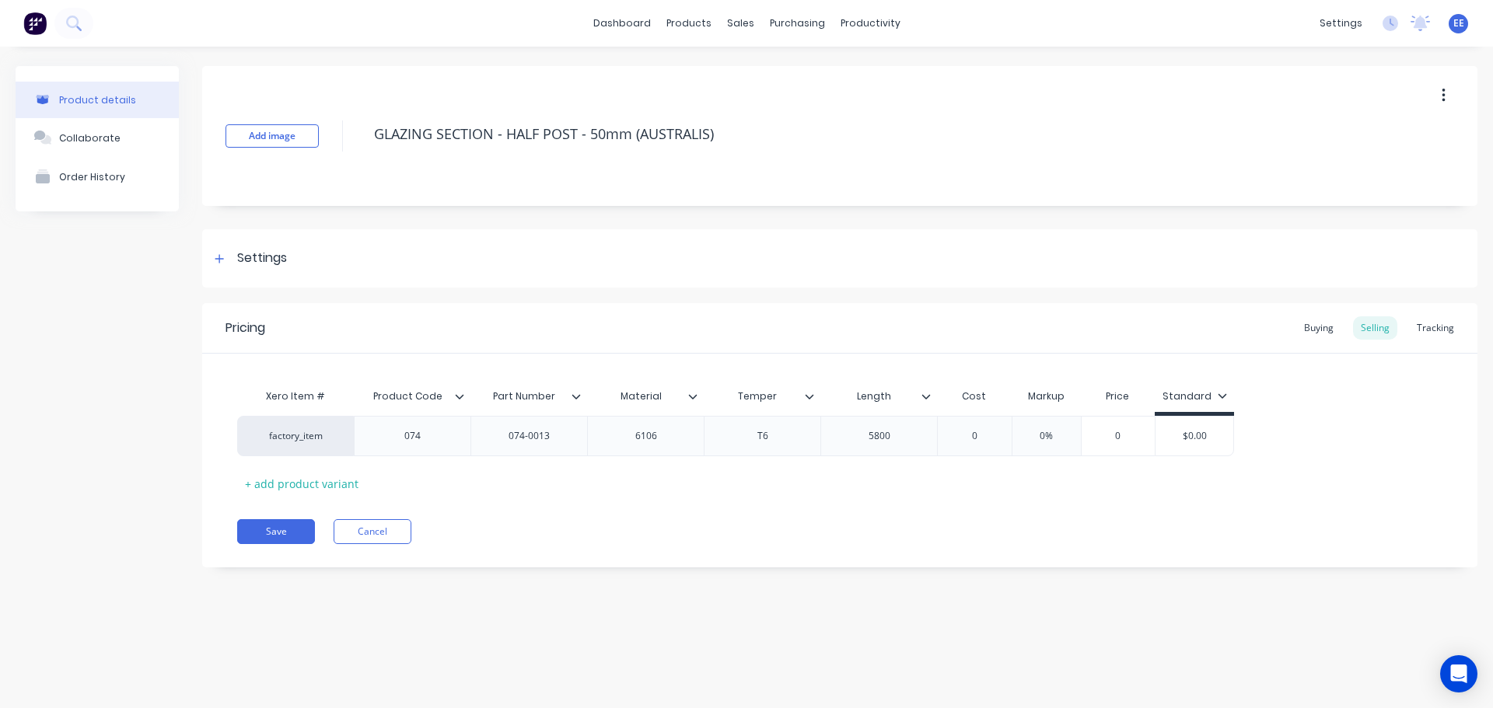
click at [715, 509] on div "Pricing Buying Selling Tracking Xero Item # Product Code Part Number Material T…" at bounding box center [839, 435] width 1275 height 264
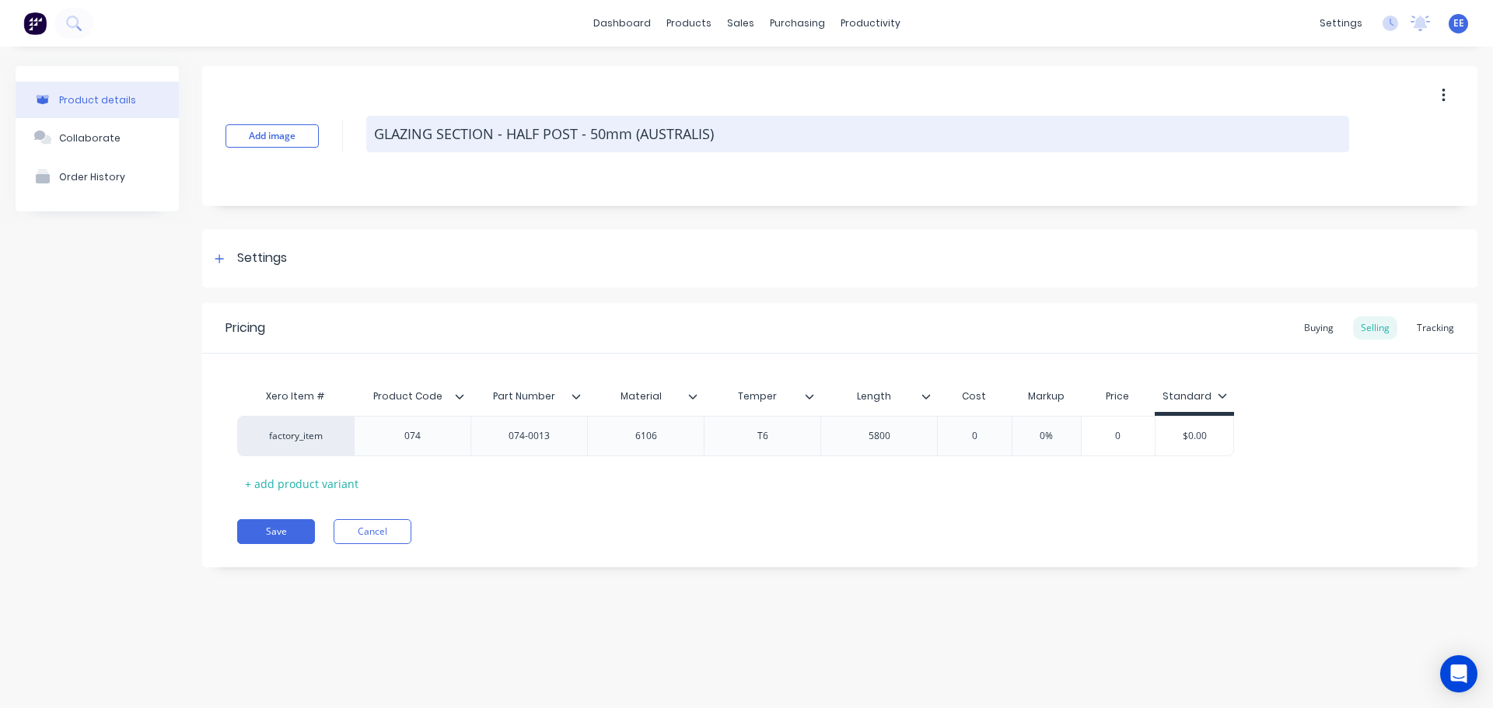
drag, startPoint x: 653, startPoint y: 144, endPoint x: 372, endPoint y: 150, distance: 281.6
click at [373, 150] on textarea "GLAZING SECTION - HALF POST - 50mm (AUSTRALIS)" at bounding box center [857, 134] width 983 height 37
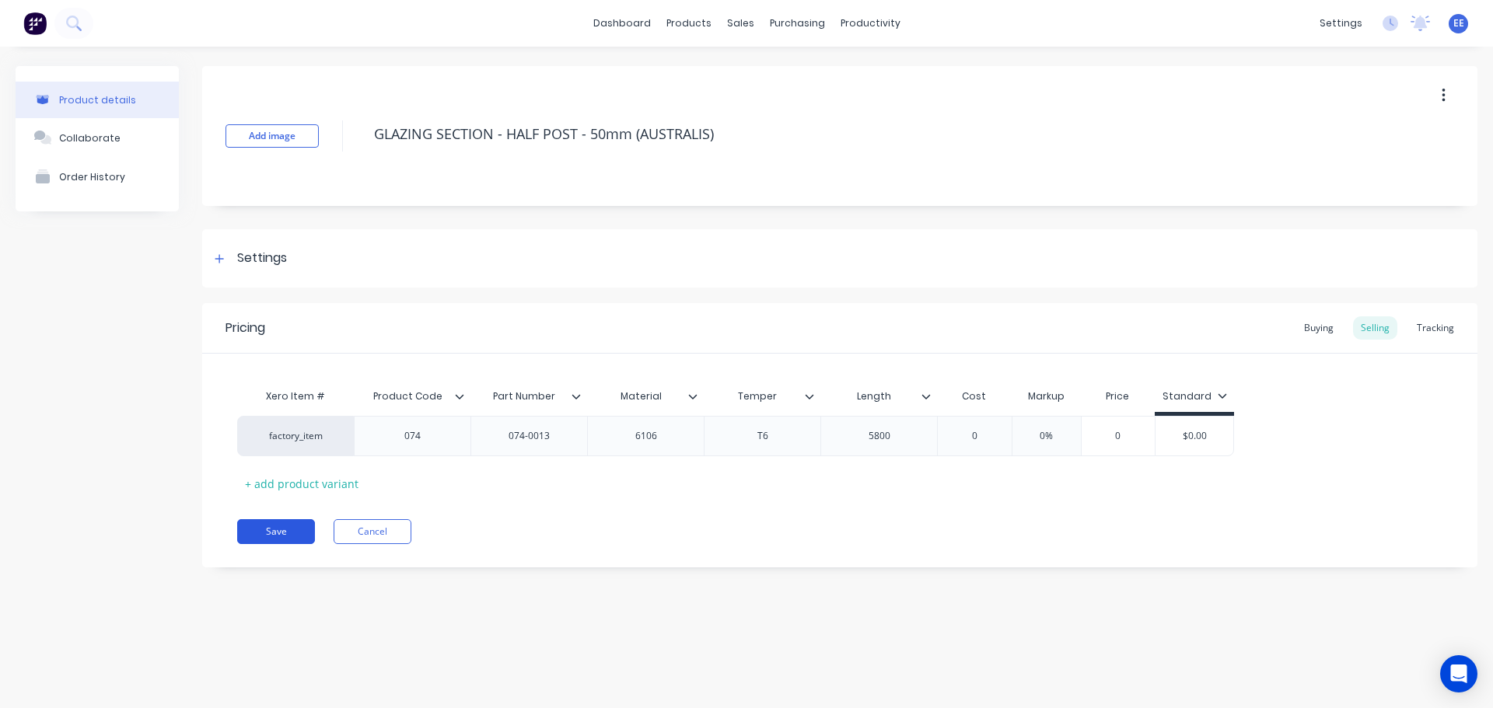
click at [262, 523] on button "Save" at bounding box center [276, 531] width 78 height 25
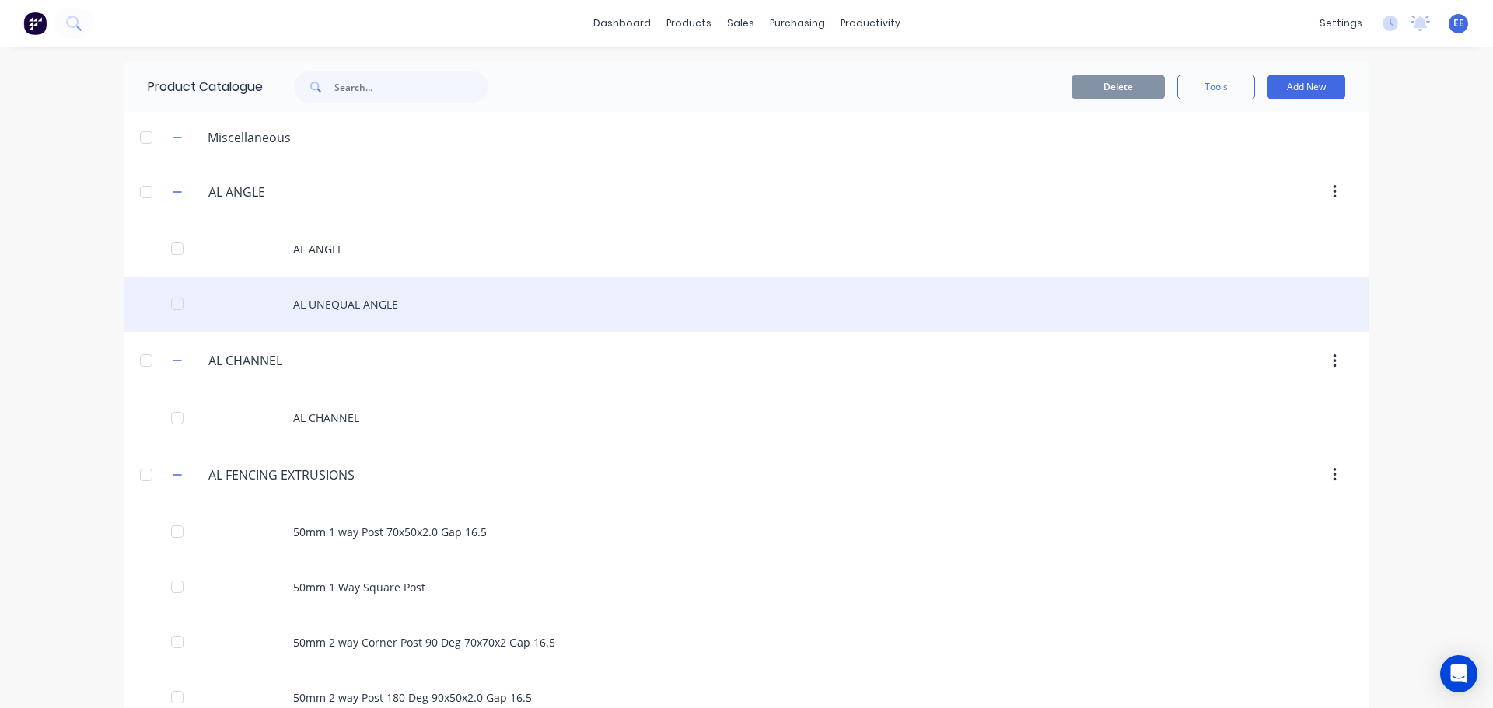
scroll to position [1952, 0]
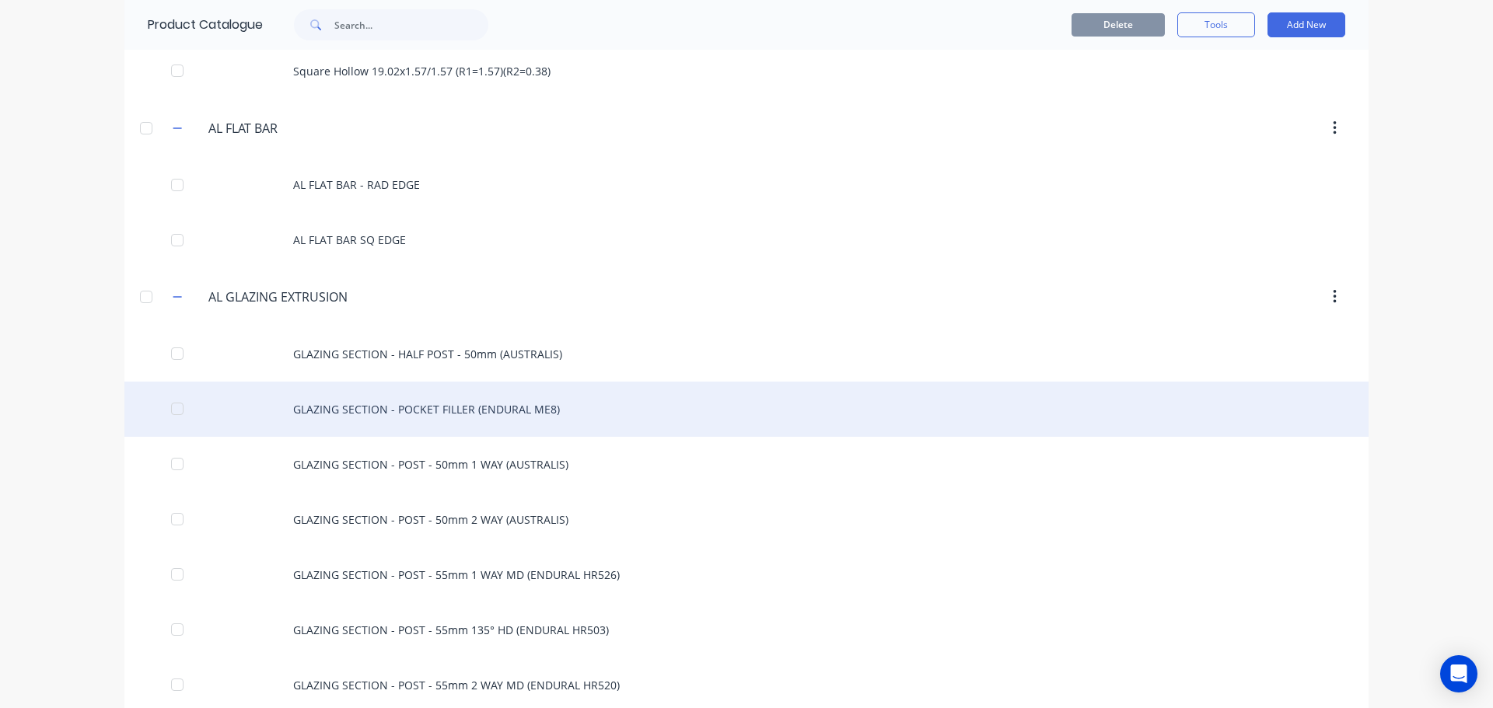
click at [455, 414] on div "GLAZING SECTION - POCKET FILLER (ENDURAL ME8)" at bounding box center [746, 409] width 1244 height 55
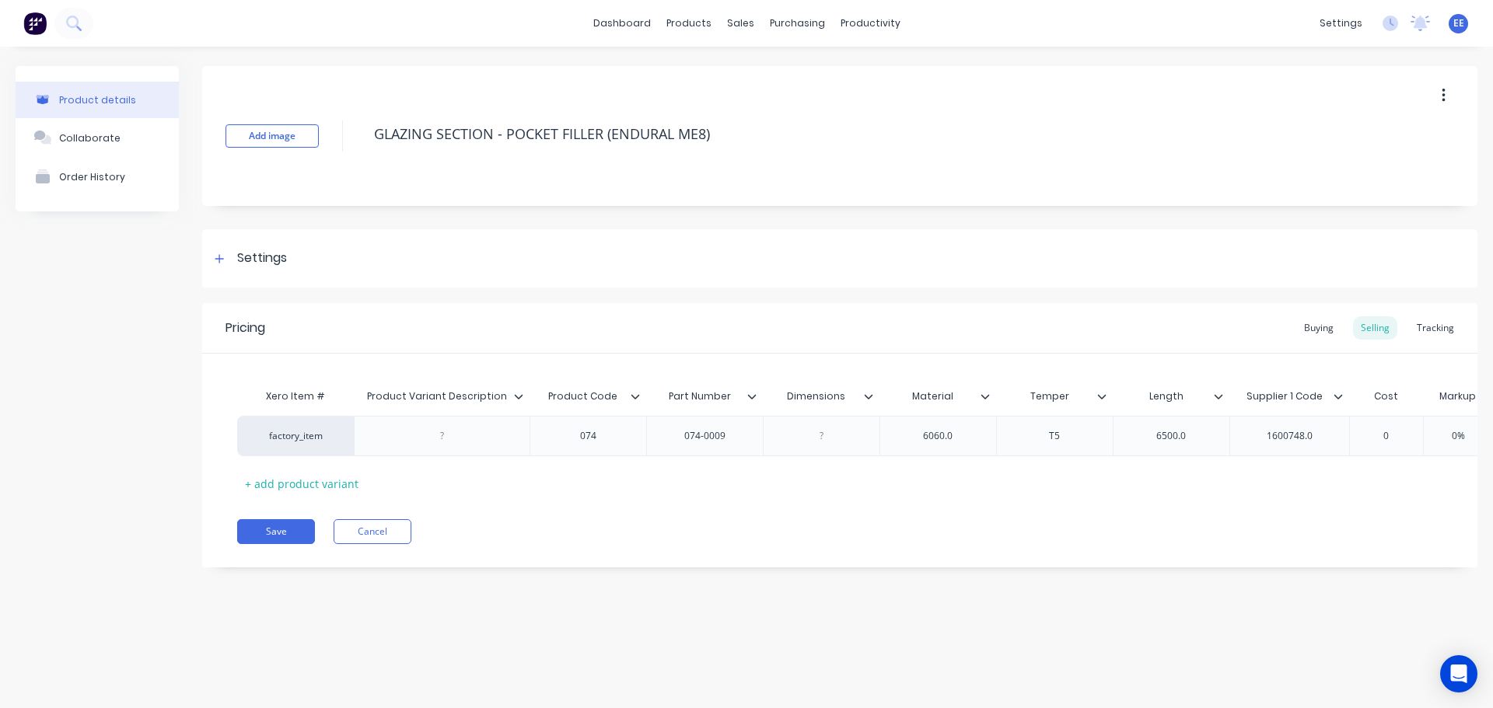
drag, startPoint x: 724, startPoint y: 135, endPoint x: 362, endPoint y: 144, distance: 362.5
click at [362, 144] on div "Add image GLAZING SECTION - POCKET FILLER (ENDURAL ME8)" at bounding box center [839, 136] width 1275 height 140
click at [516, 392] on icon at bounding box center [518, 396] width 9 height 9
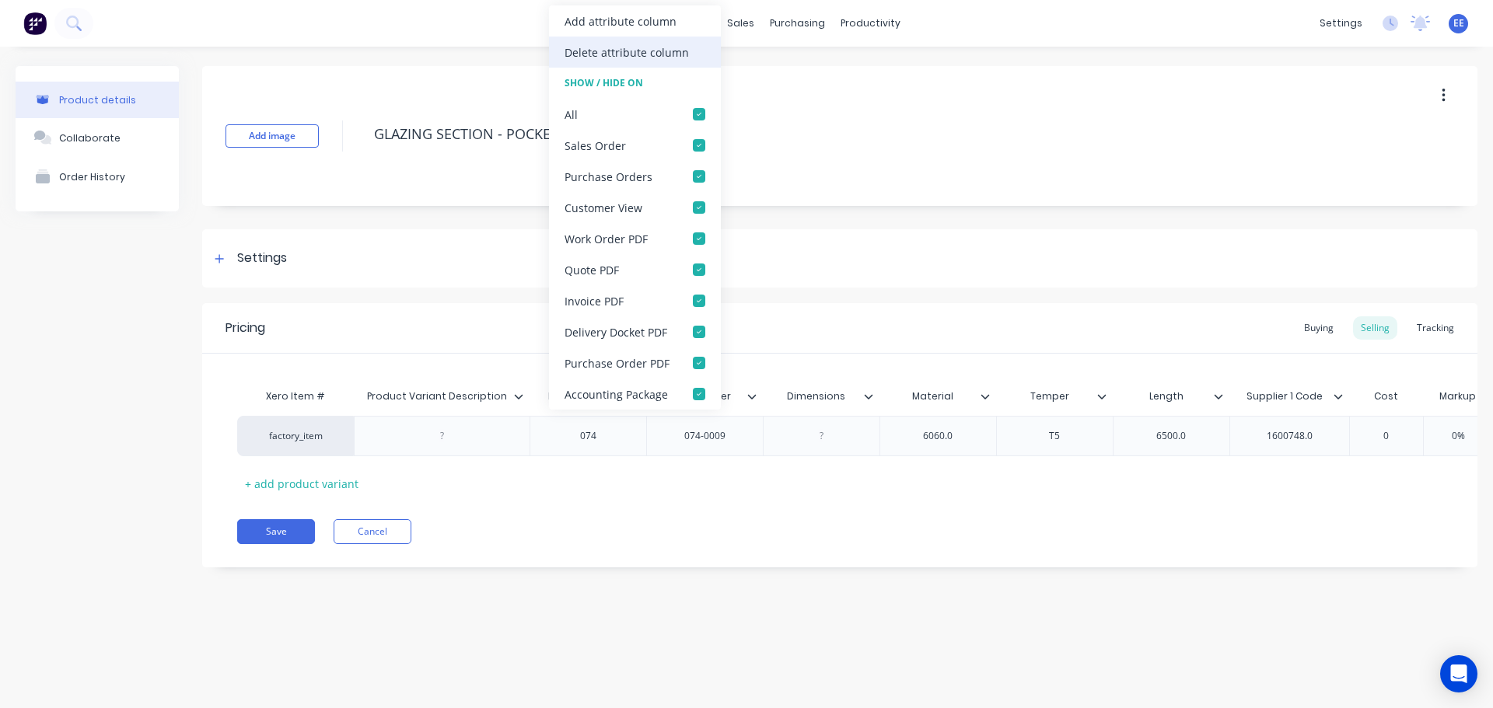
click at [596, 47] on div "Delete attribute column" at bounding box center [627, 52] width 124 height 16
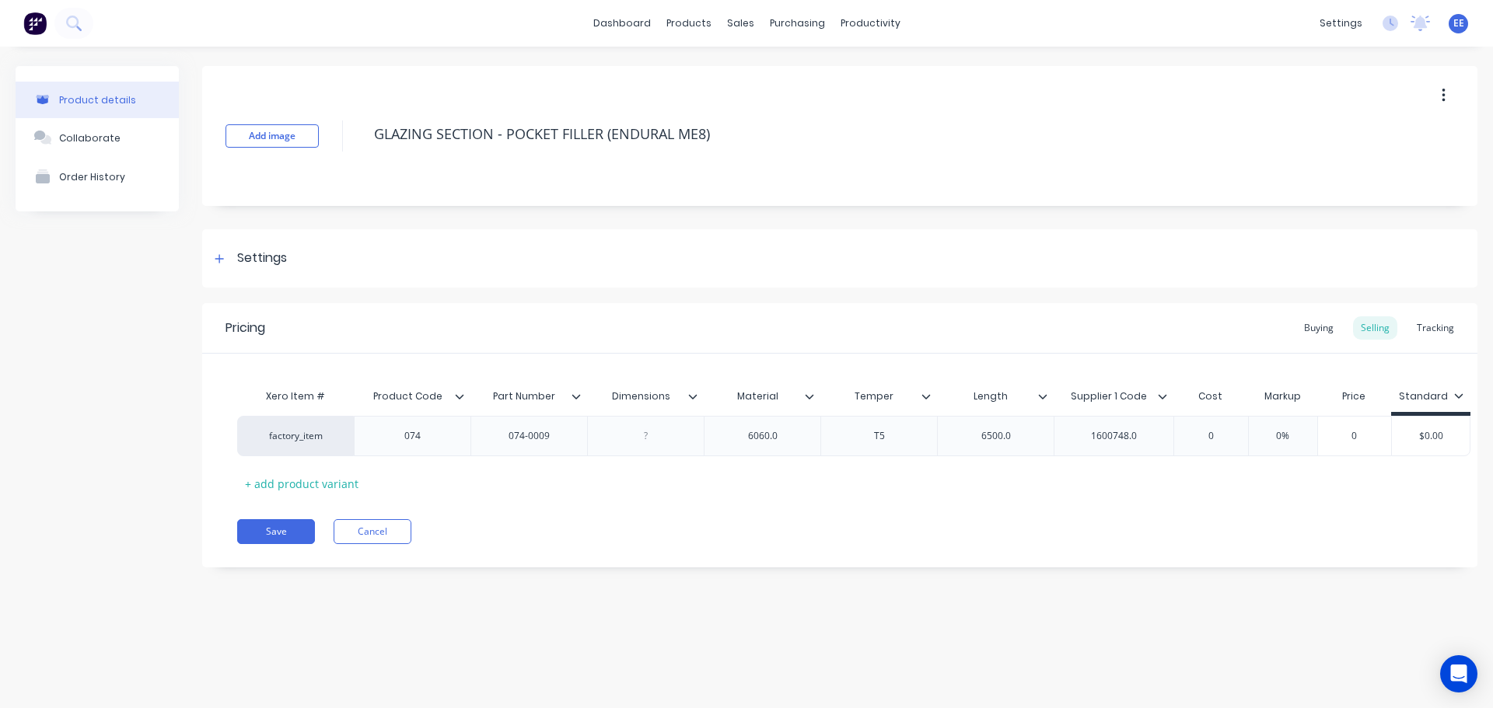
click at [694, 393] on icon at bounding box center [692, 396] width 9 height 9
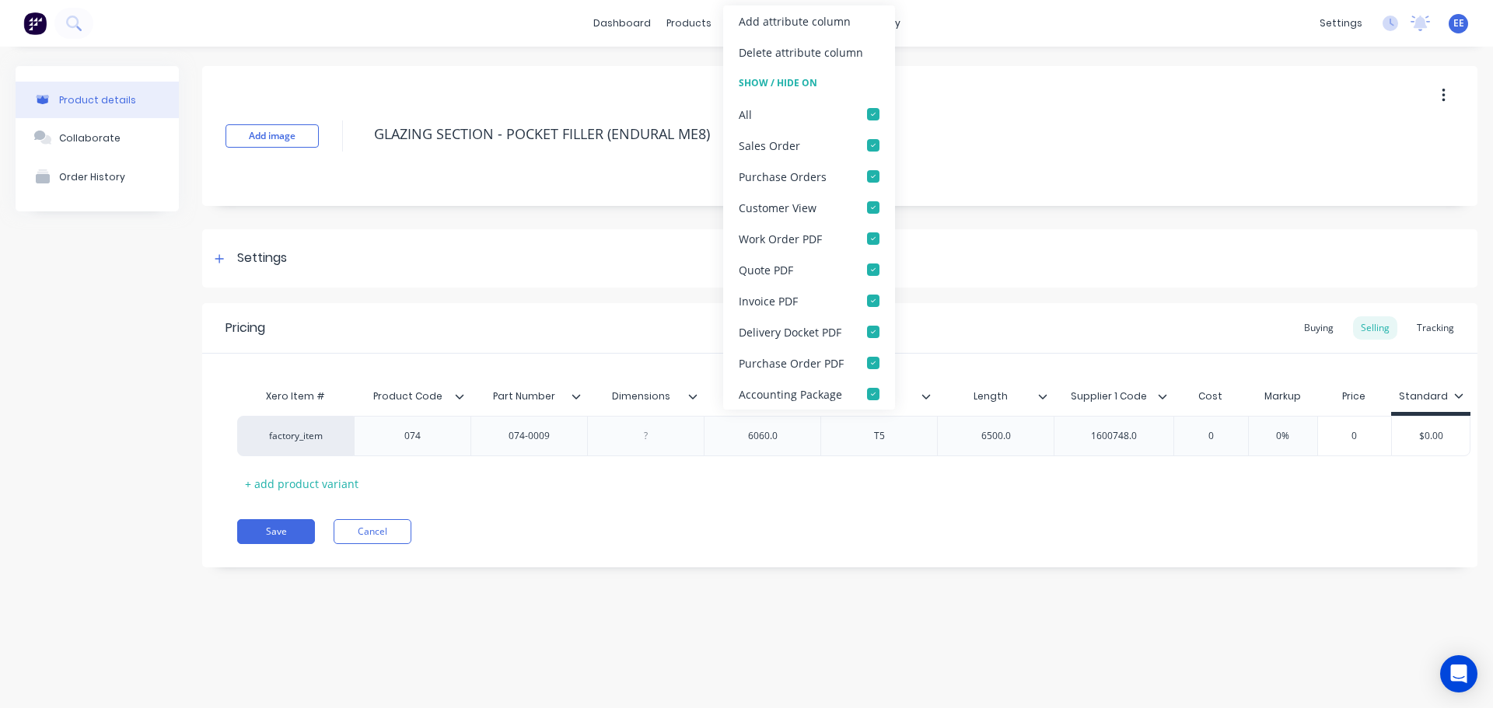
drag, startPoint x: 776, startPoint y: 49, endPoint x: 756, endPoint y: 68, distance: 28.0
click at [776, 50] on div "Delete attribute column" at bounding box center [801, 52] width 124 height 16
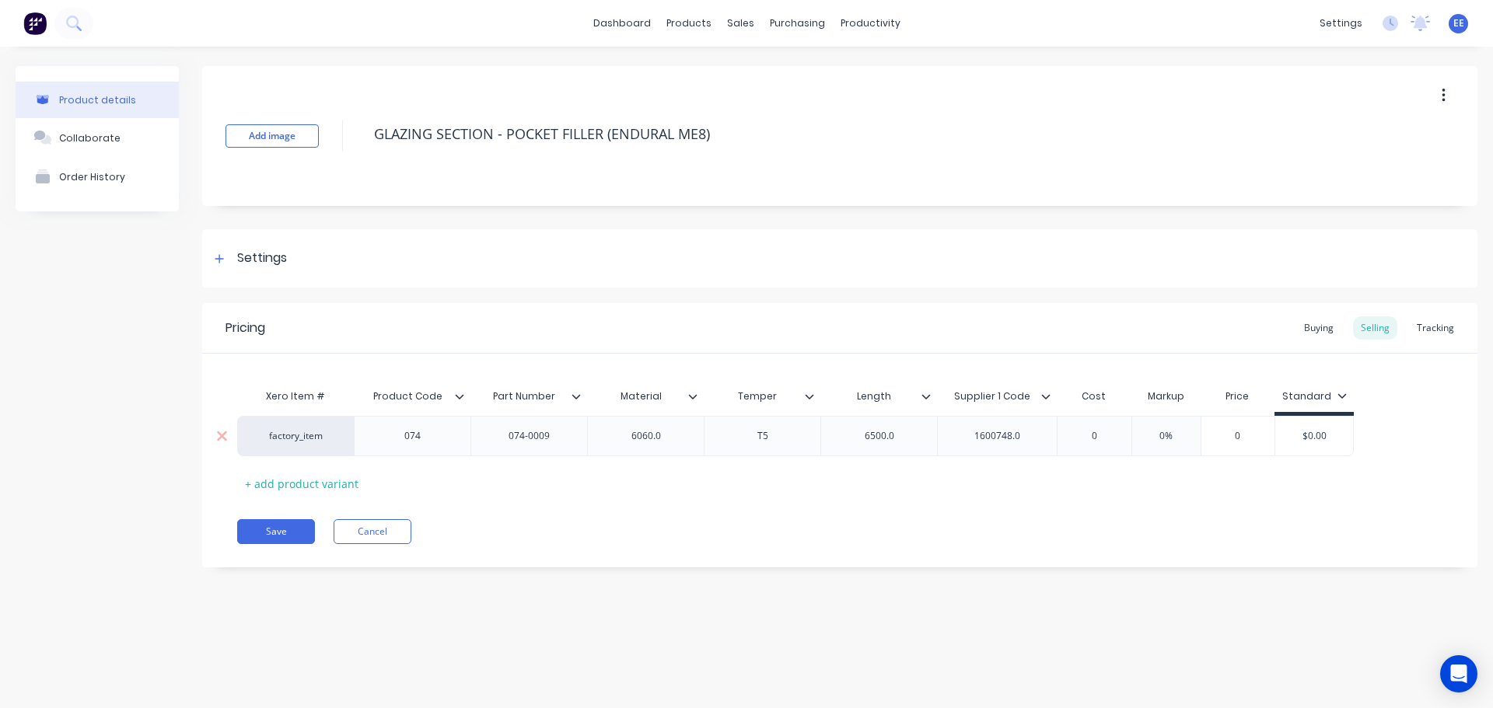
click at [671, 440] on div "6060.0" at bounding box center [646, 436] width 78 height 20
click at [909, 435] on div "6500.0" at bounding box center [880, 436] width 78 height 20
click at [1034, 435] on div "1600748.0" at bounding box center [998, 436] width 78 height 20
click at [288, 526] on button "Save" at bounding box center [276, 531] width 78 height 25
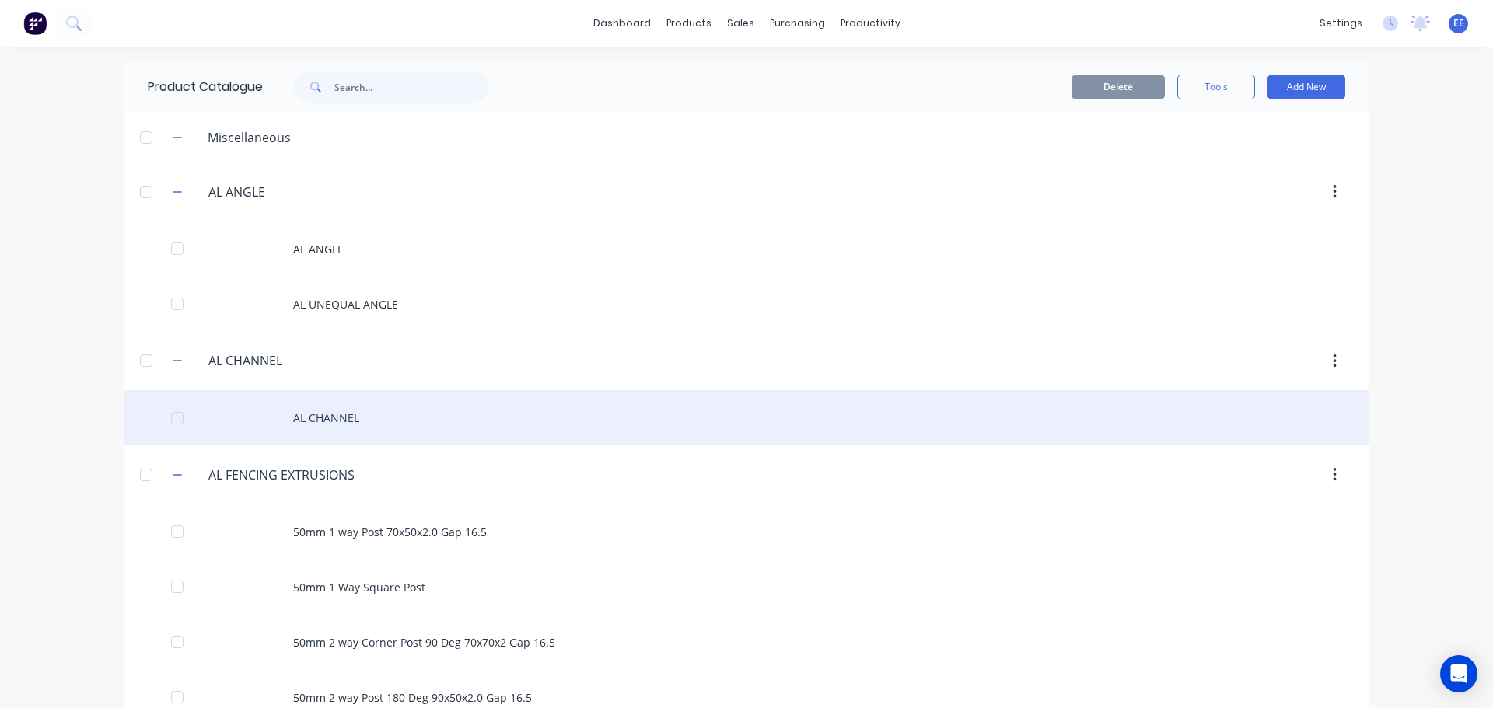
scroll to position [2007, 0]
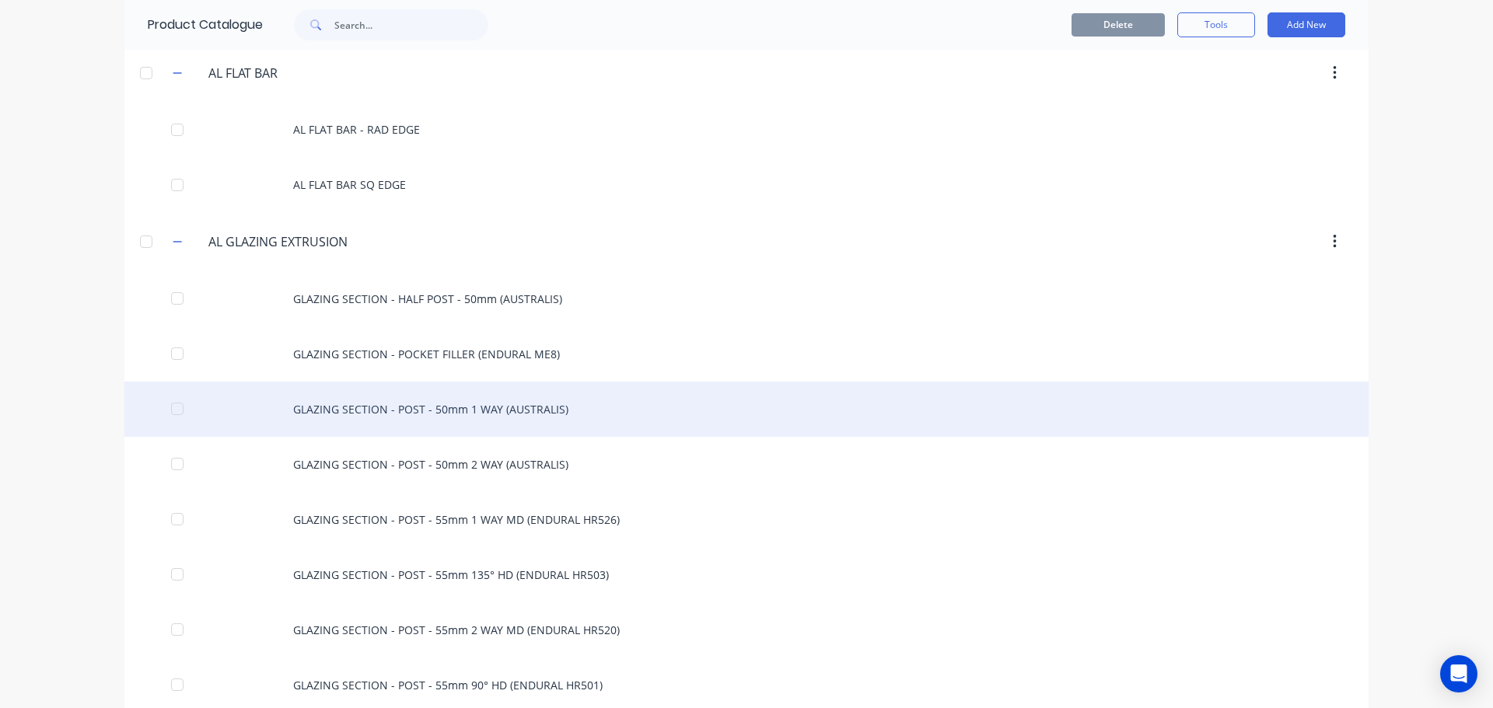
click at [473, 407] on div "GLAZING SECTION - POST - 50mm 1 WAY (AUSTRALIS)" at bounding box center [746, 409] width 1244 height 55
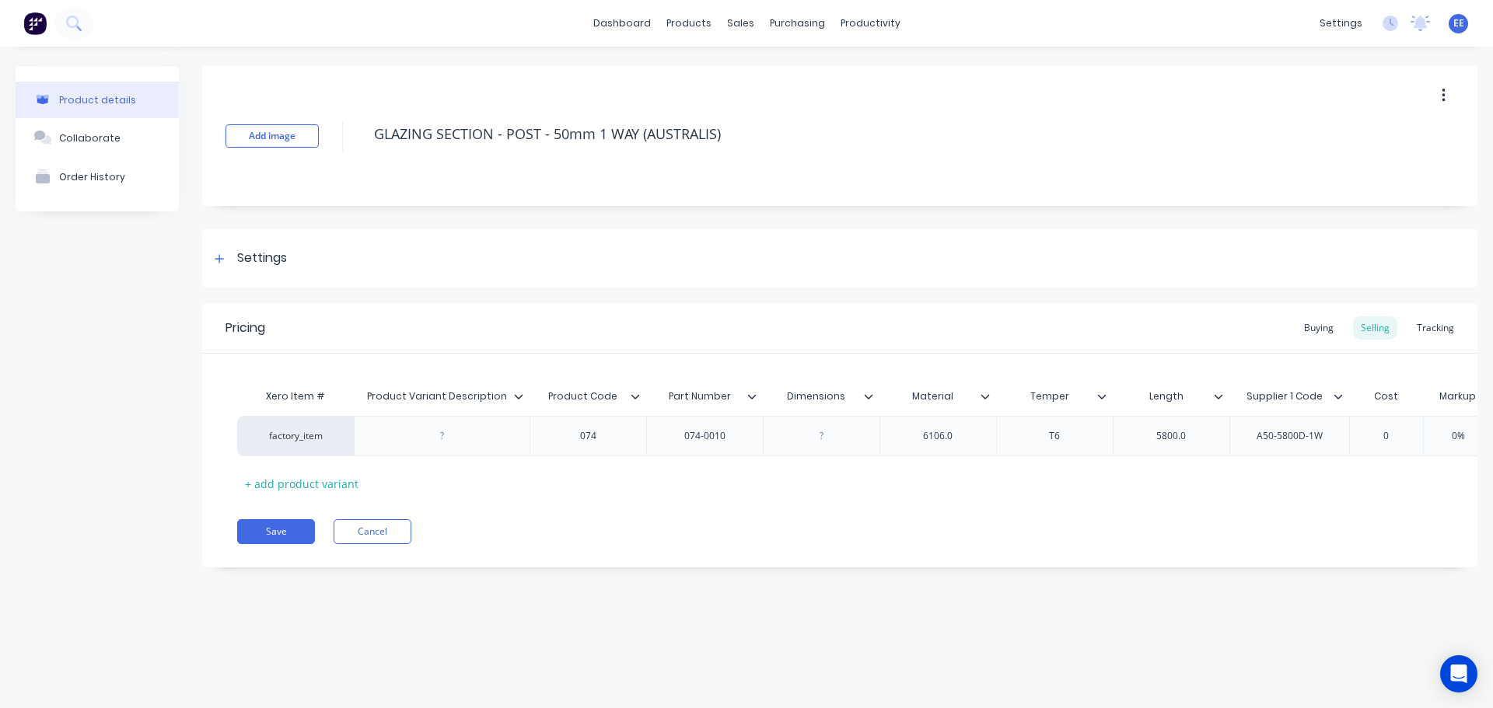
drag, startPoint x: 753, startPoint y: 133, endPoint x: 372, endPoint y: 164, distance: 382.3
click at [372, 164] on div "Add image GLAZING SECTION - POST - 50mm 1 WAY (AUSTRALIS)" at bounding box center [839, 136] width 1275 height 140
click at [517, 393] on icon at bounding box center [518, 396] width 9 height 9
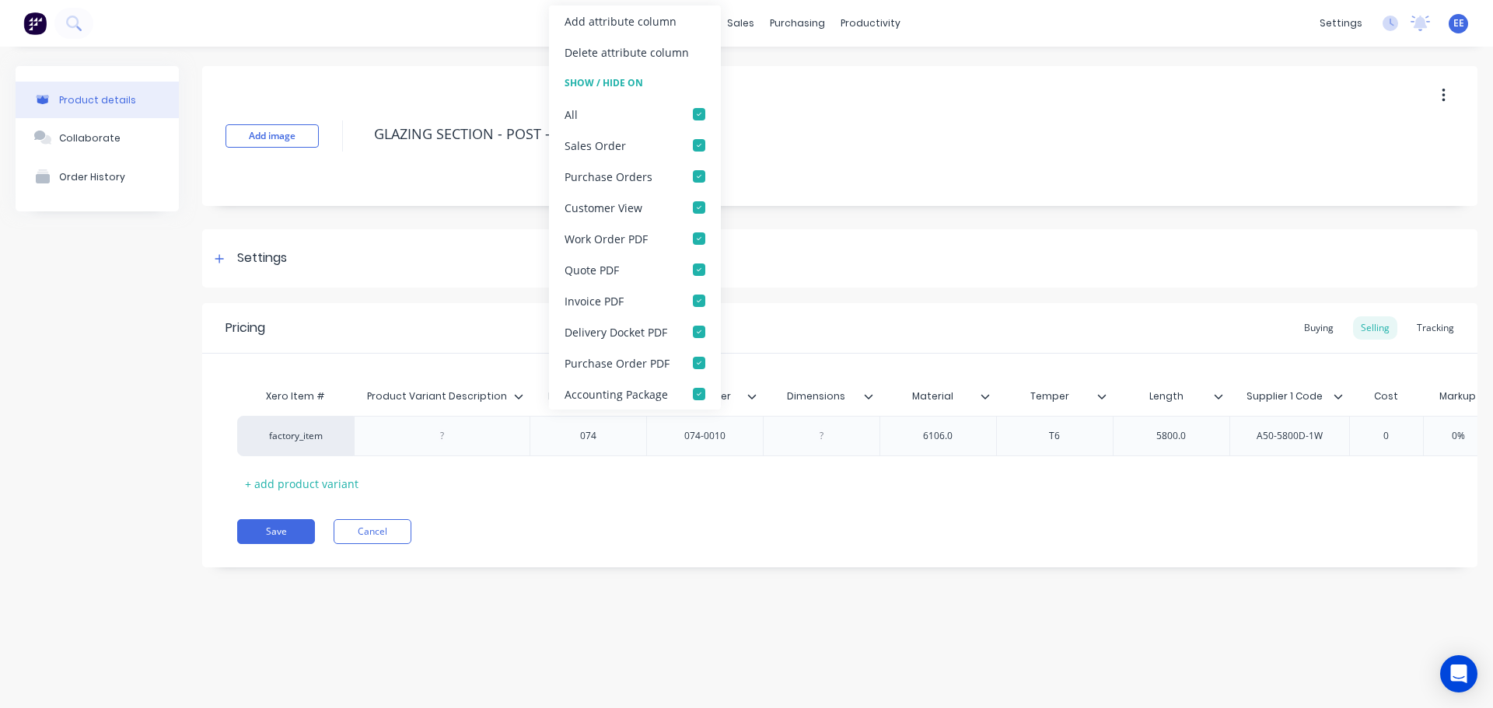
click at [607, 61] on div "Delete attribute column" at bounding box center [635, 52] width 172 height 31
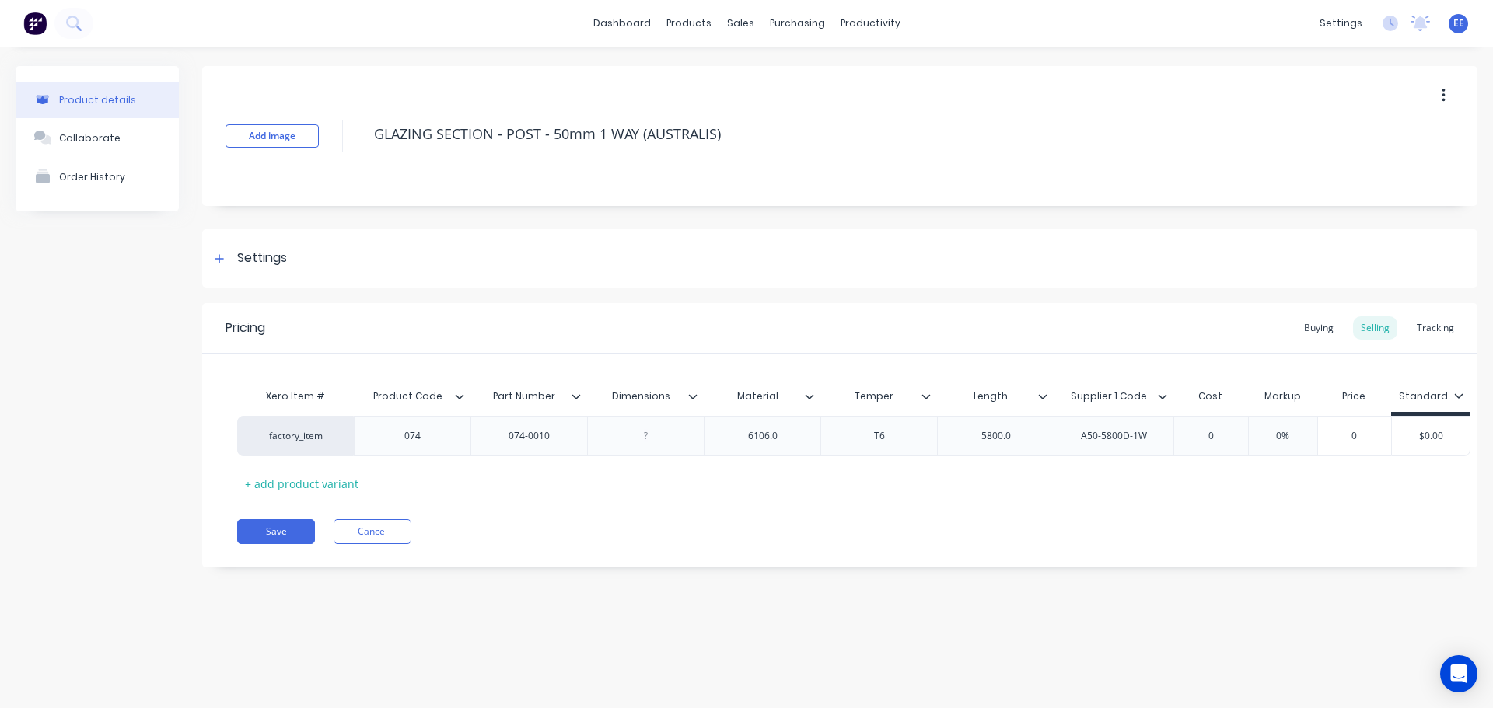
click at [689, 393] on icon at bounding box center [692, 396] width 9 height 9
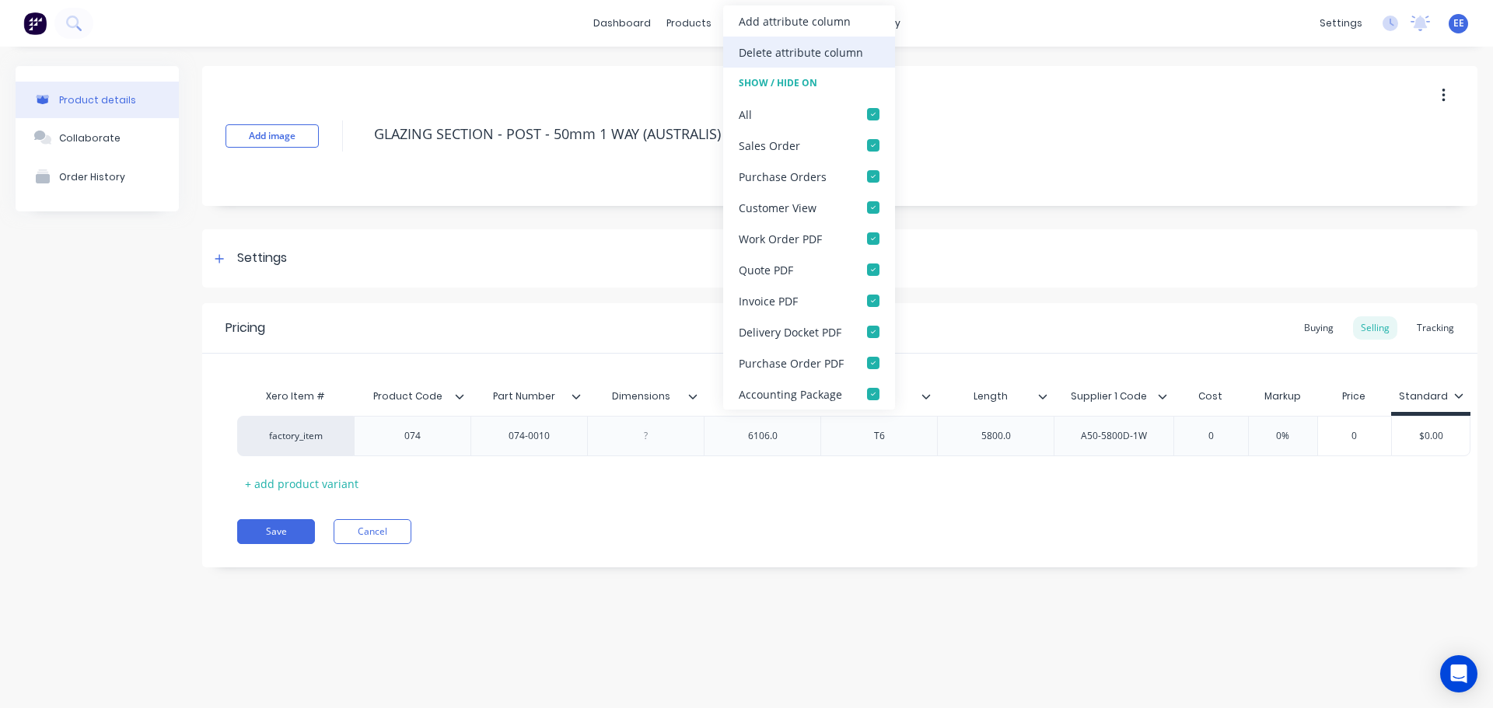
click at [745, 51] on div "Delete attribute column" at bounding box center [801, 52] width 124 height 16
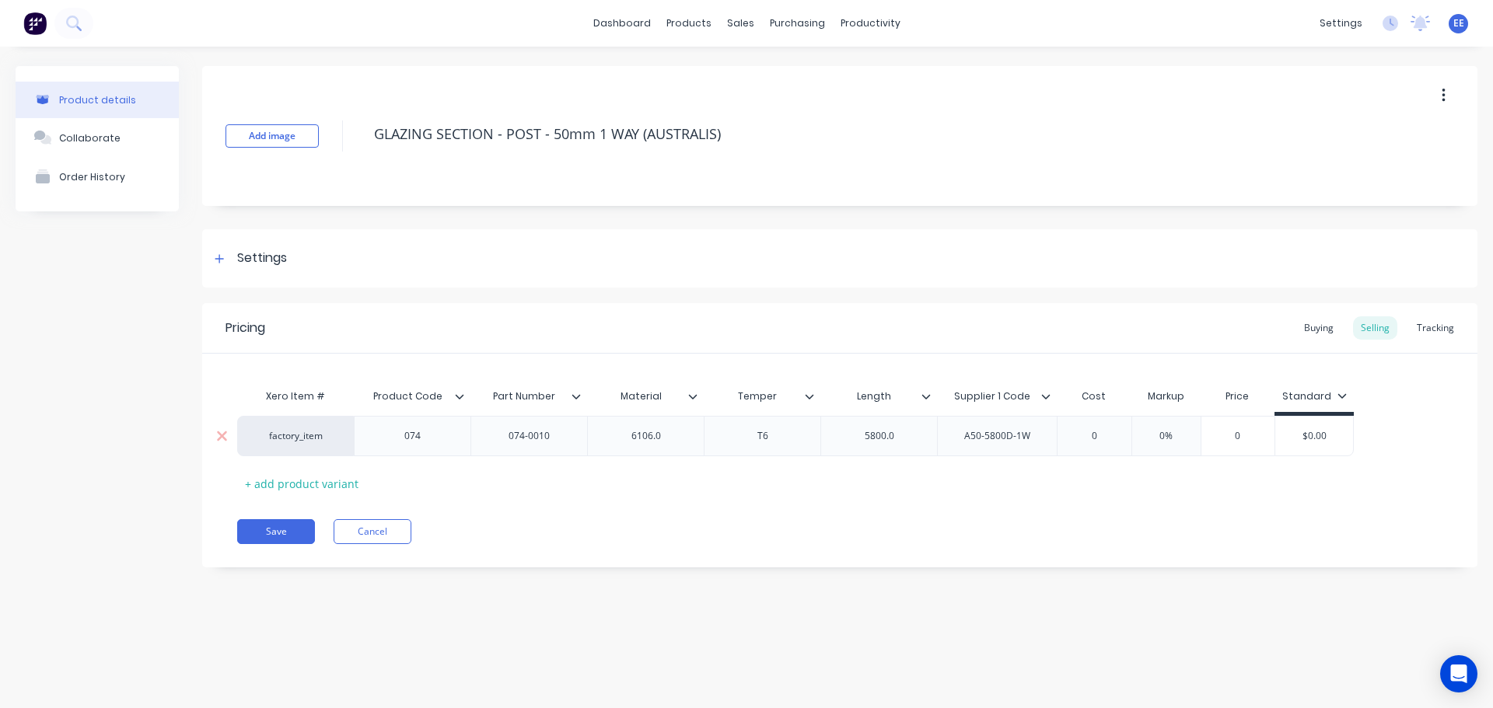
click at [680, 432] on div "6106.0" at bounding box center [646, 436] width 78 height 20
click at [913, 436] on div "5800.0" at bounding box center [880, 436] width 78 height 20
drag, startPoint x: 740, startPoint y: 138, endPoint x: 335, endPoint y: 142, distance: 404.4
click at [336, 142] on div "Add image GLAZING SECTION - POST - 50mm 1 WAY (AUSTRALIS)" at bounding box center [839, 136] width 1275 height 140
click at [263, 530] on button "Save" at bounding box center [276, 531] width 78 height 25
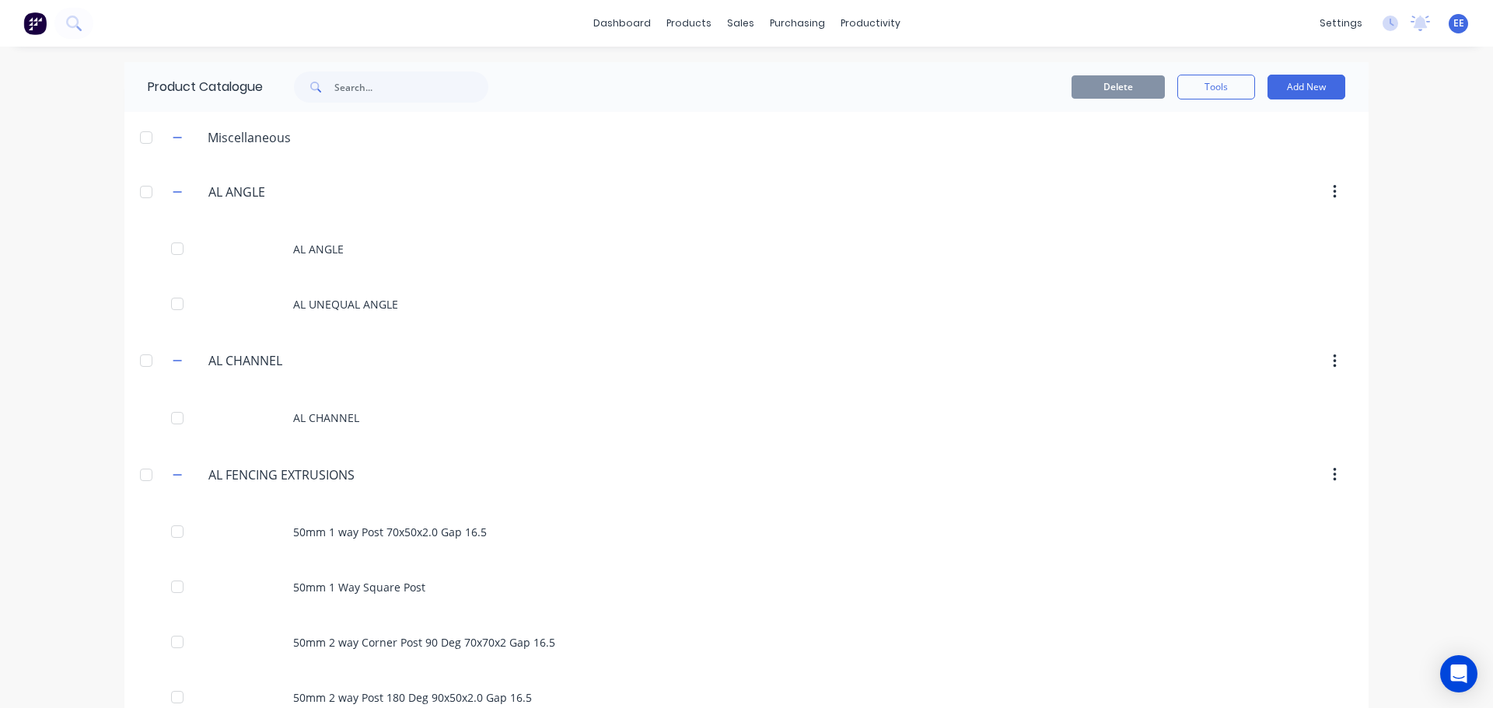
scroll to position [2062, 0]
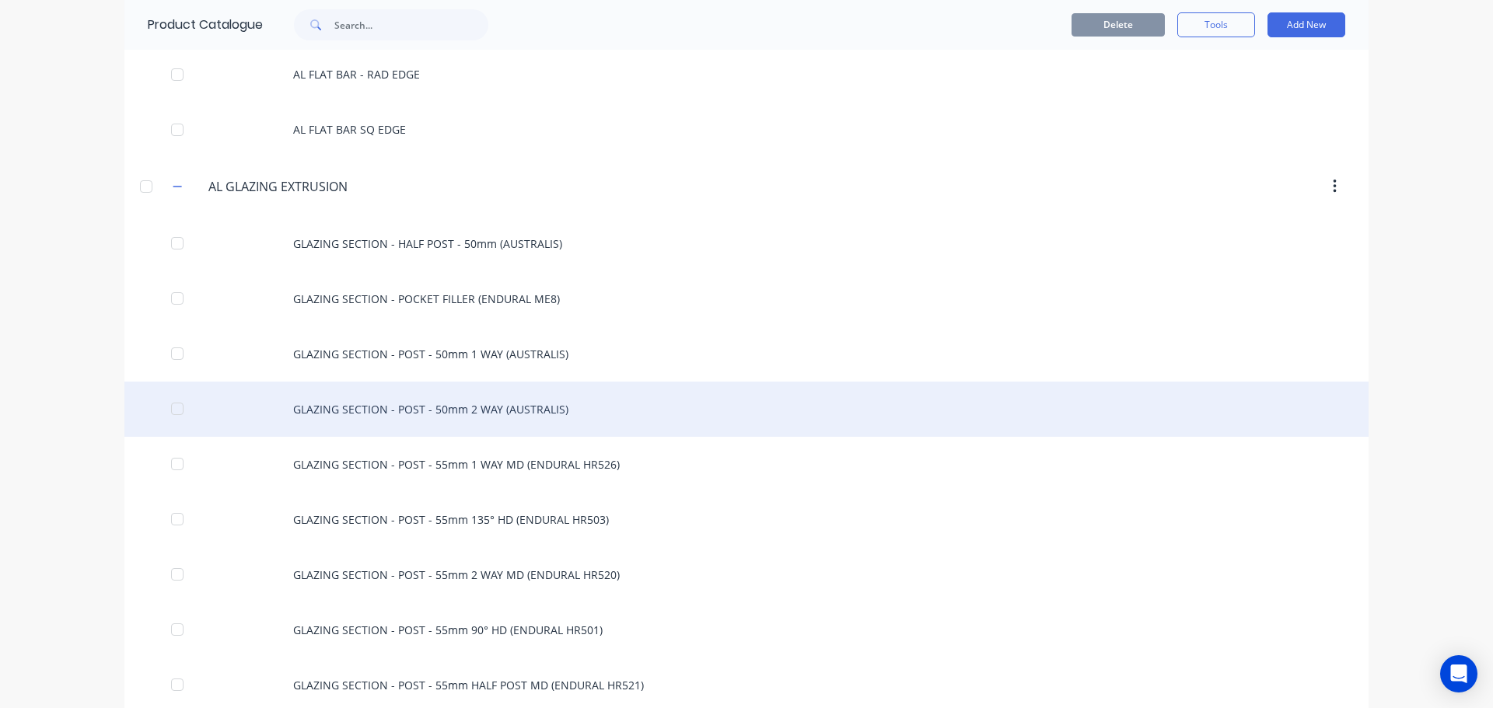
click at [475, 419] on div "GLAZING SECTION - POST - 50mm 2 WAY (AUSTRALIS)" at bounding box center [746, 409] width 1244 height 55
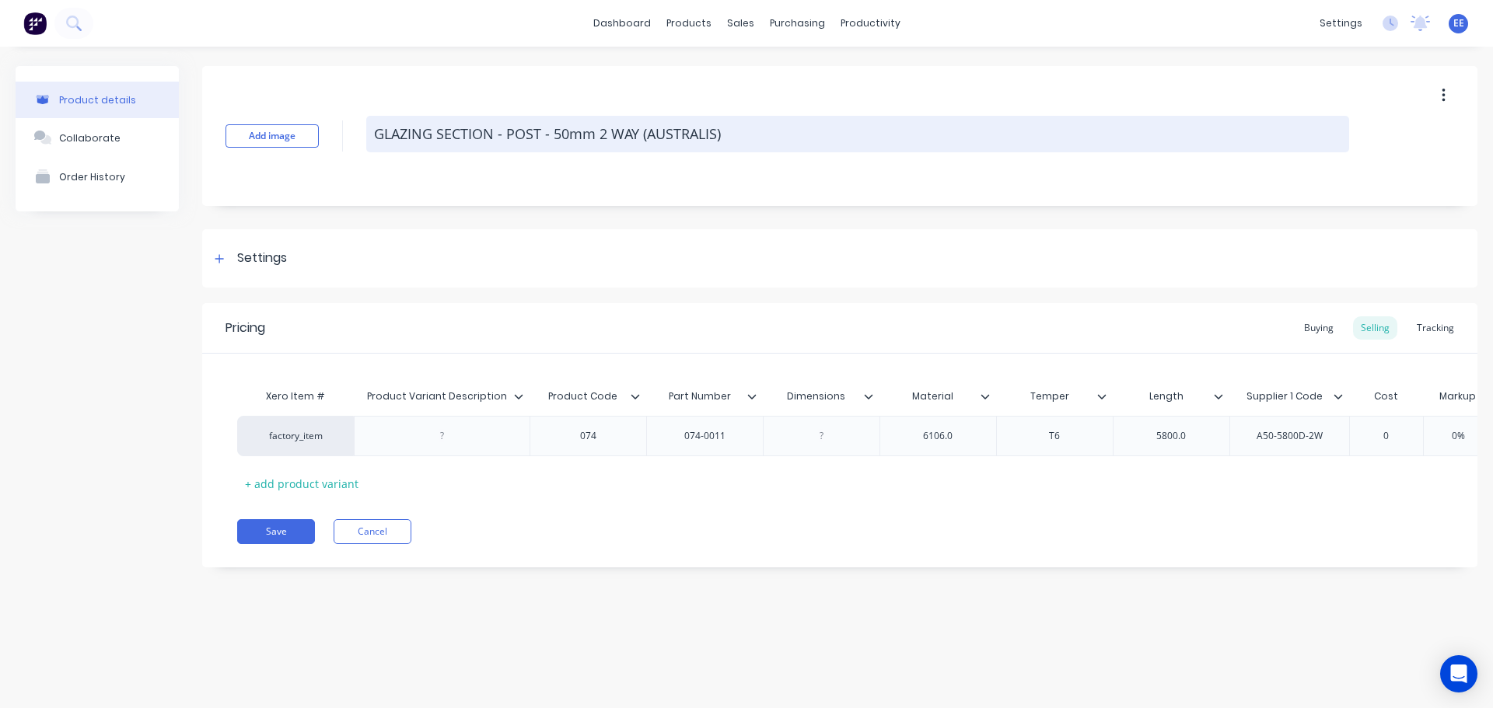
drag, startPoint x: 755, startPoint y: 138, endPoint x: 377, endPoint y: 123, distance: 378.2
click at [377, 123] on textarea "GLAZING SECTION - POST - 50mm 2 WAY (AUSTRALIS)" at bounding box center [857, 134] width 983 height 37
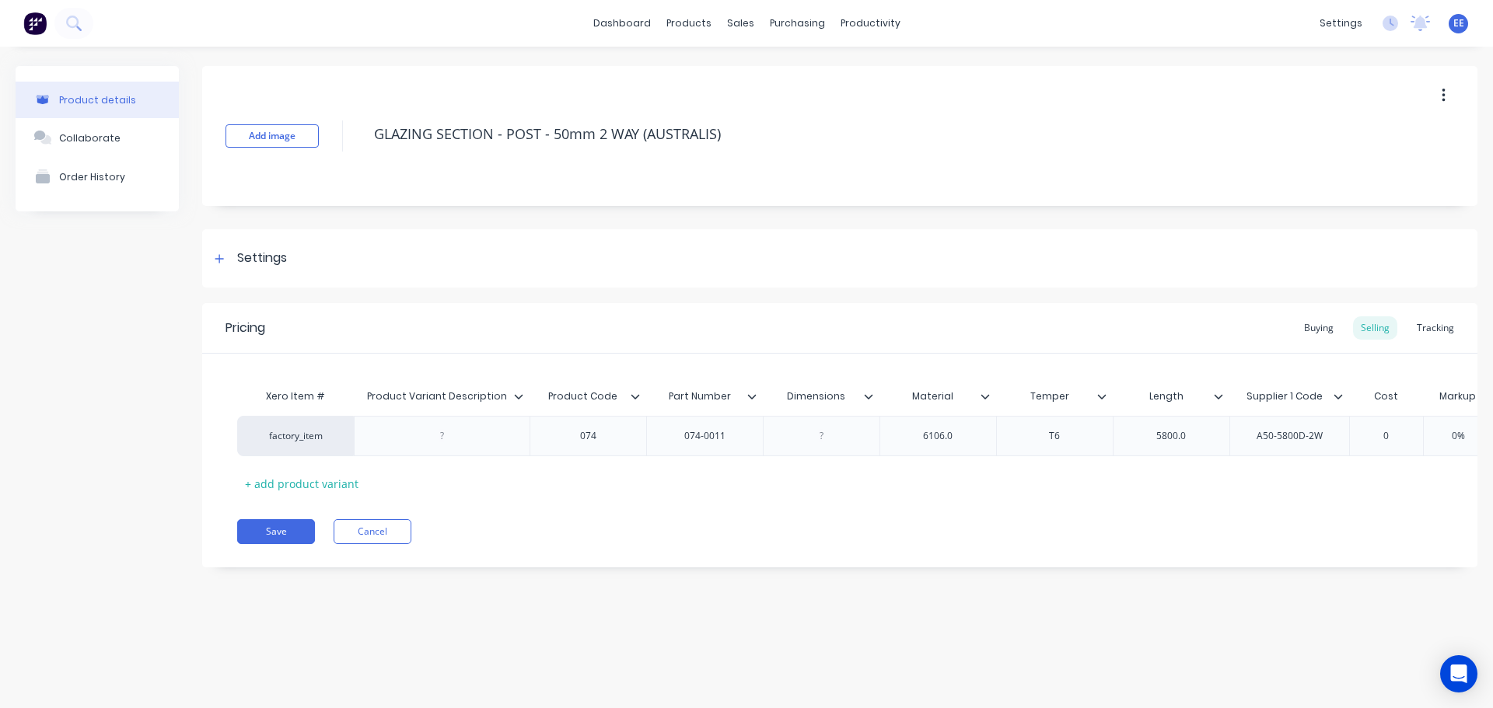
click at [516, 394] on icon at bounding box center [518, 396] width 9 height 9
click at [484, 467] on div "Xero Item # Product Variant Description Product Code Part Number Dimensions Mat…" at bounding box center [839, 438] width 1205 height 115
drag, startPoint x: 734, startPoint y: 132, endPoint x: 332, endPoint y: 146, distance: 402.3
click at [332, 146] on div "Add image GLAZING SECTION - POST - 50mm 2 WAY (AUSTRALIS)" at bounding box center [839, 136] width 1275 height 140
click at [516, 394] on icon at bounding box center [518, 396] width 9 height 9
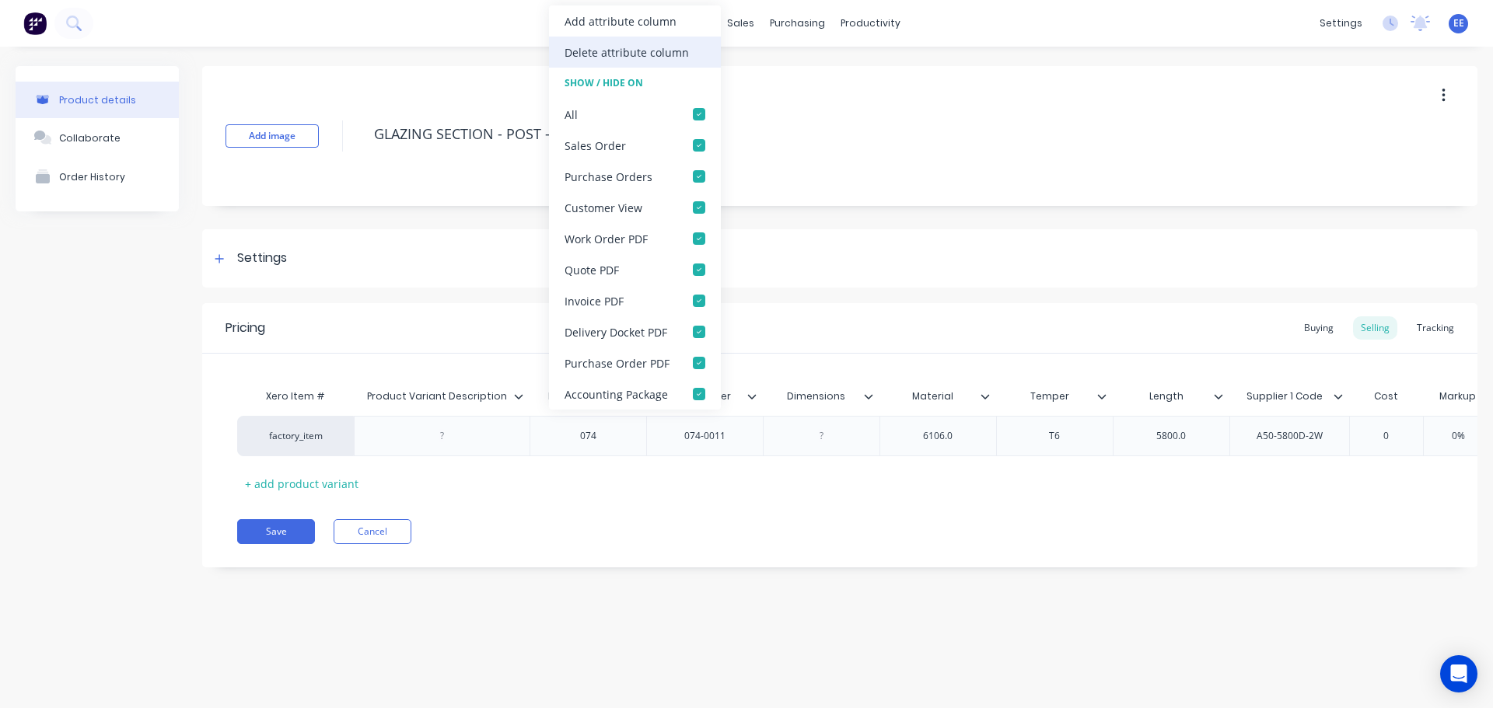
click at [640, 54] on div "Delete attribute column" at bounding box center [627, 52] width 124 height 16
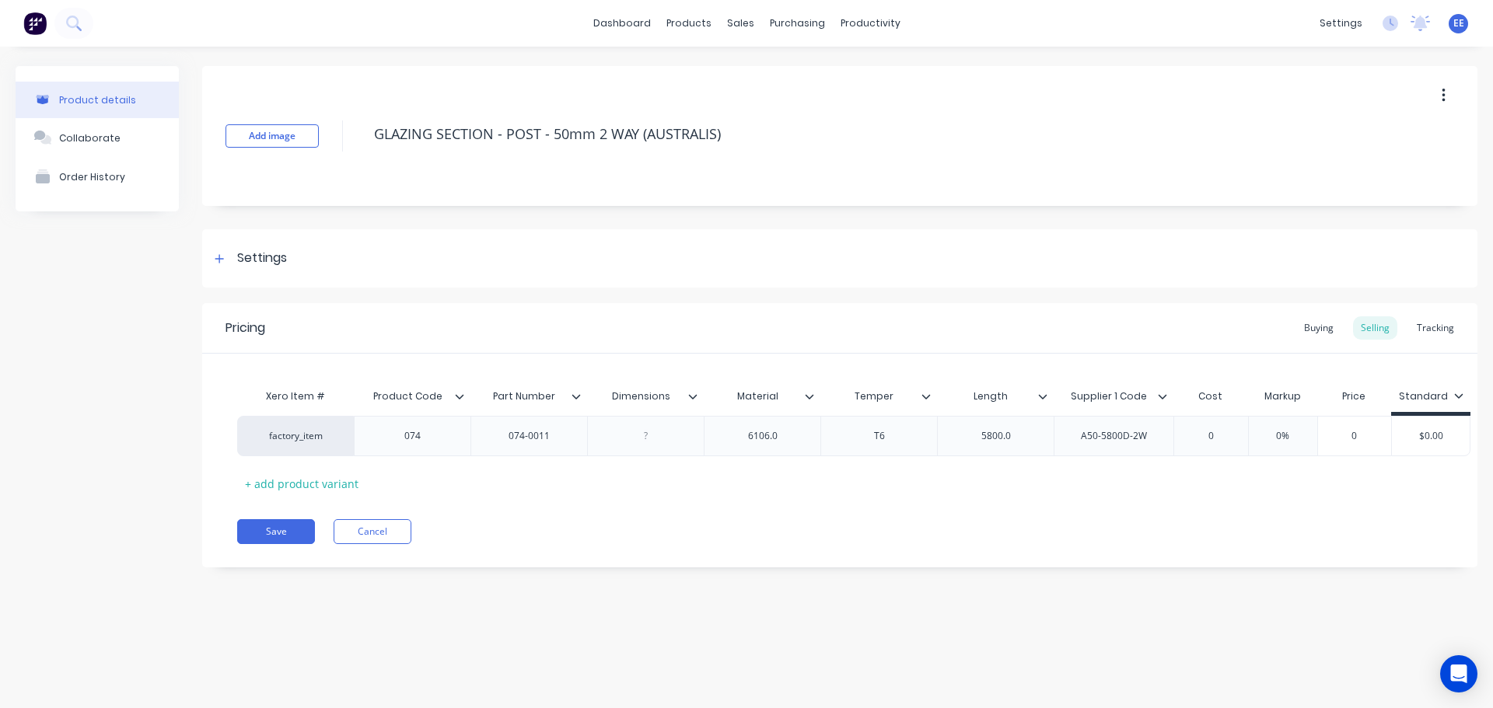
click at [691, 395] on icon at bounding box center [692, 396] width 9 height 9
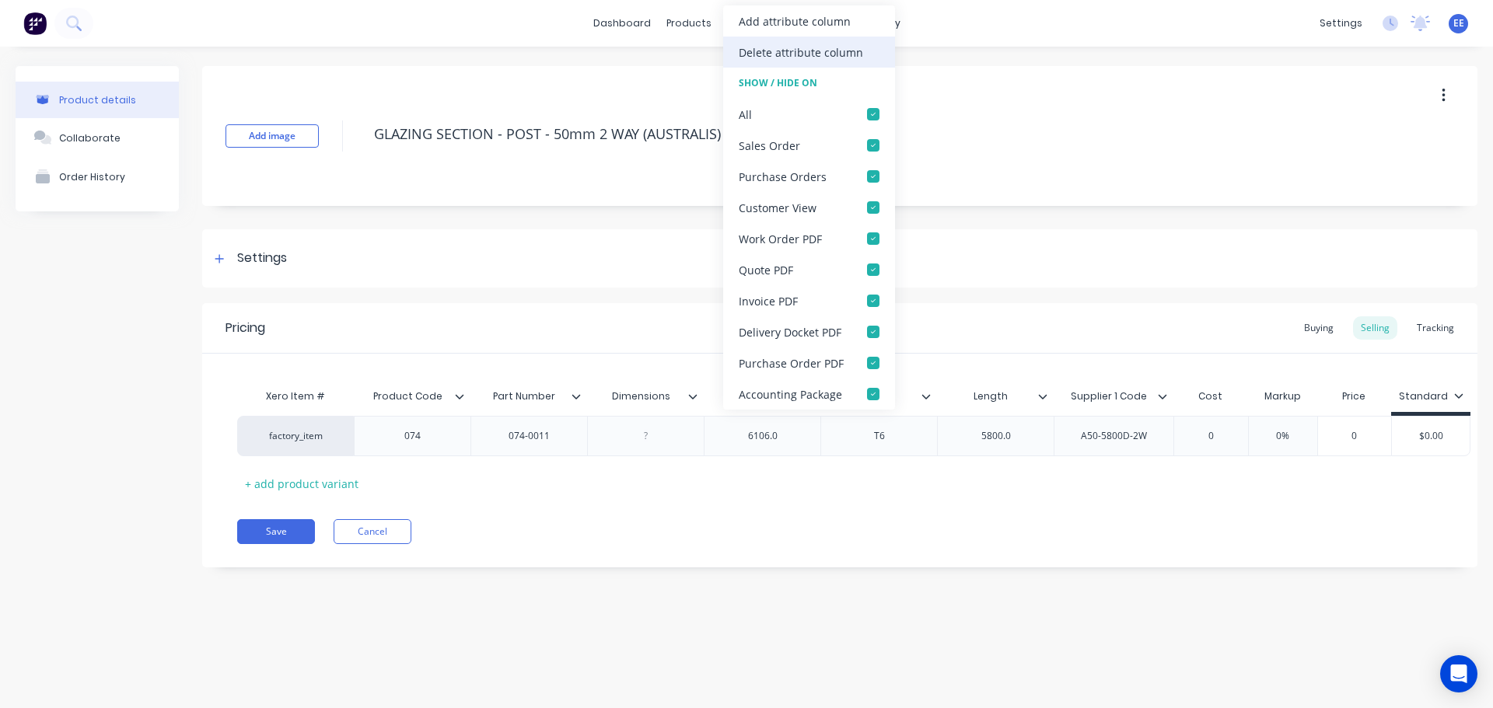
click at [831, 44] on div "Delete attribute column" at bounding box center [801, 52] width 124 height 16
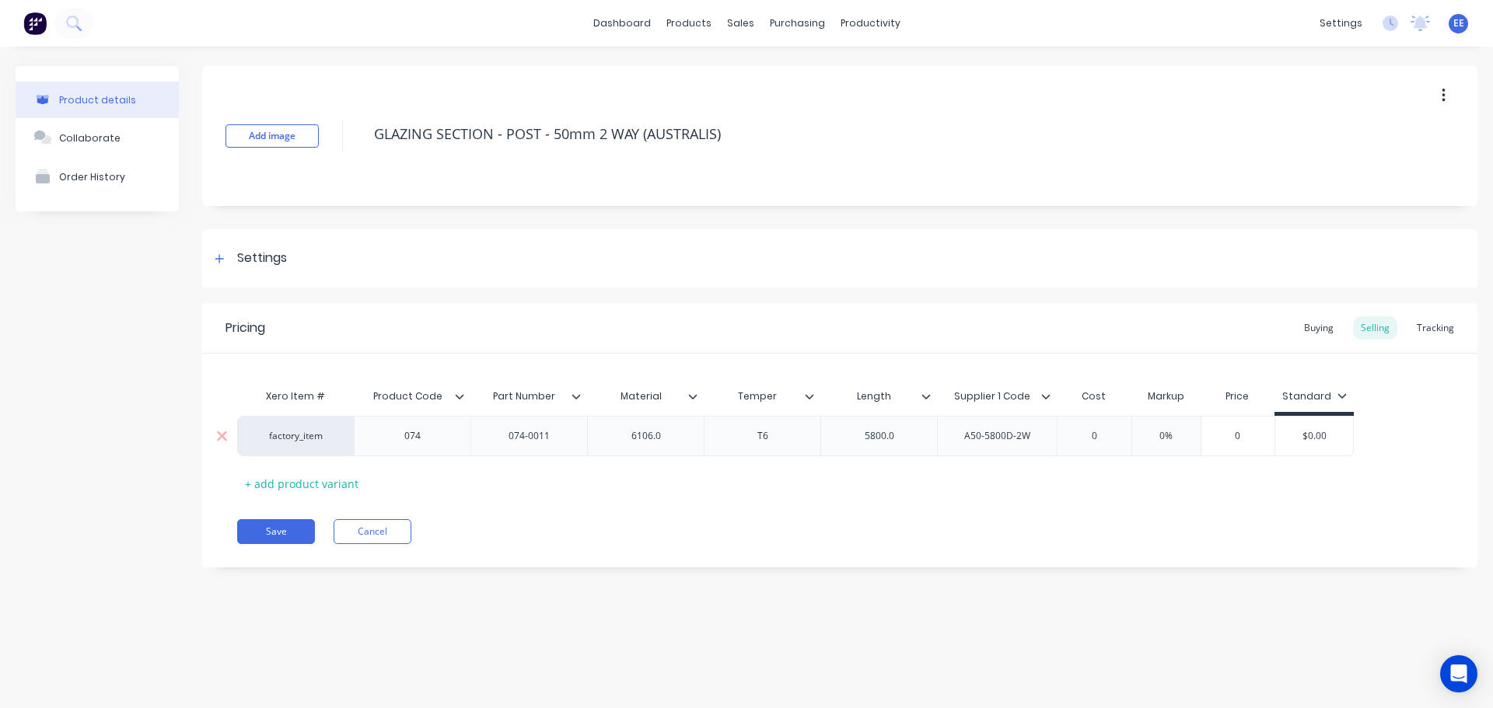
click at [676, 430] on div "6106.0" at bounding box center [646, 436] width 78 height 20
click at [901, 437] on div "5800.0" at bounding box center [880, 436] width 78 height 20
click at [264, 533] on button "Save" at bounding box center [276, 531] width 78 height 25
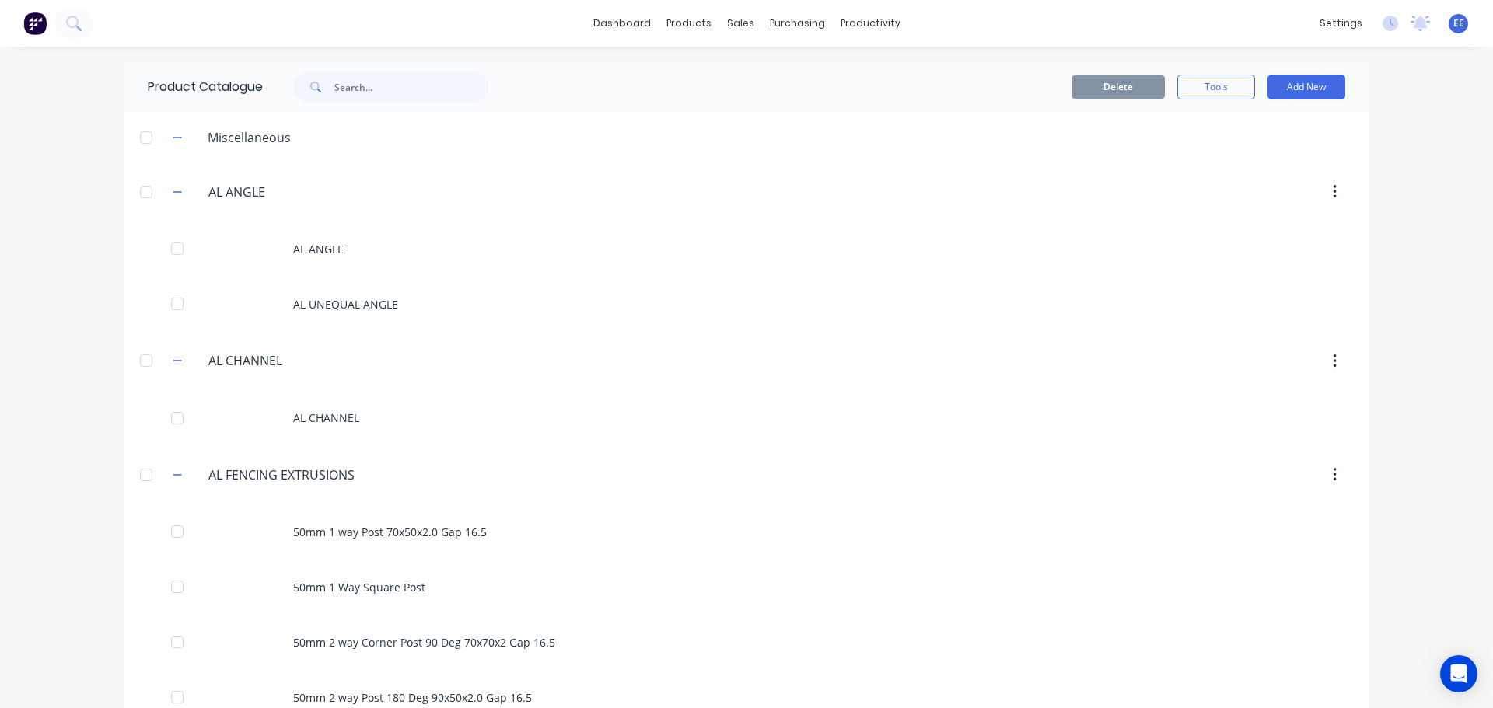
scroll to position [2118, 0]
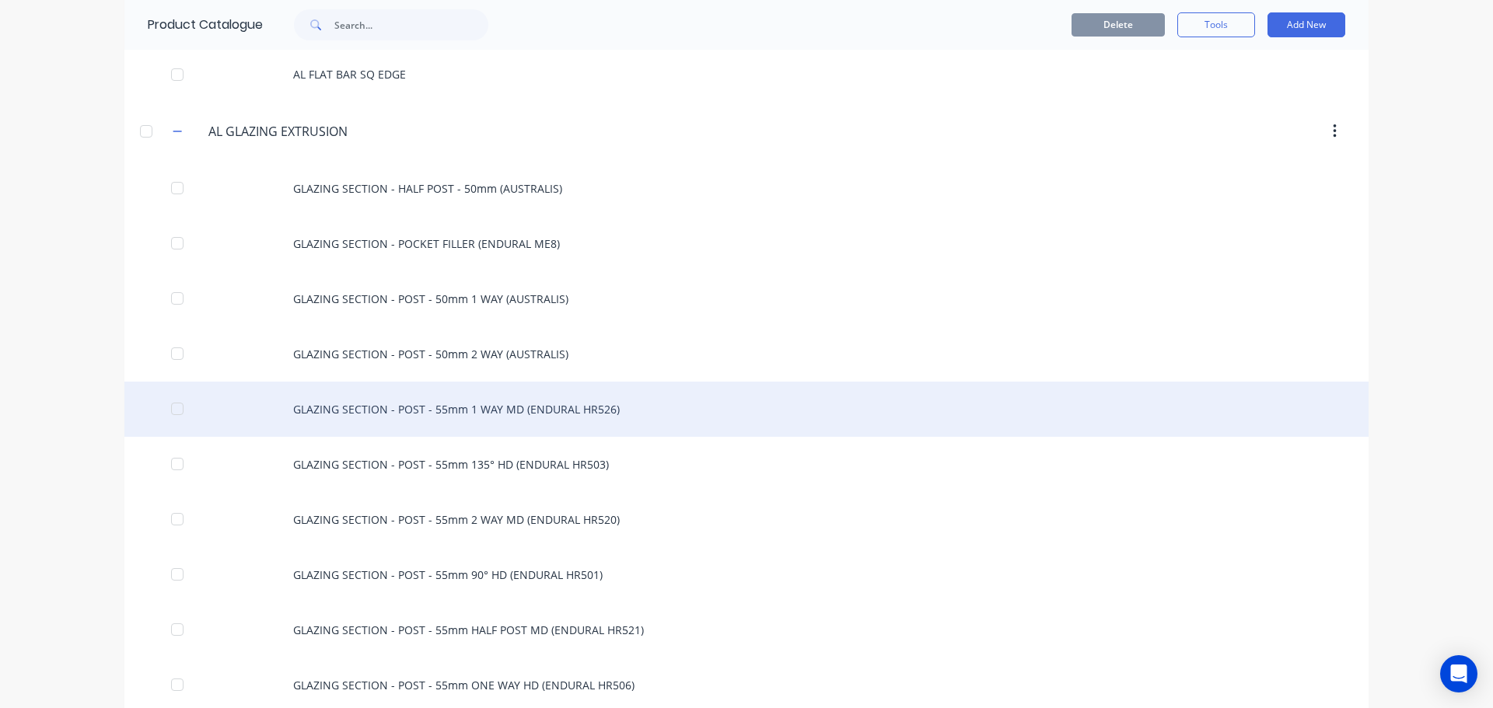
click at [479, 425] on div "GLAZING SECTION - POST - 55mm 1 WAY MD (ENDURAL HR526)" at bounding box center [746, 409] width 1244 height 55
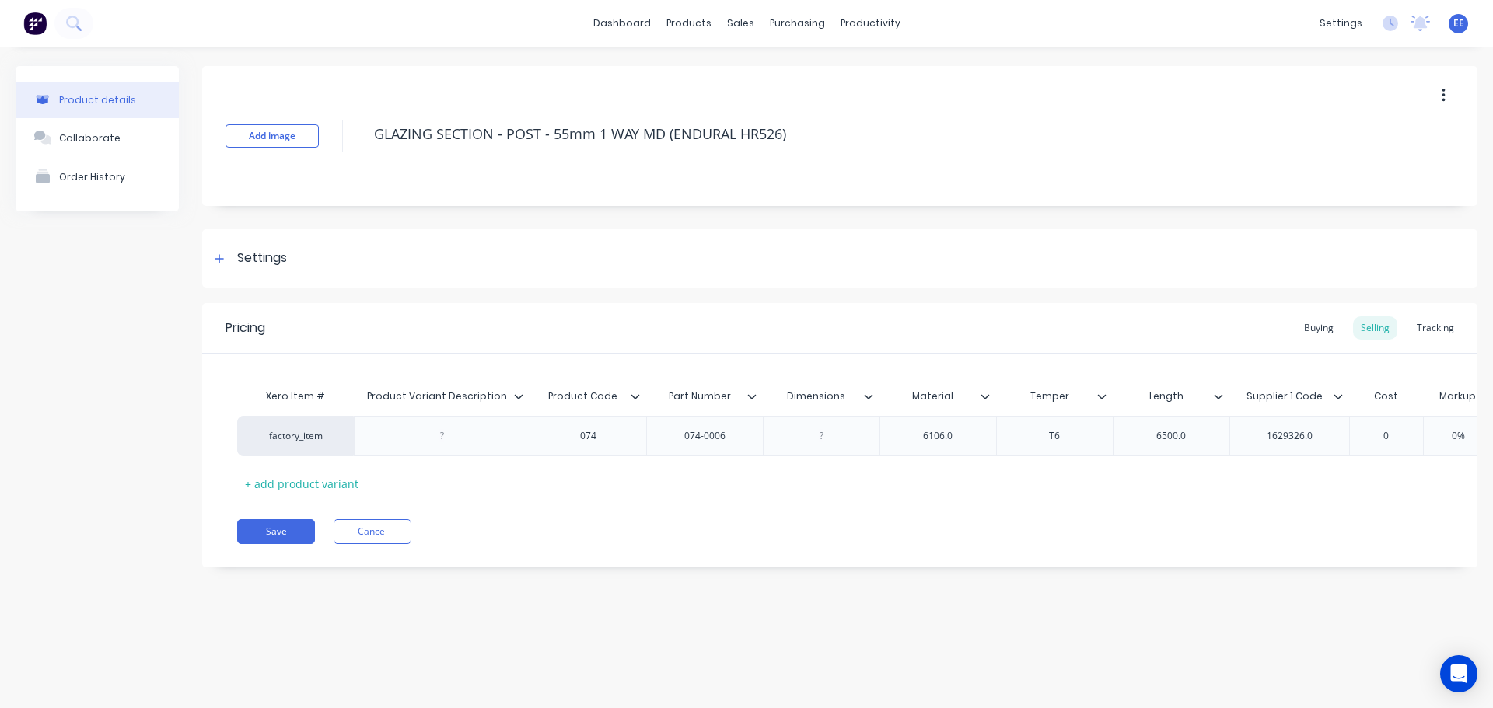
drag, startPoint x: 806, startPoint y: 135, endPoint x: 323, endPoint y: 124, distance: 483.0
click at [324, 124] on div "Add image GLAZING SECTION - POST - 55mm 1 WAY MD (ENDURAL HR526)" at bounding box center [839, 136] width 1275 height 140
click at [516, 397] on icon at bounding box center [518, 396] width 9 height 5
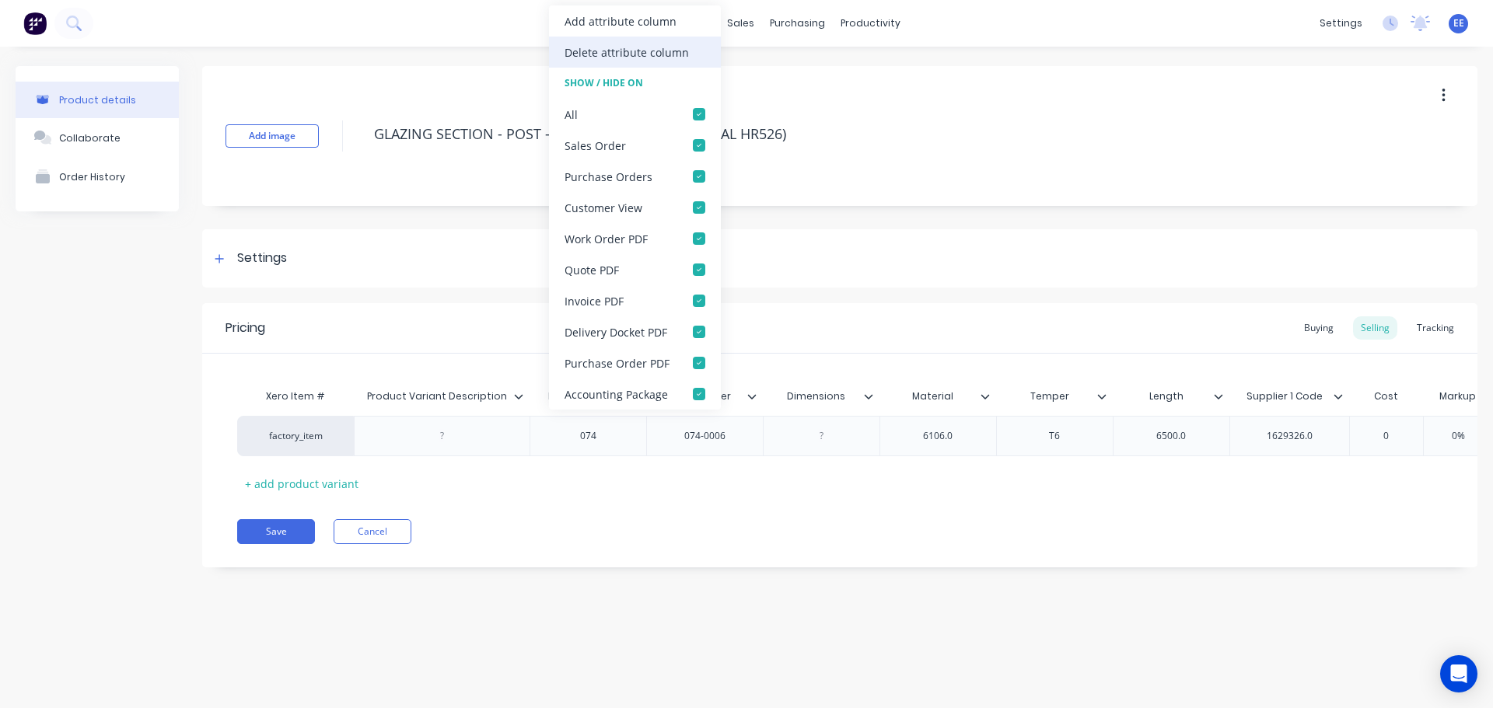
click at [687, 56] on div "Delete attribute column" at bounding box center [635, 52] width 172 height 31
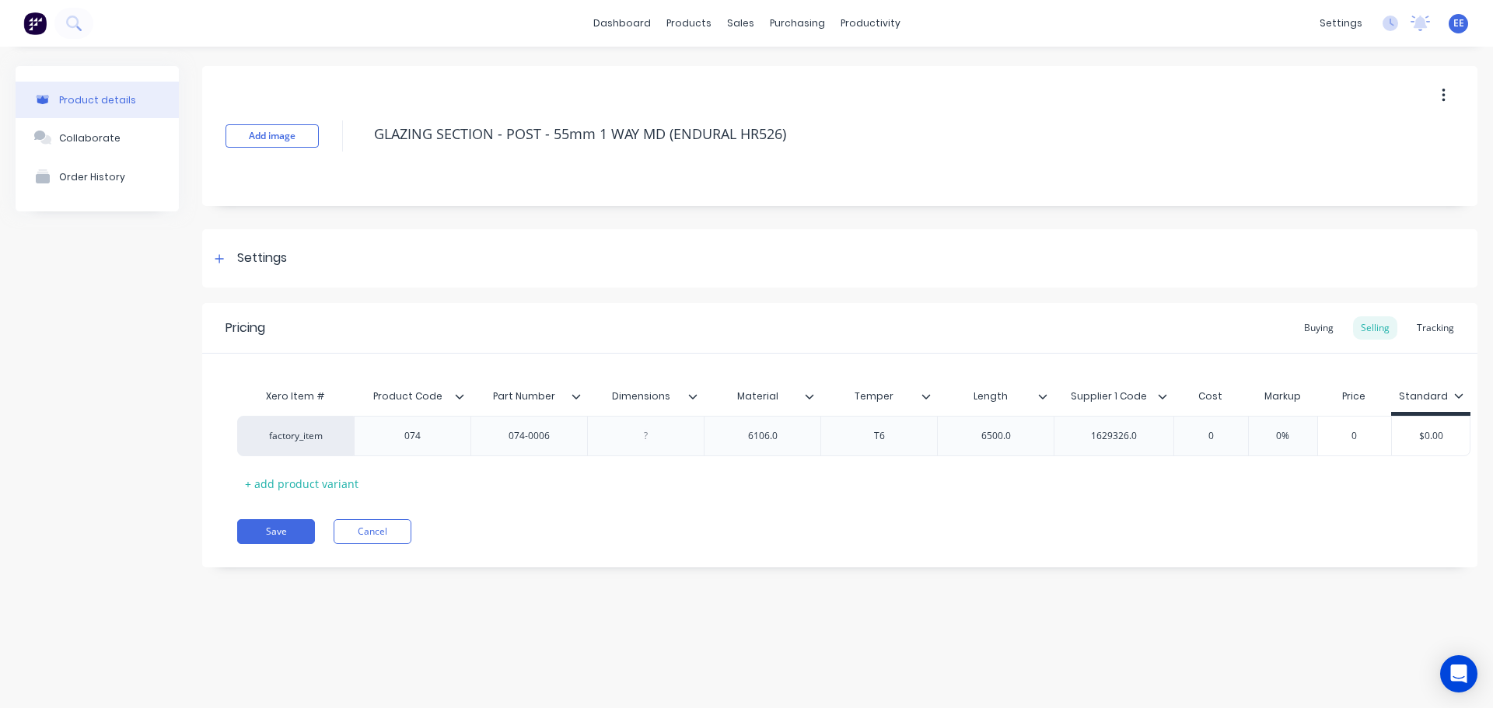
click at [691, 396] on icon at bounding box center [692, 396] width 9 height 9
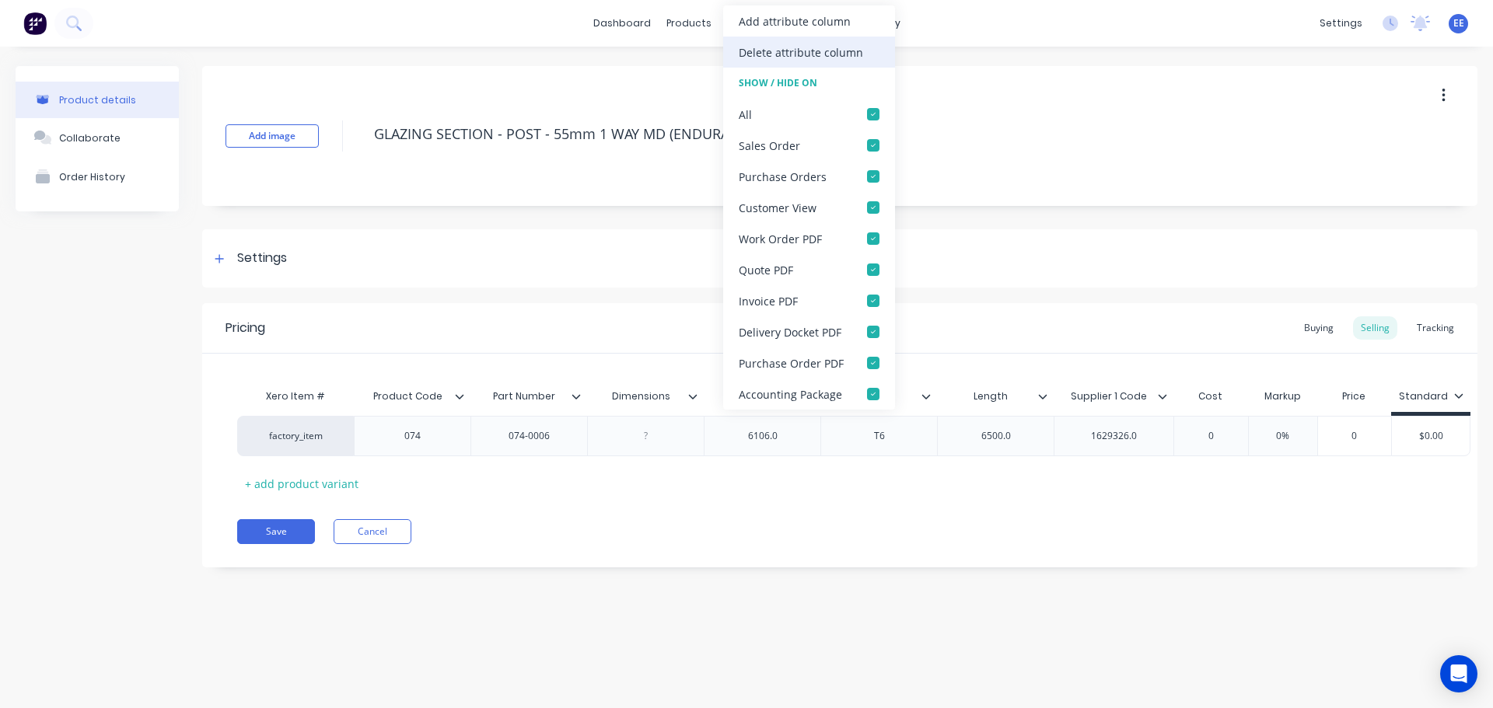
click at [831, 59] on div "Delete attribute column" at bounding box center [801, 52] width 124 height 16
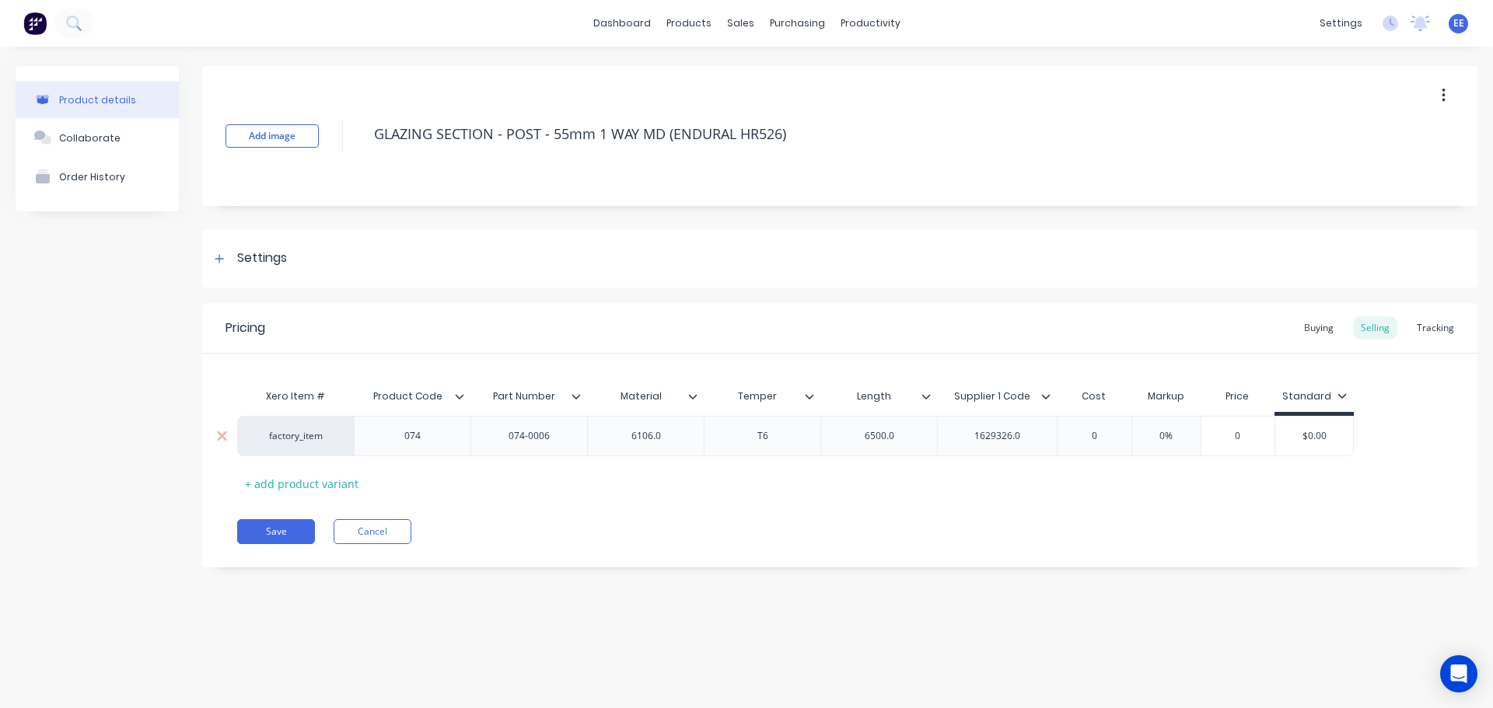
click at [680, 436] on div "6106.0" at bounding box center [646, 436] width 78 height 20
click at [910, 435] on div "6500.0" at bounding box center [880, 436] width 78 height 20
click at [1033, 435] on div "1629326.0" at bounding box center [998, 436] width 78 height 20
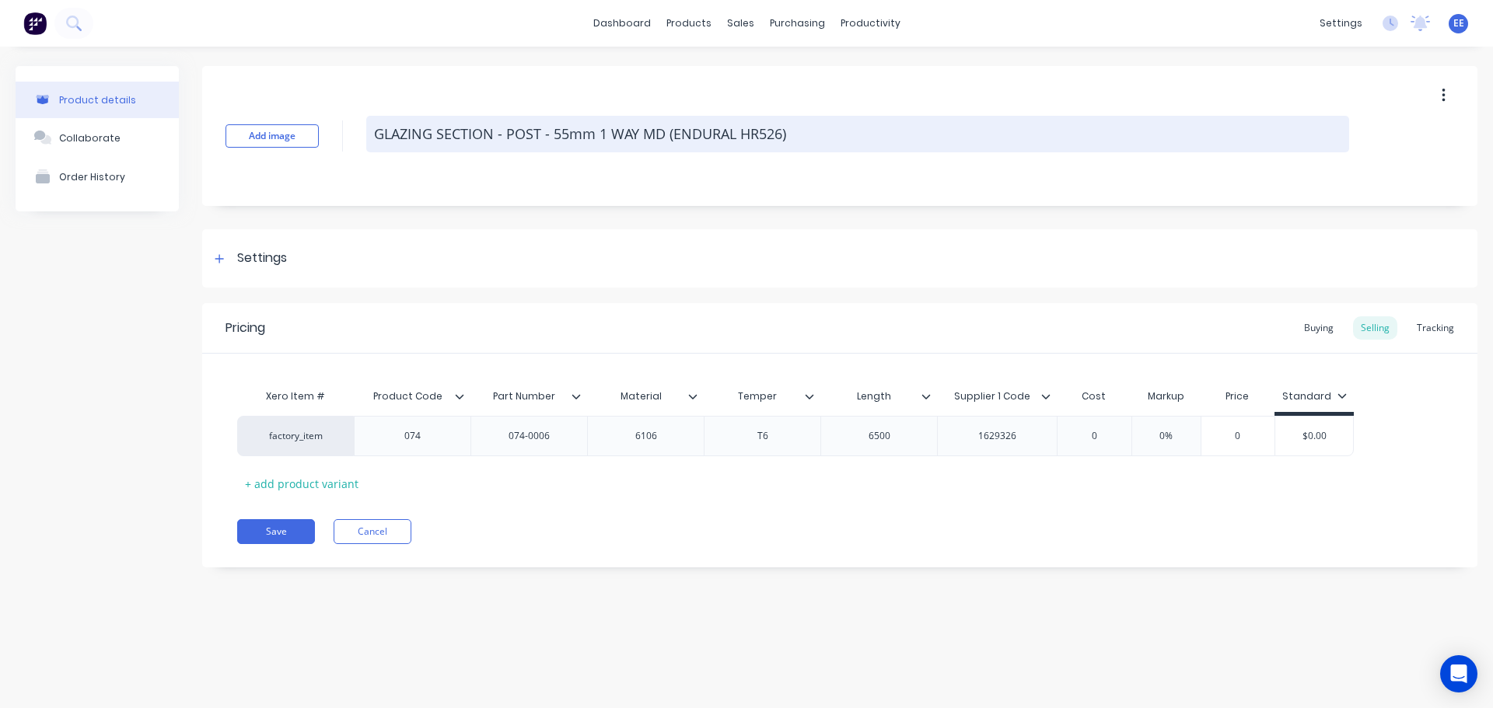
drag, startPoint x: 799, startPoint y: 136, endPoint x: 368, endPoint y: 145, distance: 430.9
click at [368, 145] on textarea "GLAZING SECTION - POST - 55mm 1 WAY MD (ENDURAL HR526)" at bounding box center [857, 134] width 983 height 37
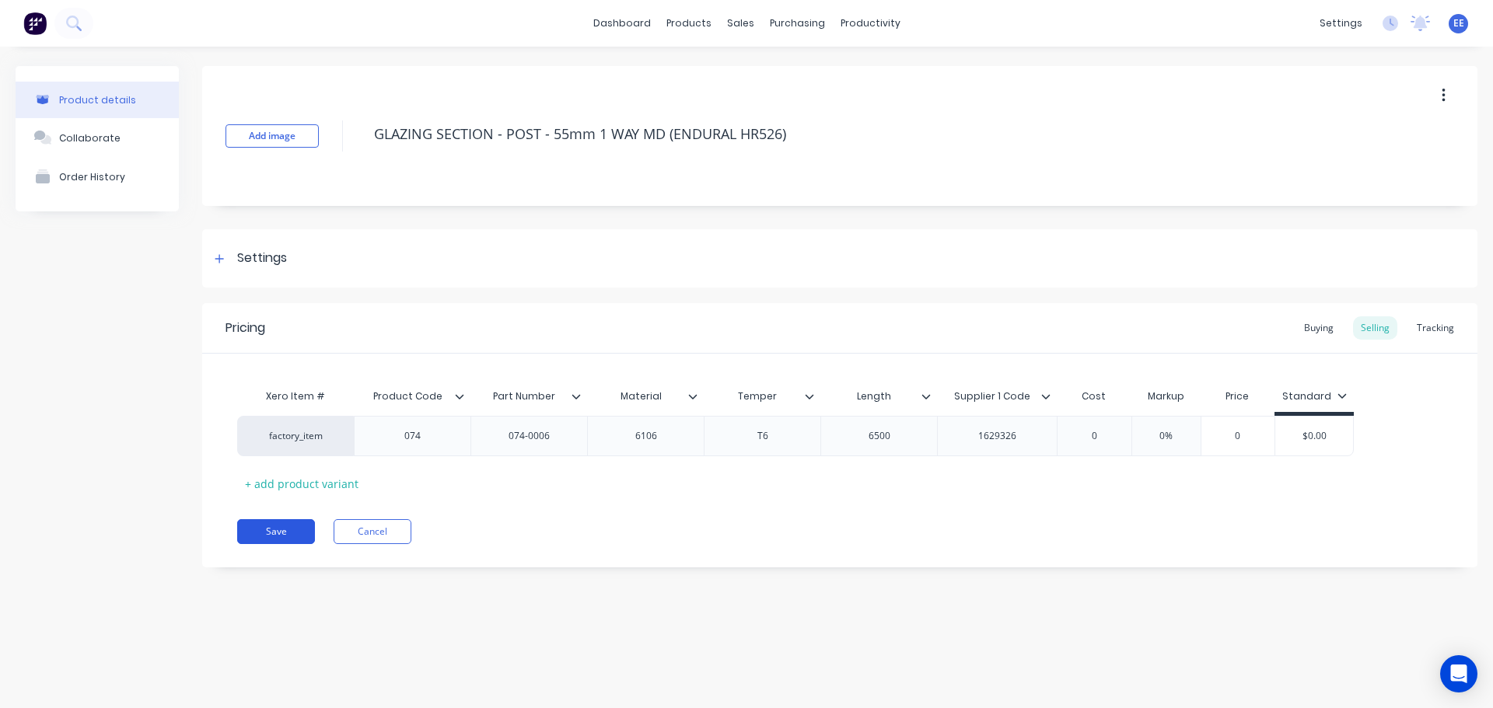
click at [261, 532] on button "Save" at bounding box center [276, 531] width 78 height 25
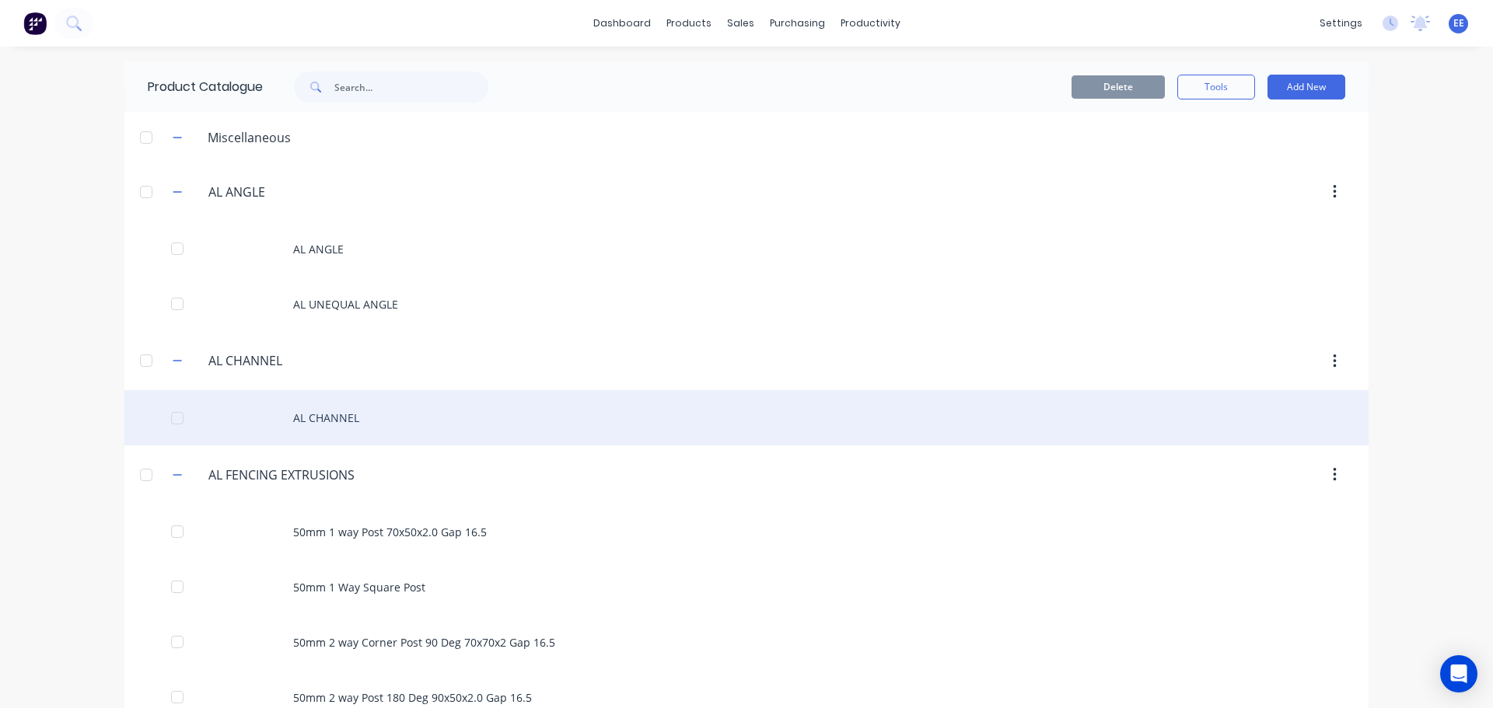
scroll to position [2173, 0]
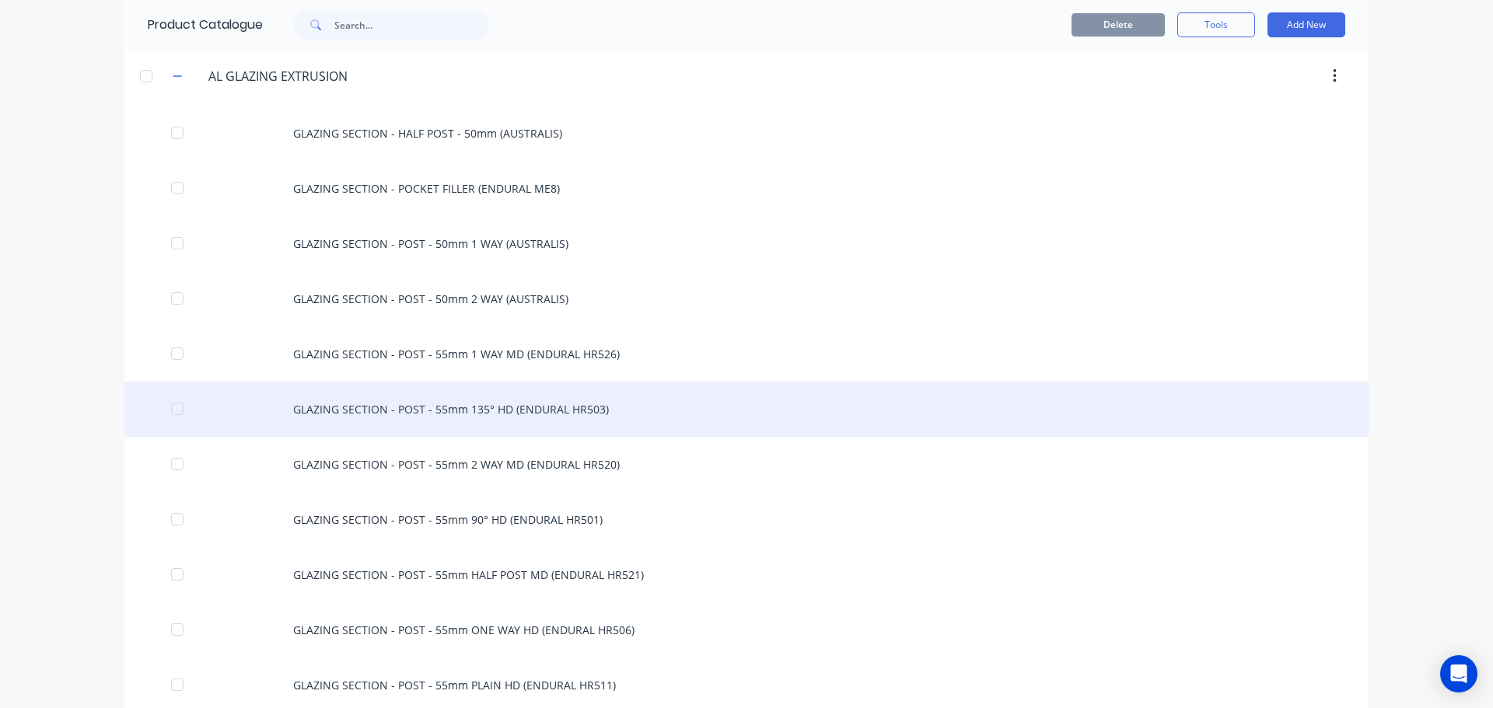
click at [477, 420] on div "GLAZING SECTION - POST - 55mm 135° HD (ENDURAL HR503)" at bounding box center [746, 409] width 1244 height 55
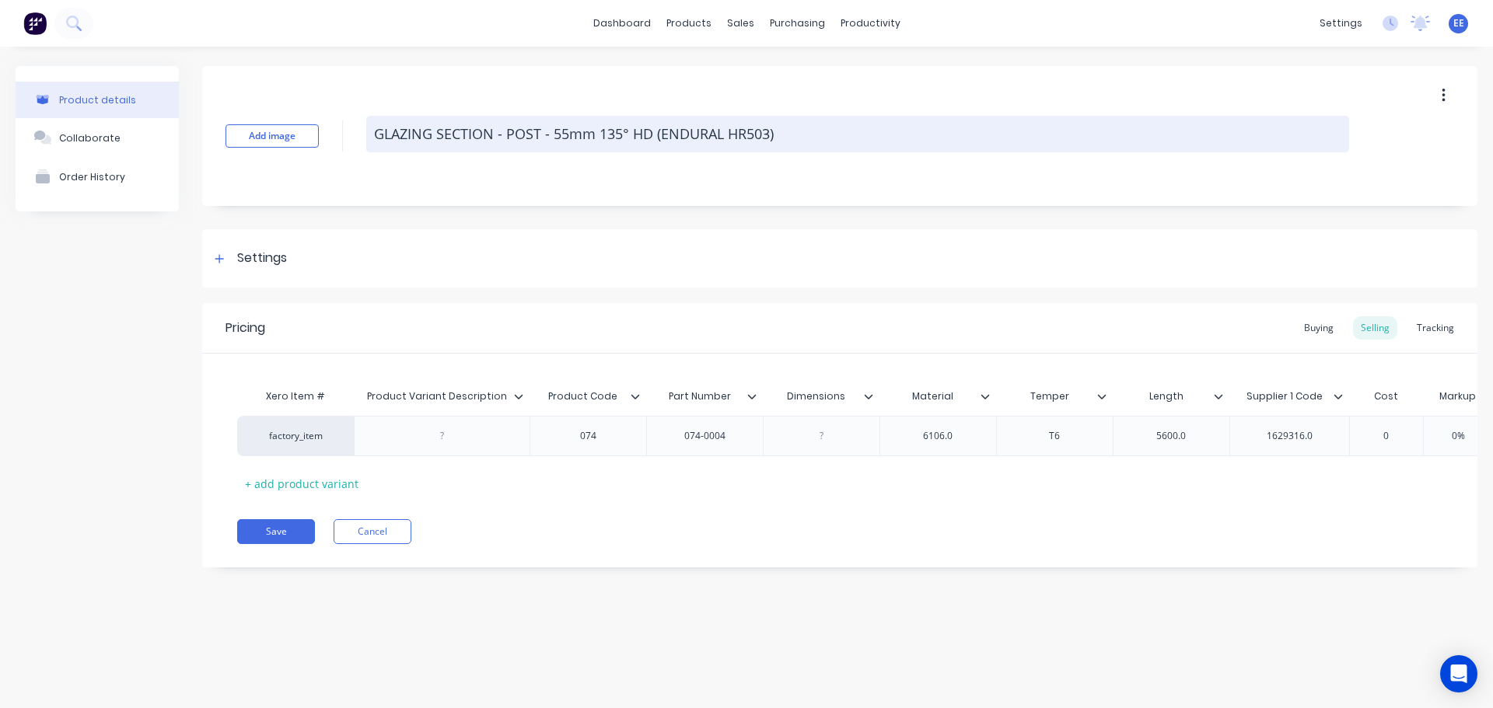
drag, startPoint x: 784, startPoint y: 135, endPoint x: 368, endPoint y: 146, distance: 416.2
click at [368, 146] on textarea "GLAZING SECTION - POST - 55mm 135° HD (ENDURAL HR503)" at bounding box center [857, 134] width 983 height 37
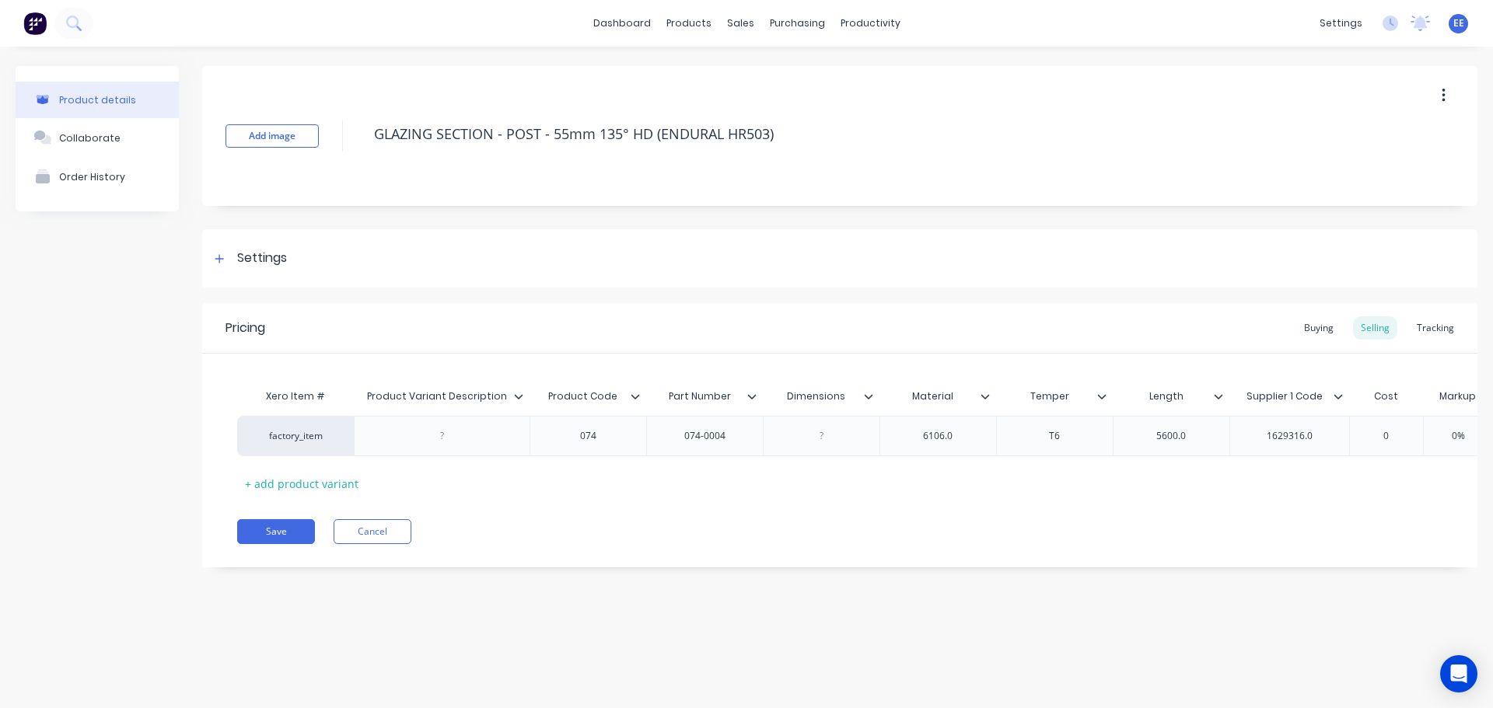
click at [518, 394] on icon at bounding box center [518, 396] width 9 height 9
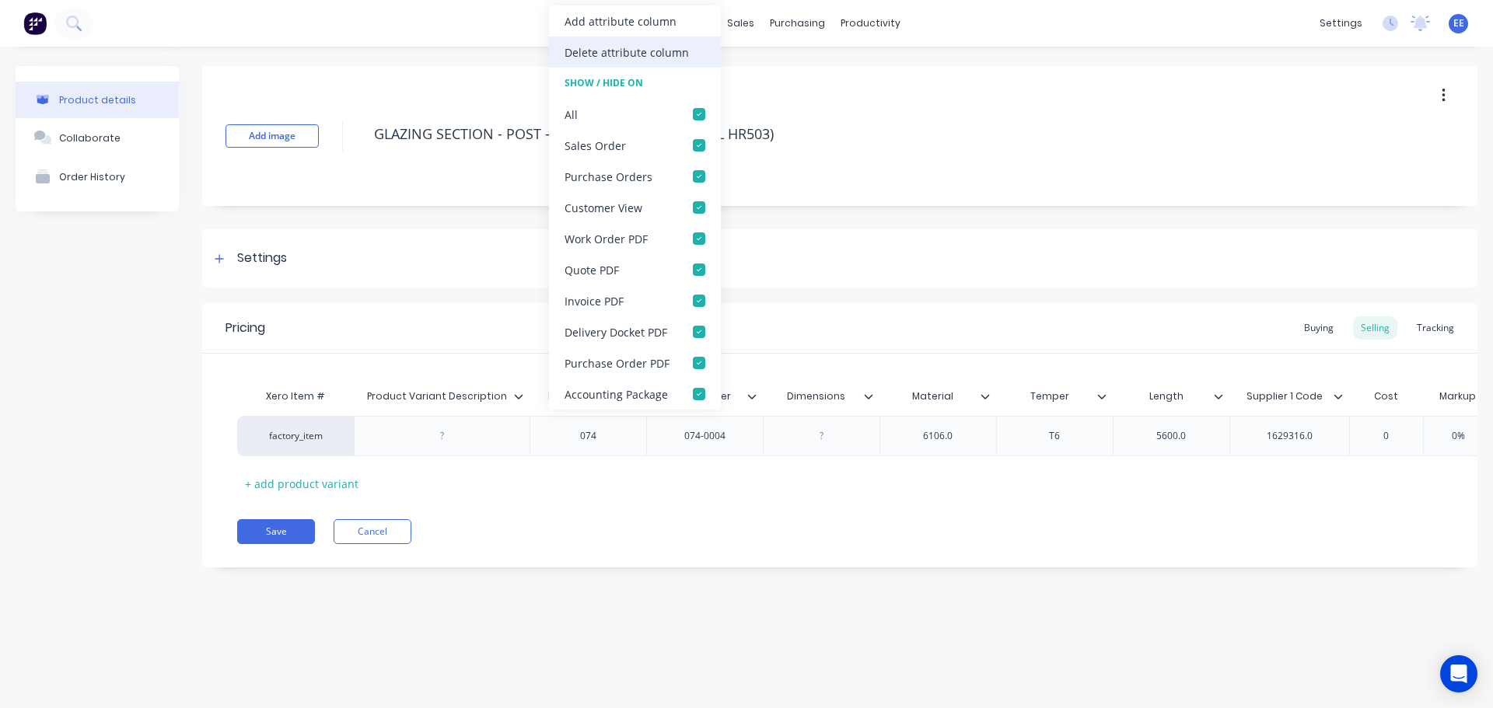
click at [652, 61] on div "Delete attribute column" at bounding box center [635, 52] width 172 height 31
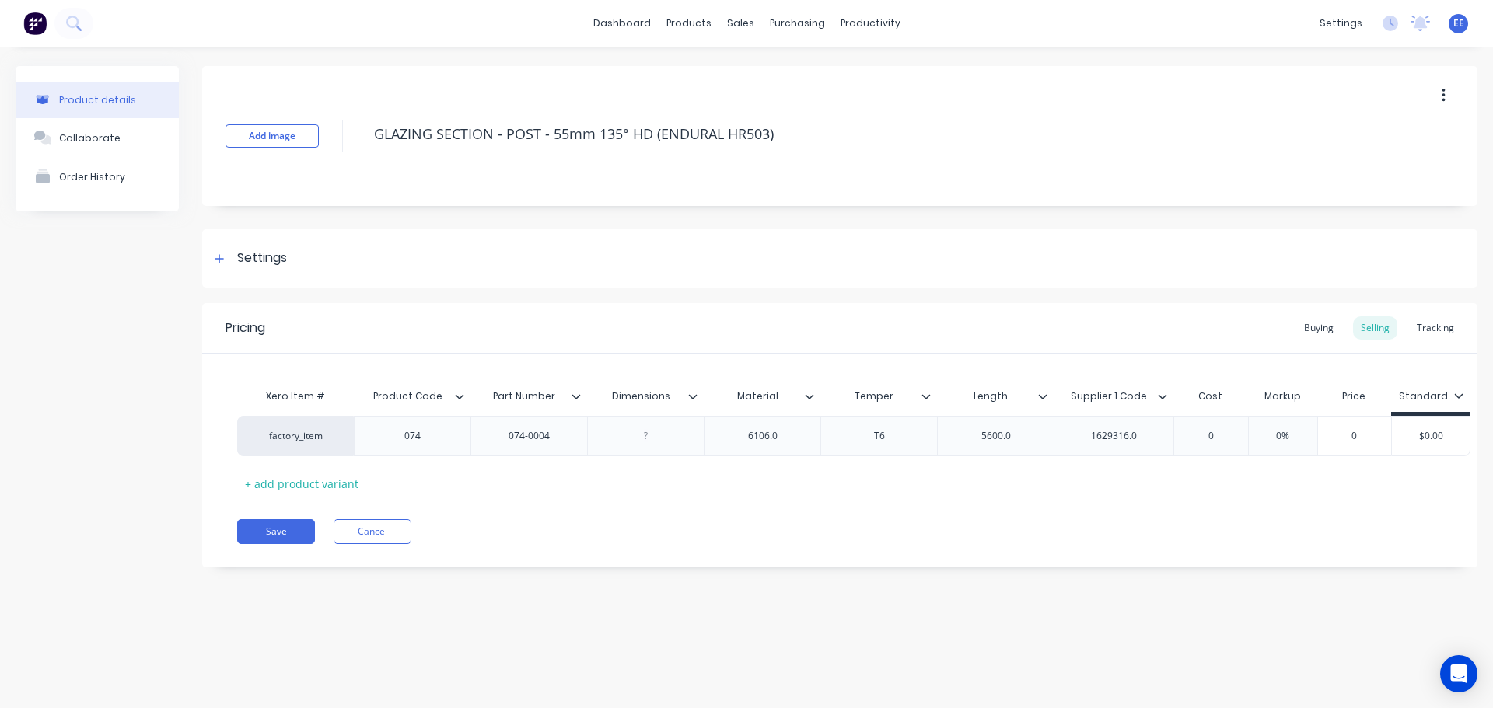
click at [694, 402] on input "Dimensions" at bounding box center [640, 397] width 107 height 14
click at [693, 398] on icon at bounding box center [693, 396] width 9 height 5
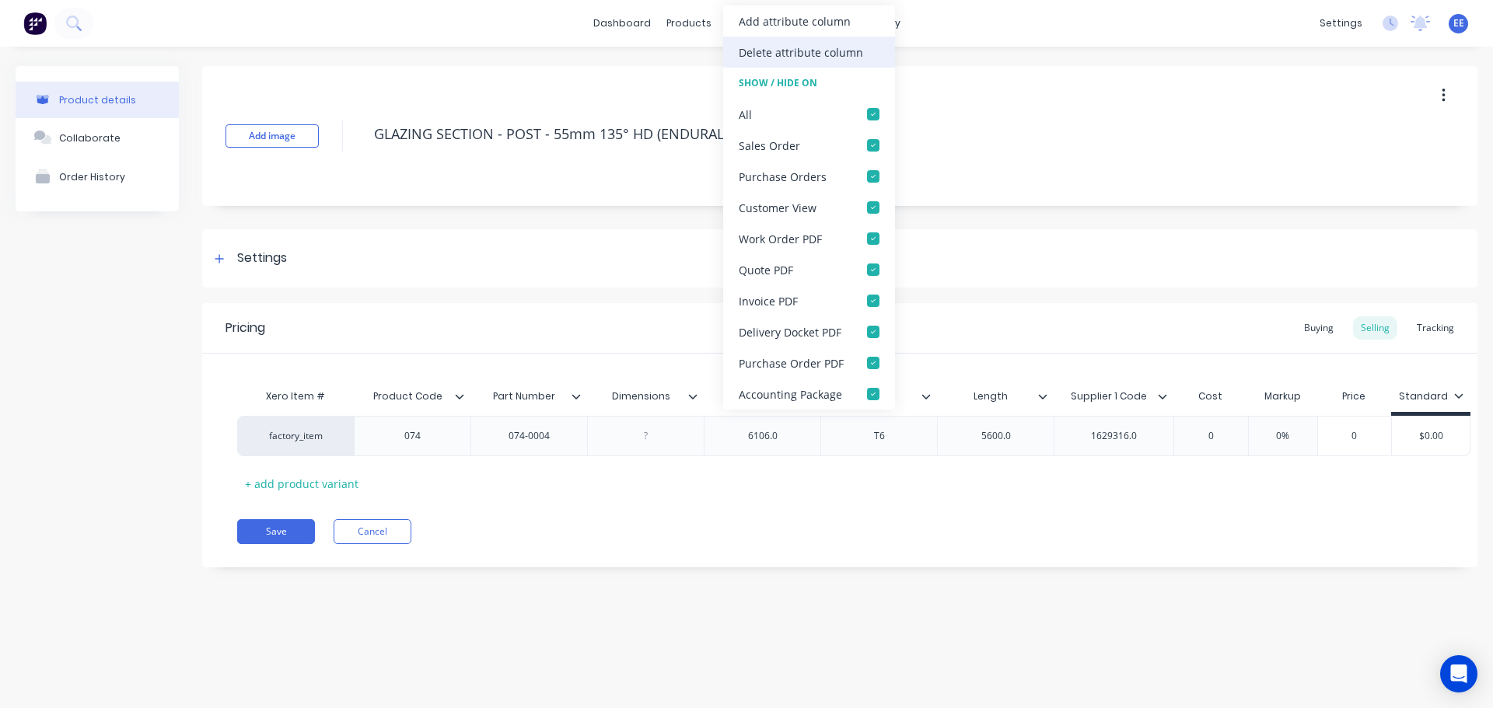
click at [801, 53] on div "Delete attribute column" at bounding box center [801, 52] width 124 height 16
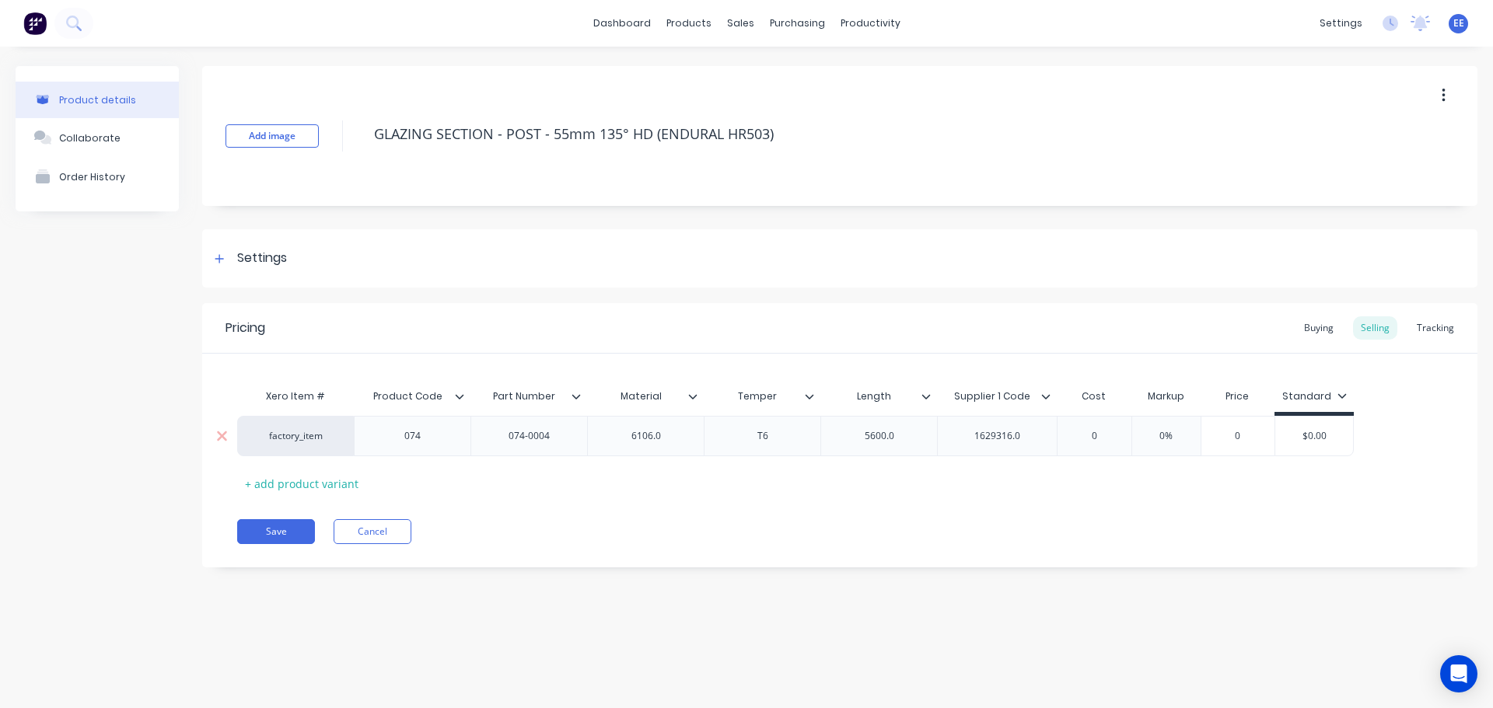
click at [678, 435] on div "6106.0" at bounding box center [646, 436] width 78 height 20
click at [915, 441] on div "5600.0" at bounding box center [880, 436] width 78 height 20
click at [1030, 438] on div "1629316.0" at bounding box center [998, 436] width 78 height 20
drag, startPoint x: 791, startPoint y: 138, endPoint x: 347, endPoint y: 156, distance: 444.4
click at [347, 156] on div "Add image GLAZING SECTION - POST - 55mm 135° HD (ENDURAL HR503)" at bounding box center [839, 136] width 1275 height 140
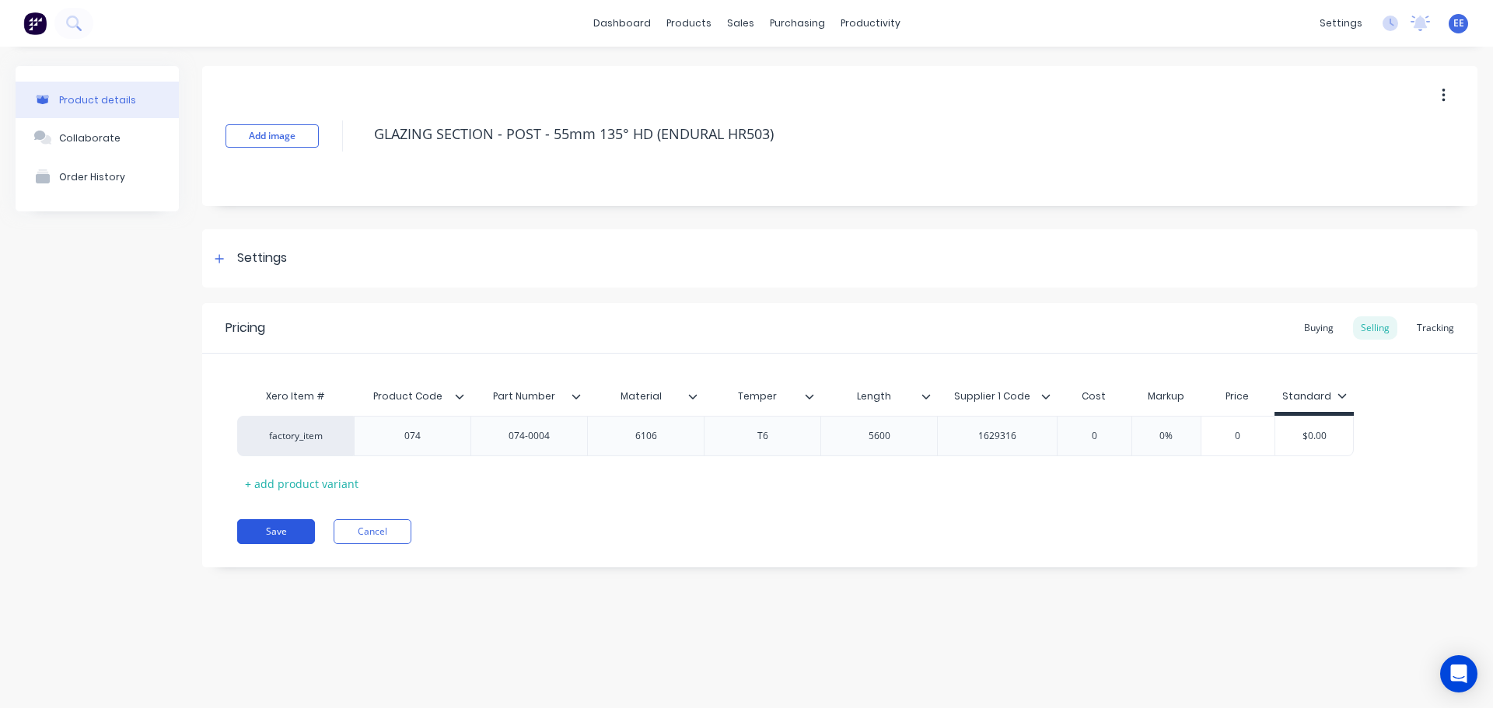
click at [288, 530] on button "Save" at bounding box center [276, 531] width 78 height 25
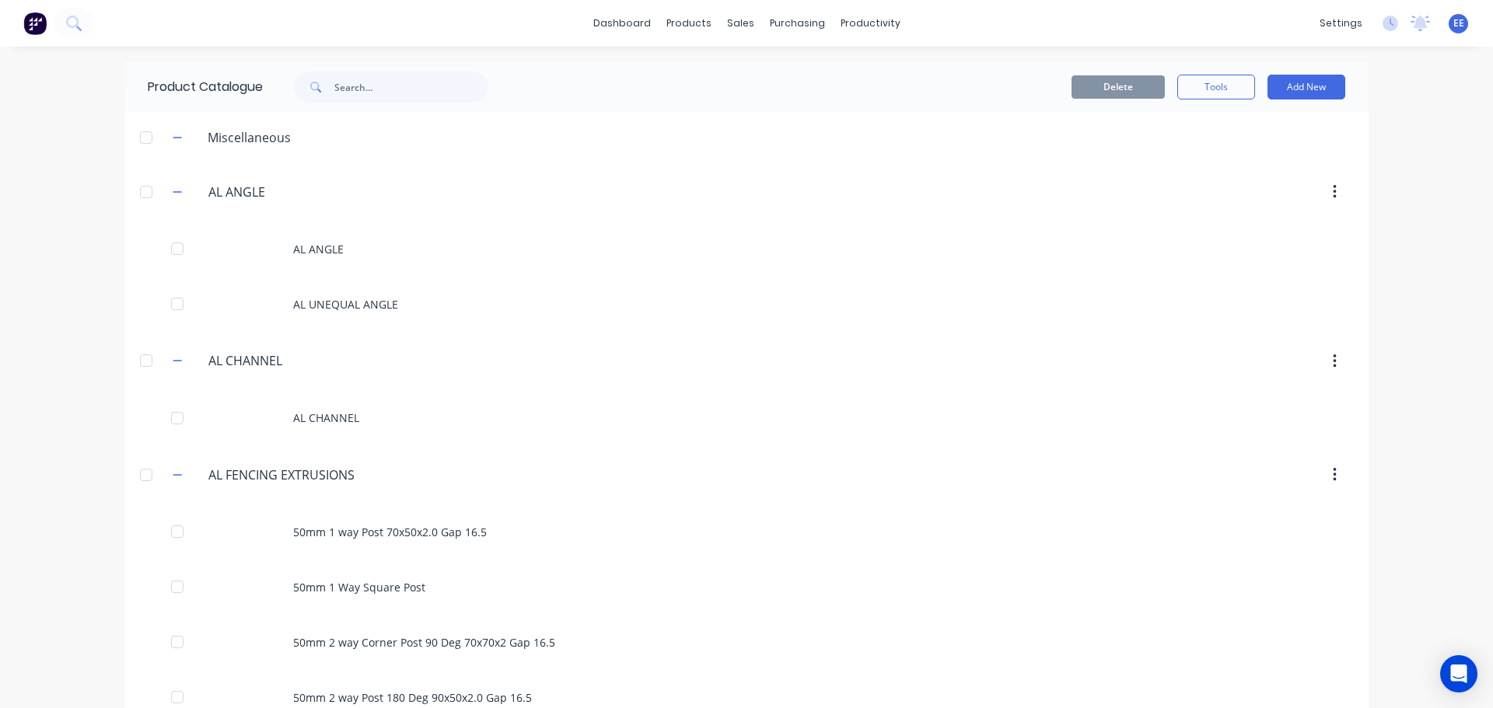
scroll to position [2228, 0]
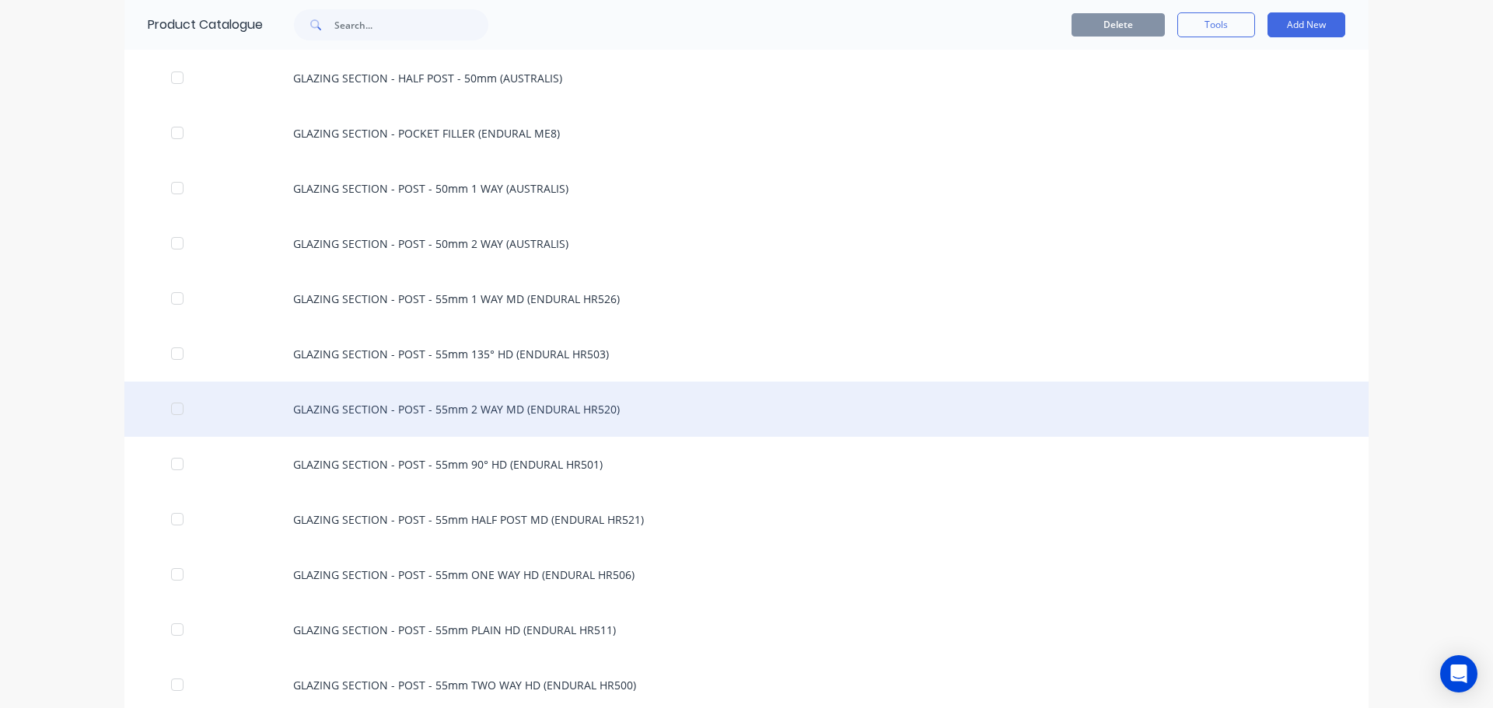
click at [493, 408] on div "GLAZING SECTION - POST - 55mm 2 WAY MD (ENDURAL HR520)" at bounding box center [746, 409] width 1244 height 55
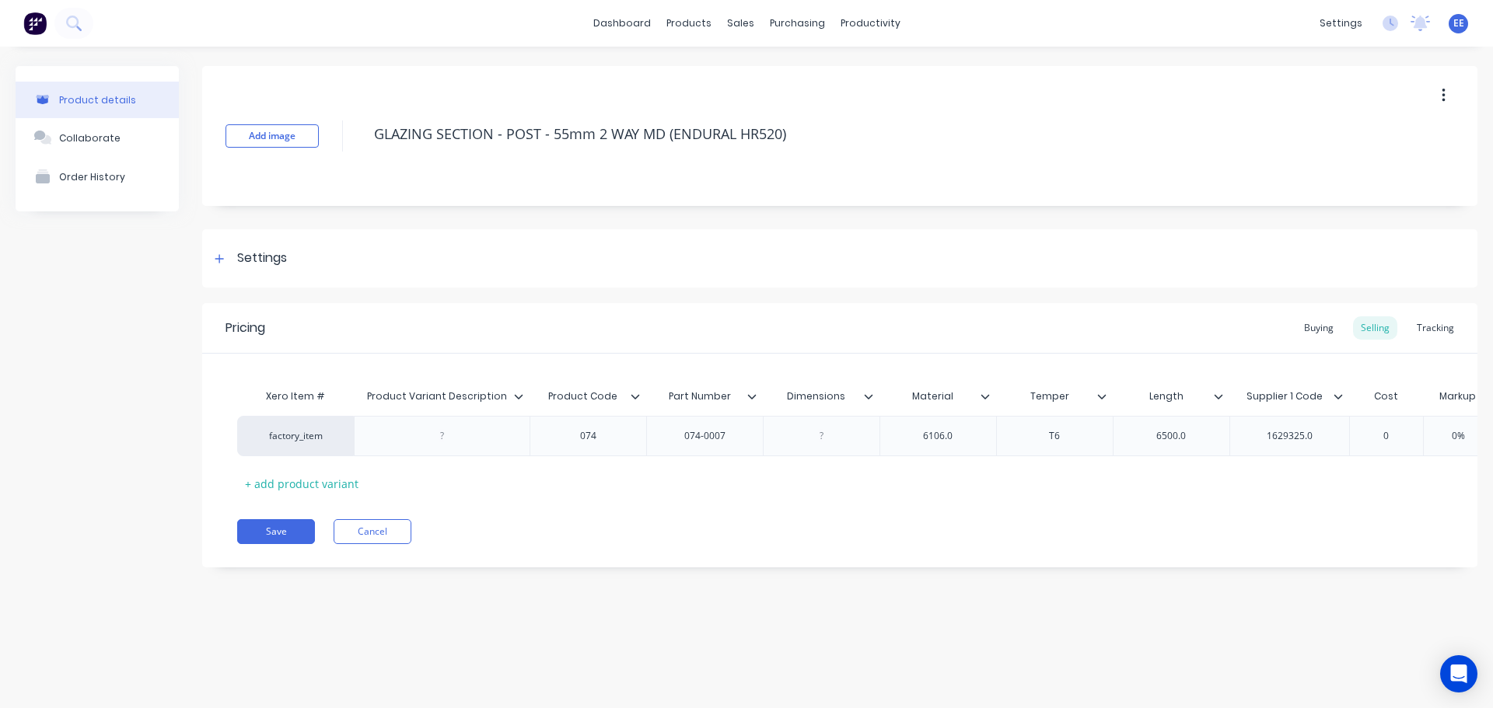
drag, startPoint x: 809, startPoint y: 135, endPoint x: 376, endPoint y: 159, distance: 433.8
click at [376, 159] on div "Add image GLAZING SECTION - POST - 55mm 2 WAY MD (ENDURAL HR520)" at bounding box center [839, 136] width 1275 height 140
click at [522, 394] on icon at bounding box center [518, 396] width 9 height 9
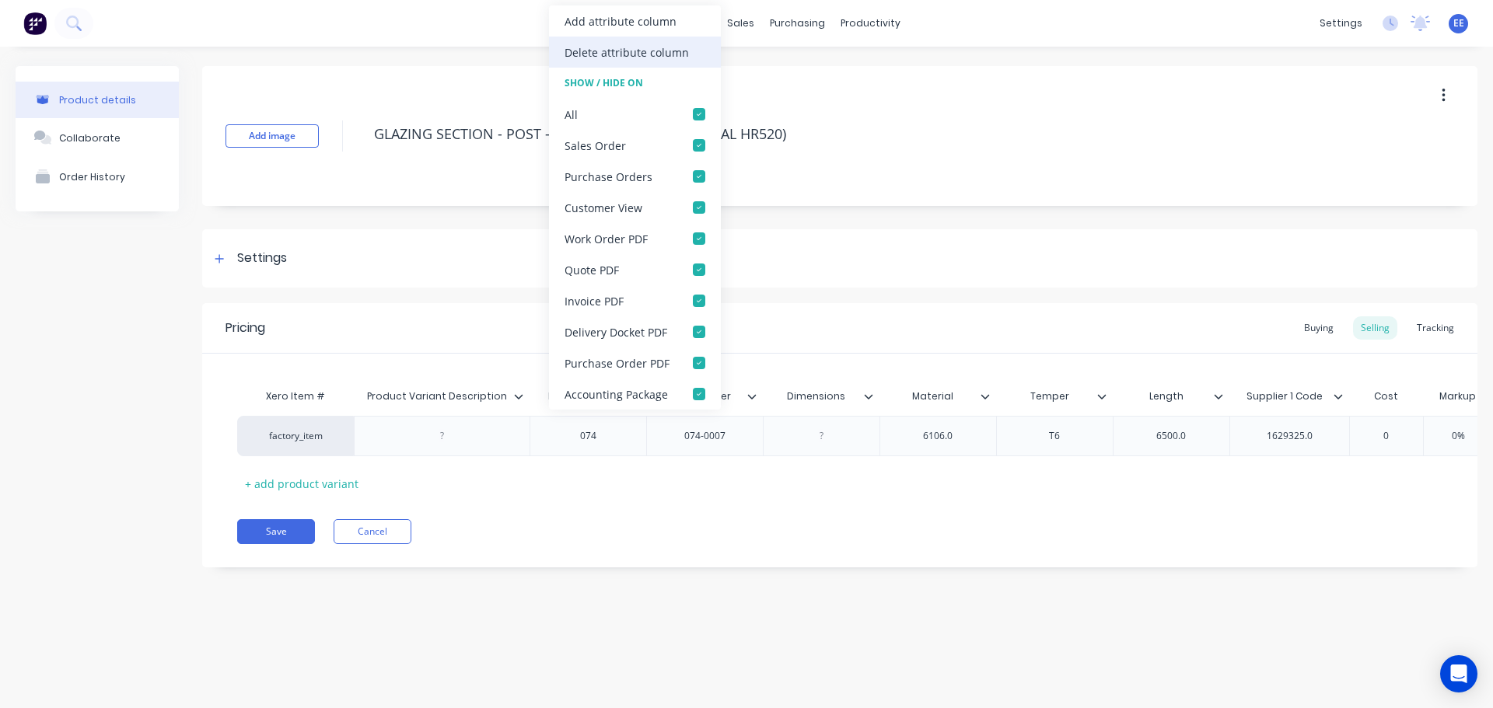
click at [600, 54] on div "Delete attribute column" at bounding box center [627, 52] width 124 height 16
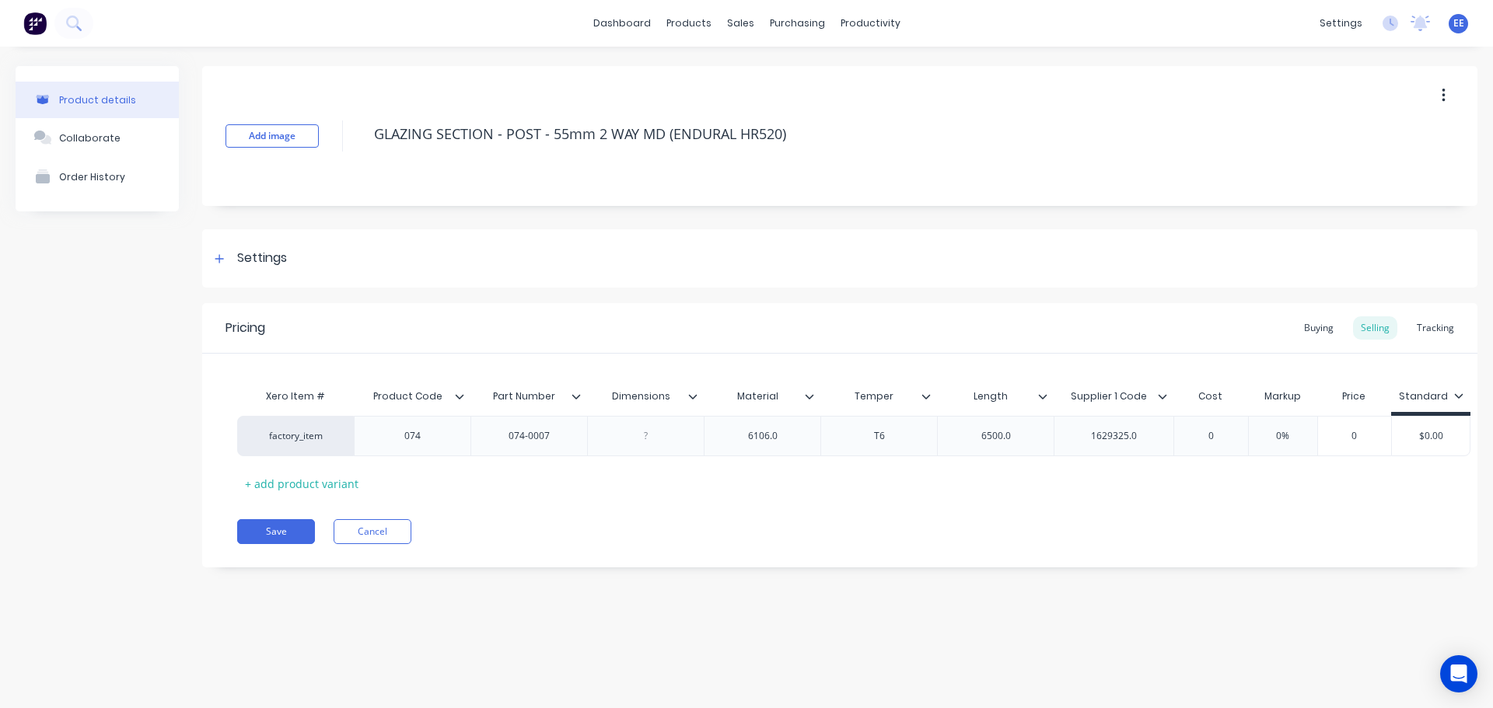
click at [691, 397] on icon at bounding box center [693, 396] width 9 height 5
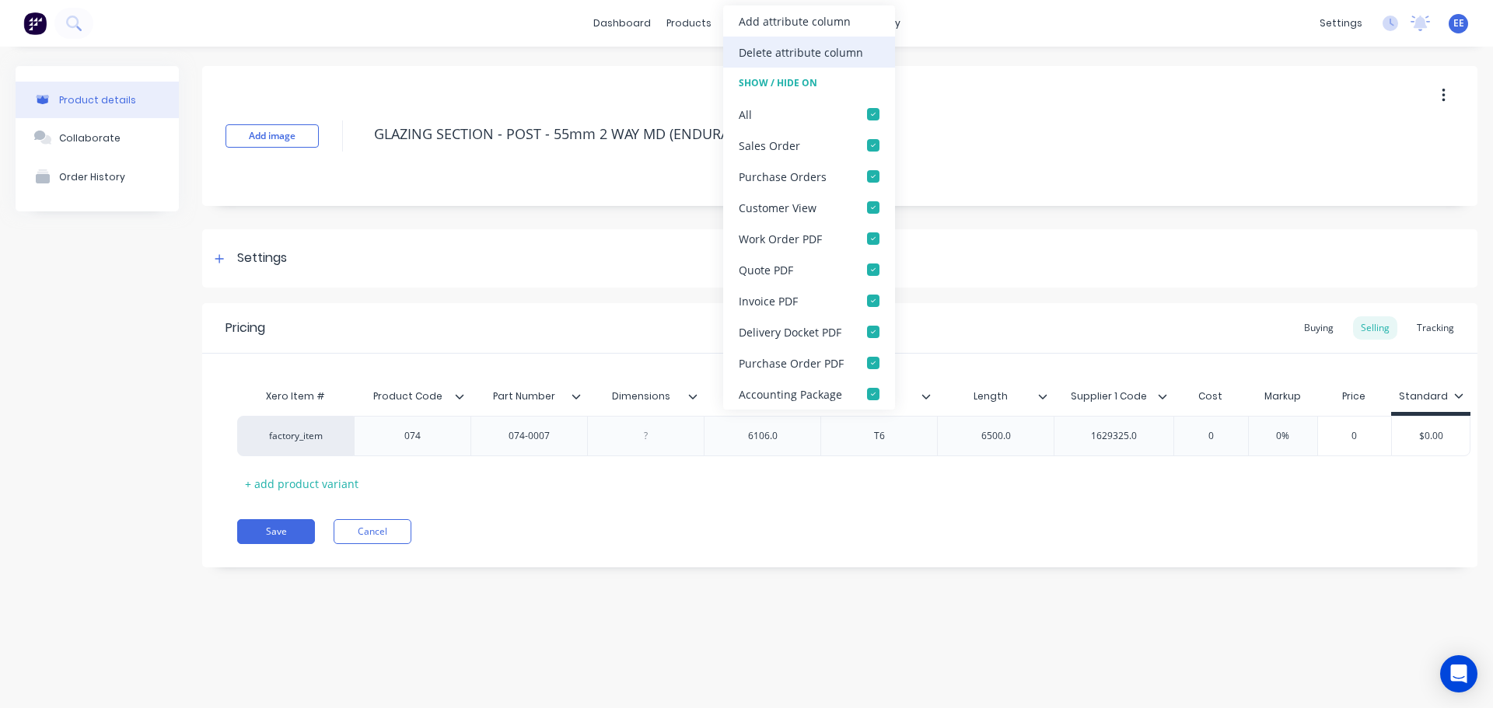
click at [807, 49] on div "Delete attribute column" at bounding box center [801, 52] width 124 height 16
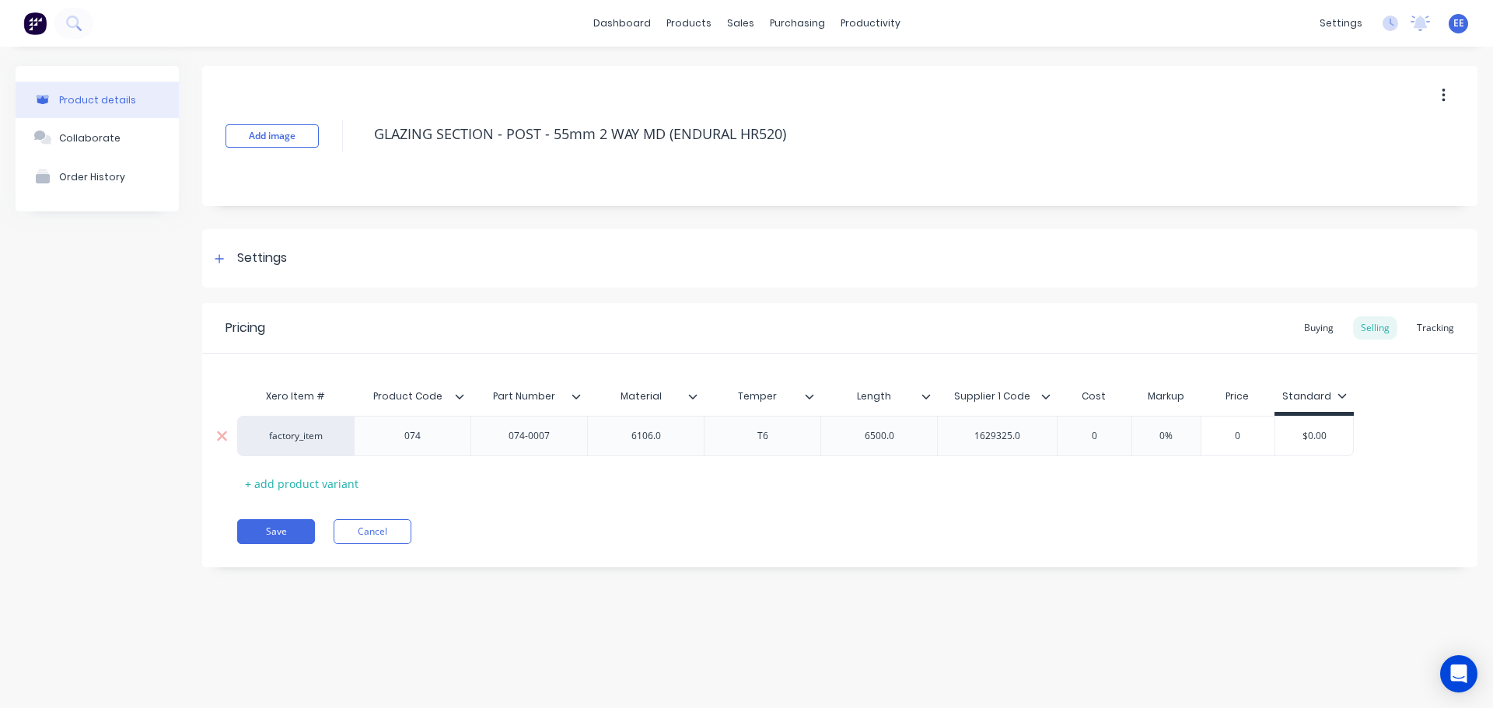
click at [682, 432] on div "6106.0" at bounding box center [646, 436] width 78 height 20
click at [906, 436] on div "6500.0" at bounding box center [880, 436] width 78 height 20
click at [1034, 435] on div "1629325.0" at bounding box center [998, 436] width 78 height 20
drag, startPoint x: 790, startPoint y: 141, endPoint x: 290, endPoint y: 166, distance: 500.7
click at [290, 166] on div "Add image GLAZING SECTION - POST - 55mm 2 WAY MD (ENDURAL HR520)" at bounding box center [839, 136] width 1275 height 140
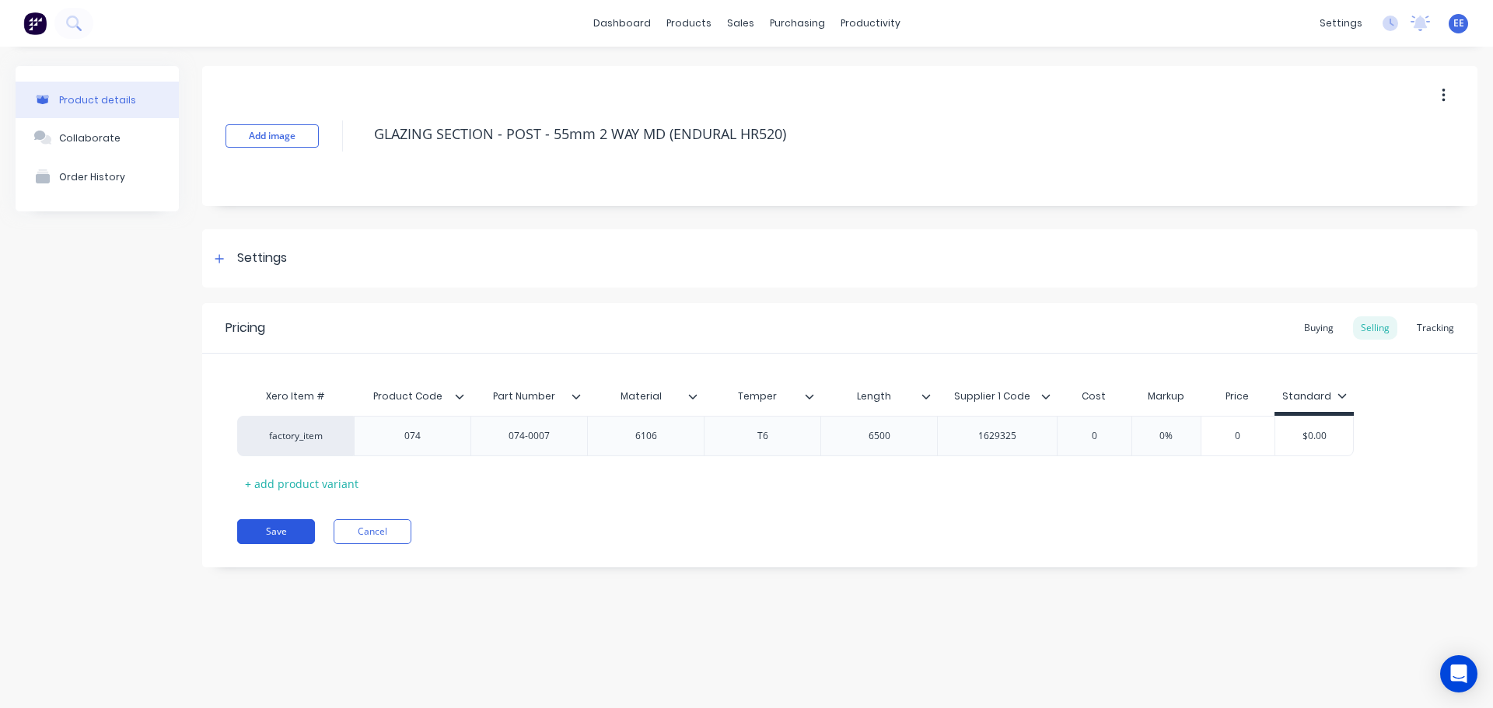
click at [285, 536] on button "Save" at bounding box center [276, 531] width 78 height 25
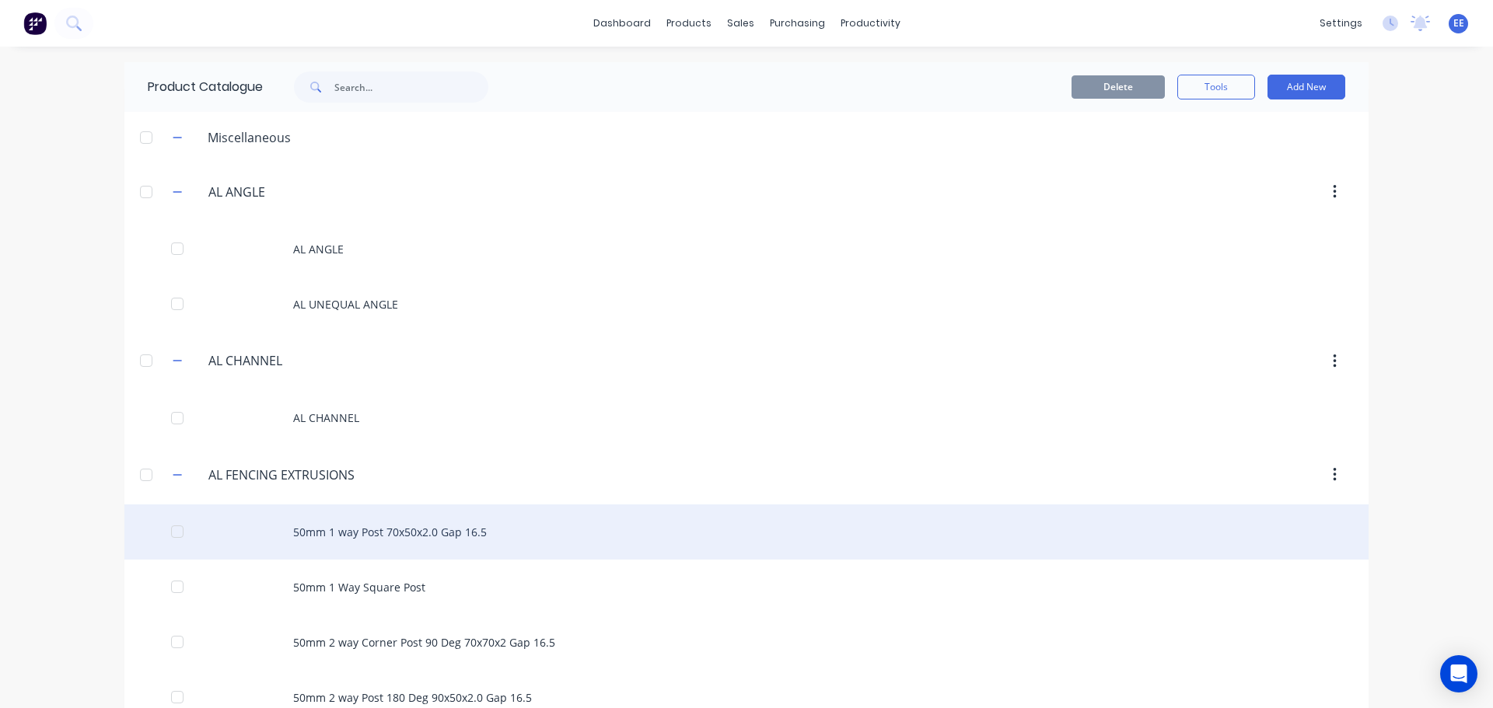
scroll to position [2283, 0]
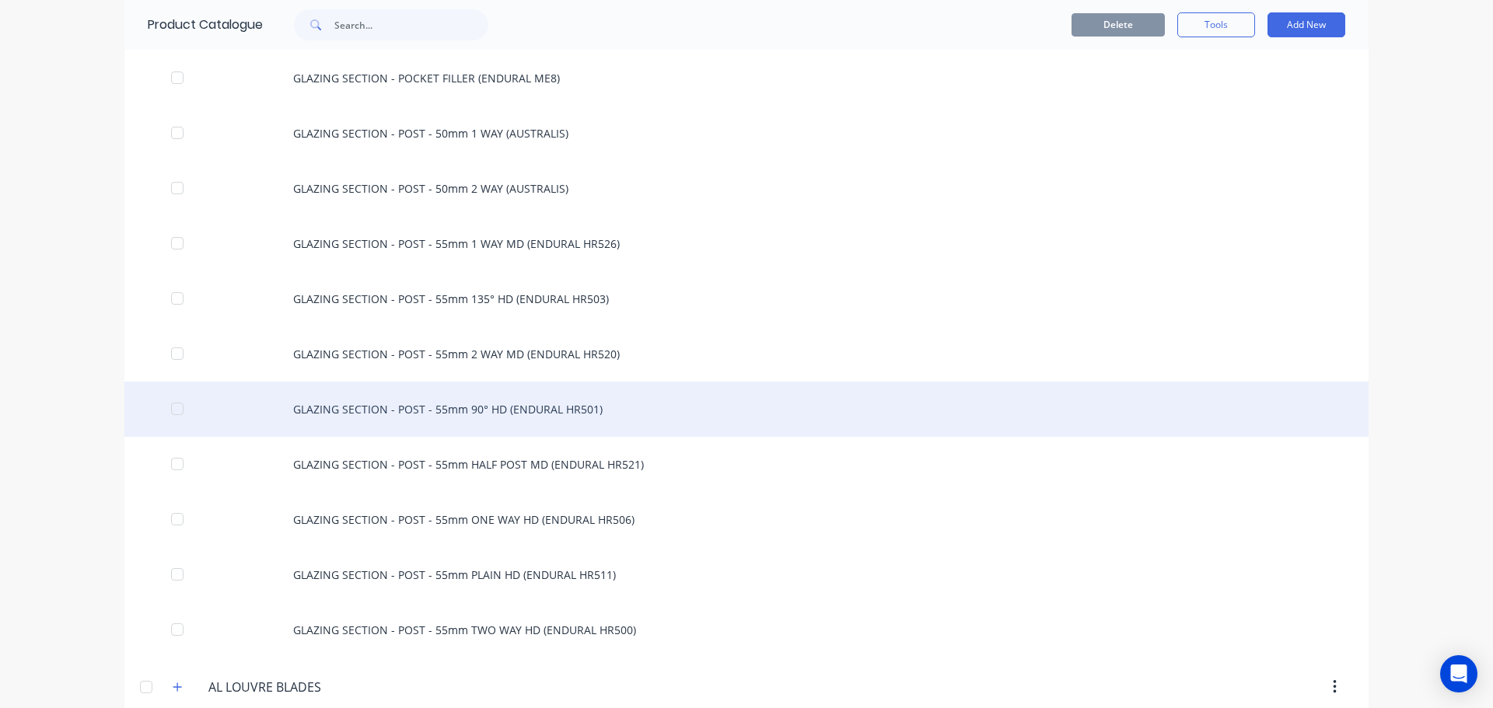
click at [332, 411] on div "GLAZING SECTION - POST - 55mm 90° HD (ENDURAL HR501)" at bounding box center [746, 409] width 1244 height 55
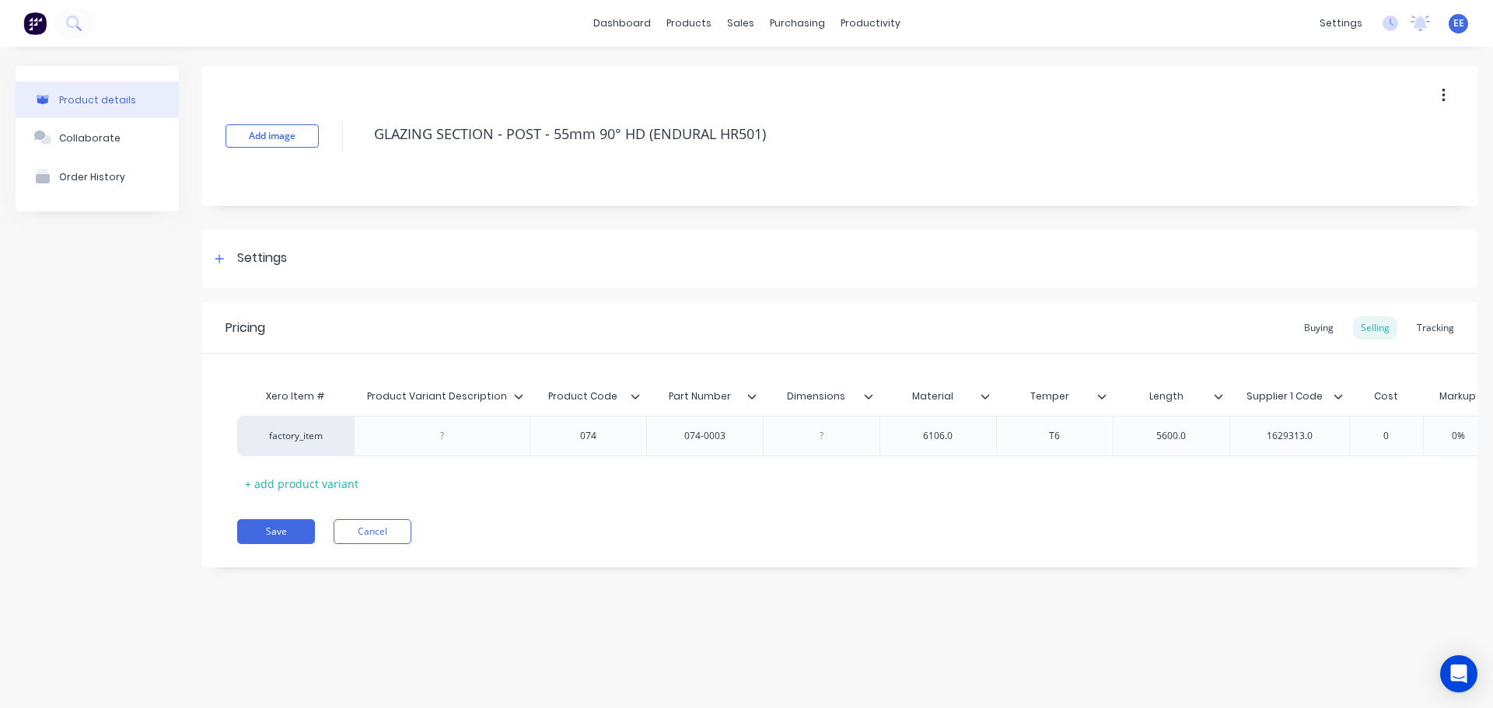
click at [518, 395] on icon at bounding box center [518, 396] width 9 height 9
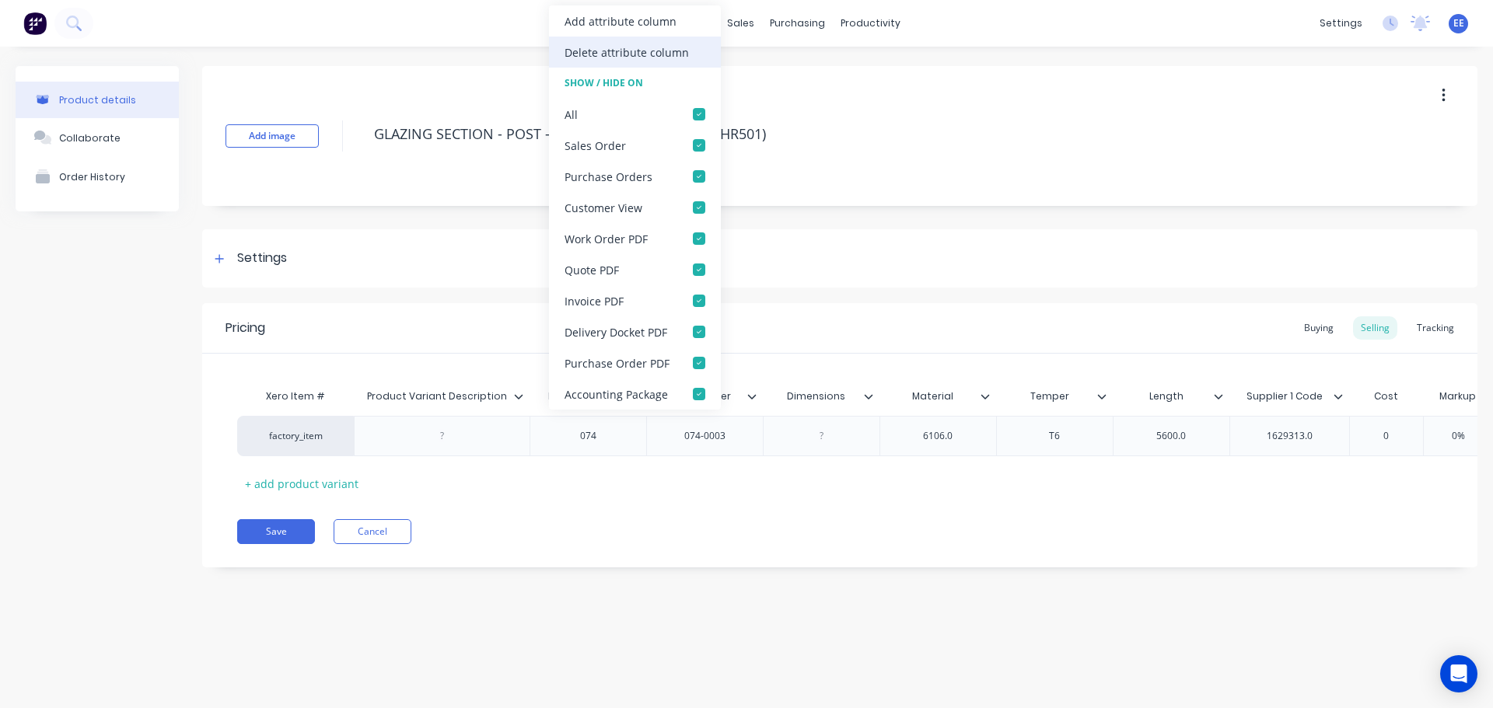
click at [614, 60] on div "Delete attribute column" at bounding box center [627, 52] width 124 height 16
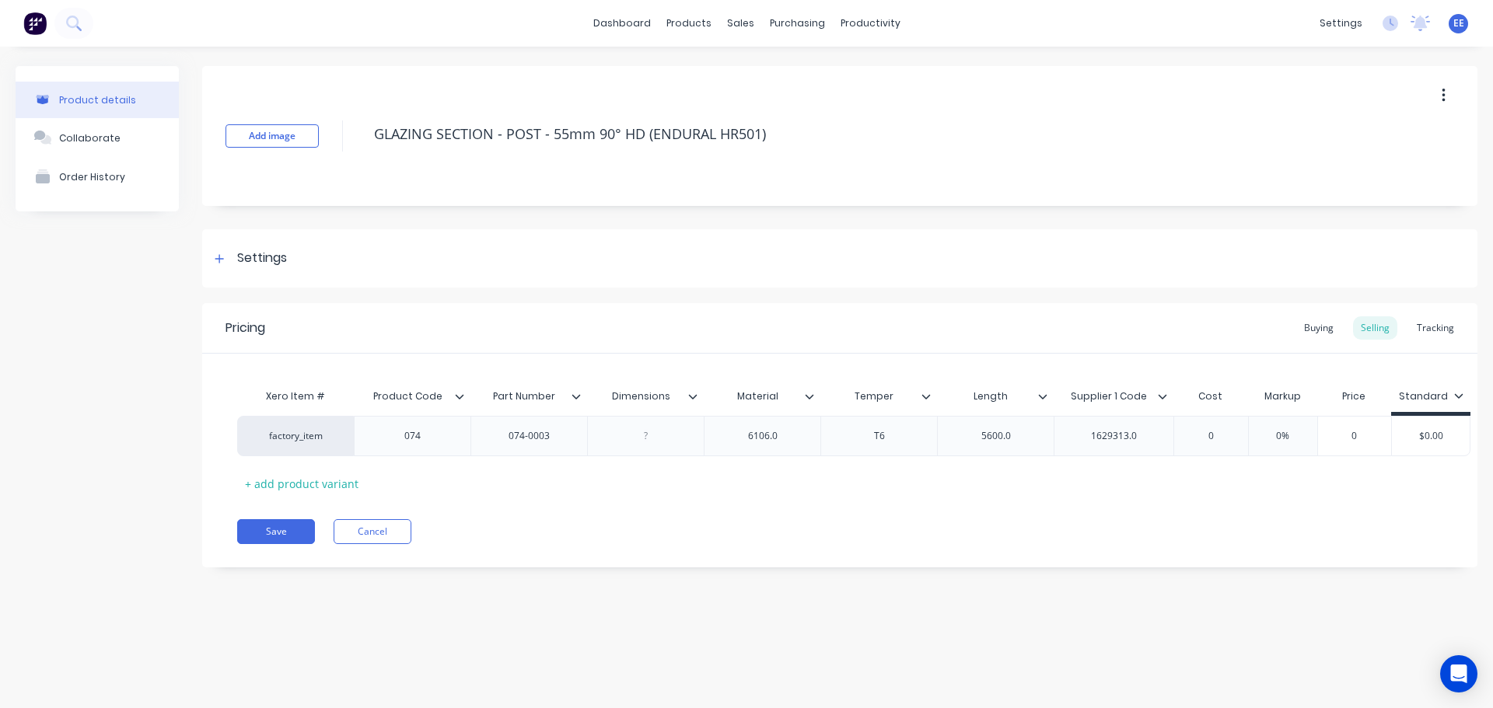
click at [696, 397] on icon at bounding box center [692, 396] width 9 height 9
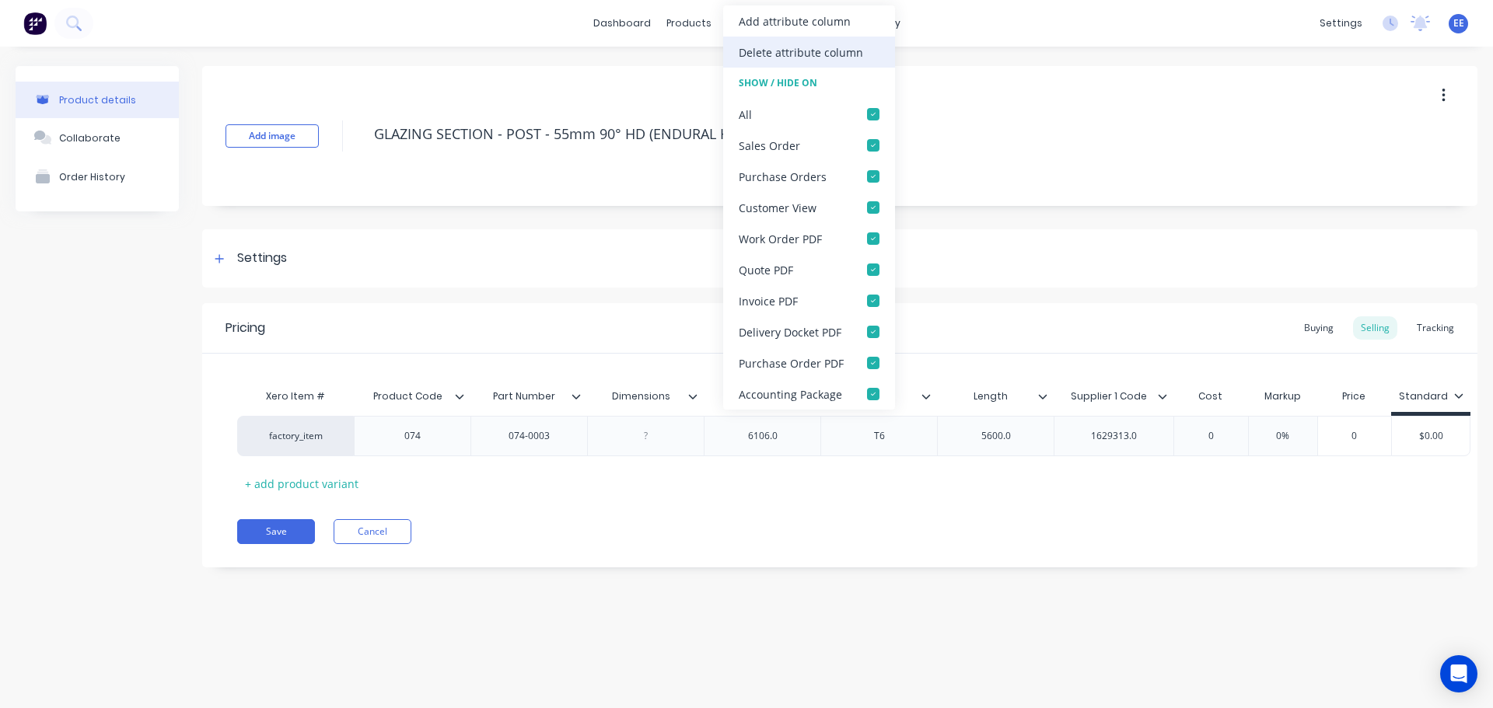
click at [852, 53] on div "Delete attribute column" at bounding box center [801, 52] width 124 height 16
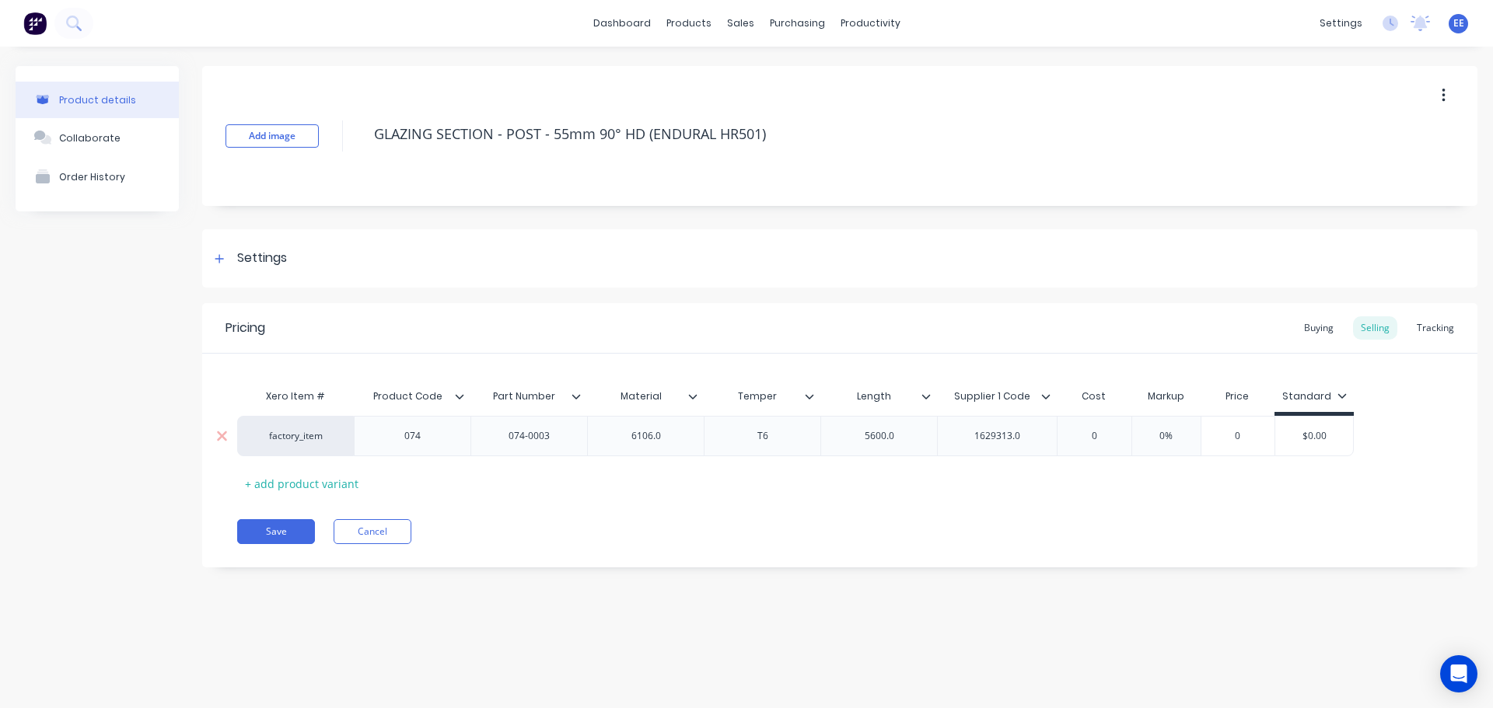
click at [680, 435] on div "6106.0" at bounding box center [646, 436] width 78 height 20
click at [901, 435] on div "5600.0" at bounding box center [880, 436] width 78 height 20
click at [1031, 434] on div "1629313.0" at bounding box center [998, 436] width 78 height 20
drag, startPoint x: 792, startPoint y: 134, endPoint x: 341, endPoint y: 159, distance: 451.7
click at [341, 159] on div "Add image GLAZING SECTION - POST - 55mm 90° HD (ENDURAL HR501)" at bounding box center [839, 136] width 1275 height 140
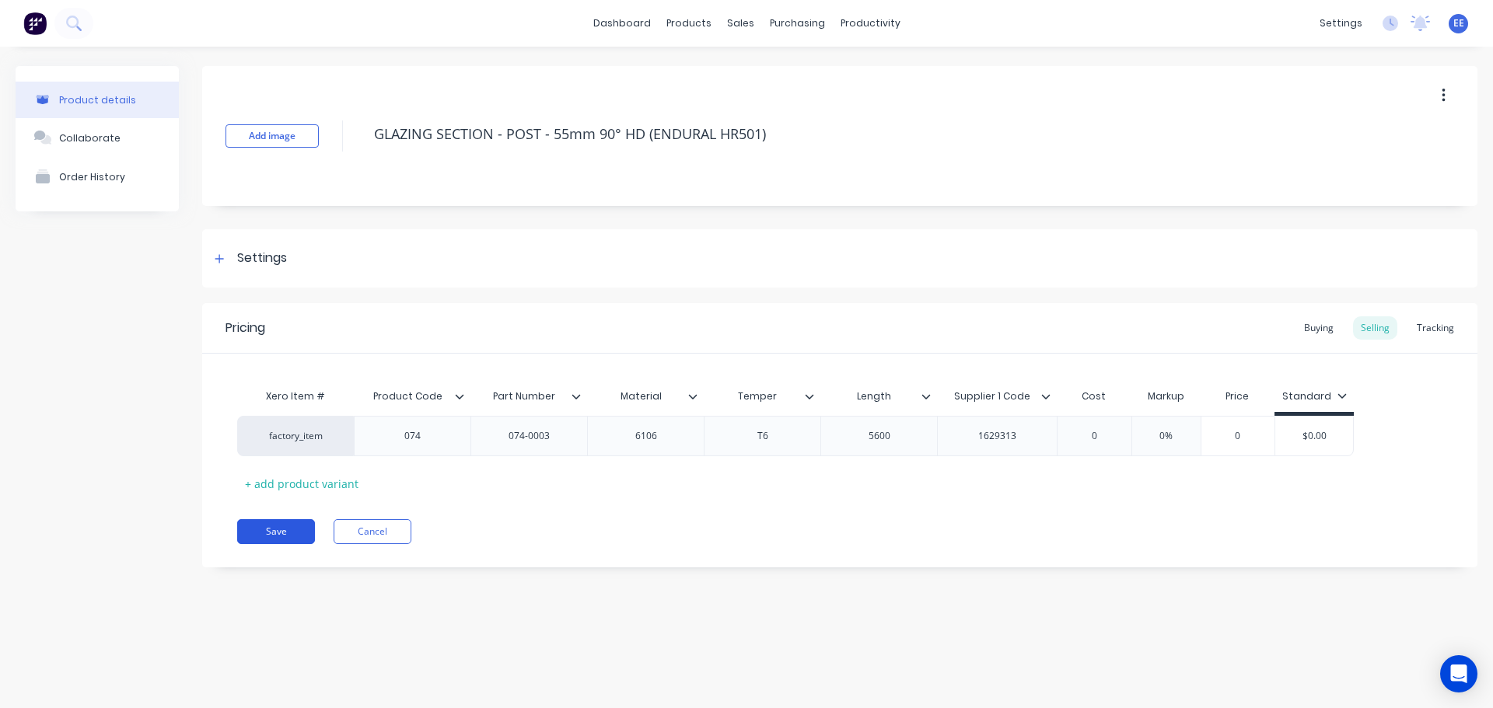
click at [278, 530] on button "Save" at bounding box center [276, 531] width 78 height 25
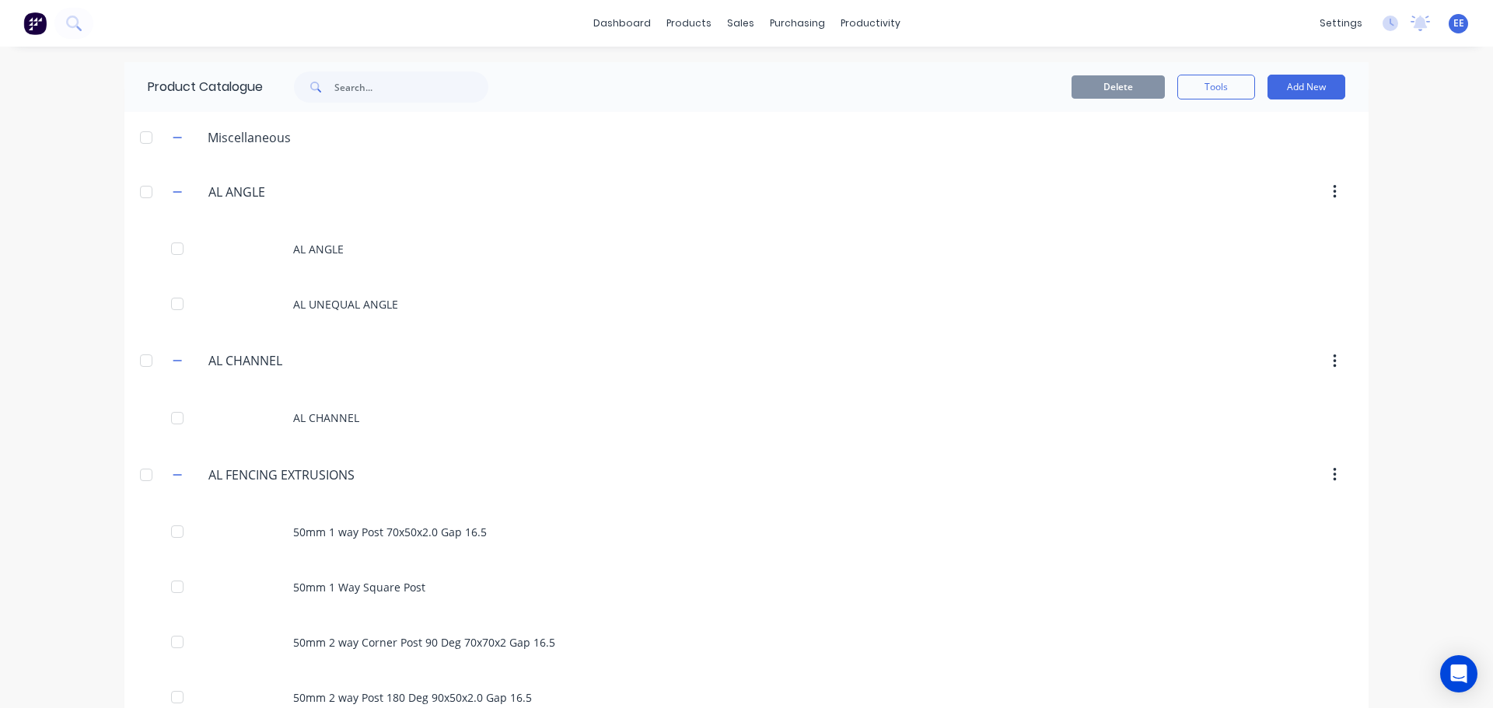
scroll to position [2338, 0]
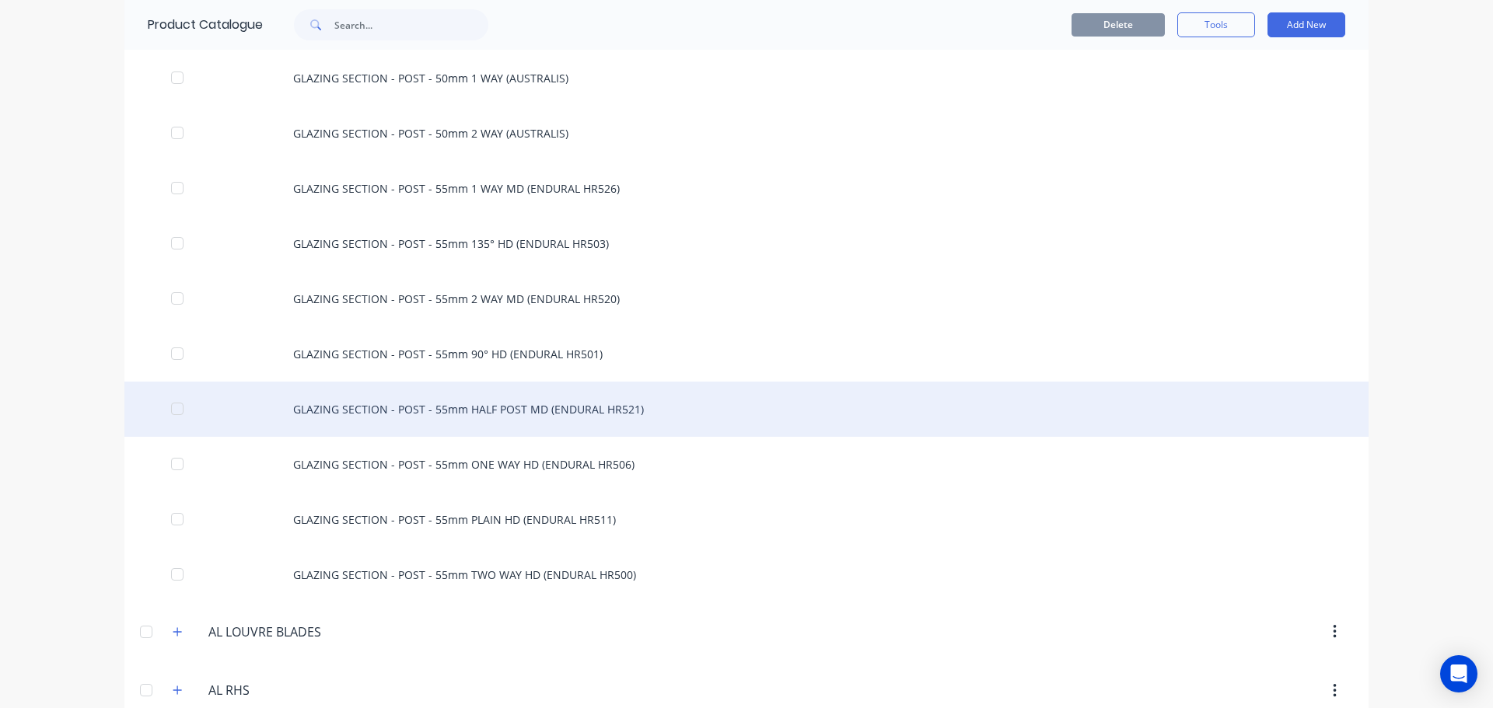
click at [428, 416] on div "GLAZING SECTION - POST - 55mm HALF POST MD (ENDURAL HR521)" at bounding box center [746, 409] width 1244 height 55
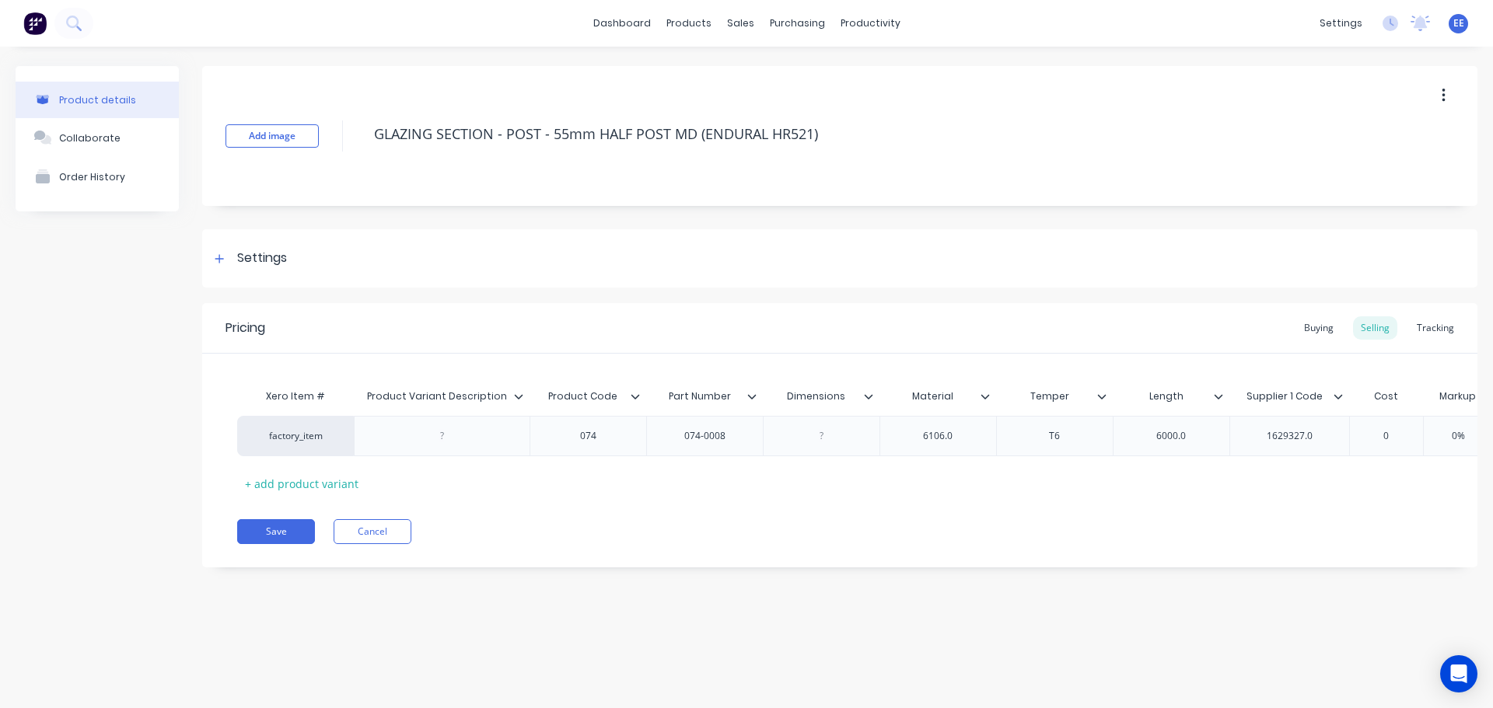
drag, startPoint x: 832, startPoint y: 134, endPoint x: 369, endPoint y: 153, distance: 463.1
click at [369, 153] on div "GLAZING SECTION - POST - 55mm HALF POST MD (ENDURAL HR521)" at bounding box center [857, 136] width 983 height 40
click at [521, 393] on icon at bounding box center [518, 396] width 9 height 9
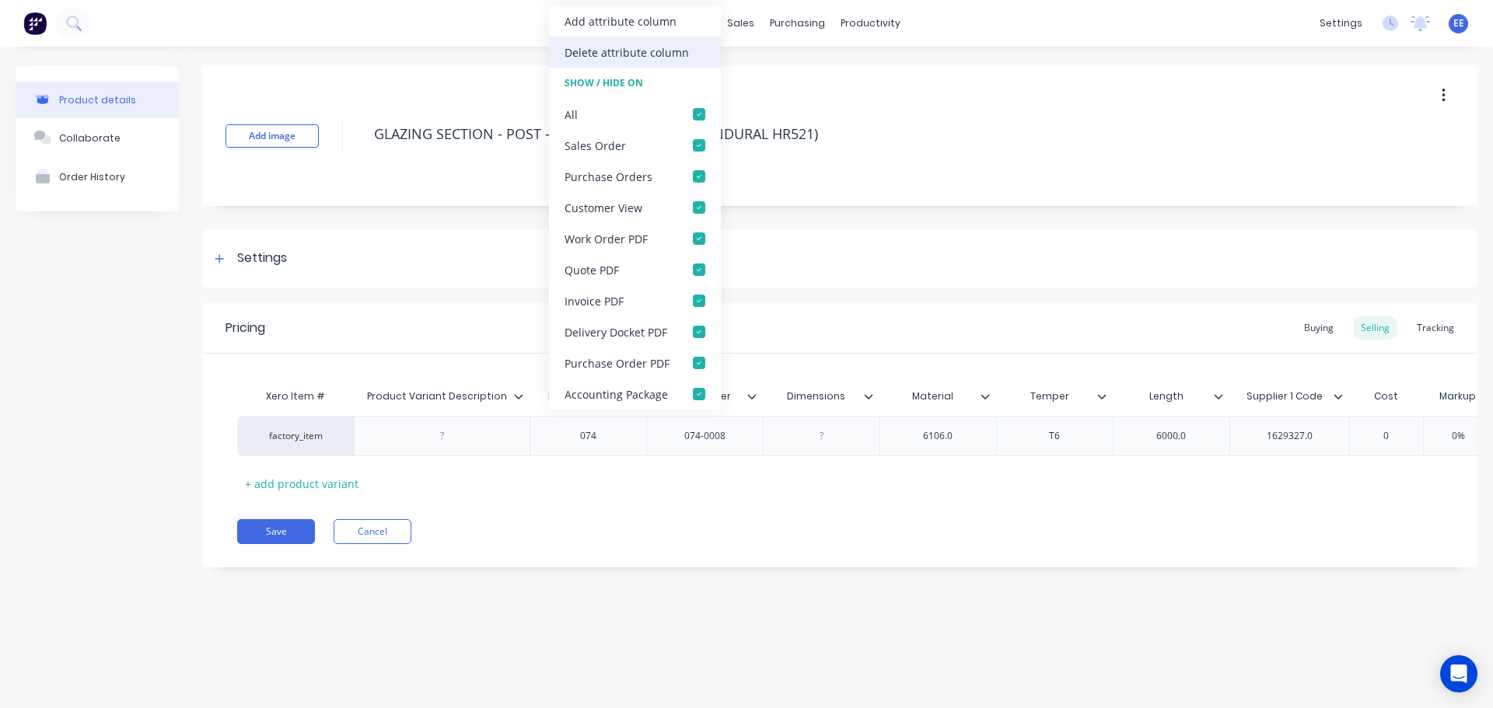
click at [640, 45] on div "Delete attribute column" at bounding box center [627, 52] width 124 height 16
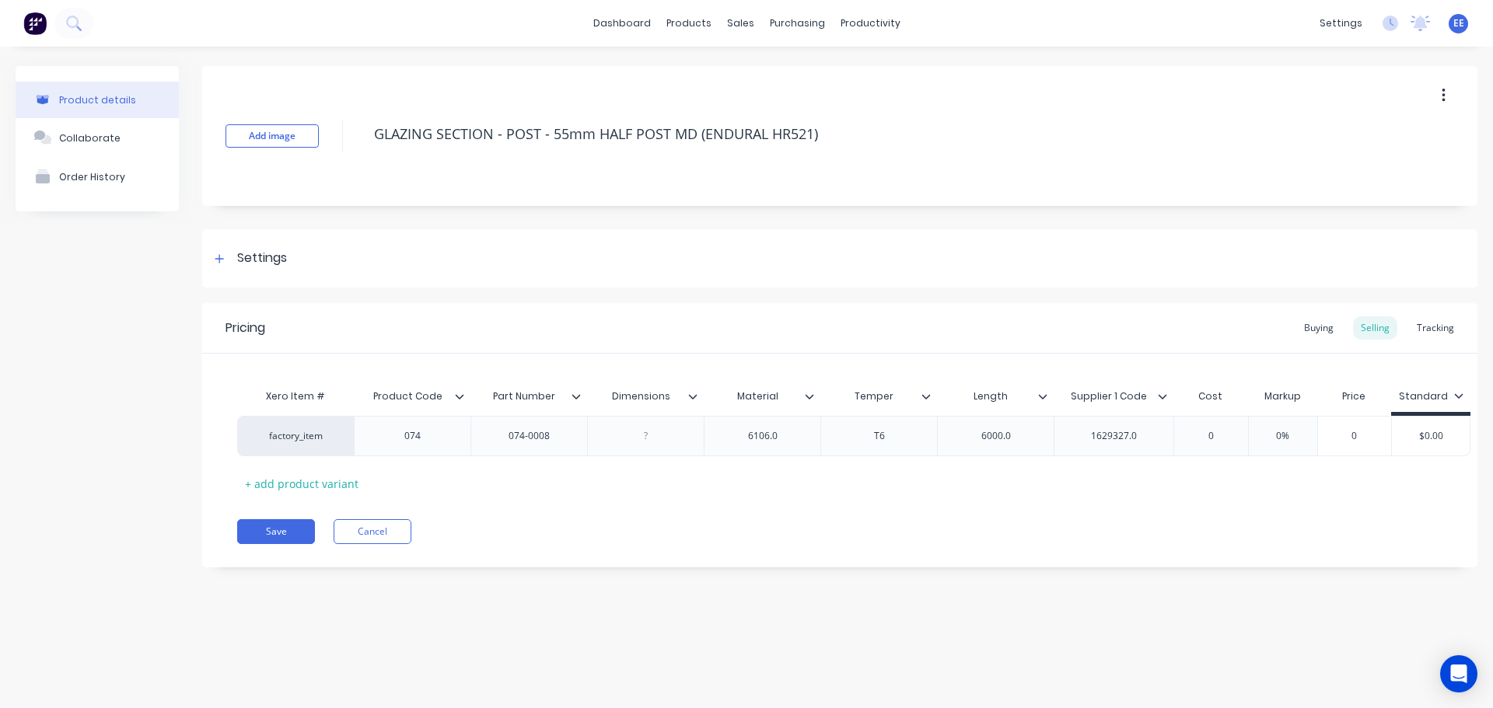
click at [692, 393] on icon at bounding box center [692, 396] width 9 height 9
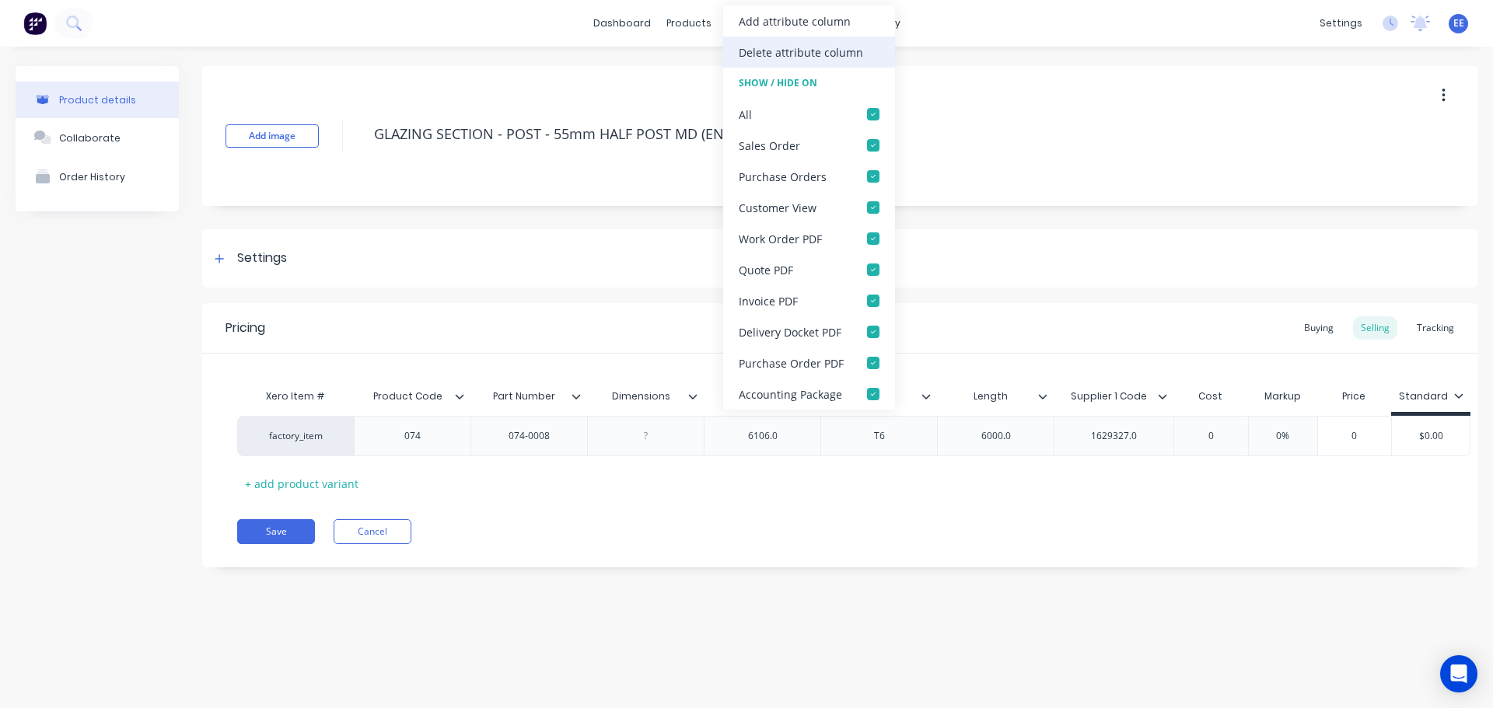
click at [771, 51] on div "Delete attribute column" at bounding box center [801, 52] width 124 height 16
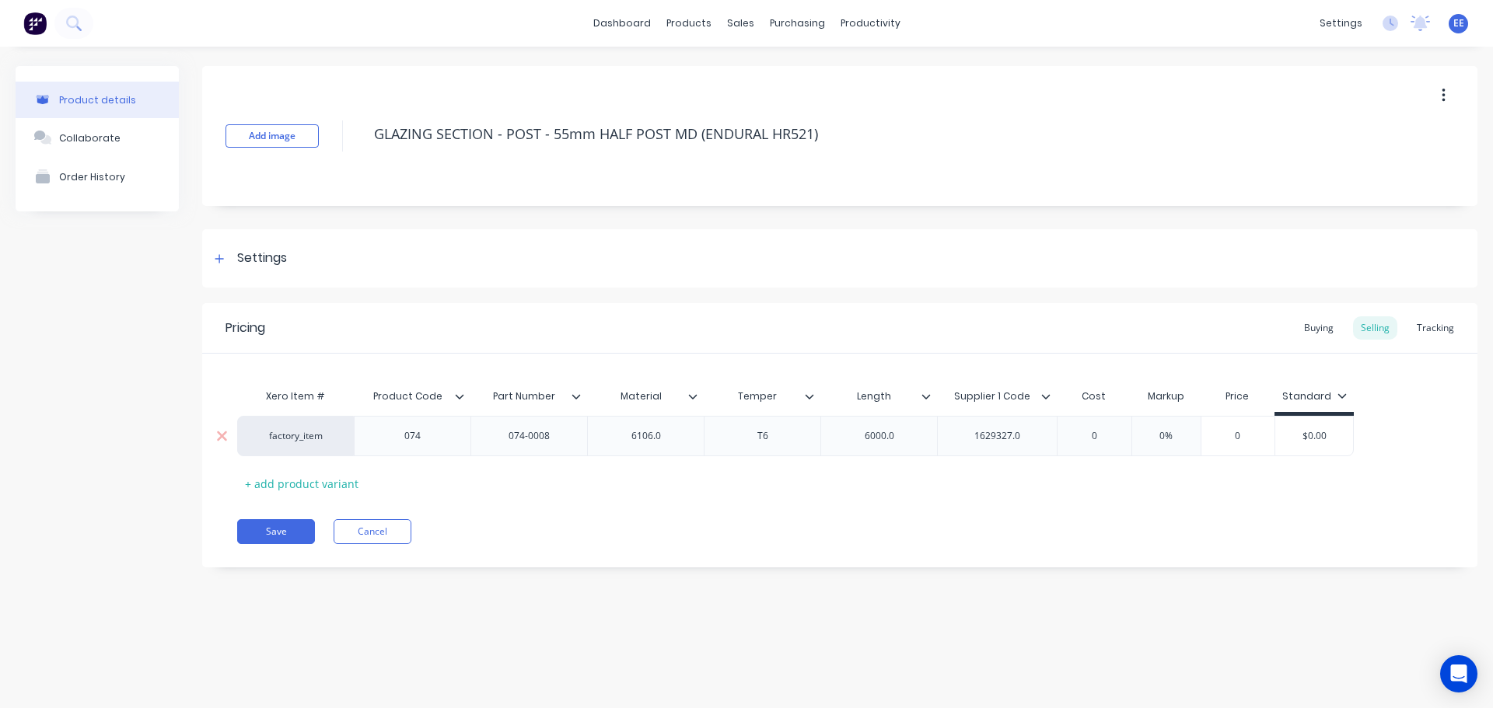
click at [672, 437] on div "6106.0" at bounding box center [646, 436] width 78 height 20
click at [910, 434] on div "6000.0" at bounding box center [880, 436] width 78 height 20
click at [1027, 435] on div "1629327.0" at bounding box center [998, 436] width 78 height 20
drag, startPoint x: 826, startPoint y: 129, endPoint x: 319, endPoint y: 134, distance: 507.1
click at [319, 134] on div "Add image GLAZING SECTION - POST - 55mm HALF POST MD (ENDURAL HR521)" at bounding box center [839, 136] width 1275 height 140
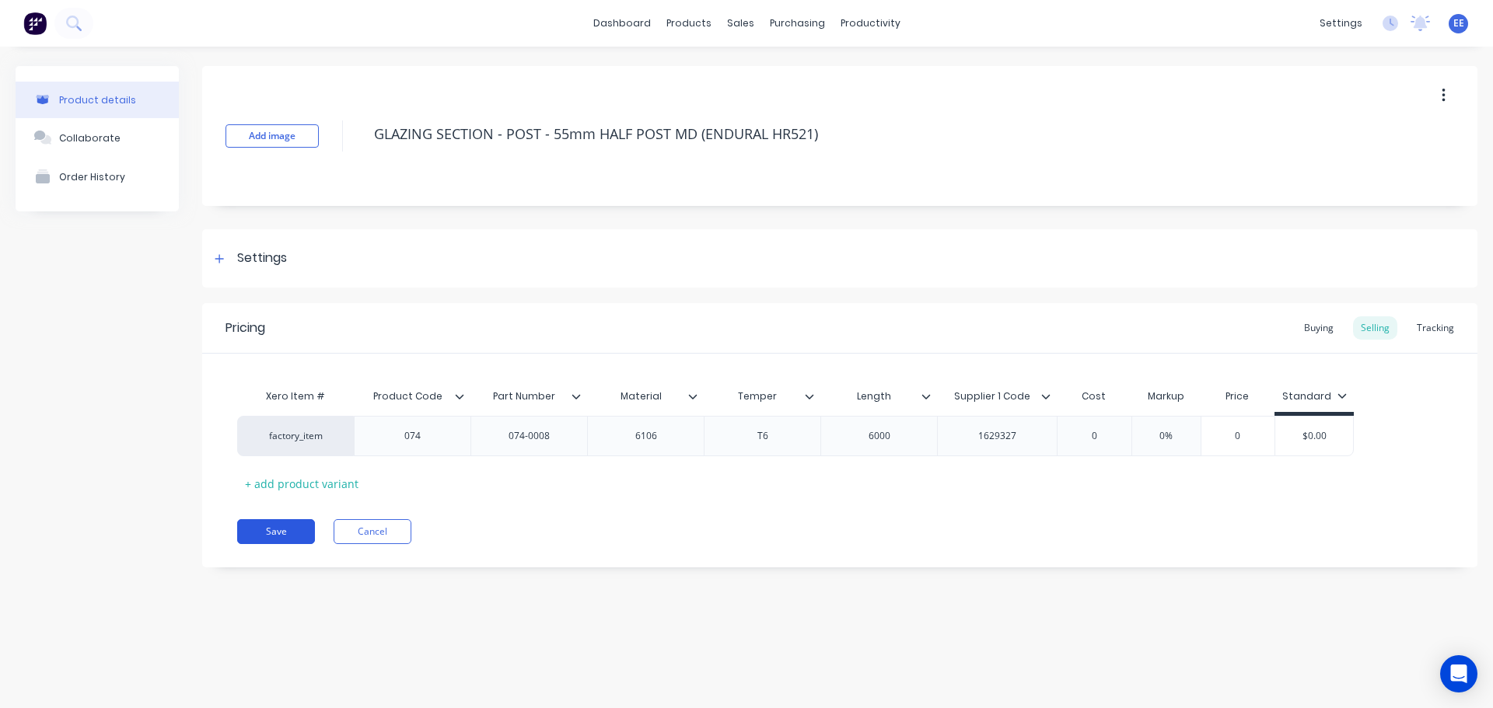
click at [279, 531] on button "Save" at bounding box center [276, 531] width 78 height 25
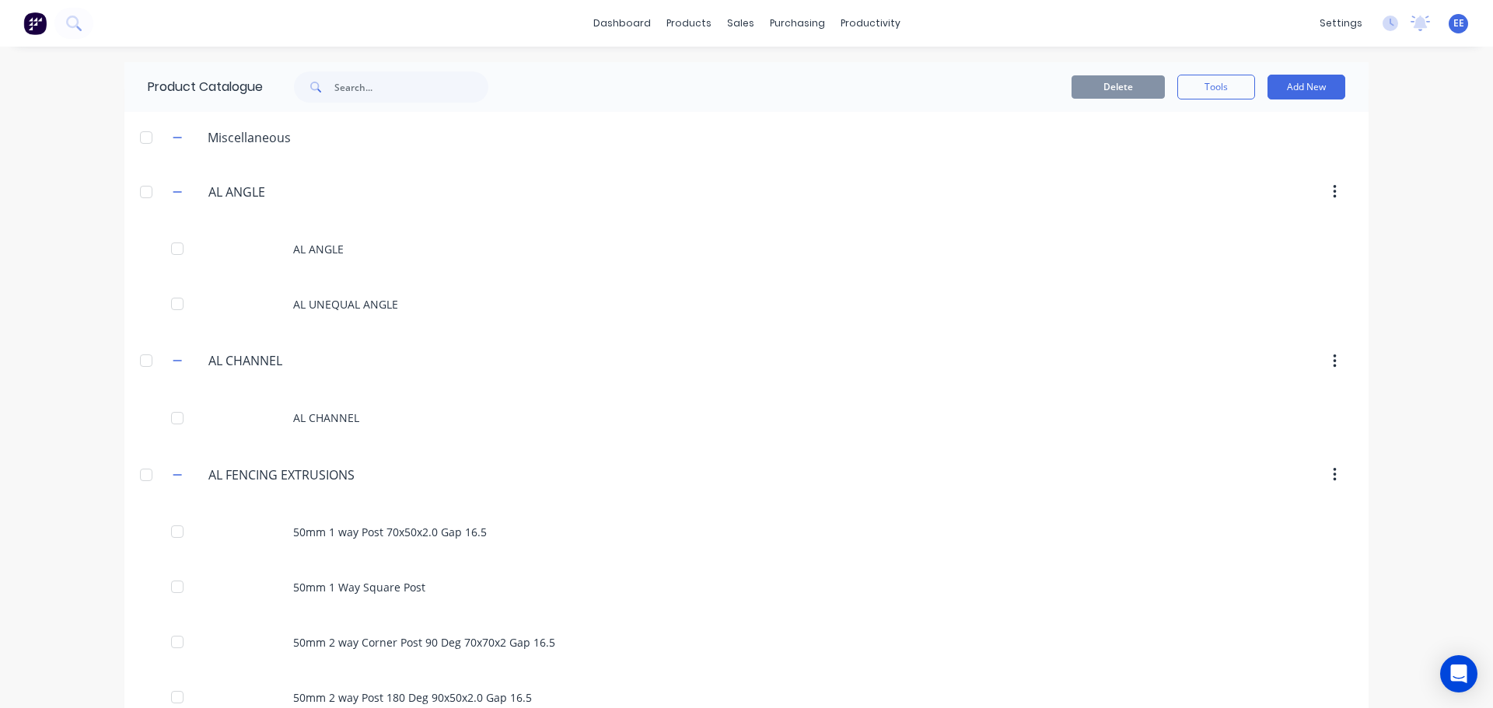
scroll to position [2394, 0]
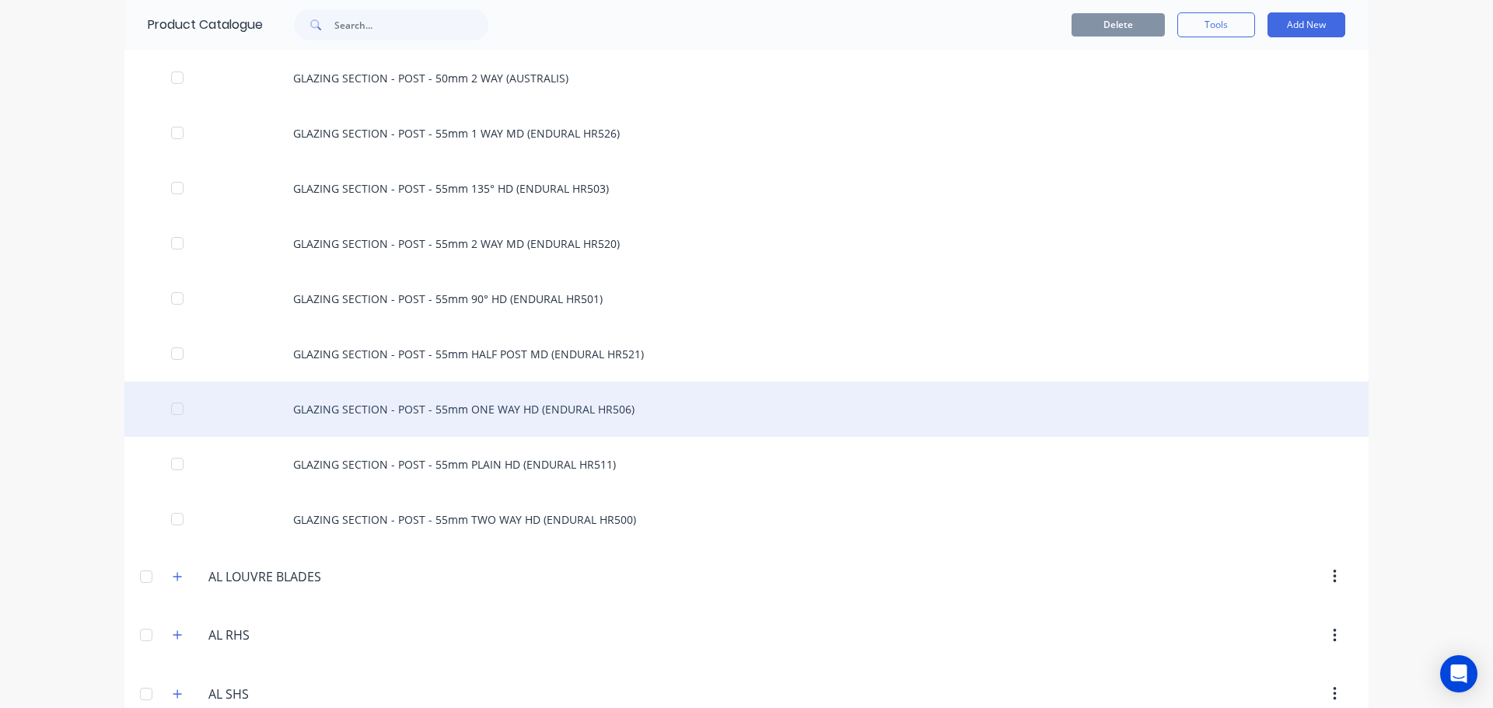
click at [459, 402] on div "GLAZING SECTION - POST - 55mm ONE WAY HD (ENDURAL HR506)" at bounding box center [746, 409] width 1244 height 55
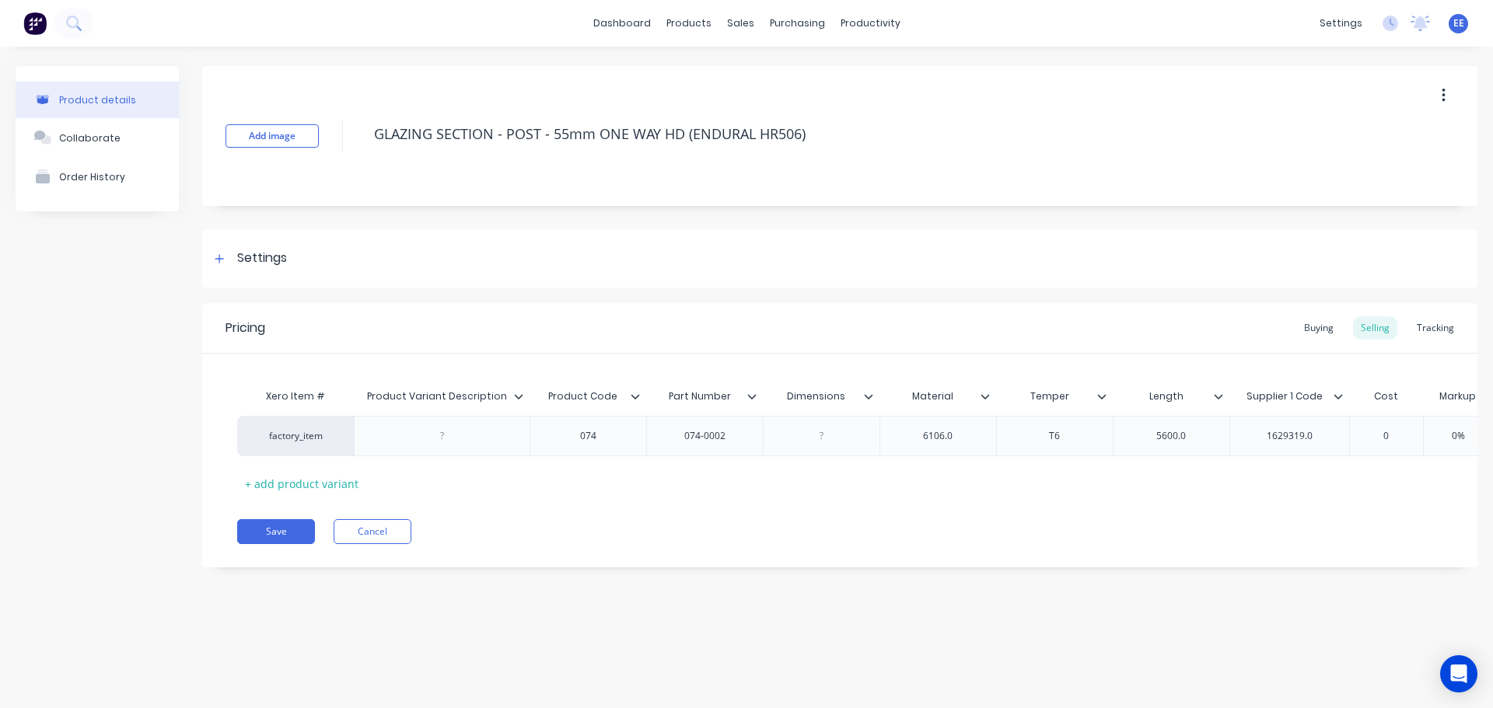
drag, startPoint x: 809, startPoint y: 137, endPoint x: 291, endPoint y: 171, distance: 519.1
click at [291, 171] on div "Add image GLAZING SECTION - POST - 55mm ONE WAY HD (ENDURAL HR506)" at bounding box center [839, 136] width 1275 height 140
click at [520, 397] on icon at bounding box center [518, 396] width 9 height 5
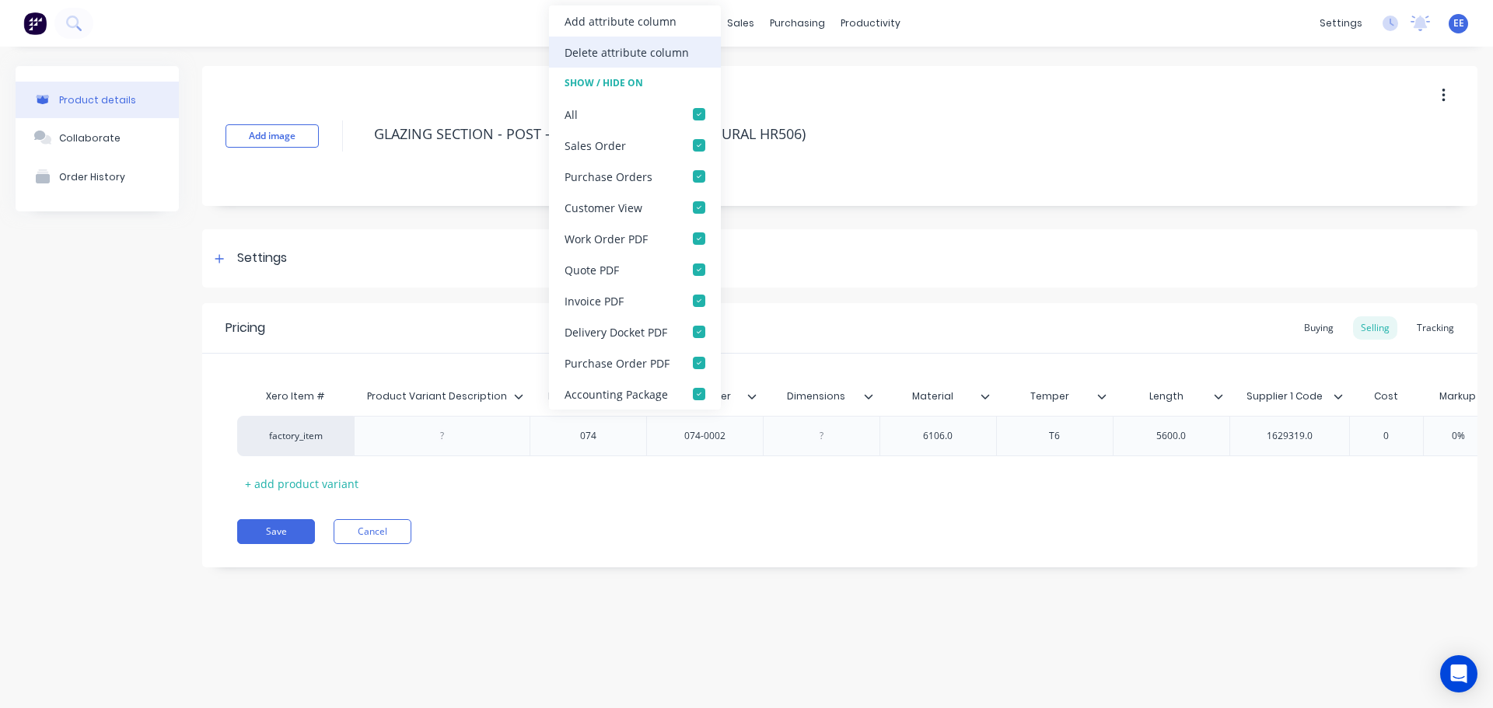
click at [641, 56] on div "Delete attribute column" at bounding box center [627, 52] width 124 height 16
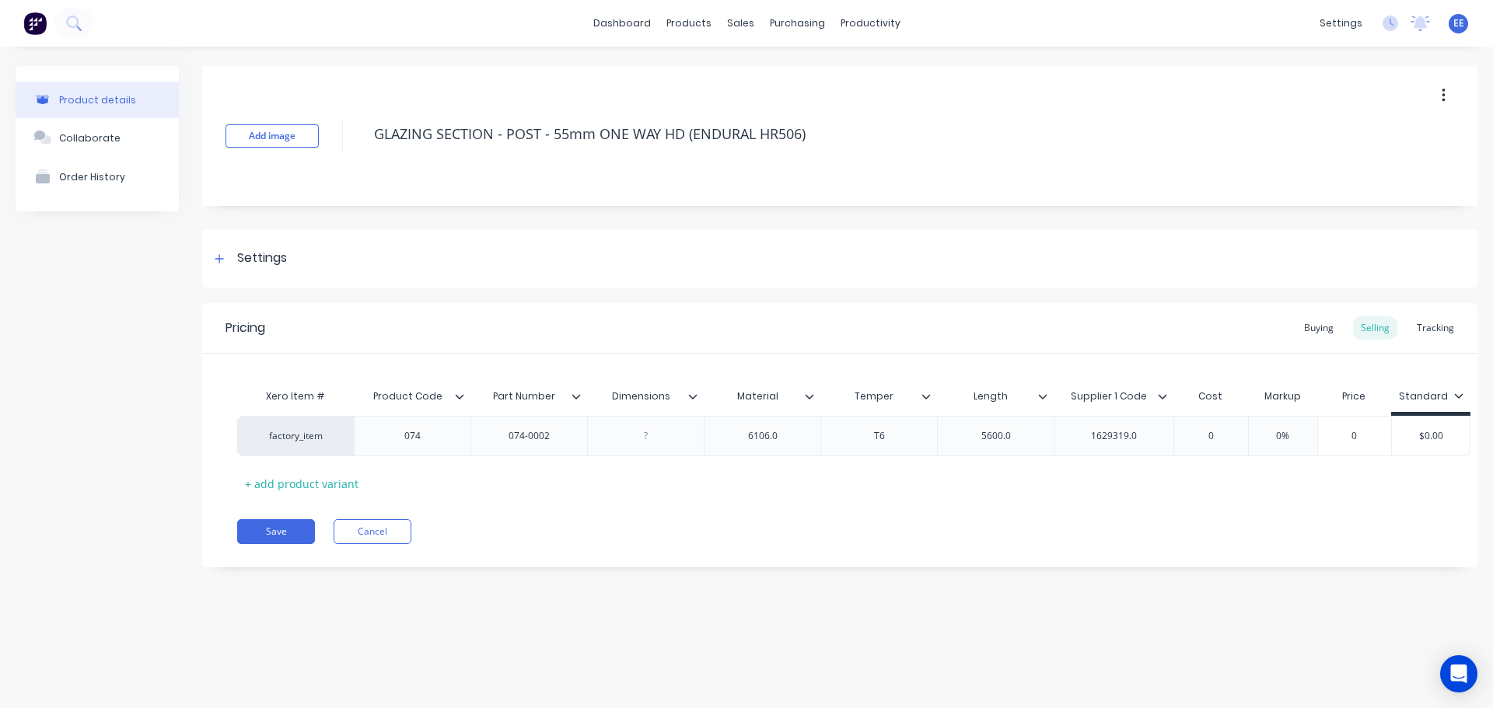
click at [696, 397] on icon at bounding box center [692, 396] width 9 height 9
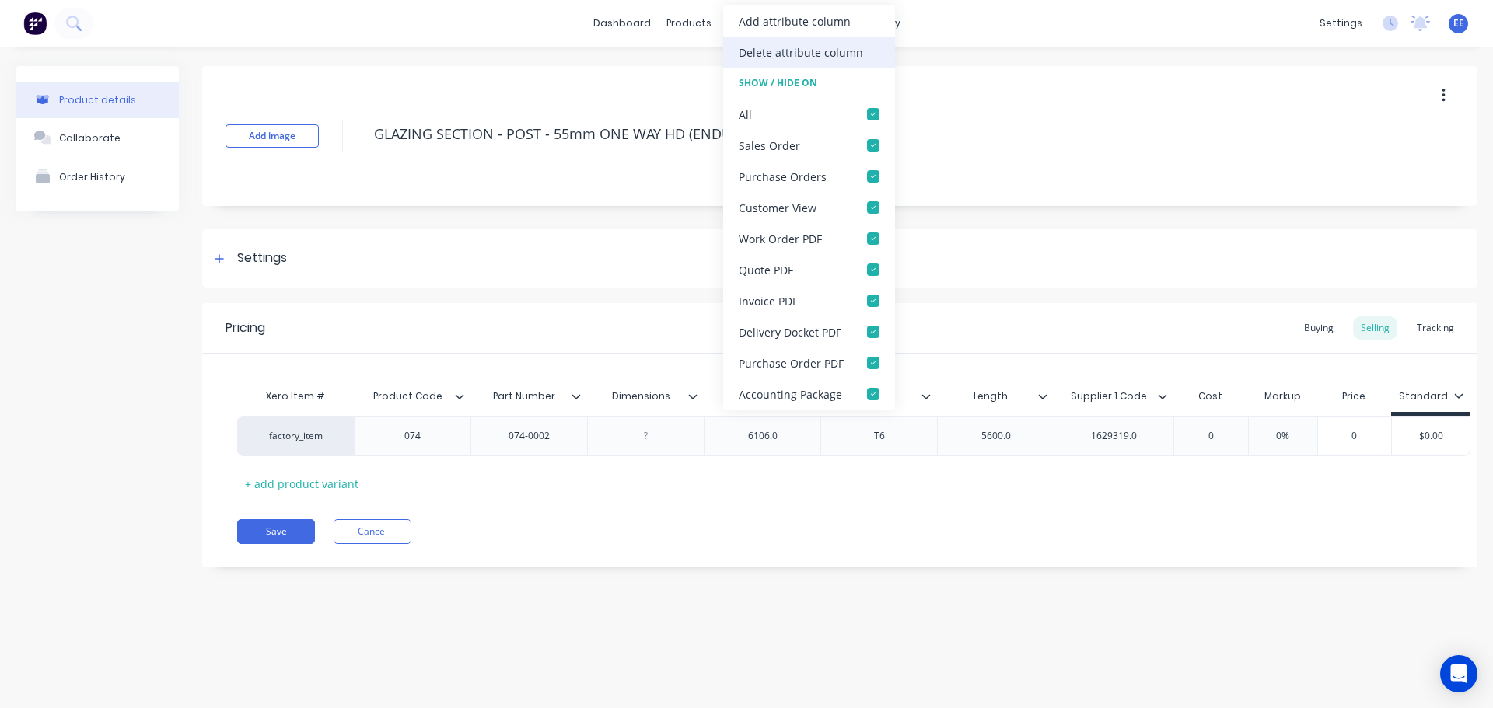
click at [743, 55] on div "Delete attribute column" at bounding box center [801, 52] width 124 height 16
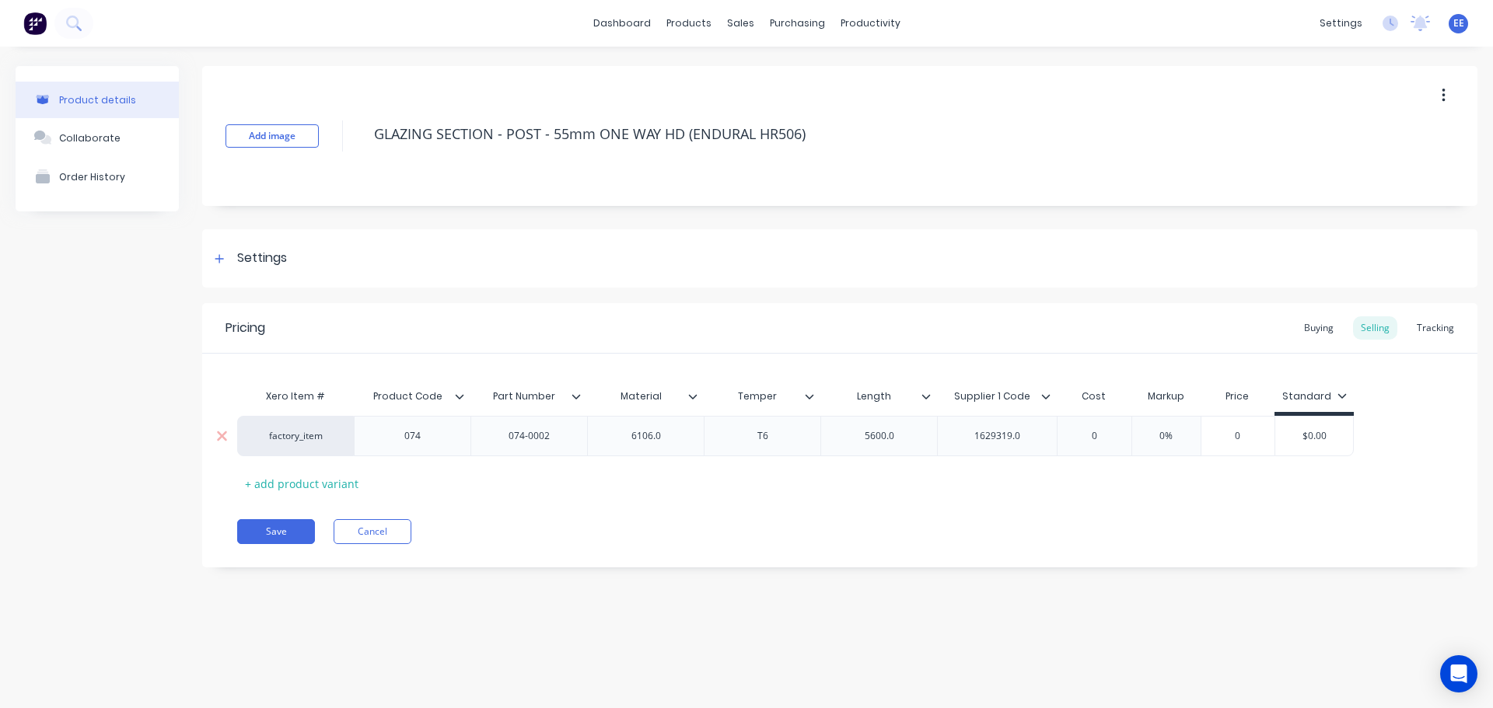
click at [677, 436] on div "6106.0" at bounding box center [646, 436] width 78 height 20
click at [906, 433] on div "5600.0" at bounding box center [880, 436] width 78 height 20
click at [1043, 435] on div "1629319.0" at bounding box center [997, 436] width 120 height 40
click at [1022, 432] on div "1629319.0" at bounding box center [998, 436] width 78 height 20
drag, startPoint x: 841, startPoint y: 496, endPoint x: 810, endPoint y: 424, distance: 79.0
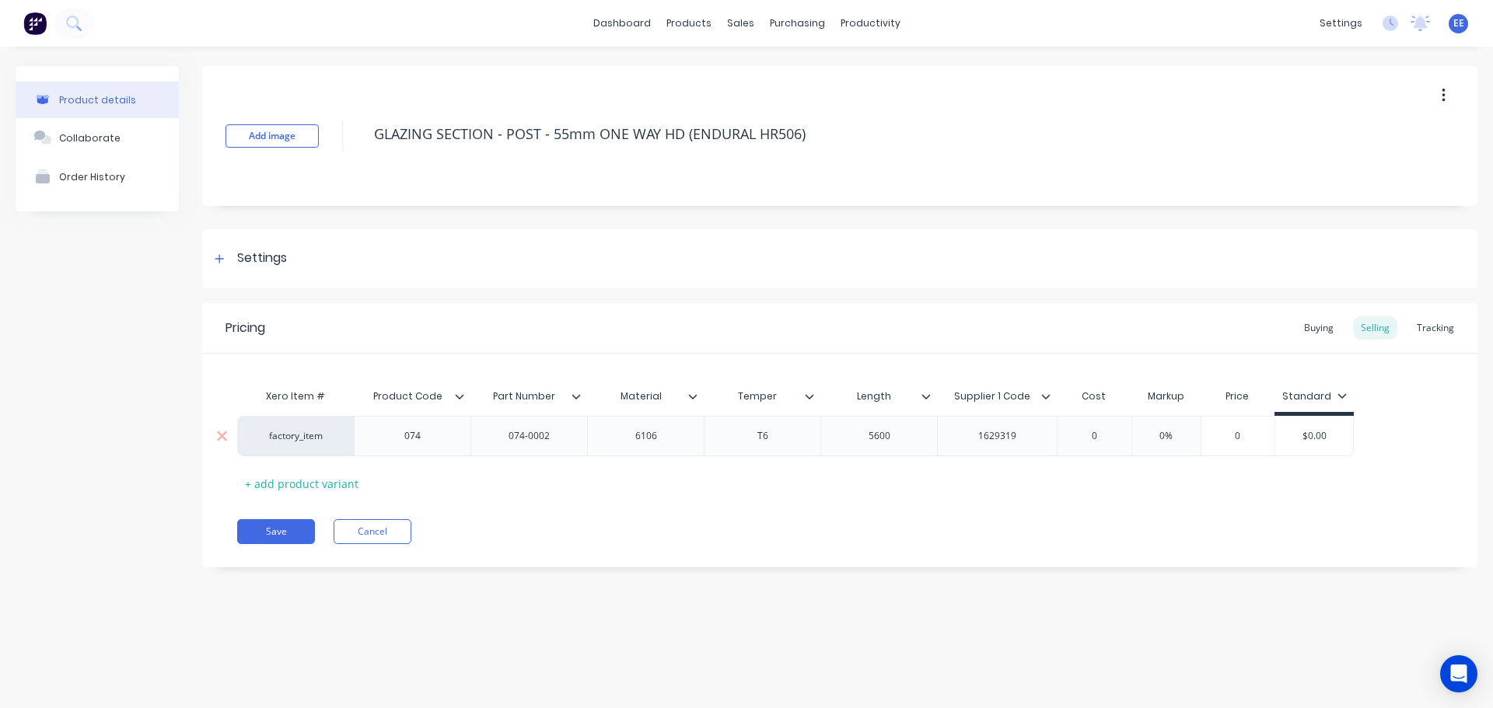
click at [841, 490] on div "Pricing Buying Selling Tracking Xero Item # Product Code Part Number Material T…" at bounding box center [839, 435] width 1275 height 264
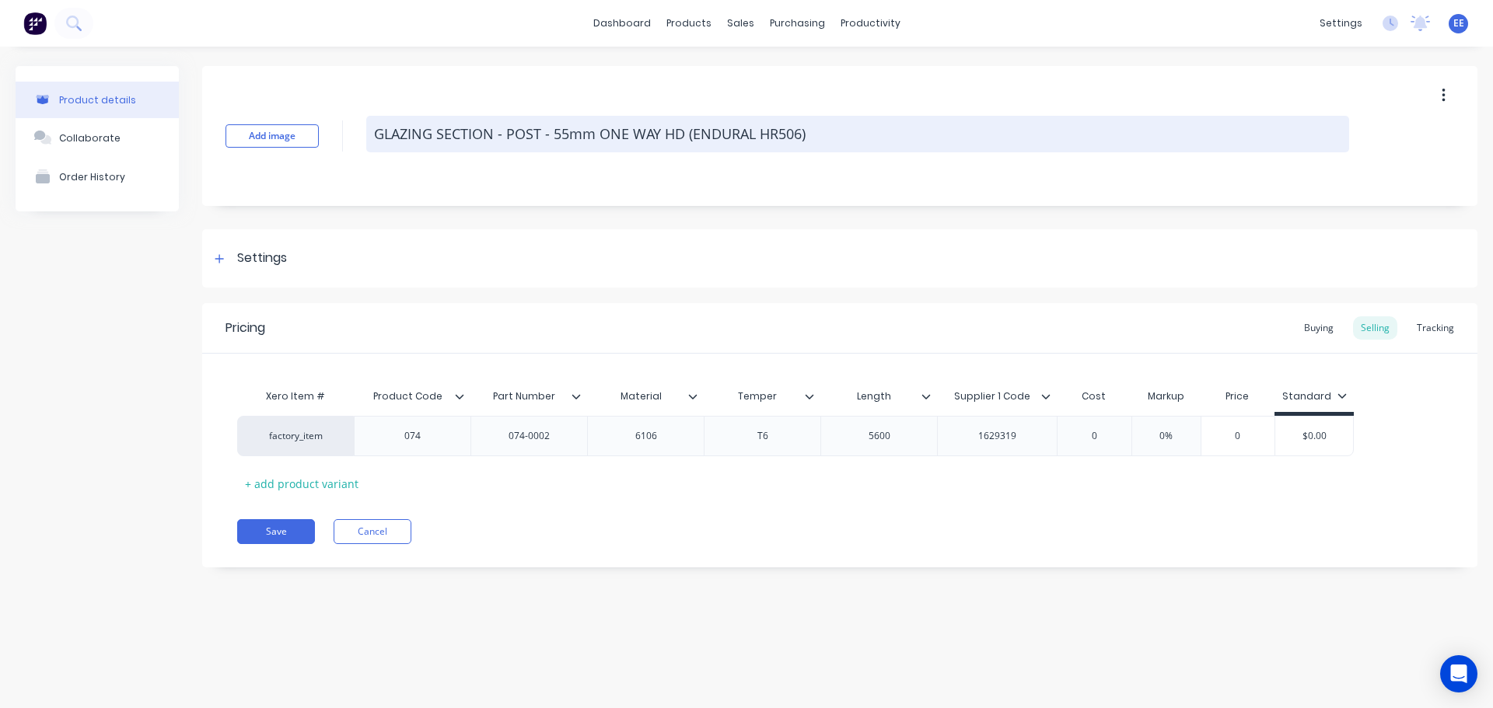
drag, startPoint x: 821, startPoint y: 135, endPoint x: 379, endPoint y: 142, distance: 442.5
click at [379, 142] on textarea "GLAZING SECTION - POST - 55mm ONE WAY HD (ENDURAL HR506)" at bounding box center [857, 134] width 983 height 37
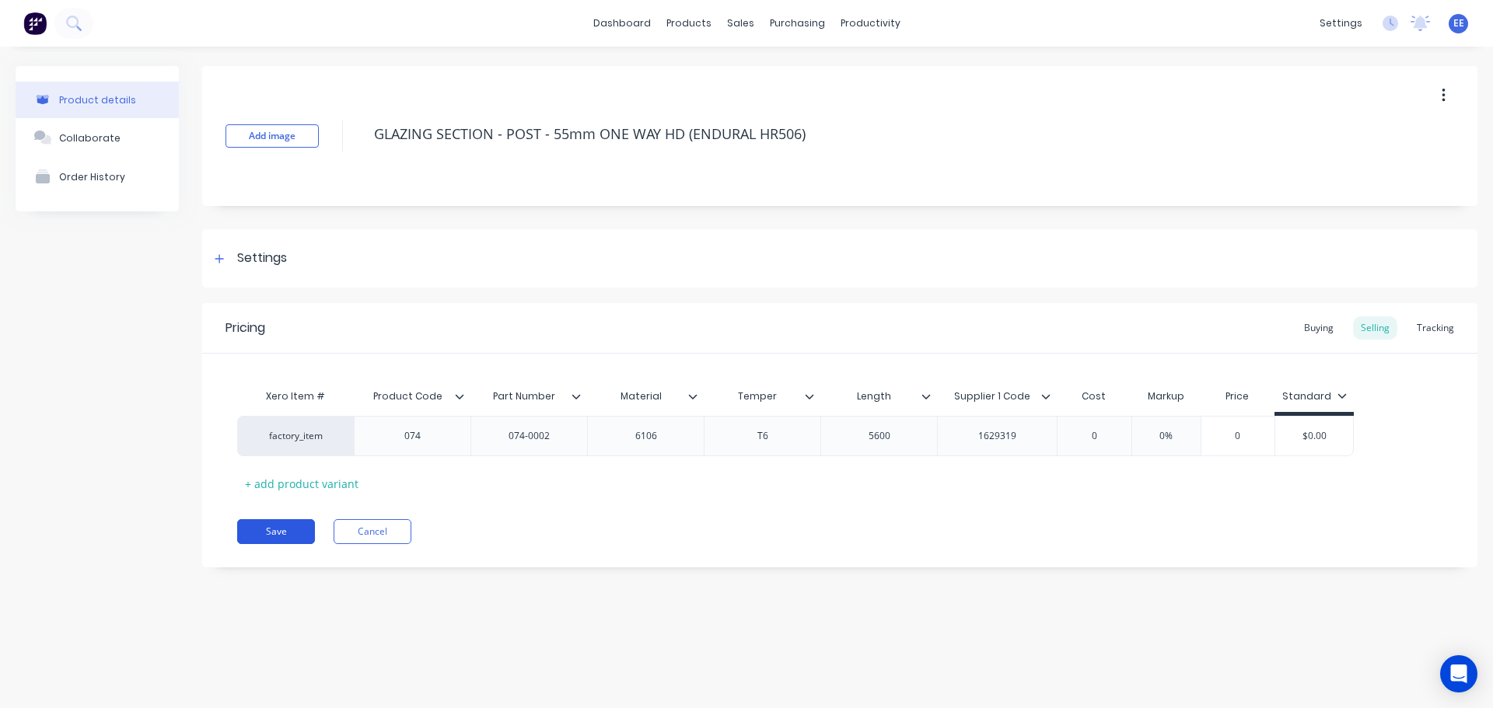
click at [282, 526] on button "Save" at bounding box center [276, 531] width 78 height 25
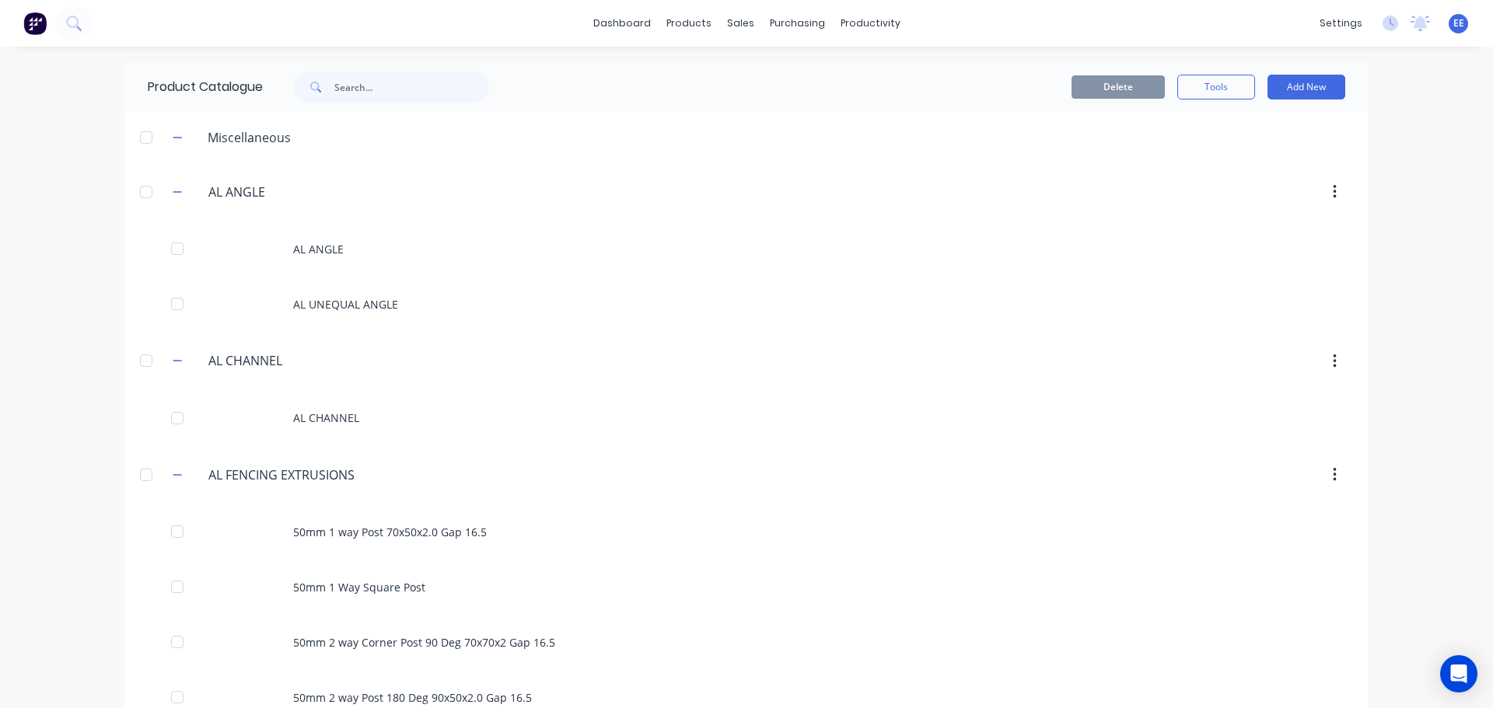
scroll to position [2449, 0]
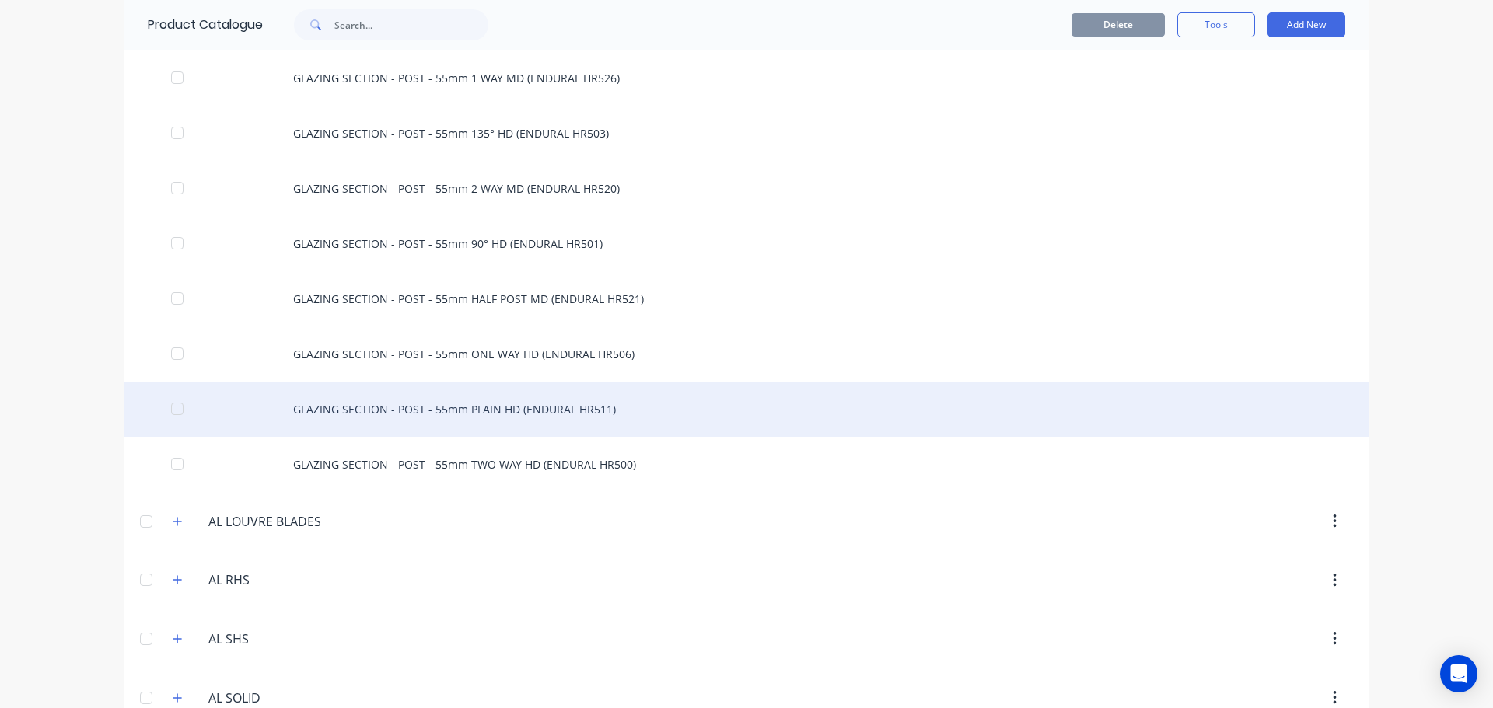
click at [410, 408] on div "GLAZING SECTION - POST - 55mm PLAIN HD (ENDURAL HR511)" at bounding box center [746, 409] width 1244 height 55
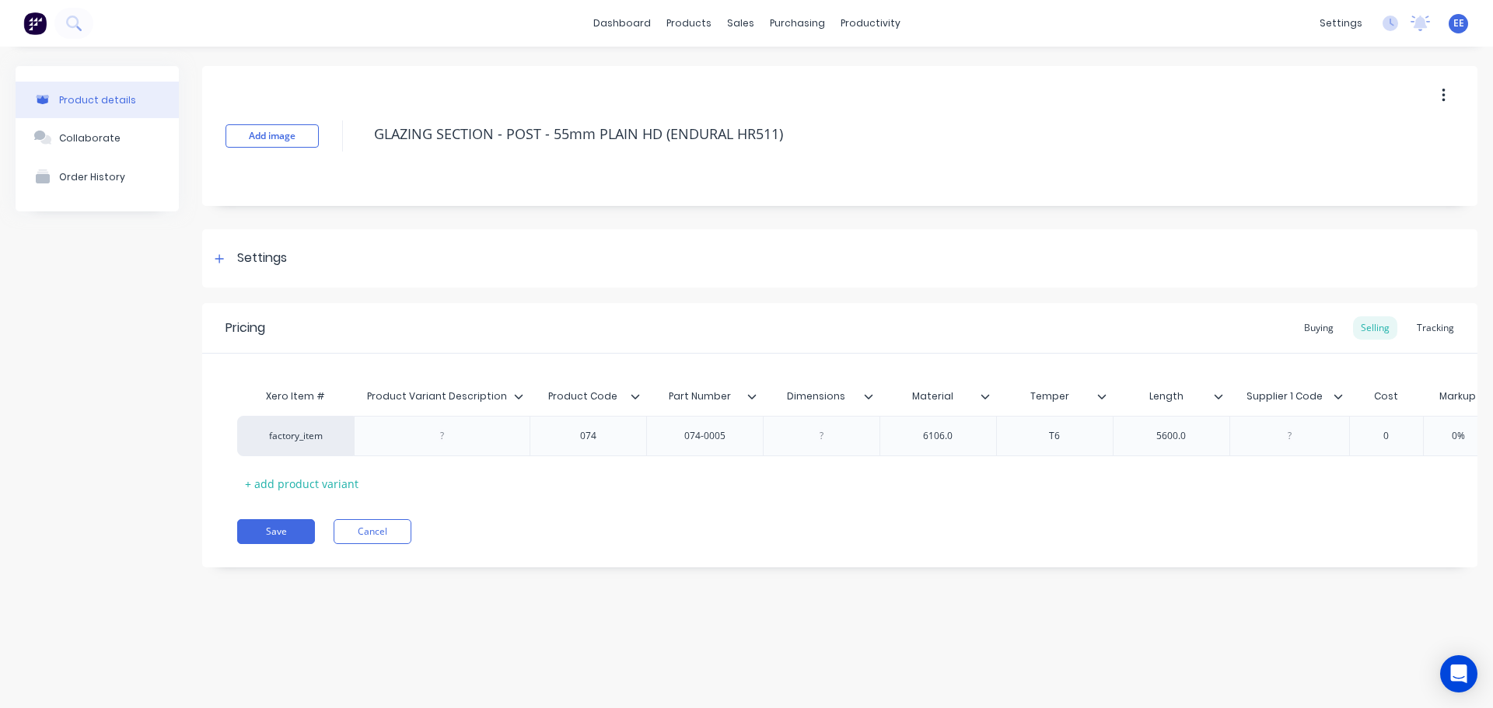
drag, startPoint x: 812, startPoint y: 131, endPoint x: 349, endPoint y: 155, distance: 463.3
click at [352, 154] on div "Add image GLAZING SECTION - POST - 55mm PLAIN HD (ENDURAL HR511)" at bounding box center [839, 136] width 1275 height 140
click at [523, 401] on div at bounding box center [524, 397] width 9 height 14
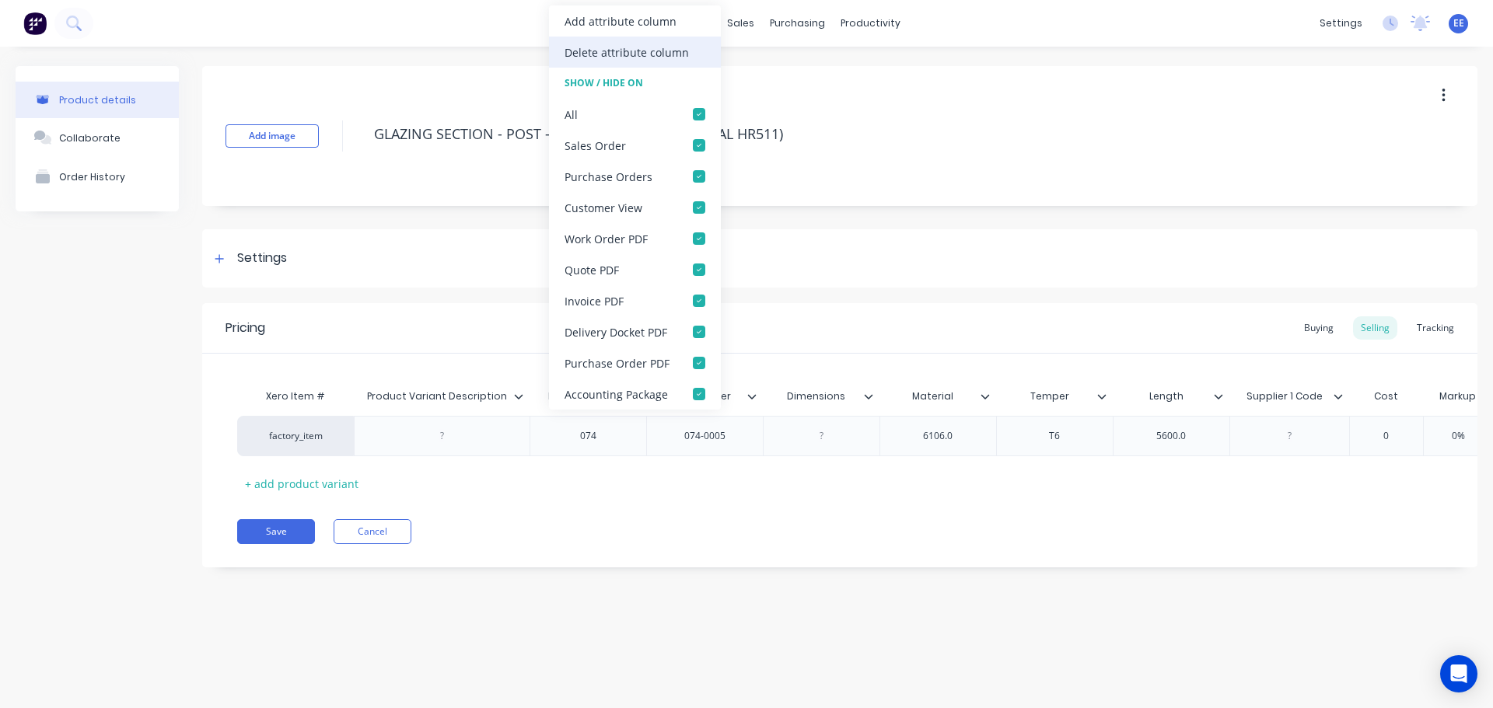
click at [608, 53] on div "Delete attribute column" at bounding box center [627, 52] width 124 height 16
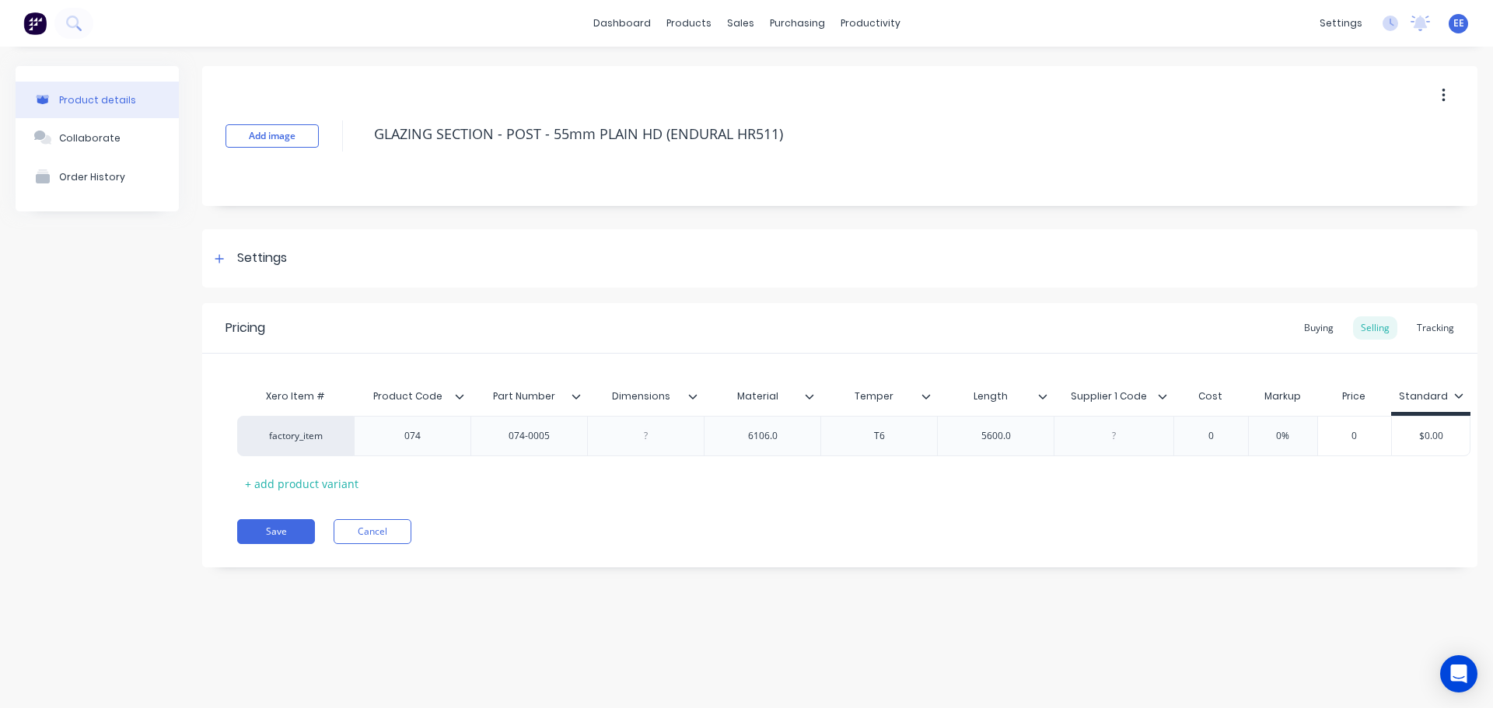
click at [693, 397] on icon at bounding box center [692, 396] width 9 height 9
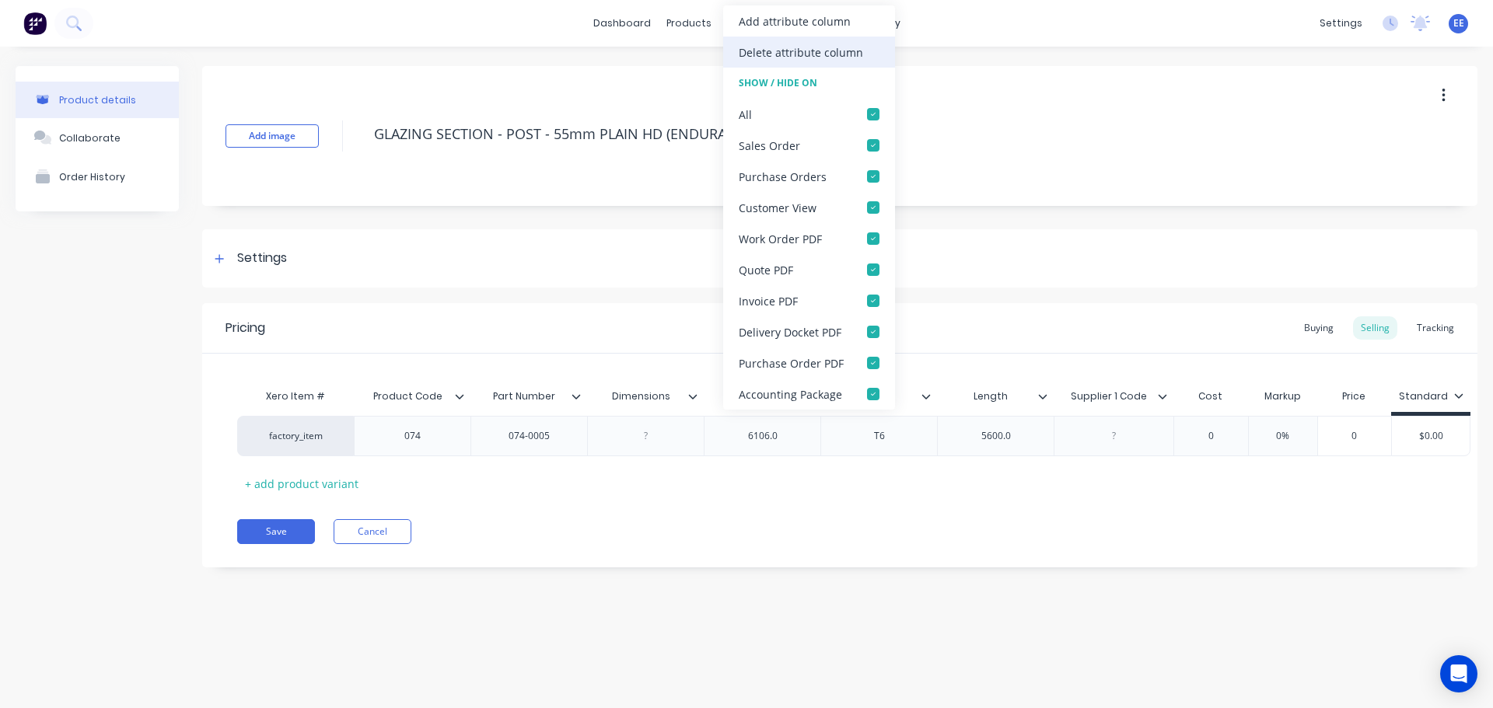
click at [771, 47] on div "Delete attribute column" at bounding box center [801, 52] width 124 height 16
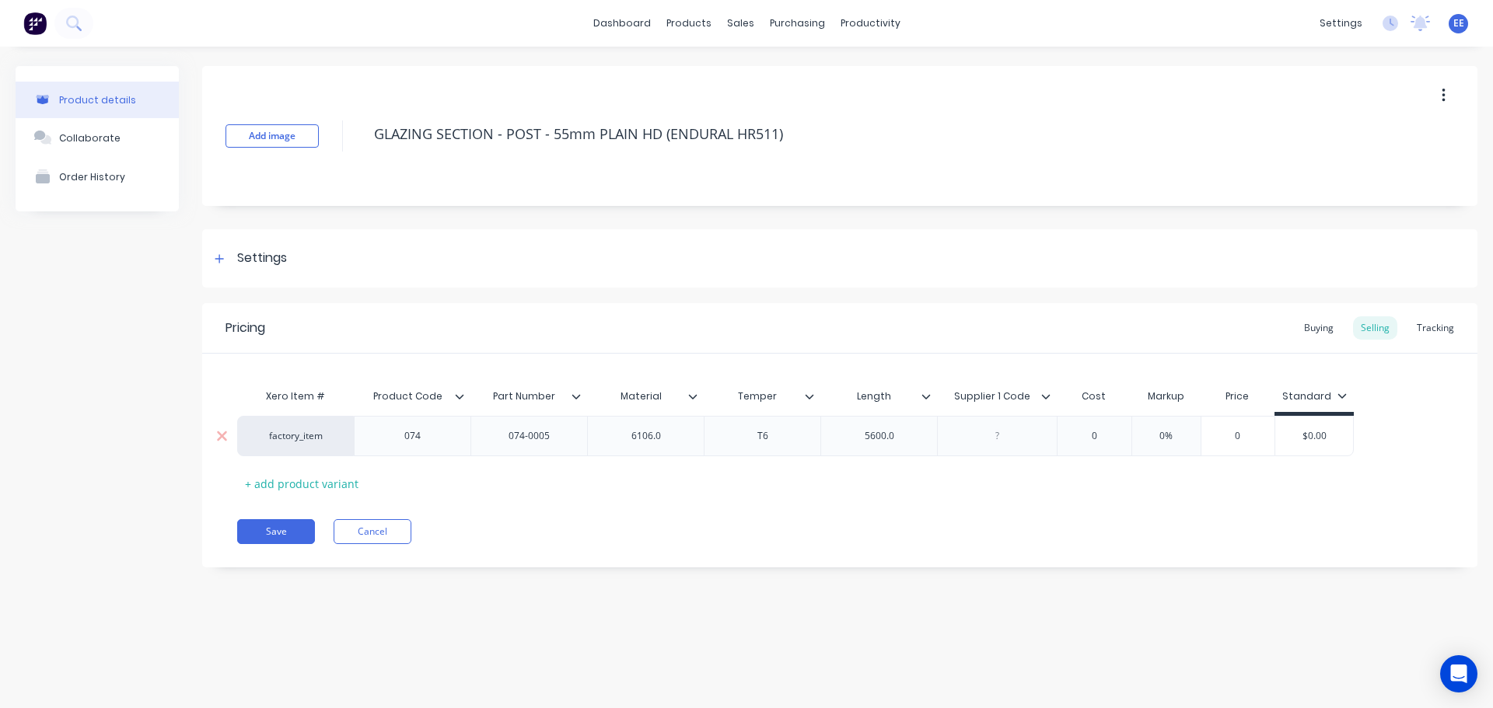
click at [680, 437] on div "6106.0" at bounding box center [646, 436] width 78 height 20
click at [903, 433] on div "5600.0" at bounding box center [880, 436] width 78 height 20
click at [1046, 392] on icon at bounding box center [1045, 396] width 9 height 9
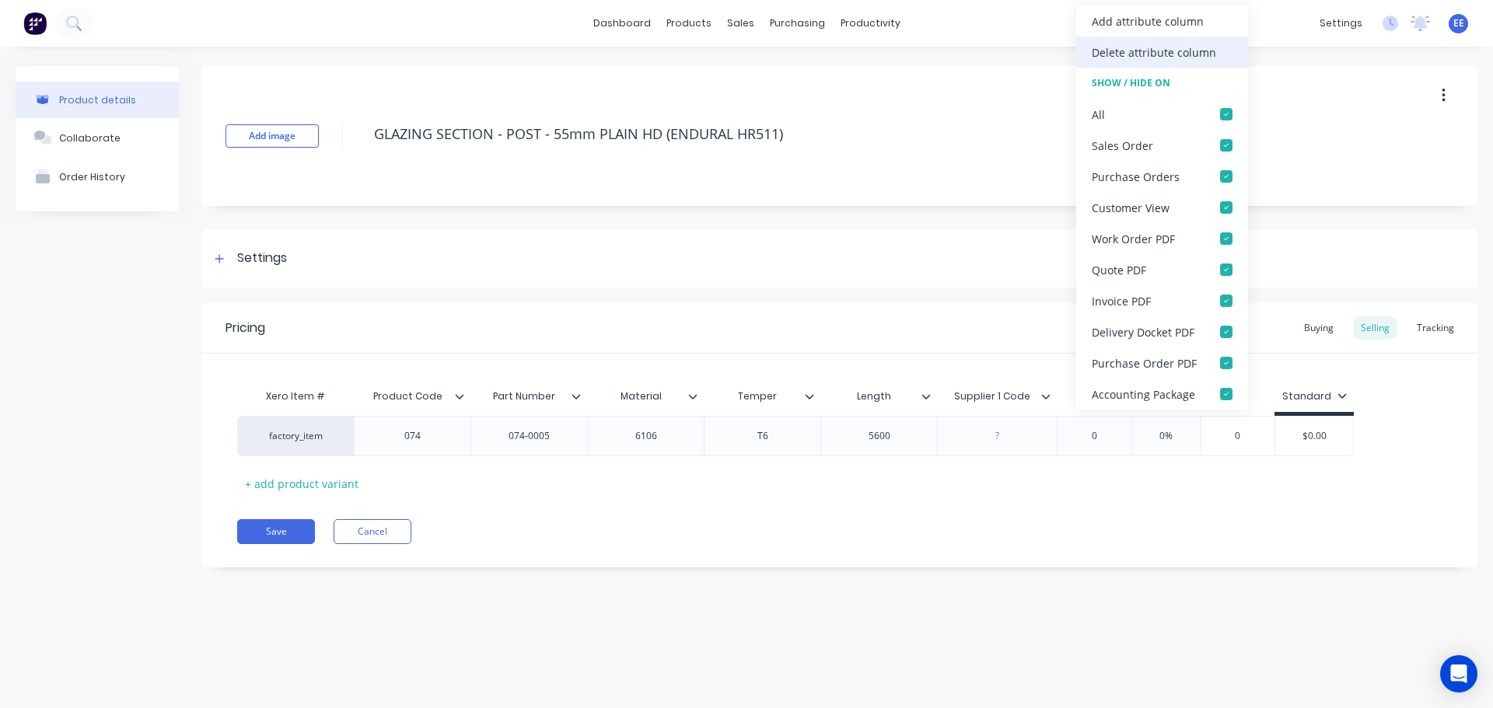
click at [1113, 46] on div "Delete attribute column" at bounding box center [1154, 52] width 124 height 16
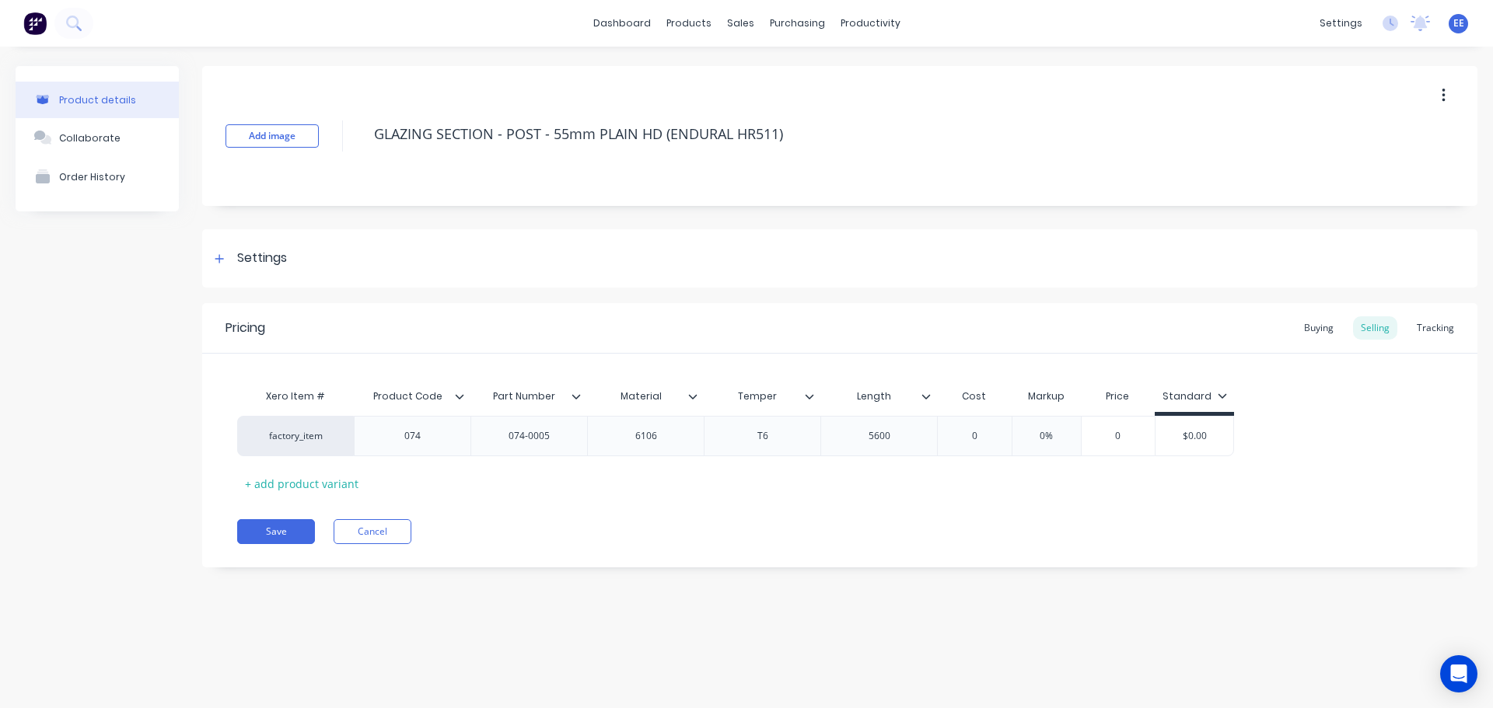
drag, startPoint x: 750, startPoint y: 149, endPoint x: 298, endPoint y: 198, distance: 454.6
click at [298, 198] on div "Add image GLAZING SECTION - POST - 55mm PLAIN HD (ENDURAL HR511)" at bounding box center [839, 136] width 1275 height 140
click at [289, 523] on button "Save" at bounding box center [276, 531] width 78 height 25
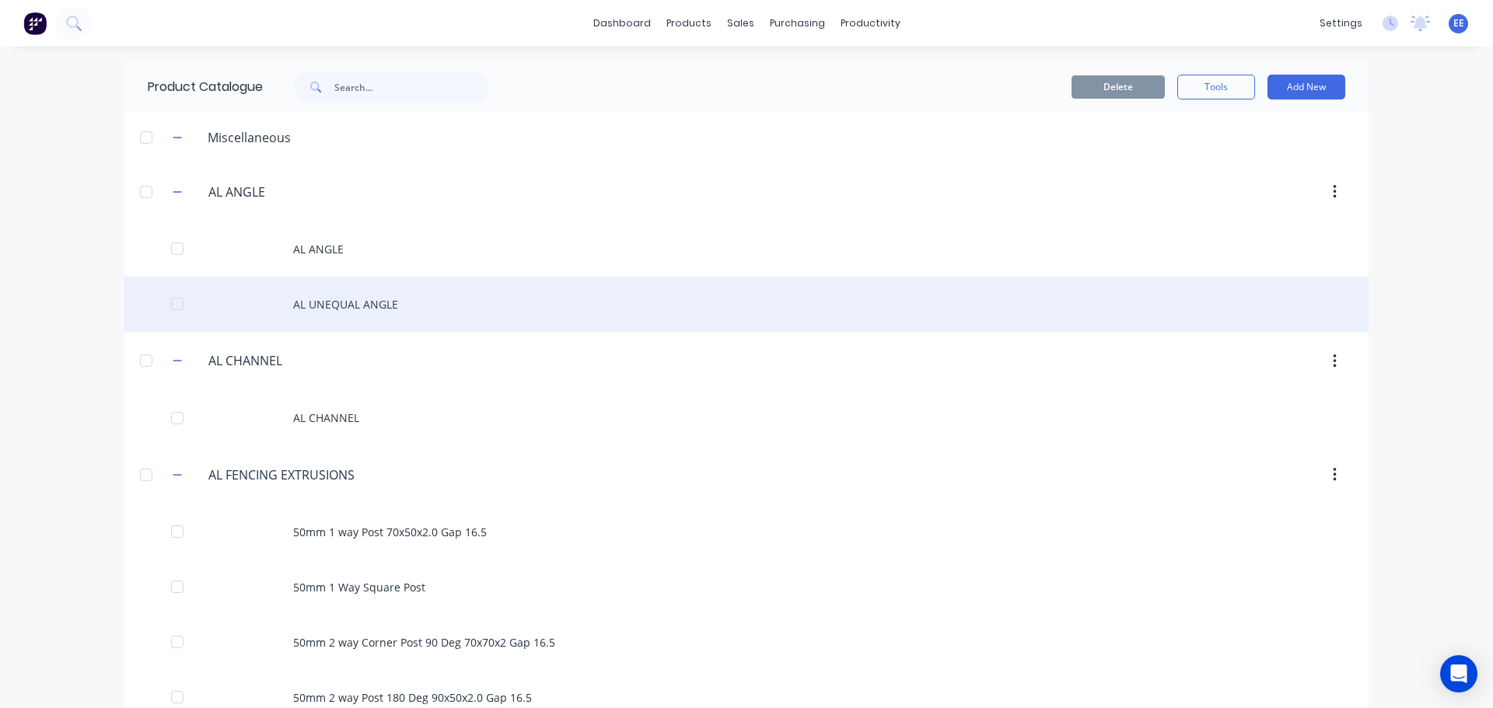
scroll to position [2504, 0]
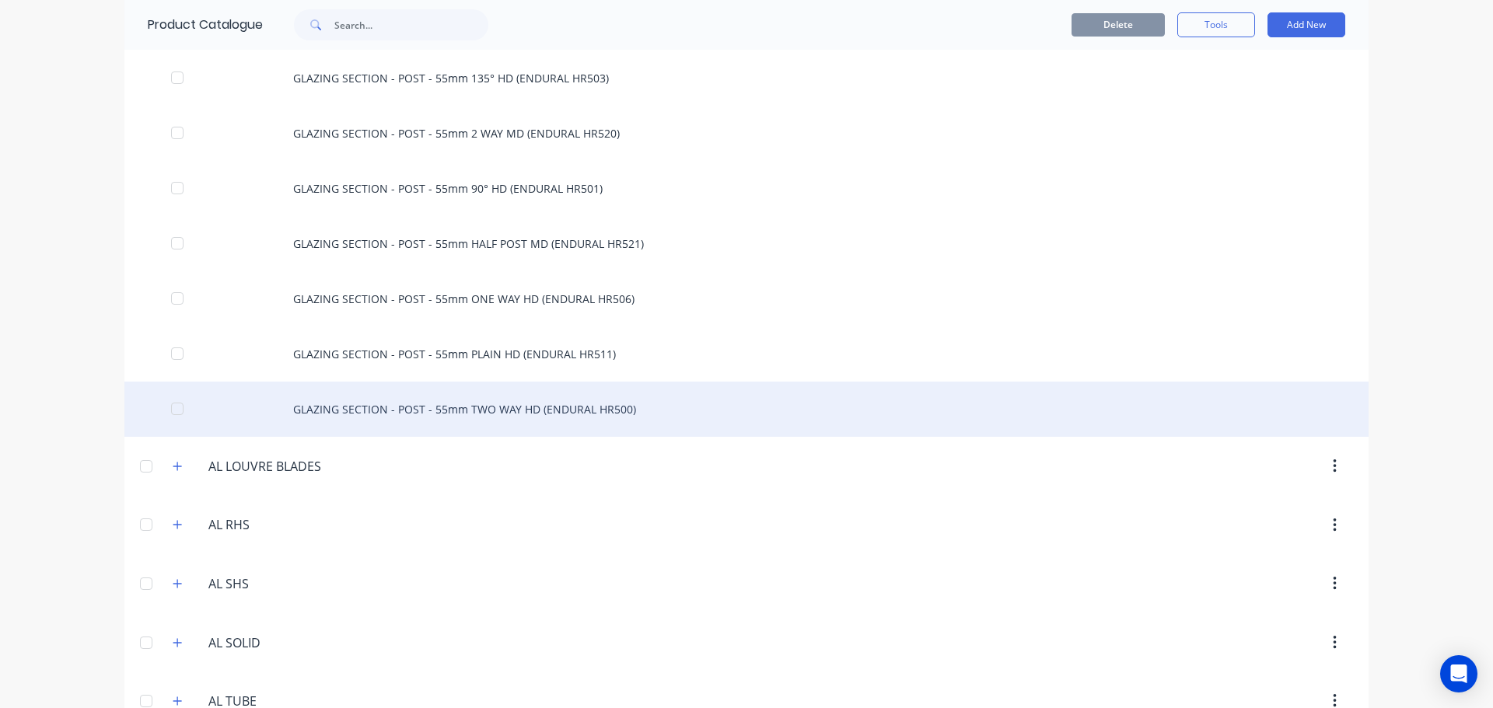
click at [405, 416] on div "GLAZING SECTION - POST - 55mm TWO WAY HD (ENDURAL HR500)" at bounding box center [746, 409] width 1244 height 55
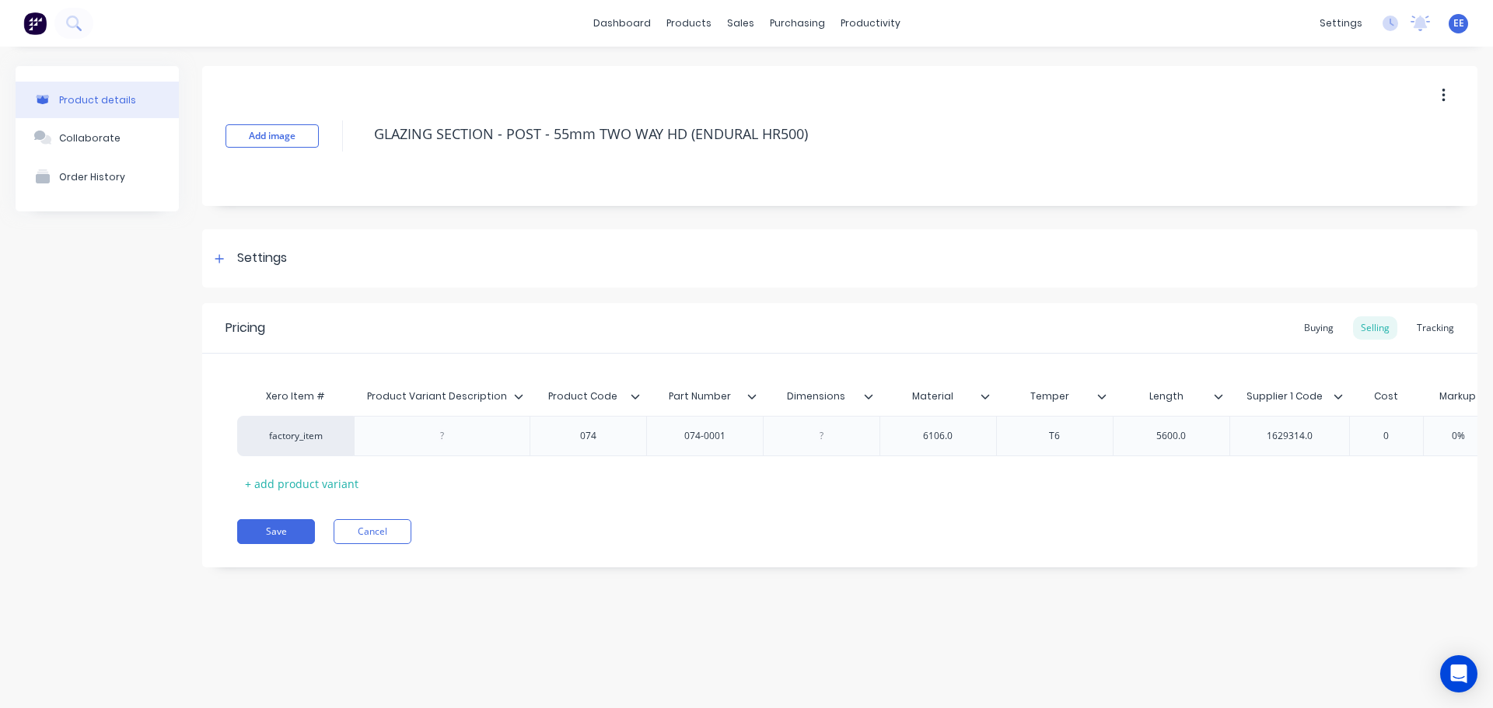
drag, startPoint x: 824, startPoint y: 140, endPoint x: 306, endPoint y: 180, distance: 519.4
click at [306, 180] on div "Add image GLAZING SECTION - POST - 55mm TWO WAY HD (ENDURAL HR500)" at bounding box center [839, 136] width 1275 height 140
click at [518, 393] on icon at bounding box center [518, 396] width 9 height 9
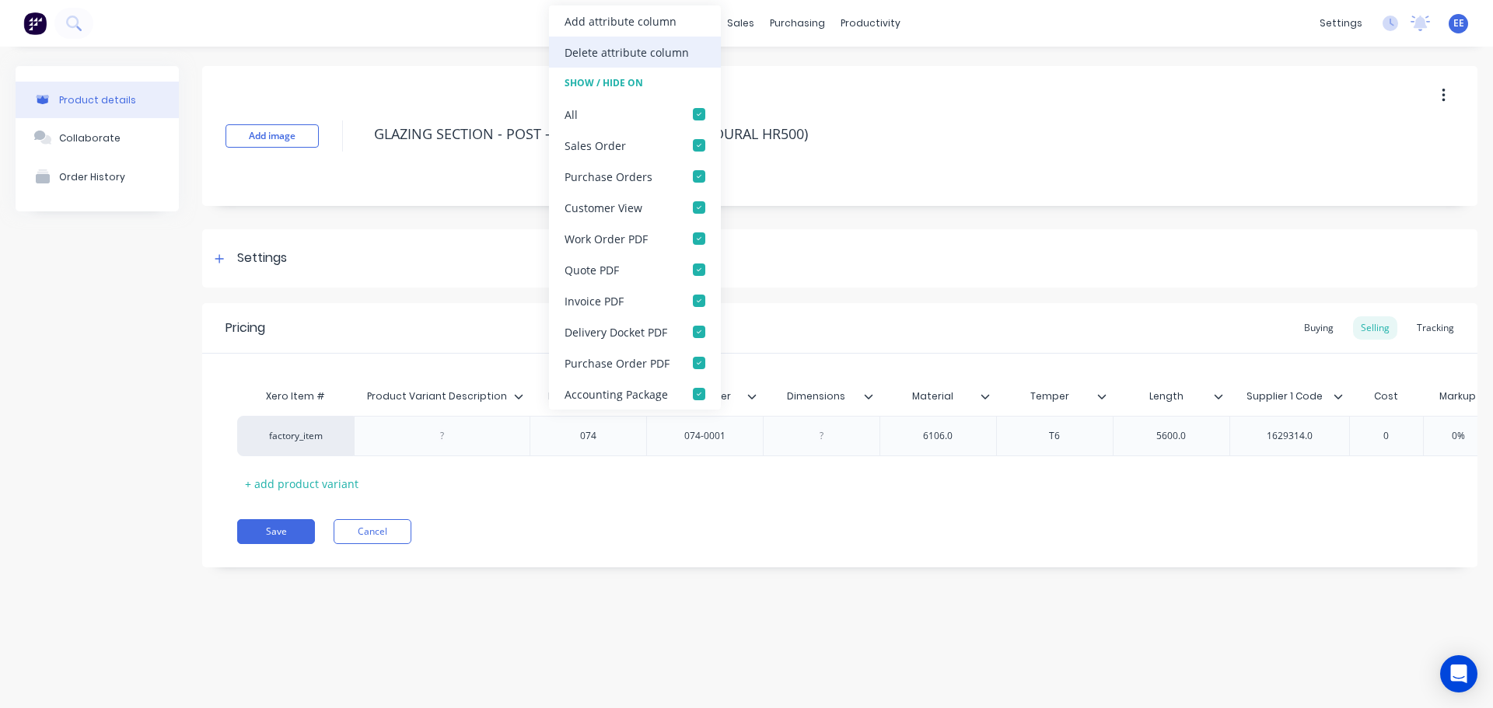
click at [610, 51] on div "Delete attribute column" at bounding box center [627, 52] width 124 height 16
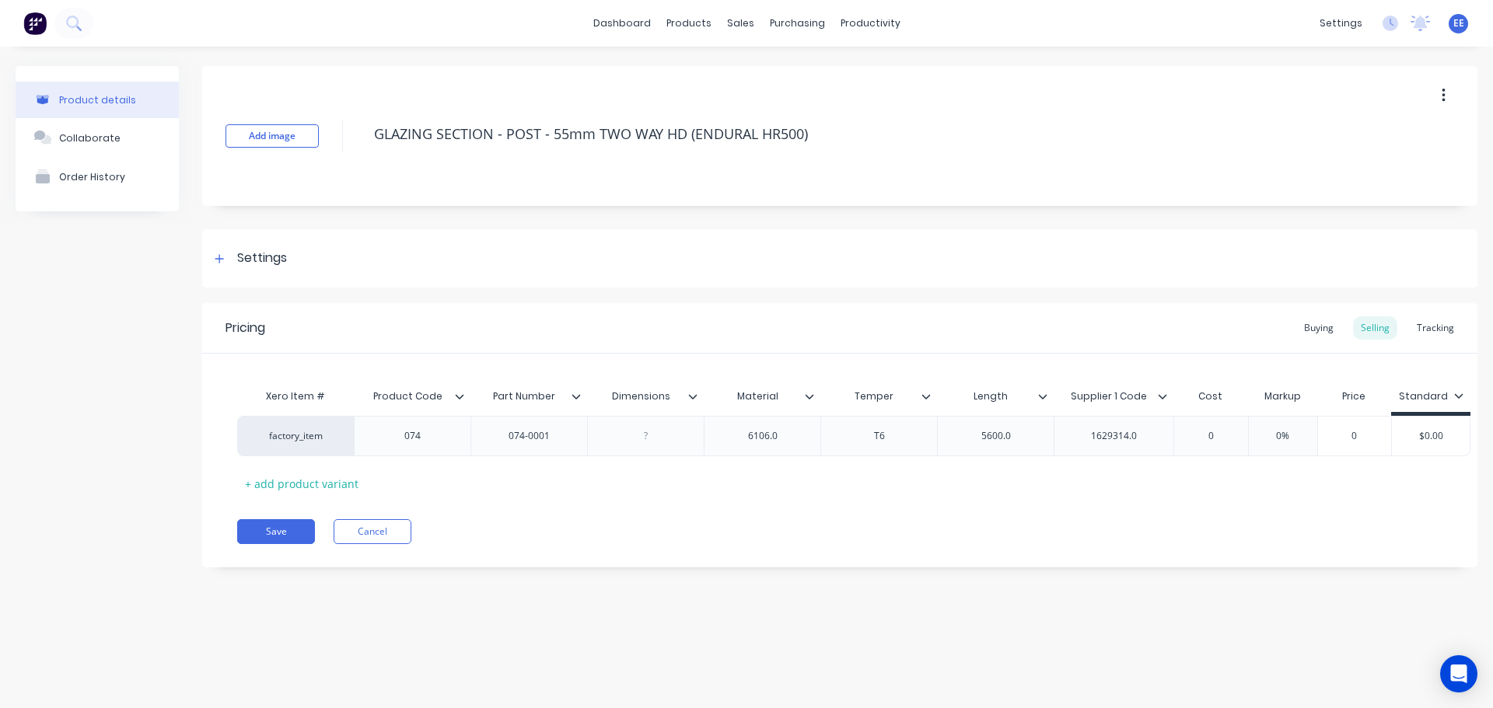
click at [693, 389] on div "Dimensions" at bounding box center [640, 396] width 107 height 39
click at [694, 397] on icon at bounding box center [693, 396] width 9 height 5
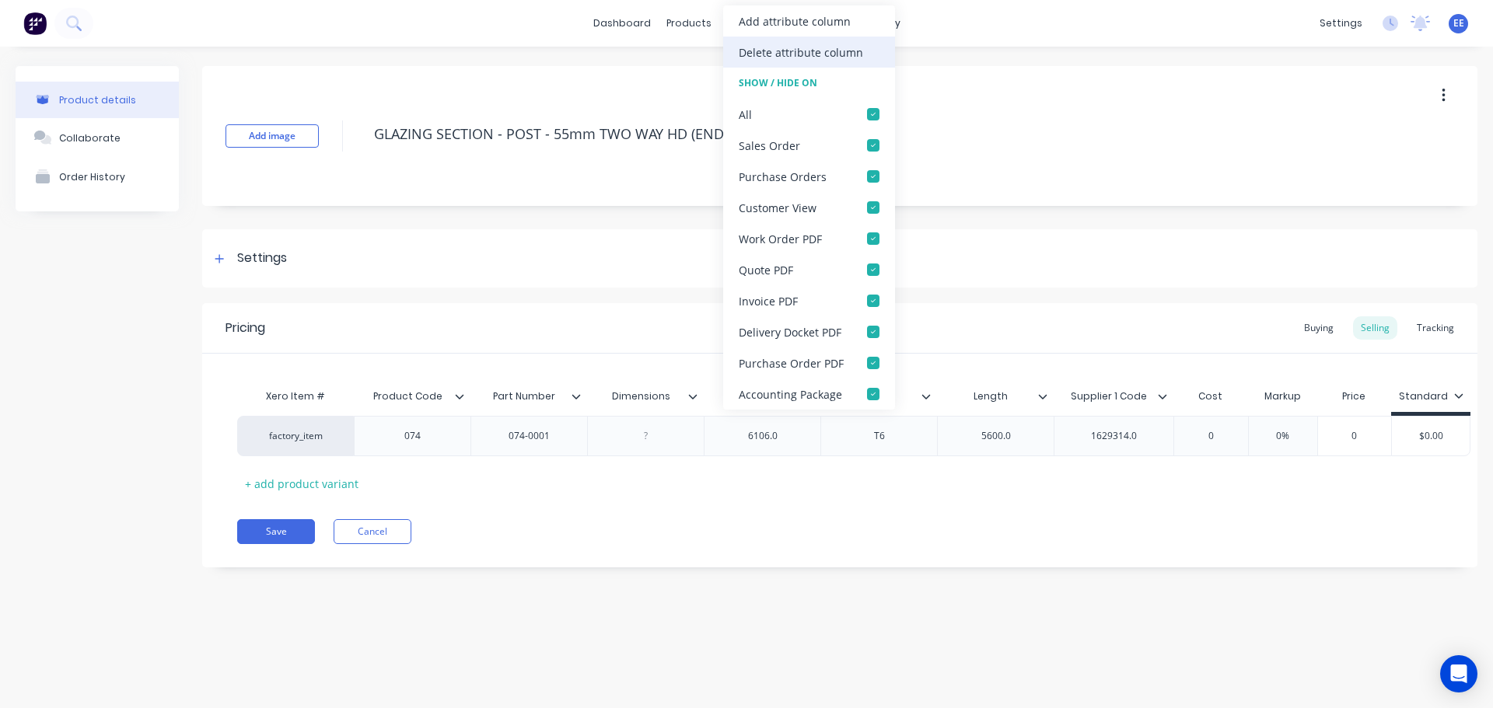
click at [792, 58] on div "Delete attribute column" at bounding box center [801, 52] width 124 height 16
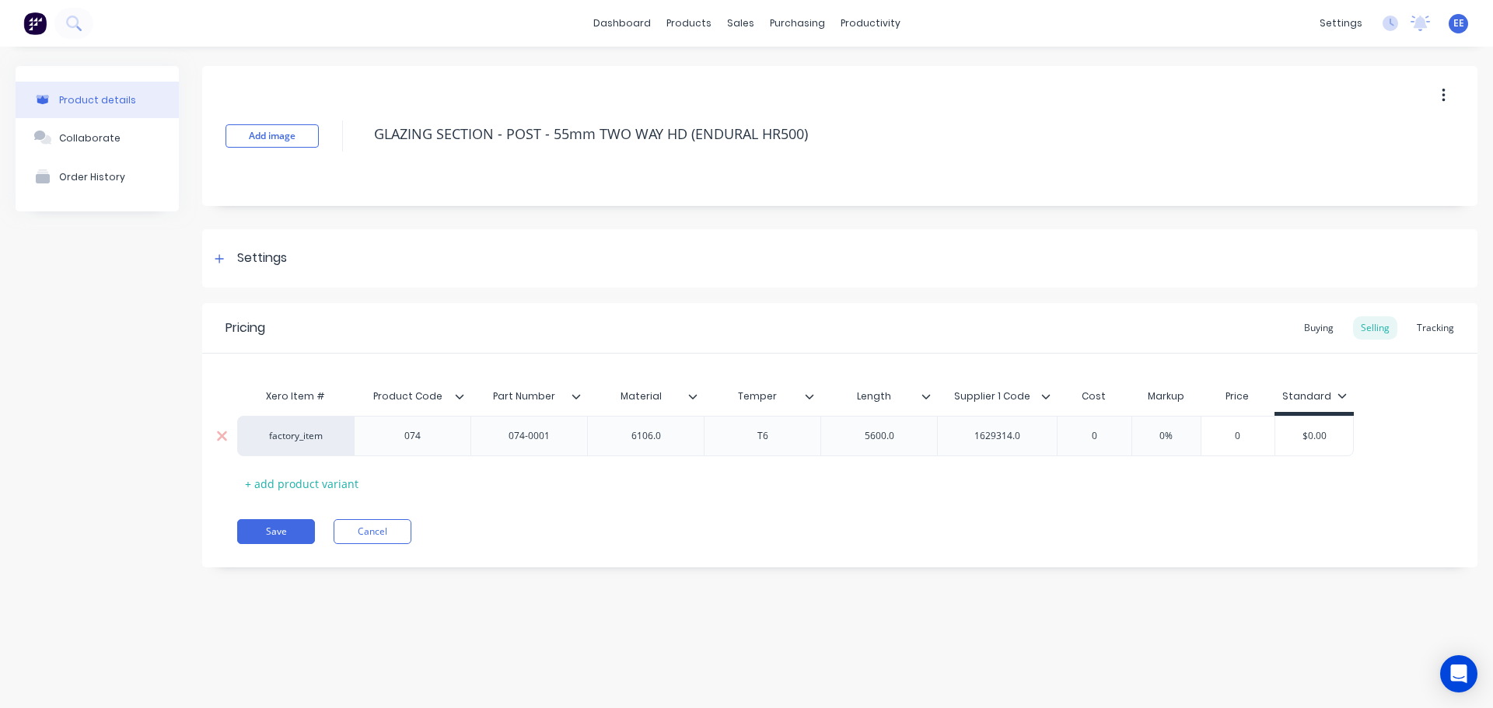
click at [677, 439] on div "6106.0" at bounding box center [646, 436] width 78 height 20
click at [903, 435] on div "5600.0" at bounding box center [880, 436] width 78 height 20
click at [1035, 439] on div "1629314.0" at bounding box center [998, 436] width 78 height 20
drag, startPoint x: 1006, startPoint y: 538, endPoint x: 737, endPoint y: 541, distance: 269.1
click at [1006, 538] on div "Save Cancel" at bounding box center [857, 531] width 1240 height 25
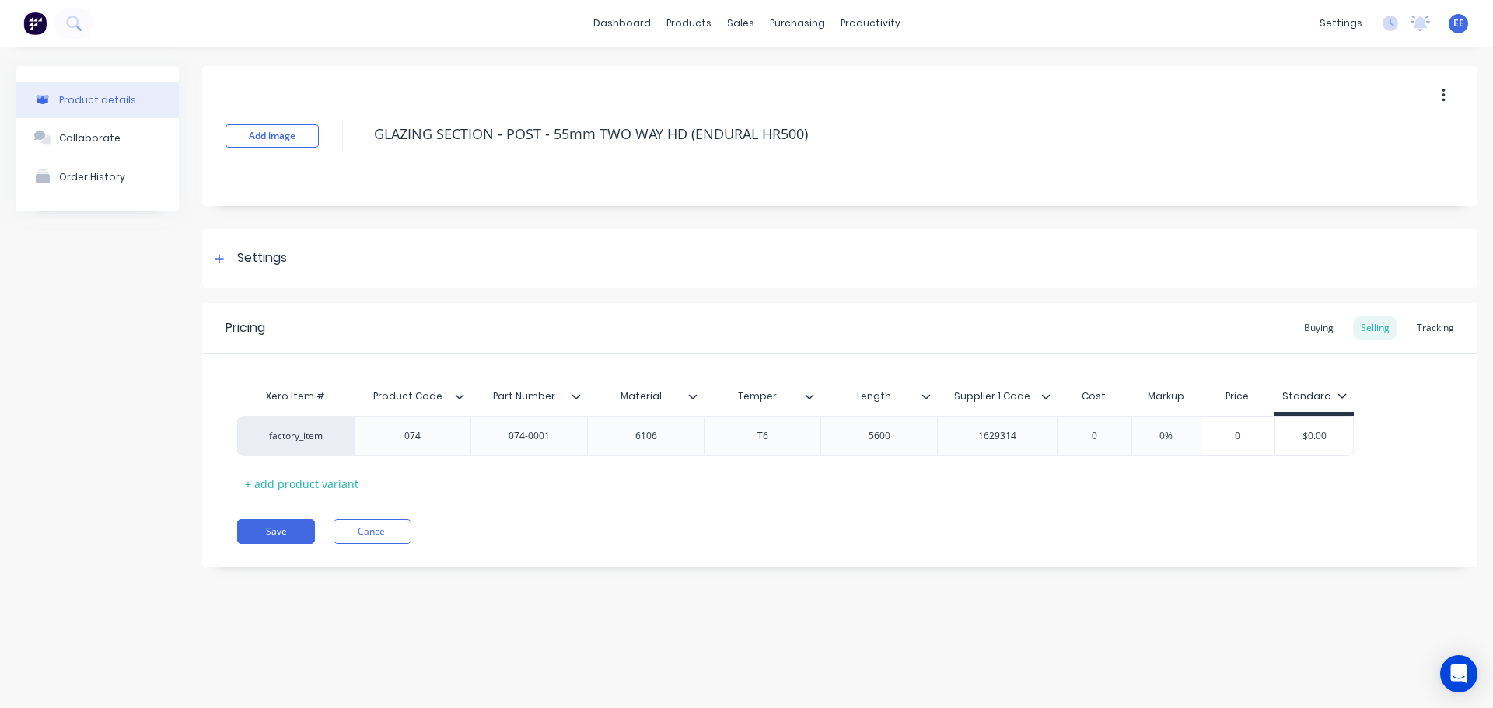
drag, startPoint x: 835, startPoint y: 139, endPoint x: 306, endPoint y: 171, distance: 530.5
click at [306, 171] on div "Add image GLAZING SECTION - POST - 55mm TWO WAY HD (ENDURAL HR500)" at bounding box center [839, 136] width 1275 height 140
click at [276, 528] on button "Save" at bounding box center [276, 531] width 78 height 25
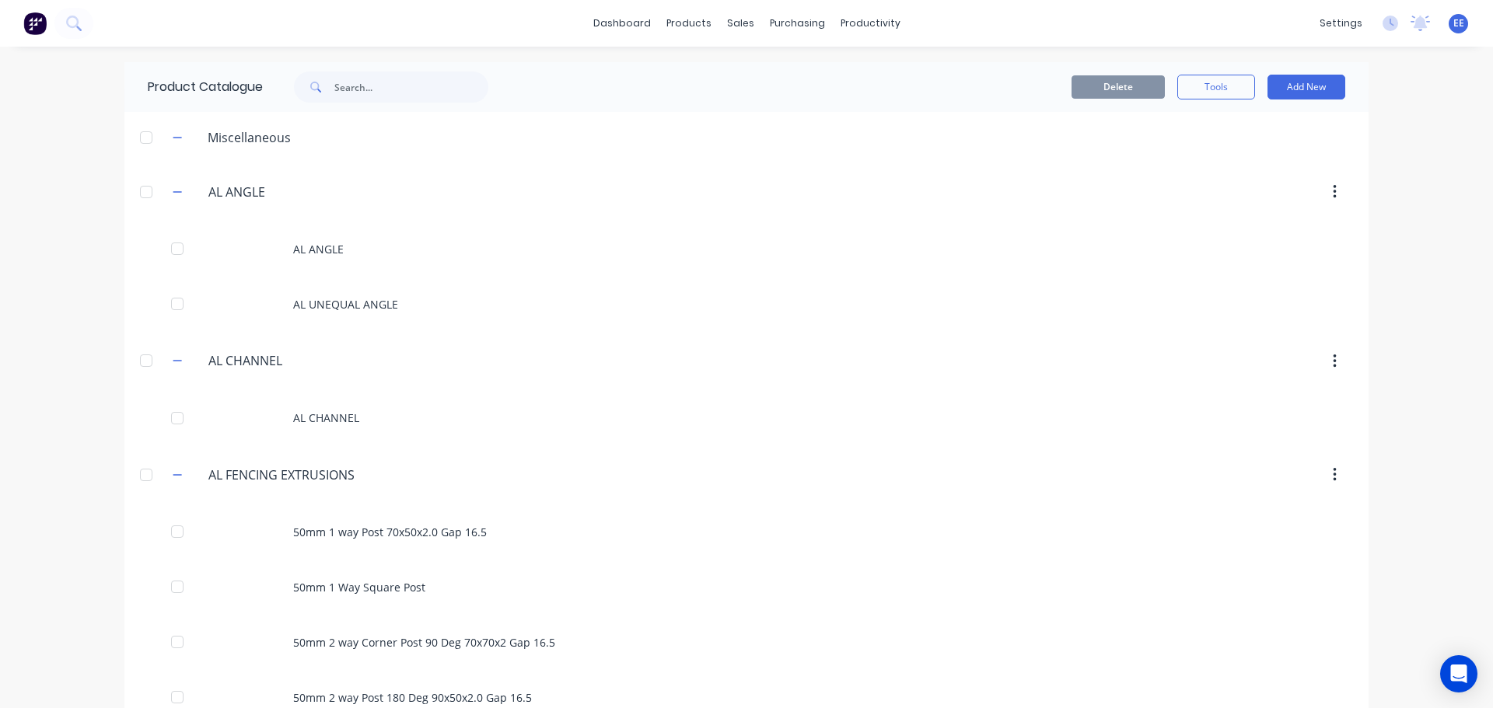
scroll to position [2559, 0]
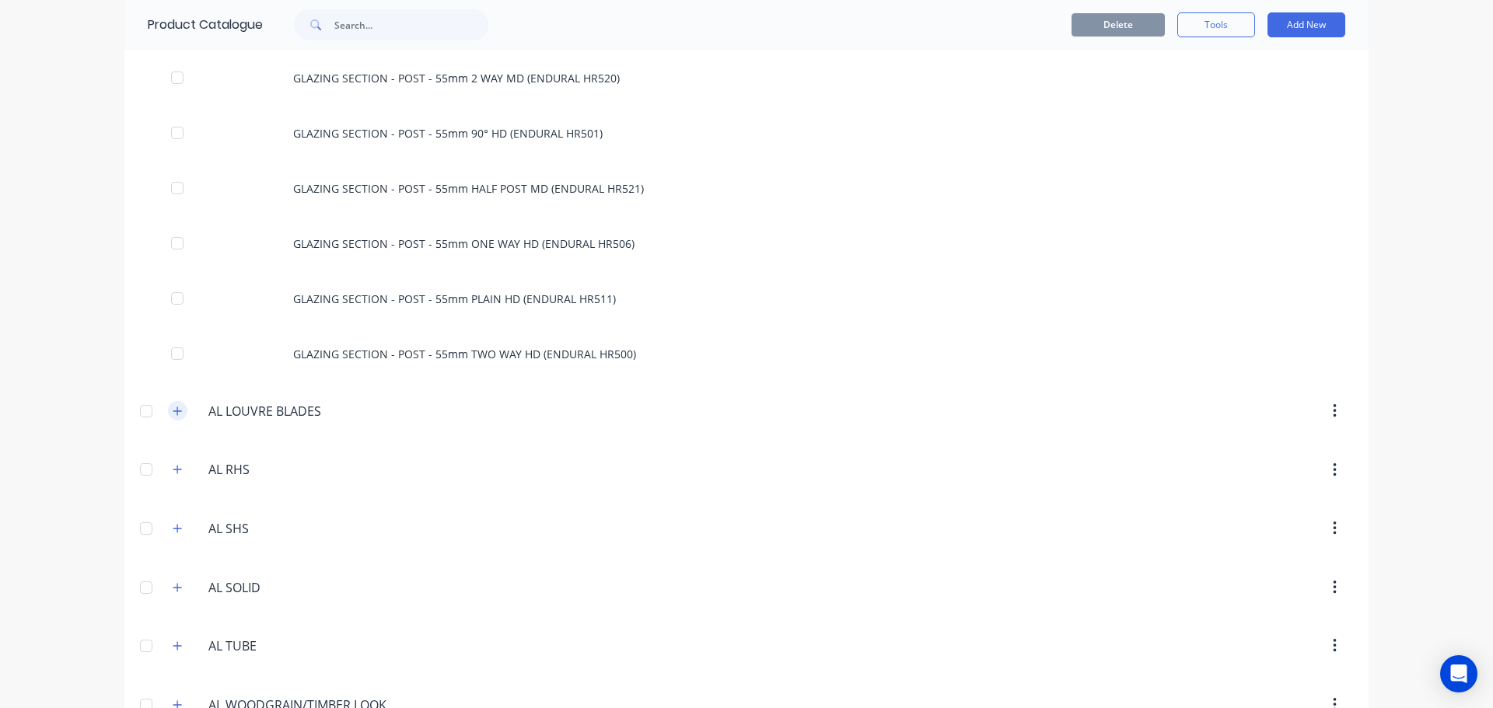
click at [173, 412] on icon "button" at bounding box center [177, 411] width 9 height 11
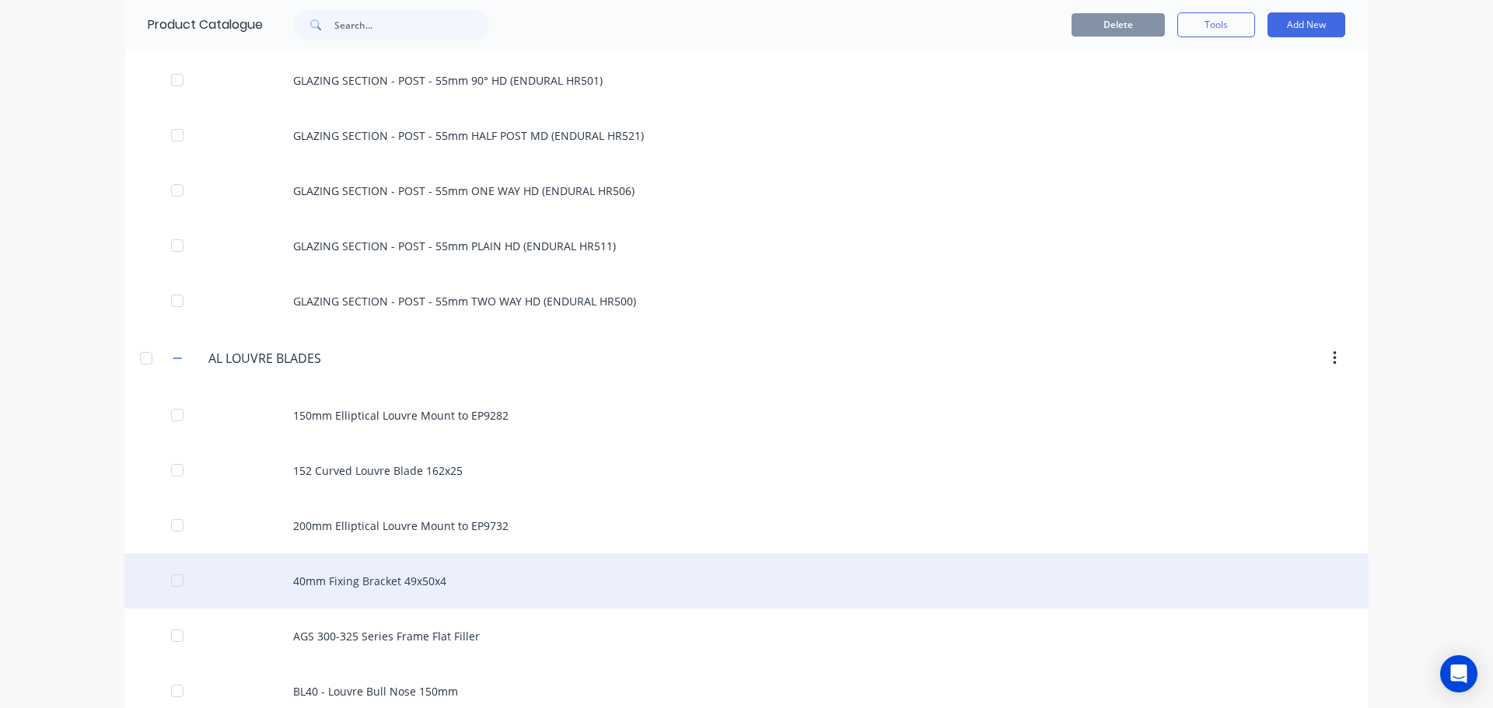
scroll to position [2715, 0]
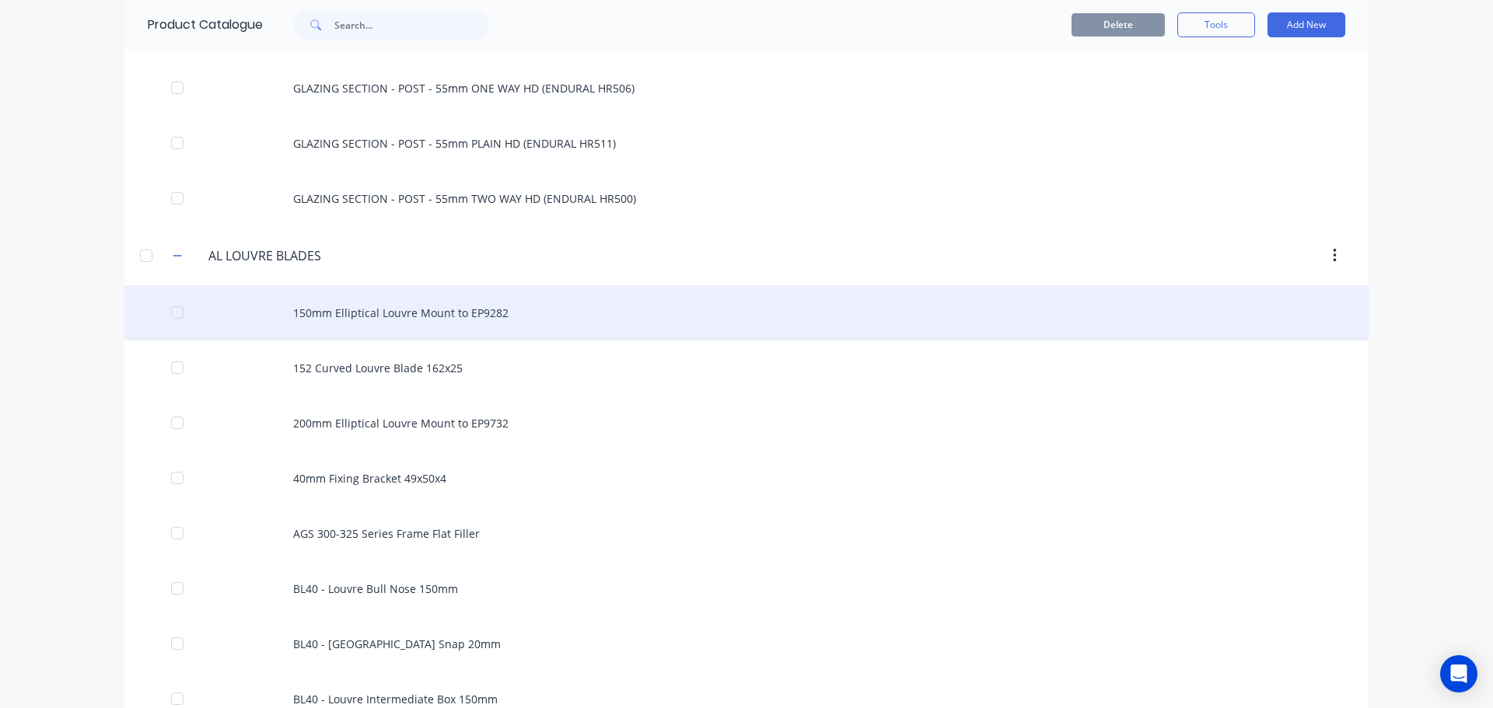
click at [344, 313] on div "150mm Elliptical Louvre Mount to EP9282" at bounding box center [746, 312] width 1244 height 55
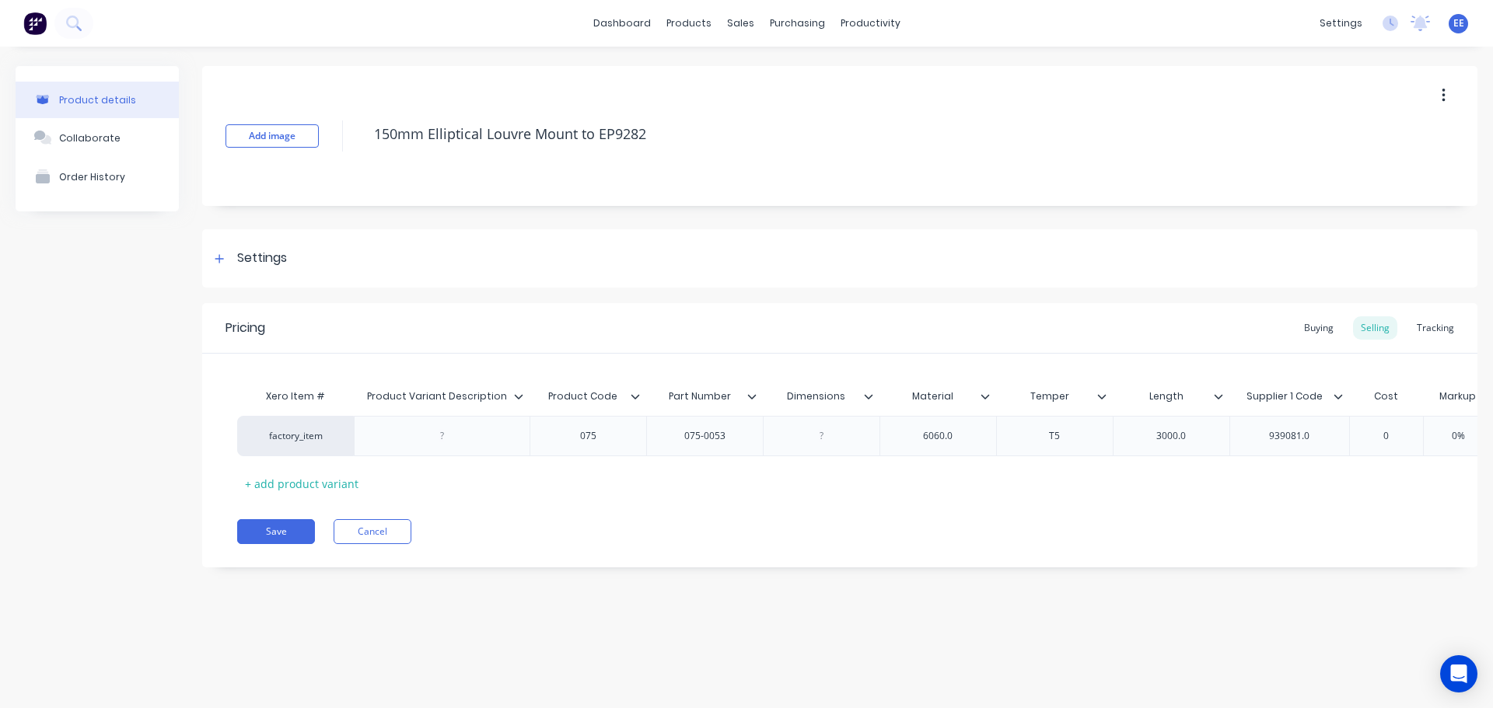
click at [519, 400] on icon at bounding box center [518, 396] width 9 height 9
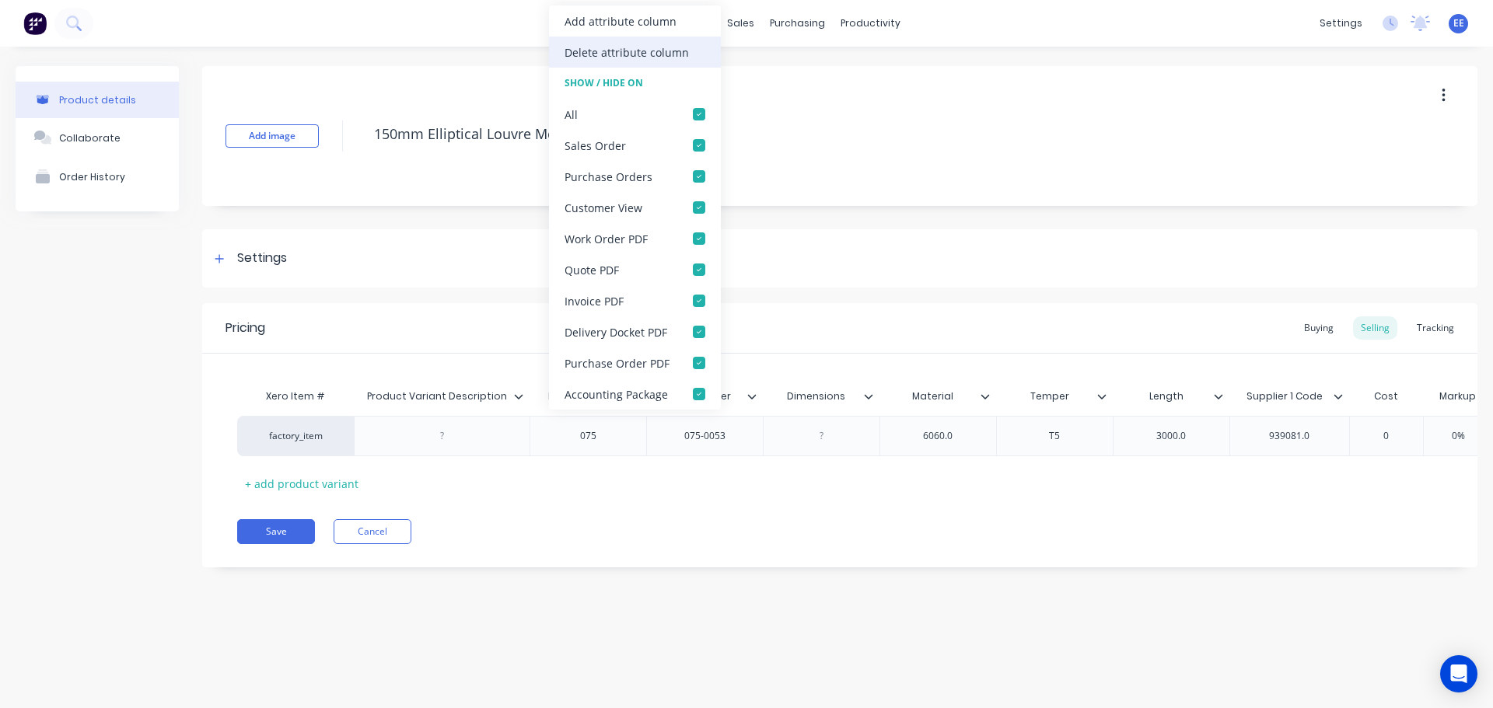
click at [649, 55] on div "Delete attribute column" at bounding box center [627, 52] width 124 height 16
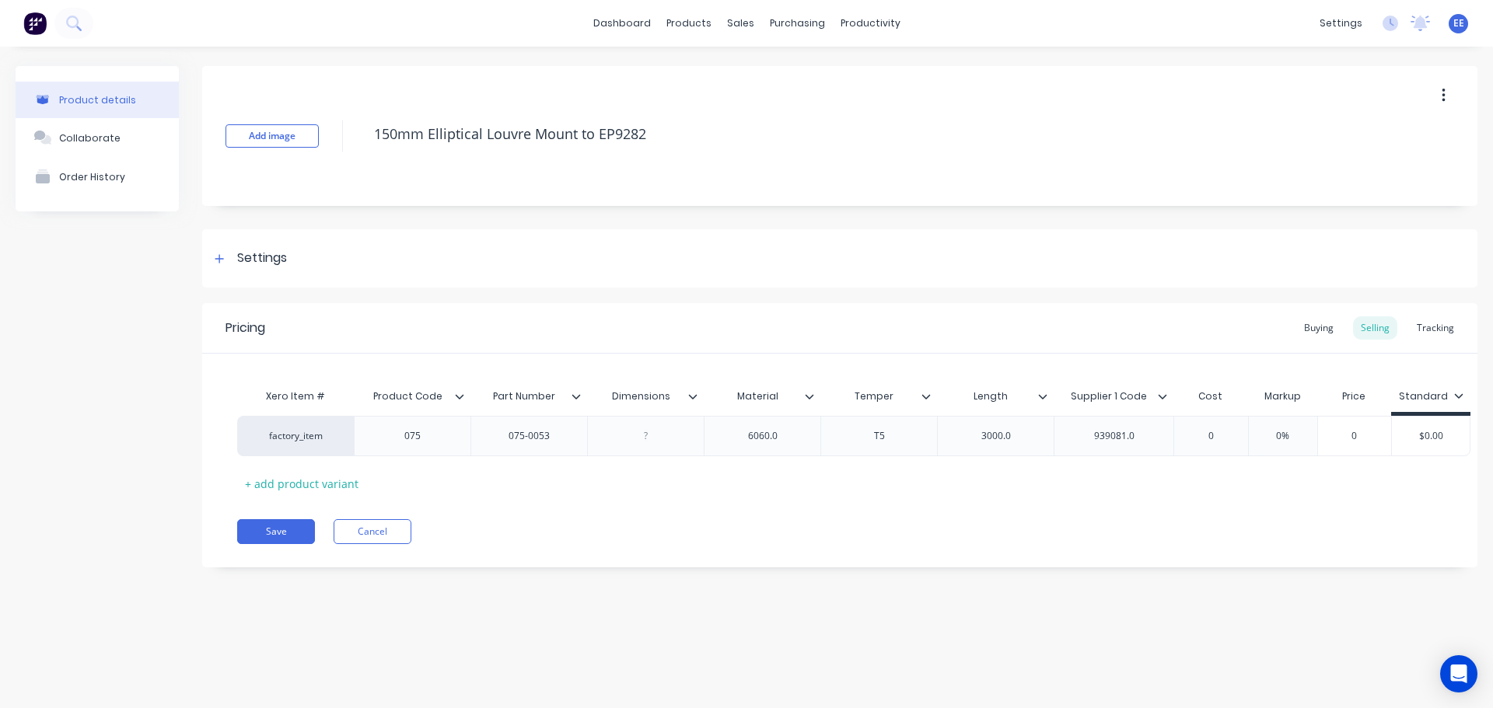
click at [691, 393] on icon at bounding box center [692, 396] width 9 height 9
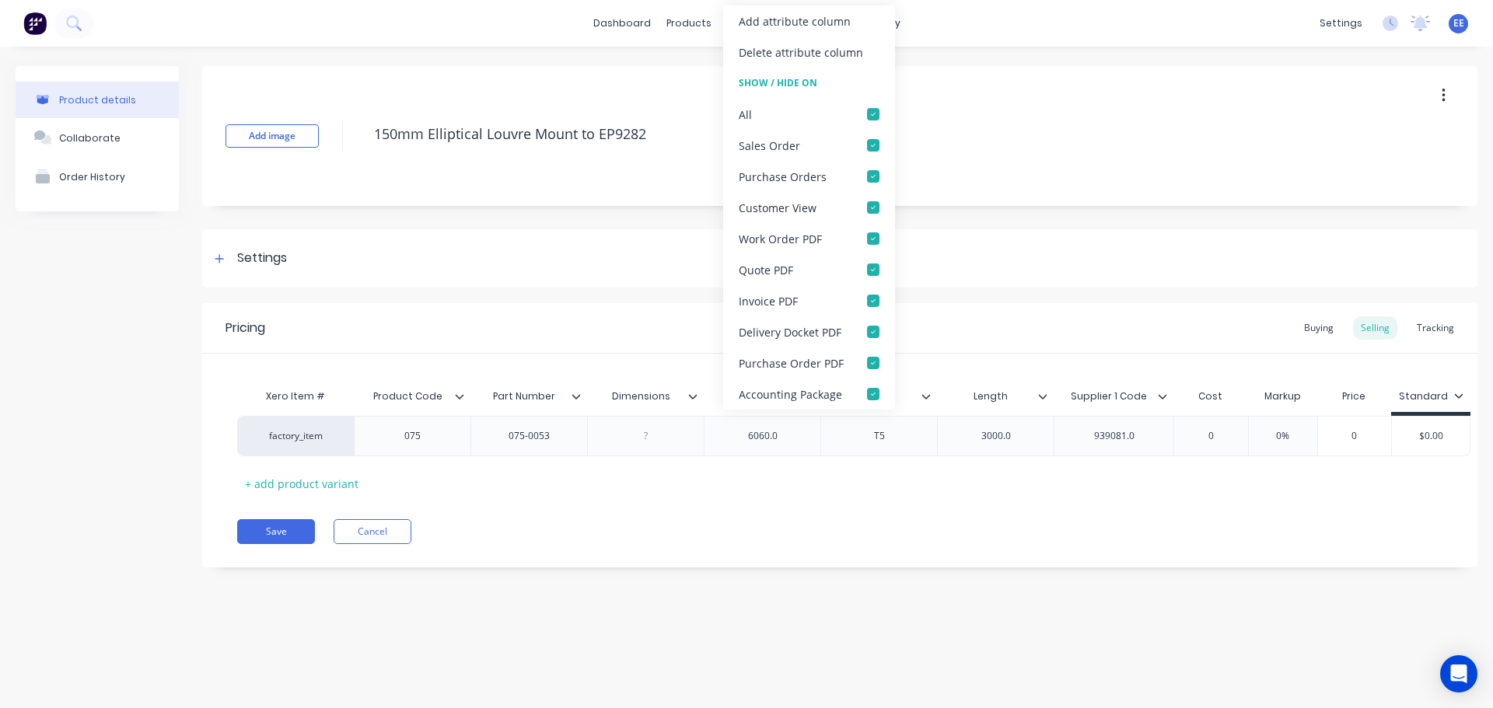
click at [799, 53] on div "Delete attribute column" at bounding box center [801, 52] width 124 height 16
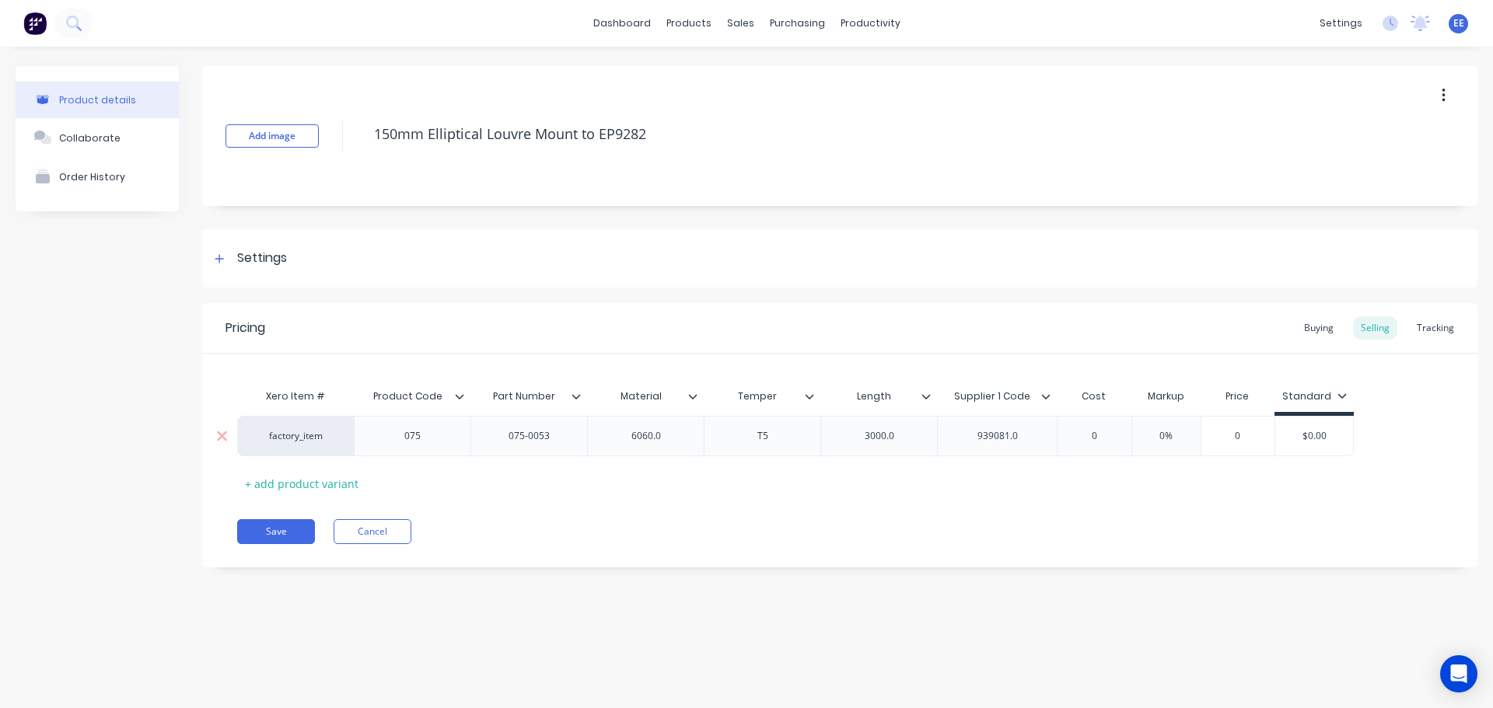
click at [679, 432] on div "6060.0" at bounding box center [646, 436] width 78 height 20
click at [910, 433] on div "3000.0" at bounding box center [880, 436] width 78 height 20
click at [1027, 431] on div "939081.0" at bounding box center [998, 436] width 78 height 20
drag, startPoint x: 656, startPoint y: 135, endPoint x: 275, endPoint y: 160, distance: 381.9
click at [277, 159] on div "Add image 150mm Elliptical Louvre Mount to EP9282" at bounding box center [839, 136] width 1275 height 140
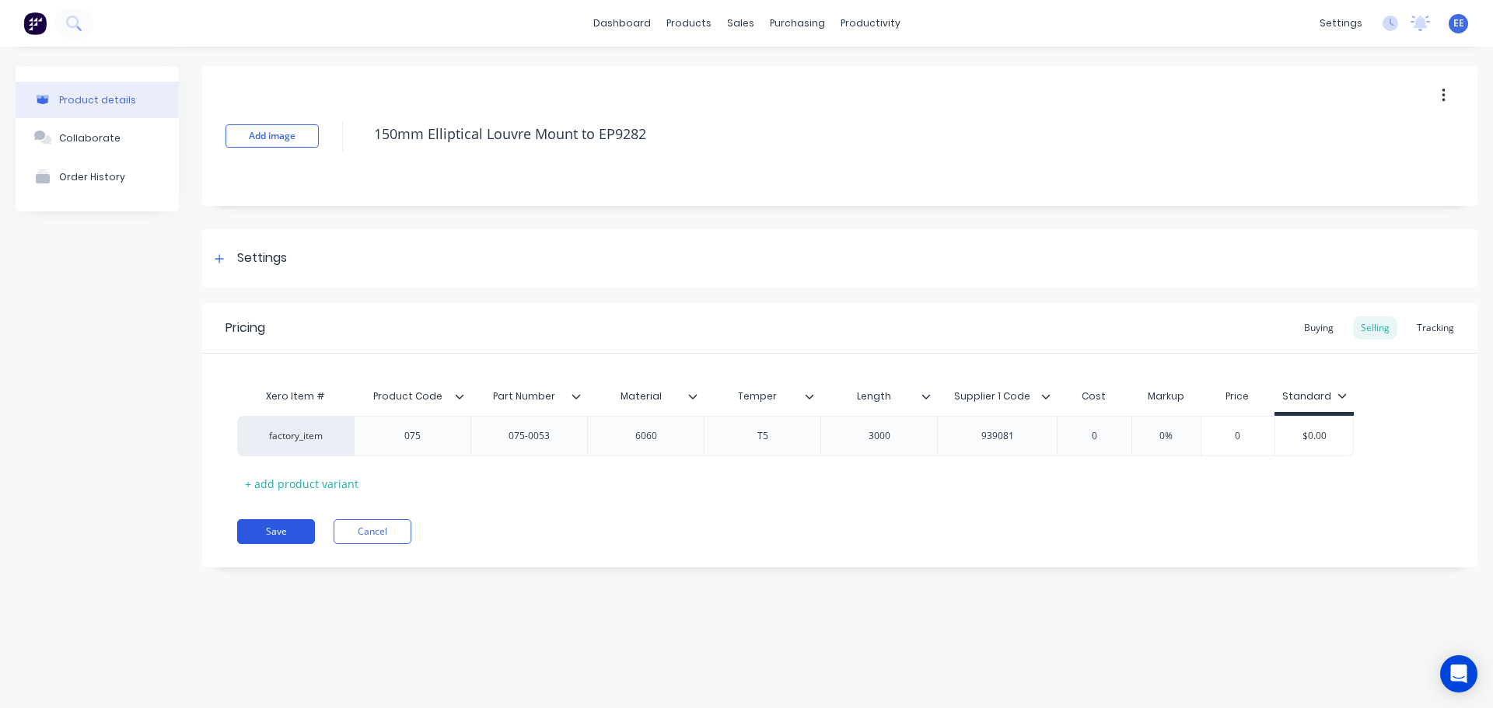
click at [289, 526] on button "Save" at bounding box center [276, 531] width 78 height 25
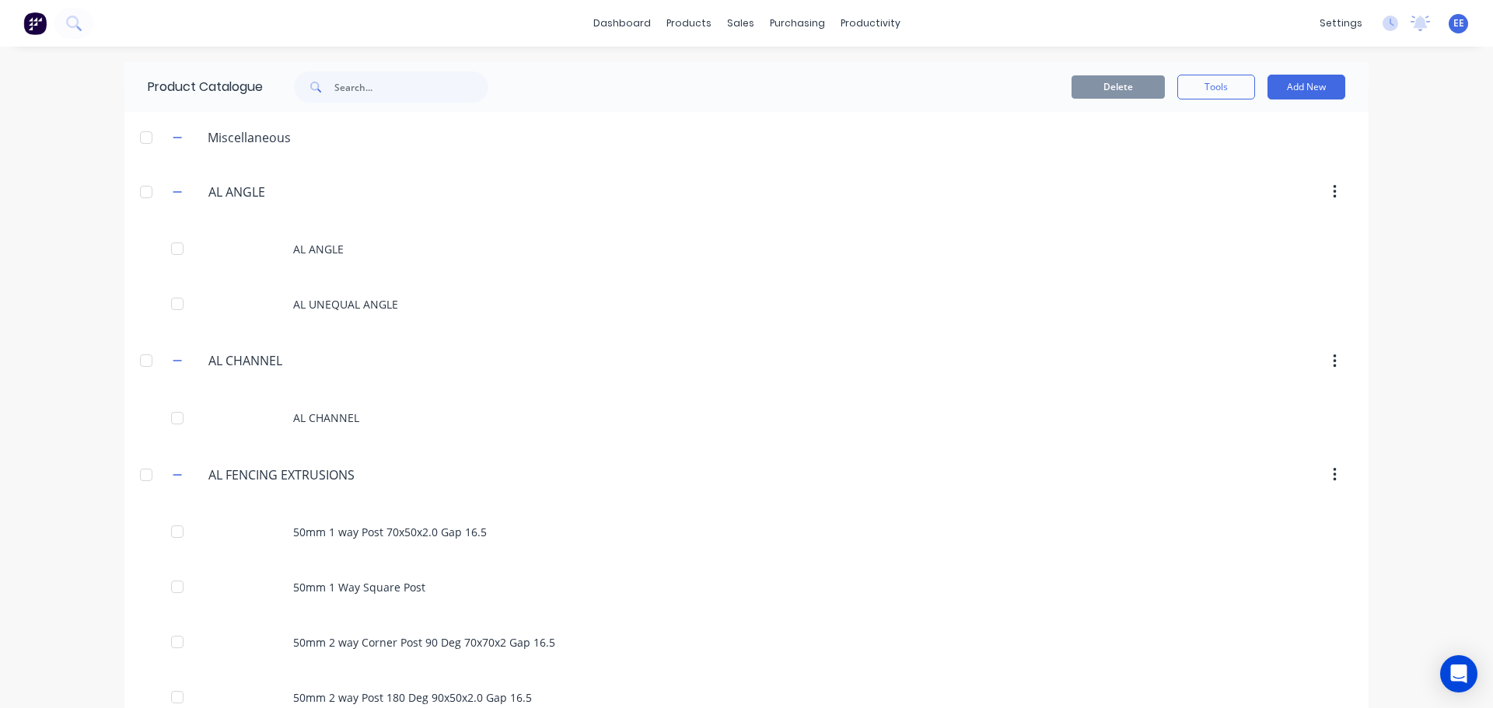
scroll to position [2674, 0]
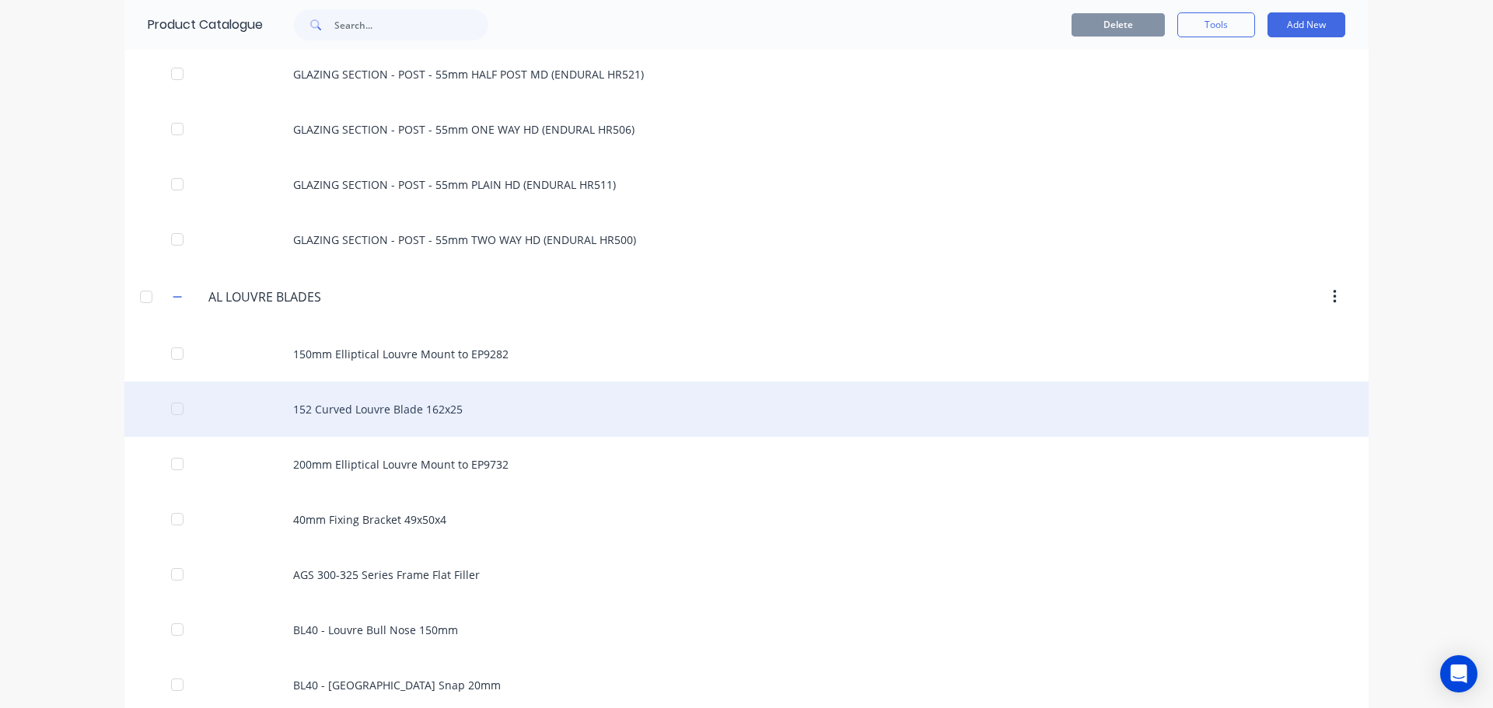
click at [466, 416] on div "152 Curved Louvre Blade 162x25" at bounding box center [746, 409] width 1244 height 55
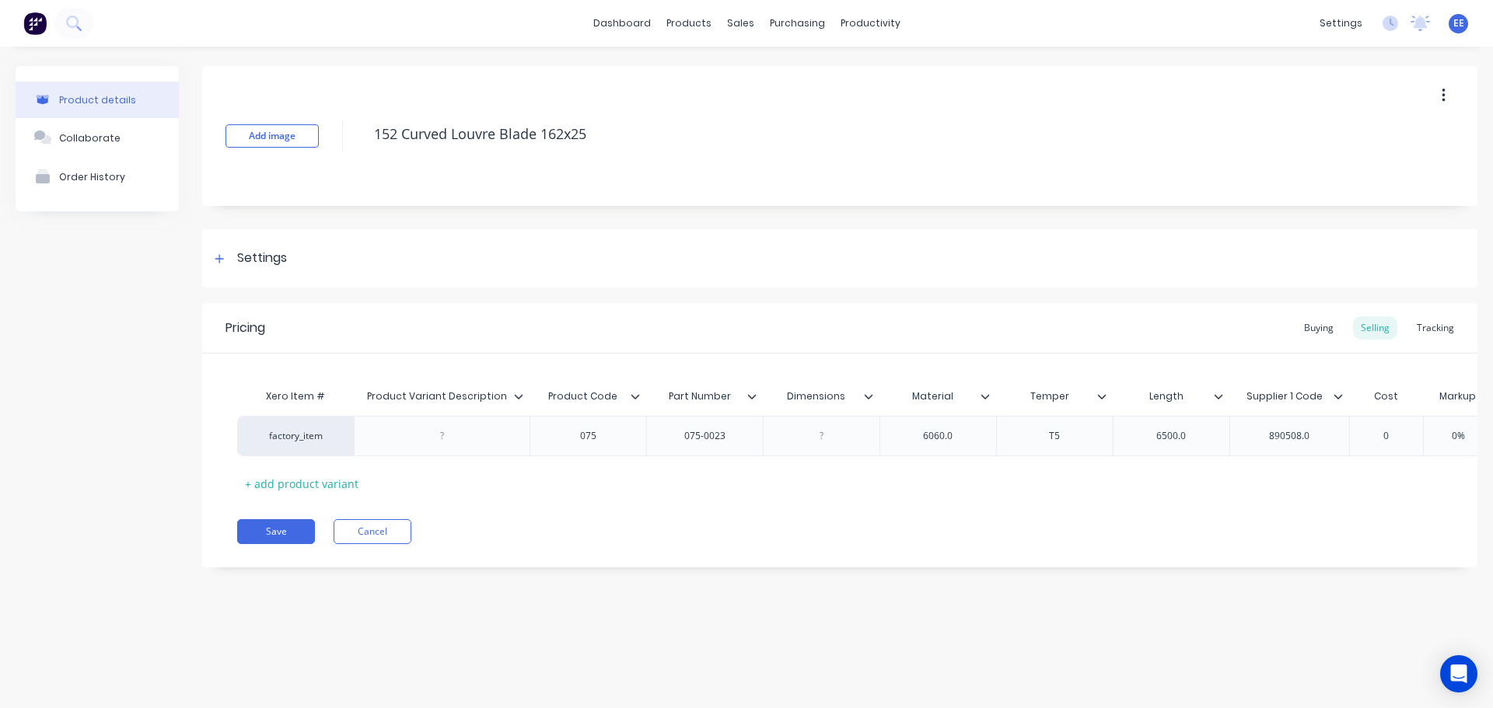
drag, startPoint x: 600, startPoint y: 134, endPoint x: 332, endPoint y: 156, distance: 269.2
click at [332, 156] on div "Add image 152 Curved Louvre Blade 162x25" at bounding box center [839, 136] width 1275 height 140
click at [516, 394] on icon at bounding box center [518, 396] width 9 height 9
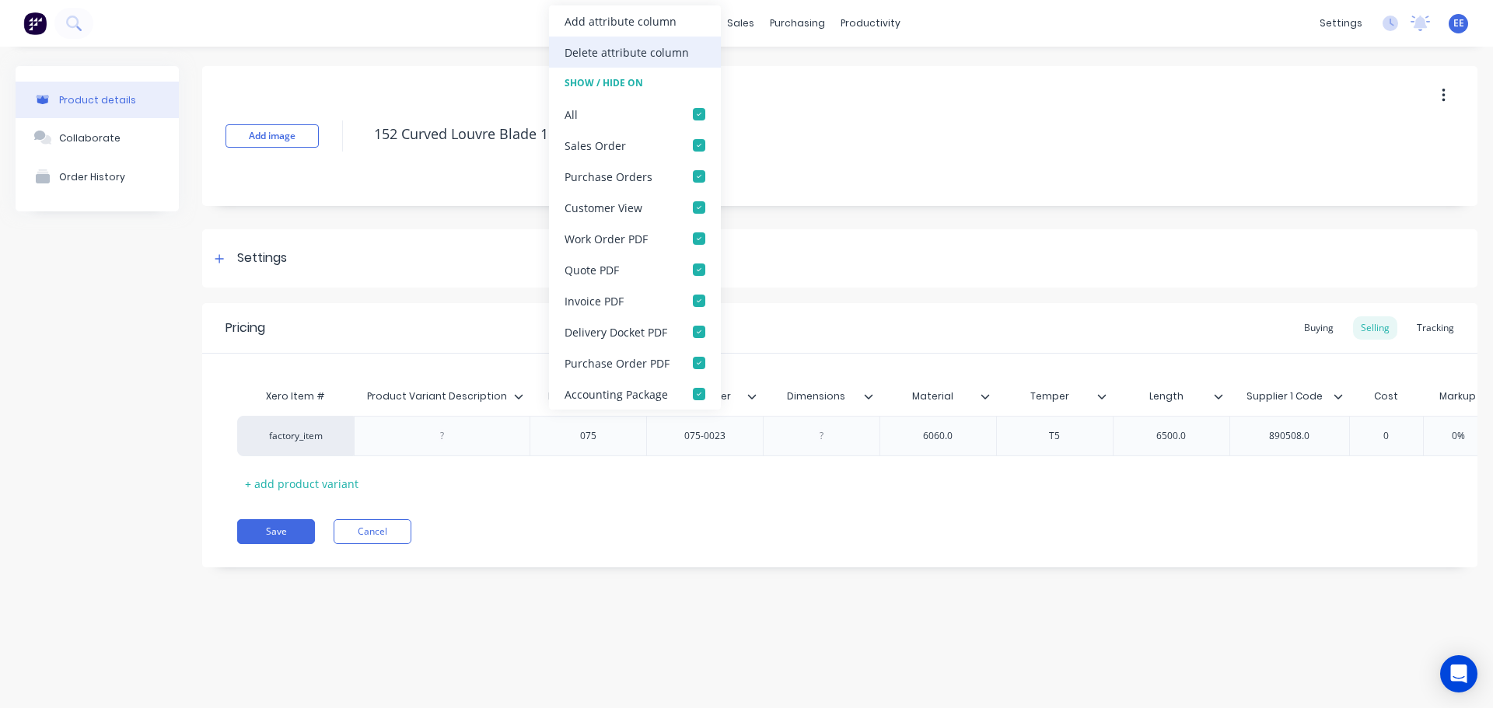
click at [620, 61] on div "Delete attribute column" at bounding box center [635, 52] width 172 height 31
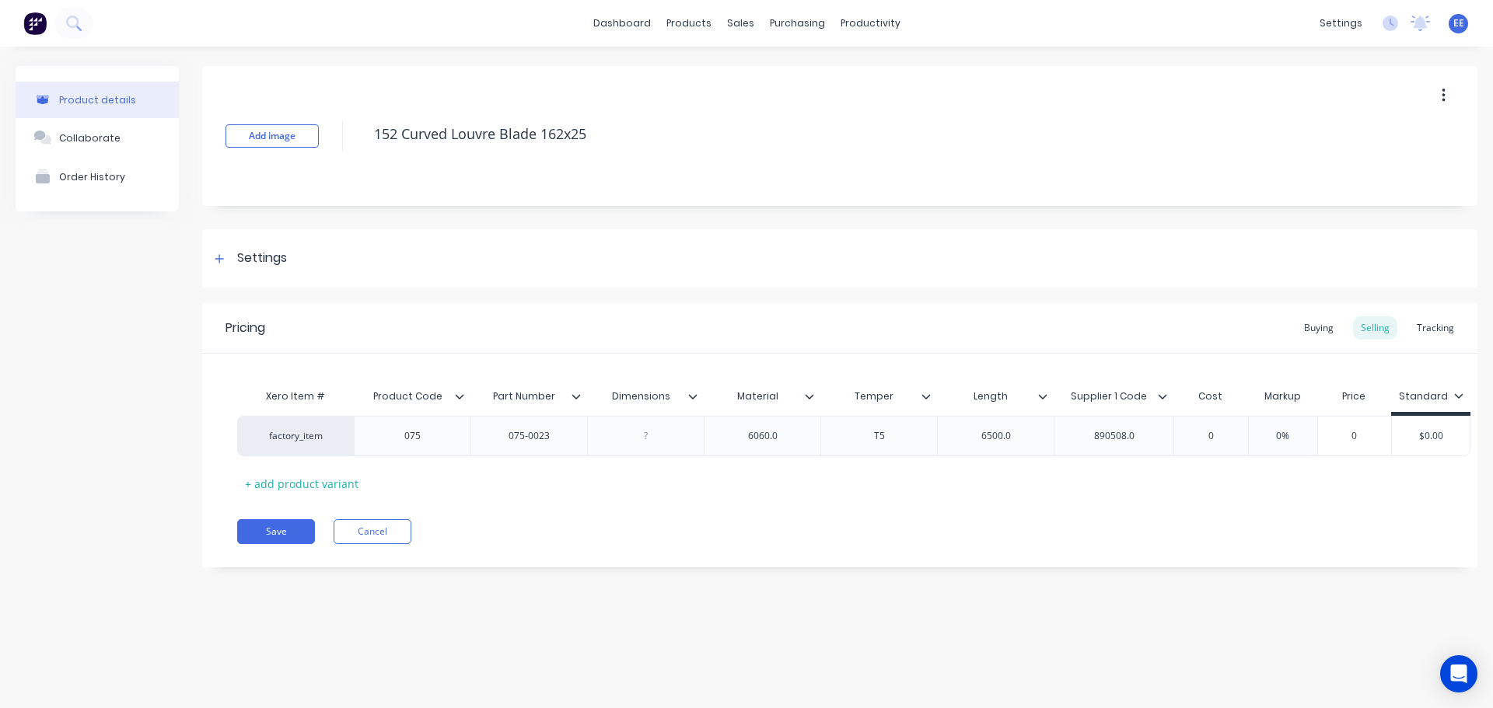
click at [694, 399] on icon at bounding box center [692, 396] width 9 height 9
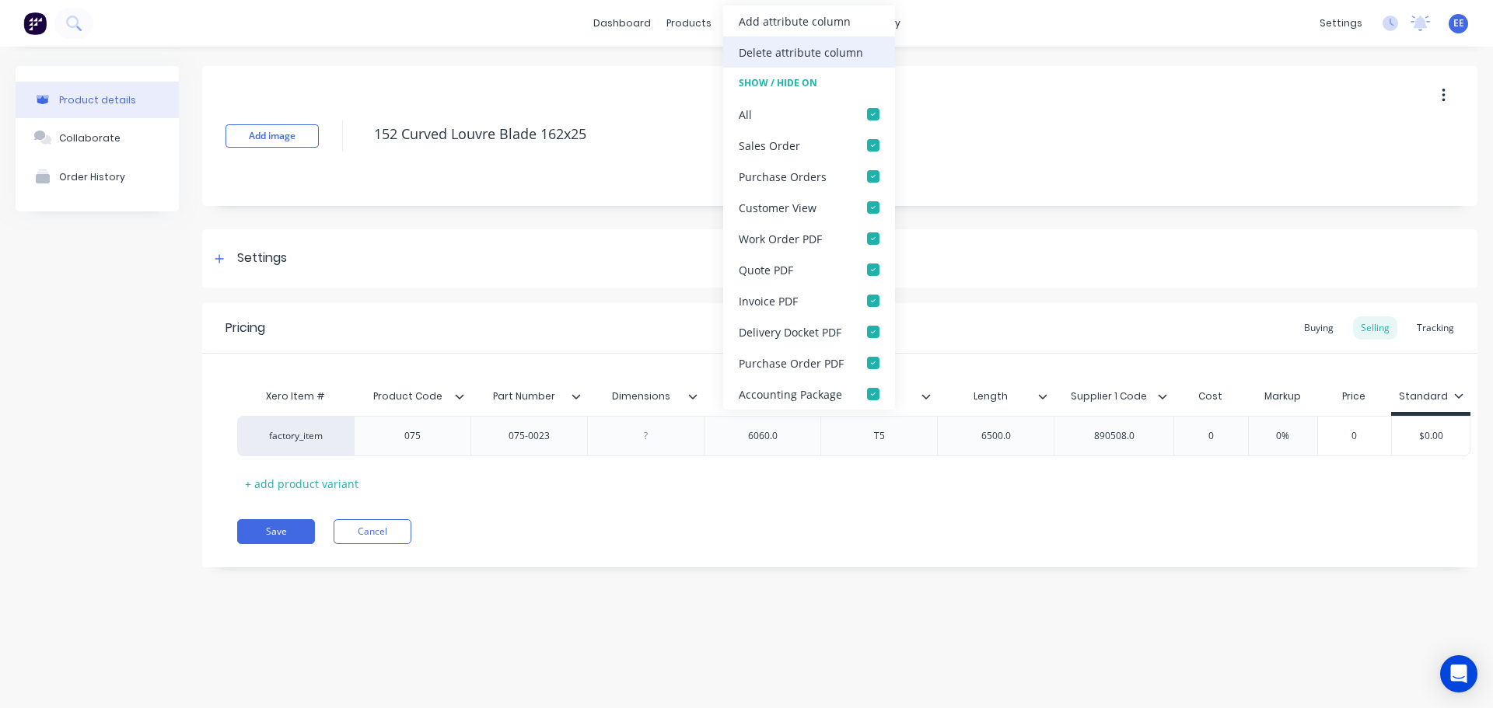
click at [822, 51] on div "Delete attribute column" at bounding box center [801, 52] width 124 height 16
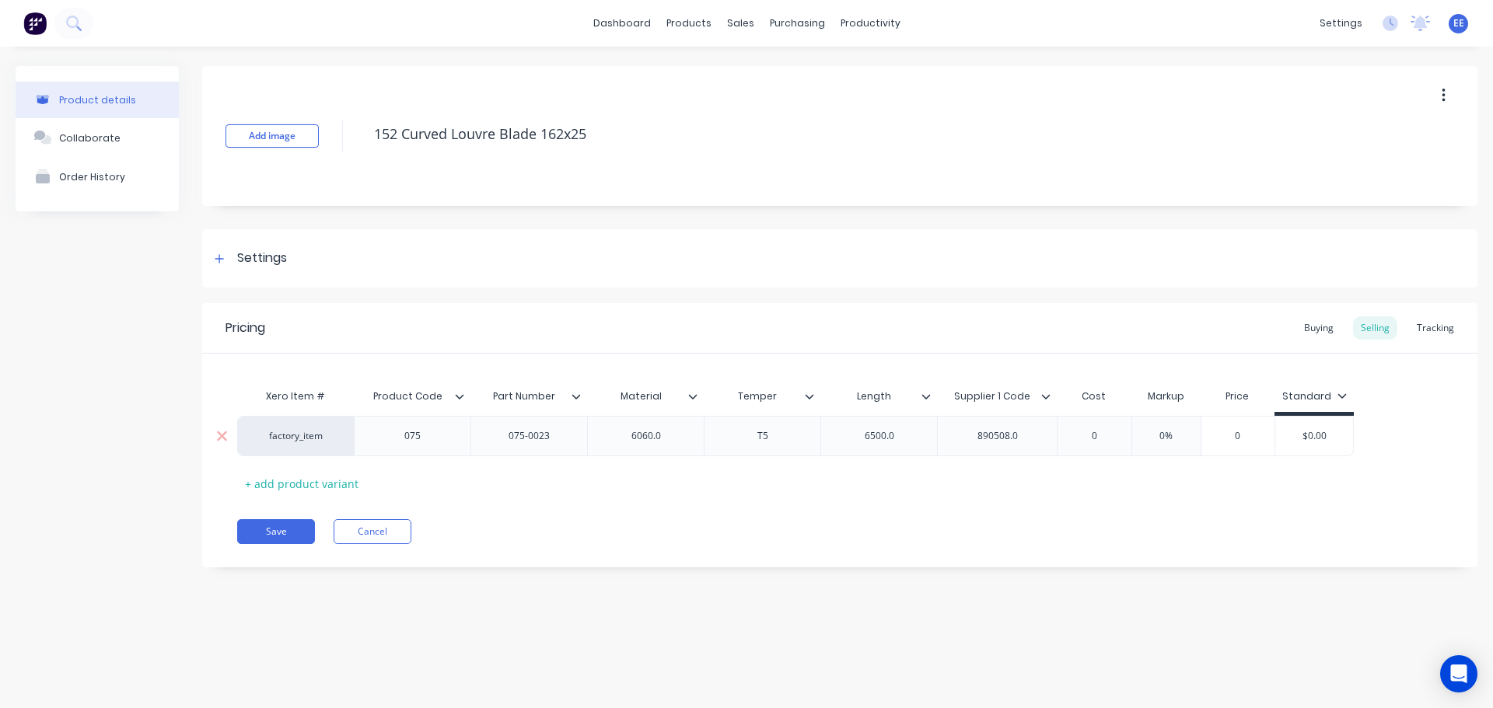
click at [677, 435] on div "6060.0" at bounding box center [646, 436] width 78 height 20
click at [905, 440] on div "6500.0" at bounding box center [880, 436] width 78 height 20
click at [1030, 440] on div "890508.0" at bounding box center [998, 436] width 78 height 20
click at [278, 531] on button "Save" at bounding box center [276, 531] width 78 height 25
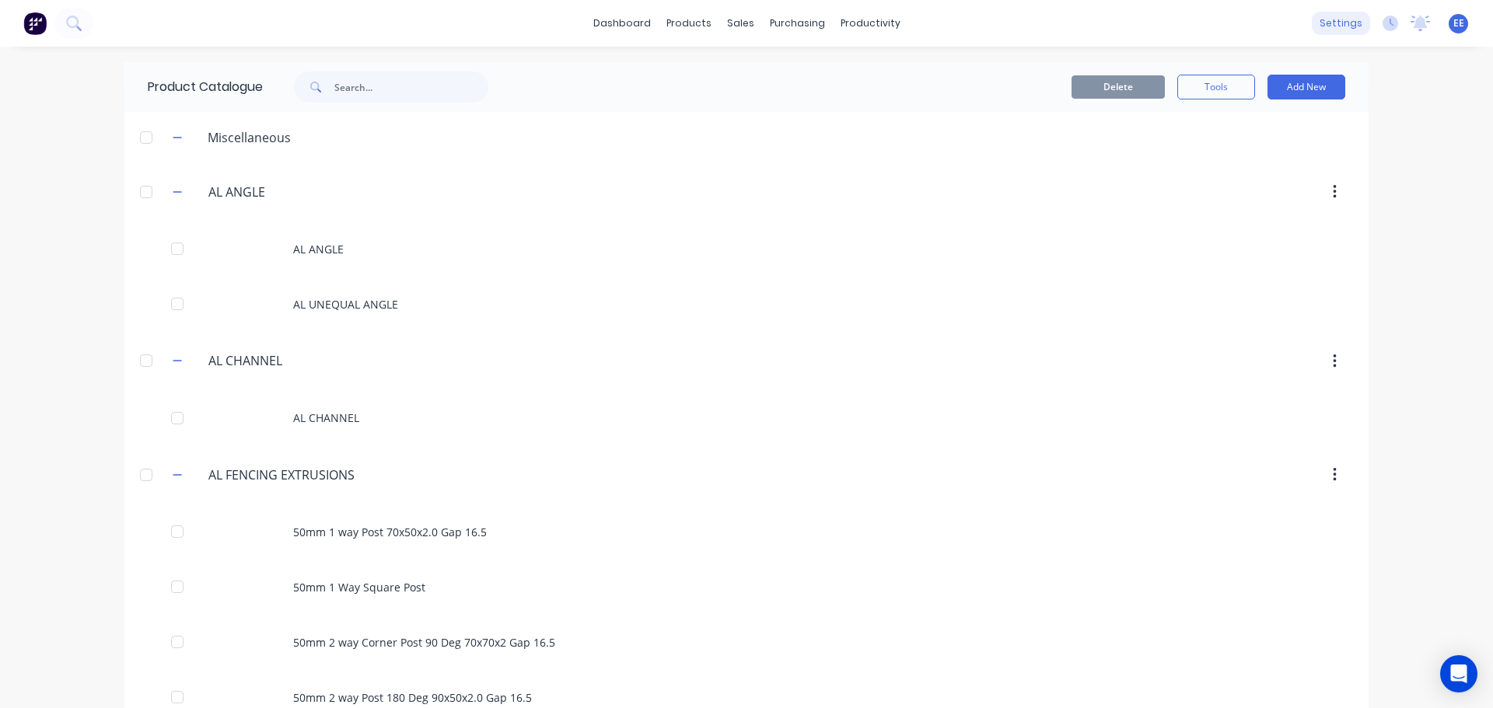
scroll to position [2729, 0]
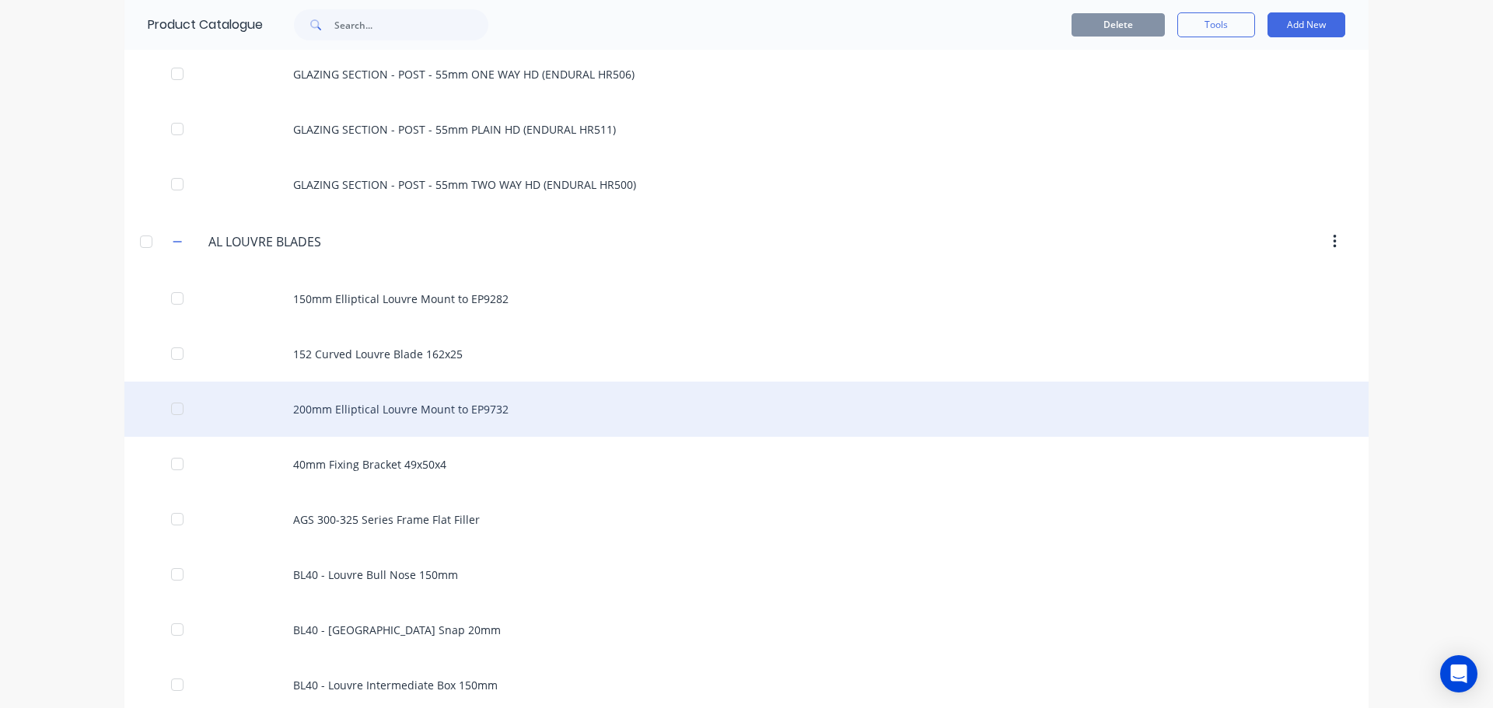
click at [491, 408] on div "200mm Elliptical Louvre Mount to EP9732" at bounding box center [746, 409] width 1244 height 55
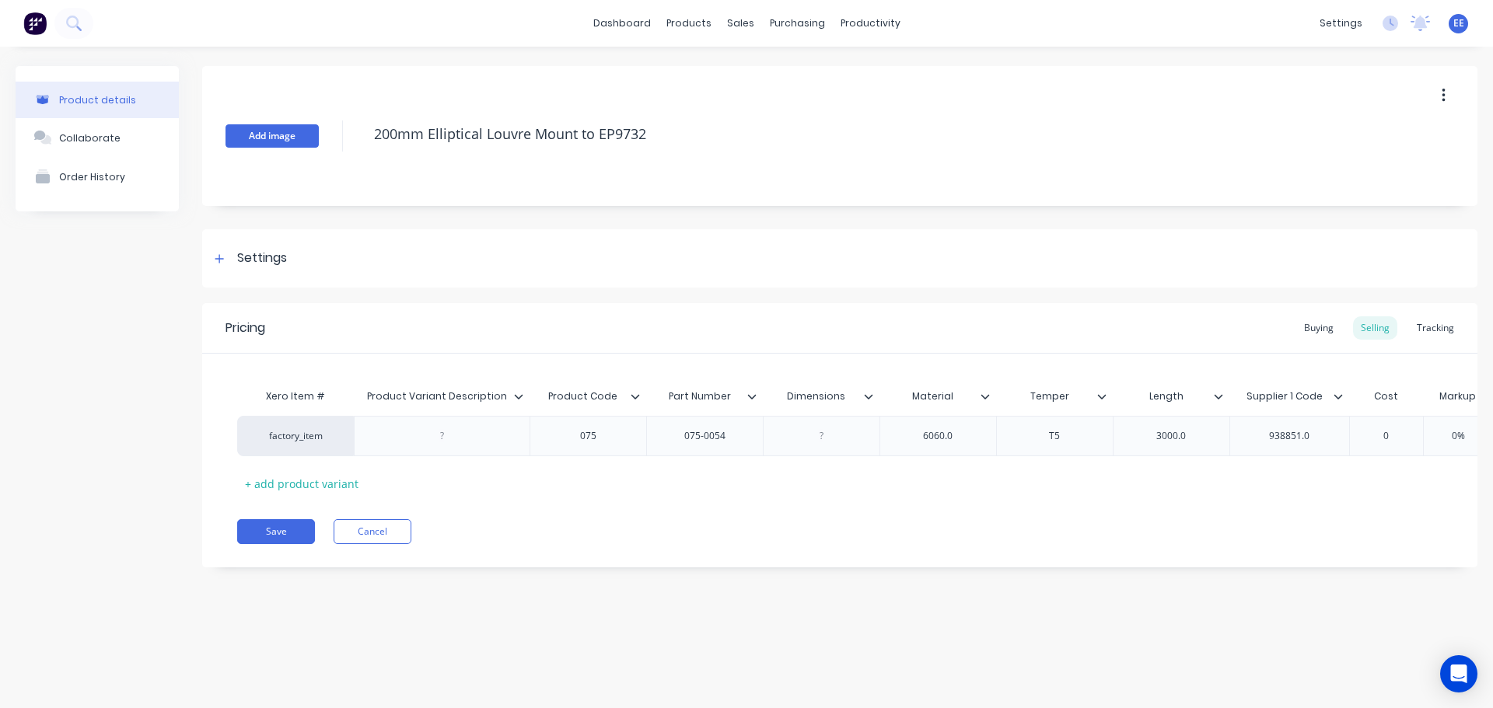
drag, startPoint x: 660, startPoint y: 128, endPoint x: 304, endPoint y: 145, distance: 356.6
click at [304, 145] on div "Add image 200mm Elliptical Louvre Mount to EP9732" at bounding box center [839, 136] width 1275 height 140
click at [519, 399] on icon at bounding box center [518, 396] width 9 height 5
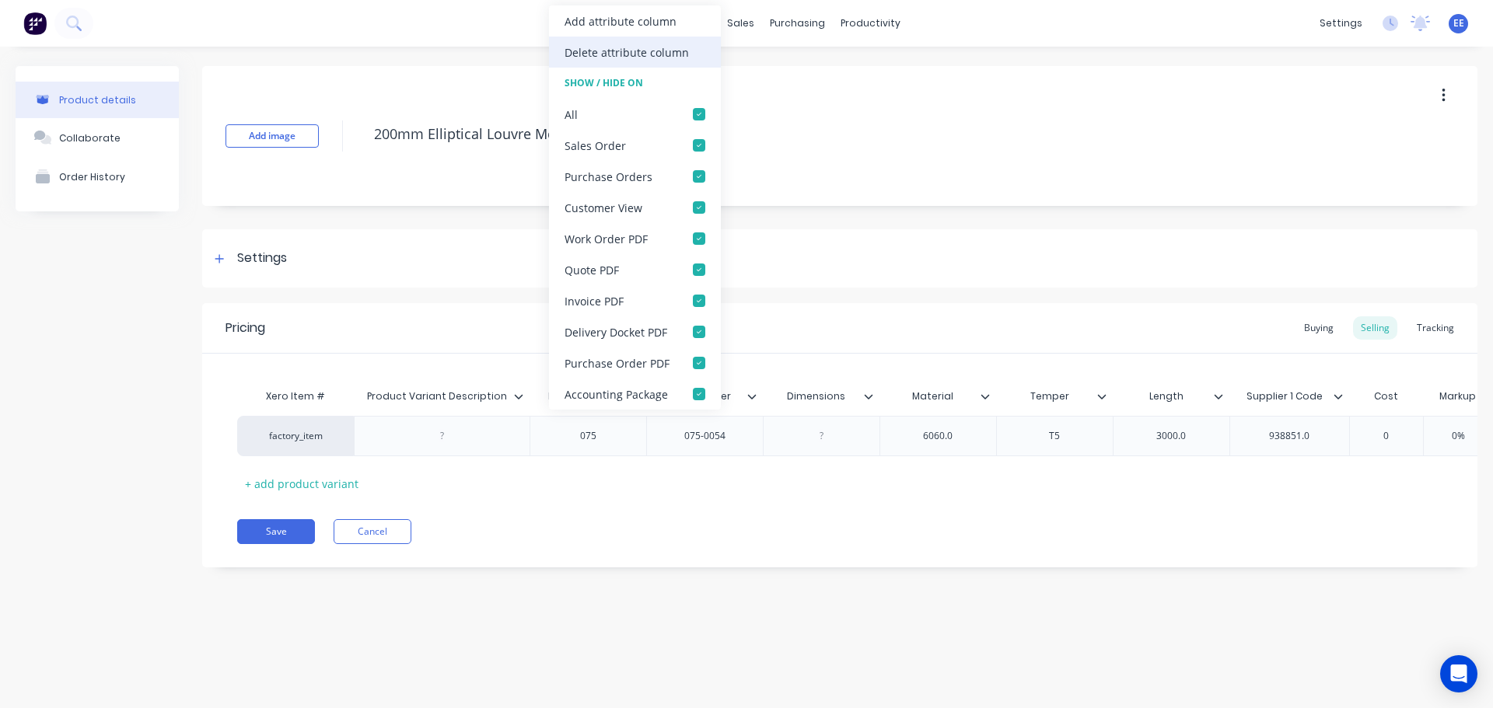
click at [624, 45] on div "Delete attribute column" at bounding box center [627, 52] width 124 height 16
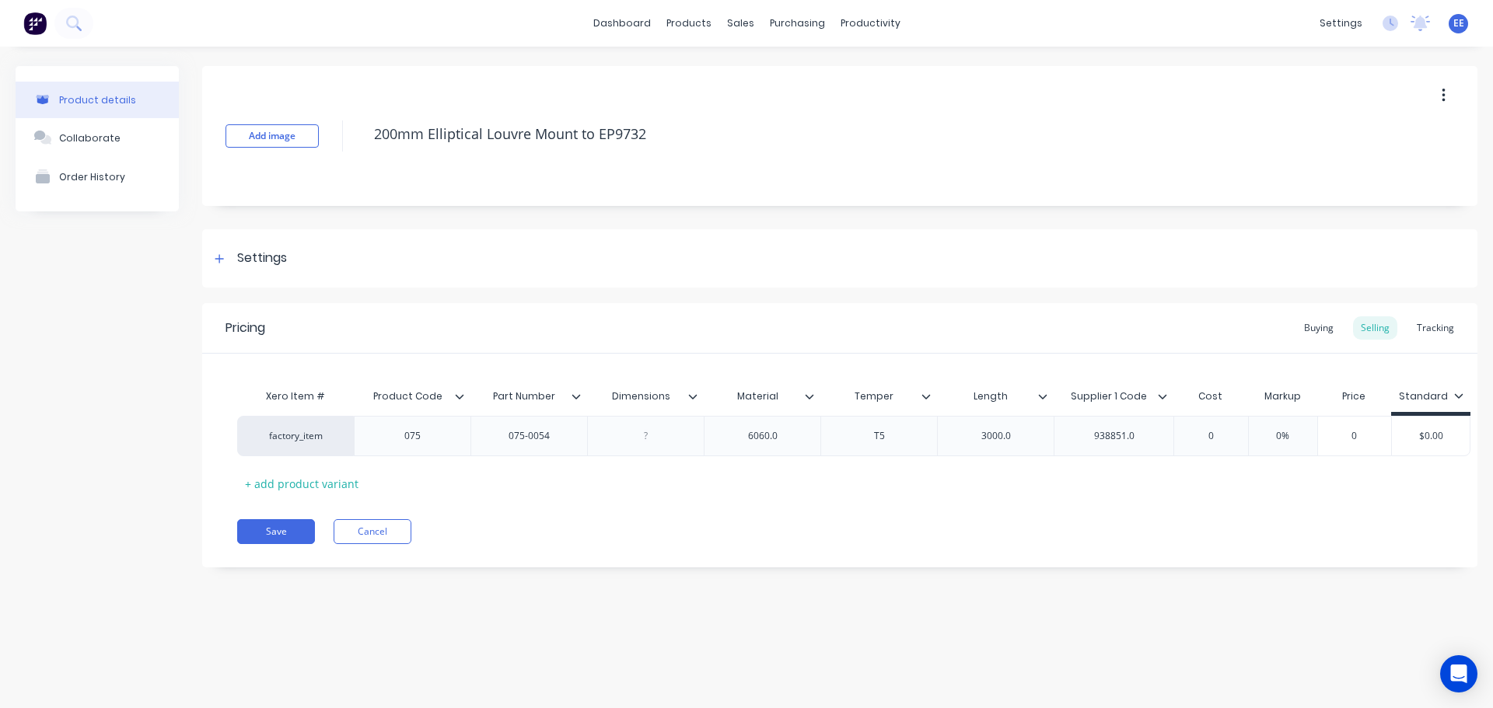
click at [694, 394] on icon at bounding box center [692, 396] width 9 height 9
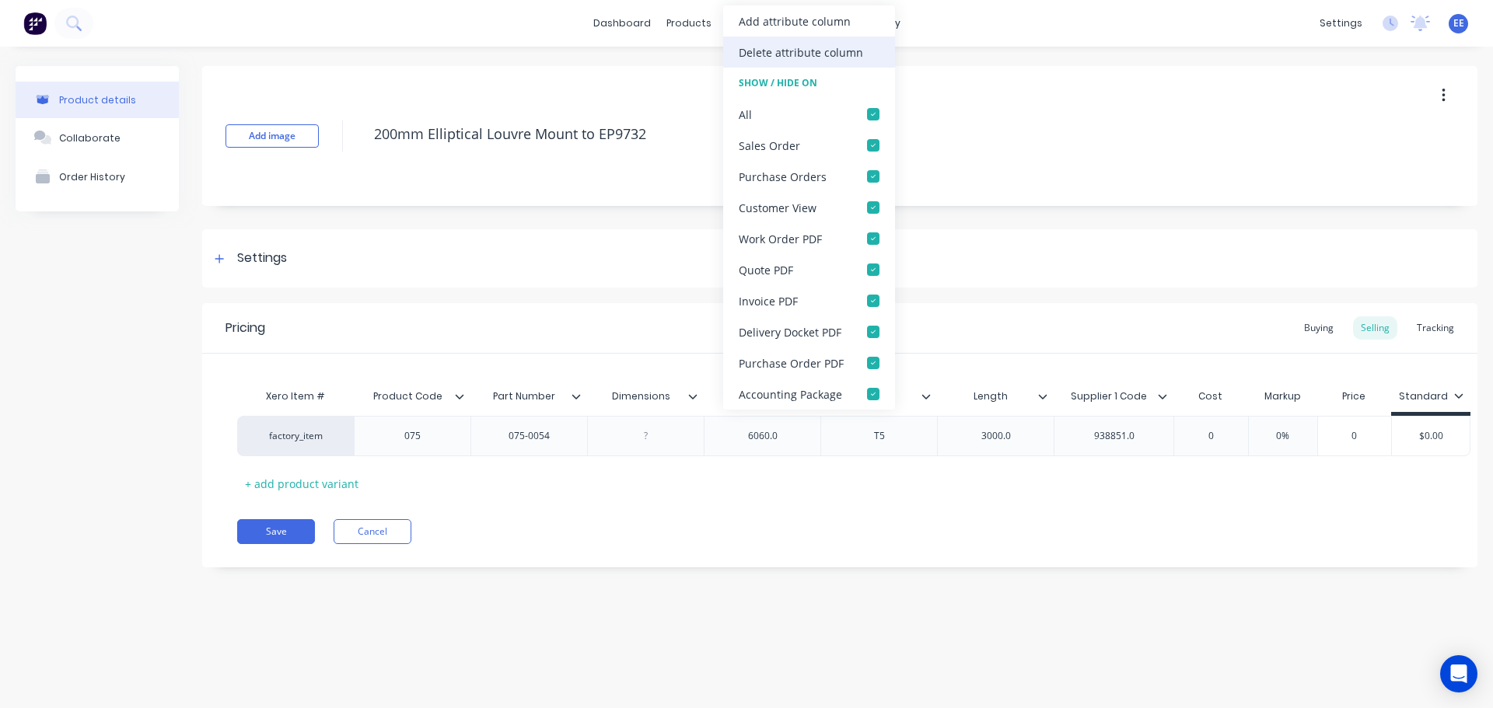
click at [768, 53] on div "Delete attribute column" at bounding box center [801, 52] width 124 height 16
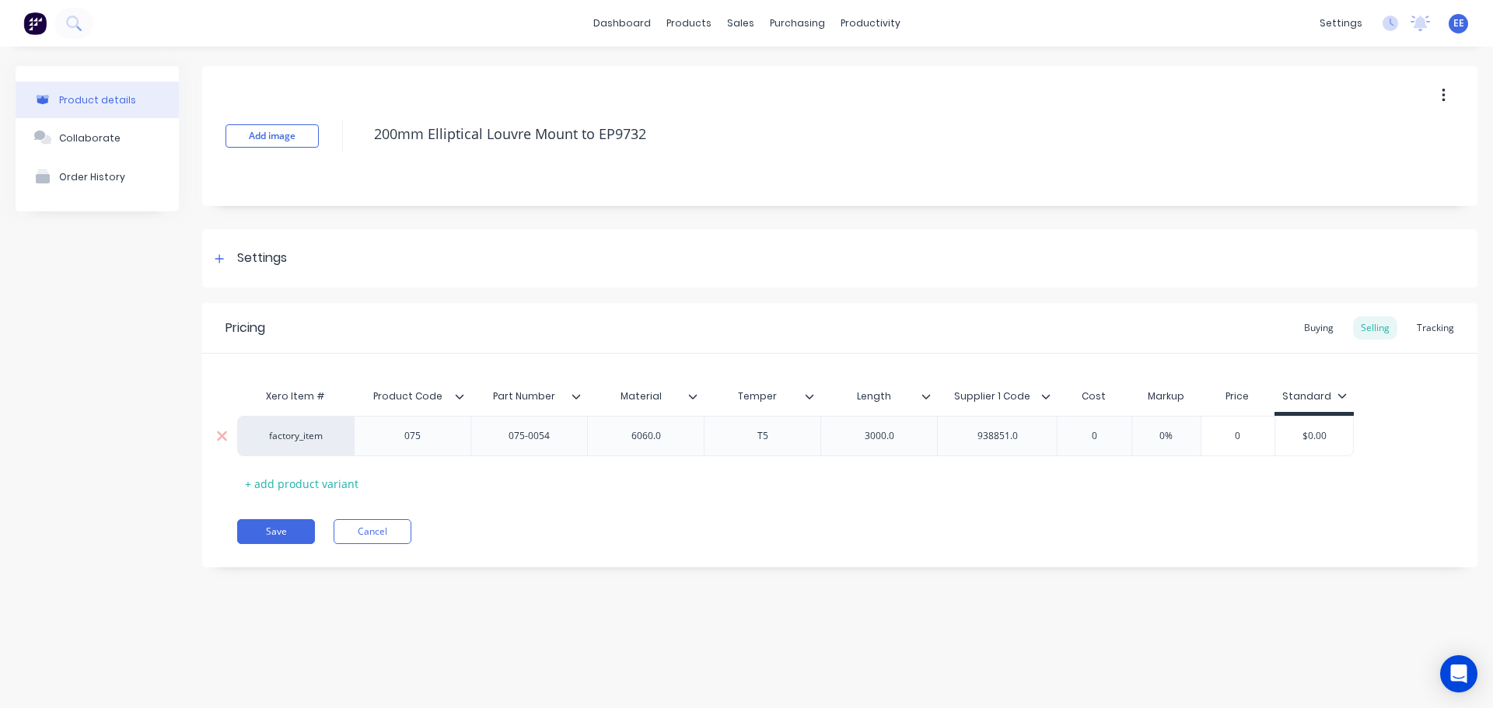
drag, startPoint x: 666, startPoint y: 439, endPoint x: 680, endPoint y: 434, distance: 14.0
click at [667, 438] on div "6060.0" at bounding box center [646, 436] width 78 height 20
click at [904, 437] on div "3000.0" at bounding box center [880, 436] width 78 height 20
click at [1037, 442] on div "938851.0" at bounding box center [997, 436] width 120 height 40
click at [1032, 438] on div "938851.0" at bounding box center [998, 436] width 78 height 20
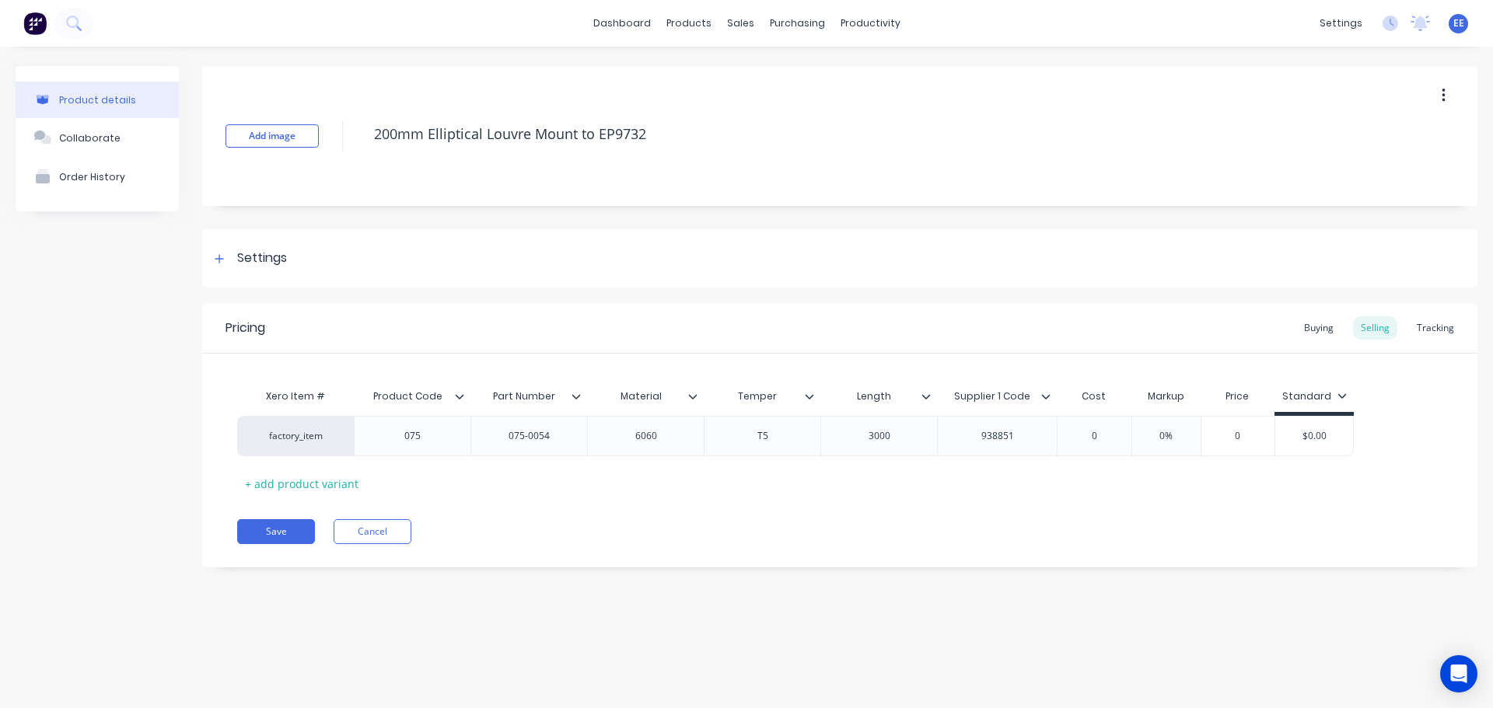
click at [788, 502] on div "Pricing Buying Selling Tracking Xero Item # Product Code Part Number Material T…" at bounding box center [839, 435] width 1275 height 264
drag, startPoint x: 665, startPoint y: 130, endPoint x: 276, endPoint y: 163, distance: 390.2
click at [276, 163] on div "Add image 200mm Elliptical Louvre Mount to EP9732" at bounding box center [839, 136] width 1275 height 140
click at [278, 530] on button "Save" at bounding box center [276, 531] width 78 height 25
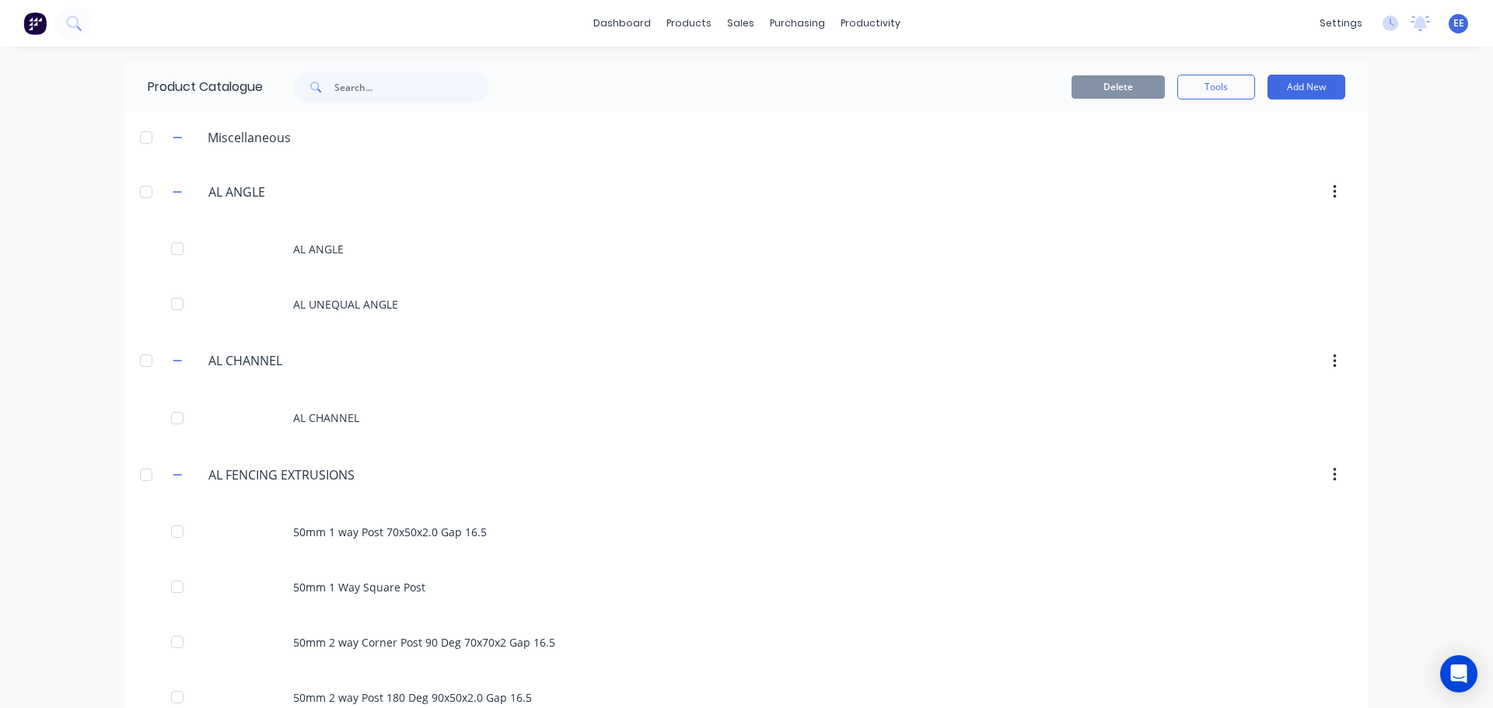
scroll to position [2784, 0]
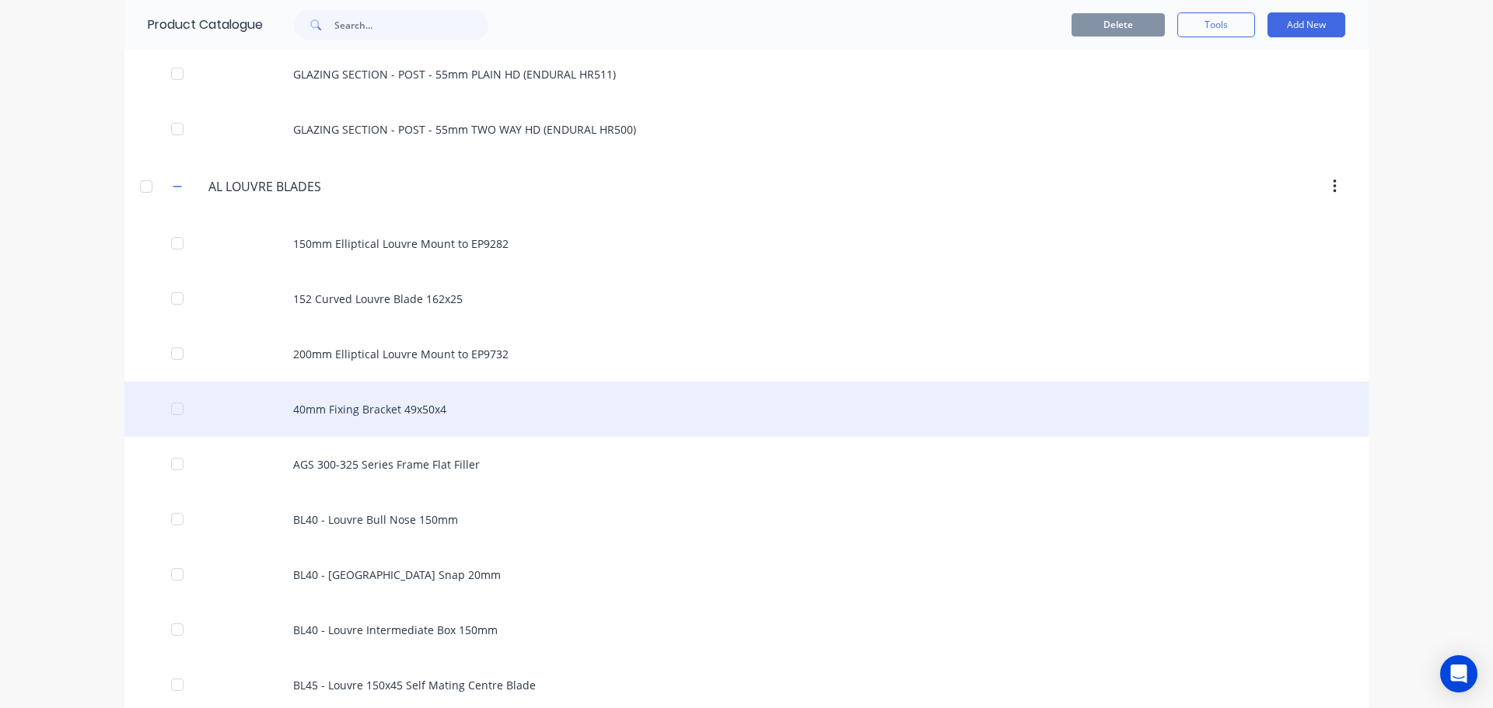
click at [400, 412] on div "40mm Fixing Bracket 49x50x4" at bounding box center [746, 409] width 1244 height 55
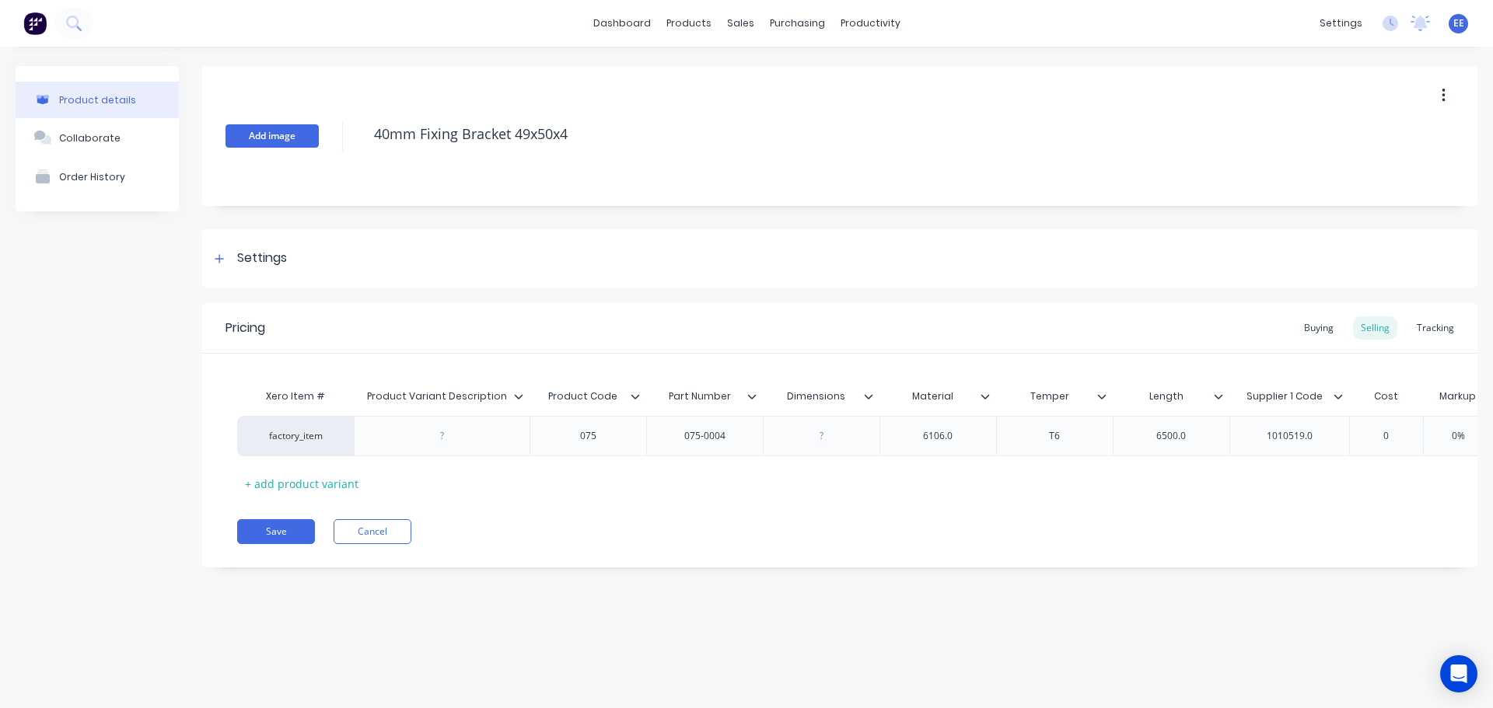
drag, startPoint x: 577, startPoint y: 136, endPoint x: 310, endPoint y: 139, distance: 267.5
click at [310, 139] on div "Add image 40mm Fixing Bracket 49x50x4" at bounding box center [839, 136] width 1275 height 140
click at [519, 400] on icon at bounding box center [518, 396] width 9 height 9
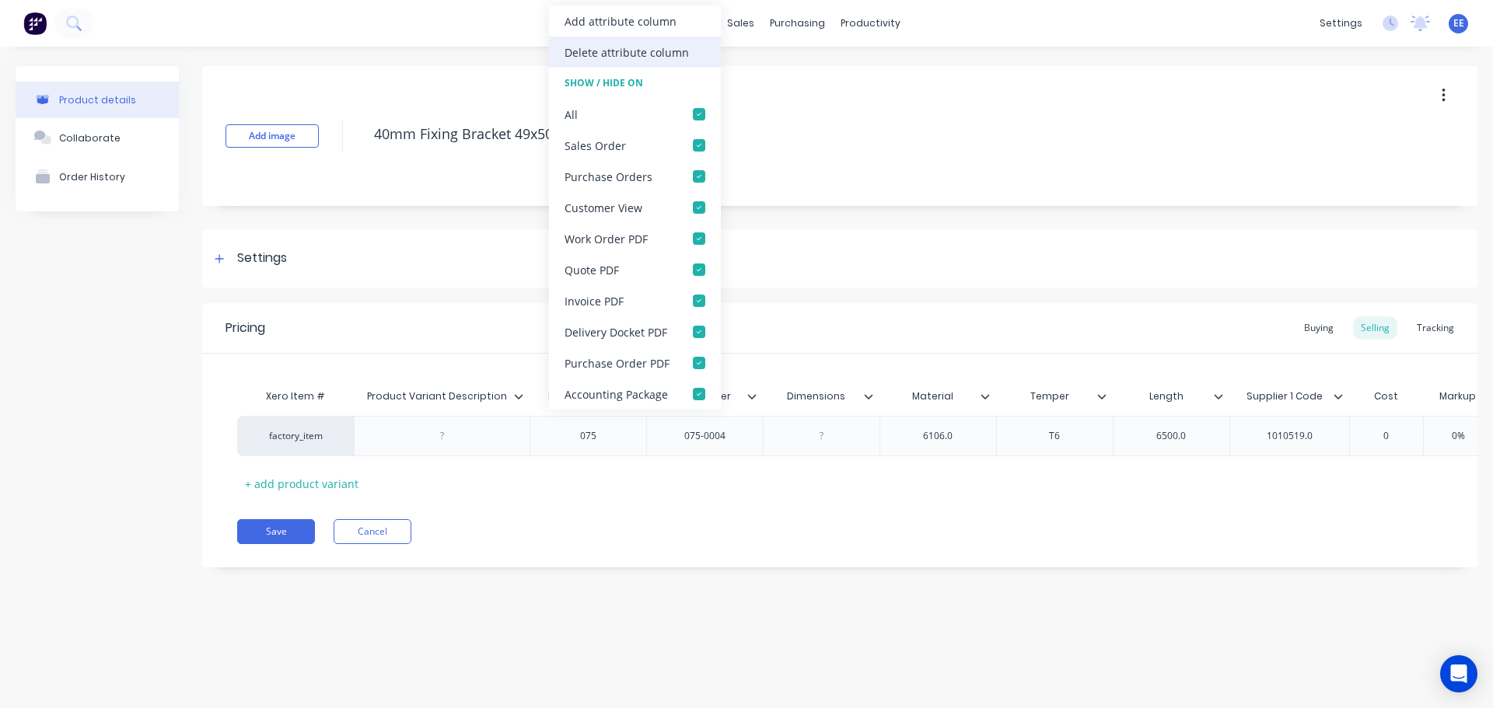
click at [598, 57] on div "Delete attribute column" at bounding box center [627, 52] width 124 height 16
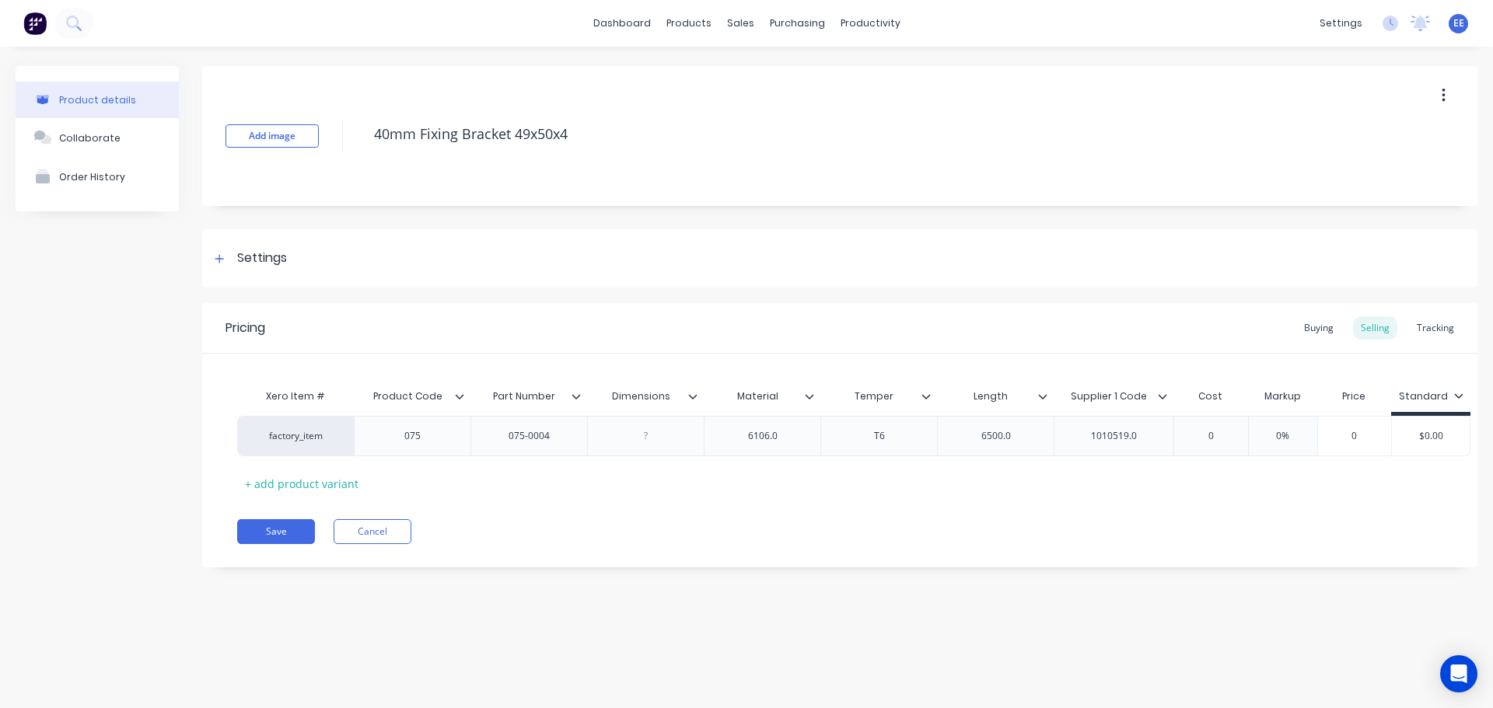
click at [694, 394] on icon at bounding box center [692, 396] width 9 height 9
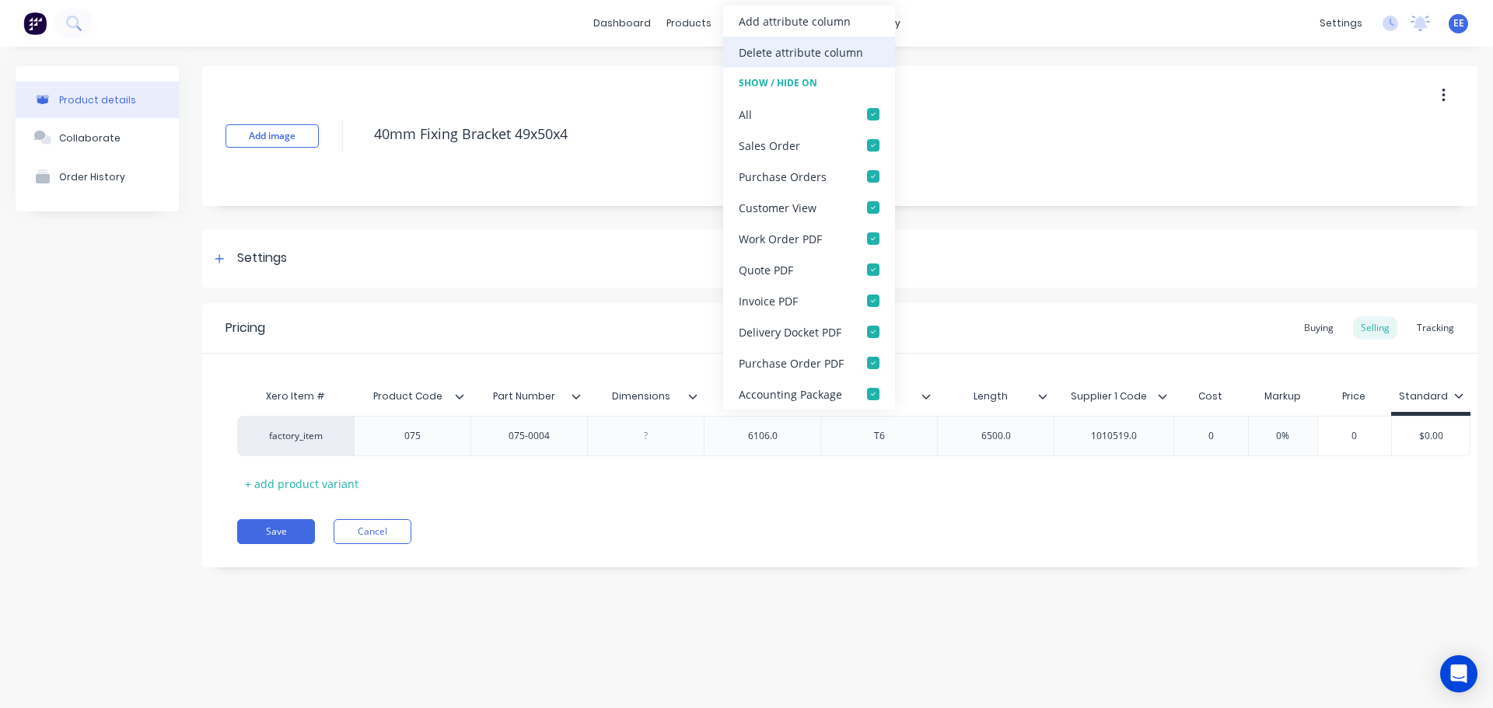
click at [776, 56] on div "Delete attribute column" at bounding box center [801, 52] width 124 height 16
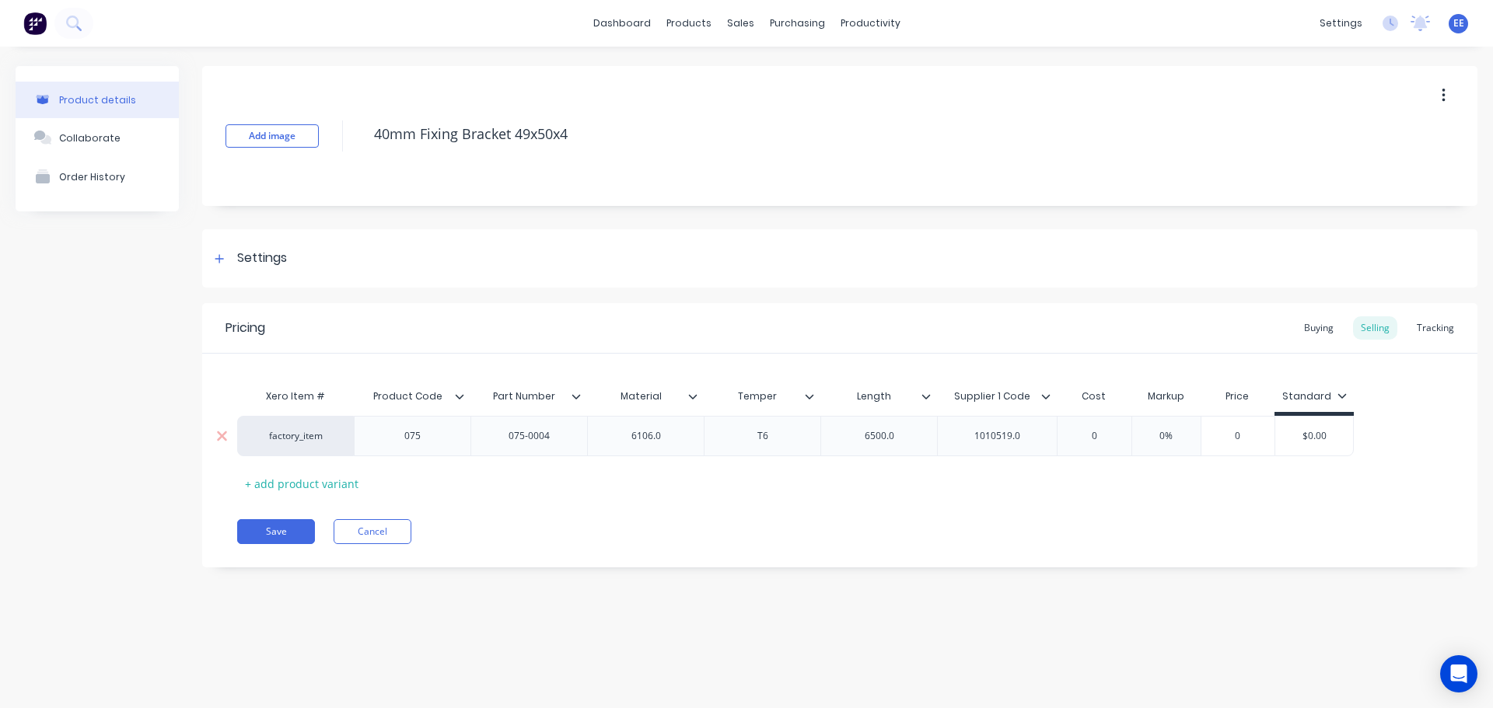
click at [654, 442] on div "6106.0" at bounding box center [646, 436] width 78 height 20
drag, startPoint x: 667, startPoint y: 432, endPoint x: 676, endPoint y: 432, distance: 8.6
click at [670, 432] on div "6106.0" at bounding box center [646, 436] width 78 height 20
click at [903, 438] on div "6500.0" at bounding box center [880, 436] width 78 height 20
click at [1033, 439] on div "1010519.0" at bounding box center [998, 436] width 78 height 20
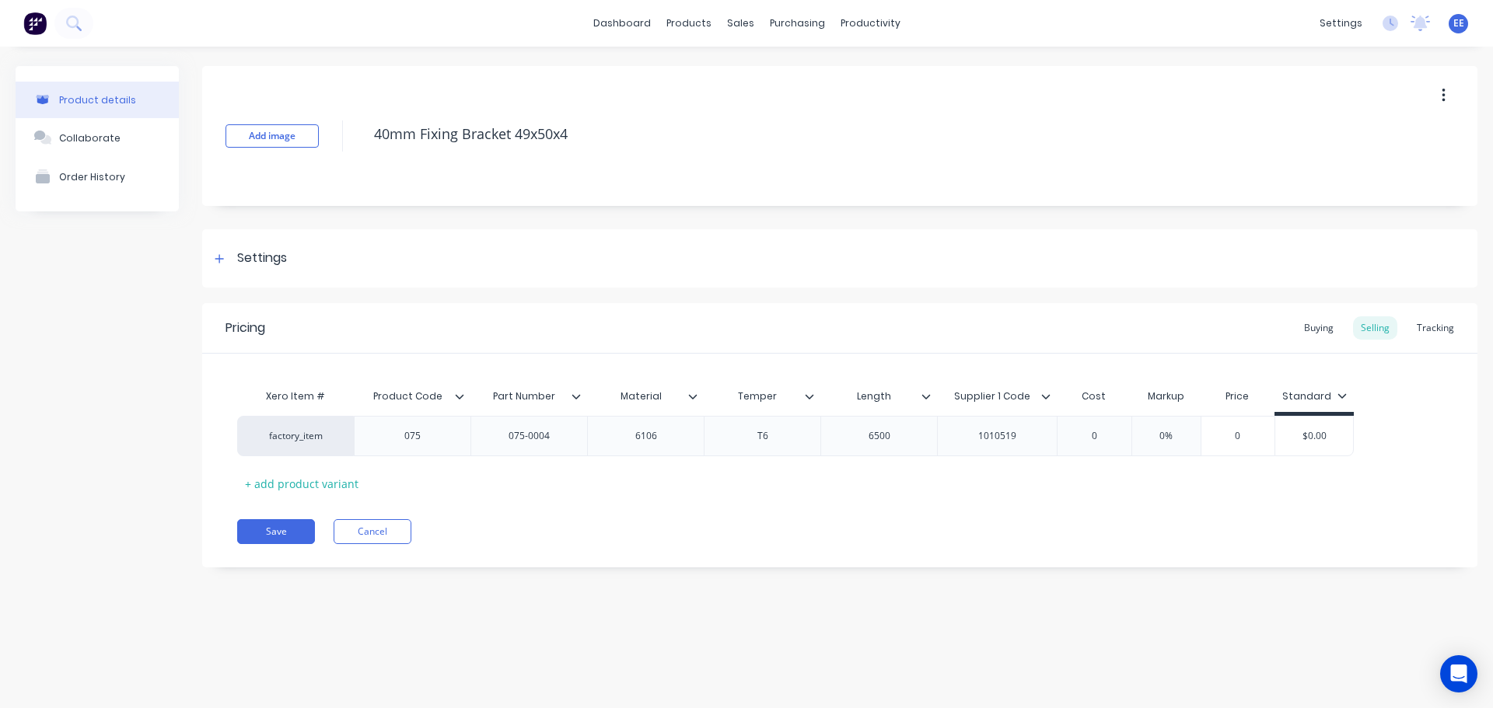
click at [1030, 507] on div "Pricing Buying Selling Tracking Xero Item # Product Code Part Number Material T…" at bounding box center [839, 435] width 1275 height 264
drag, startPoint x: 609, startPoint y: 141, endPoint x: 304, endPoint y: 159, distance: 305.4
click at [304, 159] on div "Add image 40mm Fixing Bracket 49x50x4" at bounding box center [839, 136] width 1275 height 140
click at [289, 530] on button "Save" at bounding box center [276, 531] width 78 height 25
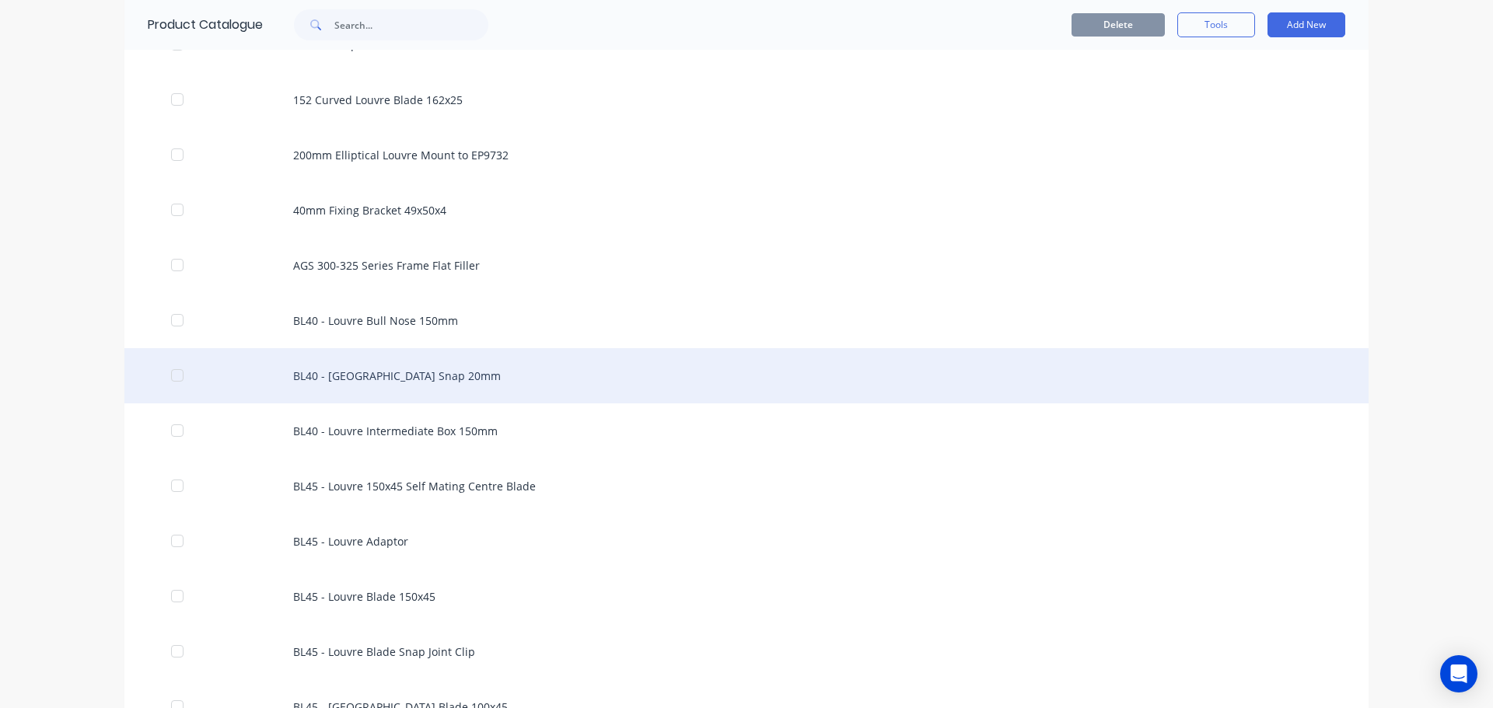
scroll to position [2995, 0]
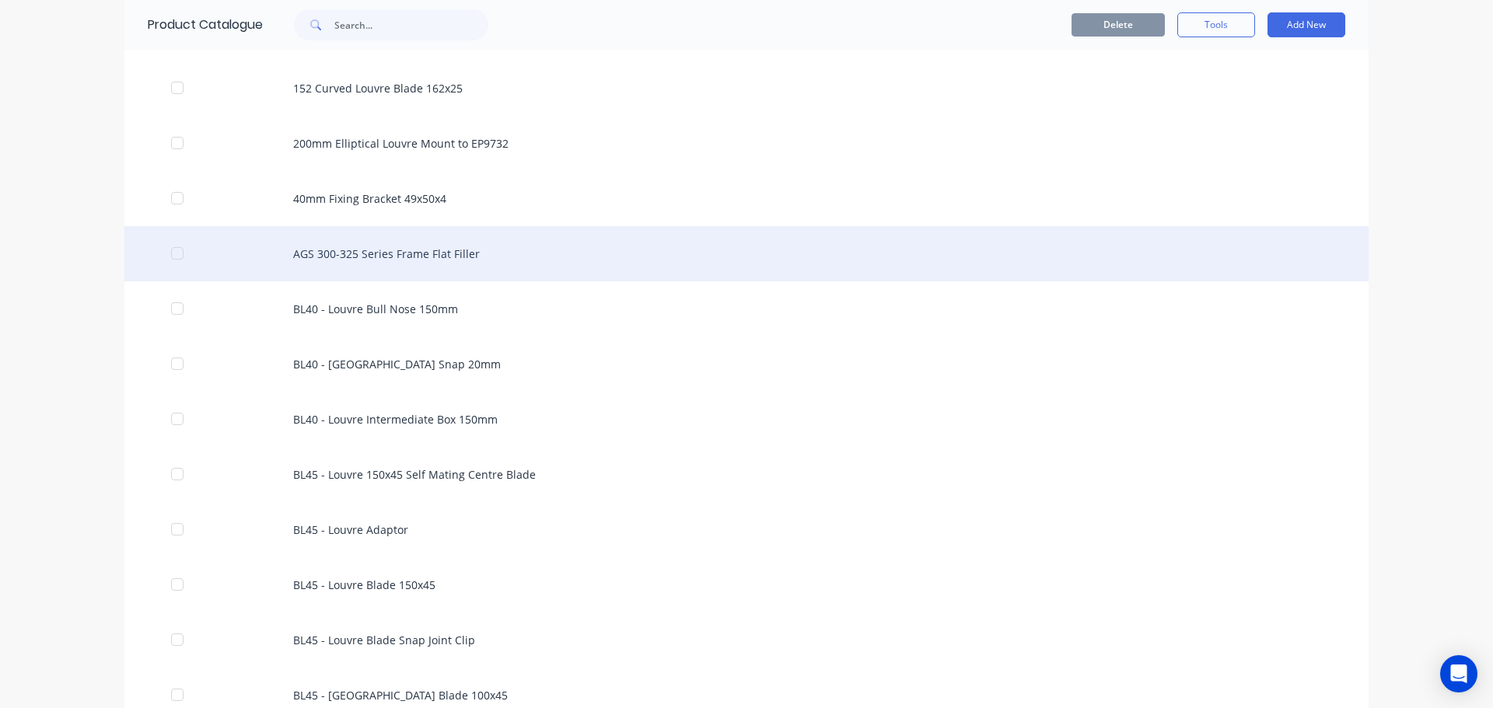
click at [449, 254] on div "AGS 300-325 Series Frame Flat Filler" at bounding box center [746, 253] width 1244 height 55
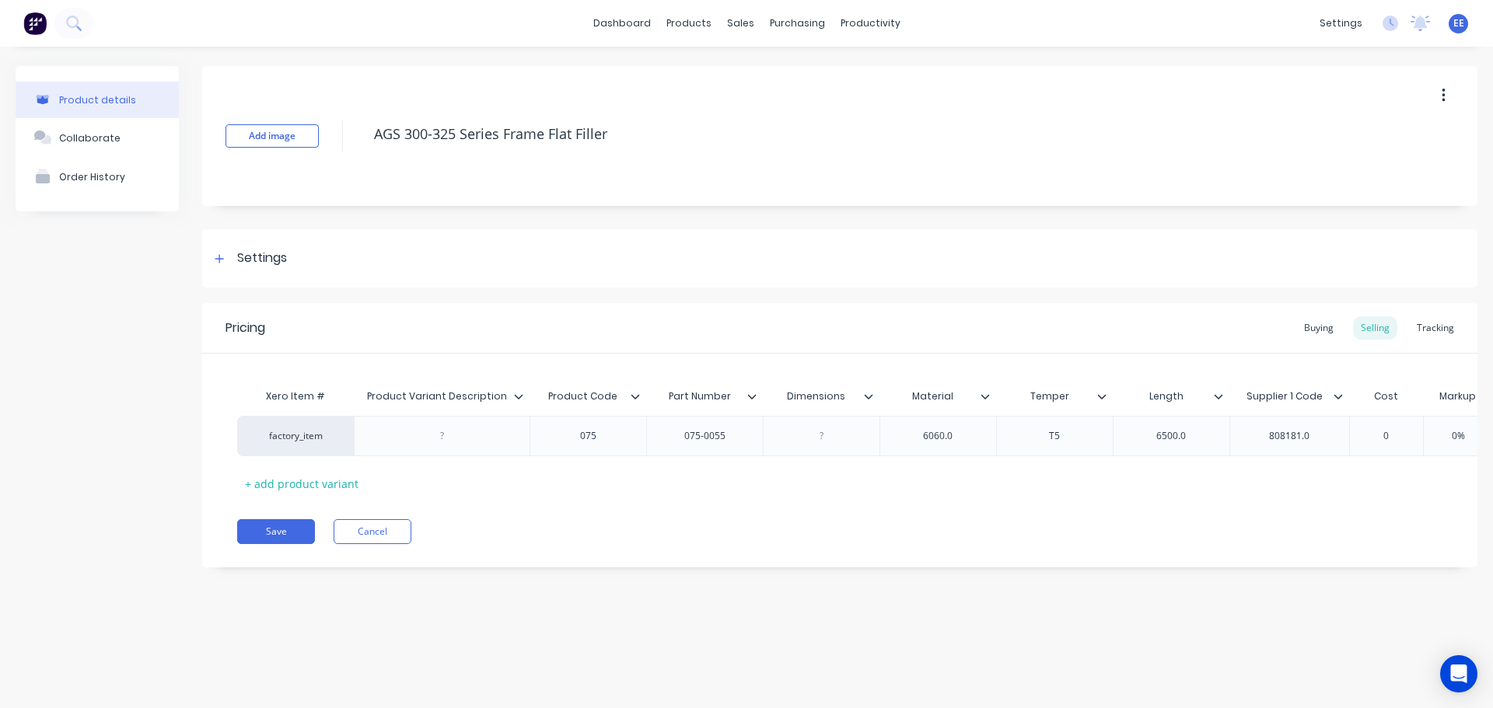
drag, startPoint x: 621, startPoint y: 135, endPoint x: 324, endPoint y: 155, distance: 297.0
click at [324, 155] on div "Add image AGS 300-325 Series Frame Flat Filler" at bounding box center [839, 136] width 1275 height 140
click at [518, 397] on icon at bounding box center [518, 396] width 9 height 5
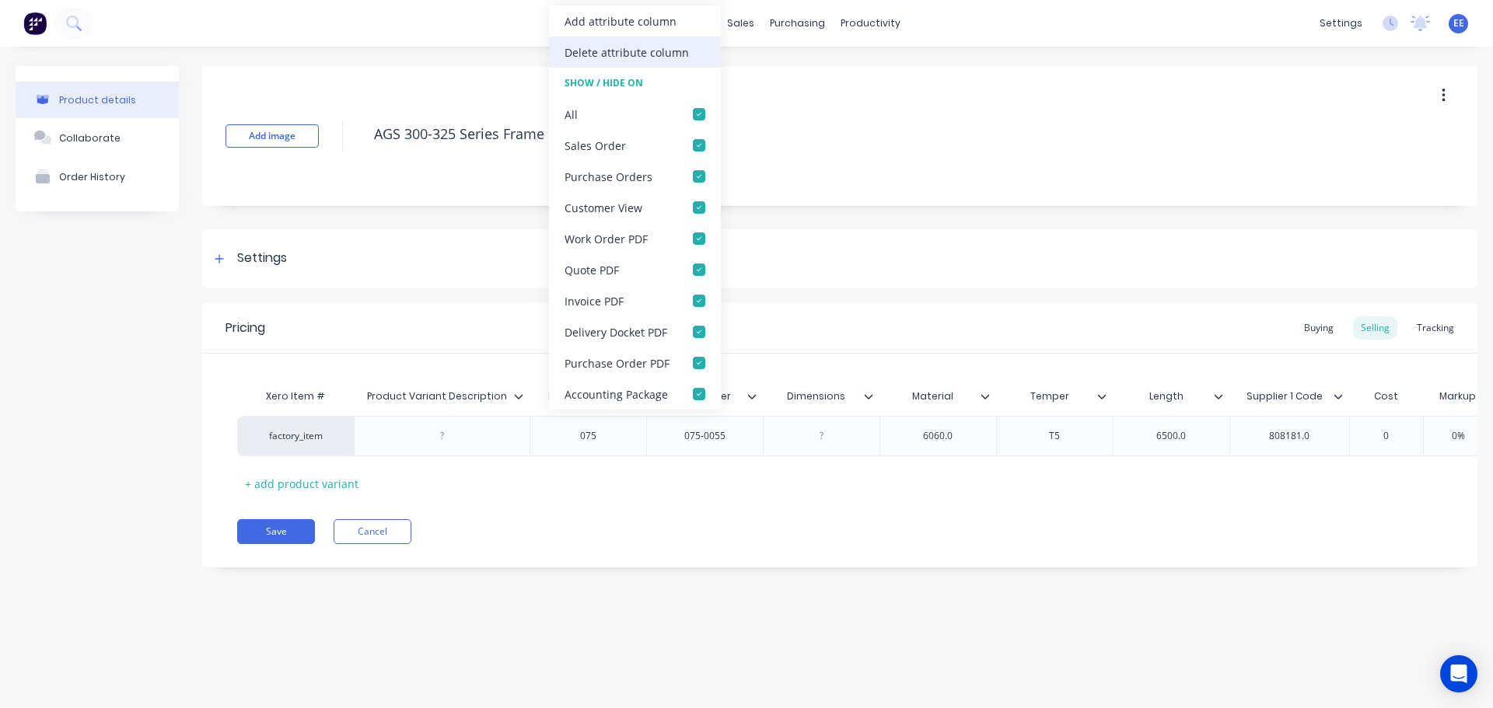
click at [672, 57] on div "Delete attribute column" at bounding box center [627, 52] width 124 height 16
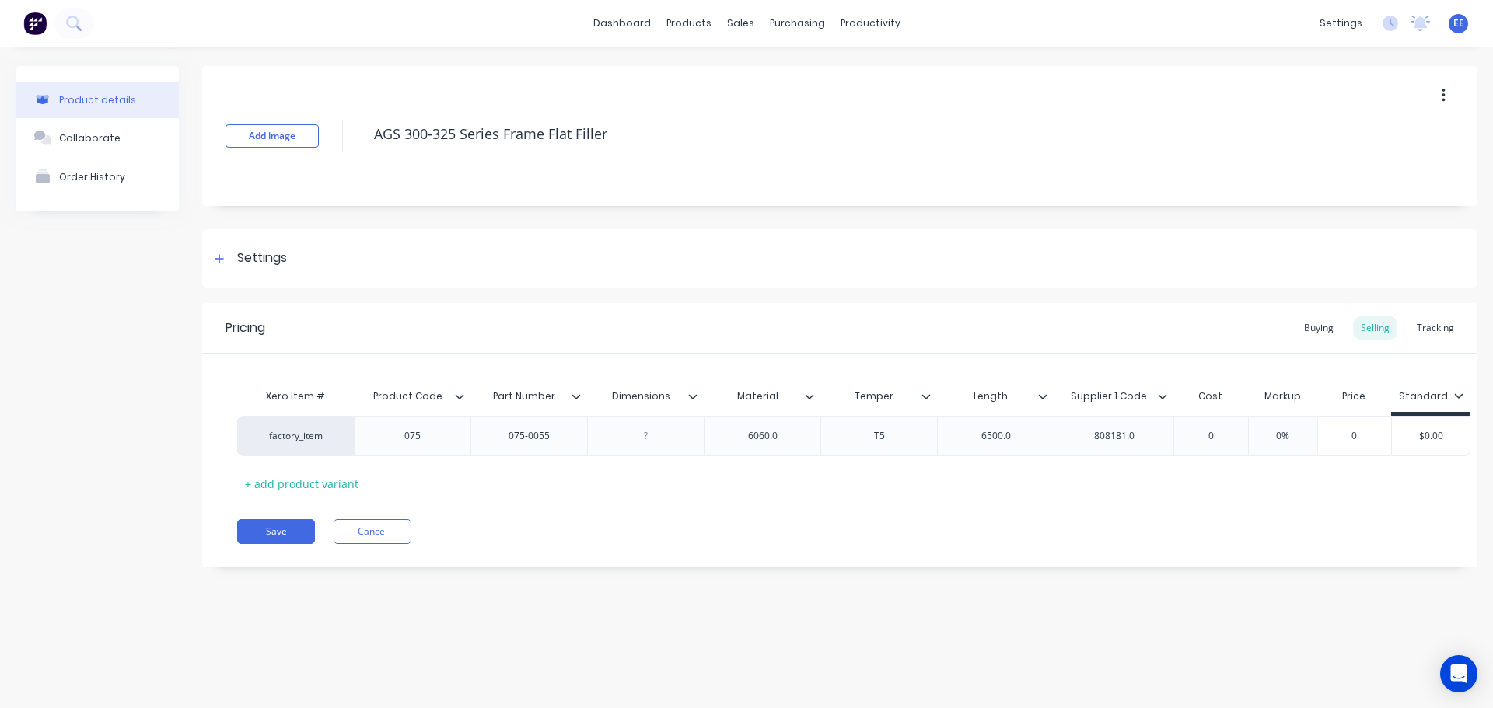
click at [695, 393] on icon at bounding box center [692, 396] width 9 height 9
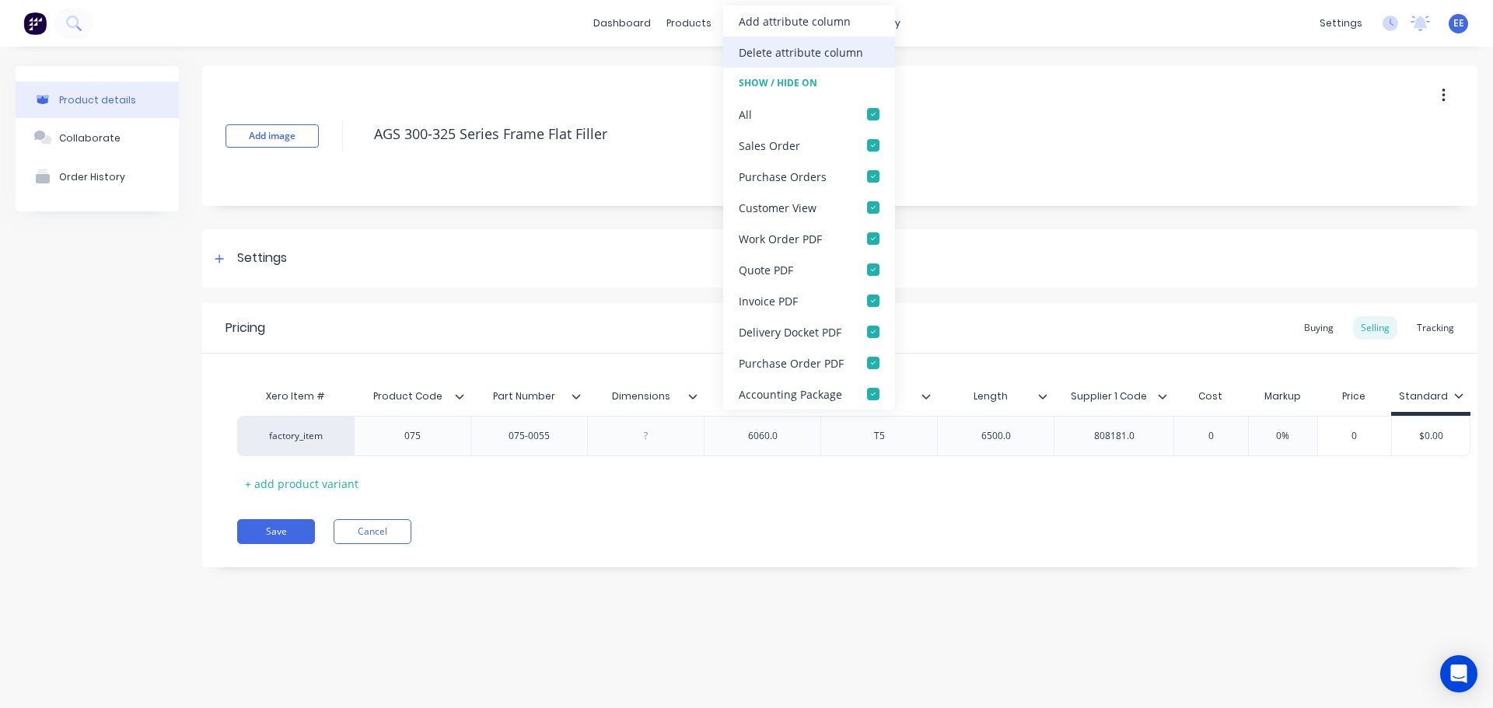
click at [813, 58] on div "Delete attribute column" at bounding box center [801, 52] width 124 height 16
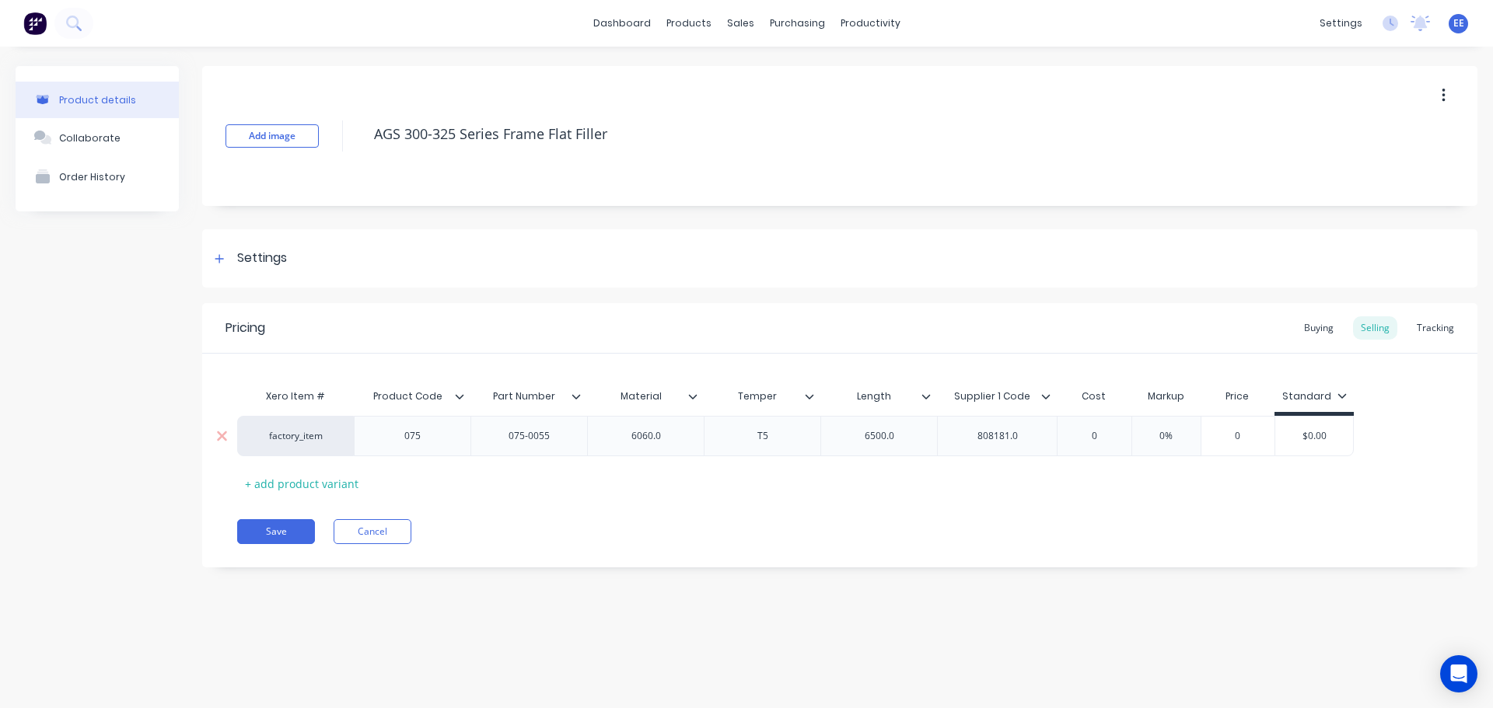
click at [675, 430] on div "6060.0" at bounding box center [646, 436] width 78 height 20
click at [911, 442] on div "6500.0" at bounding box center [880, 436] width 78 height 20
click at [1024, 439] on div "808181.0" at bounding box center [998, 436] width 78 height 20
drag, startPoint x: 621, startPoint y: 131, endPoint x: 351, endPoint y: 151, distance: 271.3
click at [351, 151] on div "Add image AGS 300-325 Series Frame Flat Filler" at bounding box center [839, 136] width 1275 height 140
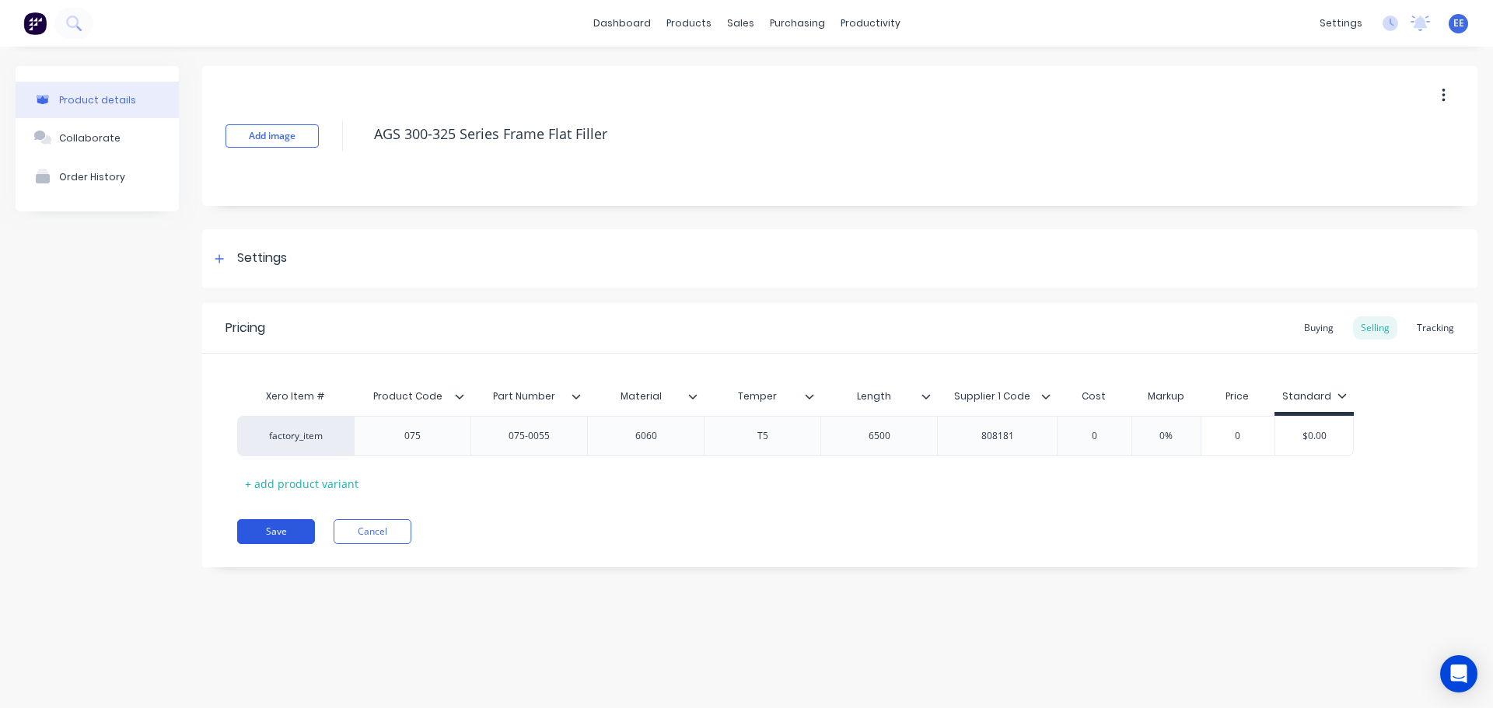
click at [290, 526] on button "Save" at bounding box center [276, 531] width 78 height 25
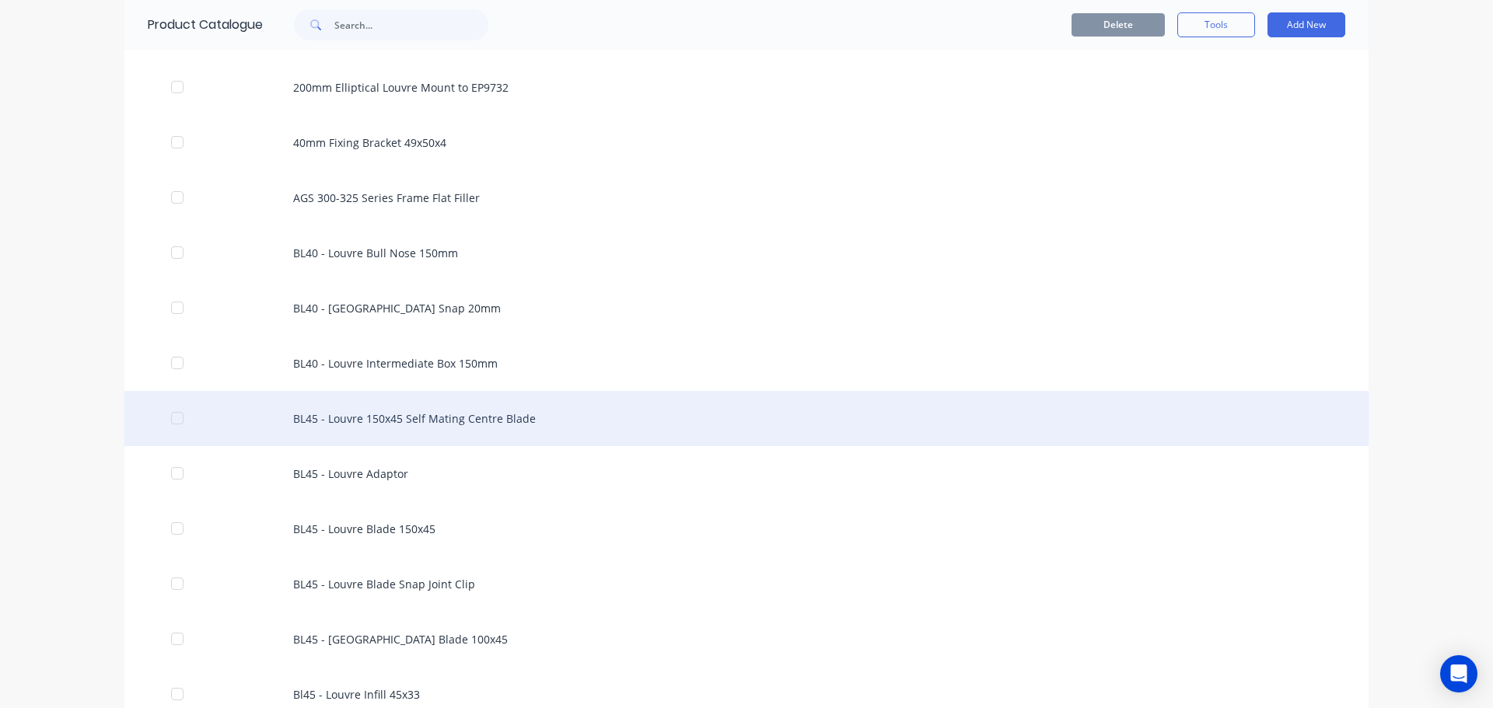
scroll to position [3050, 0]
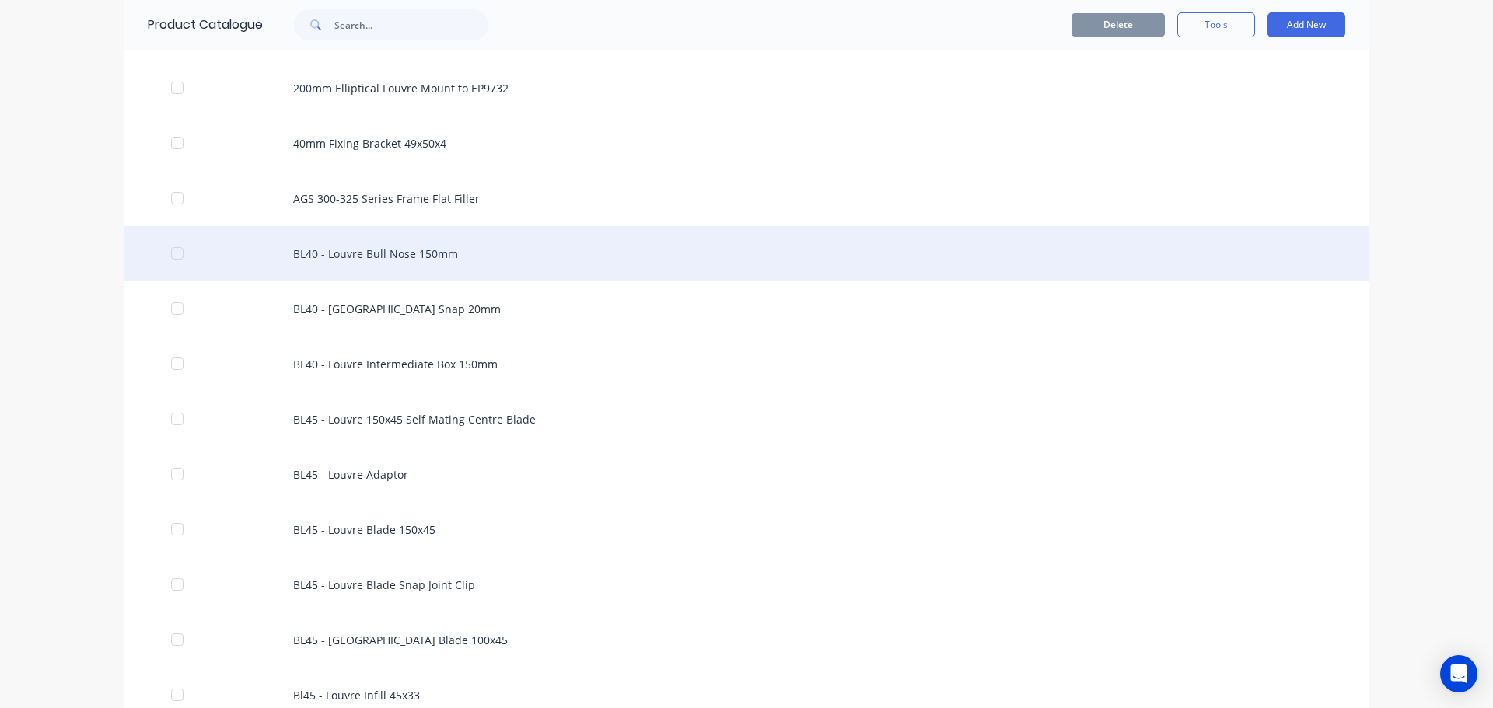
click at [383, 268] on div "BL40 - Louvre Bull Nose 150mm" at bounding box center [746, 253] width 1244 height 55
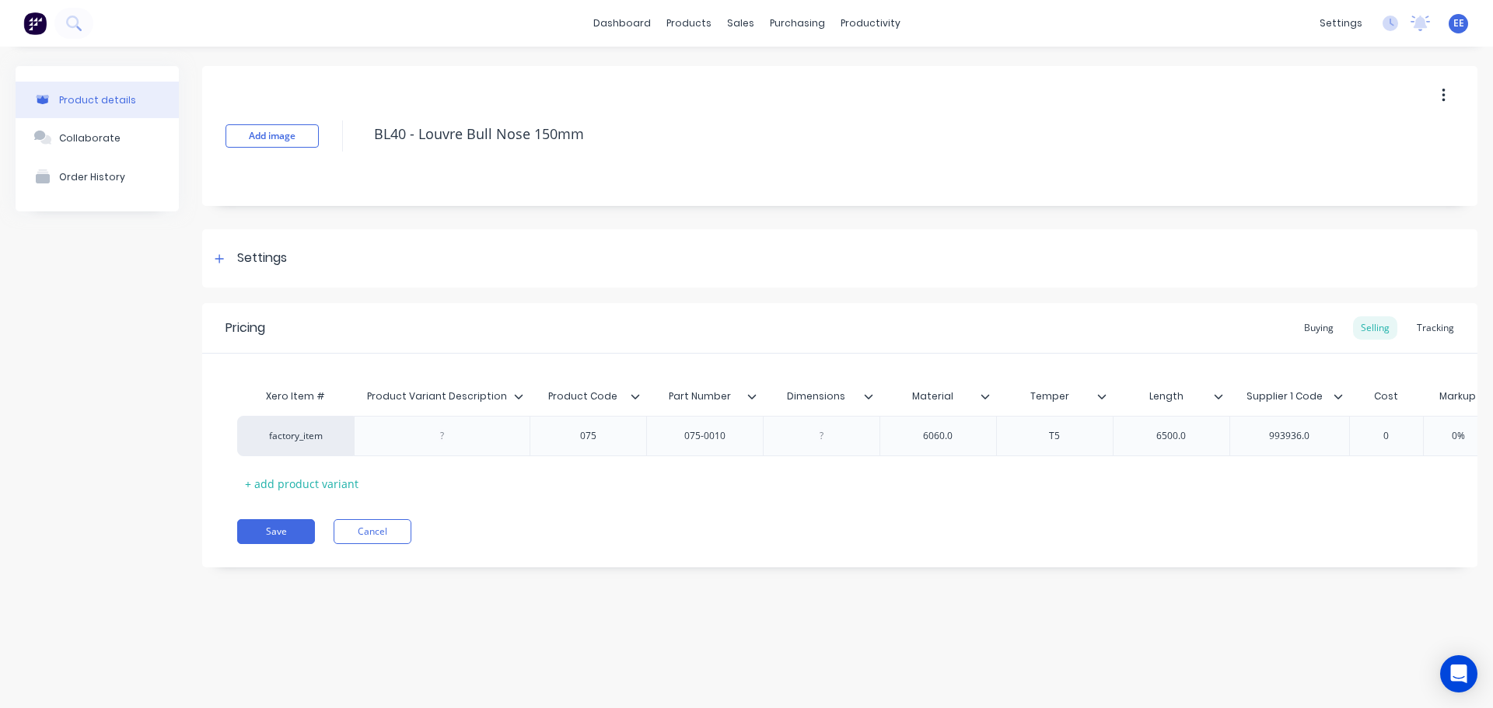
drag, startPoint x: 600, startPoint y: 141, endPoint x: 355, endPoint y: 152, distance: 245.2
click at [355, 152] on div "Add image BL40 - Louvre Bull Nose 150mm" at bounding box center [839, 136] width 1275 height 140
click at [516, 397] on icon at bounding box center [518, 396] width 9 height 5
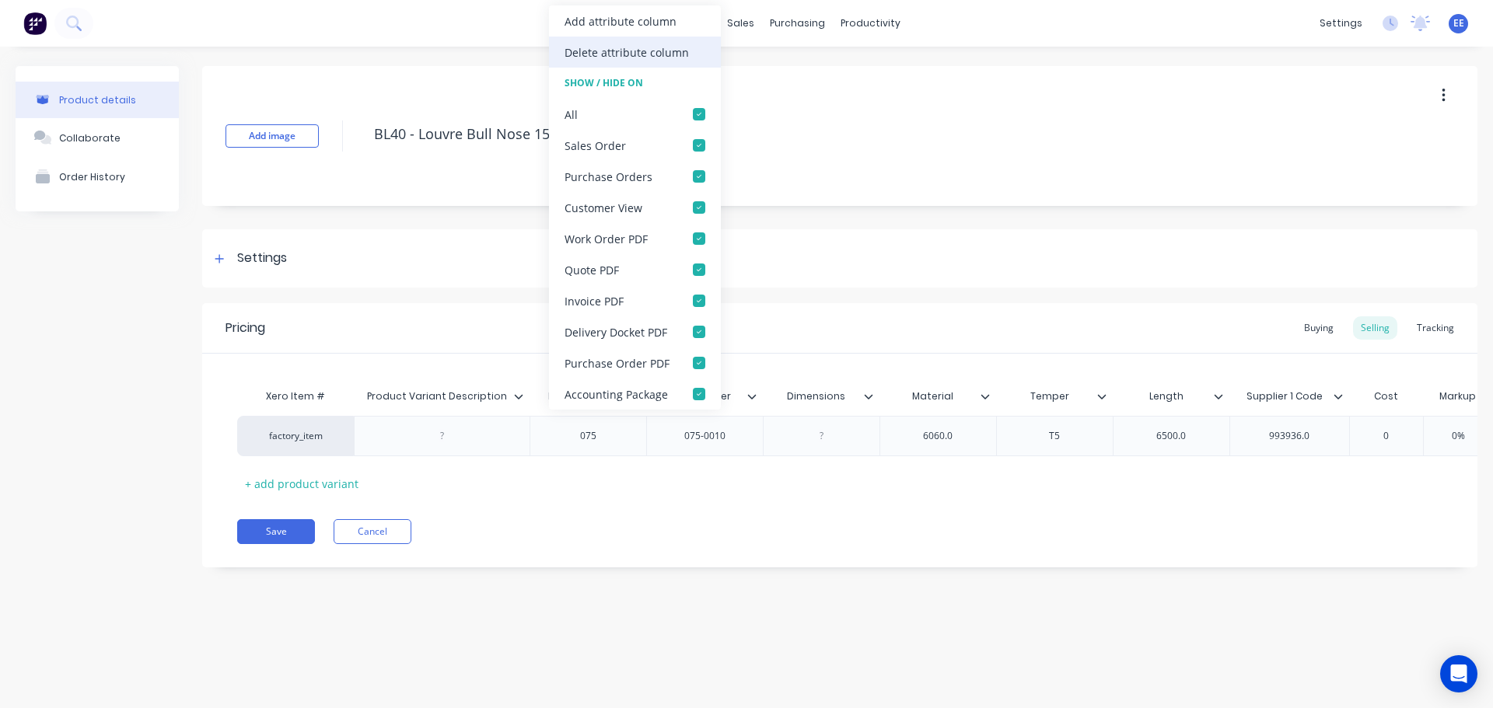
click at [580, 54] on div "Delete attribute column" at bounding box center [627, 52] width 124 height 16
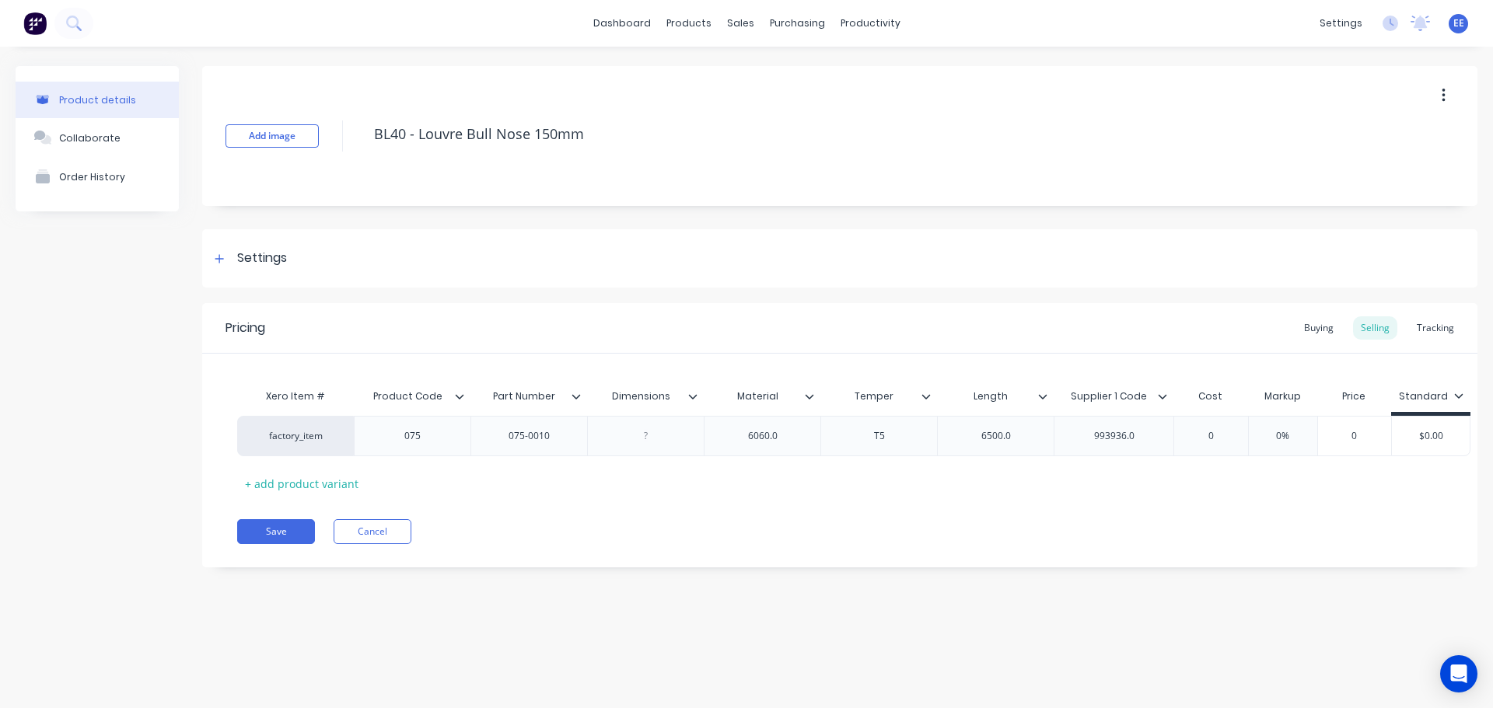
click at [689, 397] on icon at bounding box center [692, 396] width 9 height 9
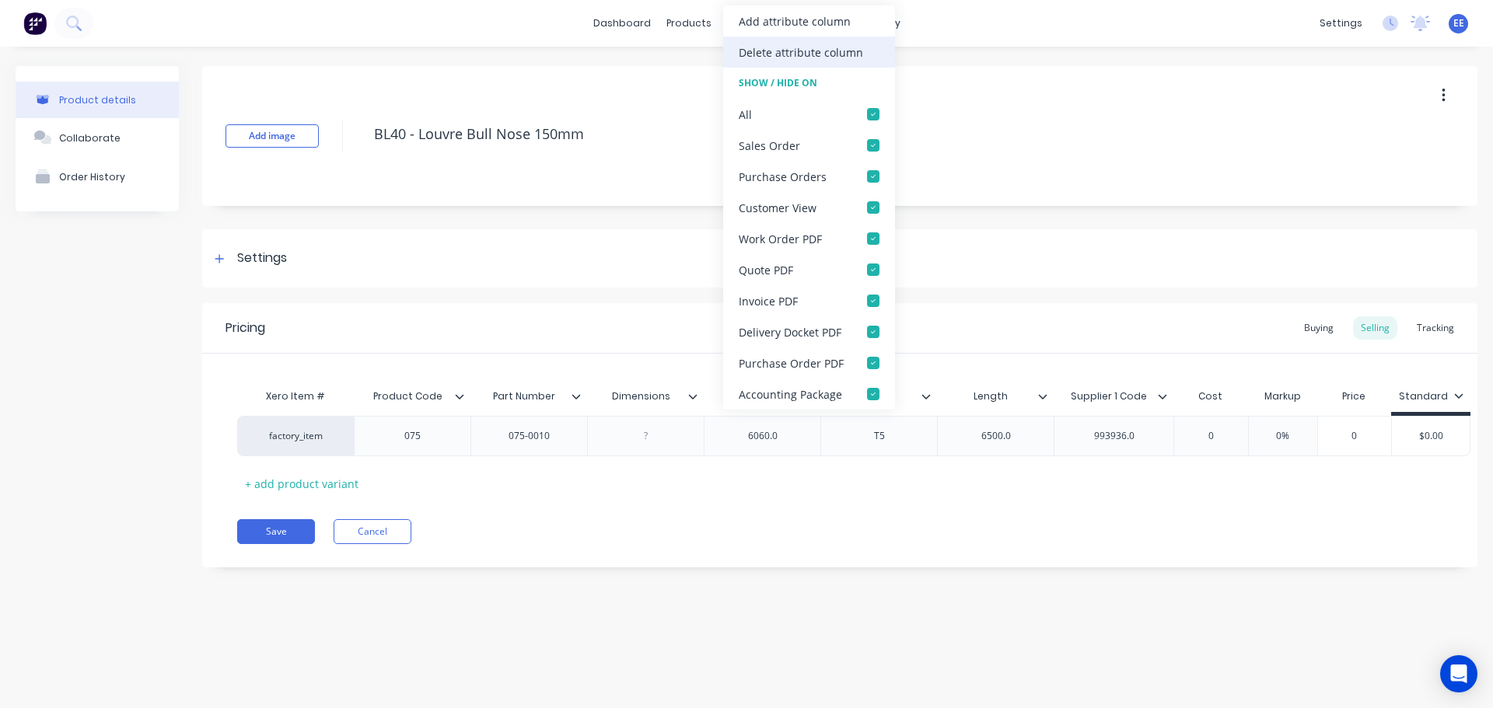
click at [782, 61] on div "Delete attribute column" at bounding box center [809, 52] width 172 height 31
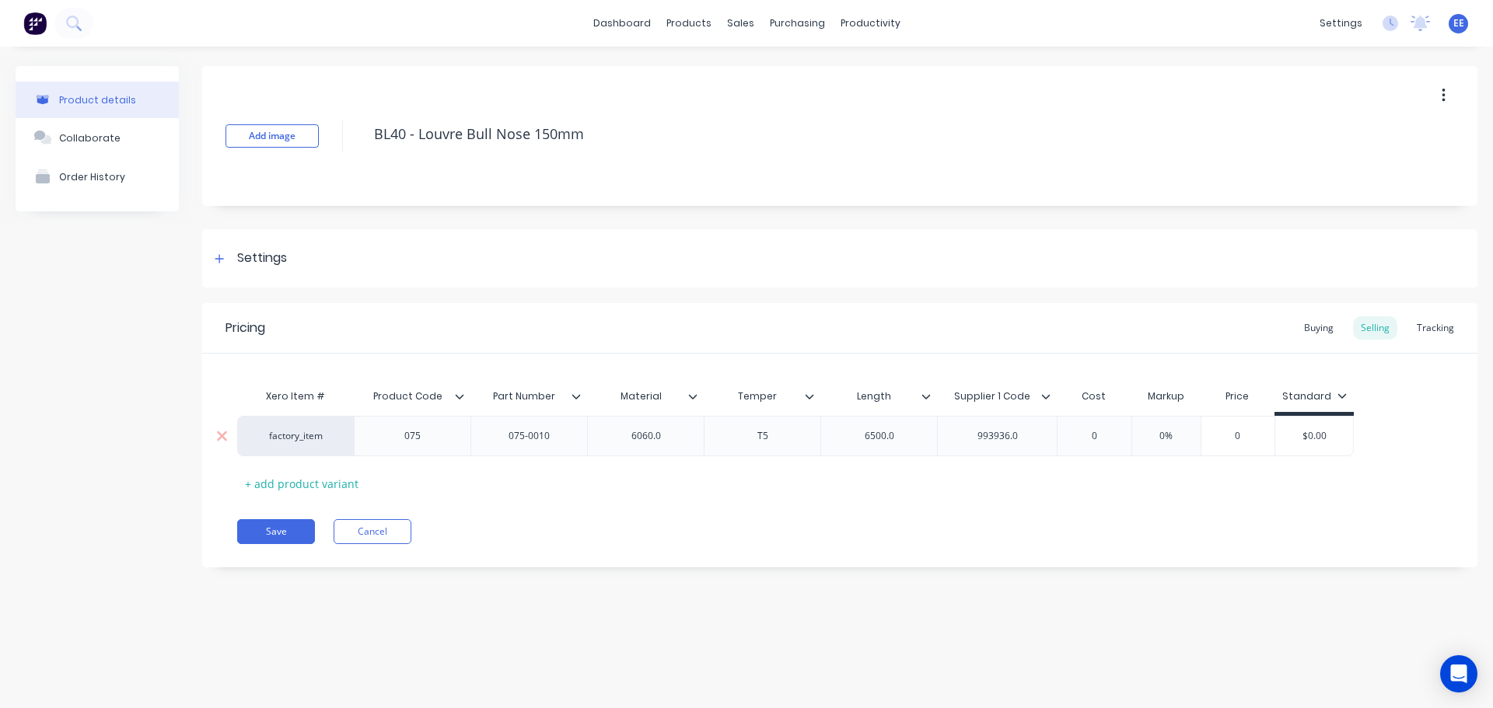
click at [678, 442] on div "6060.0" at bounding box center [646, 436] width 78 height 20
click at [915, 435] on div "6500.0" at bounding box center [880, 436] width 78 height 20
click at [1018, 425] on div "993936.0" at bounding box center [997, 436] width 120 height 40
click at [1031, 438] on div "993936.0" at bounding box center [998, 436] width 78 height 20
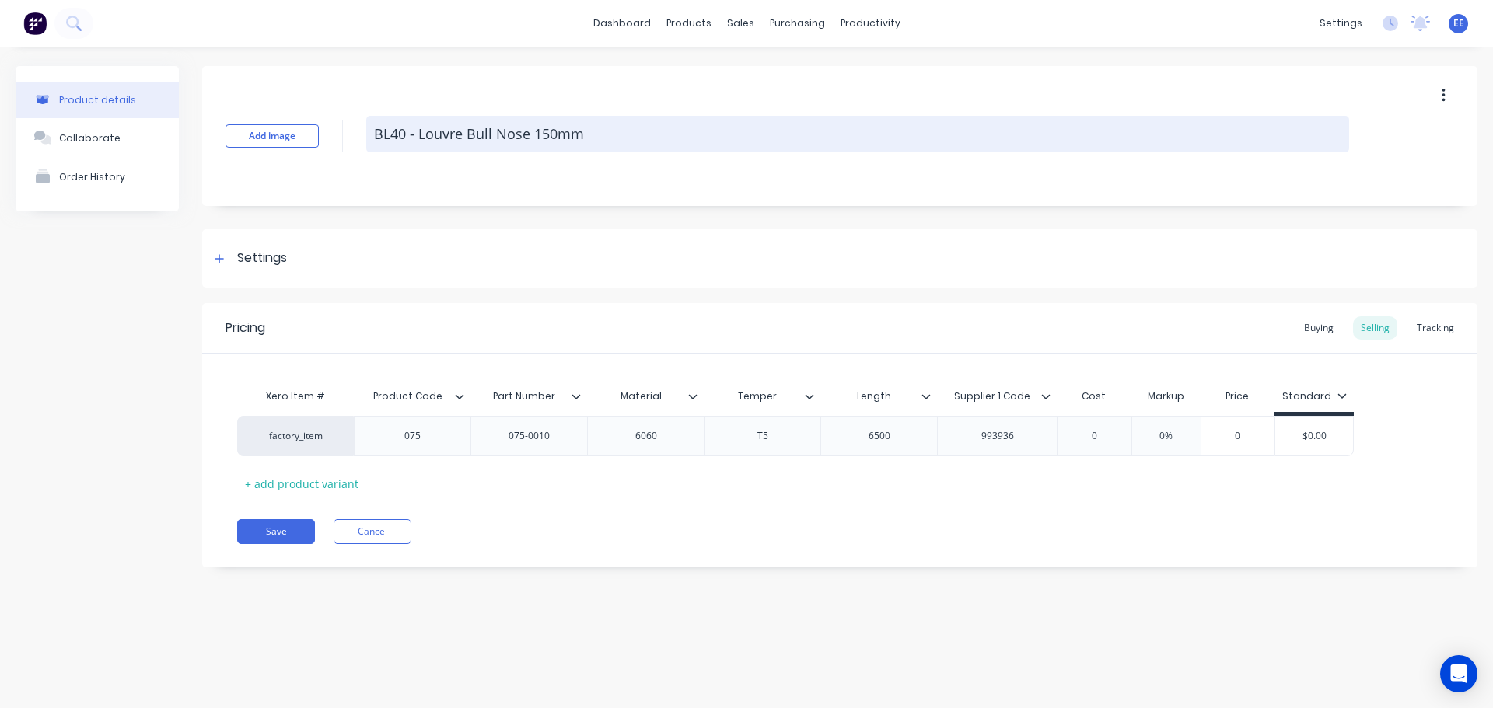
drag, startPoint x: 635, startPoint y: 119, endPoint x: 604, endPoint y: 146, distance: 41.3
click at [635, 120] on textarea "BL40 - Louvre Bull Nose 150mm" at bounding box center [857, 134] width 983 height 37
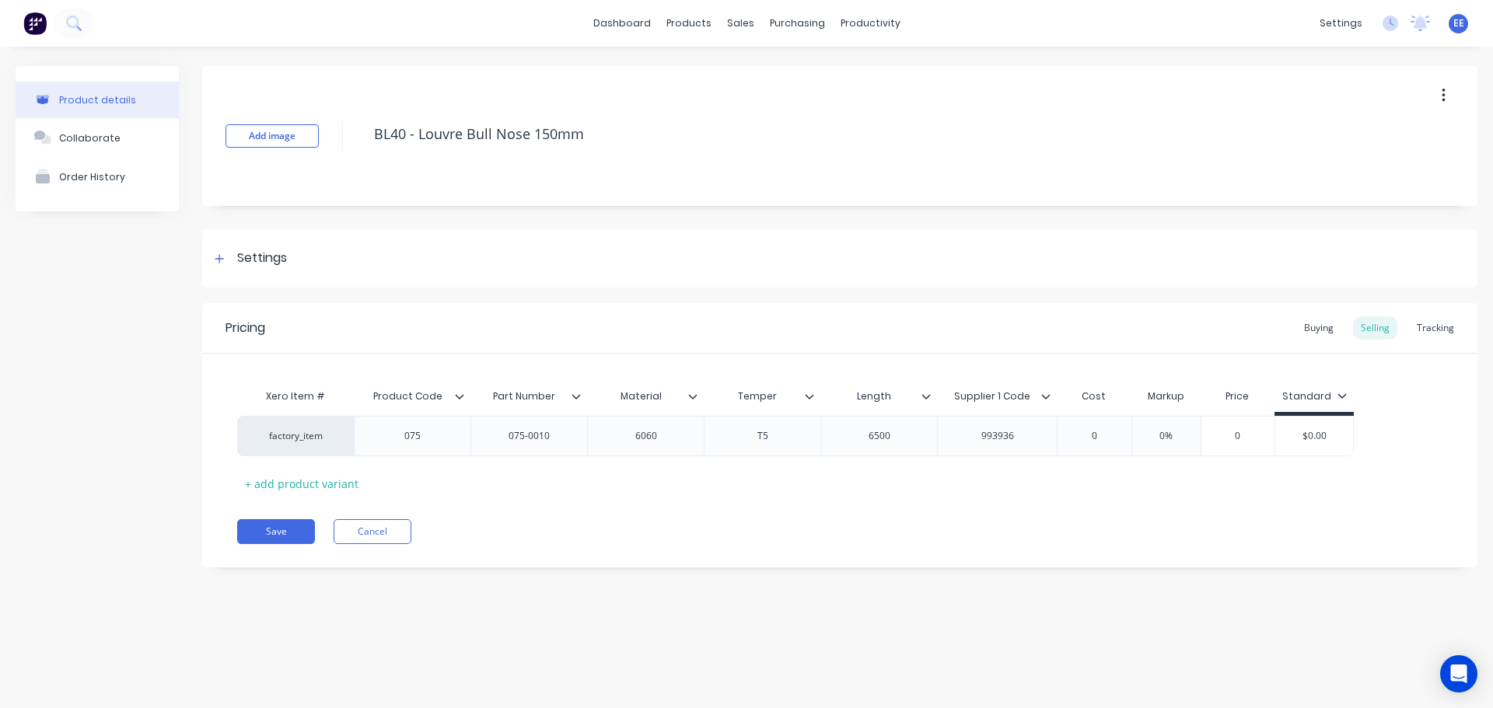
drag, startPoint x: 607, startPoint y: 139, endPoint x: 343, endPoint y: 153, distance: 264.0
click at [343, 153] on div "Add image BL40 - Louvre Bull Nose 150mm" at bounding box center [839, 136] width 1275 height 140
click at [285, 540] on button "Save" at bounding box center [276, 531] width 78 height 25
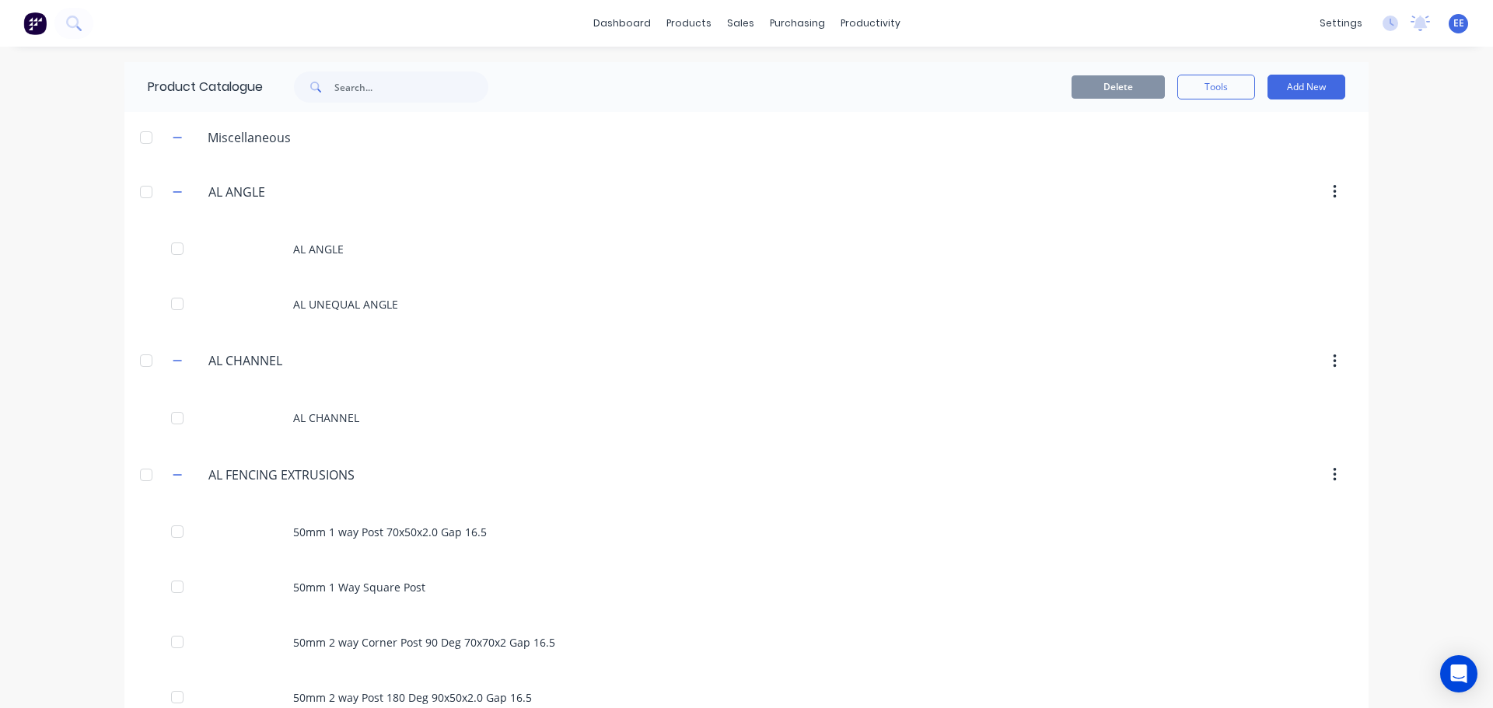
scroll to position [2950, 0]
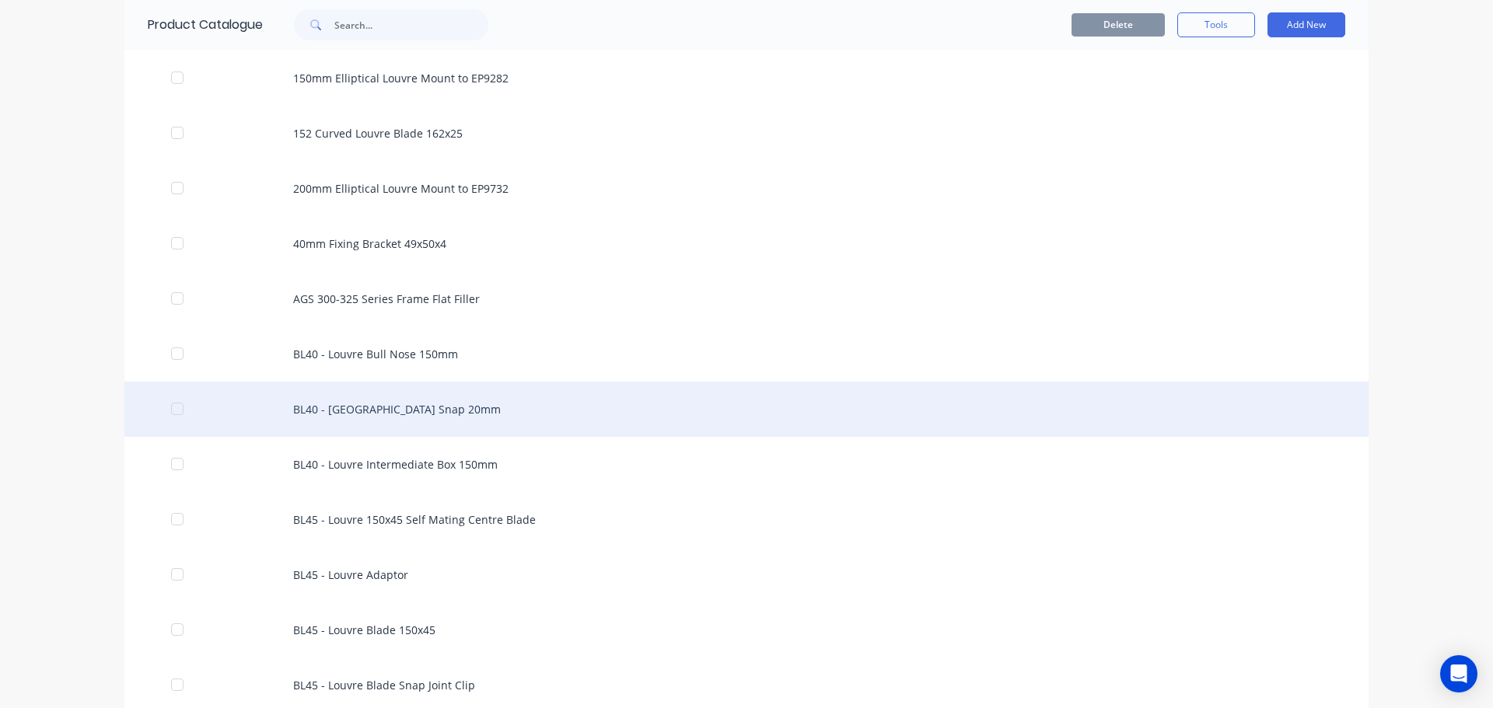
click at [400, 404] on div "BL40 - [GEOGRAPHIC_DATA] Snap 20mm" at bounding box center [746, 409] width 1244 height 55
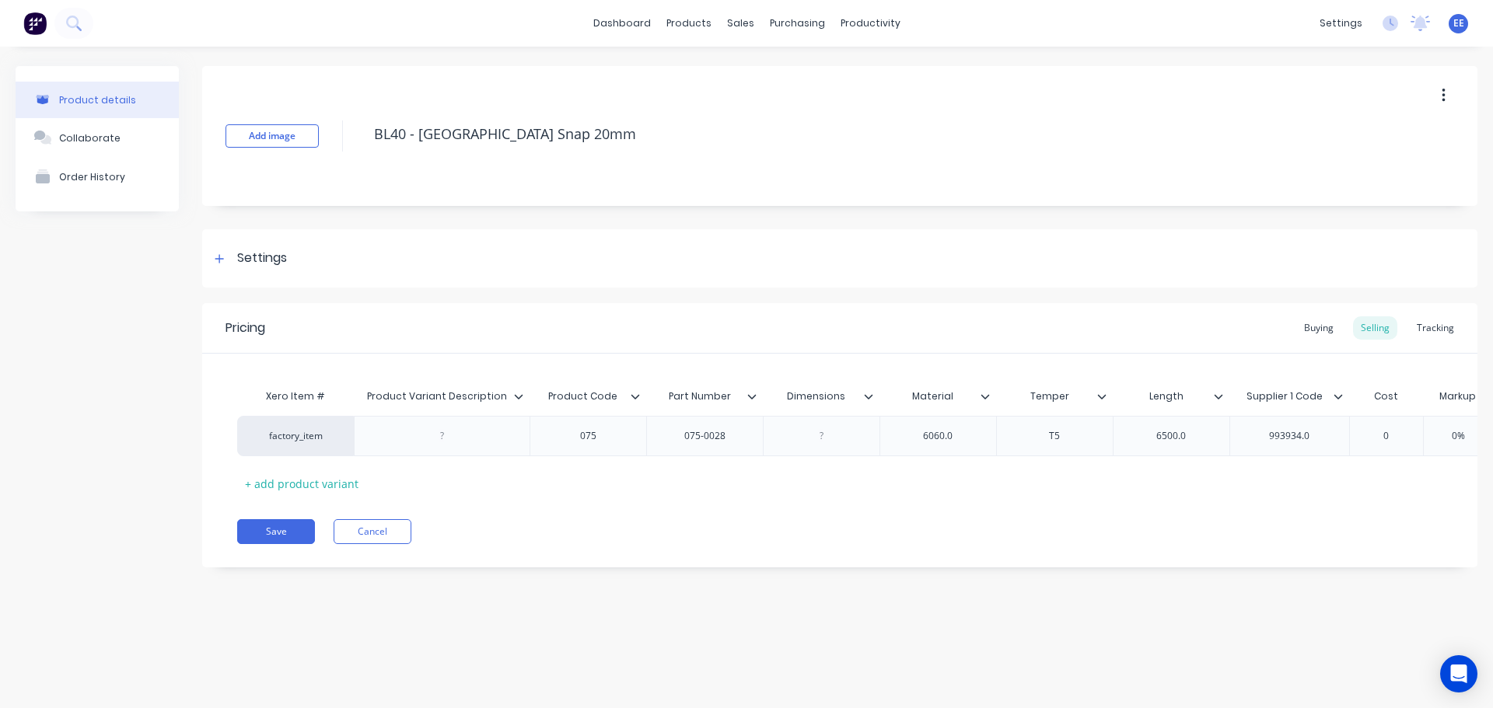
drag, startPoint x: 586, startPoint y: 138, endPoint x: 353, endPoint y: 148, distance: 233.5
click at [353, 148] on div "Add image BL40 - [GEOGRAPHIC_DATA] Snap 20mm" at bounding box center [839, 136] width 1275 height 140
click at [516, 395] on icon at bounding box center [518, 396] width 9 height 5
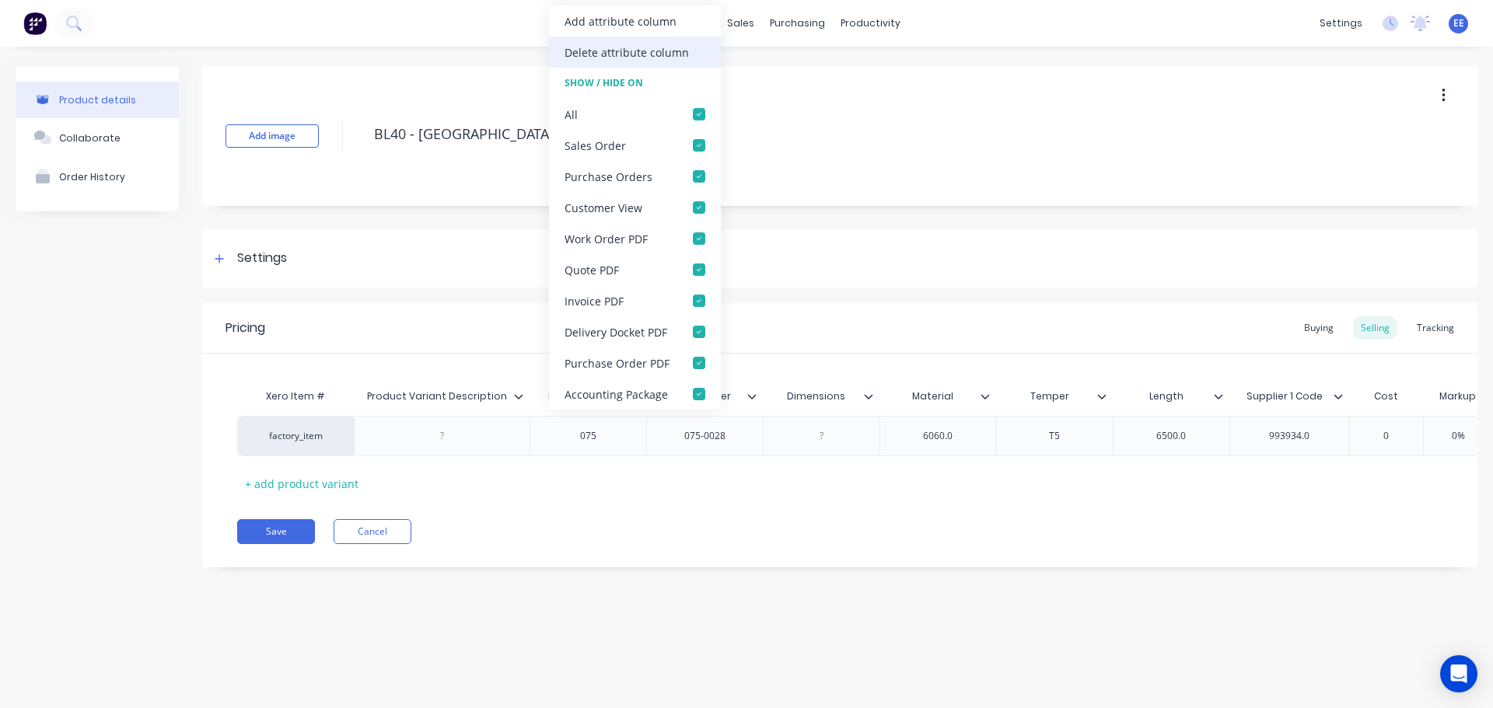
click at [649, 50] on div "Delete attribute column" at bounding box center [627, 52] width 124 height 16
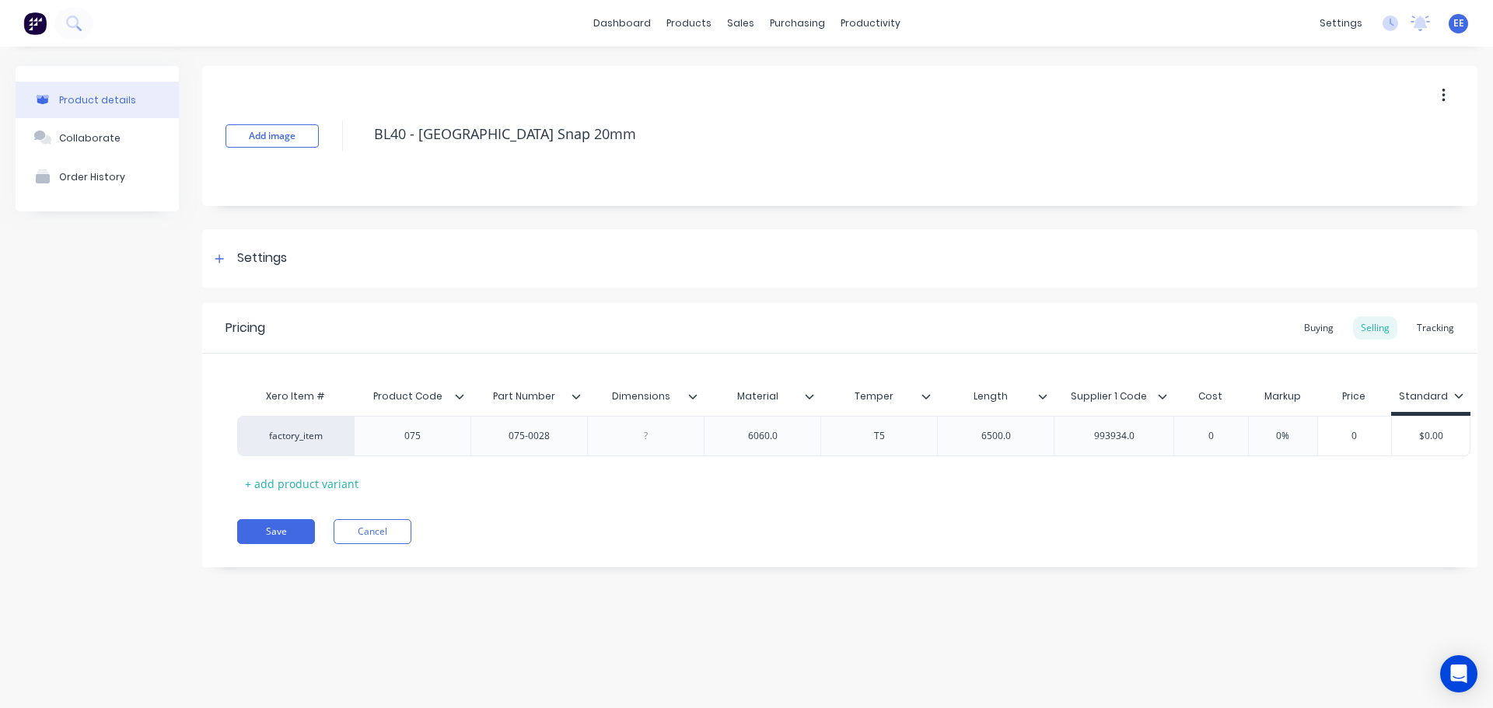
click at [691, 395] on icon at bounding box center [692, 396] width 9 height 9
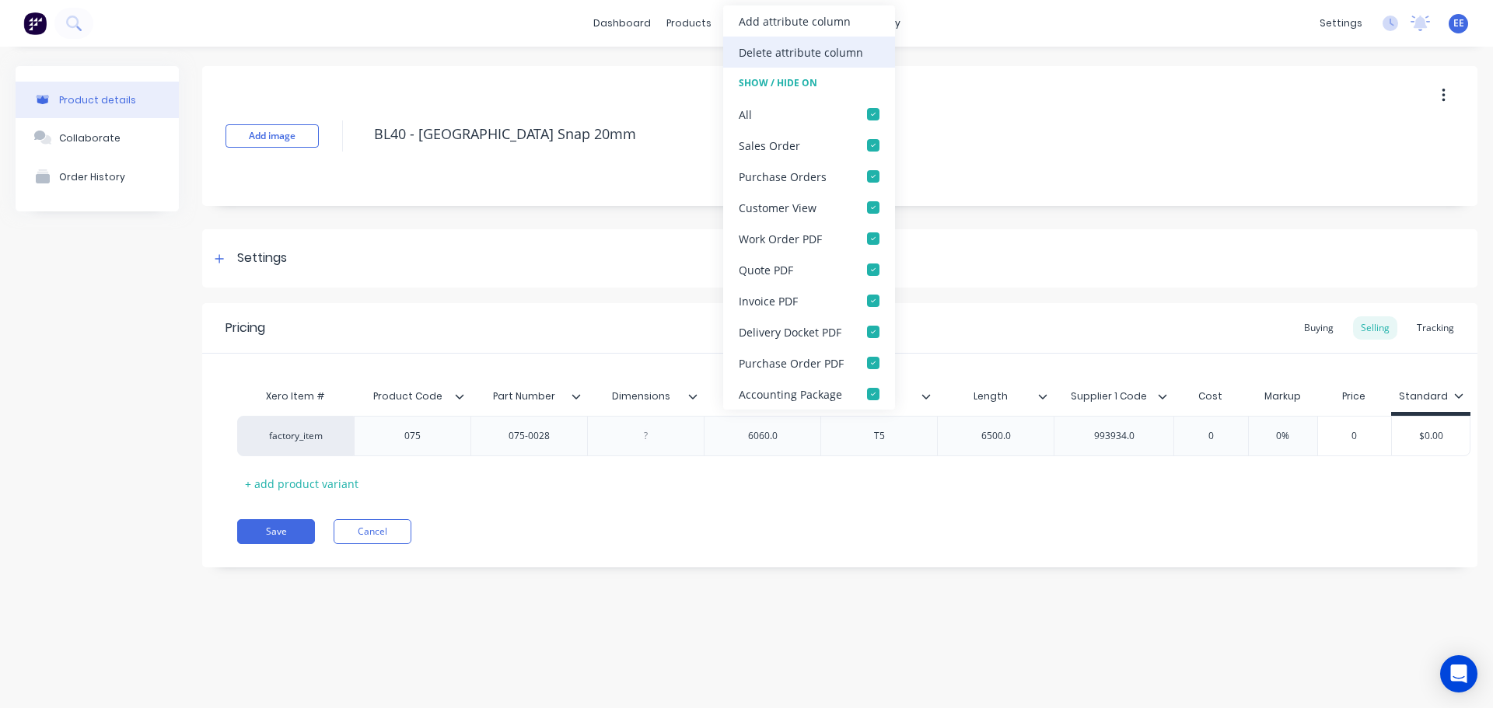
click at [803, 54] on div "Delete attribute column" at bounding box center [801, 52] width 124 height 16
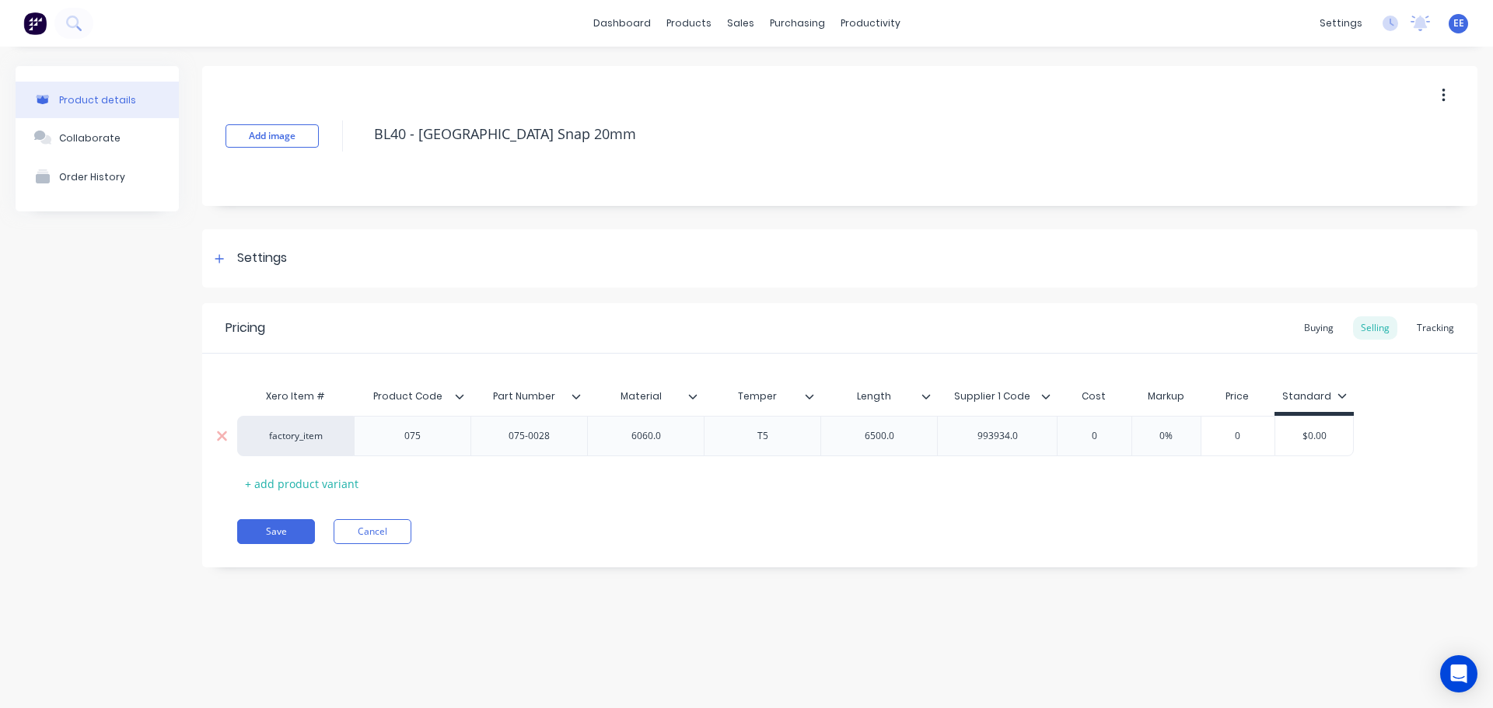
click at [691, 430] on div "6060.0" at bounding box center [645, 436] width 117 height 40
click at [680, 437] on div "factory_item 075 075-0028 6060.0 T5 6500.0 993934.0 0 0% 0 $0.00" at bounding box center [839, 436] width 1205 height 40
click at [666, 435] on div "6060.0" at bounding box center [646, 436] width 78 height 20
click at [901, 436] on div "6500.0" at bounding box center [880, 436] width 78 height 20
click at [1028, 439] on div "993934.0" at bounding box center [998, 436] width 78 height 20
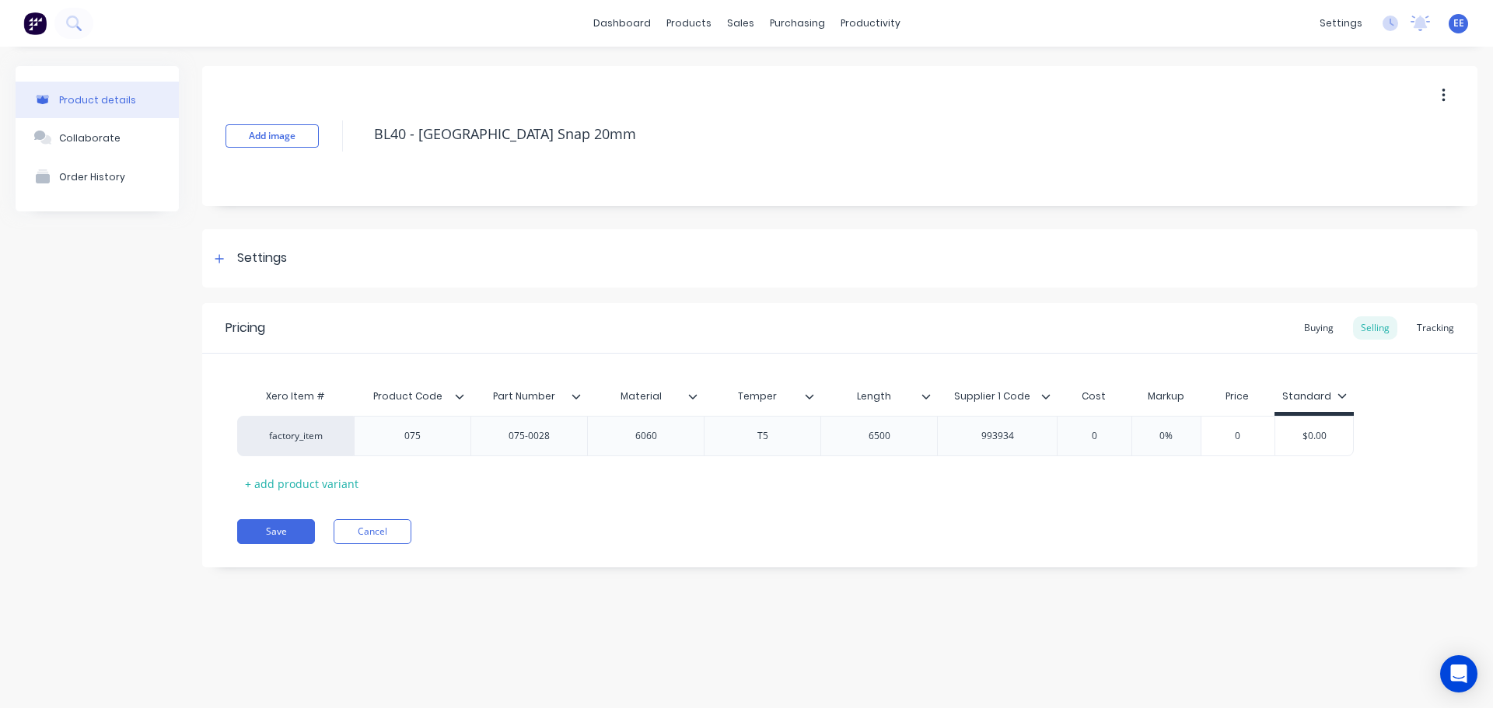
drag, startPoint x: 845, startPoint y: 547, endPoint x: 824, endPoint y: 539, distance: 21.7
click at [843, 546] on div "Pricing Buying Selling Tracking Xero Item # Product Code Part Number Material T…" at bounding box center [839, 435] width 1275 height 264
drag, startPoint x: 581, startPoint y: 144, endPoint x: 359, endPoint y: 163, distance: 223.2
click at [359, 163] on div "Add image BL40 - [GEOGRAPHIC_DATA] Snap 20mm" at bounding box center [839, 136] width 1275 height 140
click at [279, 535] on button "Save" at bounding box center [276, 531] width 78 height 25
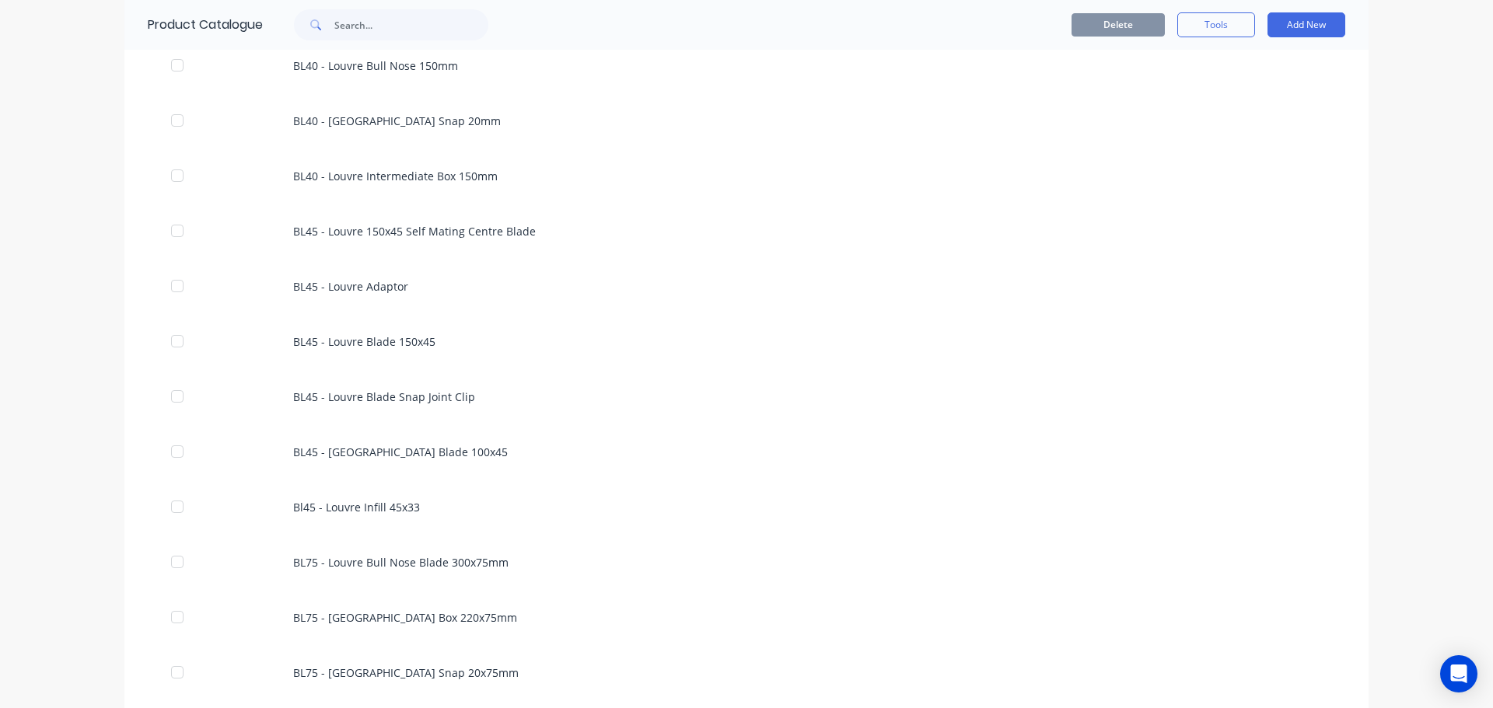
scroll to position [3160, 0]
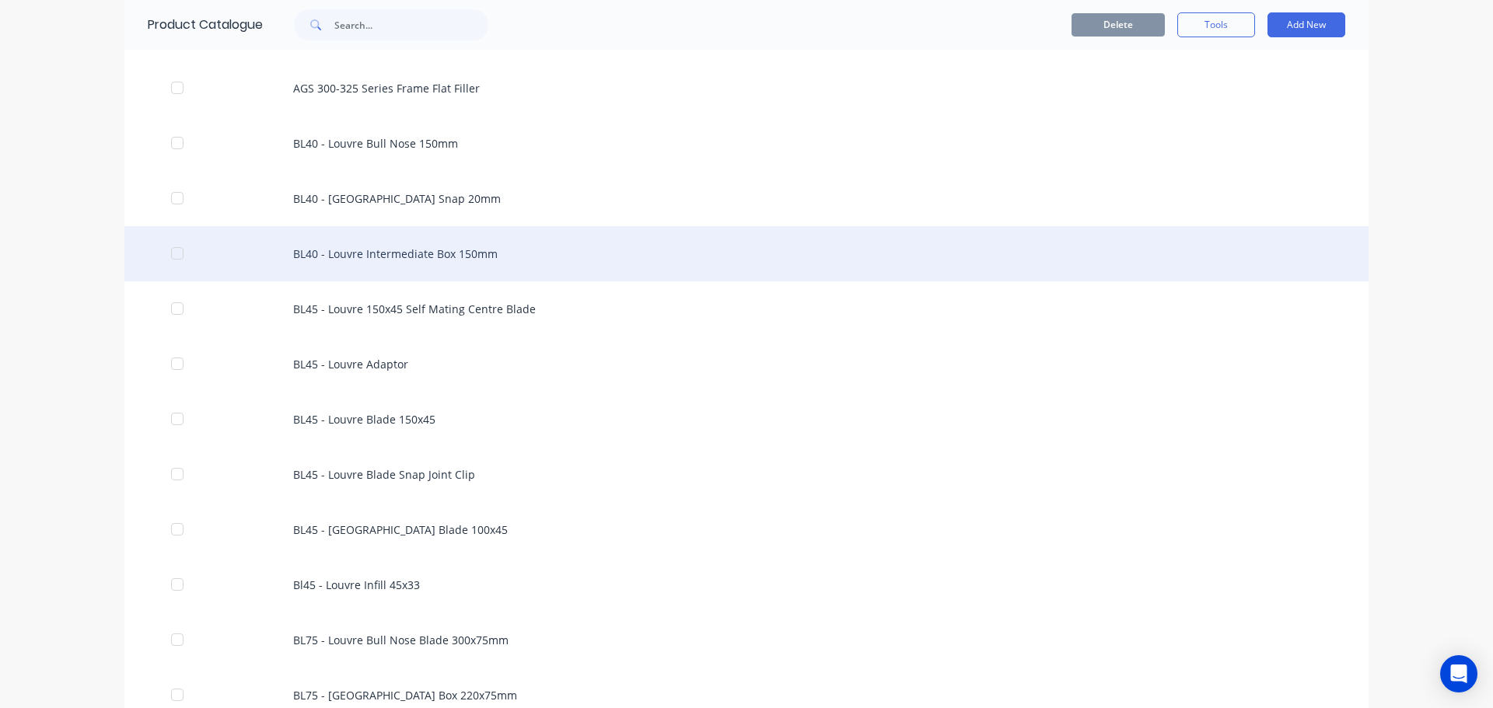
click at [363, 258] on div "BL40 - Louvre Intermediate Box 150mm" at bounding box center [746, 253] width 1244 height 55
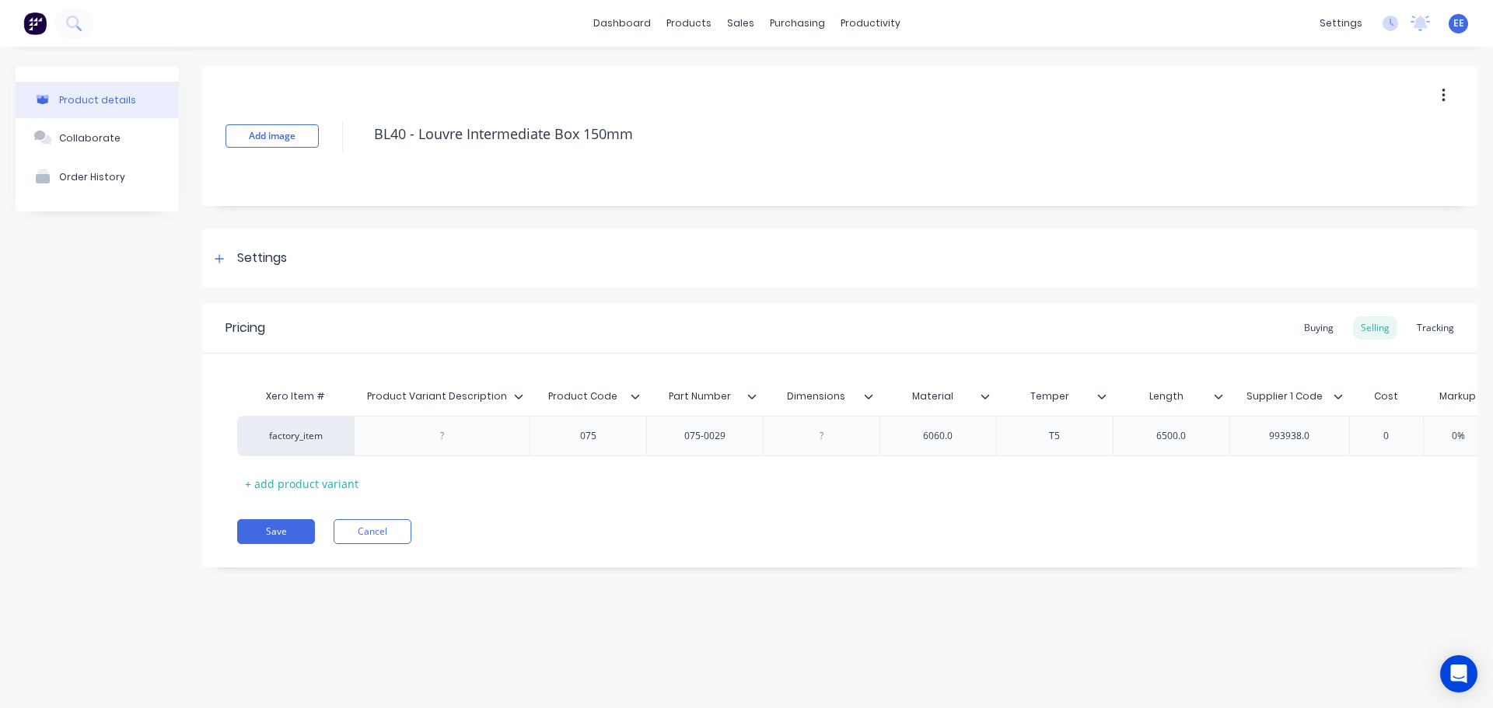
drag, startPoint x: 656, startPoint y: 140, endPoint x: 327, endPoint y: 159, distance: 329.5
click at [327, 159] on div "Add image BL40 - Louvre Intermediate Box 150mm" at bounding box center [839, 136] width 1275 height 140
click at [514, 399] on icon at bounding box center [518, 396] width 9 height 9
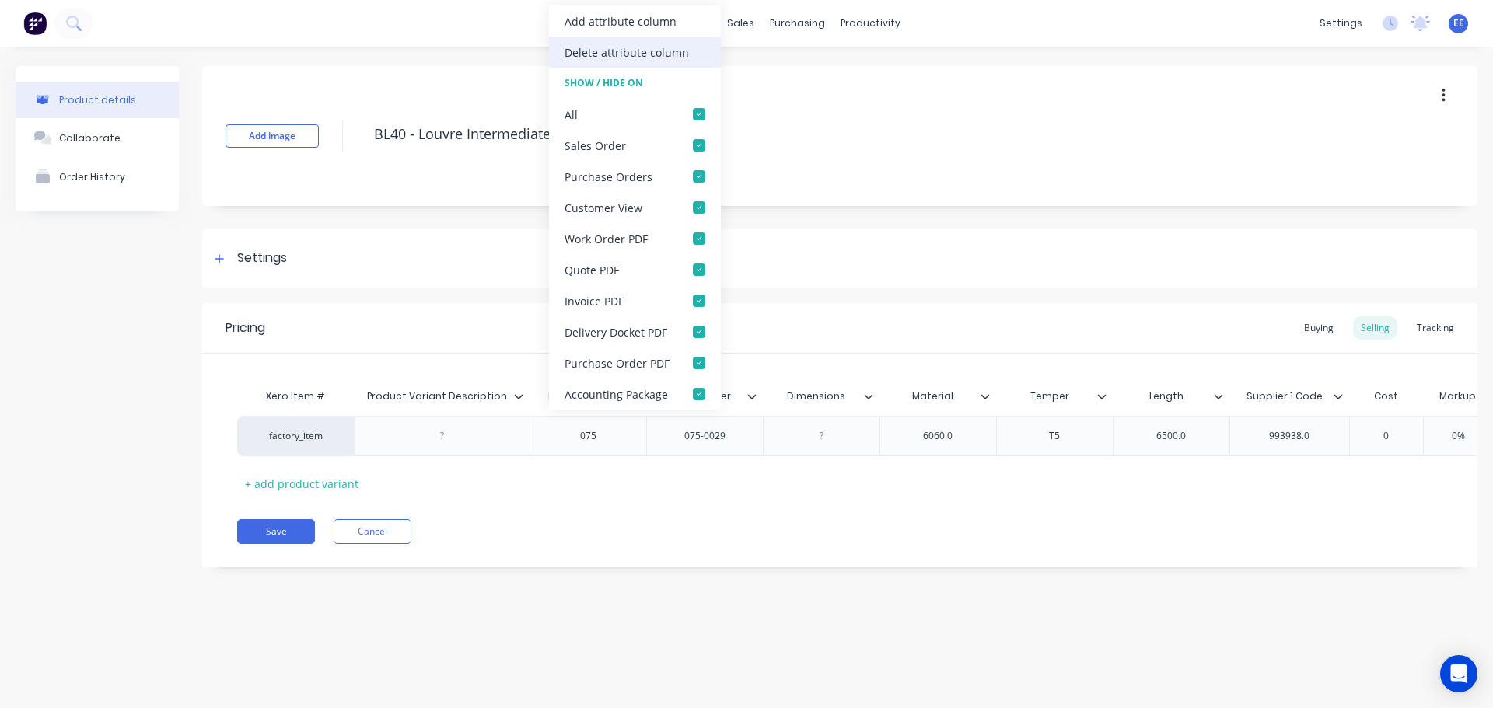
click at [566, 48] on div "Delete attribute column" at bounding box center [627, 52] width 124 height 16
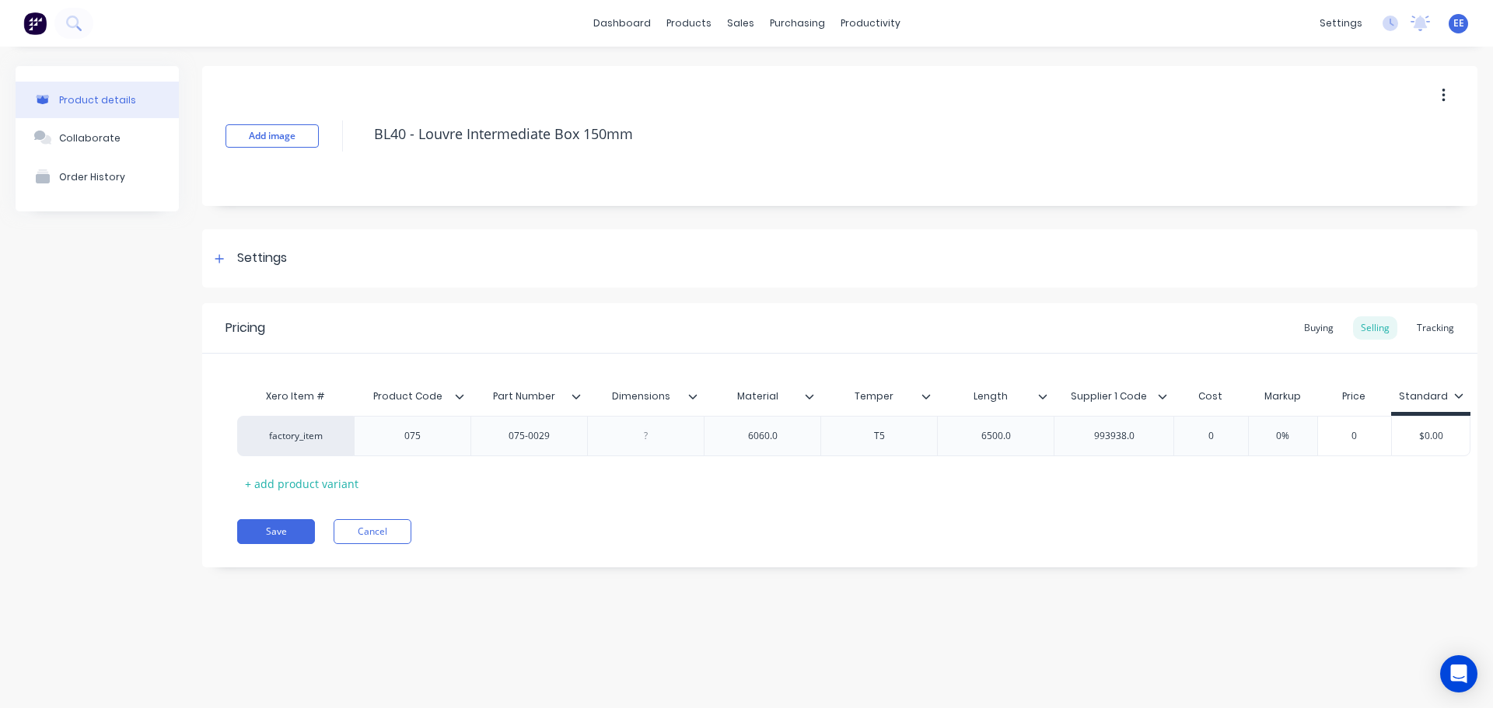
click at [694, 392] on icon at bounding box center [692, 396] width 9 height 9
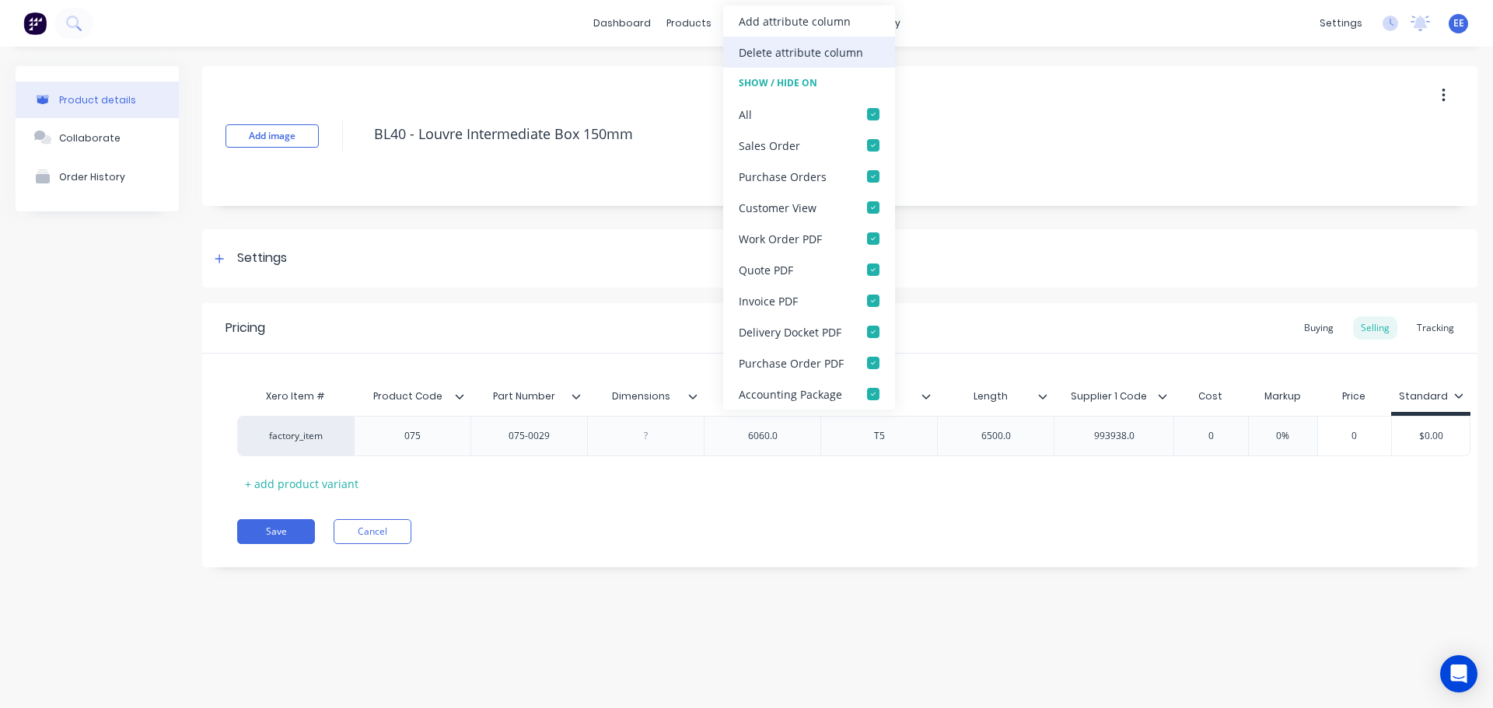
click at [757, 52] on div "Delete attribute column" at bounding box center [801, 52] width 124 height 16
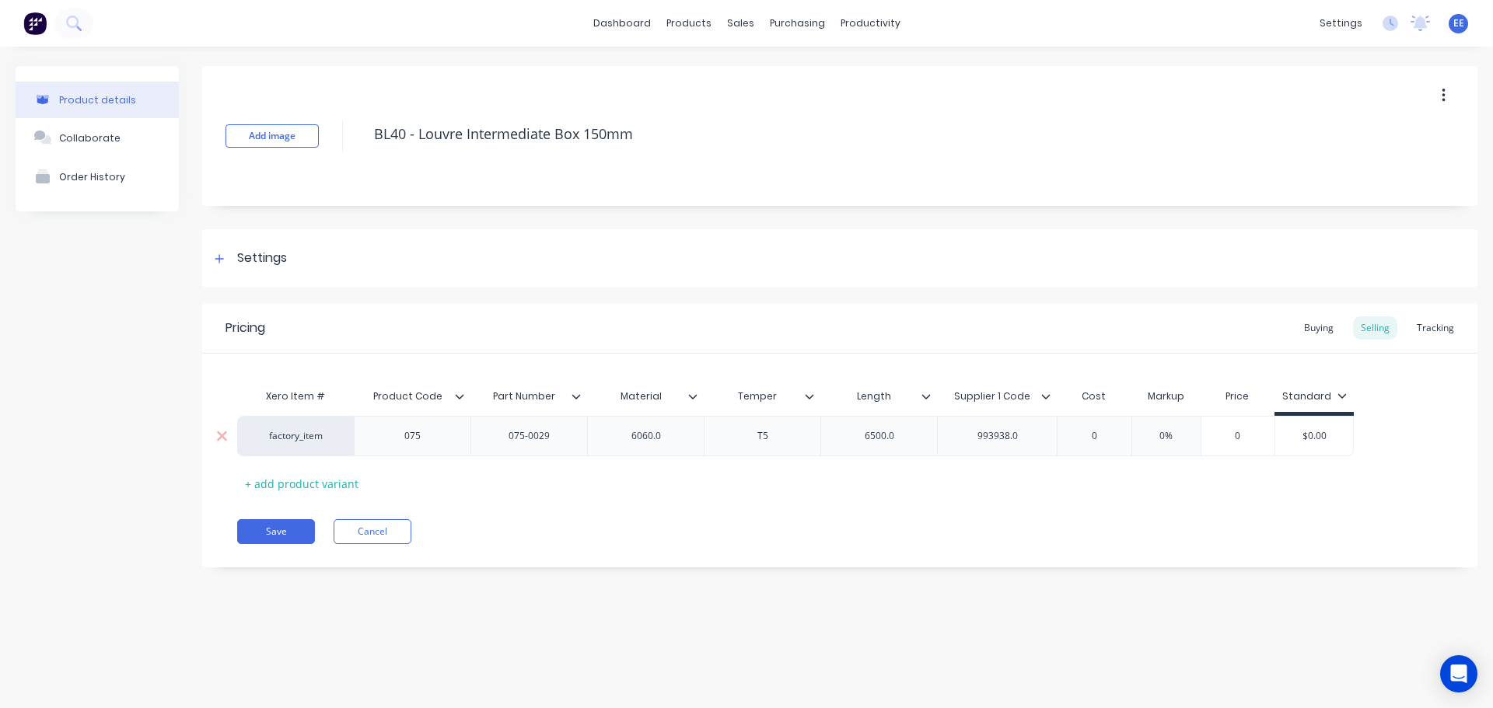
click at [668, 439] on div "6060.0" at bounding box center [646, 436] width 78 height 20
click at [895, 432] on div "6500.0" at bounding box center [880, 436] width 78 height 20
click at [1041, 435] on div "993938.0" at bounding box center [997, 436] width 120 height 40
drag, startPoint x: 1027, startPoint y: 435, endPoint x: 1032, endPoint y: 444, distance: 9.7
click at [1027, 435] on div "993938.0" at bounding box center [998, 436] width 78 height 20
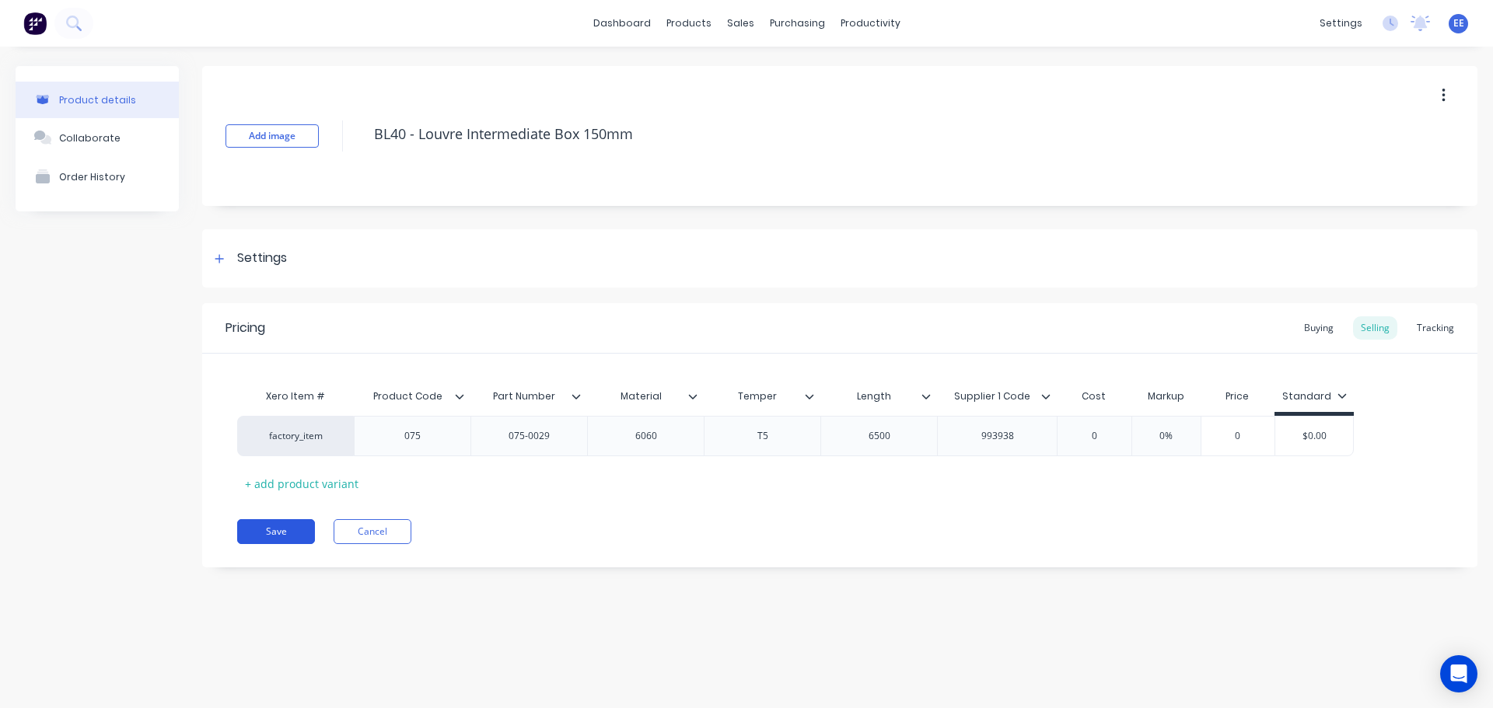
click at [286, 531] on button "Save" at bounding box center [276, 531] width 78 height 25
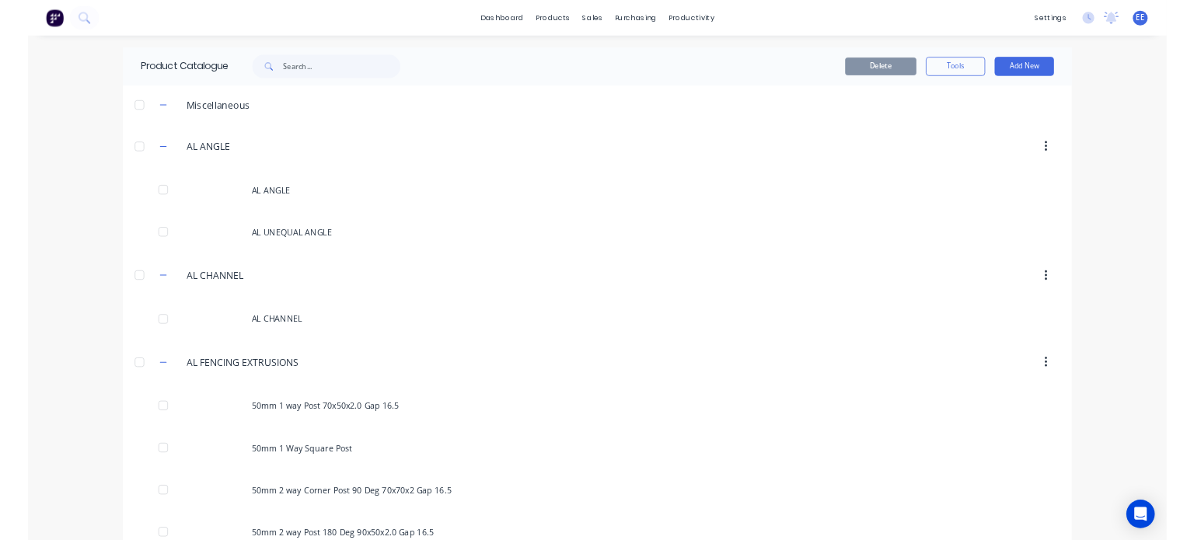
scroll to position [3060, 0]
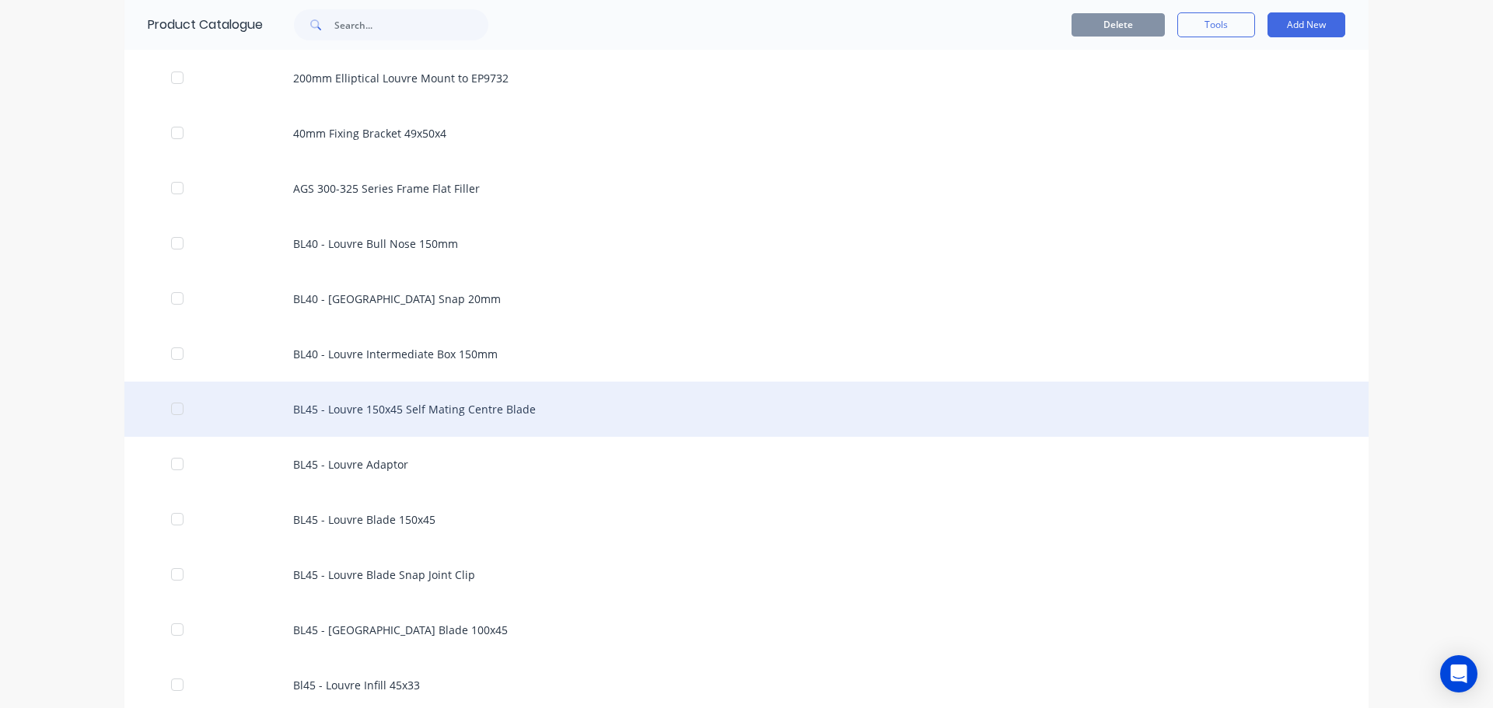
click at [464, 425] on div "BL45 - Louvre 150x45 Self Mating Centre Blade" at bounding box center [746, 409] width 1244 height 55
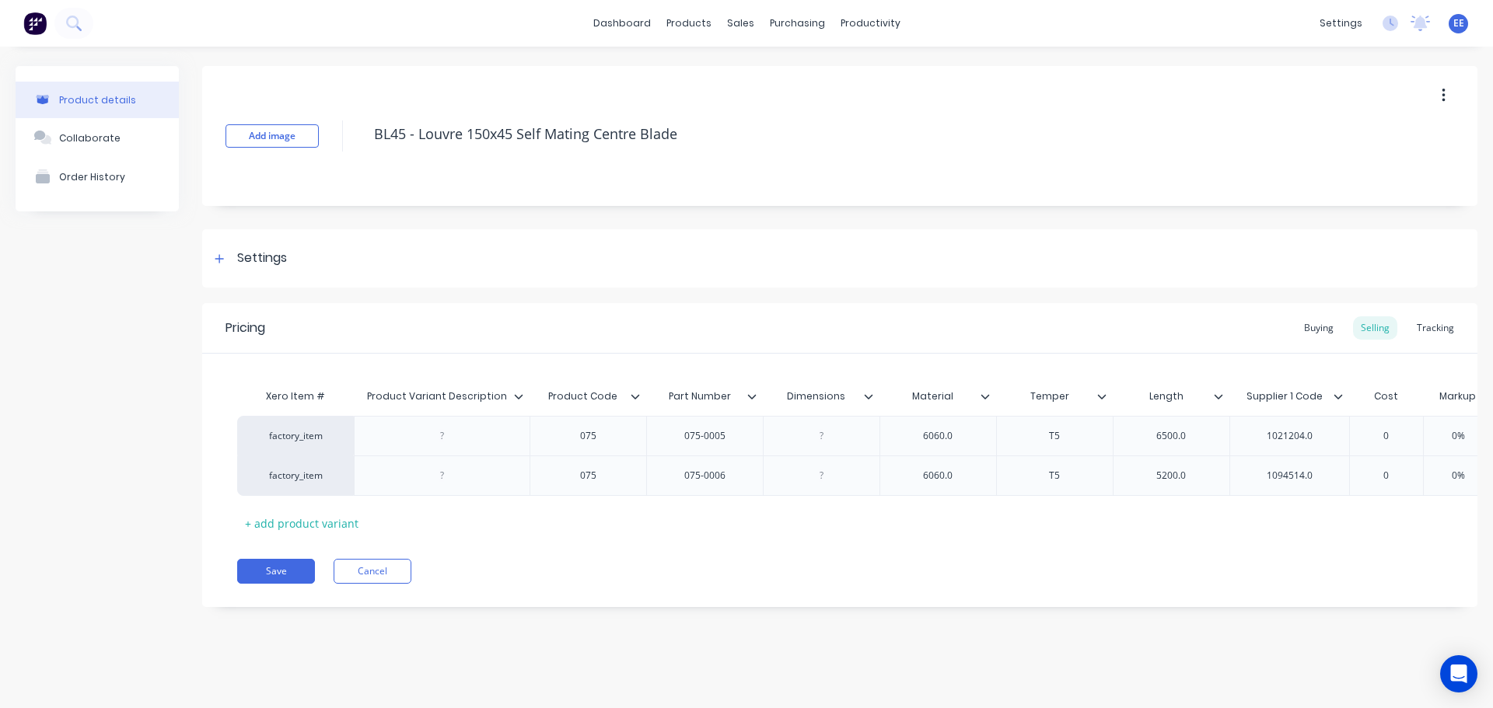
drag, startPoint x: 679, startPoint y: 138, endPoint x: 367, endPoint y: 154, distance: 312.2
click at [367, 154] on div "BL45 - Louvre 150x45 Self Mating Centre Blade" at bounding box center [857, 136] width 983 height 40
click at [515, 396] on div "Product Variant Description Product Variant Description" at bounding box center [442, 396] width 176 height 39
click at [519, 396] on icon at bounding box center [518, 396] width 9 height 9
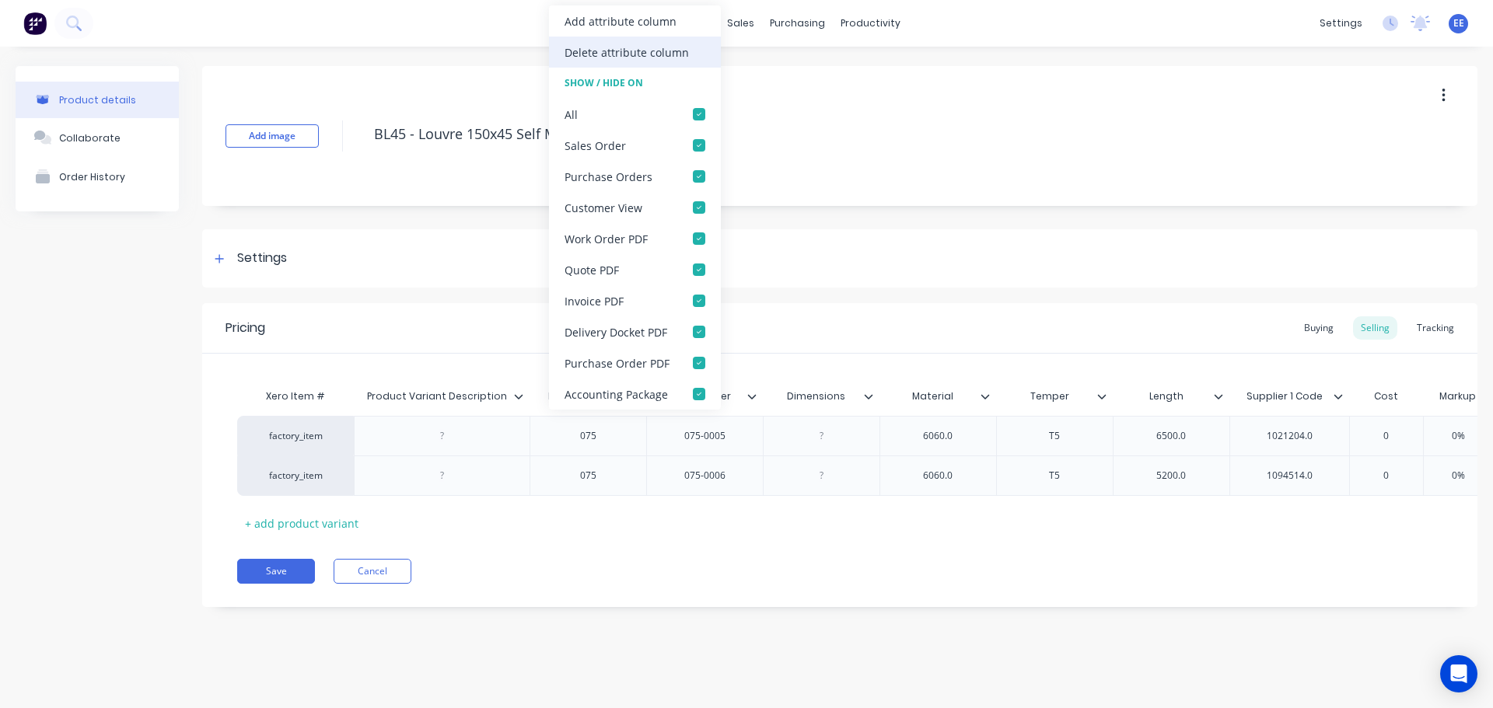
click at [619, 59] on div "Delete attribute column" at bounding box center [627, 52] width 124 height 16
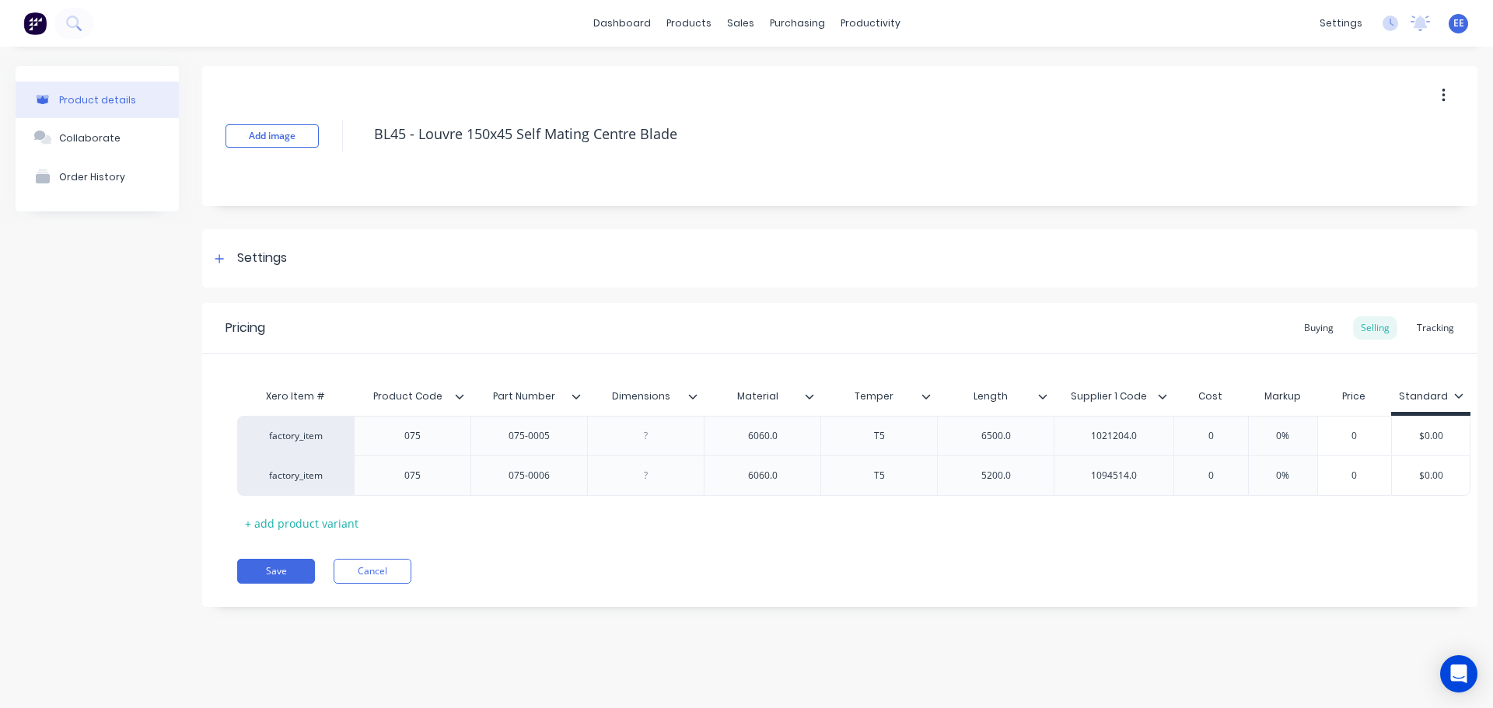
click at [698, 393] on div at bounding box center [698, 397] width 9 height 14
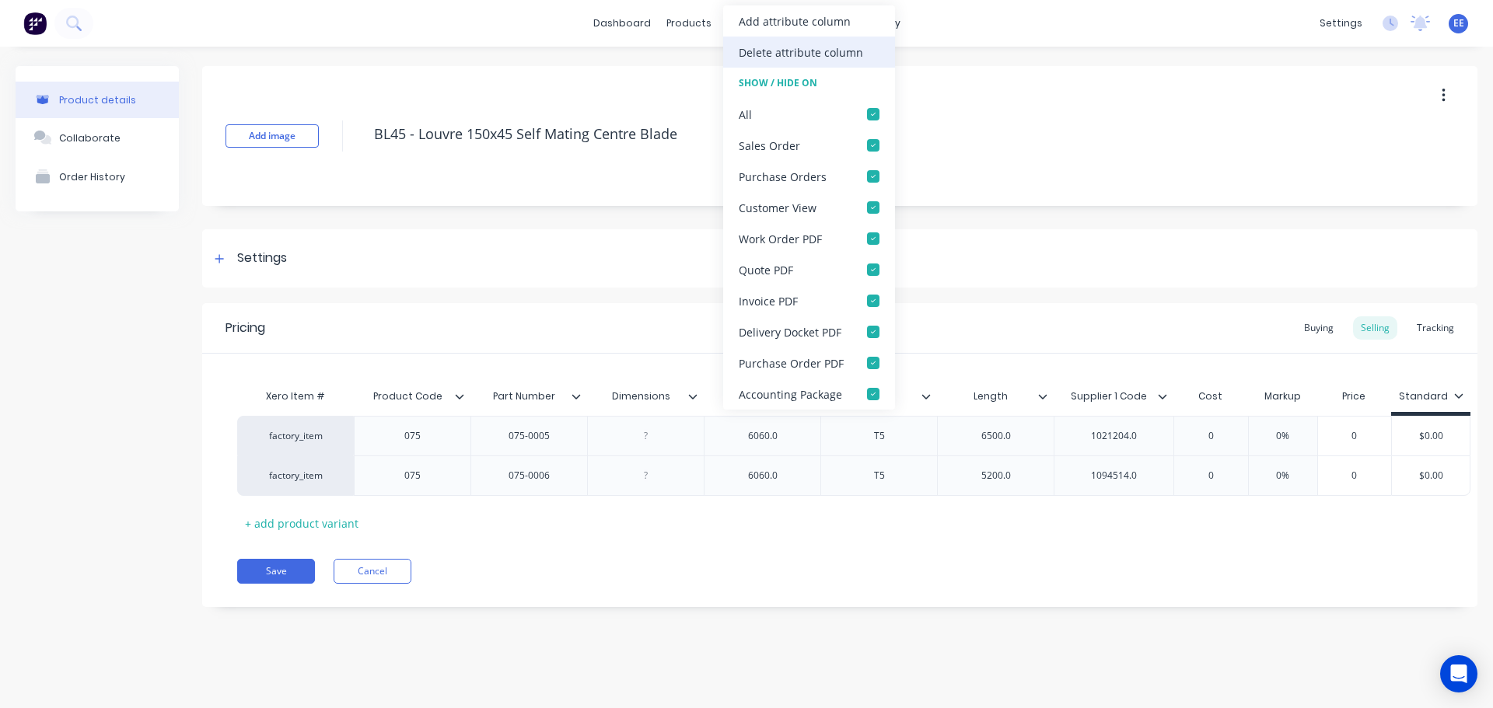
click at [770, 52] on div "Delete attribute column" at bounding box center [801, 52] width 124 height 16
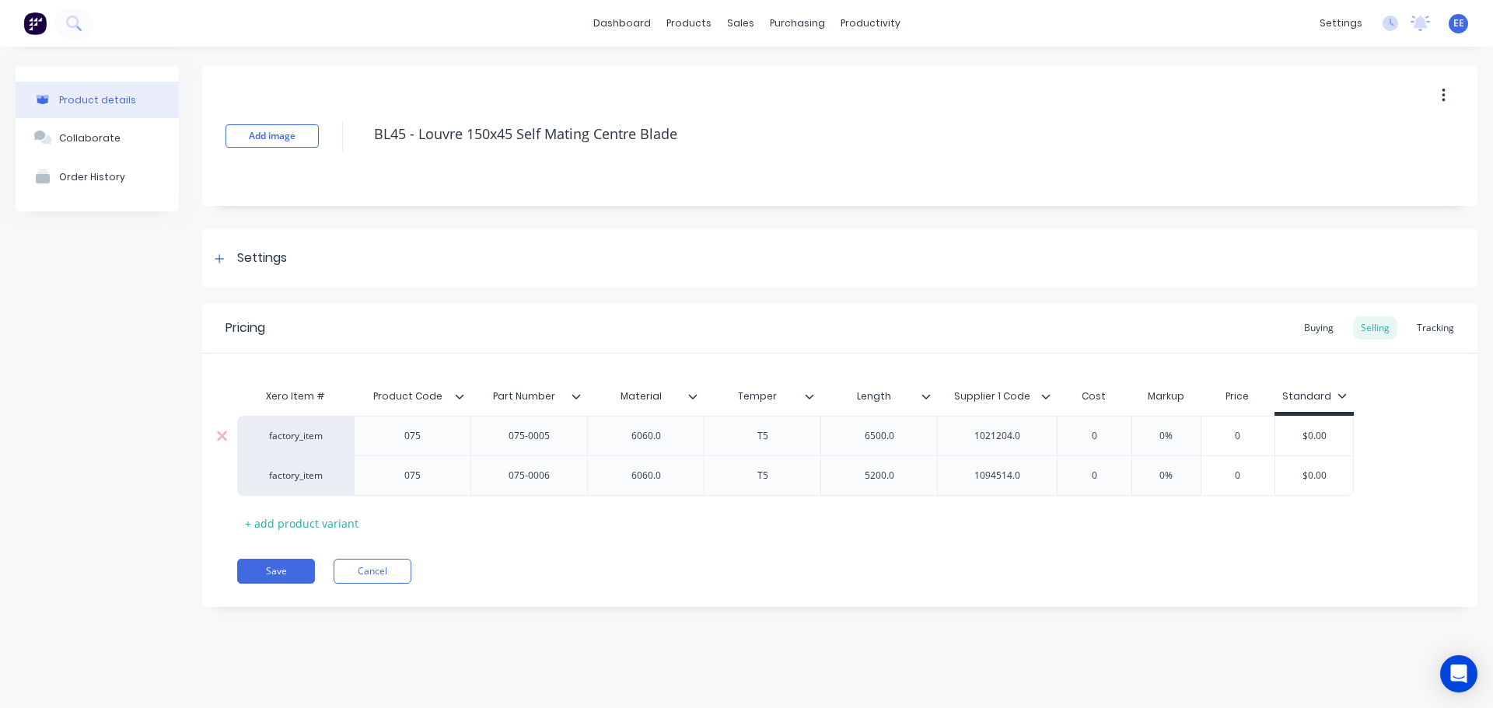
click at [673, 442] on div "6060.0" at bounding box center [646, 436] width 78 height 20
click at [673, 474] on div "6060.0" at bounding box center [646, 476] width 78 height 20
click at [907, 435] on div "6500.0" at bounding box center [880, 436] width 78 height 20
click at [908, 478] on div "5200.0" at bounding box center [880, 476] width 78 height 20
click at [1037, 435] on div "1021204.0" at bounding box center [997, 436] width 120 height 40
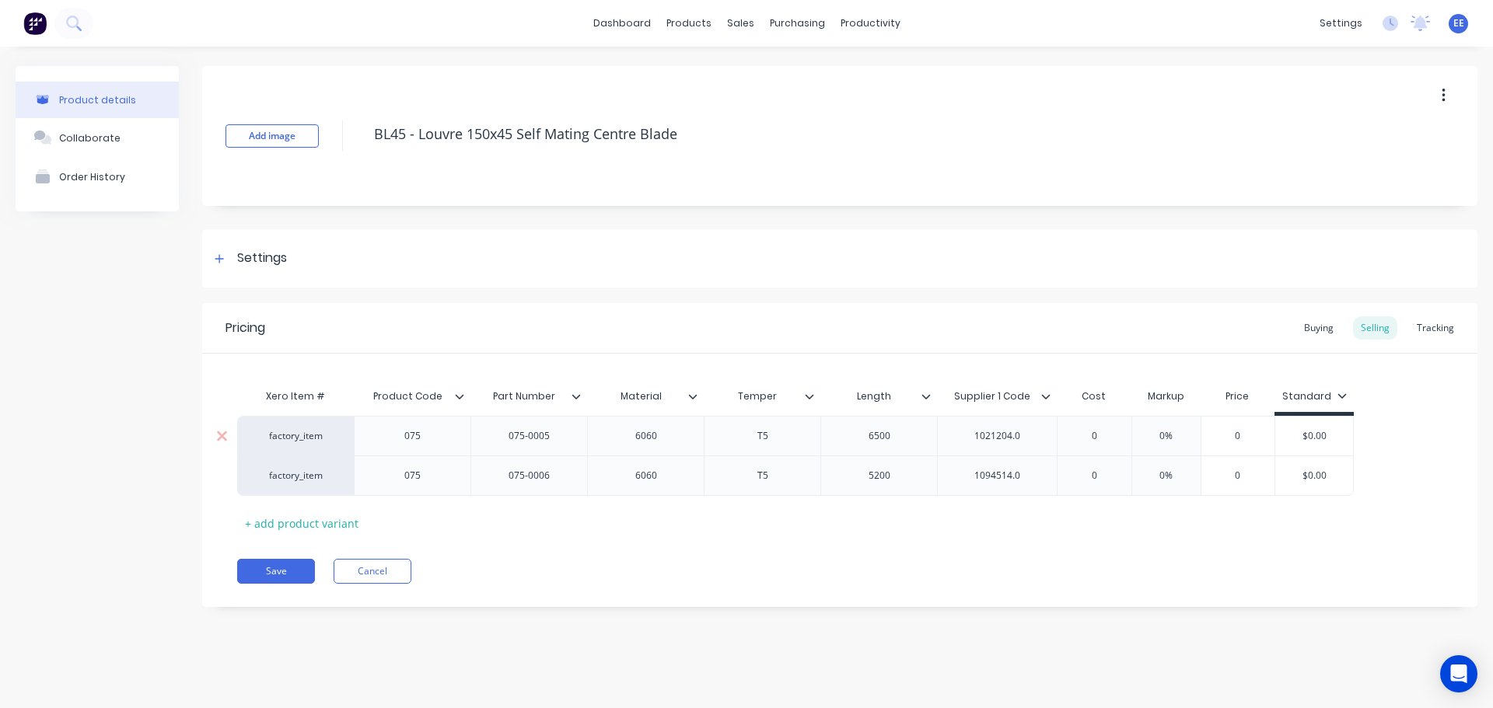
click at [1039, 436] on div "1021204.0" at bounding box center [997, 436] width 120 height 40
click at [1025, 433] on div "1021204.0" at bounding box center [998, 436] width 78 height 20
click at [1033, 477] on div "1094514.0" at bounding box center [998, 476] width 78 height 20
click at [960, 548] on div "Pricing Buying Selling Tracking Xero Item # Product Code Part Number Material T…" at bounding box center [839, 455] width 1275 height 304
drag, startPoint x: 688, startPoint y: 142, endPoint x: 236, endPoint y: 153, distance: 452.0
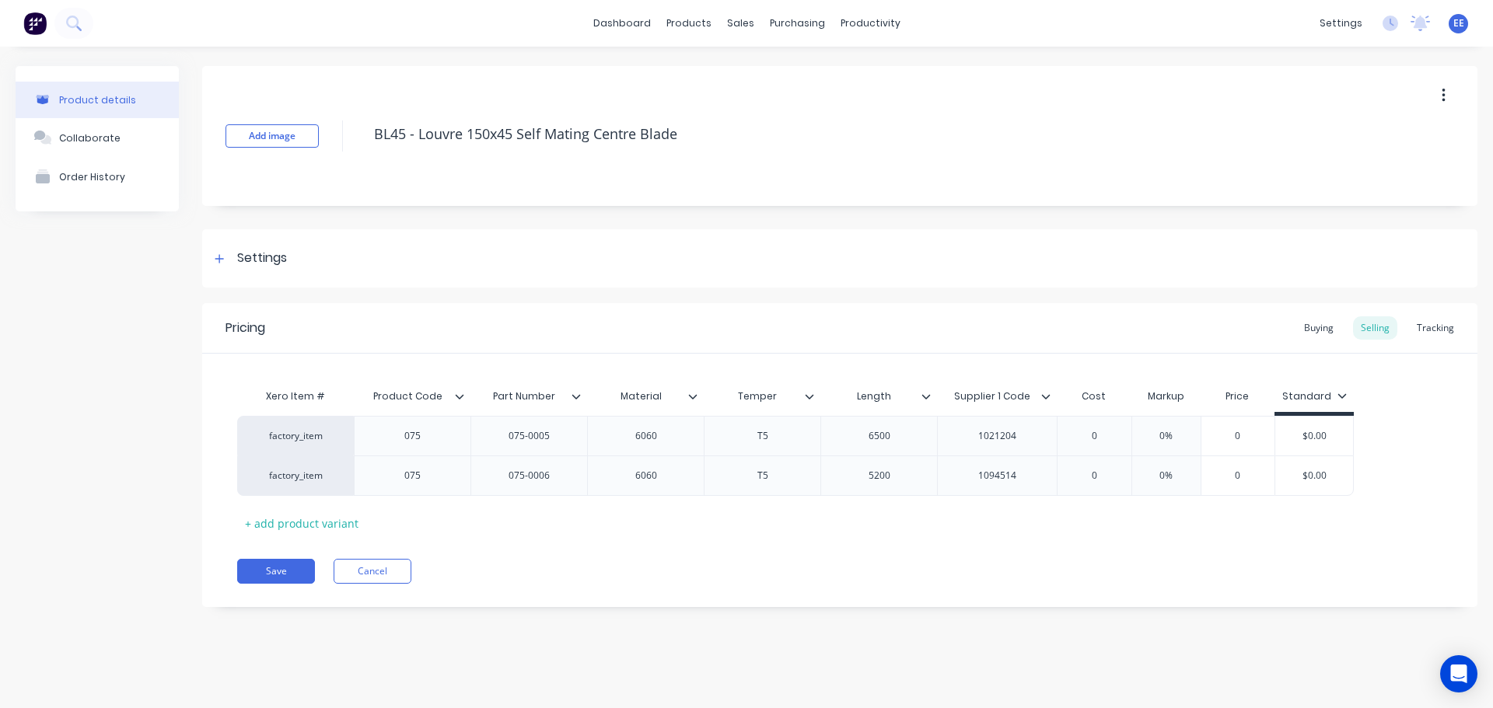
click at [236, 153] on div "Add image BL45 - Louvre 150x45 Self Mating Centre Blade" at bounding box center [839, 136] width 1275 height 140
click at [299, 568] on button "Save" at bounding box center [276, 571] width 78 height 25
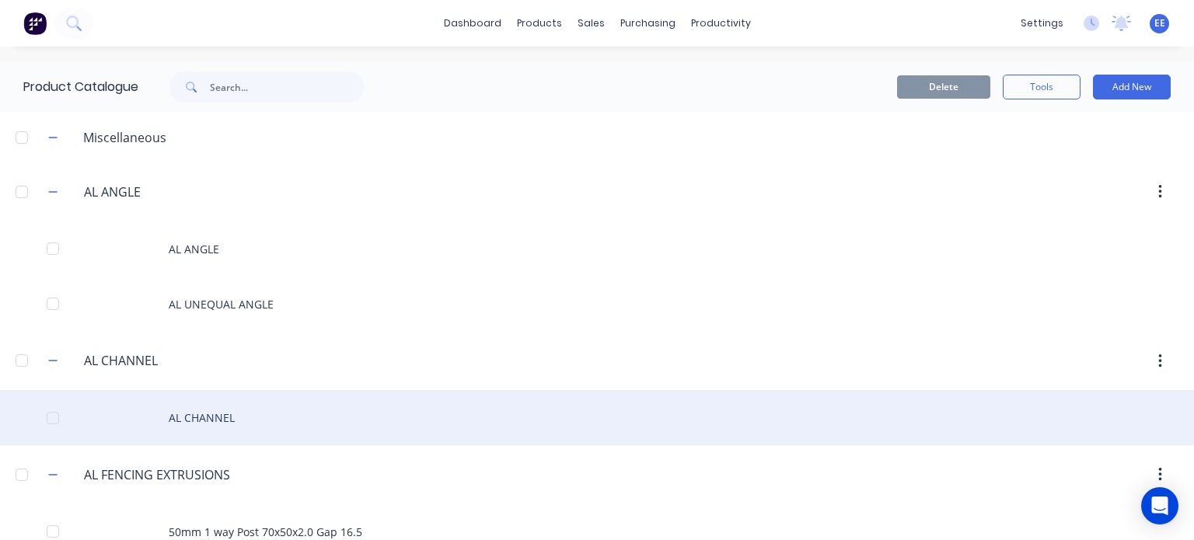
click at [771, 435] on div "AL CHANNEL" at bounding box center [597, 417] width 1194 height 55
